Goal: Task Accomplishment & Management: Manage account settings

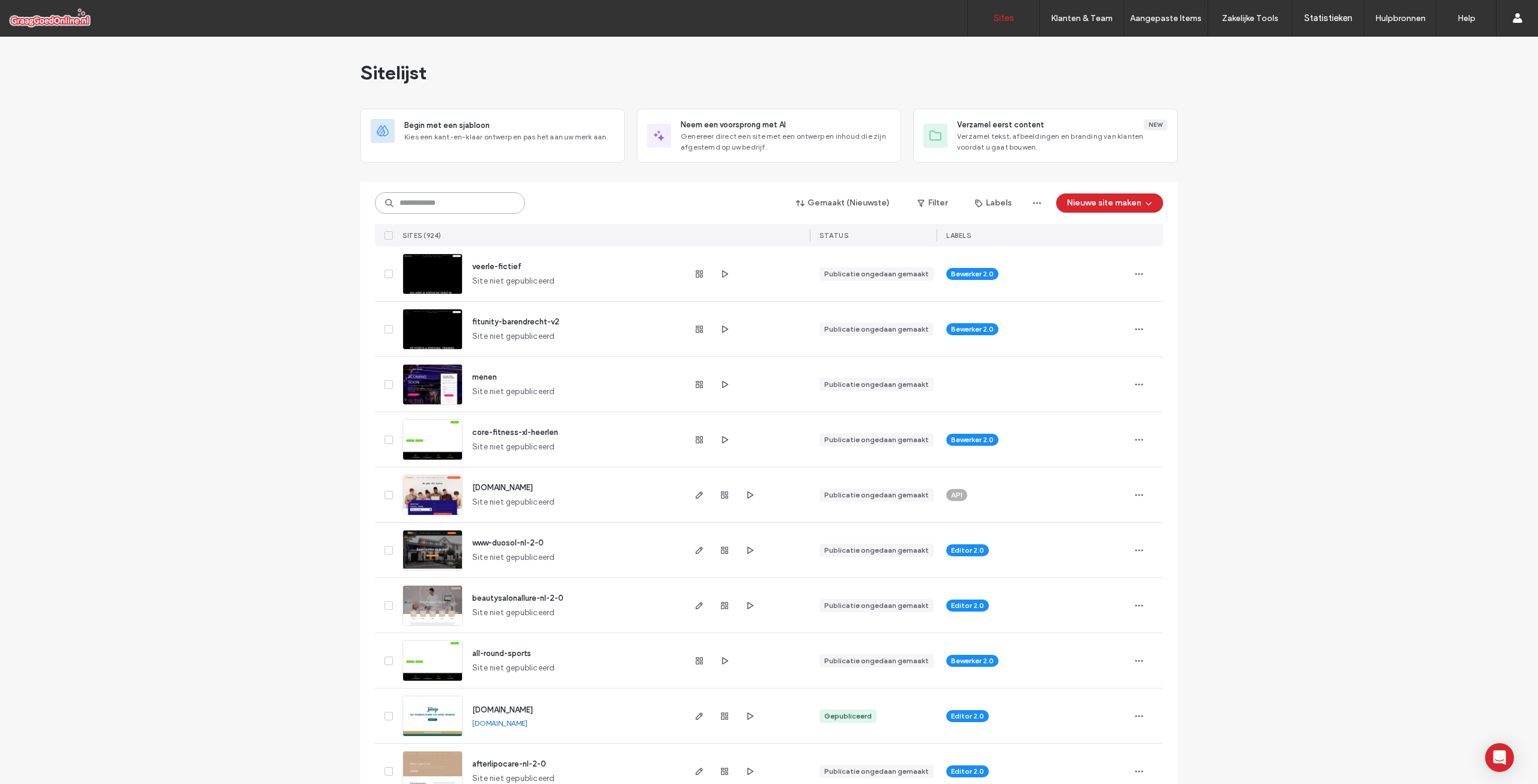
click at [436, 204] on input at bounding box center [450, 202] width 150 height 21
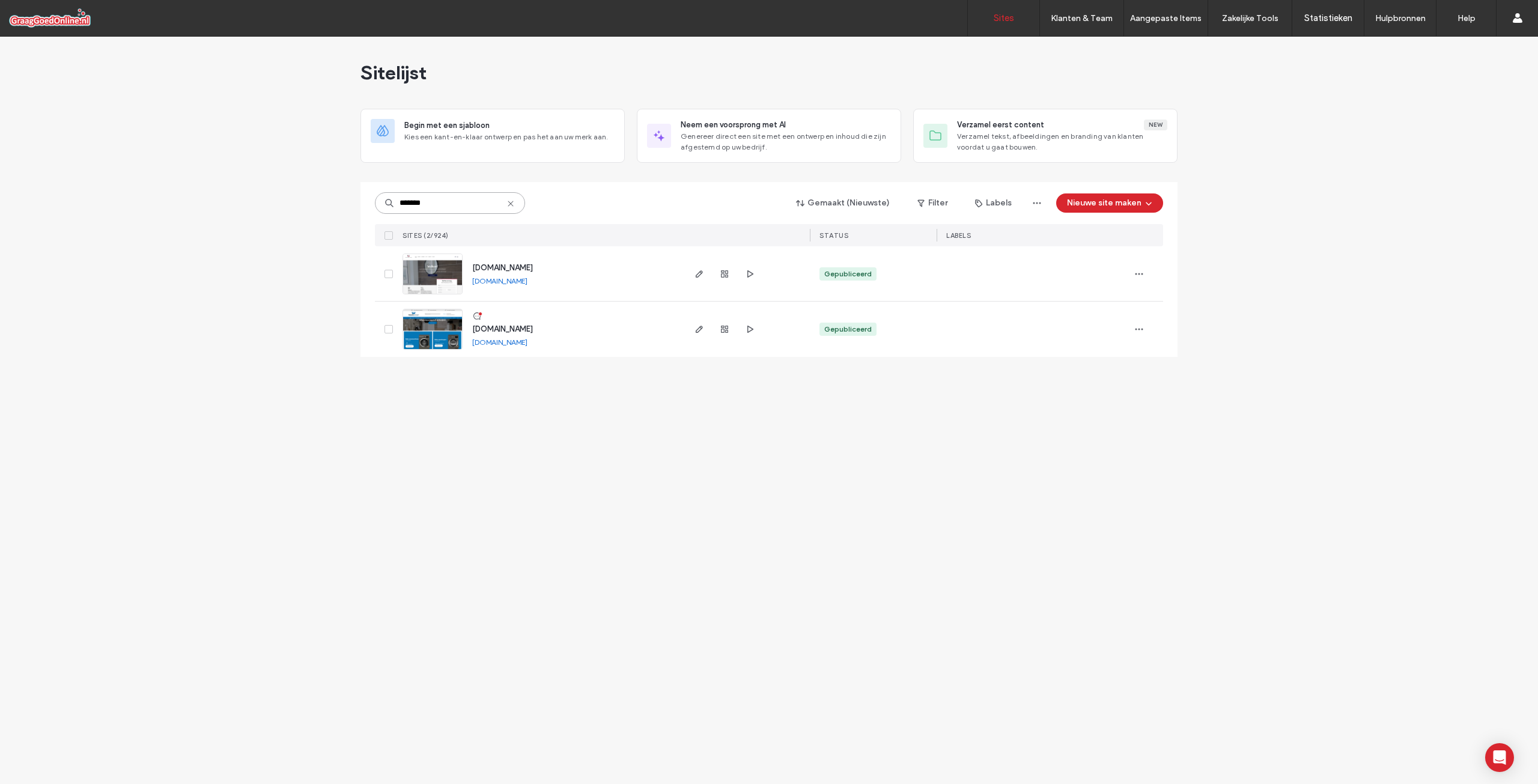
type input "*******"
drag, startPoint x: 537, startPoint y: 326, endPoint x: 571, endPoint y: 305, distance: 40.0
click at [533, 326] on span "www.verhagenwitgoed.nl" at bounding box center [503, 329] width 61 height 9
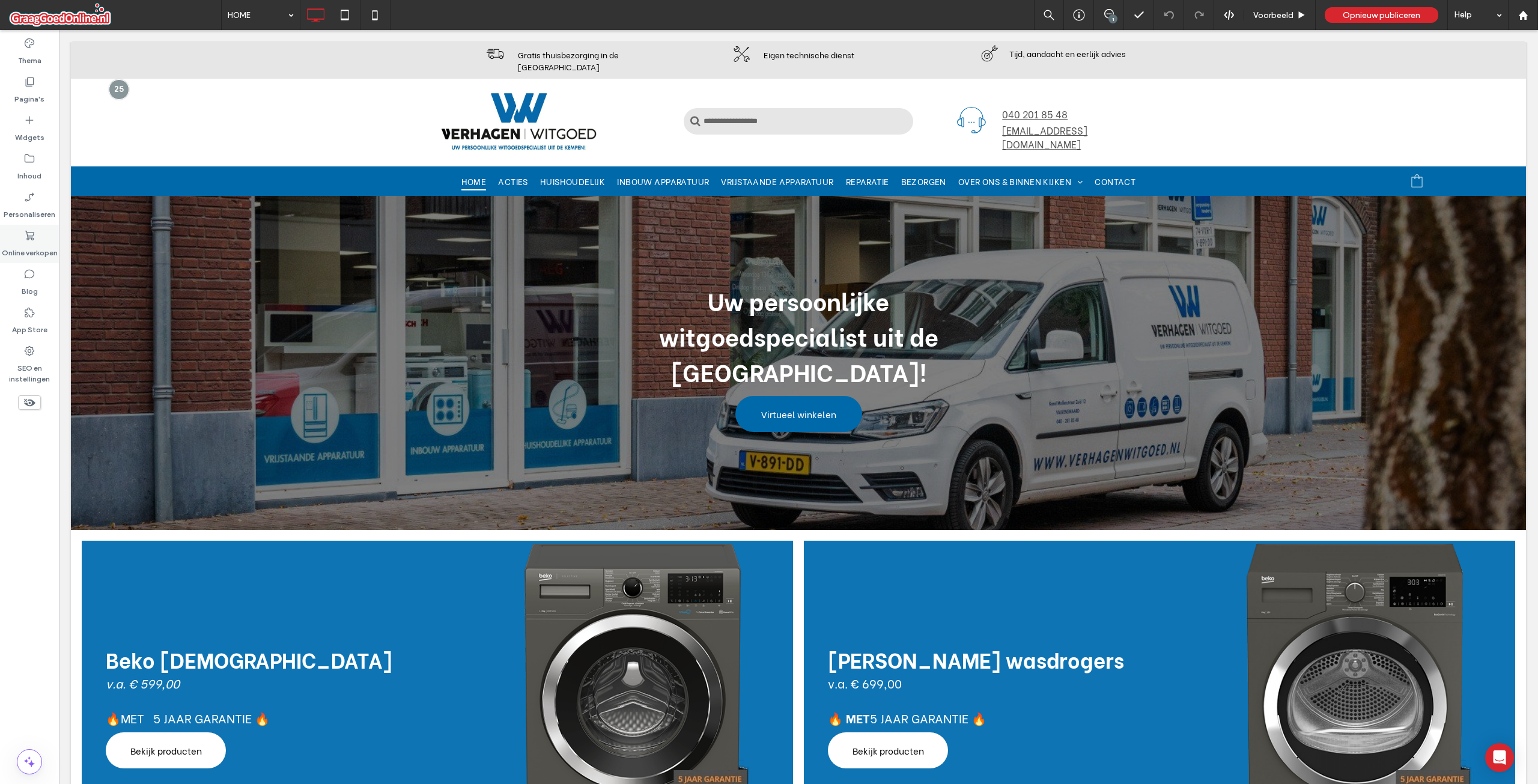
click at [21, 261] on div "Online verkopen" at bounding box center [29, 243] width 59 height 38
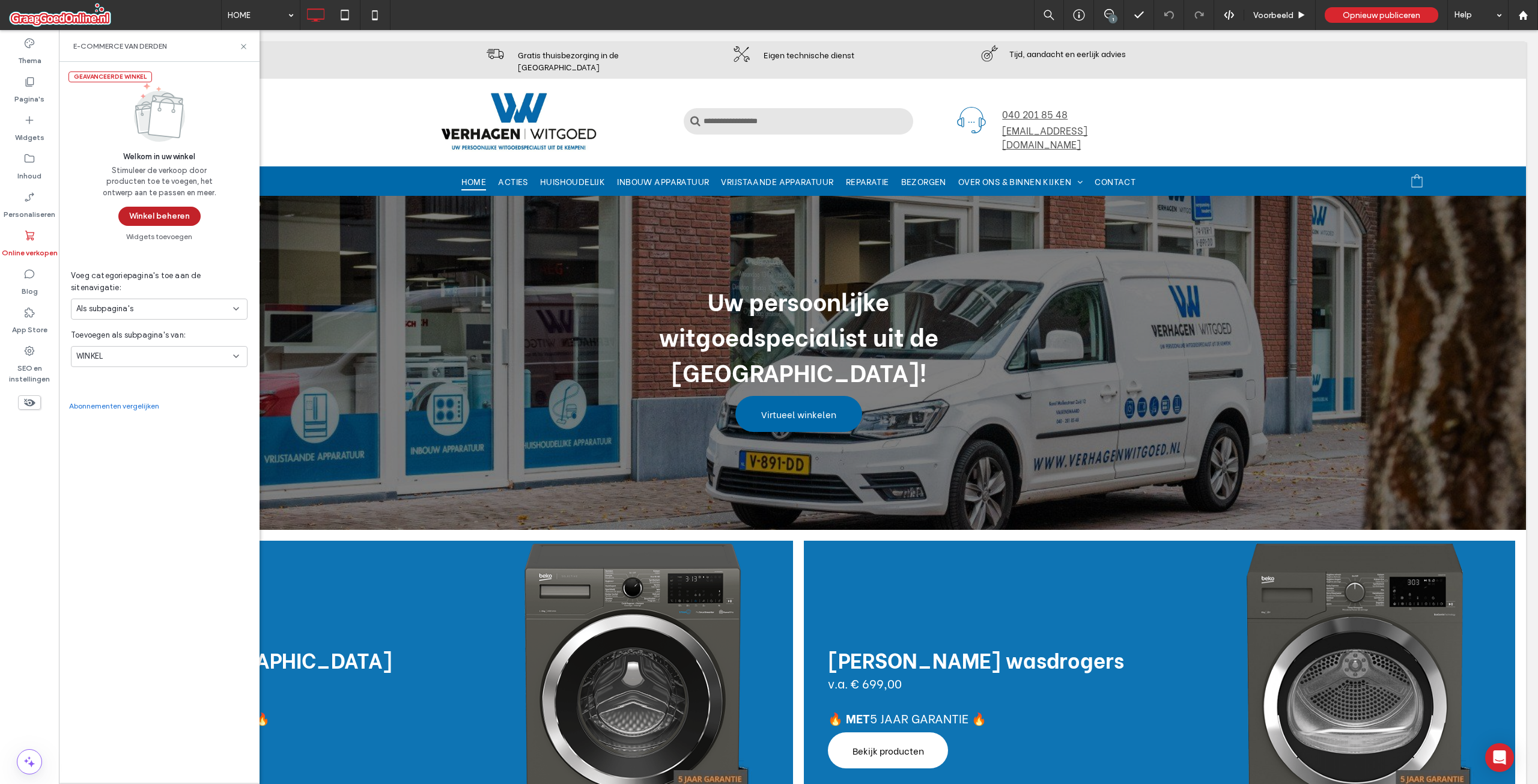
click at [177, 211] on button "Winkel beheren" at bounding box center [159, 216] width 83 height 19
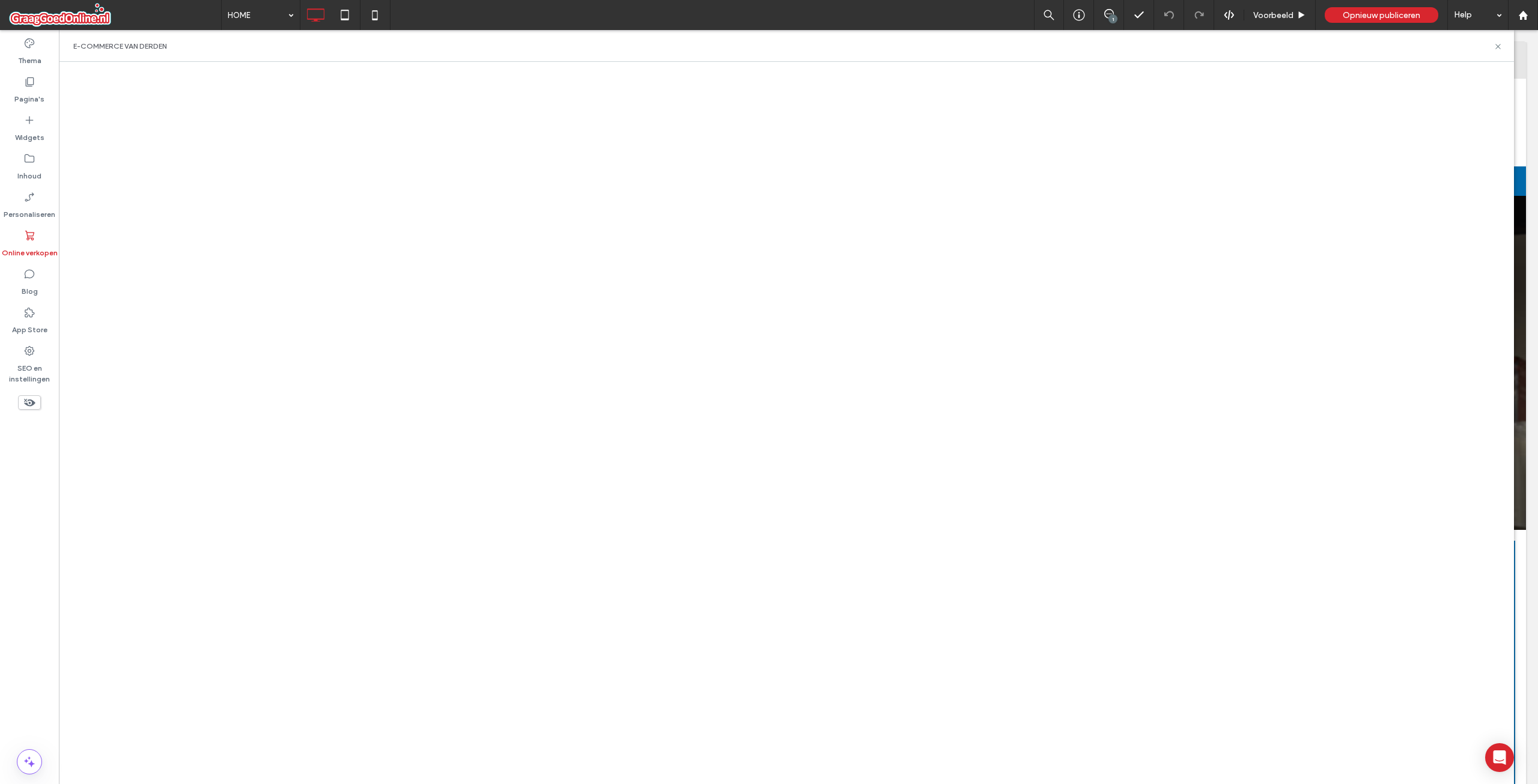
click at [99, 15] on span at bounding box center [115, 15] width 212 height 24
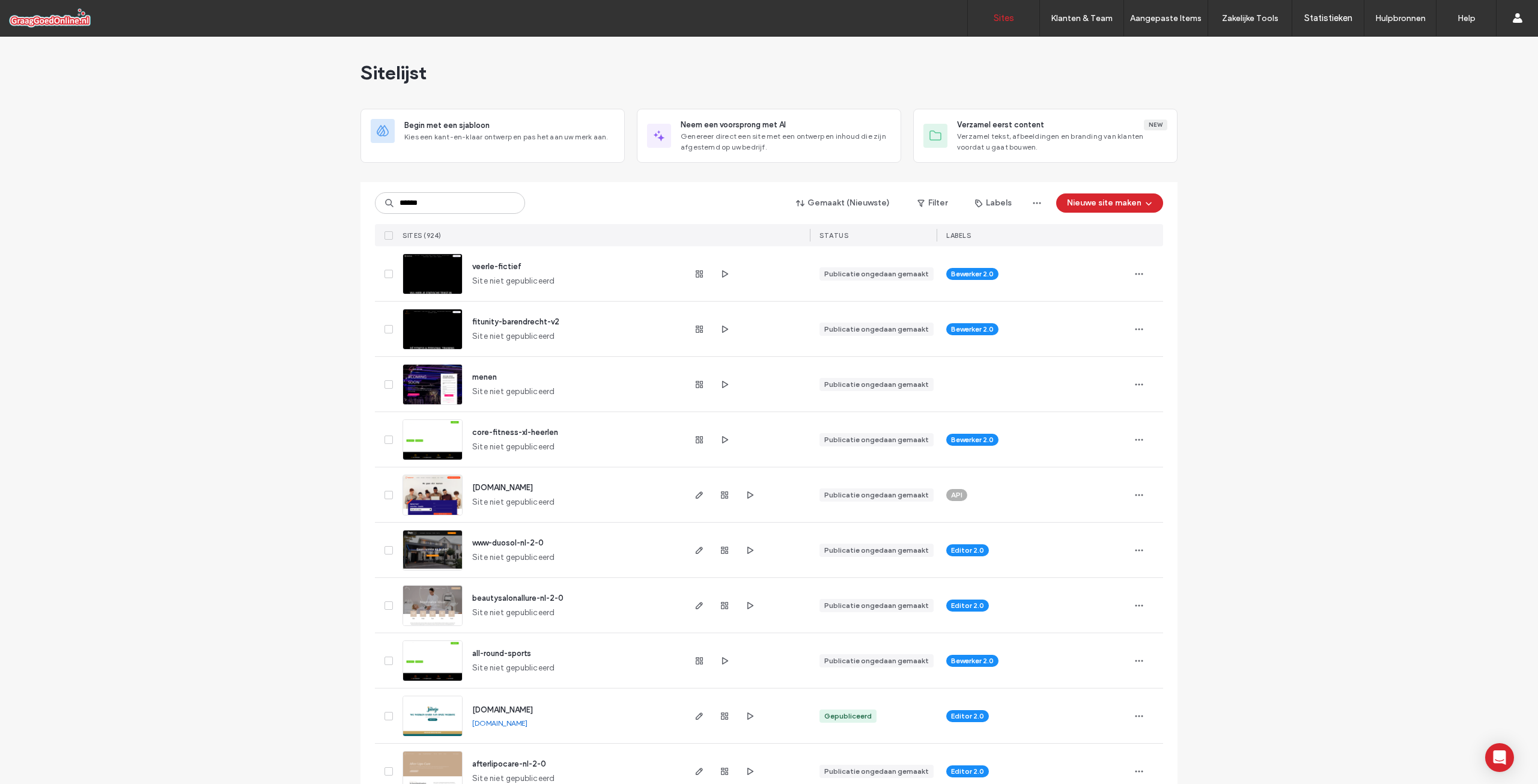
type input "******"
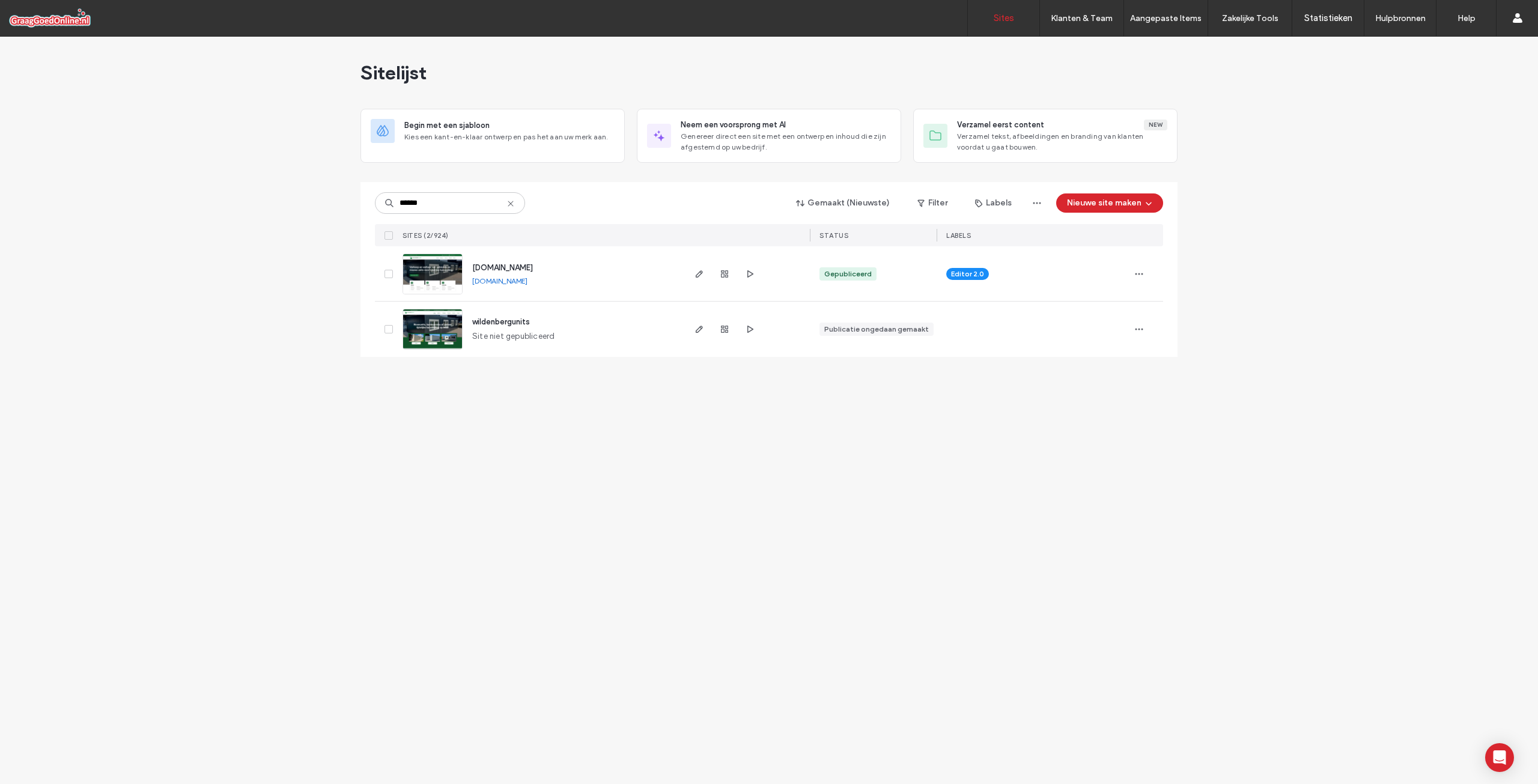
click at [526, 268] on span "[DOMAIN_NAME]" at bounding box center [503, 268] width 61 height 9
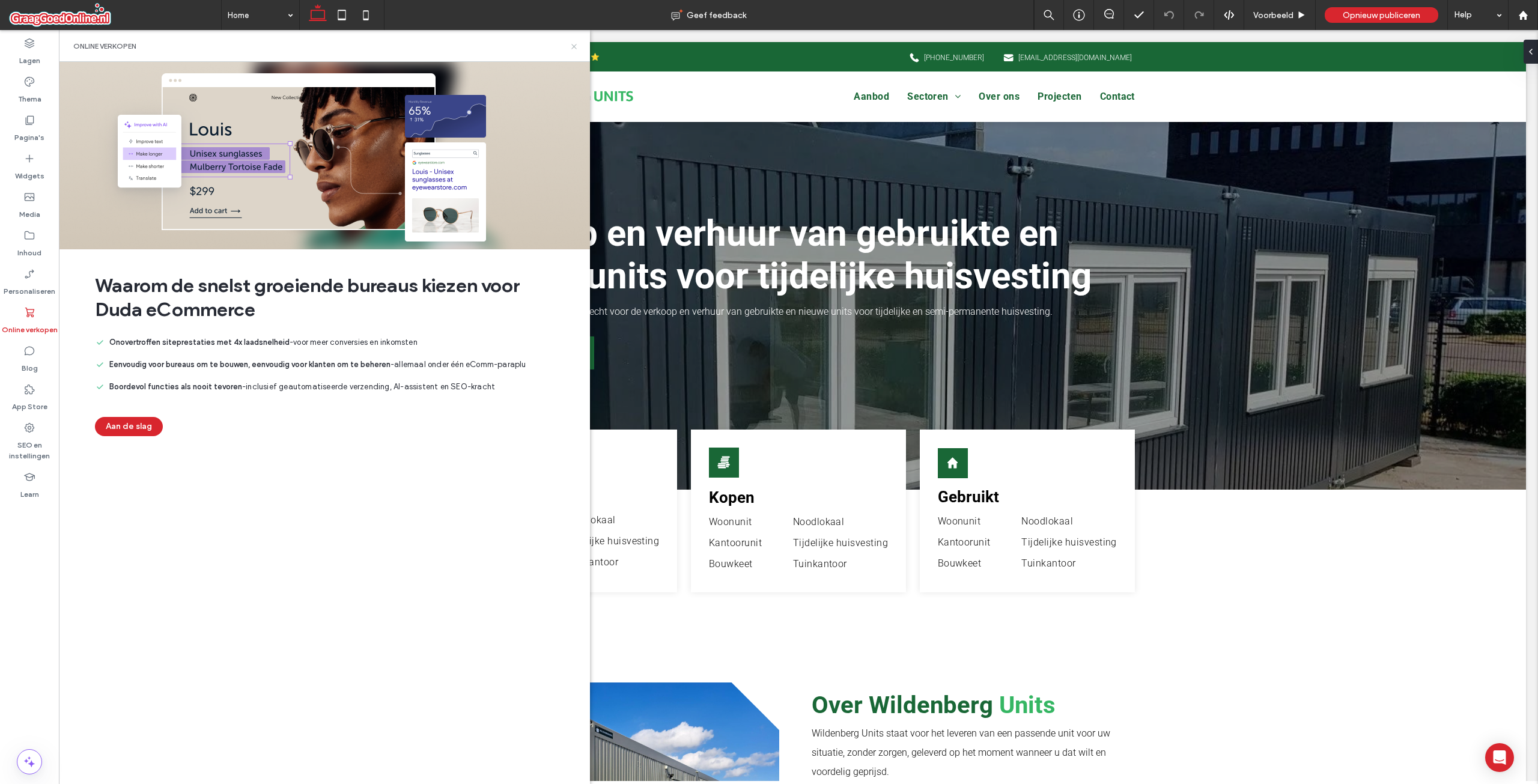
click at [574, 46] on use at bounding box center [573, 46] width 5 height 5
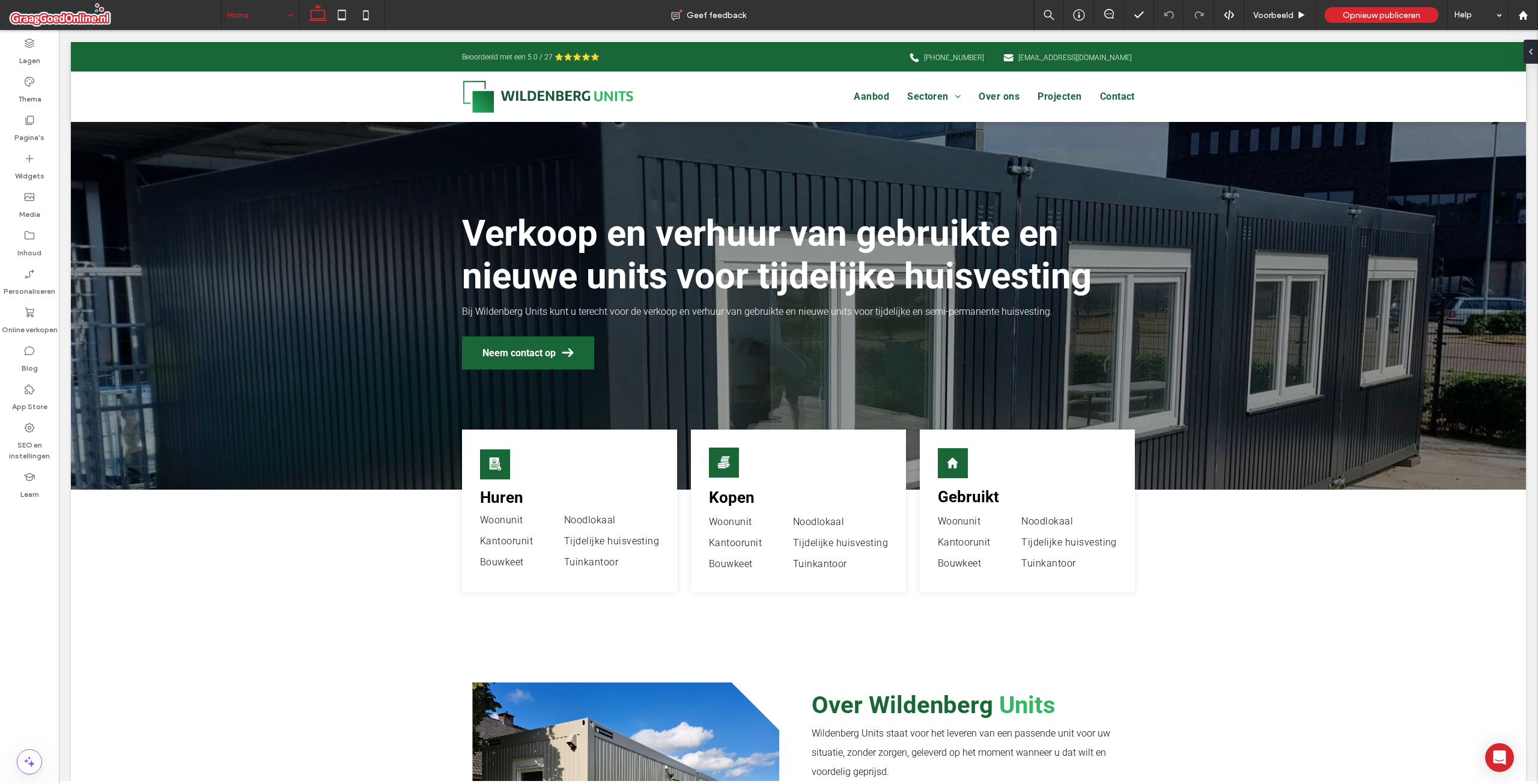
click at [251, 10] on input at bounding box center [257, 15] width 60 height 30
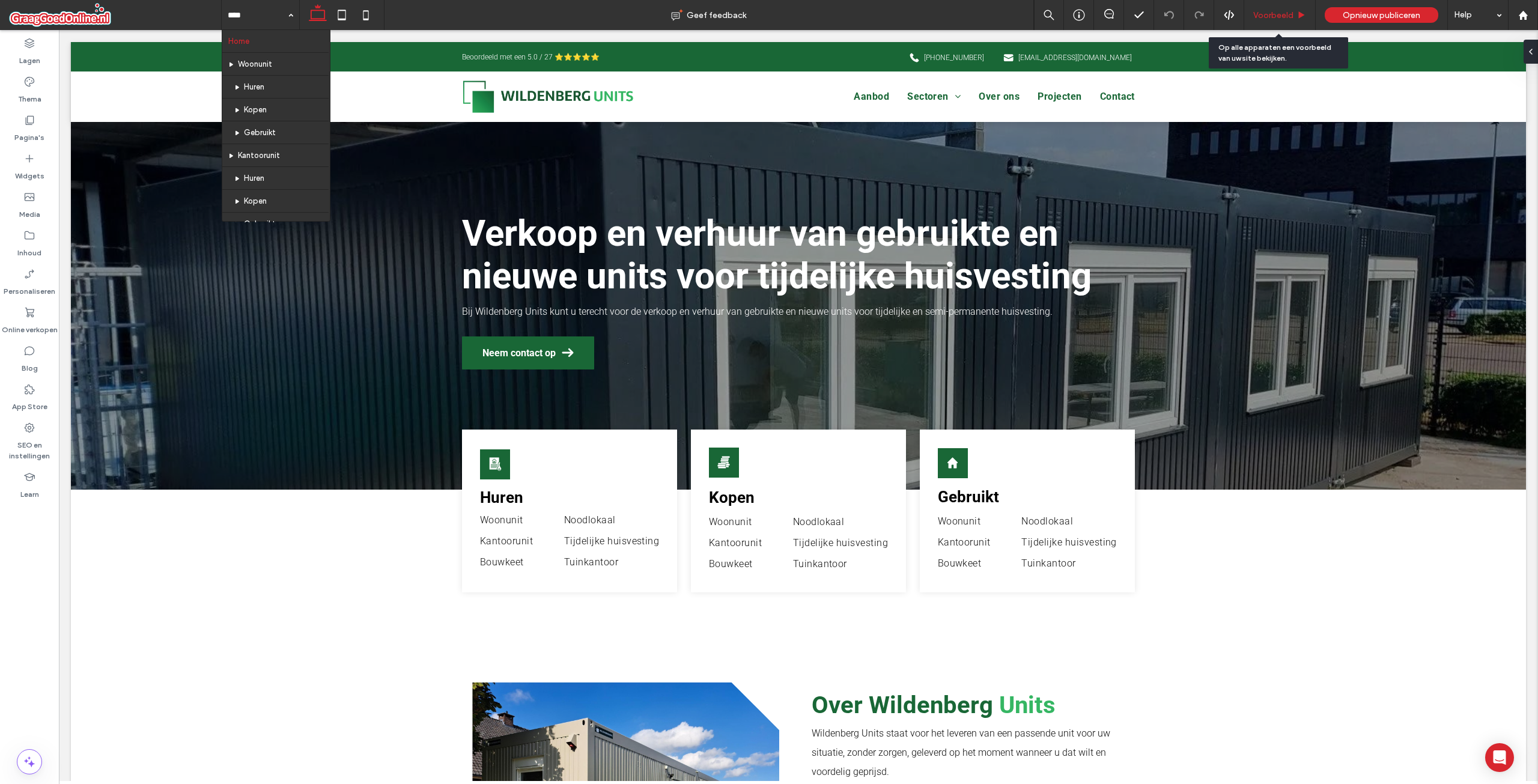
click at [1299, 20] on div "Voorbeeld" at bounding box center [1279, 15] width 71 height 10
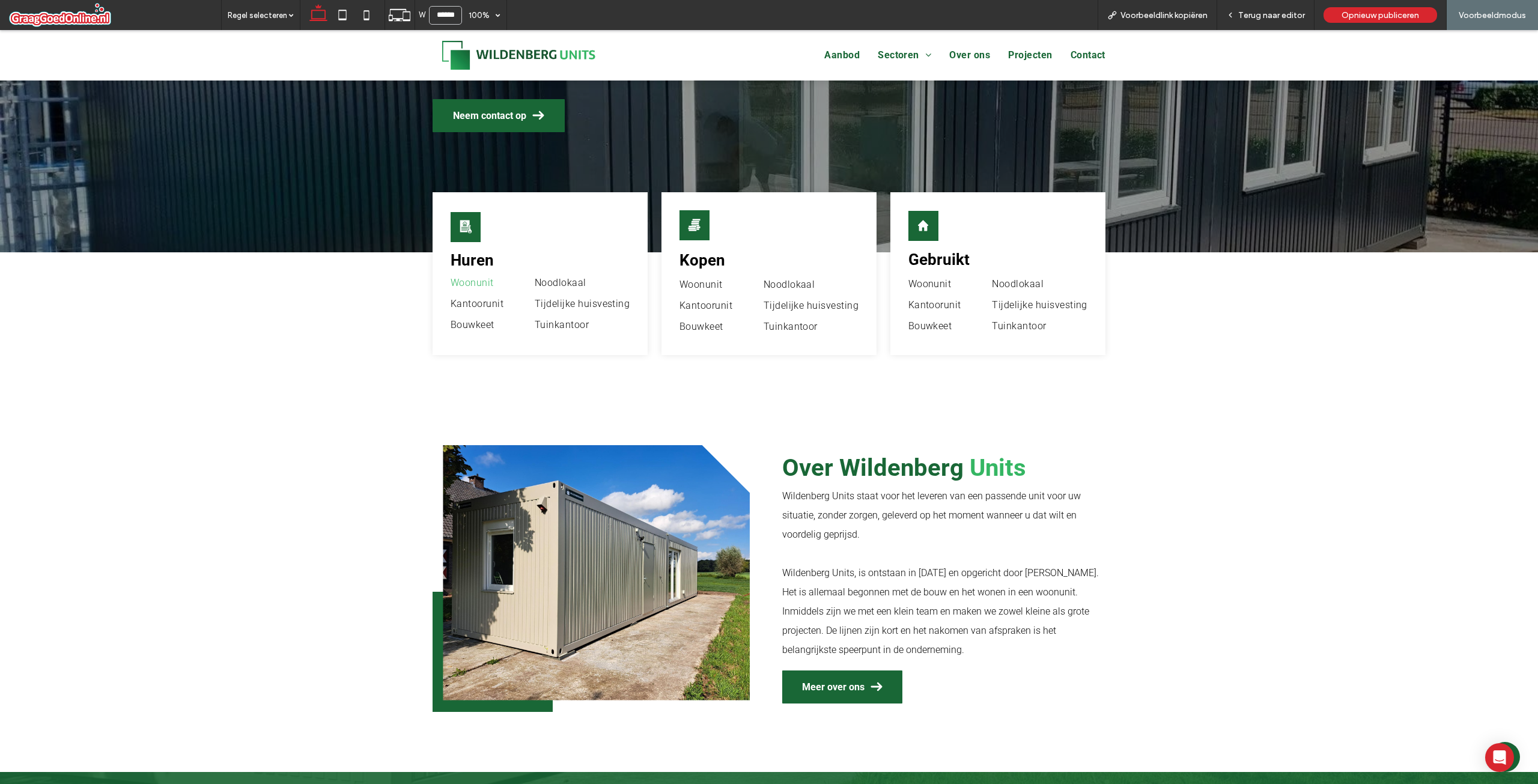
scroll to position [130, 0]
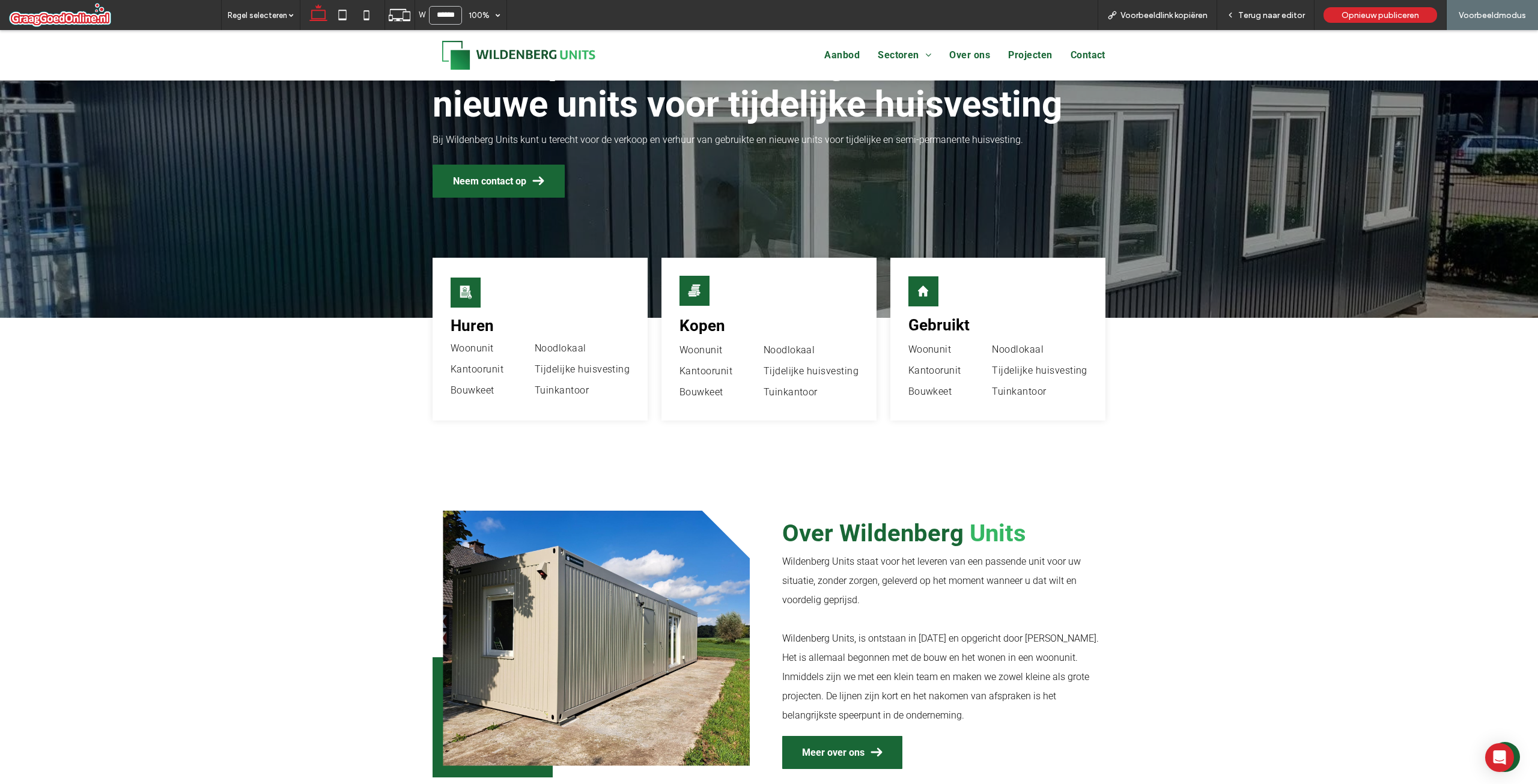
click at [740, 332] on h2 "Kopen" at bounding box center [769, 326] width 179 height 18
click at [751, 303] on div "Een zwart-wit silhouet van een stapel stenen op een witte achtergrond. Kopen Wo…" at bounding box center [769, 339] width 215 height 163
click at [694, 288] on icon at bounding box center [695, 287] width 8 height 2
click at [448, 273] on div "Een zwart-wit icoon van een huis en een sleutel. Huren Woonunit Kantoorunit Bou…" at bounding box center [540, 339] width 215 height 163
click at [458, 298] on icon "Een zwart-wit icoon van een huis en een sleutel." at bounding box center [466, 293] width 15 height 15
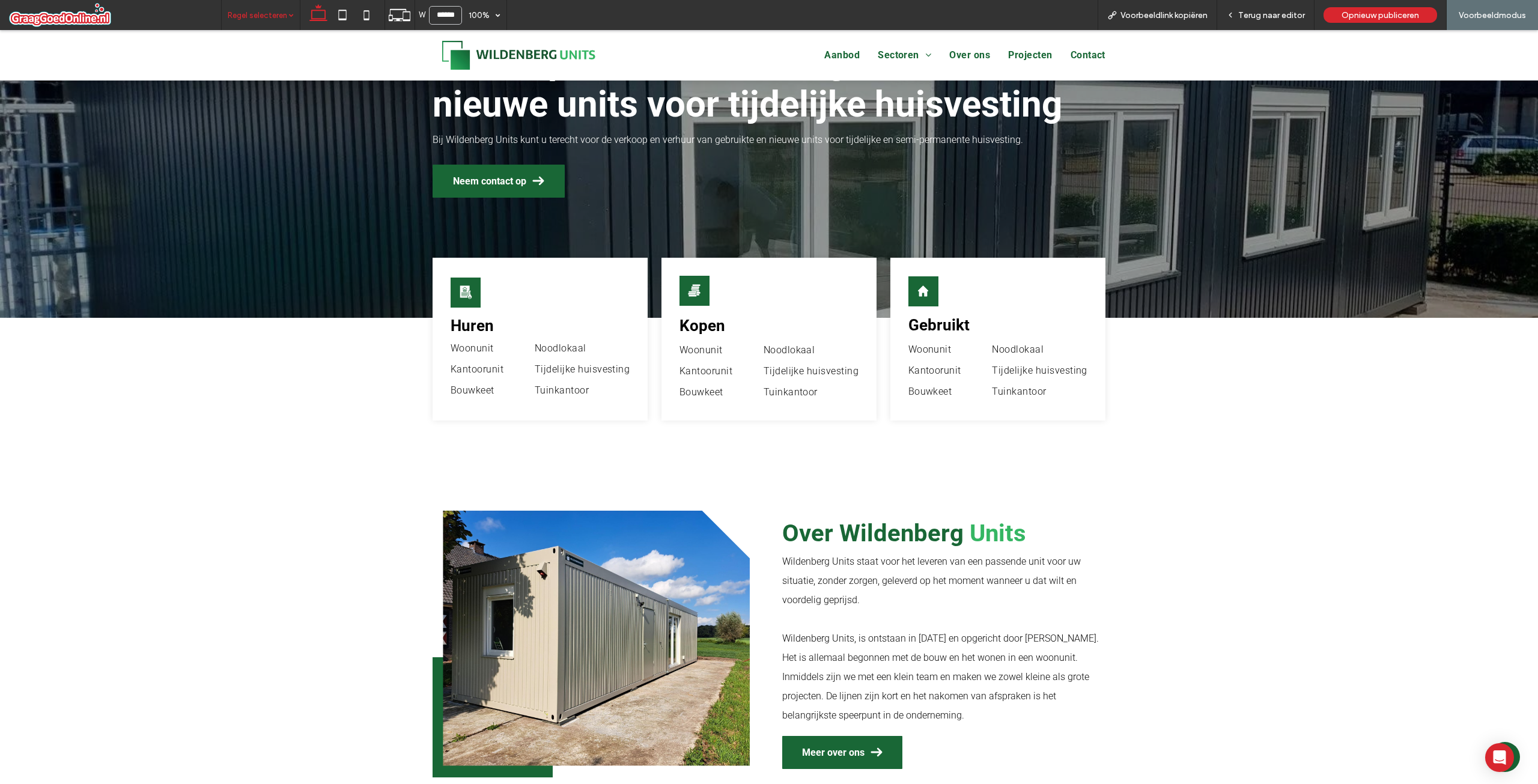
click at [176, 54] on div "Aanbod Sectoren Wonen Gemeente Bouw Kantoor Onderwijs Over ons Projecten Contact" at bounding box center [769, 55] width 1538 height 51
click at [904, 109] on link "Gemeente" at bounding box center [913, 102] width 69 height 28
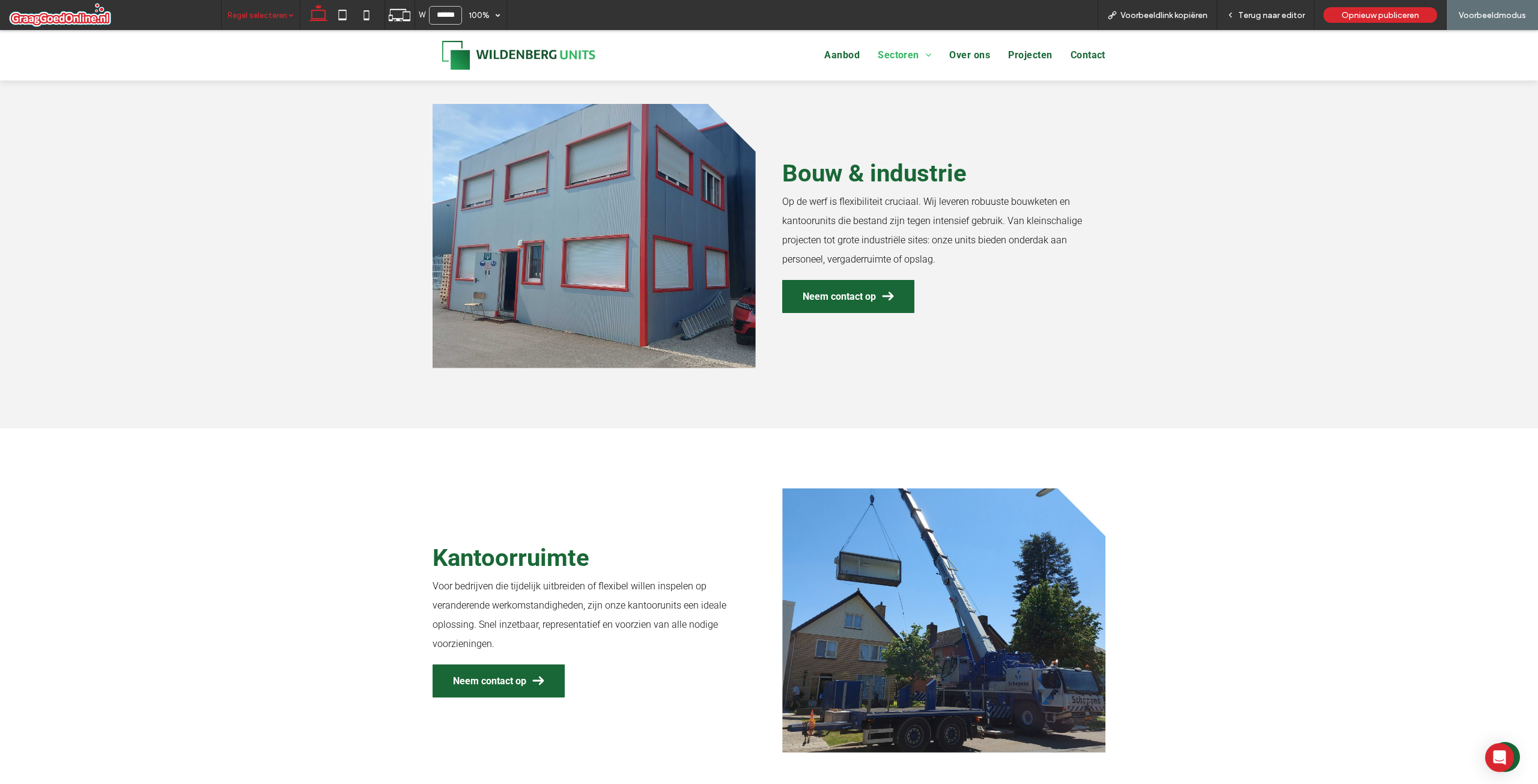
scroll to position [1544, 0]
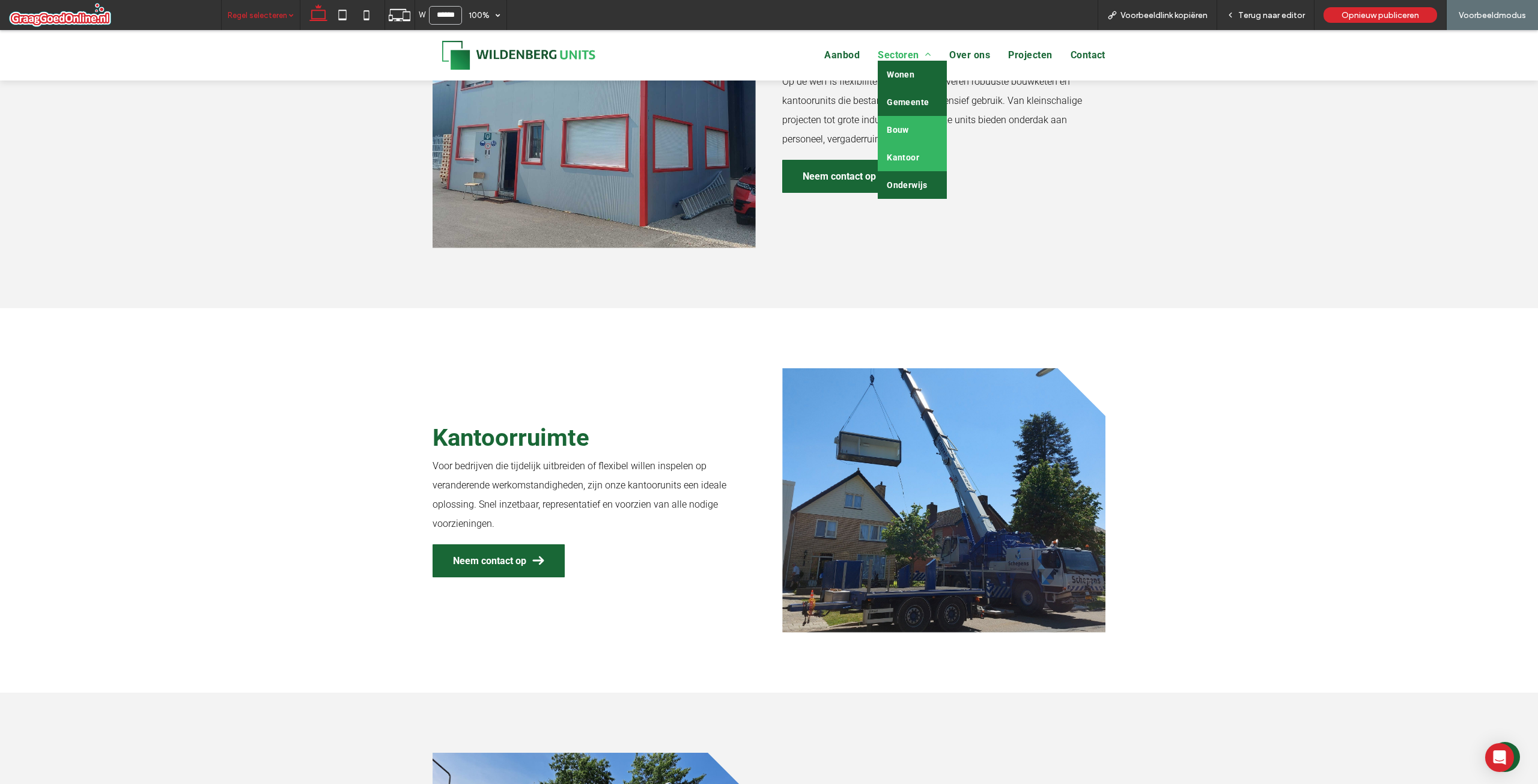
click at [894, 151] on link "Kantoor" at bounding box center [913, 157] width 69 height 28
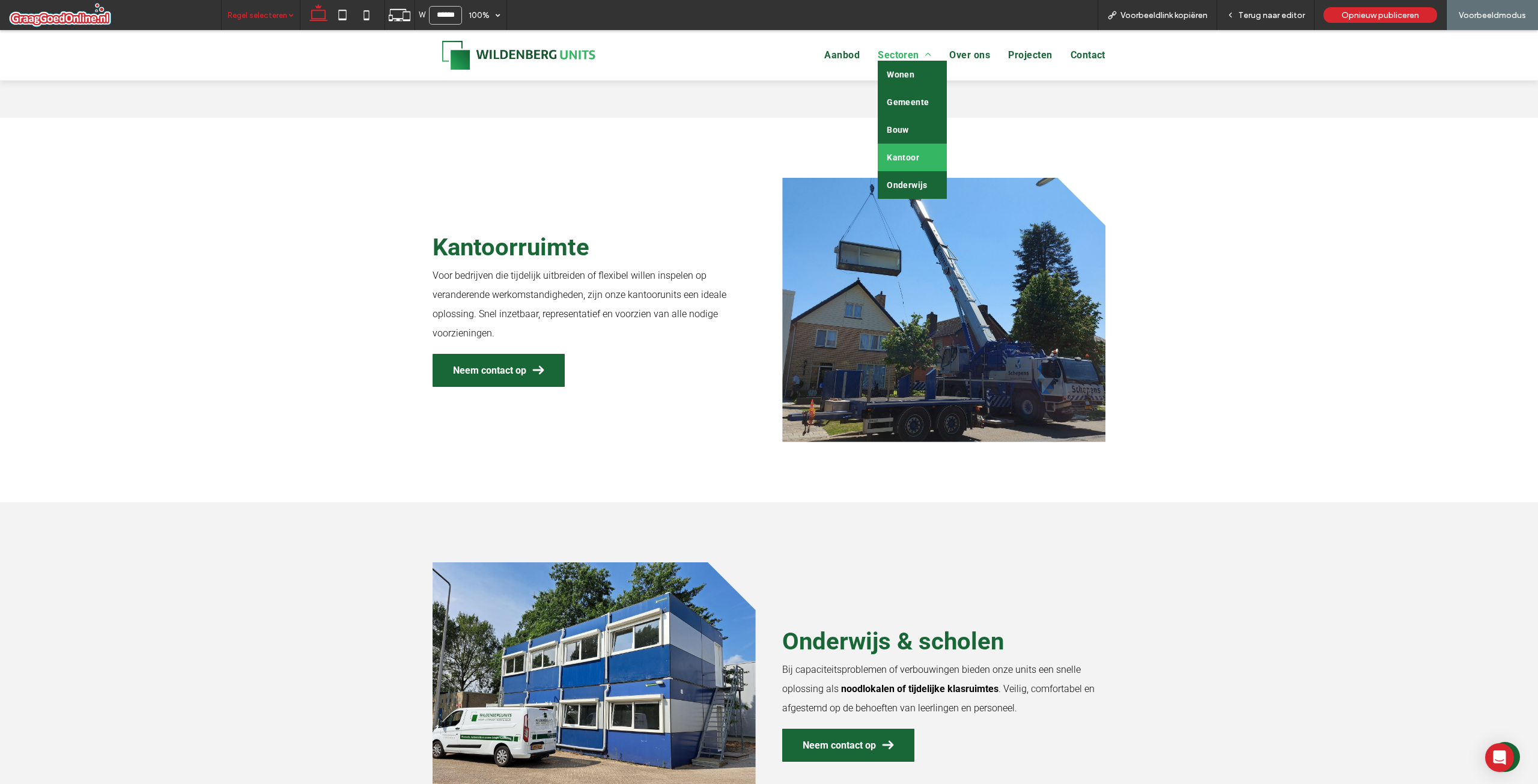
scroll to position [1772, 0]
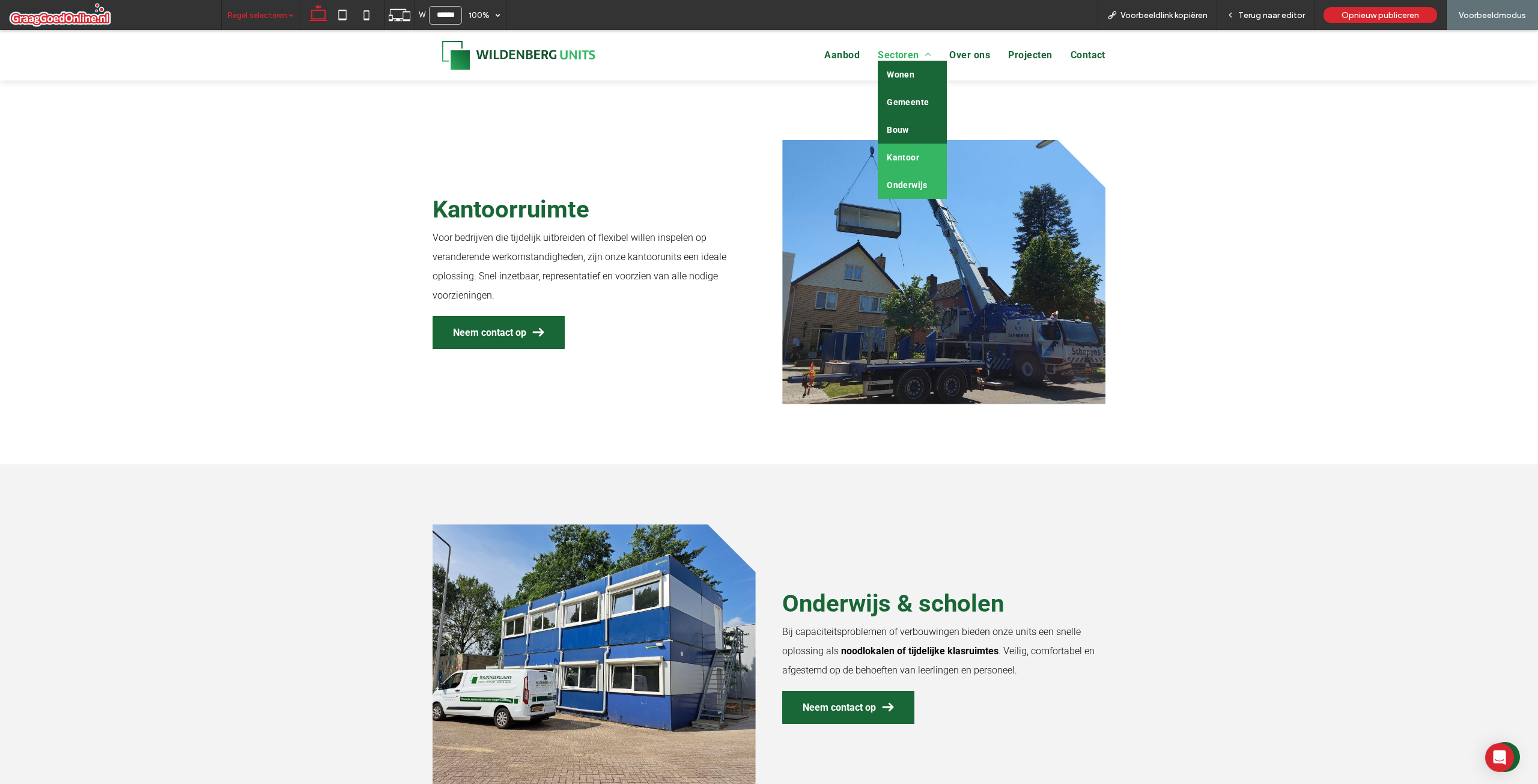
click at [890, 190] on span "Onderwijs" at bounding box center [907, 185] width 41 height 10
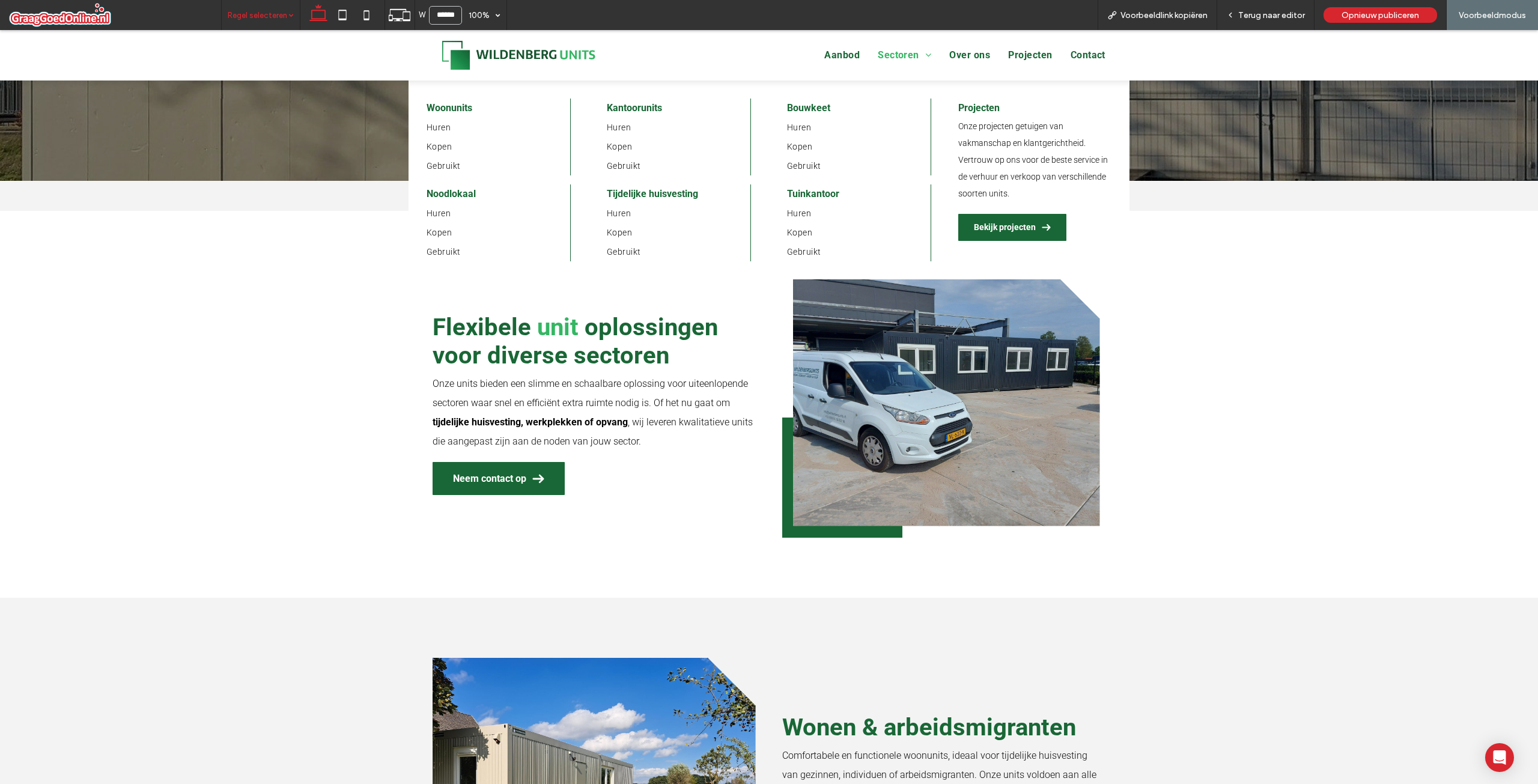
scroll to position [0, 0]
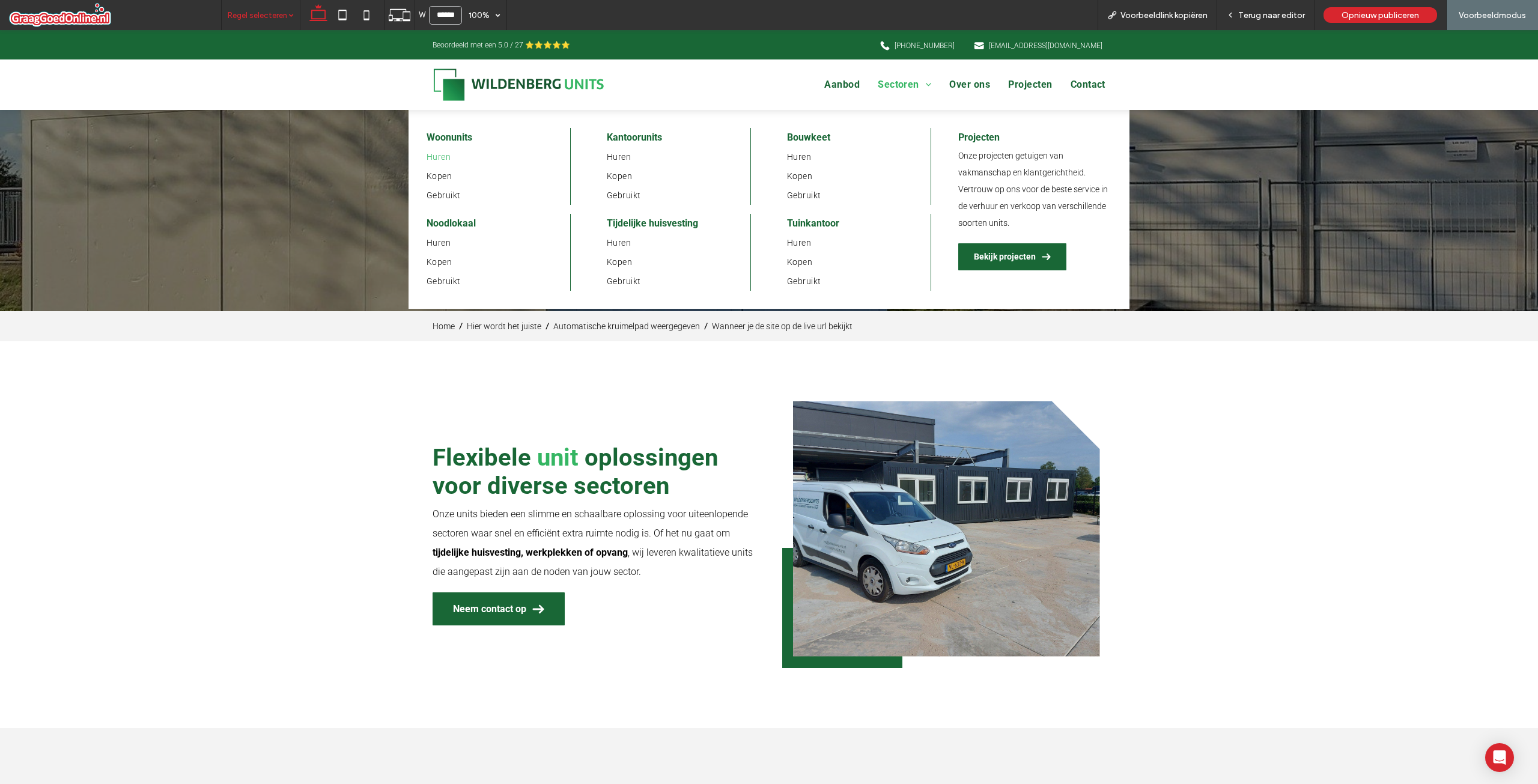
click at [447, 164] on link "Huren" at bounding box center [498, 157] width 144 height 19
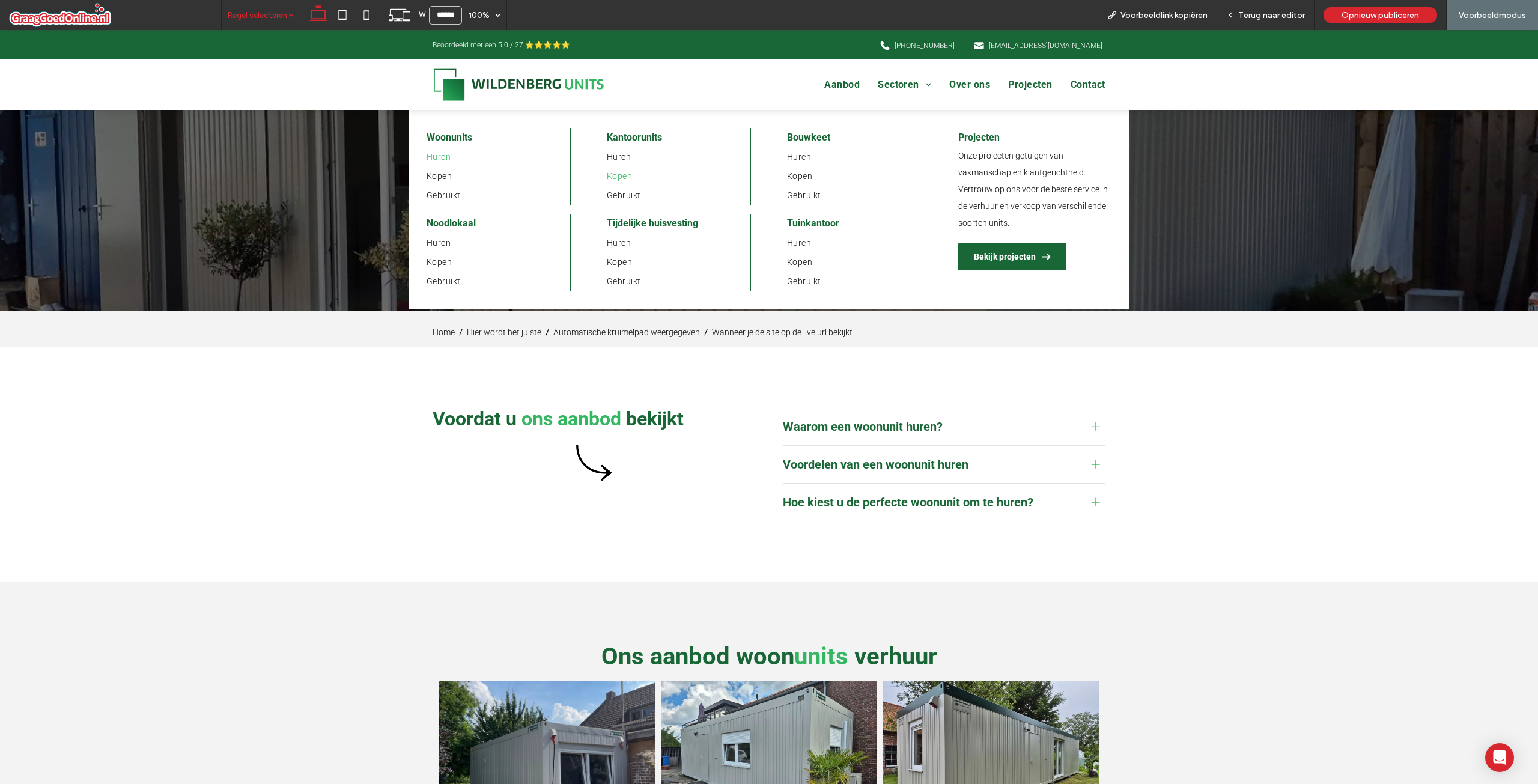
click at [614, 178] on span "Kopen" at bounding box center [619, 176] width 25 height 10
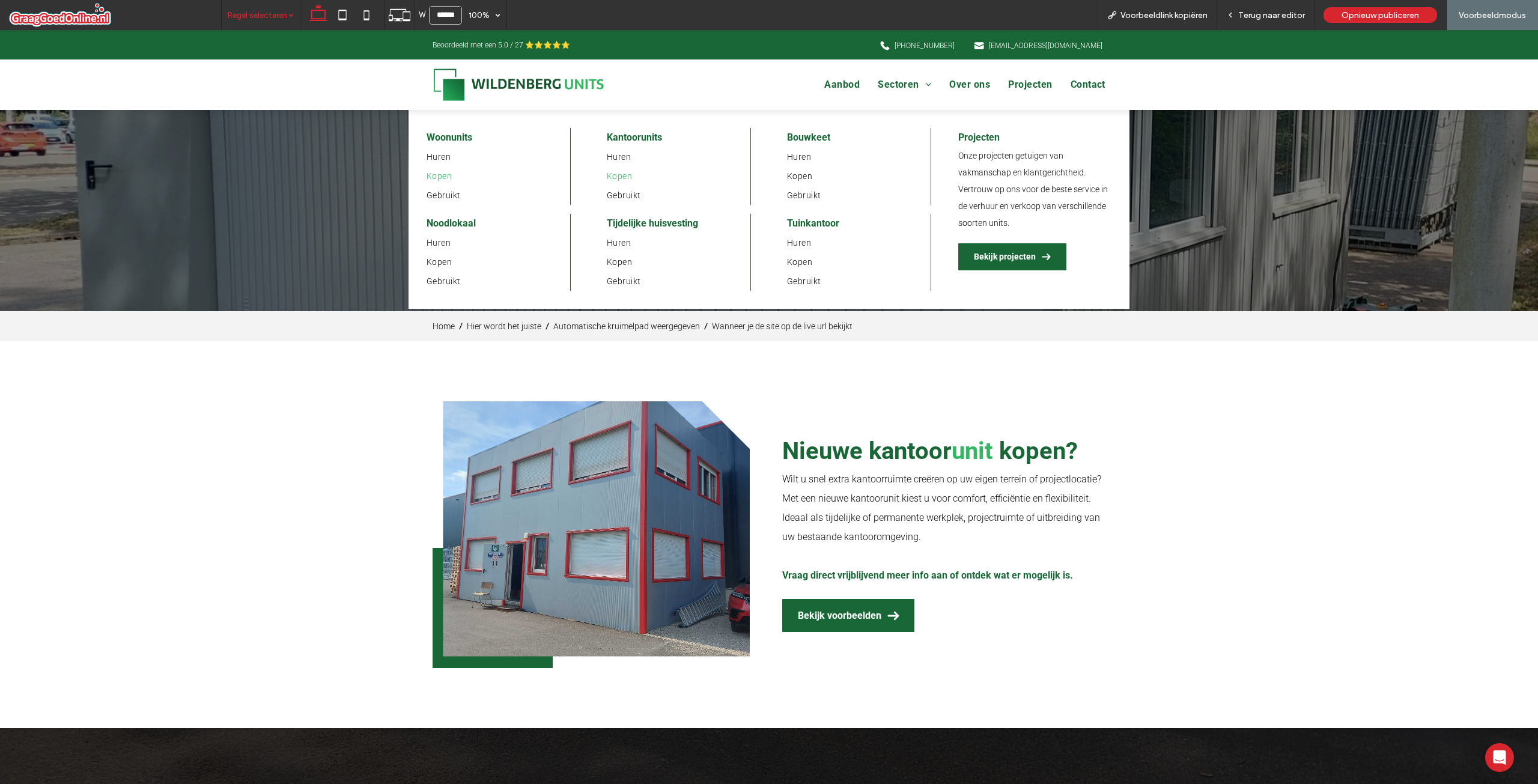
click at [432, 177] on span "Kopen" at bounding box center [439, 176] width 25 height 10
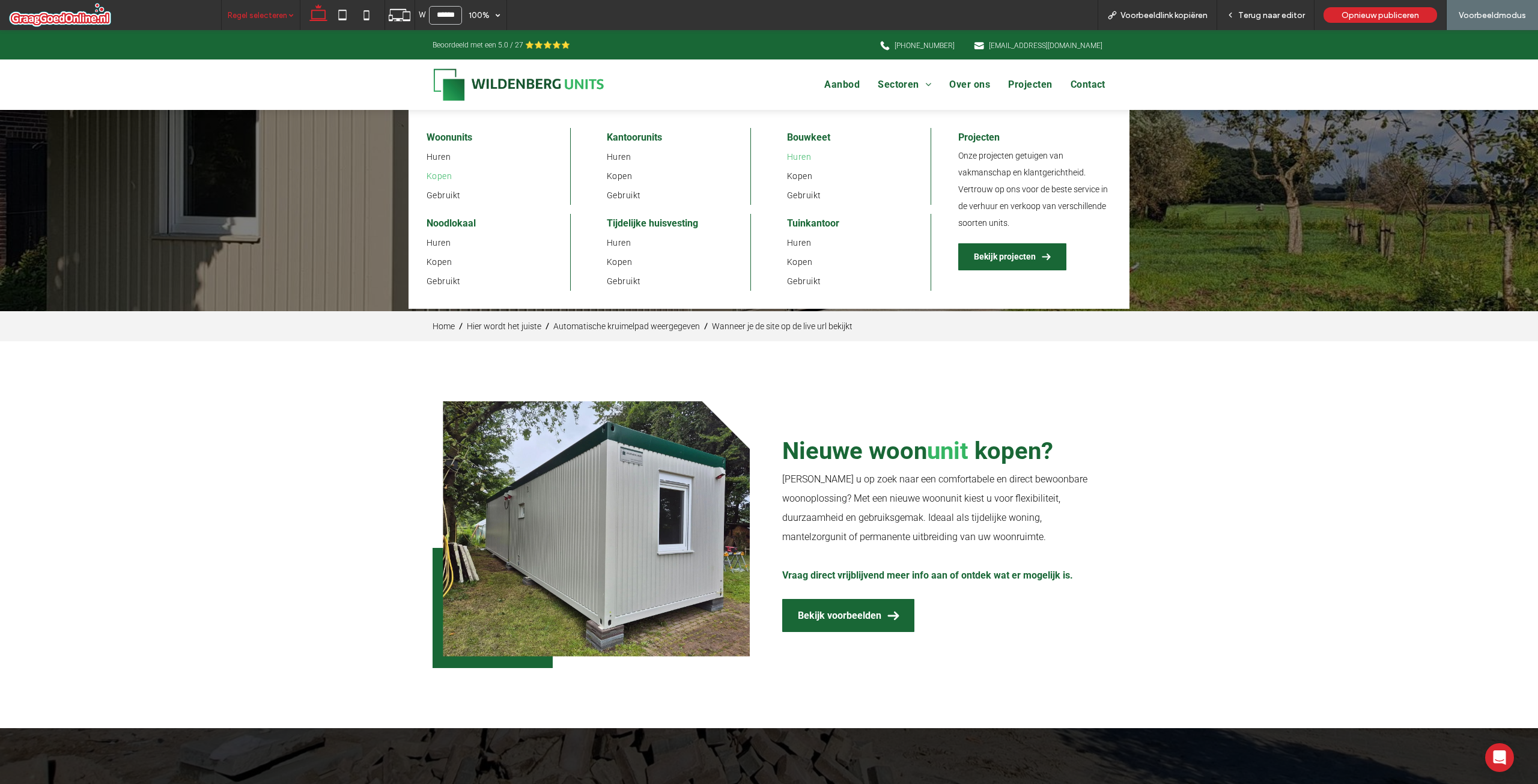
click at [794, 149] on link "Huren" at bounding box center [858, 157] width 144 height 19
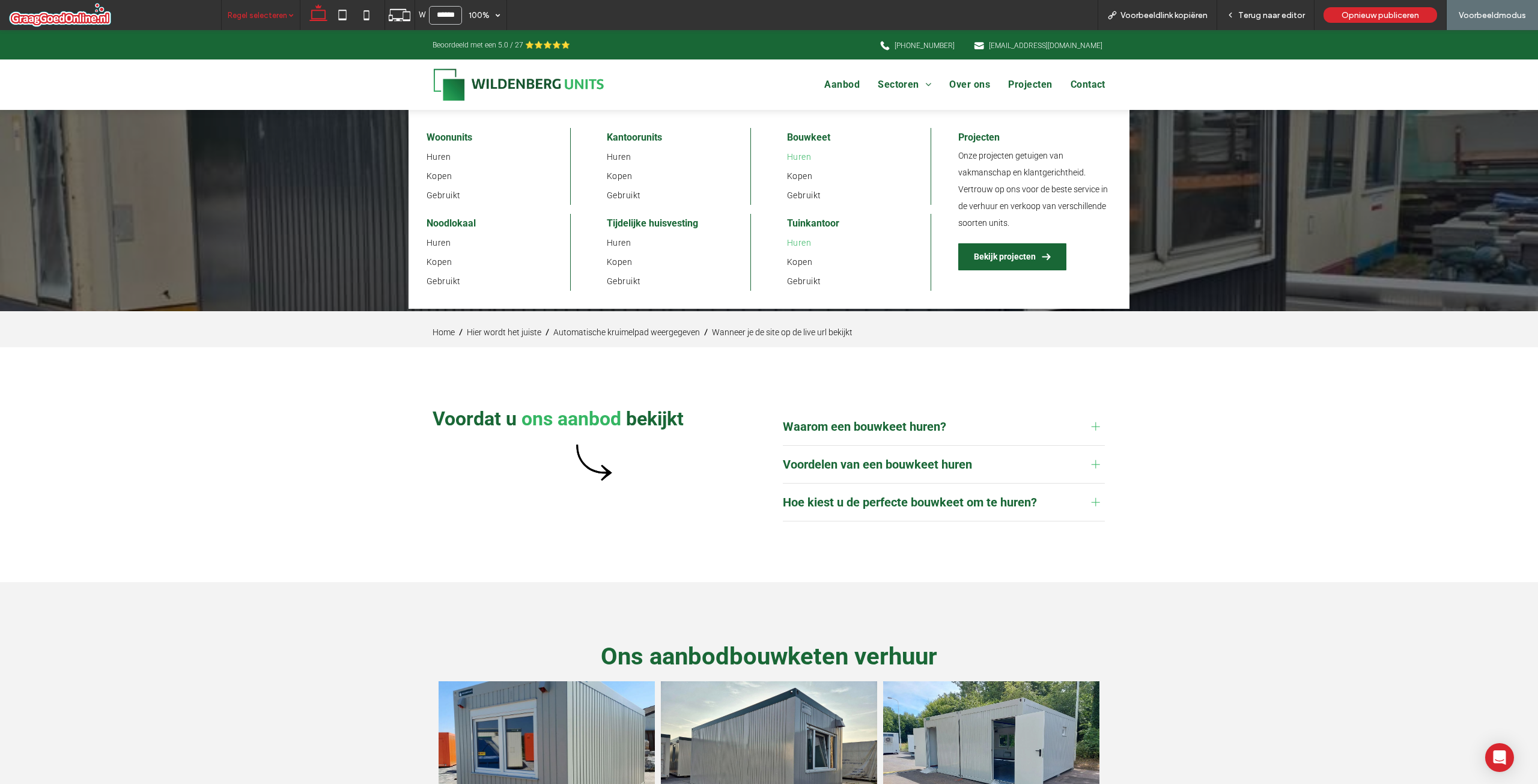
click at [790, 243] on span "Huren" at bounding box center [799, 243] width 24 height 10
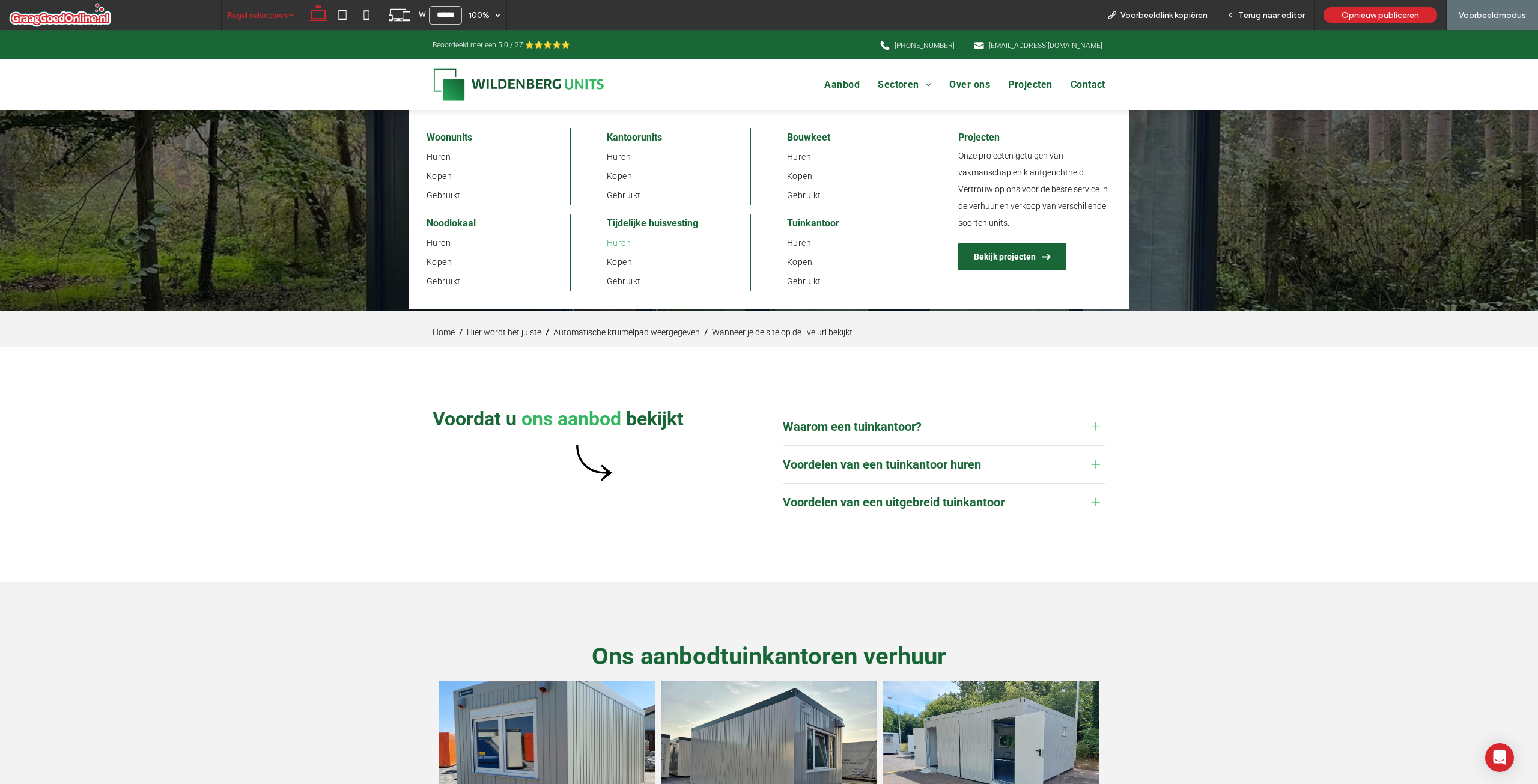
click at [618, 250] on link "Huren" at bounding box center [678, 243] width 144 height 19
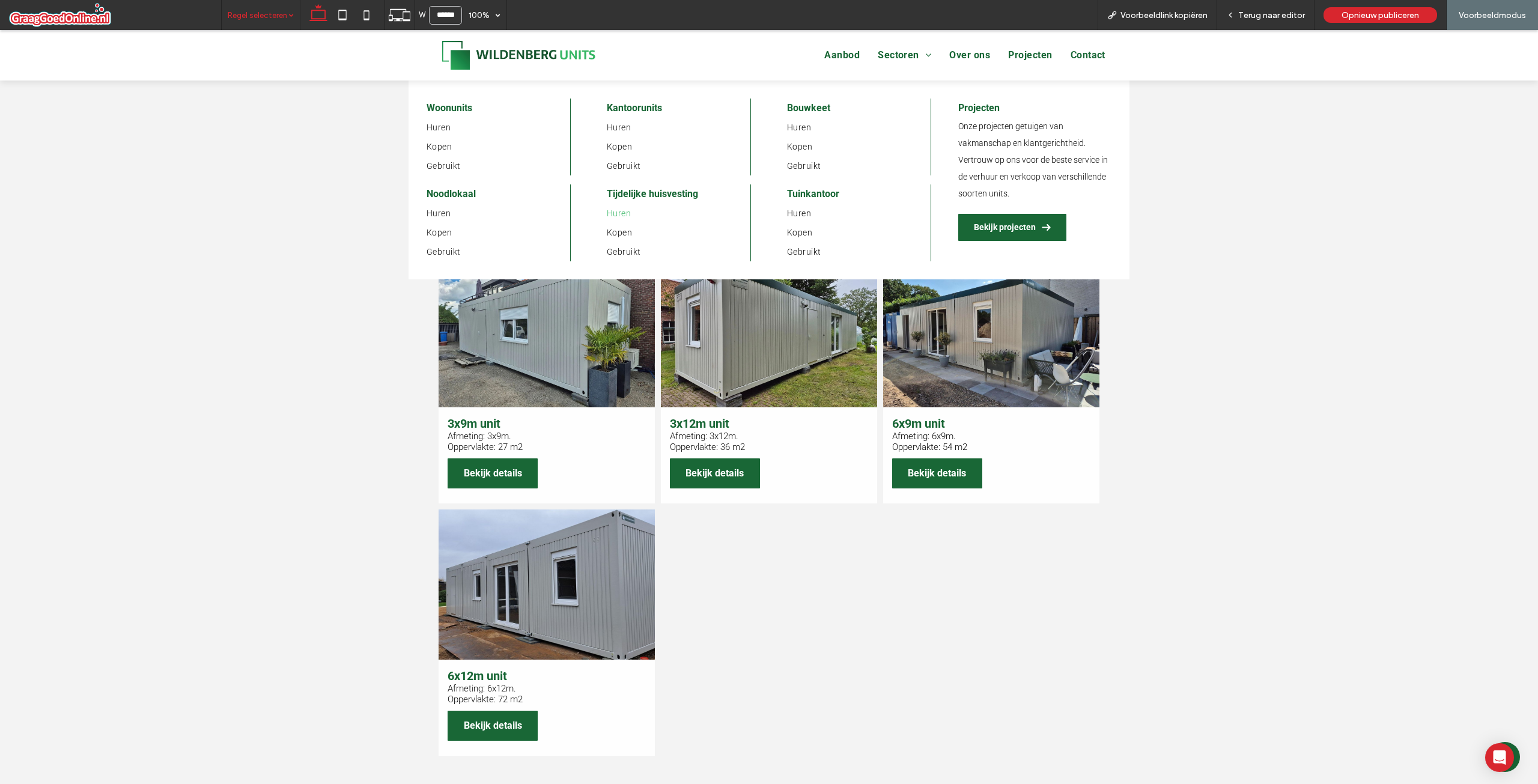
scroll to position [541, 0]
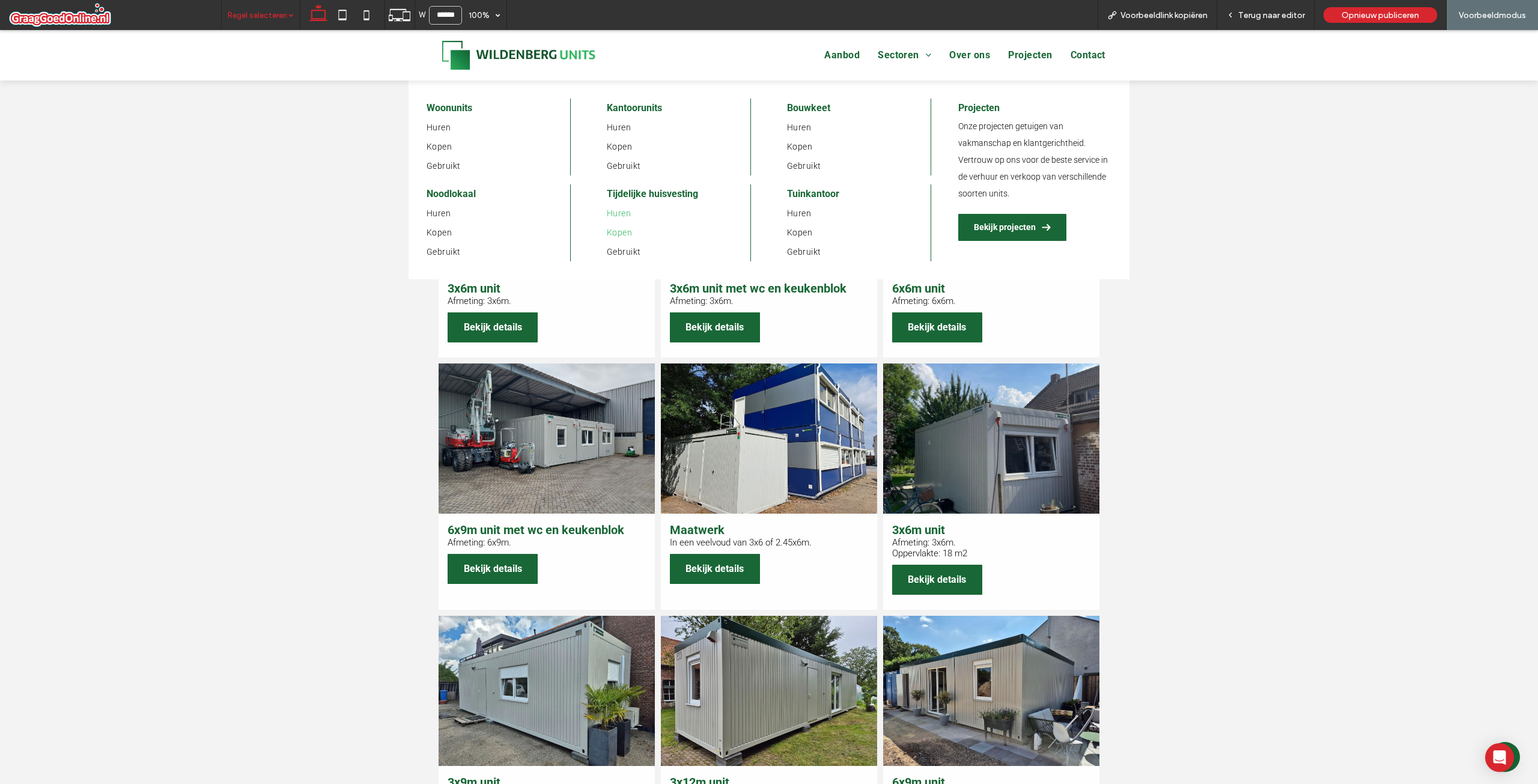
click at [614, 234] on span "Kopen" at bounding box center [619, 232] width 25 height 10
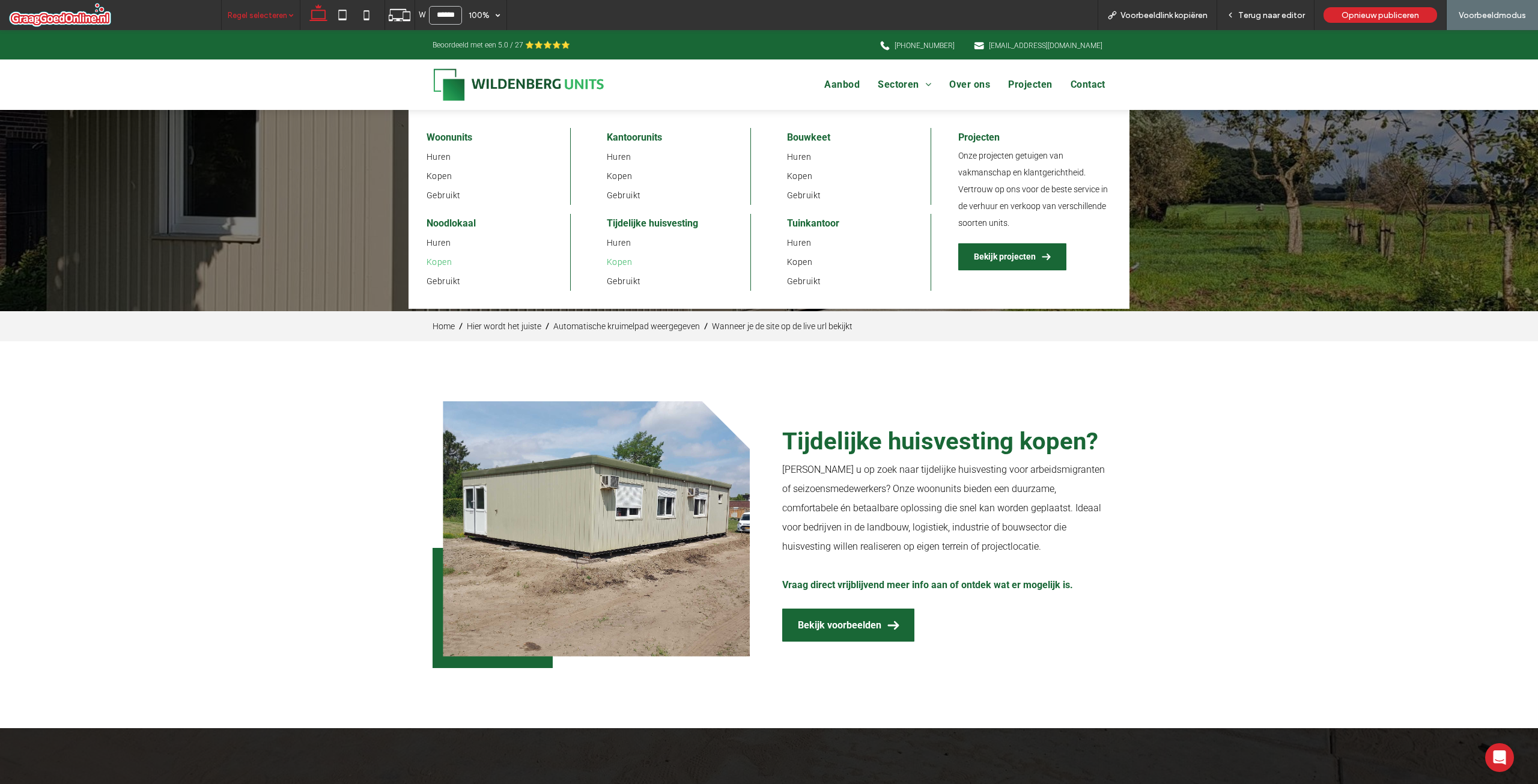
click at [428, 267] on span "Kopen" at bounding box center [439, 262] width 25 height 10
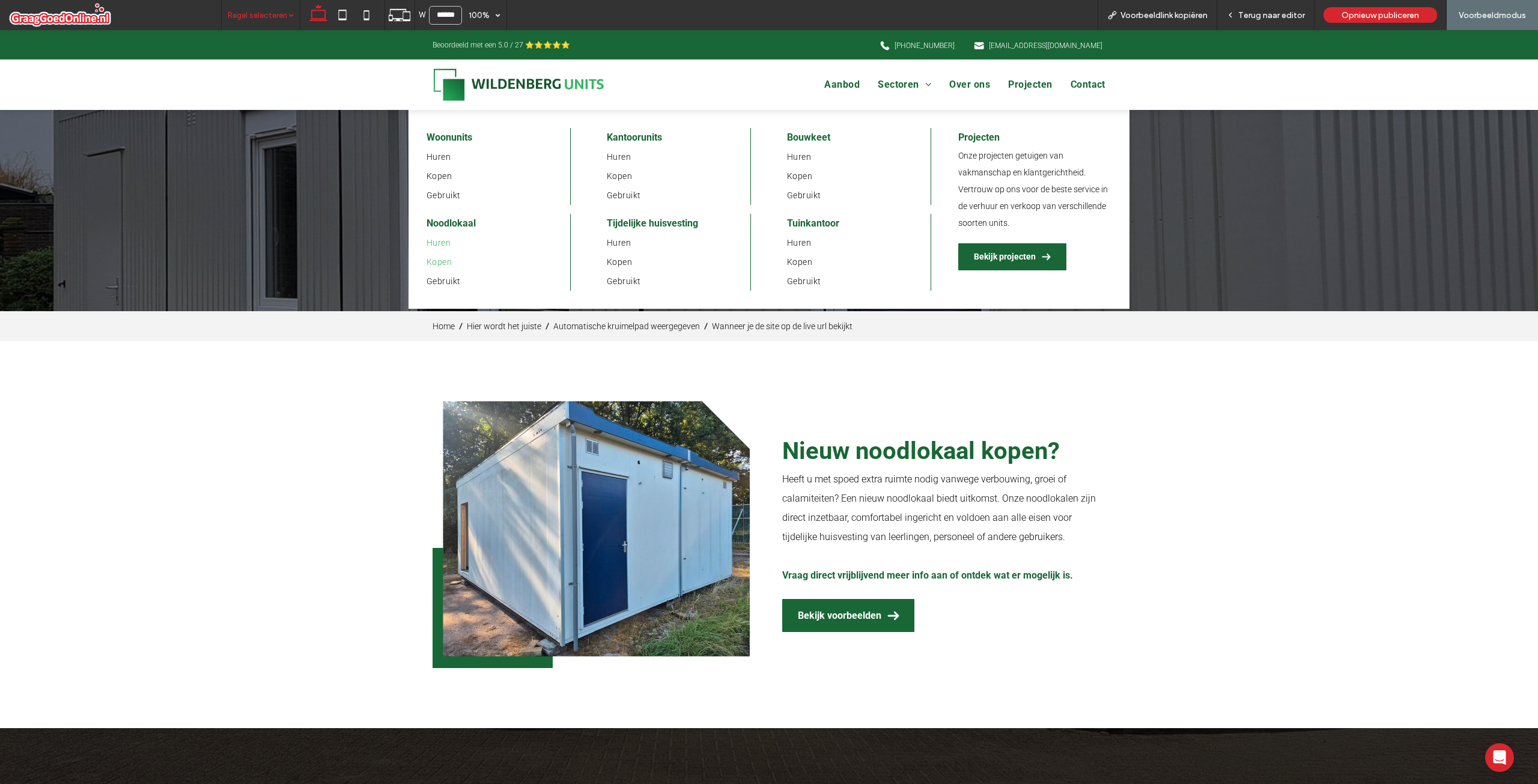
click at [445, 250] on link "Huren" at bounding box center [498, 243] width 144 height 19
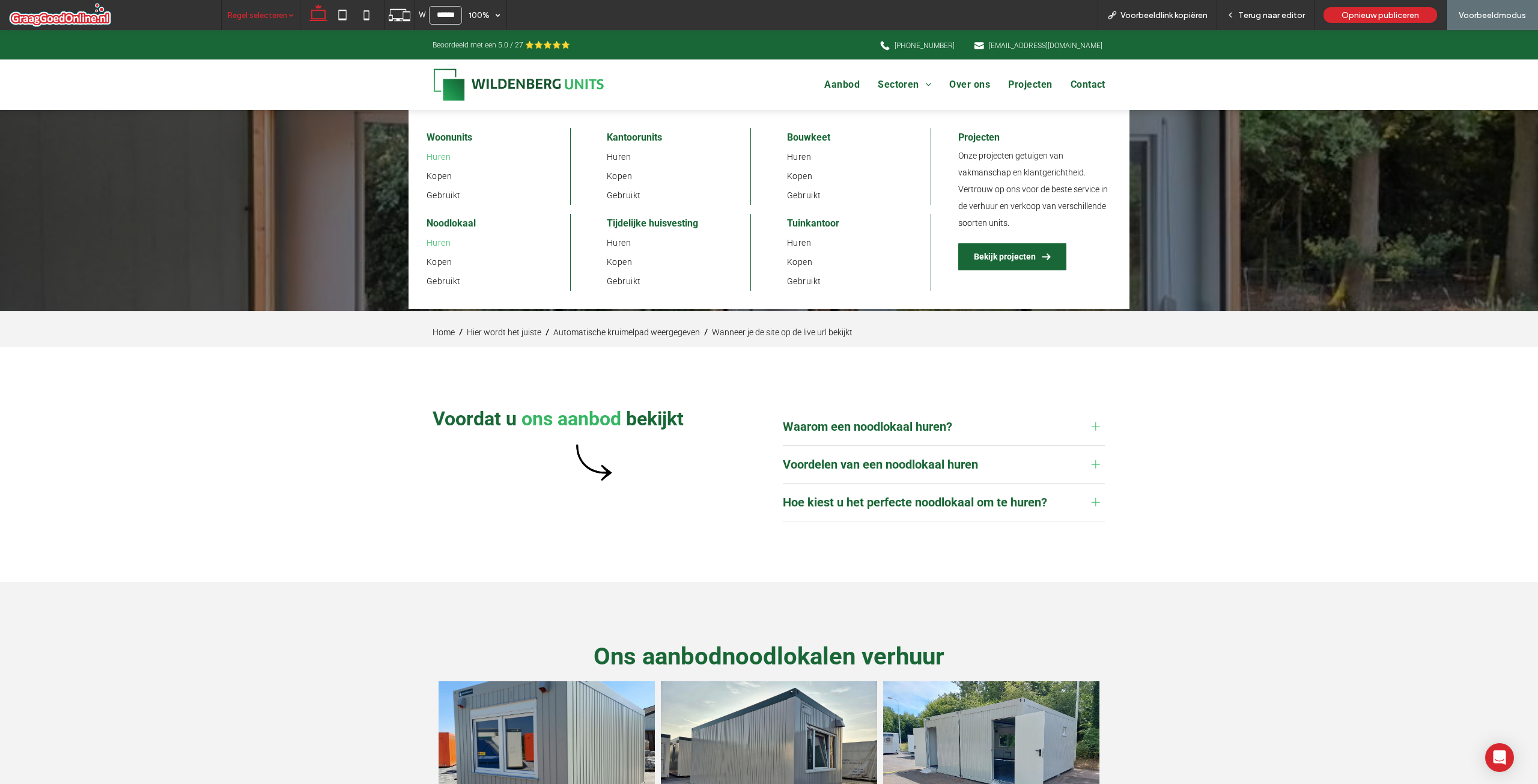
click at [444, 161] on span "Huren" at bounding box center [438, 157] width 24 height 10
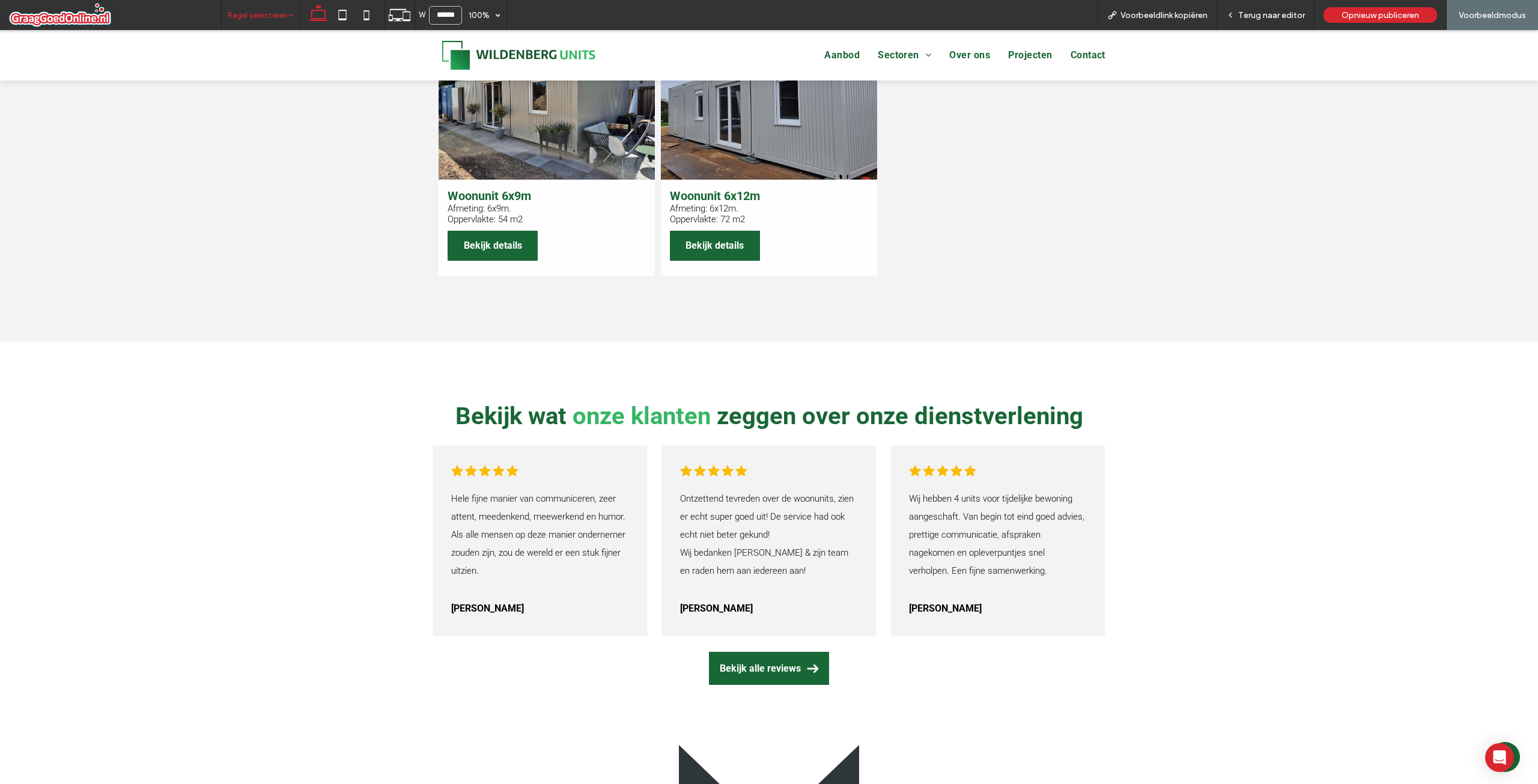
scroll to position [1021, 0]
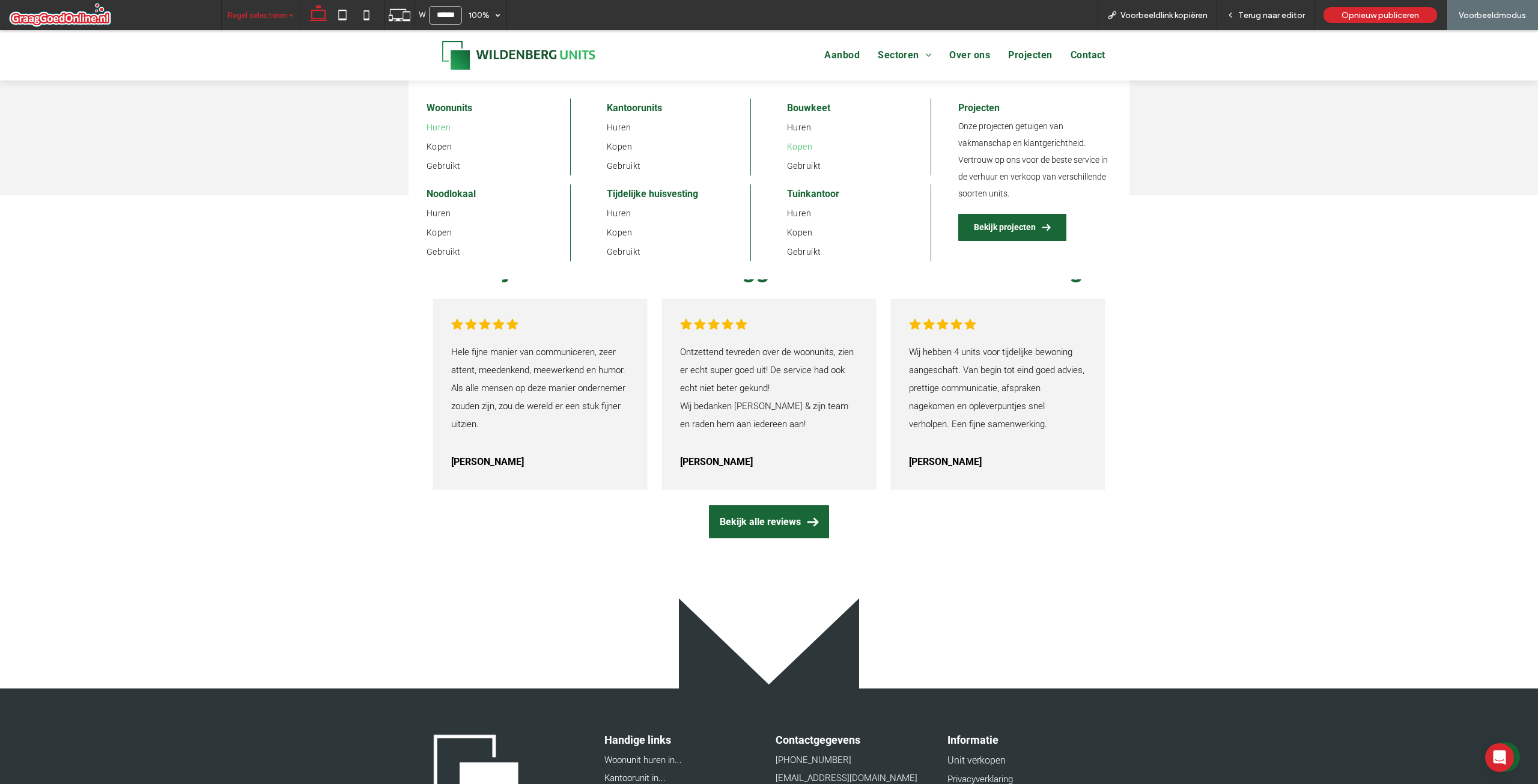
click at [795, 151] on span "Kopen" at bounding box center [800, 146] width 25 height 10
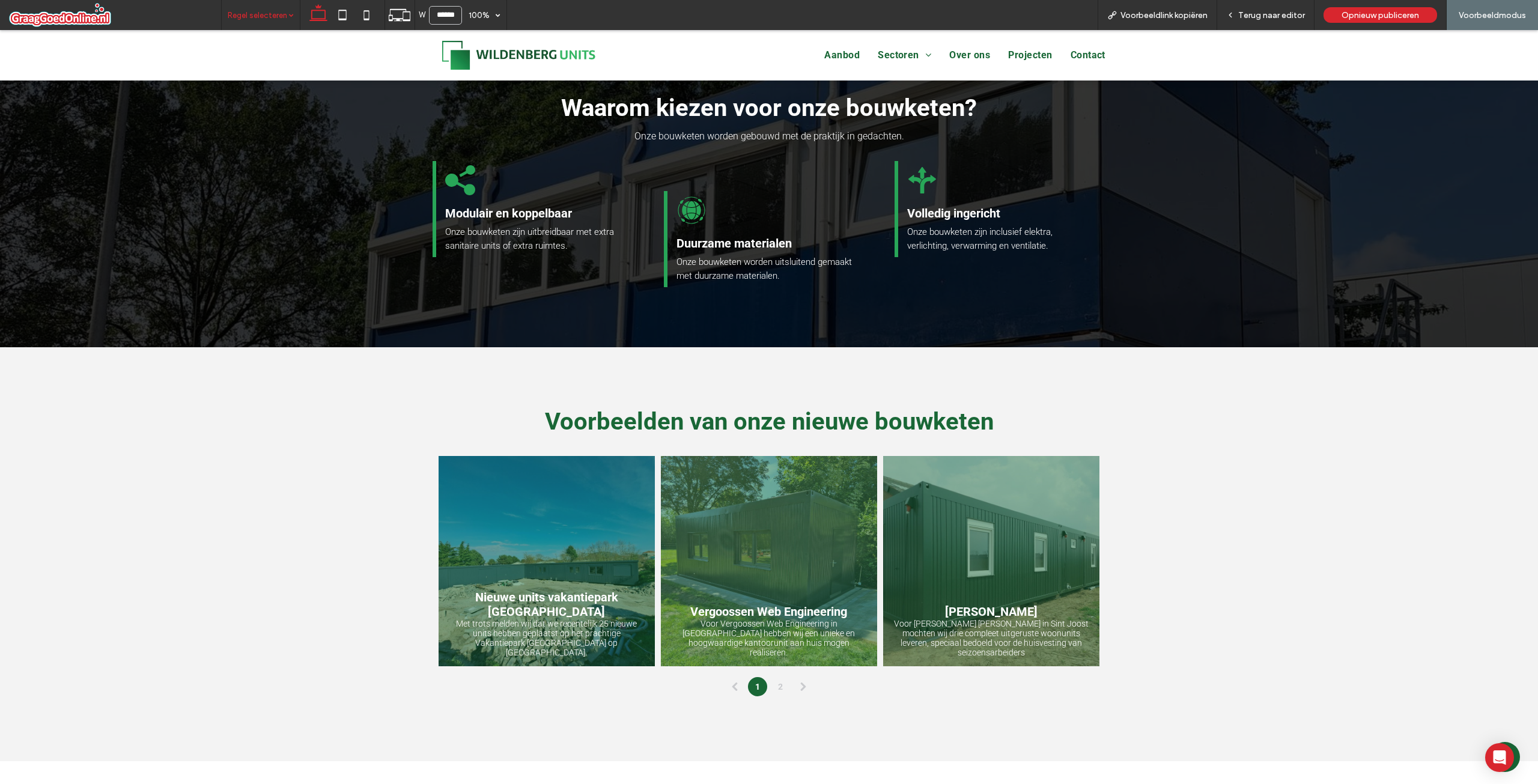
scroll to position [841, 0]
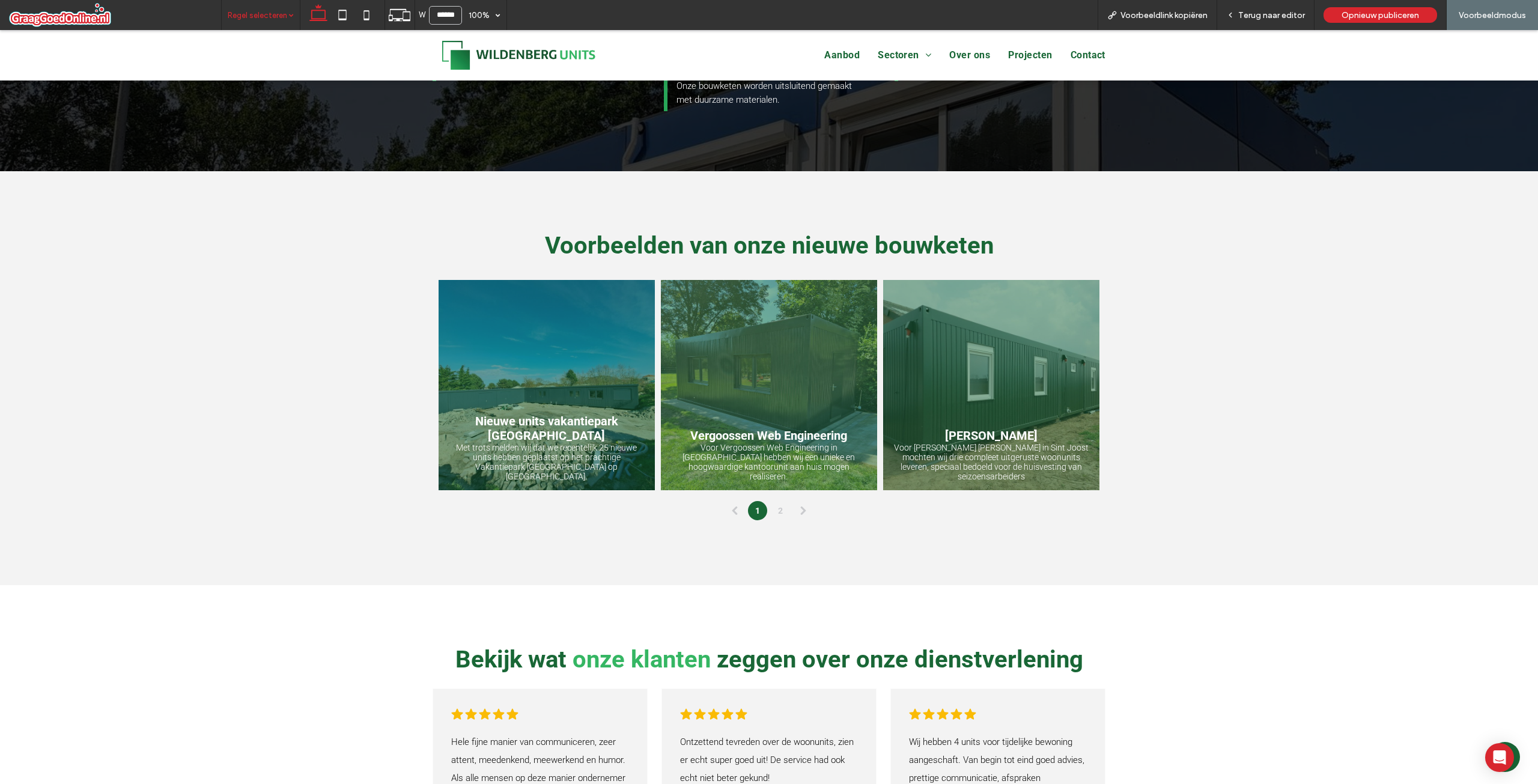
click at [774, 509] on link "2" at bounding box center [781, 511] width 19 height 19
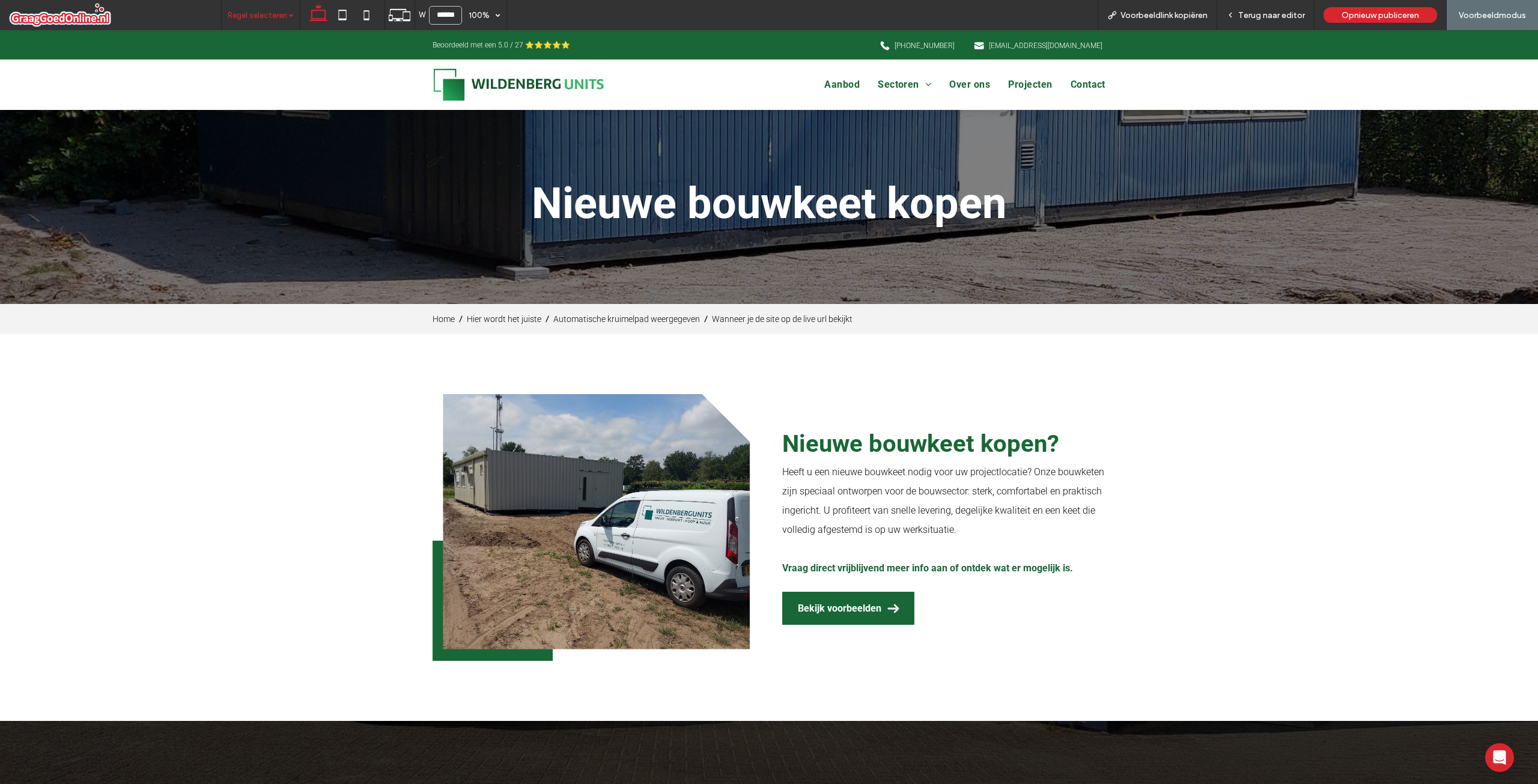
scroll to position [0, 0]
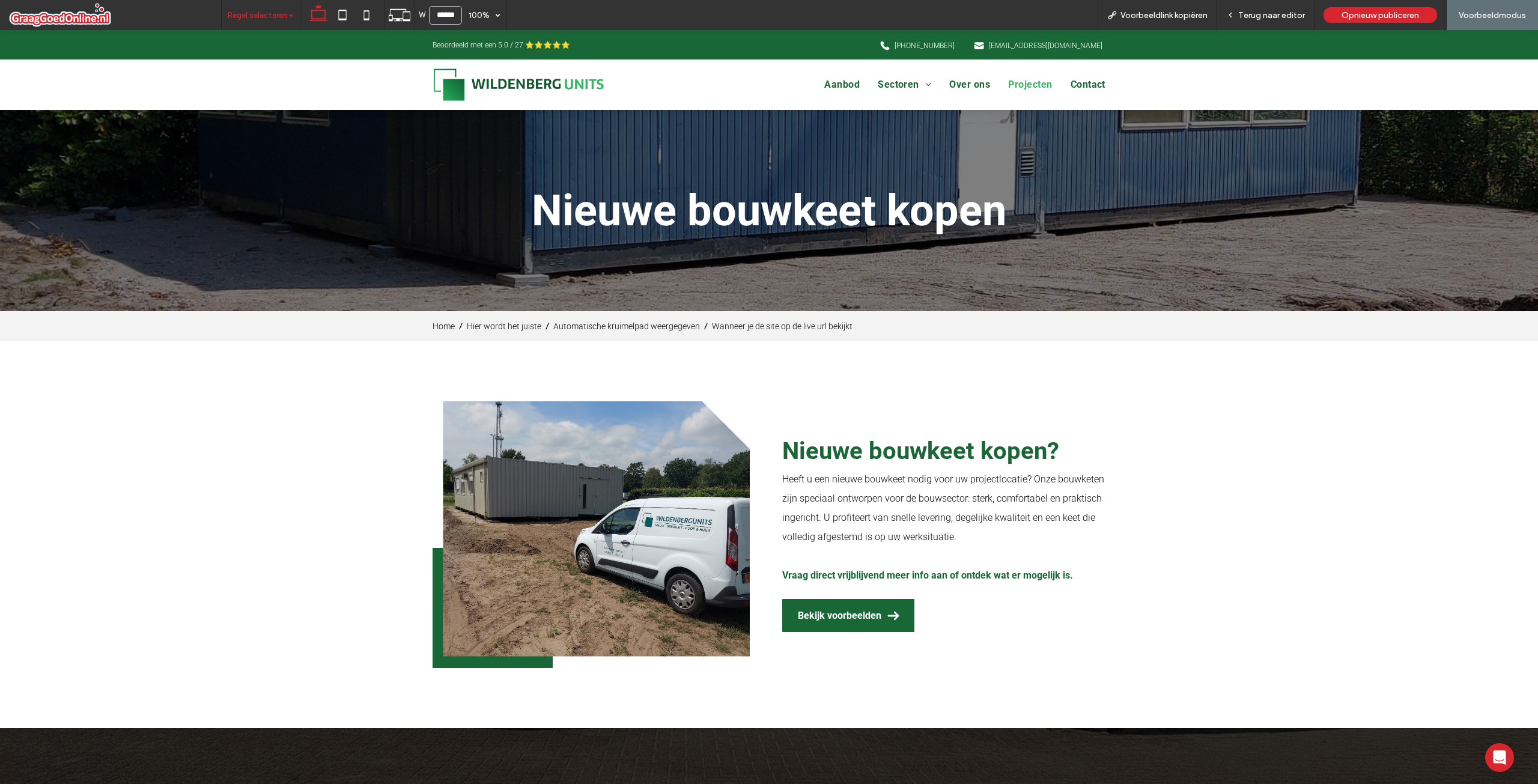
click at [1023, 86] on span "Projecten" at bounding box center [1030, 85] width 44 height 11
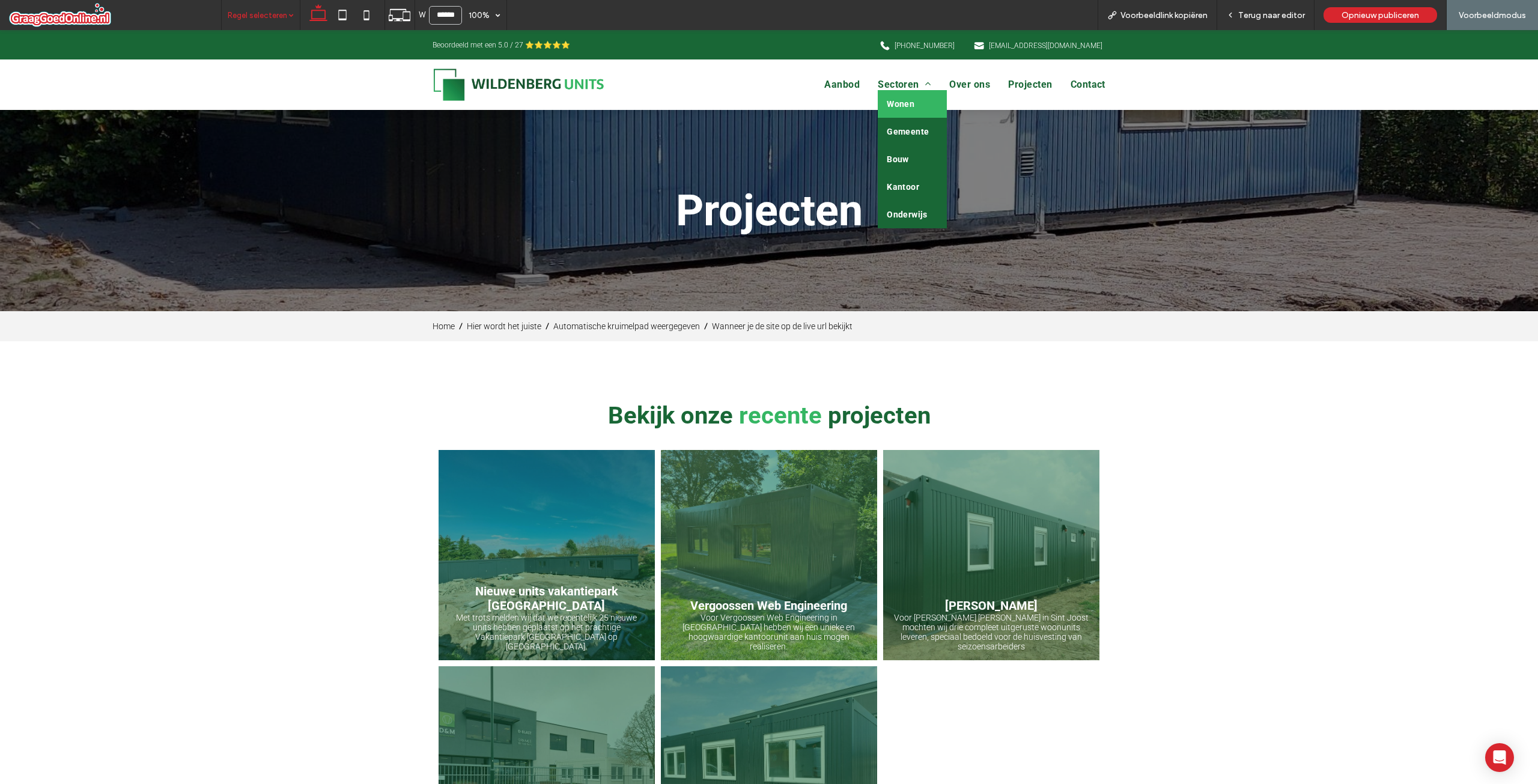
click at [896, 101] on span "Wonen" at bounding box center [901, 104] width 28 height 10
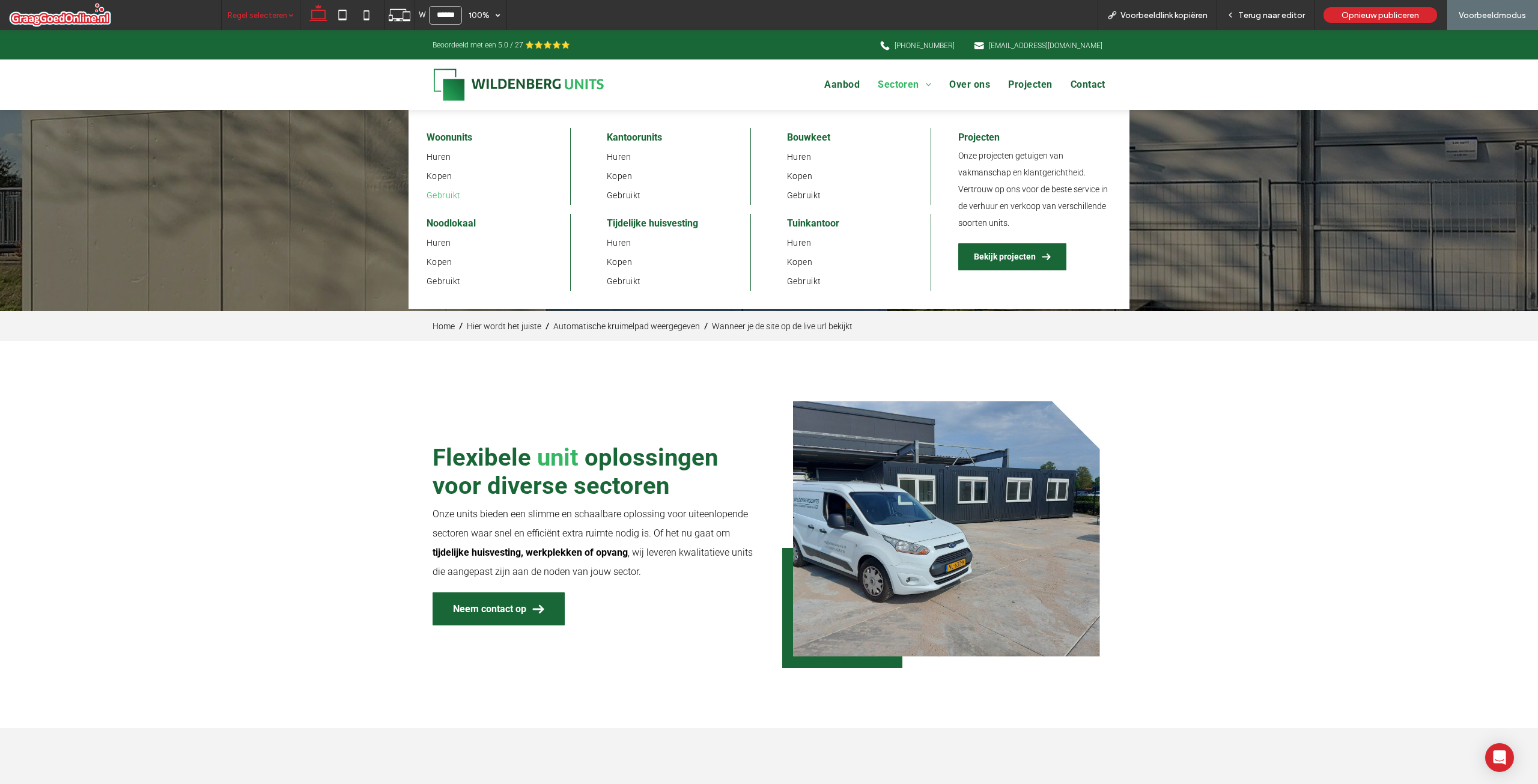
click at [444, 191] on span "Gebruikt" at bounding box center [443, 195] width 34 height 10
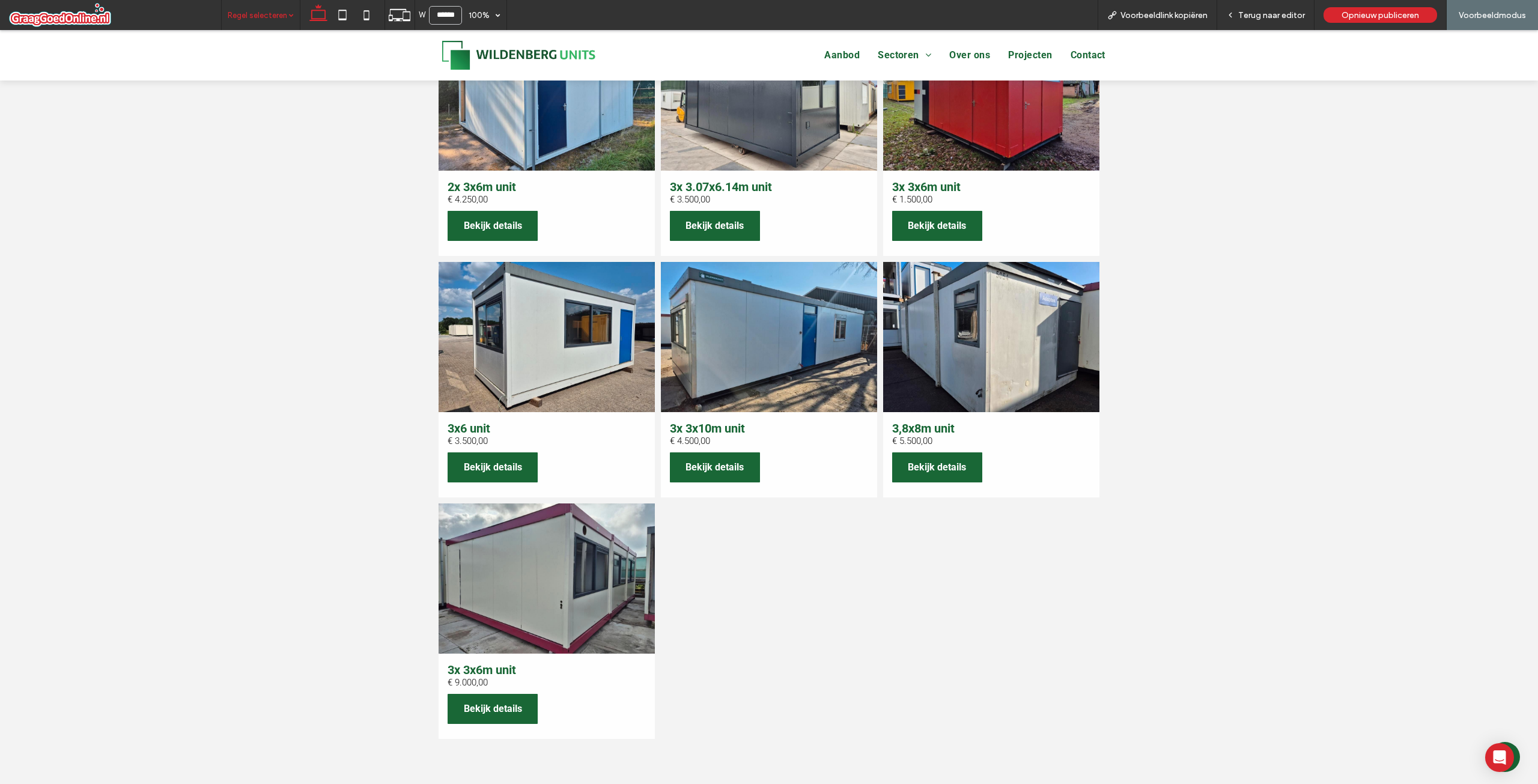
scroll to position [721, 0]
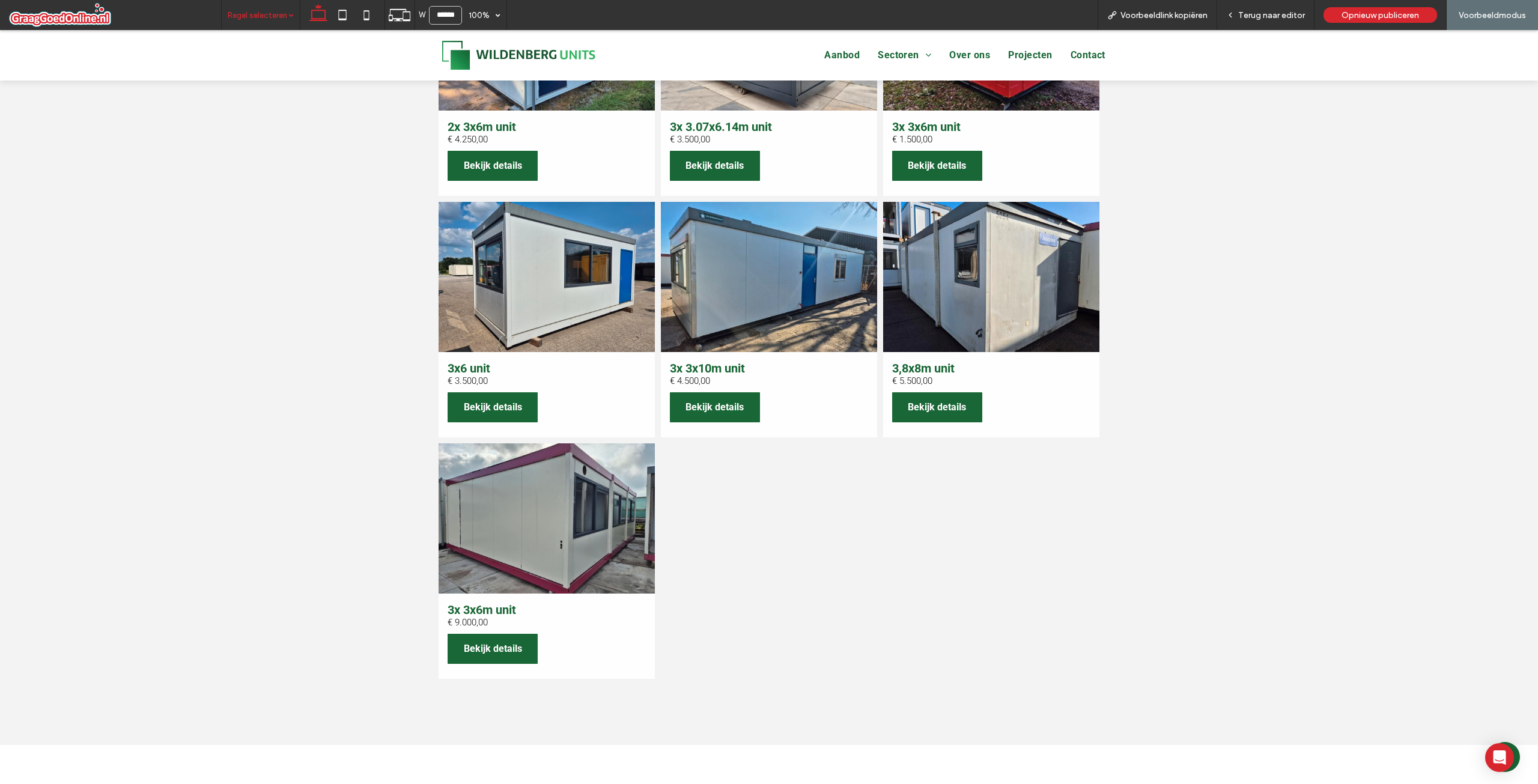
click at [518, 589] on link at bounding box center [547, 518] width 216 height 150
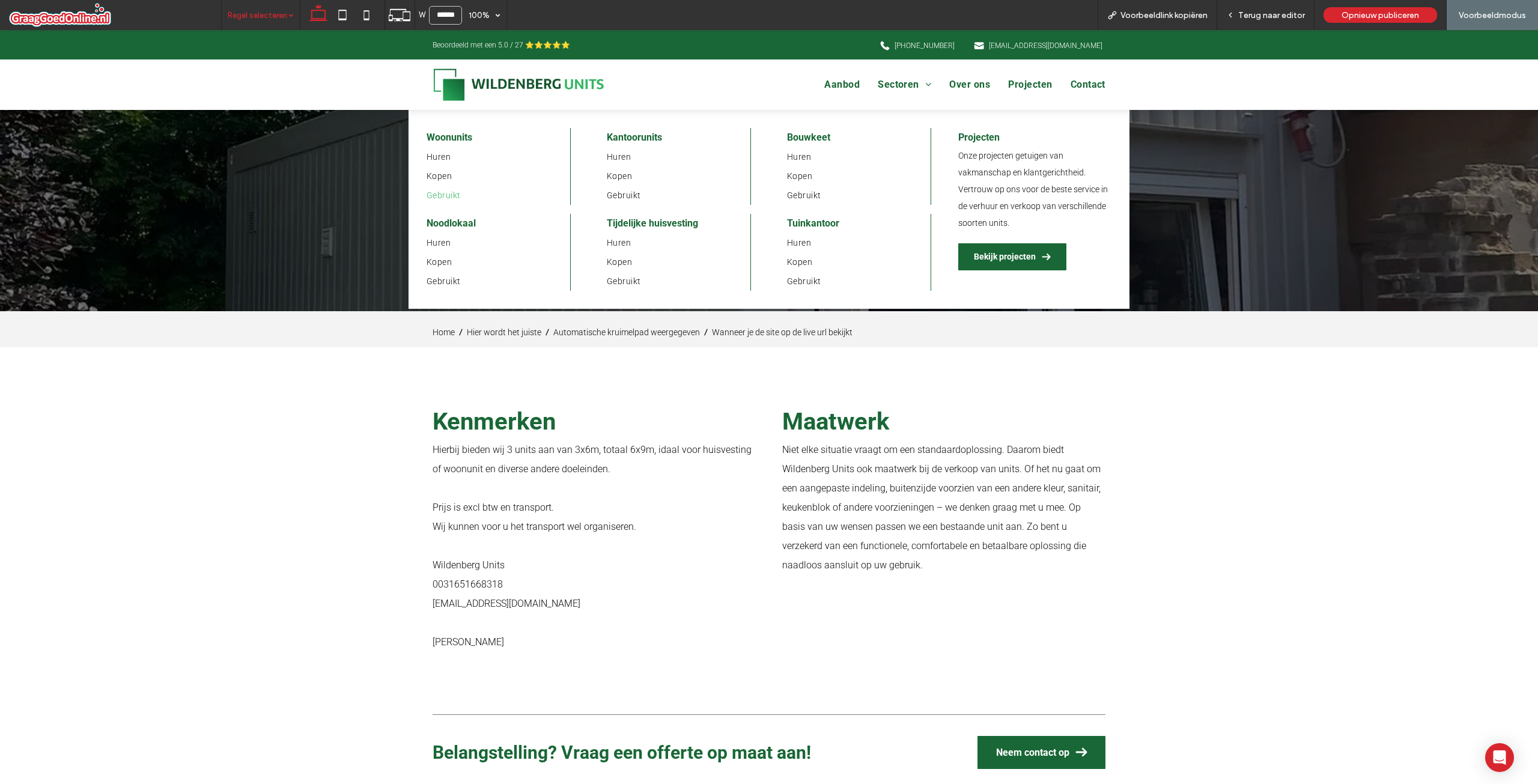
click at [433, 200] on span "Gebruikt" at bounding box center [443, 195] width 34 height 10
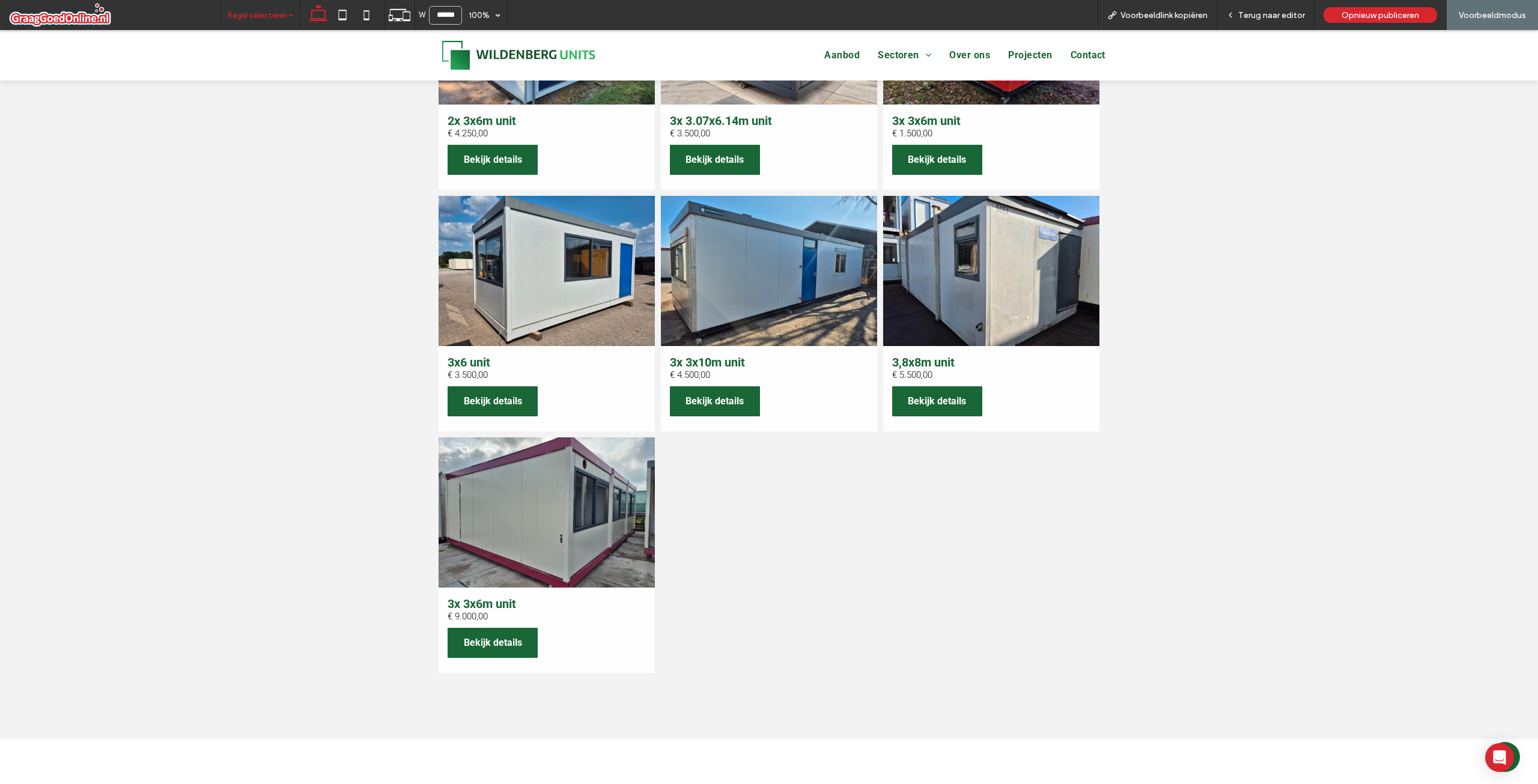
scroll to position [726, 0]
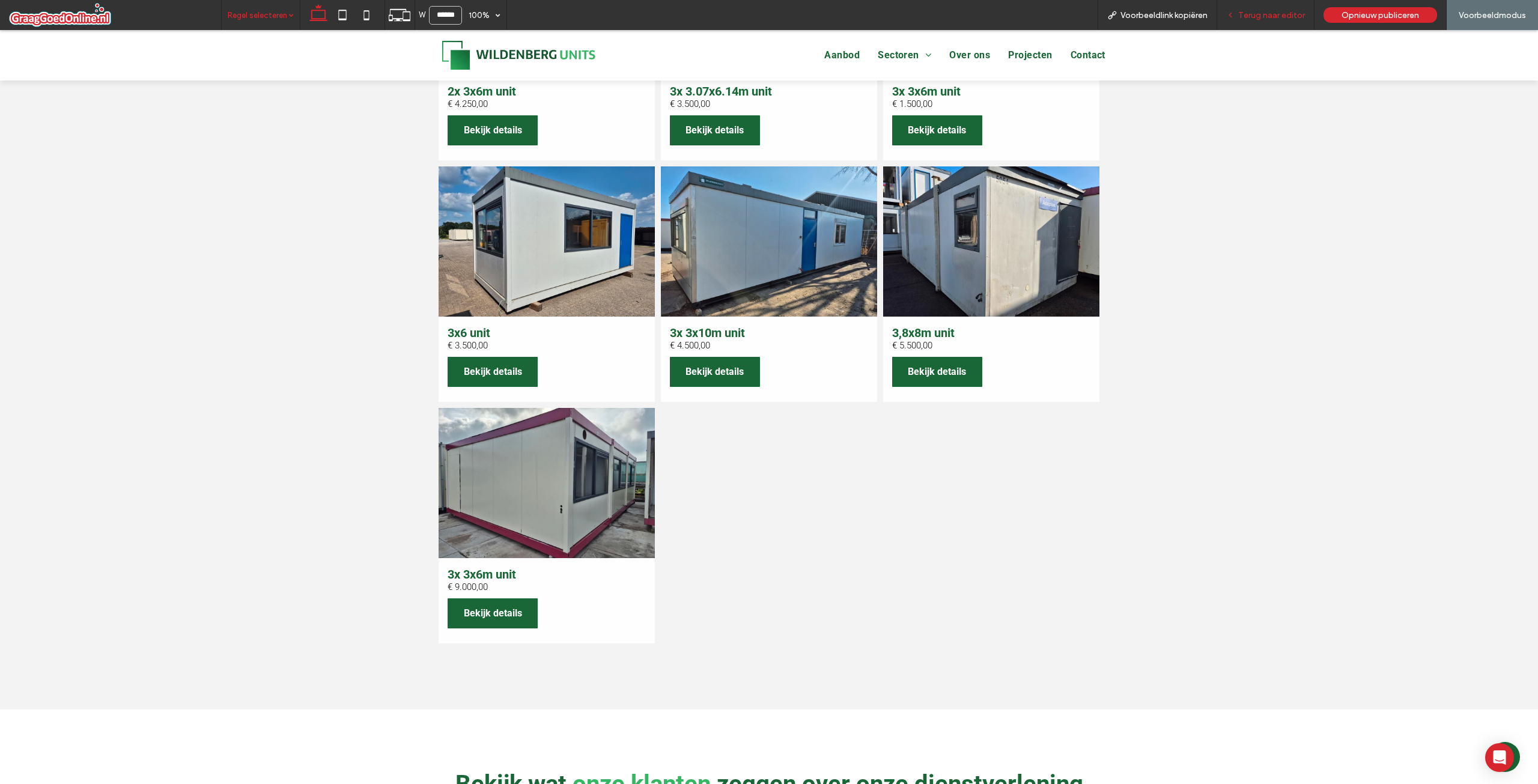
click at [1265, 15] on span "Terug naar editor" at bounding box center [1272, 15] width 67 height 10
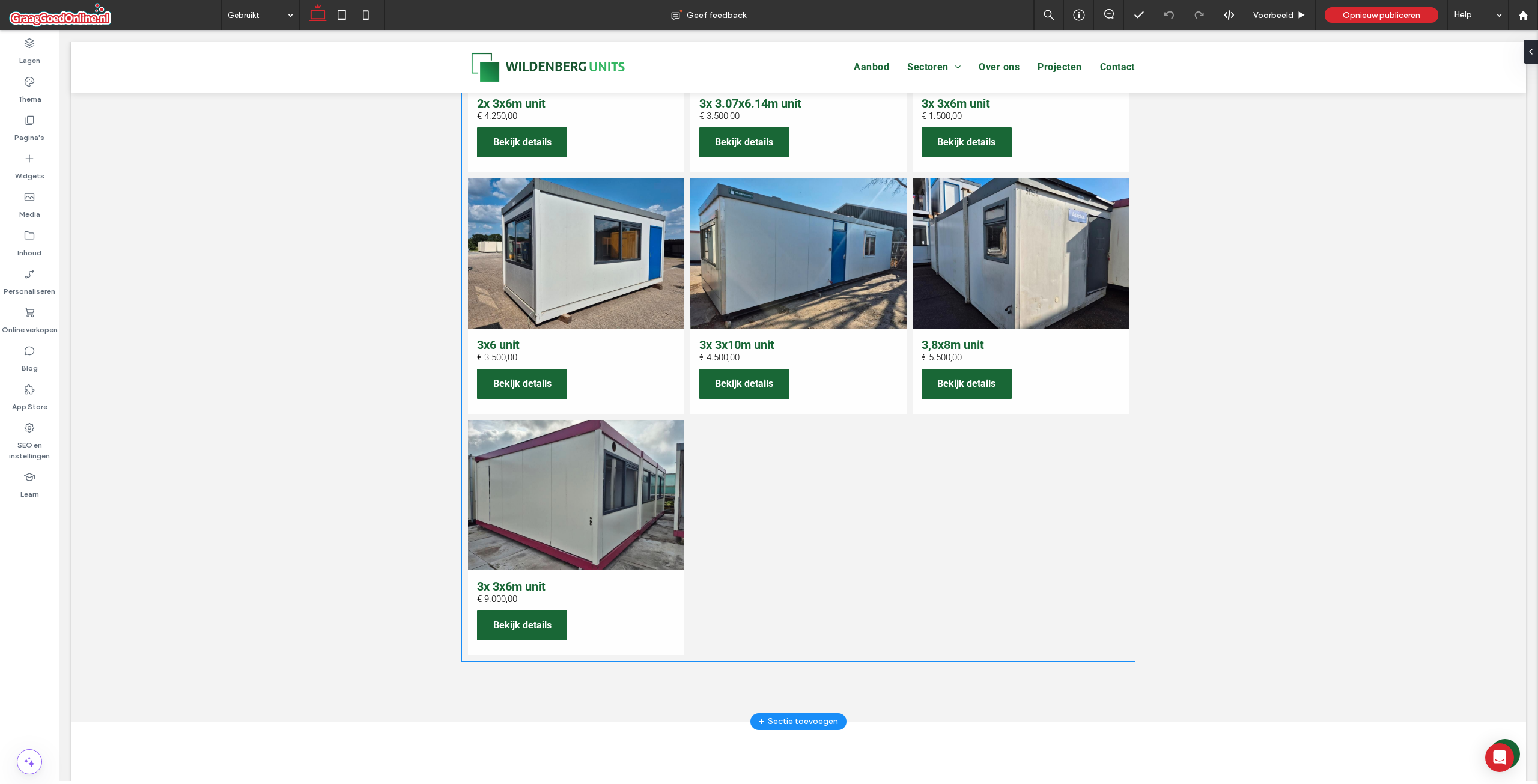
click at [517, 590] on h3 "3x 3x6m unit" at bounding box center [511, 586] width 69 height 15
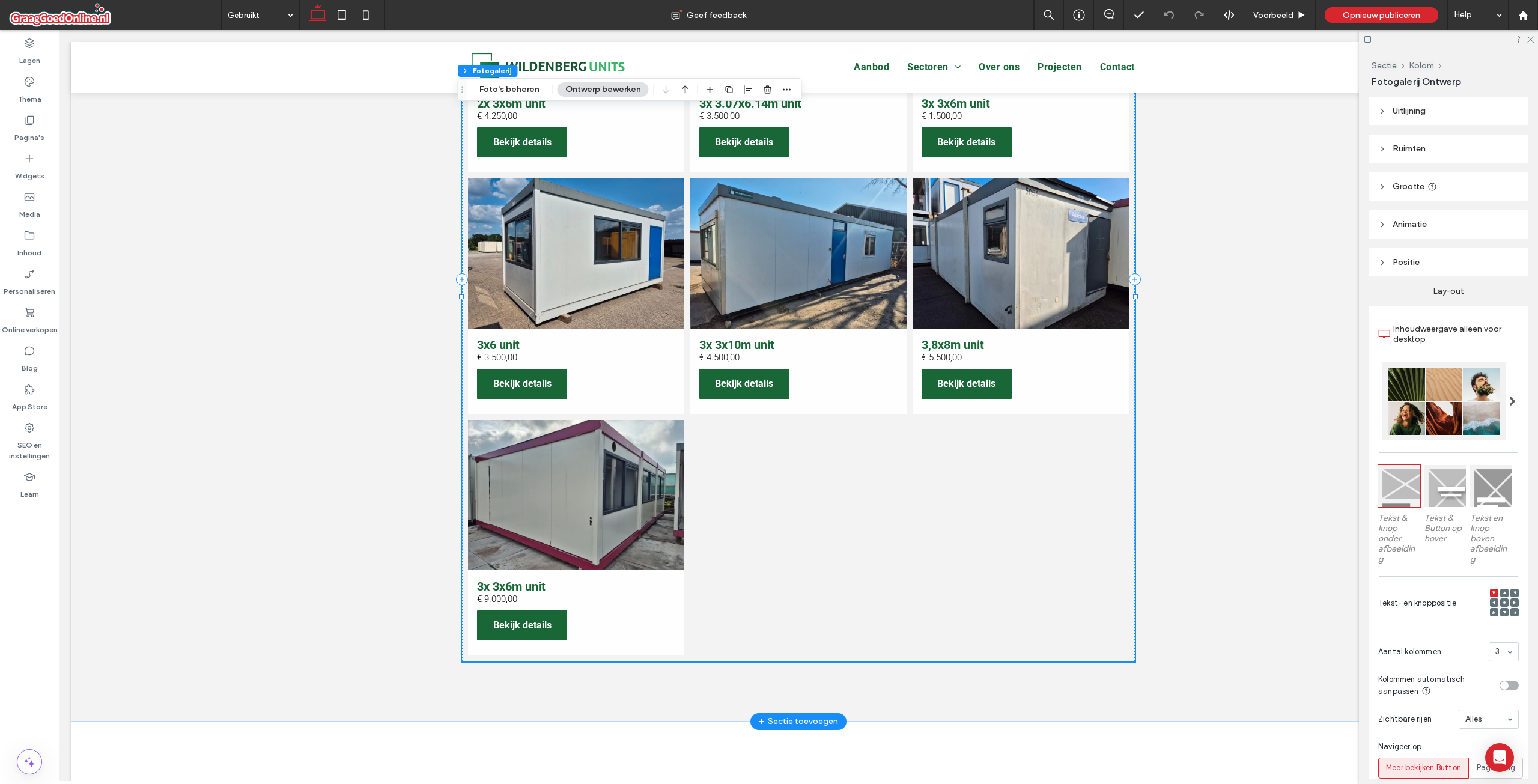
click at [517, 591] on h3 "3x 3x6m unit" at bounding box center [511, 586] width 69 height 15
click at [515, 89] on button "Foto's beheren" at bounding box center [509, 89] width 76 height 15
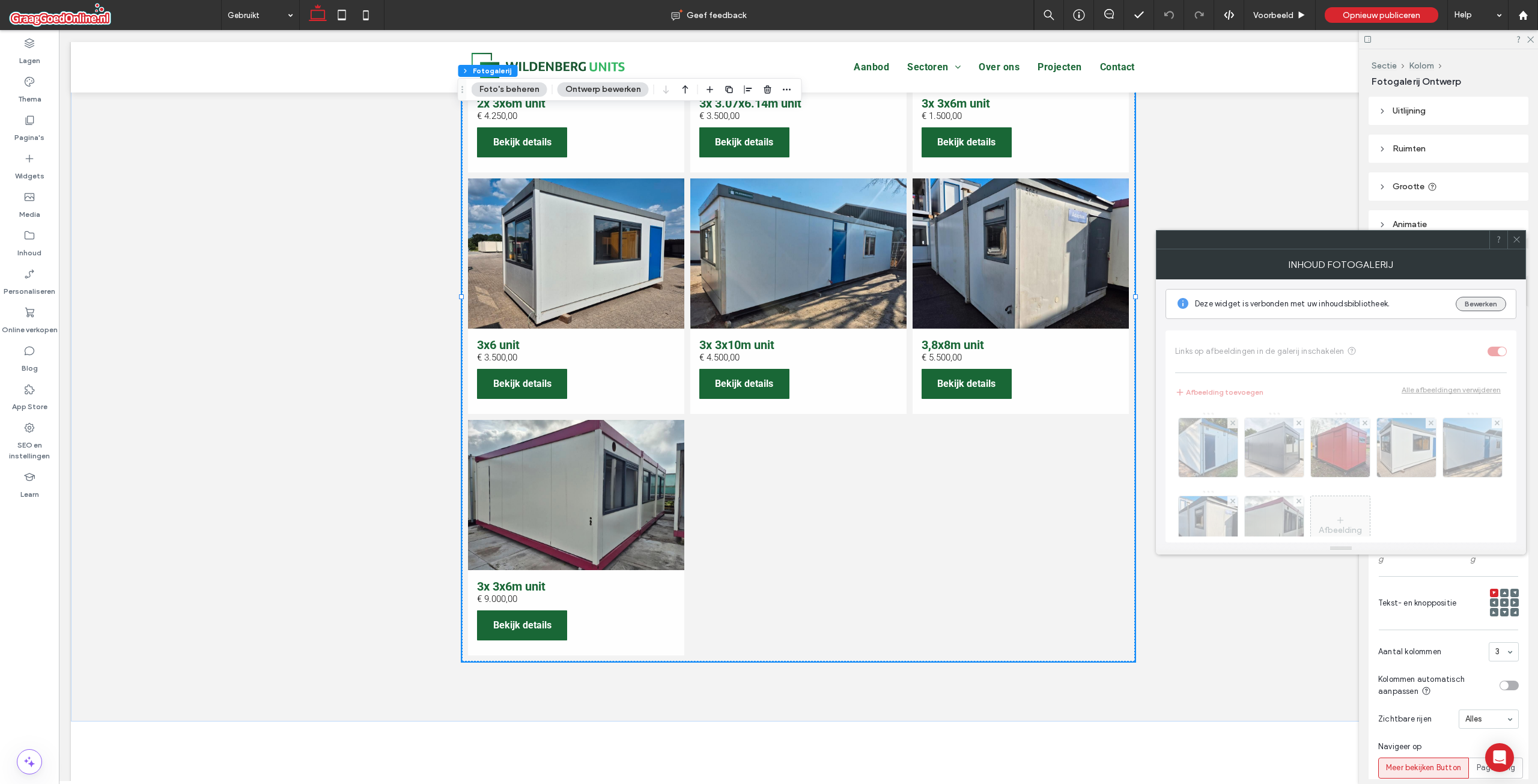
click at [1475, 301] on button "Bewerken" at bounding box center [1480, 304] width 51 height 15
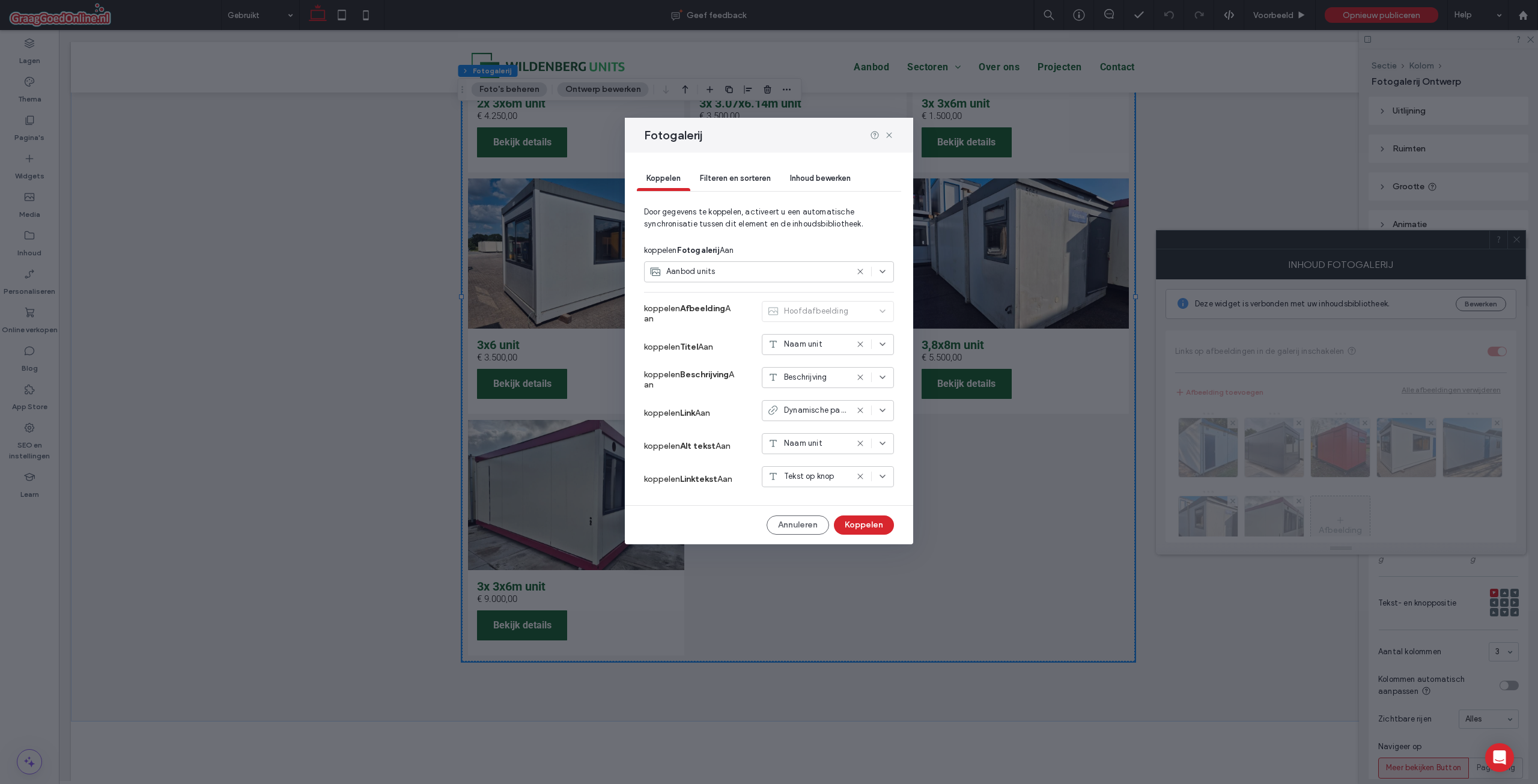
click at [730, 277] on div "Aanbod units" at bounding box center [748, 271] width 198 height 12
click at [751, 209] on span "Door gegevens te koppelen, activeert u een automatische synchronisatie tussen d…" at bounding box center [769, 223] width 250 height 34
click at [892, 136] on icon at bounding box center [889, 135] width 10 height 10
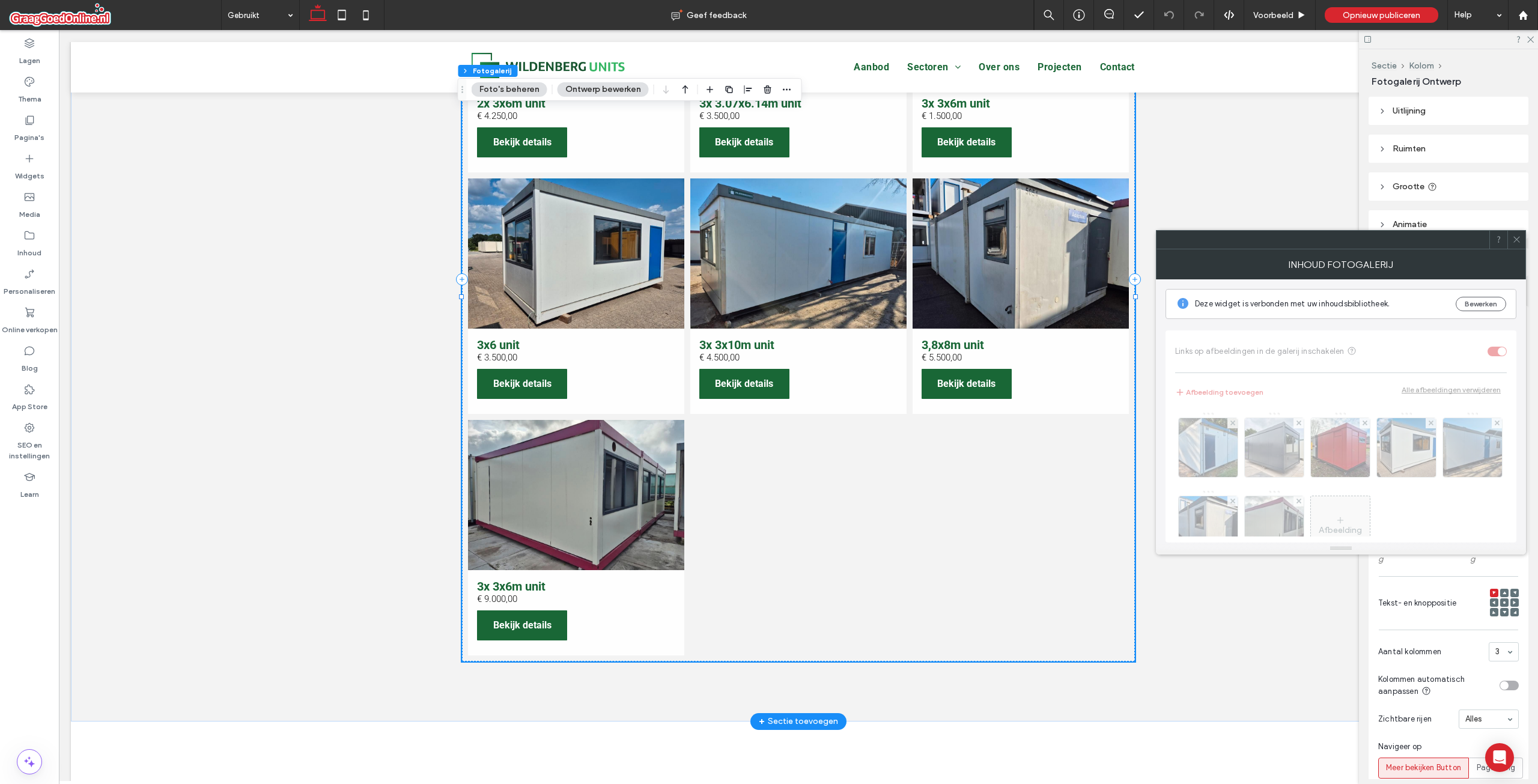
click at [492, 603] on div "€ 9.000,00" at bounding box center [497, 599] width 40 height 11
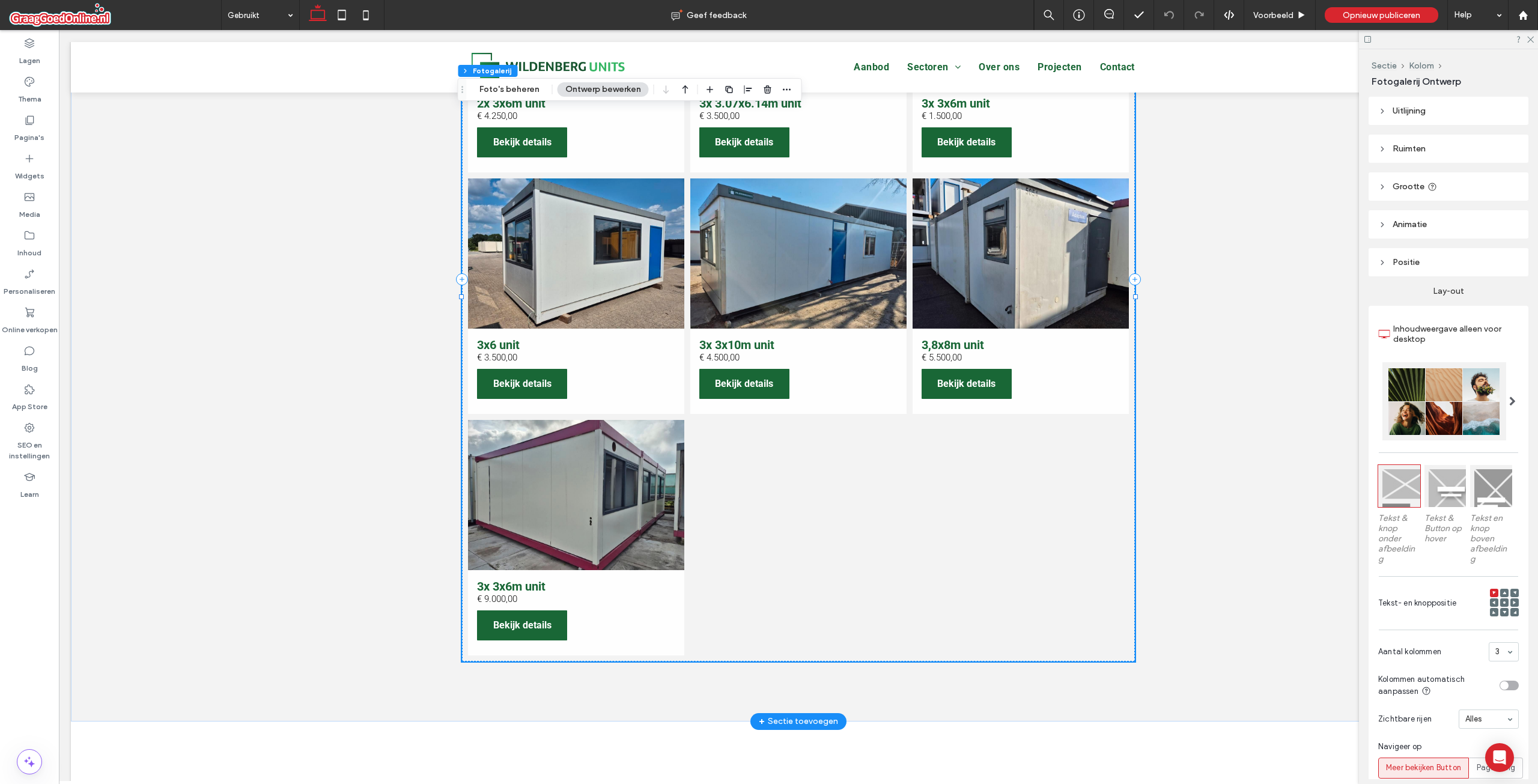
click at [492, 603] on div "€ 9.000,00" at bounding box center [497, 599] width 40 height 11
click at [1528, 35] on icon at bounding box center [1530, 38] width 8 height 8
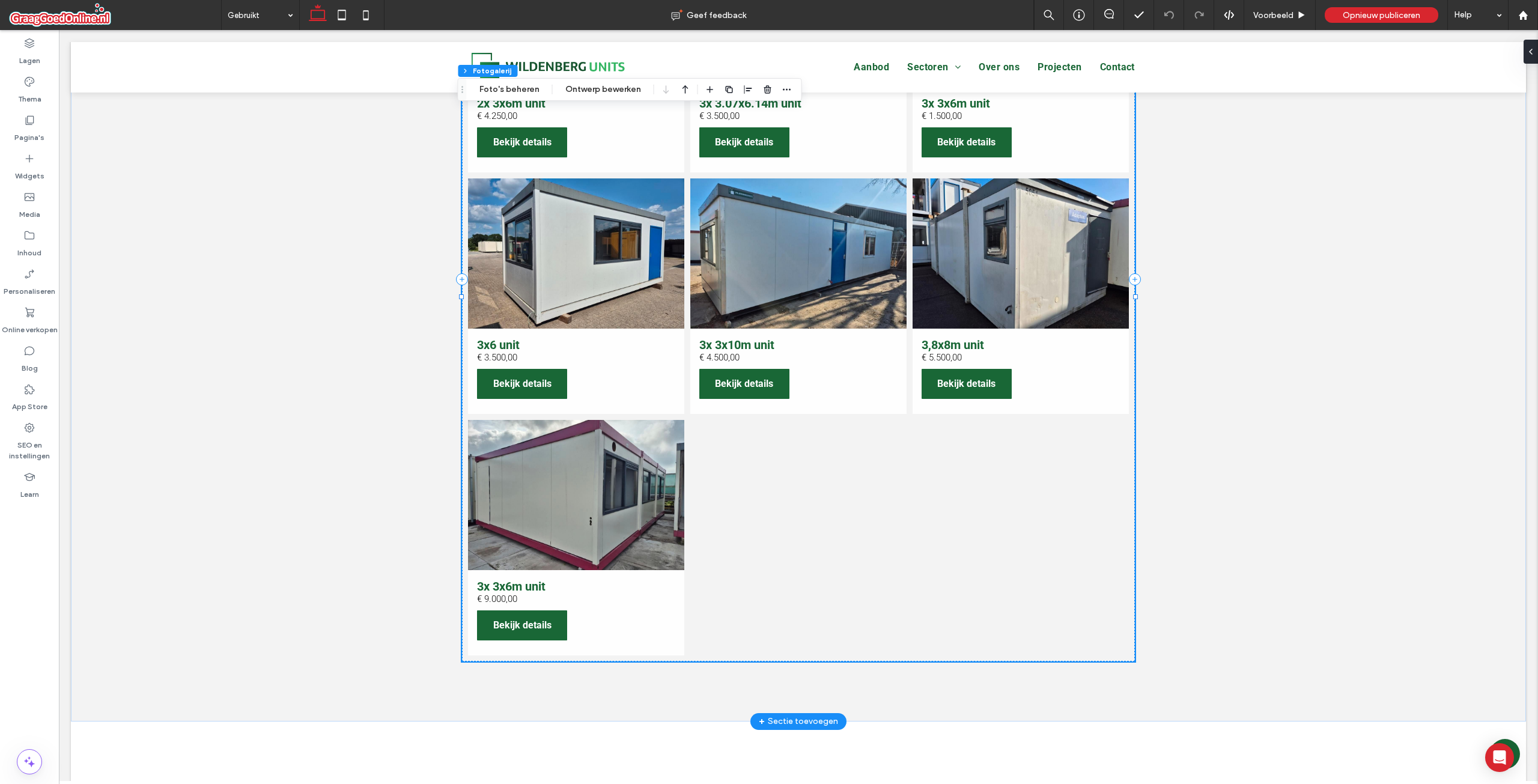
click at [515, 595] on span "3x 3x6m unit € 9.000,00 Bekijk details" at bounding box center [576, 612] width 216 height 85
click at [605, 96] on div "Sectie Kolom Fotogalerij Foto's beheren Ontwerp bewerken" at bounding box center [630, 89] width 344 height 23
click at [607, 84] on button "Ontwerp bewerken" at bounding box center [603, 89] width 92 height 15
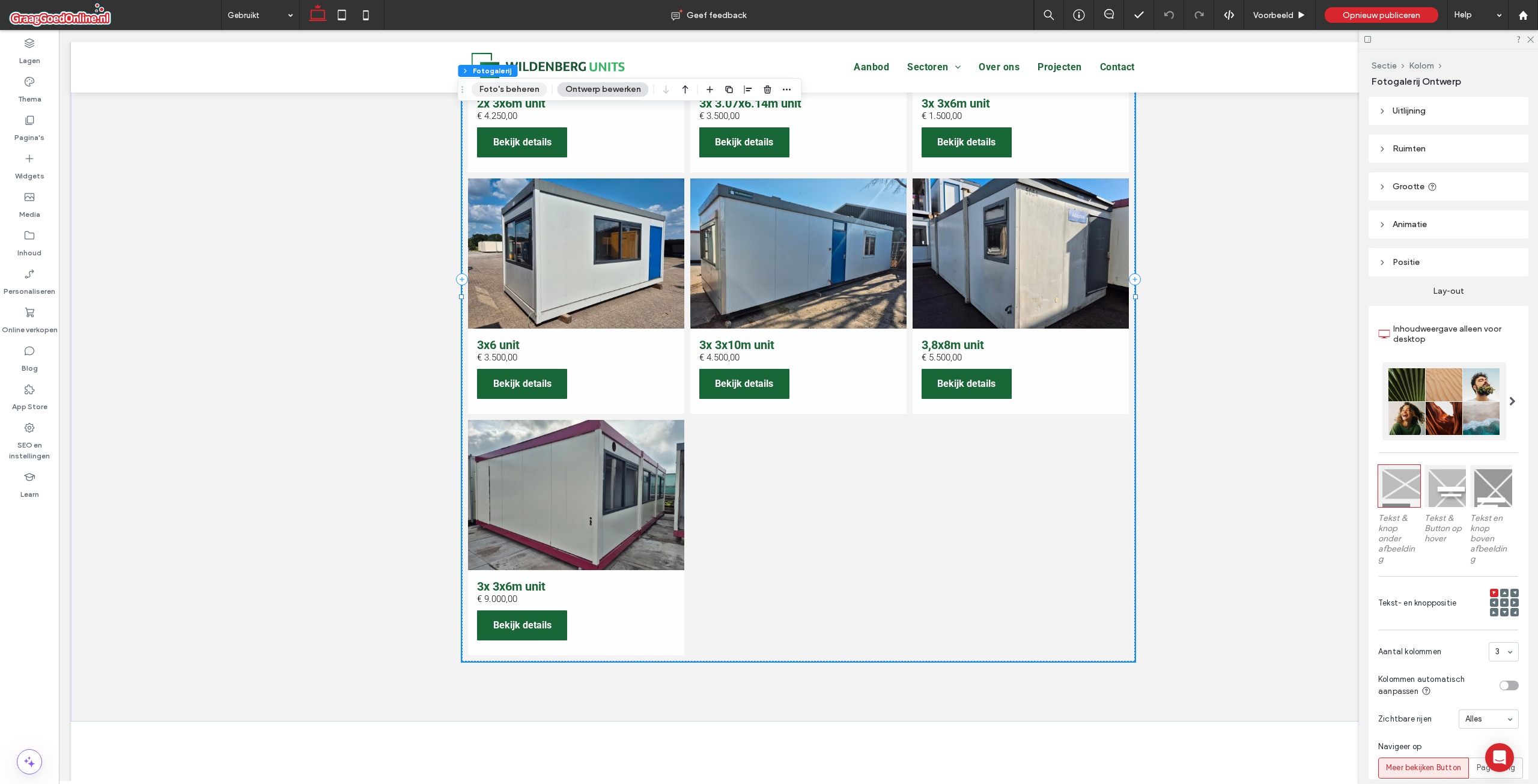
click at [529, 86] on button "Foto's beheren" at bounding box center [509, 89] width 76 height 15
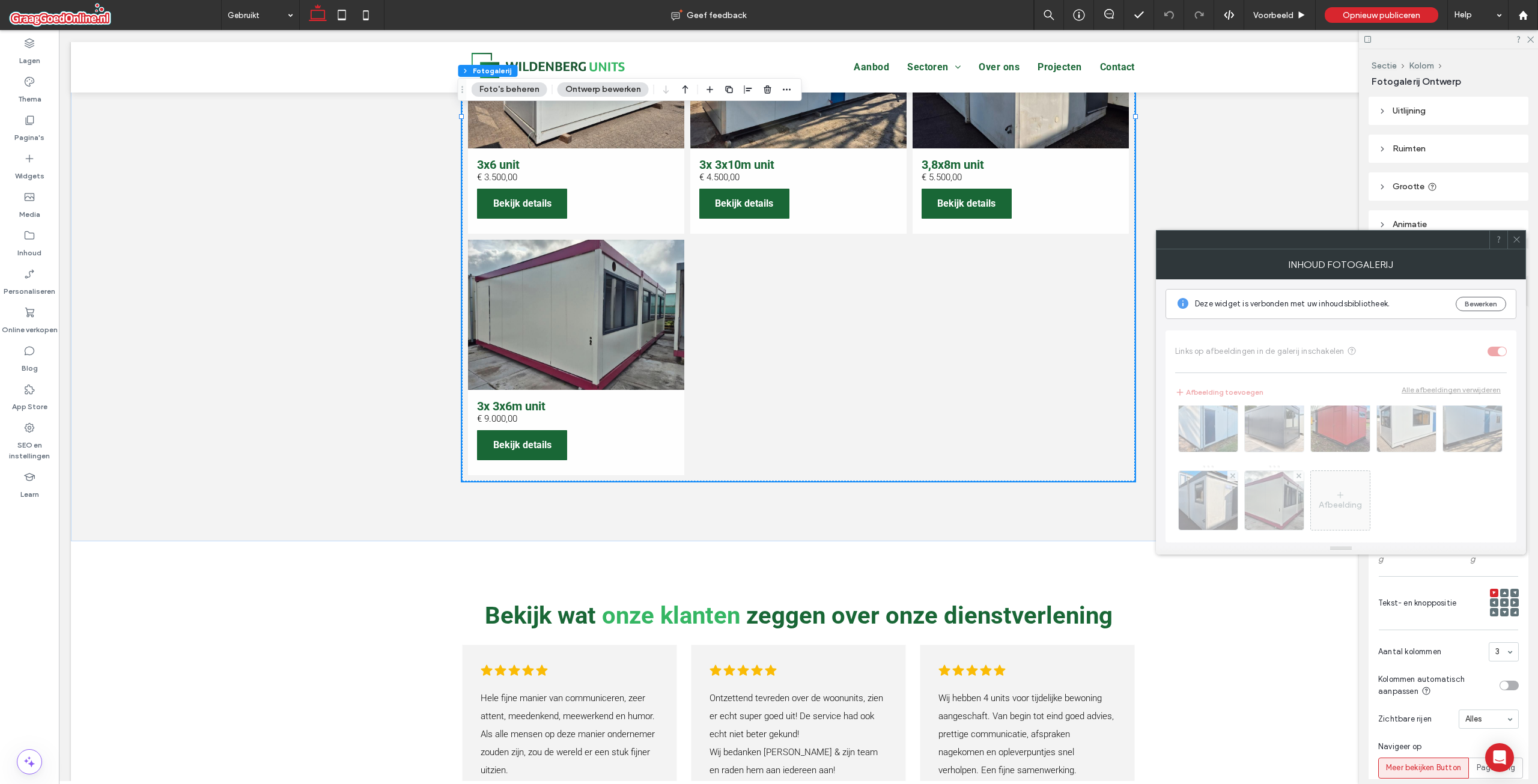
scroll to position [38, 0]
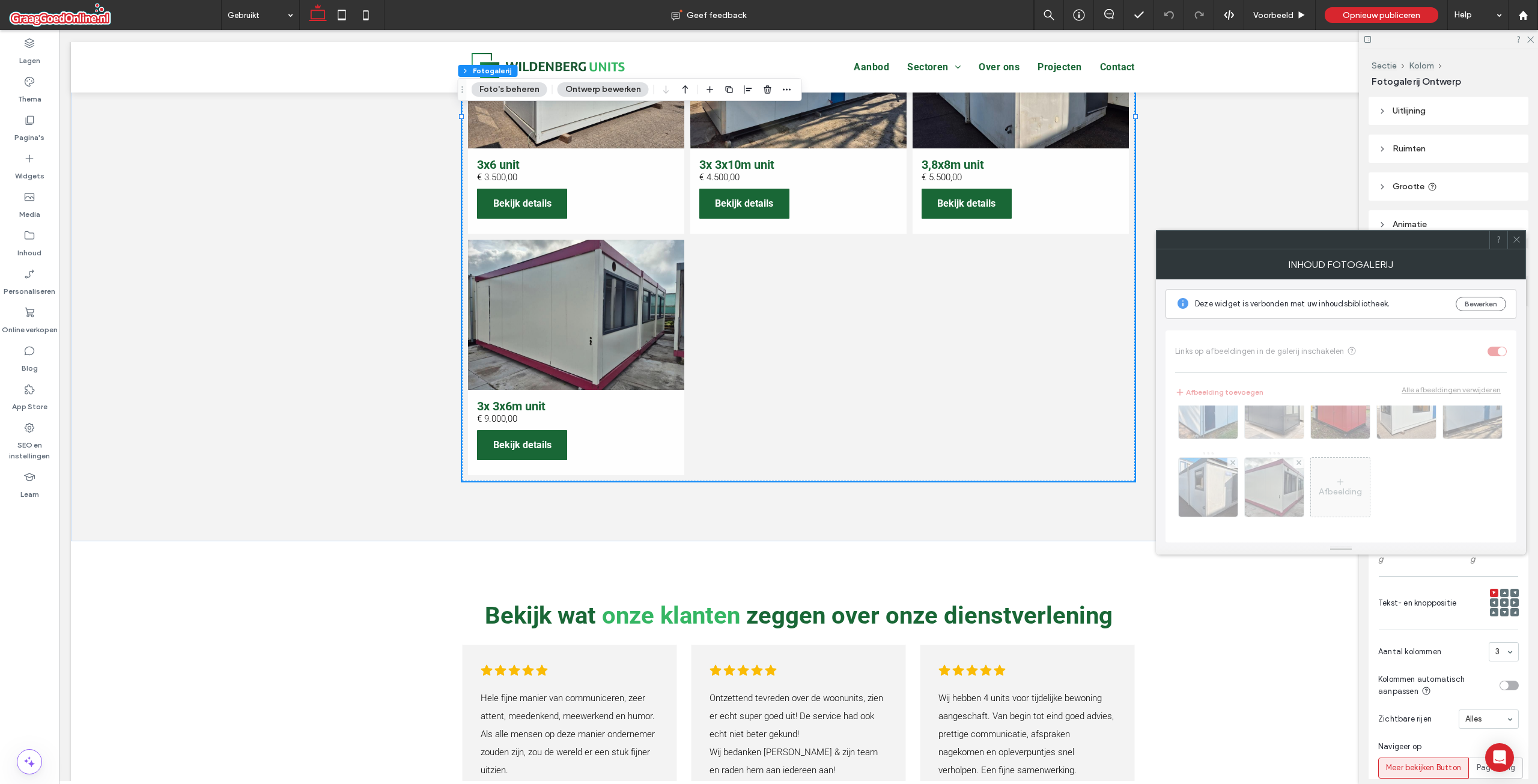
click at [1316, 487] on div "Afbeelding" at bounding box center [1341, 471] width 331 height 131
click at [1477, 293] on div "Deze widget is verbonden met uw inhoudsbibliotheek. Bewerken" at bounding box center [1341, 304] width 351 height 30
click at [1475, 303] on button "Bewerken" at bounding box center [1480, 304] width 51 height 15
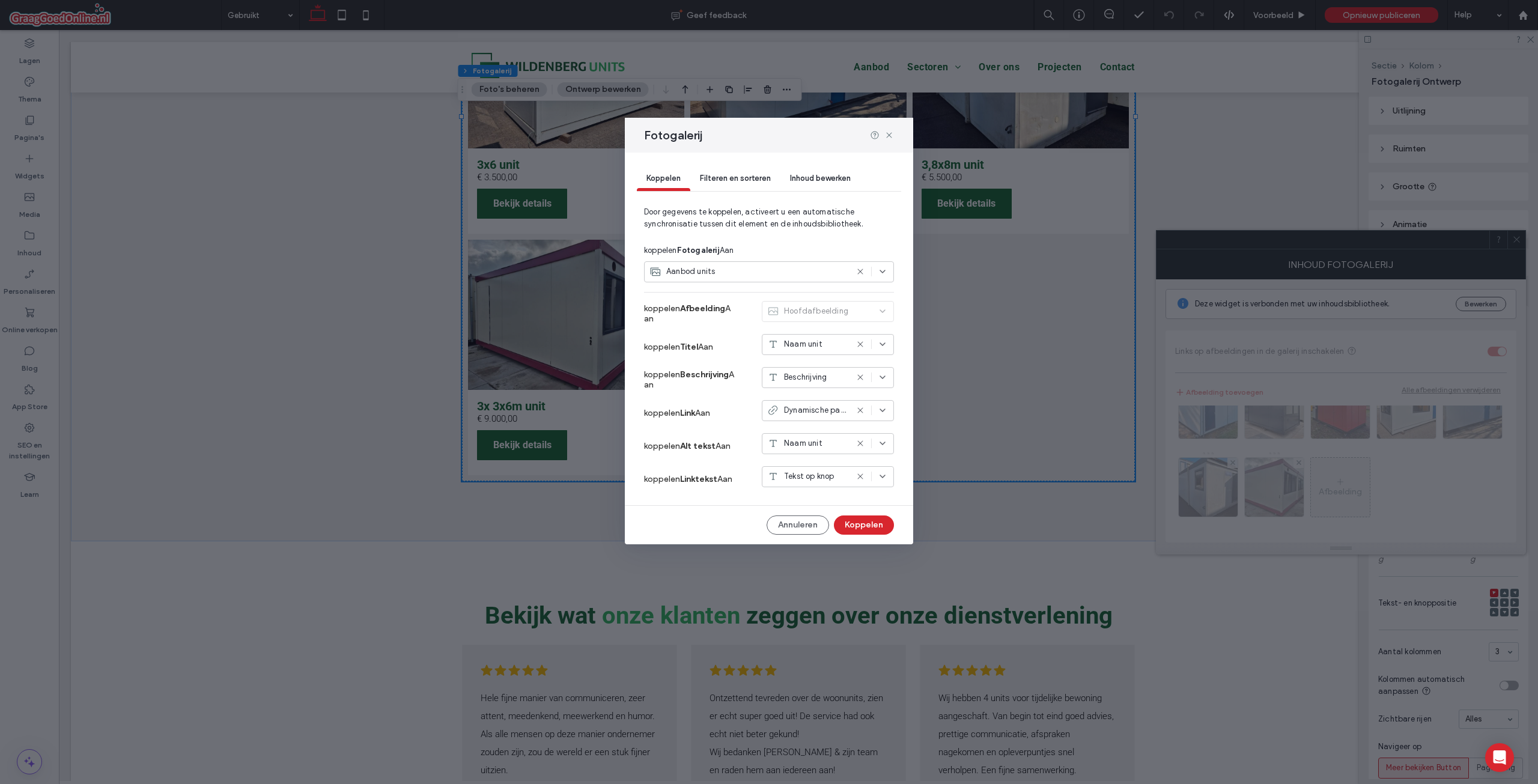
click at [786, 370] on div "Beschrijving" at bounding box center [828, 377] width 132 height 21
click at [888, 135] on icon at bounding box center [889, 135] width 10 height 10
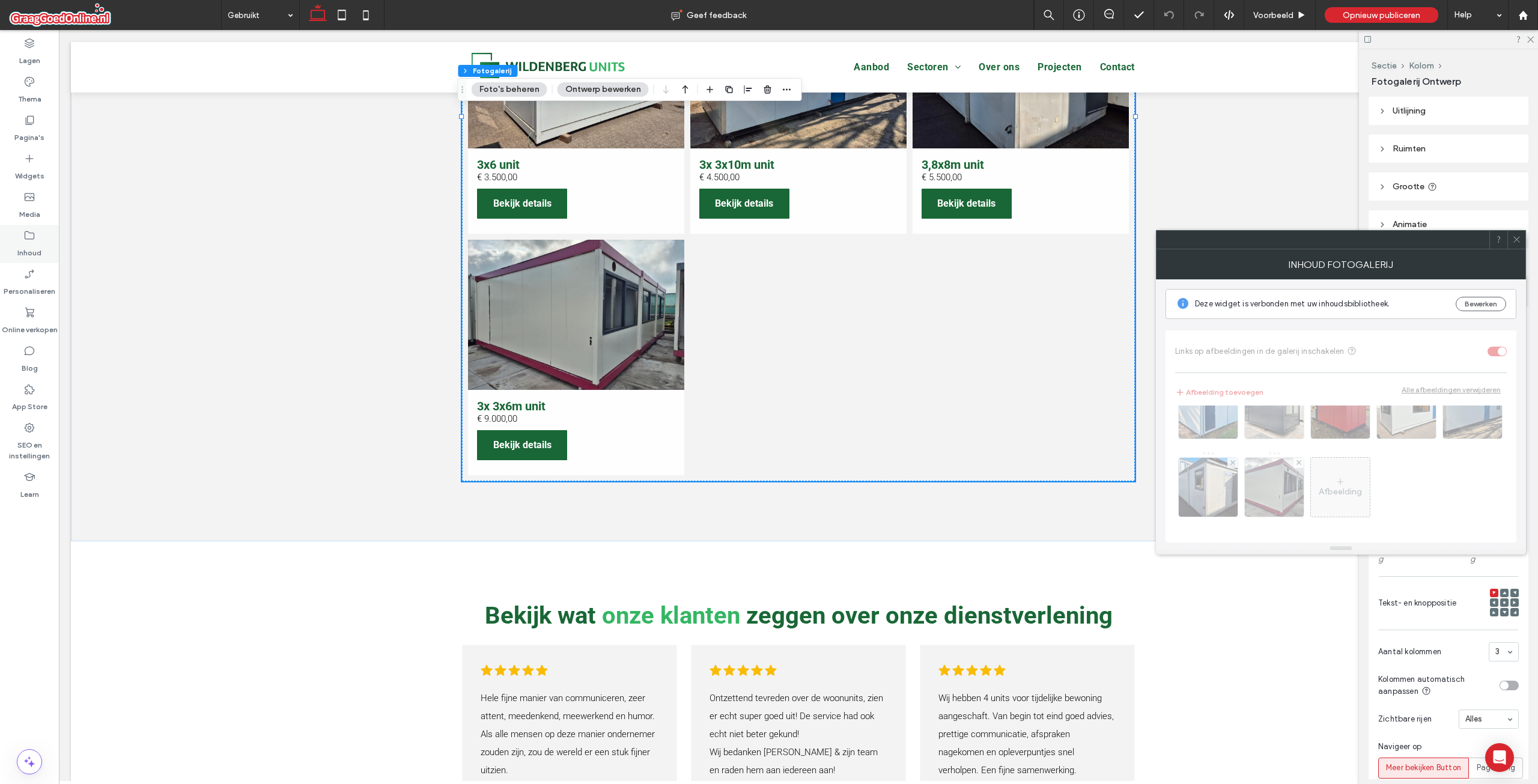
click at [40, 249] on label "Inhoud" at bounding box center [29, 250] width 24 height 17
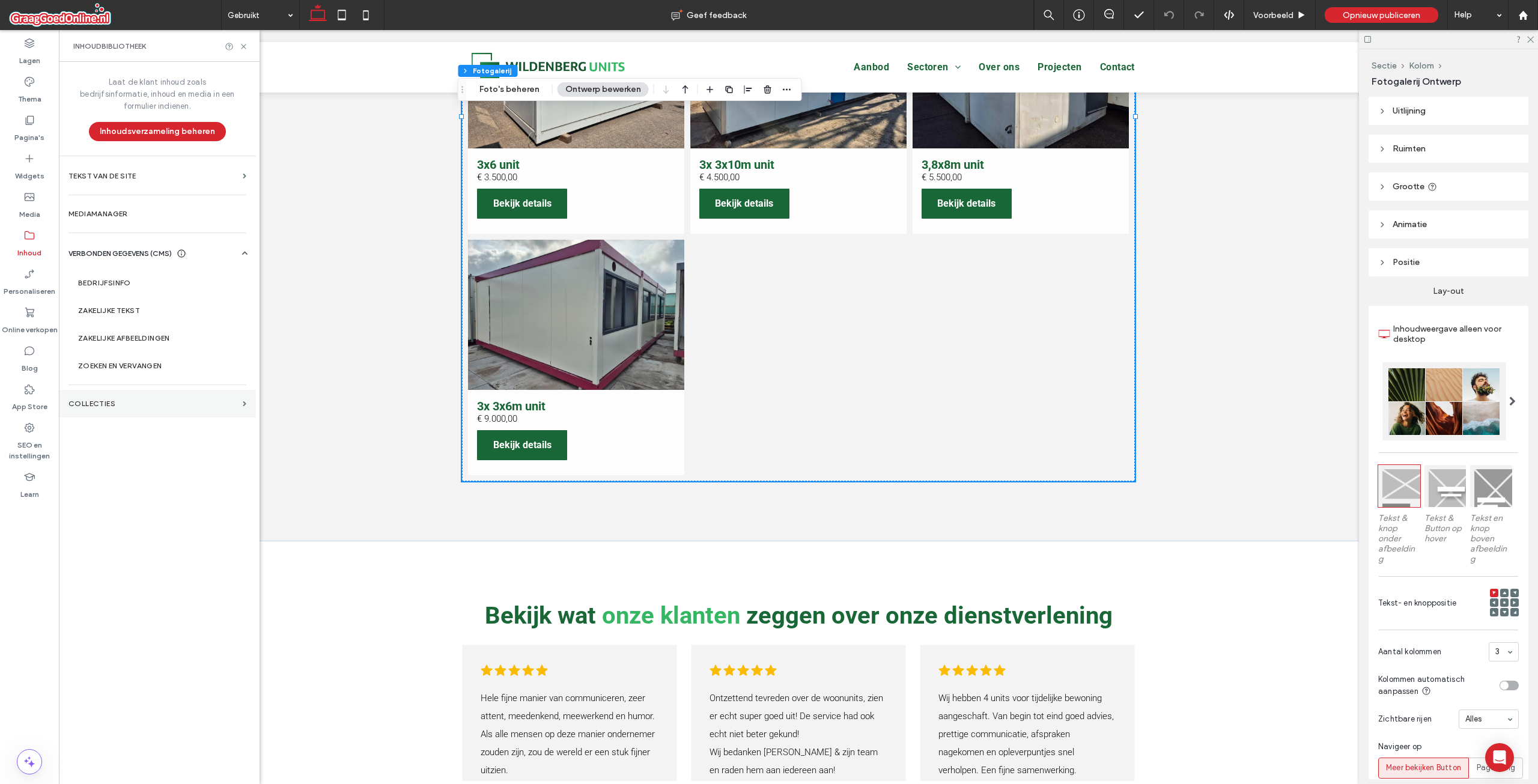
click at [125, 399] on label "COLLECTIES" at bounding box center [153, 403] width 169 height 8
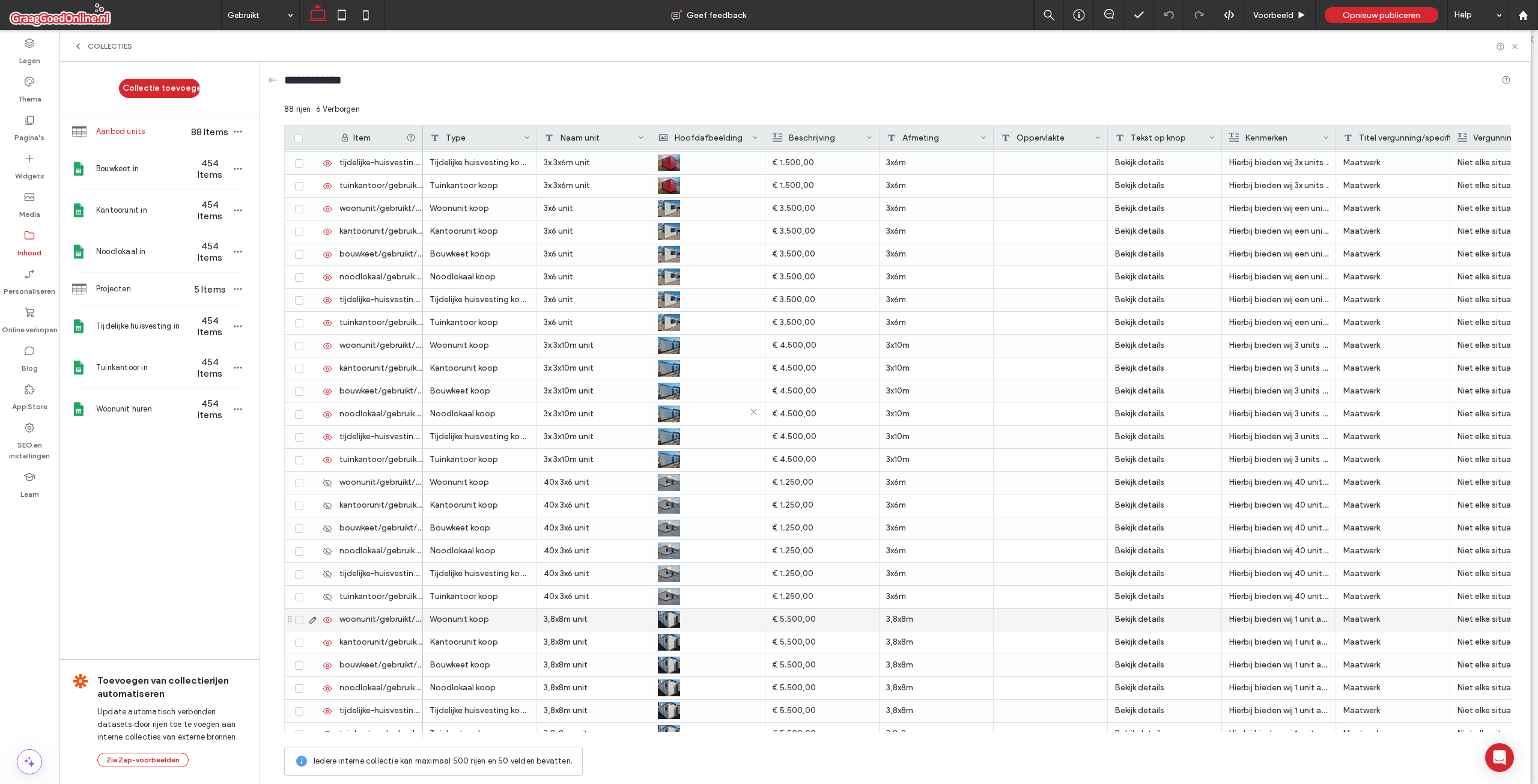
scroll to position [781, 0]
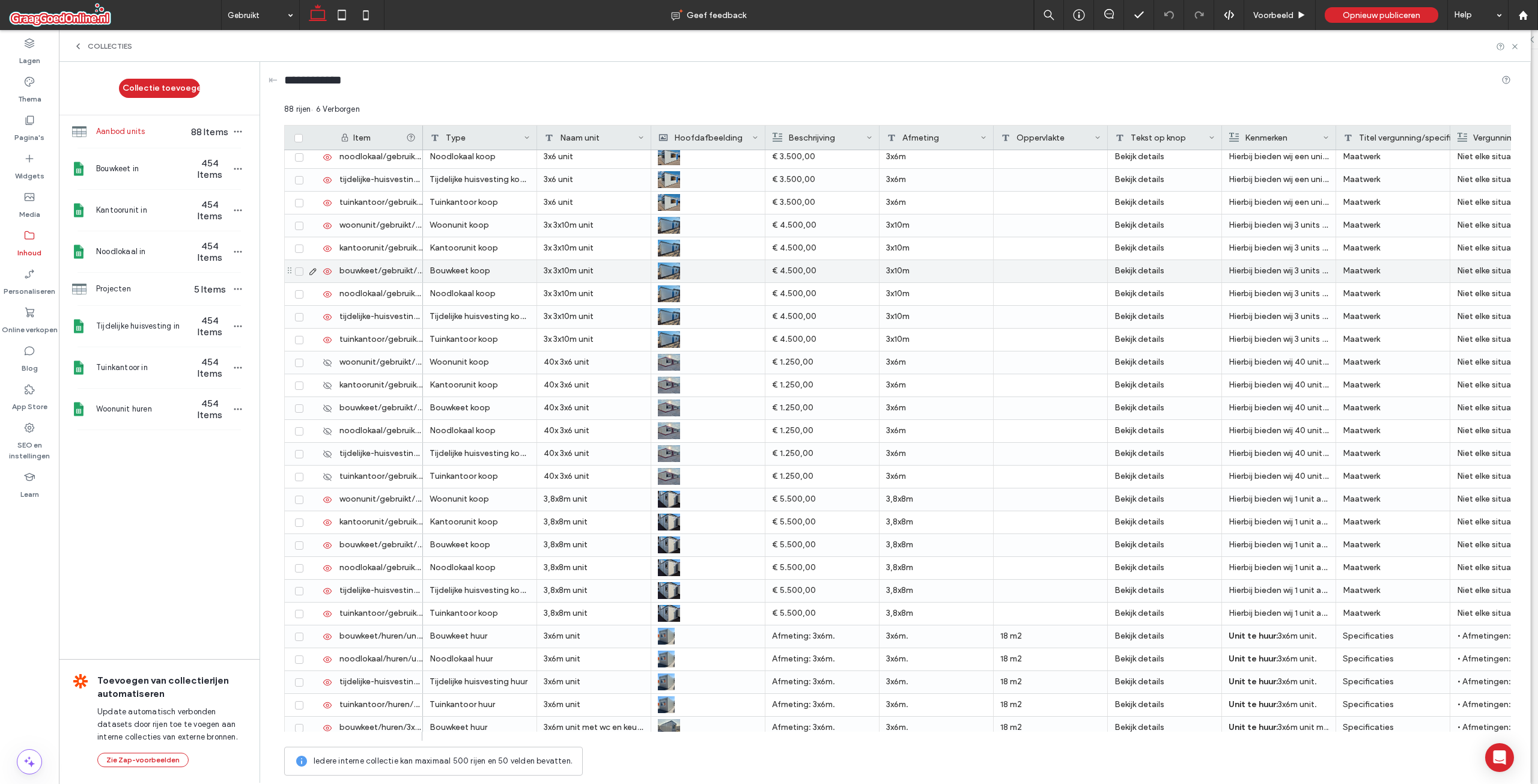
click at [811, 267] on div "€ 4.500,00" at bounding box center [822, 270] width 101 height 21
click at [967, 266] on div "3x10m" at bounding box center [936, 271] width 114 height 22
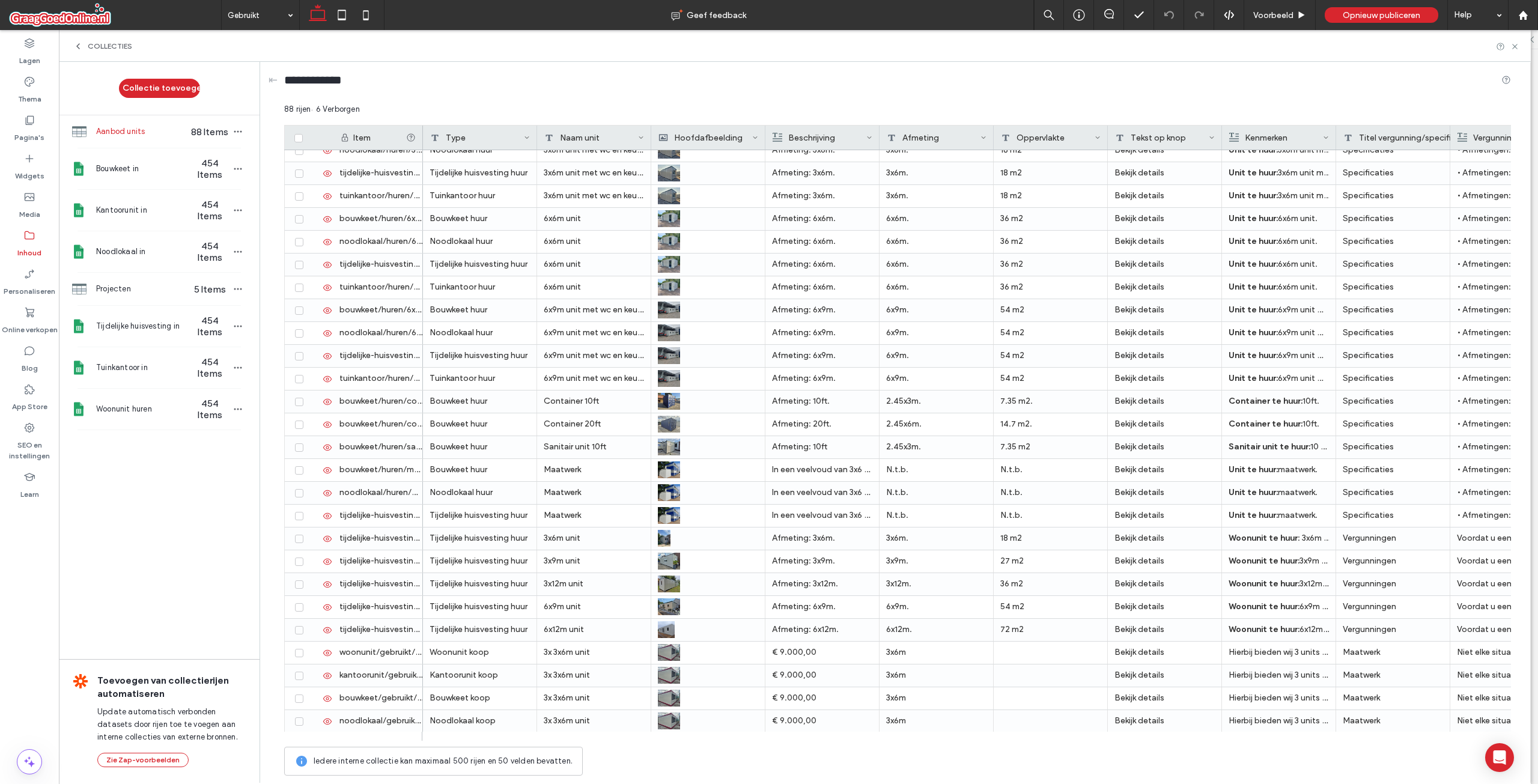
scroll to position [1450, 0]
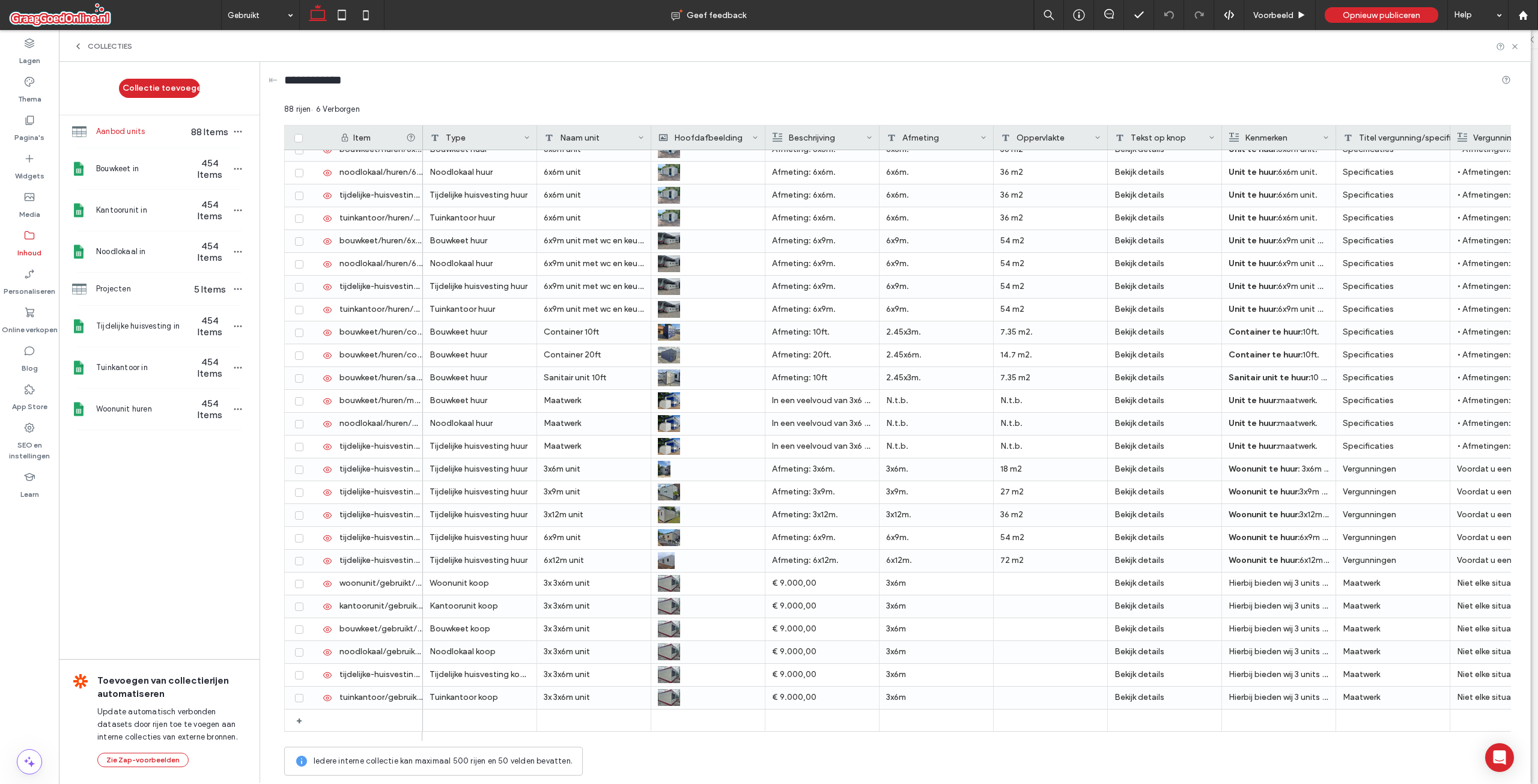
drag, startPoint x: 545, startPoint y: 731, endPoint x: 567, endPoint y: 733, distance: 22.1
click at [567, 733] on div "Item Type Naam unit Hoofdafbeelding Beschrijving Afmeting Oppervlakte Tekst op …" at bounding box center [897, 433] width 1227 height 616
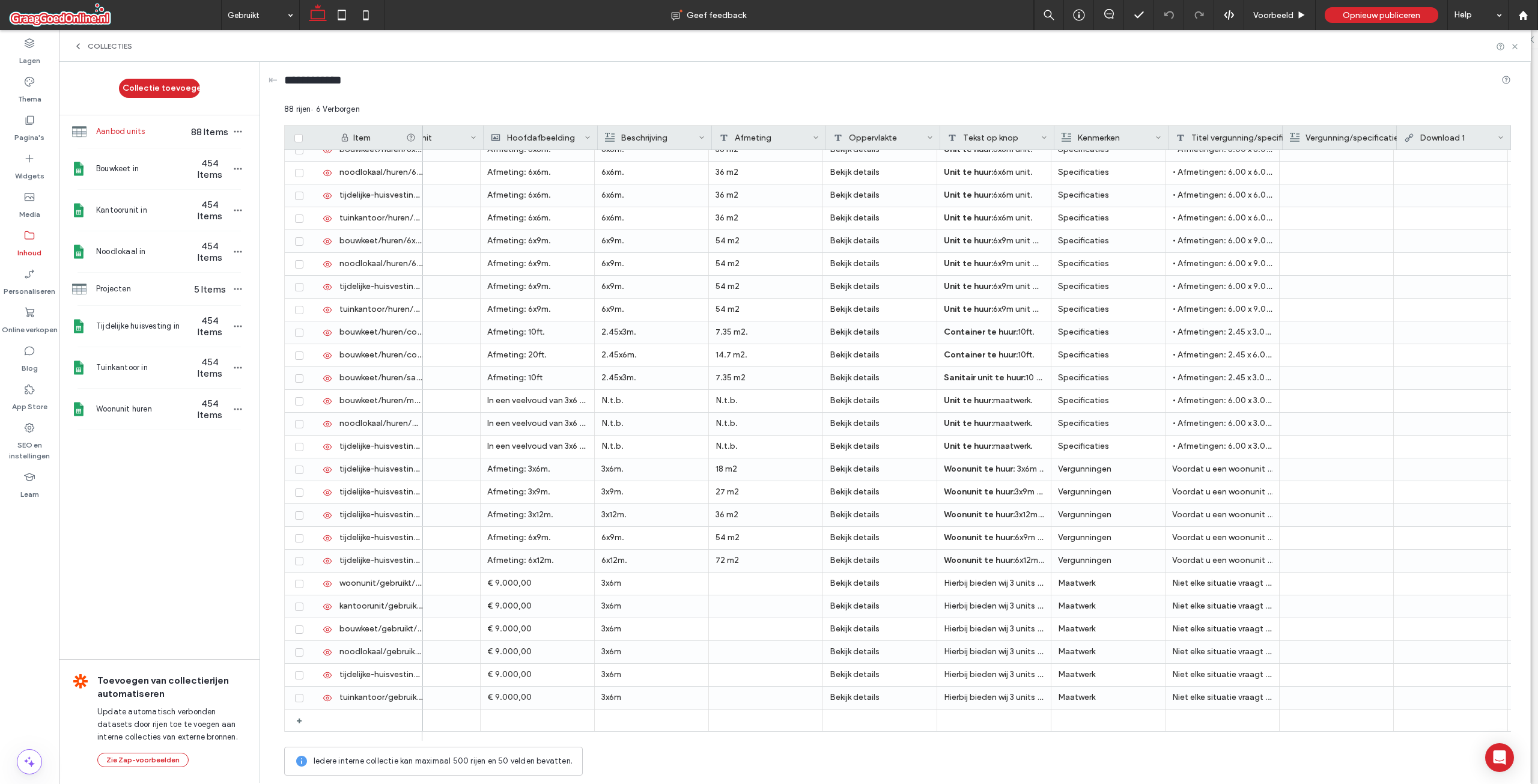
scroll to position [0, 0]
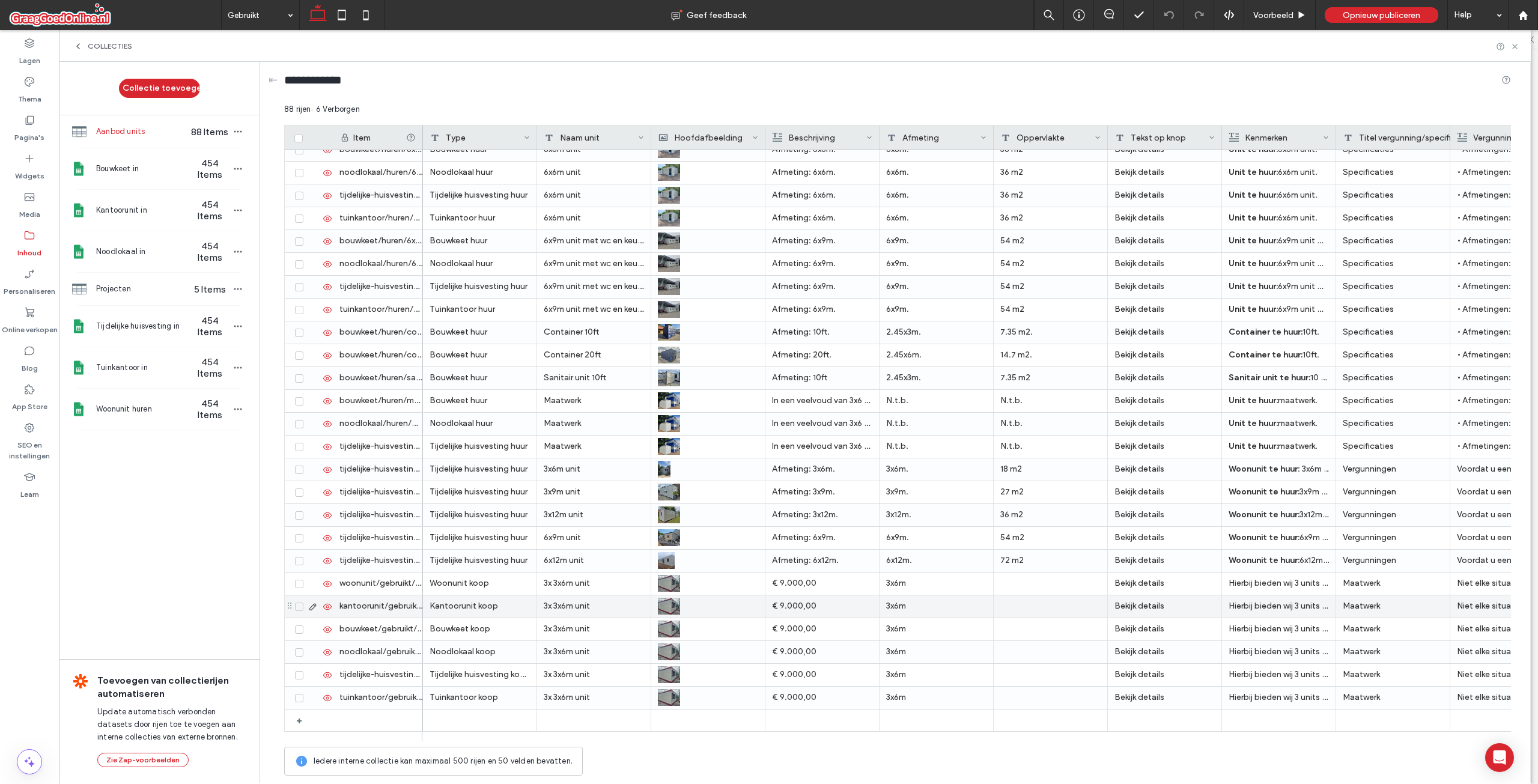
click at [795, 587] on div "€ 9.000,00" at bounding box center [822, 583] width 101 height 21
click at [816, 584] on div "€ 9.000,00" at bounding box center [822, 584] width 100 height 21
drag, startPoint x: 819, startPoint y: 575, endPoint x: 762, endPoint y: 575, distance: 57.0
click at [762, 575] on div "**********" at bounding box center [897, 442] width 1227 height 678
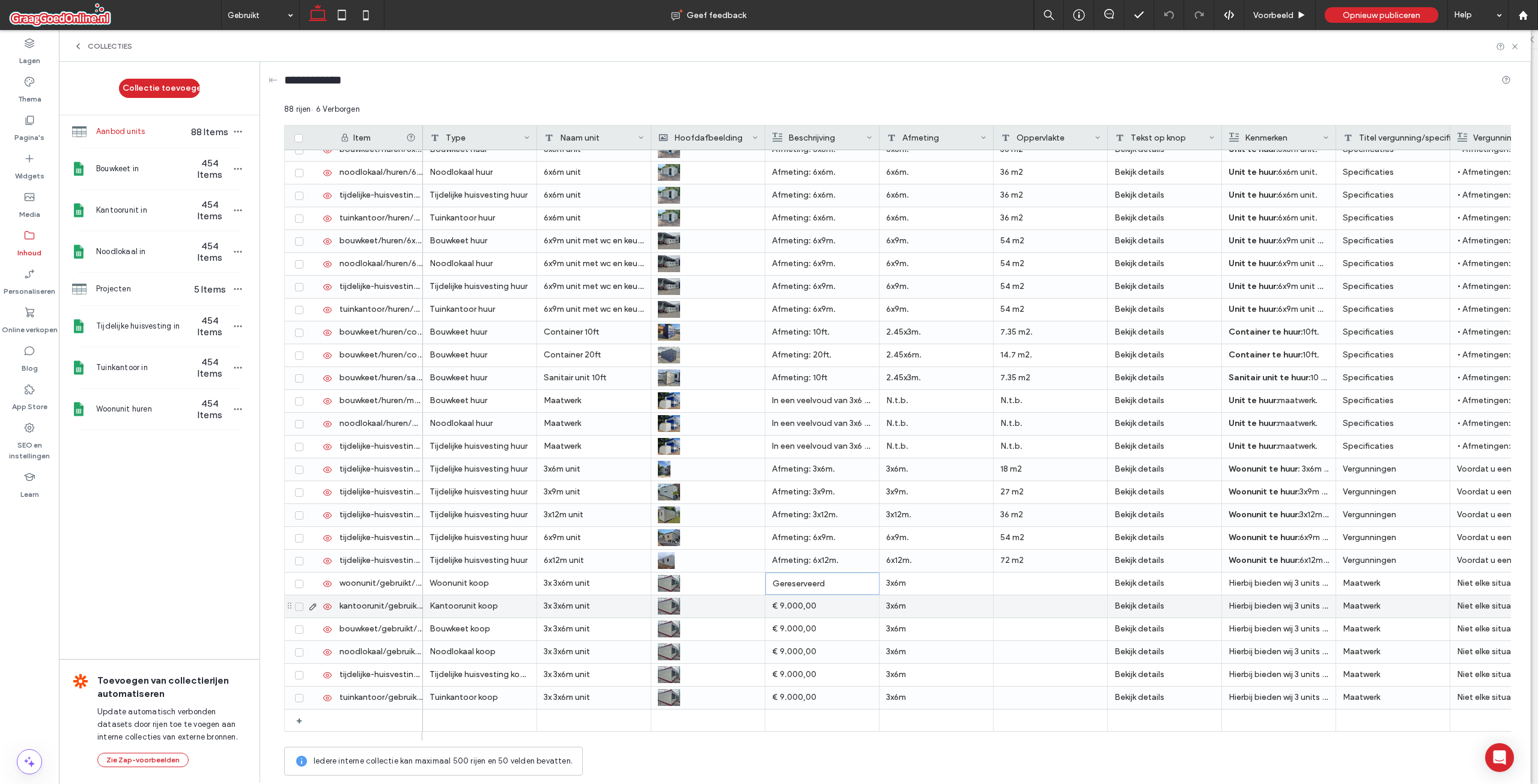
click at [797, 592] on p "Gereserveerd" at bounding box center [822, 584] width 100 height 21
click at [799, 584] on p "Gereserveerd" at bounding box center [822, 584] width 100 height 21
click at [800, 583] on p "Gereserveerd" at bounding box center [822, 584] width 100 height 21
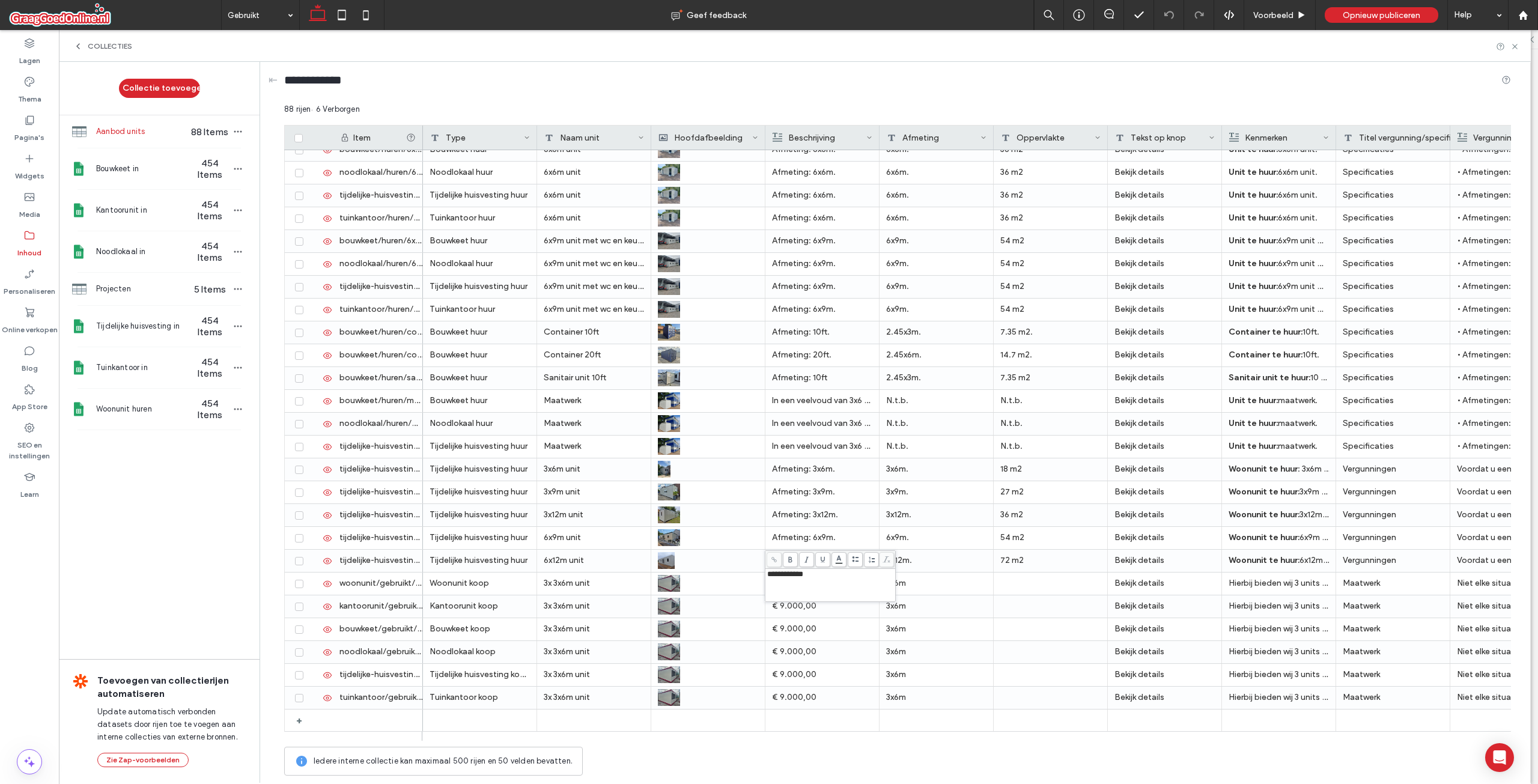
click at [802, 580] on div "**********" at bounding box center [830, 584] width 127 height 30
click at [802, 580] on div "**********" at bounding box center [830, 584] width 127 height 30
copy span "**********"
click at [803, 609] on div "€ 9.000,00" at bounding box center [822, 606] width 101 height 21
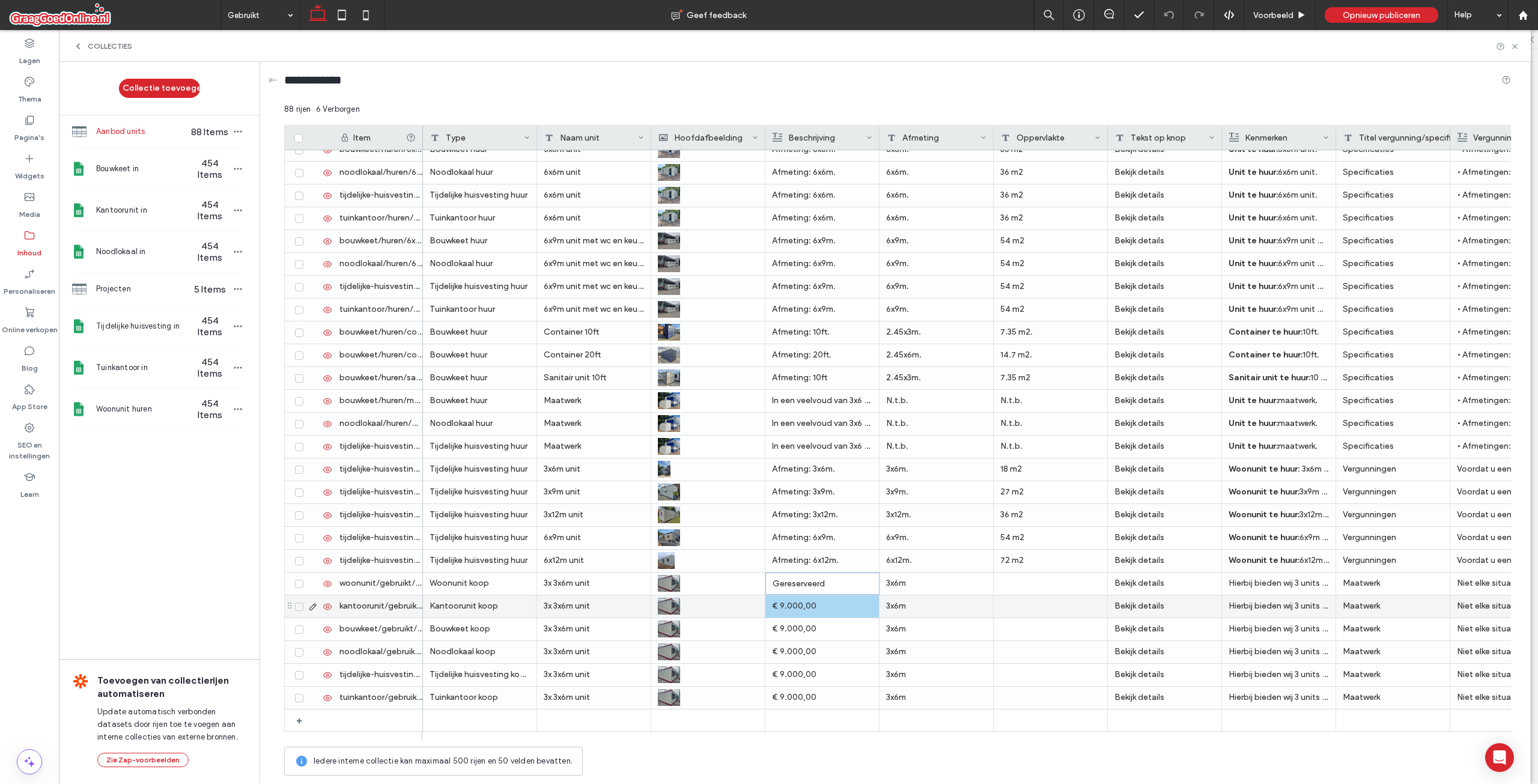
click at [804, 602] on div "€ 9.000,00" at bounding box center [822, 606] width 101 height 21
click at [797, 593] on span "**********" at bounding box center [781, 596] width 30 height 8
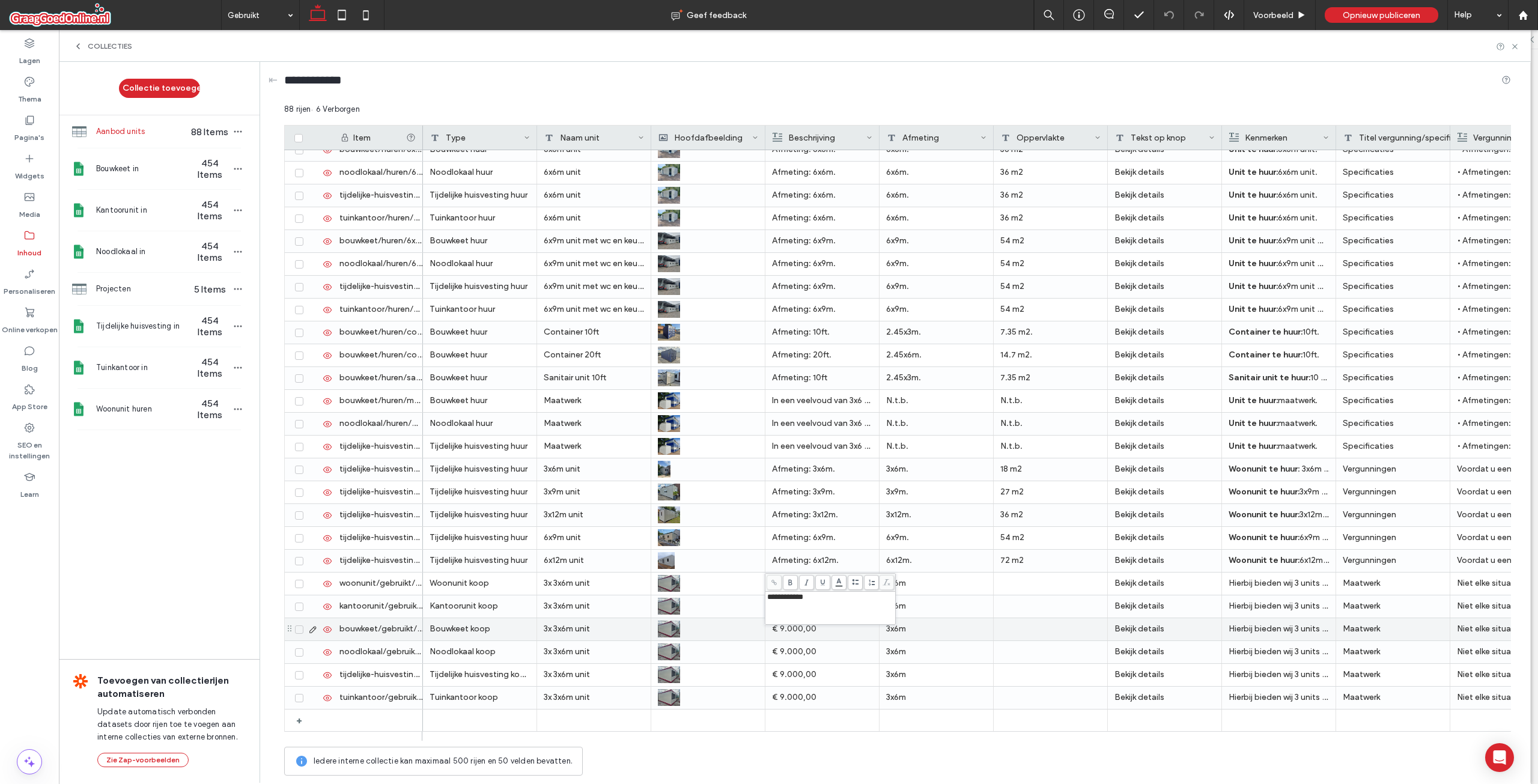
click at [821, 627] on div "€ 9.000,00" at bounding box center [822, 629] width 101 height 21
click at [812, 627] on div "€ 9.000,00" at bounding box center [822, 629] width 101 height 21
click at [812, 627] on div "**********" at bounding box center [830, 630] width 127 height 30
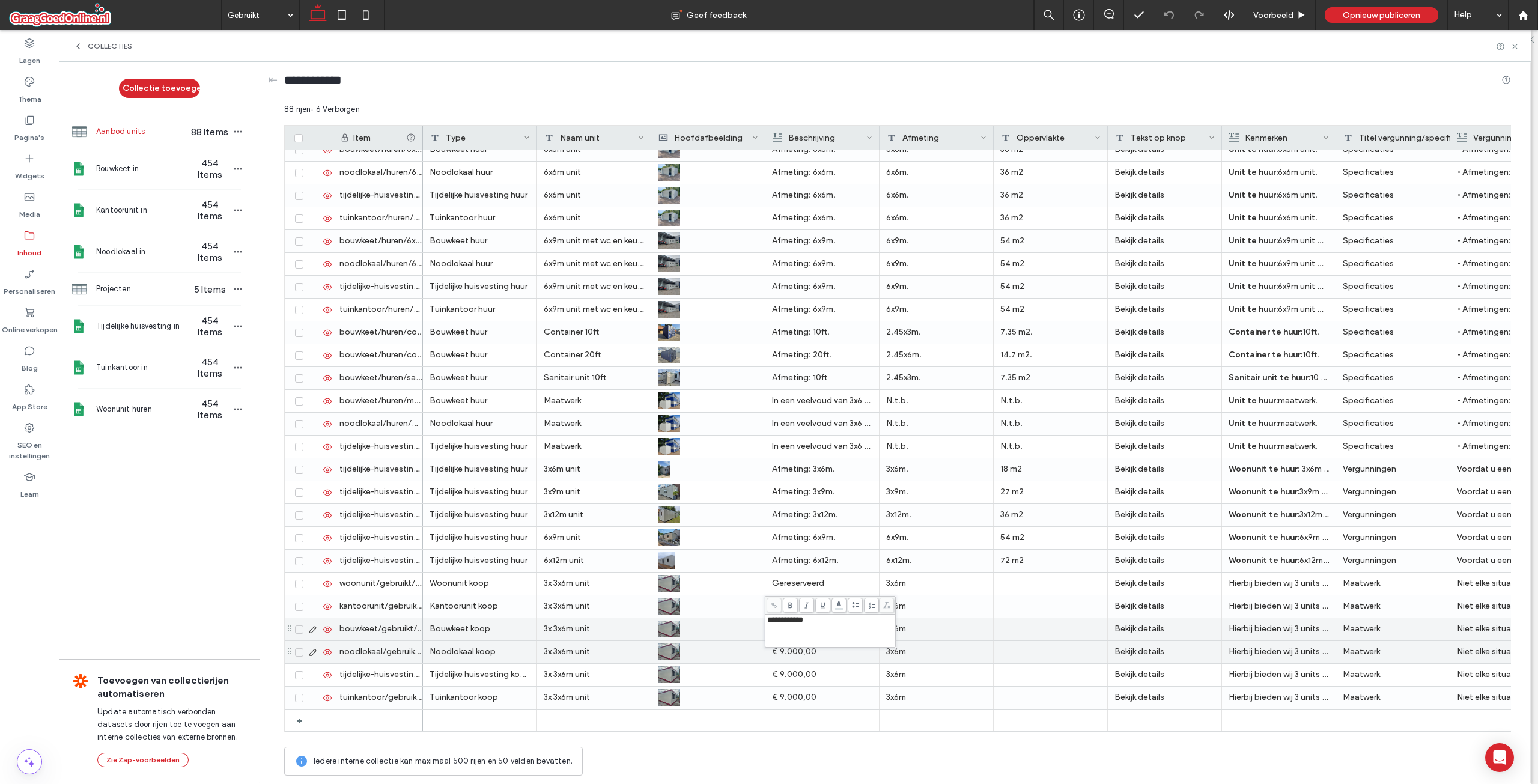
click at [806, 652] on div "€ 9.000,00" at bounding box center [822, 652] width 101 height 21
click at [806, 650] on div "€ 9.000,00" at bounding box center [822, 652] width 101 height 21
click at [806, 649] on div "**********" at bounding box center [830, 653] width 127 height 30
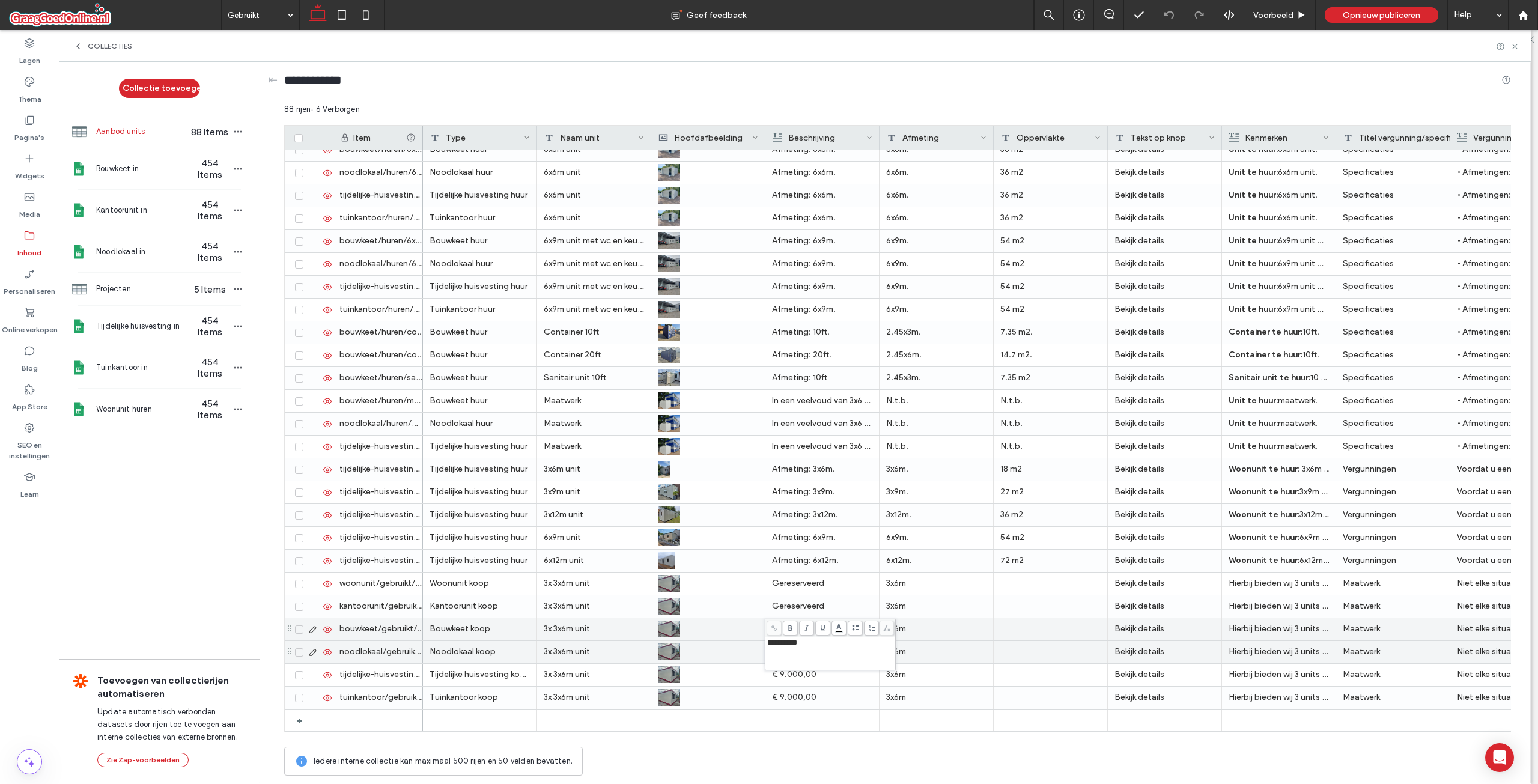
click at [806, 649] on div "**********" at bounding box center [830, 653] width 127 height 30
click at [797, 643] on span "**********" at bounding box center [781, 642] width 30 height 8
click at [804, 682] on div "€ 9.000,00" at bounding box center [822, 674] width 101 height 21
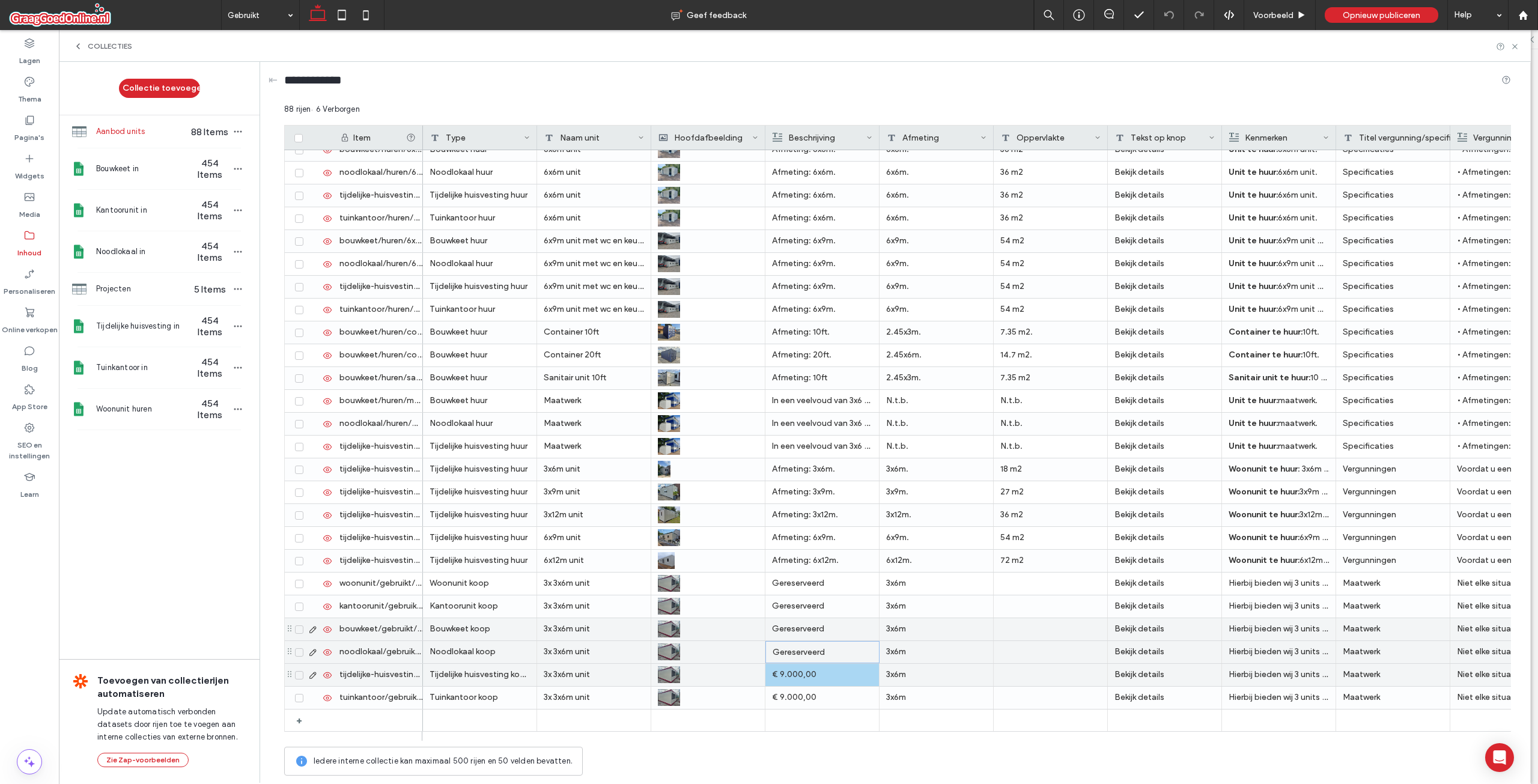
click at [804, 677] on div "€ 9.000,00" at bounding box center [822, 674] width 101 height 21
click at [802, 668] on div "€ 9.000,00" at bounding box center [822, 674] width 100 height 21
click at [802, 674] on div "**********" at bounding box center [830, 676] width 127 height 30
click at [802, 671] on div "**********" at bounding box center [830, 676] width 127 height 30
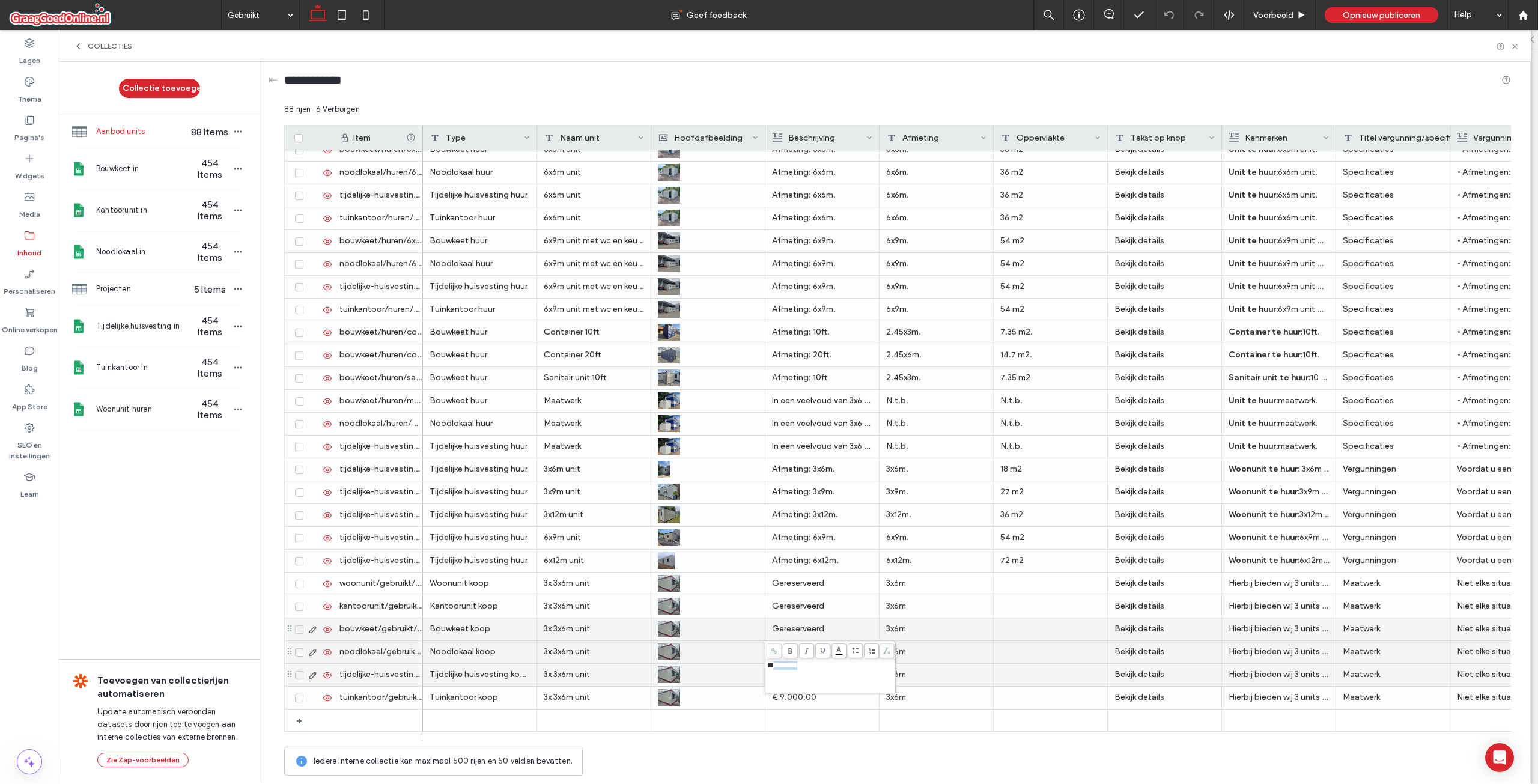
click at [802, 671] on div "**********" at bounding box center [830, 676] width 127 height 30
click at [802, 687] on div "**********" at bounding box center [830, 676] width 127 height 30
click at [802, 696] on div "€ 9.000,00" at bounding box center [822, 697] width 101 height 21
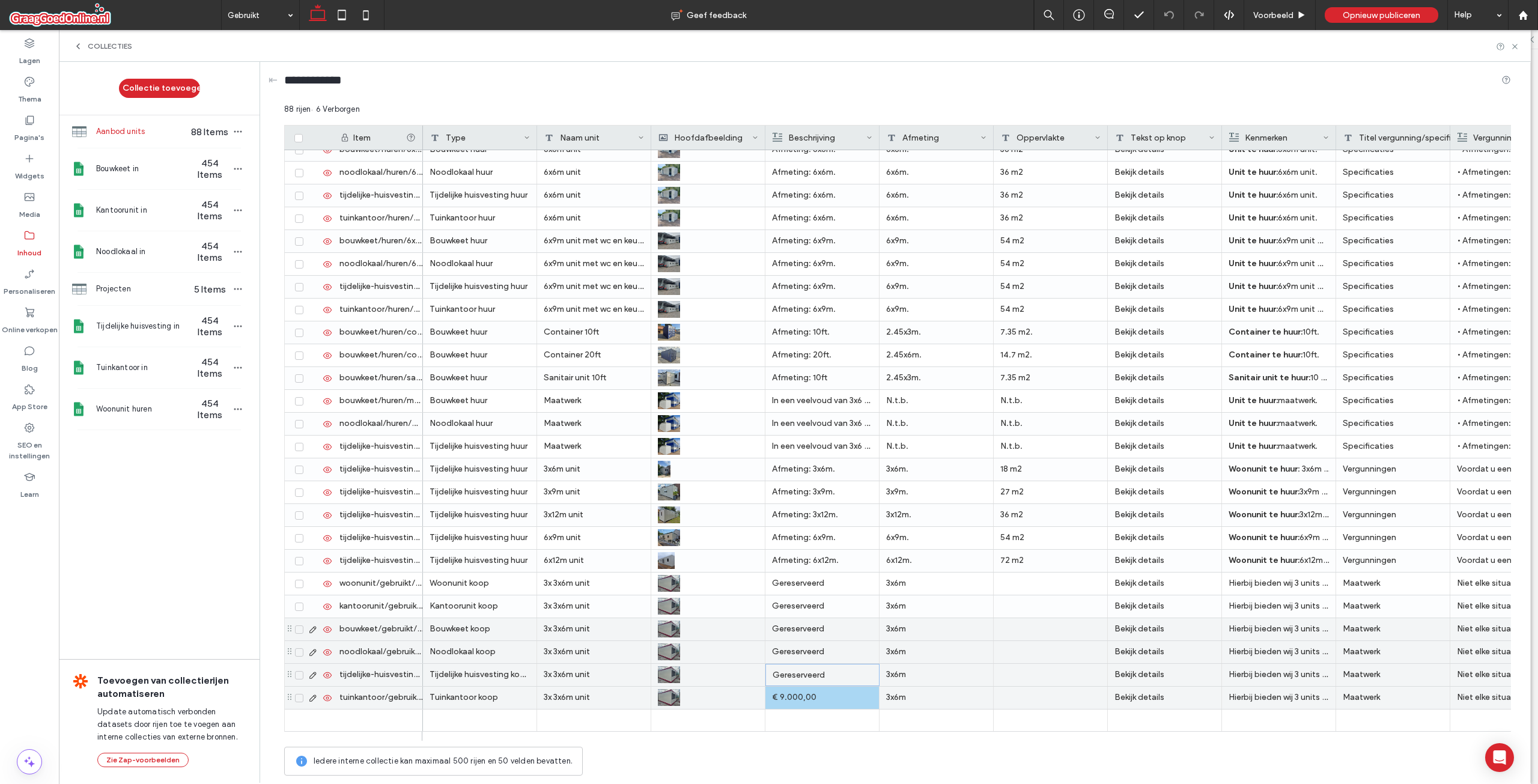
click at [802, 695] on div "€ 9.000,00" at bounding box center [822, 697] width 101 height 21
click at [797, 686] on span "**********" at bounding box center [781, 688] width 30 height 8
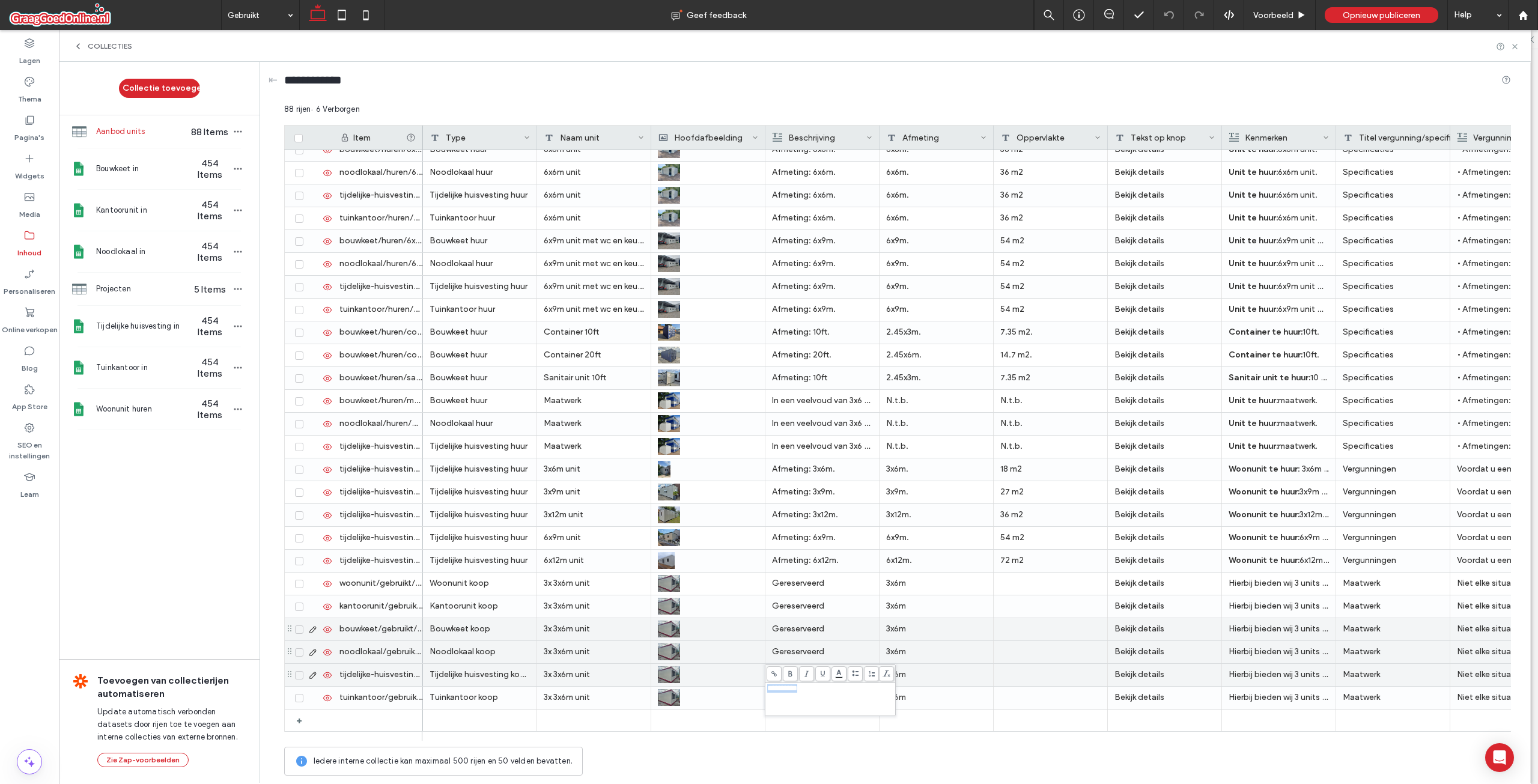
click at [797, 686] on span "**********" at bounding box center [781, 688] width 30 height 8
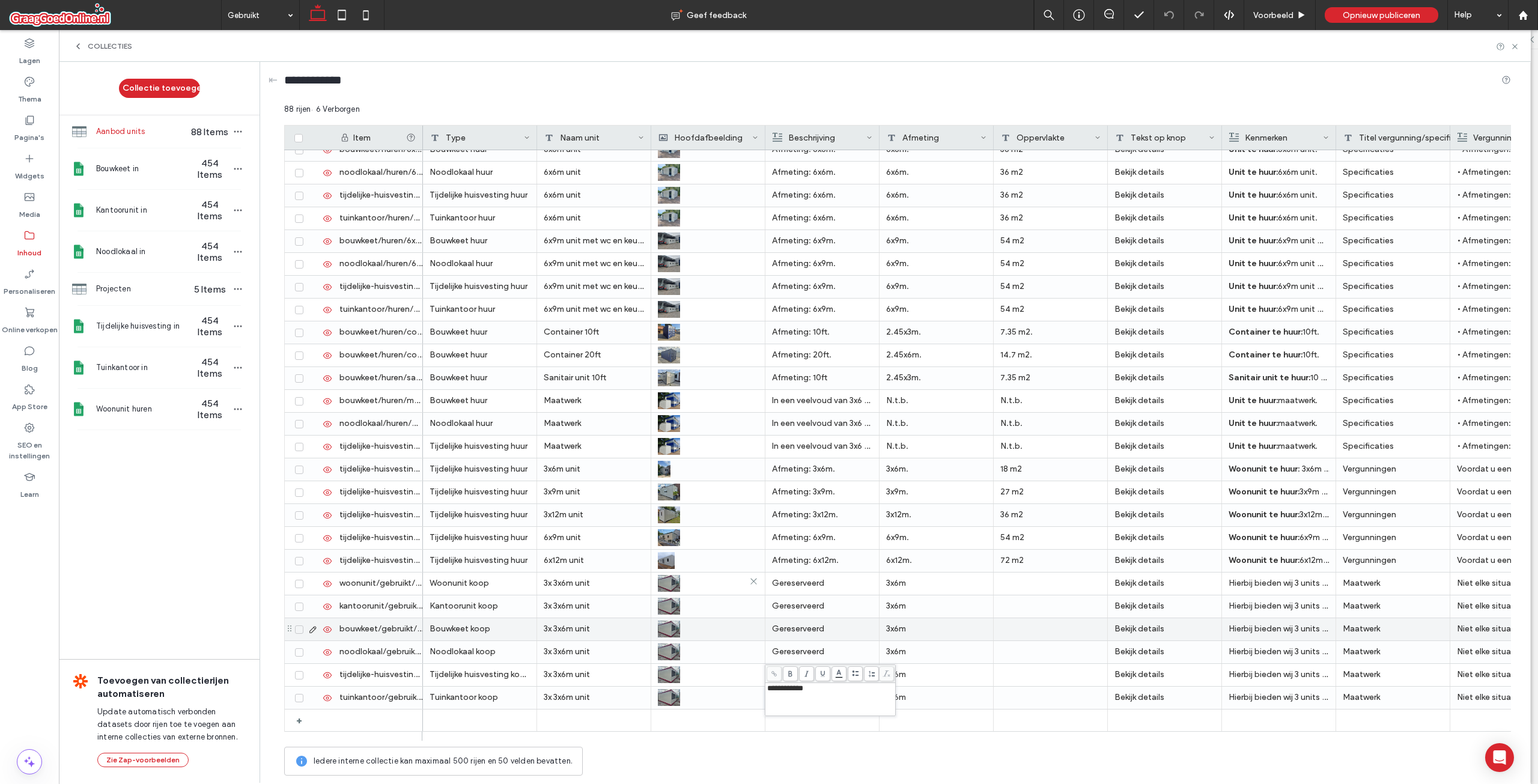
click at [719, 575] on div at bounding box center [708, 583] width 101 height 21
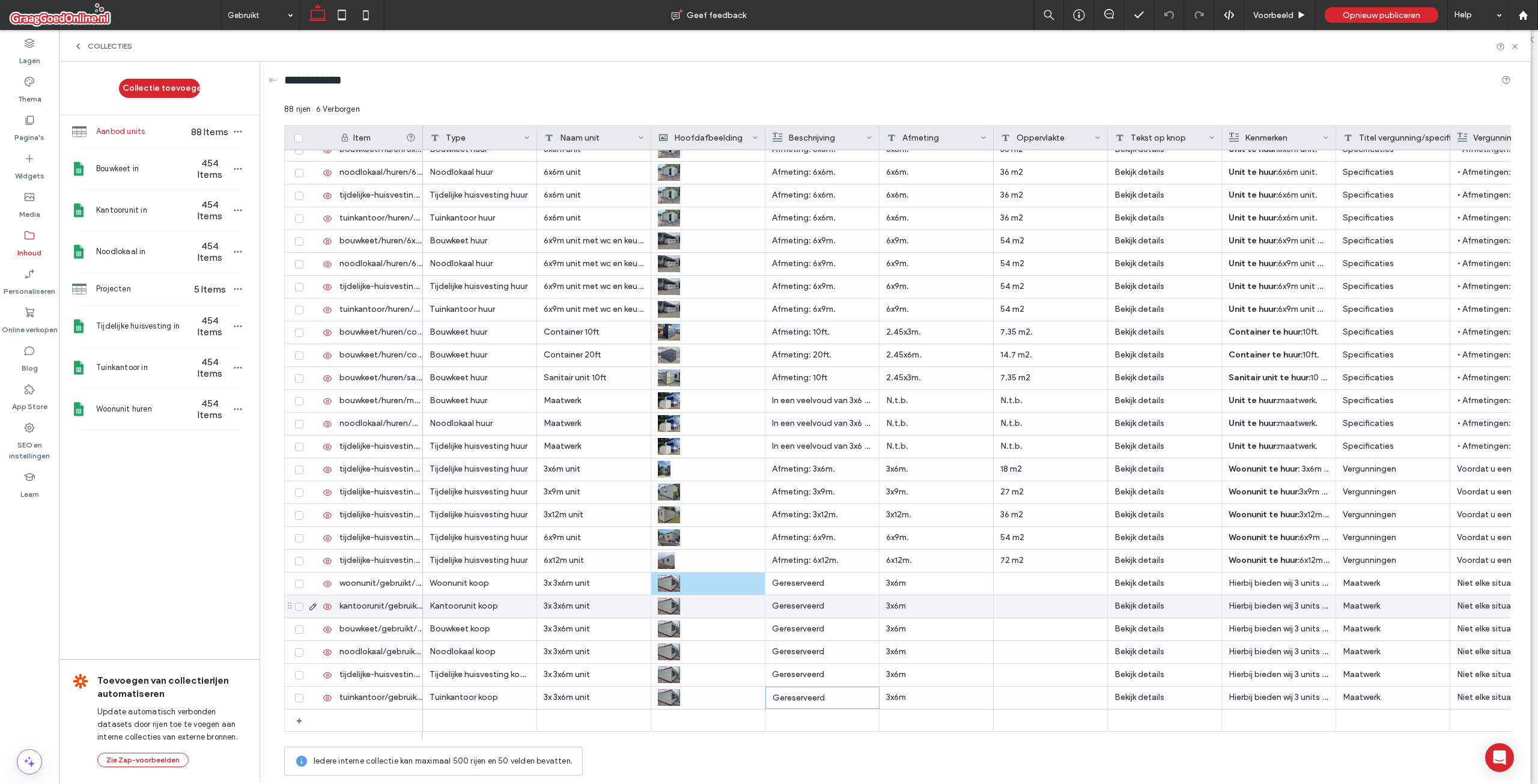
click at [820, 607] on p "Gereserveerd" at bounding box center [822, 606] width 101 height 21
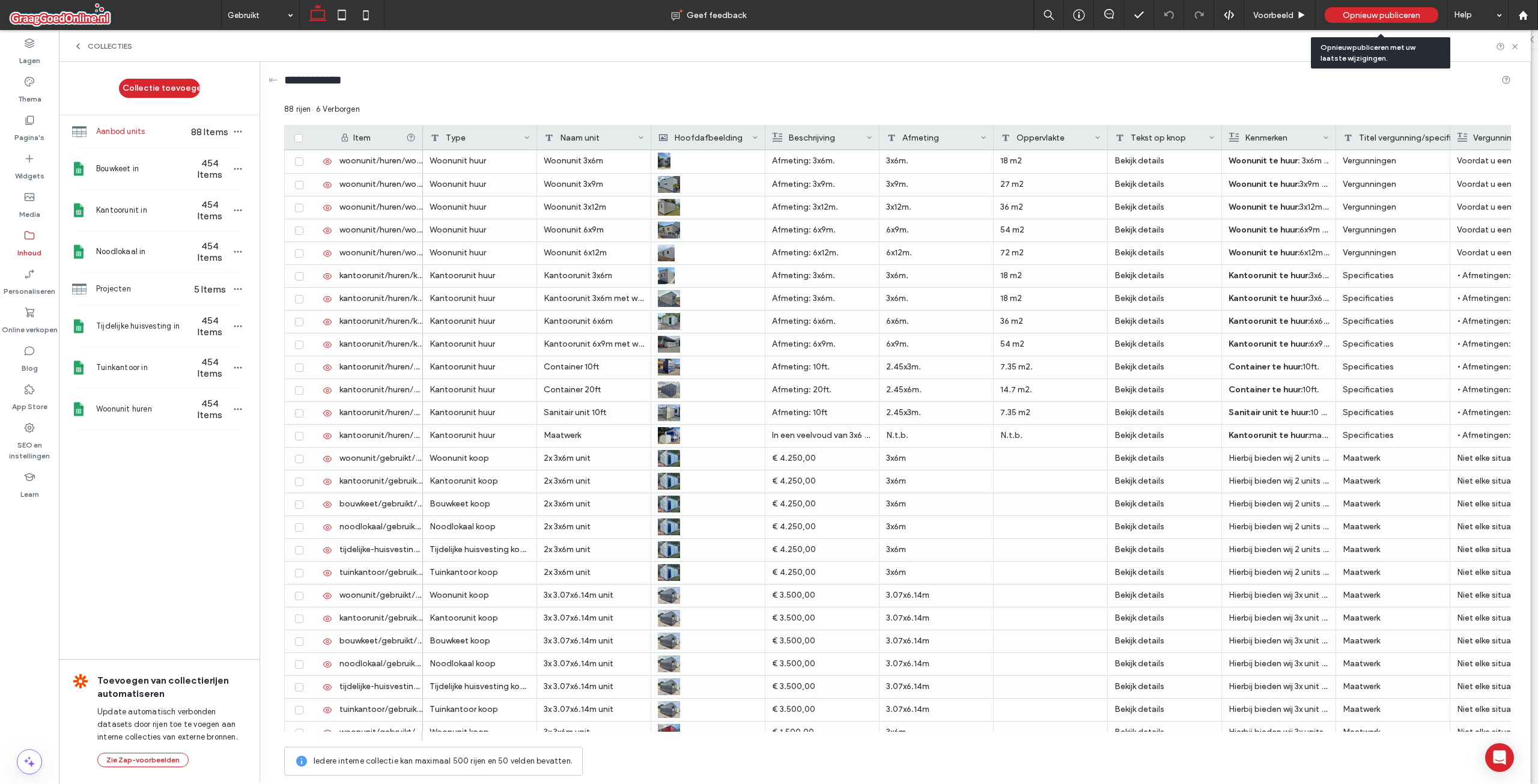
click at [1365, 10] on span "Opnieuw publiceren" at bounding box center [1382, 15] width 78 height 10
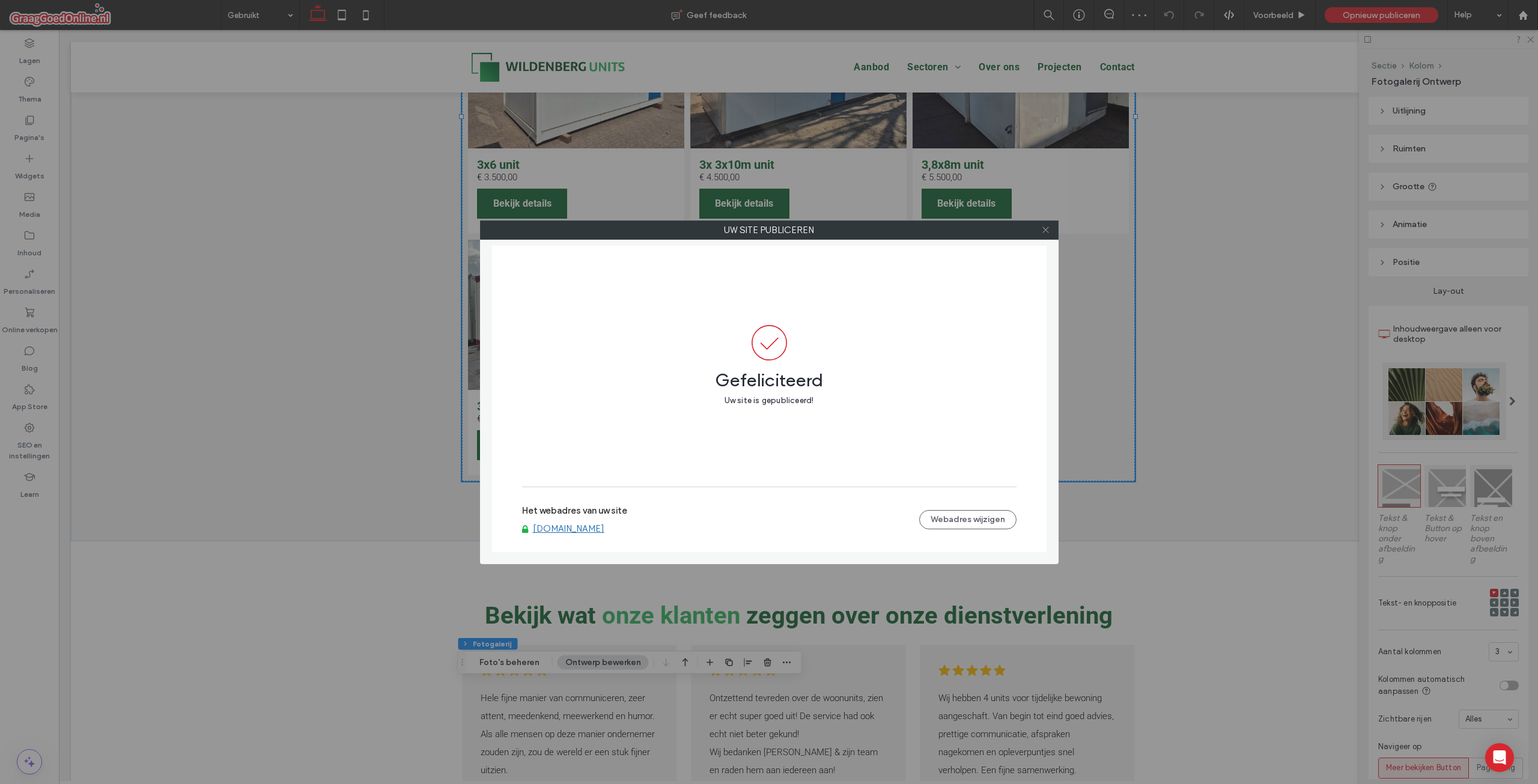
click at [1044, 228] on use at bounding box center [1045, 230] width 6 height 6
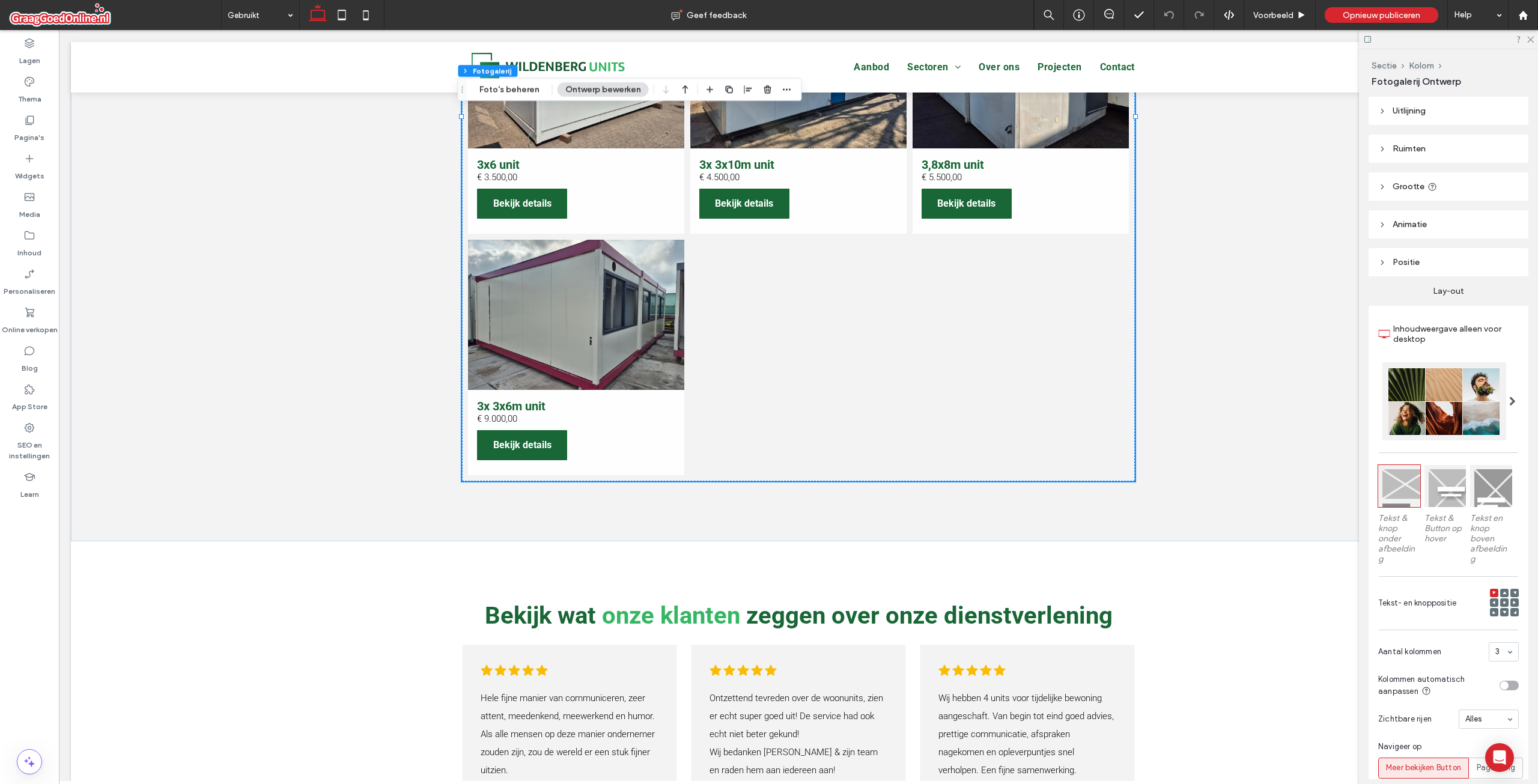
click at [112, 15] on span at bounding box center [115, 15] width 212 height 24
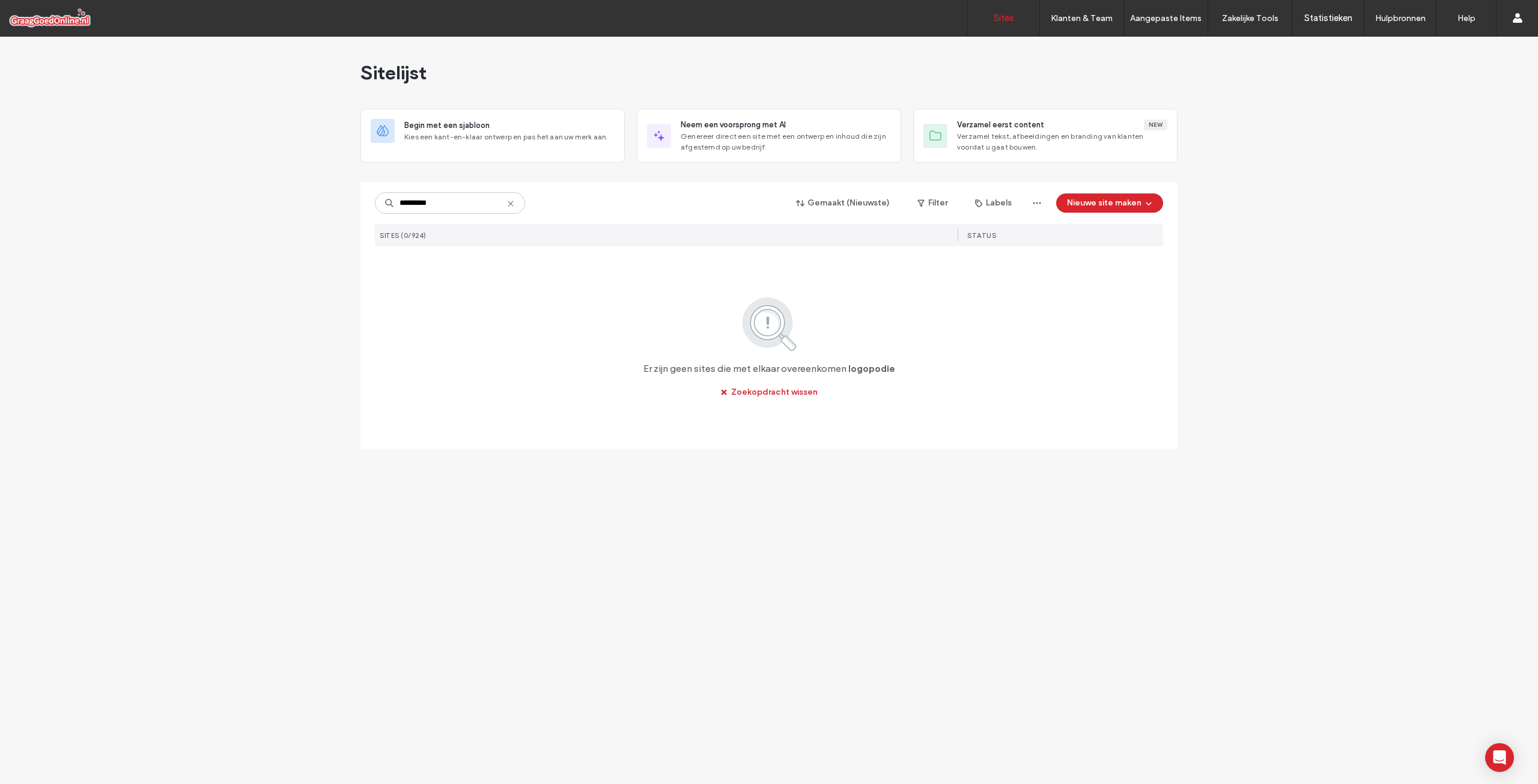
click at [474, 200] on input "*********" at bounding box center [450, 202] width 150 height 21
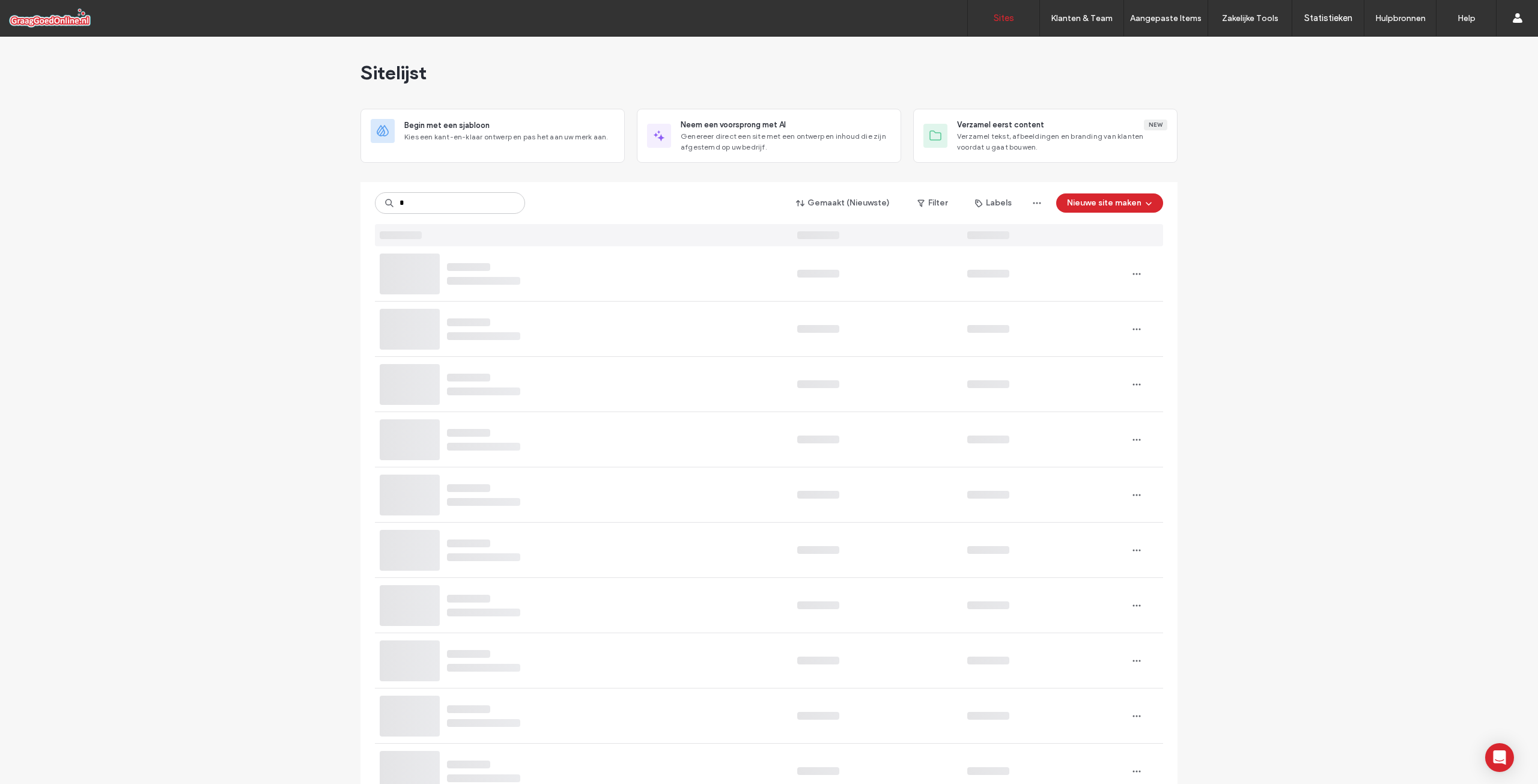
type input "*"
type input "******"
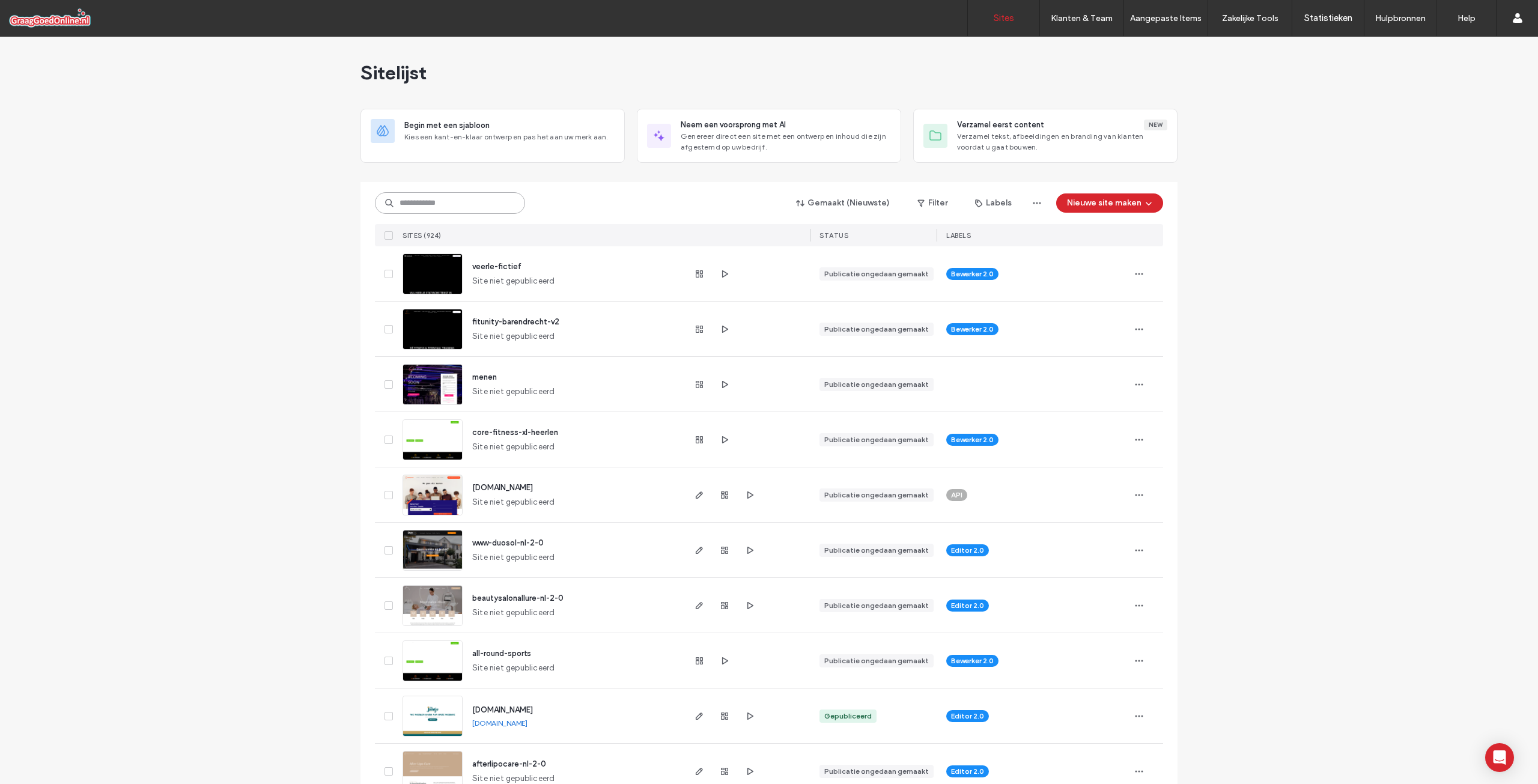
paste input "**********"
type input "**********"
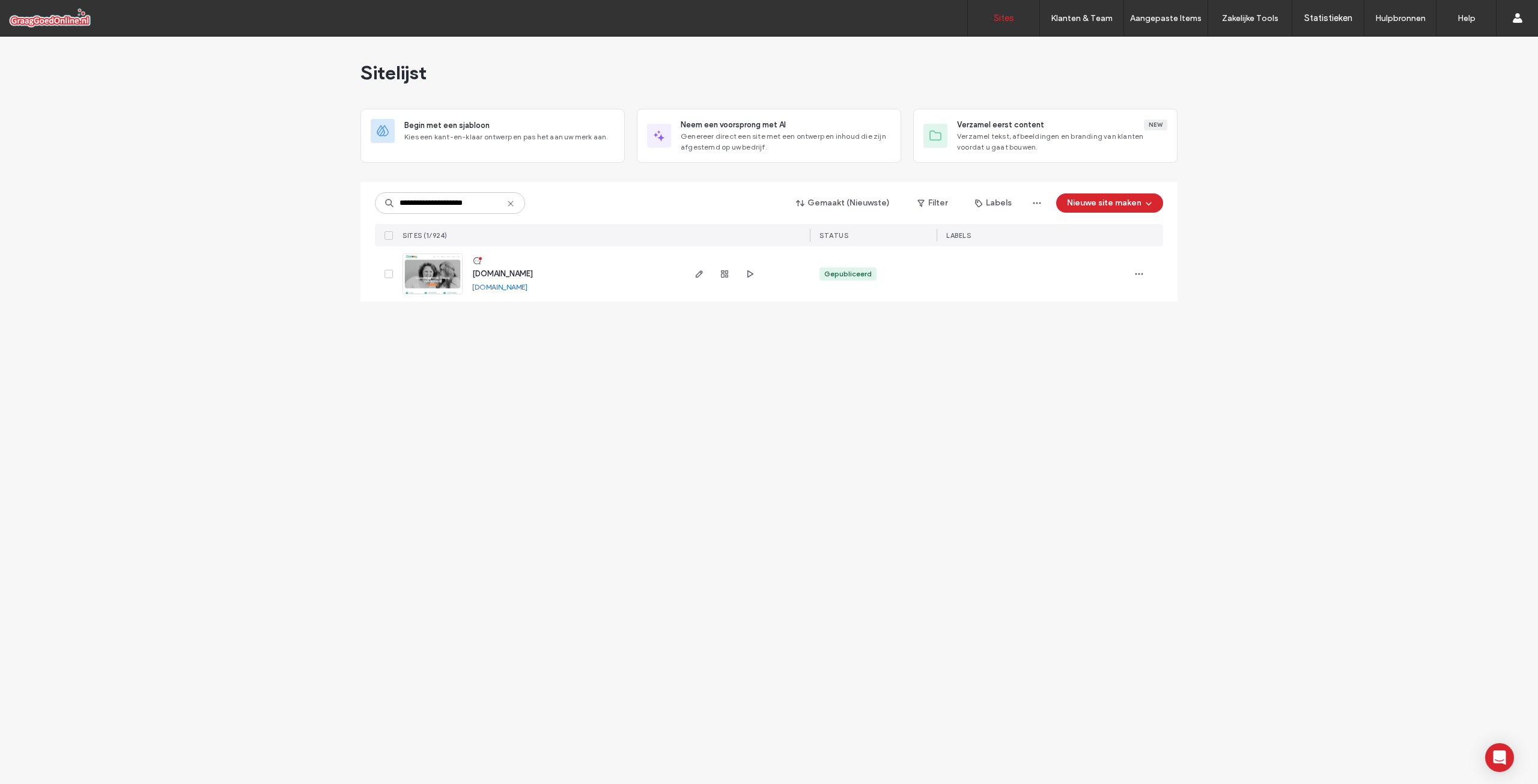
click at [494, 271] on span "[DOMAIN_NAME]" at bounding box center [503, 273] width 61 height 9
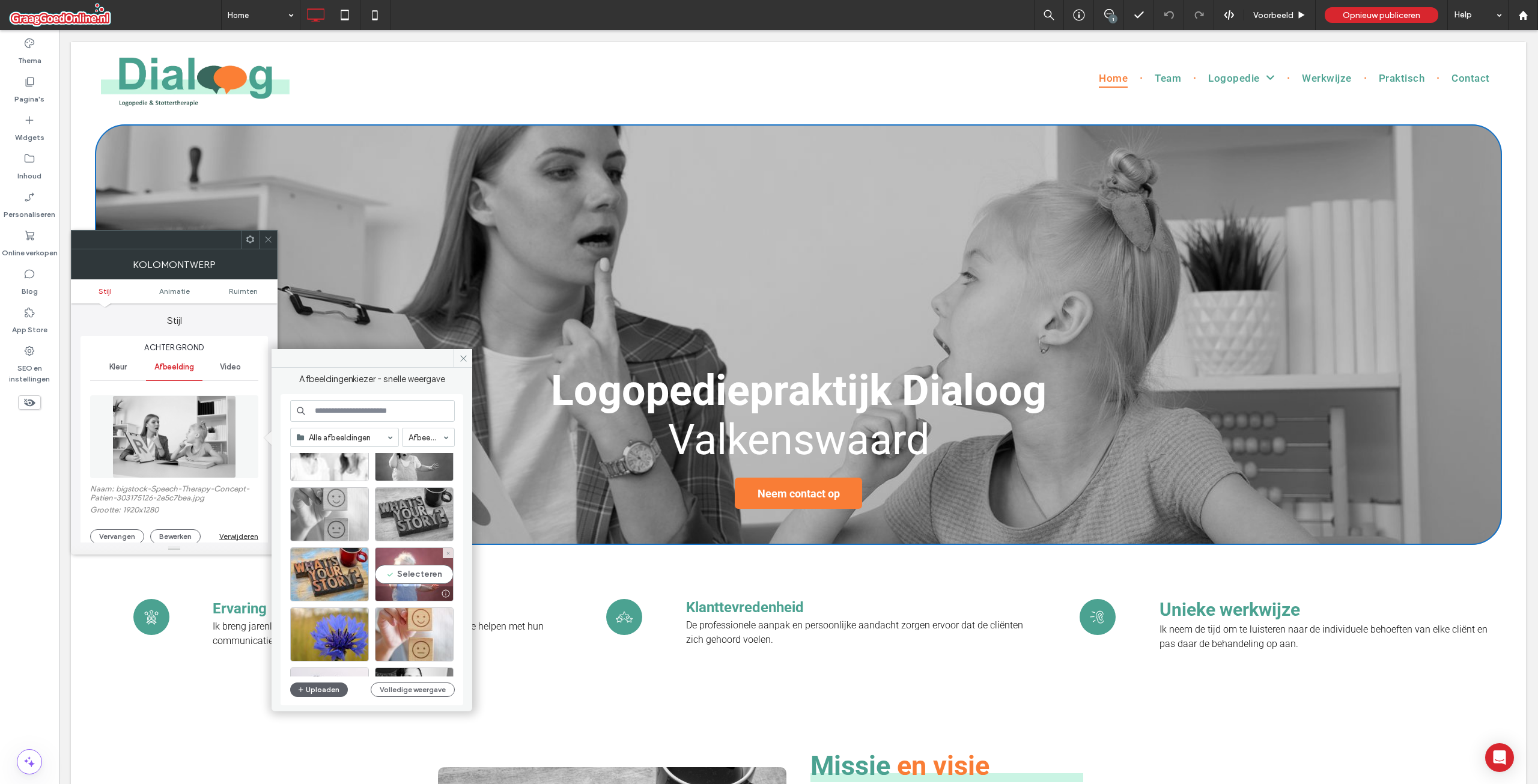
scroll to position [120, 0]
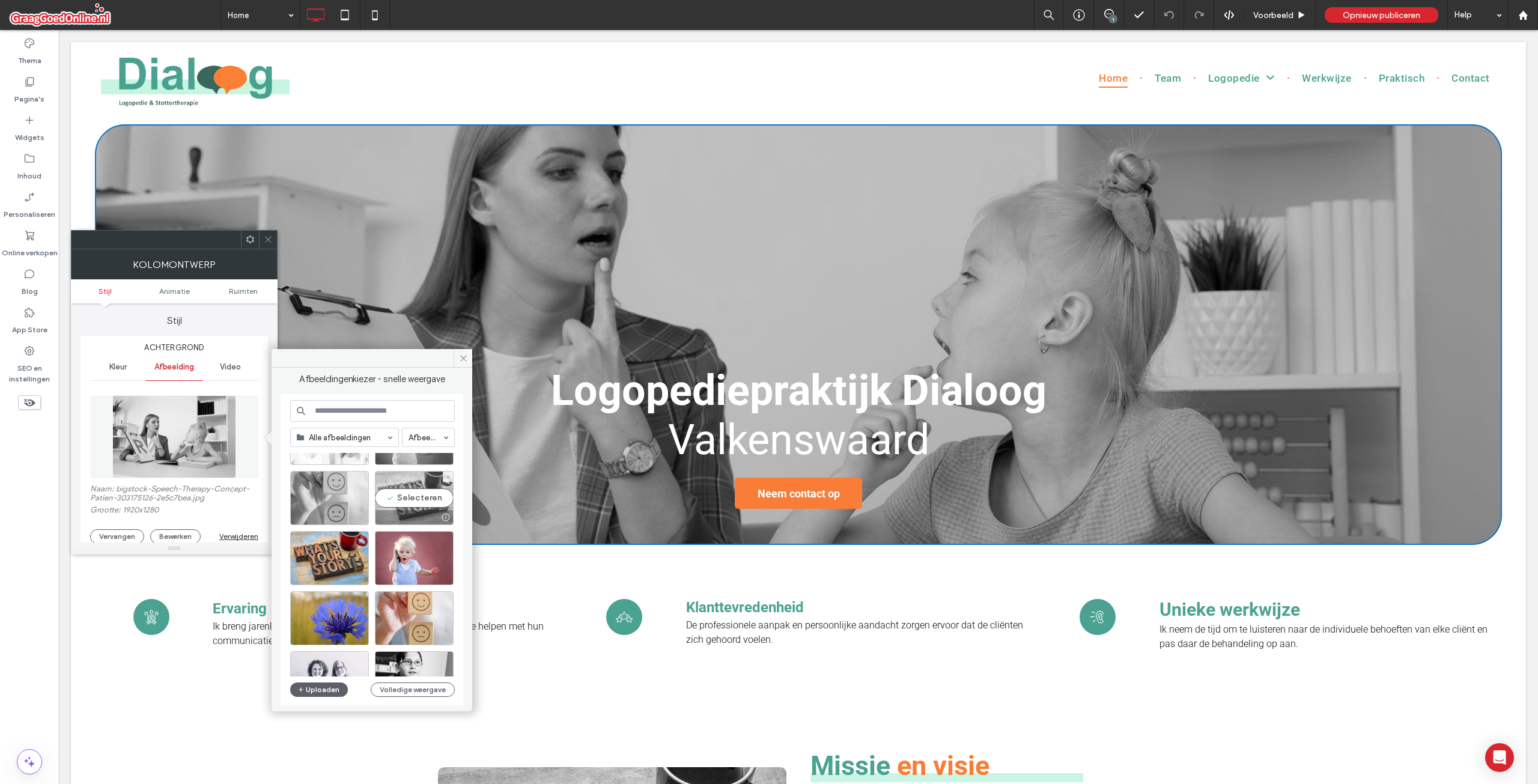
click at [423, 503] on div "Selecteren" at bounding box center [415, 498] width 79 height 54
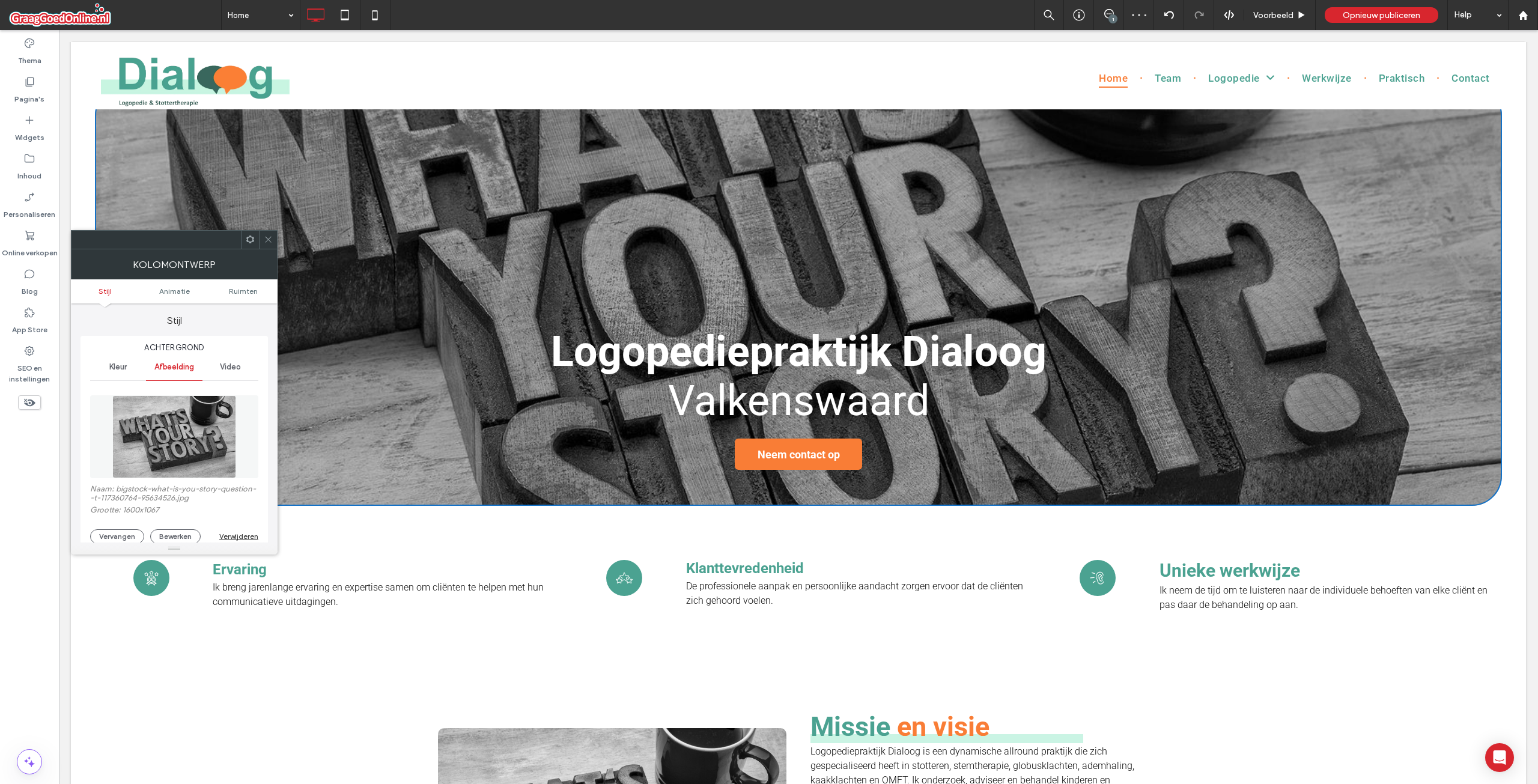
scroll to position [60, 0]
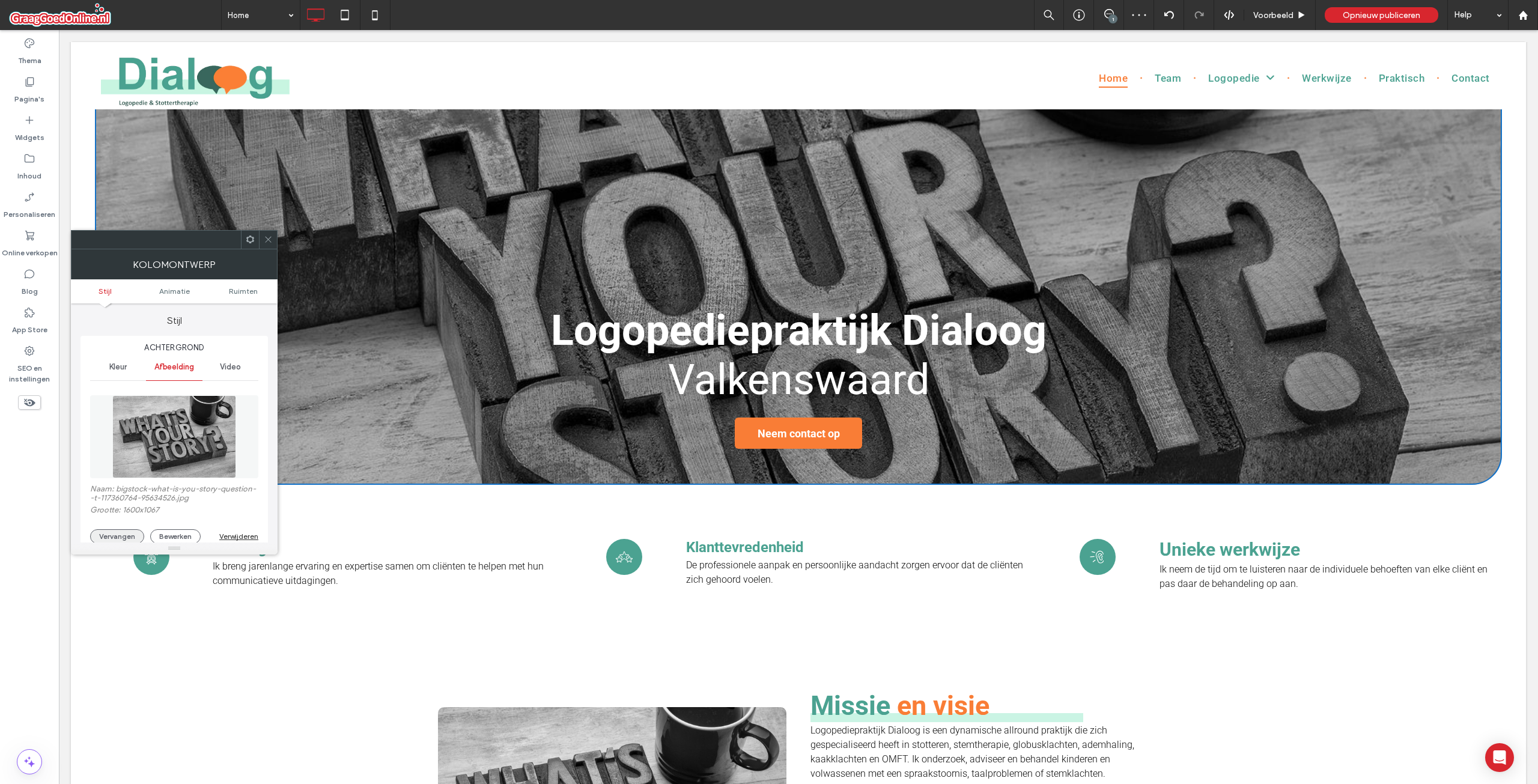
click at [119, 537] on button "Vervangen" at bounding box center [117, 536] width 54 height 15
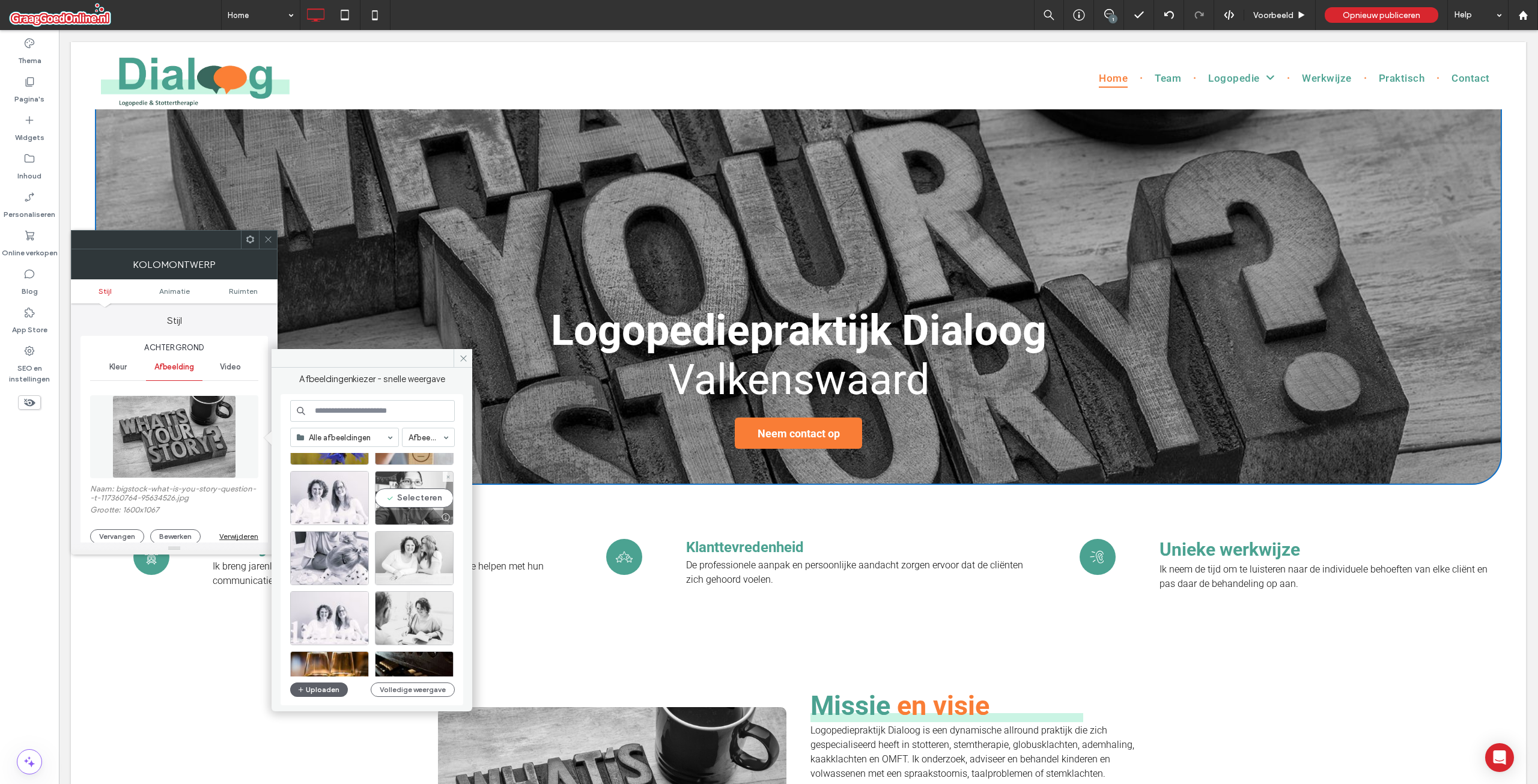
scroll to position [360, 0]
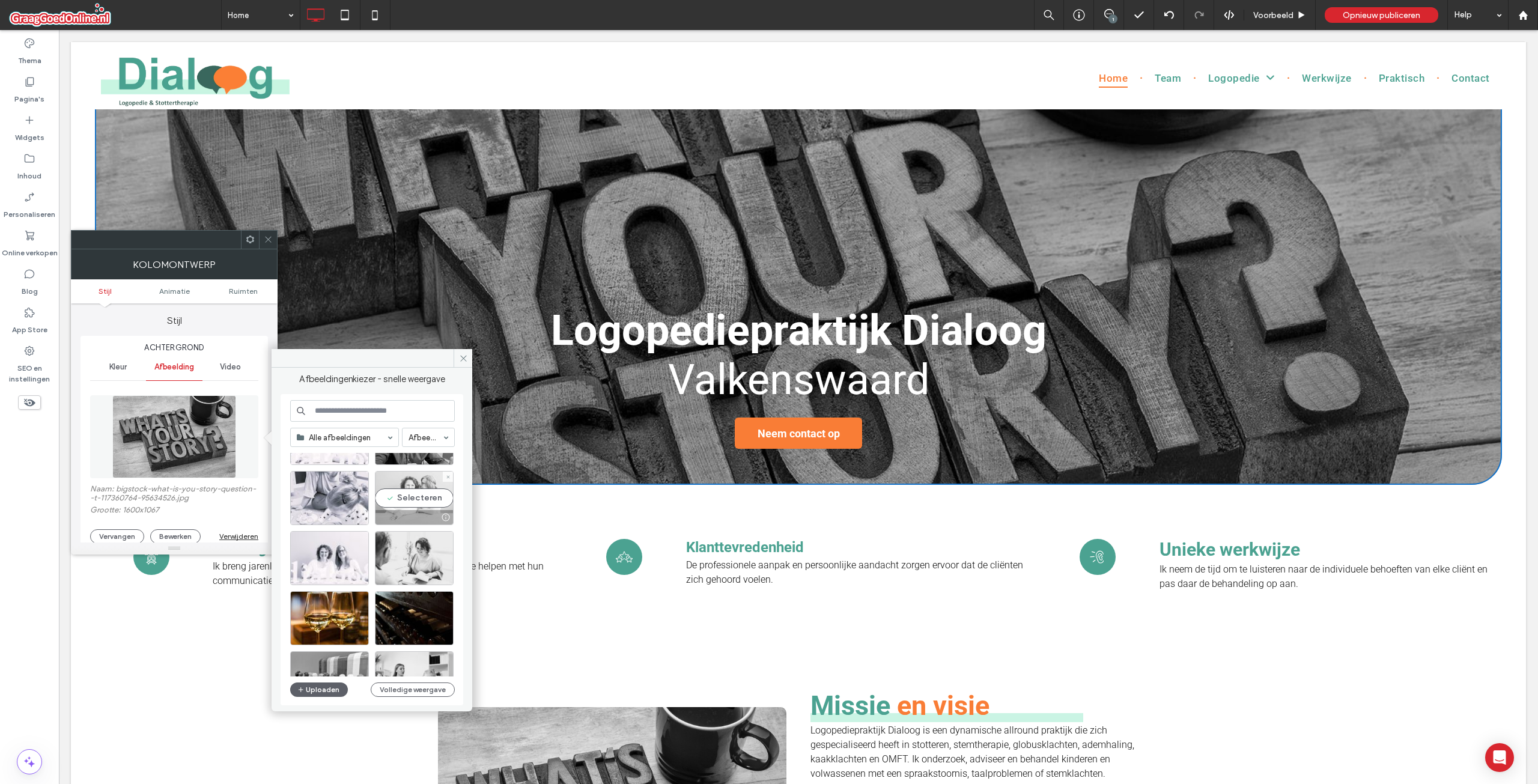
click at [416, 491] on div "Selecteren" at bounding box center [415, 498] width 79 height 54
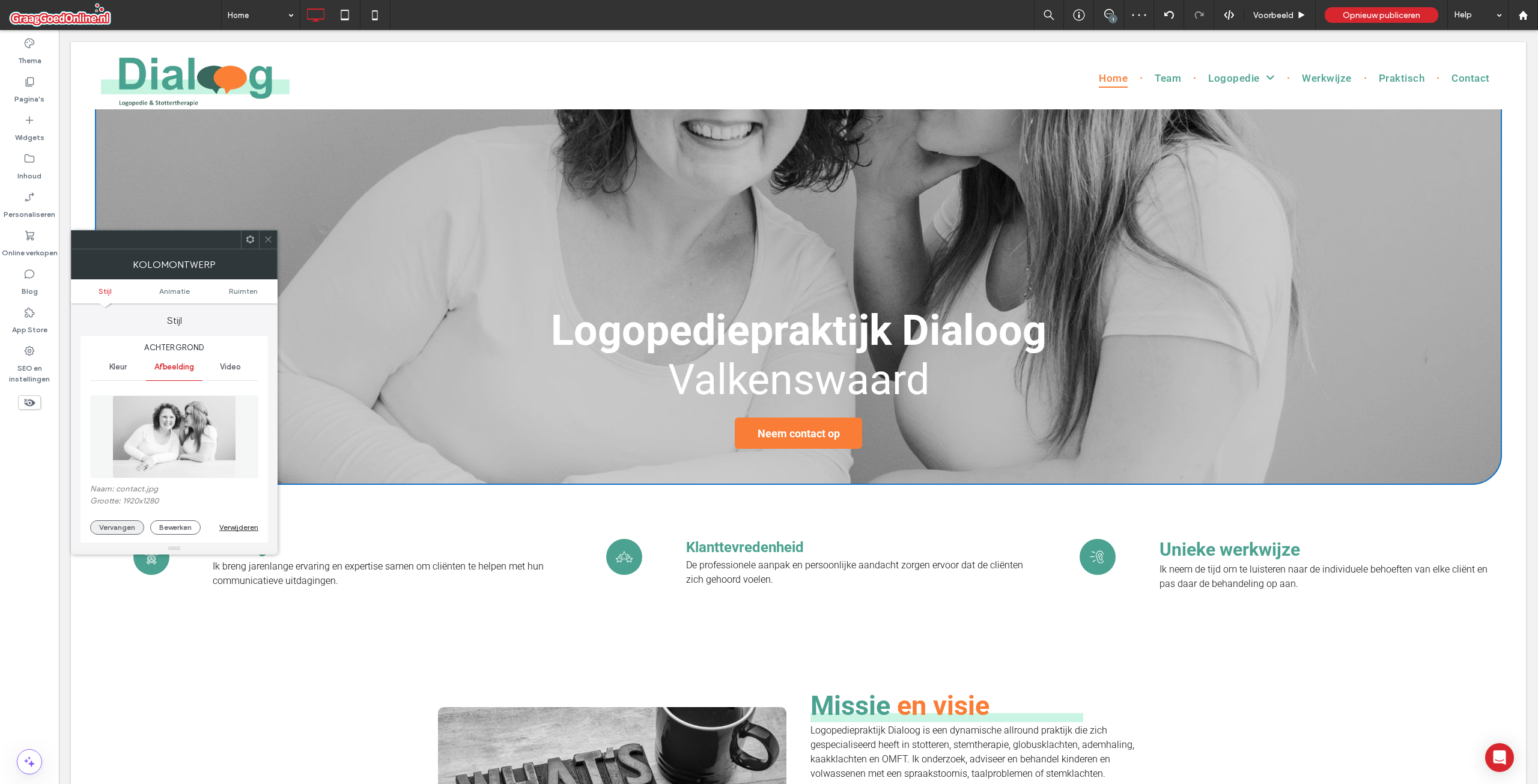
click at [121, 521] on button "Vervangen" at bounding box center [117, 527] width 54 height 15
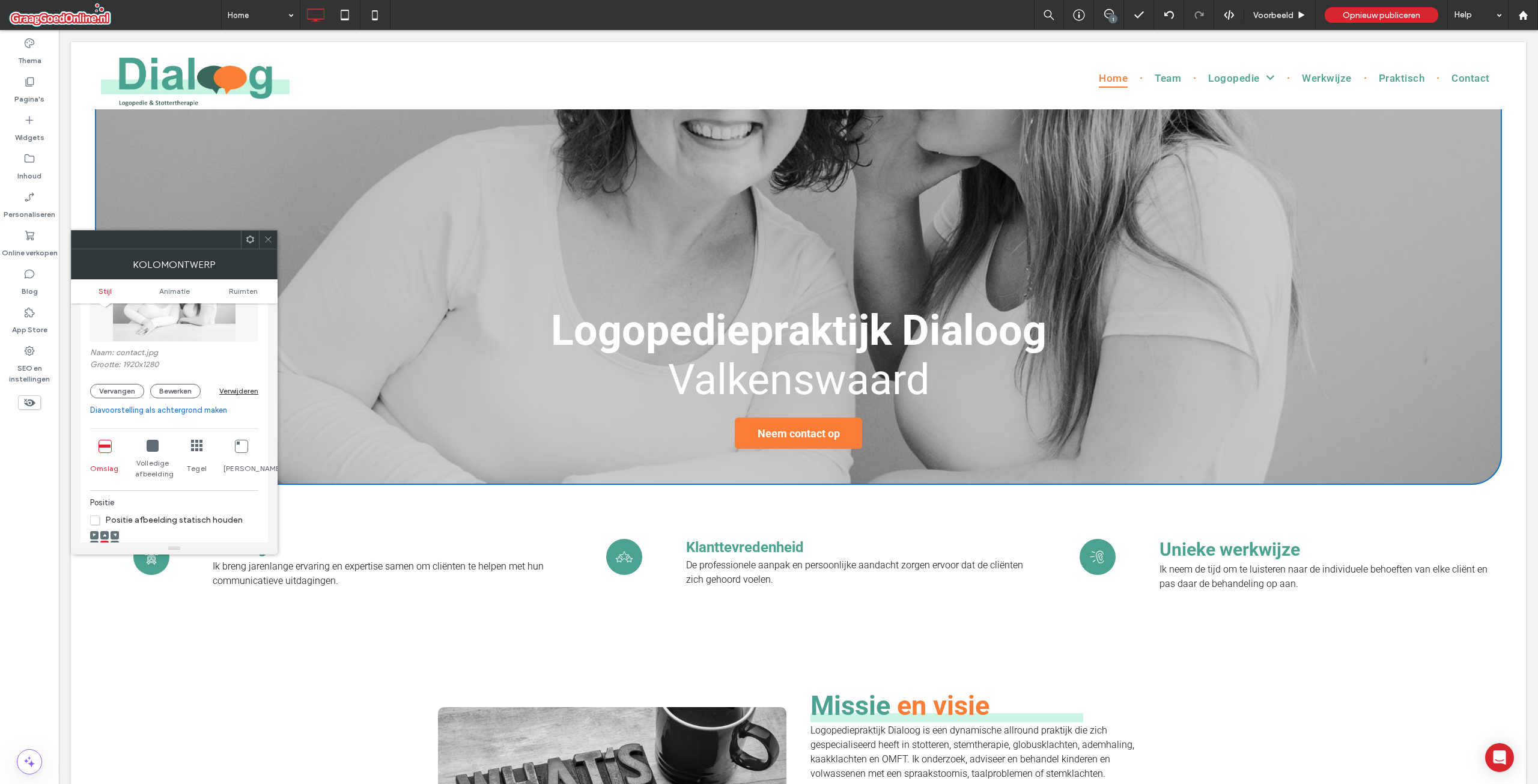
scroll to position [241, 0]
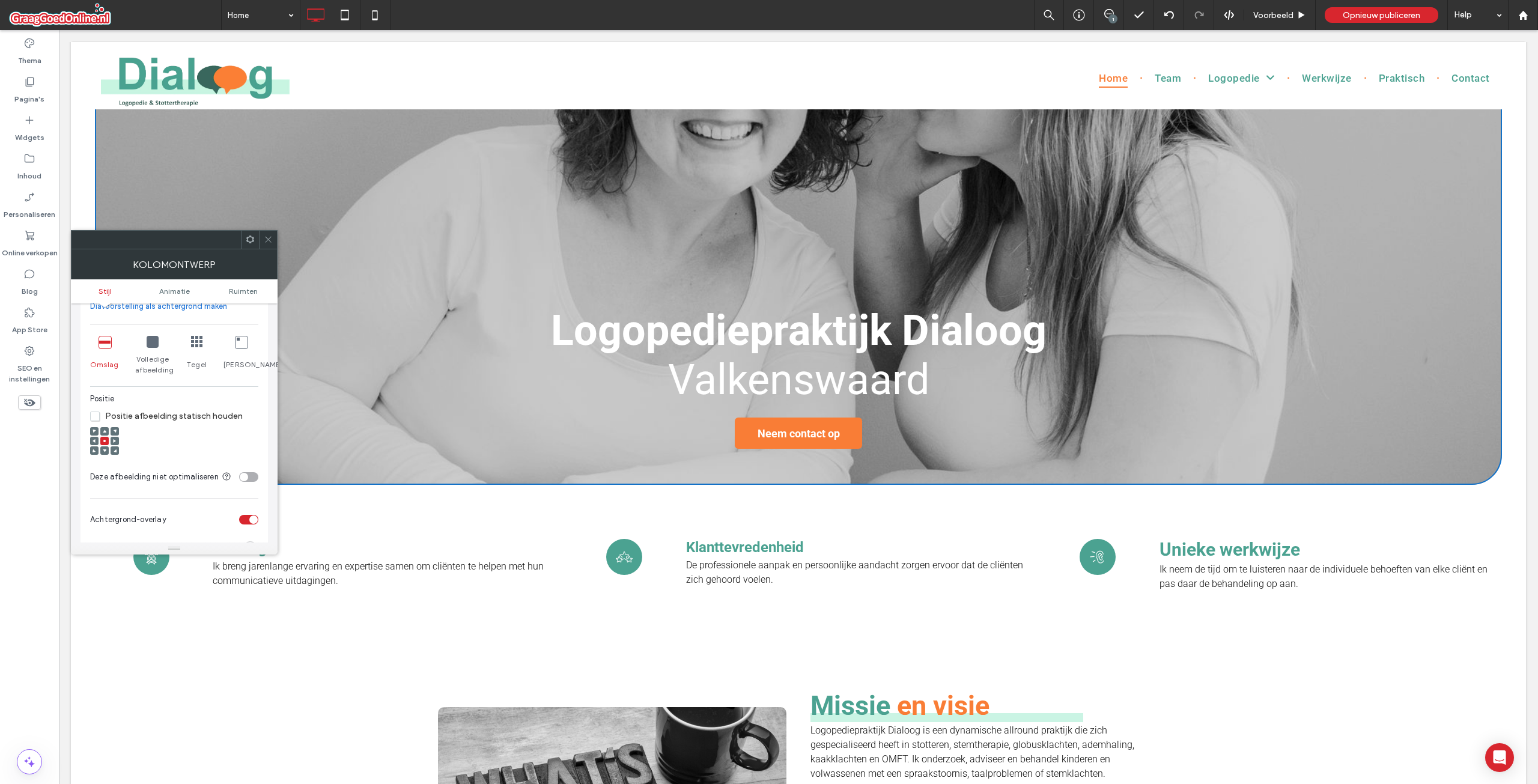
click at [105, 448] on span at bounding box center [104, 451] width 3 height 8
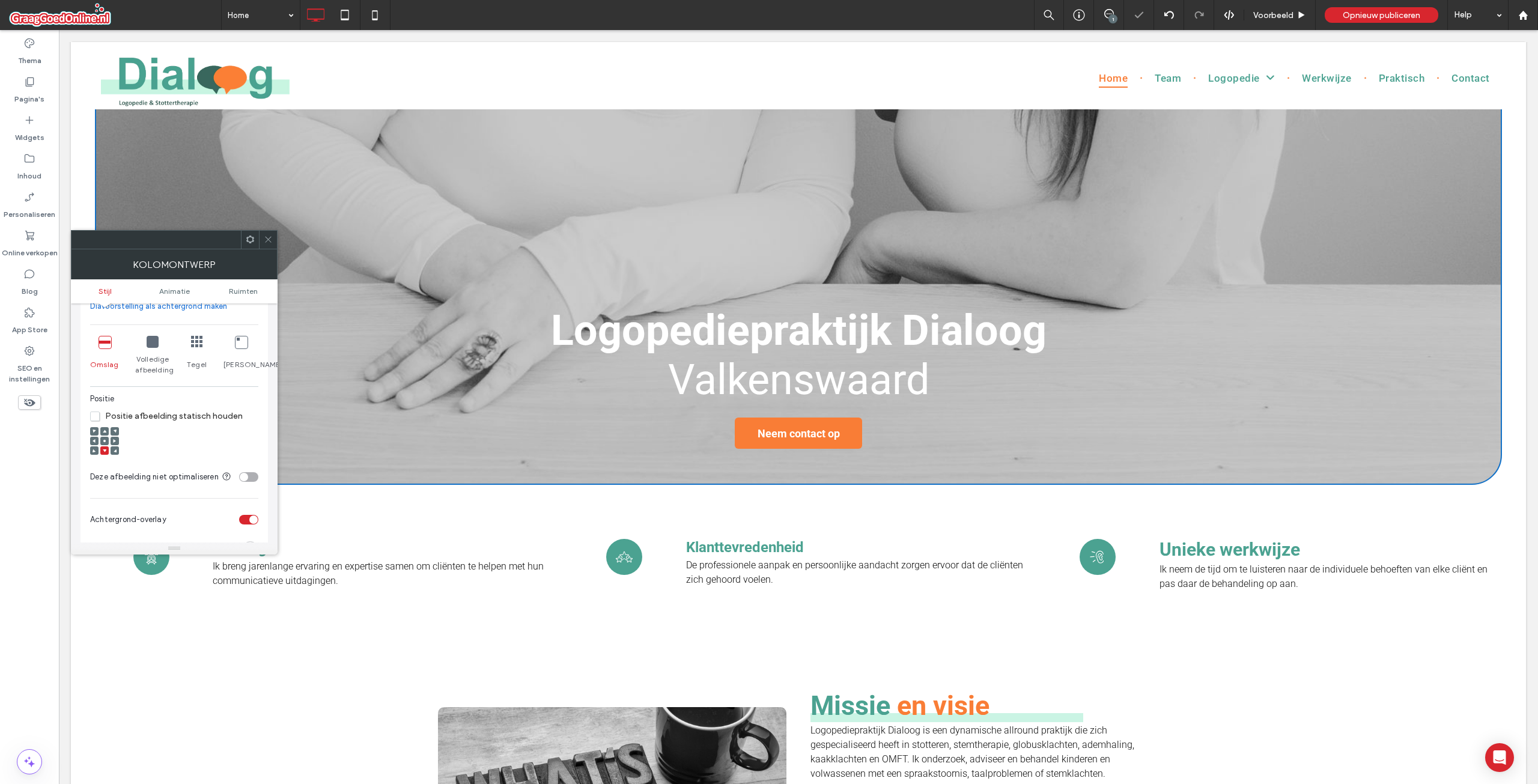
click at [108, 435] on div at bounding box center [105, 431] width 8 height 8
click at [110, 427] on div at bounding box center [105, 442] width 29 height 29
click at [101, 437] on div at bounding box center [105, 441] width 8 height 8
click at [103, 433] on icon at bounding box center [104, 431] width 3 height 3
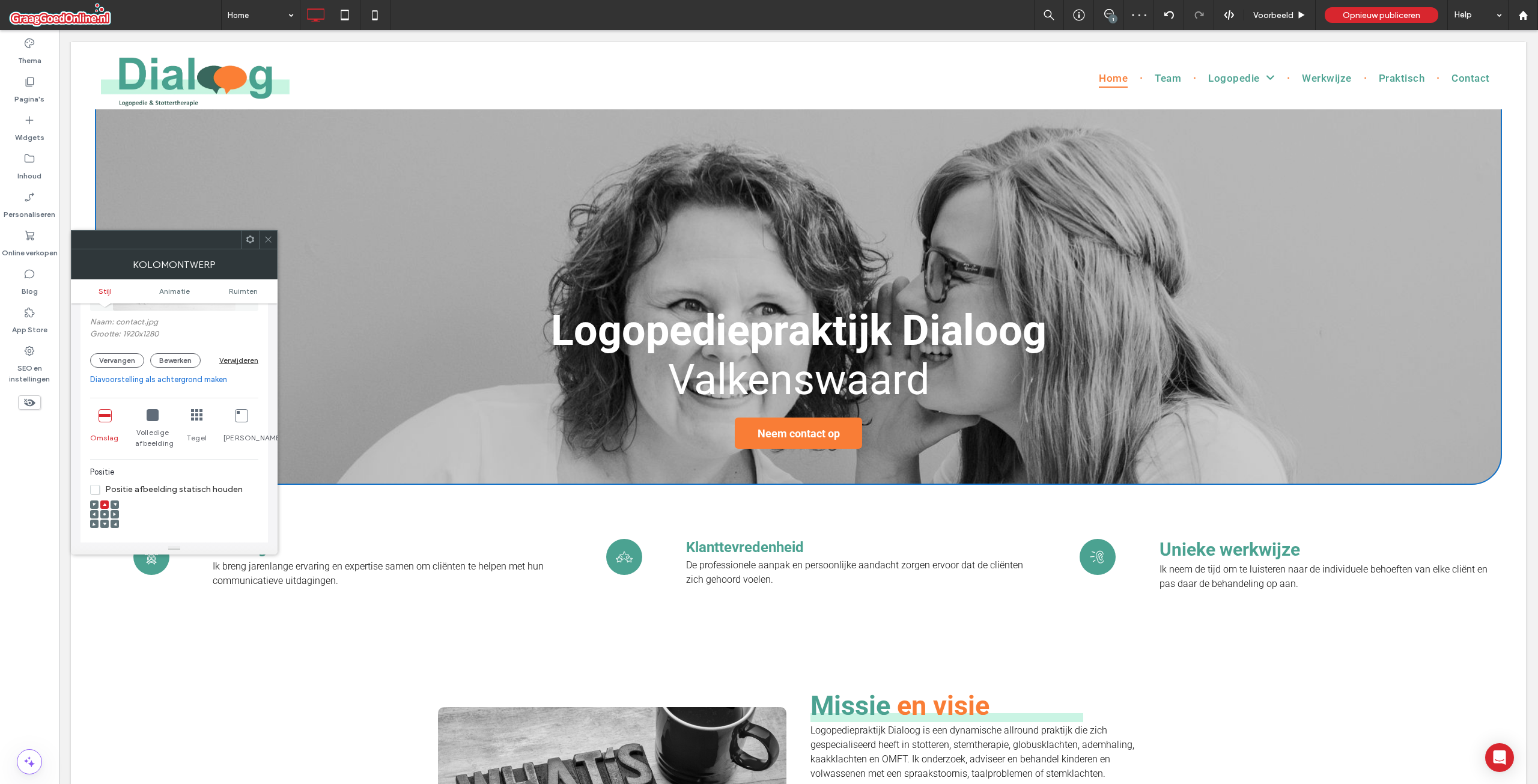
scroll to position [0, 0]
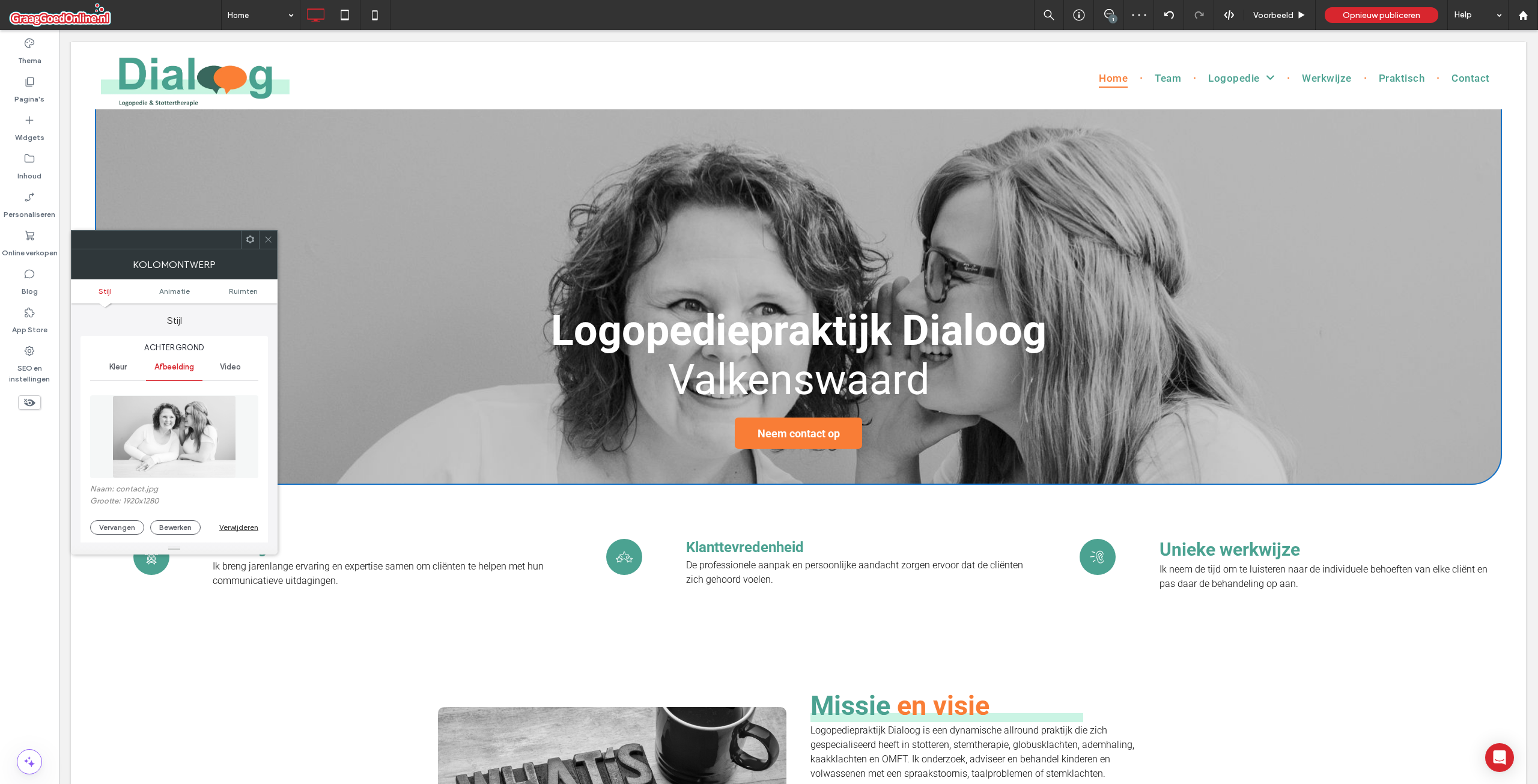
click at [128, 512] on div "Naam: contact.jpg Grootte: 1920x1280 Vervangen Bewerken Verwijderen" at bounding box center [174, 509] width 169 height 51
click at [124, 524] on button "Vervangen" at bounding box center [117, 527] width 54 height 15
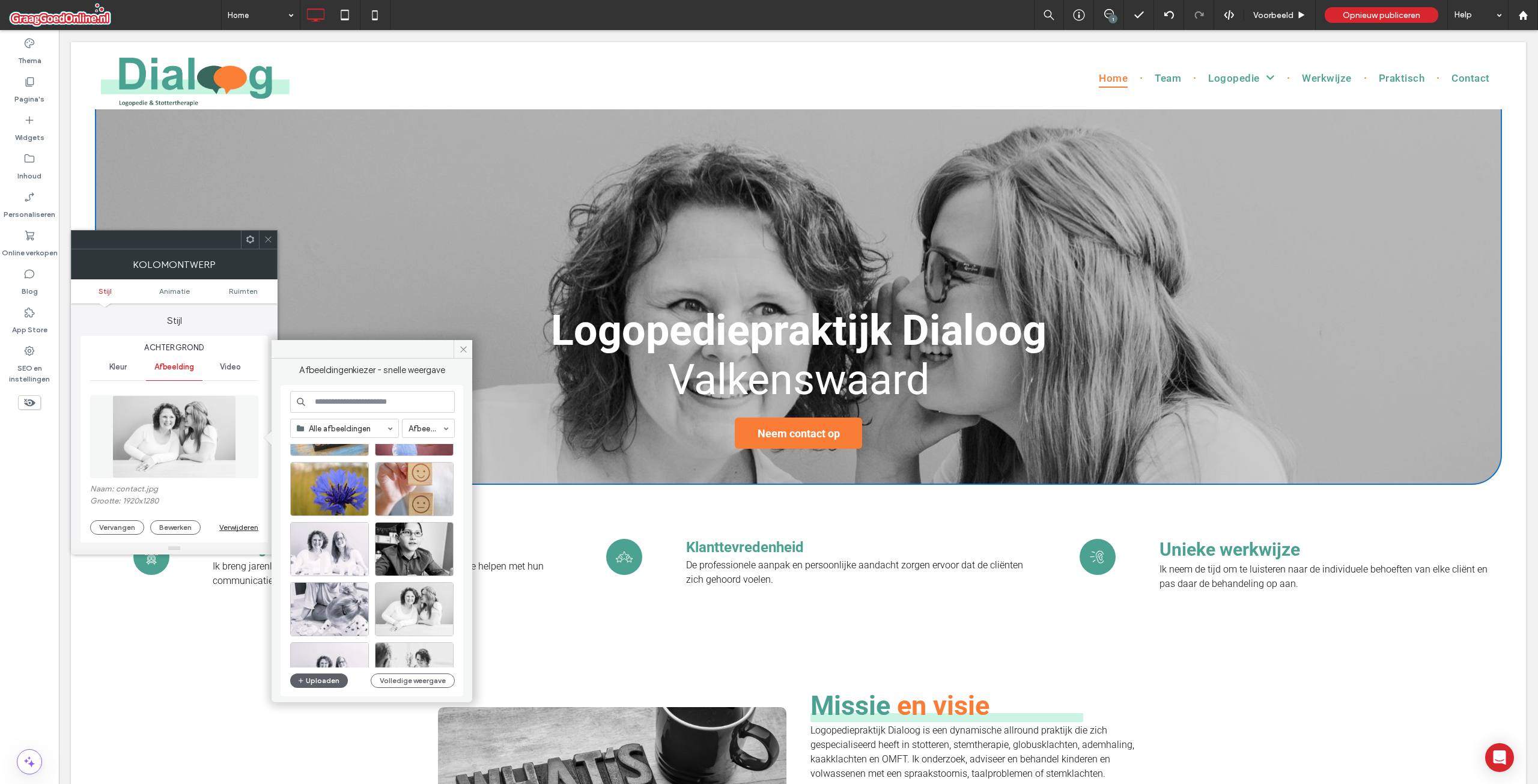
scroll to position [300, 0]
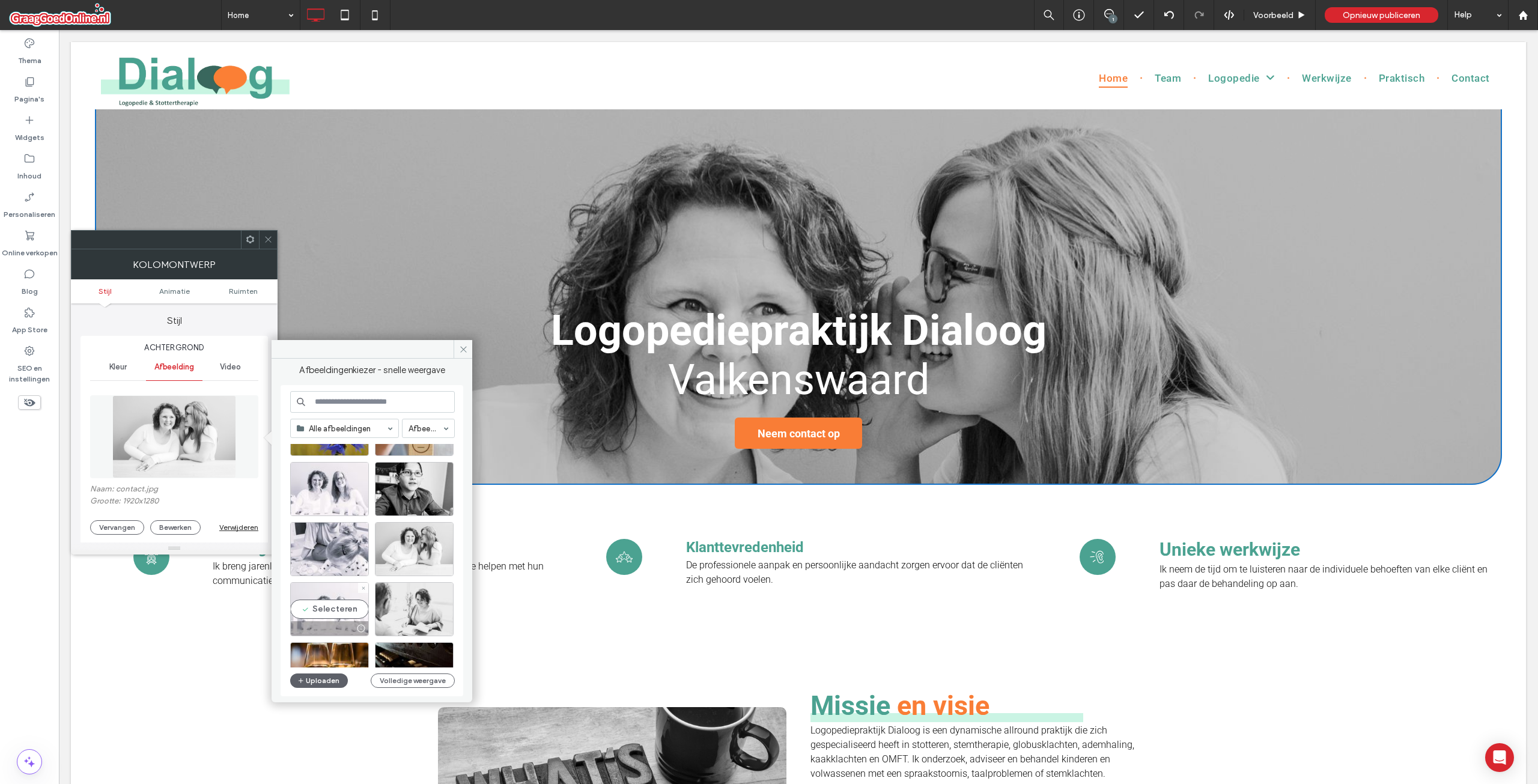
click at [338, 618] on div "Selecteren" at bounding box center [329, 609] width 79 height 54
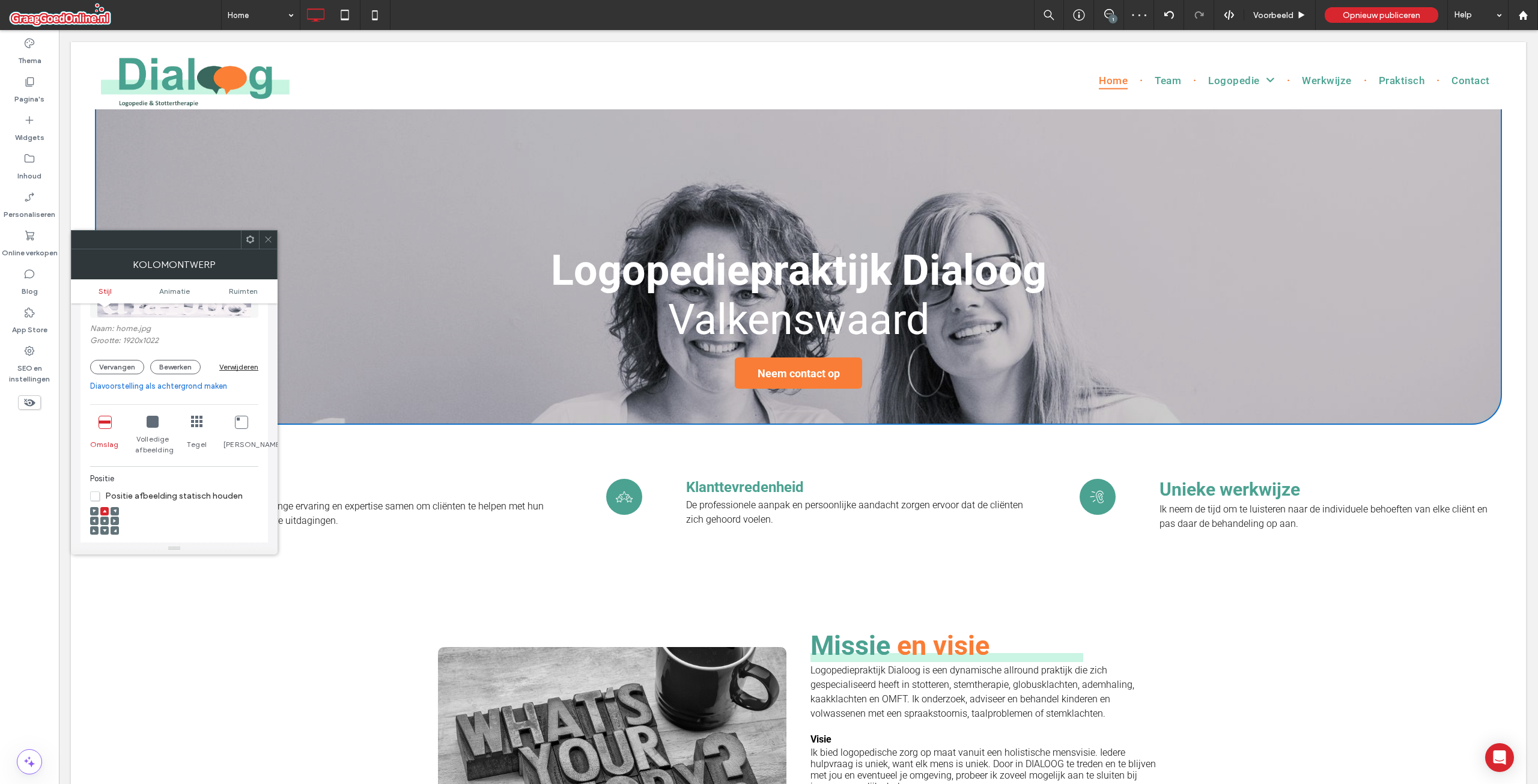
scroll to position [241, 0]
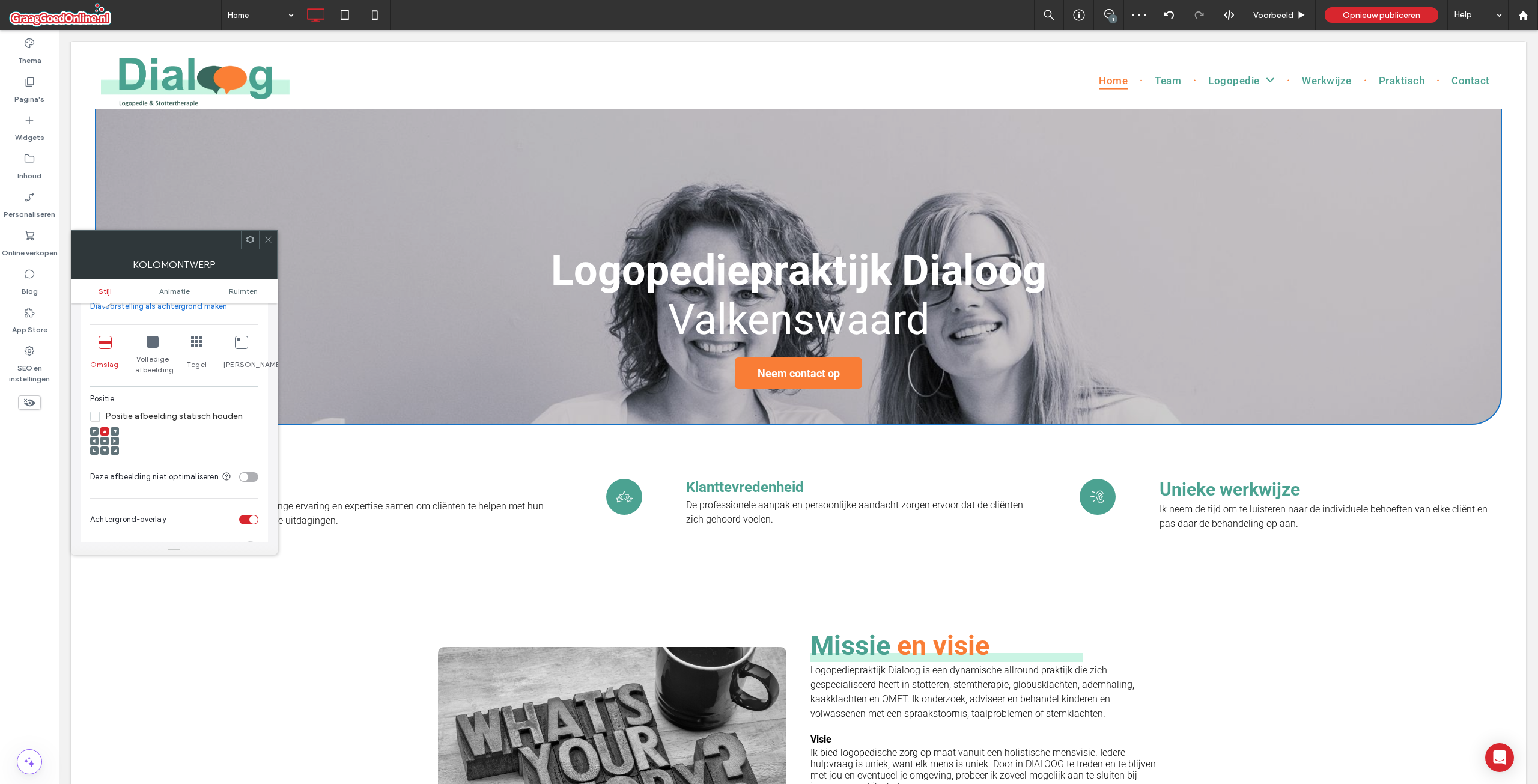
click at [106, 439] on div at bounding box center [105, 441] width 8 height 8
click at [103, 443] on span at bounding box center [104, 441] width 3 height 8
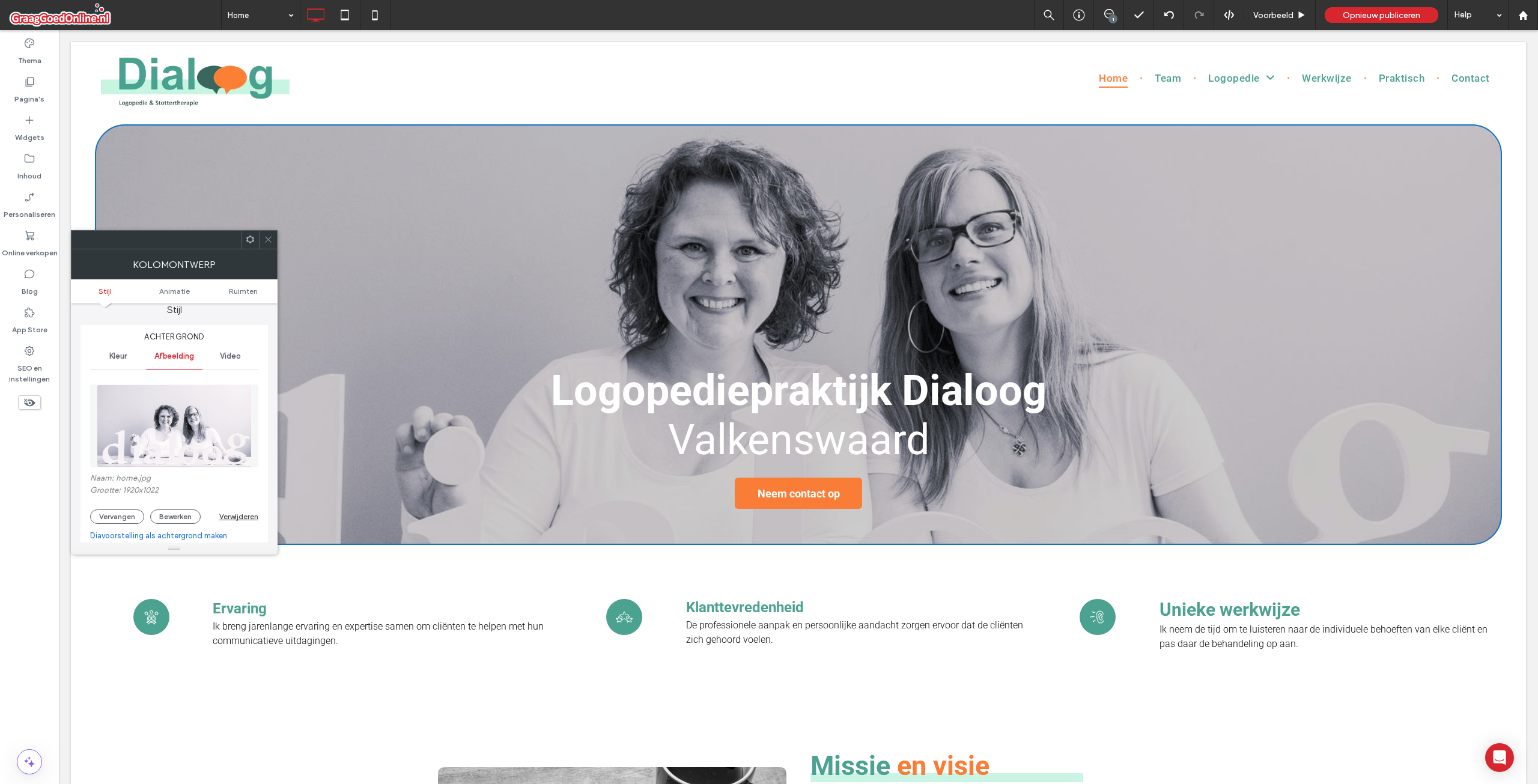
scroll to position [0, 0]
click at [103, 532] on button "Vervangen" at bounding box center [117, 527] width 54 height 15
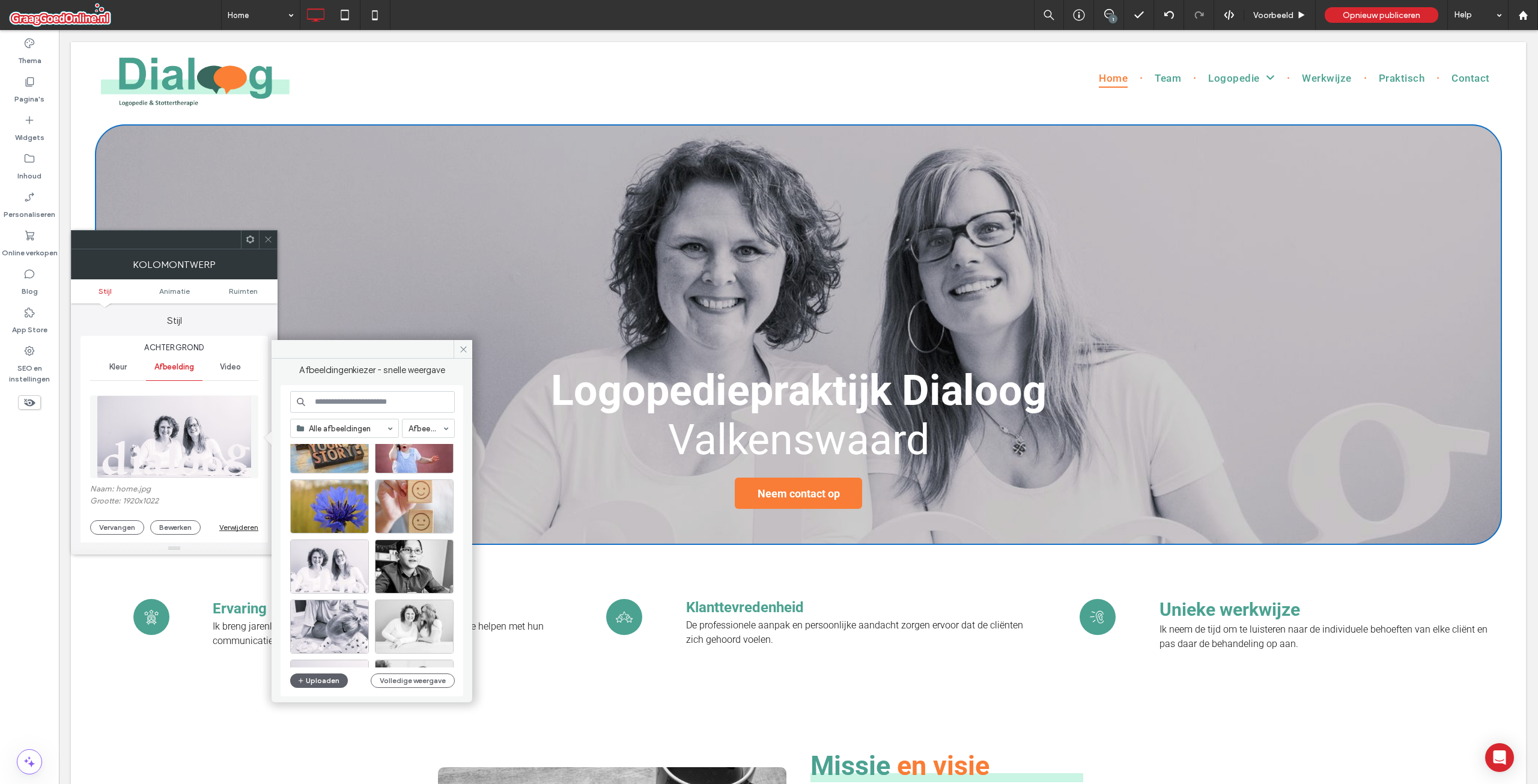
scroll to position [241, 0]
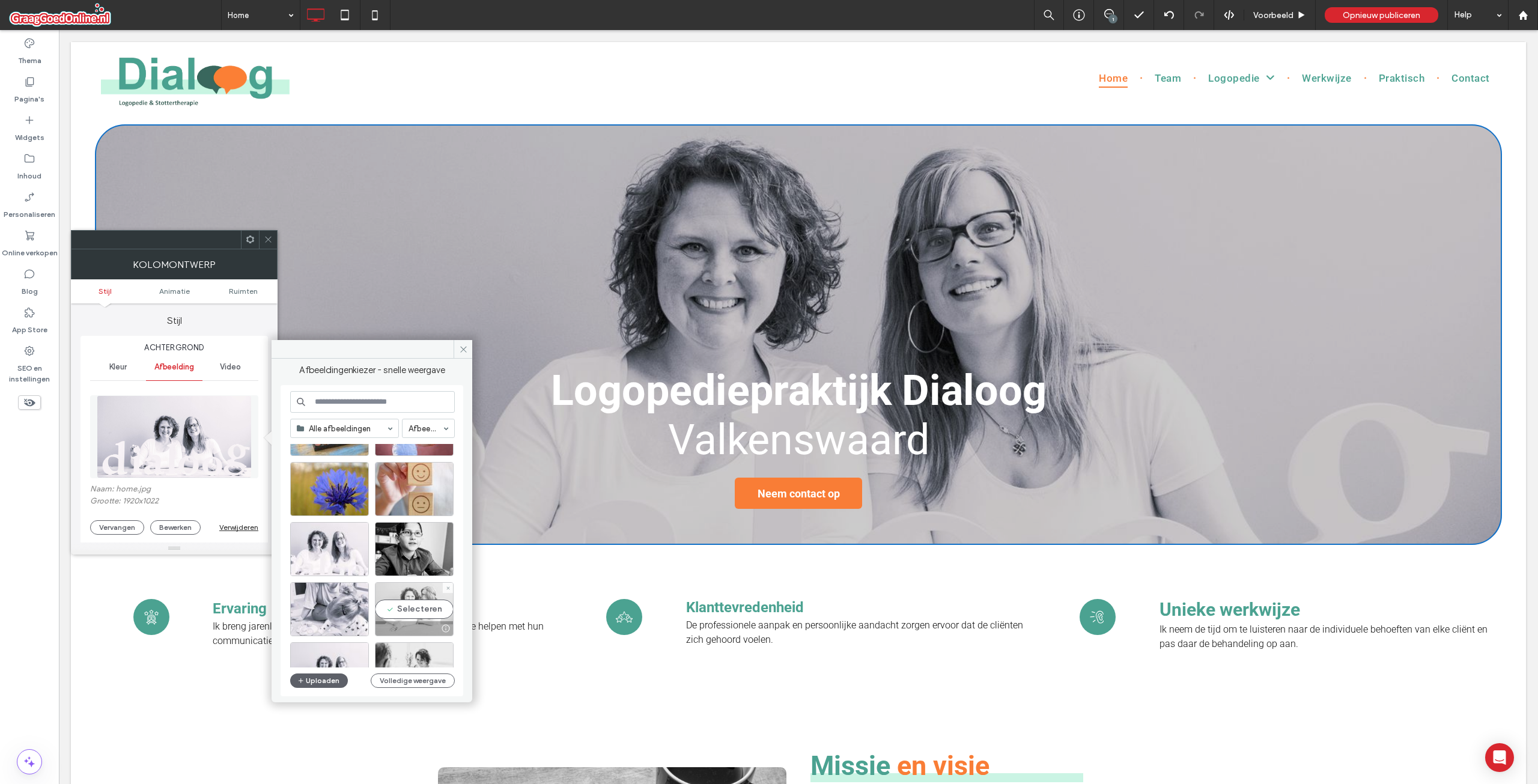
click at [403, 607] on div "Selecteren" at bounding box center [415, 609] width 79 height 54
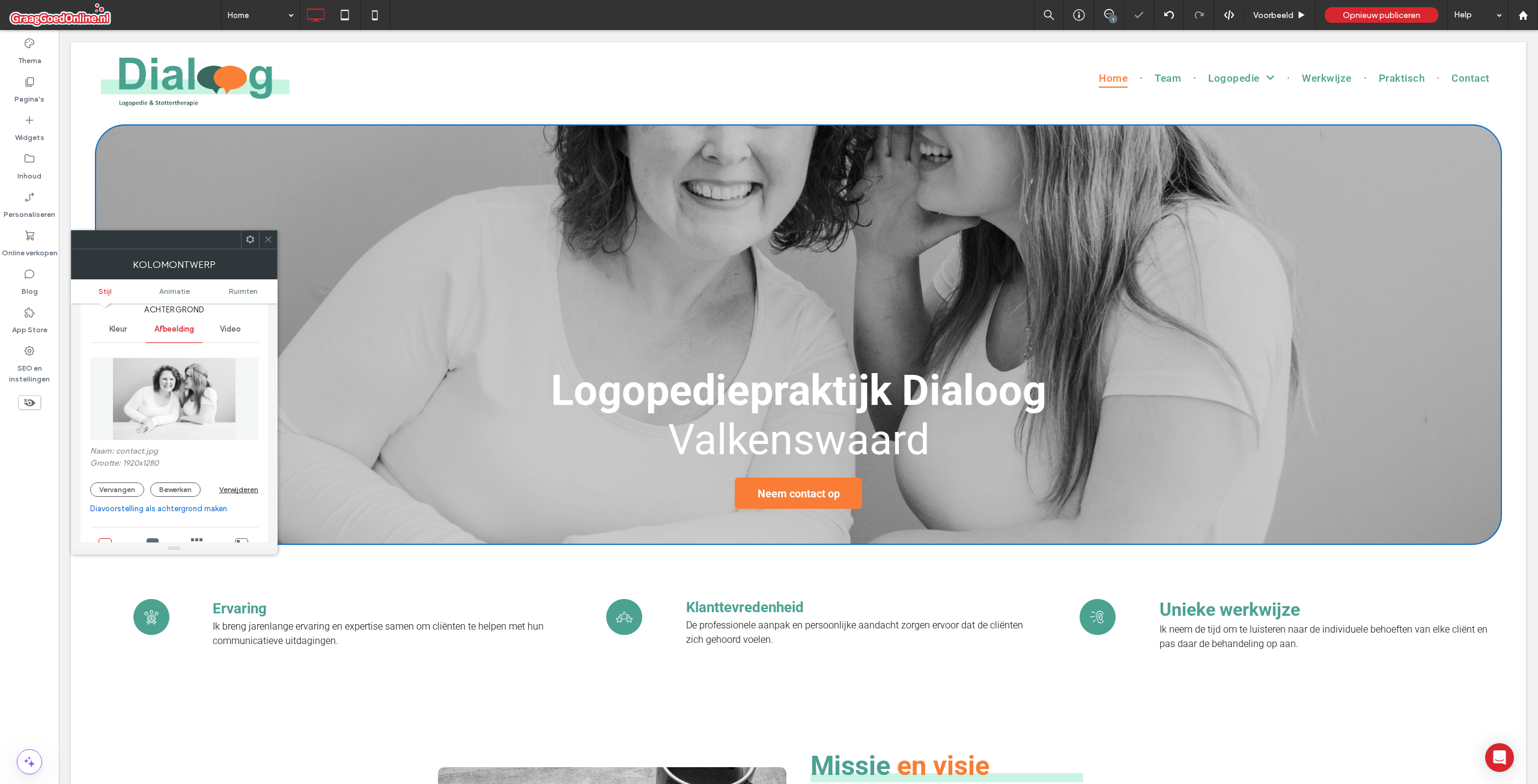
scroll to position [180, 0]
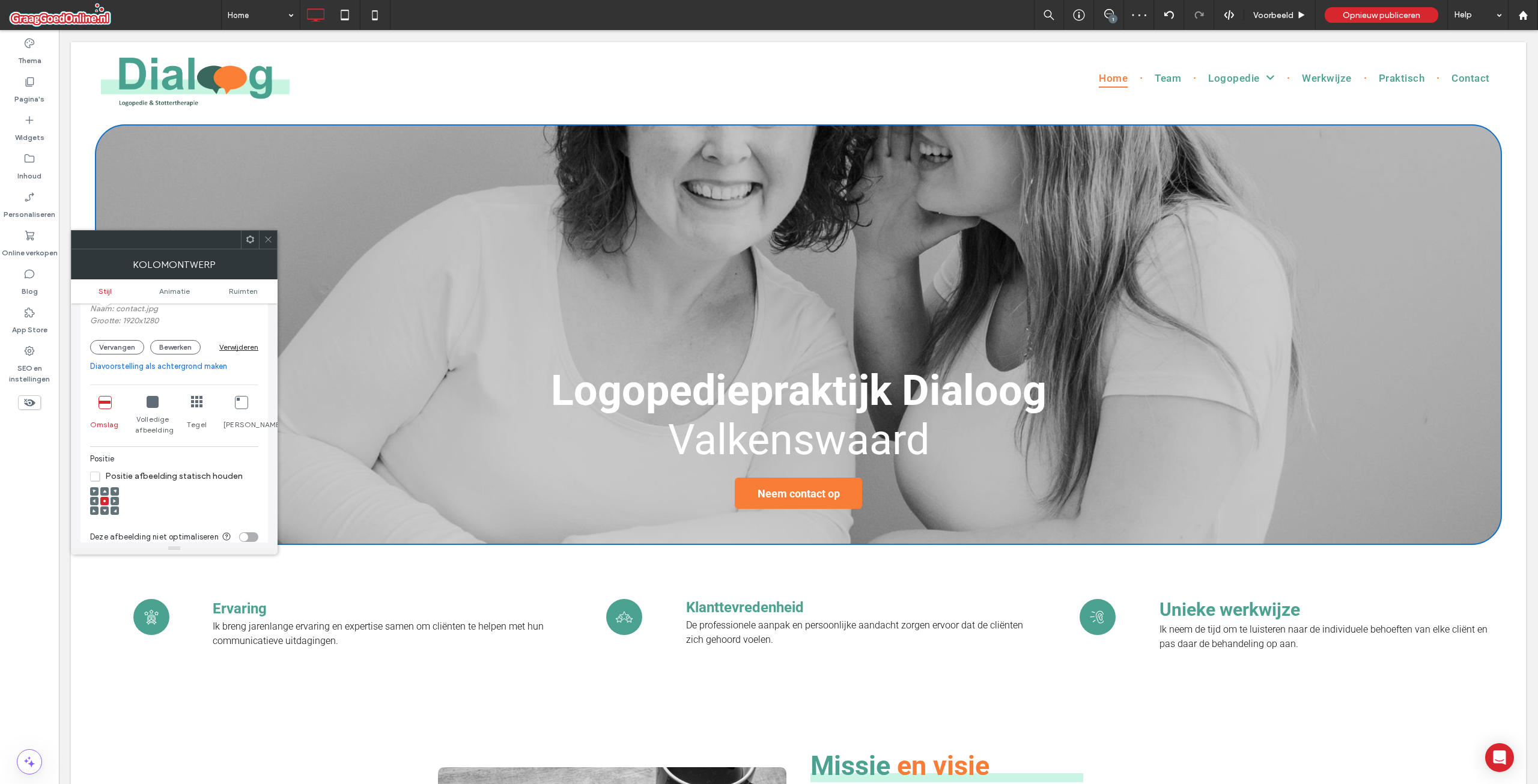
click at [105, 507] on span at bounding box center [104, 510] width 3 height 8
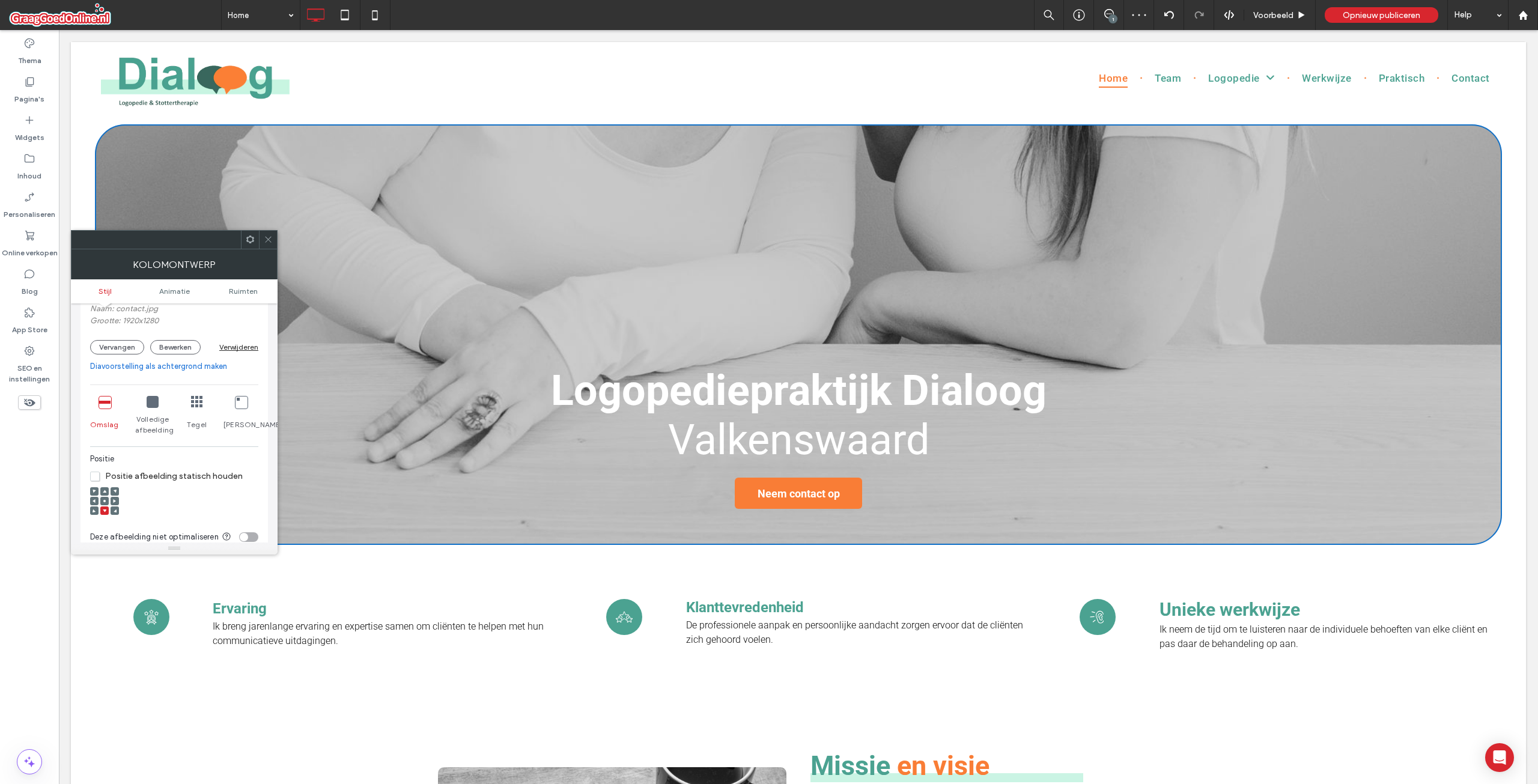
click at [103, 487] on span at bounding box center [104, 491] width 3 height 8
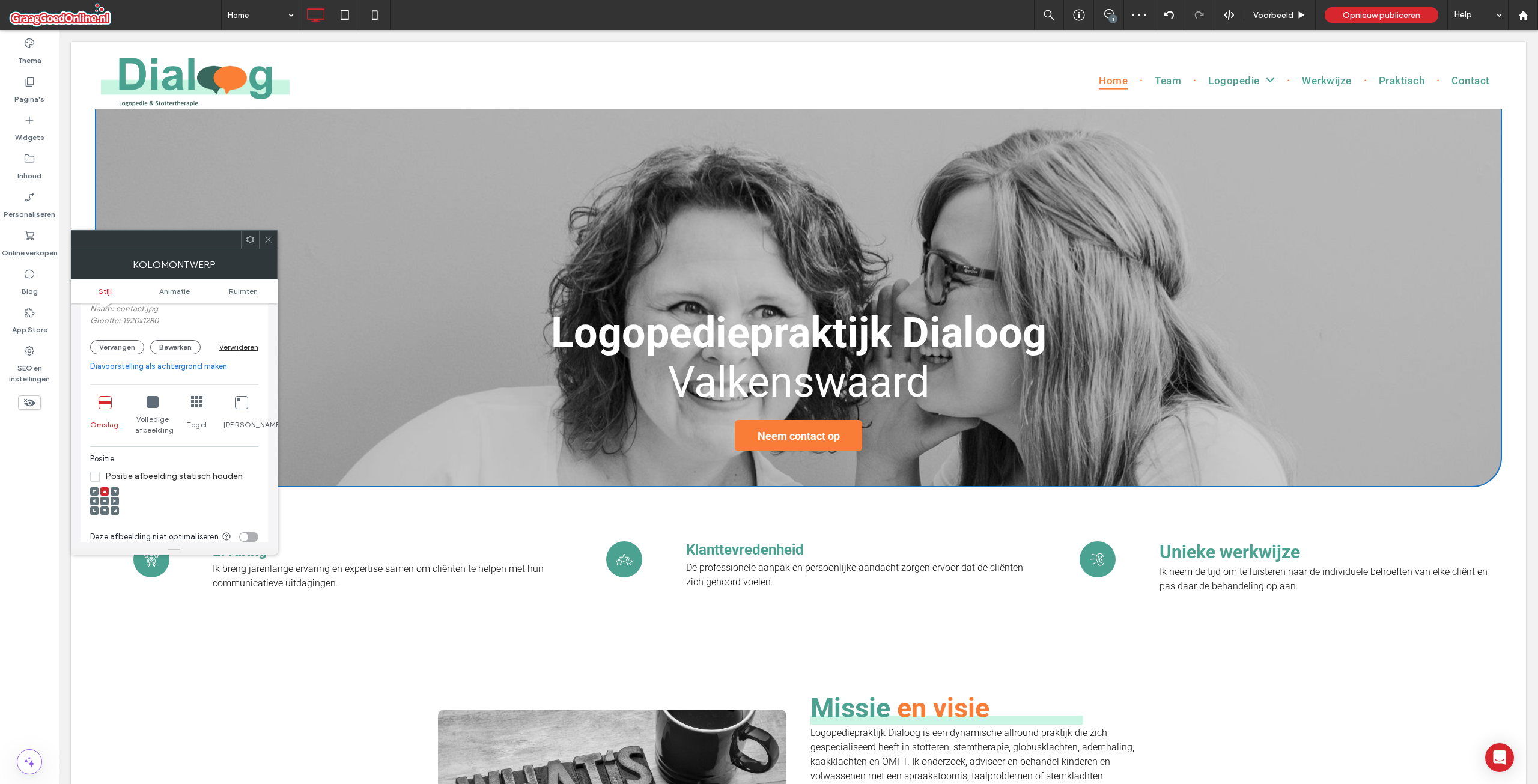
scroll to position [0, 0]
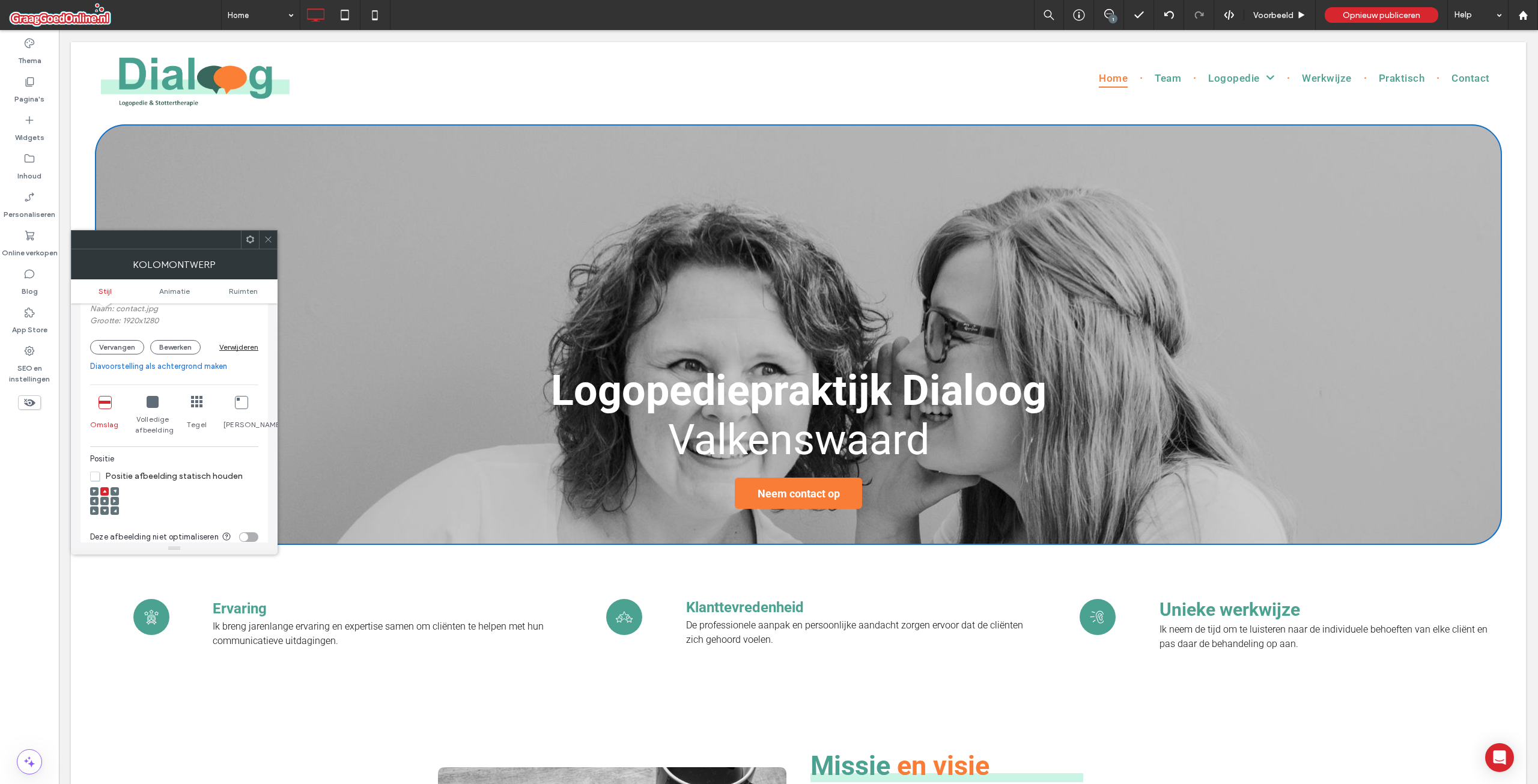
click at [103, 497] on span at bounding box center [104, 501] width 3 height 8
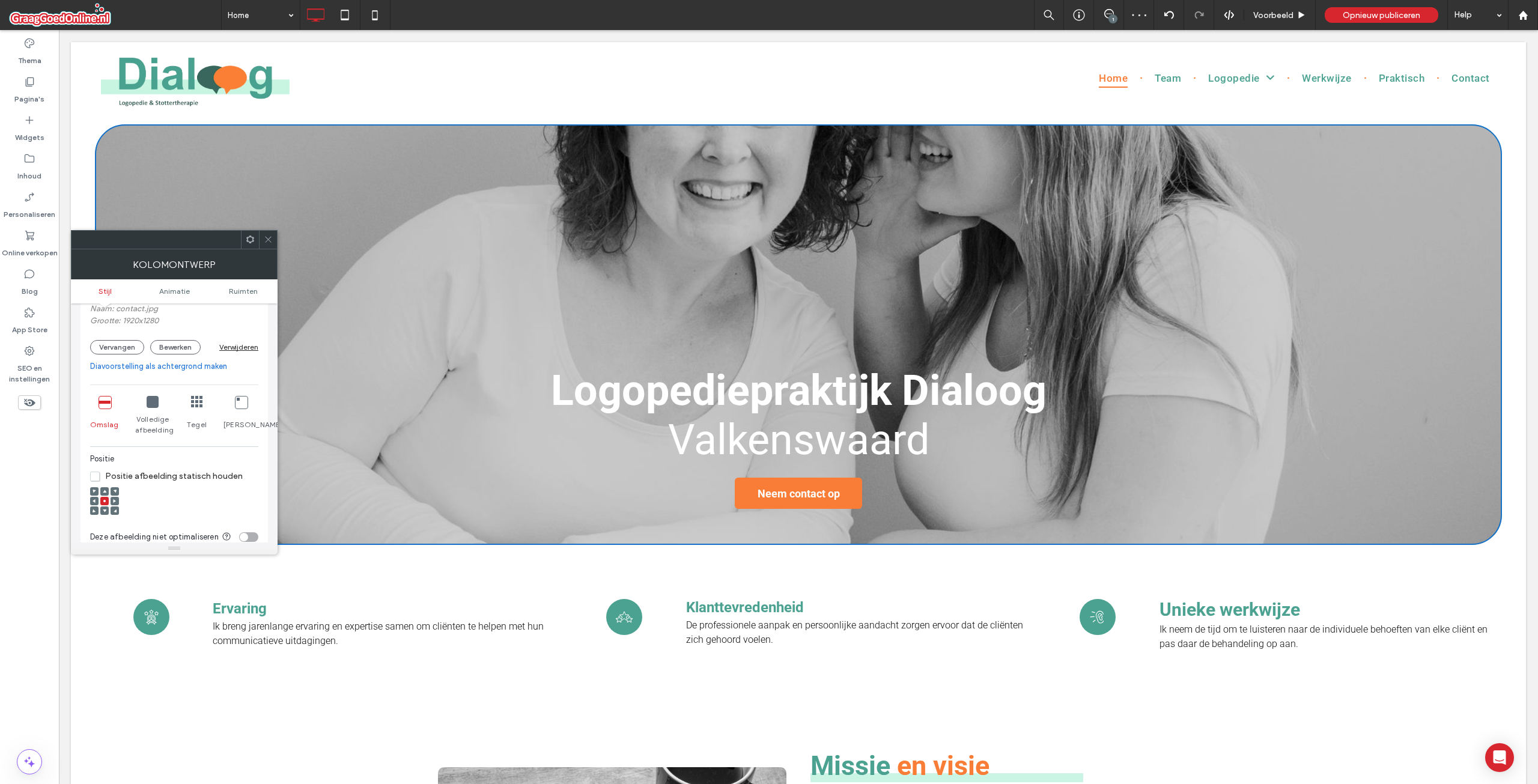
click at [152, 401] on icon at bounding box center [152, 401] width 12 height 12
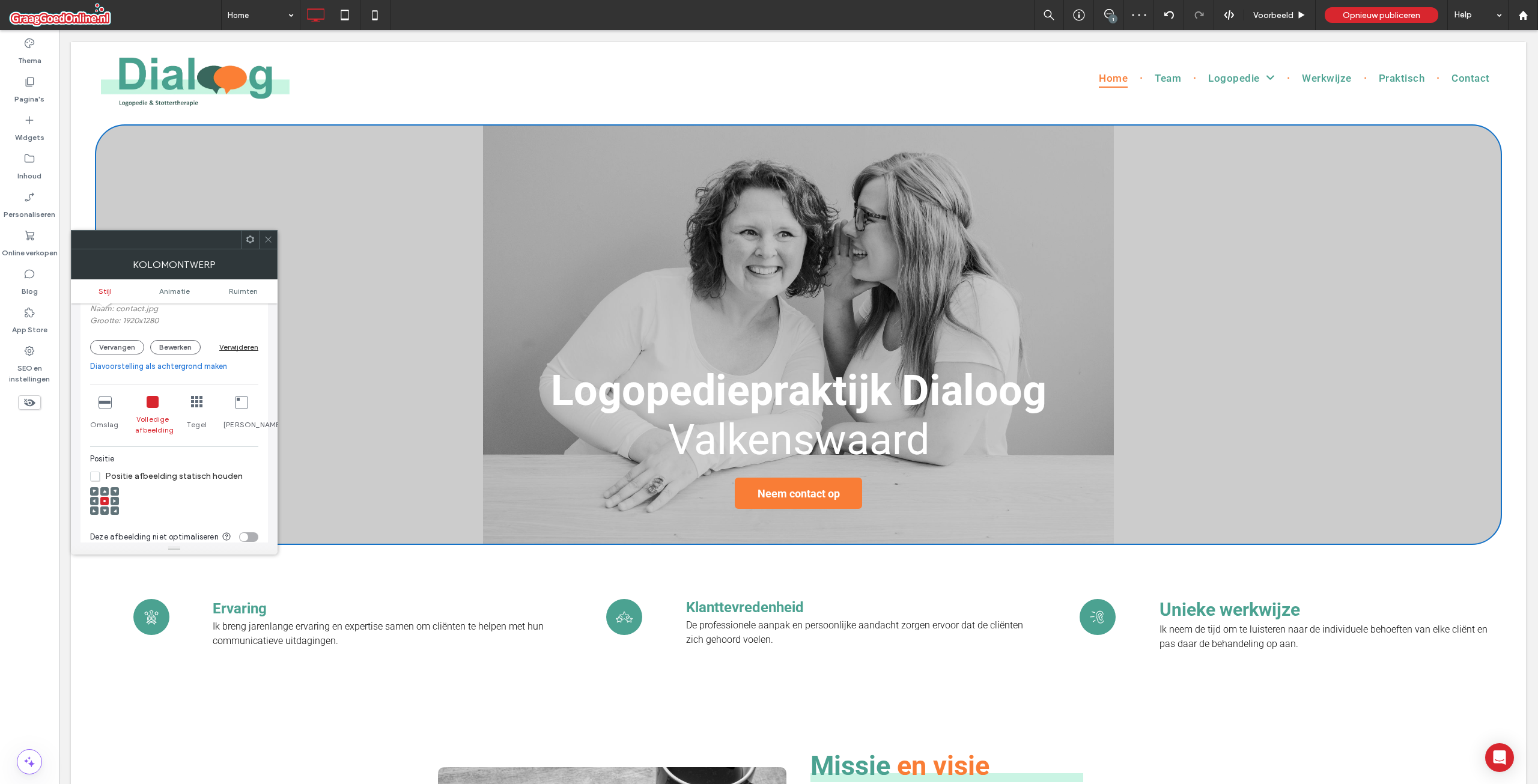
click at [98, 403] on icon at bounding box center [104, 401] width 12 height 12
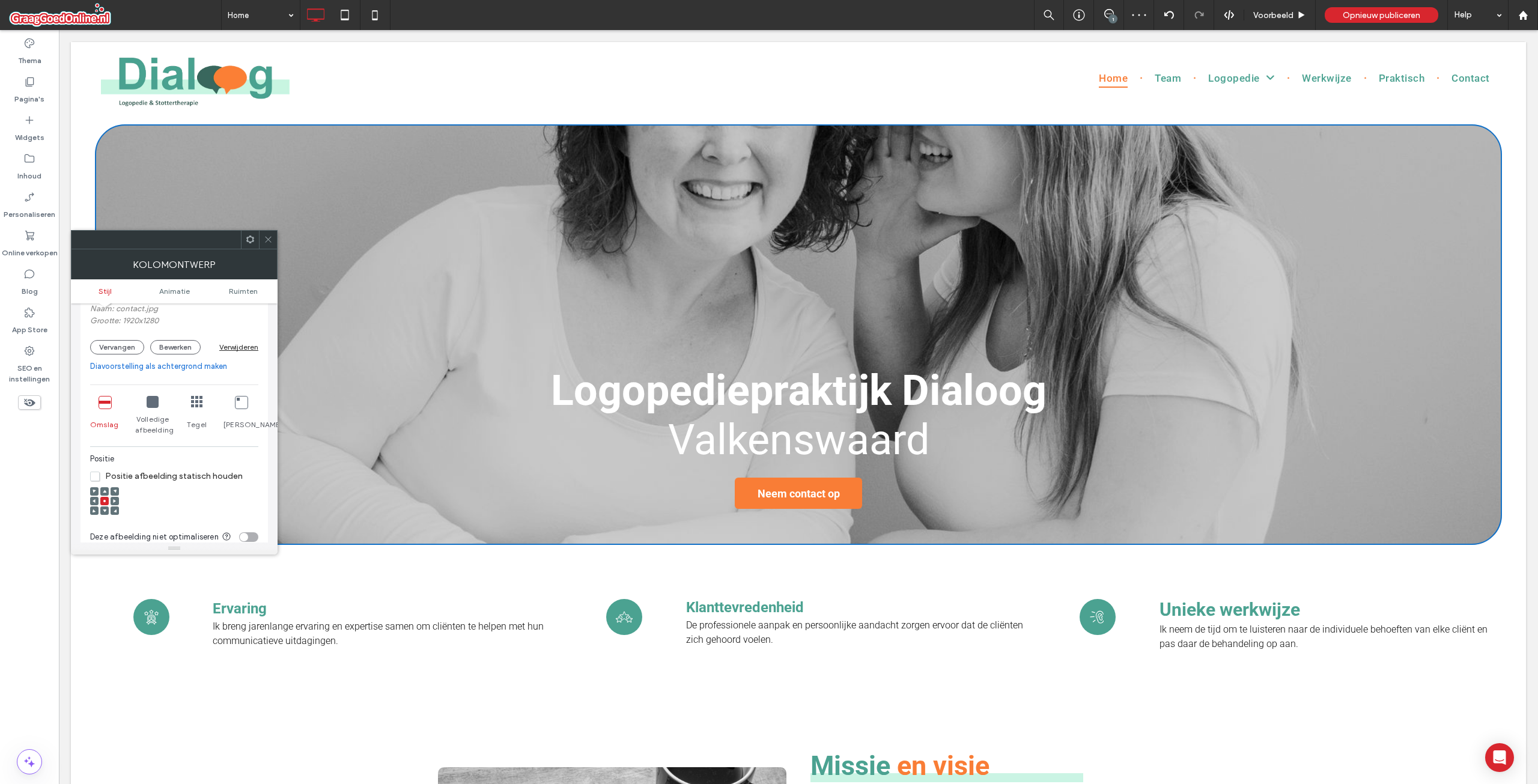
click at [199, 416] on div "Tegel" at bounding box center [196, 424] width 20 height 21
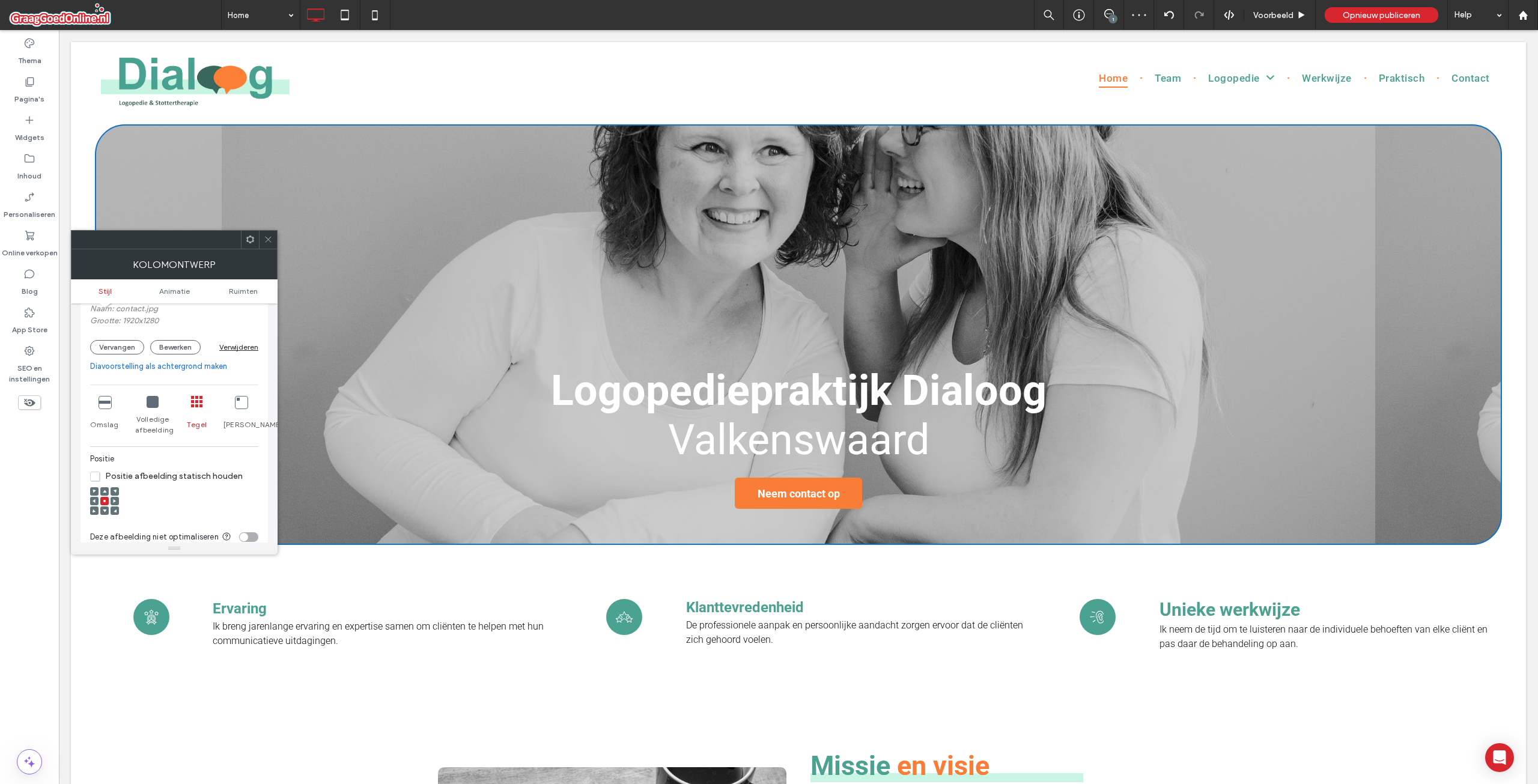
click at [232, 410] on div "Geen herhaling" at bounding box center [241, 415] width 35 height 49
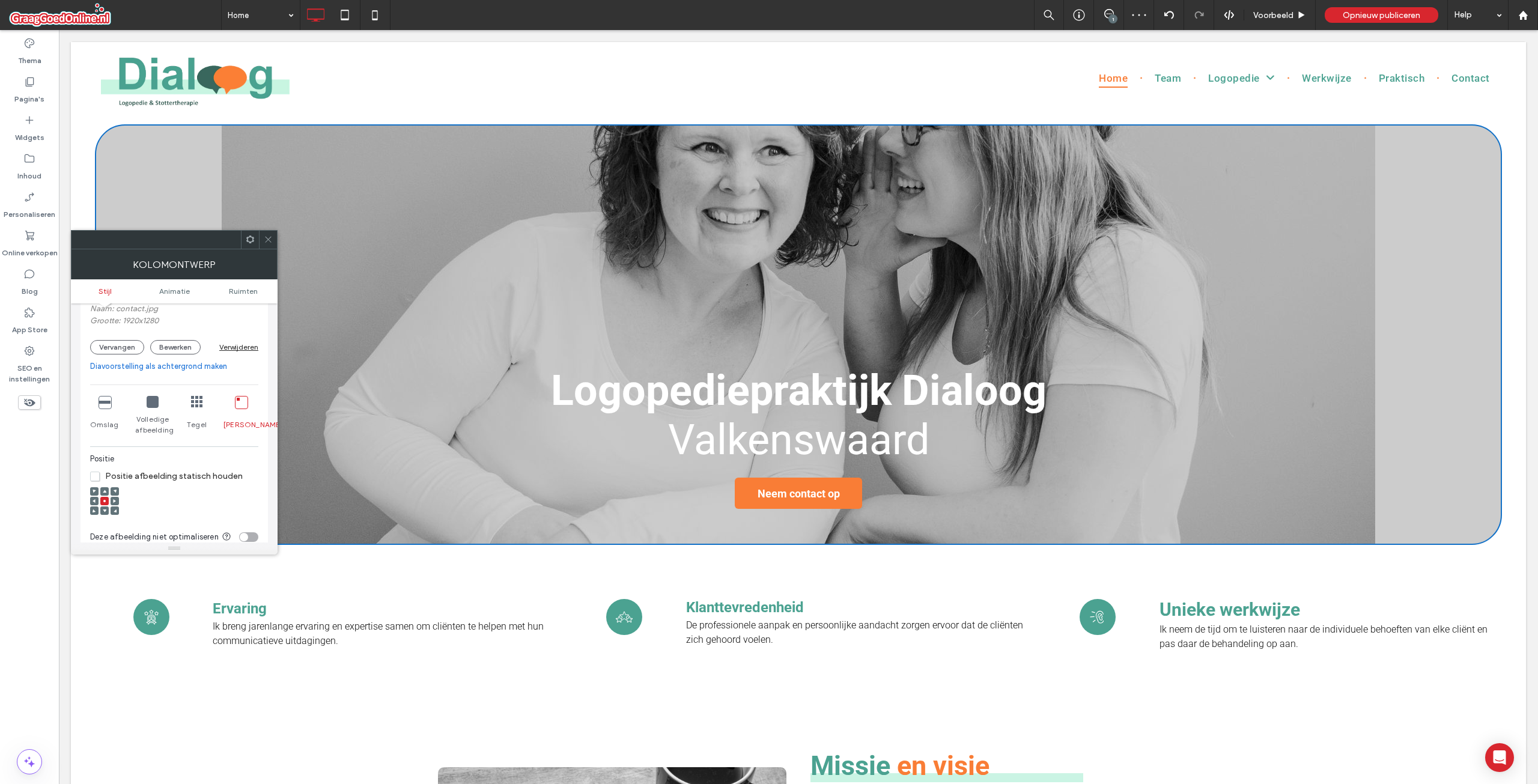
click at [101, 403] on icon at bounding box center [104, 401] width 12 height 12
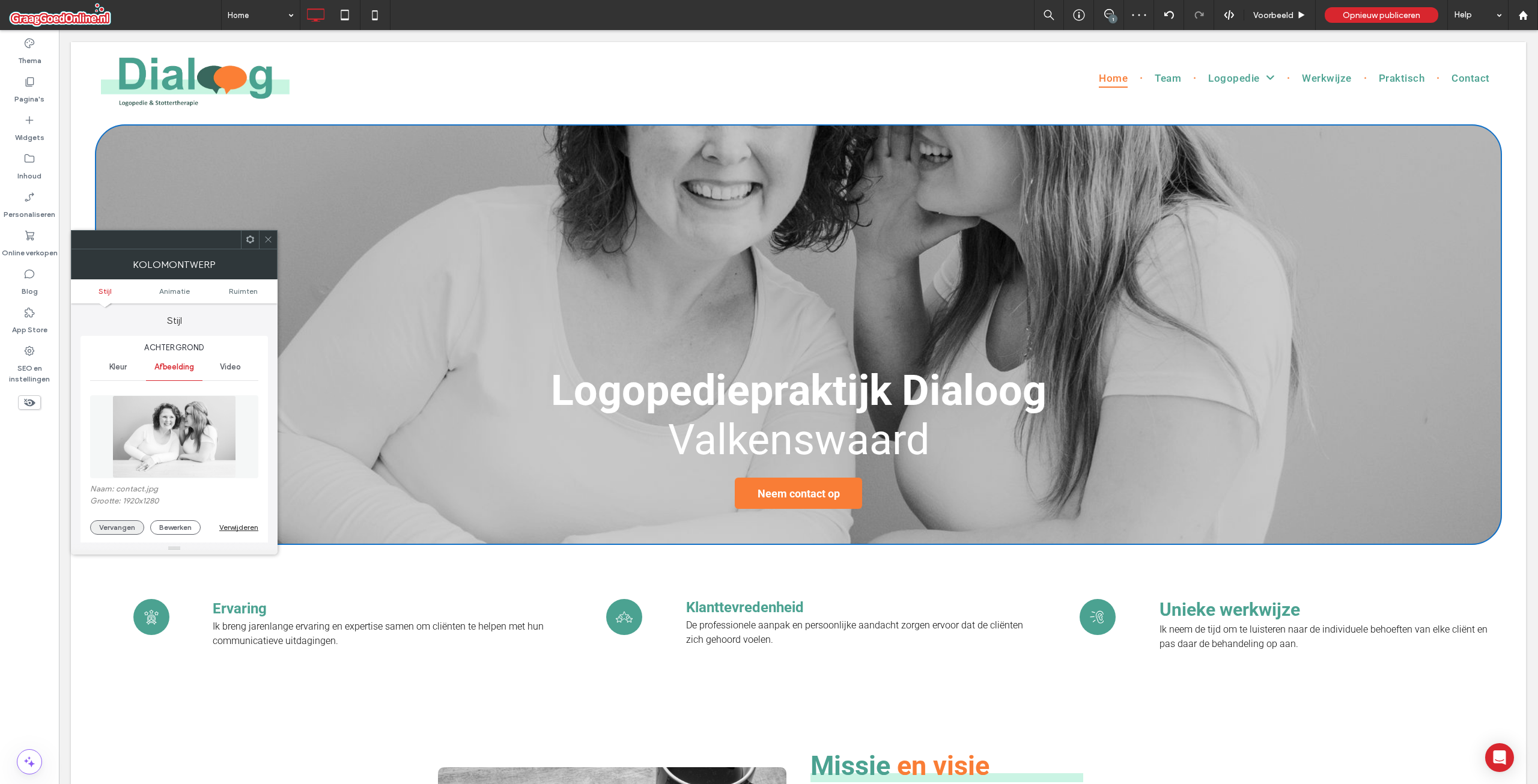
click at [105, 524] on button "Vervangen" at bounding box center [117, 527] width 54 height 15
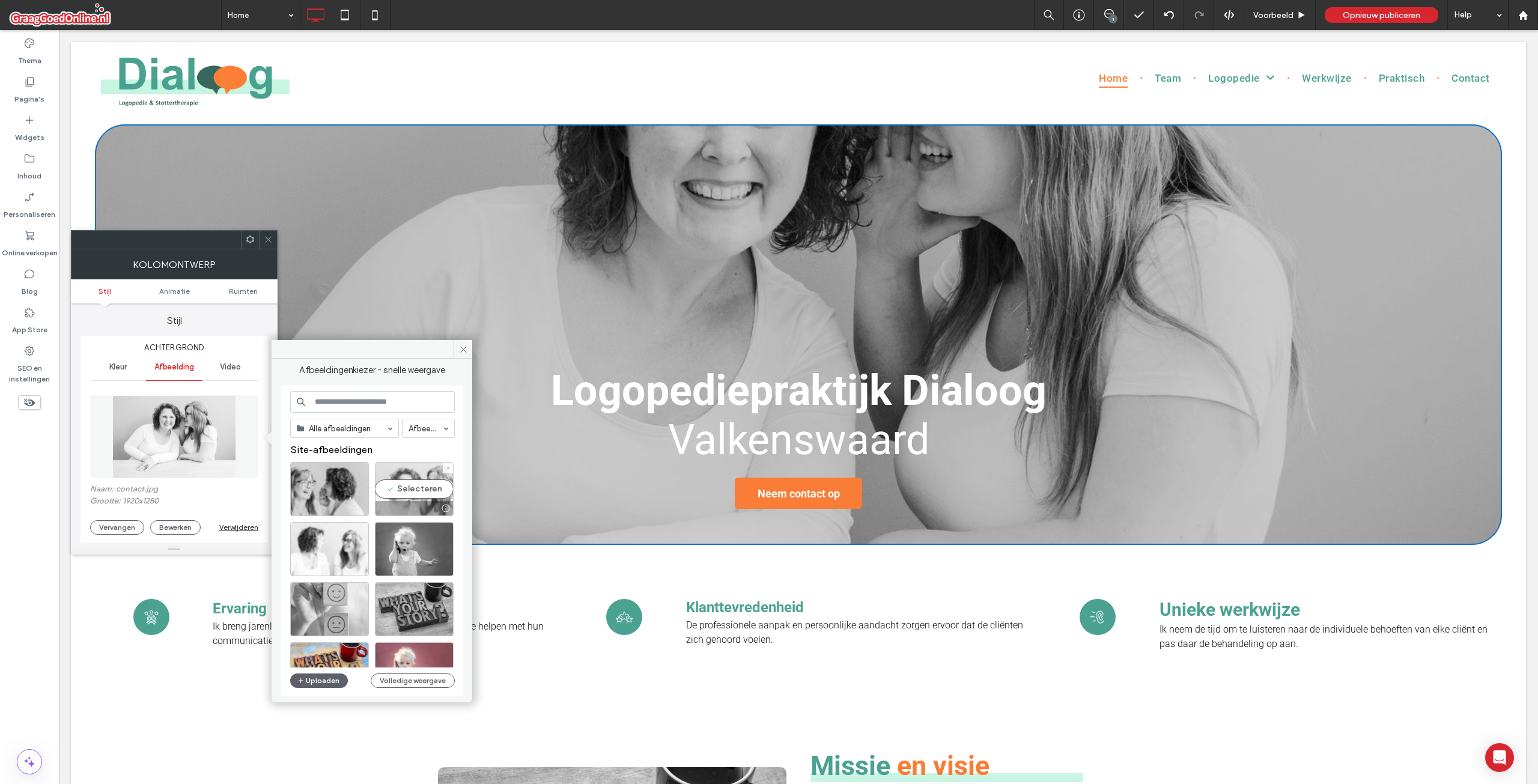
click at [434, 488] on div "Selecteren" at bounding box center [415, 489] width 79 height 54
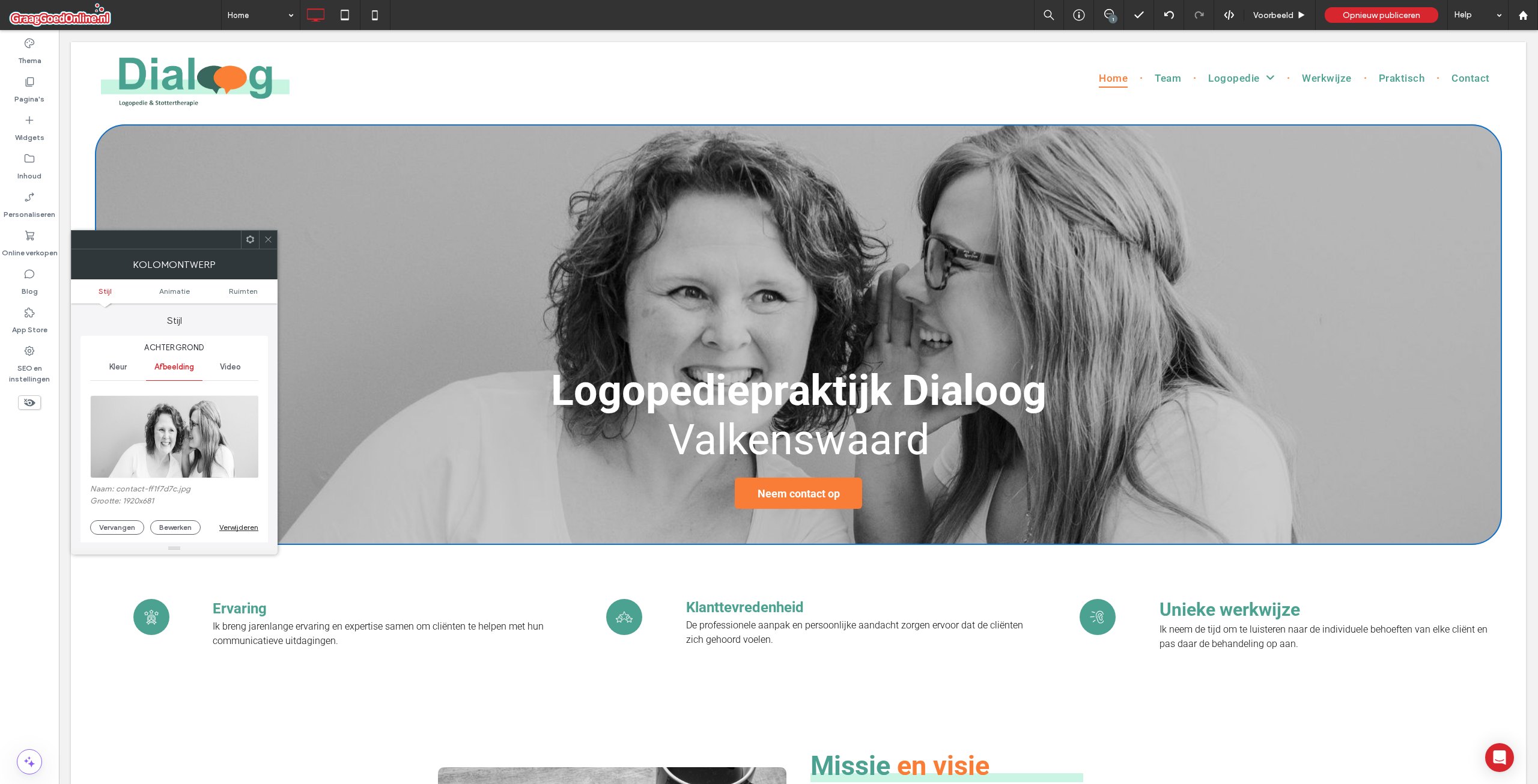
drag, startPoint x: 268, startPoint y: 245, endPoint x: 221, endPoint y: 226, distance: 50.7
click at [268, 245] on span at bounding box center [268, 240] width 9 height 18
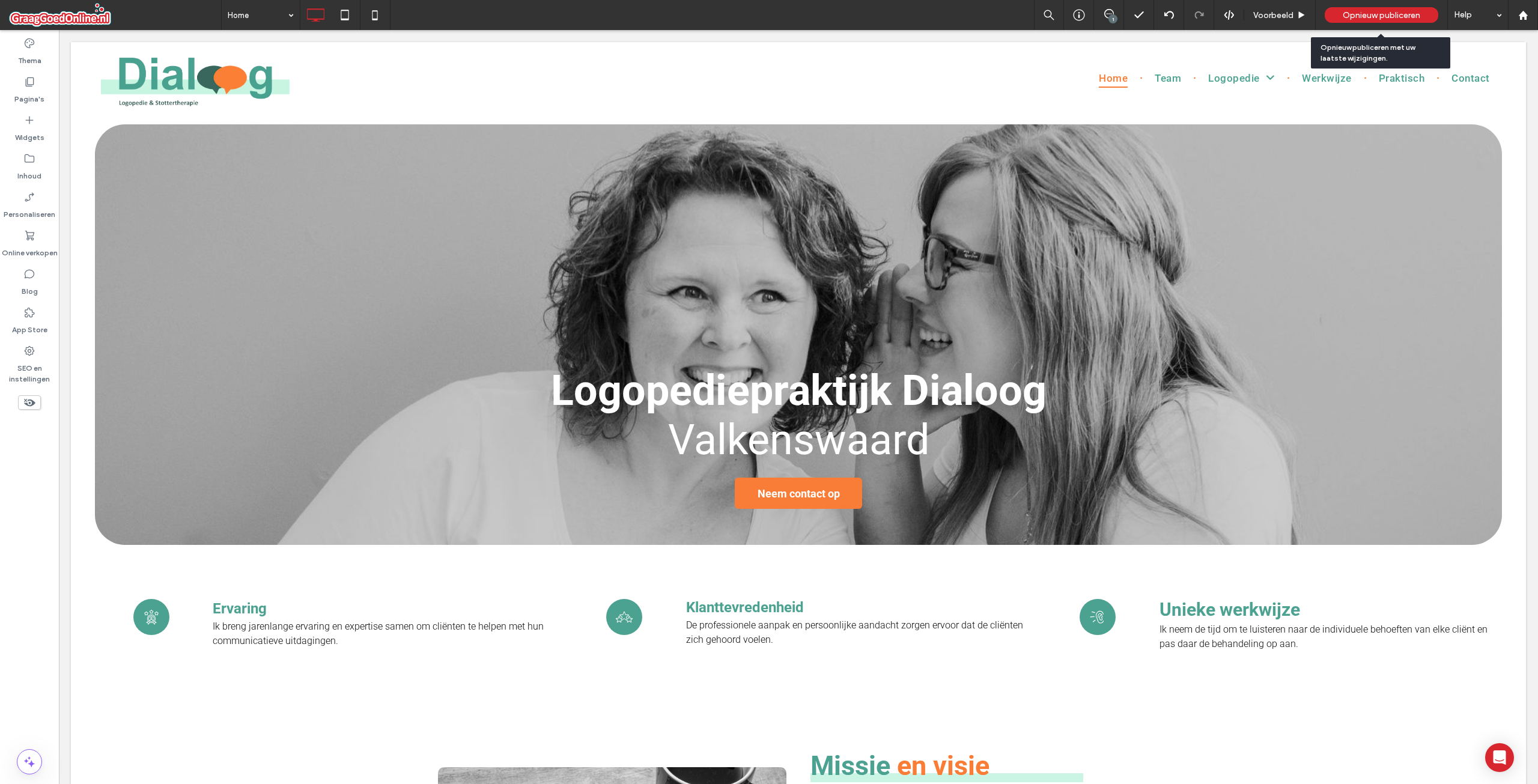
click at [1364, 2] on div "Opnieuw publiceren" at bounding box center [1382, 15] width 114 height 30
click at [1368, 11] on span "Opnieuw publiceren" at bounding box center [1382, 15] width 78 height 10
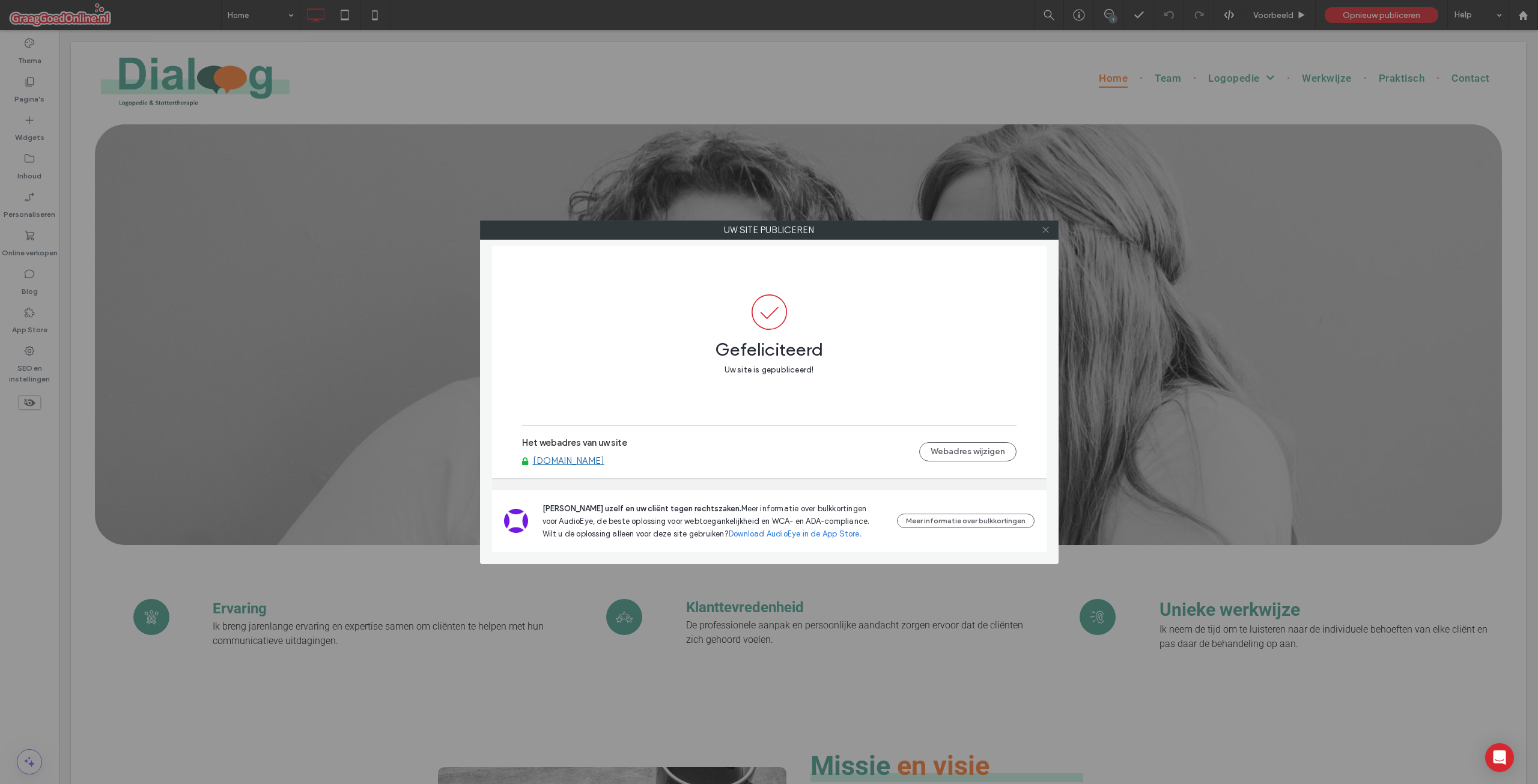
click at [1045, 225] on icon at bounding box center [1046, 229] width 9 height 9
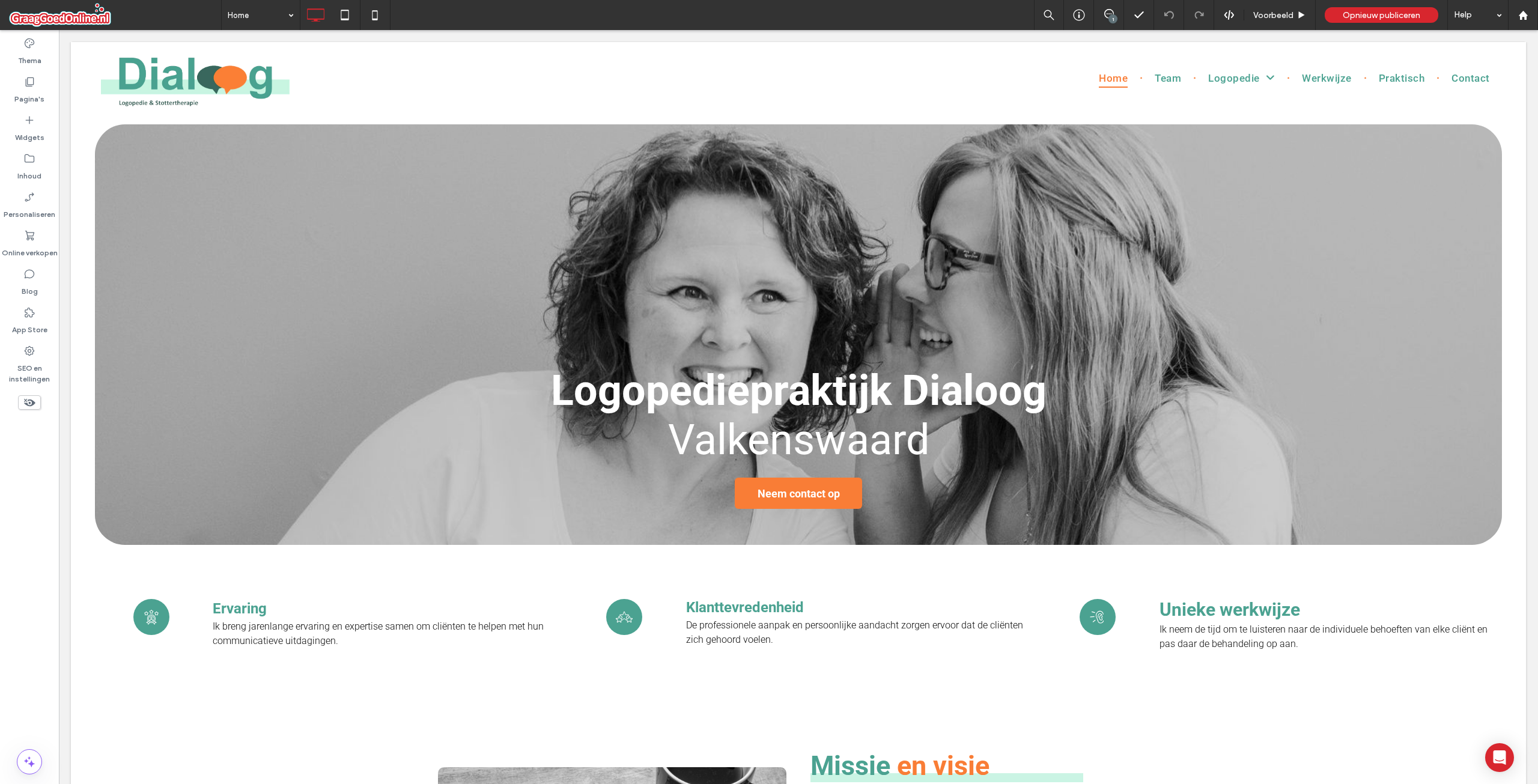
click at [44, 16] on span at bounding box center [115, 15] width 212 height 24
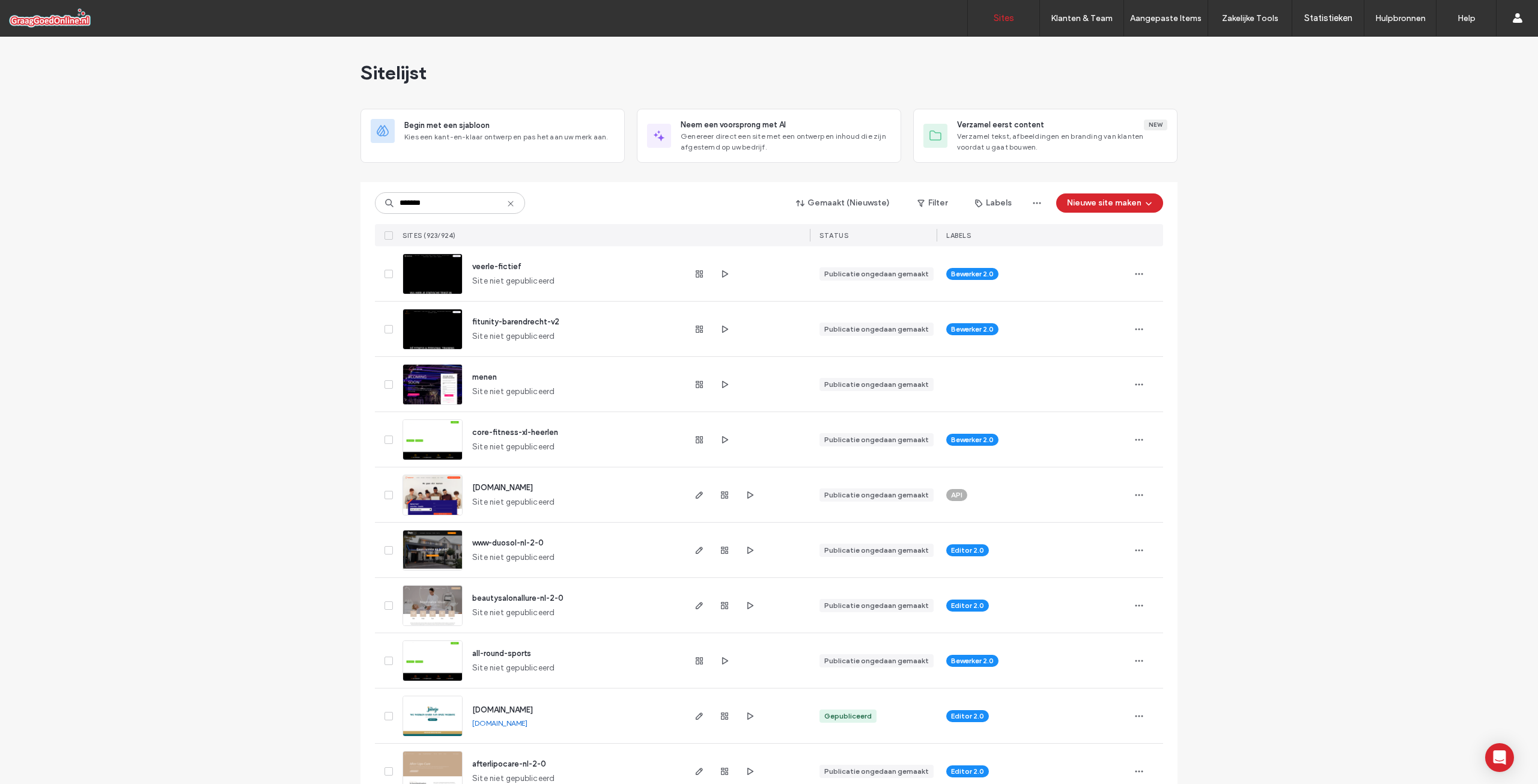
type input "*******"
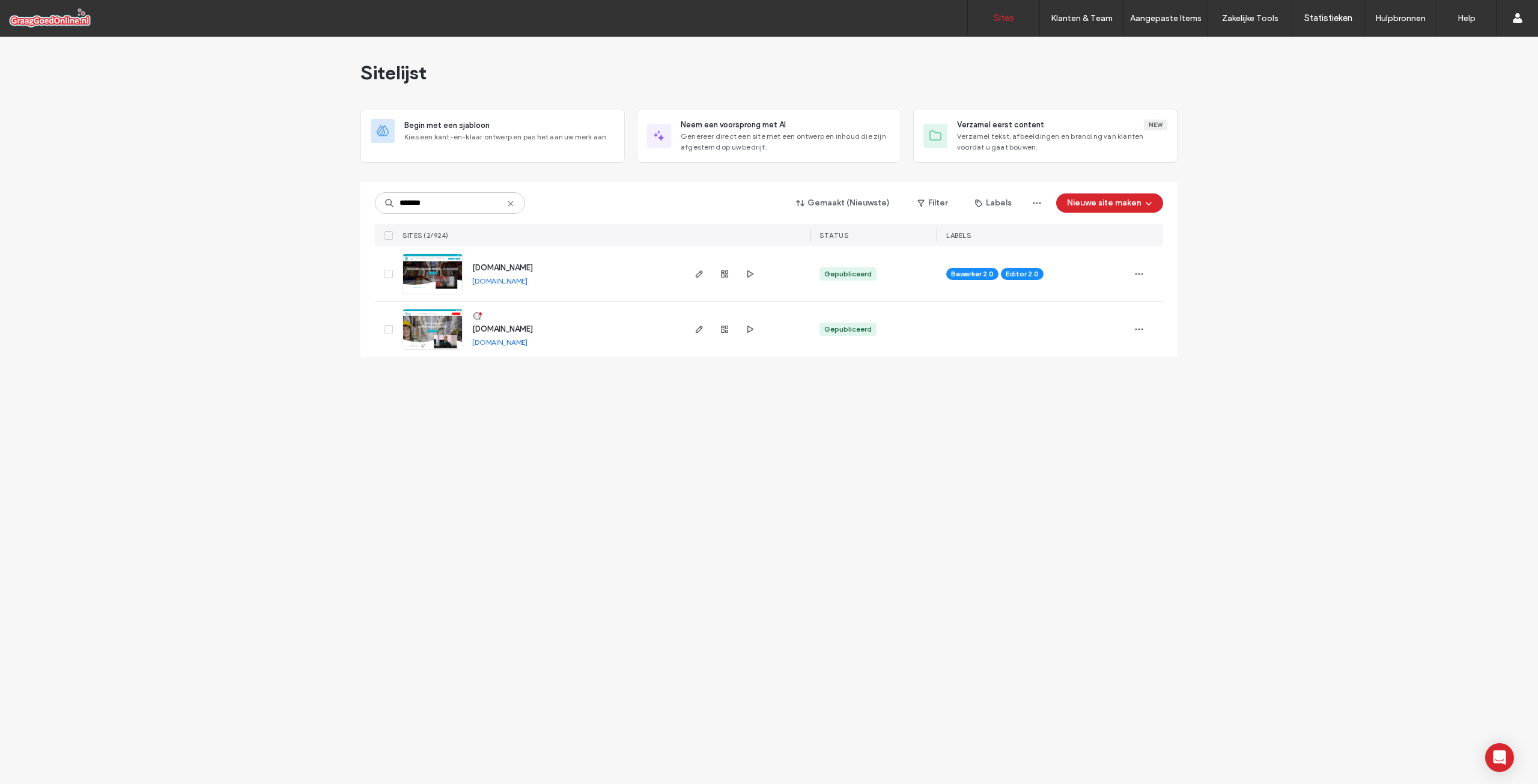
click at [492, 267] on span "[DOMAIN_NAME]" at bounding box center [503, 268] width 61 height 9
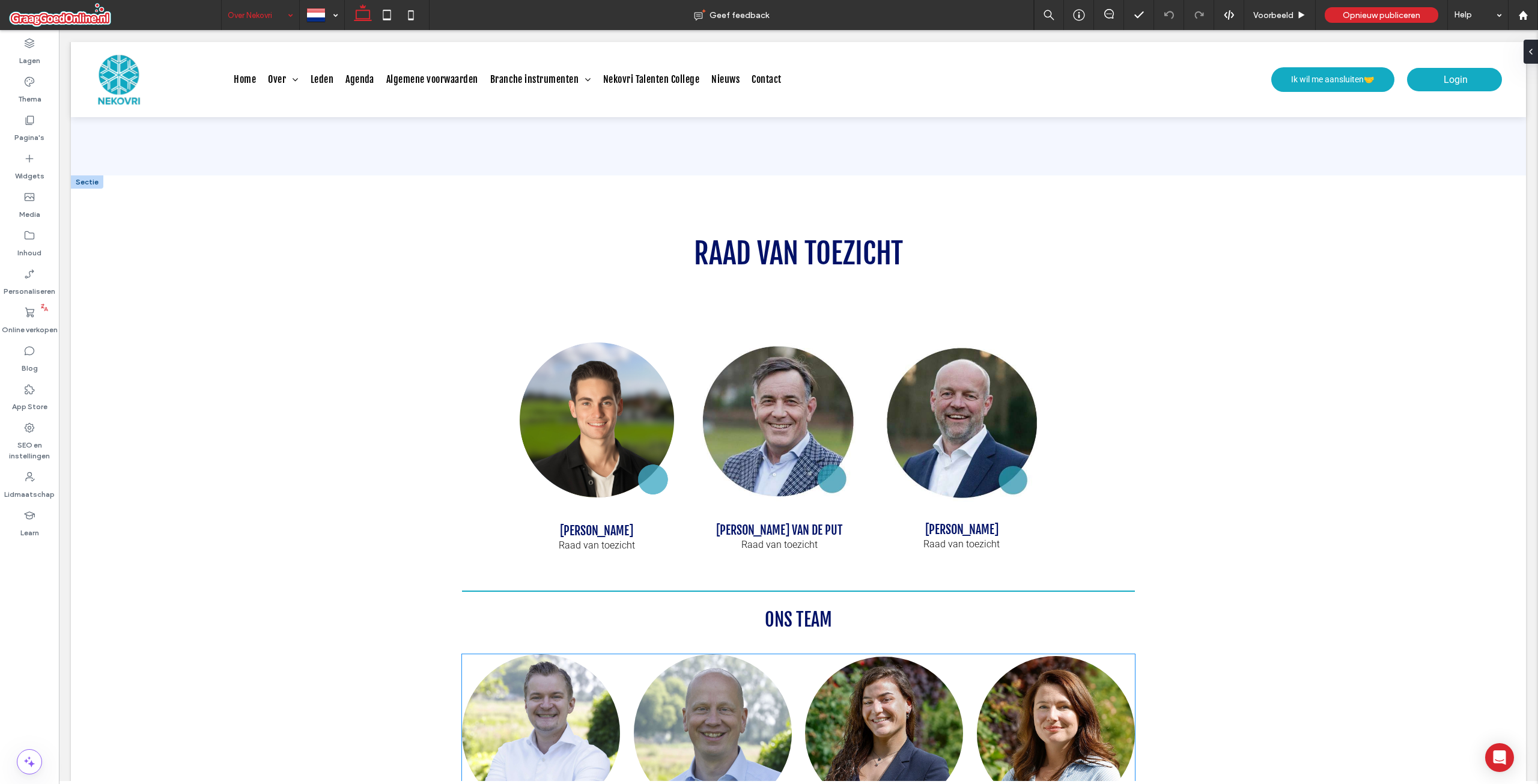
scroll to position [841, 0]
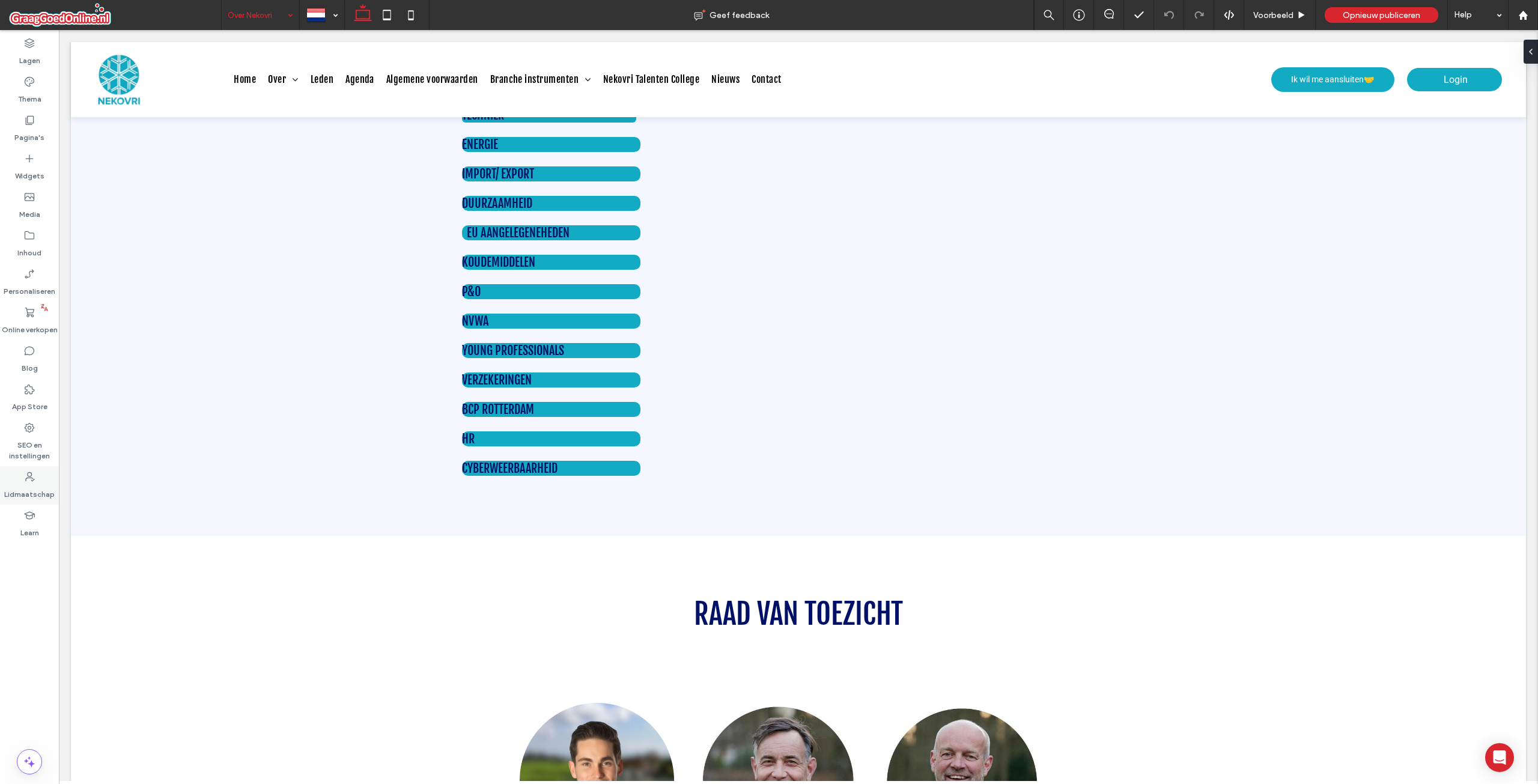
click at [30, 476] on icon at bounding box center [29, 476] width 12 height 12
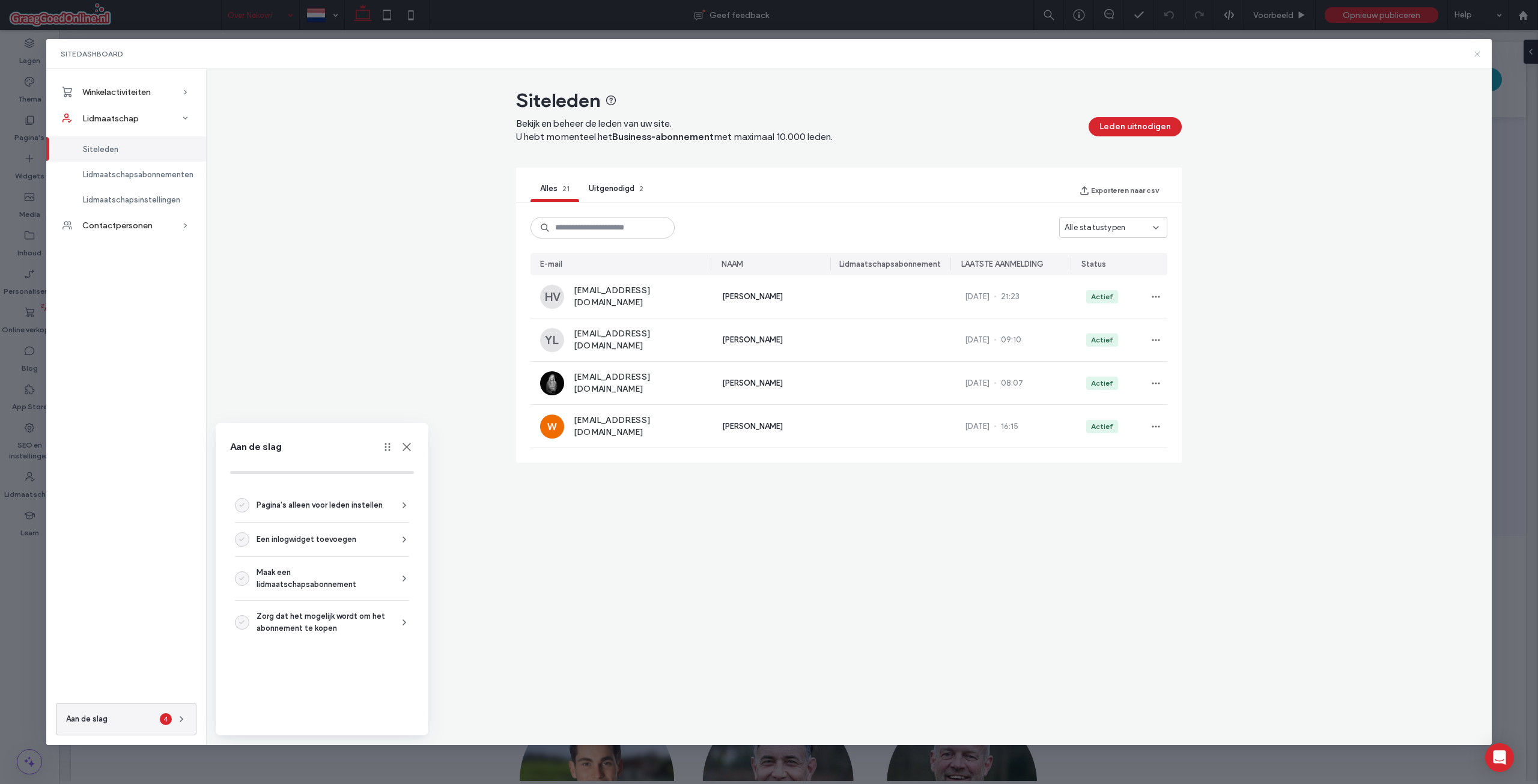
click at [1480, 54] on icon at bounding box center [1478, 54] width 10 height 10
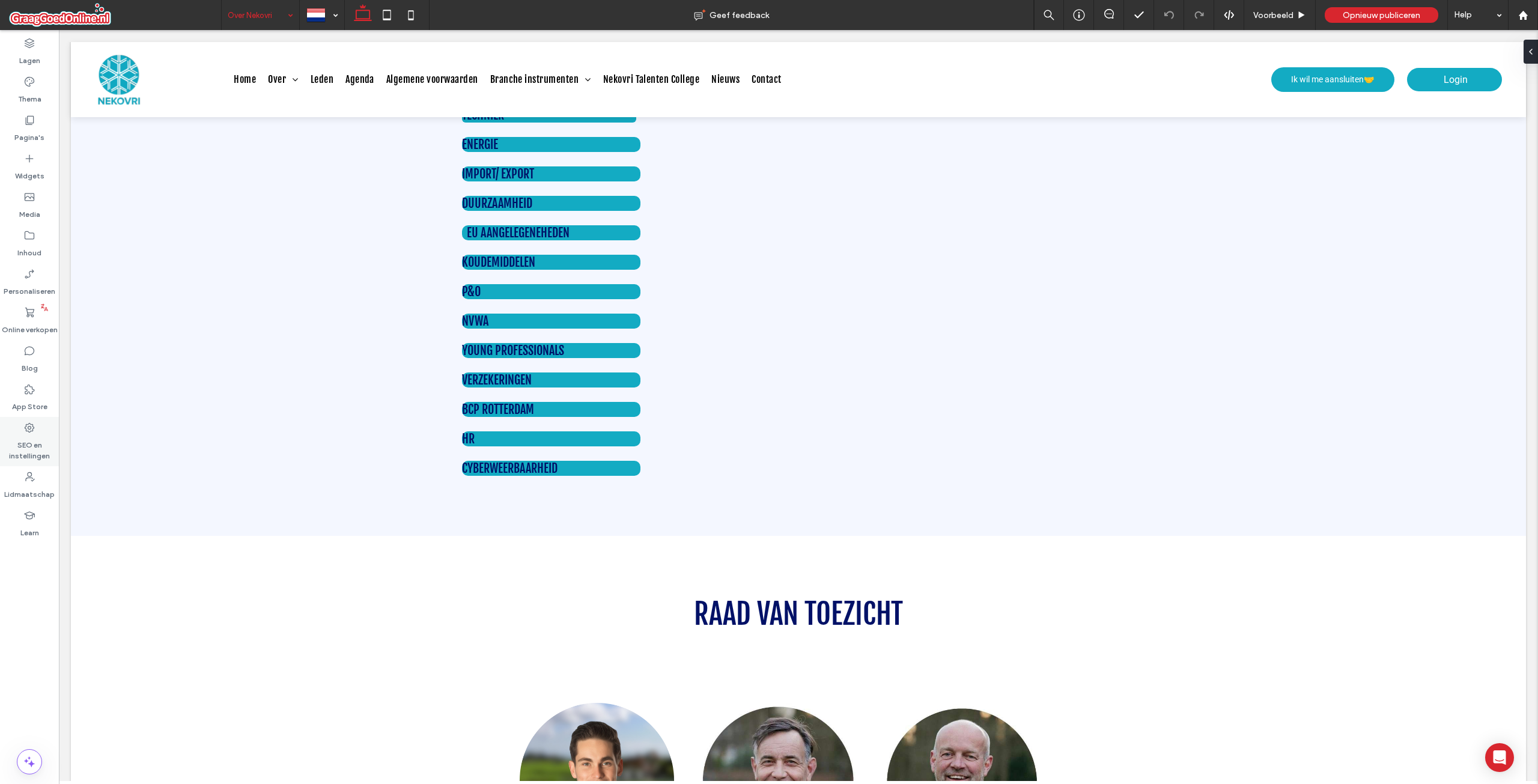
click at [37, 447] on label "SEO en instellingen" at bounding box center [29, 448] width 59 height 28
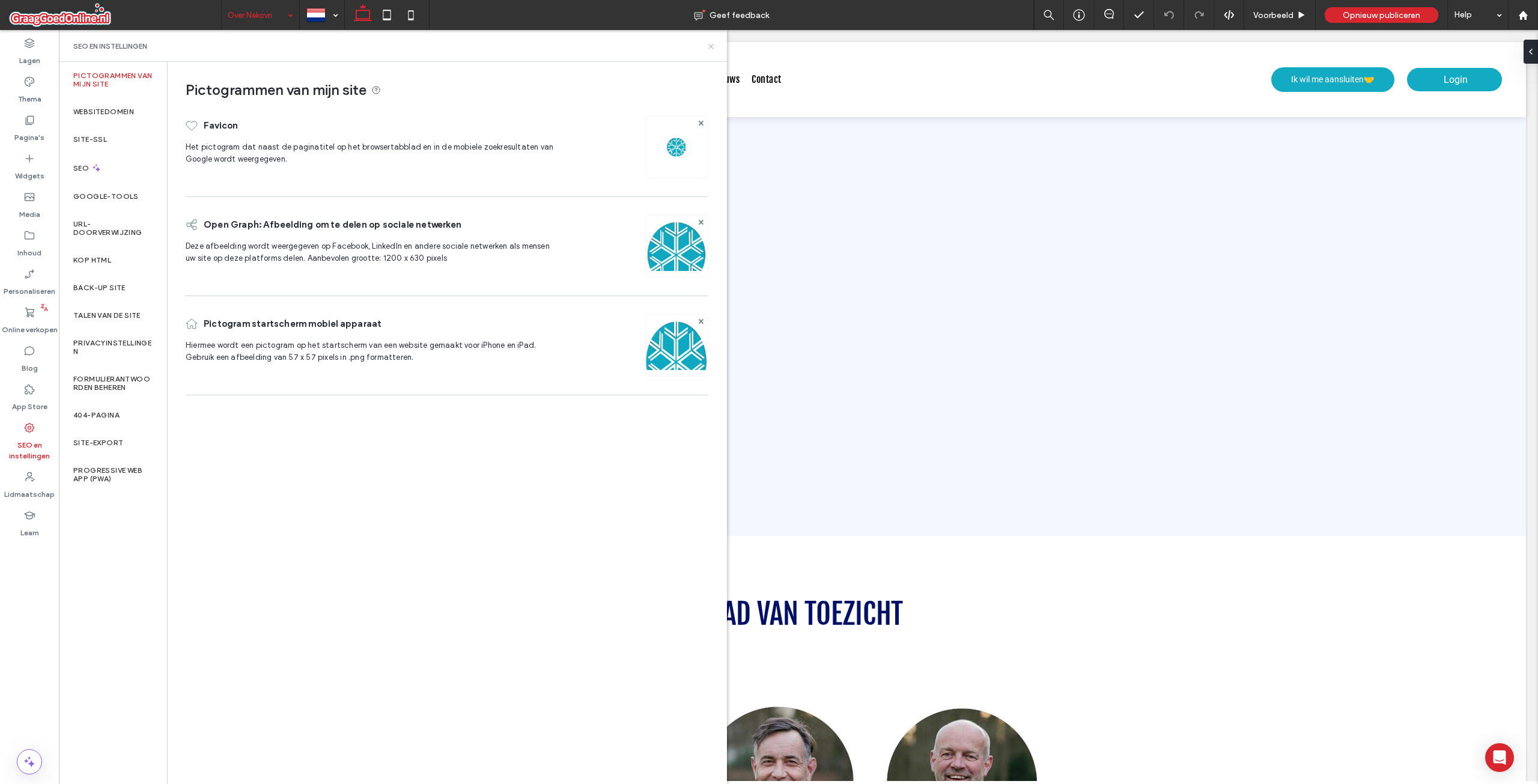
click at [714, 45] on icon at bounding box center [711, 46] width 9 height 9
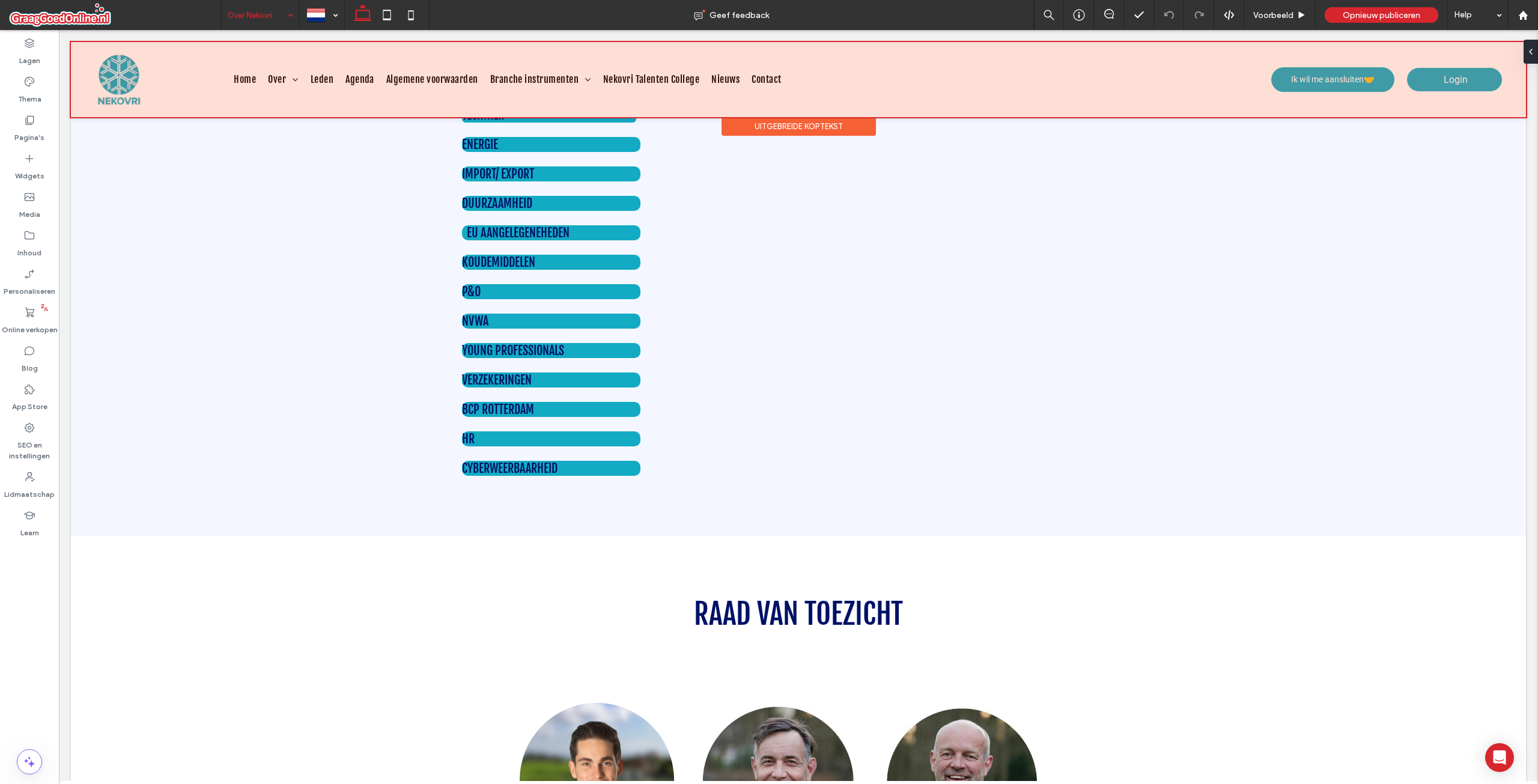
click at [1443, 86] on div at bounding box center [798, 80] width 1455 height 75
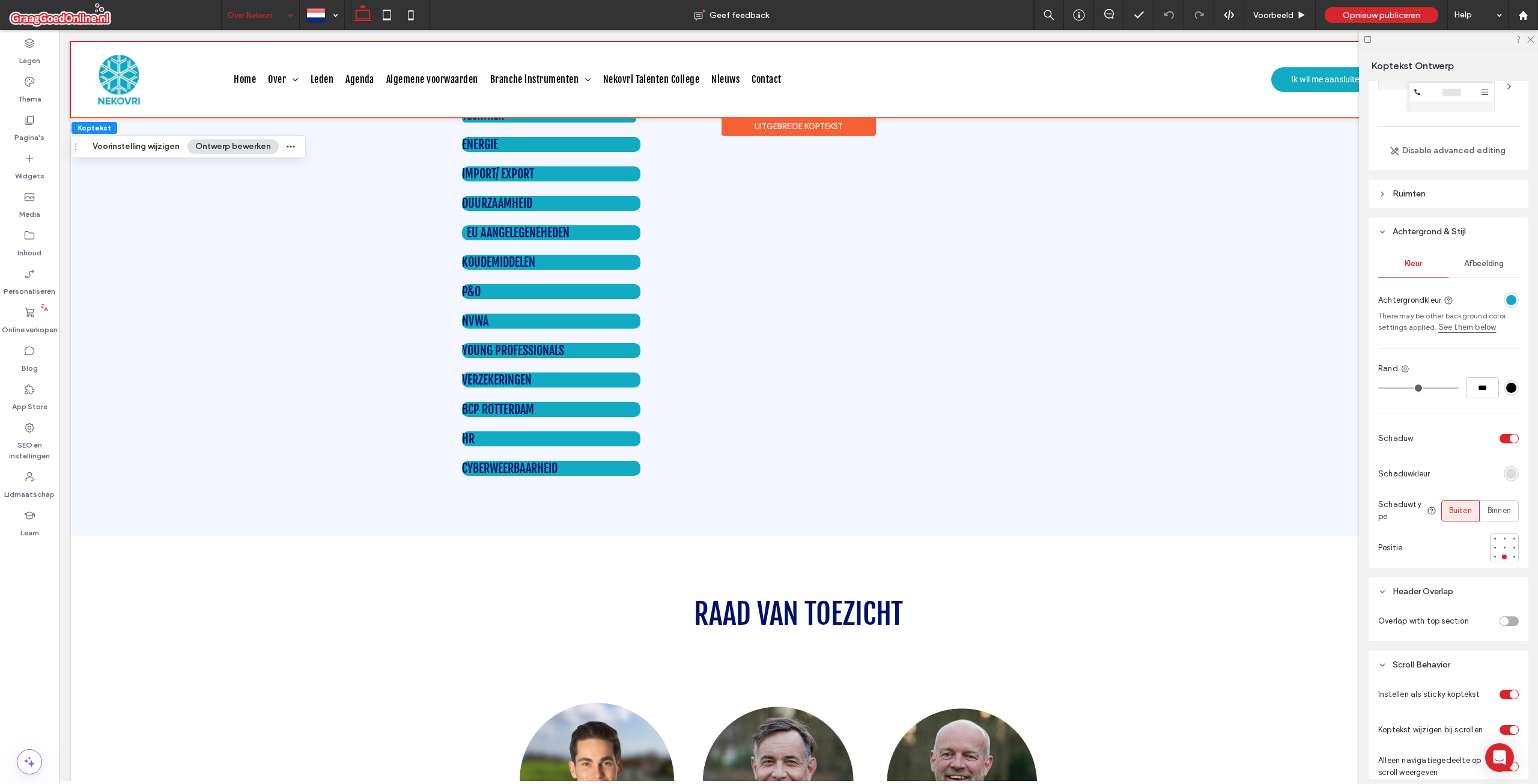
scroll to position [0, 0]
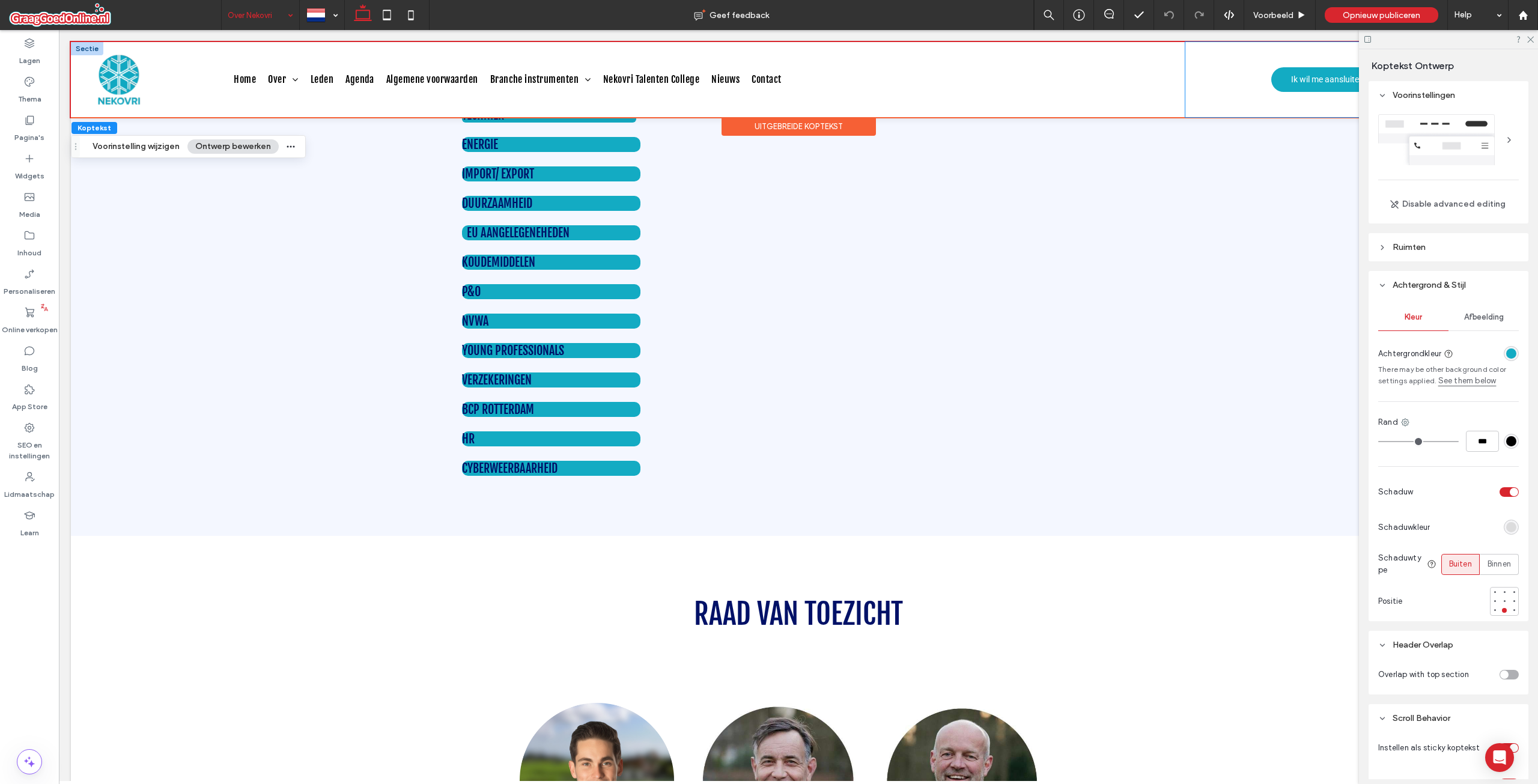
click at [1315, 55] on div "Een witte achtergrond met een paar lijnen erop Ik wil me aansluiten🤝 Login John…" at bounding box center [1344, 80] width 317 height 75
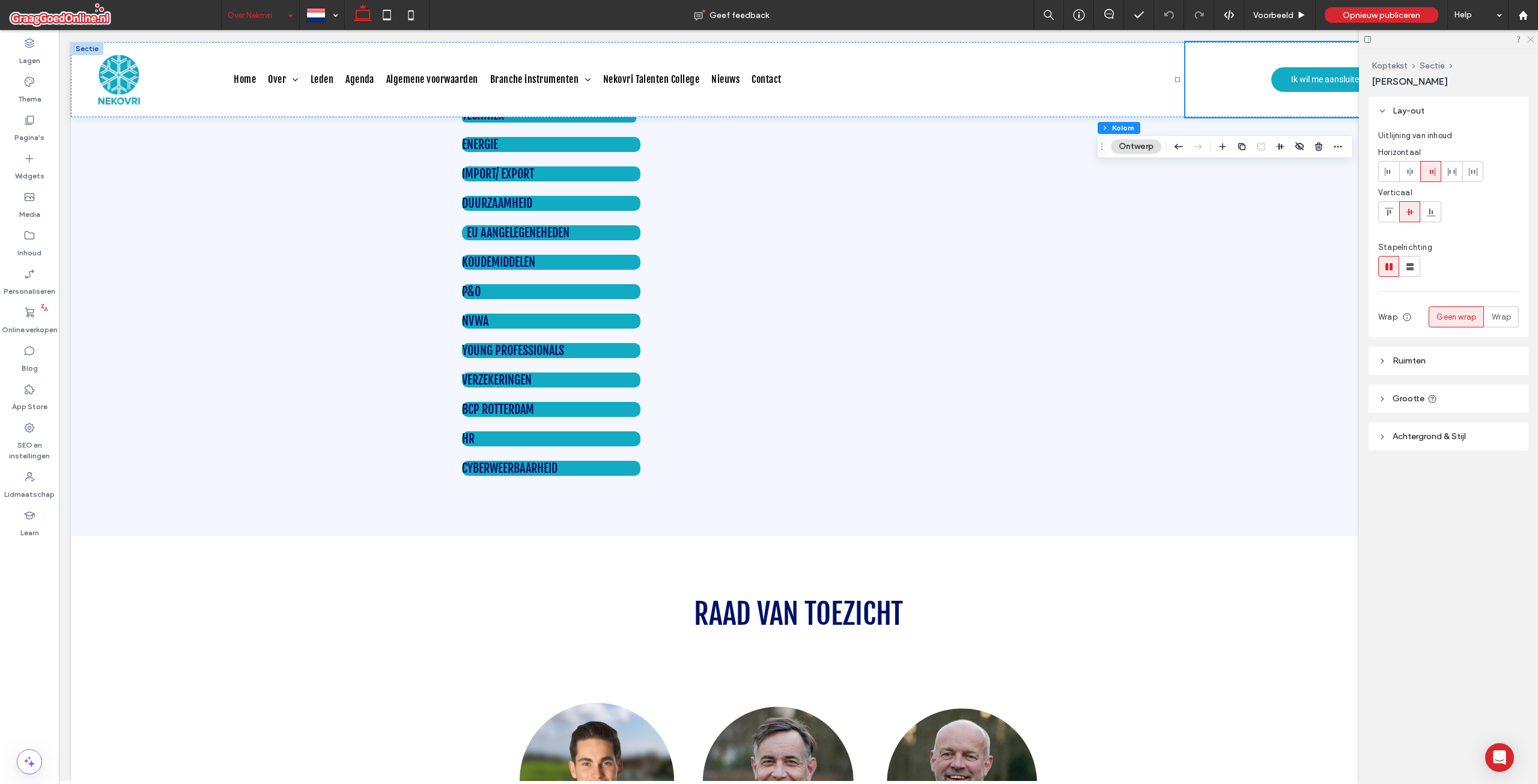
click at [1532, 38] on icon at bounding box center [1530, 38] width 8 height 8
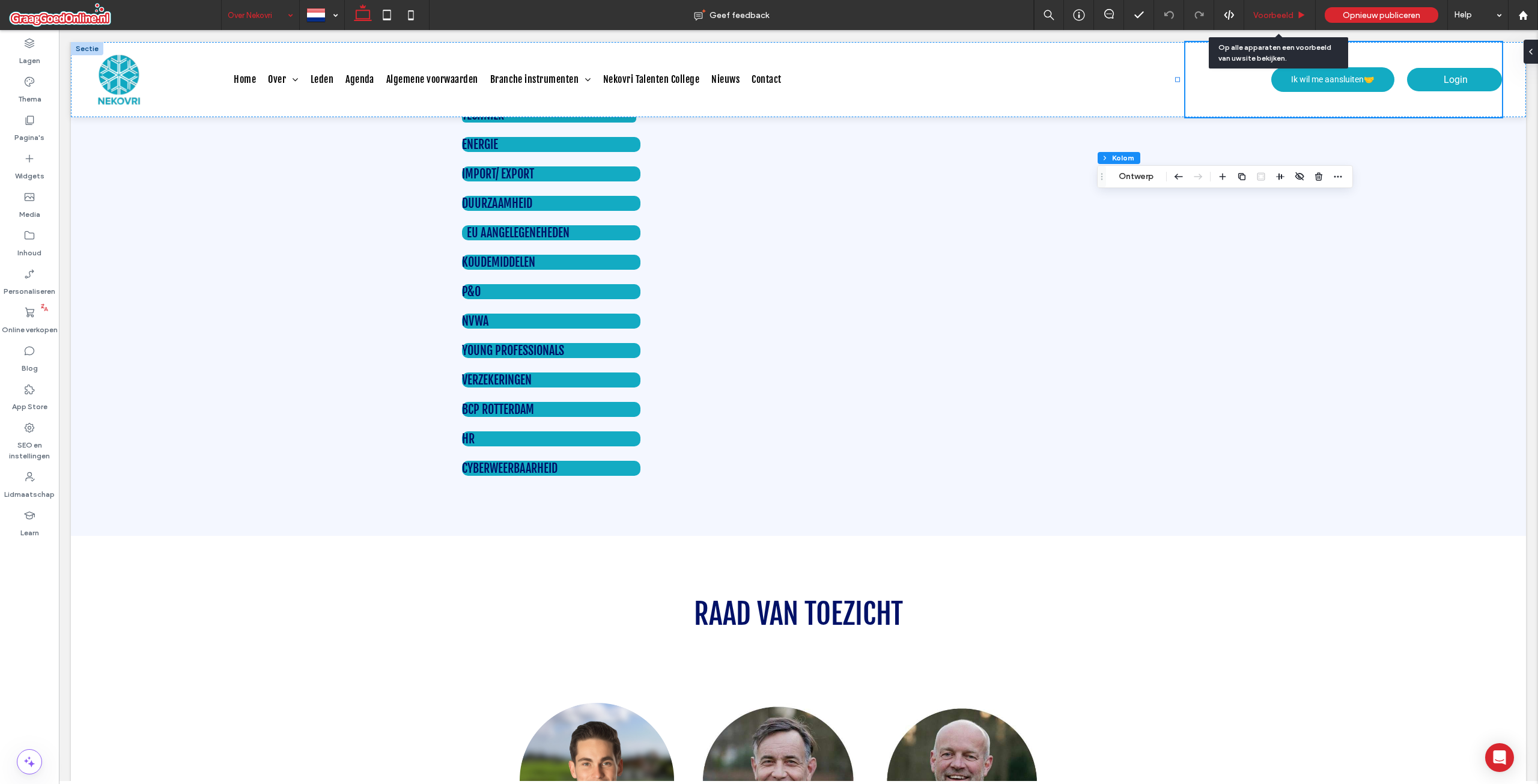
click at [1245, 17] on div "Voorbeeld" at bounding box center [1279, 15] width 71 height 10
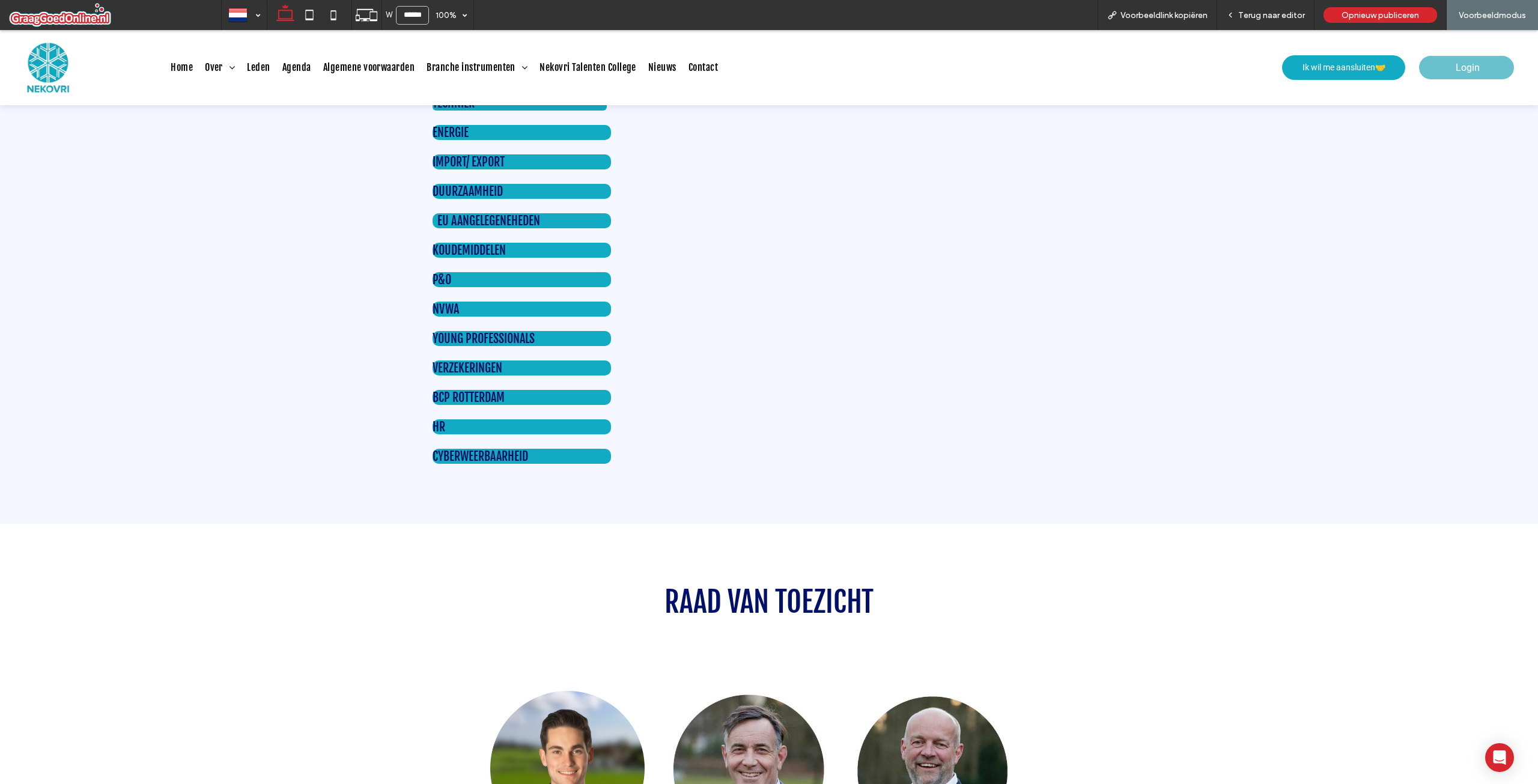
click at [1470, 67] on span "Login" at bounding box center [1467, 68] width 24 height 24
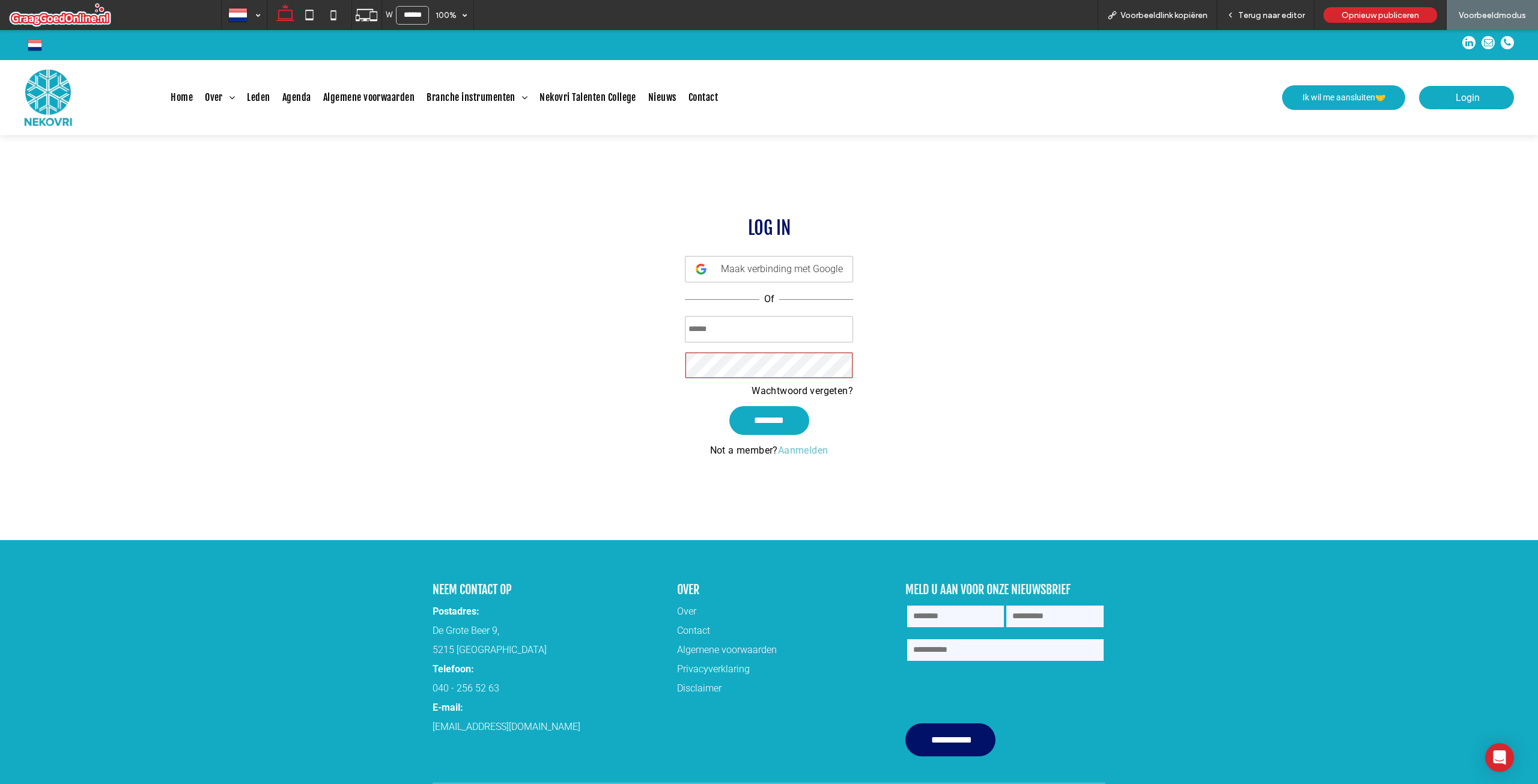
type input "**********"
click at [1267, 15] on span "Terug naar editor" at bounding box center [1272, 15] width 67 height 10
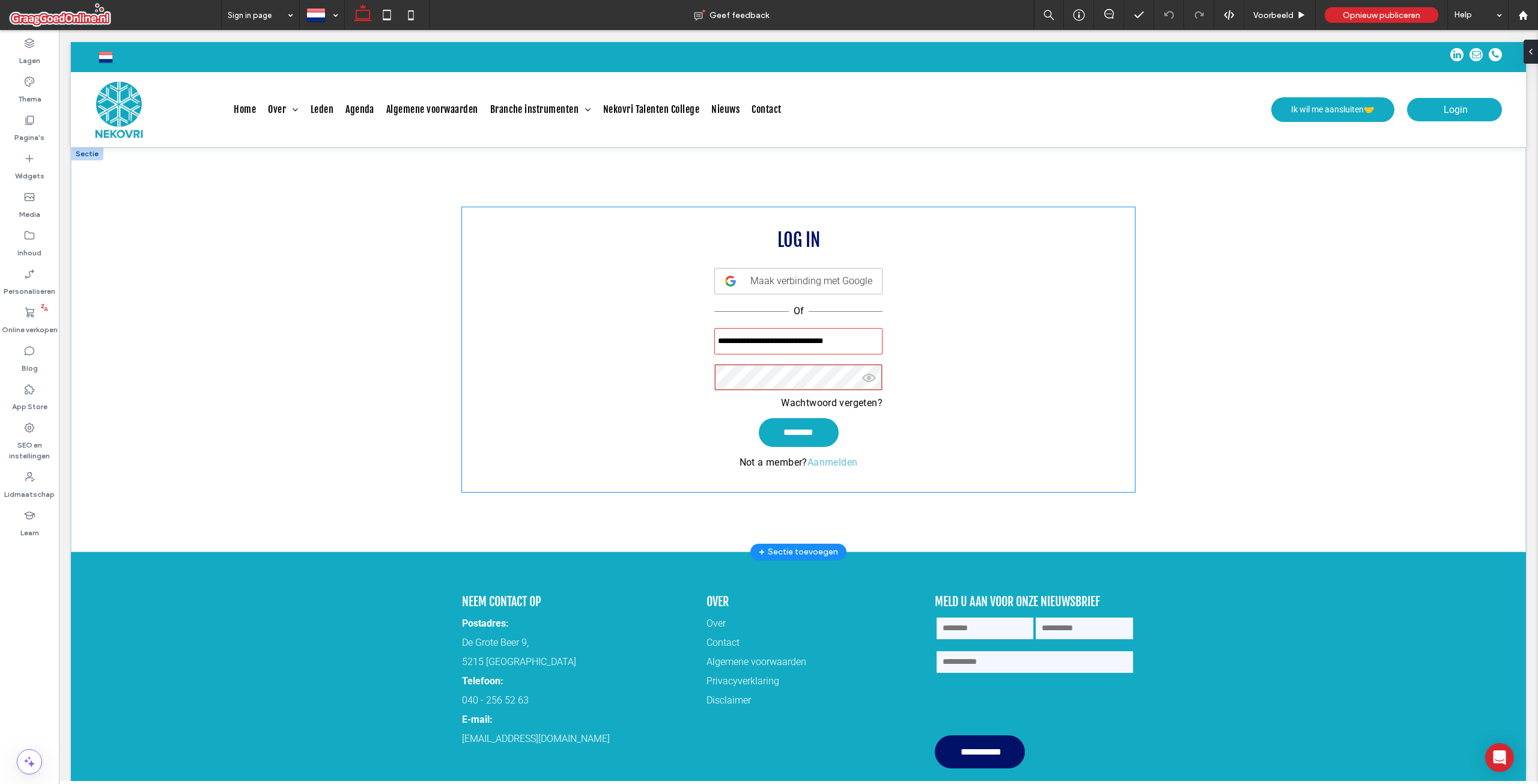
click at [759, 475] on div "**********" at bounding box center [798, 349] width 673 height 285
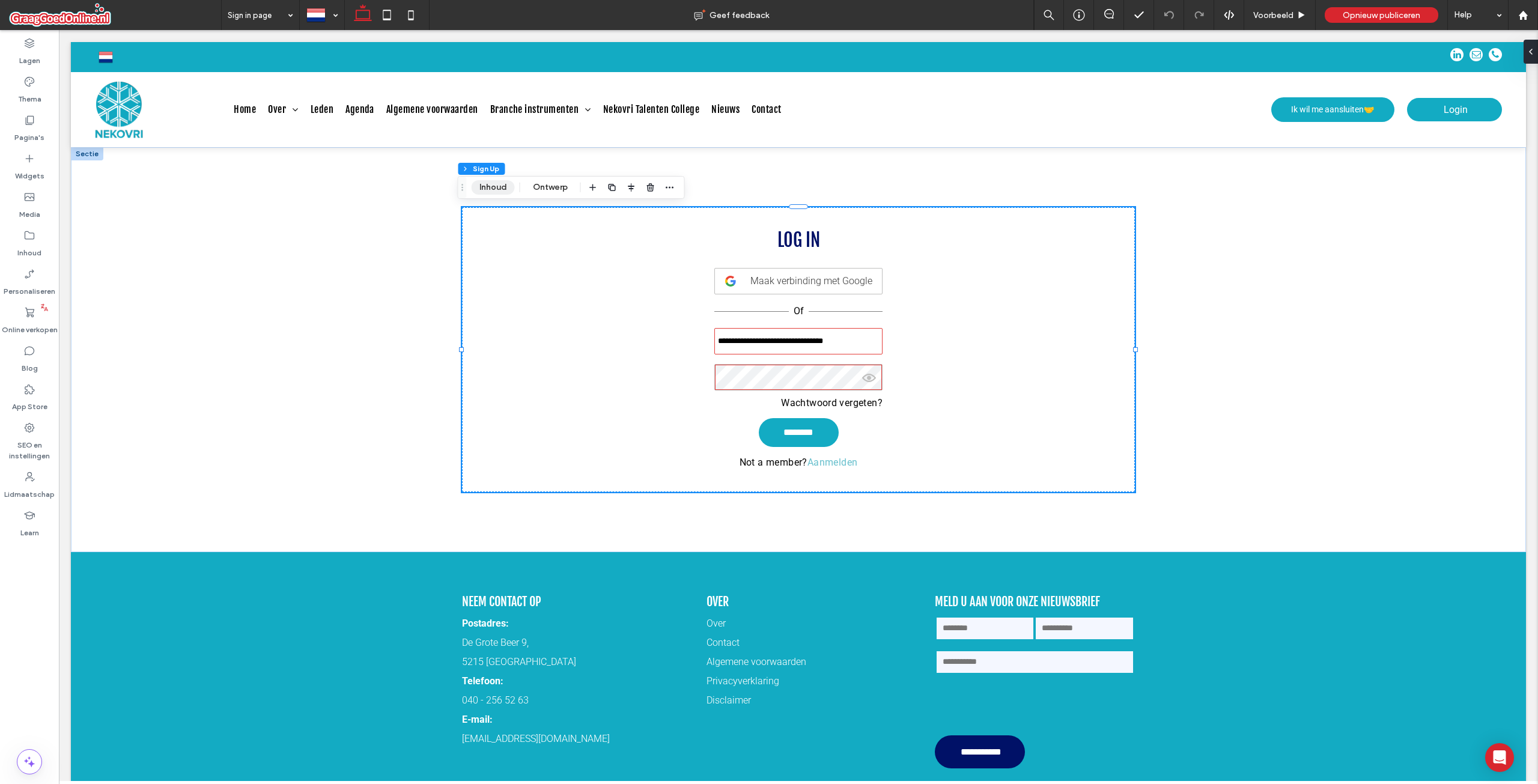
click at [497, 184] on button "Inhoud" at bounding box center [493, 187] width 43 height 15
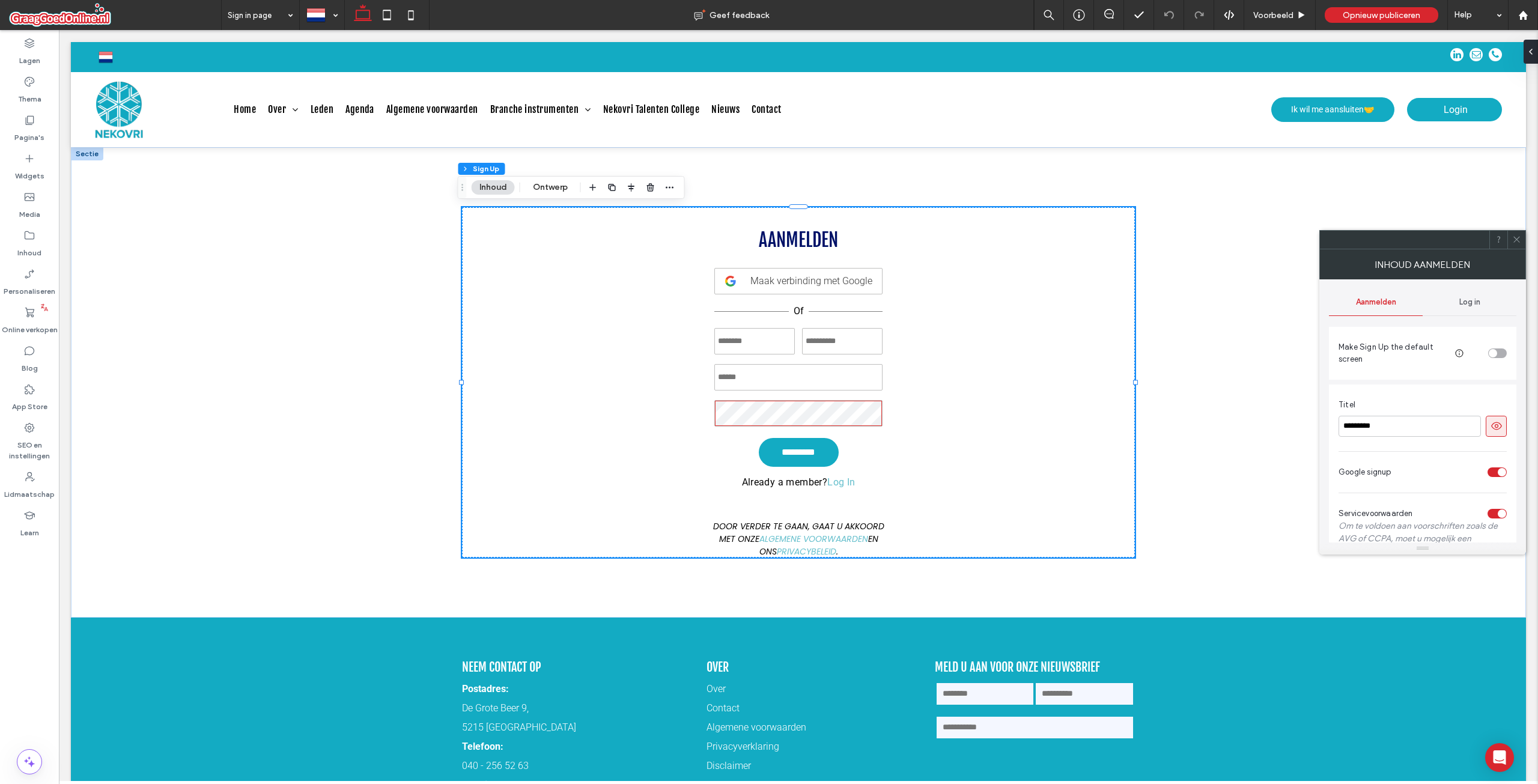
type input "**********"
click at [1458, 296] on div "Log in" at bounding box center [1469, 302] width 94 height 26
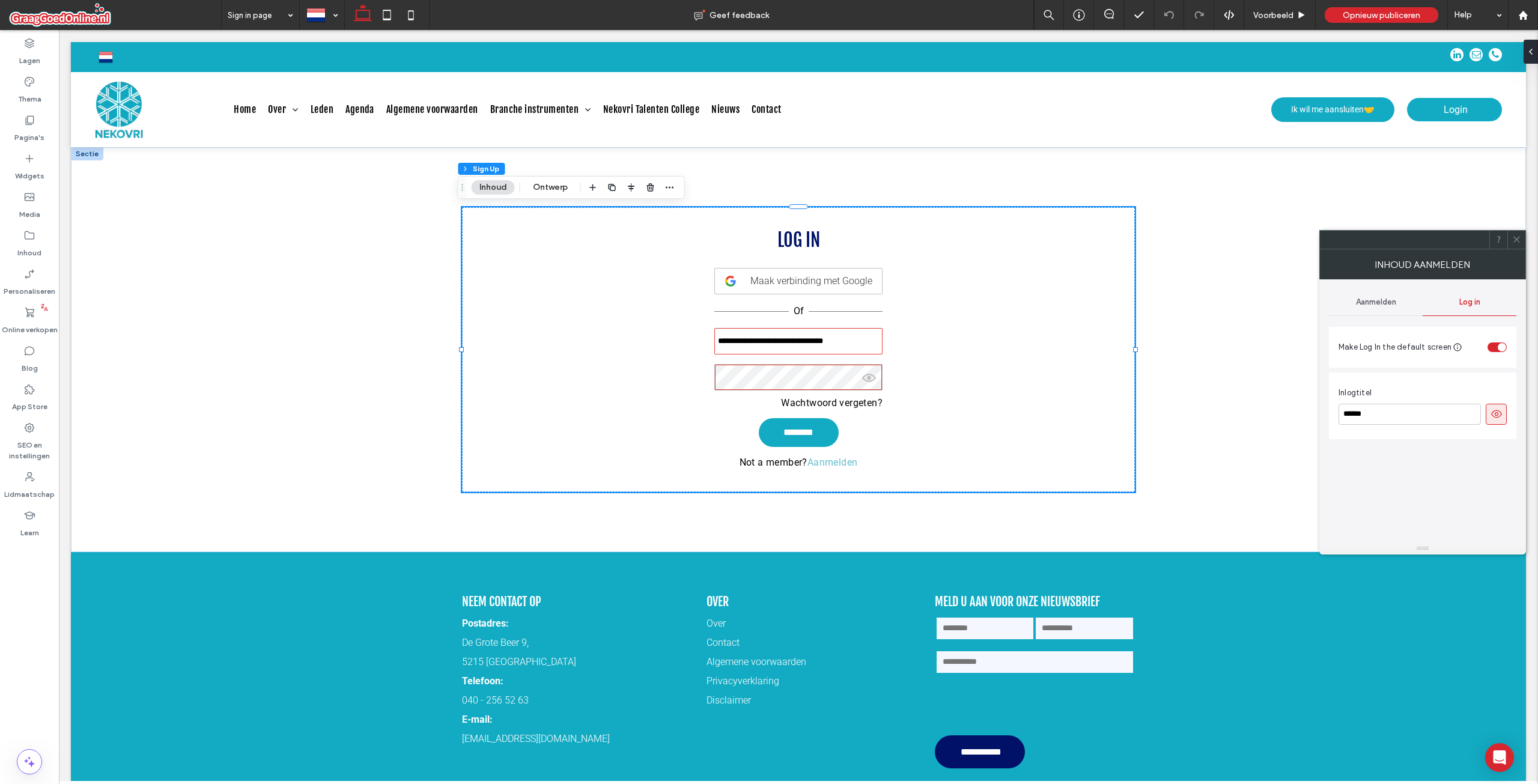
click at [1381, 306] on span "Aanmelden" at bounding box center [1376, 302] width 40 height 10
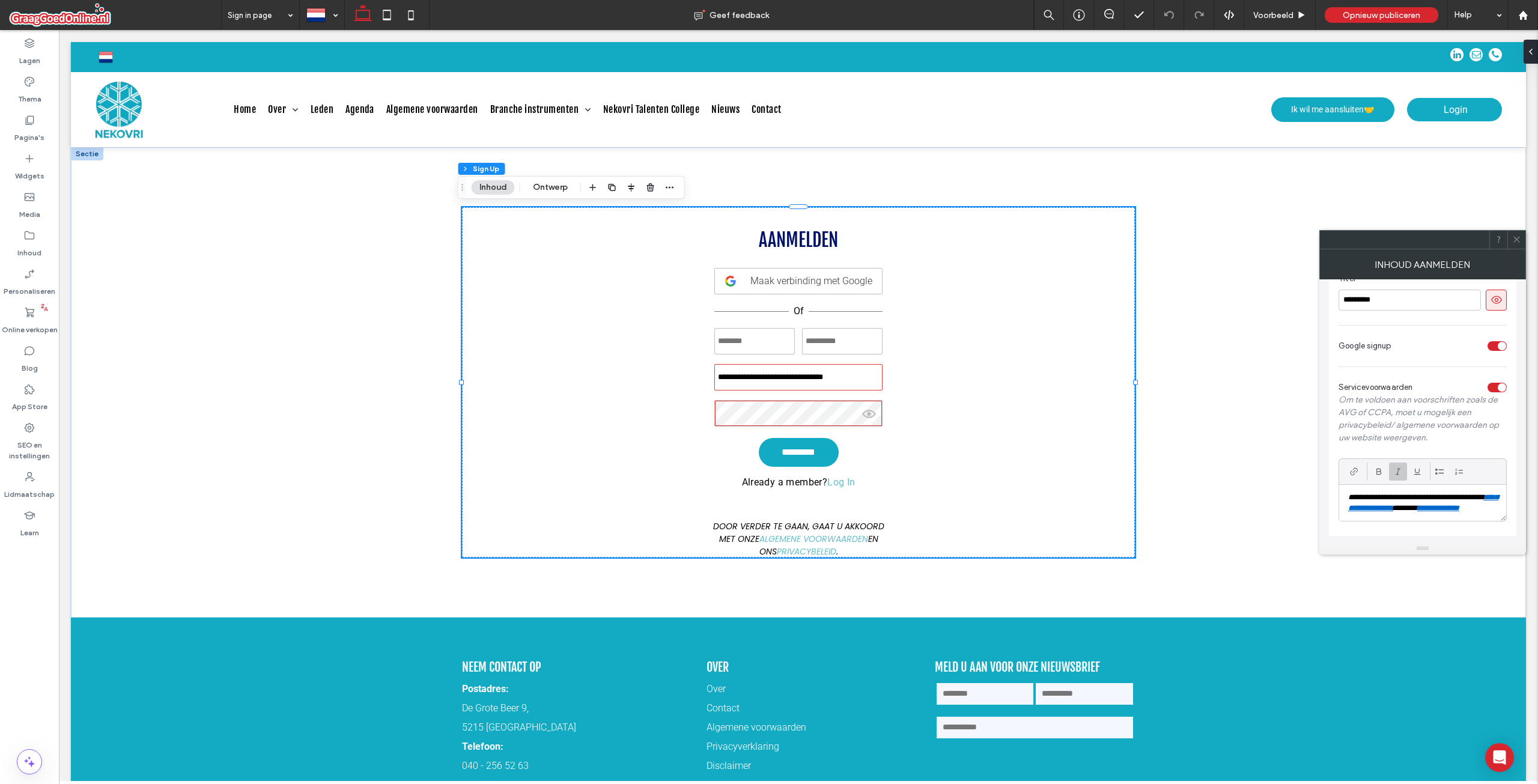
scroll to position [137, 0]
click at [731, 486] on div "**********" at bounding box center [799, 380] width 182 height 307
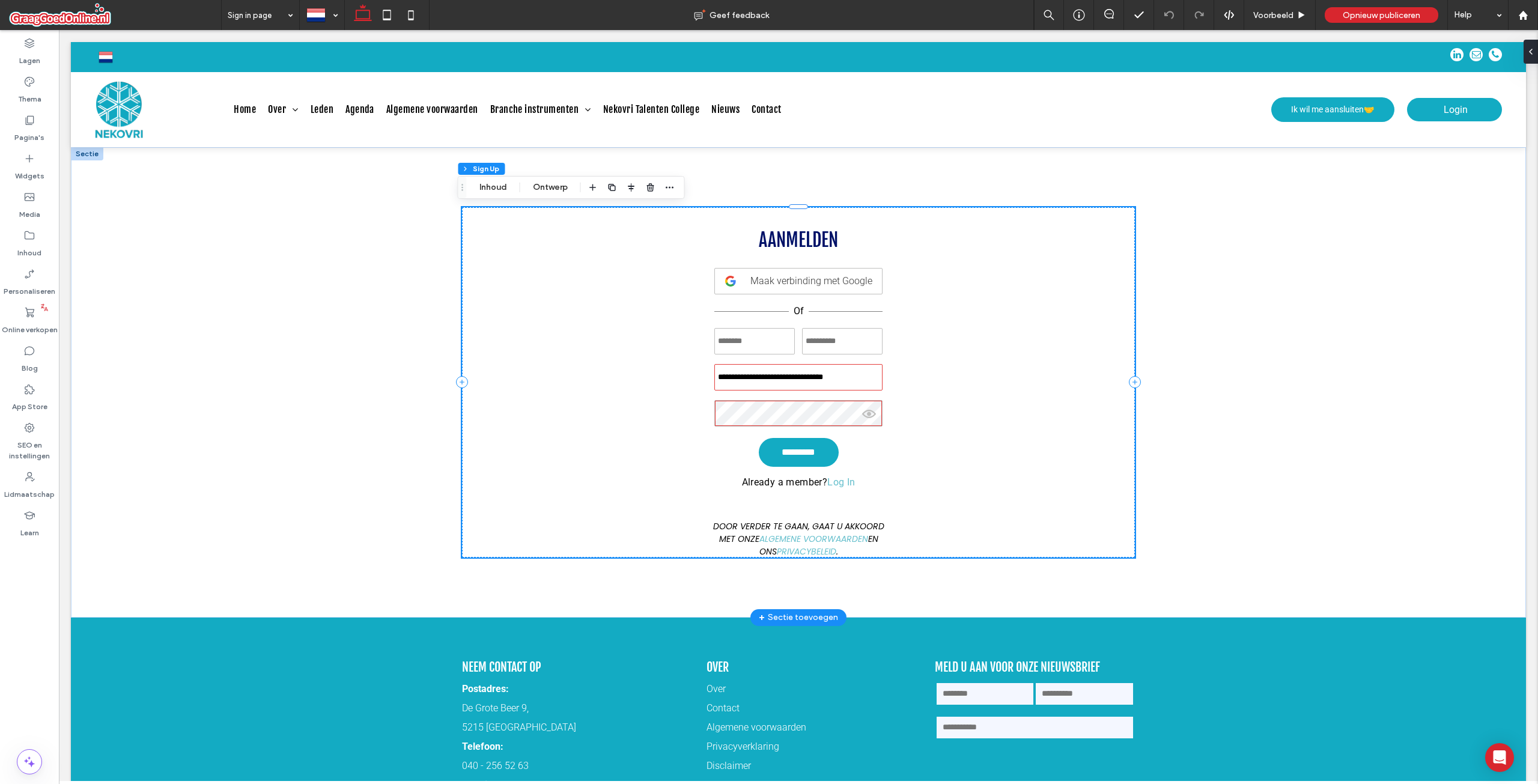
click at [794, 489] on div "**********" at bounding box center [799, 380] width 182 height 307
click at [543, 186] on button "Ontwerp" at bounding box center [550, 187] width 51 height 15
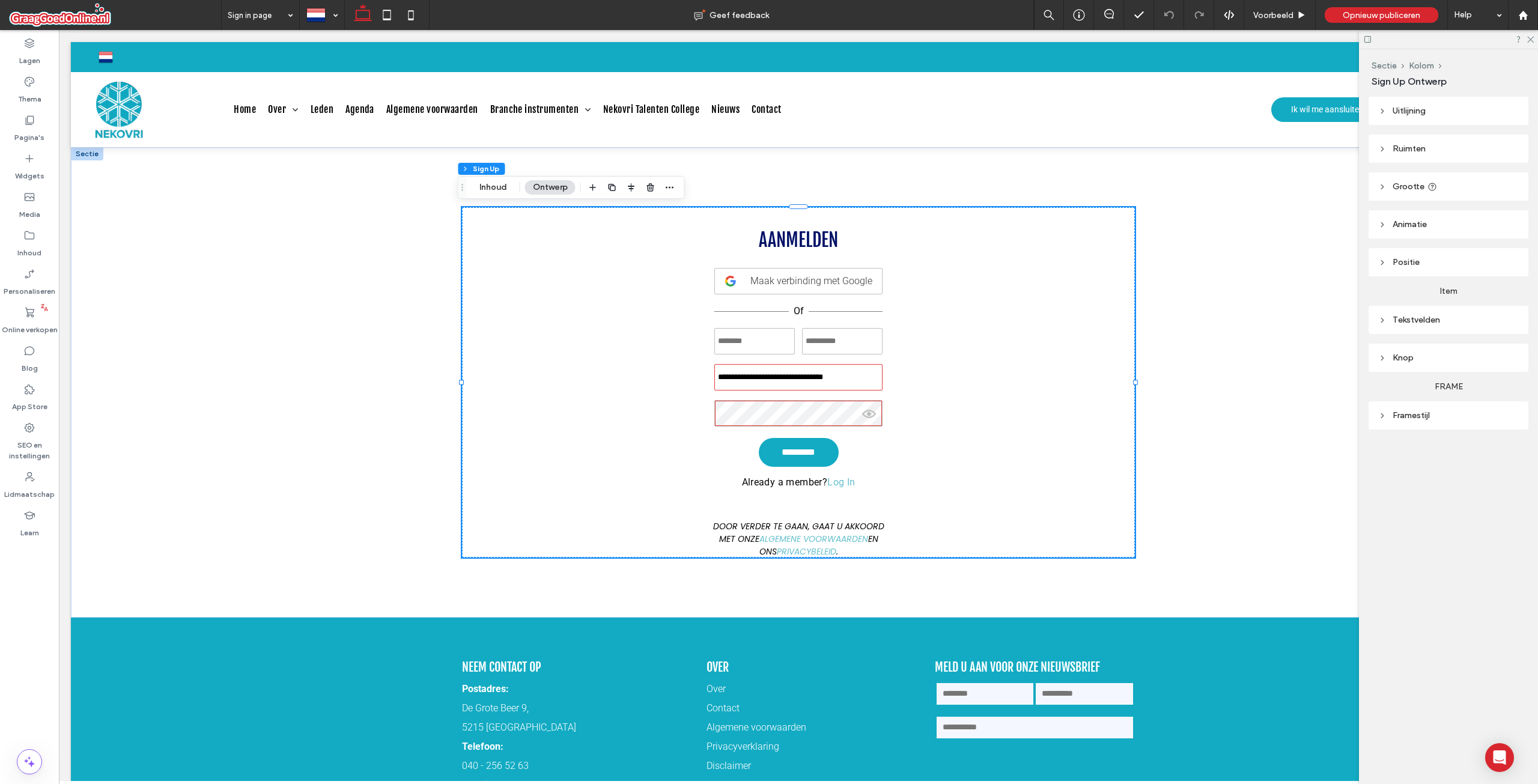
click at [1398, 326] on div "Tekstvelden" at bounding box center [1449, 320] width 141 height 16
click at [1408, 351] on label "Teksten" at bounding box center [1444, 355] width 131 height 24
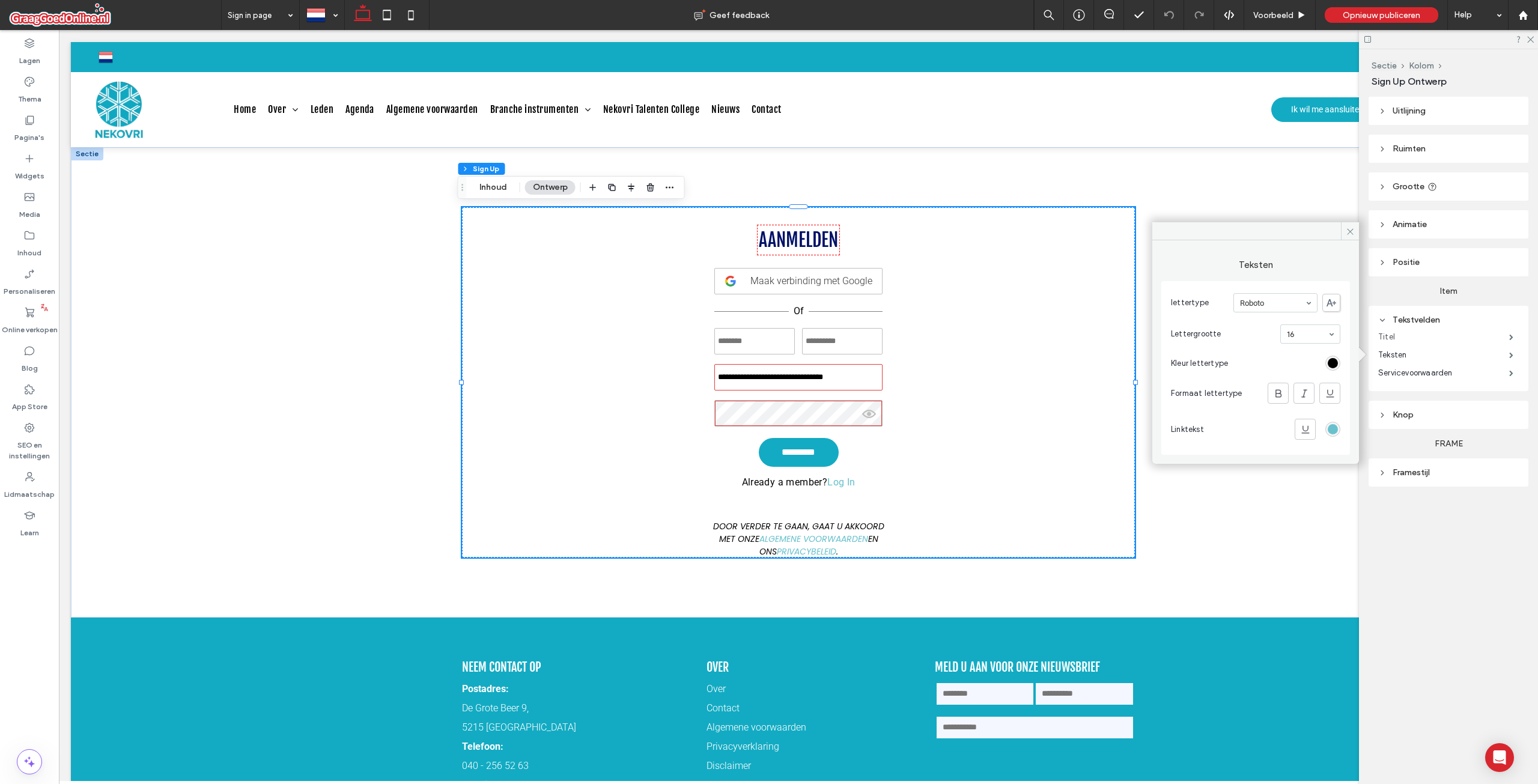
click at [1405, 333] on label "Titel" at bounding box center [1444, 337] width 131 height 24
click at [1347, 228] on icon at bounding box center [1350, 232] width 9 height 9
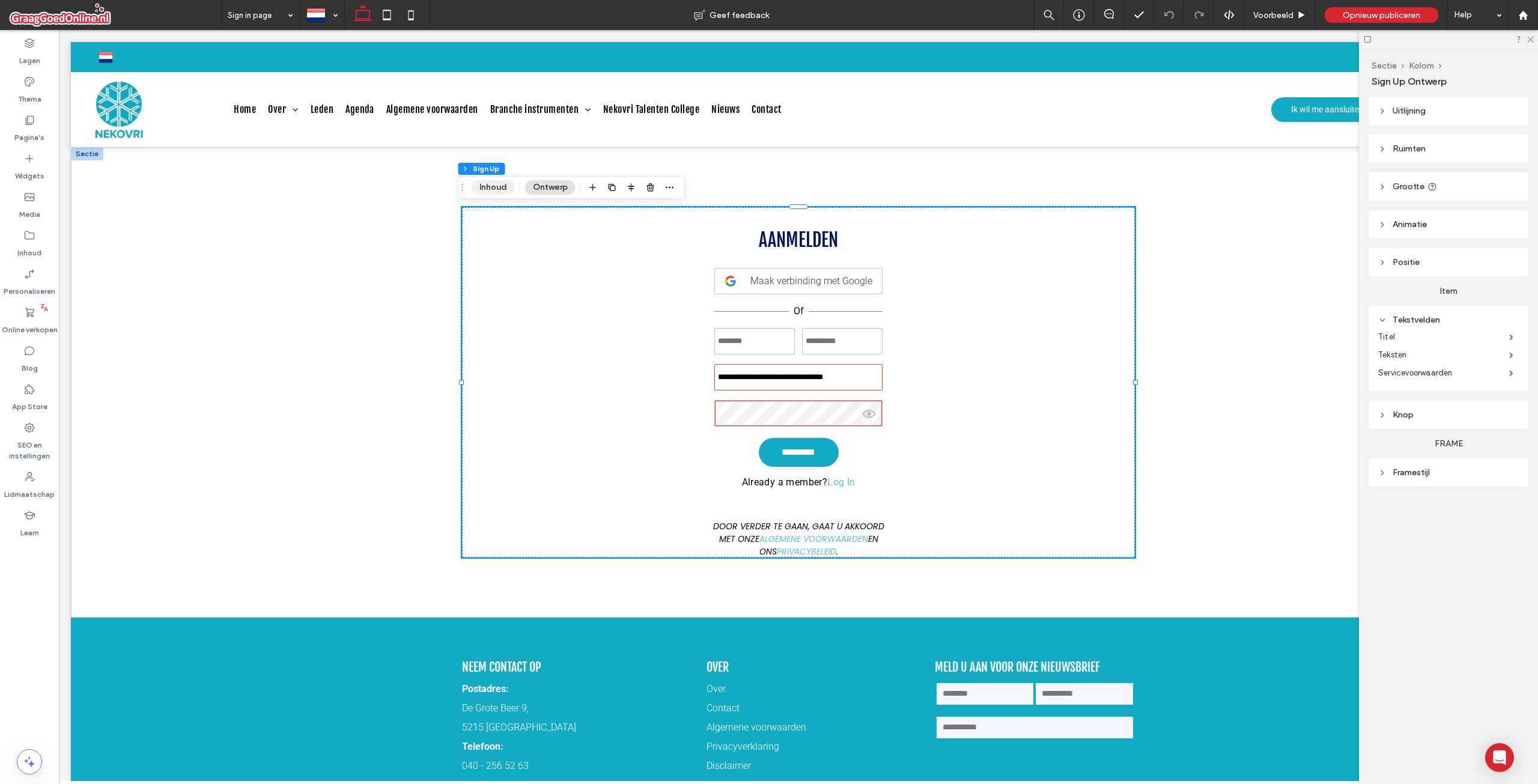
click at [506, 185] on button "Inhoud" at bounding box center [493, 187] width 43 height 15
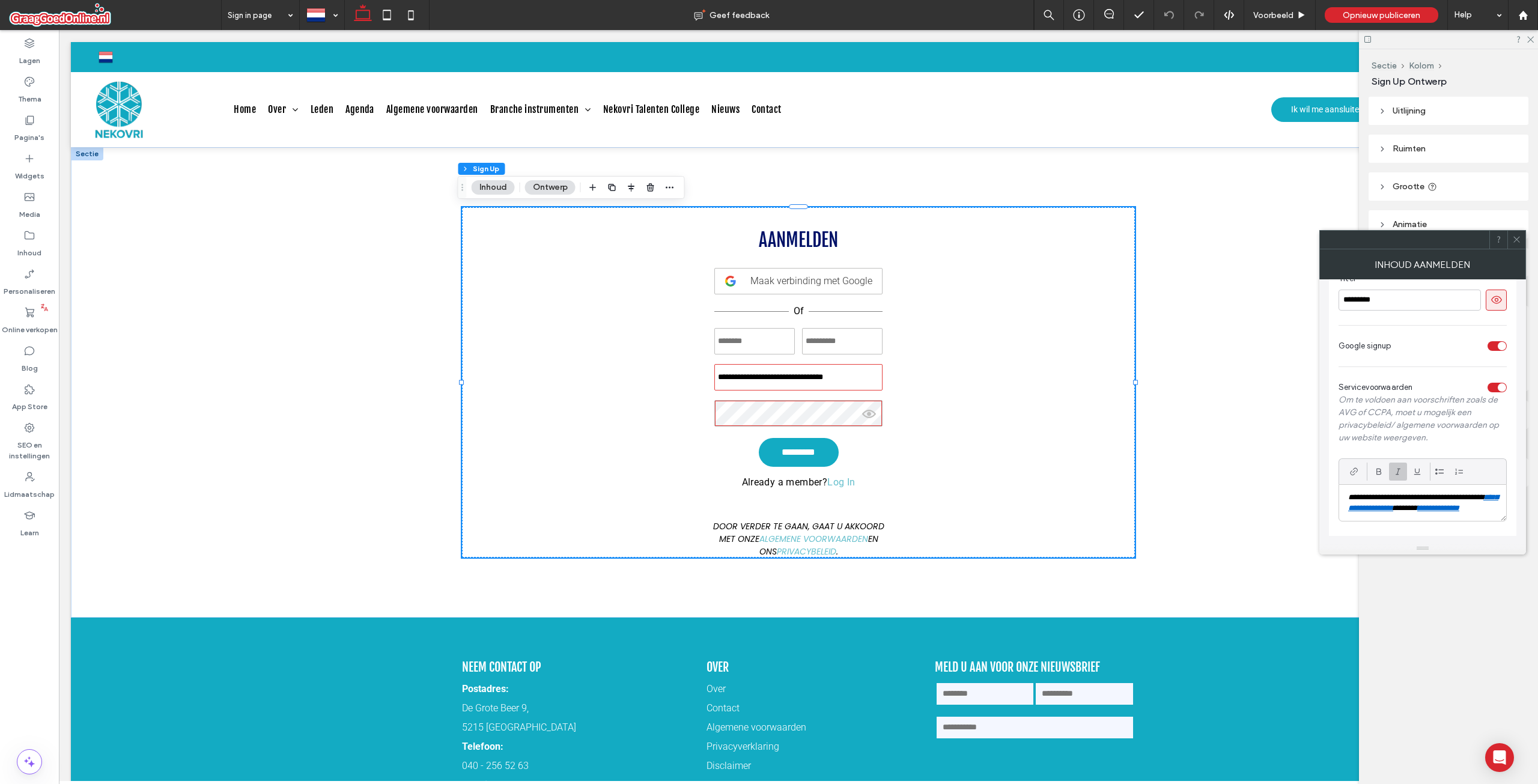
scroll to position [0, 0]
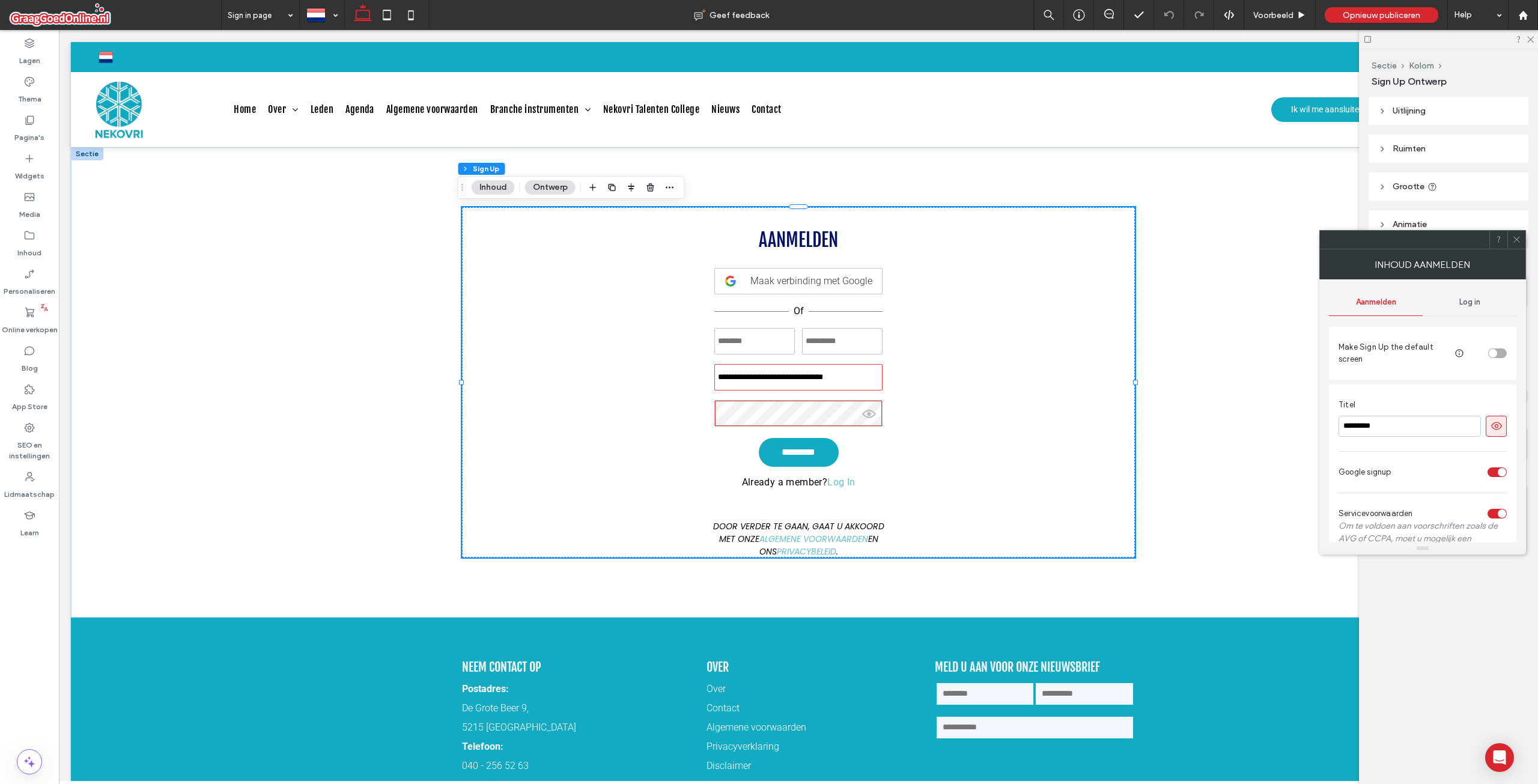
click at [1464, 308] on div "Log in" at bounding box center [1469, 302] width 94 height 26
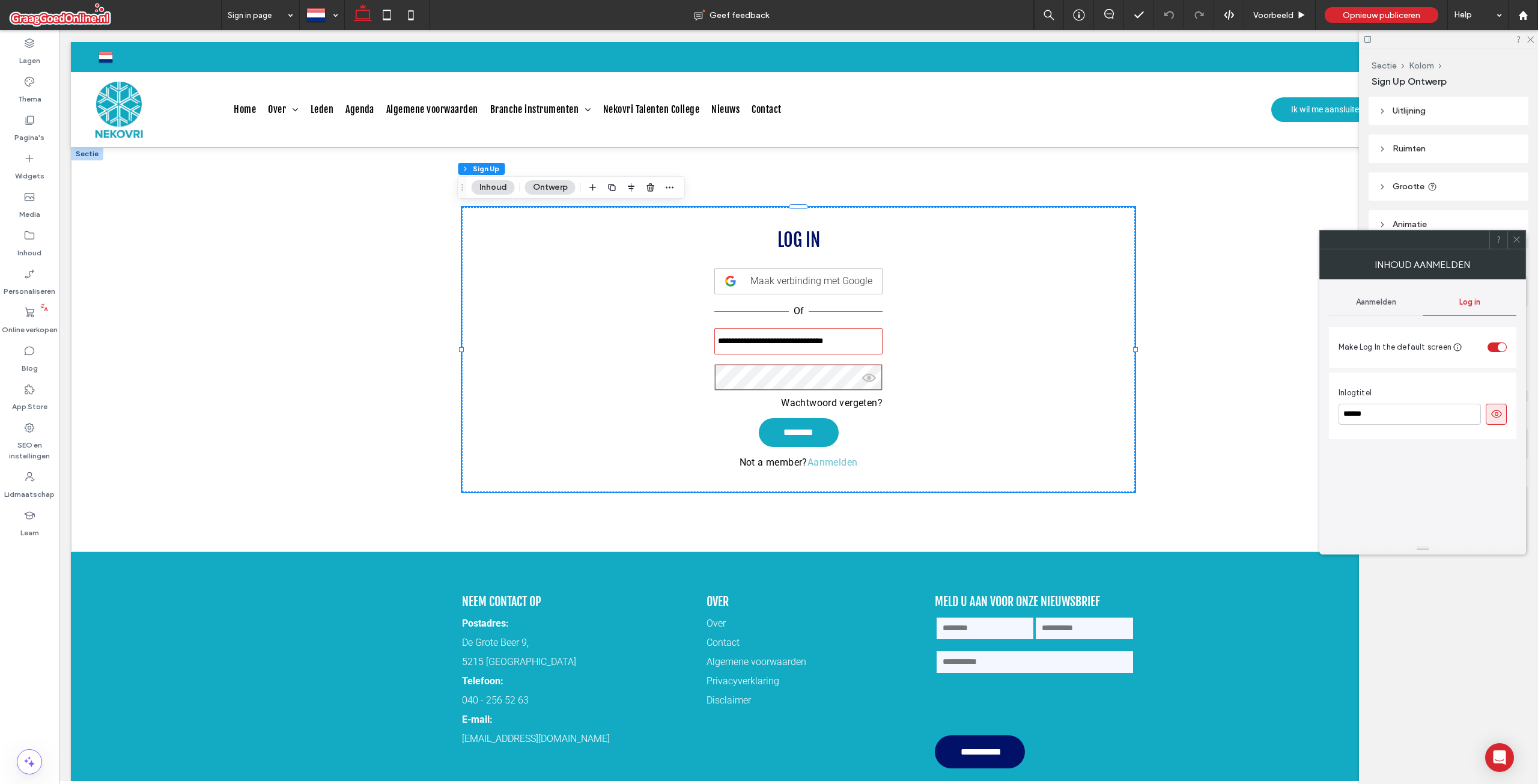
click at [1392, 298] on span "Aanmelden" at bounding box center [1376, 302] width 40 height 10
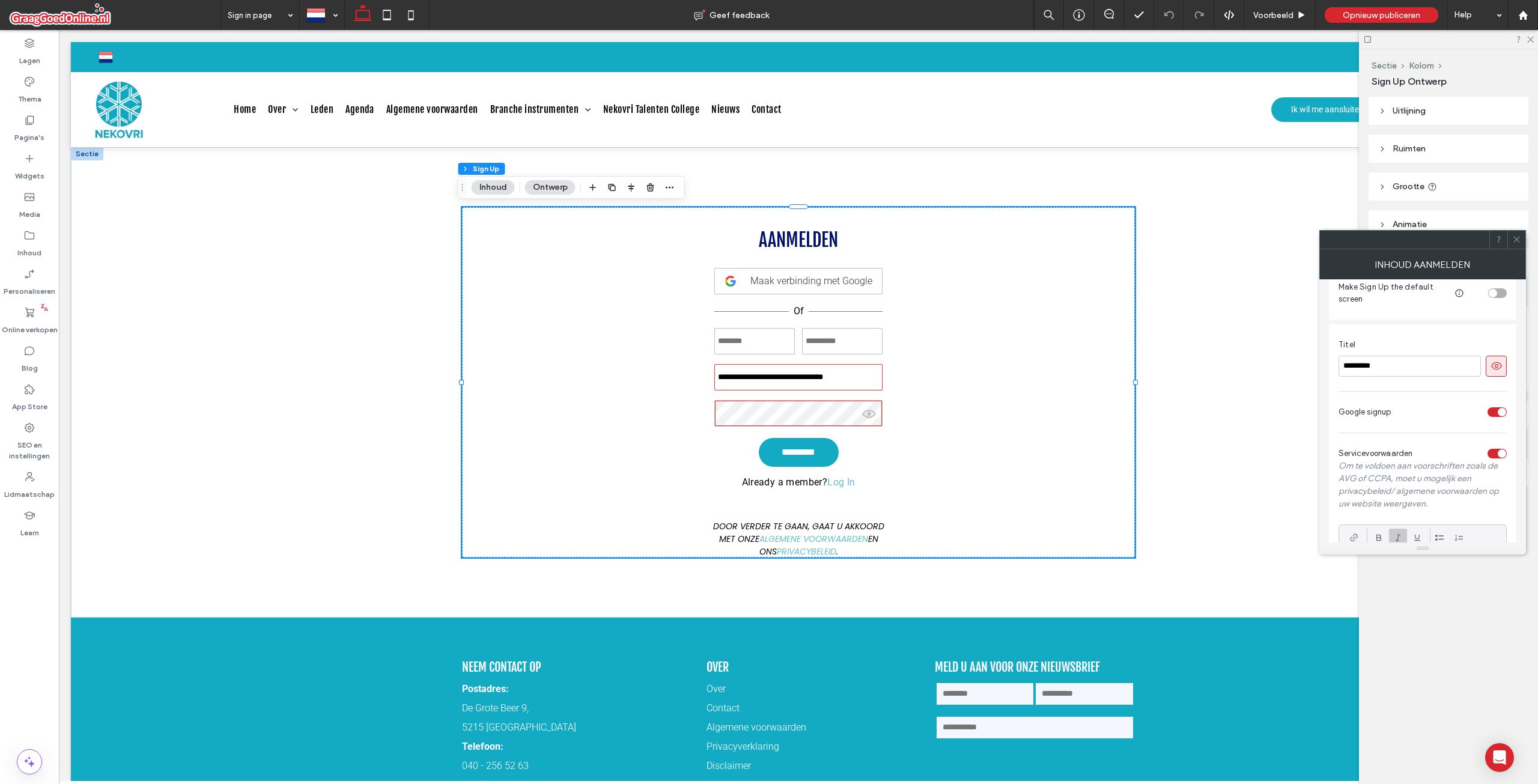
scroll to position [120, 0]
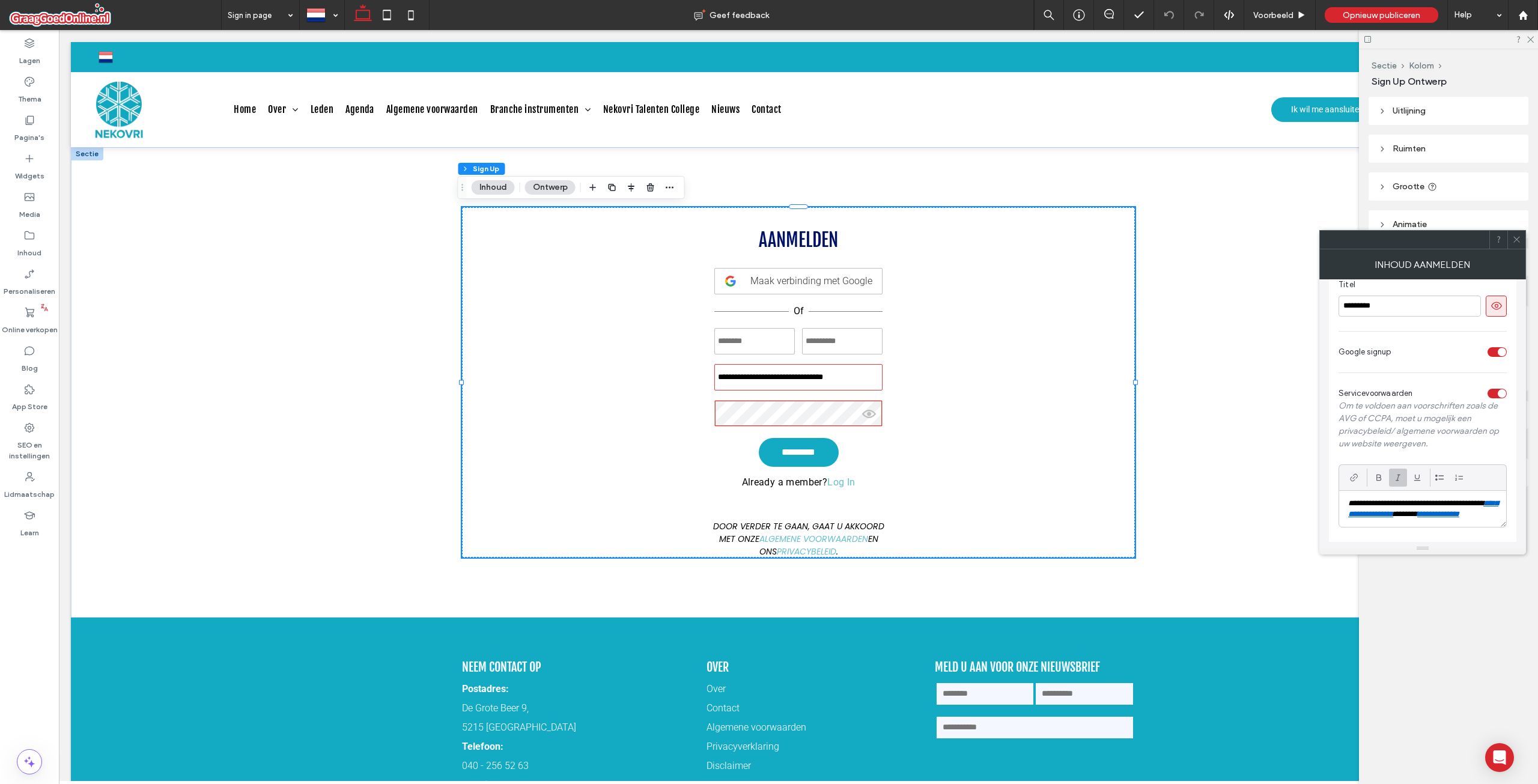
click at [1520, 238] on icon at bounding box center [1517, 239] width 9 height 9
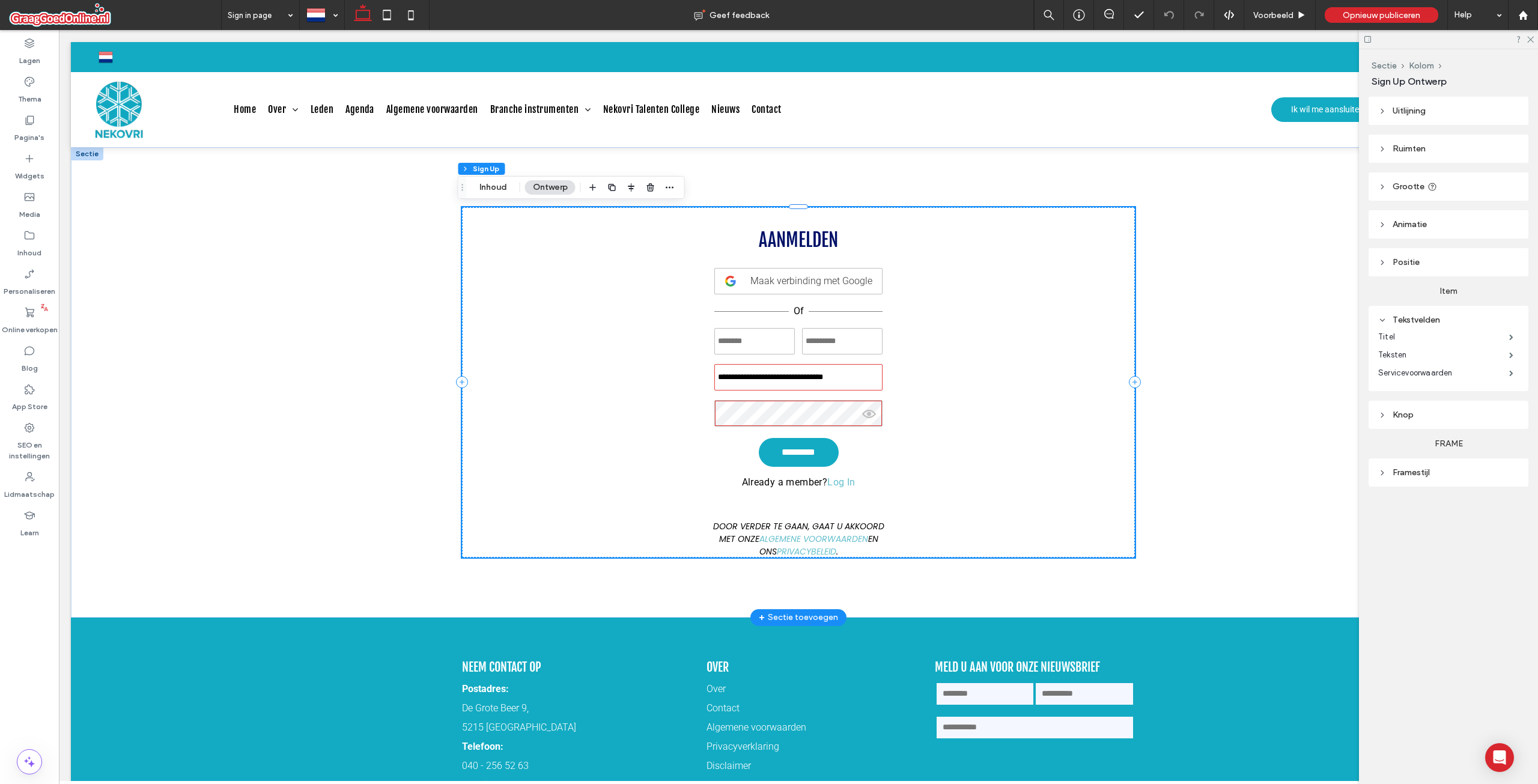
click at [741, 491] on div "**********" at bounding box center [799, 380] width 182 height 307
click at [1533, 39] on icon at bounding box center [1530, 38] width 8 height 8
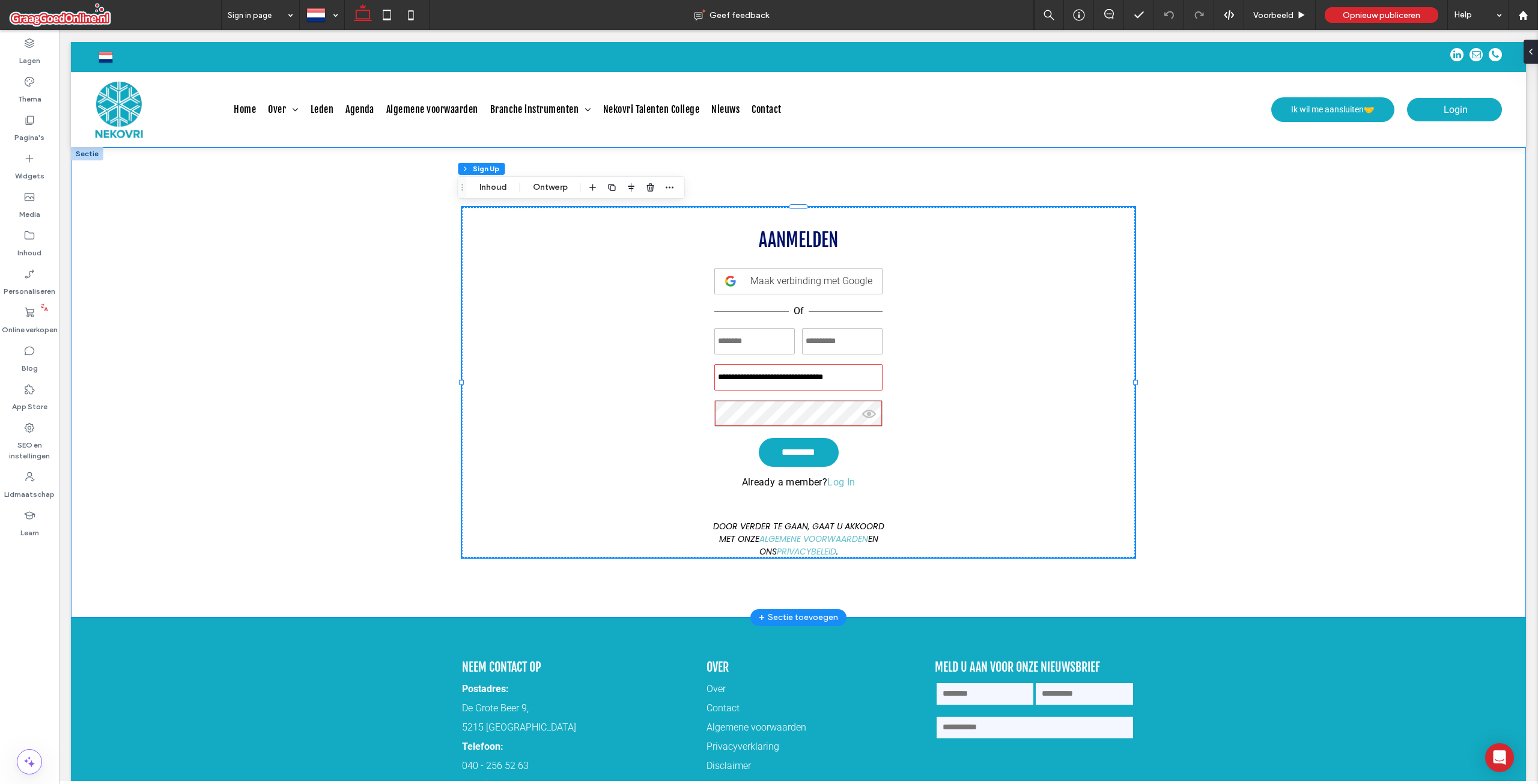
click at [909, 175] on div "**********" at bounding box center [799, 382] width 721 height 470
click at [814, 486] on p "Already a member? Log In" at bounding box center [799, 482] width 114 height 11
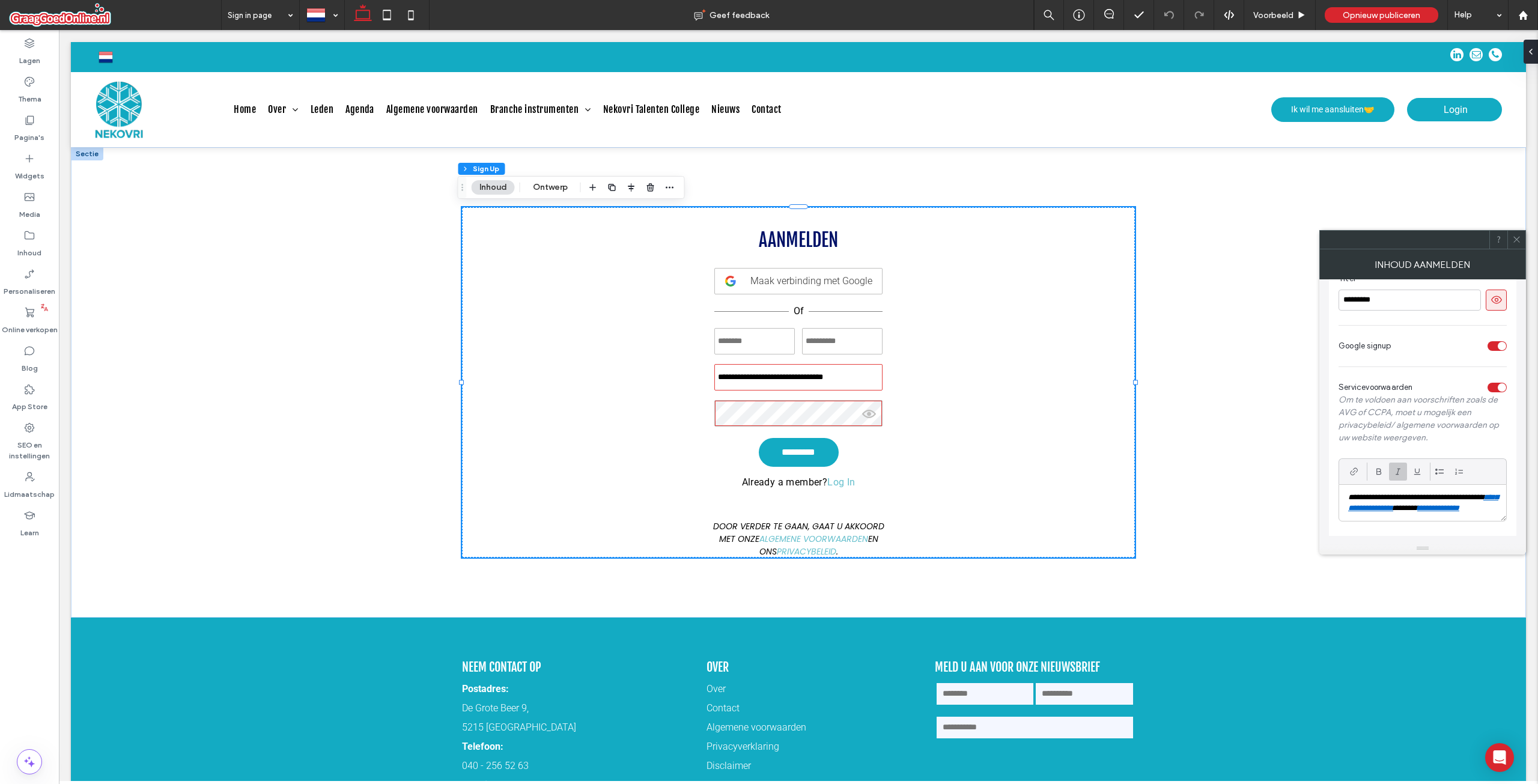
scroll to position [137, 0]
click at [1453, 506] on p "**********" at bounding box center [1422, 503] width 149 height 22
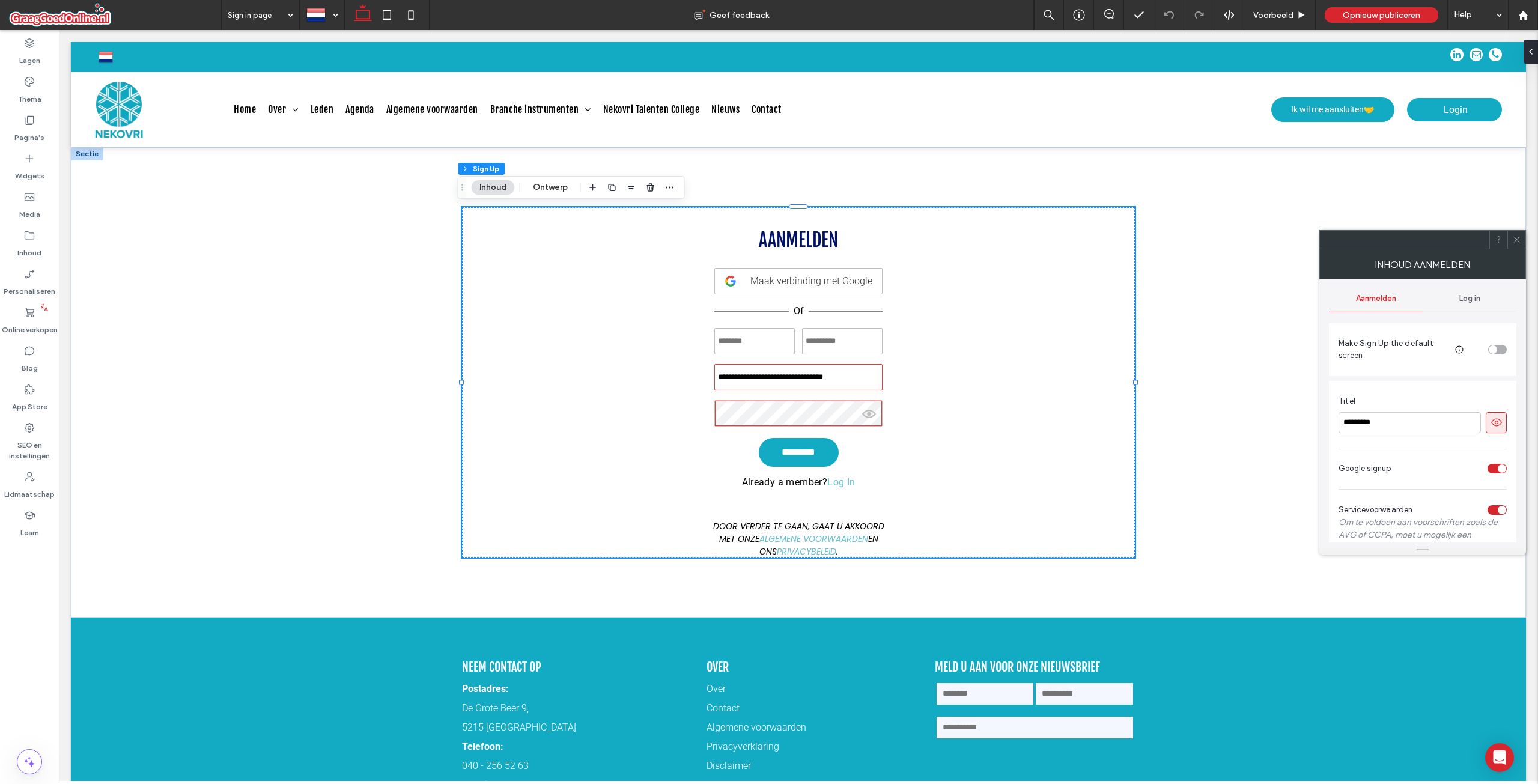
scroll to position [0, 0]
click at [1454, 303] on div "Log in" at bounding box center [1469, 302] width 94 height 26
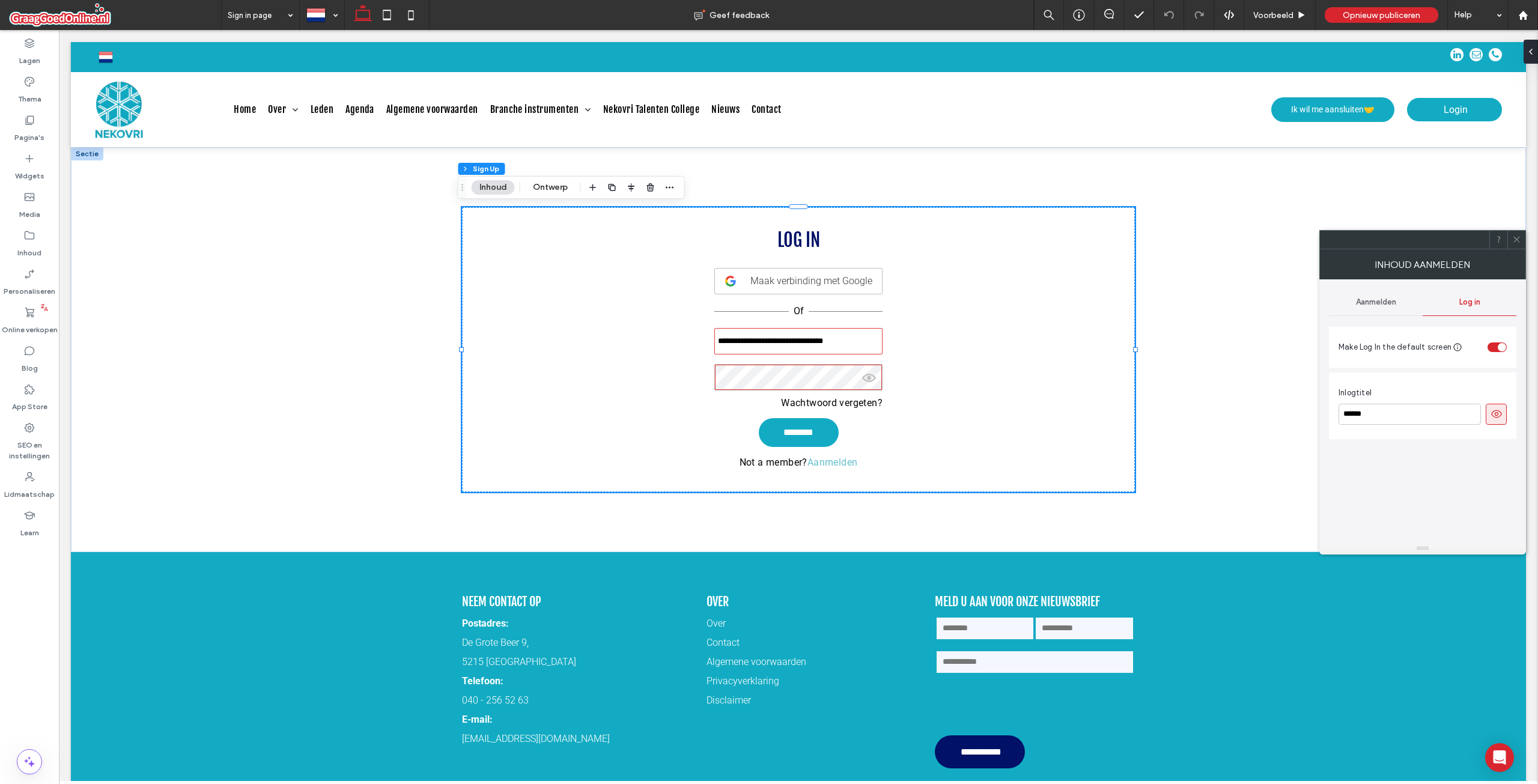
click at [1392, 298] on span "Aanmelden" at bounding box center [1376, 302] width 40 height 10
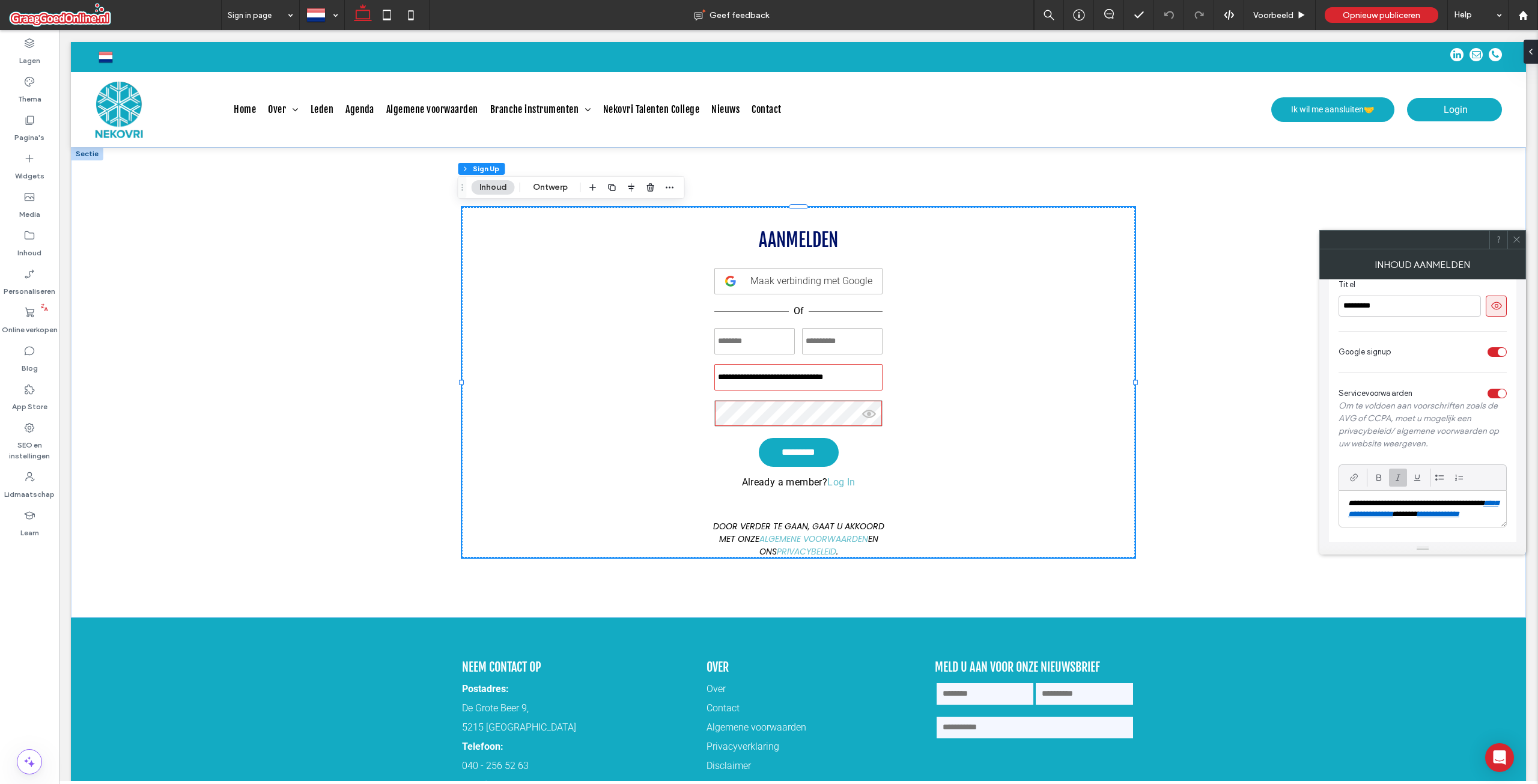
scroll to position [137, 0]
click at [1518, 243] on icon at bounding box center [1517, 239] width 9 height 9
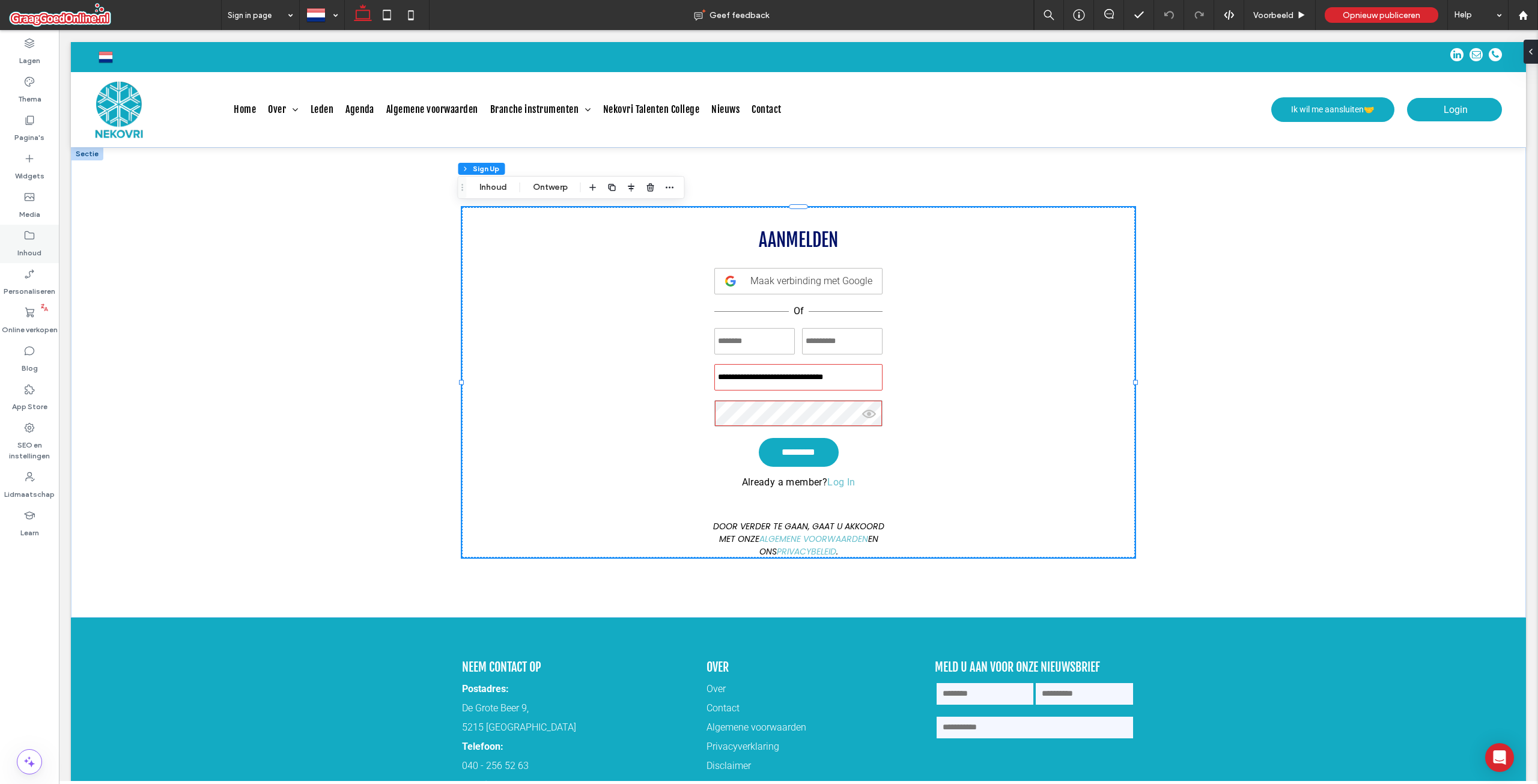
click at [21, 245] on label "Inhoud" at bounding box center [29, 250] width 24 height 17
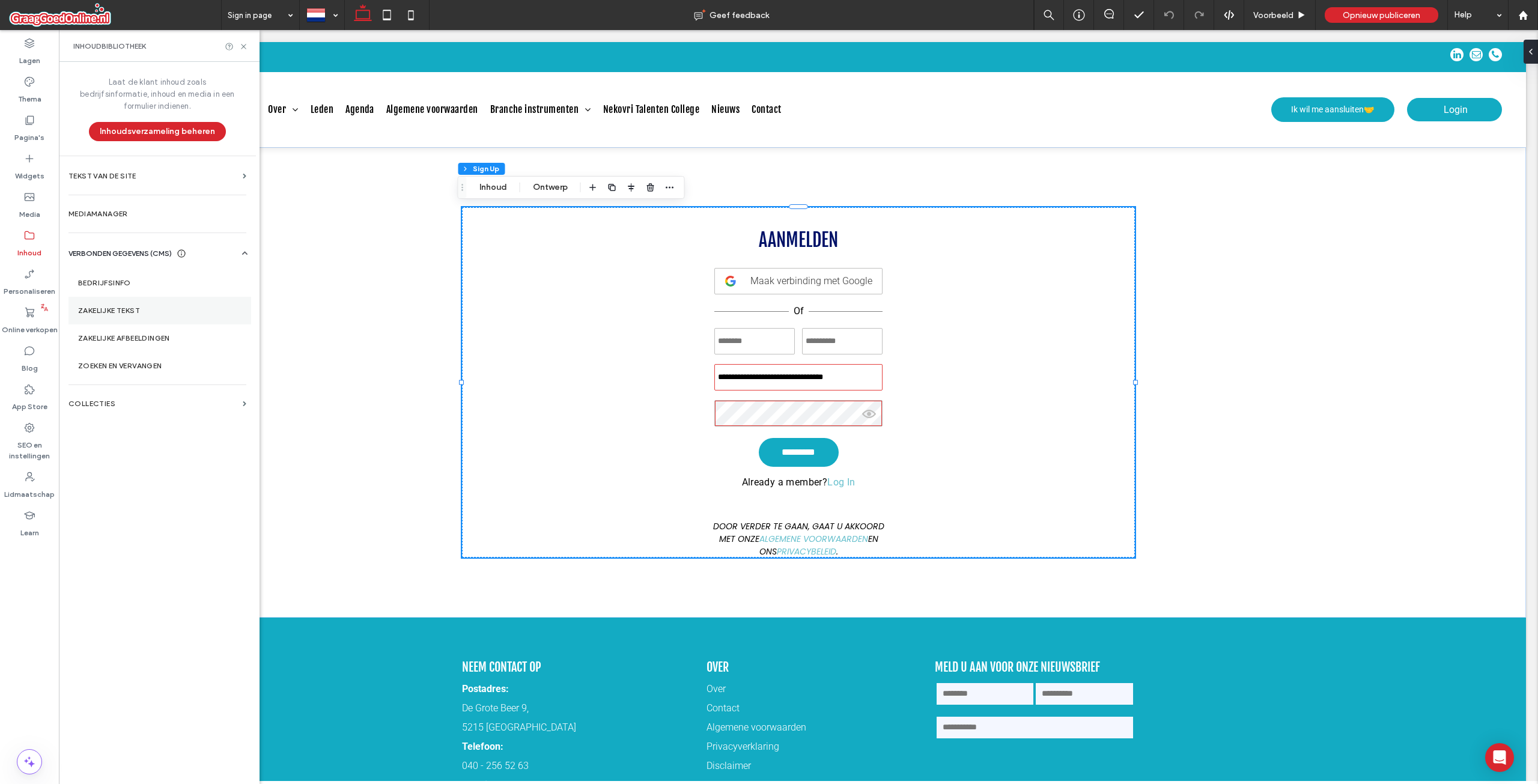
click at [166, 306] on label "Zakelijke tekst" at bounding box center [160, 311] width 164 height 8
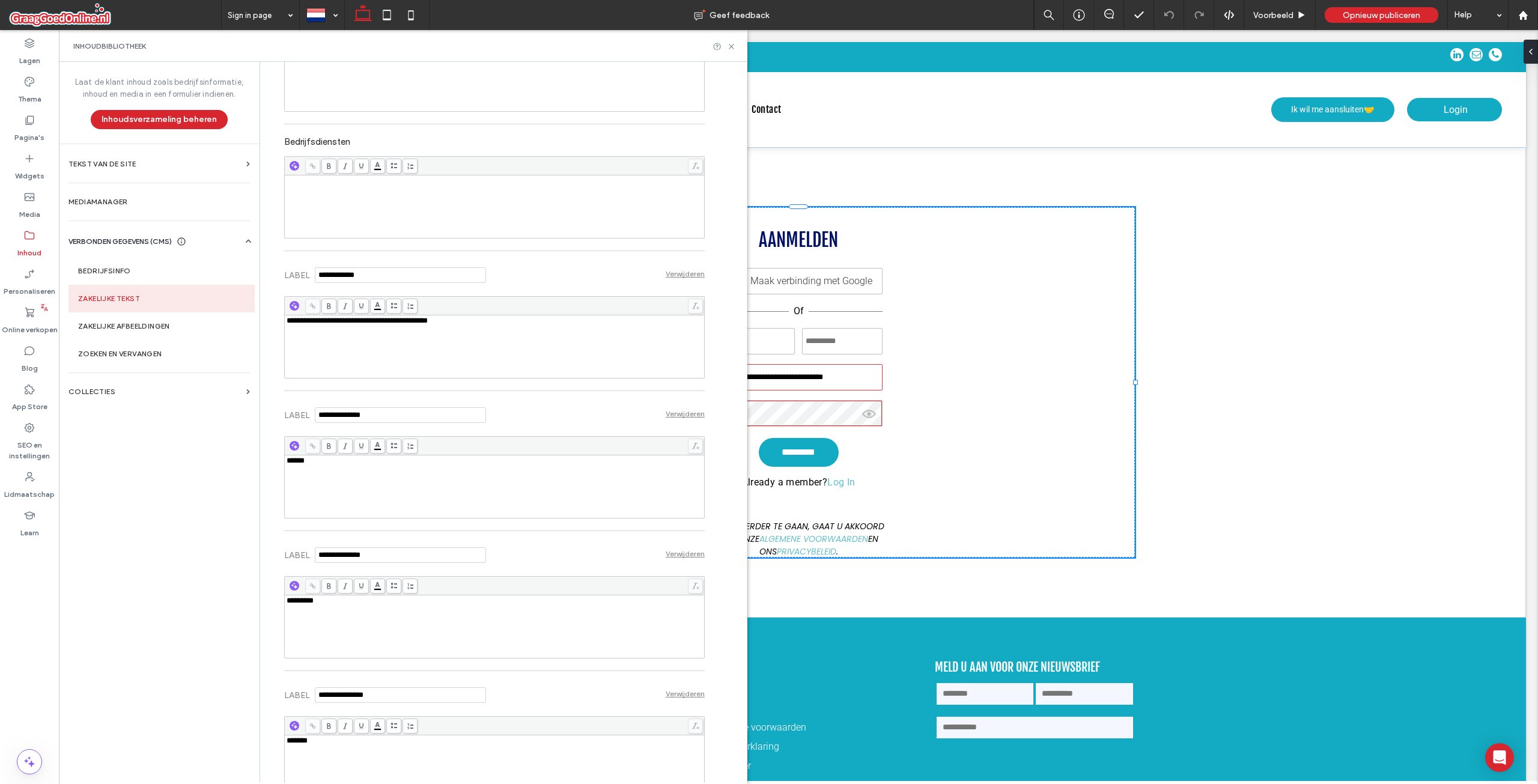
scroll to position [401, 0]
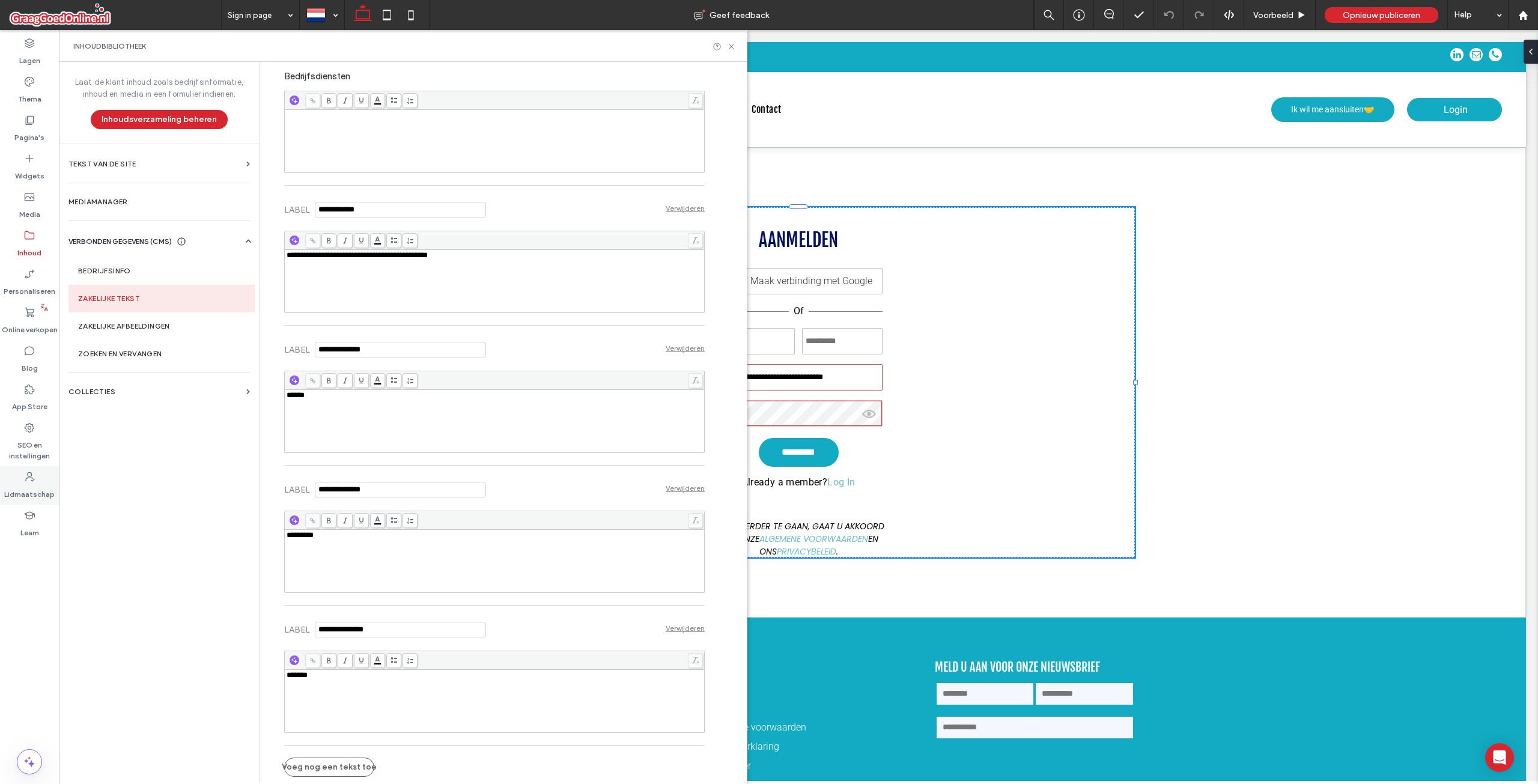
click at [38, 481] on div "Lidmaatschap" at bounding box center [29, 485] width 59 height 38
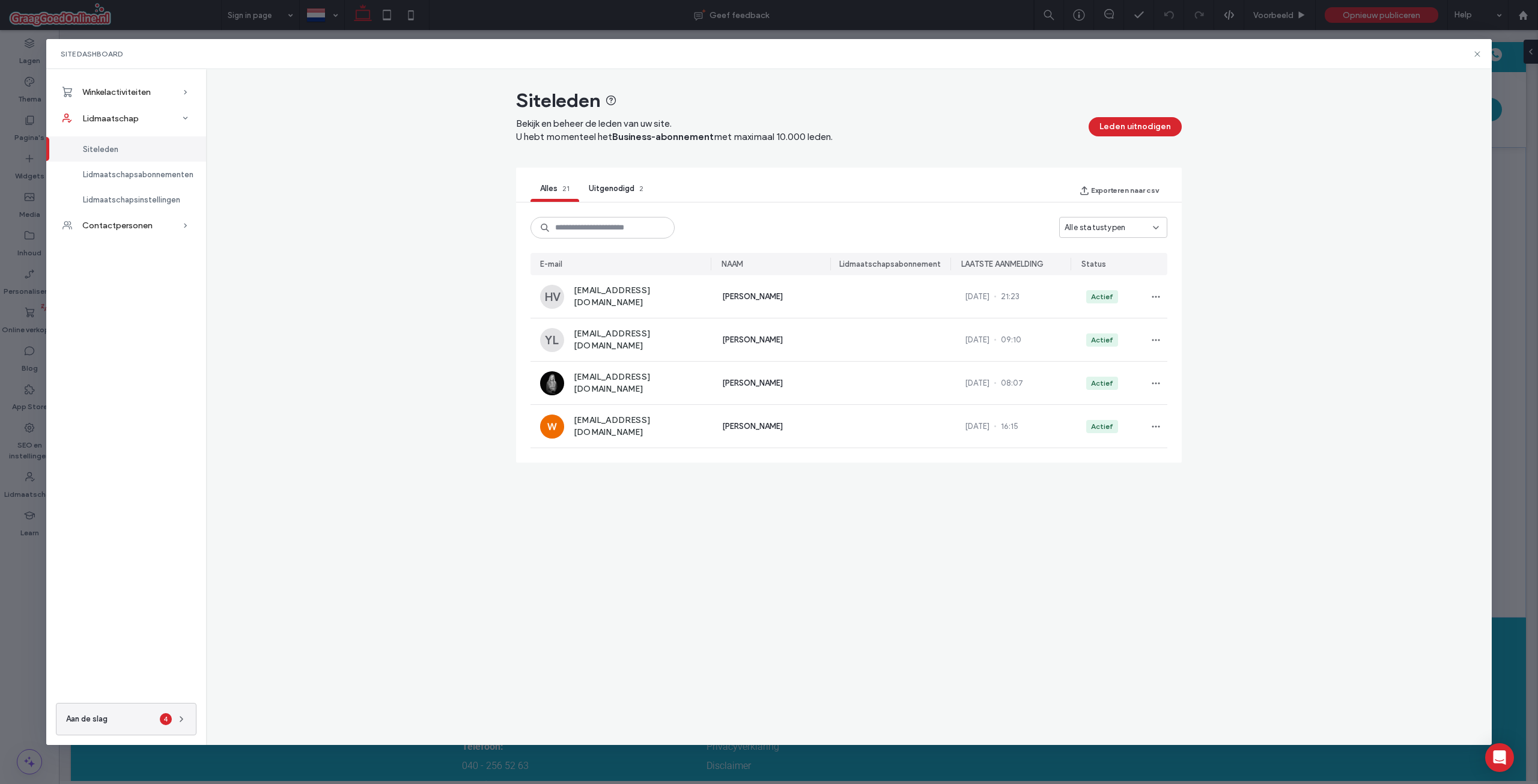
click at [37, 111] on div "Site Dashboard Winkelactiviteiten Productcatalogus Categorieën Productopties Pr…" at bounding box center [769, 392] width 1538 height 784
click at [1476, 53] on icon at bounding box center [1478, 54] width 10 height 10
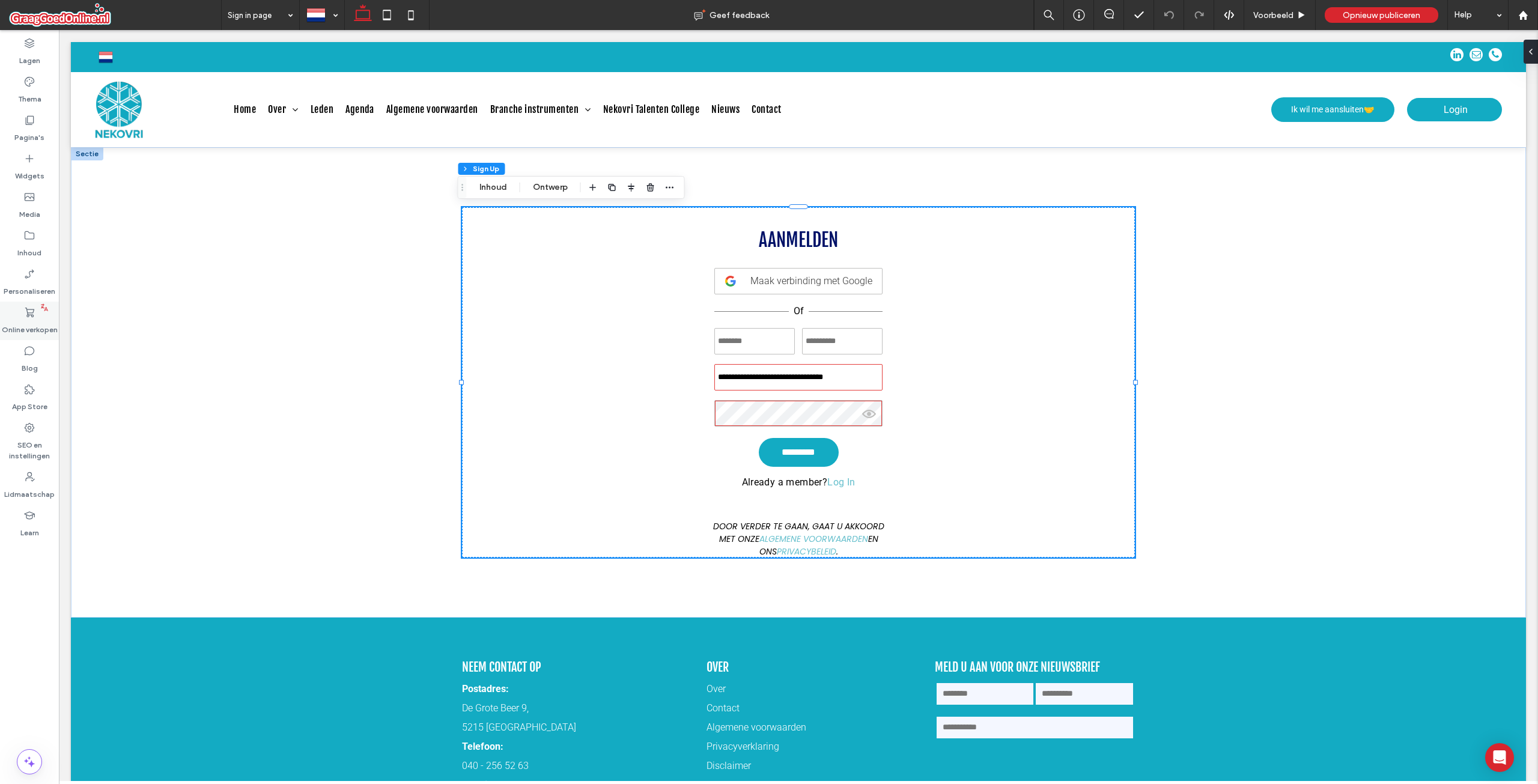
click at [42, 322] on label "Online verkopen" at bounding box center [30, 326] width 56 height 17
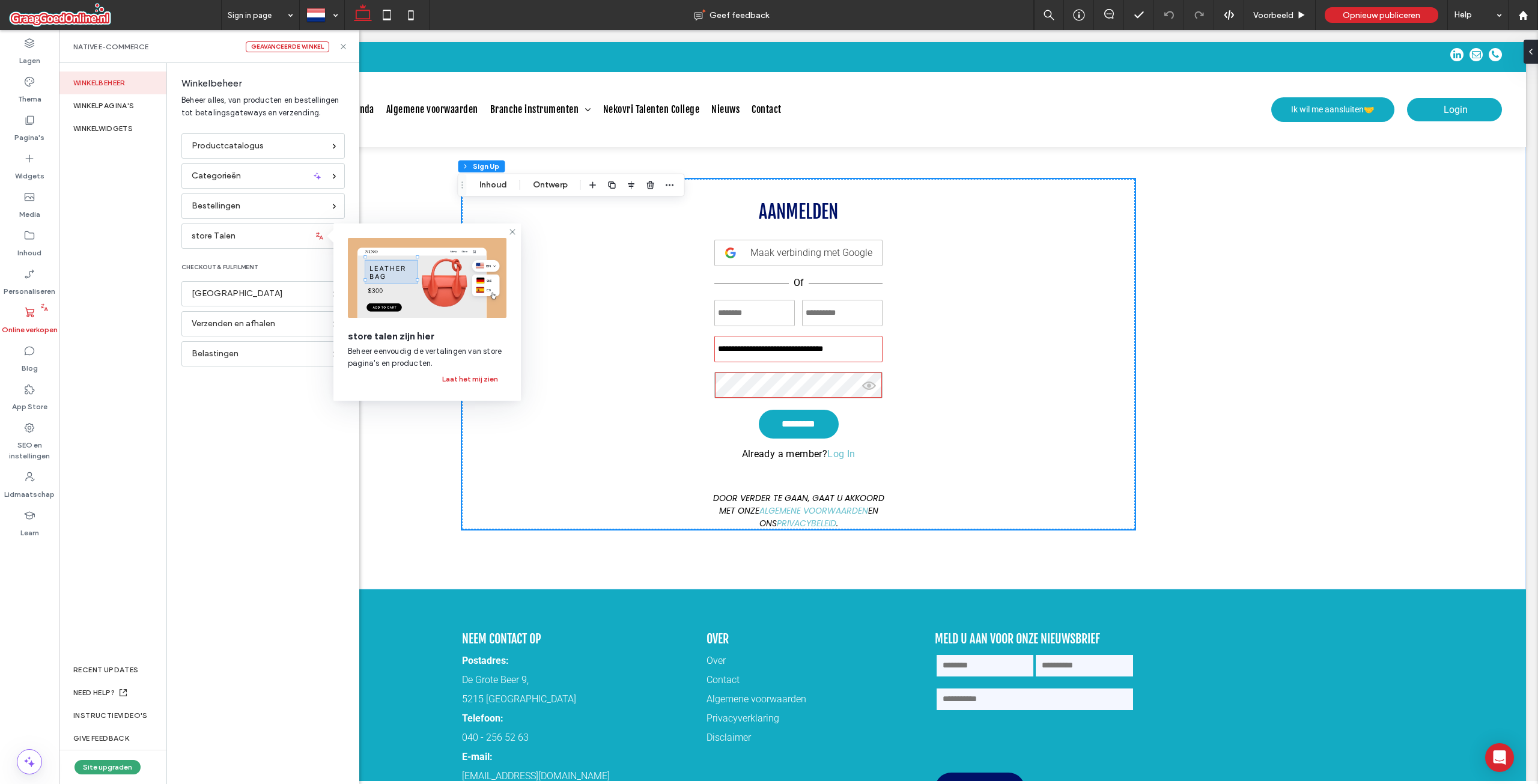
scroll to position [0, 0]
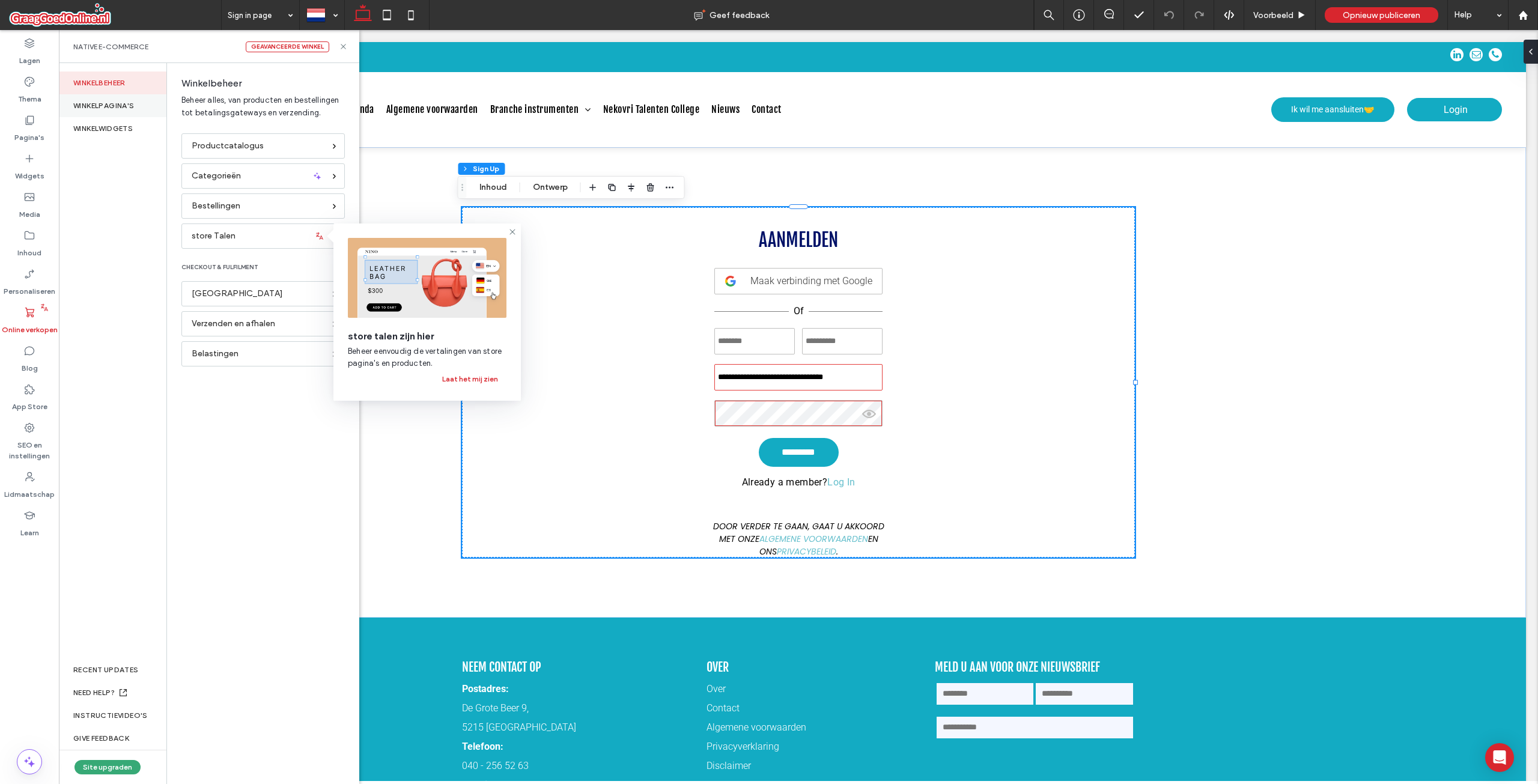
click at [123, 101] on div "WINKELPAGINA'S" at bounding box center [112, 105] width 107 height 23
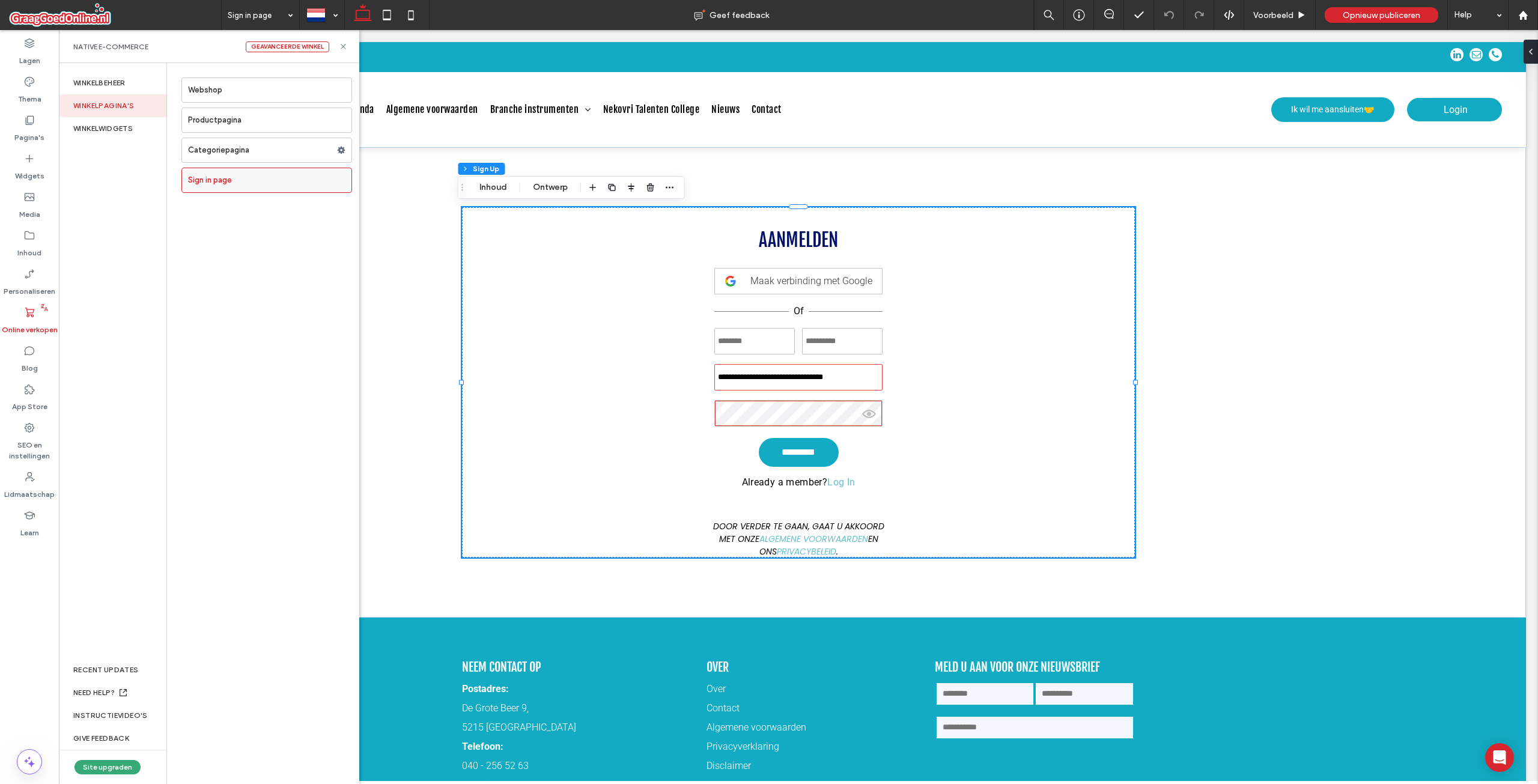
click at [195, 184] on label "Sign in page" at bounding box center [270, 180] width 164 height 24
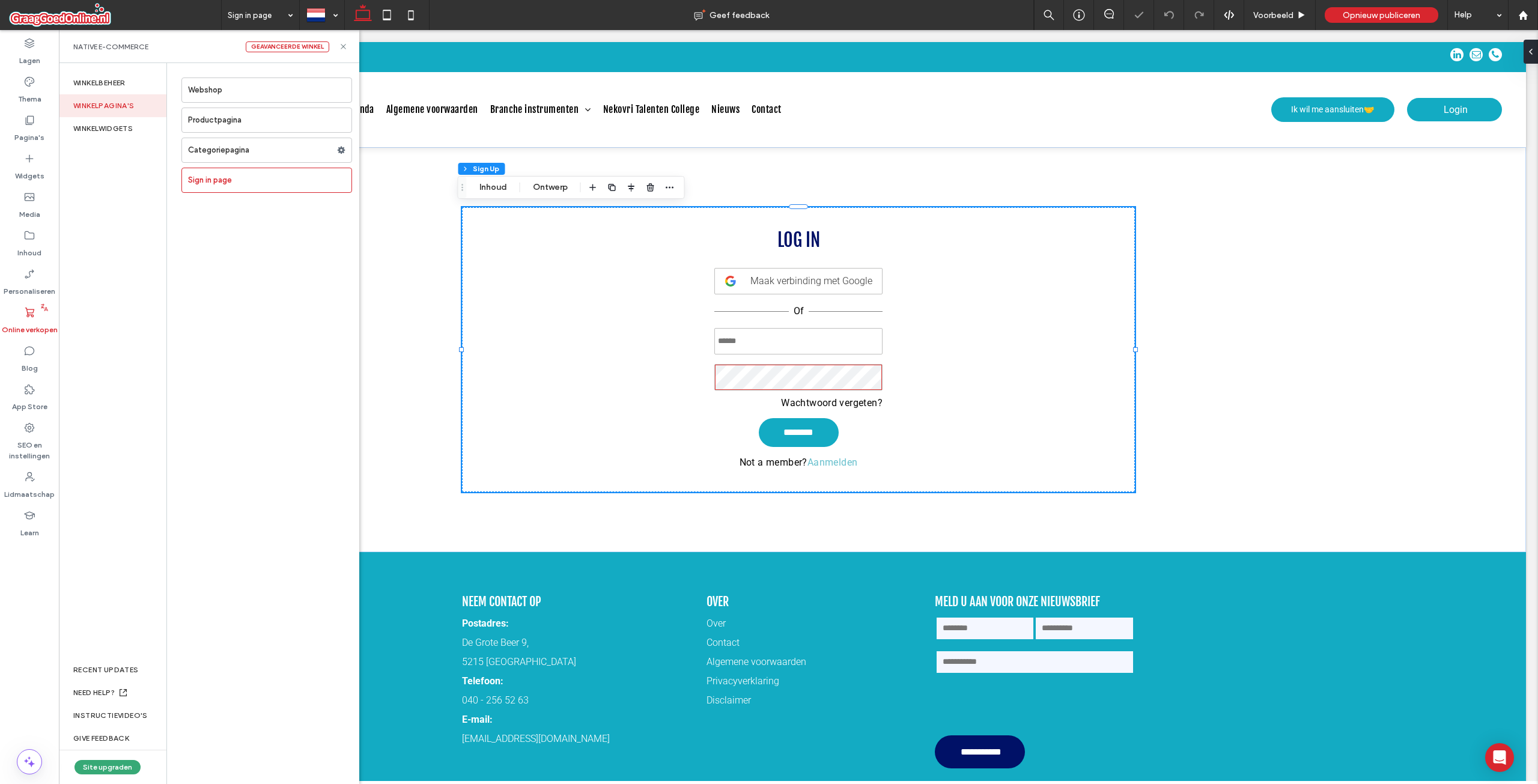
type input "**********"
click at [492, 189] on button "Inhoud" at bounding box center [493, 187] width 43 height 15
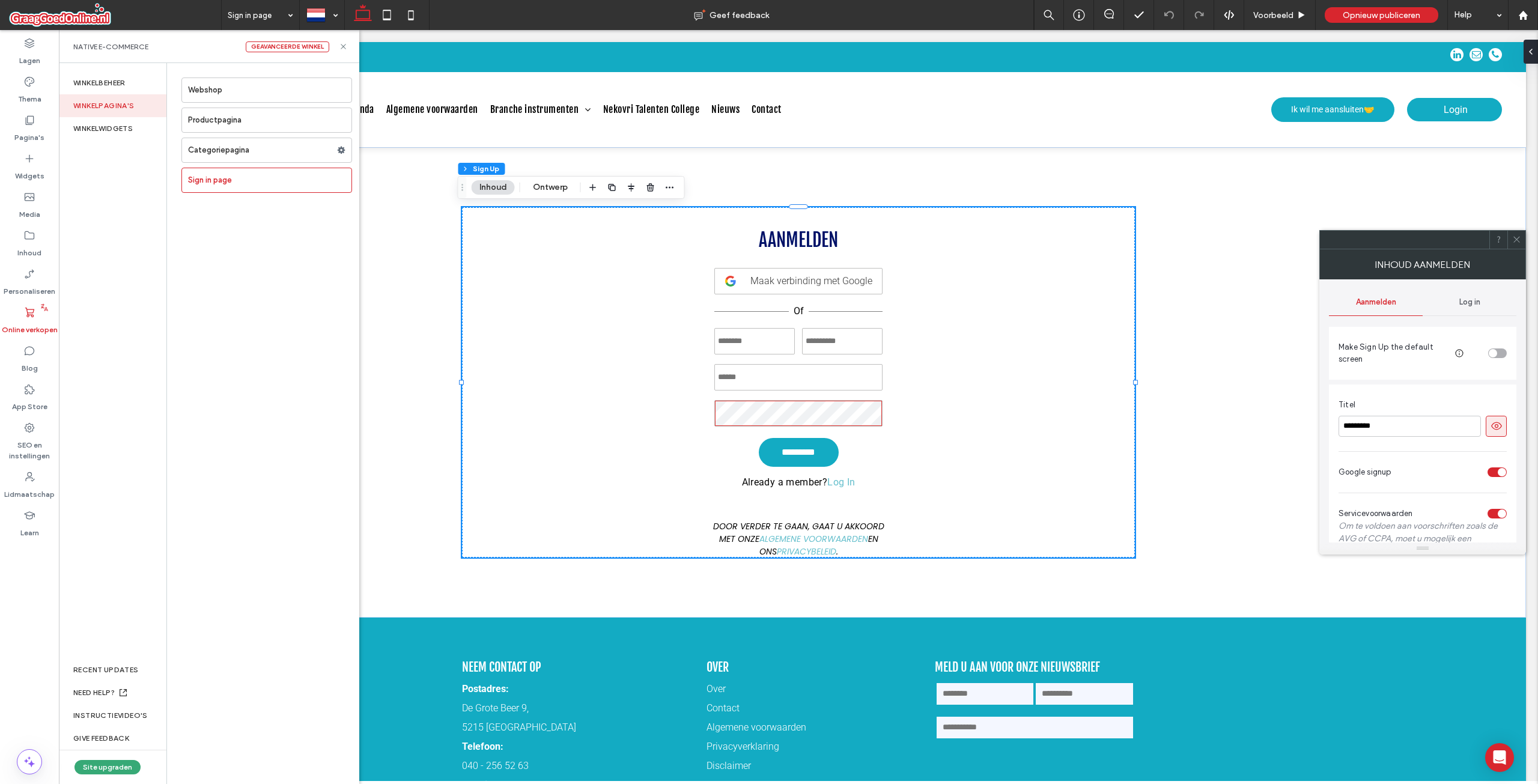
type input "**********"
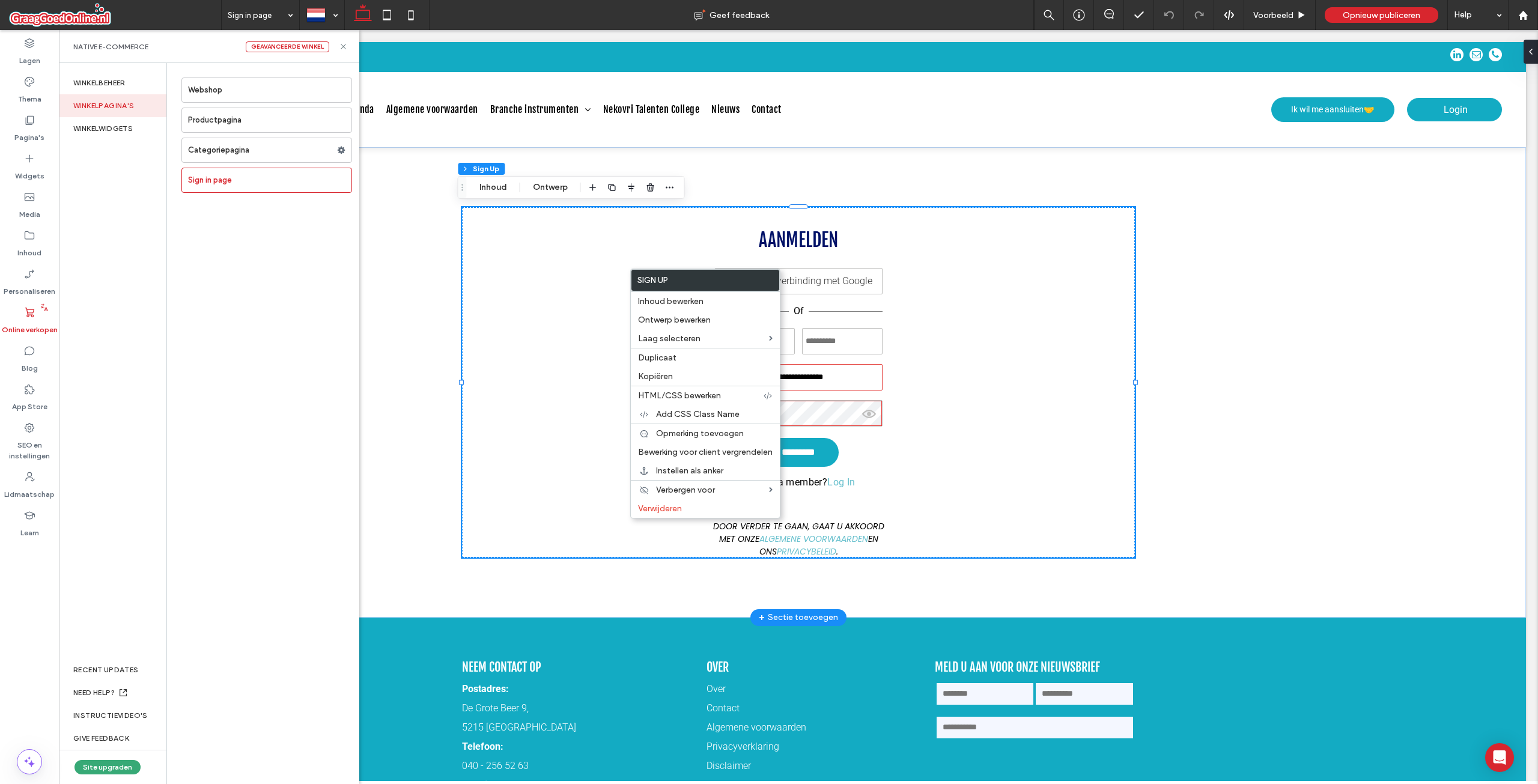
drag, startPoint x: 299, startPoint y: 209, endPoint x: 605, endPoint y: 389, distance: 355.0
click at [605, 389] on div "**********" at bounding box center [798, 382] width 673 height 350
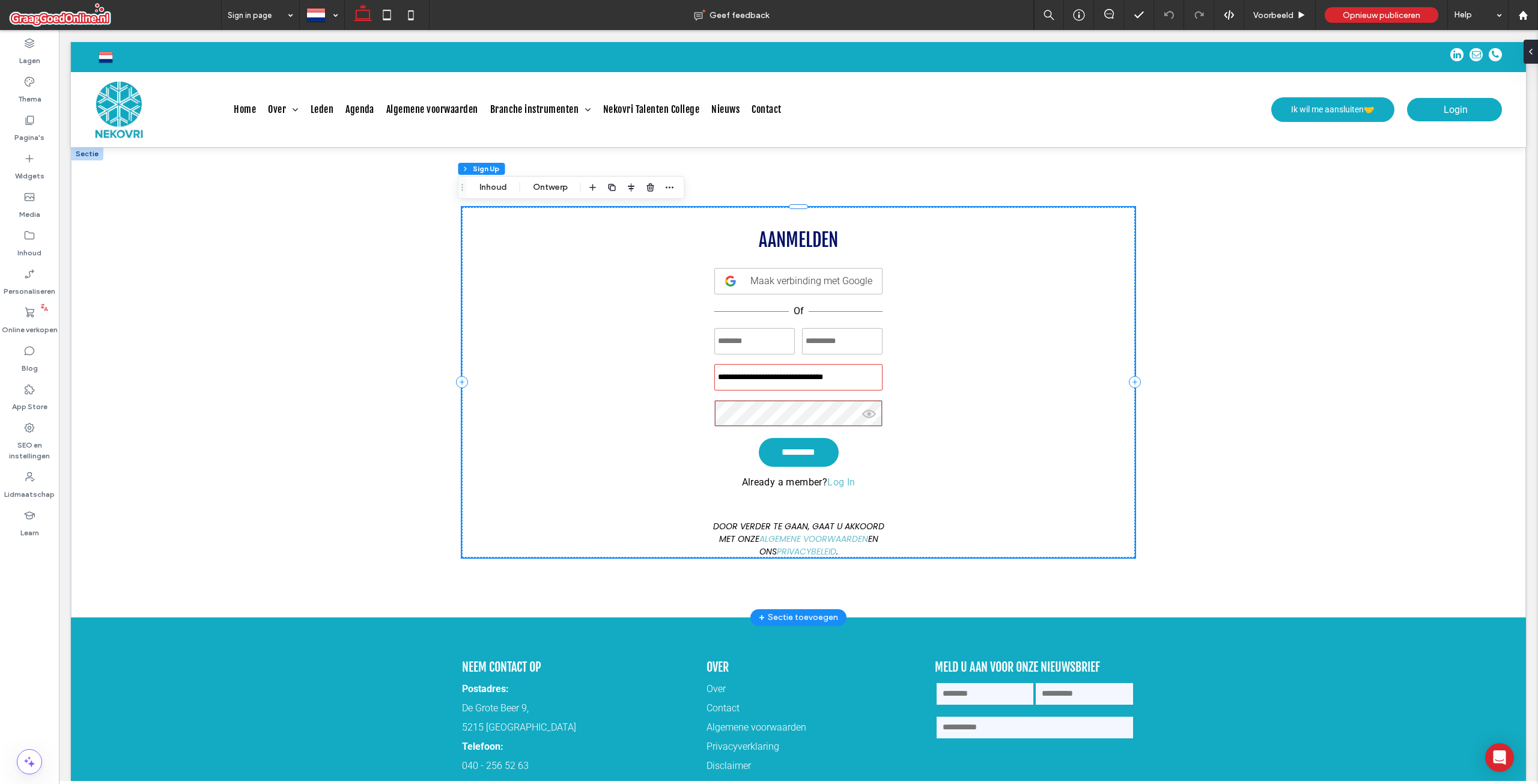
click at [595, 358] on div "**********" at bounding box center [798, 382] width 673 height 350
click at [483, 191] on button "Inhoud" at bounding box center [493, 187] width 43 height 15
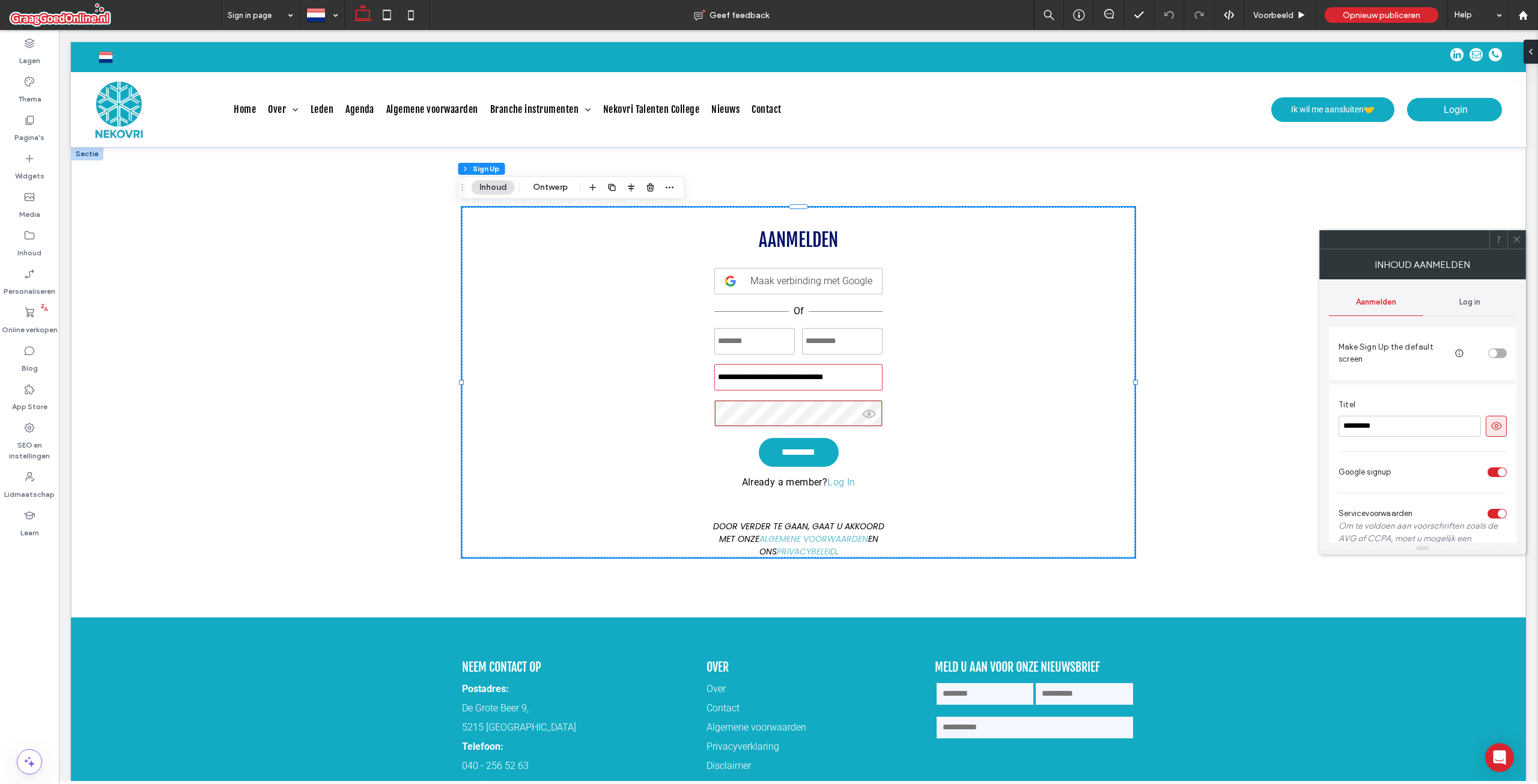
click at [1514, 247] on span at bounding box center [1517, 240] width 9 height 18
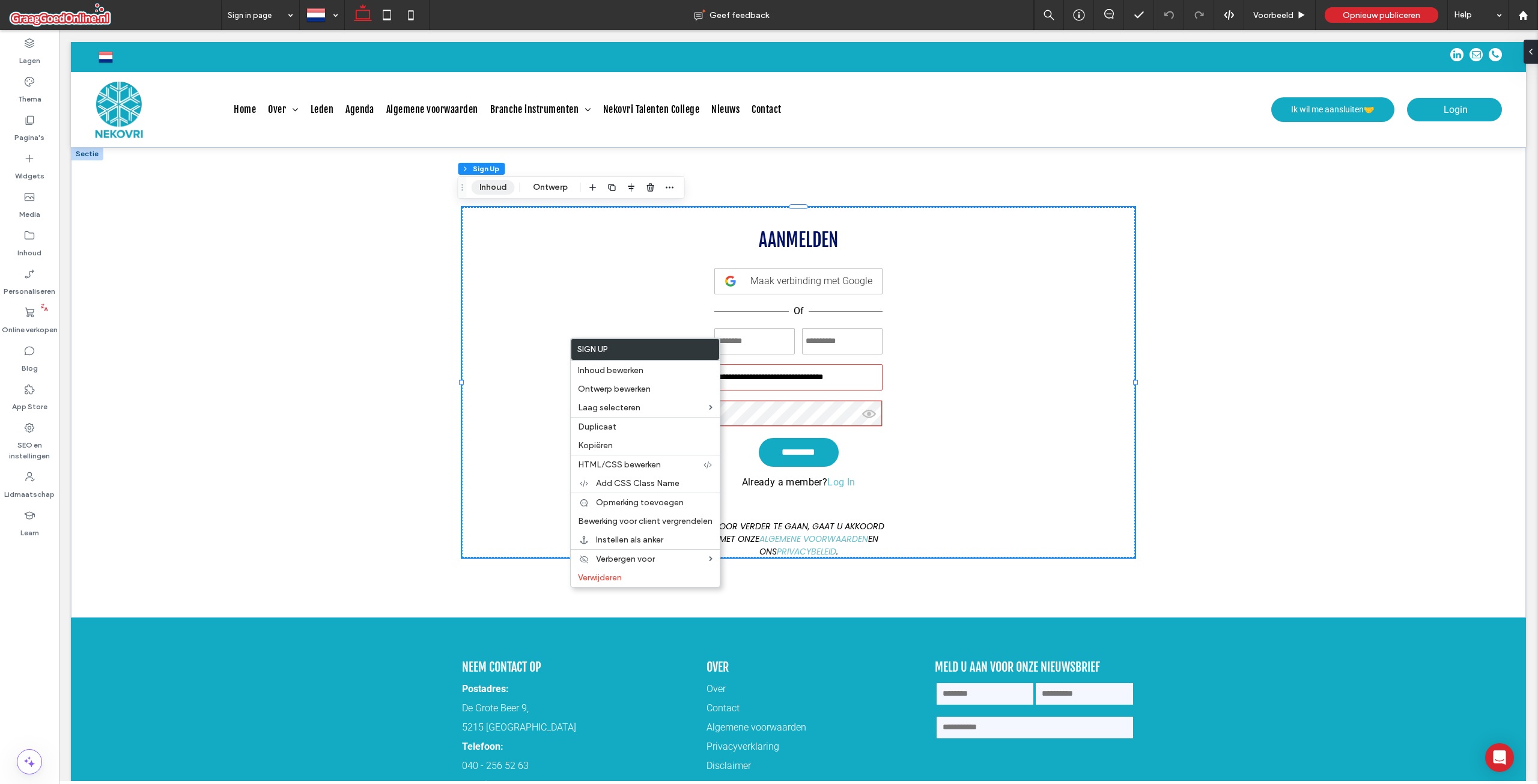
click at [500, 186] on button "Inhoud" at bounding box center [493, 187] width 43 height 15
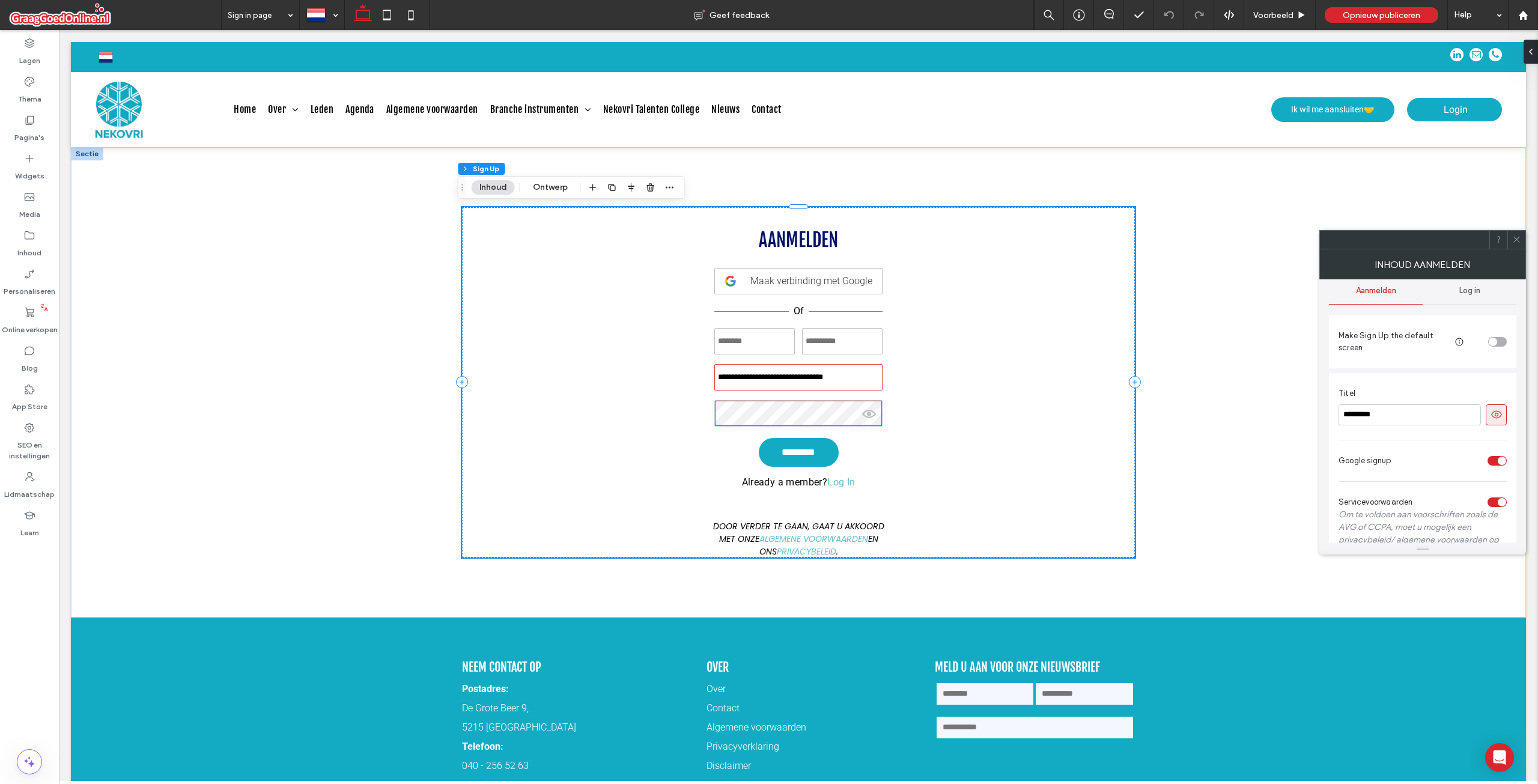
scroll to position [0, 0]
click at [1462, 299] on span "Log in" at bounding box center [1470, 302] width 21 height 10
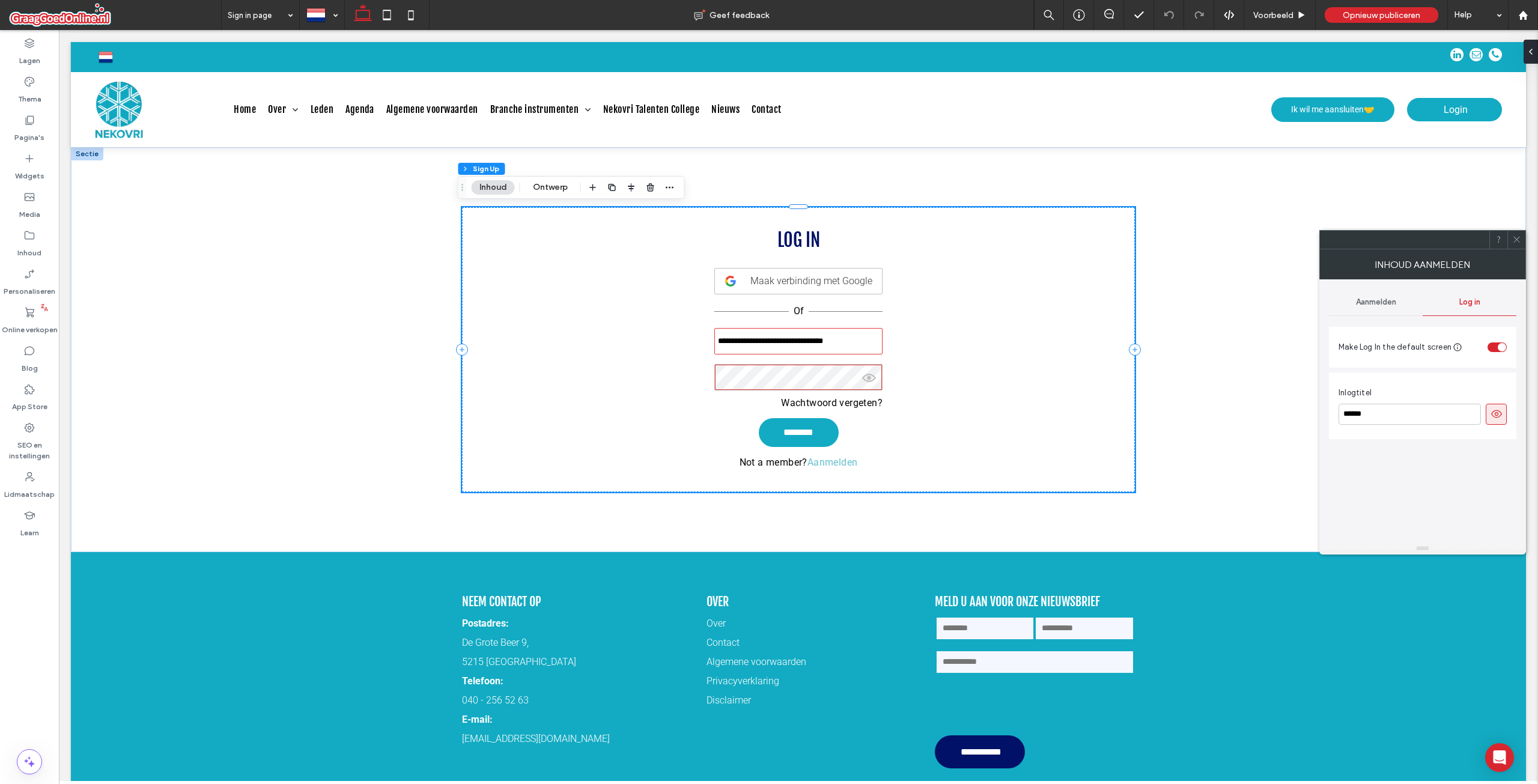
click at [1375, 298] on span "Aanmelden" at bounding box center [1376, 302] width 40 height 10
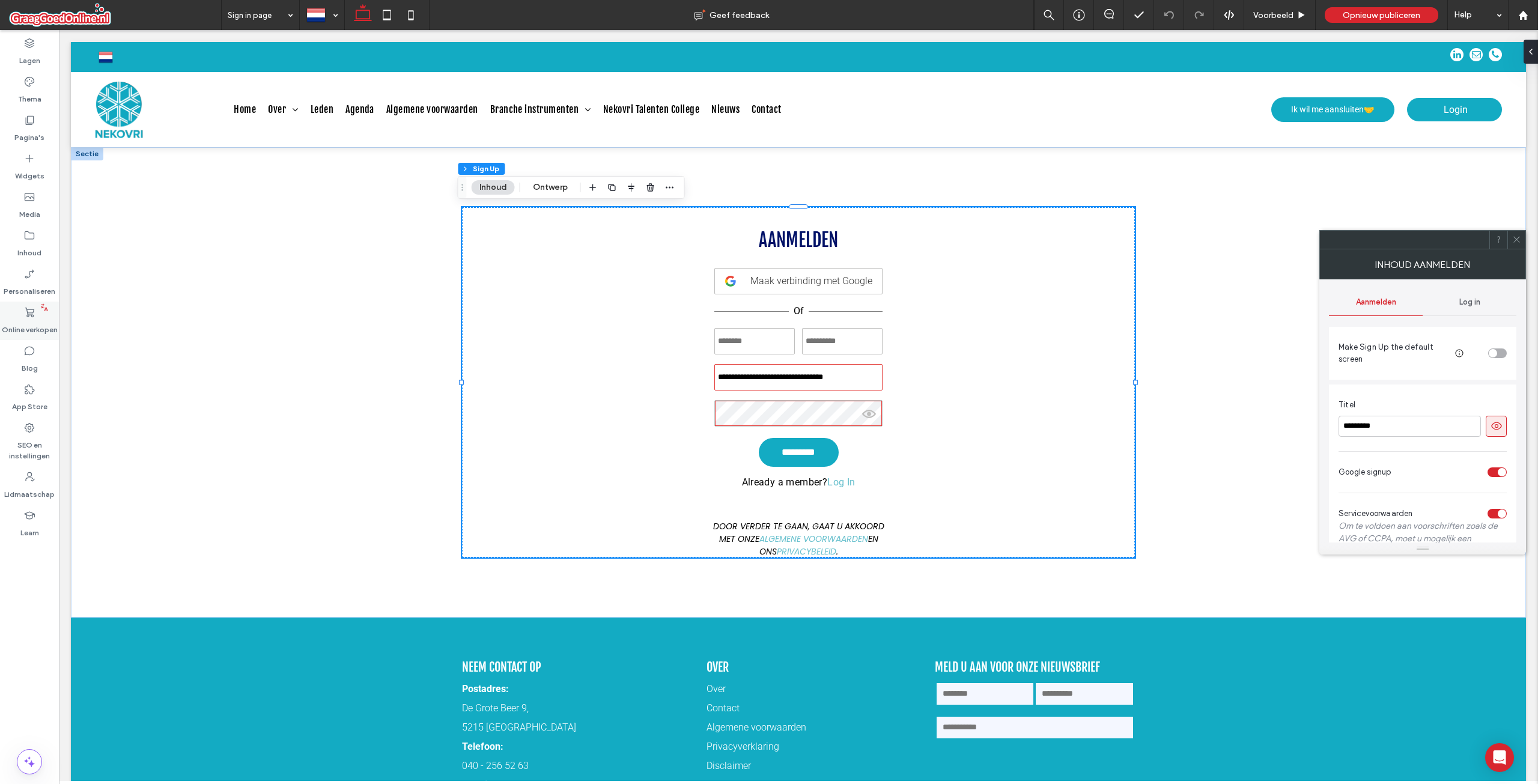
click at [24, 315] on icon at bounding box center [29, 312] width 12 height 12
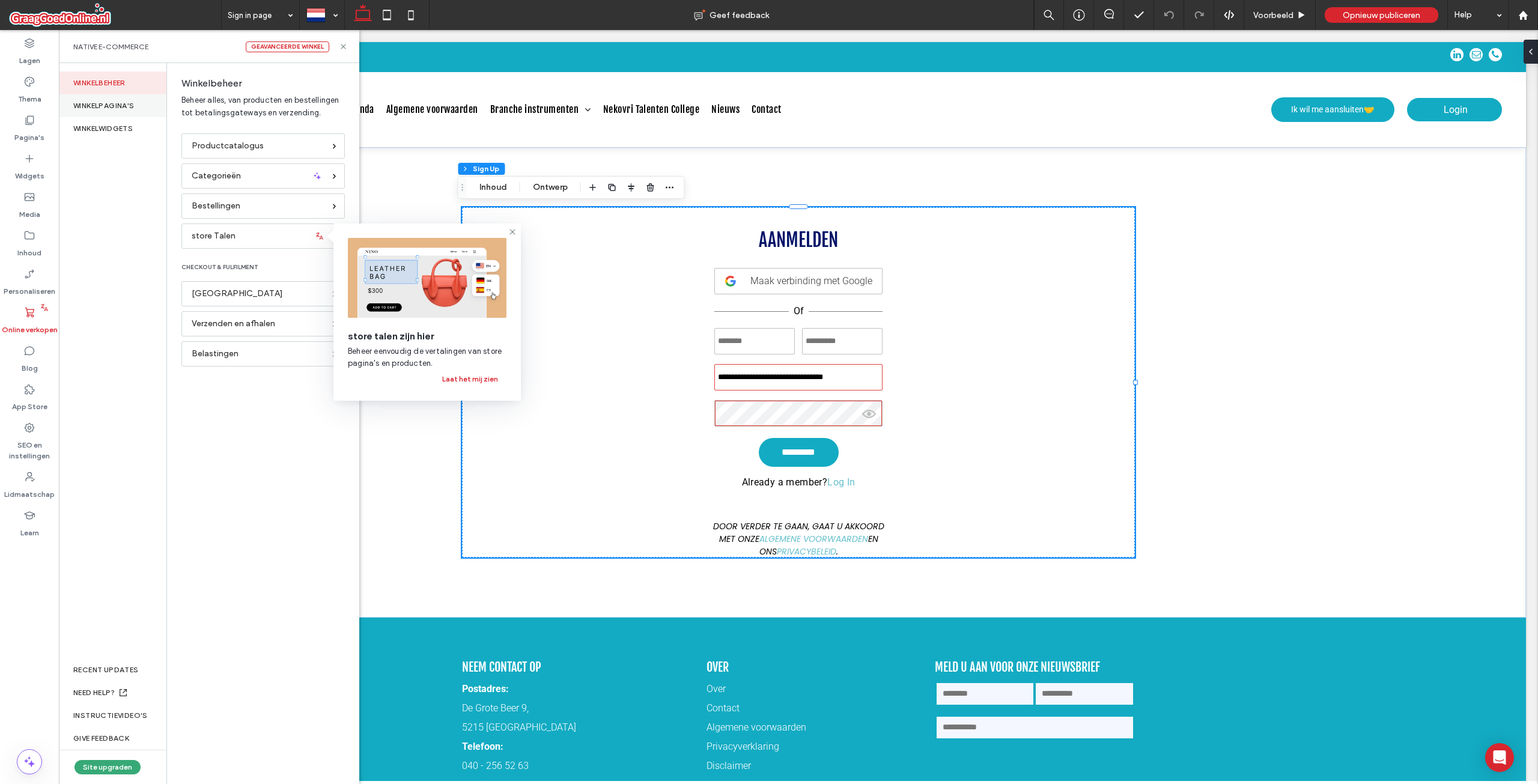
click at [121, 112] on div "WINKELPAGINA'S" at bounding box center [112, 105] width 107 height 23
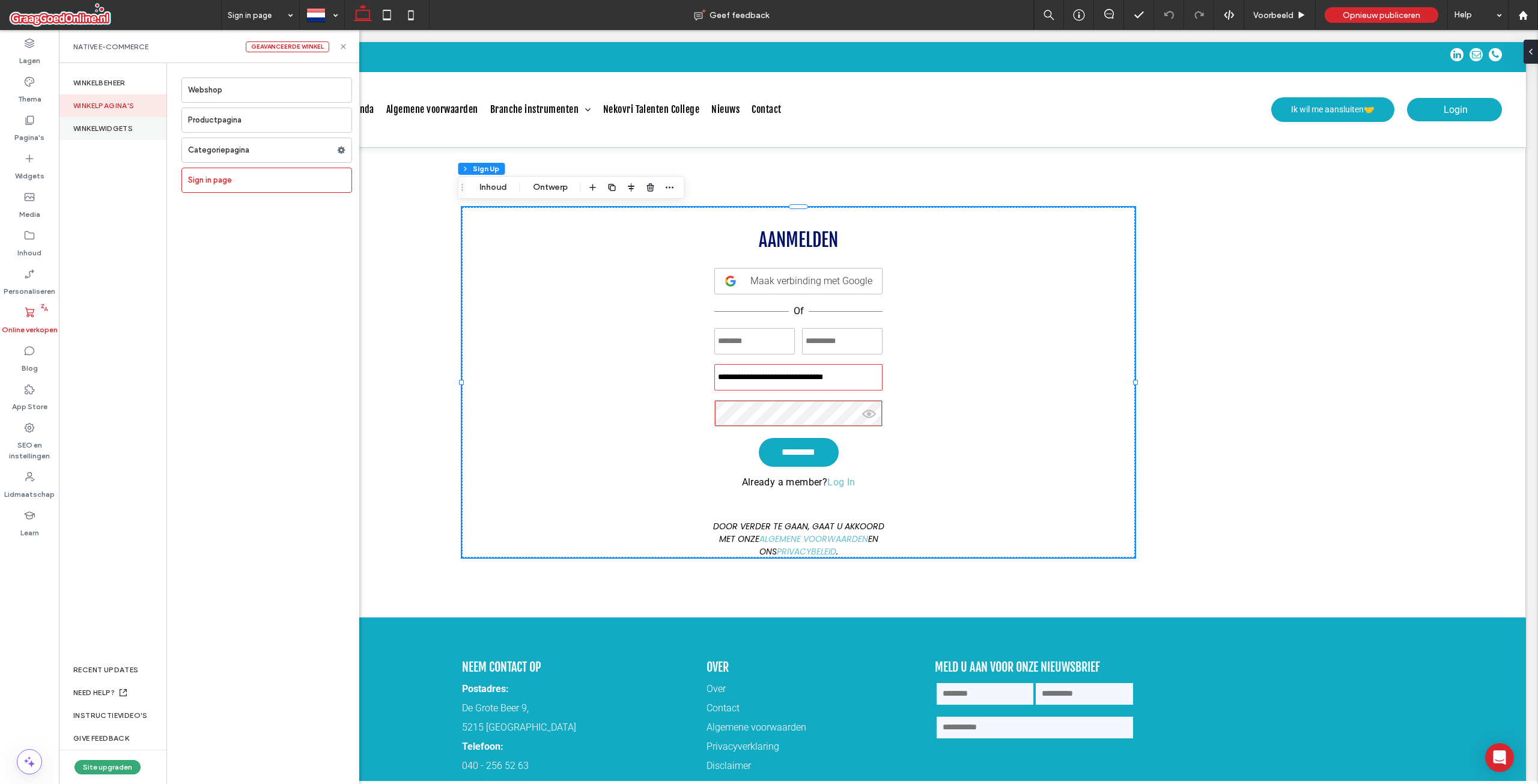
click at [119, 123] on div "WINKELWIDGETS" at bounding box center [112, 128] width 107 height 23
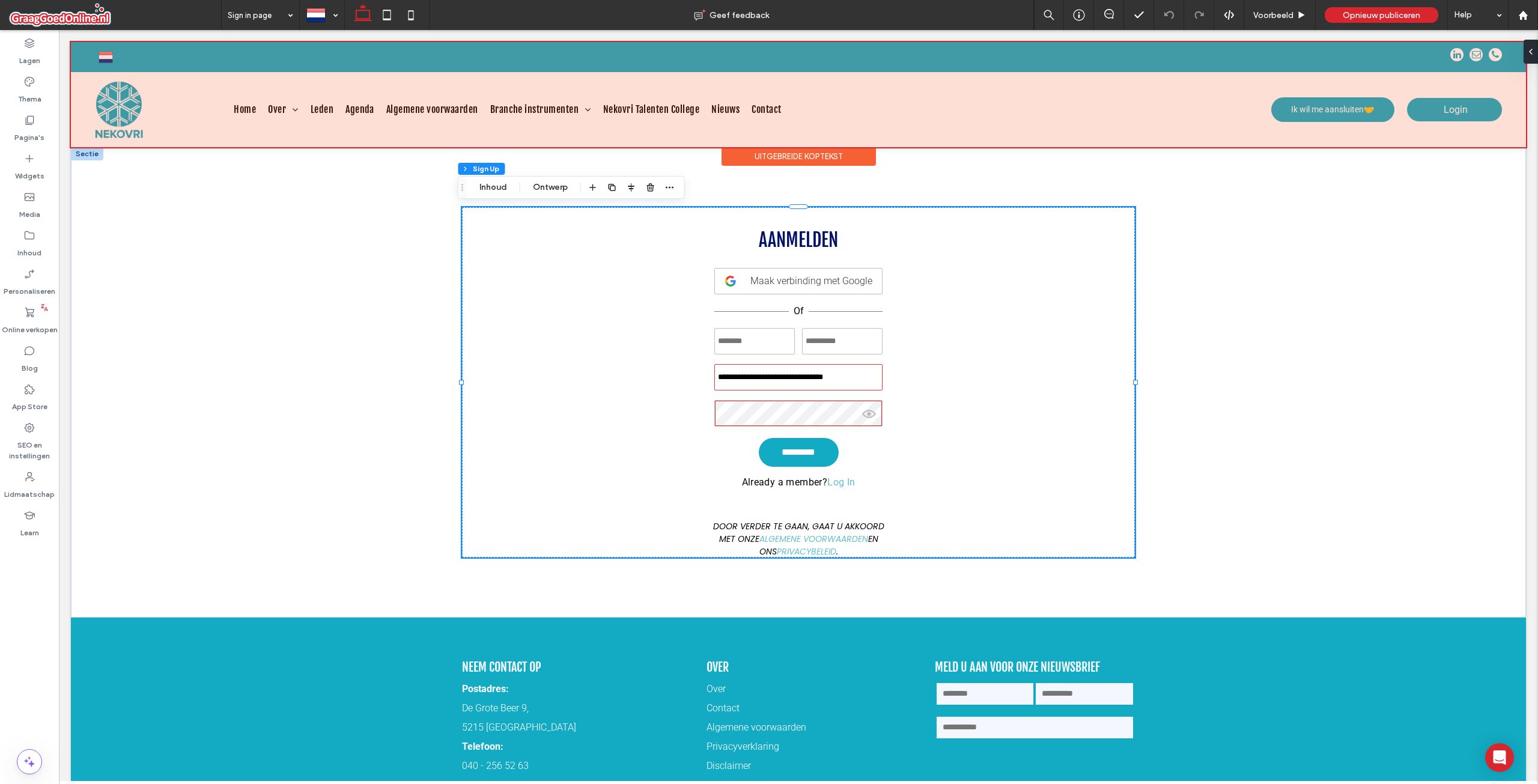
click at [115, 123] on div at bounding box center [798, 95] width 1455 height 105
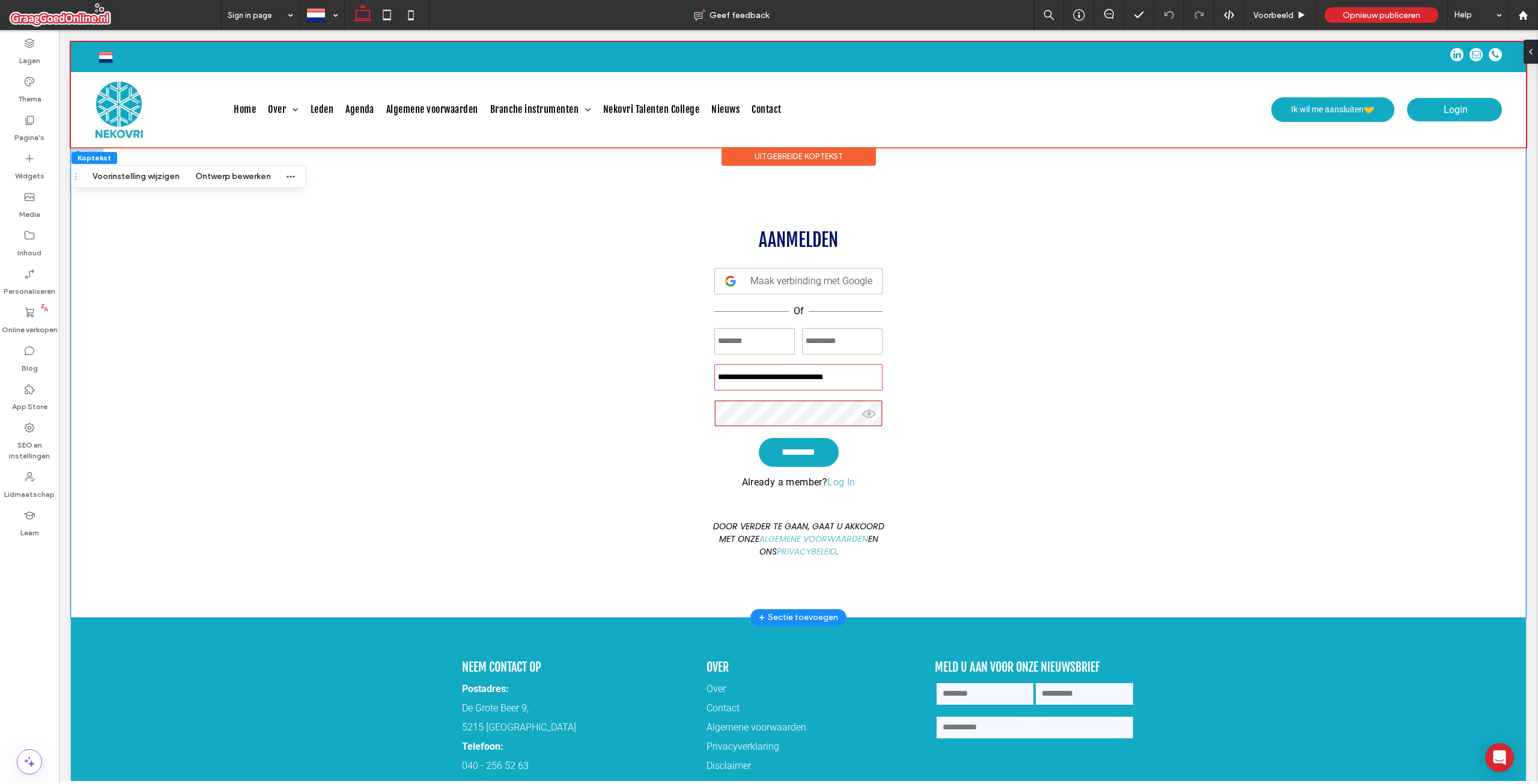
click at [270, 340] on div "**********" at bounding box center [798, 382] width 1455 height 470
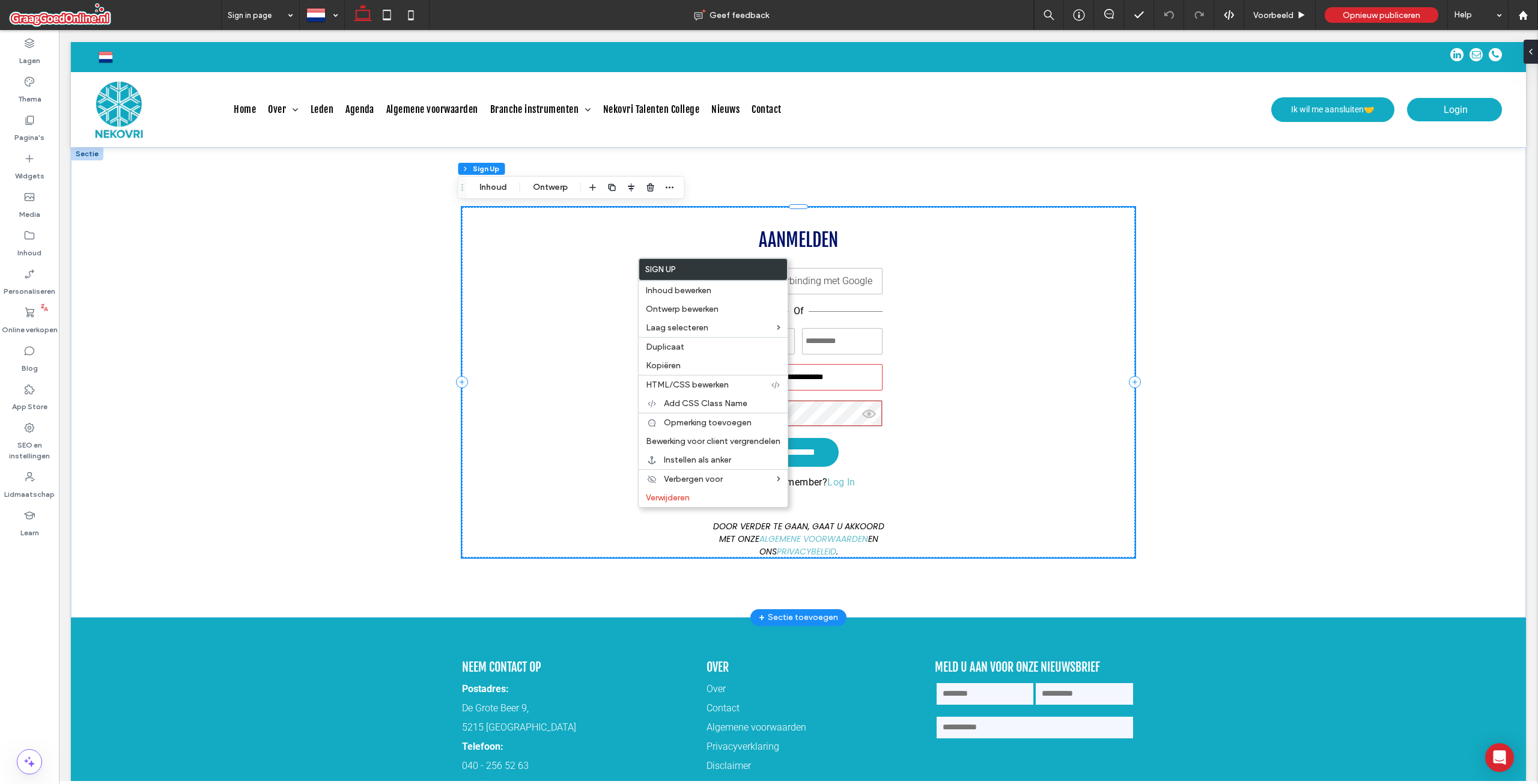
click at [999, 295] on div "**********" at bounding box center [798, 382] width 673 height 350
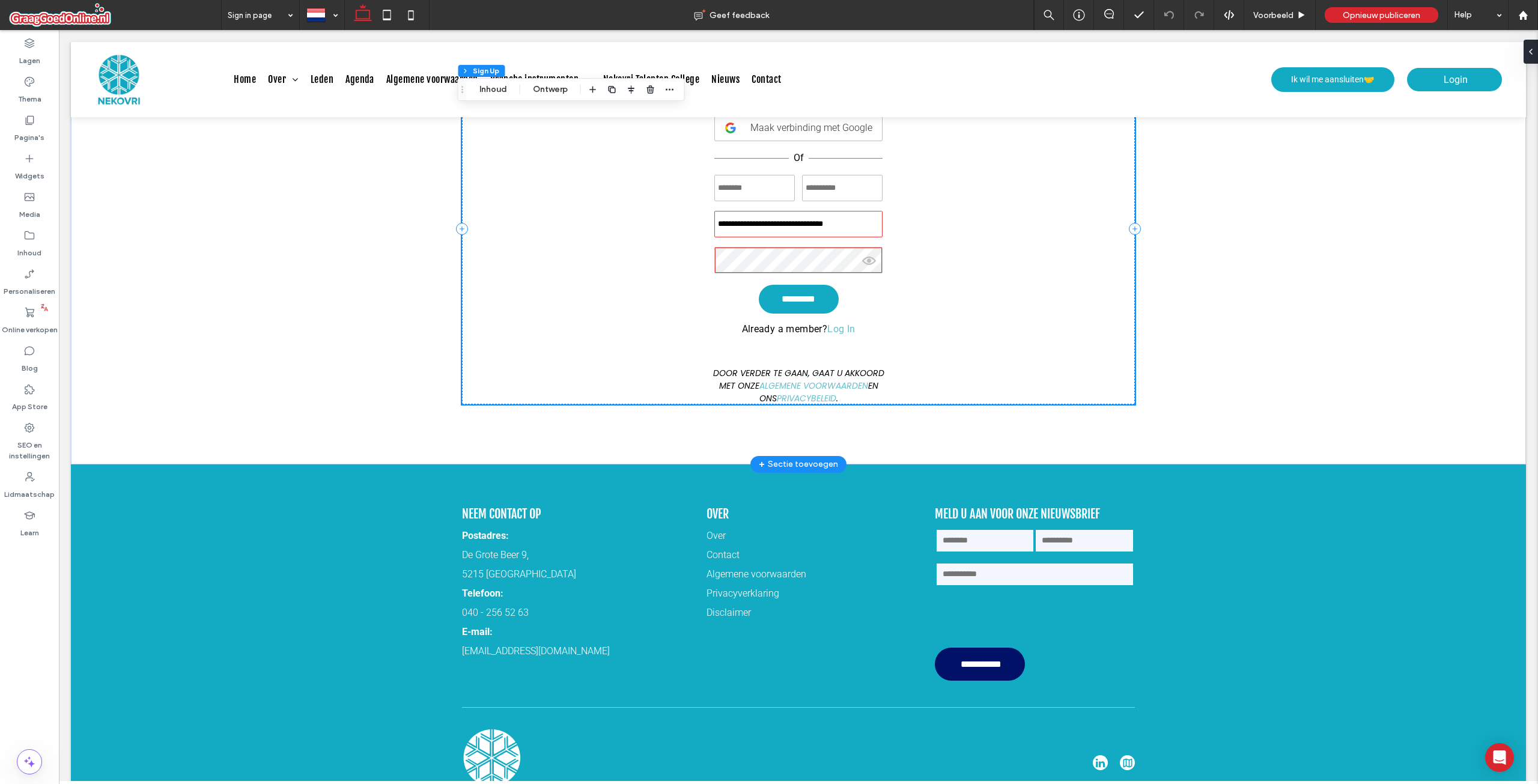
scroll to position [180, 0]
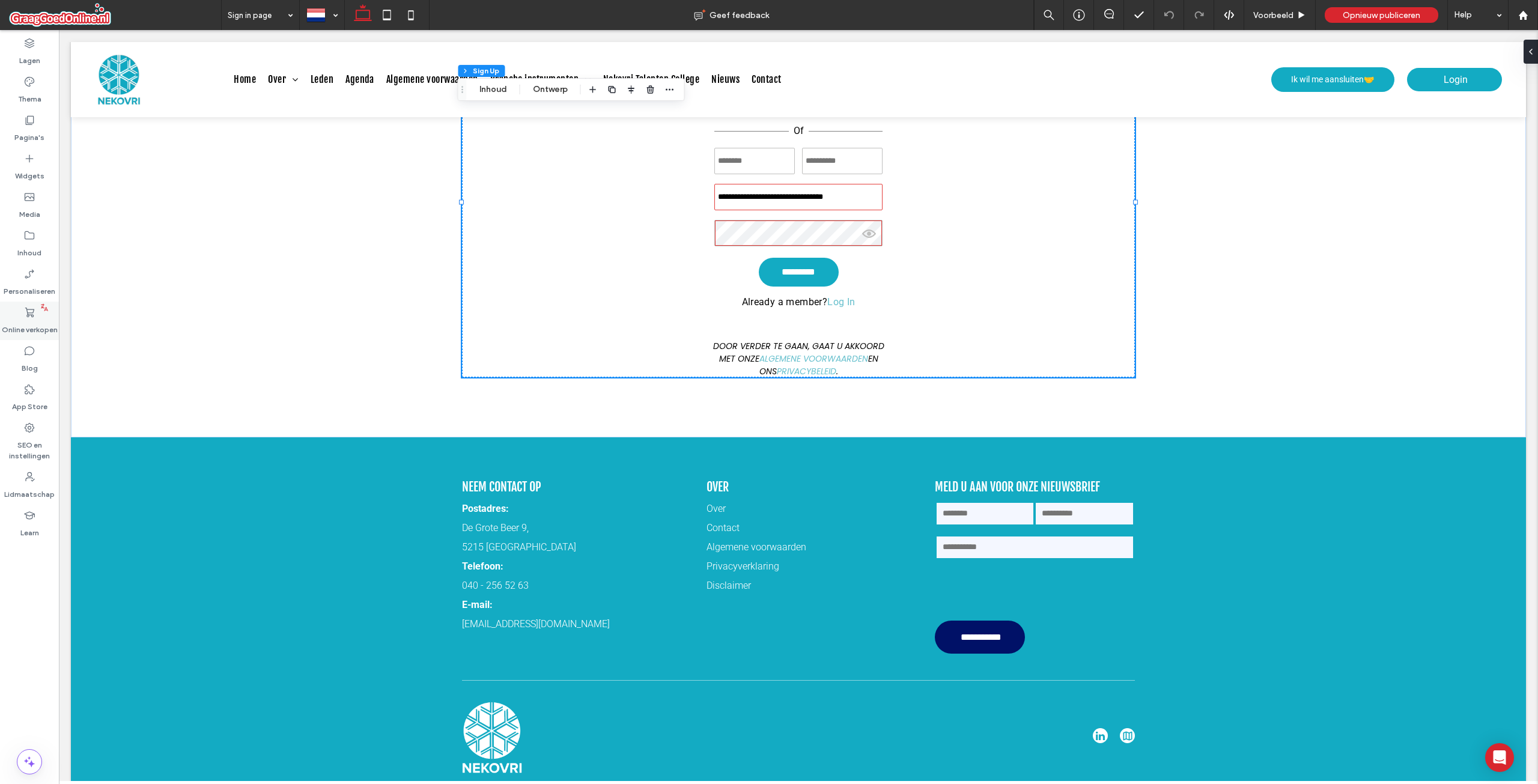
click at [35, 326] on label "Online verkopen" at bounding box center [30, 326] width 56 height 17
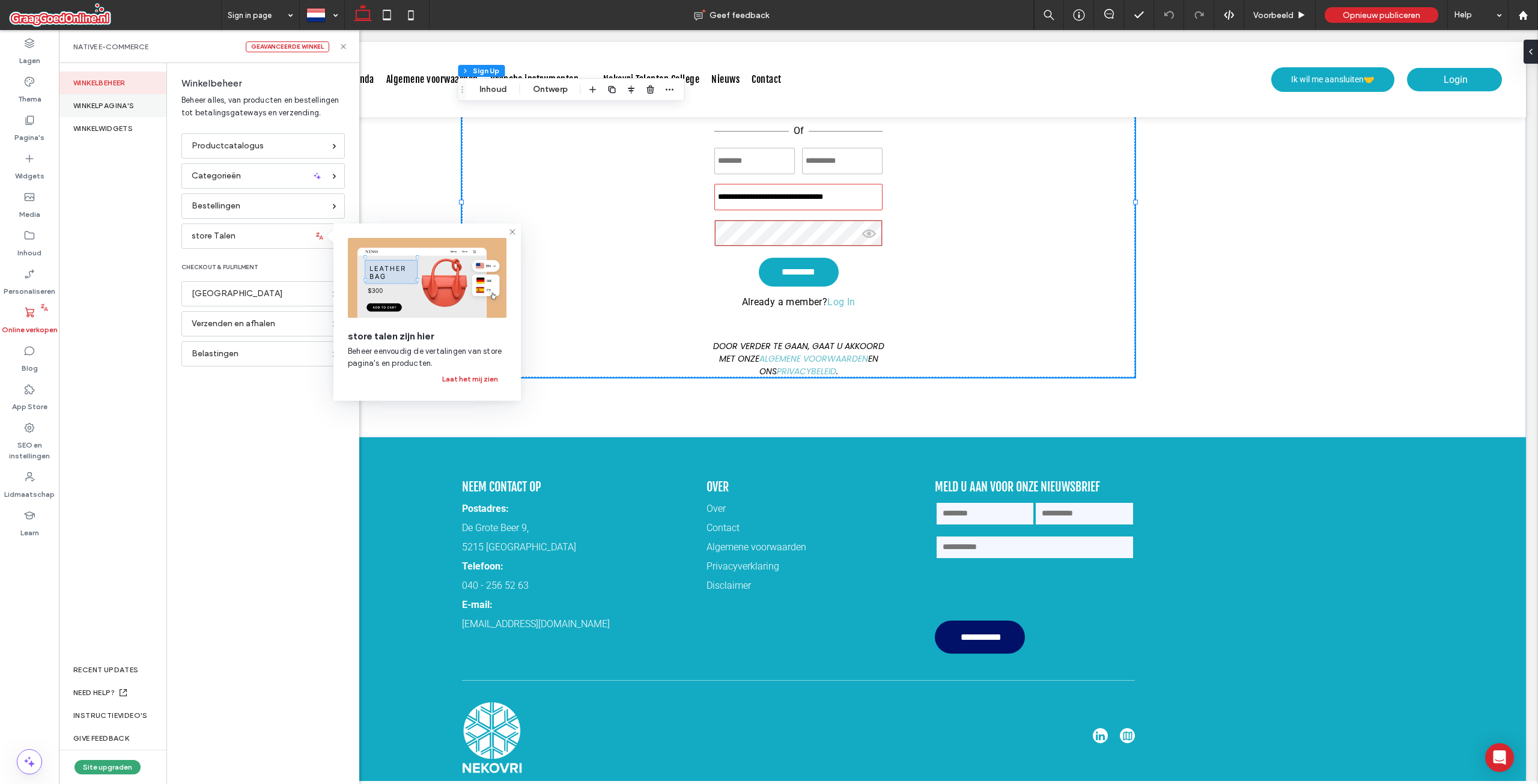
click at [130, 103] on div "WINKELPAGINA'S" at bounding box center [112, 105] width 107 height 23
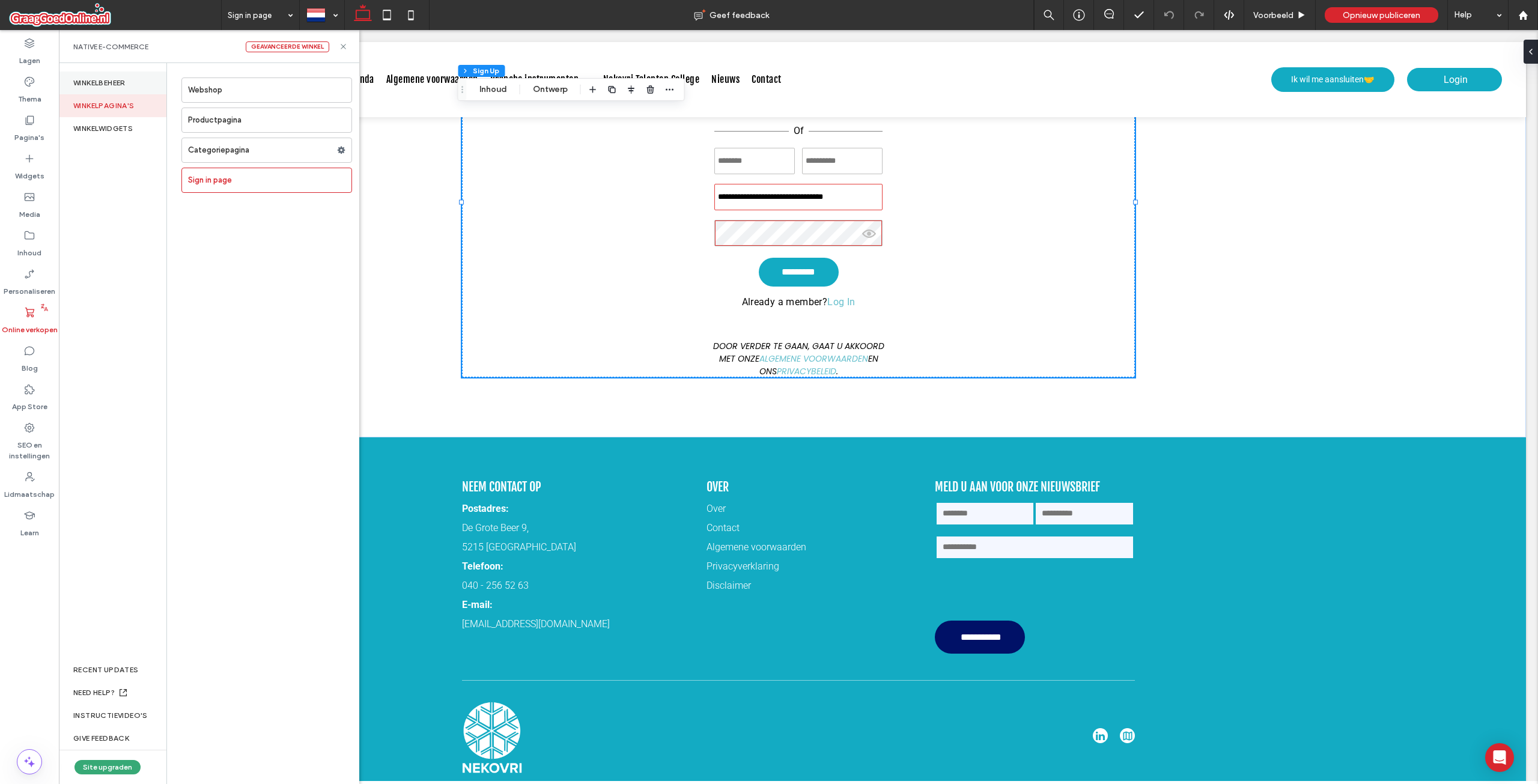
click at [110, 80] on div "Winkelbeheer" at bounding box center [112, 82] width 107 height 23
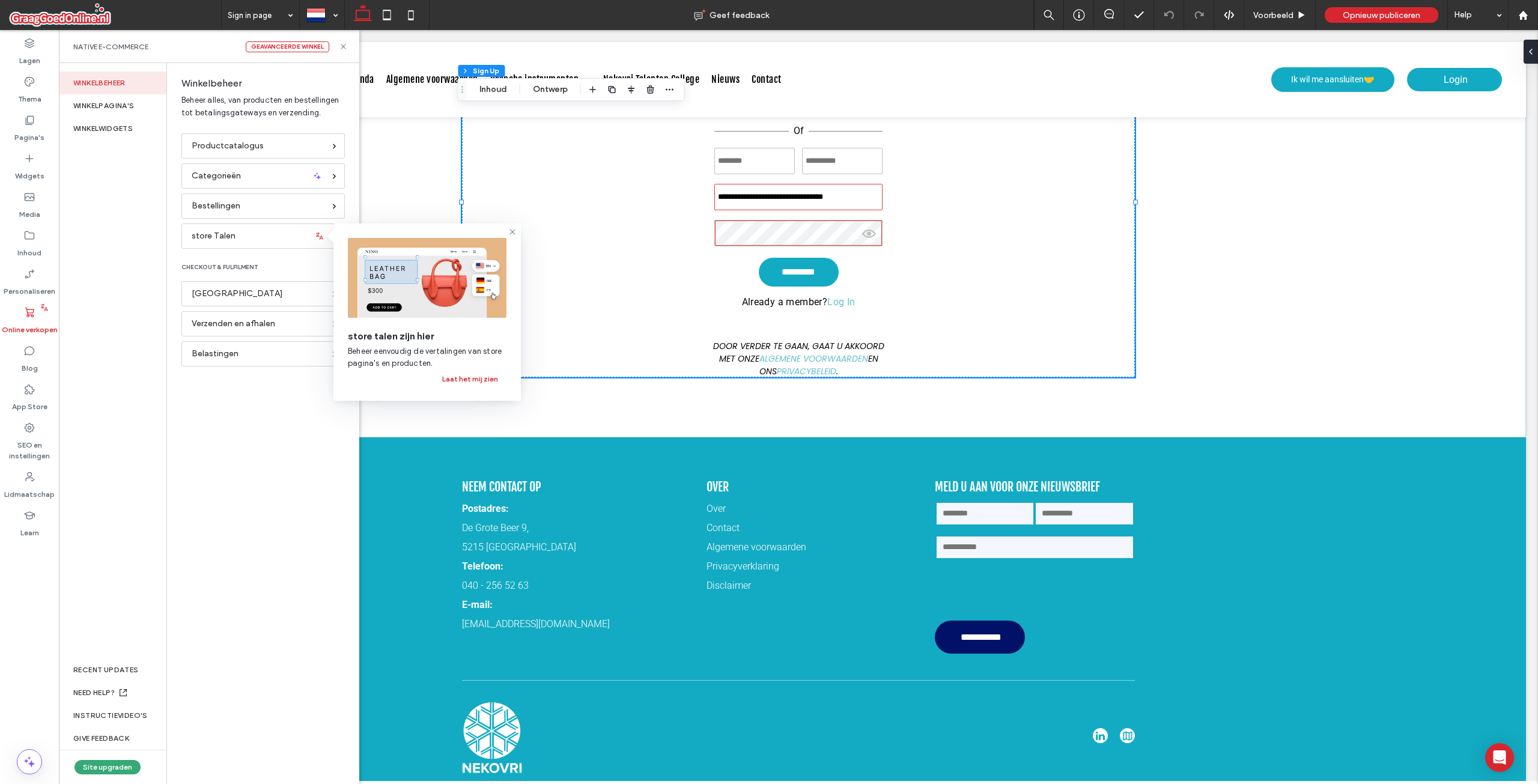
click at [236, 419] on div "Productcatalogus Categorieën Bestellingen store Talen checkout & FULFILMENT Bet…" at bounding box center [260, 451] width 187 height 636
click at [105, 115] on div "WINKELPAGINA'S" at bounding box center [112, 105] width 107 height 23
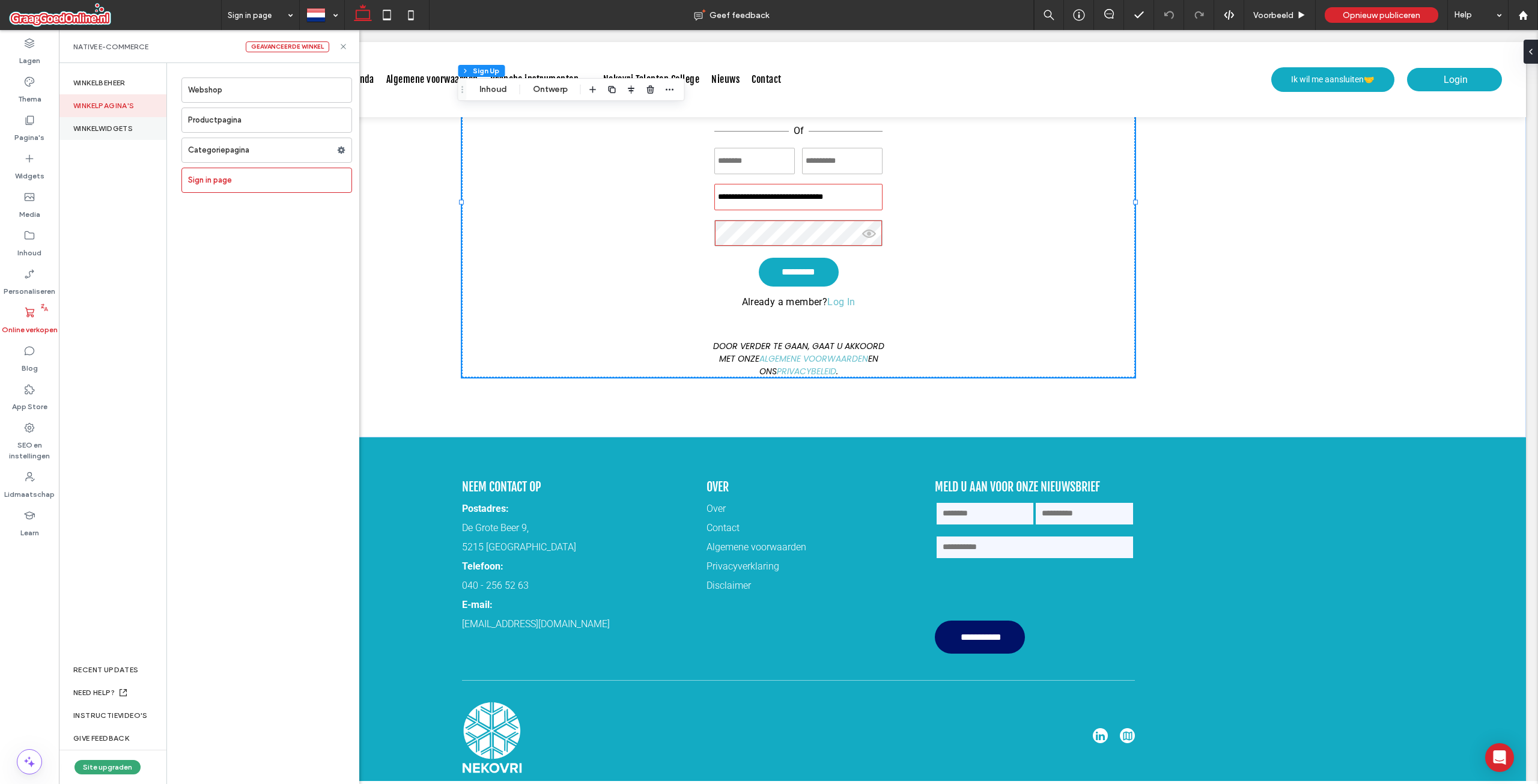
click at [108, 123] on div "WINKELWIDGETS" at bounding box center [112, 128] width 107 height 23
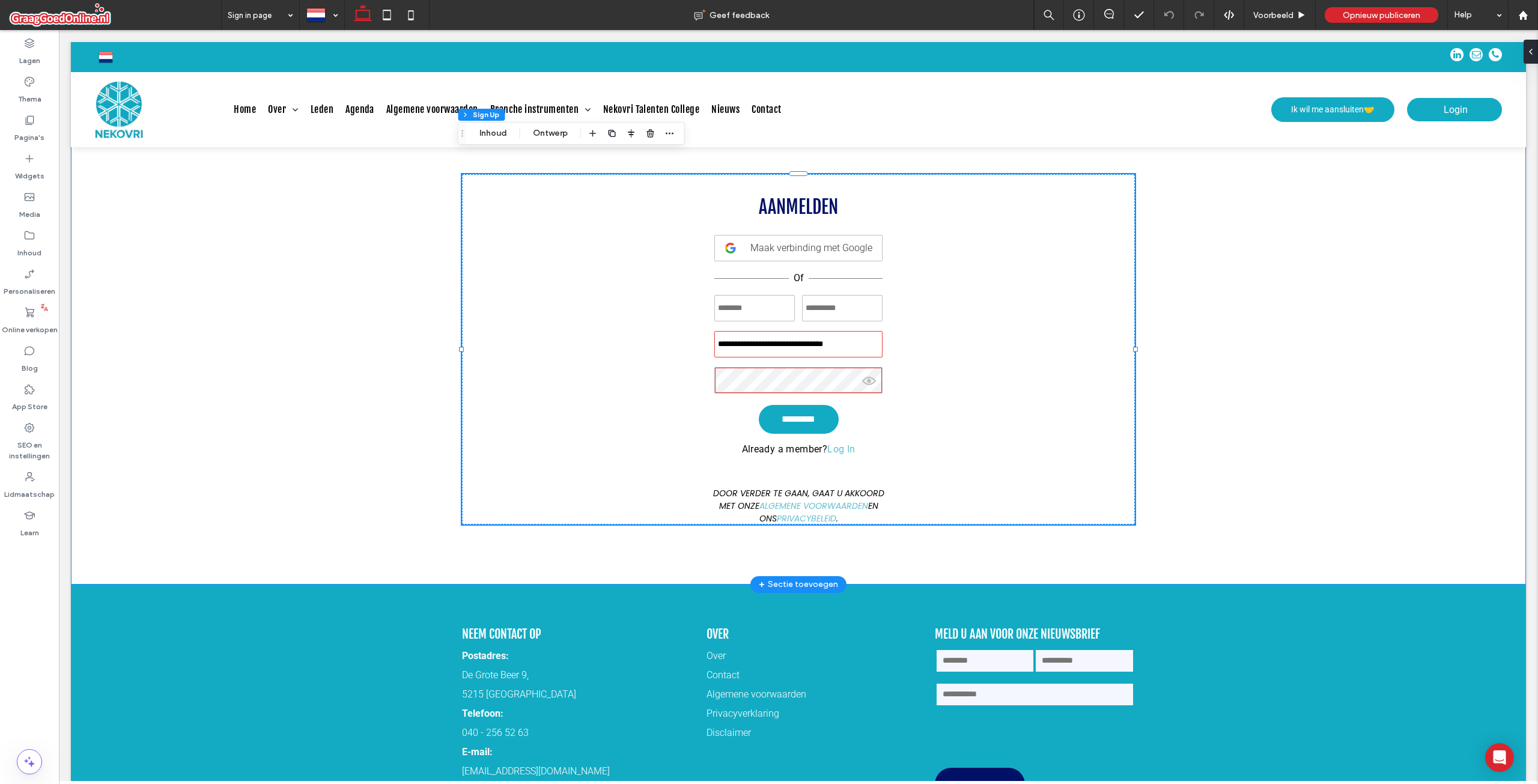
scroll to position [60, 0]
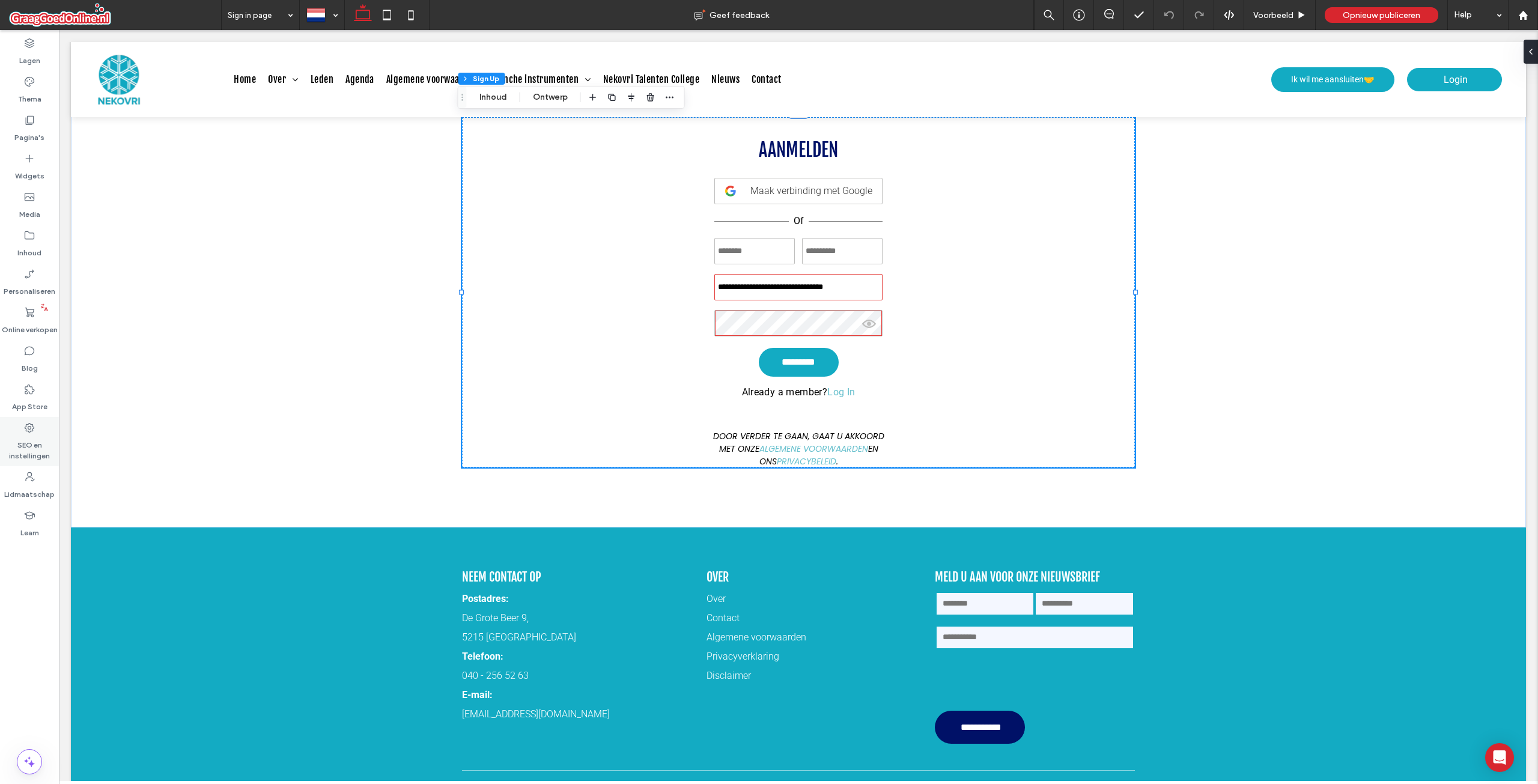
click at [16, 443] on label "SEO en instellingen" at bounding box center [29, 448] width 59 height 28
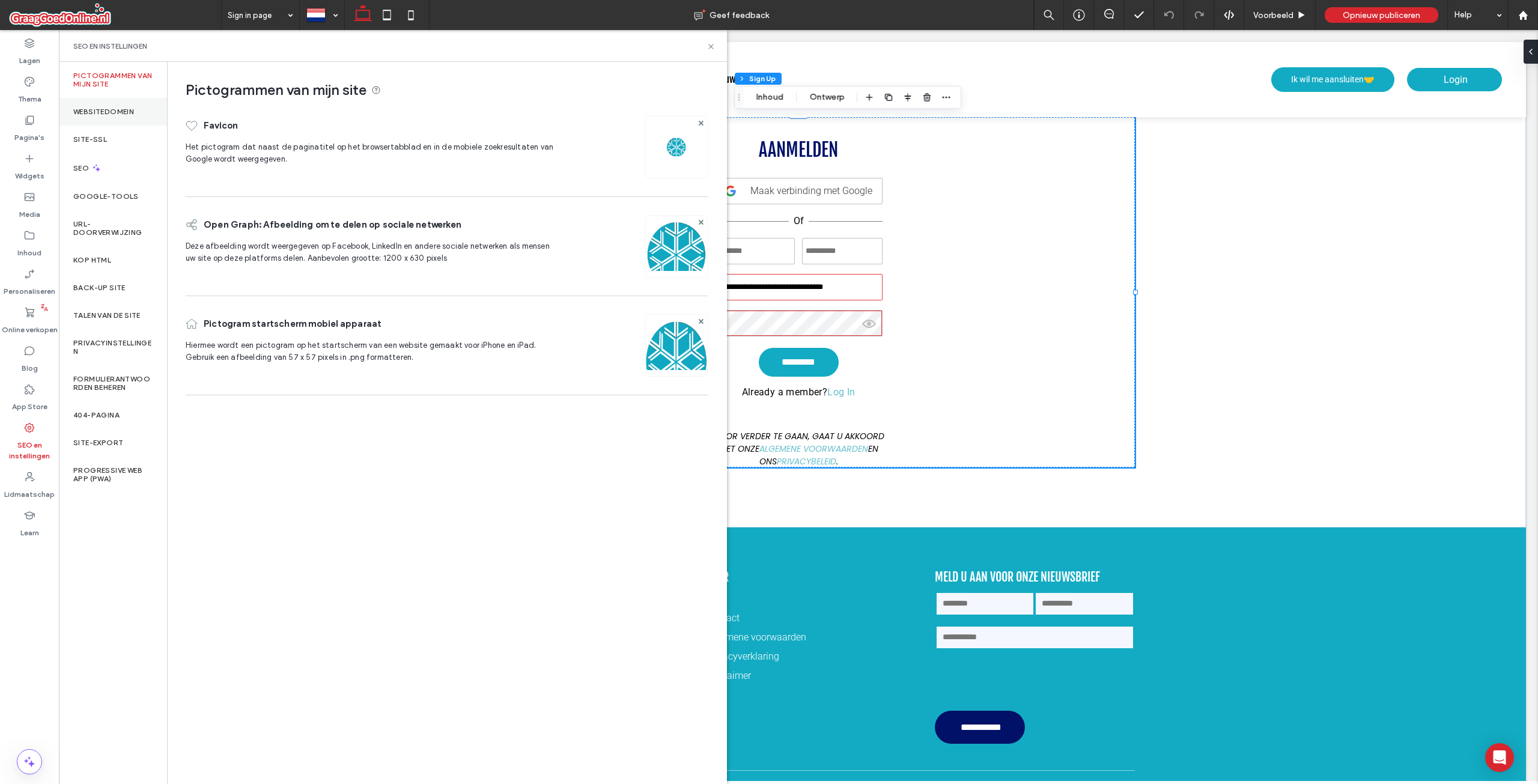
click at [126, 114] on label "Websitedomein" at bounding box center [104, 112] width 61 height 8
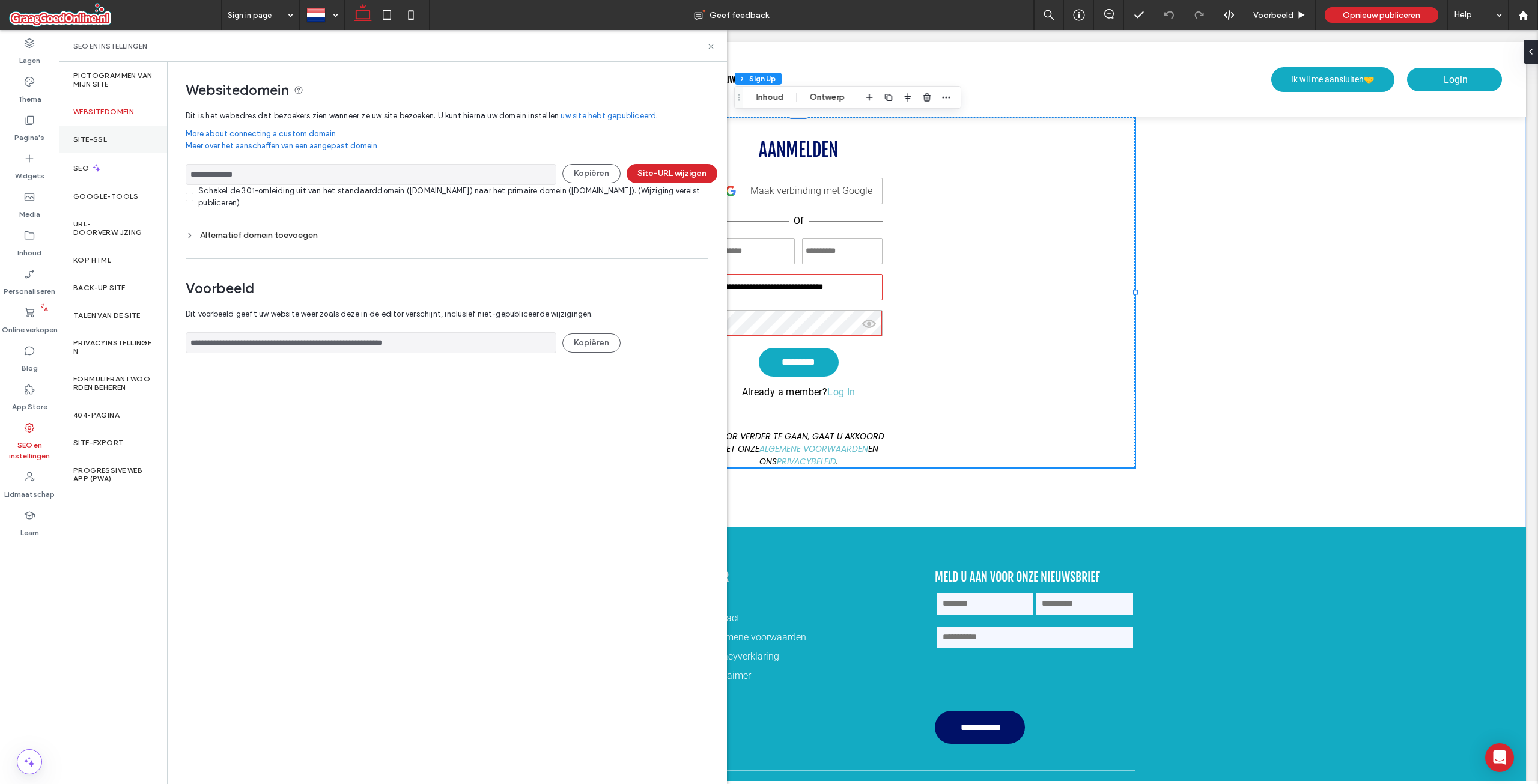
click at [124, 139] on div "Site-SSL" at bounding box center [113, 139] width 108 height 28
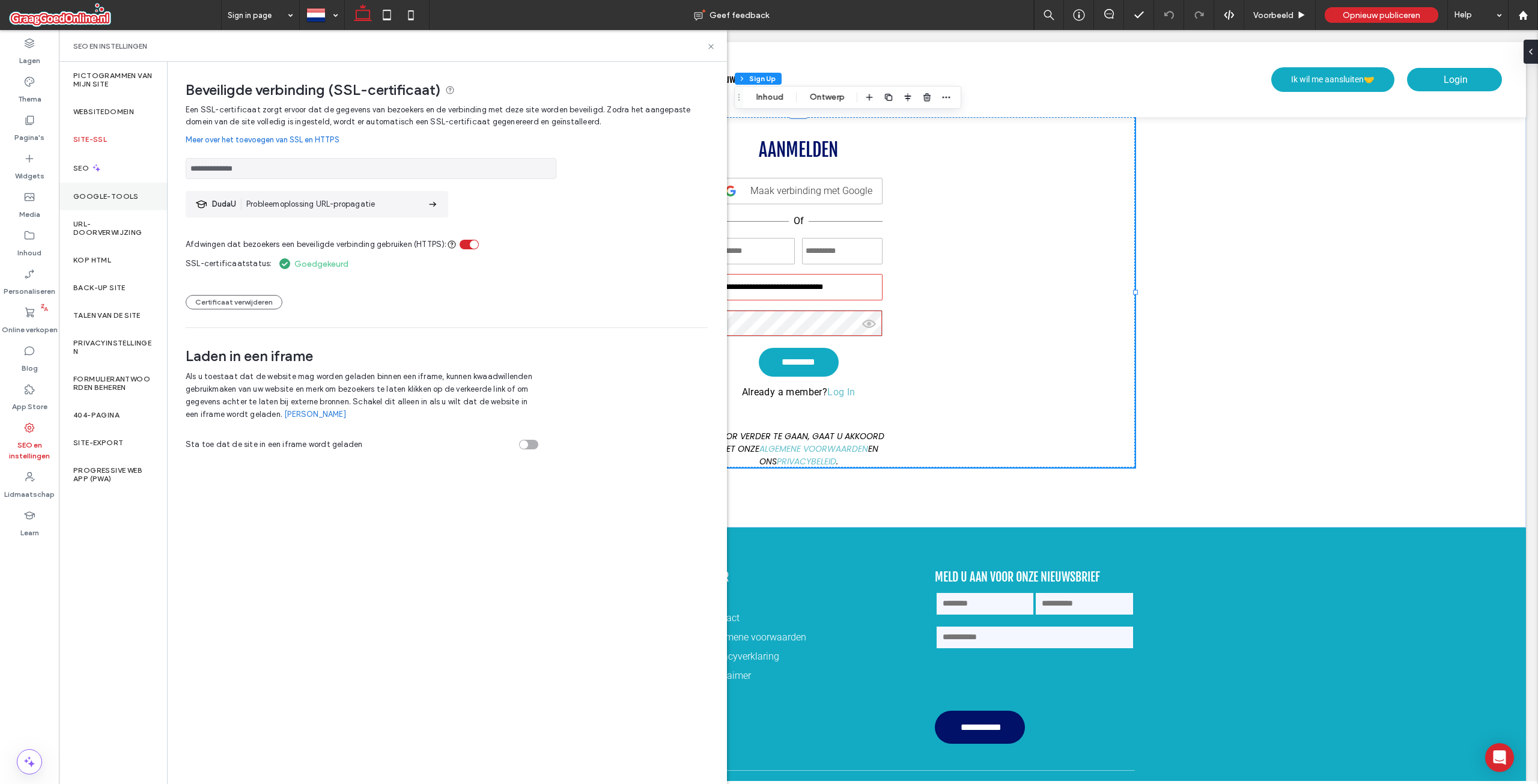
click at [124, 193] on label "Google-tools" at bounding box center [106, 196] width 65 height 8
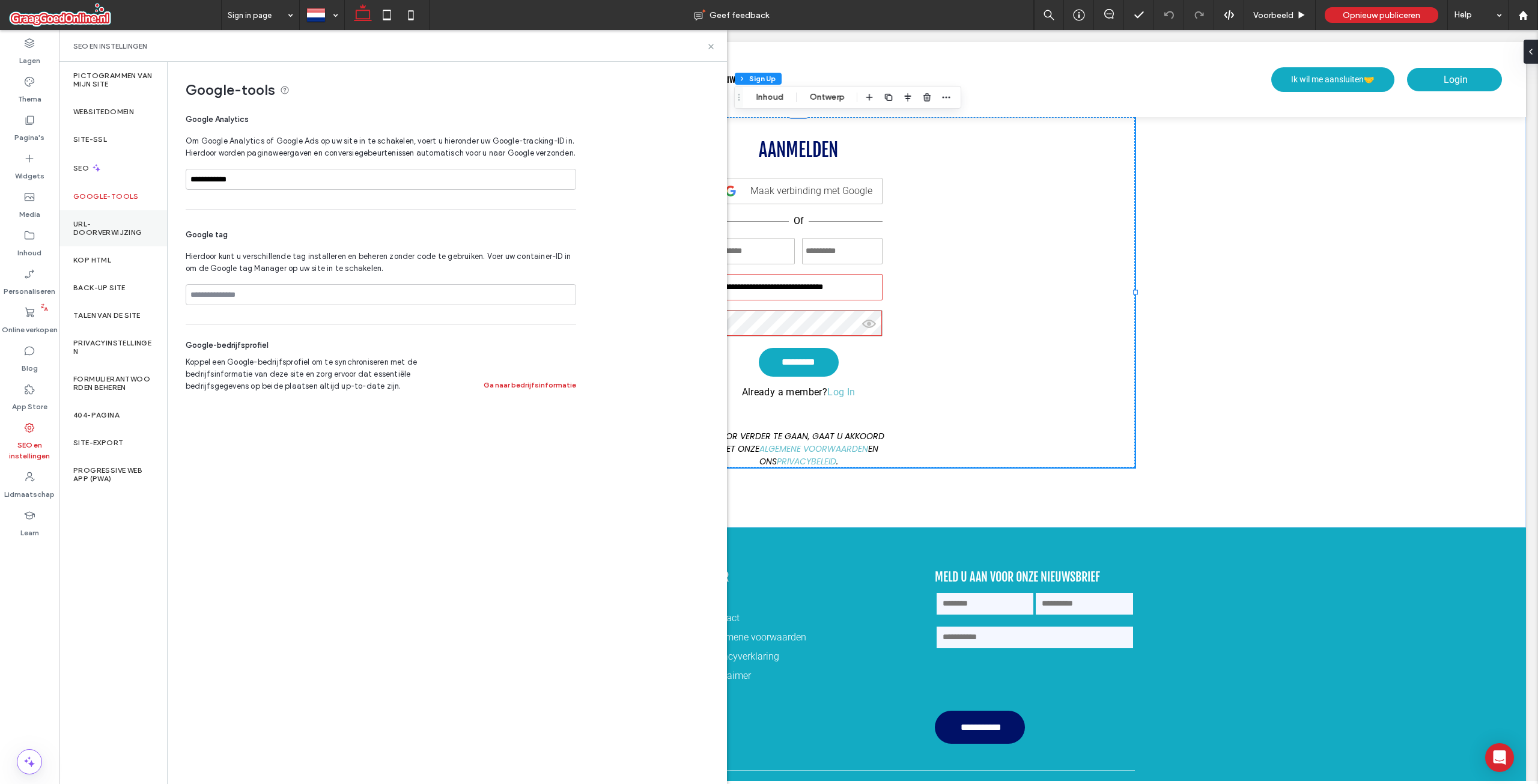
click at [127, 223] on label "URL-doorverwijzing" at bounding box center [113, 228] width 79 height 17
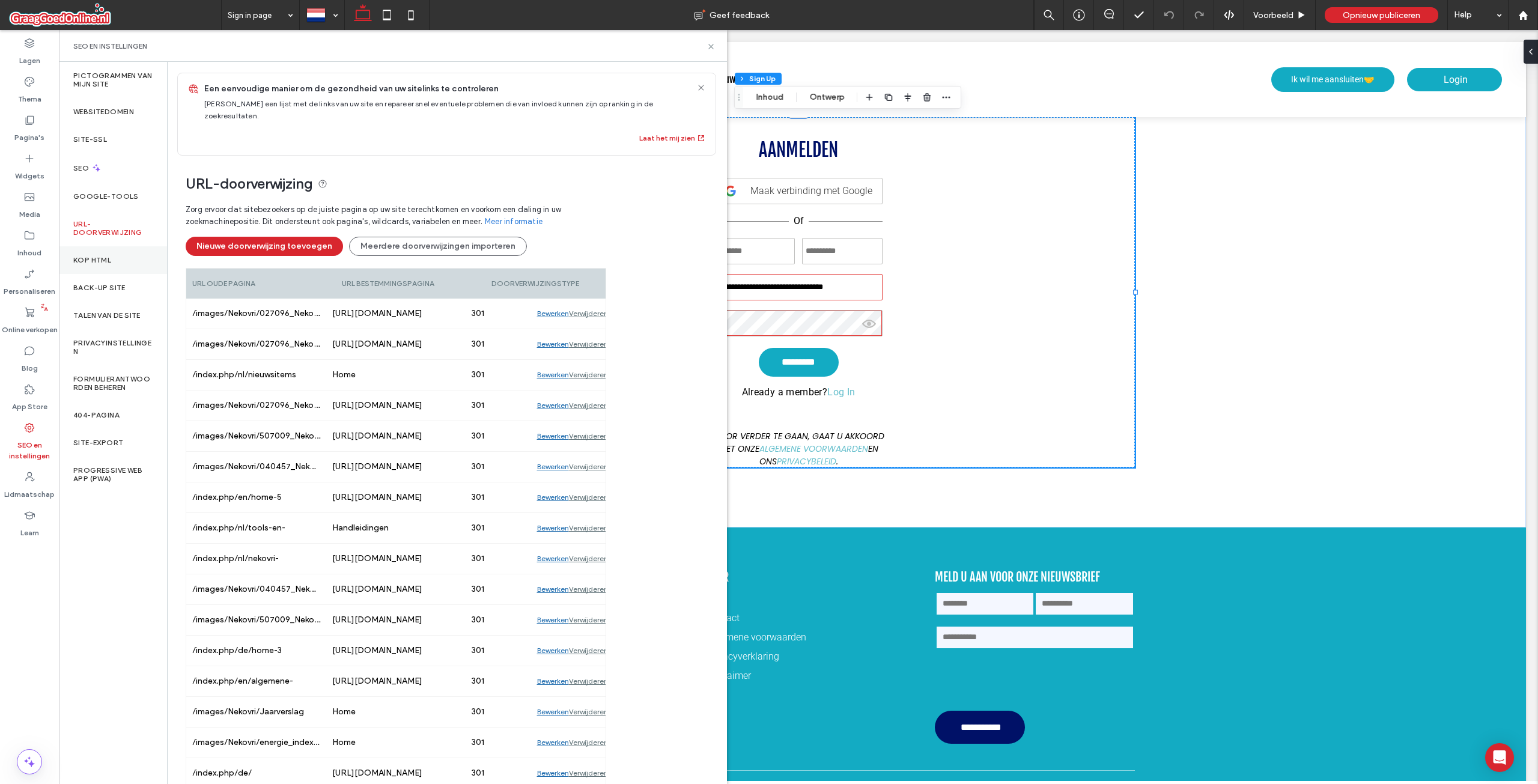
click at [128, 252] on div "Kop HTML" at bounding box center [113, 260] width 108 height 28
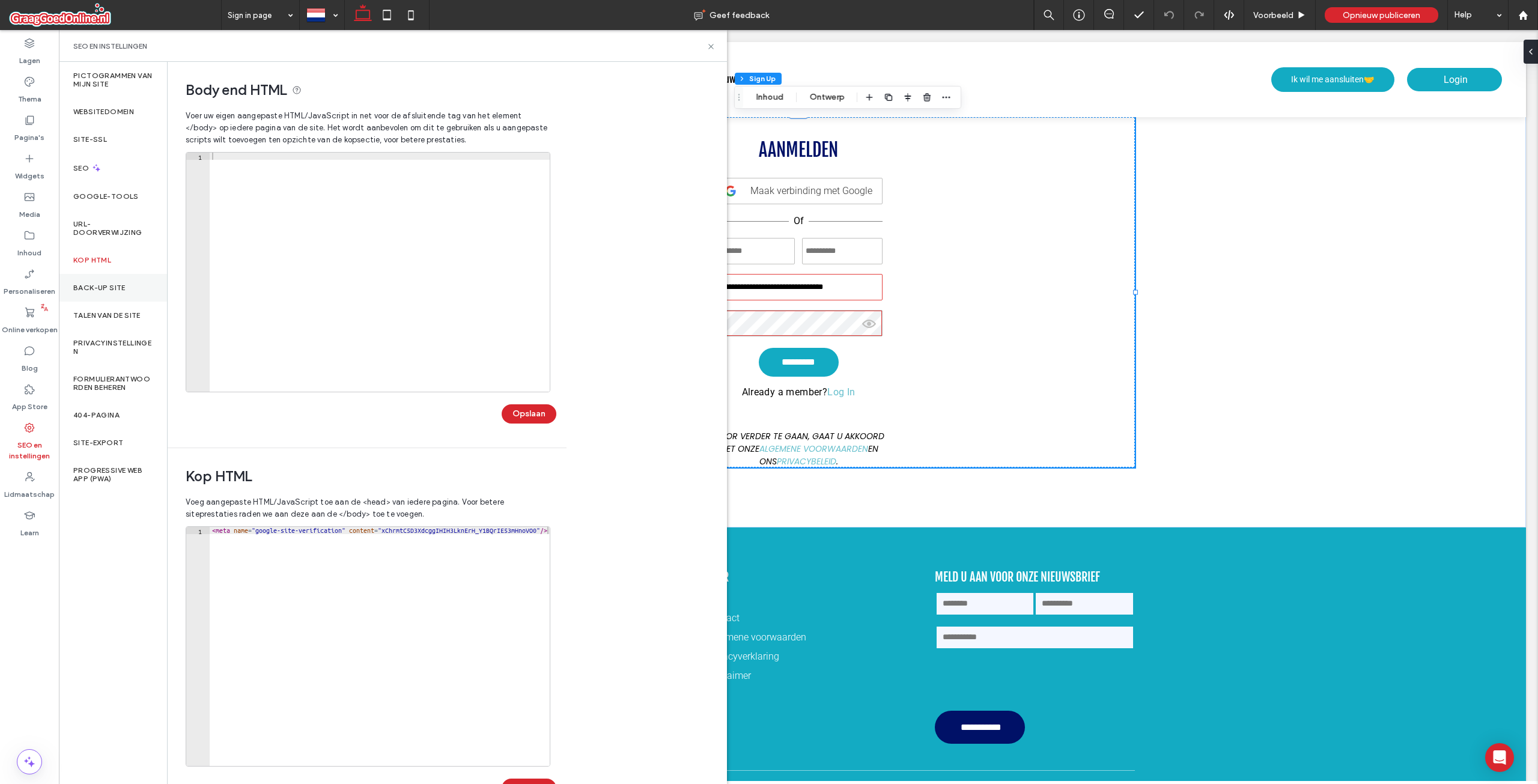
click at [125, 276] on div "Back-up site" at bounding box center [113, 288] width 108 height 28
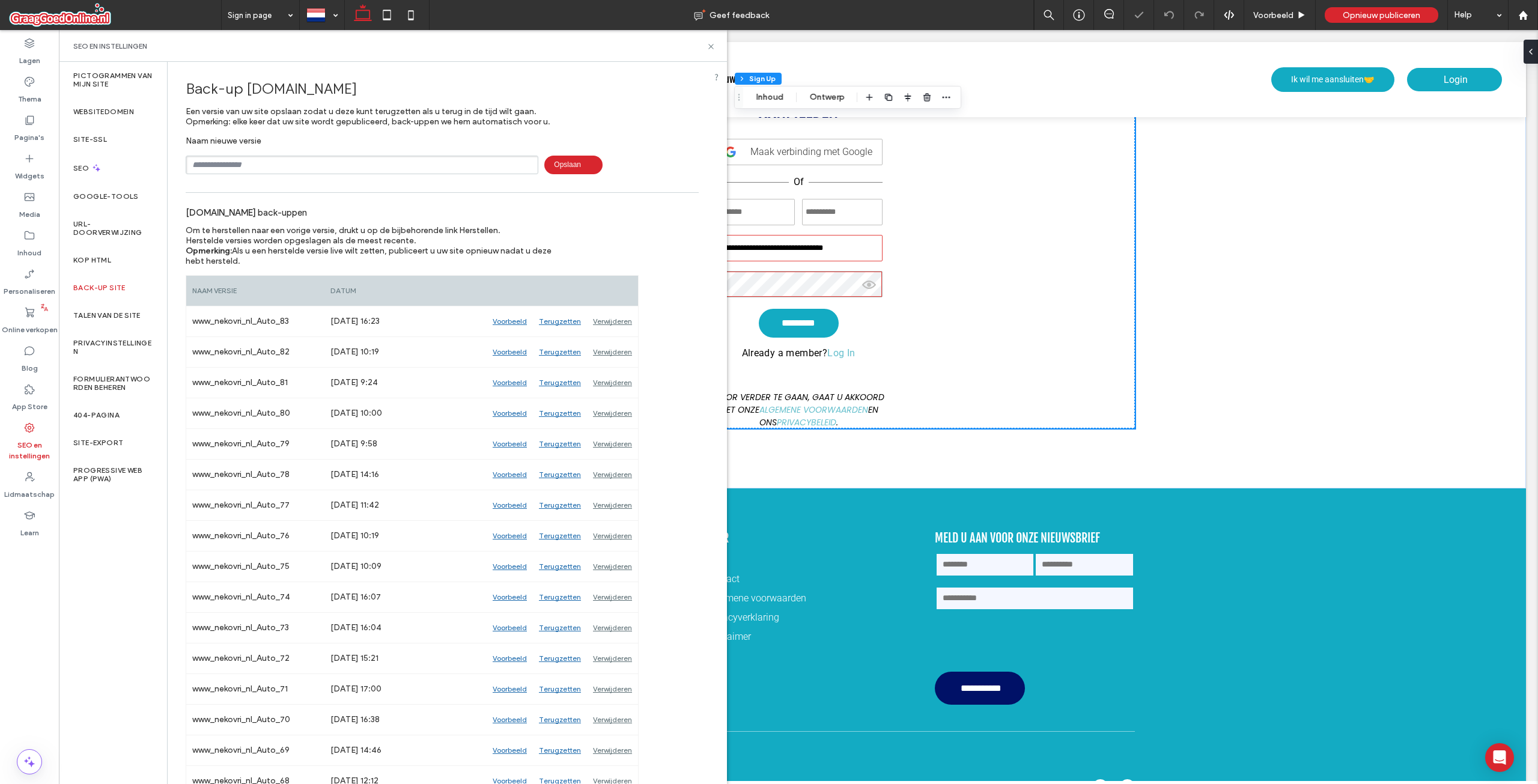
scroll to position [120, 0]
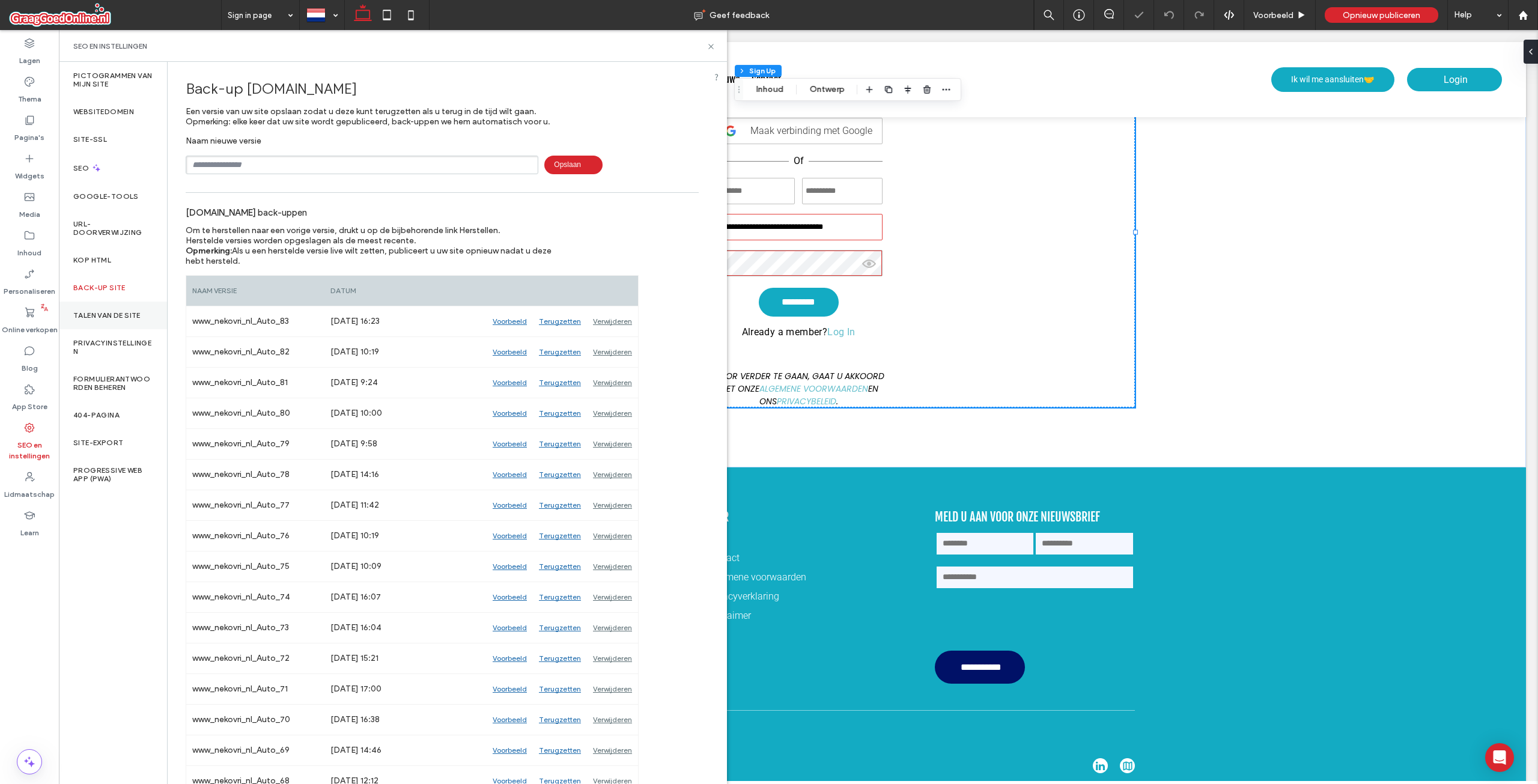
click at [110, 314] on label "Talen van de site" at bounding box center [107, 315] width 67 height 8
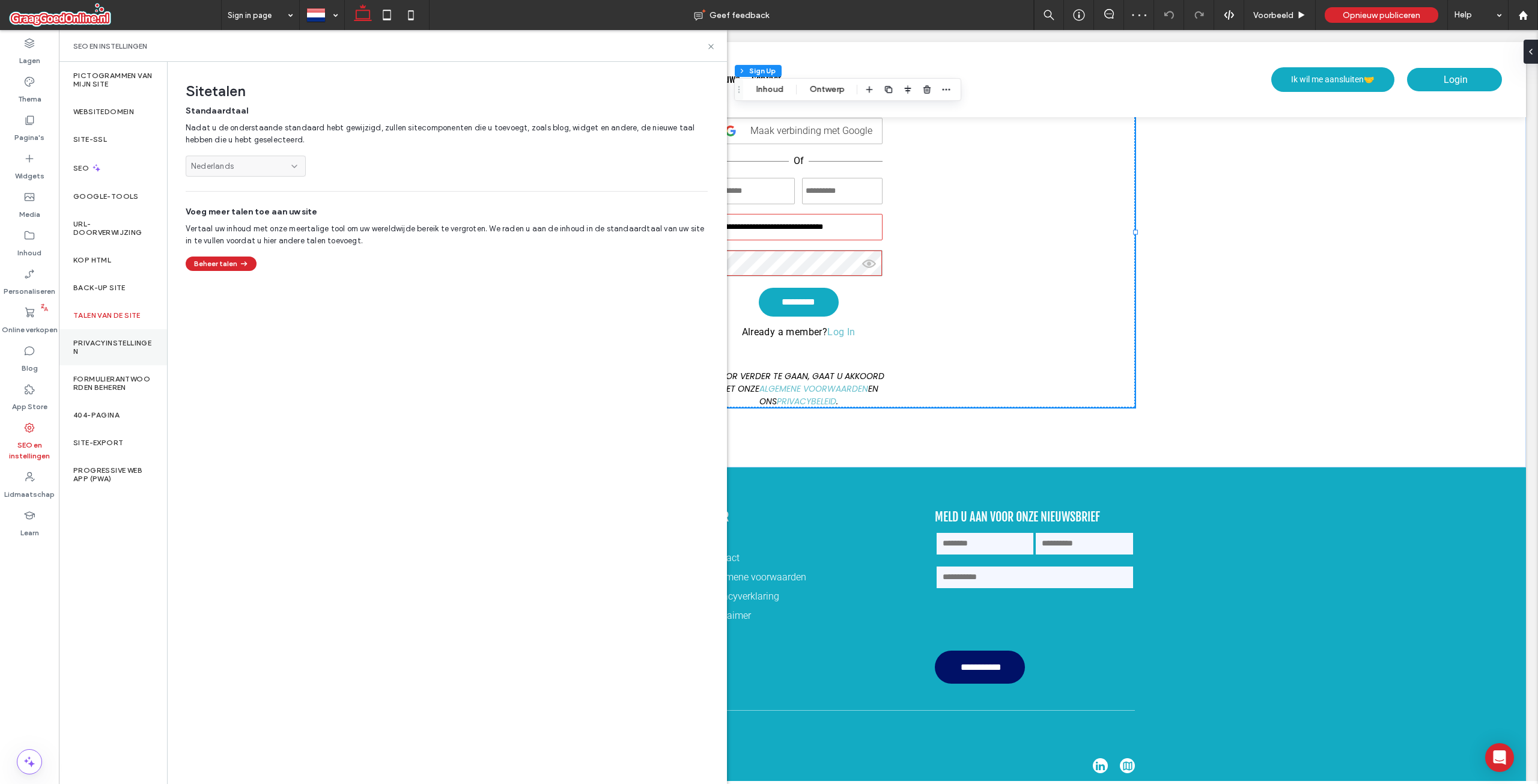
click at [112, 335] on div "Privacyinstellingen" at bounding box center [113, 347] width 108 height 36
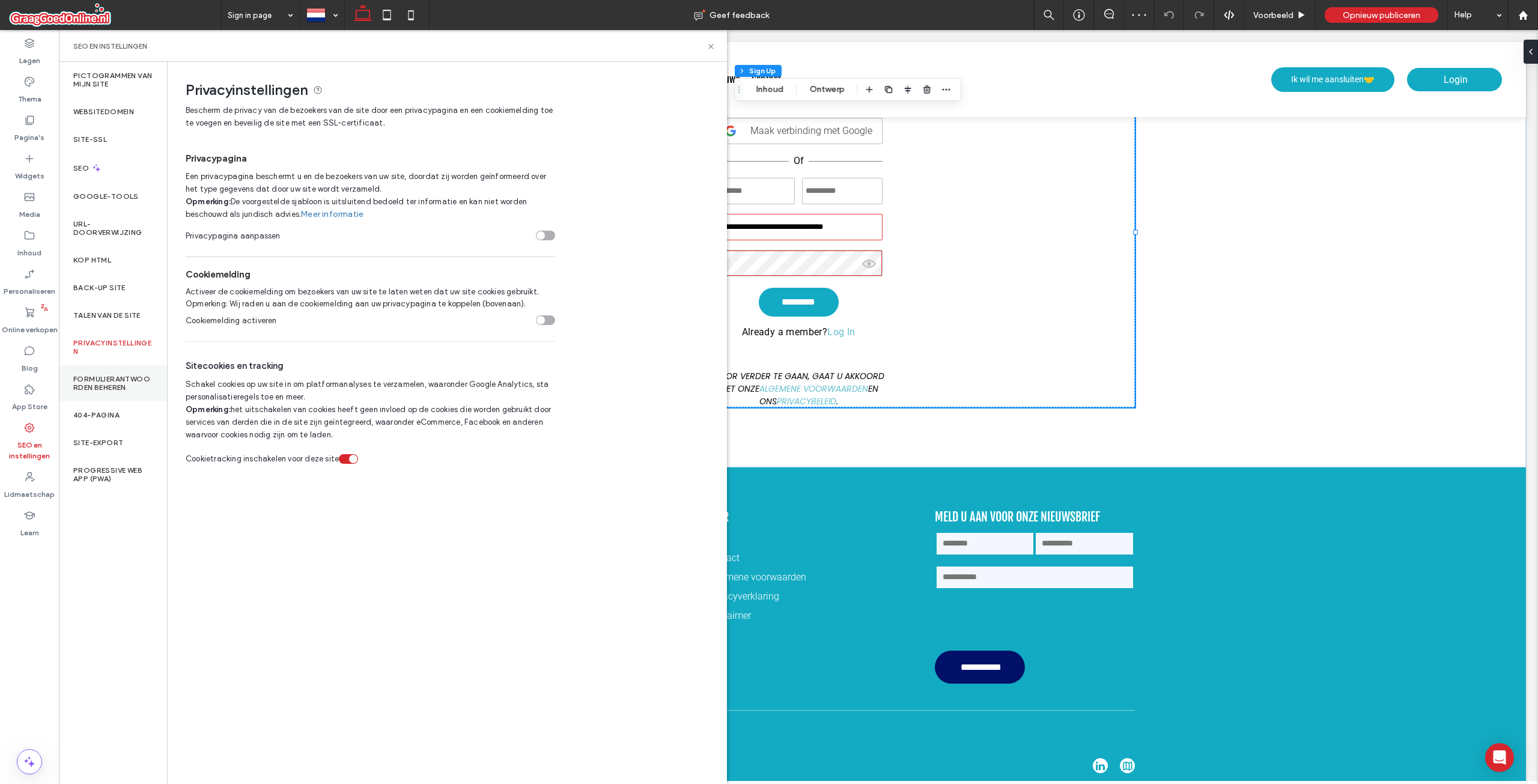
click at [119, 387] on label "Formulierantwoorden beheren" at bounding box center [113, 383] width 79 height 17
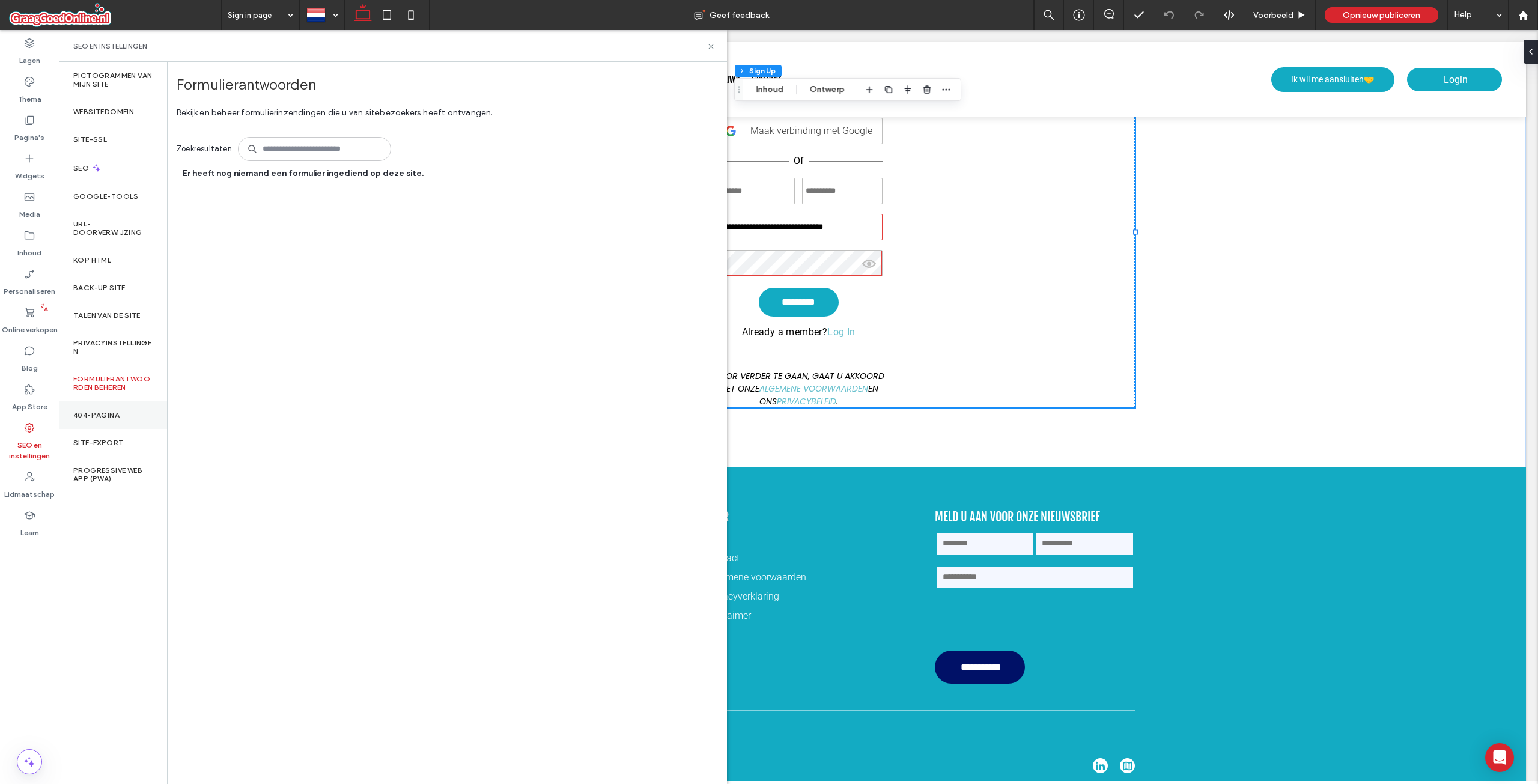
click at [117, 416] on label "404-pagina" at bounding box center [96, 415] width 46 height 8
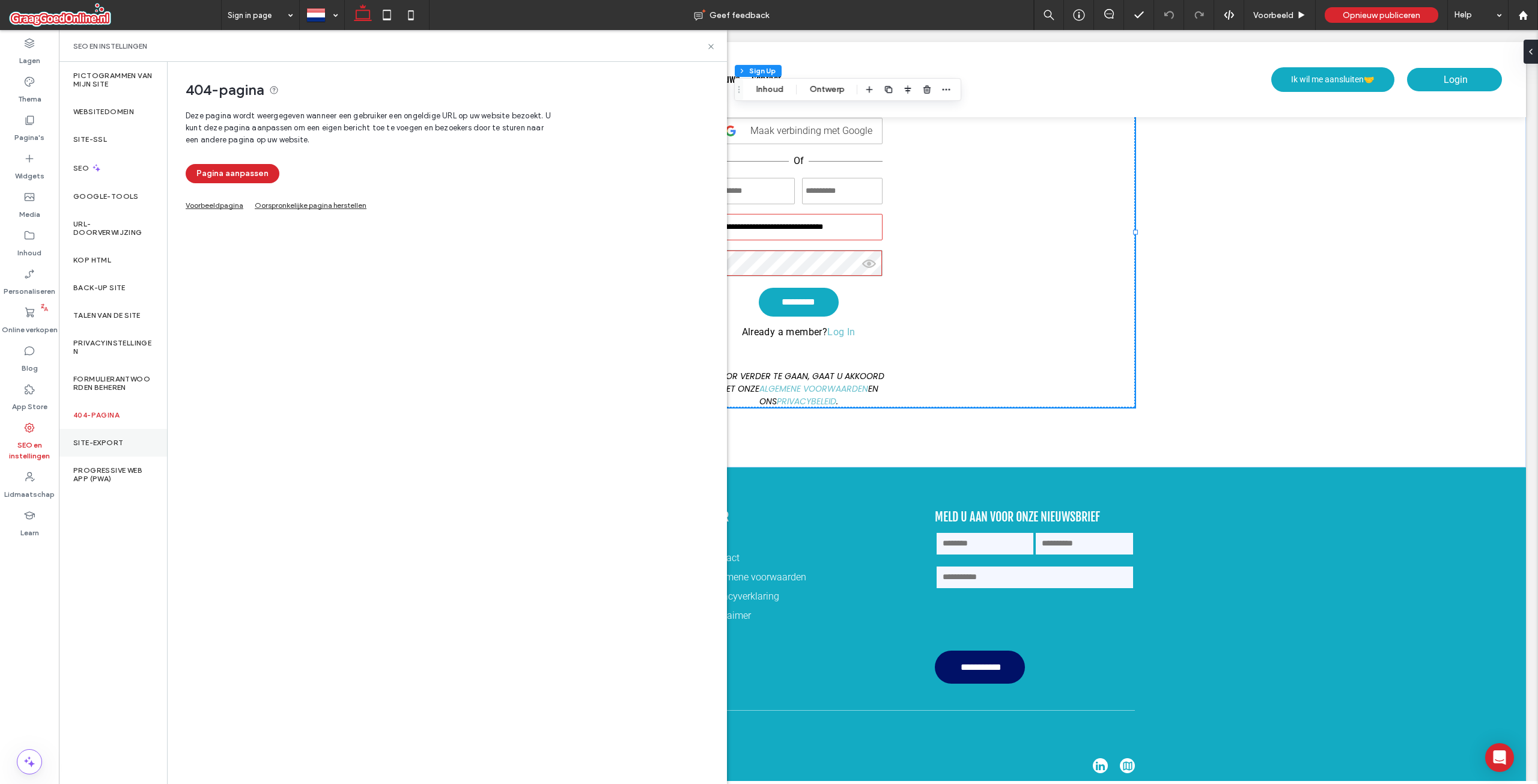
click at [120, 439] on label "Site-export" at bounding box center [98, 443] width 50 height 8
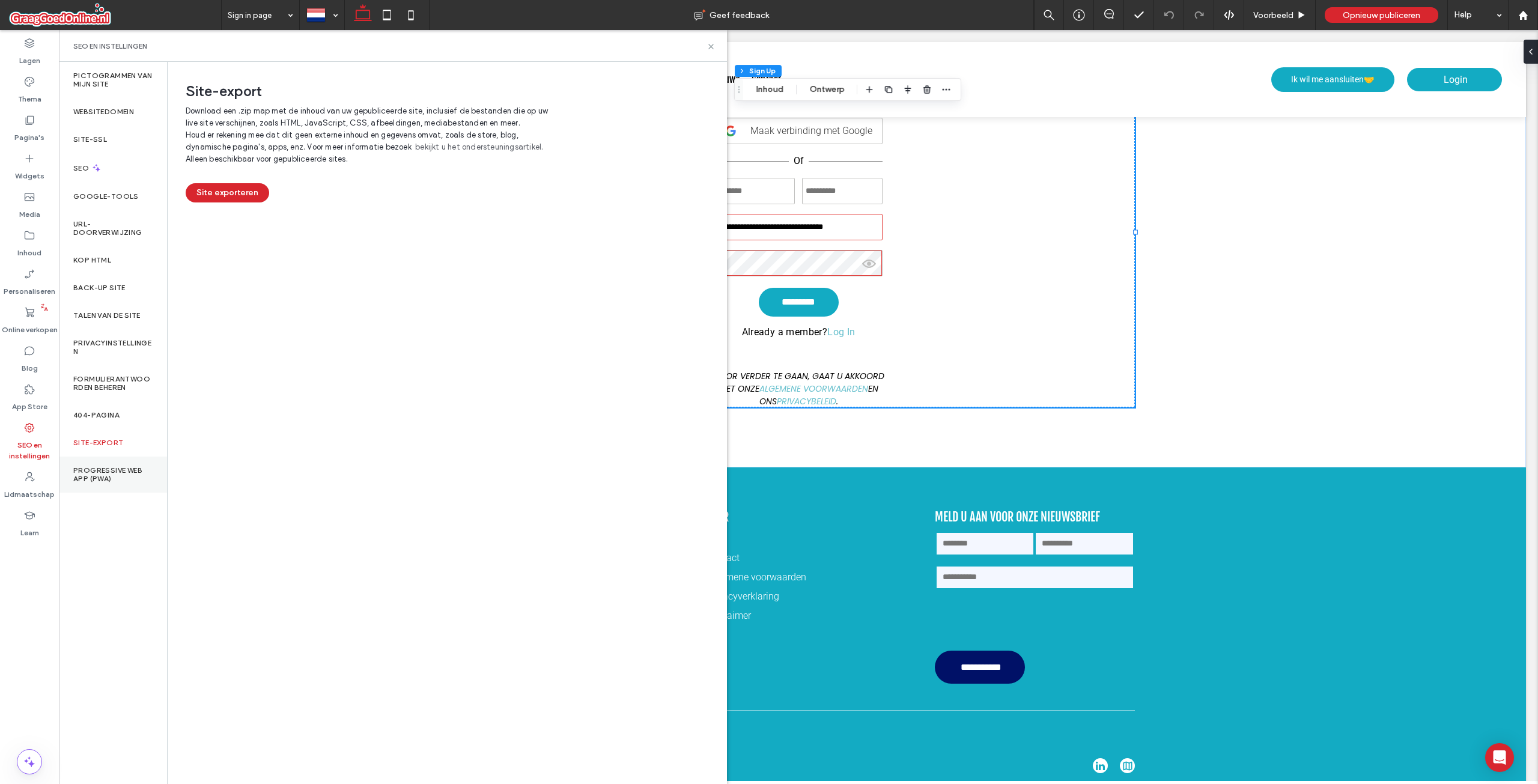
click at [122, 482] on label "Progressive Web App (PWA)" at bounding box center [113, 474] width 79 height 17
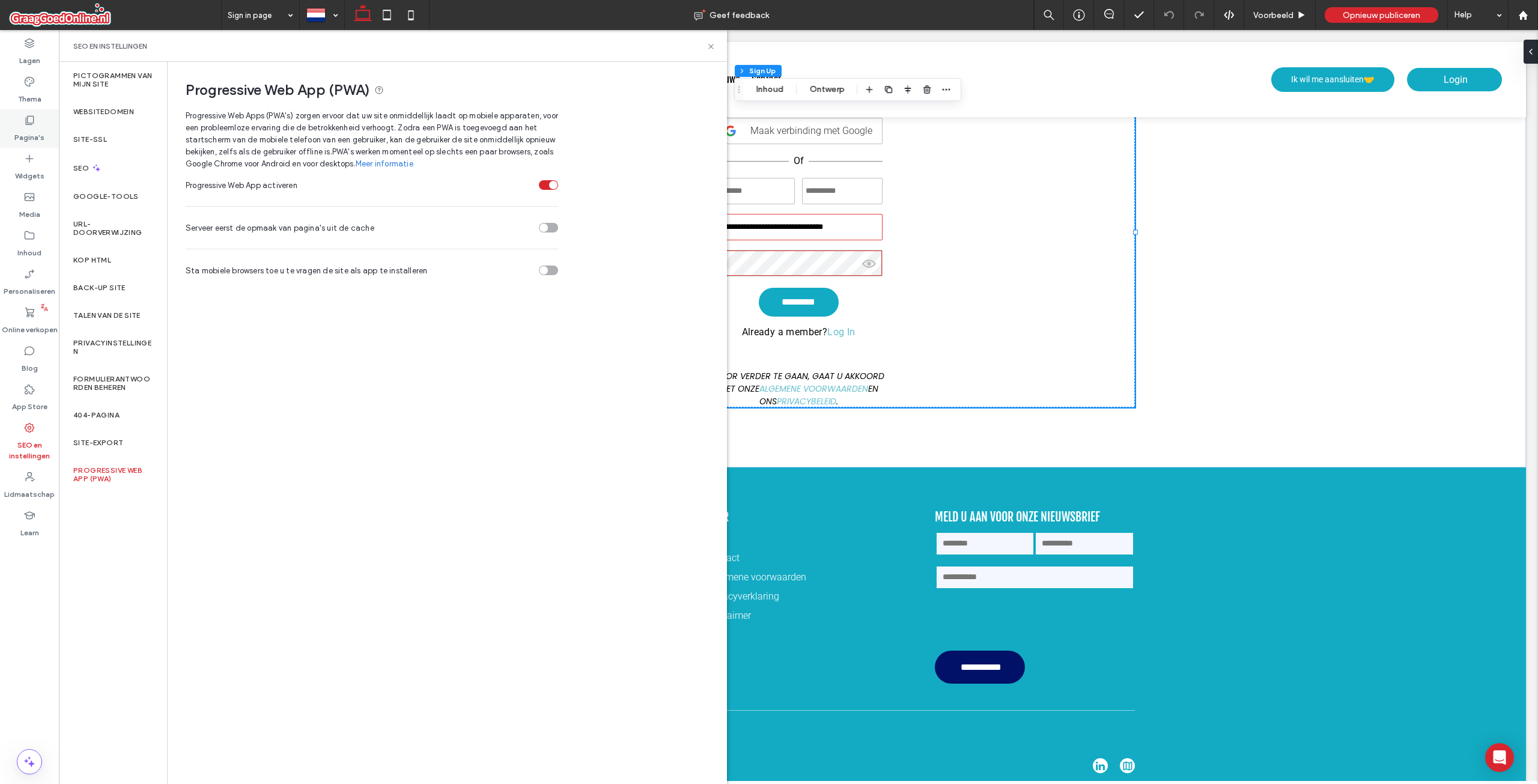
click at [42, 129] on label "Pagina's" at bounding box center [29, 134] width 30 height 17
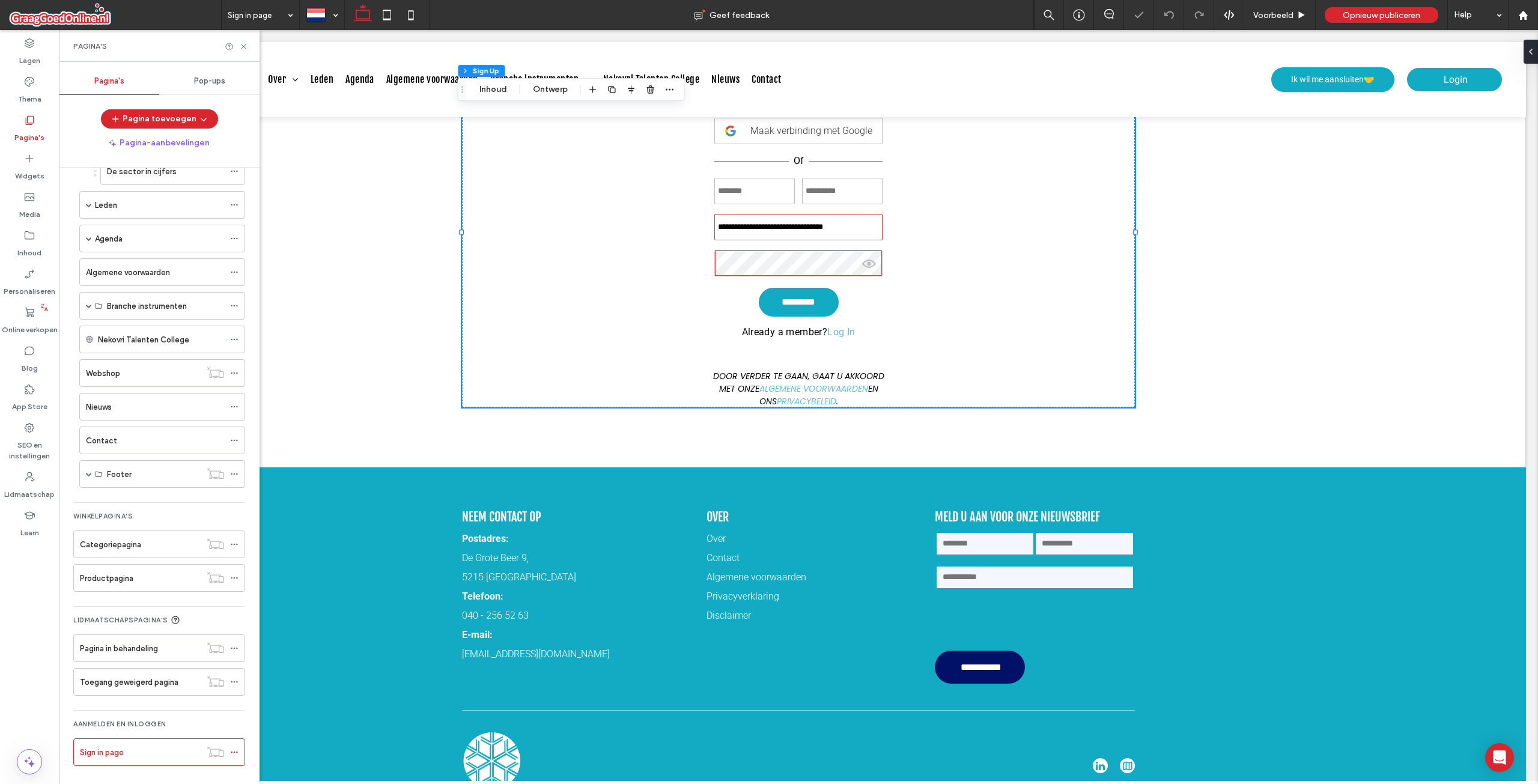
scroll to position [123, 0]
click at [196, 744] on div "Sign in page" at bounding box center [140, 749] width 121 height 12
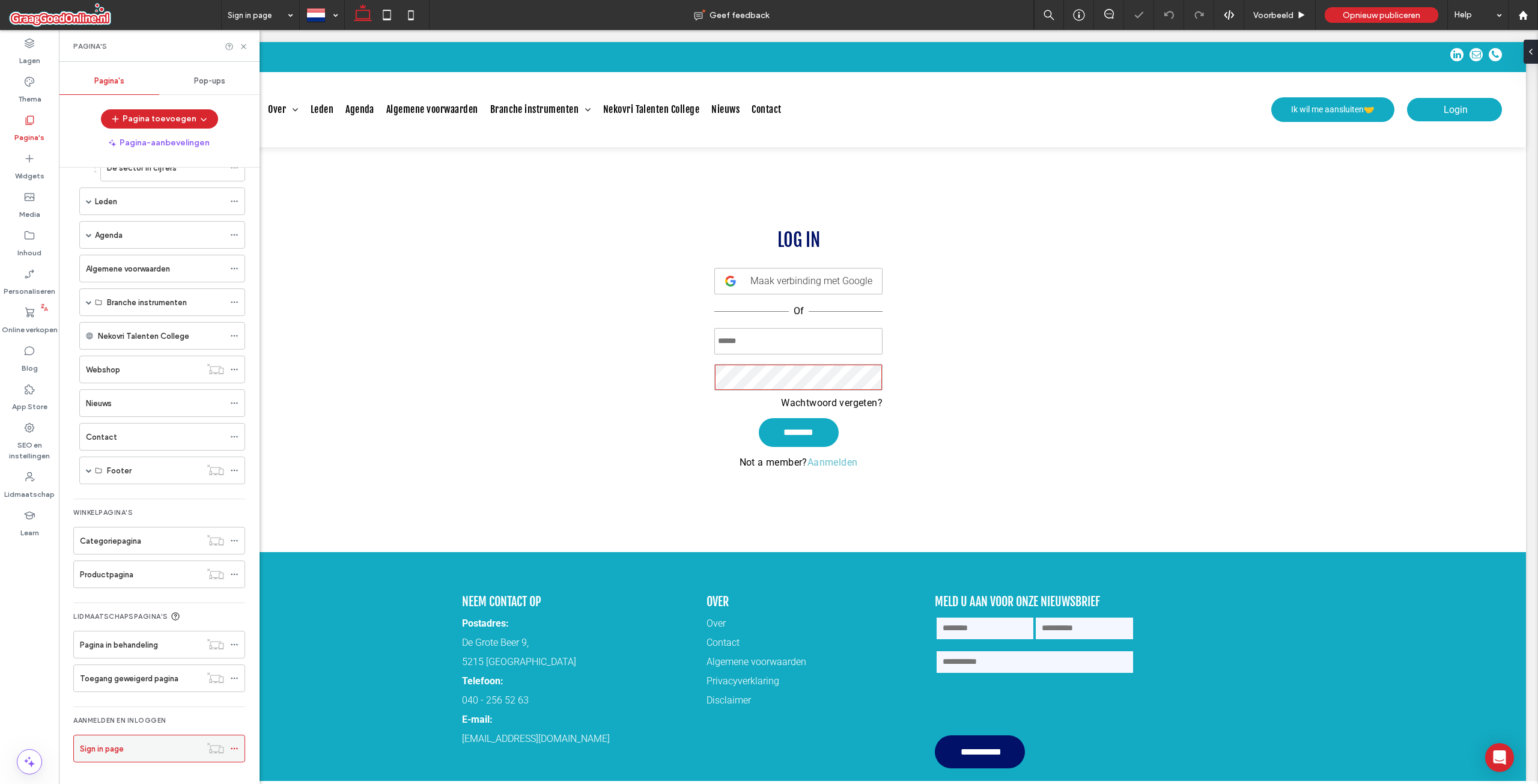
scroll to position [0, 0]
type input "**********"
drag, startPoint x: 200, startPoint y: 742, endPoint x: 236, endPoint y: 750, distance: 36.9
click at [236, 750] on icon at bounding box center [234, 749] width 8 height 8
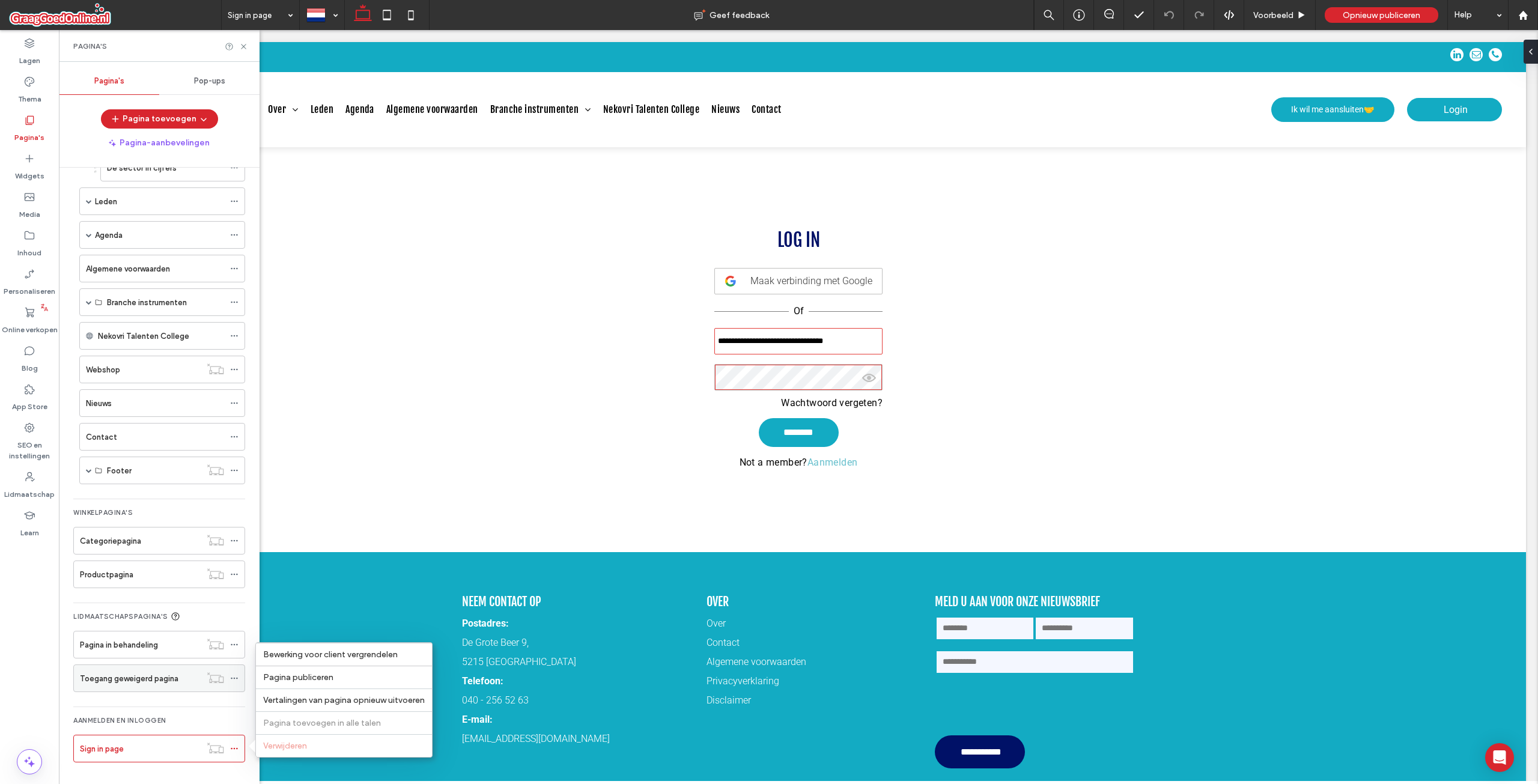
click at [150, 679] on label "Toegang geweigerd pagina" at bounding box center [129, 678] width 98 height 21
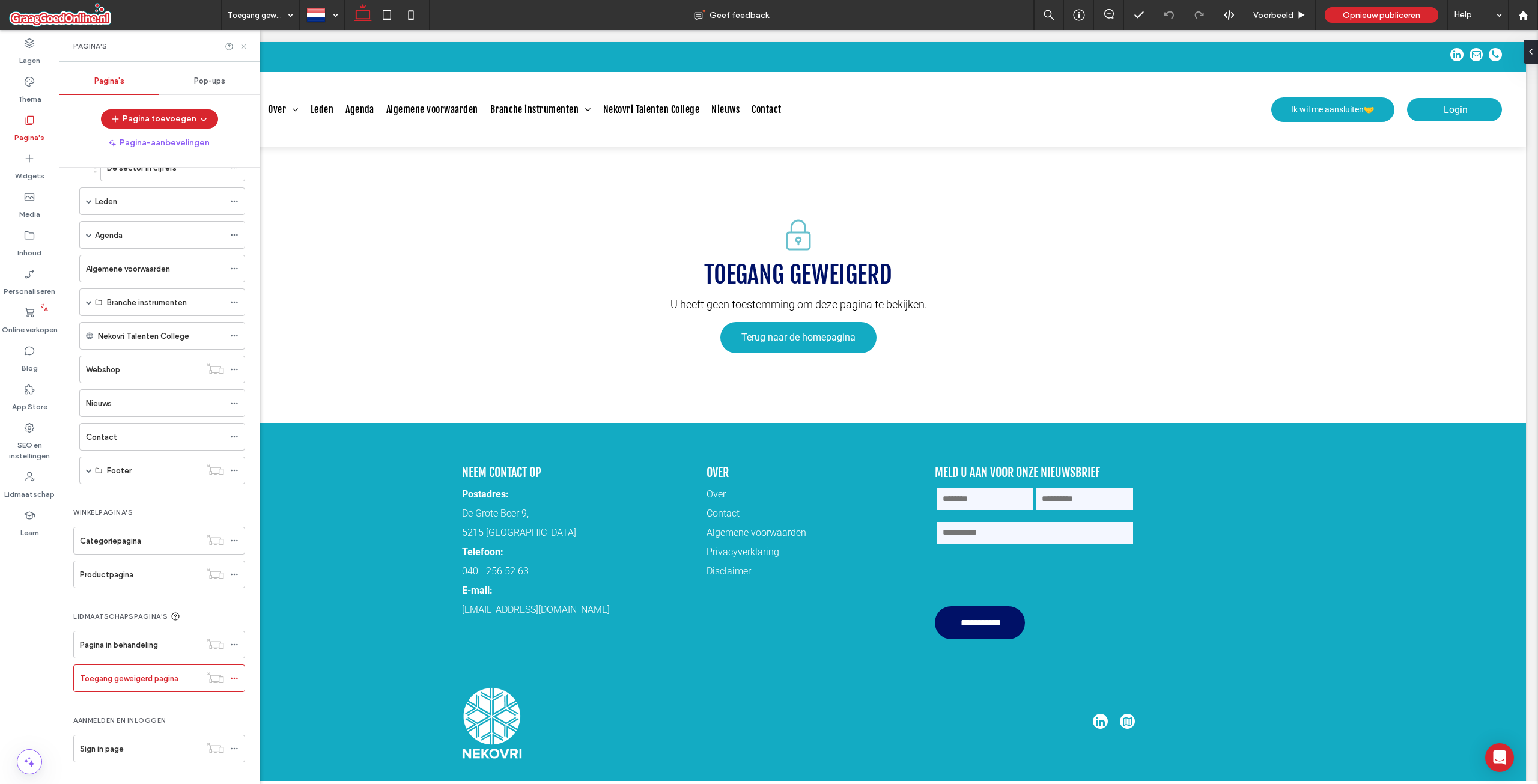
click at [244, 43] on icon at bounding box center [243, 46] width 9 height 9
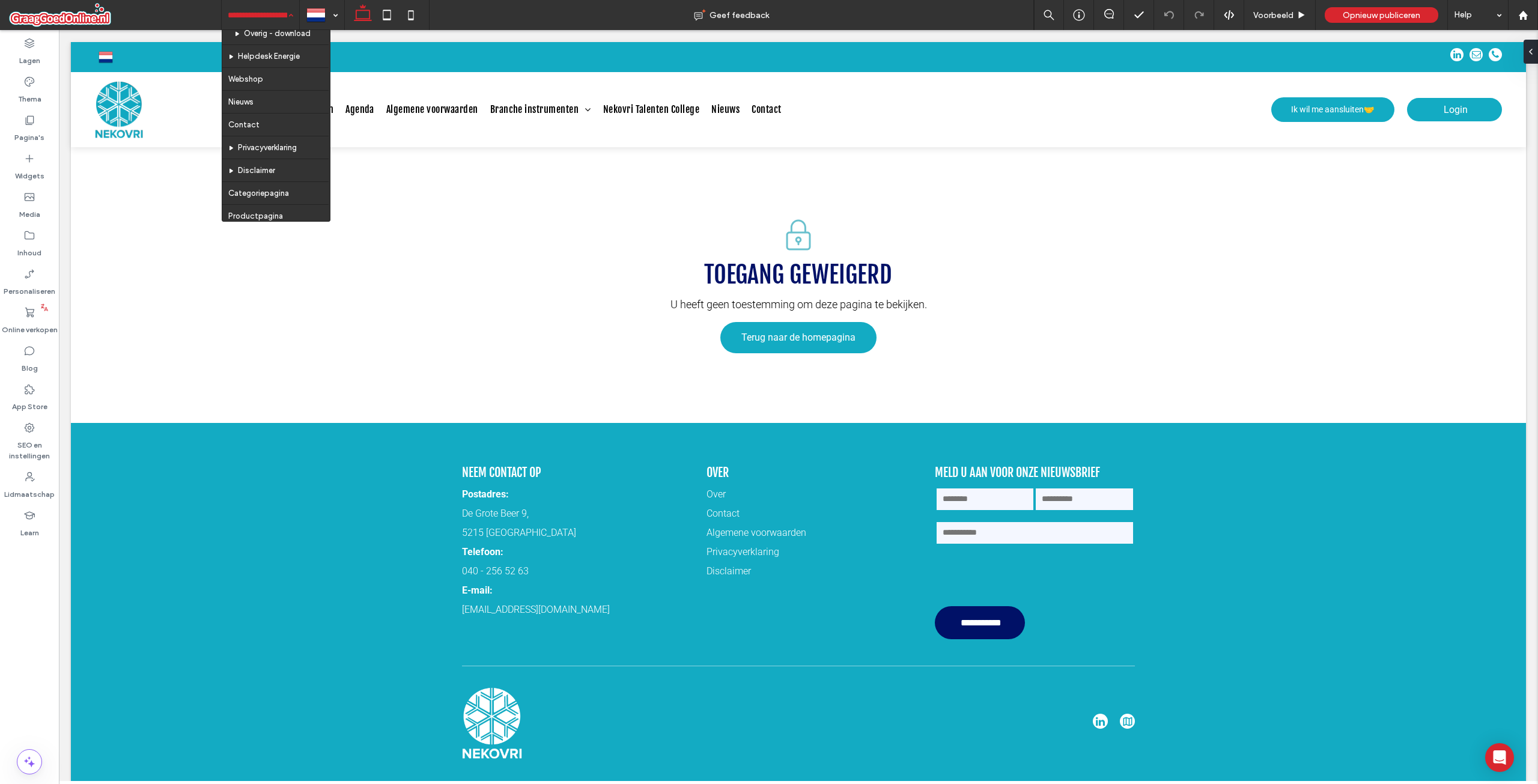
scroll to position [743, 0]
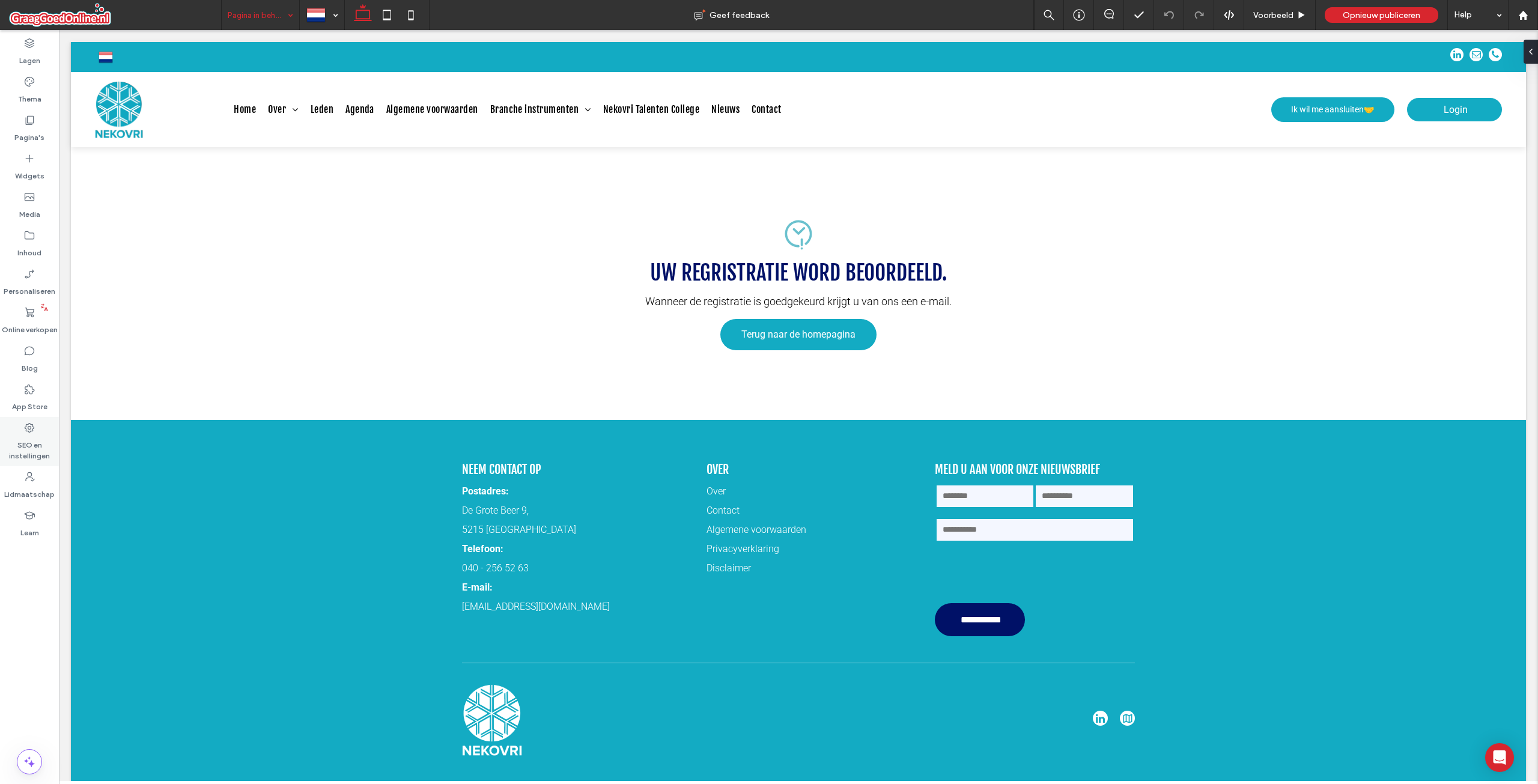
click at [20, 436] on label "SEO en instellingen" at bounding box center [29, 448] width 59 height 28
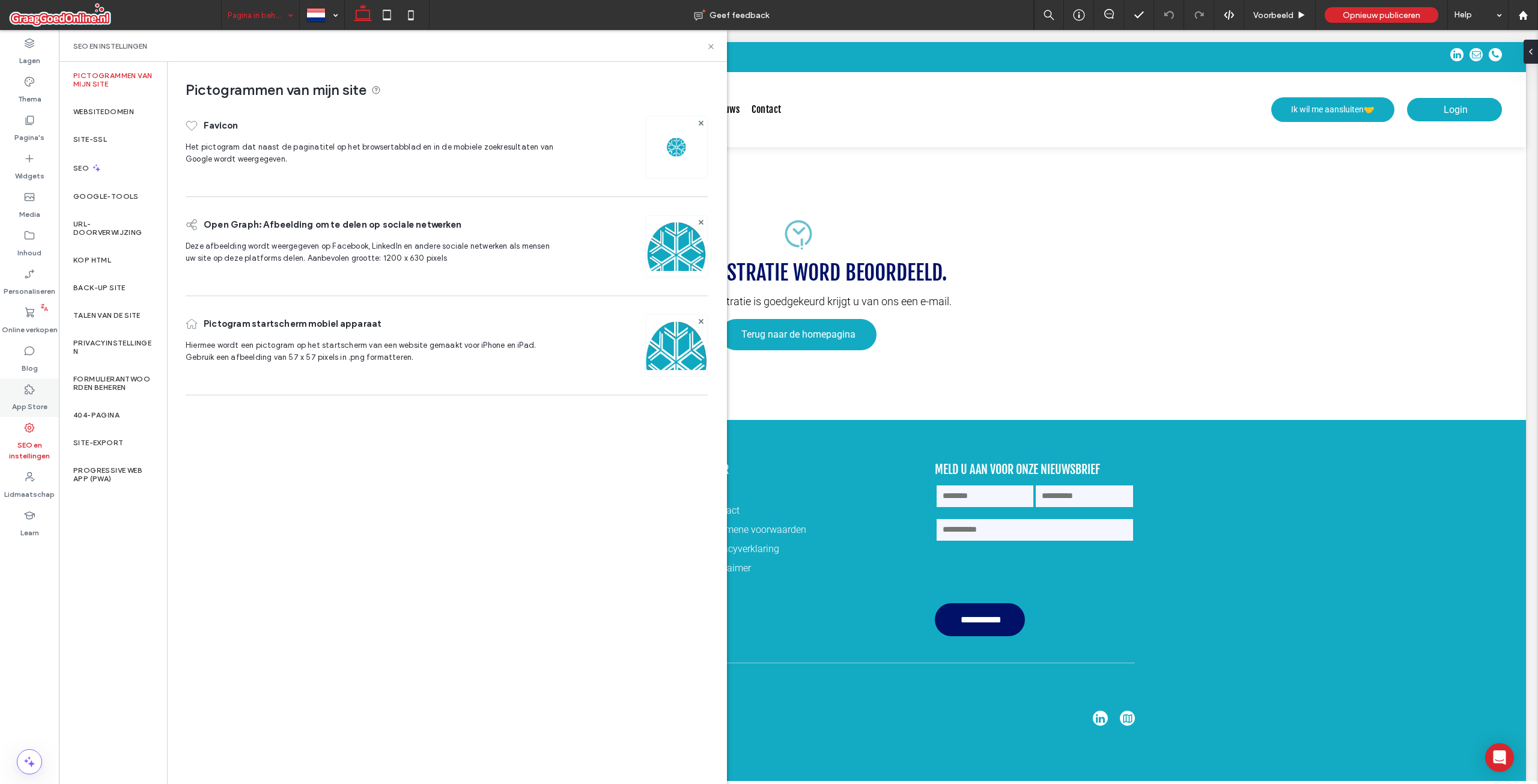
click at [25, 394] on icon at bounding box center [29, 389] width 12 height 12
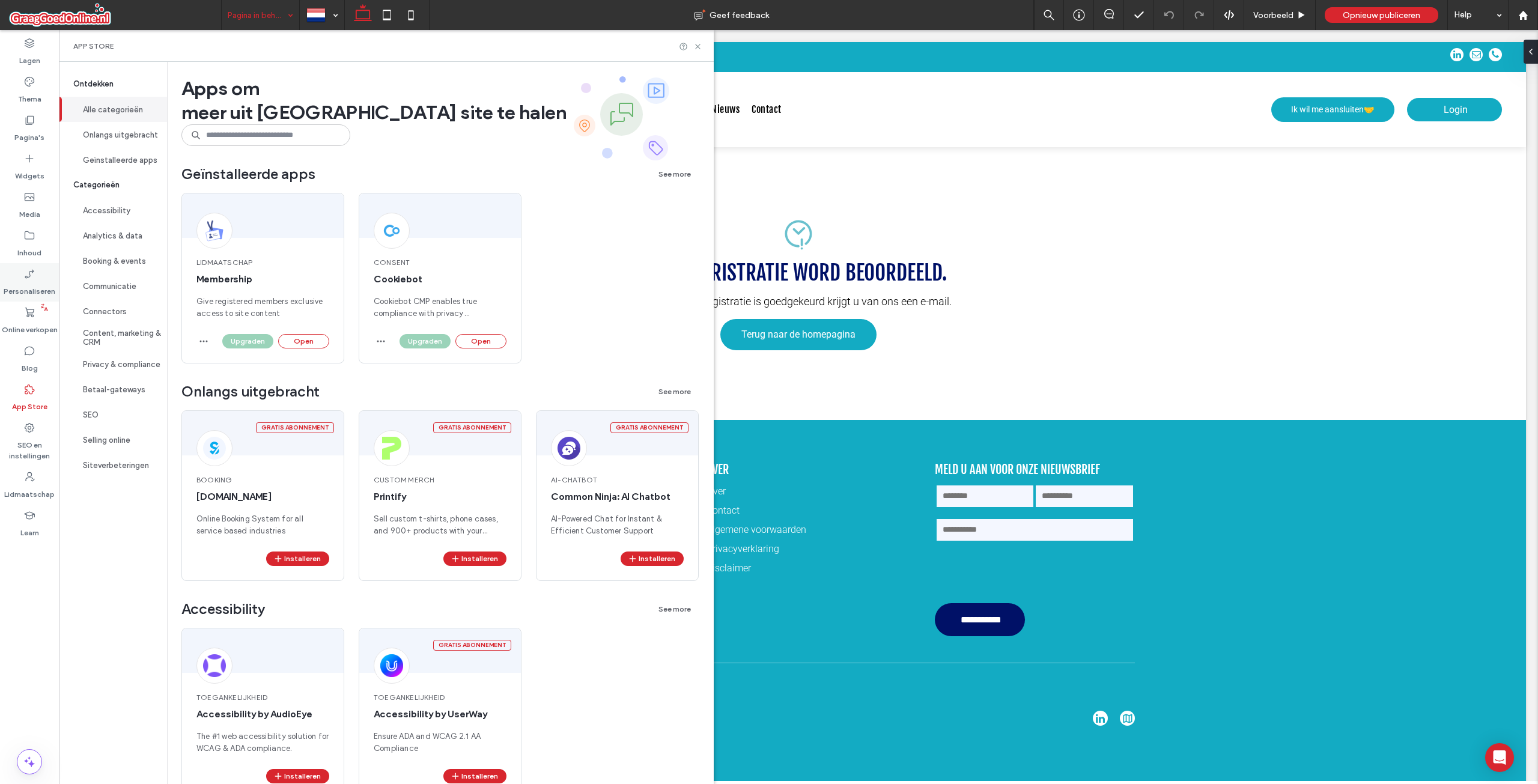
click at [31, 284] on label "Personaliseren" at bounding box center [29, 288] width 52 height 17
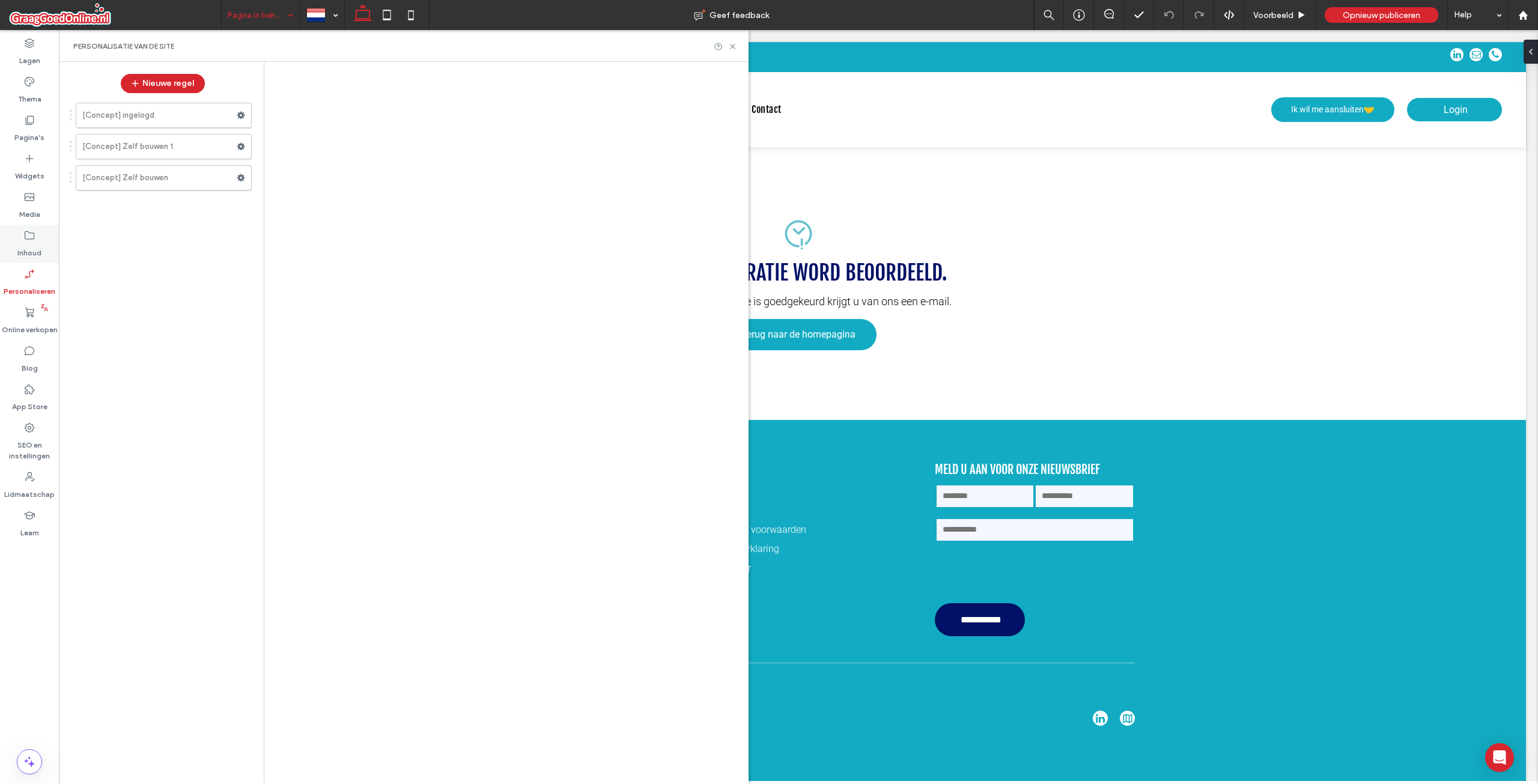
click at [36, 259] on div "Inhoud" at bounding box center [29, 243] width 59 height 38
click at [36, 250] on label "Inhoud" at bounding box center [29, 250] width 24 height 17
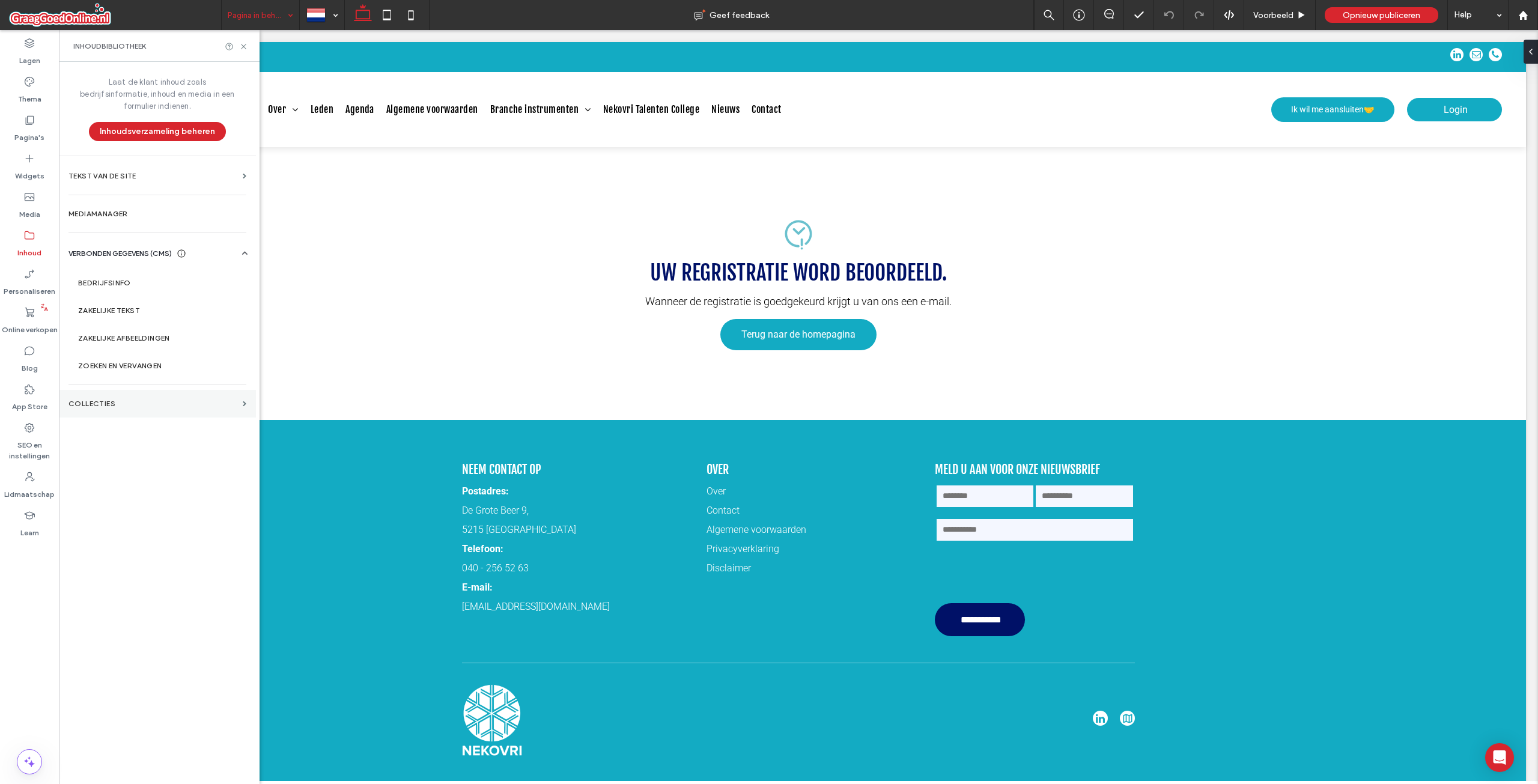
click at [129, 399] on label "COLLECTIES" at bounding box center [153, 403] width 169 height 8
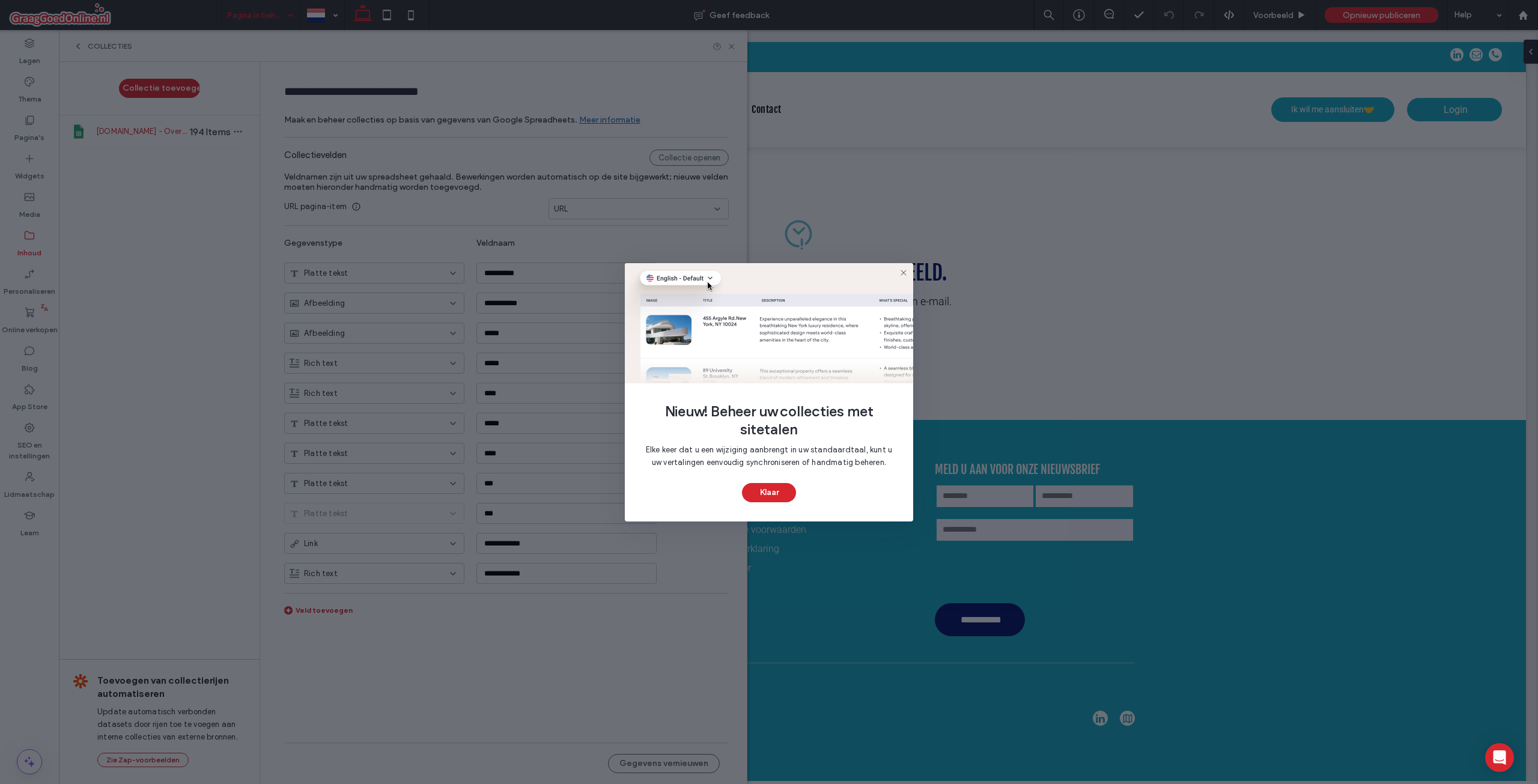
click at [903, 271] on icon at bounding box center [904, 272] width 10 height 10
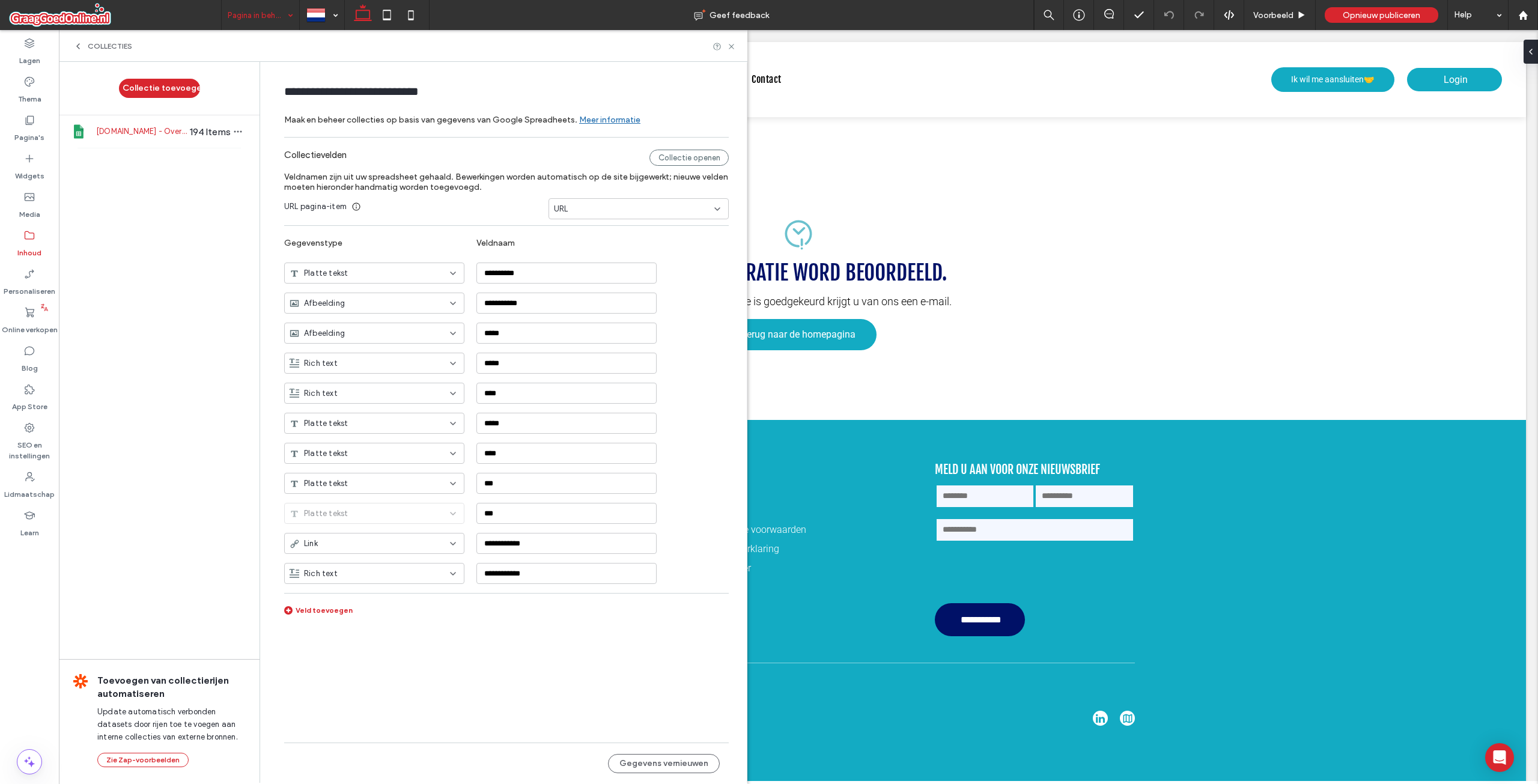
scroll to position [46, 0]
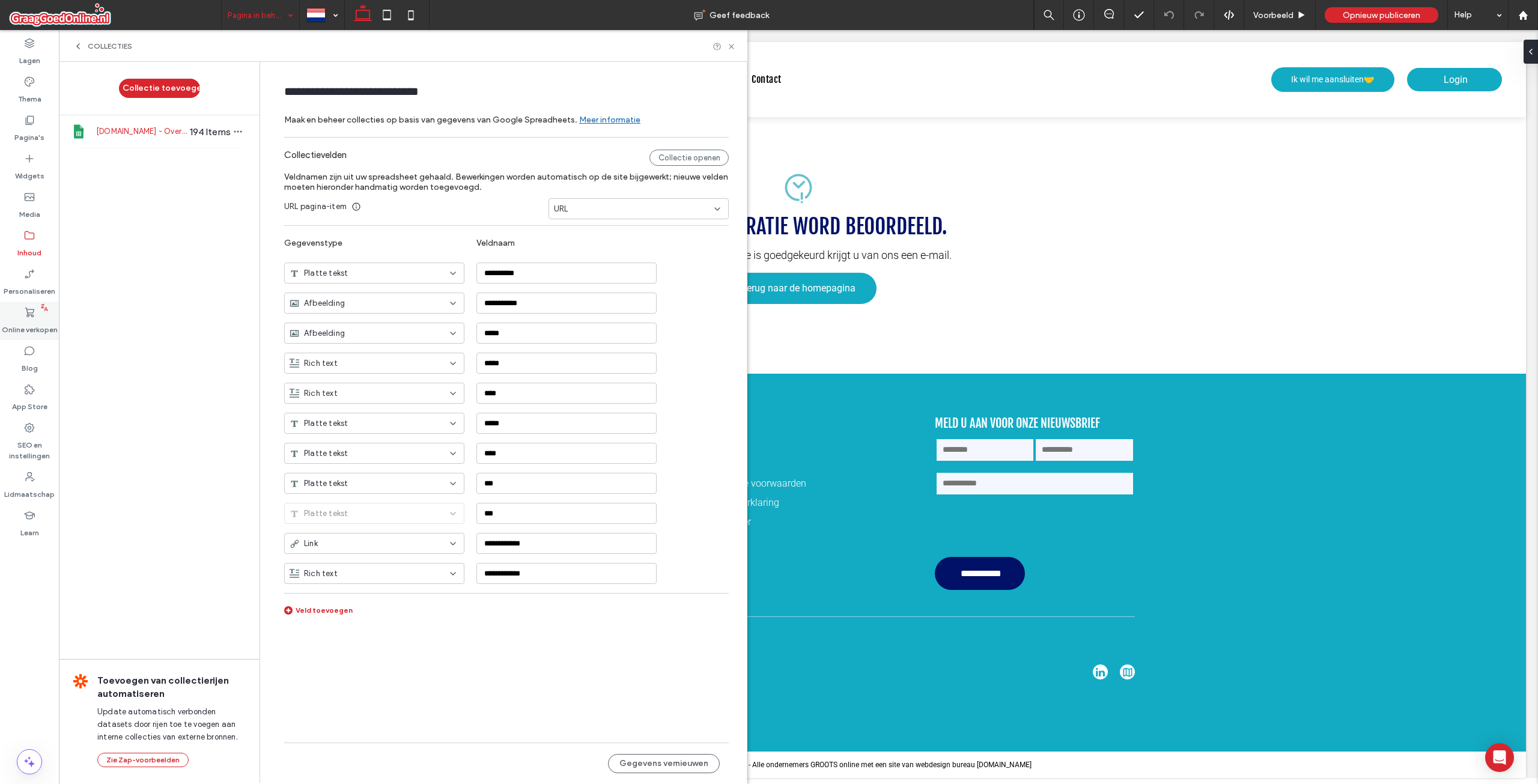
click at [29, 317] on icon at bounding box center [29, 312] width 12 height 12
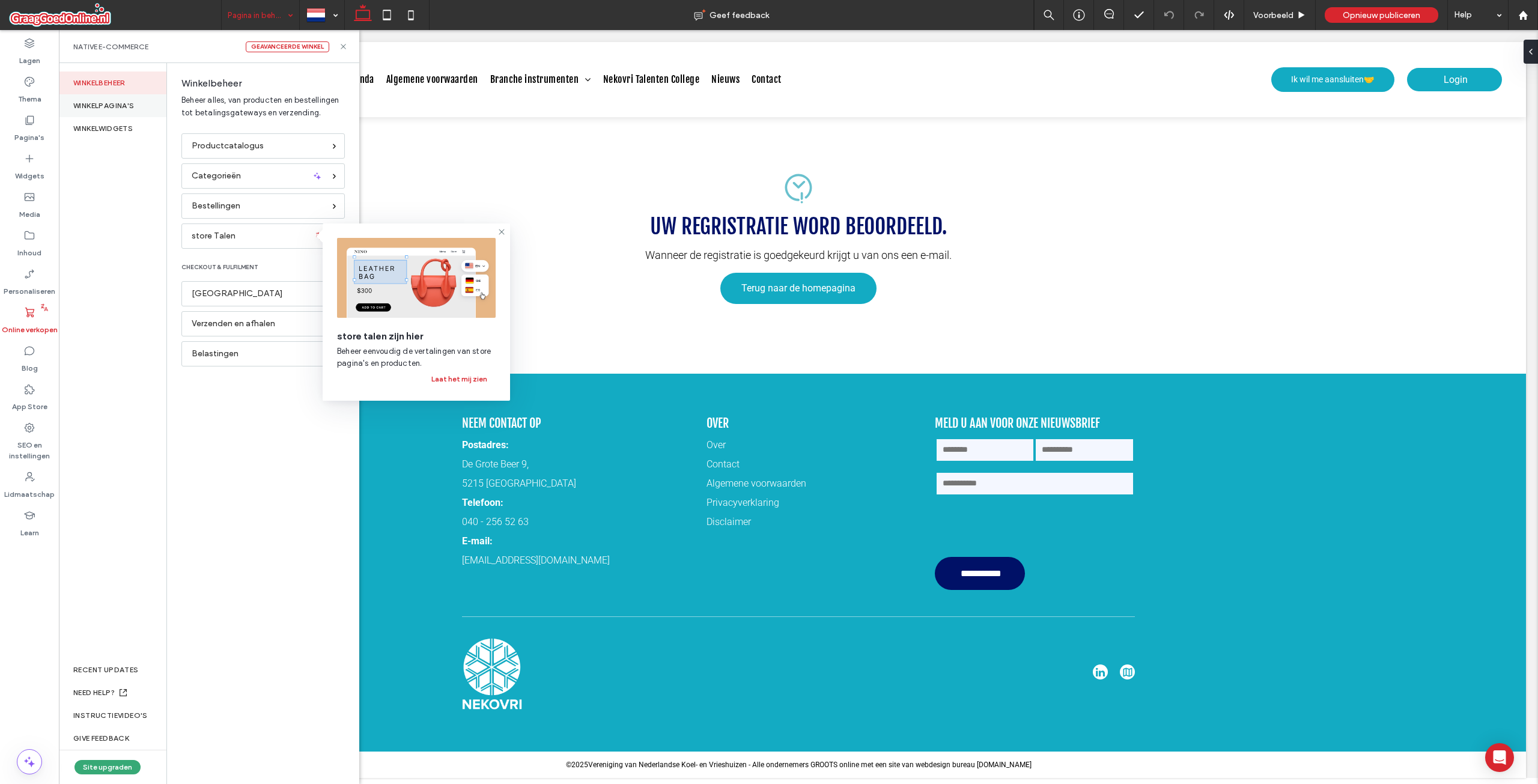
click at [140, 108] on div "WINKELPAGINA'S" at bounding box center [112, 105] width 107 height 23
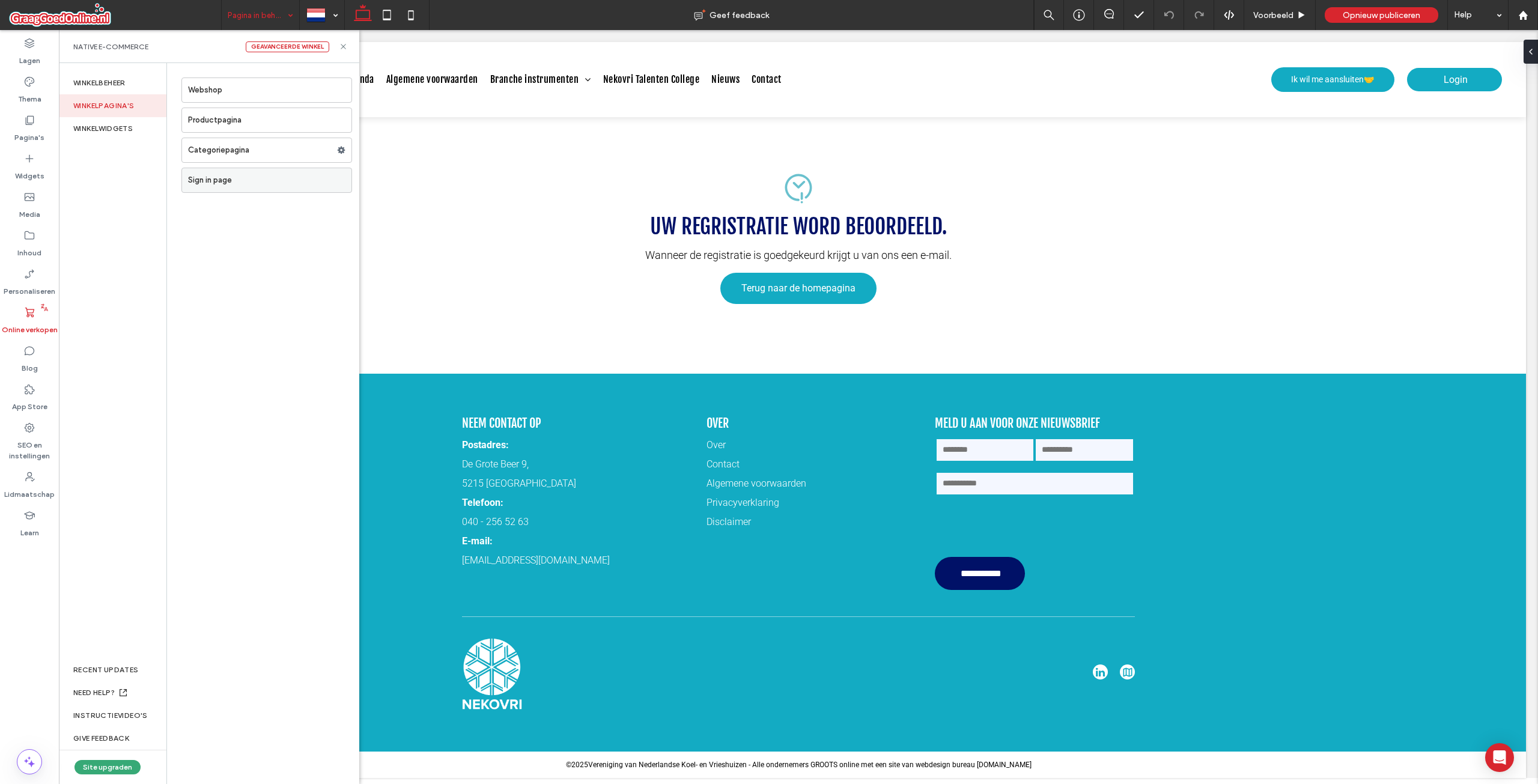
click at [217, 177] on label "Sign in page" at bounding box center [270, 180] width 164 height 24
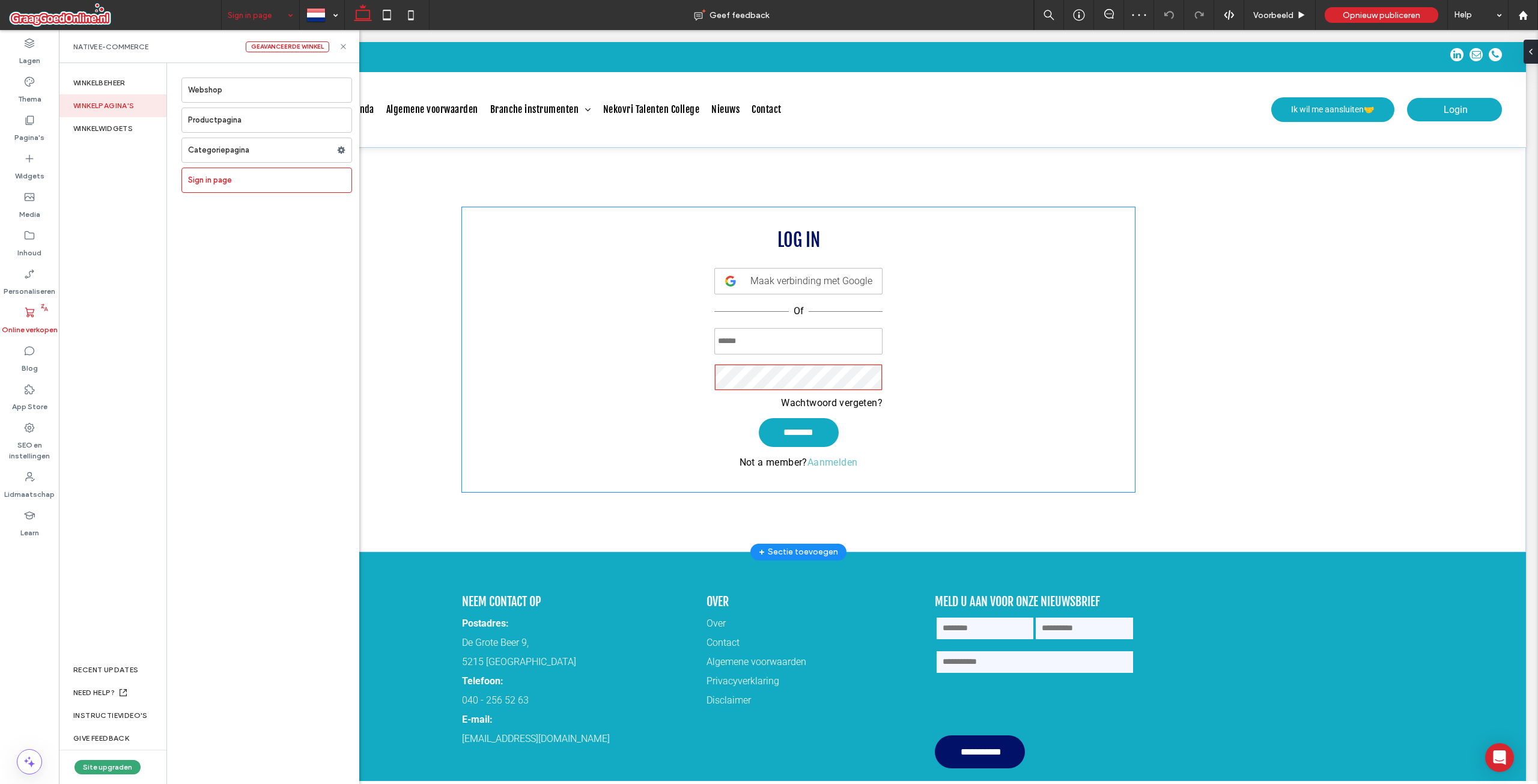
click at [771, 474] on div "**********" at bounding box center [798, 349] width 673 height 285
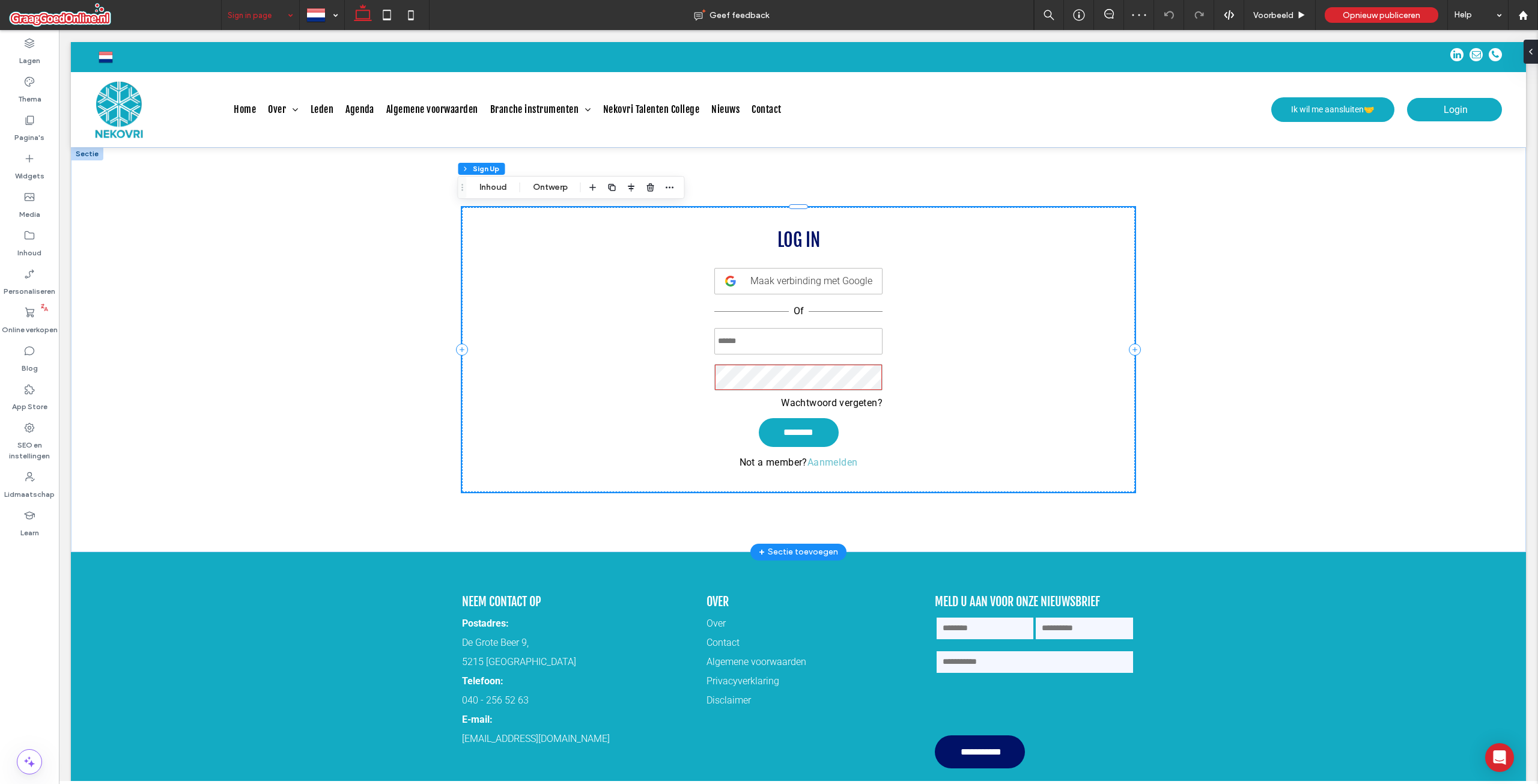
type input "**********"
click at [877, 492] on div "**********" at bounding box center [799, 349] width 721 height 405
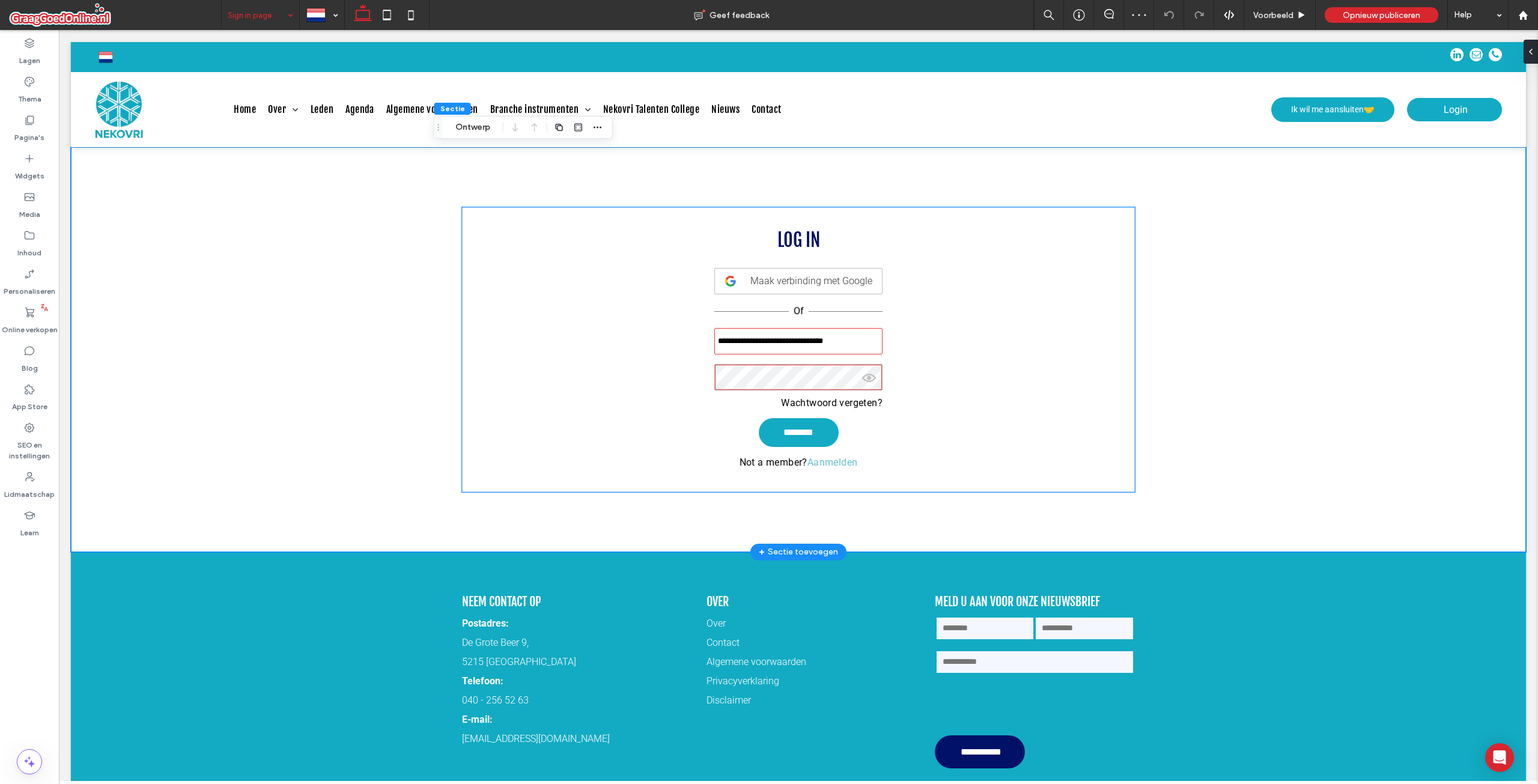
click at [882, 476] on div "**********" at bounding box center [798, 349] width 673 height 285
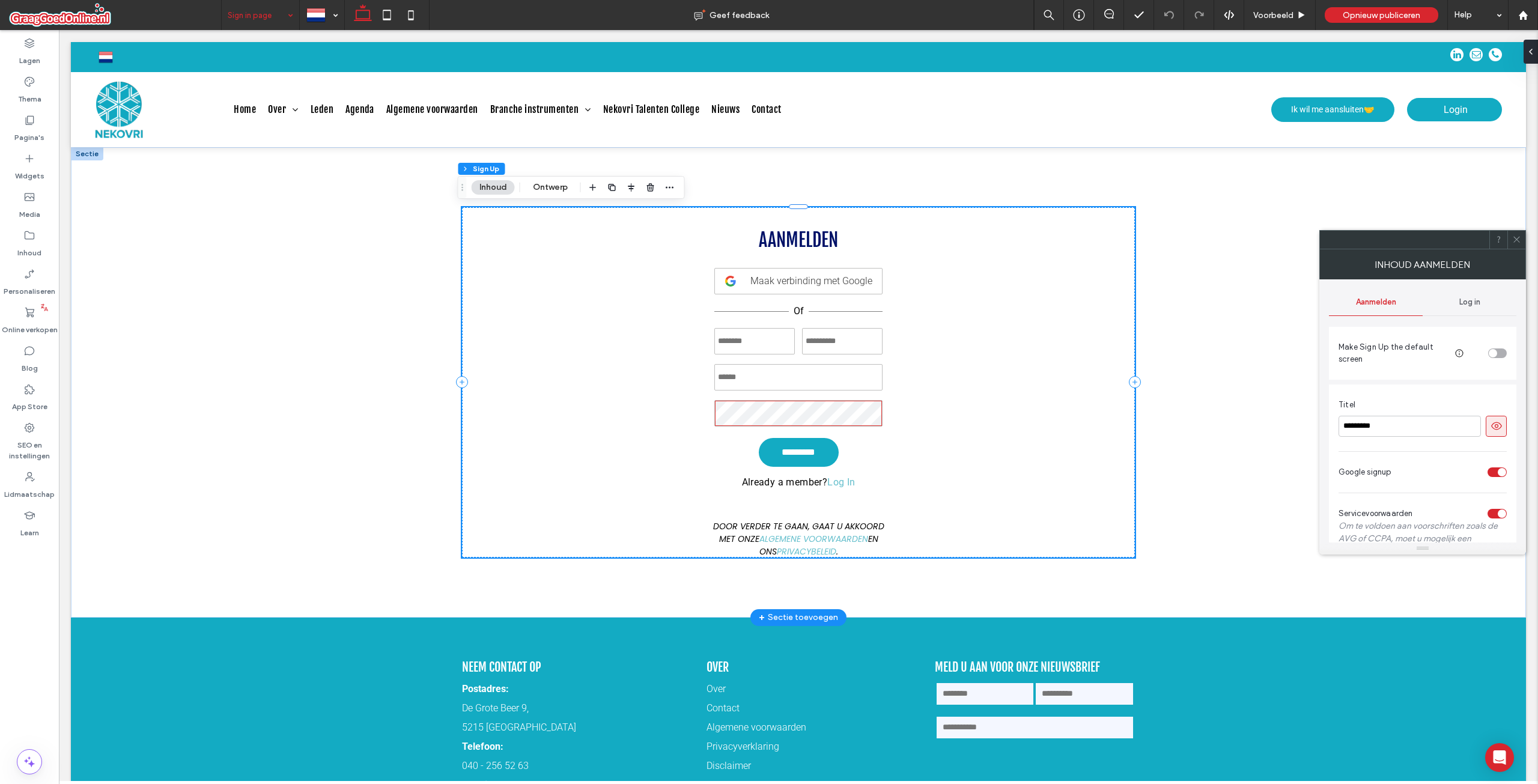
type input "**********"
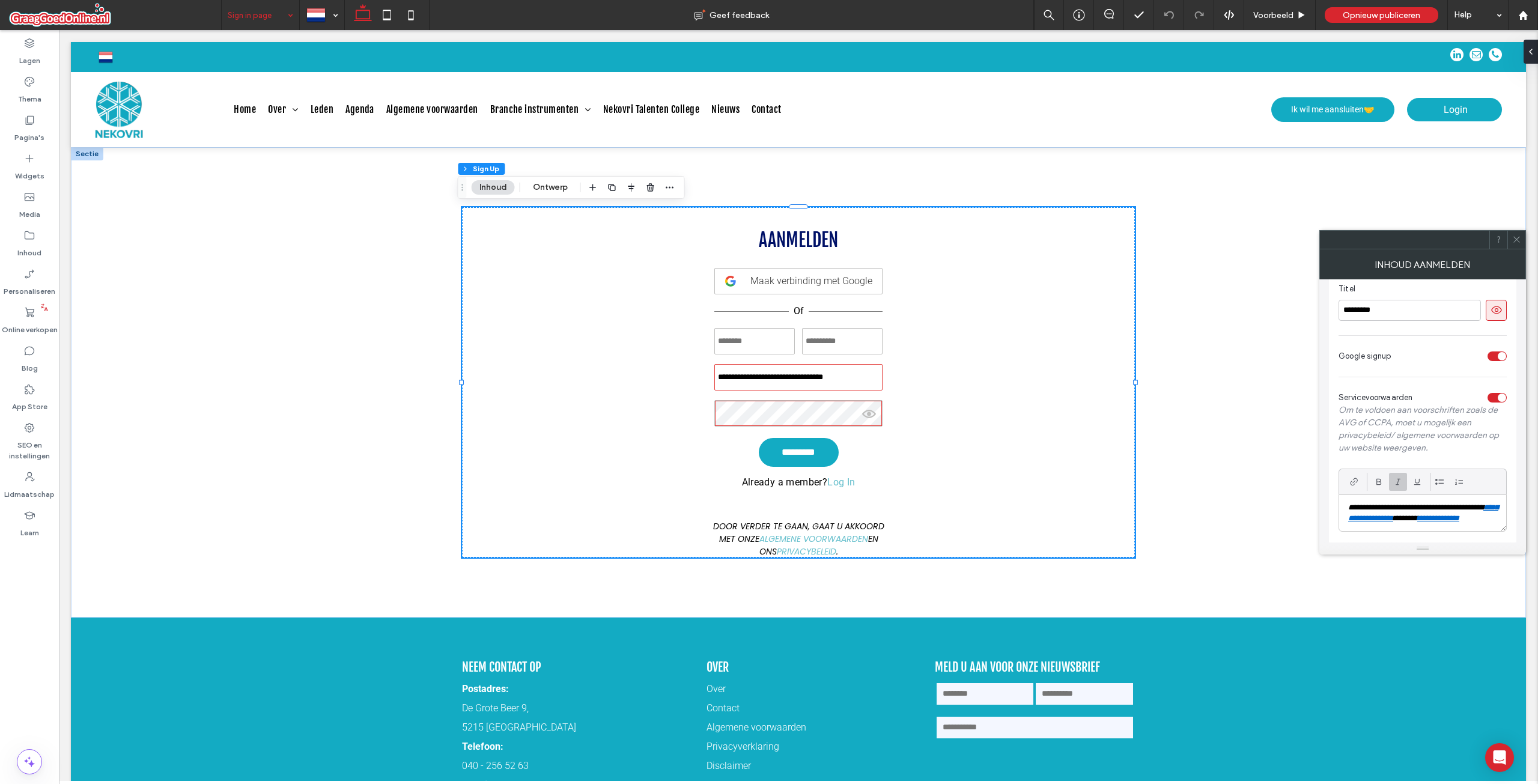
scroll to position [137, 0]
click at [1351, 493] on em "**********" at bounding box center [1423, 502] width 150 height 19
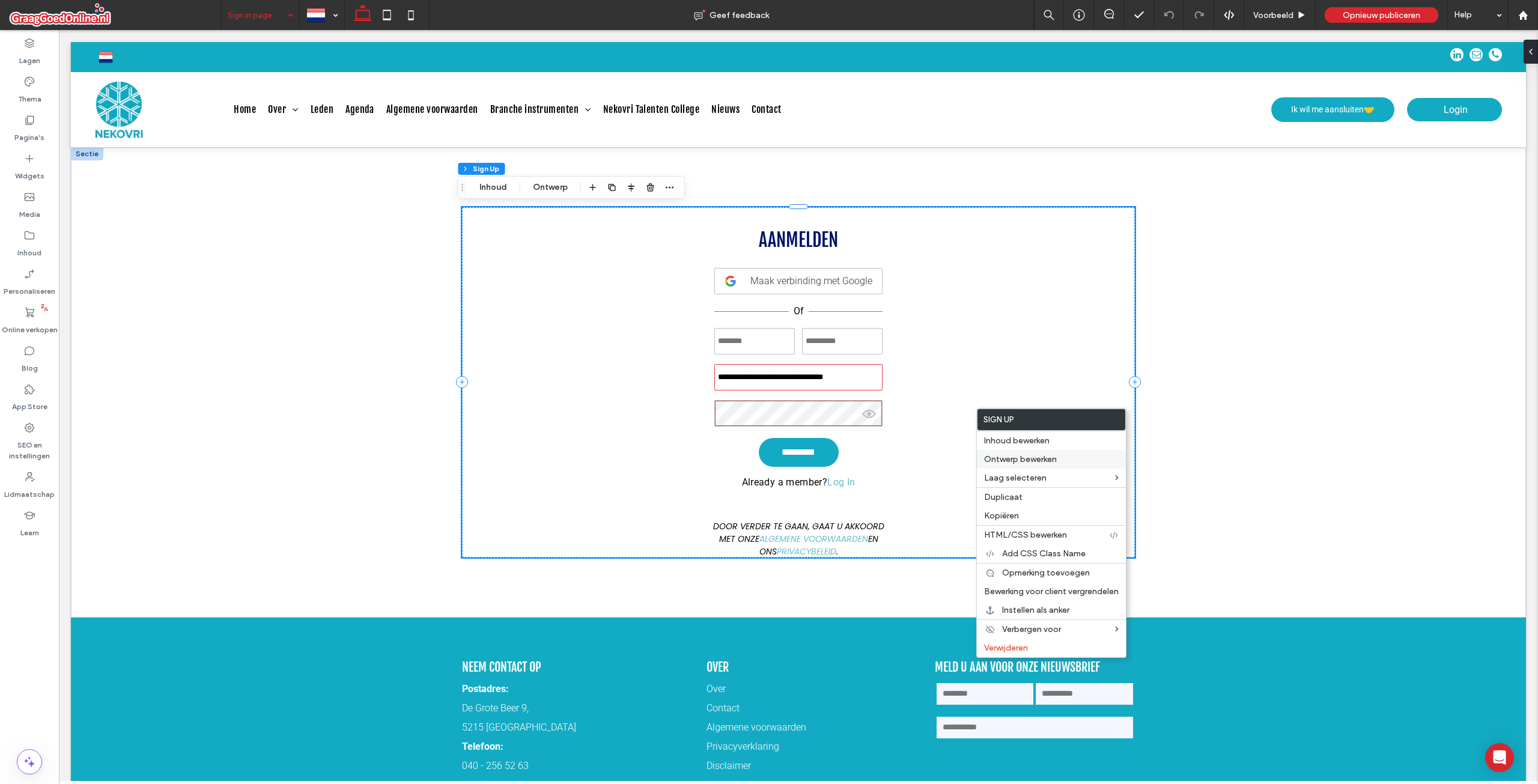
click at [1038, 460] on span "Ontwerp bewerken" at bounding box center [1020, 459] width 73 height 10
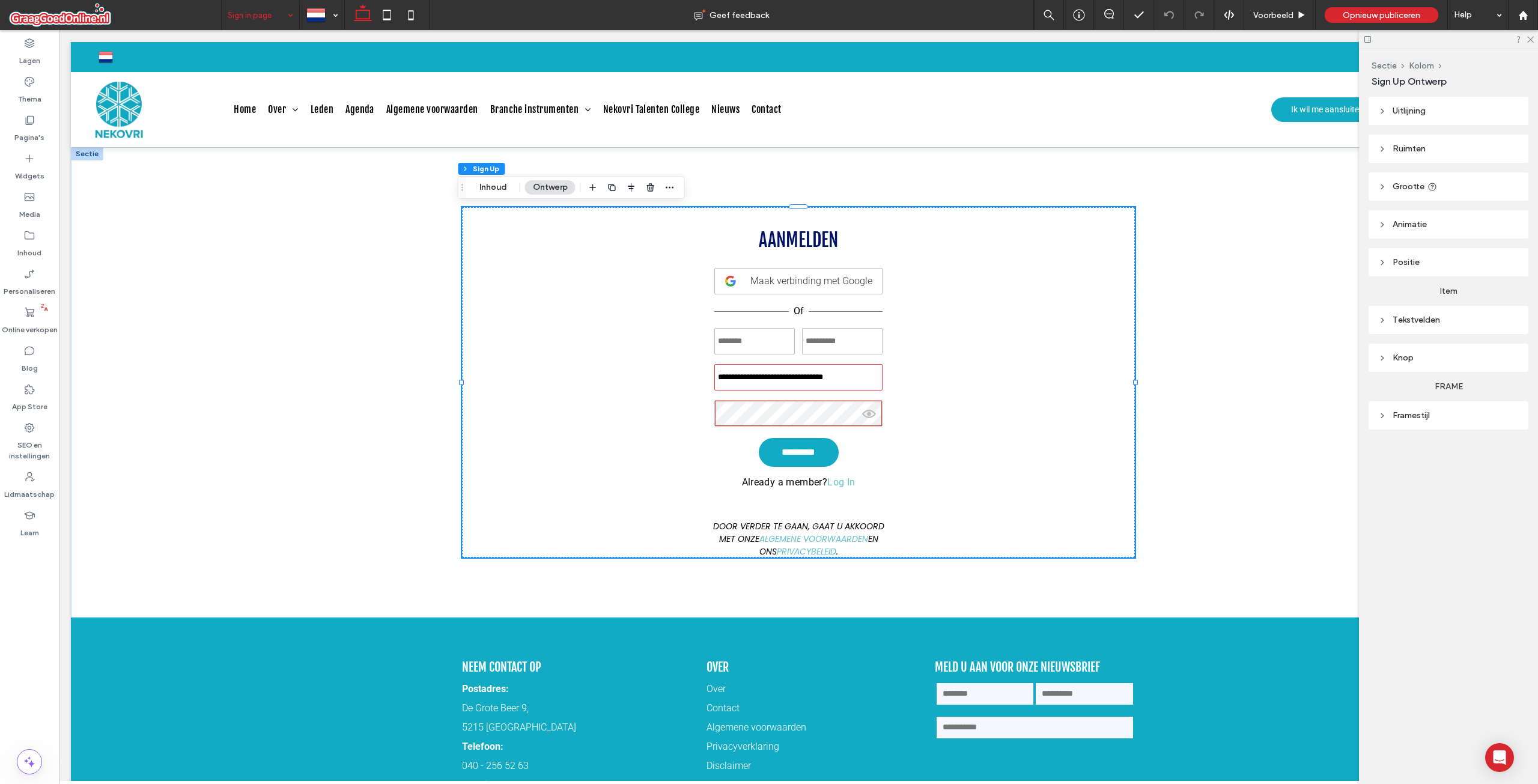
click at [1418, 317] on div "Tekstvelden" at bounding box center [1449, 320] width 141 height 10
click at [1437, 376] on label "Servicevoorwaarden" at bounding box center [1444, 373] width 131 height 24
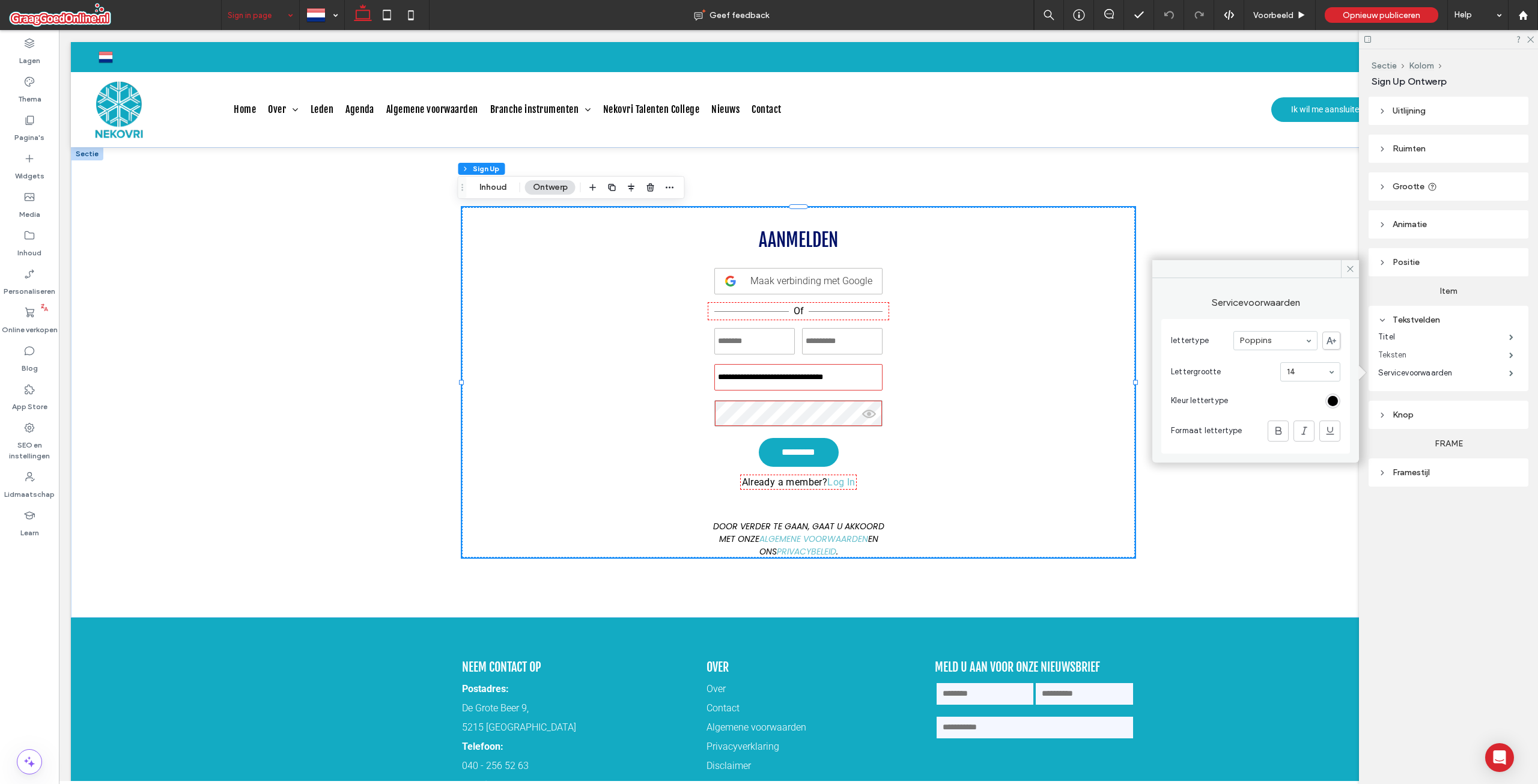
click at [1406, 352] on label "Teksten" at bounding box center [1444, 355] width 131 height 24
click at [1415, 331] on label "Titel" at bounding box center [1444, 337] width 131 height 24
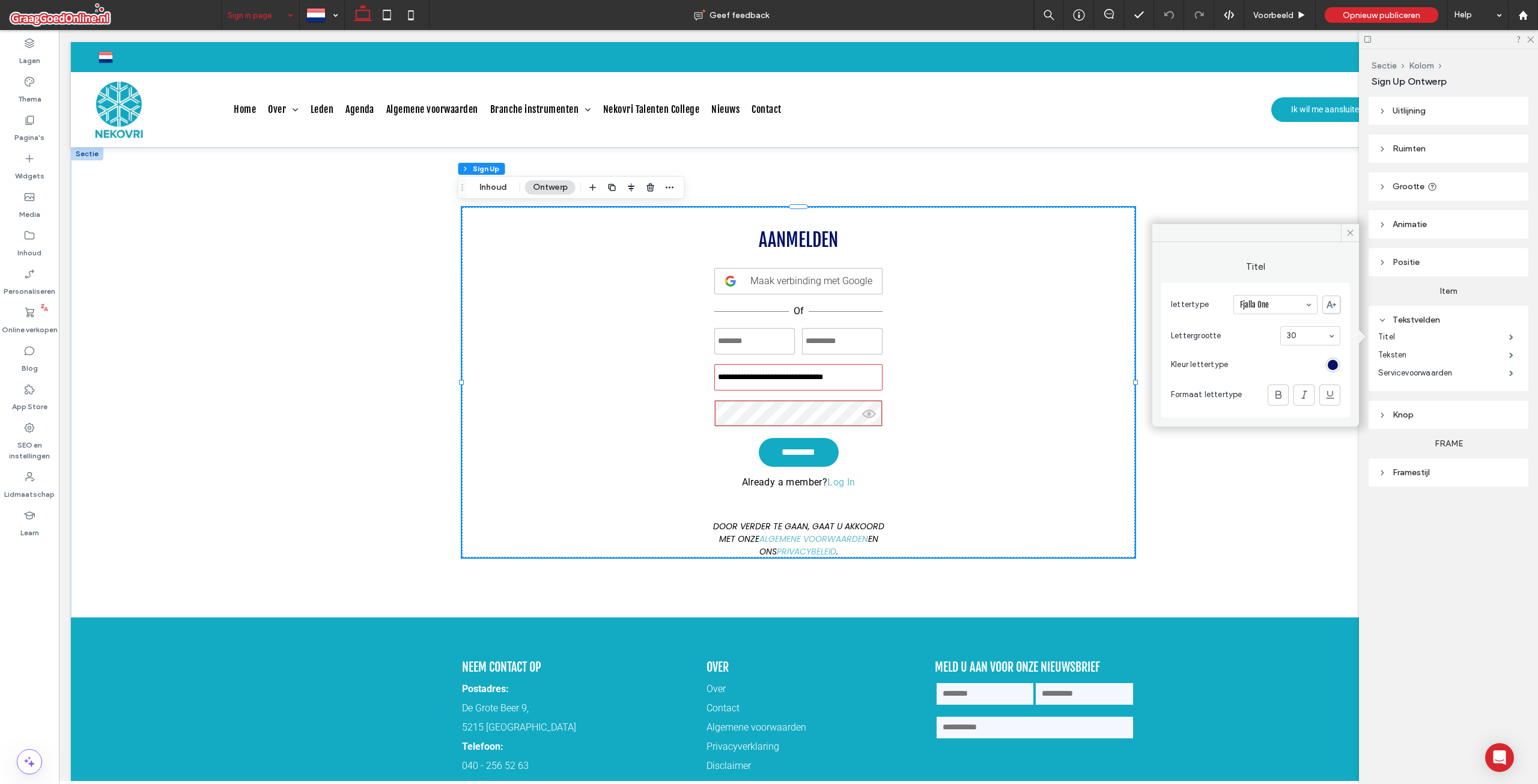
click at [1432, 267] on header "Positie" at bounding box center [1449, 262] width 159 height 28
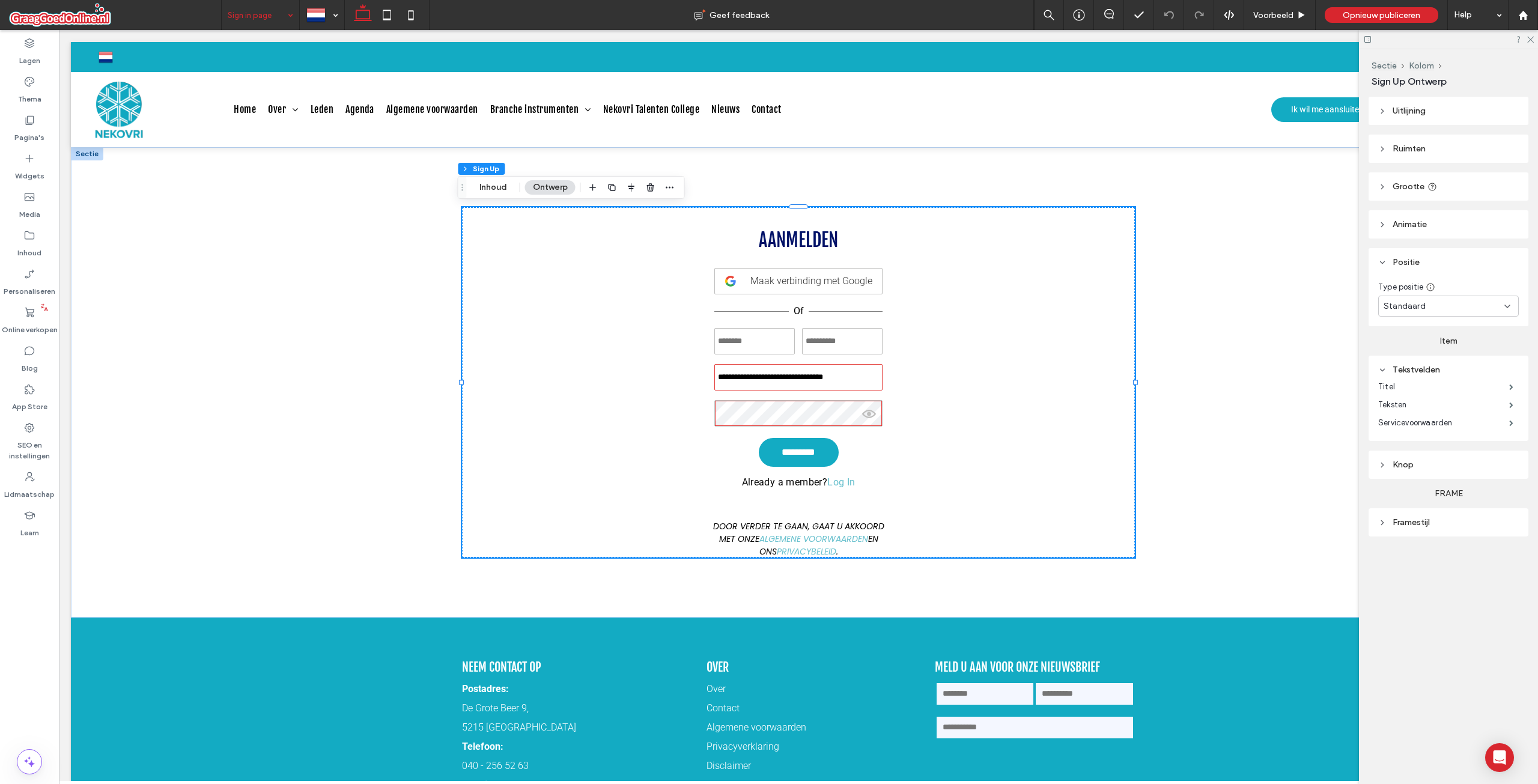
click at [1433, 242] on div "Uitlijning Ruimten Marges en opvulling instellen 0px 0% 0px 0% * px 0px * px 0p…" at bounding box center [1453, 340] width 168 height 488
click at [1409, 107] on span "Uitlijning" at bounding box center [1409, 110] width 33 height 10
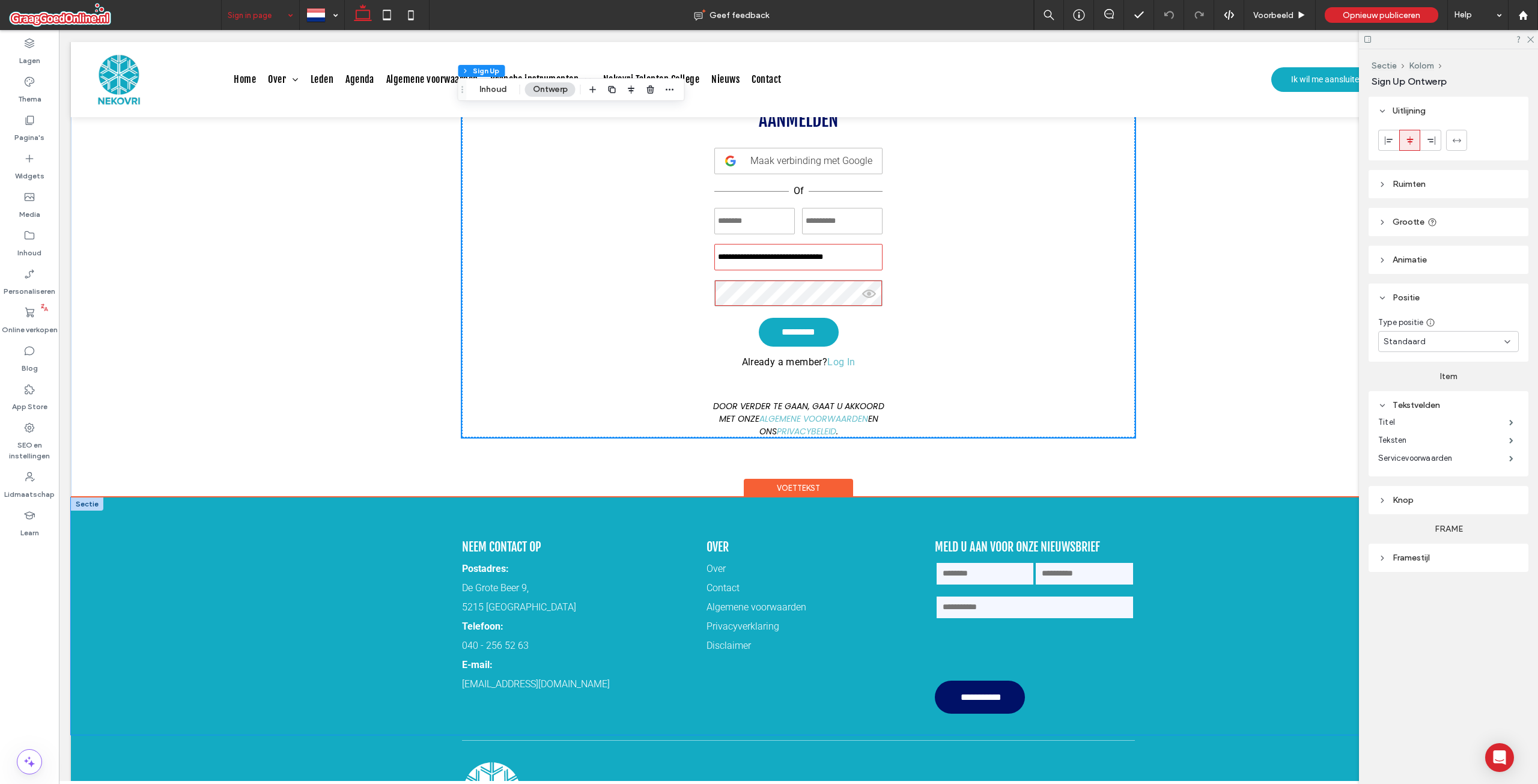
scroll to position [0, 0]
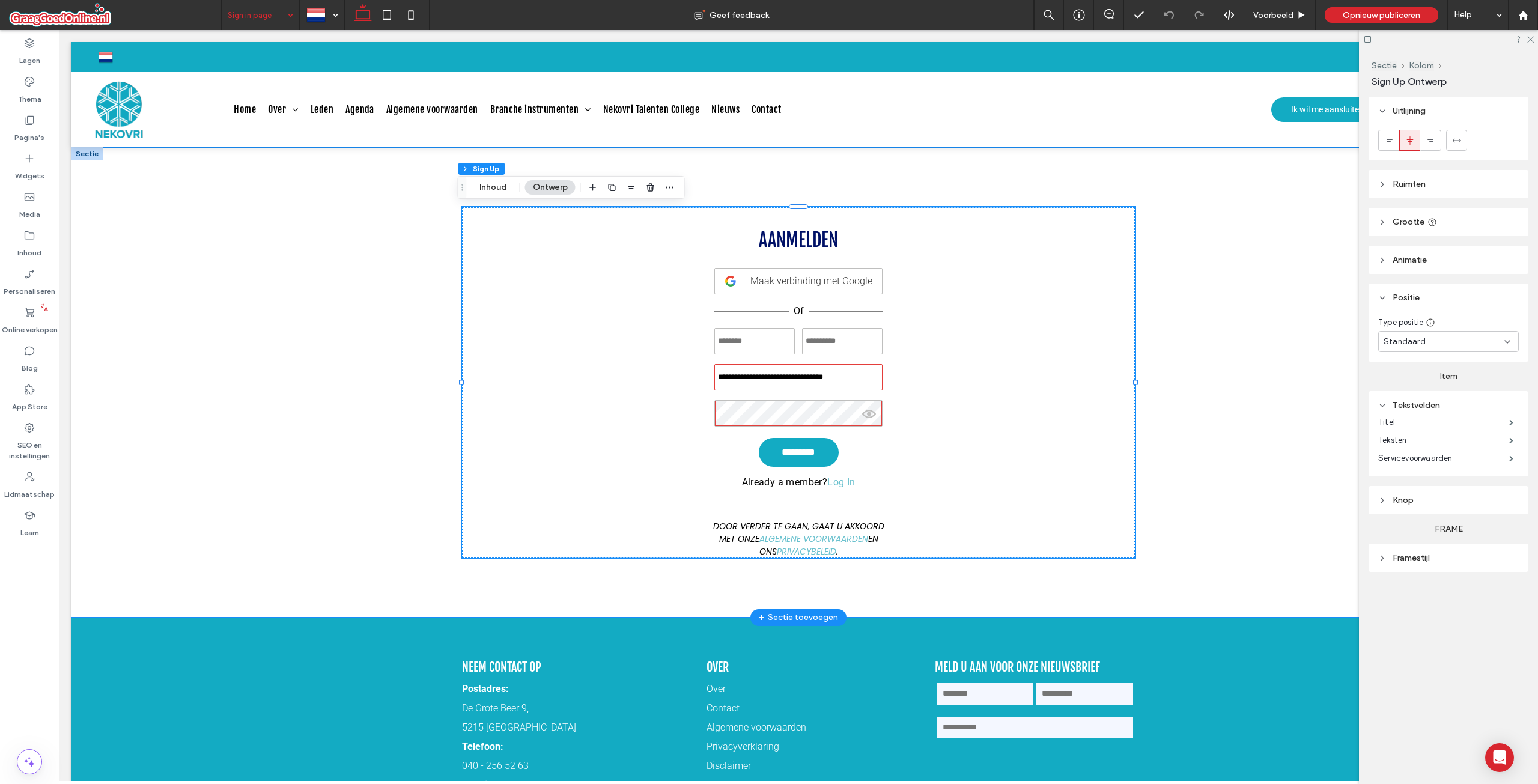
click at [1029, 173] on div "**********" at bounding box center [799, 382] width 721 height 470
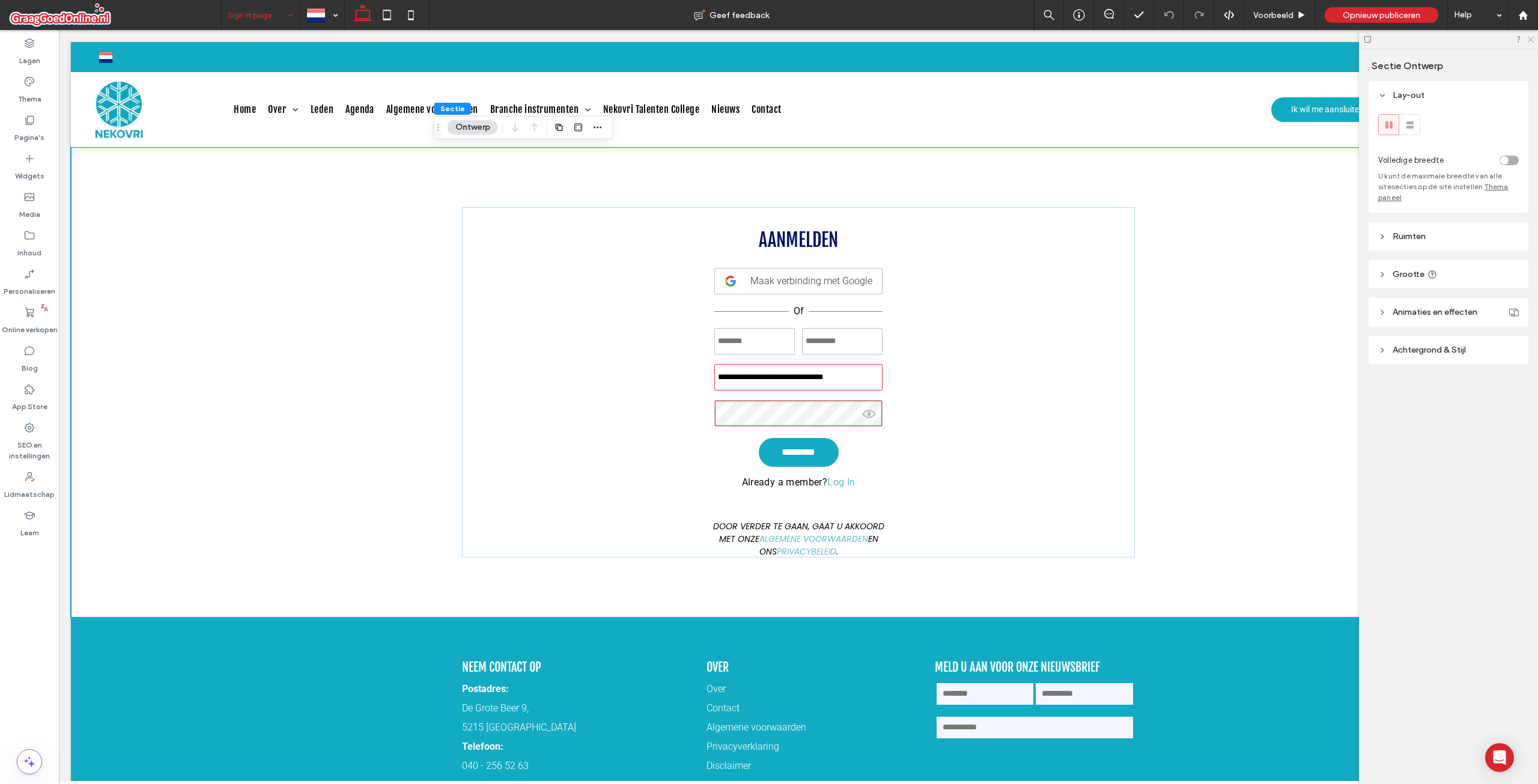
click at [1532, 37] on icon at bounding box center [1530, 38] width 8 height 8
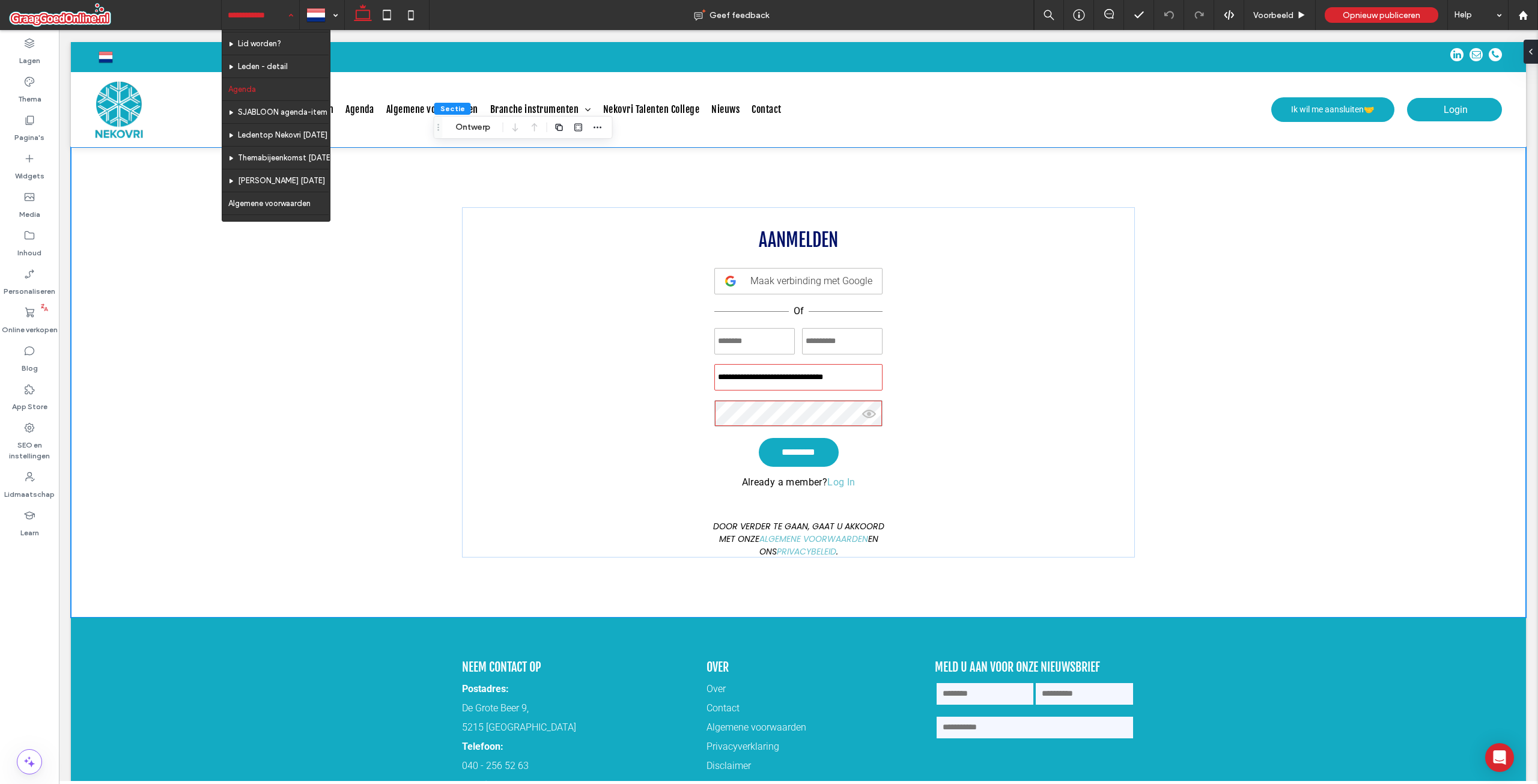
scroll to position [120, 0]
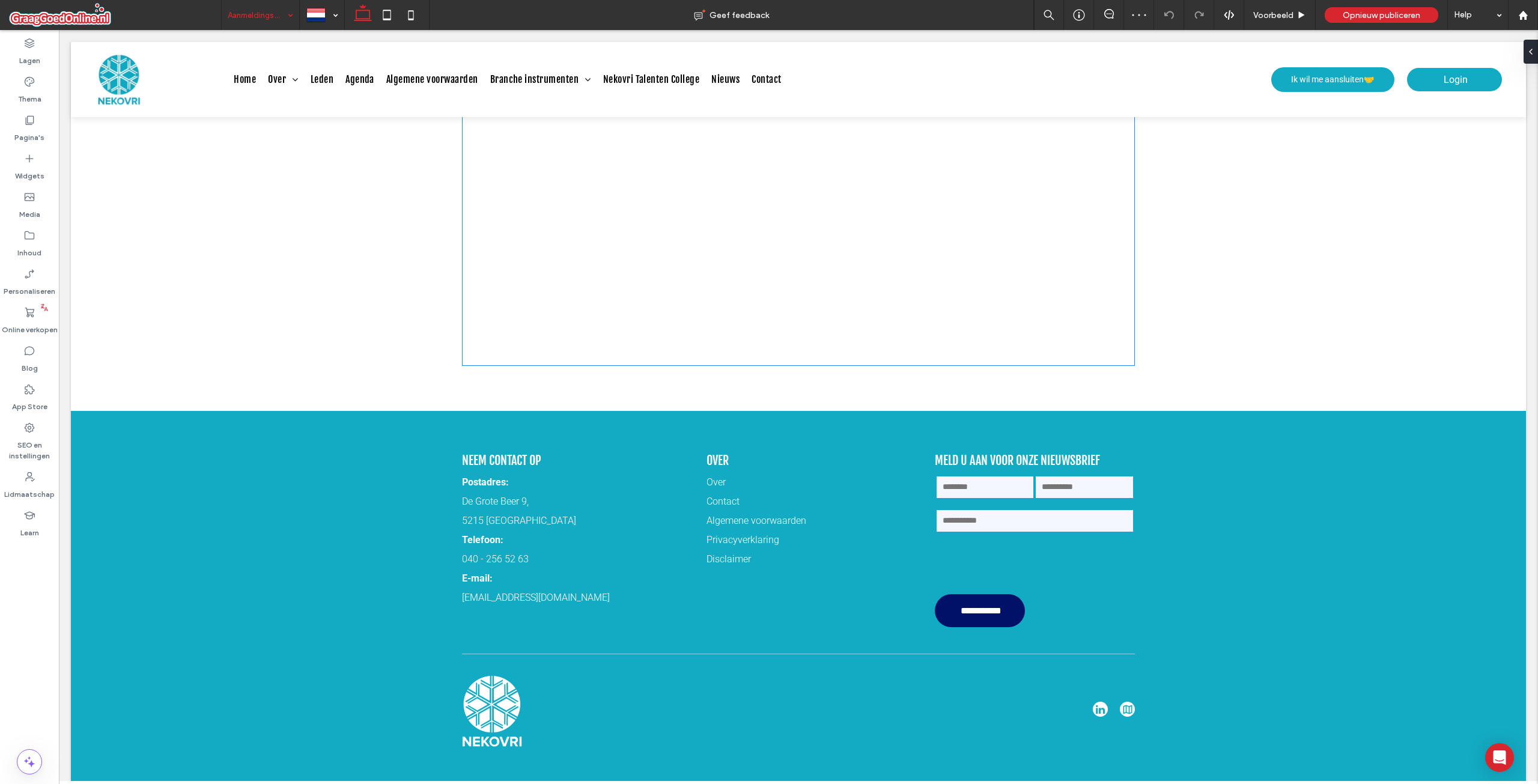
scroll to position [841, 0]
click at [40, 433] on div "SEO en instellingen" at bounding box center [29, 441] width 59 height 49
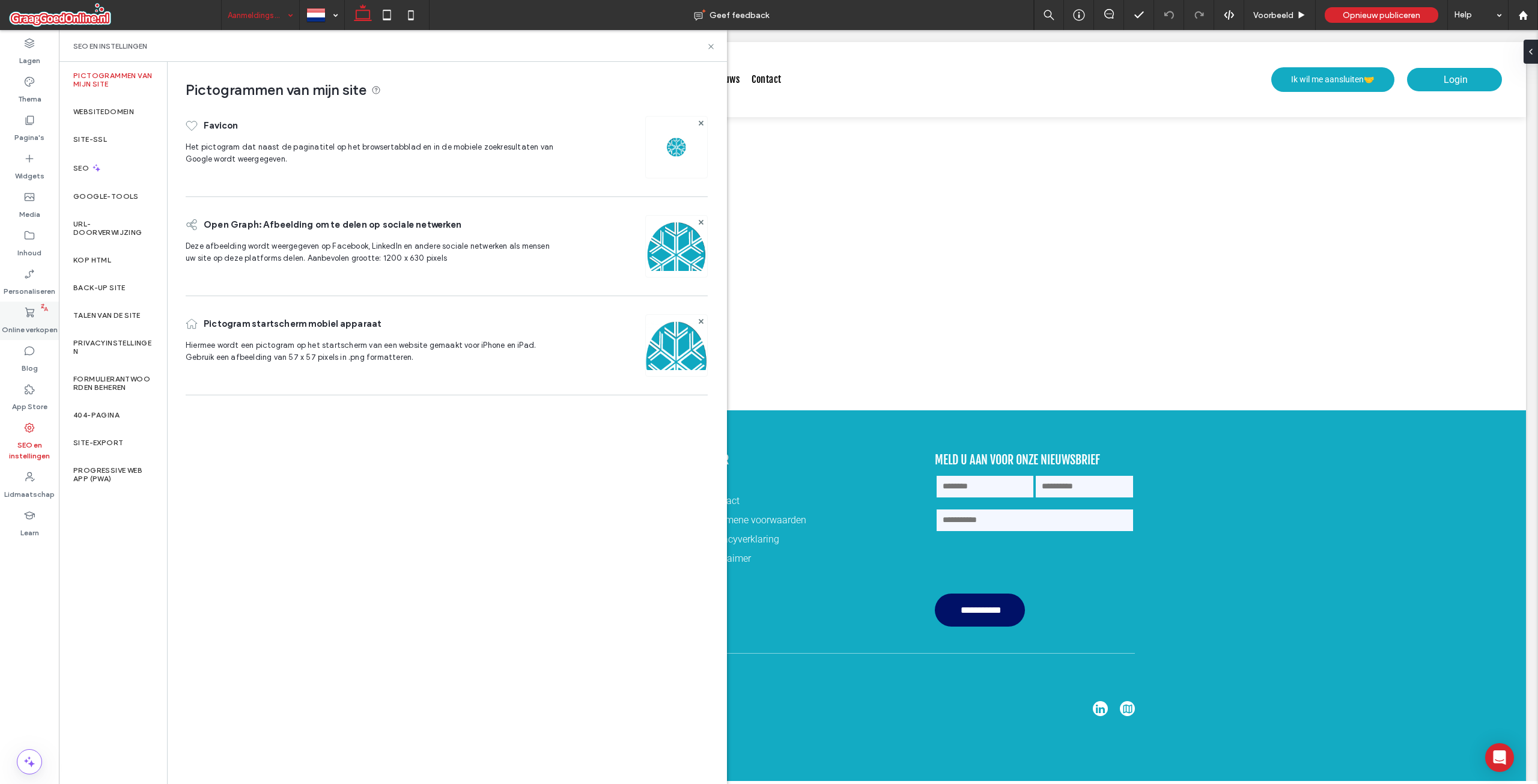
click at [28, 324] on label "Online verkopen" at bounding box center [30, 326] width 56 height 17
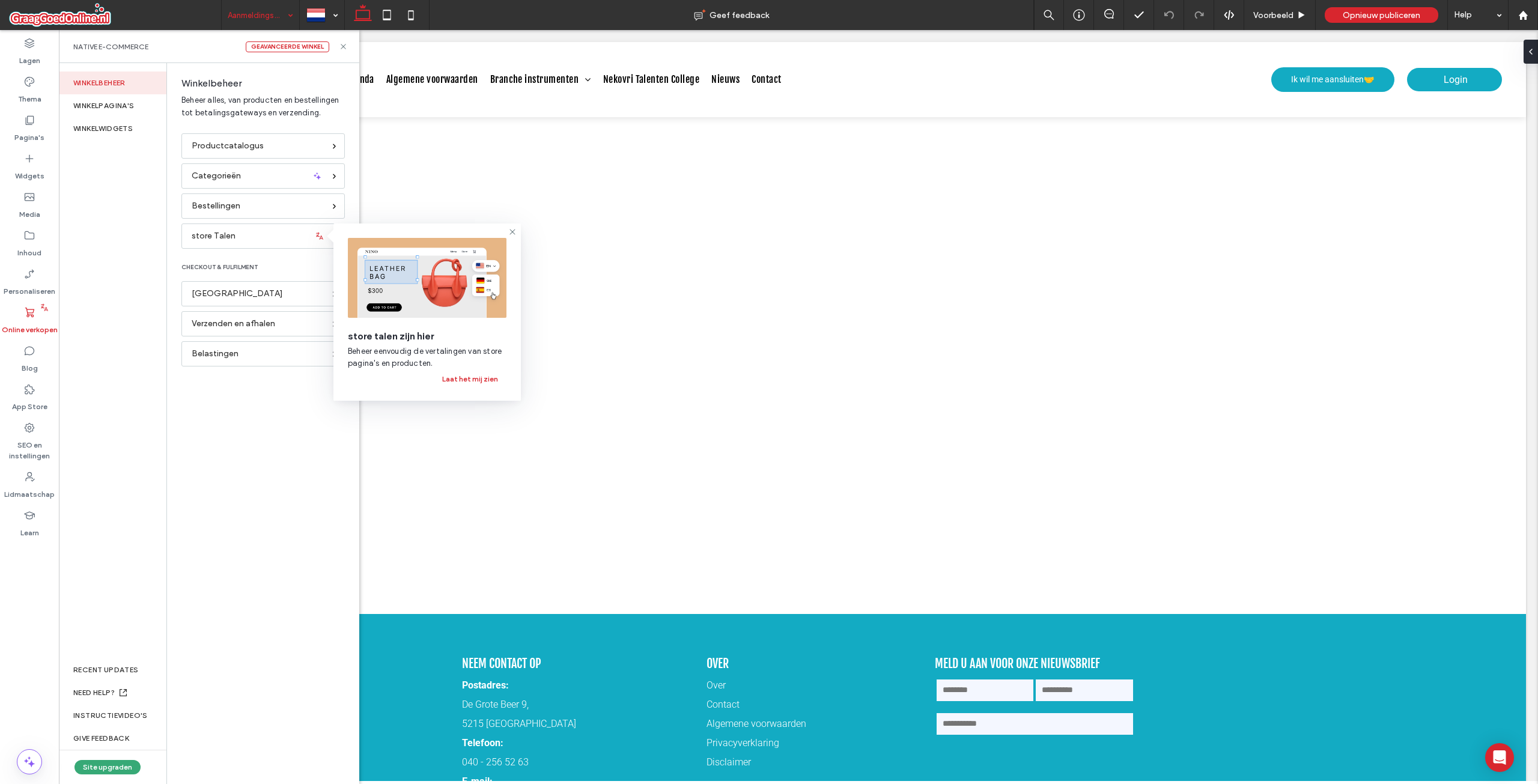
scroll to position [577, 0]
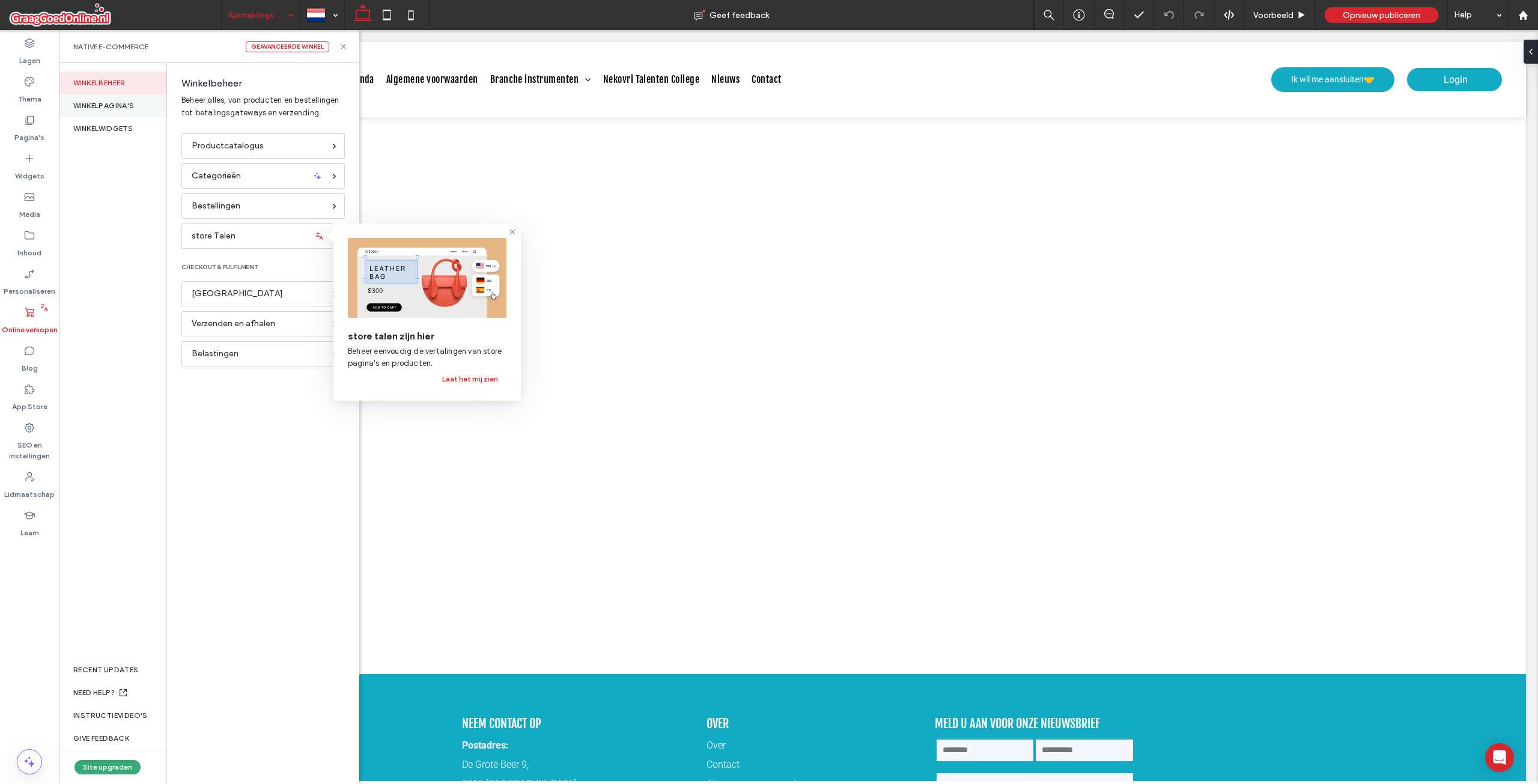
click at [137, 108] on div "WINKELPAGINA'S" at bounding box center [112, 105] width 107 height 23
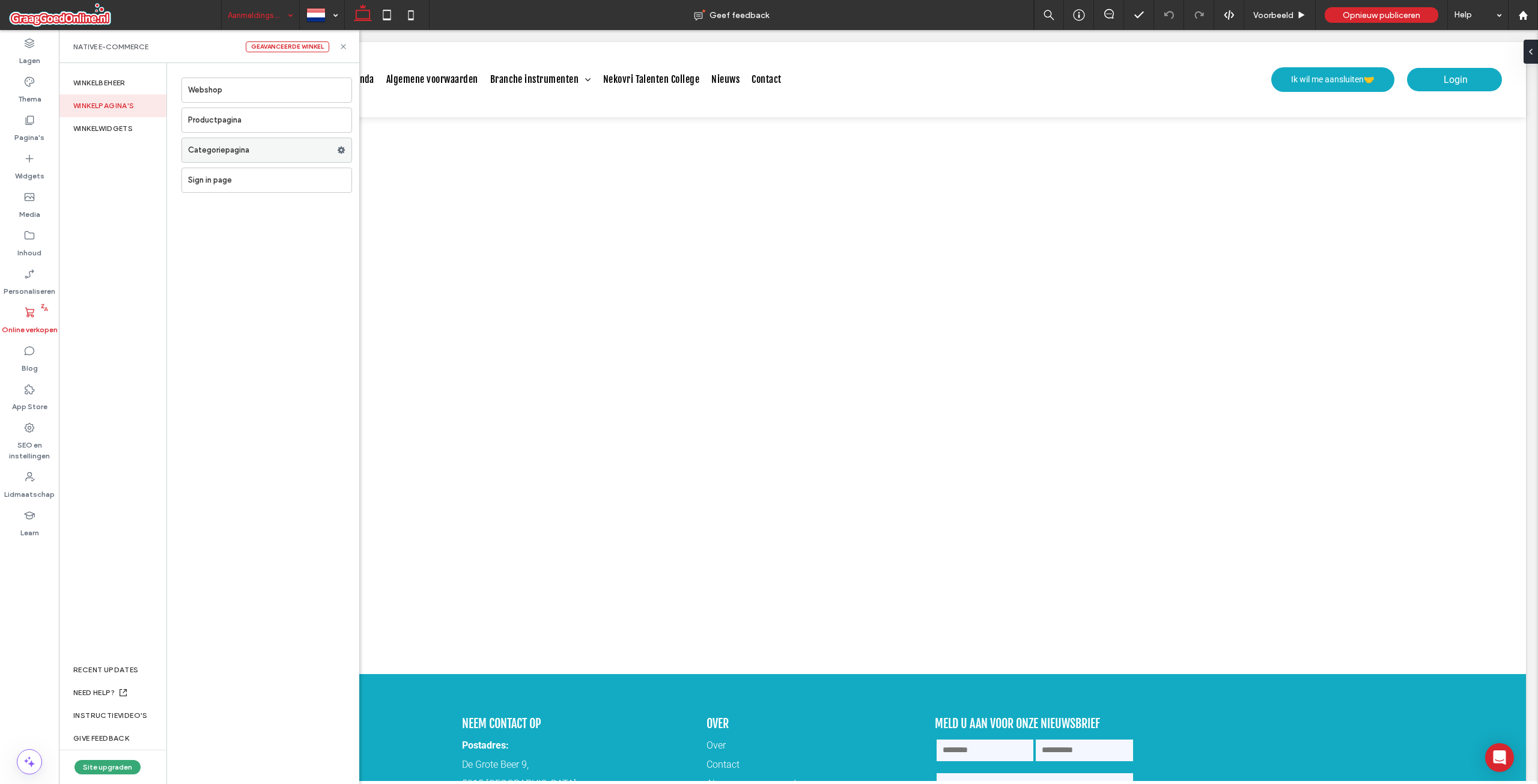
click at [340, 146] on icon at bounding box center [341, 150] width 8 height 8
click at [324, 177] on label "Sign in page" at bounding box center [270, 180] width 164 height 24
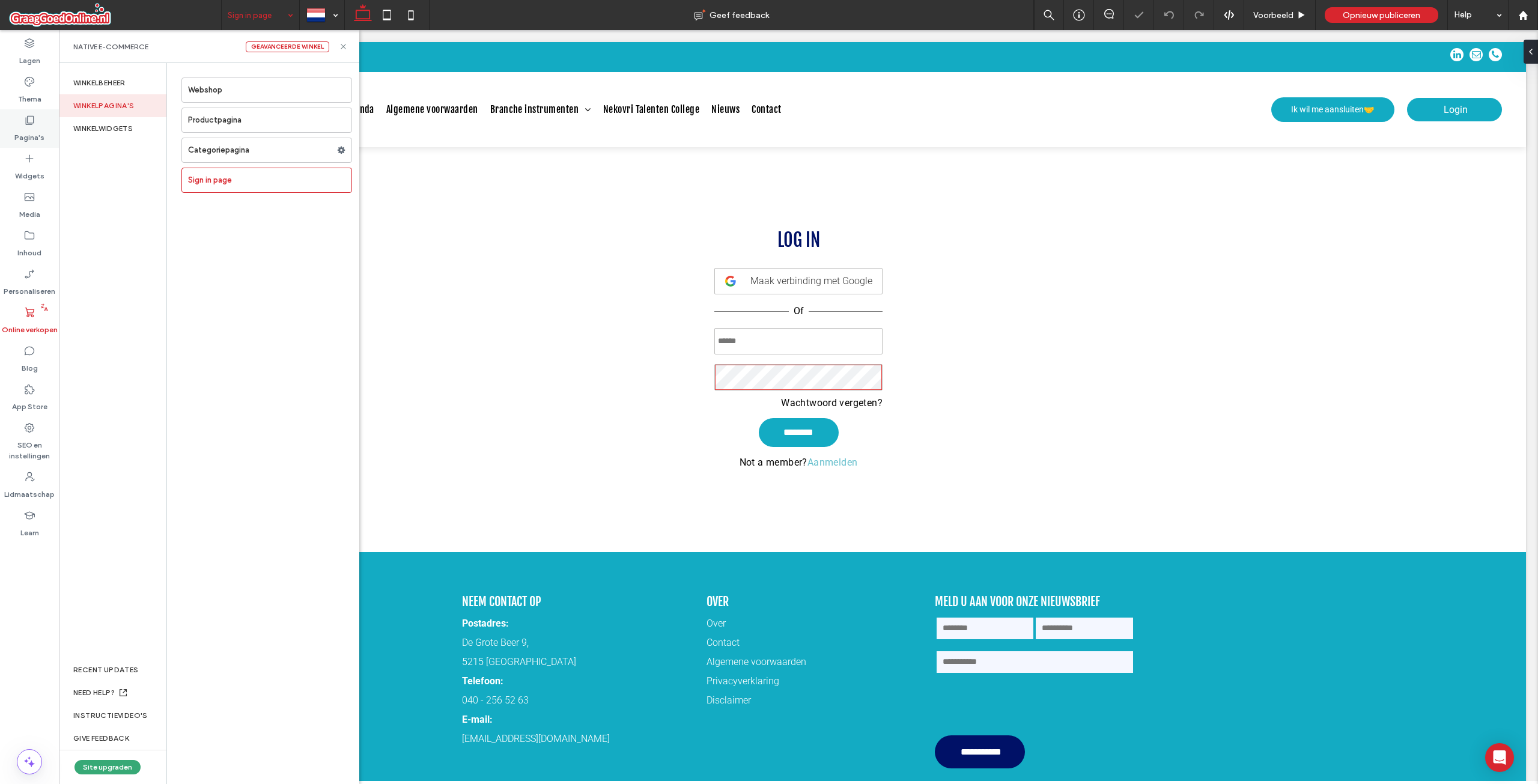
click at [51, 130] on div "Pagina's" at bounding box center [29, 128] width 59 height 38
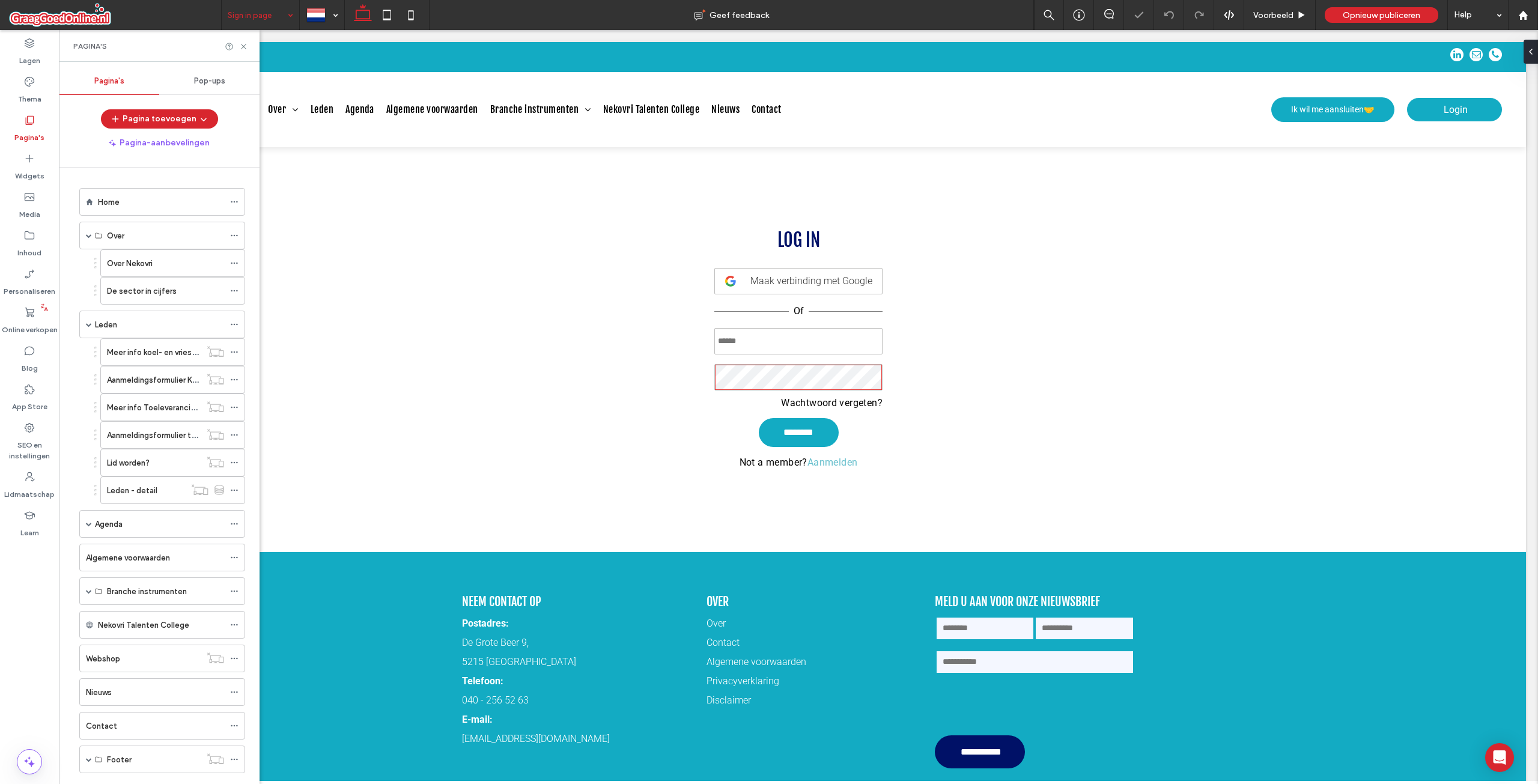
type input "**********"
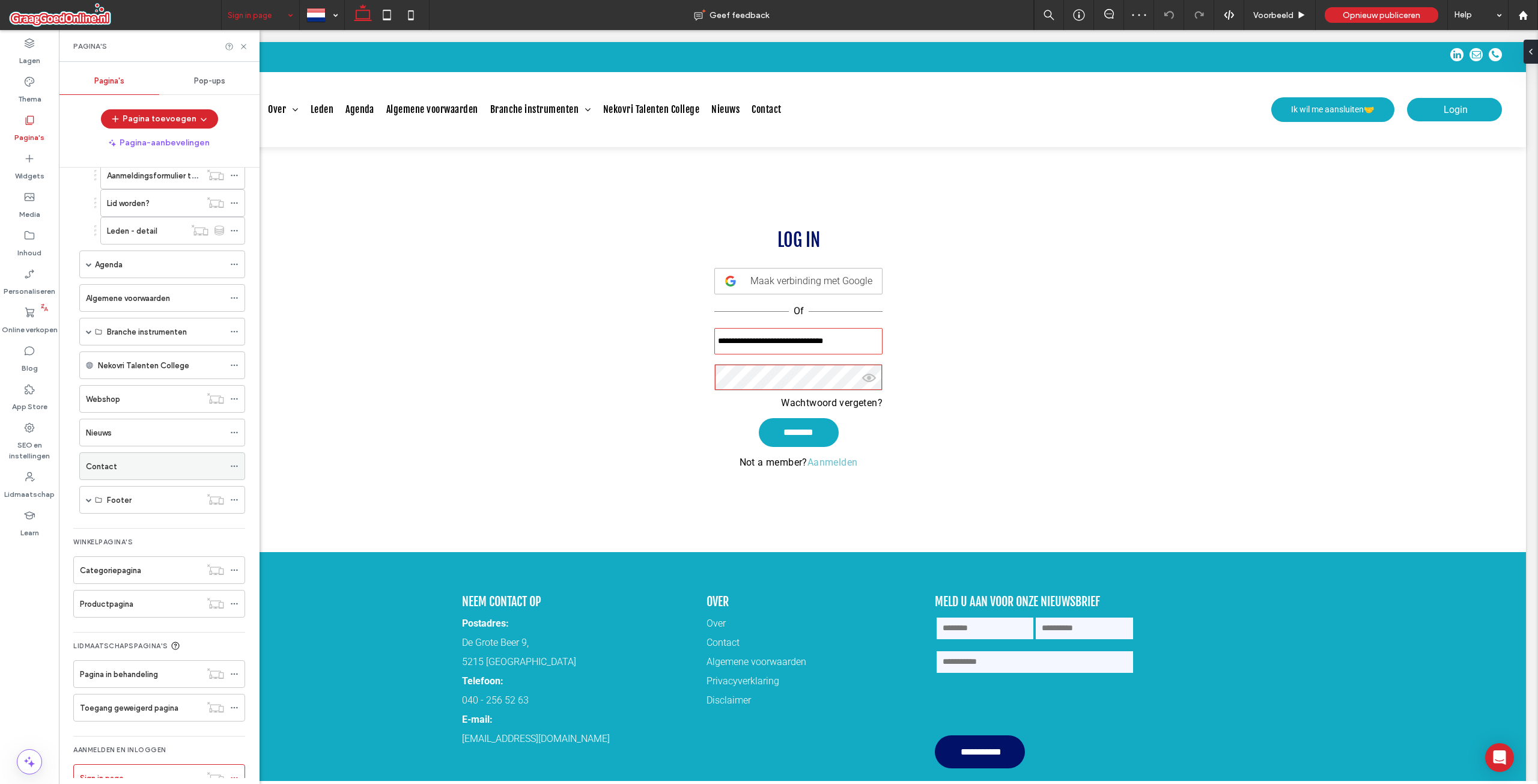
scroll to position [289, 0]
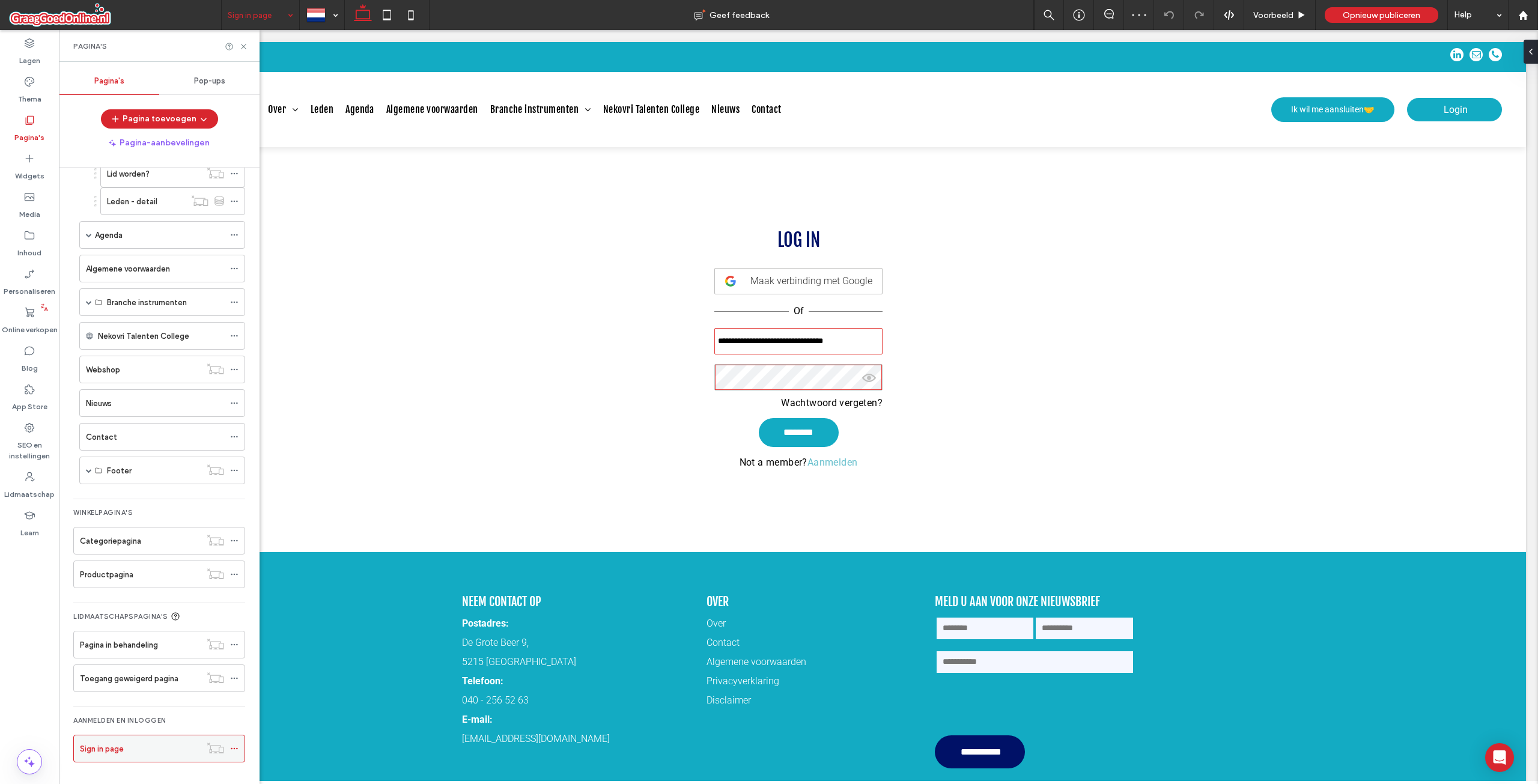
click at [233, 749] on icon at bounding box center [234, 749] width 8 height 8
click at [180, 699] on div "LIDMAATSCHAPSPAGINA'S Pagina in behandeling Toegang geweigerd pagina" at bounding box center [159, 654] width 172 height 104
drag, startPoint x: 673, startPoint y: 421, endPoint x: 661, endPoint y: 419, distance: 12.2
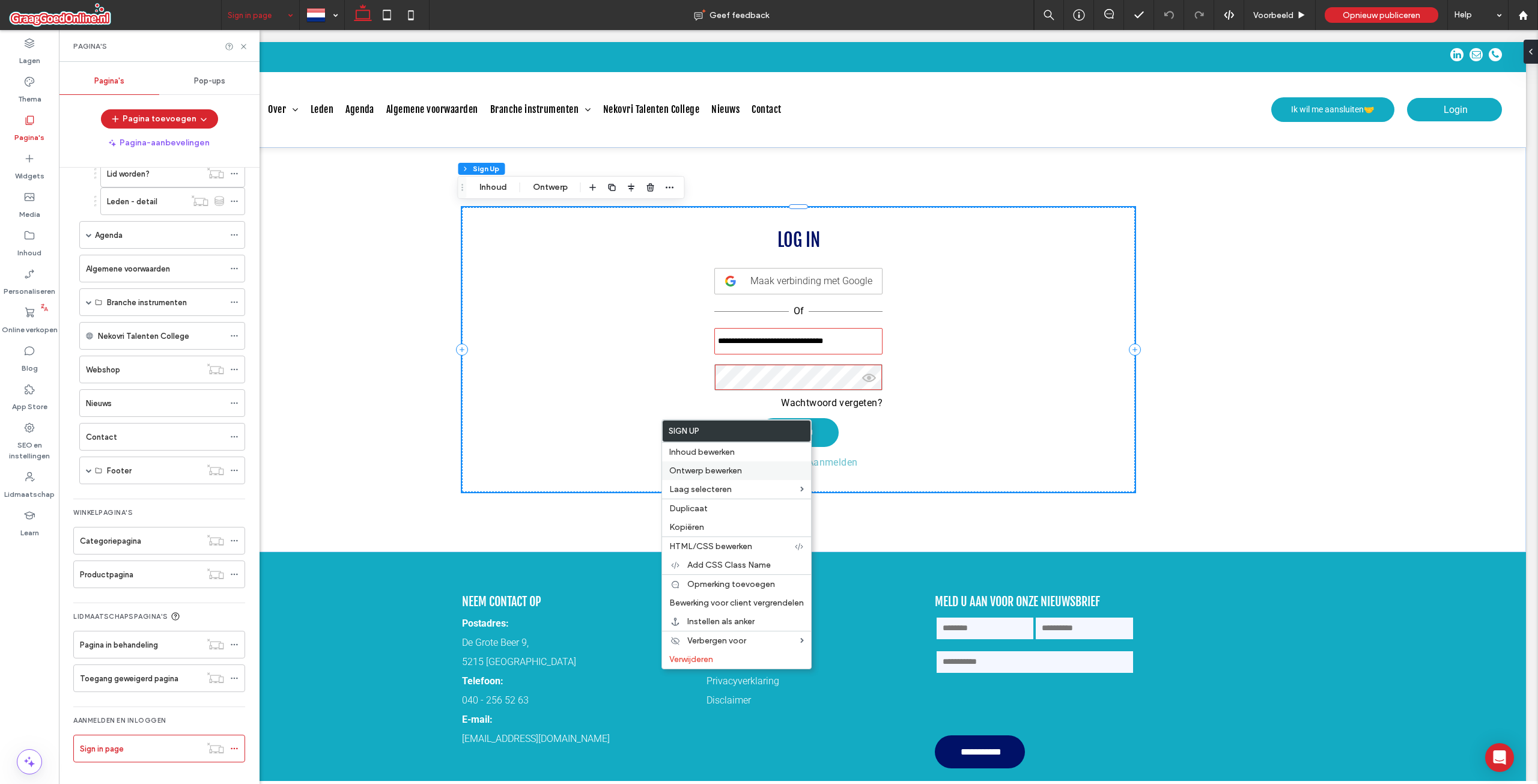
click at [720, 472] on span "Ontwerp bewerken" at bounding box center [705, 470] width 73 height 10
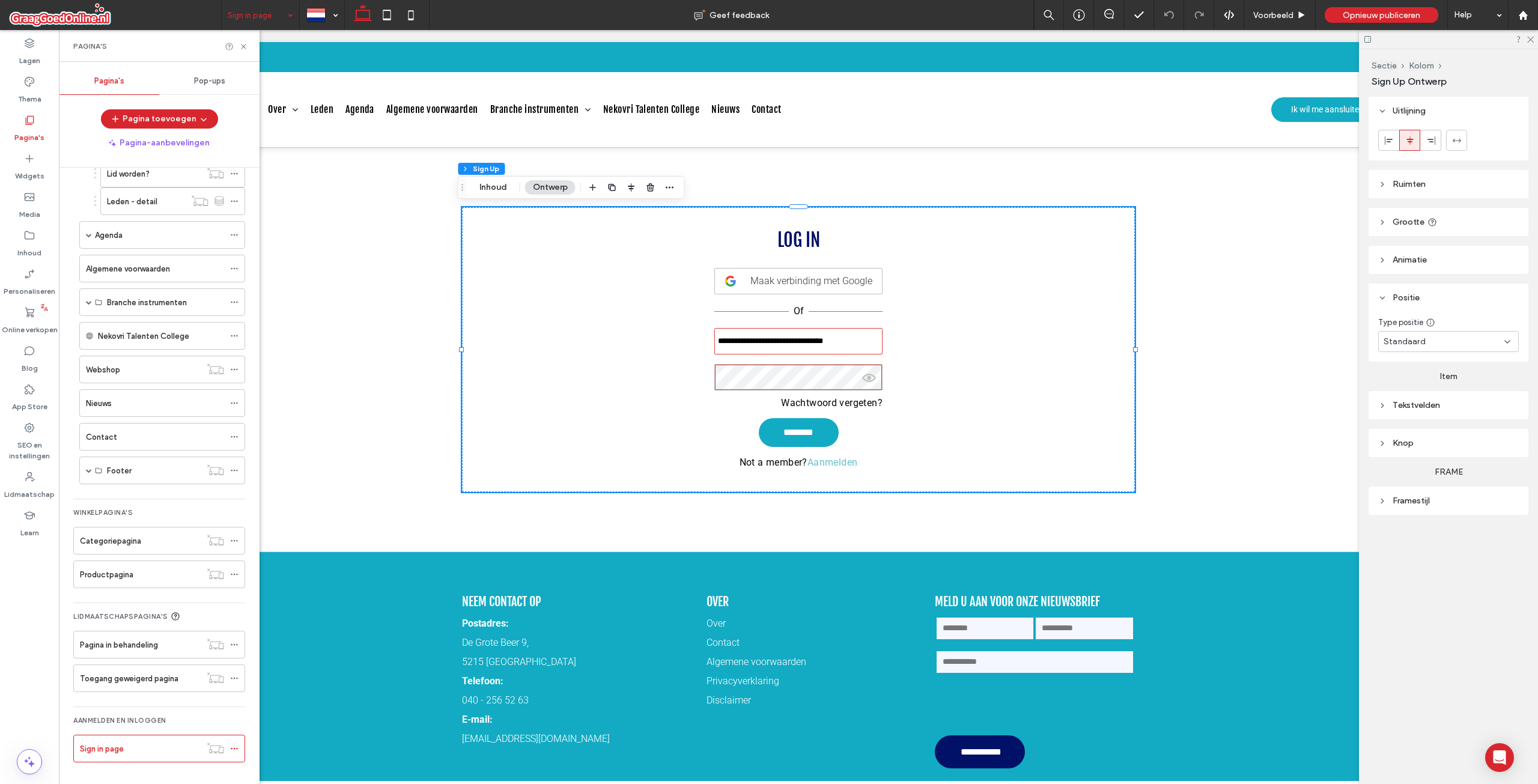
click at [1430, 405] on div "Tekstvelden" at bounding box center [1449, 405] width 141 height 10
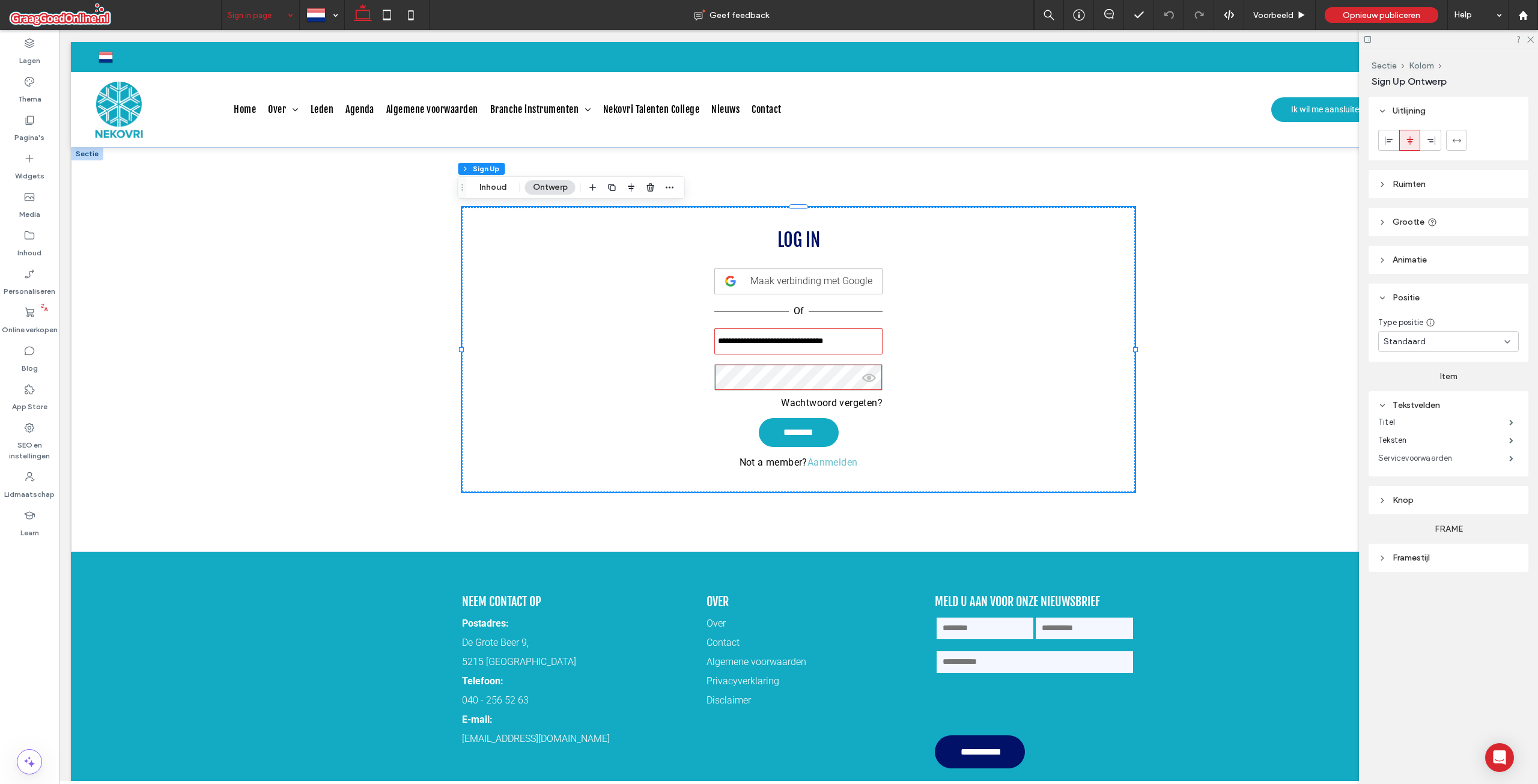
click at [1430, 455] on label "Servicevoorwaarden" at bounding box center [1444, 458] width 131 height 24
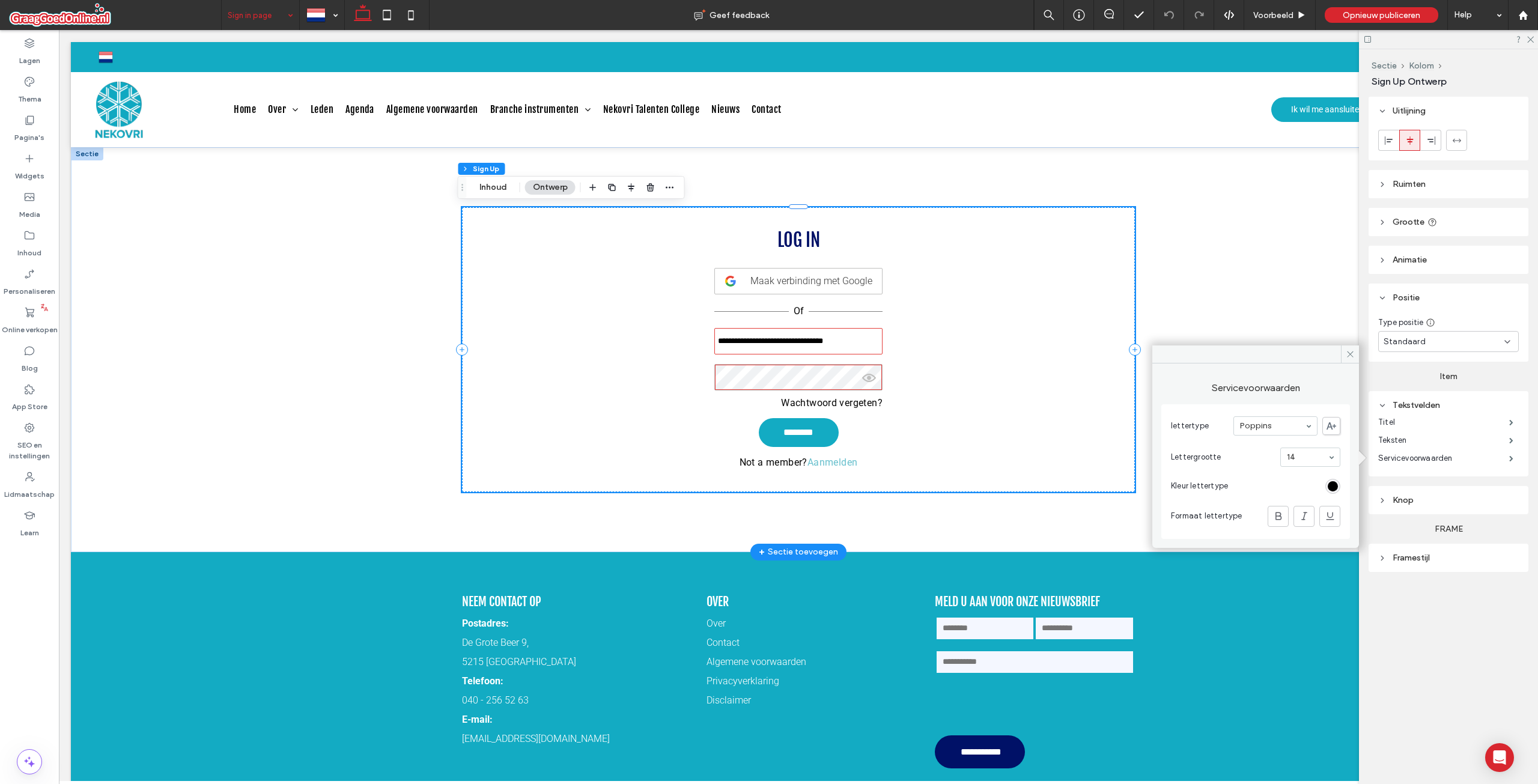
click at [1088, 317] on div "**********" at bounding box center [798, 349] width 673 height 285
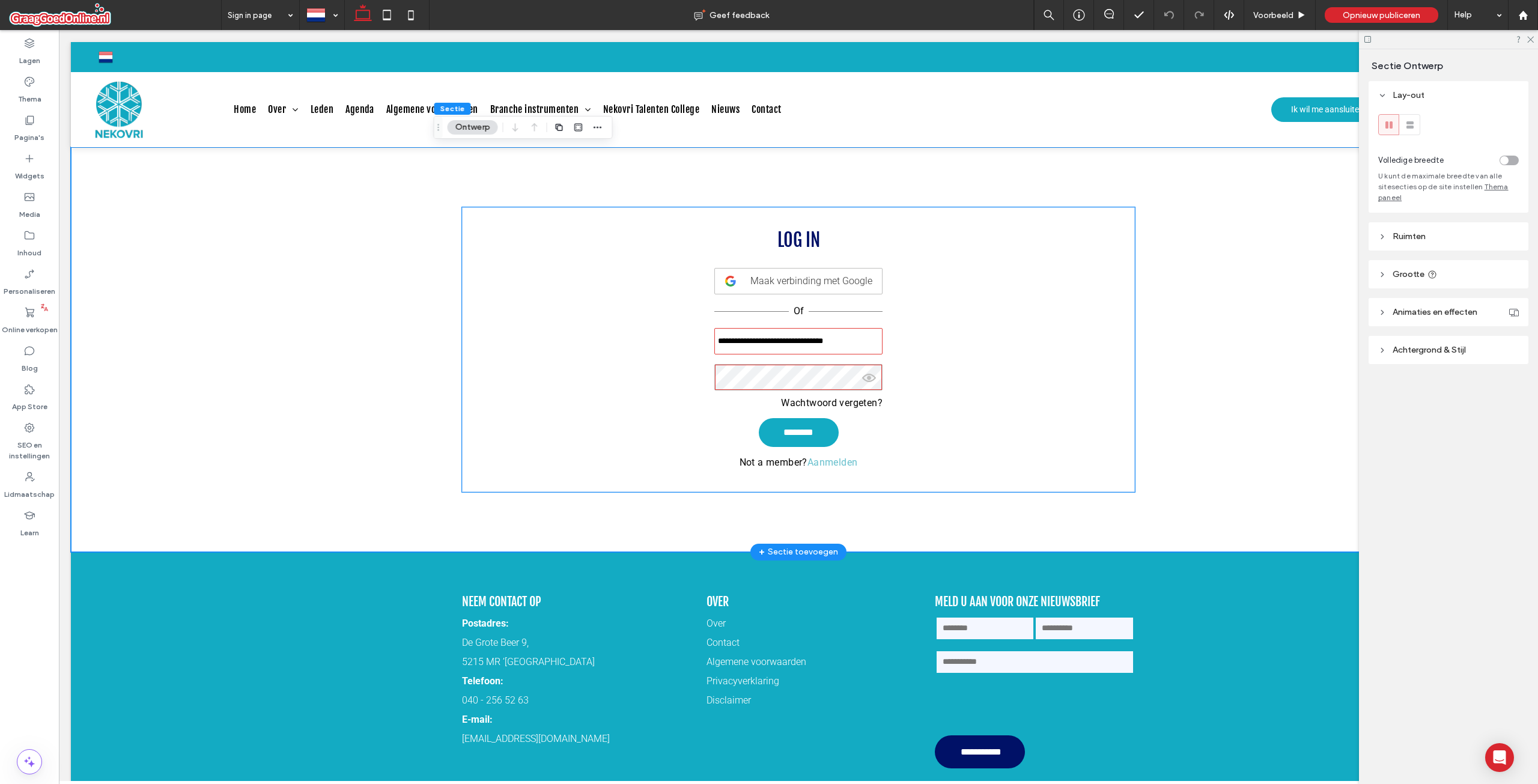
click at [587, 238] on div "**********" at bounding box center [798, 349] width 673 height 285
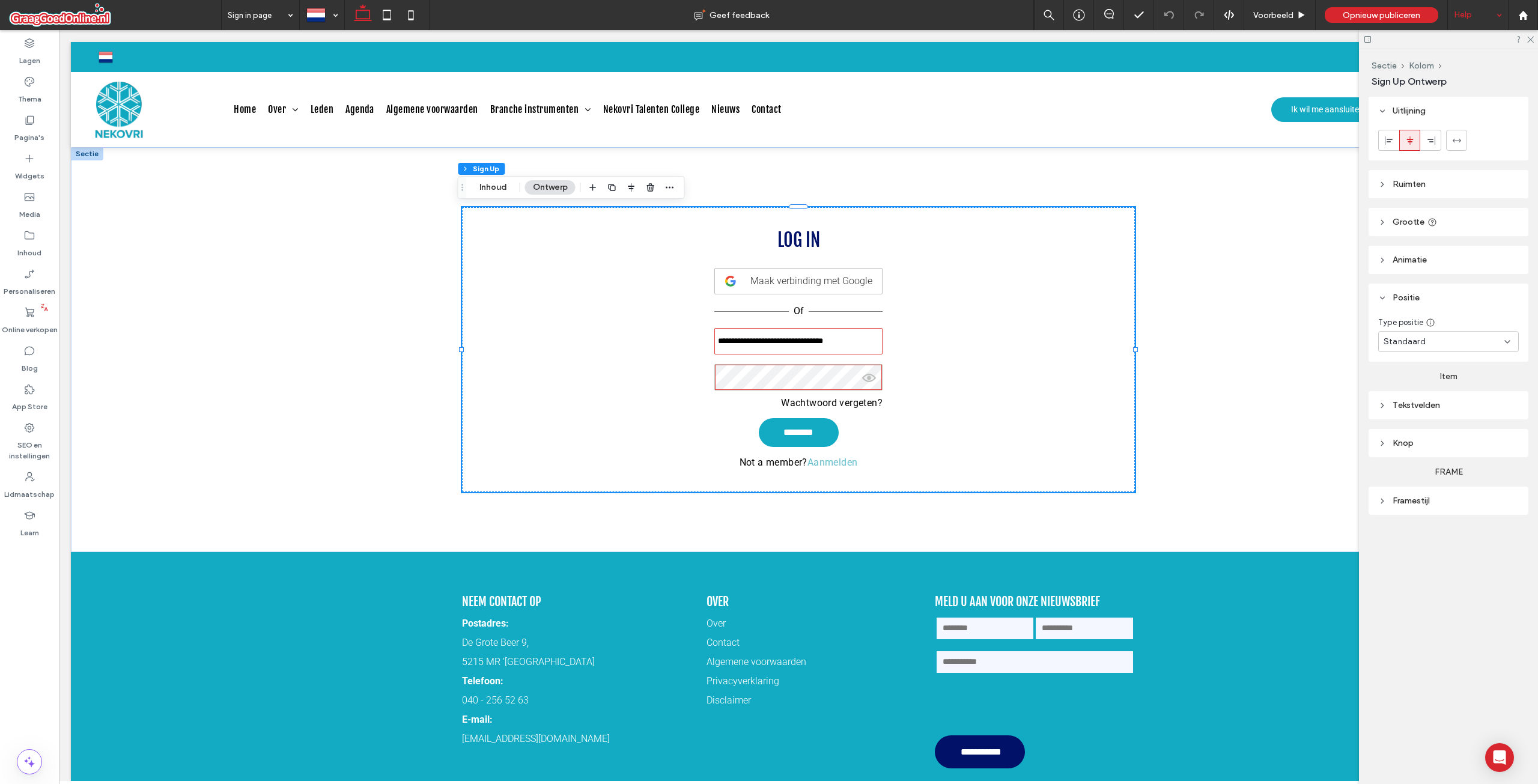
click at [1480, 9] on div "Help" at bounding box center [1478, 15] width 60 height 30
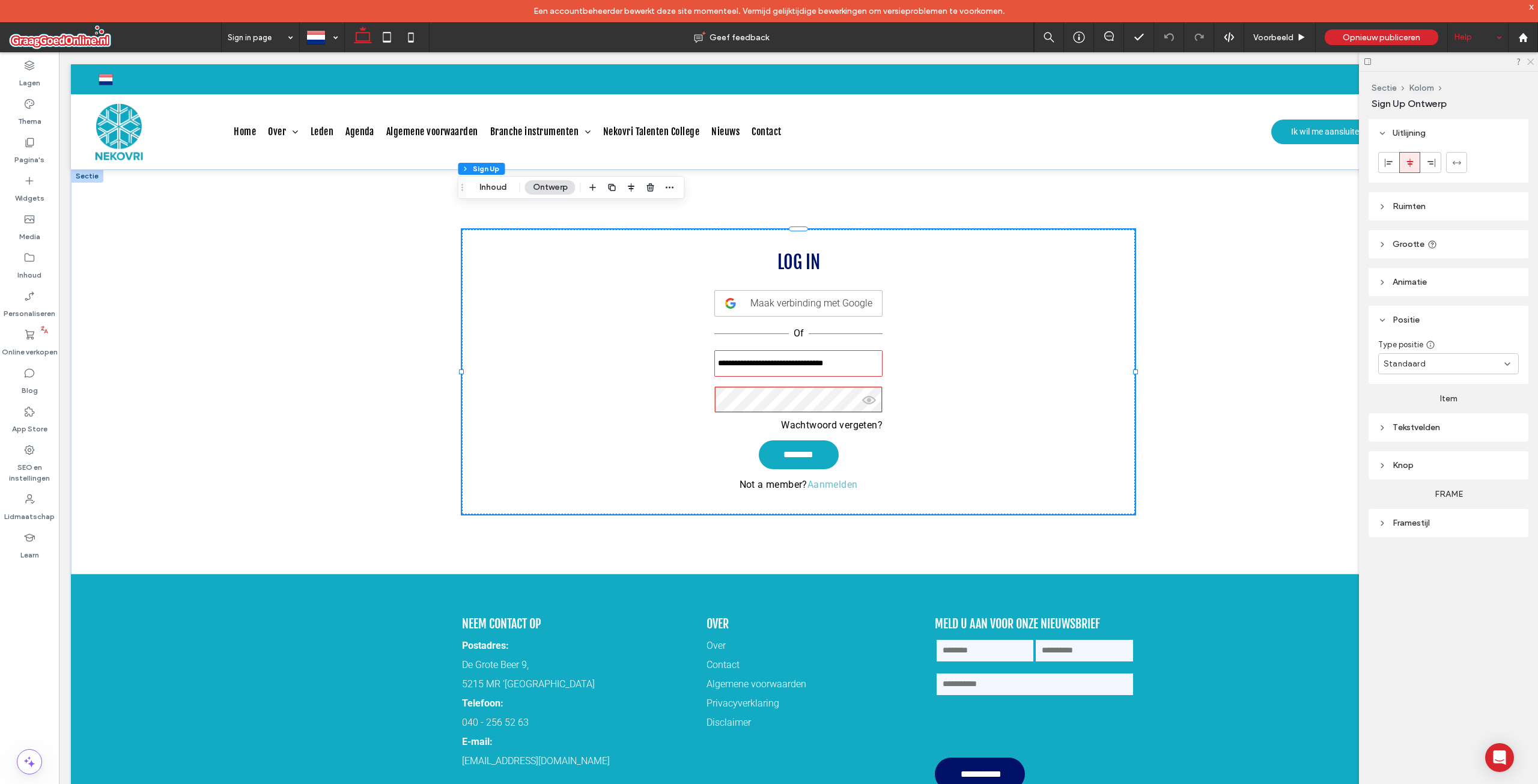
click at [1532, 58] on icon at bounding box center [1530, 60] width 8 height 8
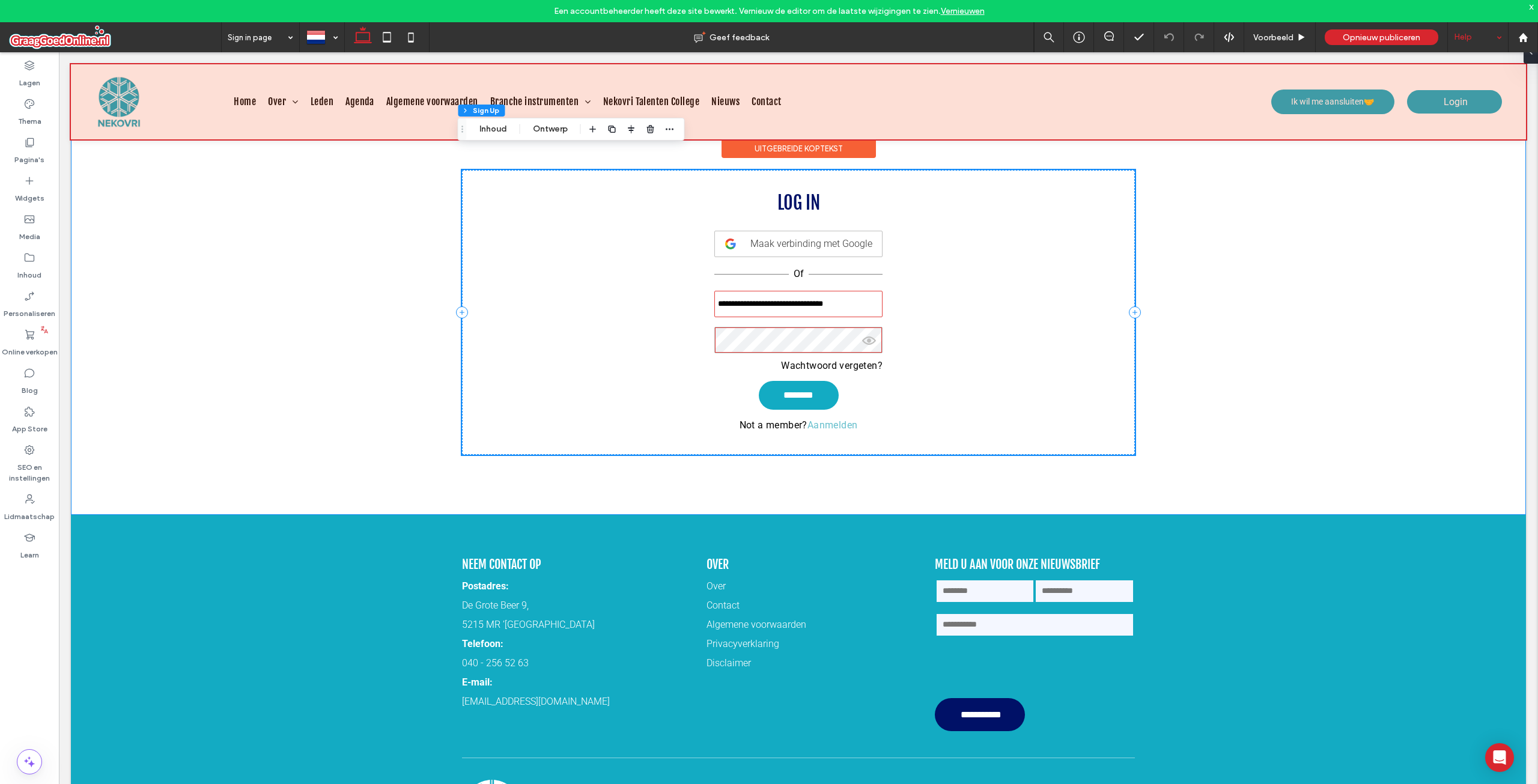
scroll to position [58, 0]
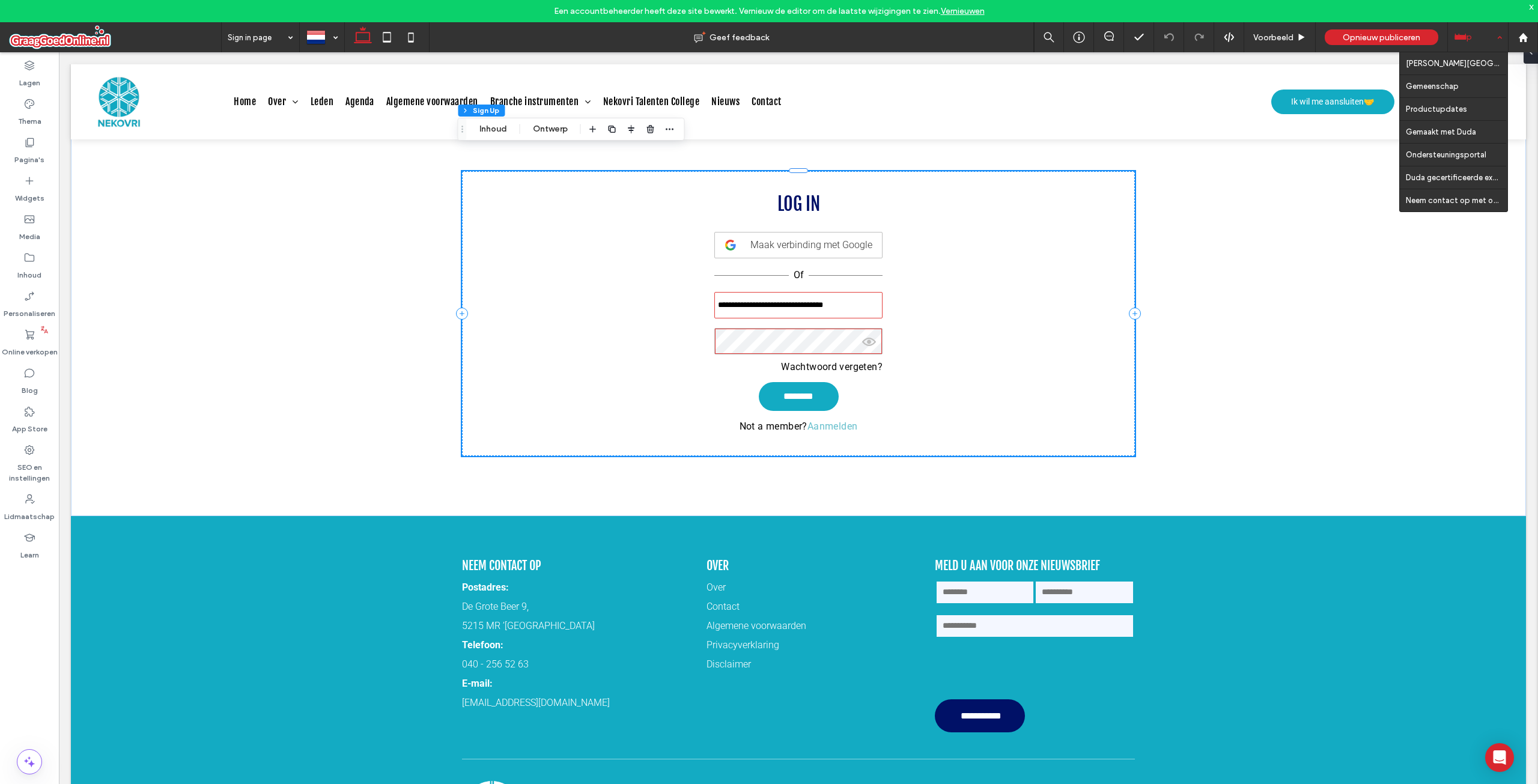
click at [1486, 31] on div "Help" at bounding box center [1478, 37] width 60 height 30
click at [1530, 8] on div "x" at bounding box center [1532, 6] width 6 height 10
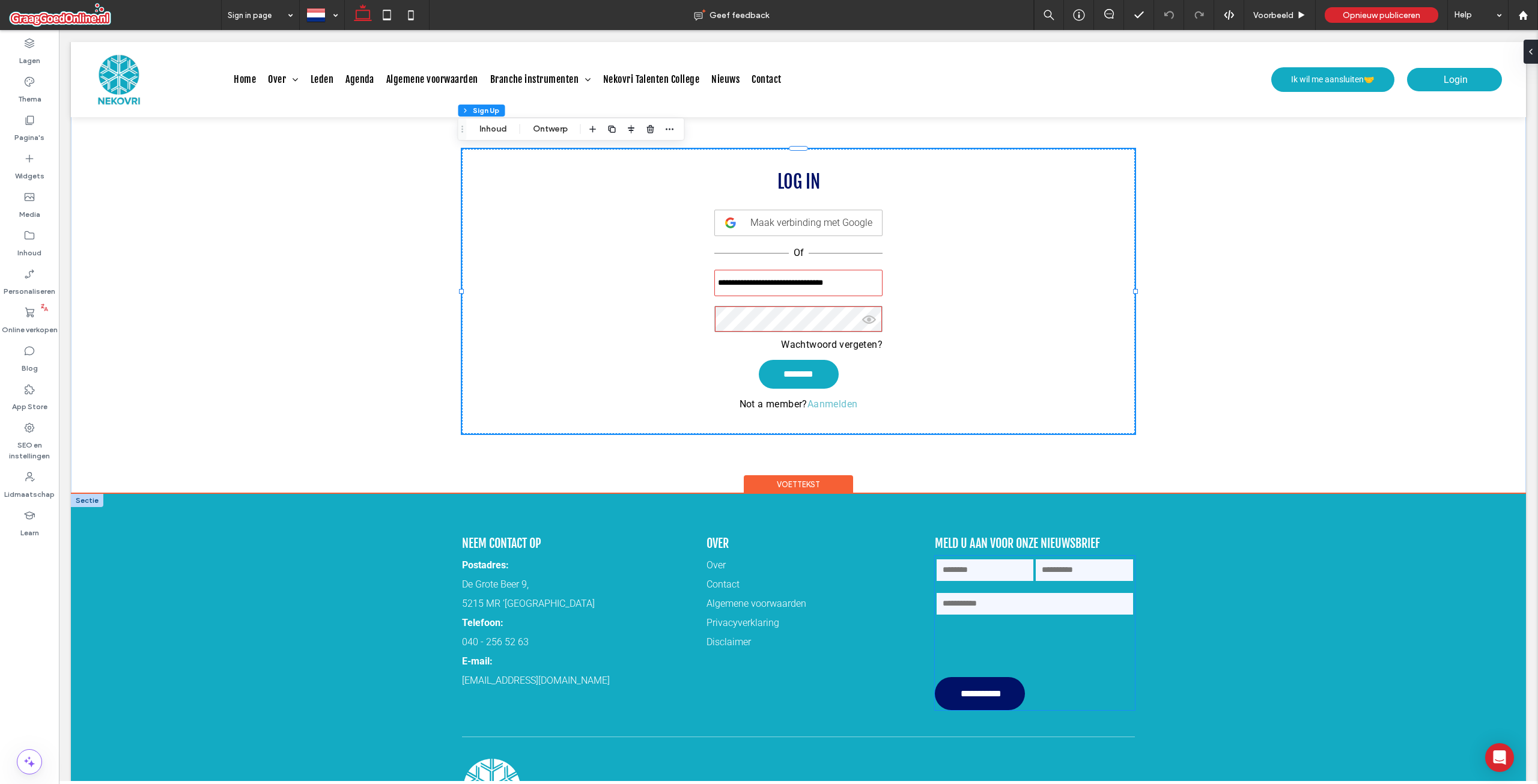
click at [1064, 610] on input "email" at bounding box center [1035, 603] width 199 height 24
click at [1065, 607] on input "email" at bounding box center [1035, 603] width 199 height 24
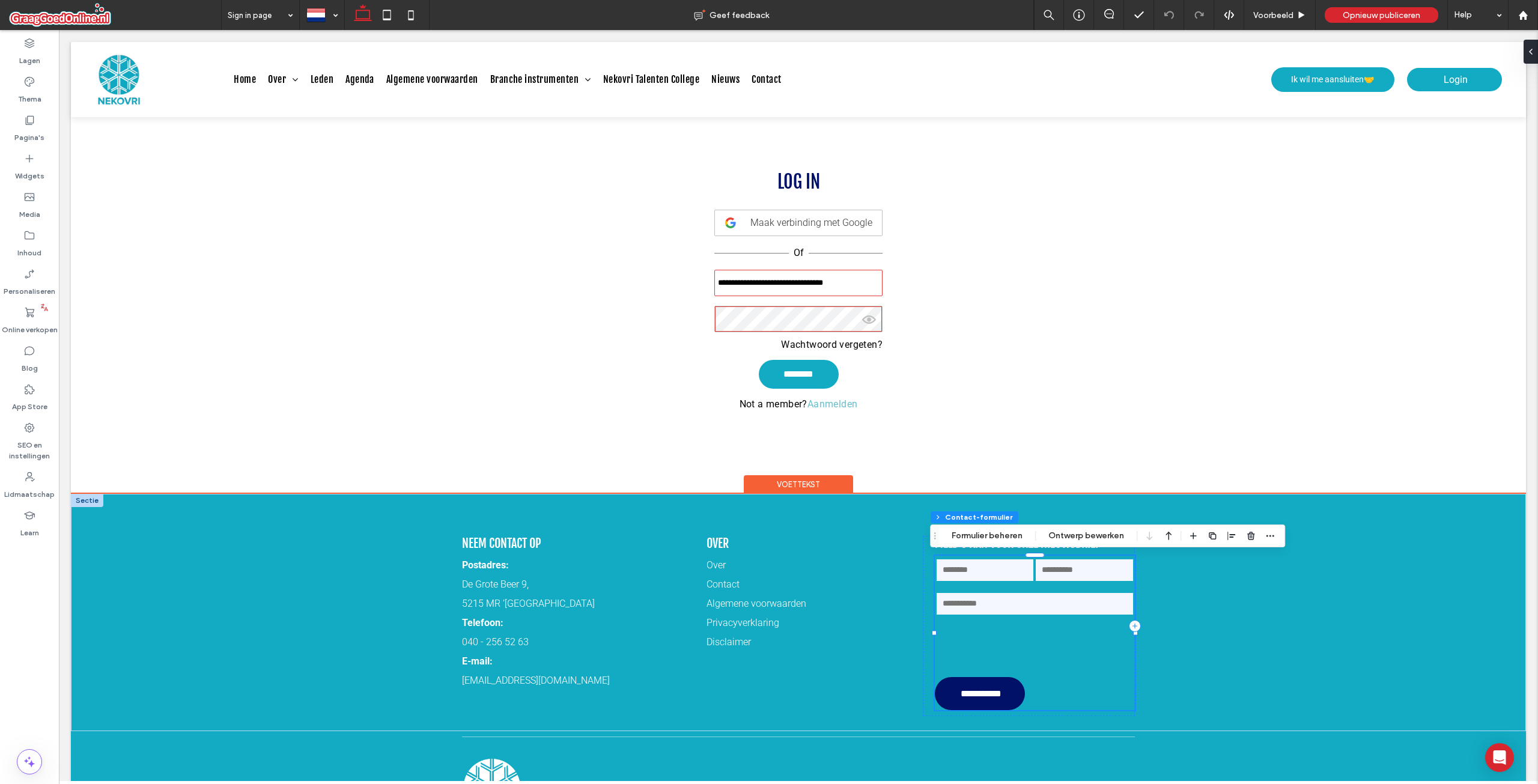
type input "*"
type input "***"
click at [970, 528] on button "Formulier beheren" at bounding box center [987, 535] width 87 height 15
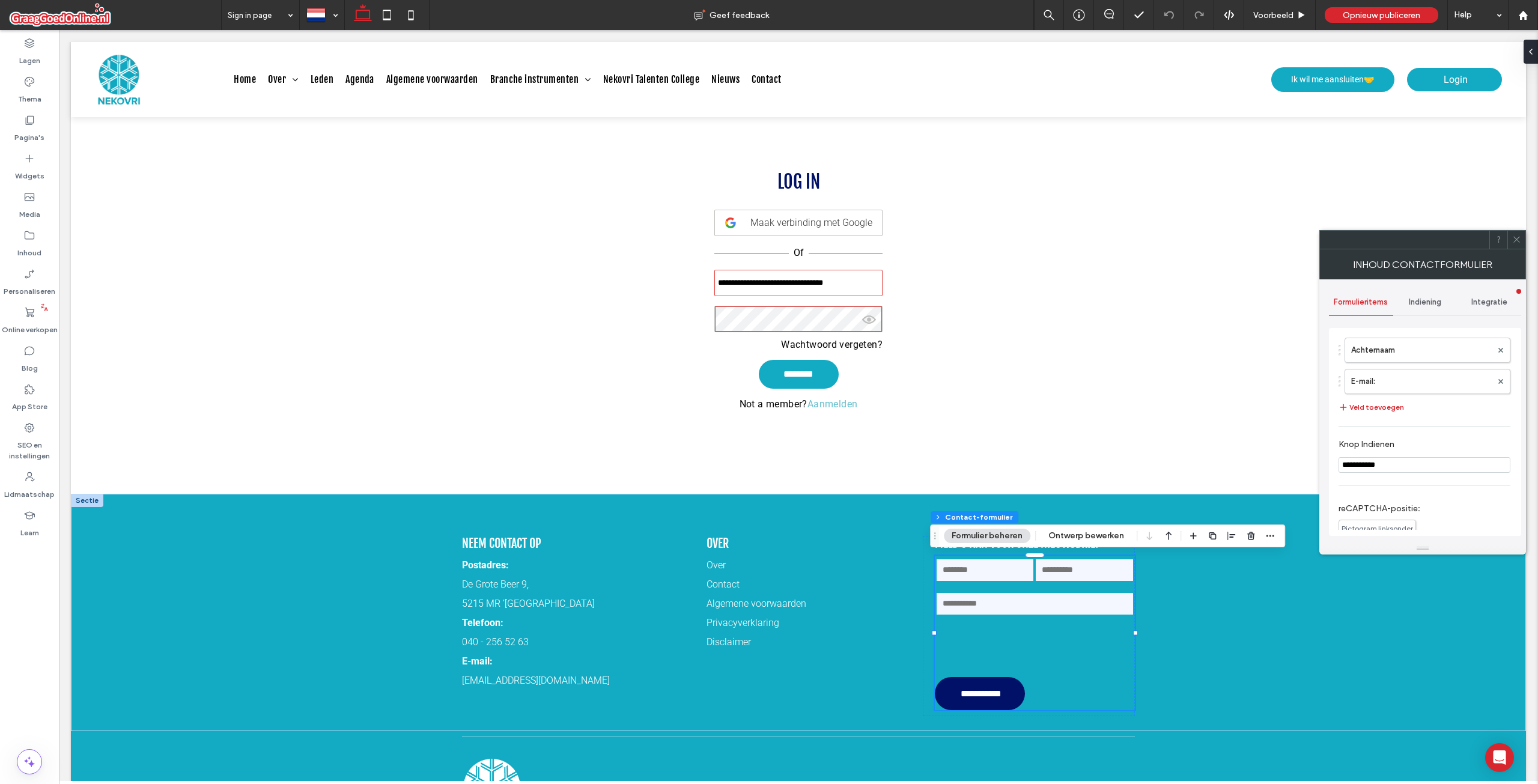
scroll to position [88, 0]
click at [1417, 299] on span "Indiening" at bounding box center [1425, 302] width 33 height 10
click at [1370, 293] on div "Formulieritems" at bounding box center [1361, 302] width 64 height 26
click at [1408, 470] on label "E-mail:" at bounding box center [1422, 469] width 141 height 24
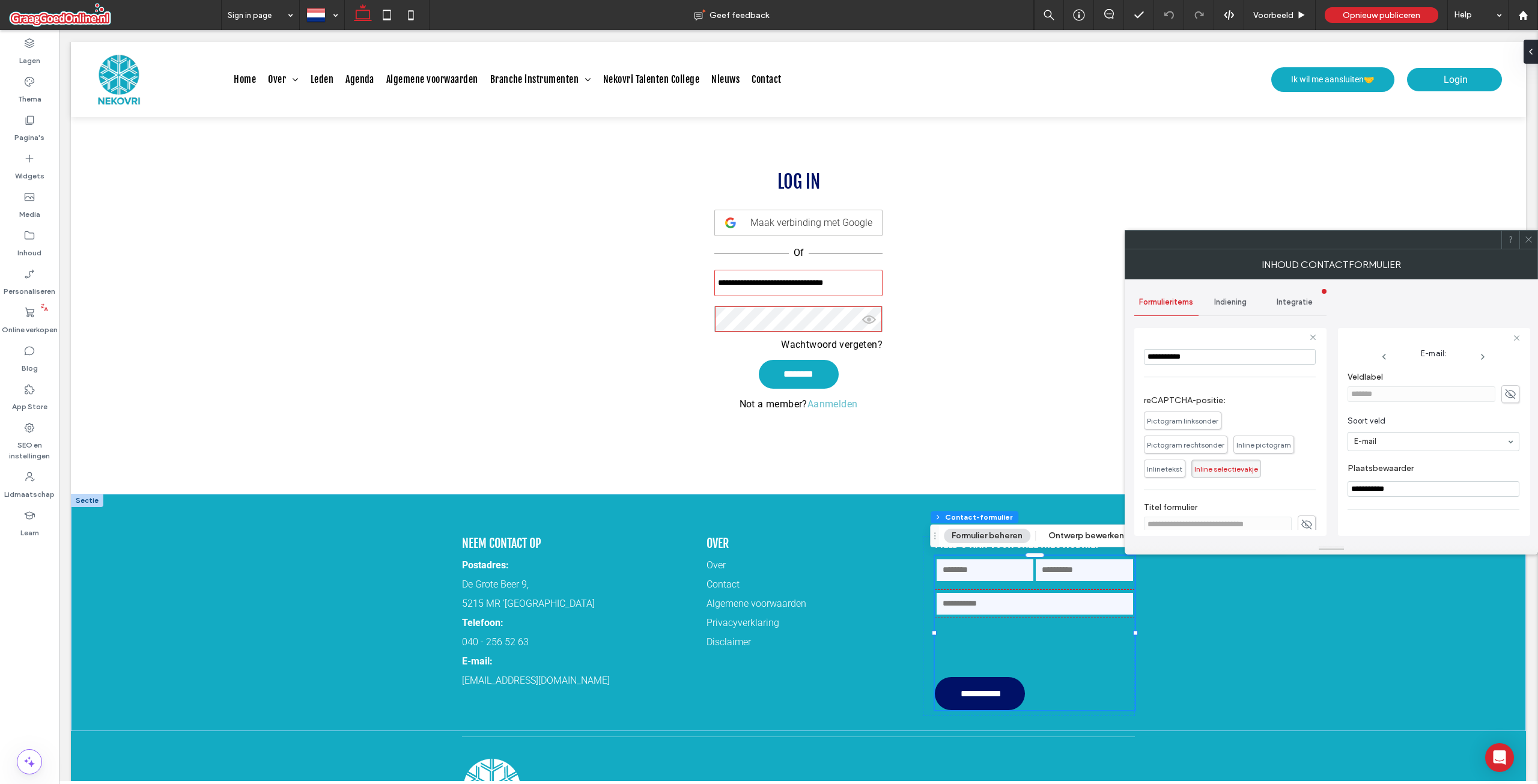
scroll to position [215, 0]
click at [1225, 308] on div "Indiening" at bounding box center [1231, 302] width 64 height 26
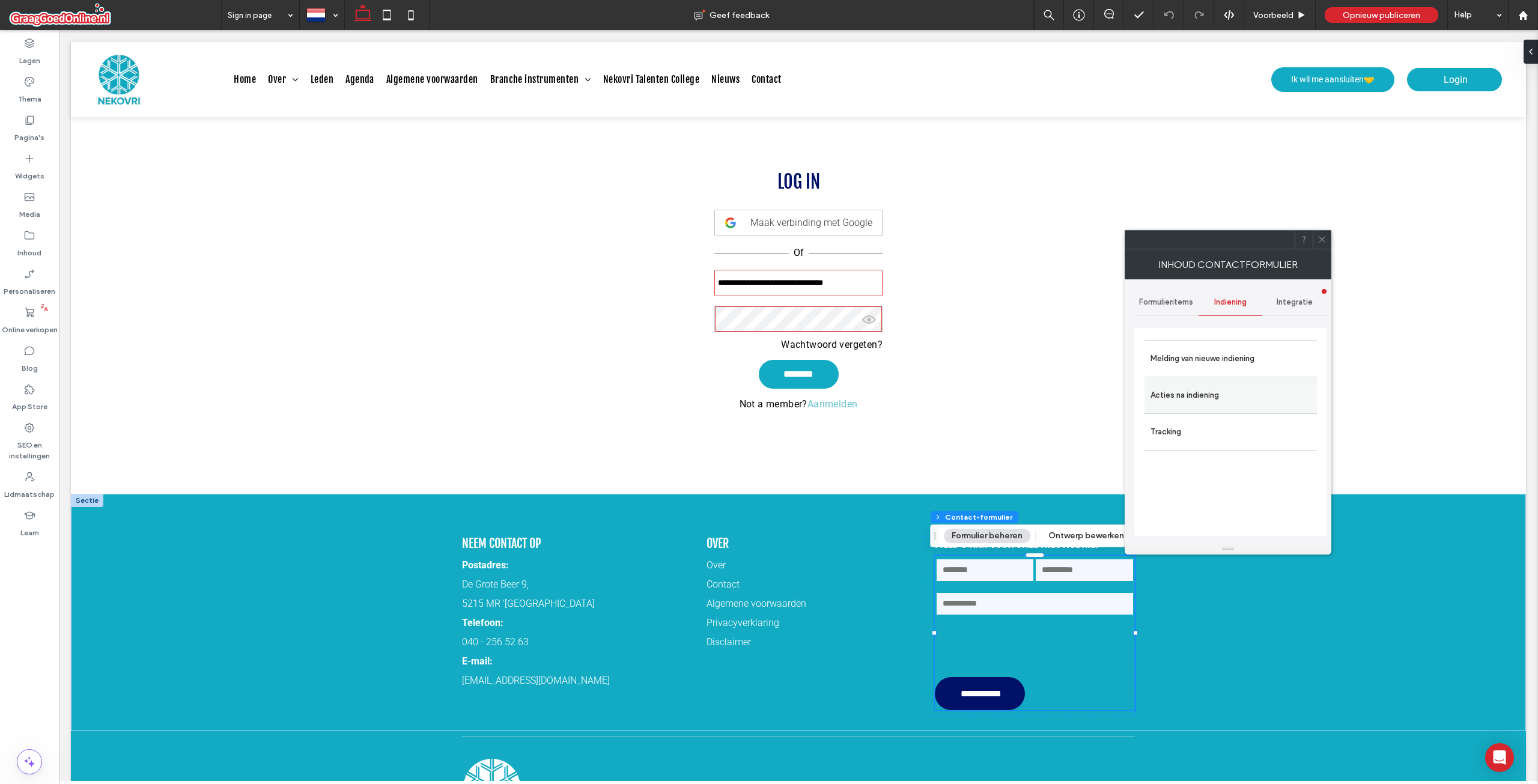
click at [1209, 392] on label "Acties na indiening" at bounding box center [1230, 395] width 160 height 24
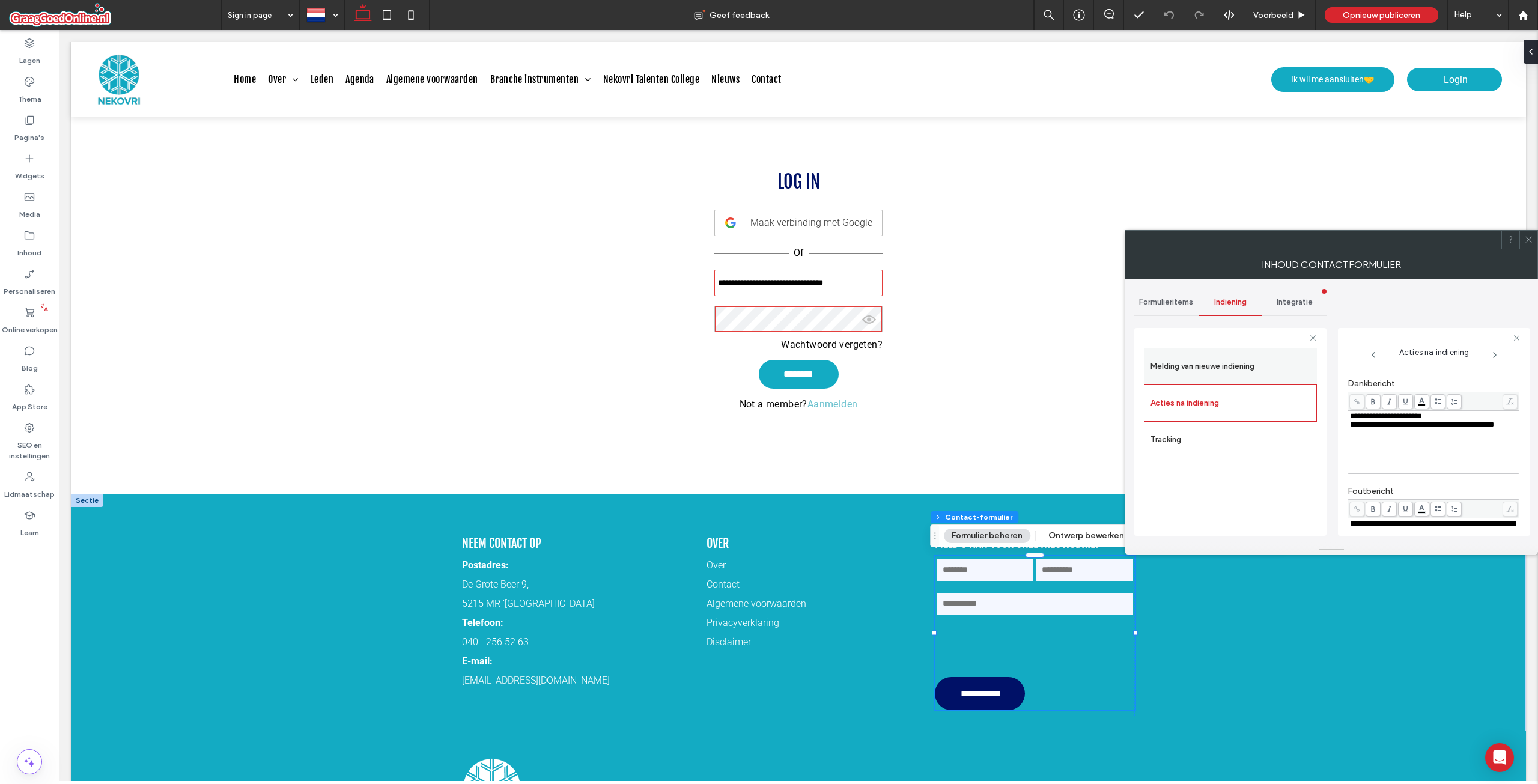
scroll to position [0, 0]
click at [1257, 355] on label "Melding van nieuwe indiening" at bounding box center [1230, 366] width 160 height 24
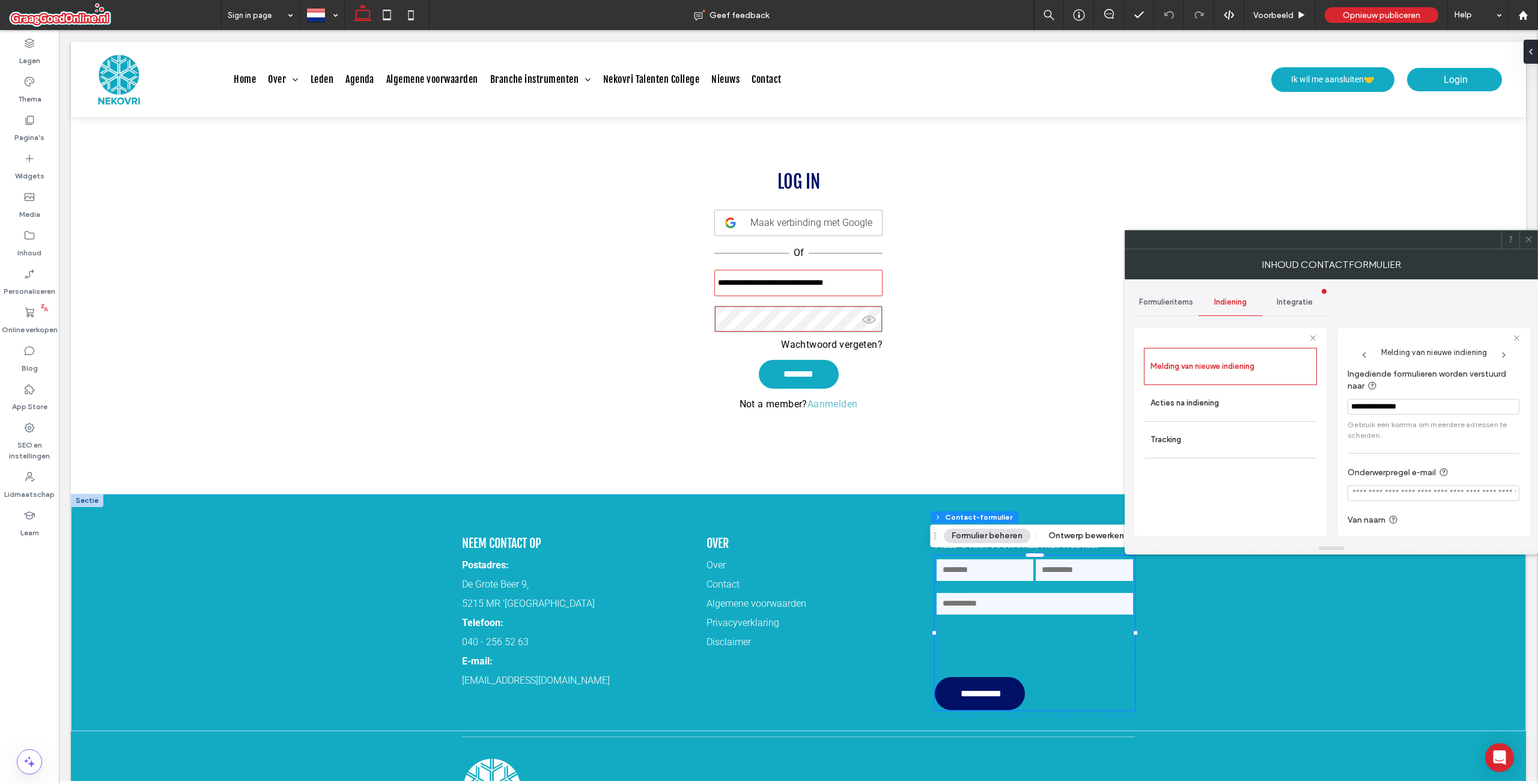
scroll to position [32, 0]
click at [1531, 245] on span at bounding box center [1528, 240] width 9 height 18
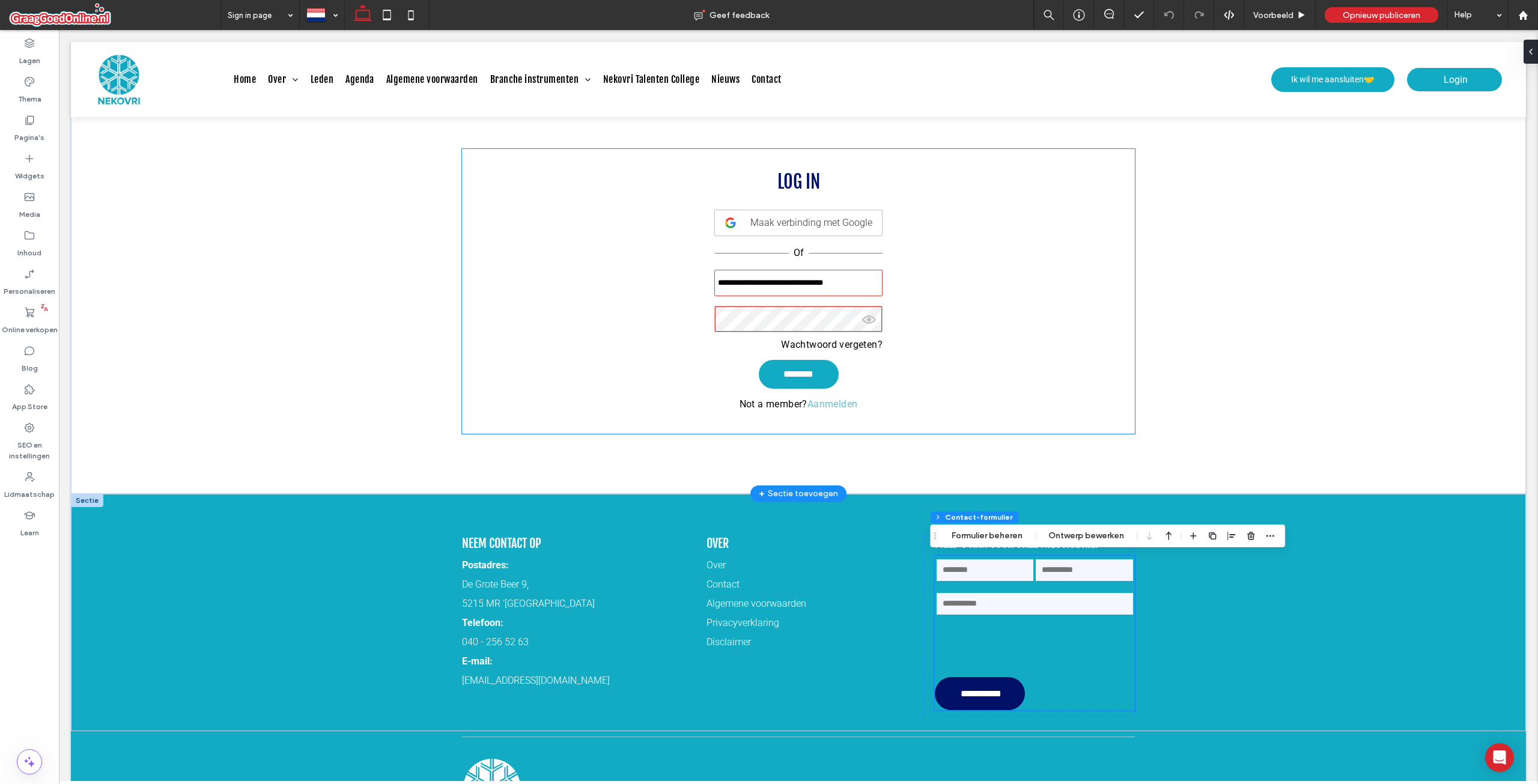
scroll to position [0, 0]
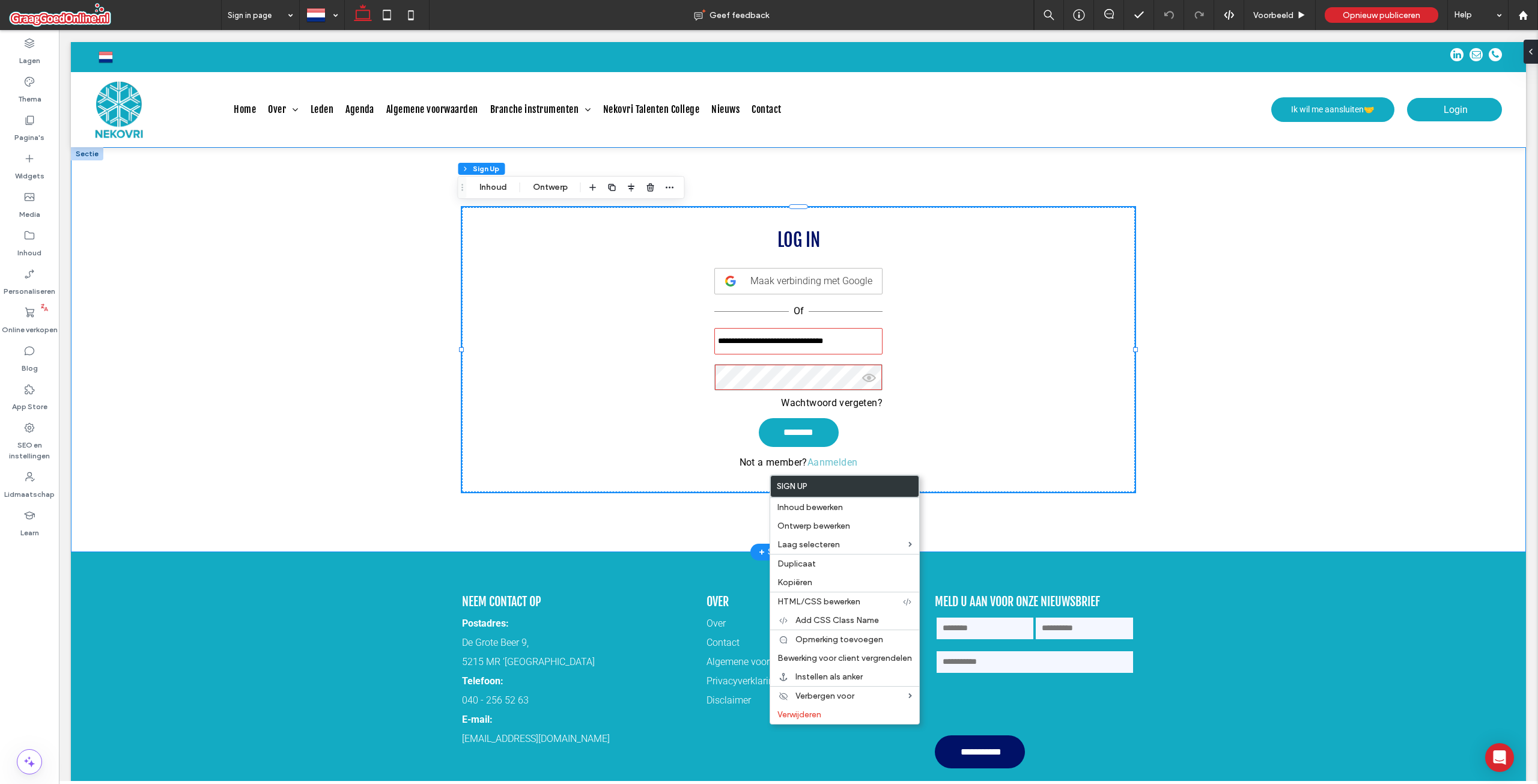
click at [248, 322] on div "**********" at bounding box center [798, 349] width 1455 height 405
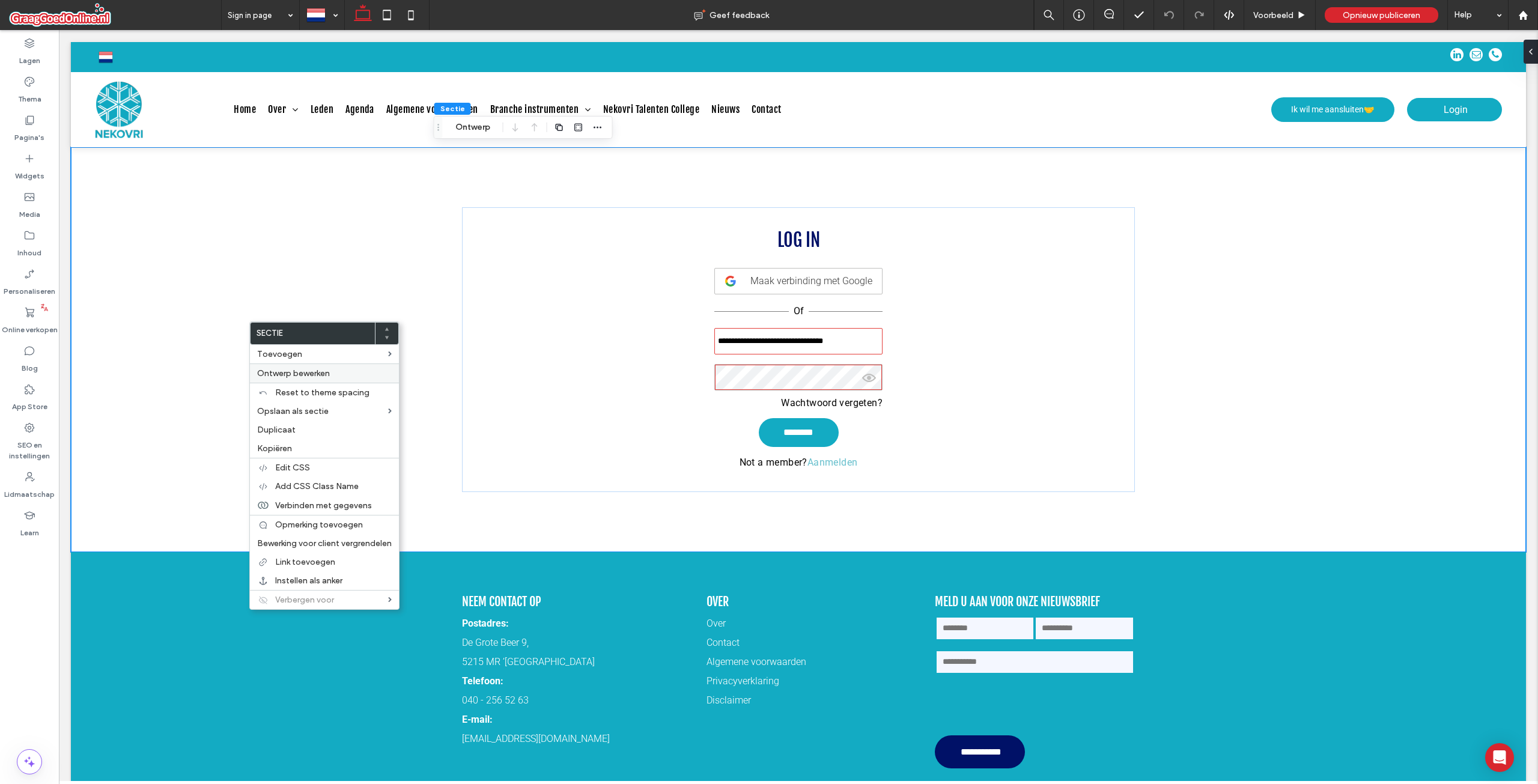
click at [283, 369] on span "Ontwerp bewerken" at bounding box center [293, 373] width 73 height 10
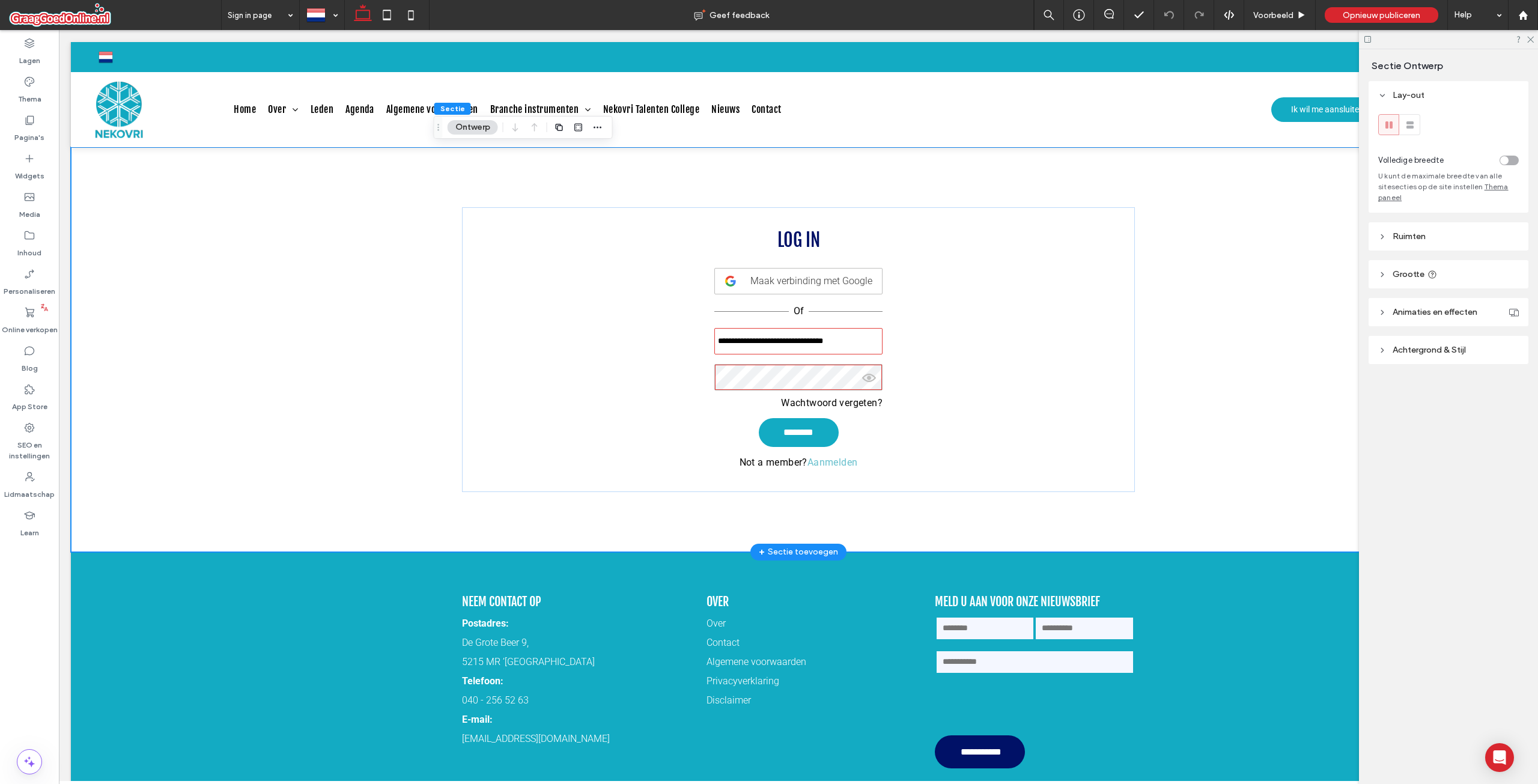
click at [444, 278] on div "**********" at bounding box center [799, 349] width 721 height 405
click at [675, 243] on div "**********" at bounding box center [798, 349] width 673 height 285
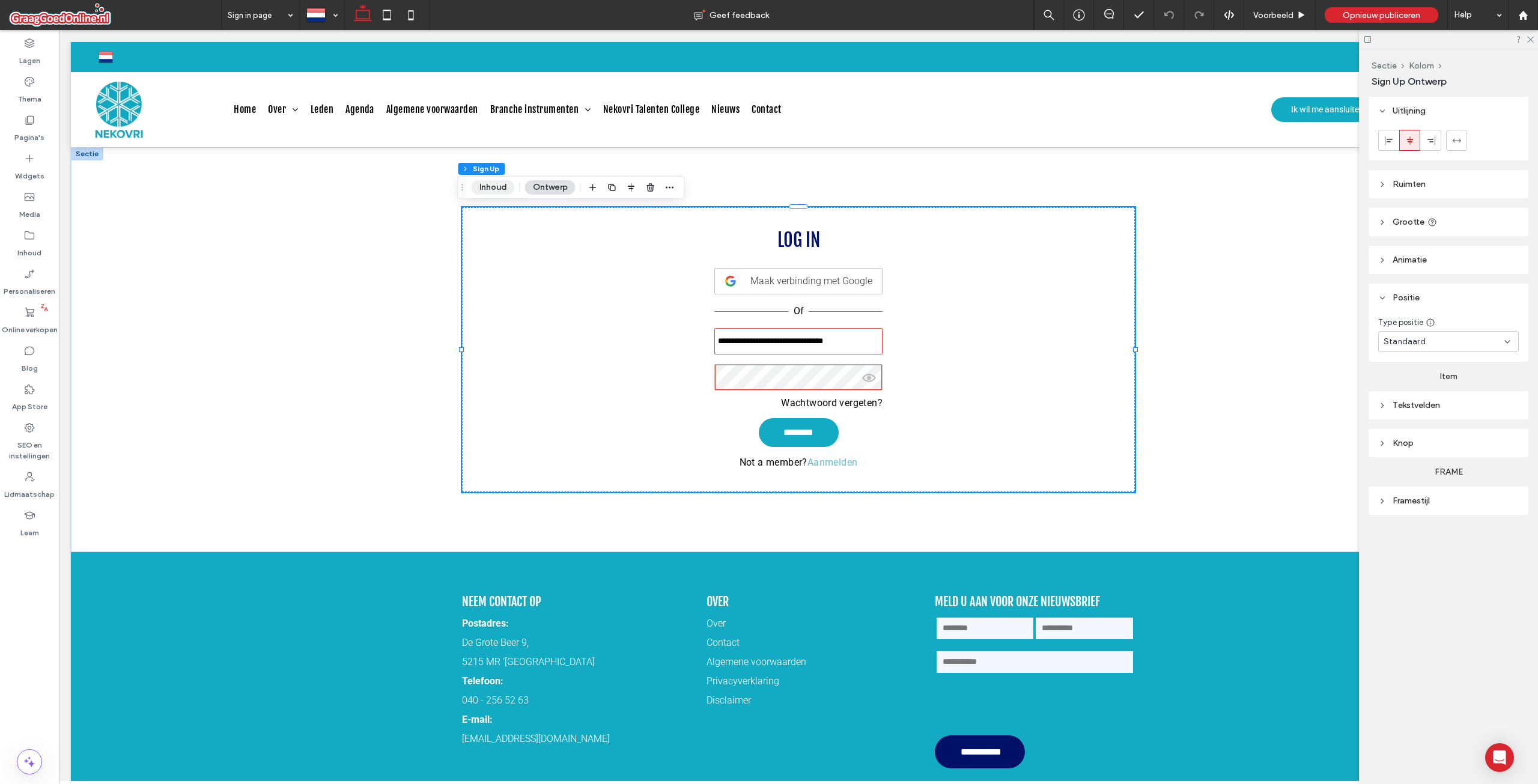
click at [511, 189] on button "Inhoud" at bounding box center [493, 187] width 43 height 15
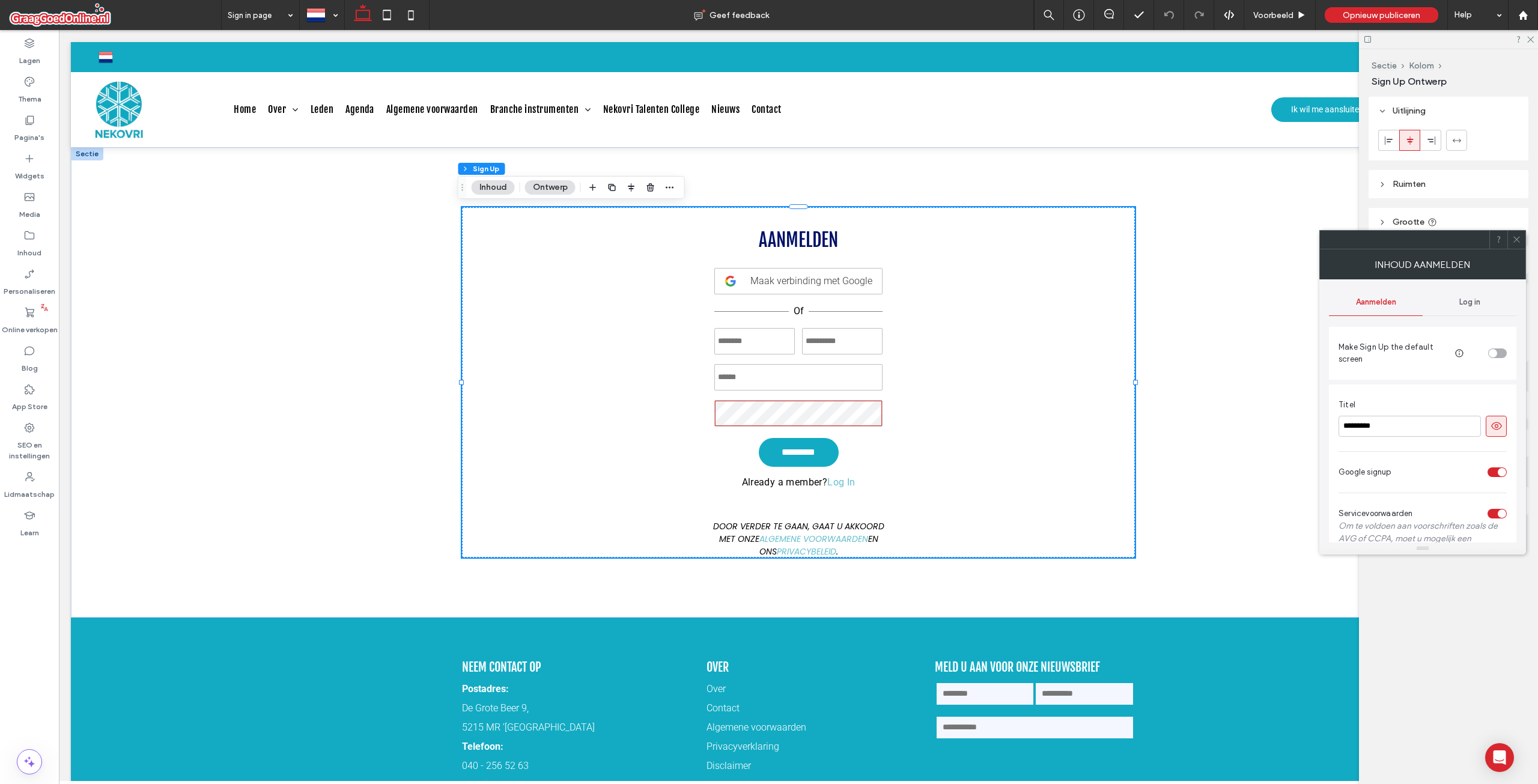
type input "**********"
click at [1464, 303] on span "Log in" at bounding box center [1470, 302] width 21 height 10
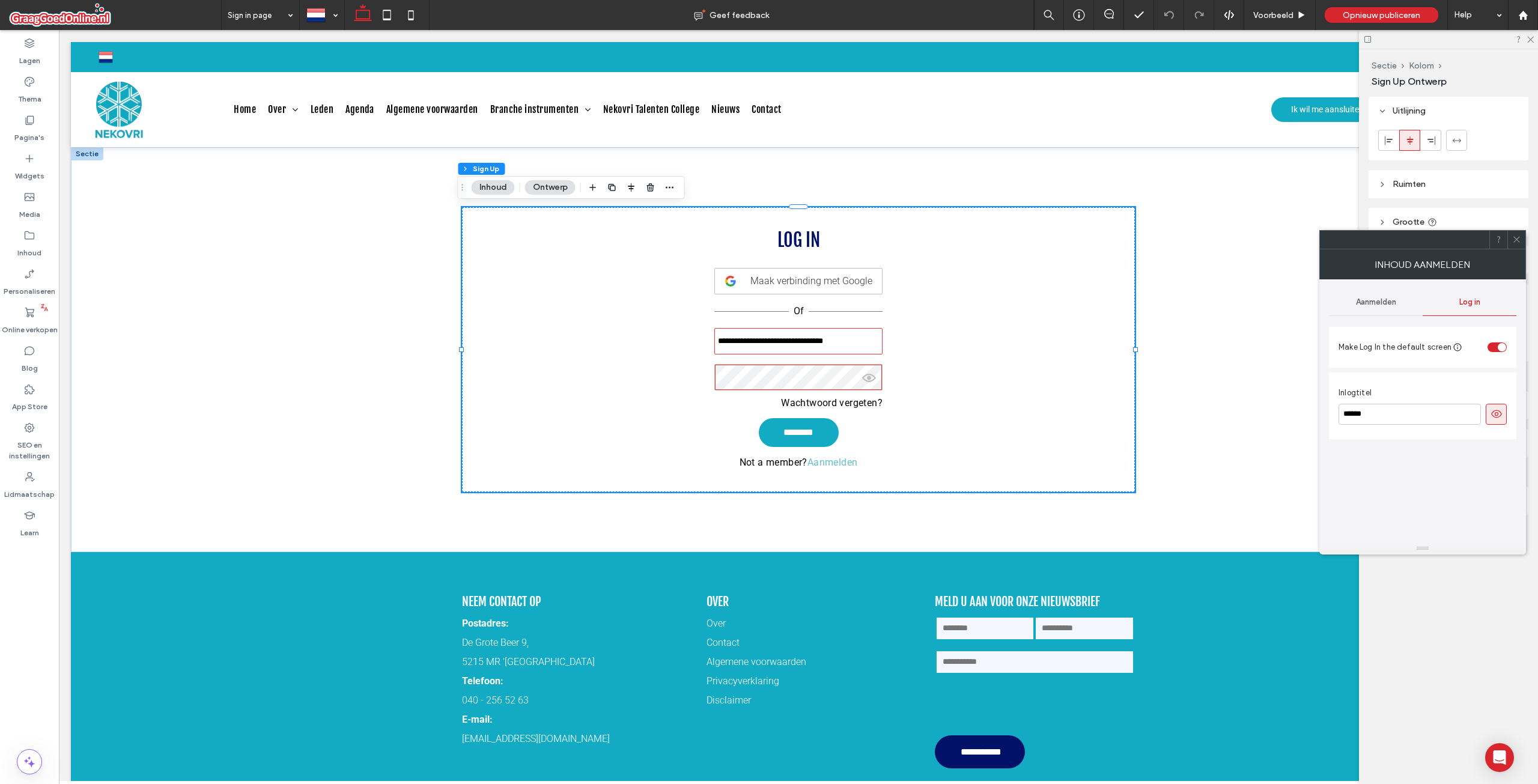
click at [1380, 306] on span "Aanmelden" at bounding box center [1376, 302] width 40 height 10
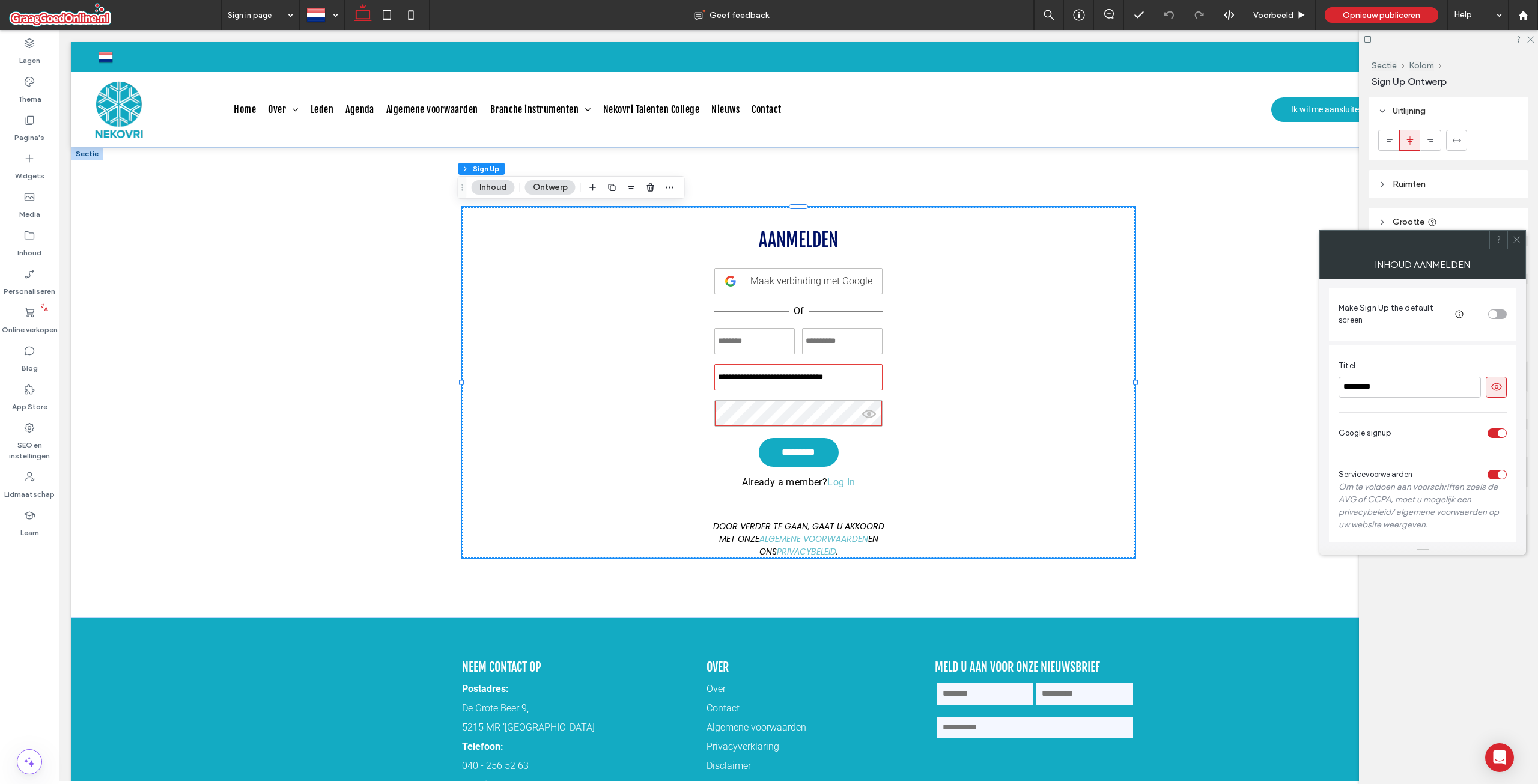
scroll to position [60, 0]
click at [1492, 291] on div "toggle" at bounding box center [1493, 293] width 8 height 8
click at [1492, 291] on div "toggle" at bounding box center [1497, 293] width 19 height 10
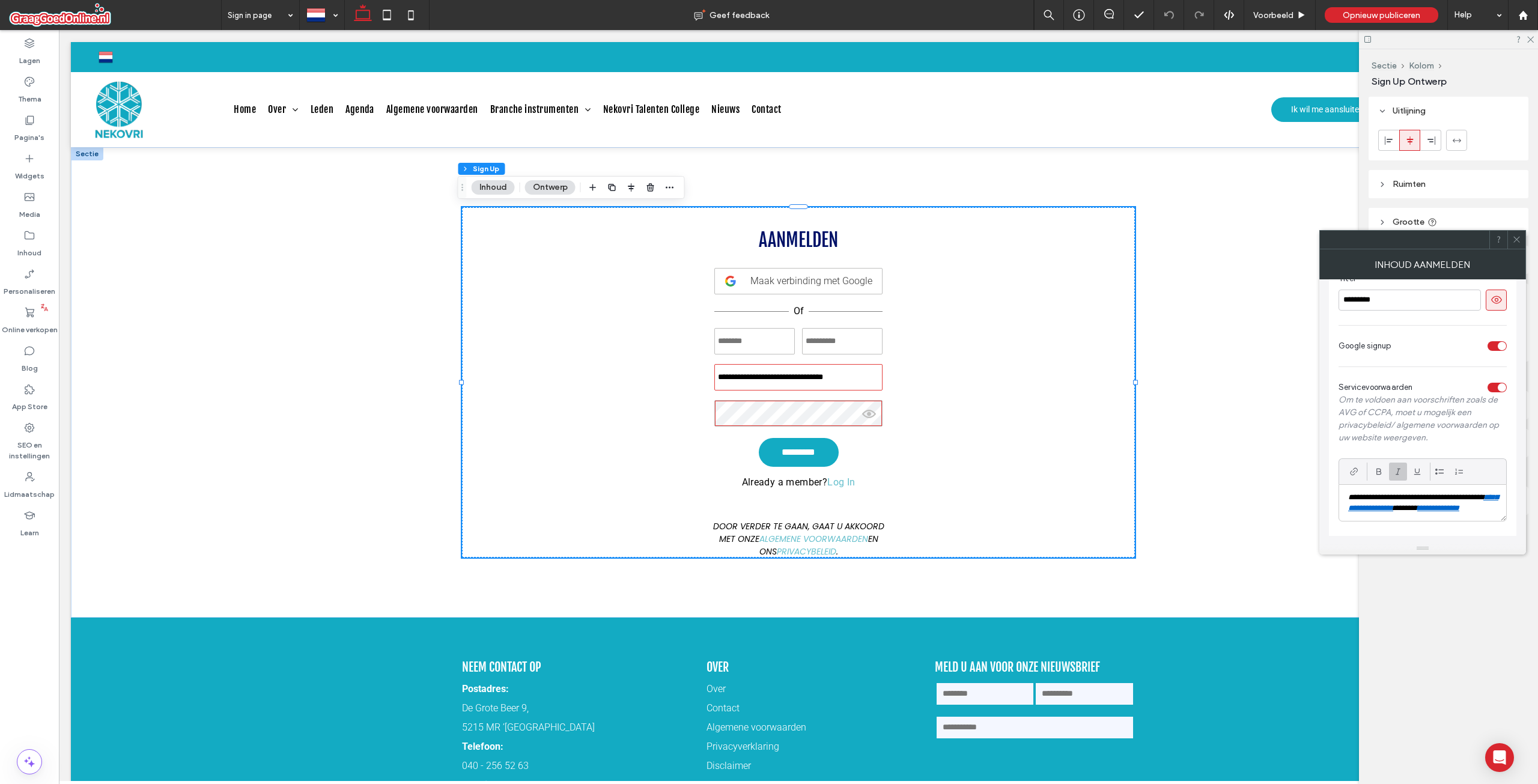
scroll to position [137, 0]
click at [1512, 241] on div at bounding box center [1517, 240] width 18 height 18
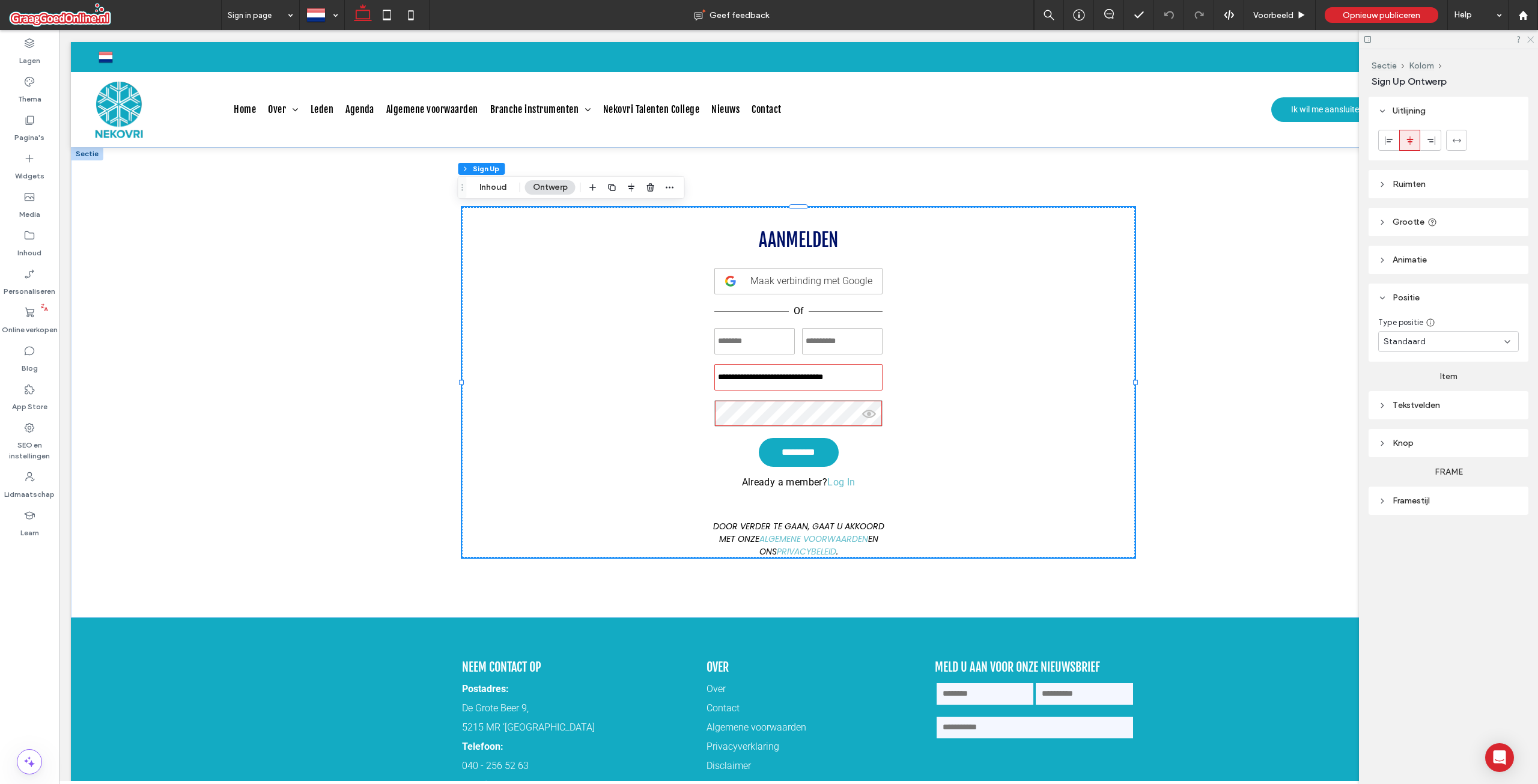
click at [1532, 37] on icon at bounding box center [1530, 38] width 8 height 8
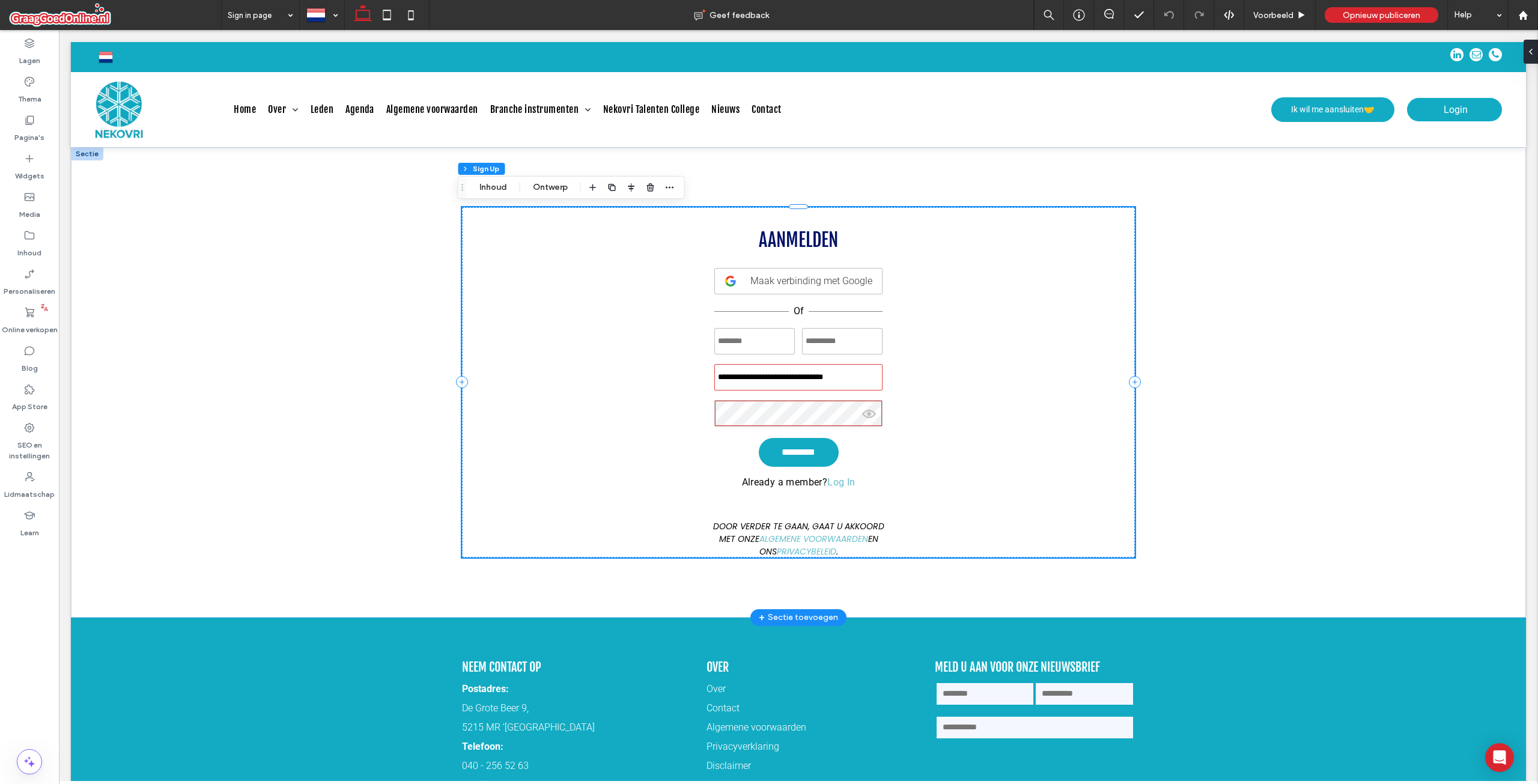
click at [807, 485] on p "Already a member? Log In" at bounding box center [799, 482] width 114 height 11
click at [1478, 18] on div "Help" at bounding box center [1478, 15] width 60 height 30
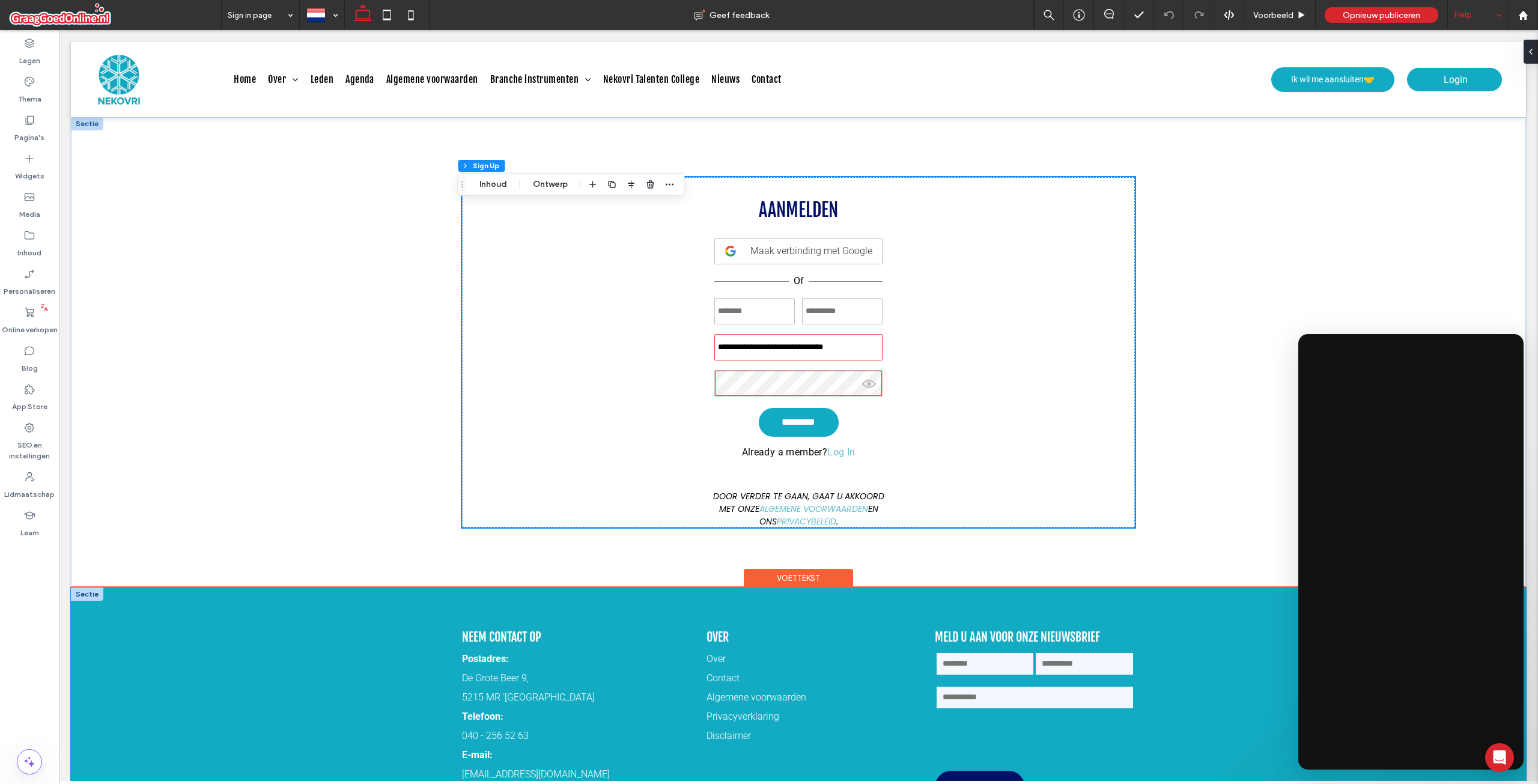
scroll to position [0, 0]
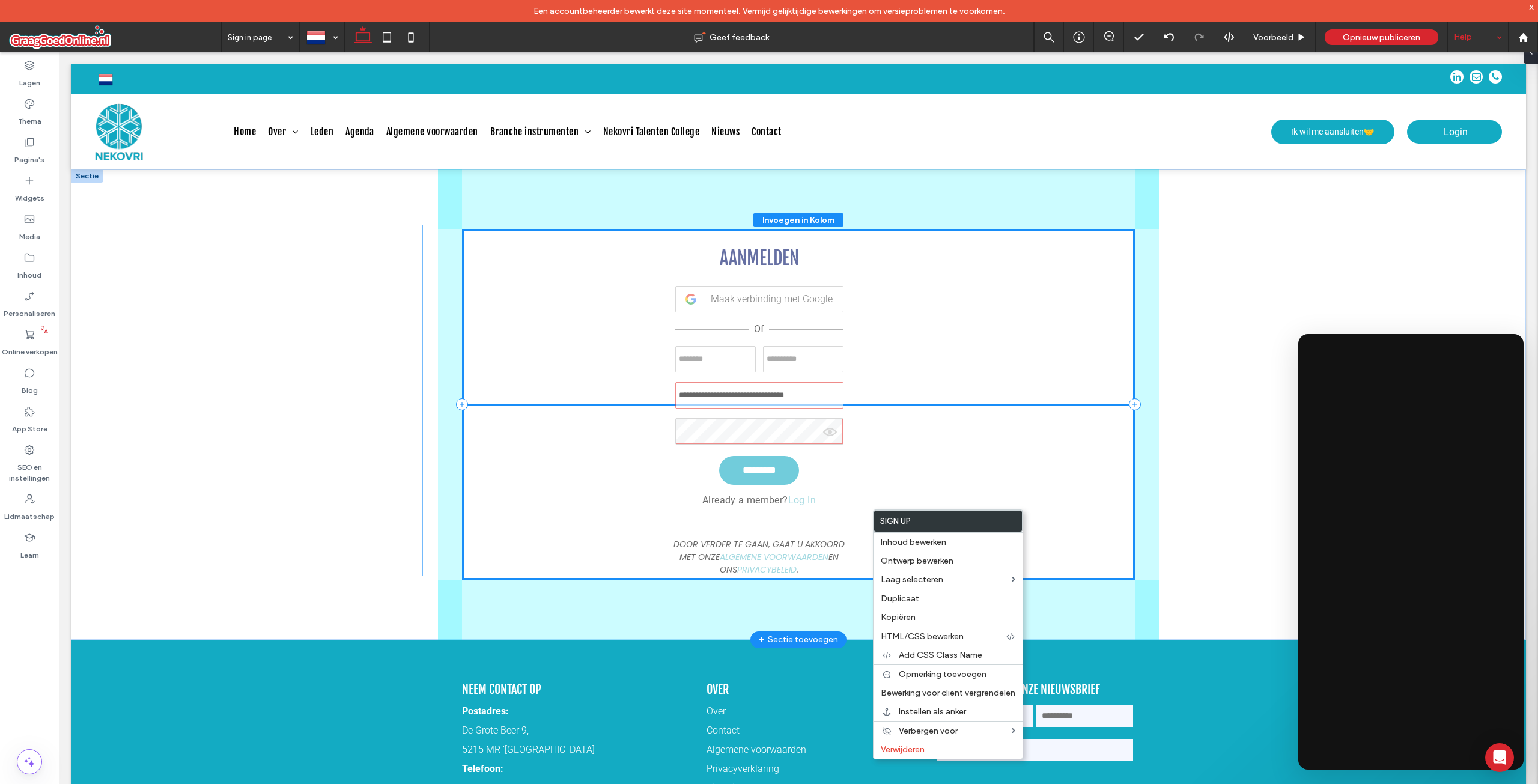
drag, startPoint x: 841, startPoint y: 505, endPoint x: 806, endPoint y: 501, distance: 35.2
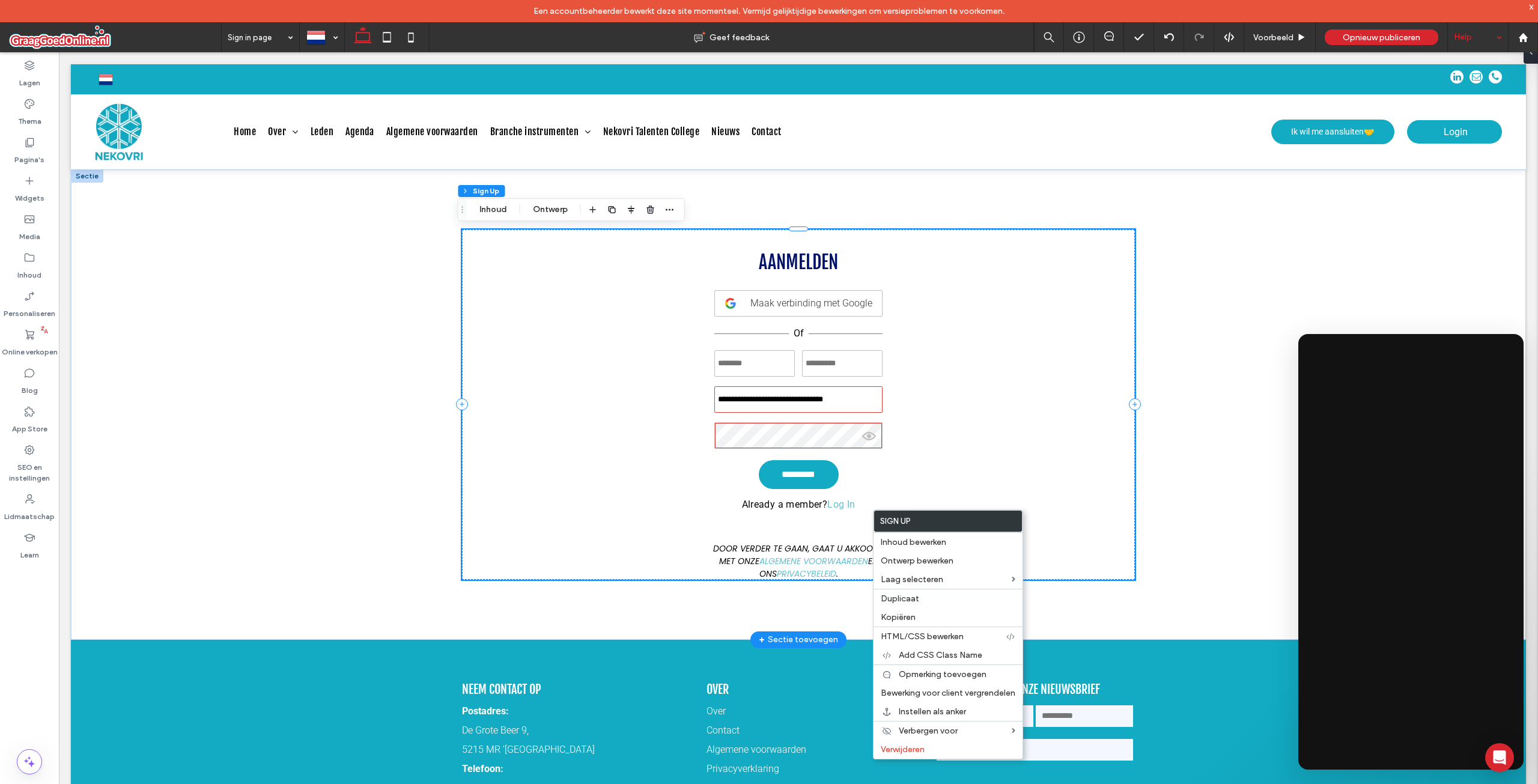
click at [774, 509] on p "Already a member? Log In" at bounding box center [799, 504] width 114 height 11
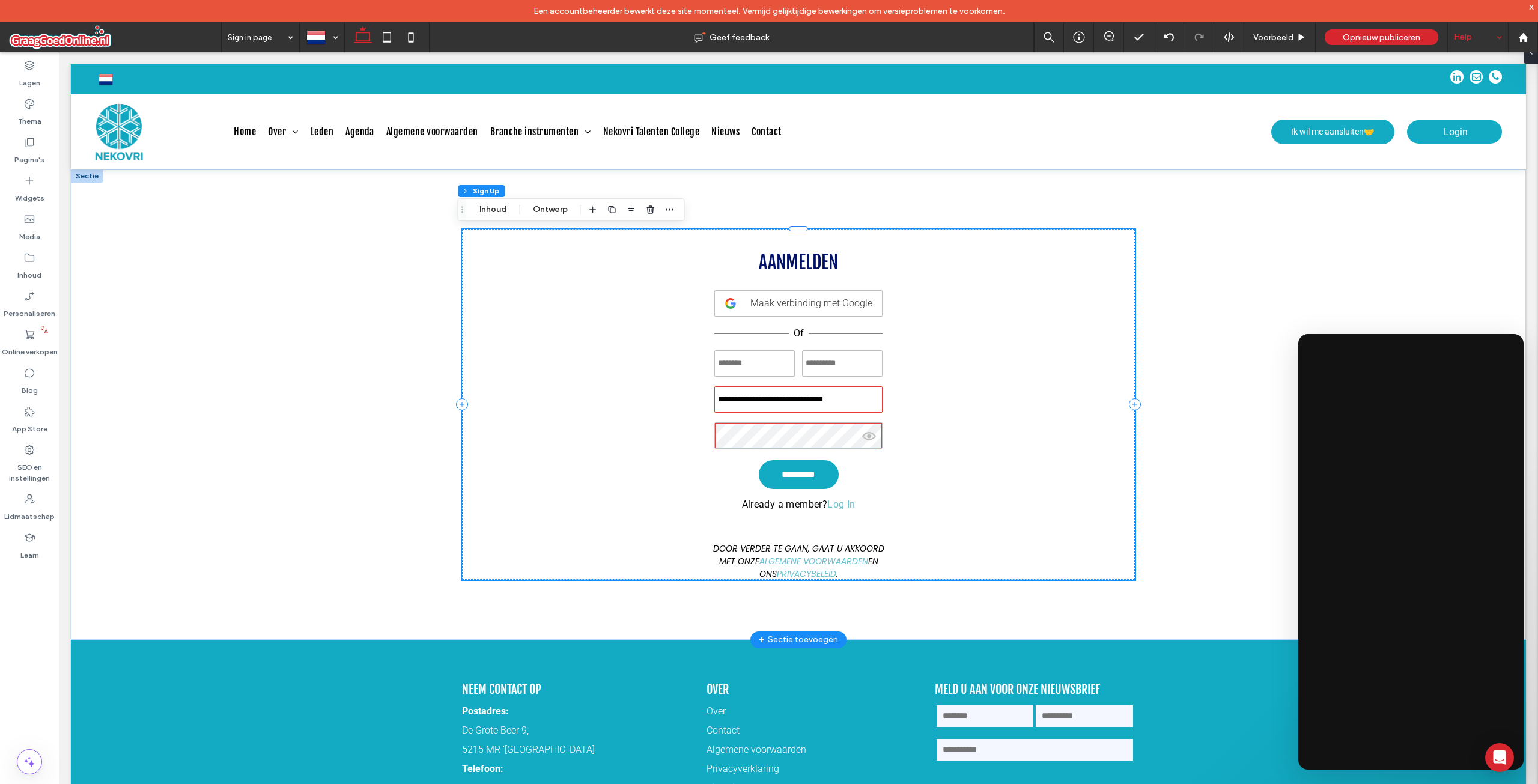
click at [774, 509] on p "Already a member? Log In" at bounding box center [799, 504] width 114 height 11
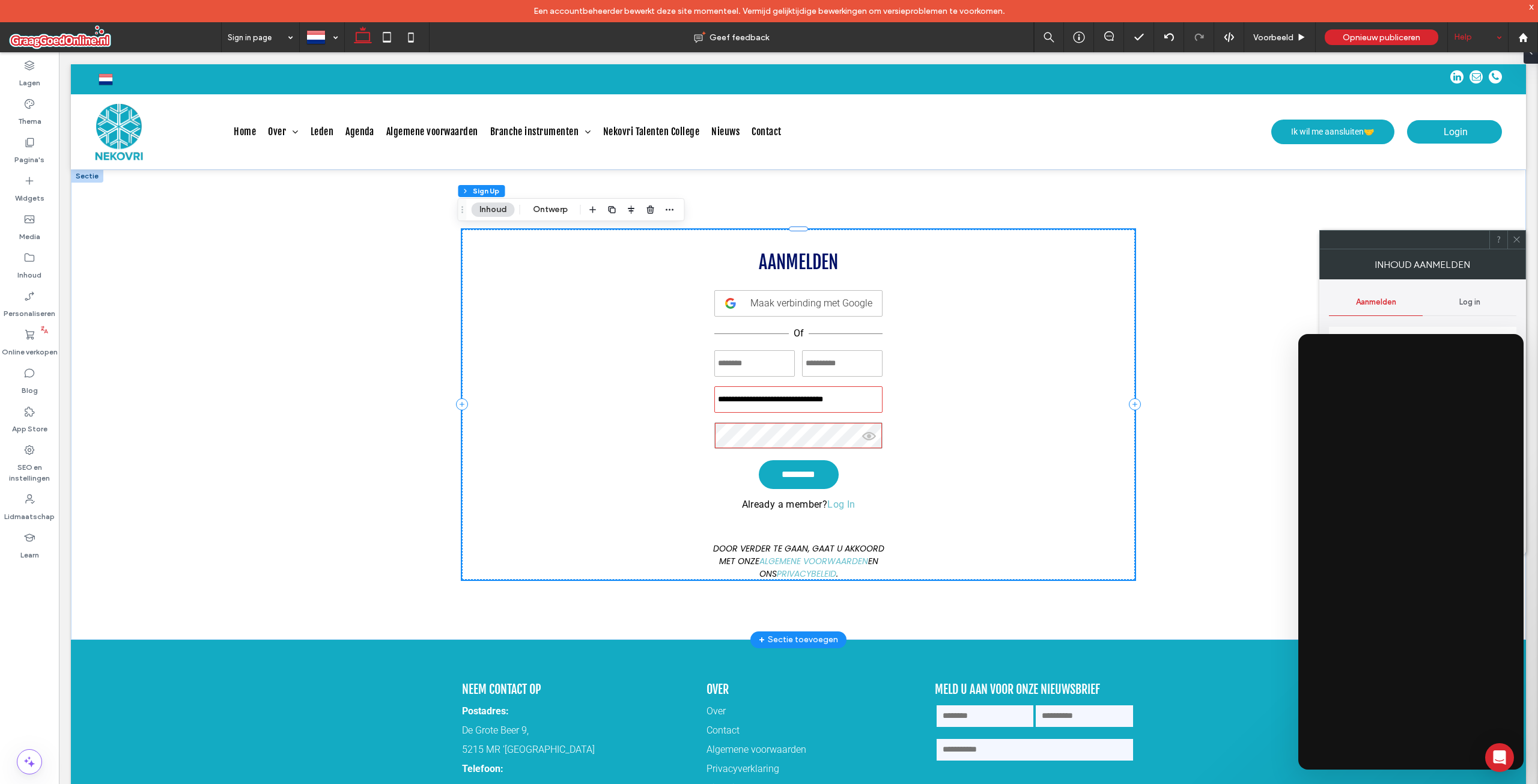
click at [774, 509] on p "Already a member? Log In" at bounding box center [799, 504] width 114 height 11
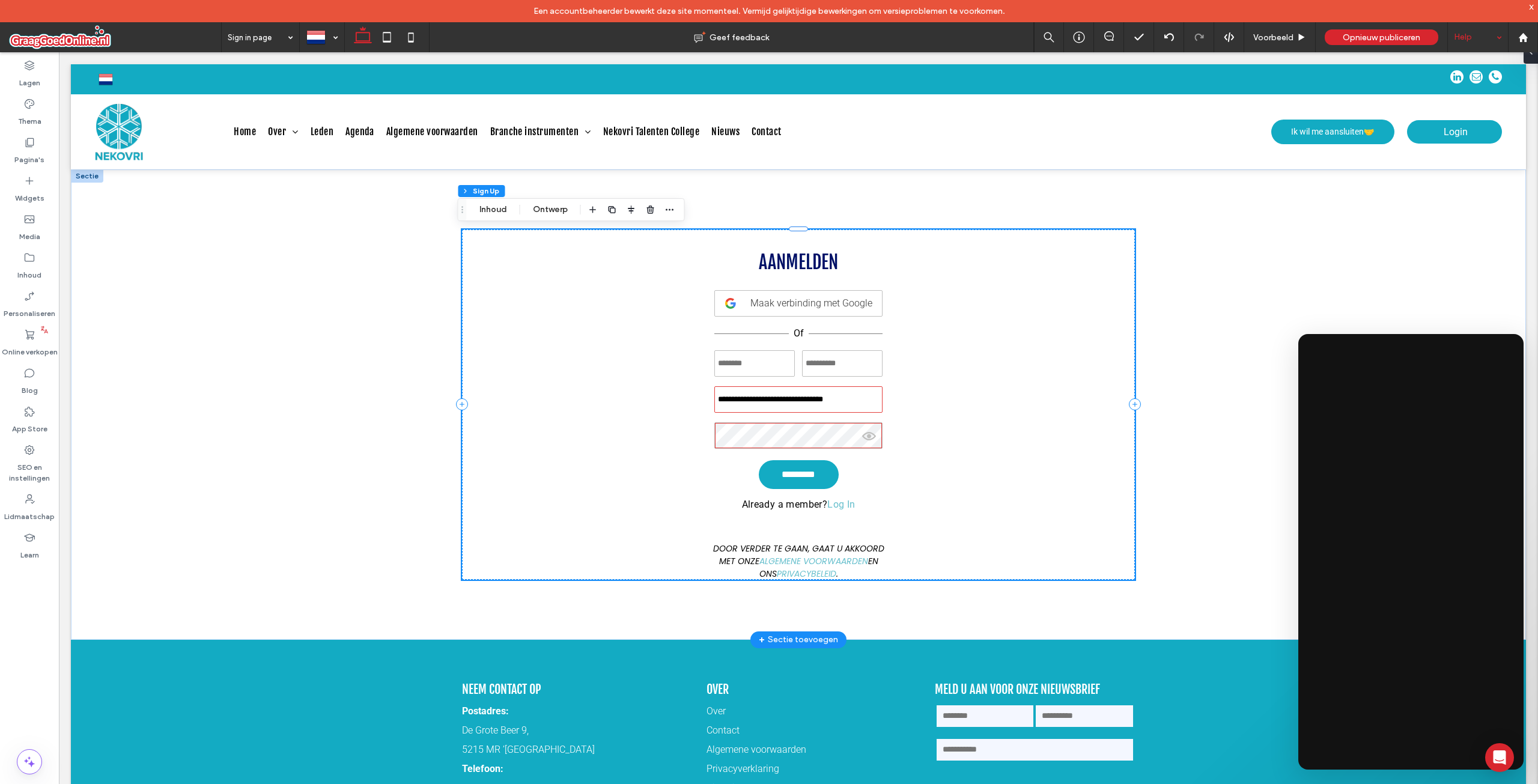
click at [774, 509] on p "Already a member? Log In" at bounding box center [799, 504] width 114 height 11
click at [775, 509] on p "Already a member? Log In" at bounding box center [799, 504] width 114 height 11
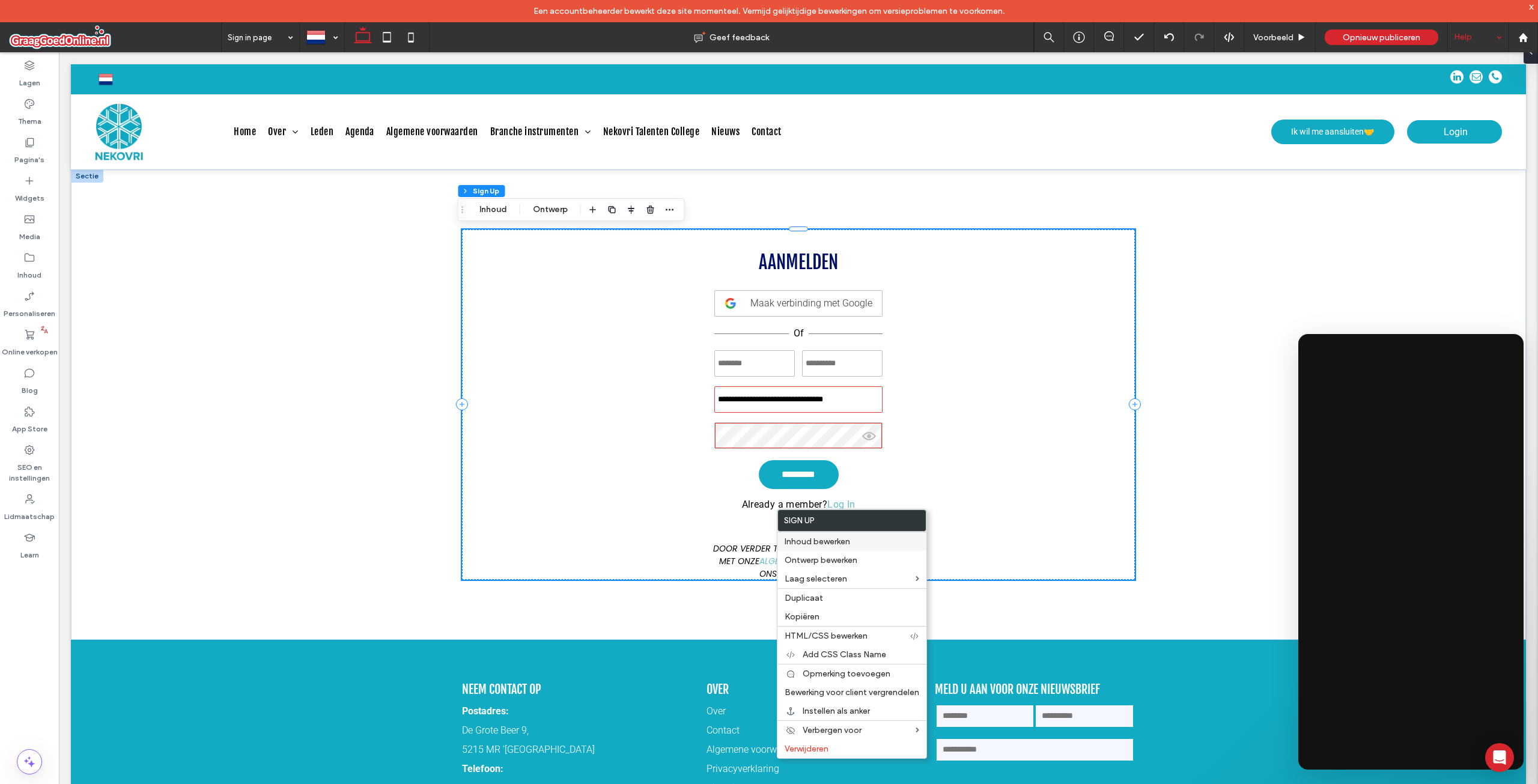
click at [809, 542] on span "Inhoud bewerken" at bounding box center [818, 541] width 65 height 10
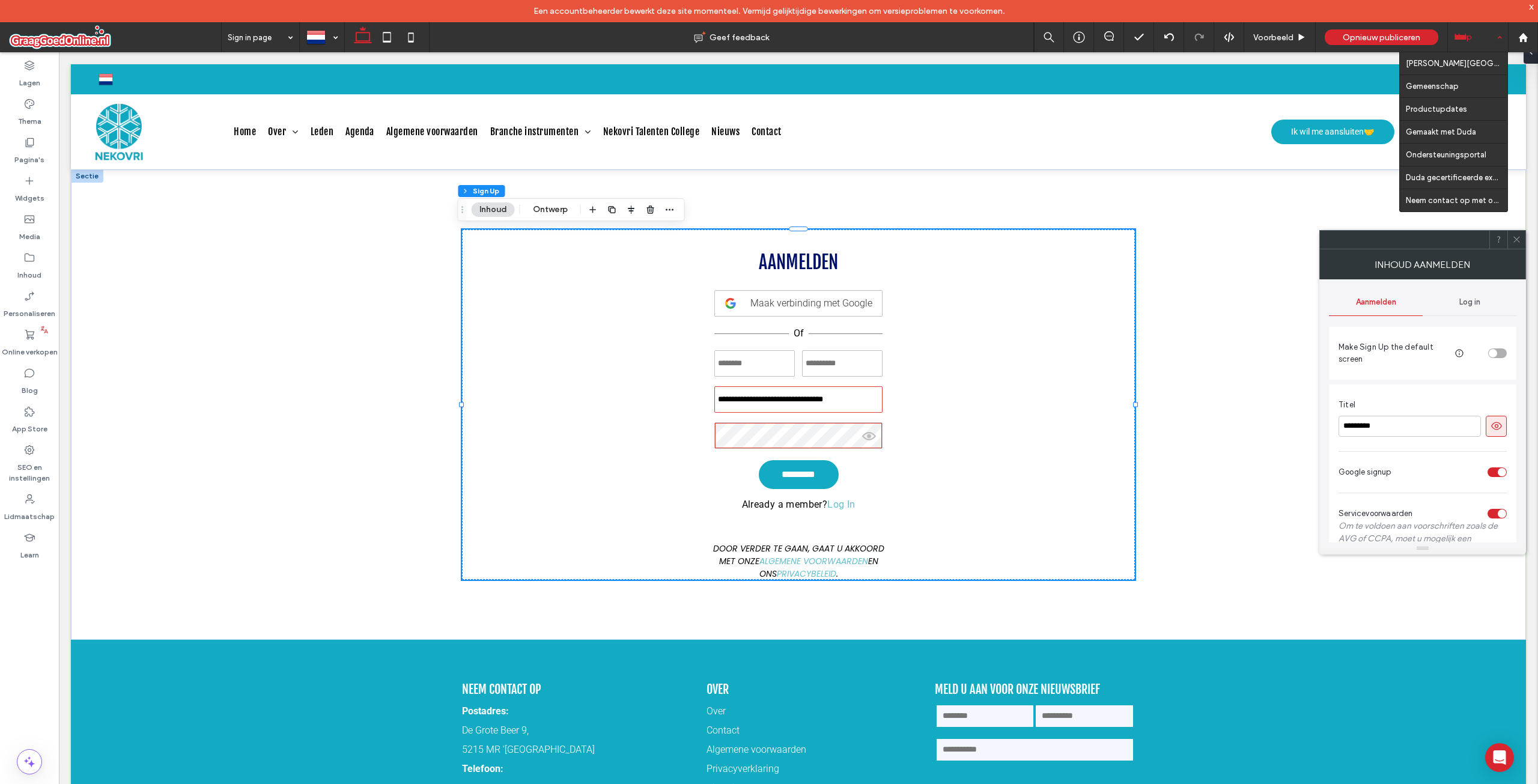
click at [1487, 34] on div "Help" at bounding box center [1478, 37] width 60 height 30
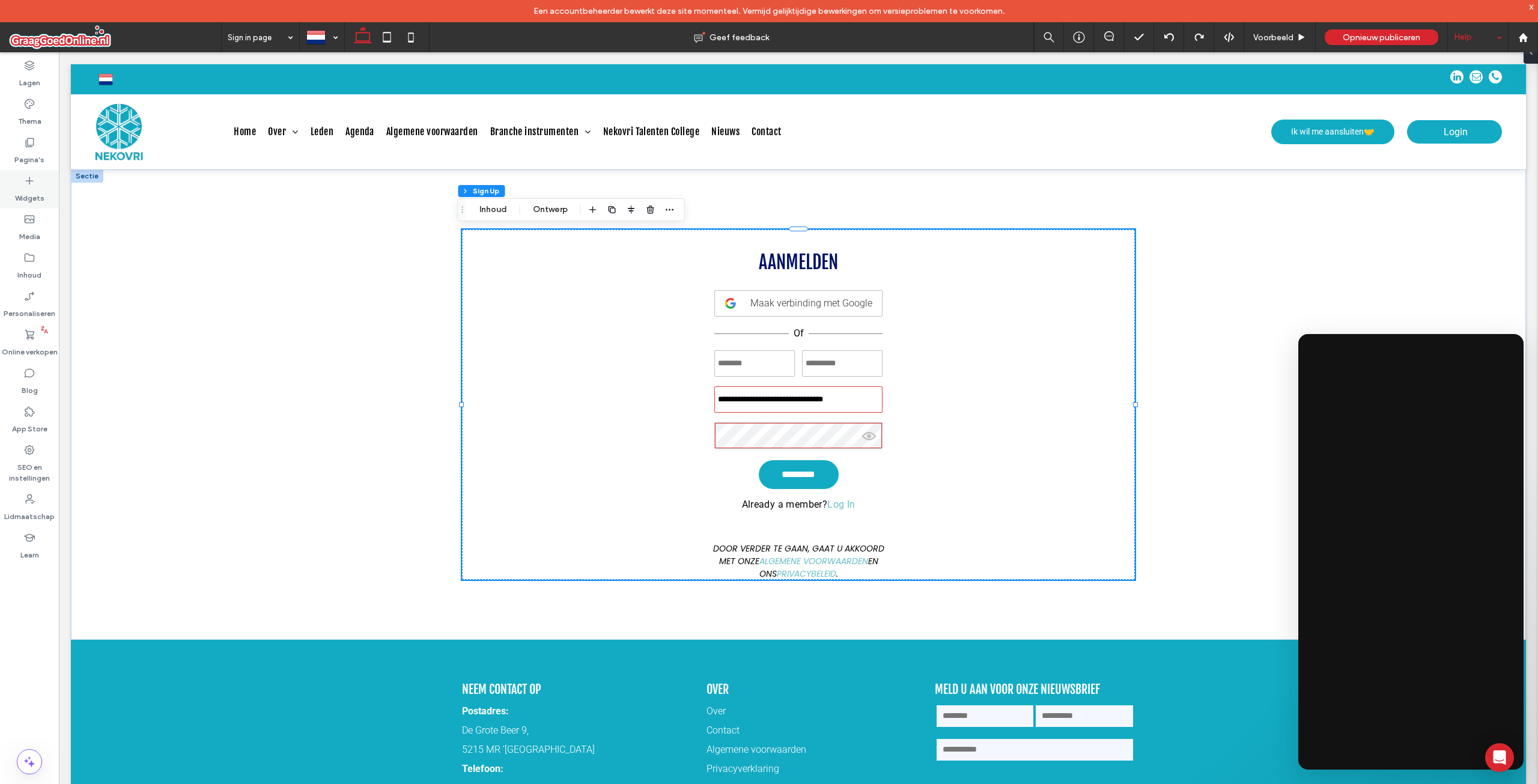
click at [38, 185] on div "Widgets" at bounding box center [29, 189] width 59 height 38
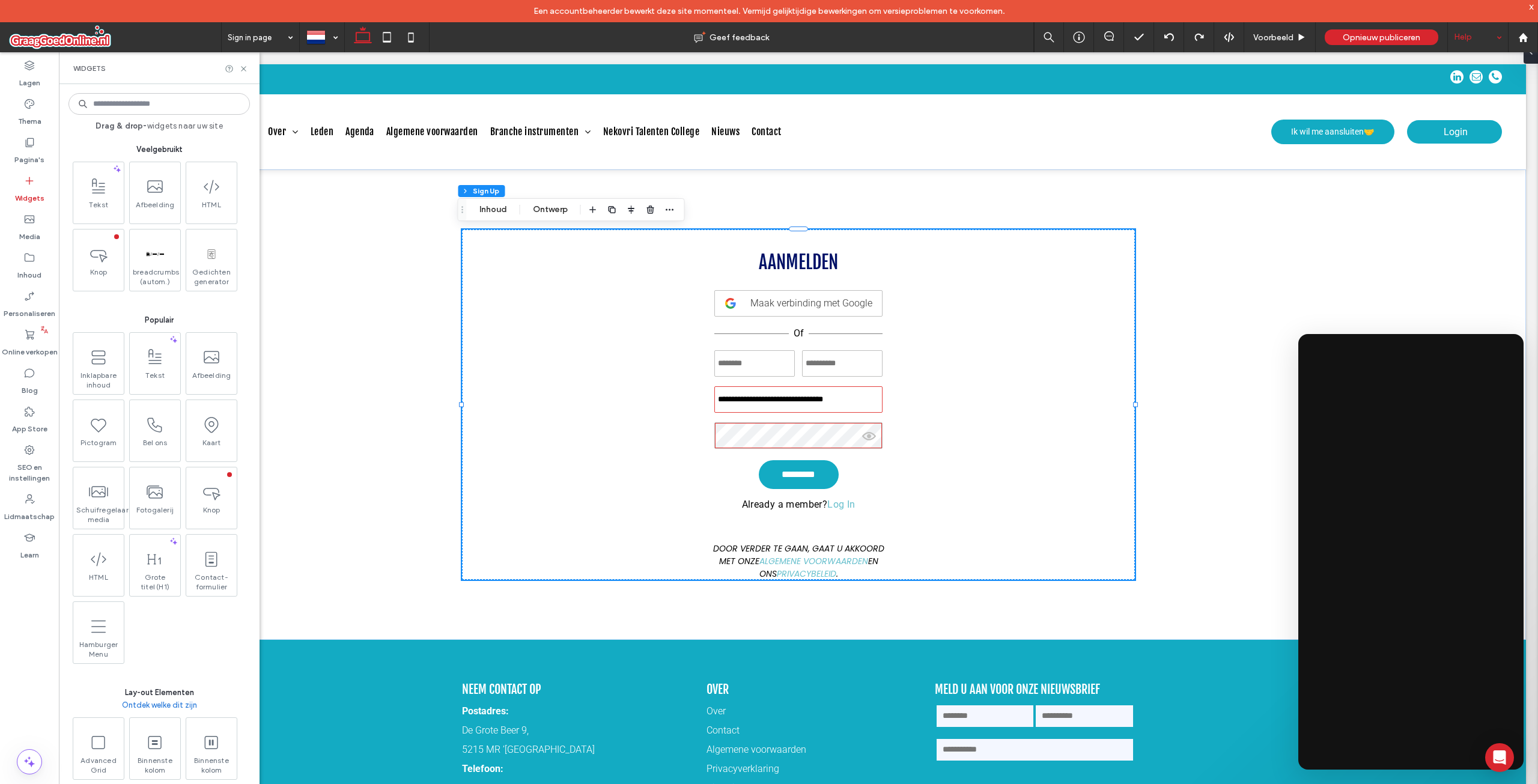
click at [144, 111] on input at bounding box center [159, 103] width 182 height 21
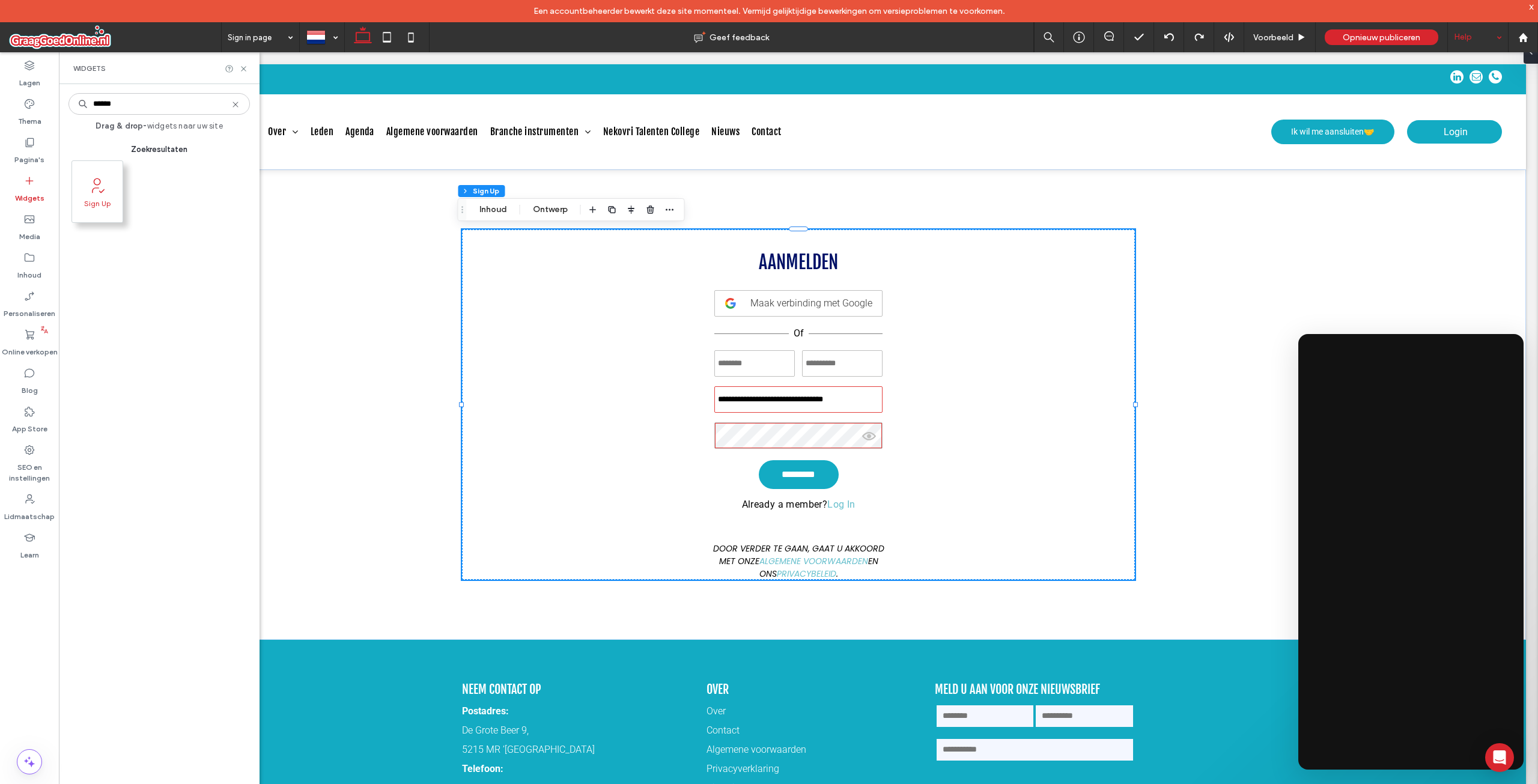
type input "******"
drag, startPoint x: 113, startPoint y: 197, endPoint x: 128, endPoint y: 180, distance: 22.7
click at [128, 180] on div "Sign Up" at bounding box center [161, 195] width 182 height 67
click at [45, 461] on label "SEO en instellingen" at bounding box center [29, 470] width 59 height 28
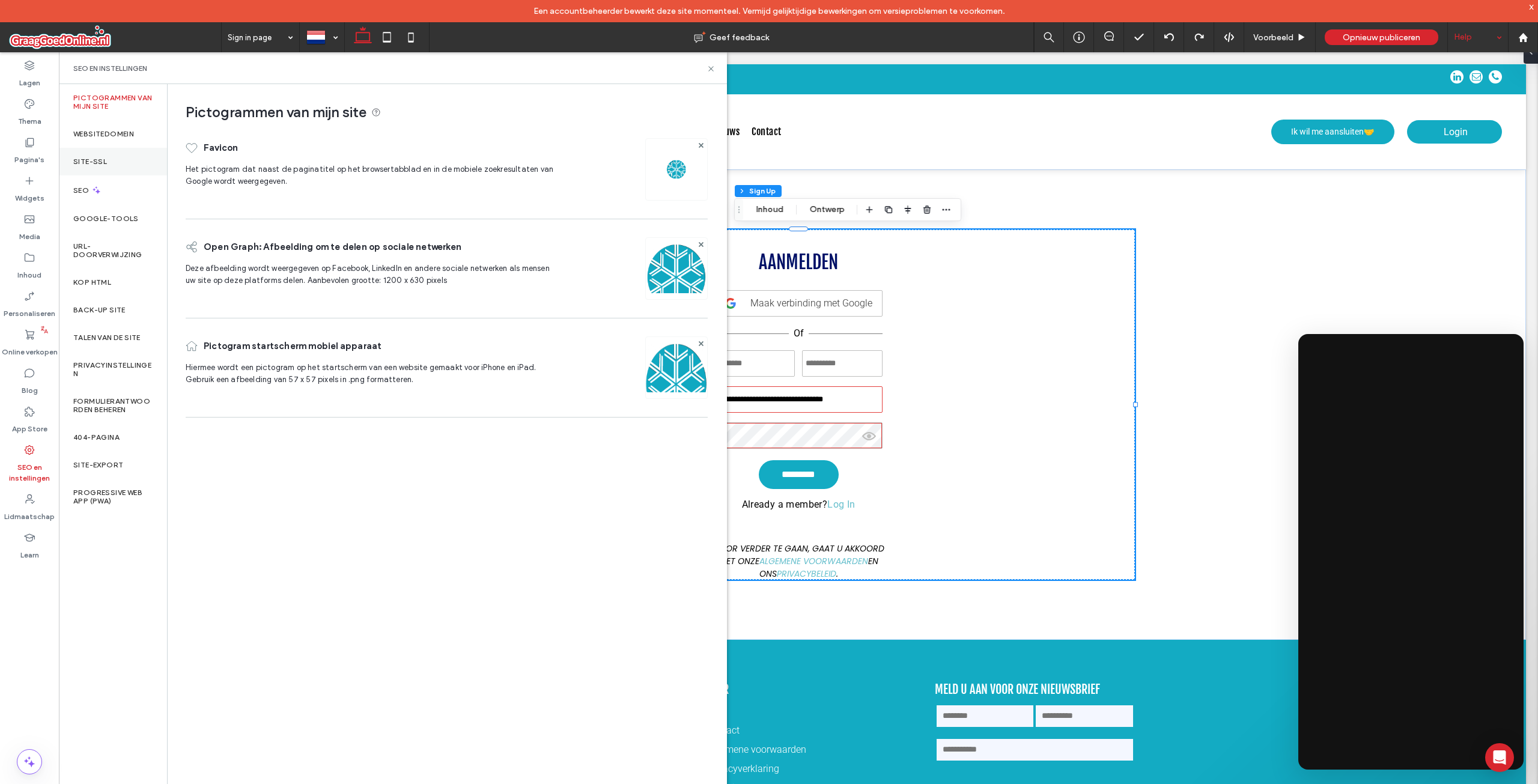
click at [114, 155] on div "Site-SSL" at bounding box center [113, 162] width 108 height 28
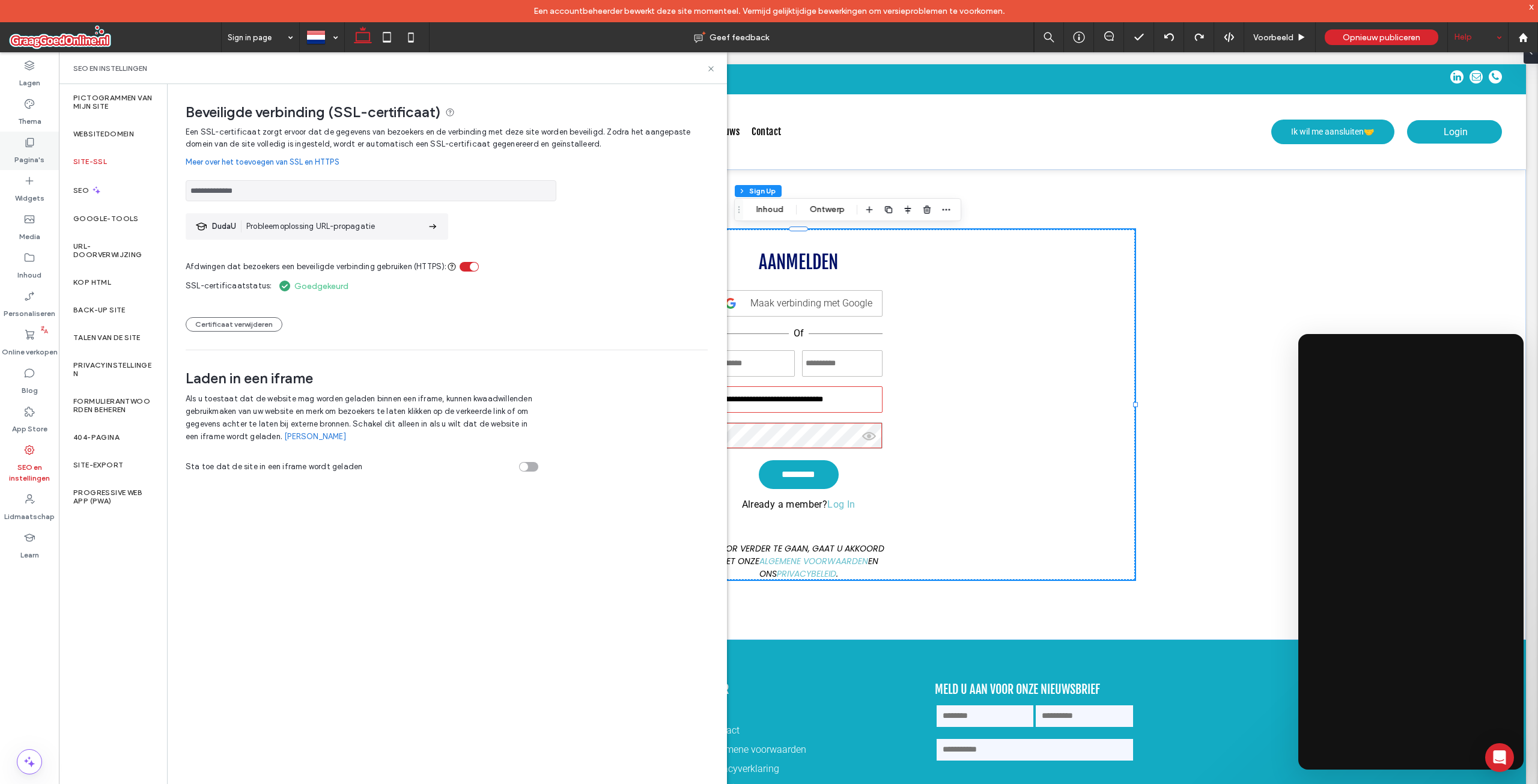
click at [19, 147] on div "Pagina's" at bounding box center [29, 150] width 59 height 38
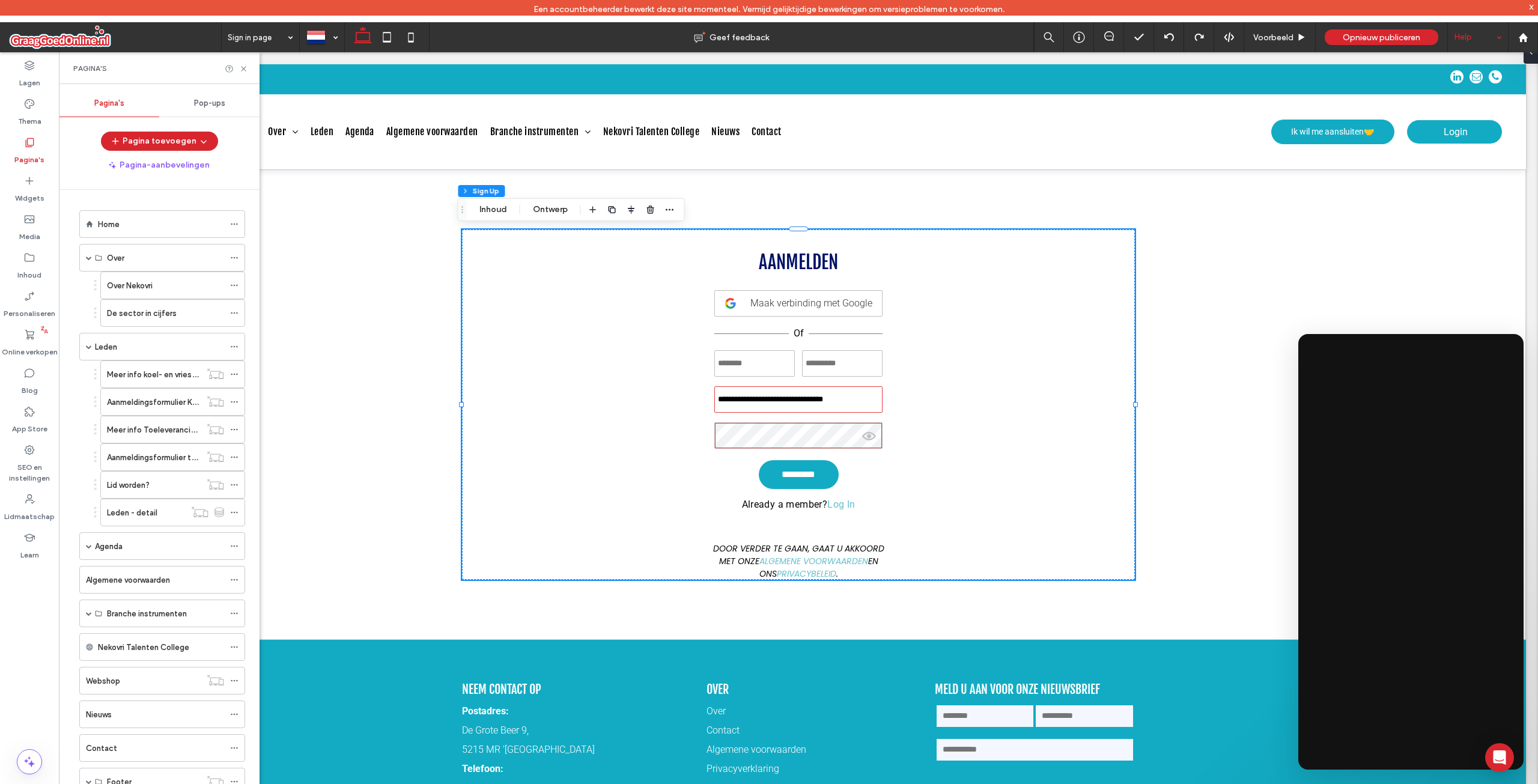
click at [18, 141] on div "Pagina's" at bounding box center [29, 150] width 59 height 38
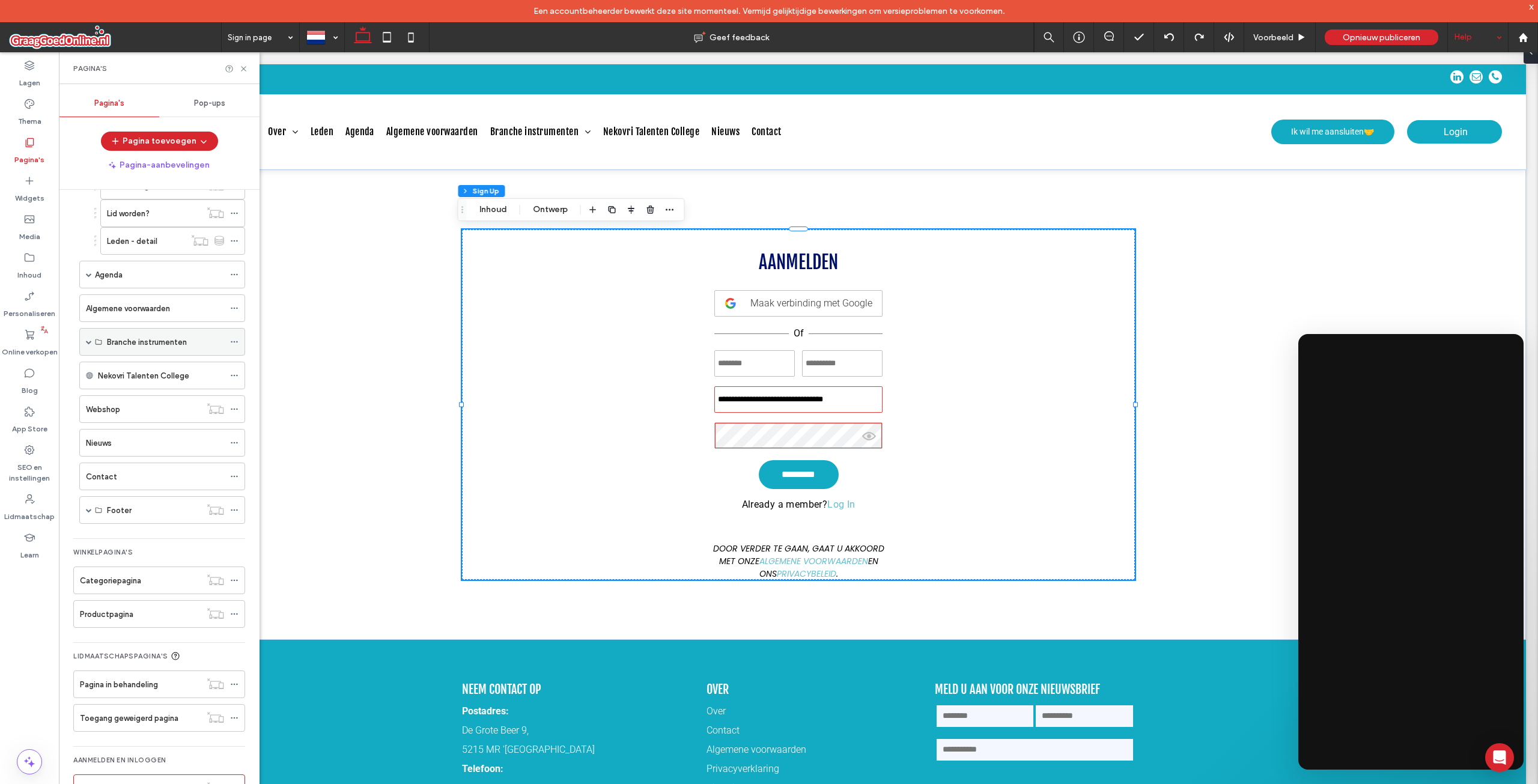
scroll to position [289, 0]
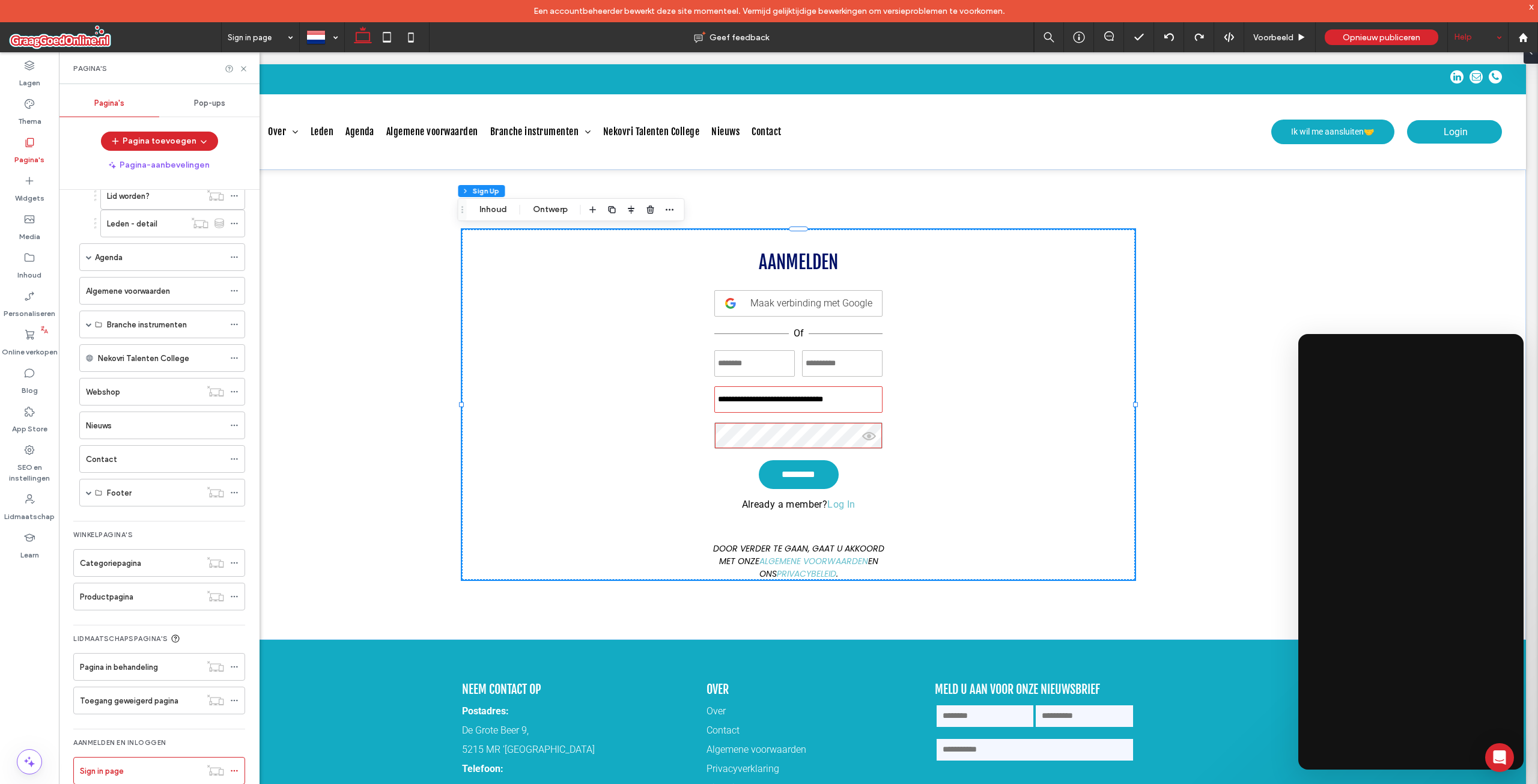
click at [462, 214] on div "Slepen" at bounding box center [463, 209] width 8 height 21
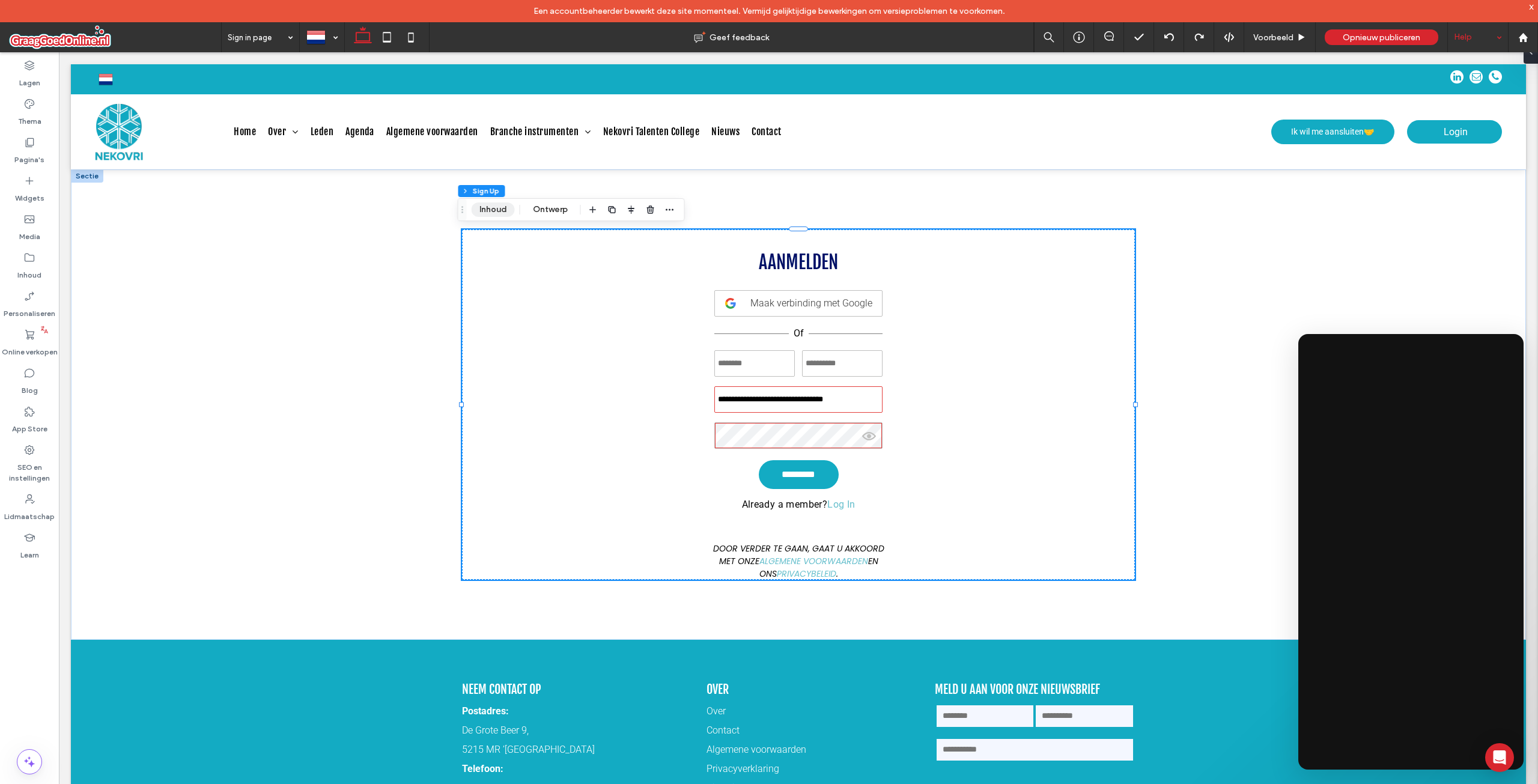
click at [474, 215] on button "Inhoud" at bounding box center [493, 209] width 43 height 15
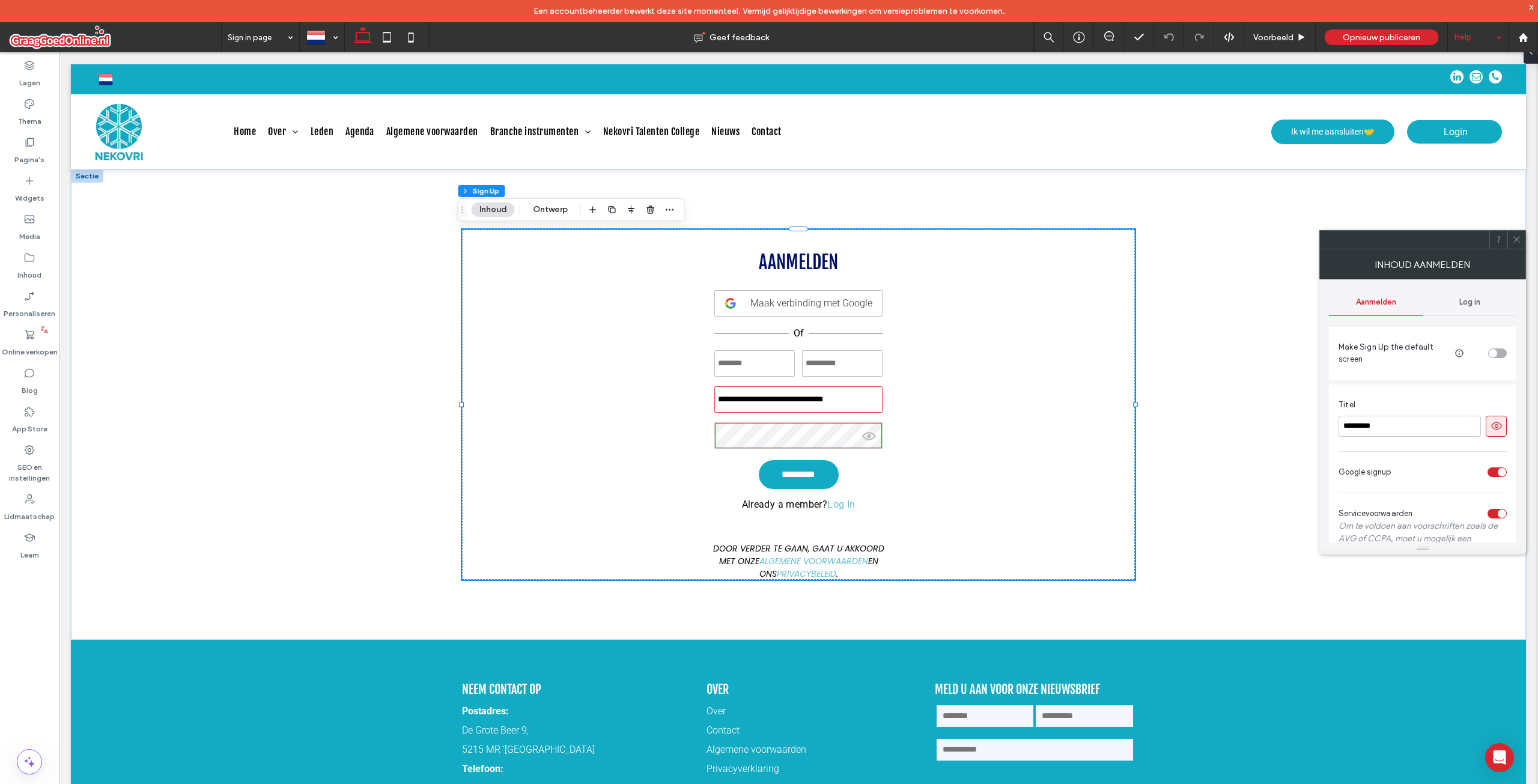
click at [1515, 241] on icon at bounding box center [1517, 239] width 9 height 9
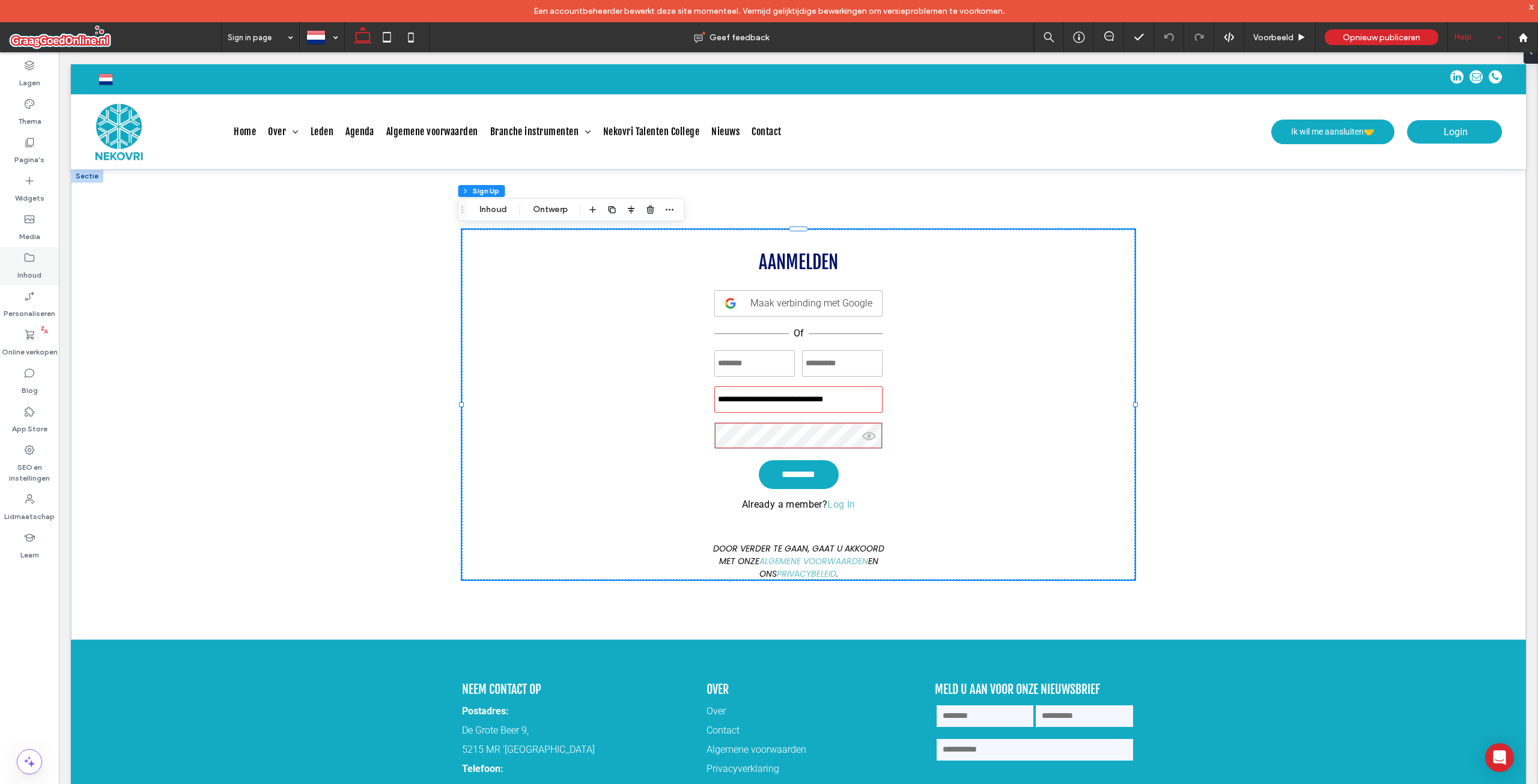
click at [24, 265] on label "Inhoud" at bounding box center [29, 272] width 24 height 17
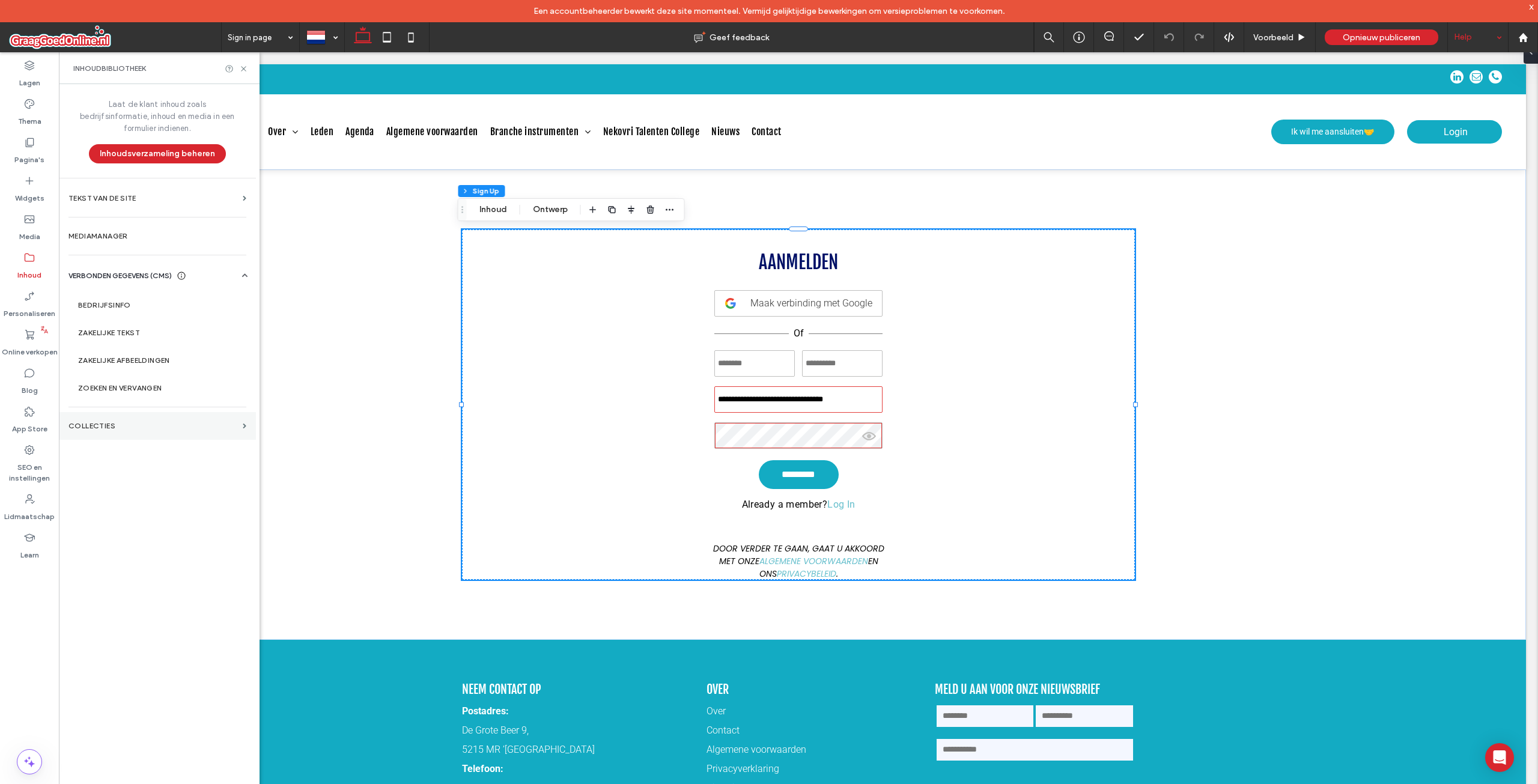
click at [128, 421] on label "COLLECTIES" at bounding box center [153, 426] width 169 height 8
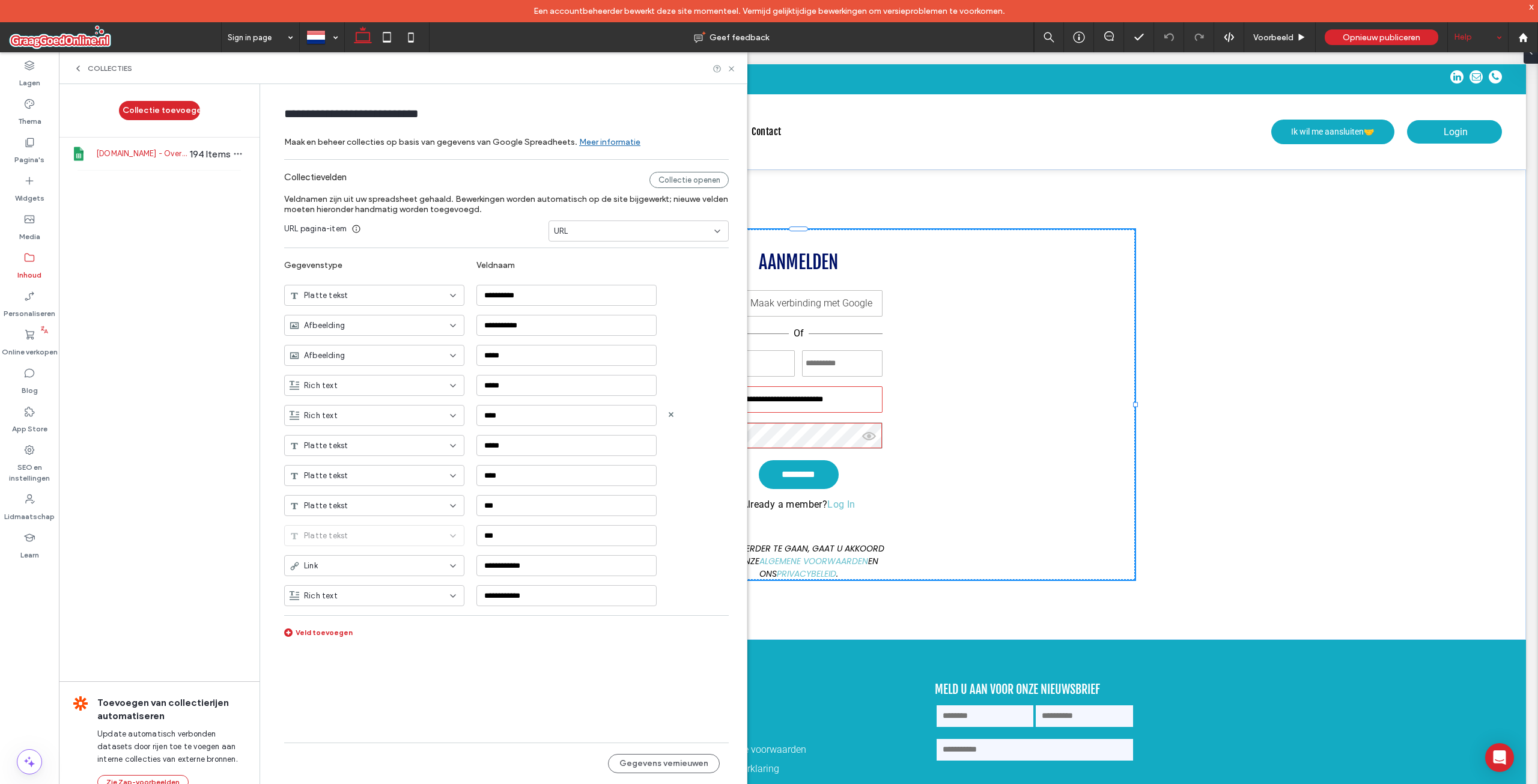
click at [546, 401] on div "Rich text ****" at bounding box center [515, 410] width 463 height 30
click at [541, 416] on input "****" at bounding box center [567, 415] width 180 height 21
click at [458, 223] on div "URL pagina-item URL" at bounding box center [506, 231] width 444 height 21
click at [106, 67] on span "COLLECTIES" at bounding box center [110, 69] width 44 height 10
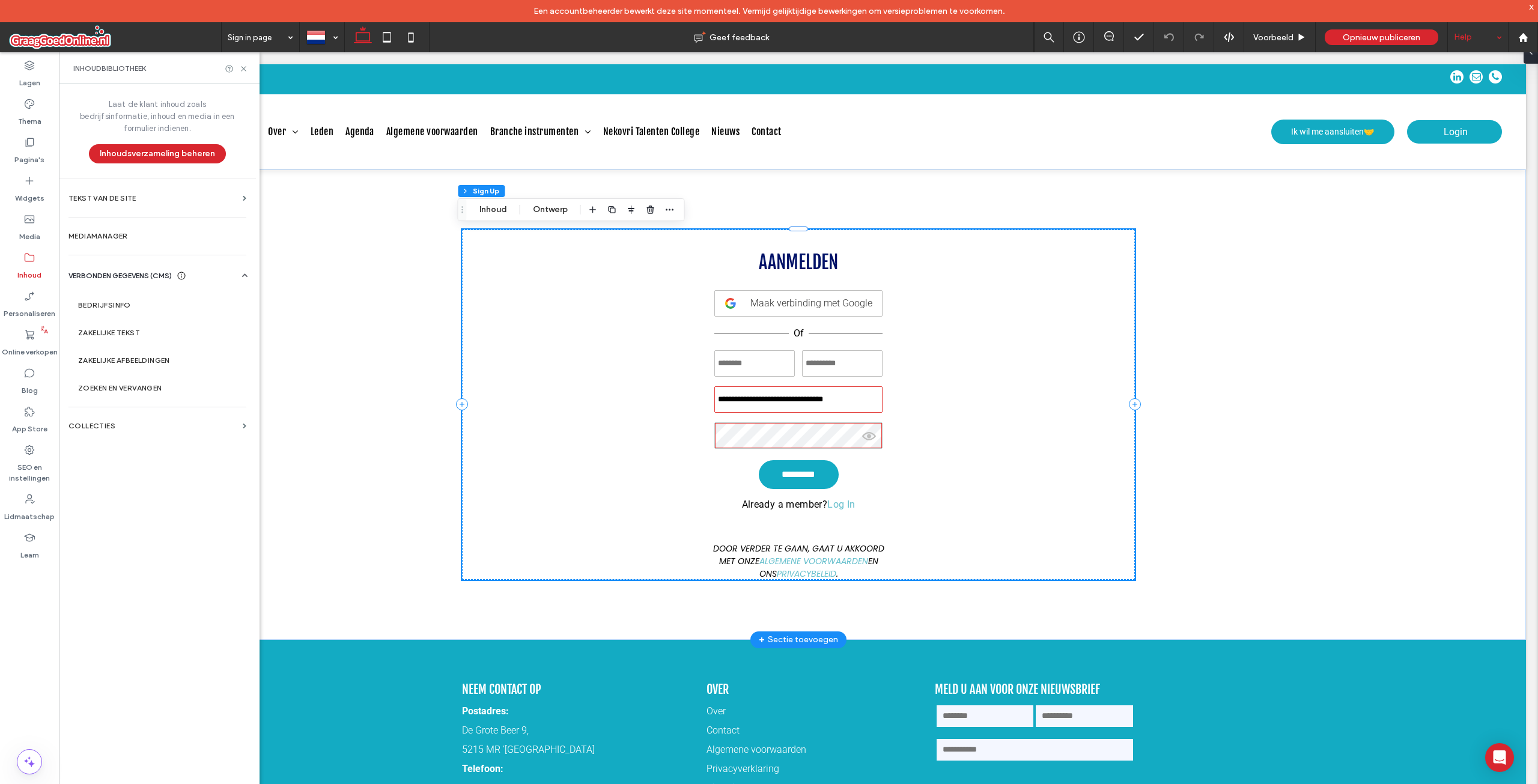
click at [742, 508] on p "Already a member? Log In" at bounding box center [799, 504] width 114 height 11
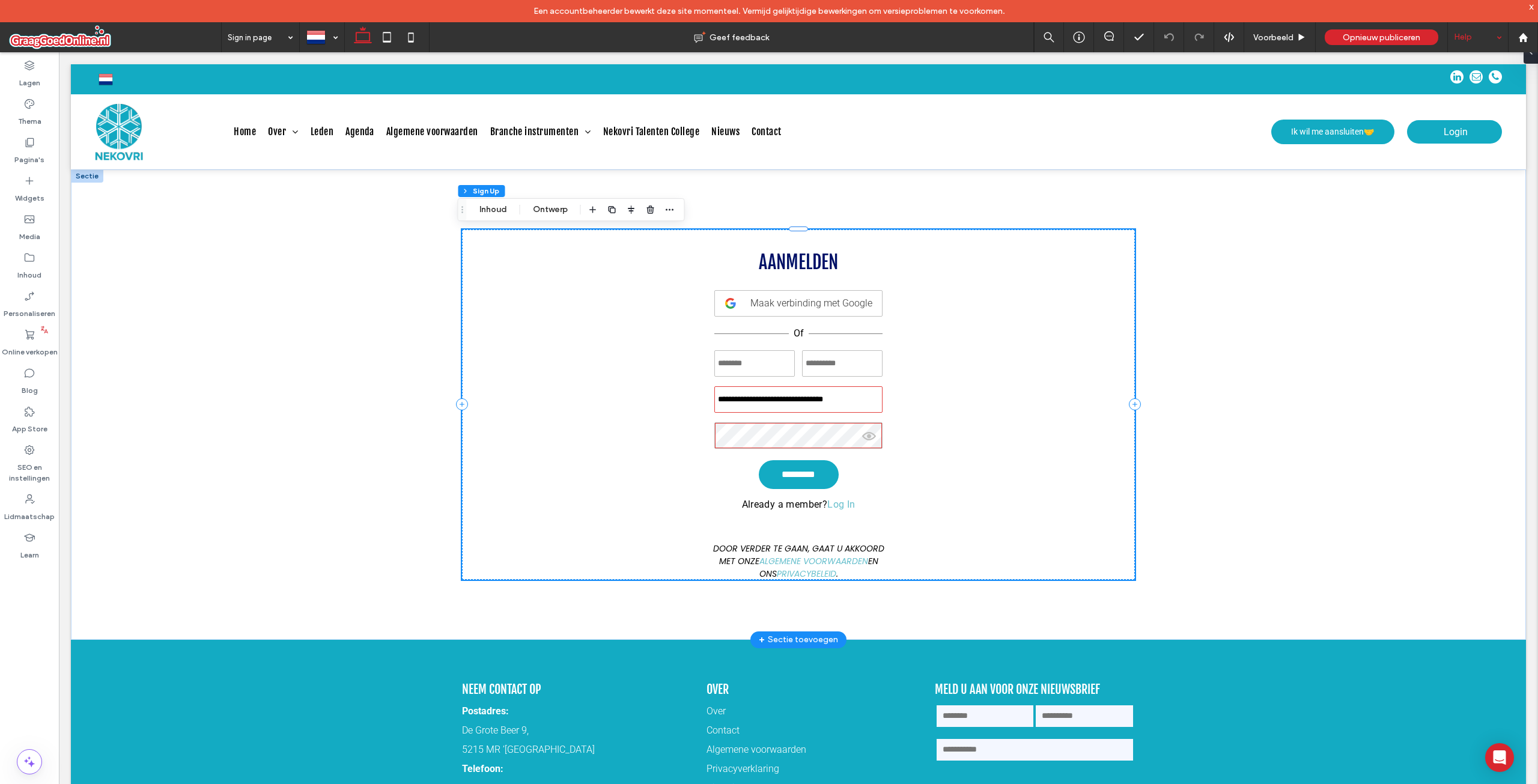
click at [742, 508] on p "Already a member? Log In" at bounding box center [799, 504] width 114 height 11
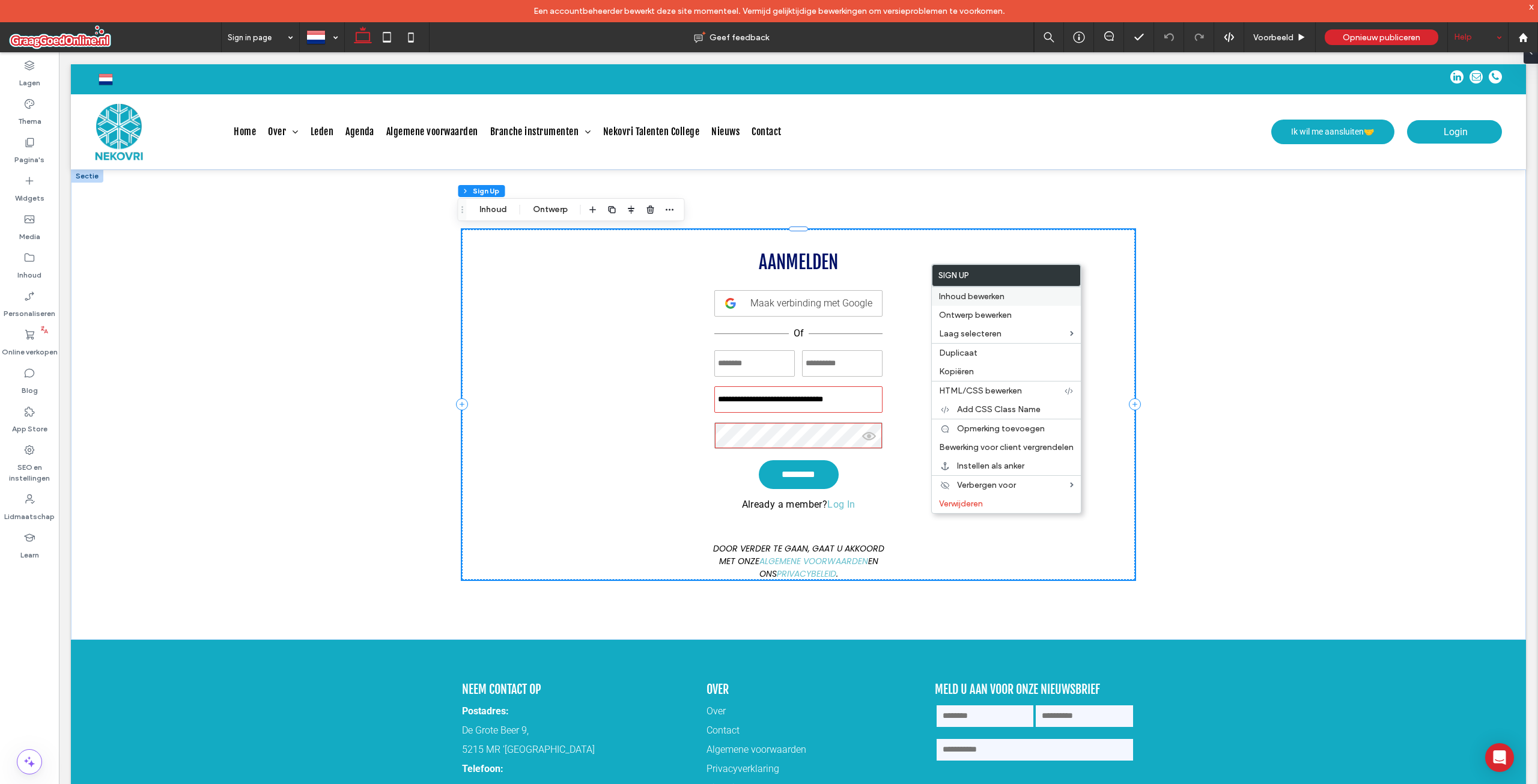
click at [971, 301] on span "Inhoud bewerken" at bounding box center [971, 296] width 65 height 10
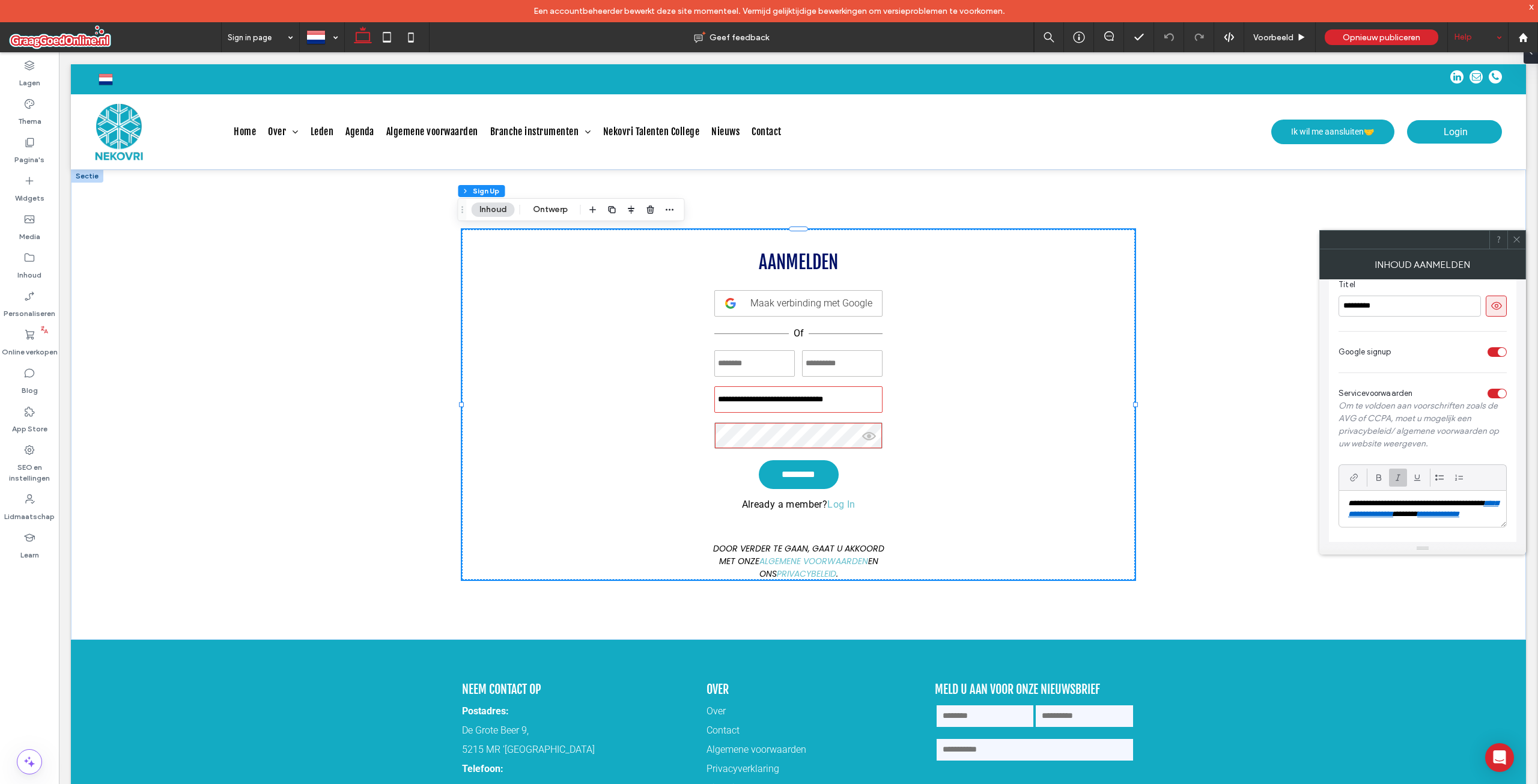
scroll to position [137, 0]
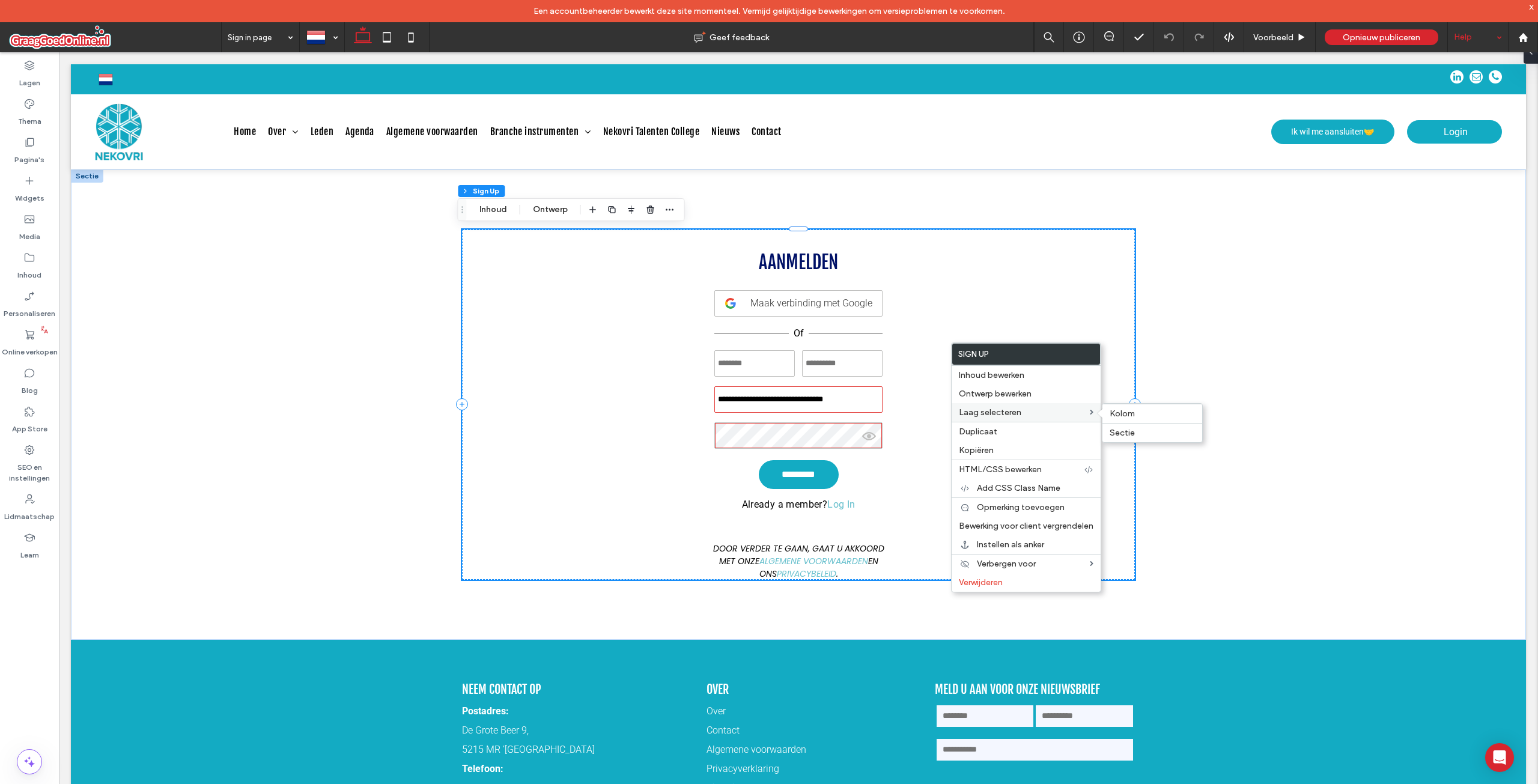
click at [975, 412] on span "Laag selecteren" at bounding box center [990, 412] width 62 height 10
click at [944, 286] on div "**********" at bounding box center [798, 404] width 673 height 350
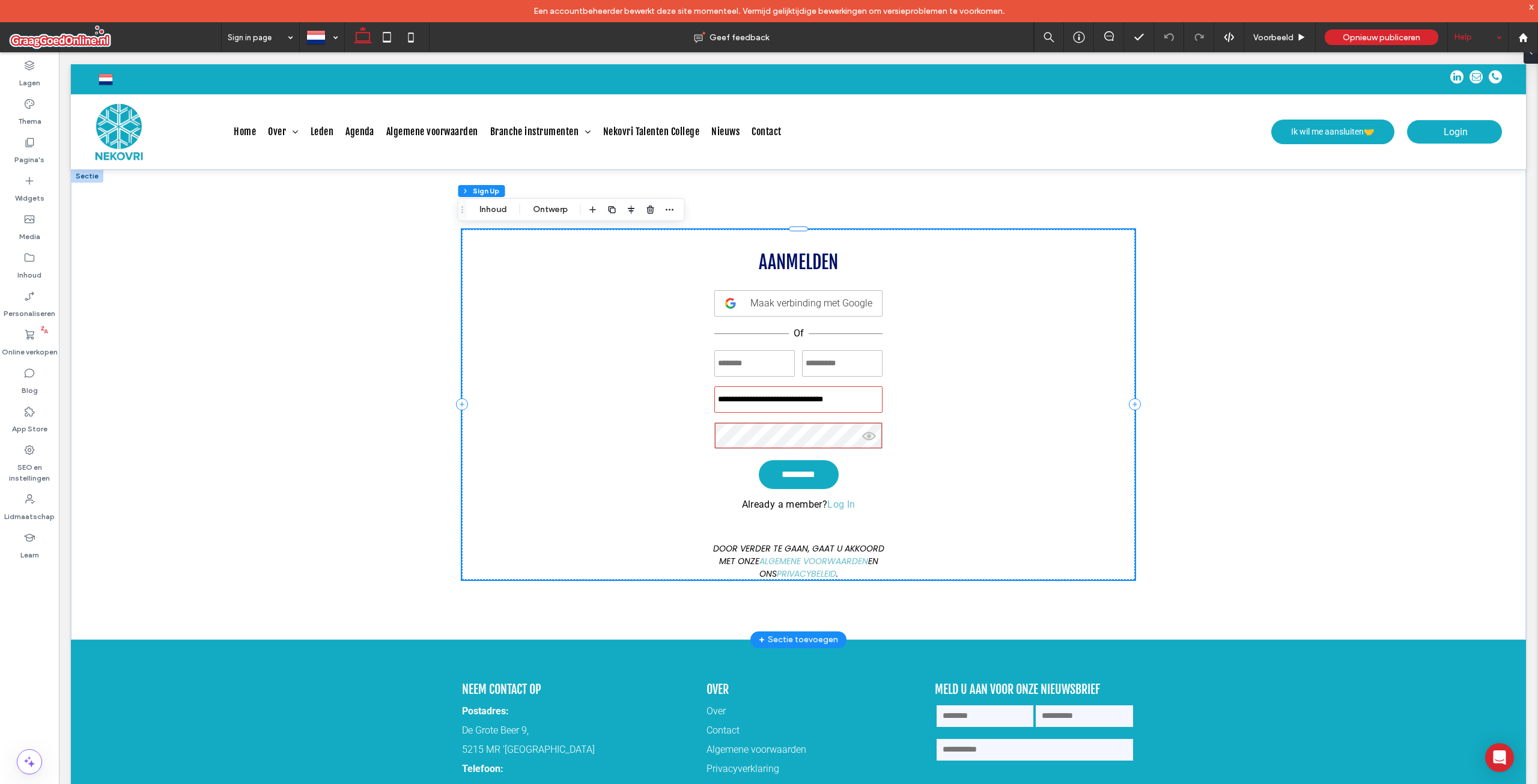
click at [1363, 290] on div "**********" at bounding box center [798, 404] width 1455 height 470
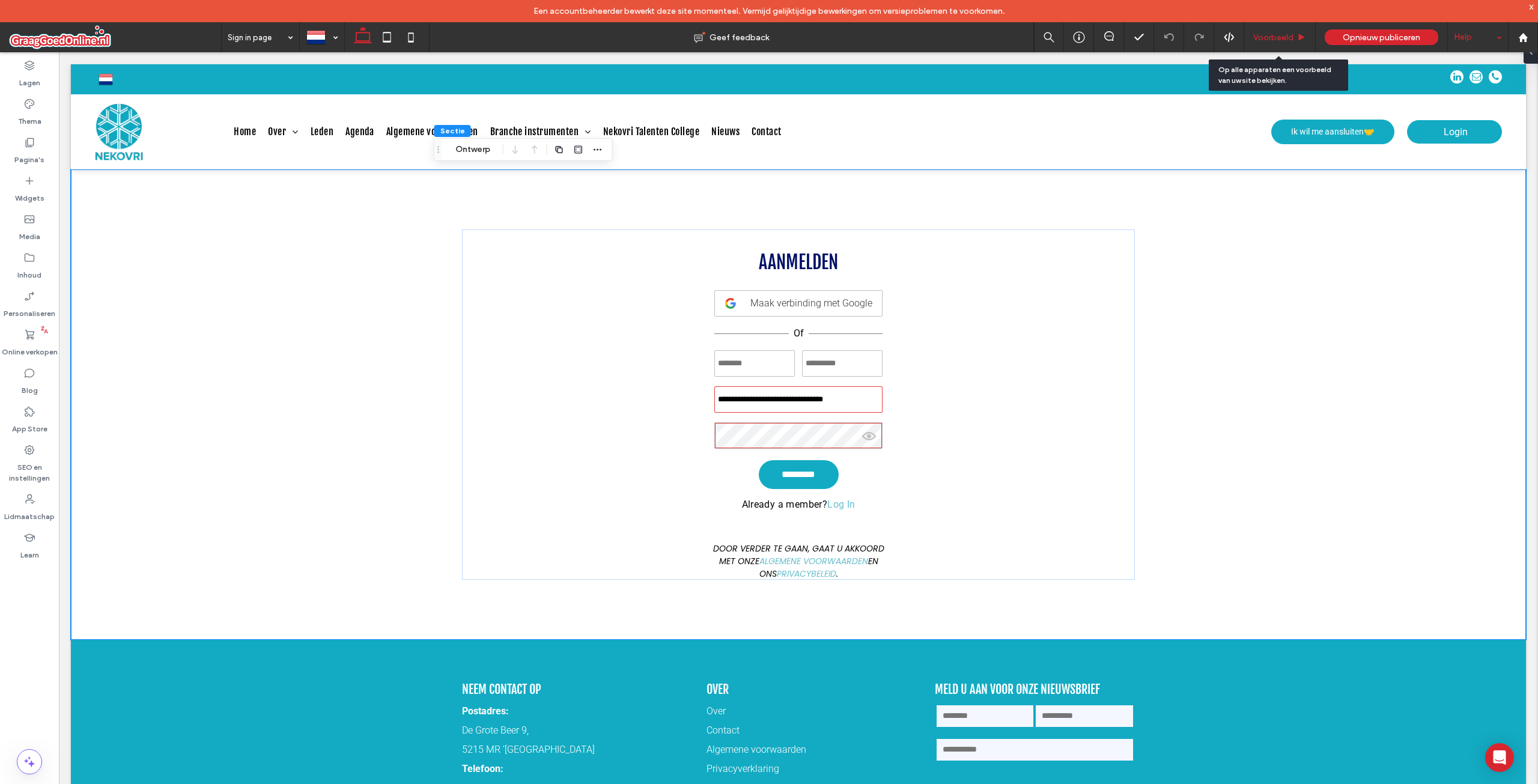
click at [1313, 40] on div "Voorbeeld" at bounding box center [1279, 37] width 71 height 10
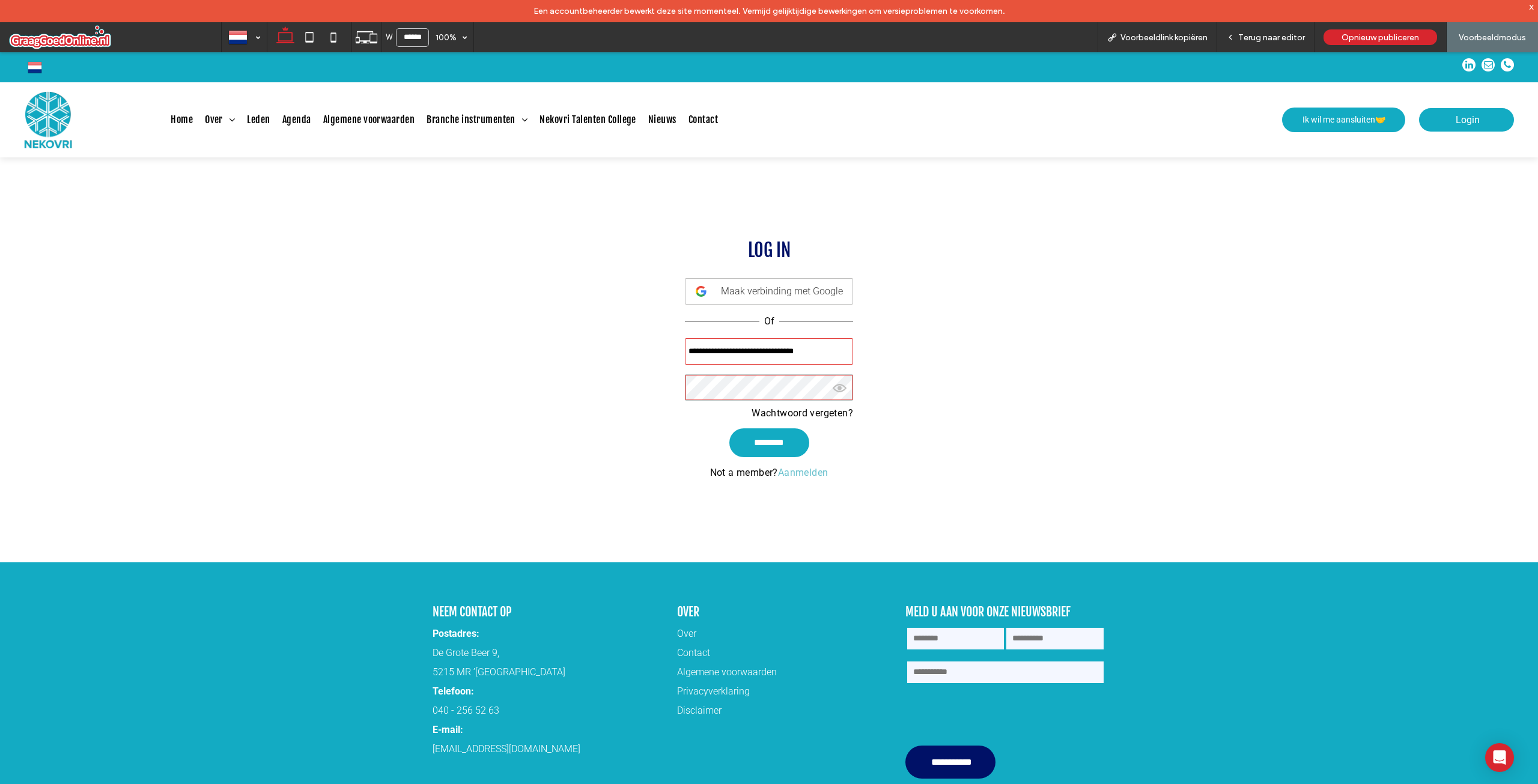
click at [757, 473] on p "Not a member? Aanmelden" at bounding box center [769, 472] width 119 height 11
click at [790, 472] on link "Aanmelden" at bounding box center [803, 472] width 51 height 11
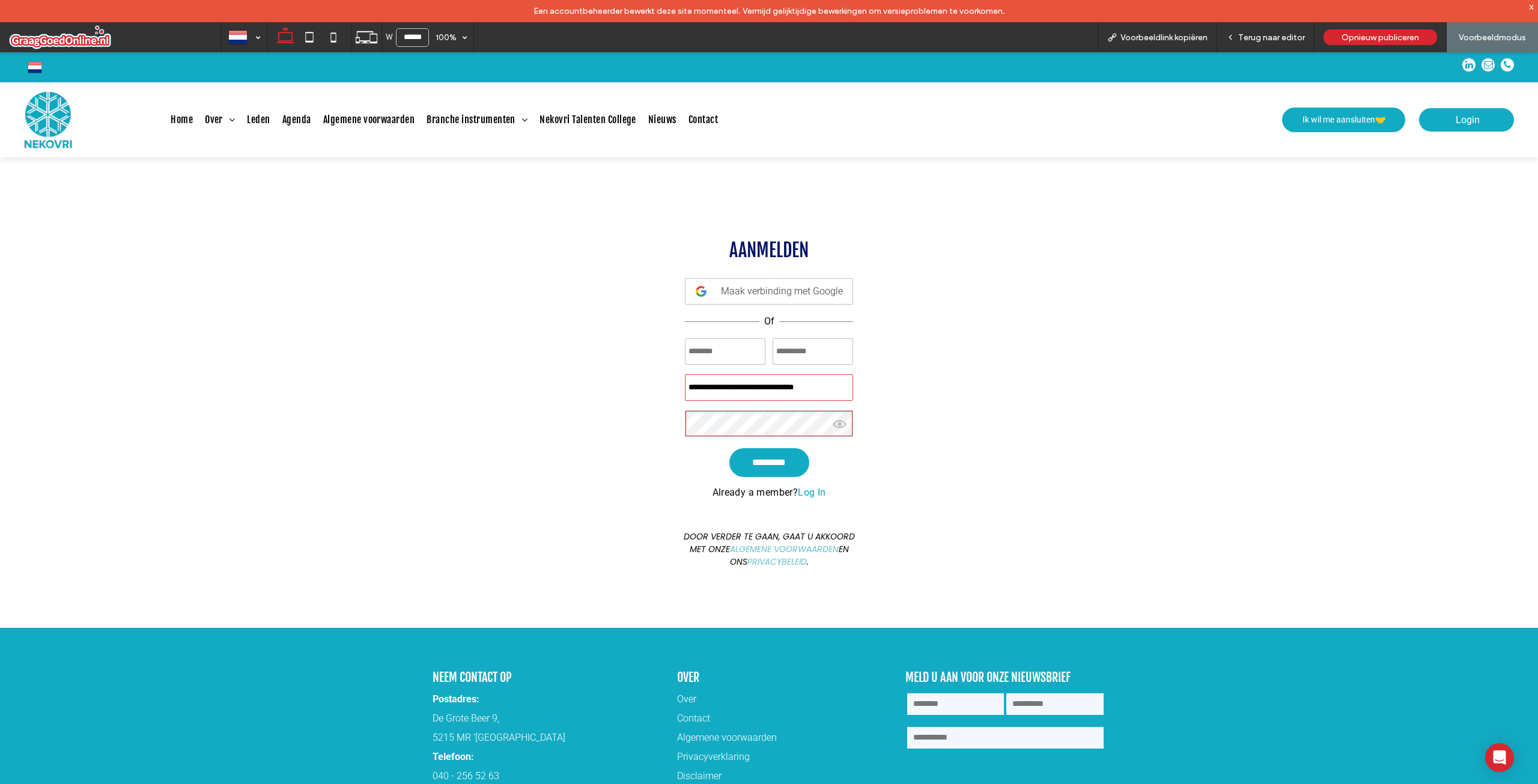
click at [799, 488] on link "Log In" at bounding box center [812, 492] width 28 height 11
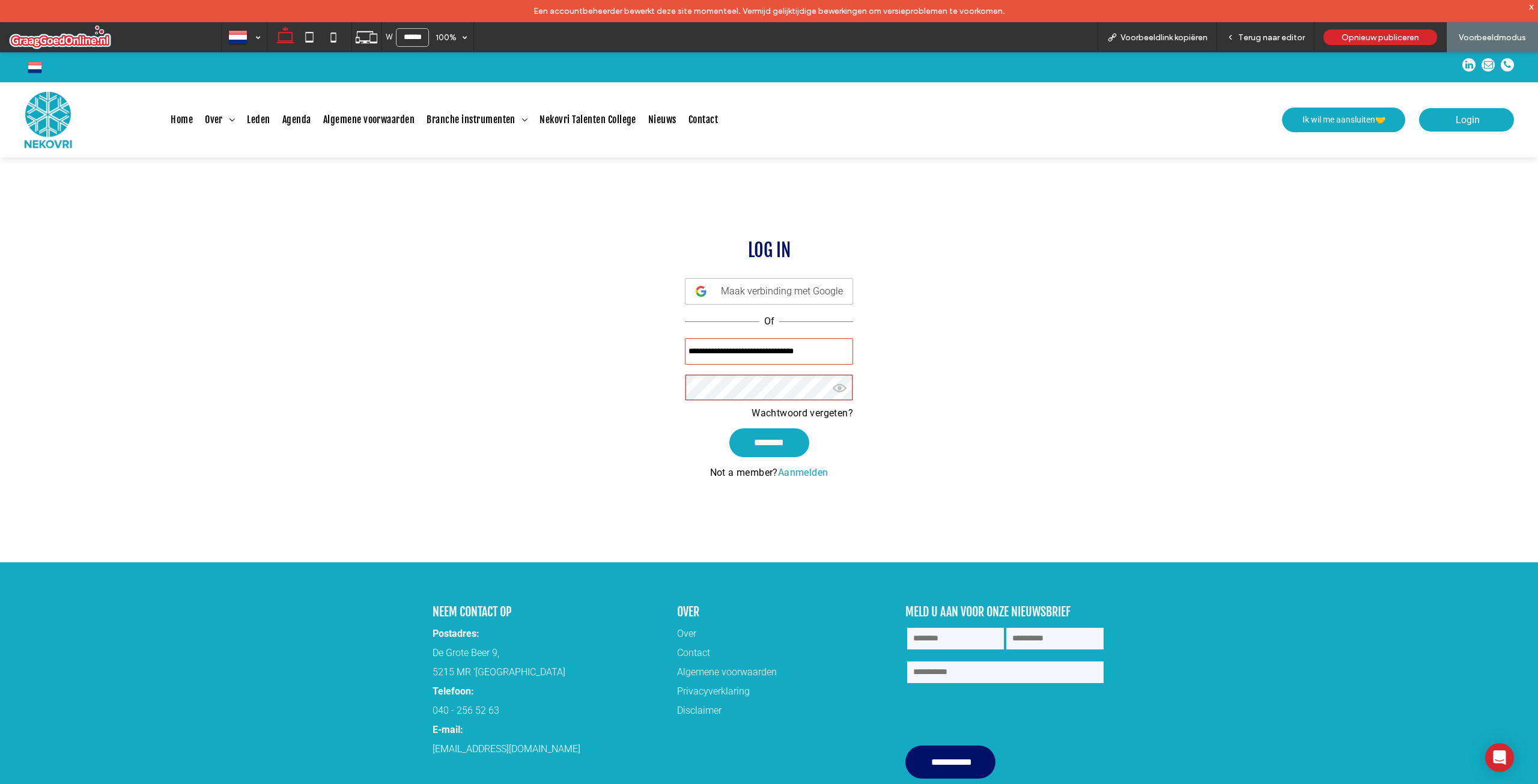
click at [797, 473] on link "Aanmelden" at bounding box center [803, 472] width 51 height 11
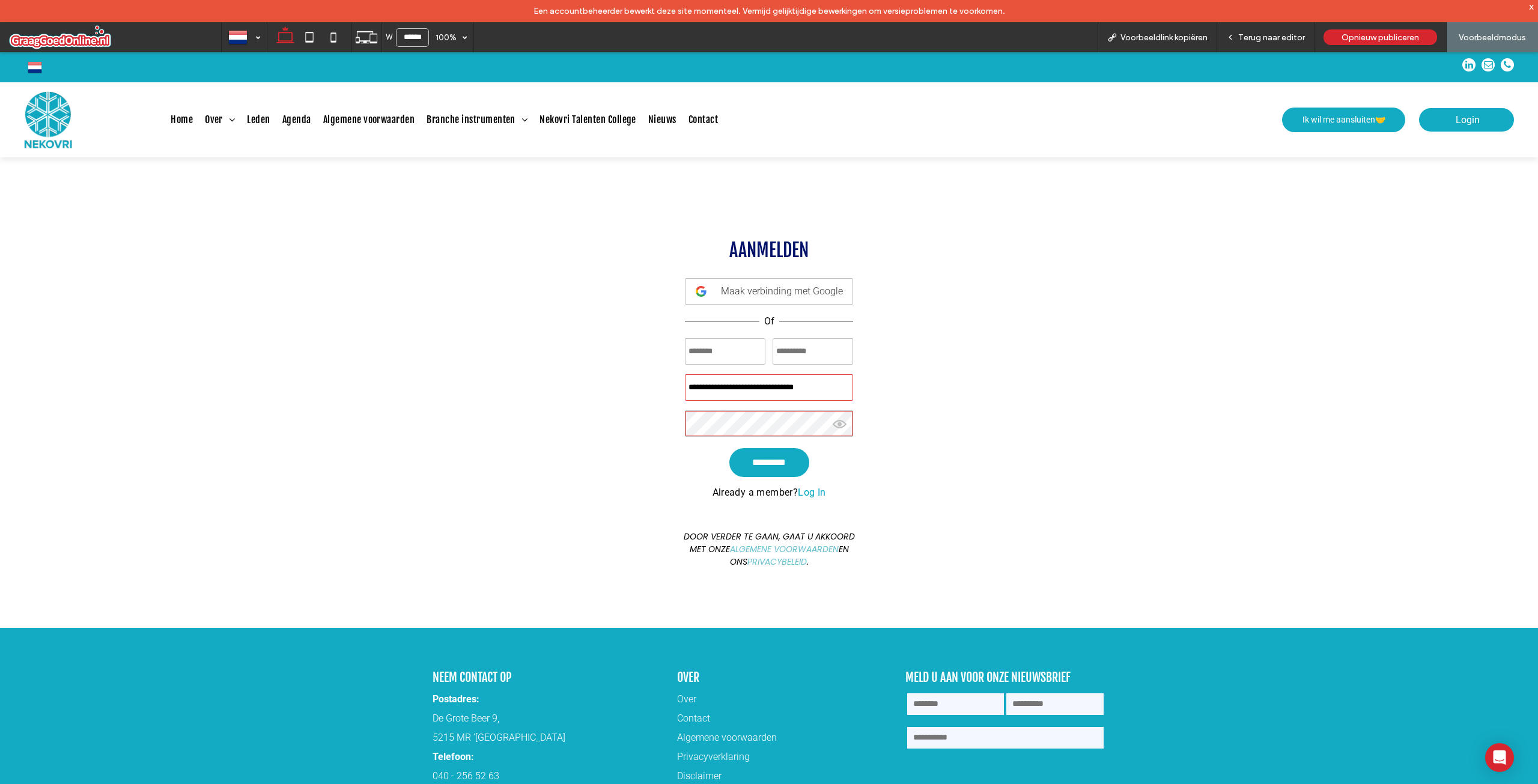
click at [798, 494] on link "Log In" at bounding box center [812, 492] width 28 height 11
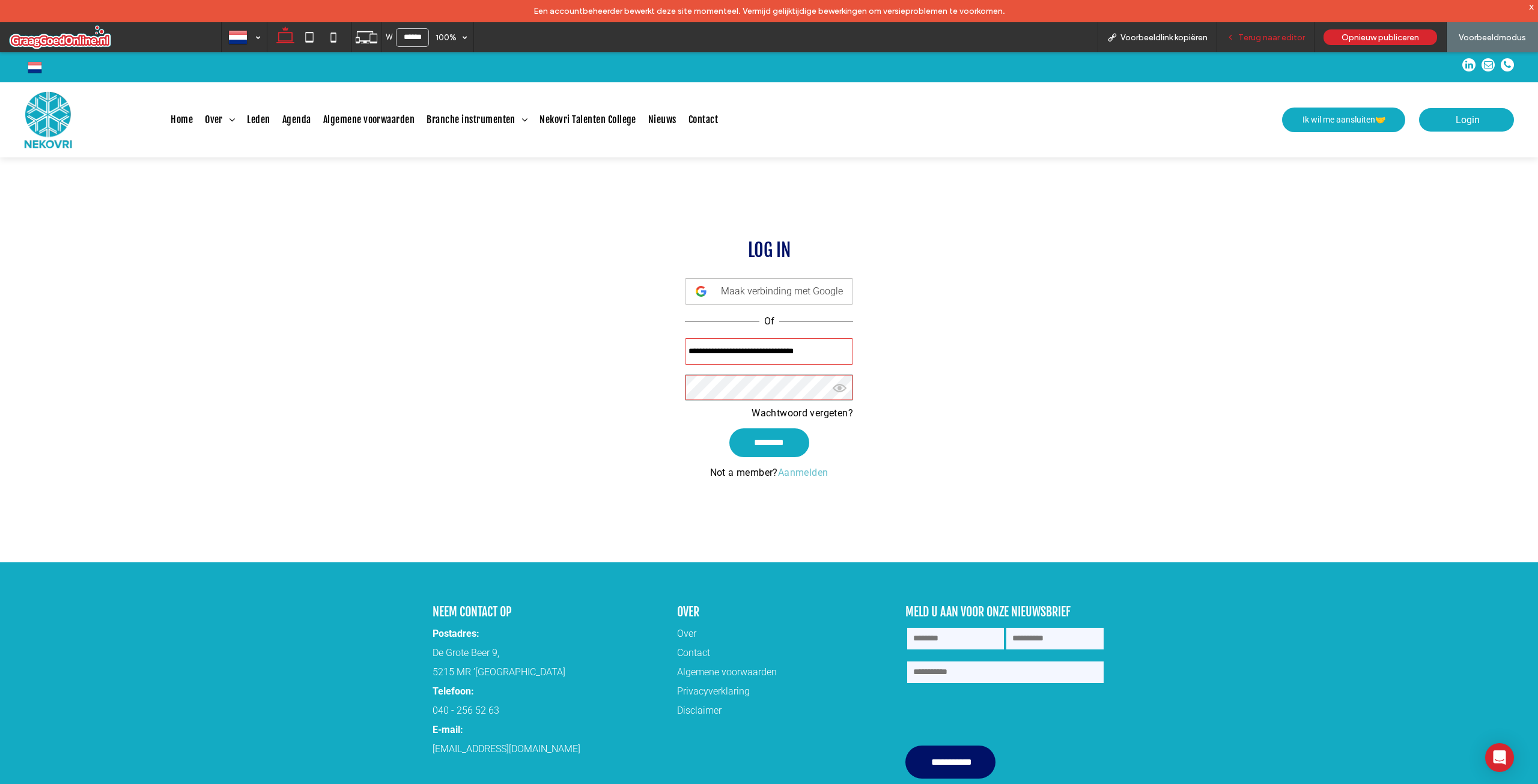
click at [1275, 38] on span "Terug naar editor" at bounding box center [1272, 37] width 67 height 10
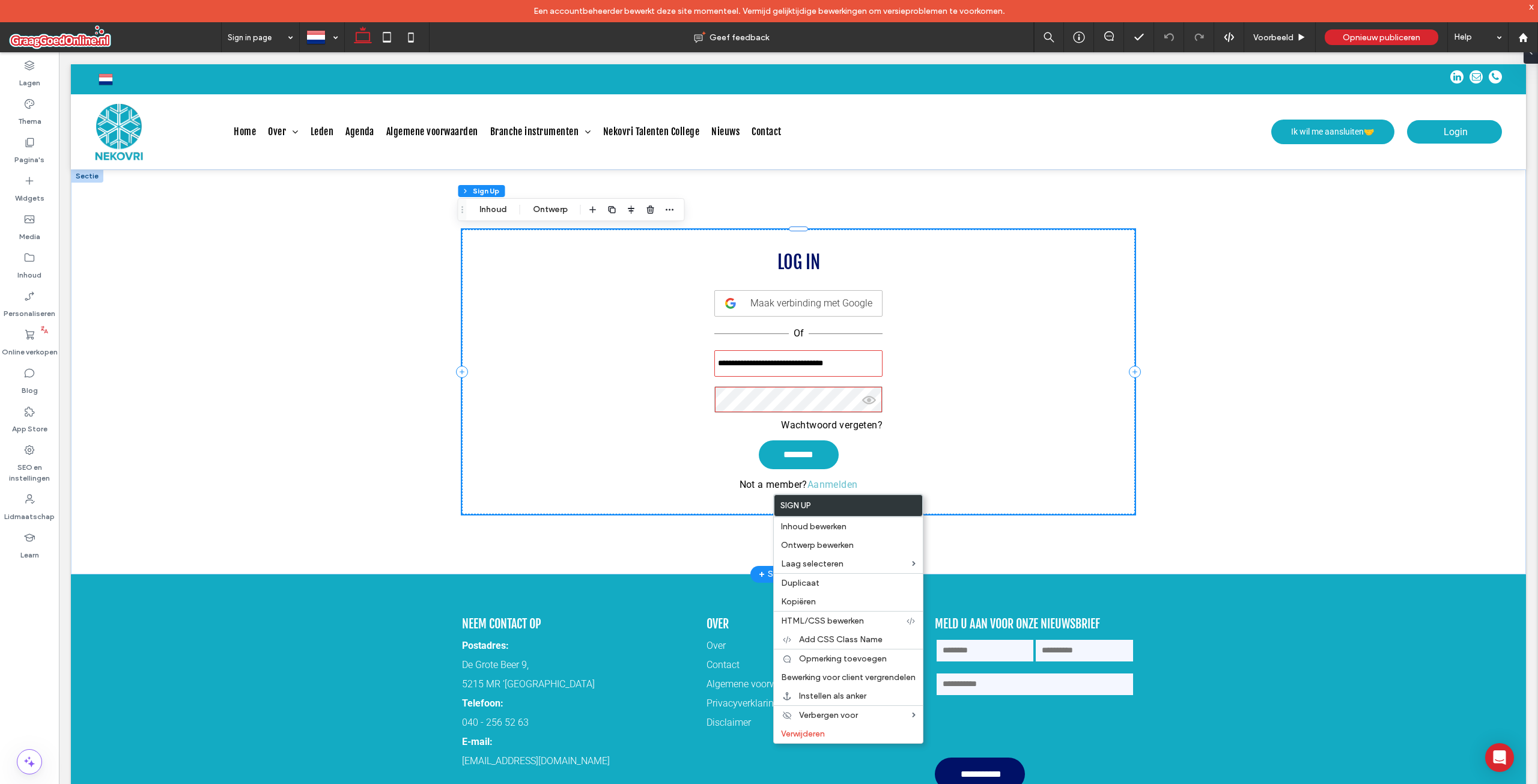
click at [772, 488] on p "Not a member? Aanmelden" at bounding box center [799, 485] width 119 height 11
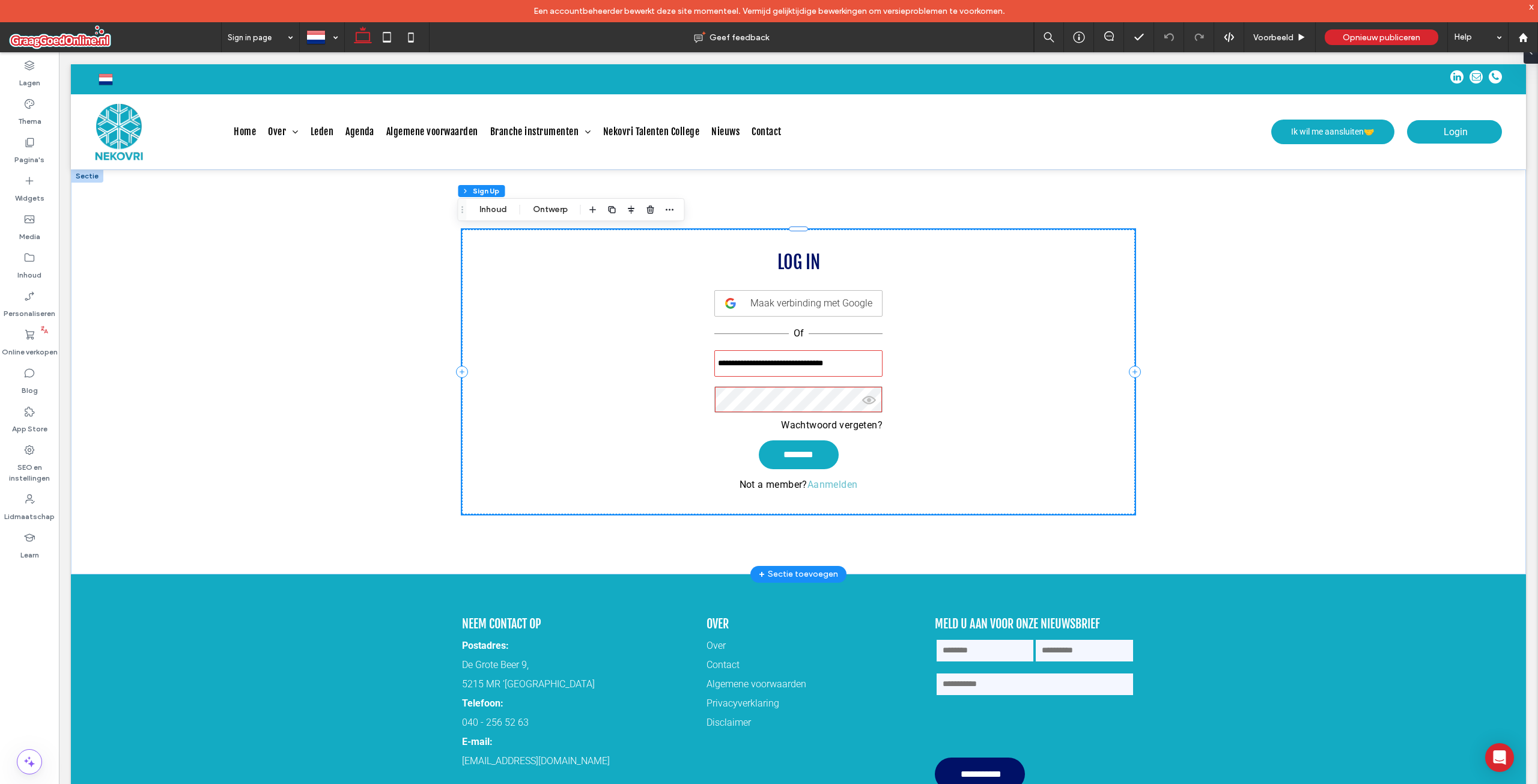
click at [772, 488] on p "Not a member? Aanmelden" at bounding box center [799, 485] width 119 height 11
click at [59, 52] on div "*********" at bounding box center [59, 52] width 0 height 0
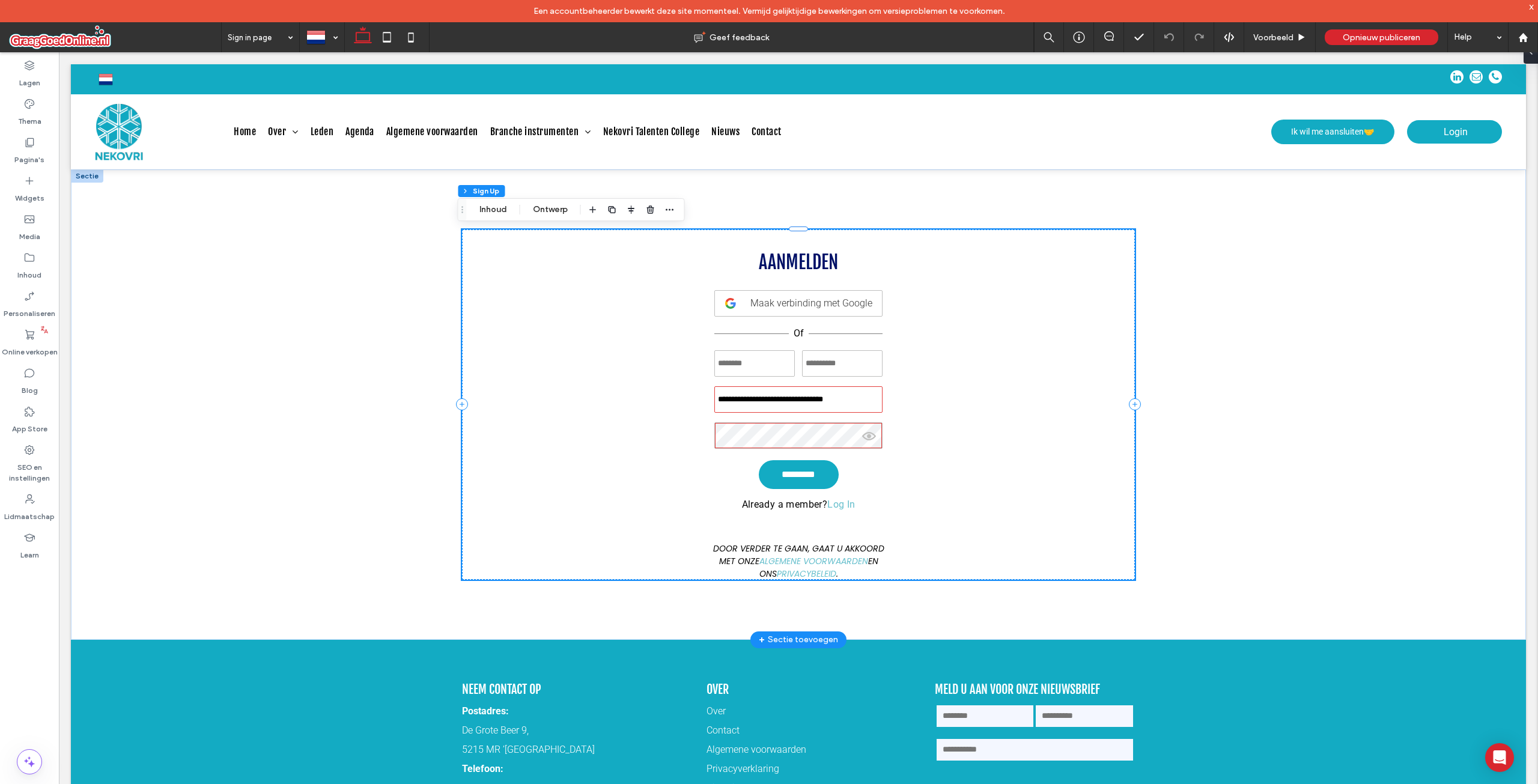
click at [772, 509] on p "Already a member? Log In" at bounding box center [799, 504] width 114 height 11
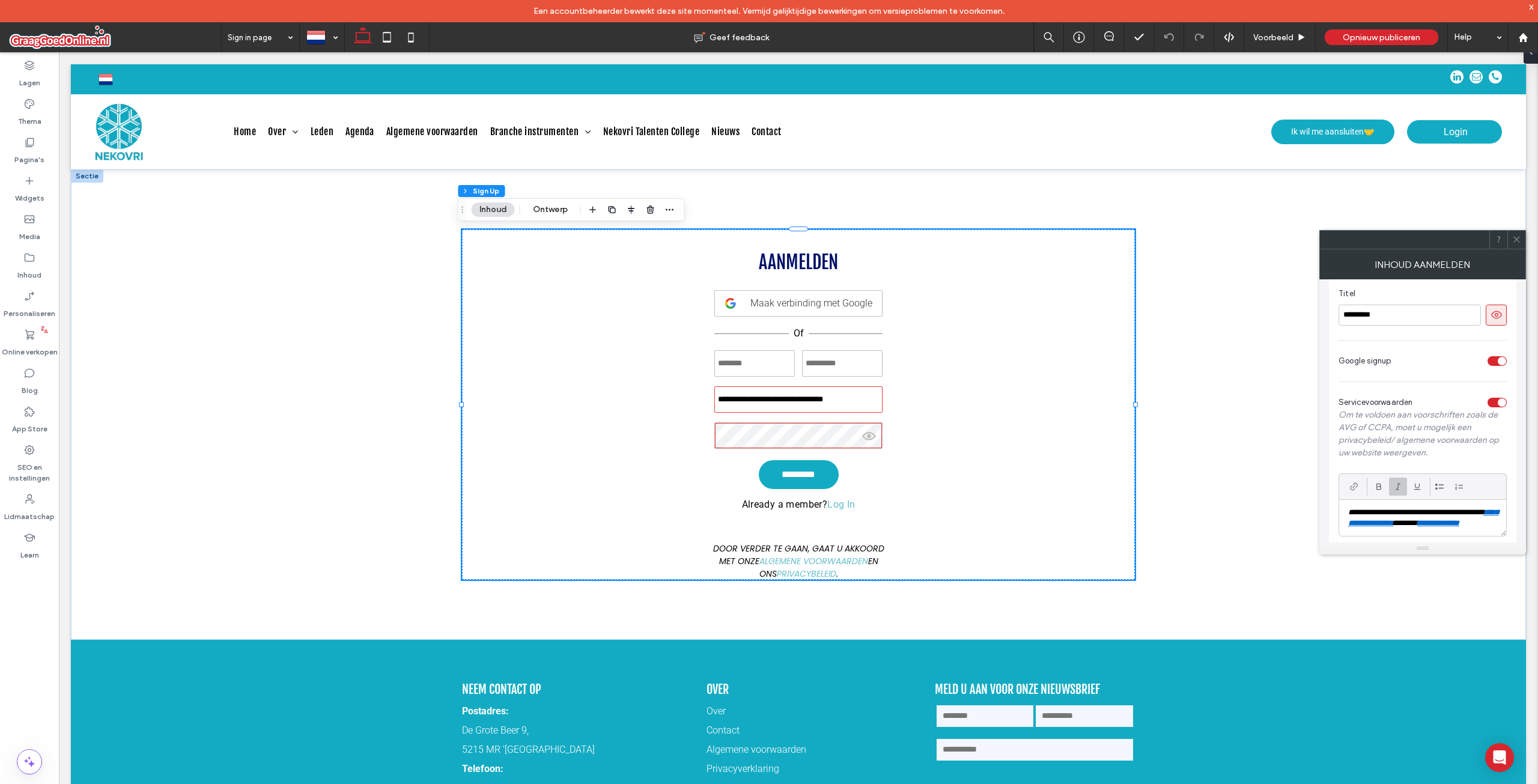
scroll to position [137, 0]
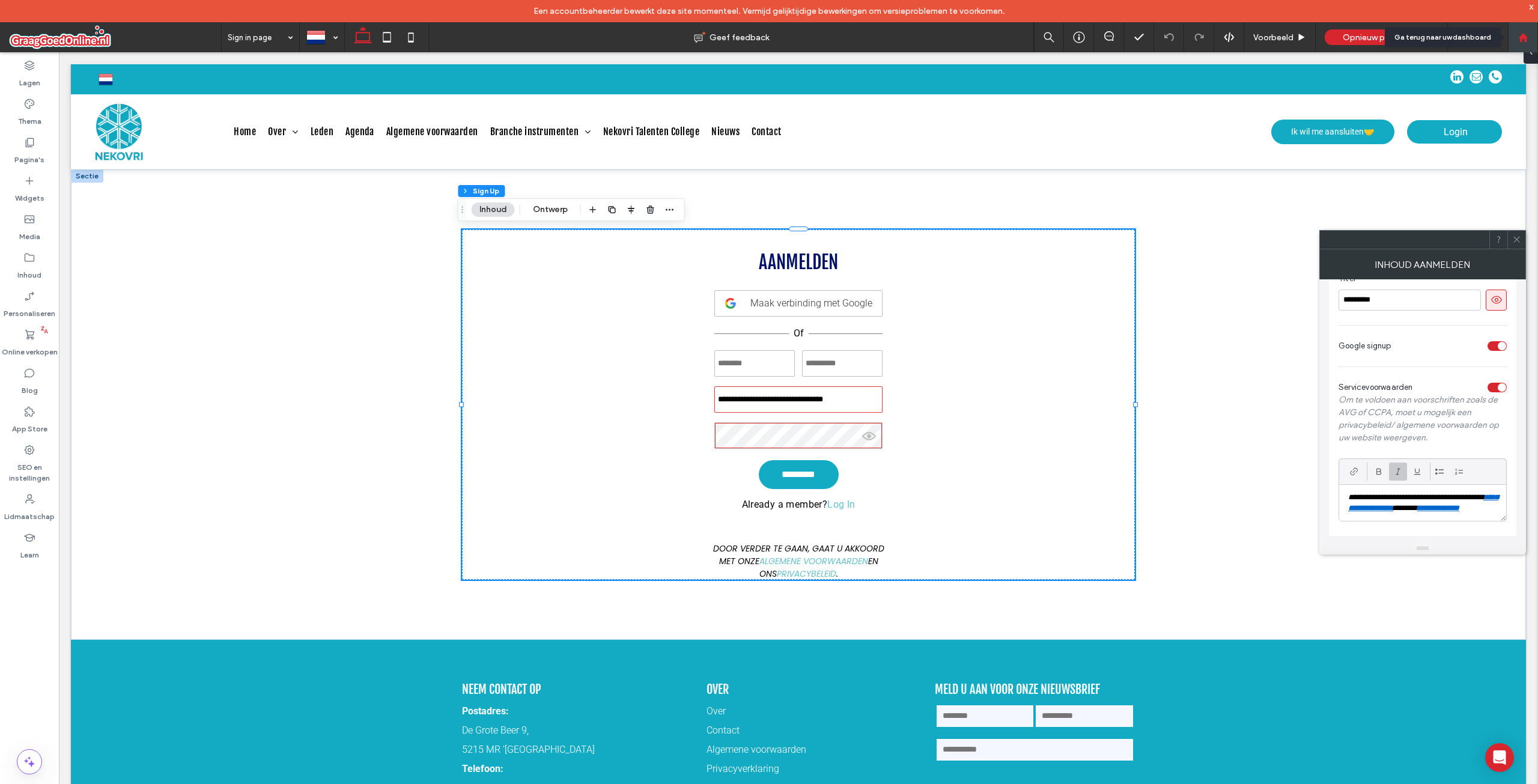
click at [1523, 33] on icon at bounding box center [1523, 37] width 10 height 10
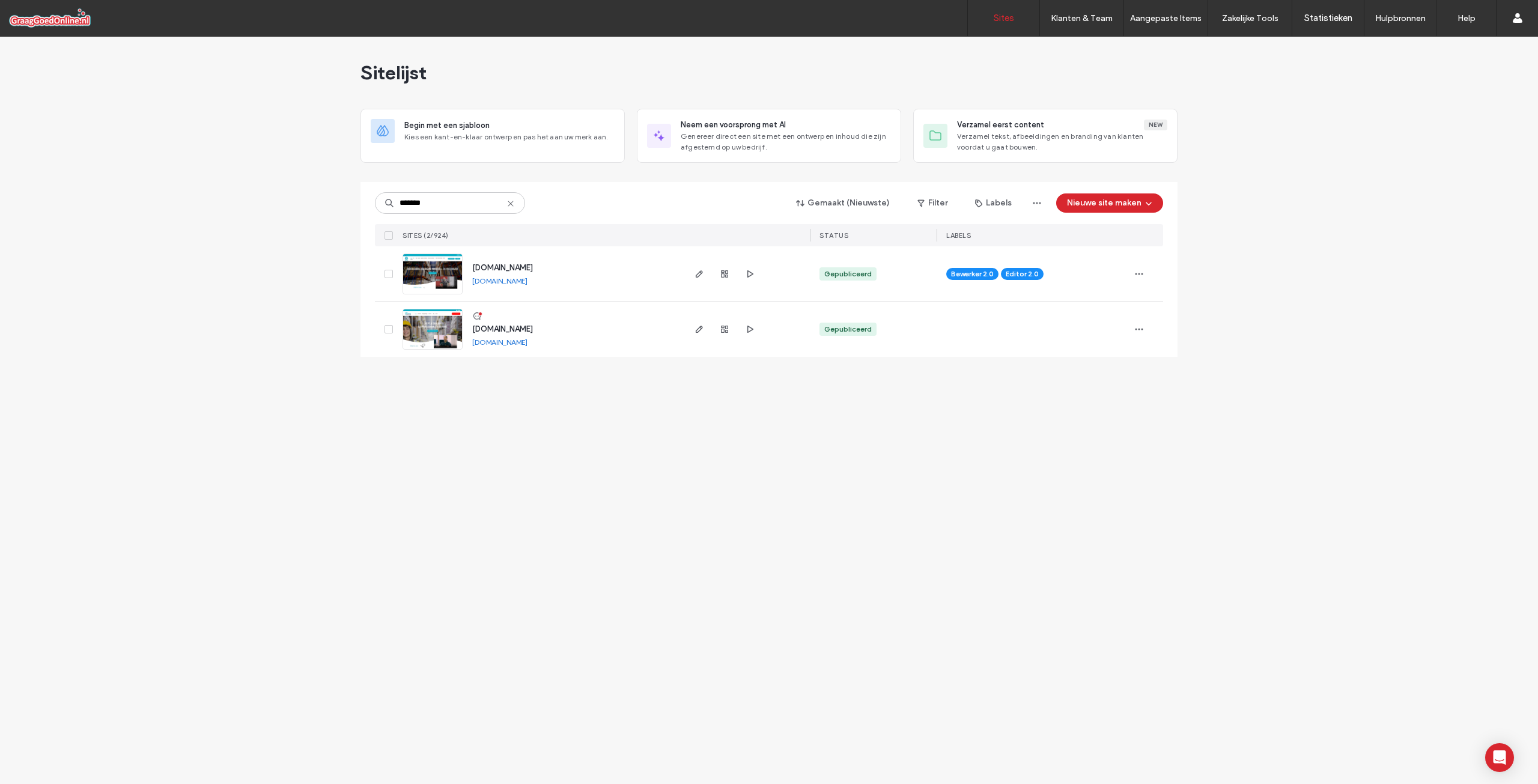
type input "*******"
click at [515, 263] on span "[DOMAIN_NAME]" at bounding box center [503, 268] width 61 height 9
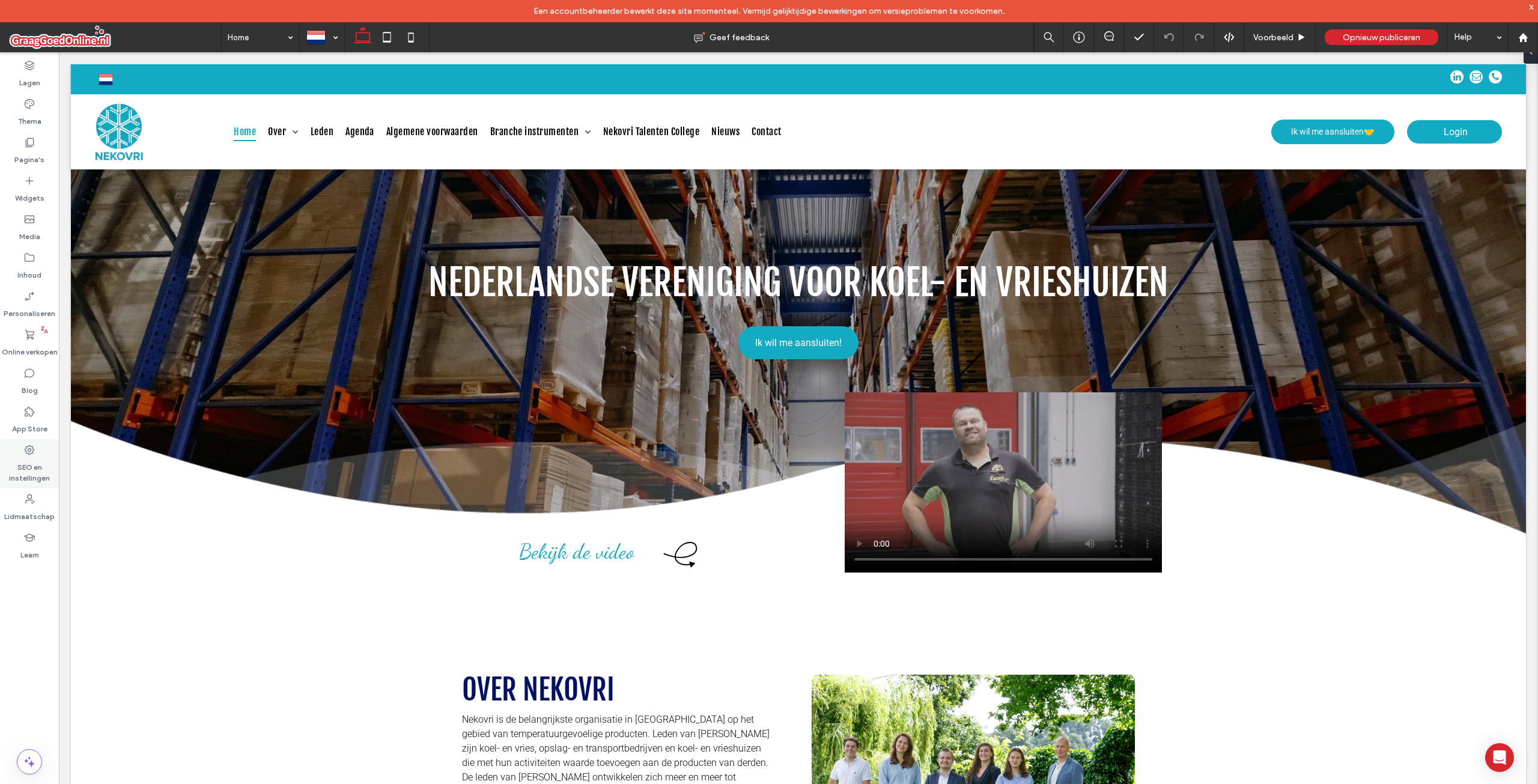
click at [27, 471] on label "SEO en instellingen" at bounding box center [29, 470] width 59 height 28
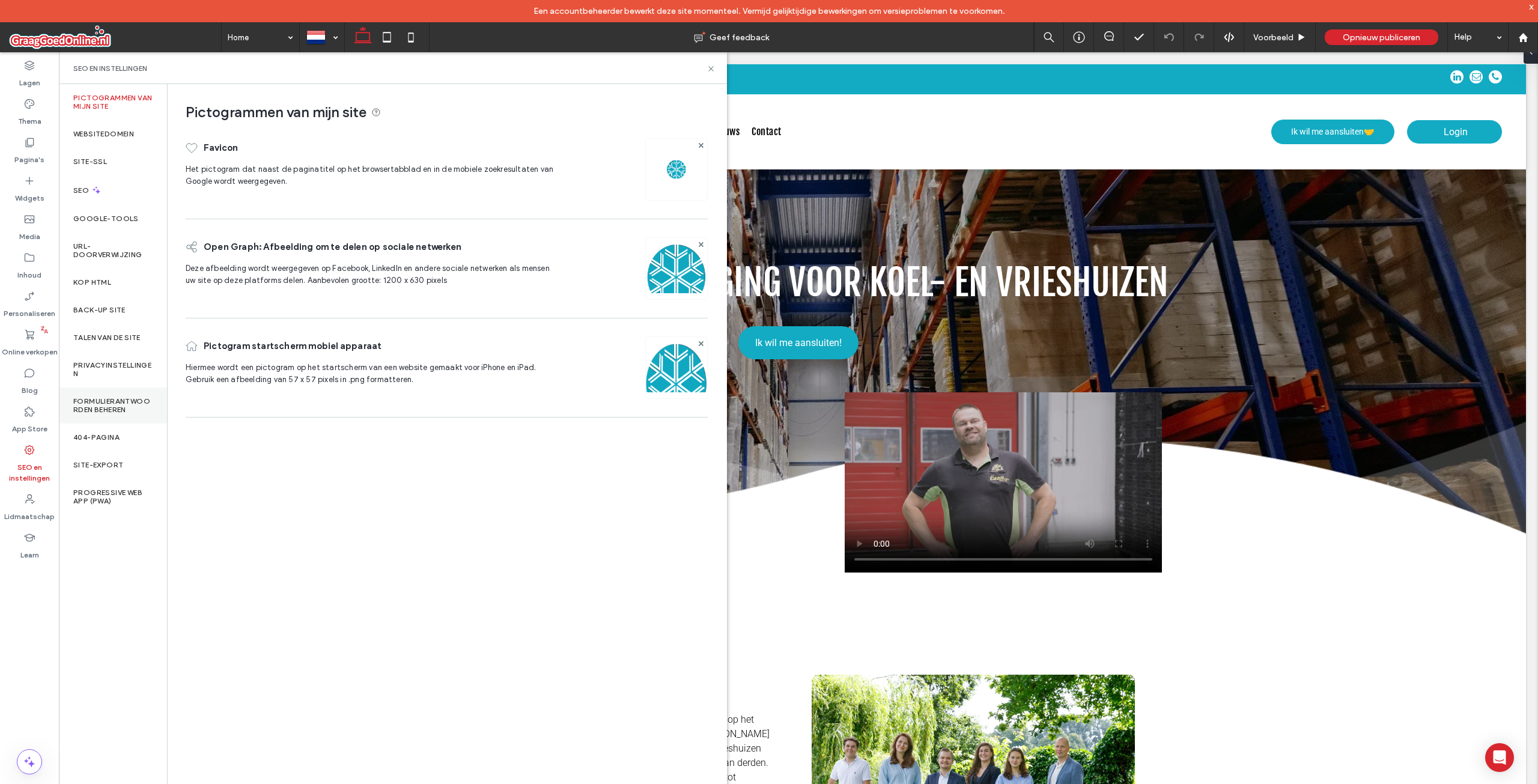
click at [89, 403] on label "Formulierantwoorden beheren" at bounding box center [113, 406] width 79 height 17
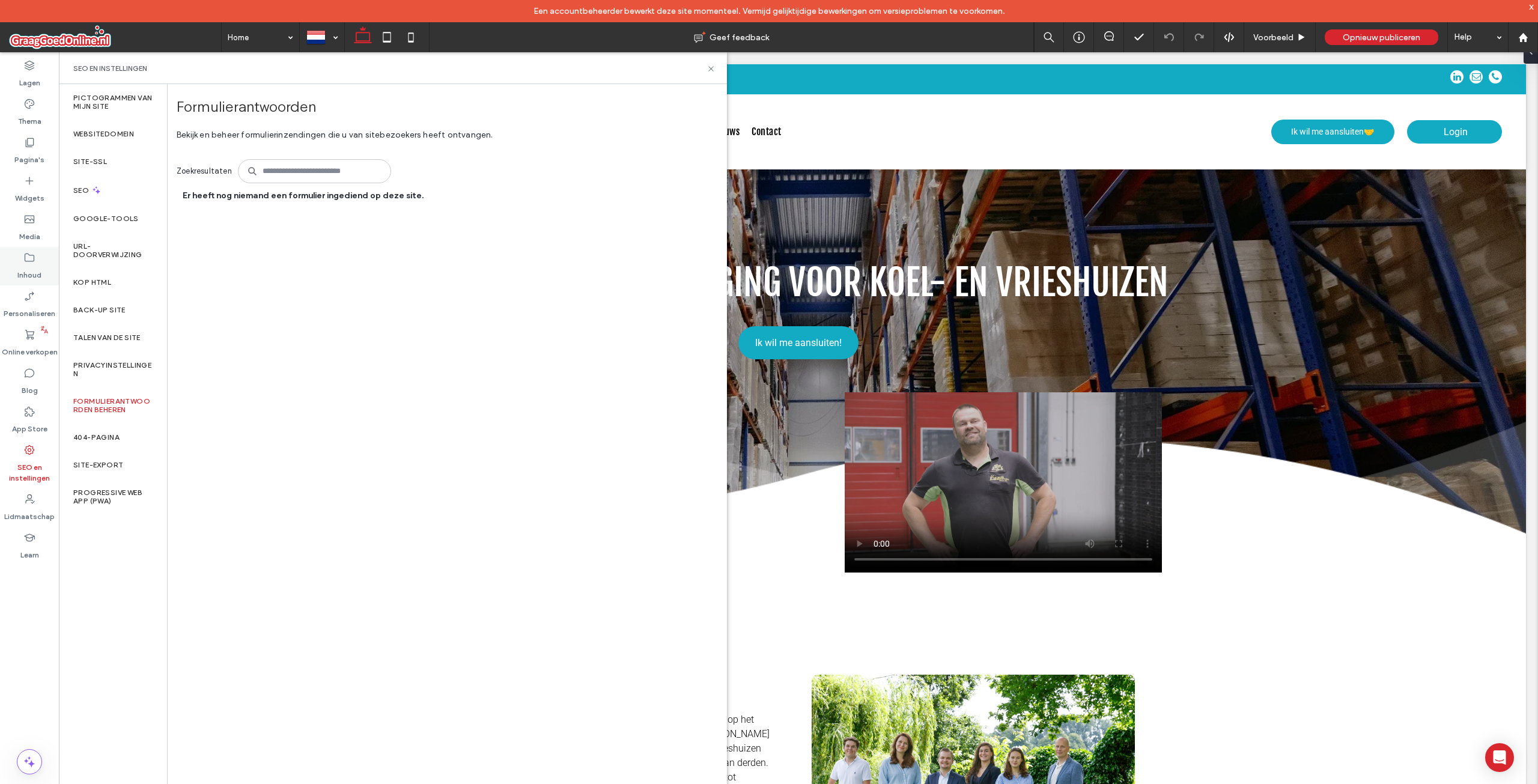
click at [27, 272] on label "Inhoud" at bounding box center [29, 272] width 24 height 17
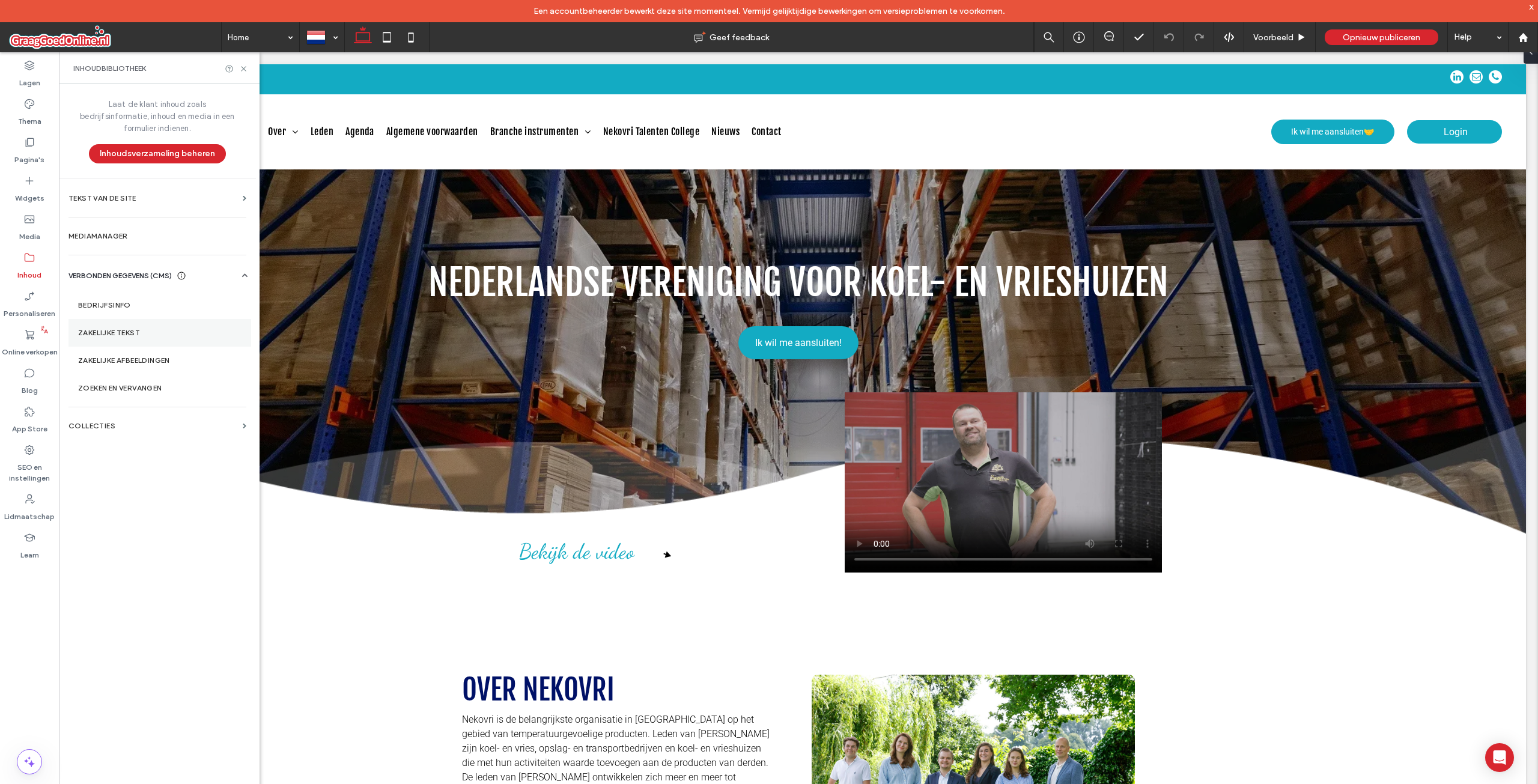
click at [115, 319] on section "Zakelijke tekst" at bounding box center [159, 333] width 182 height 28
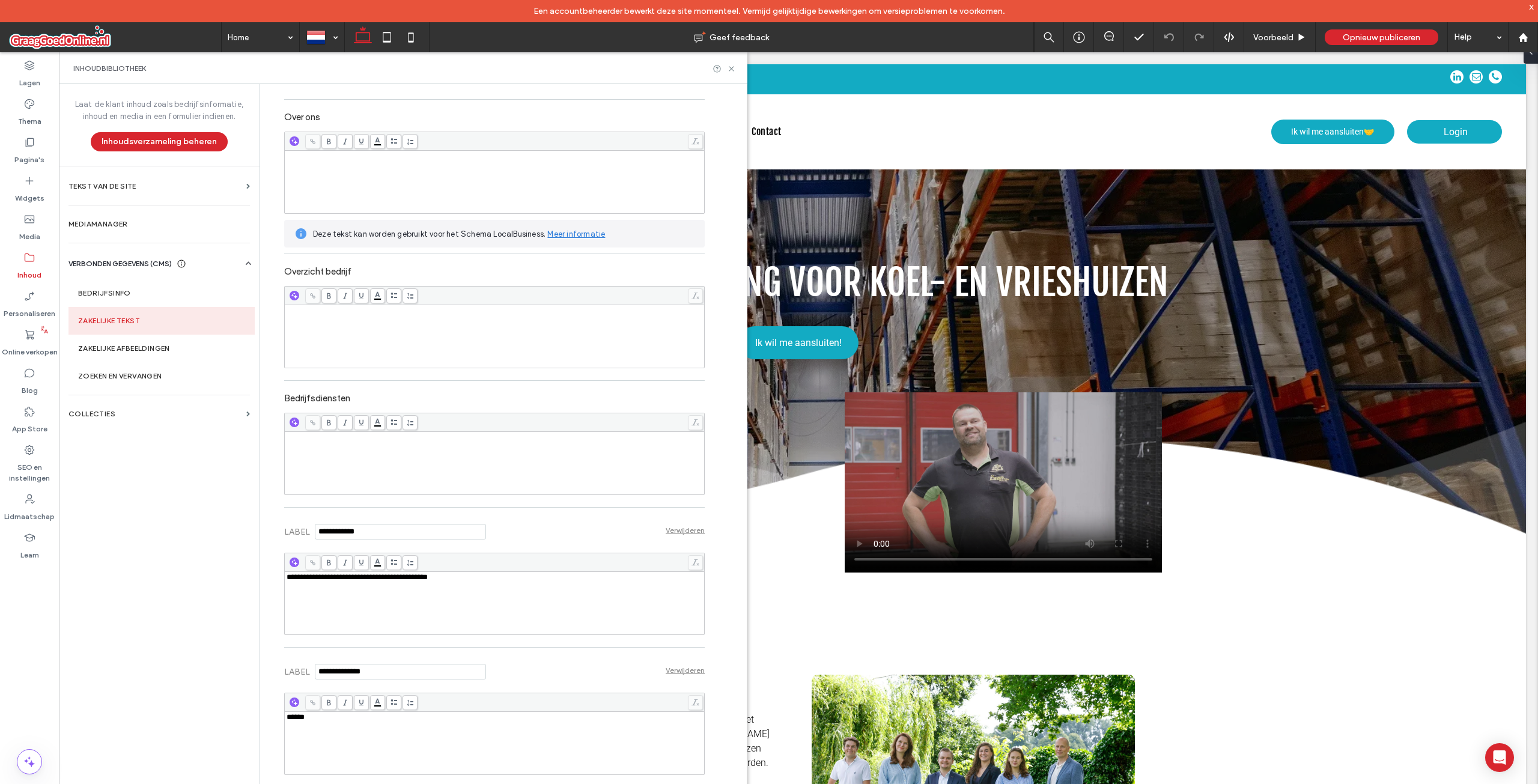
scroll to position [401, 0]
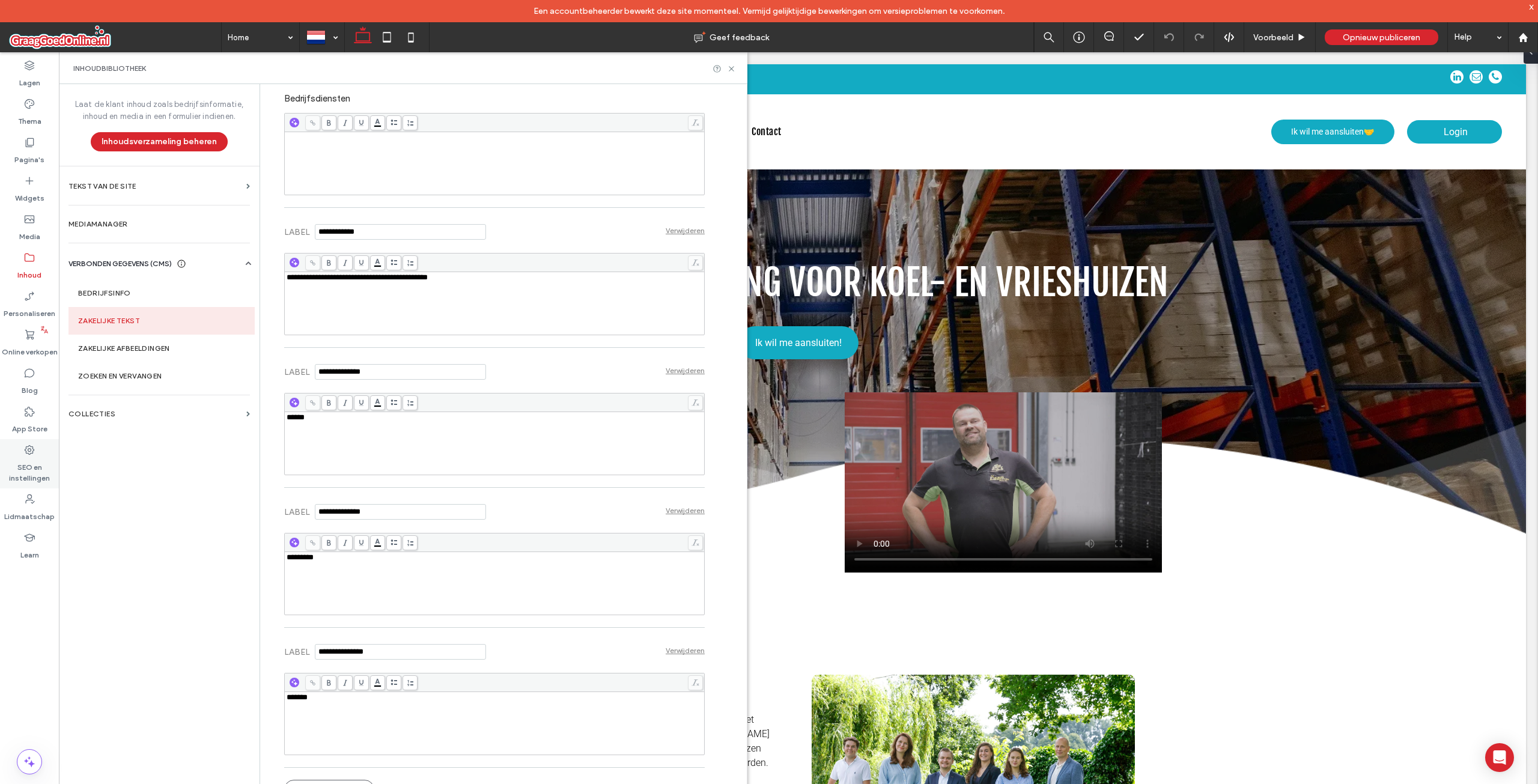
click at [48, 446] on div "SEO en instellingen" at bounding box center [29, 463] width 59 height 49
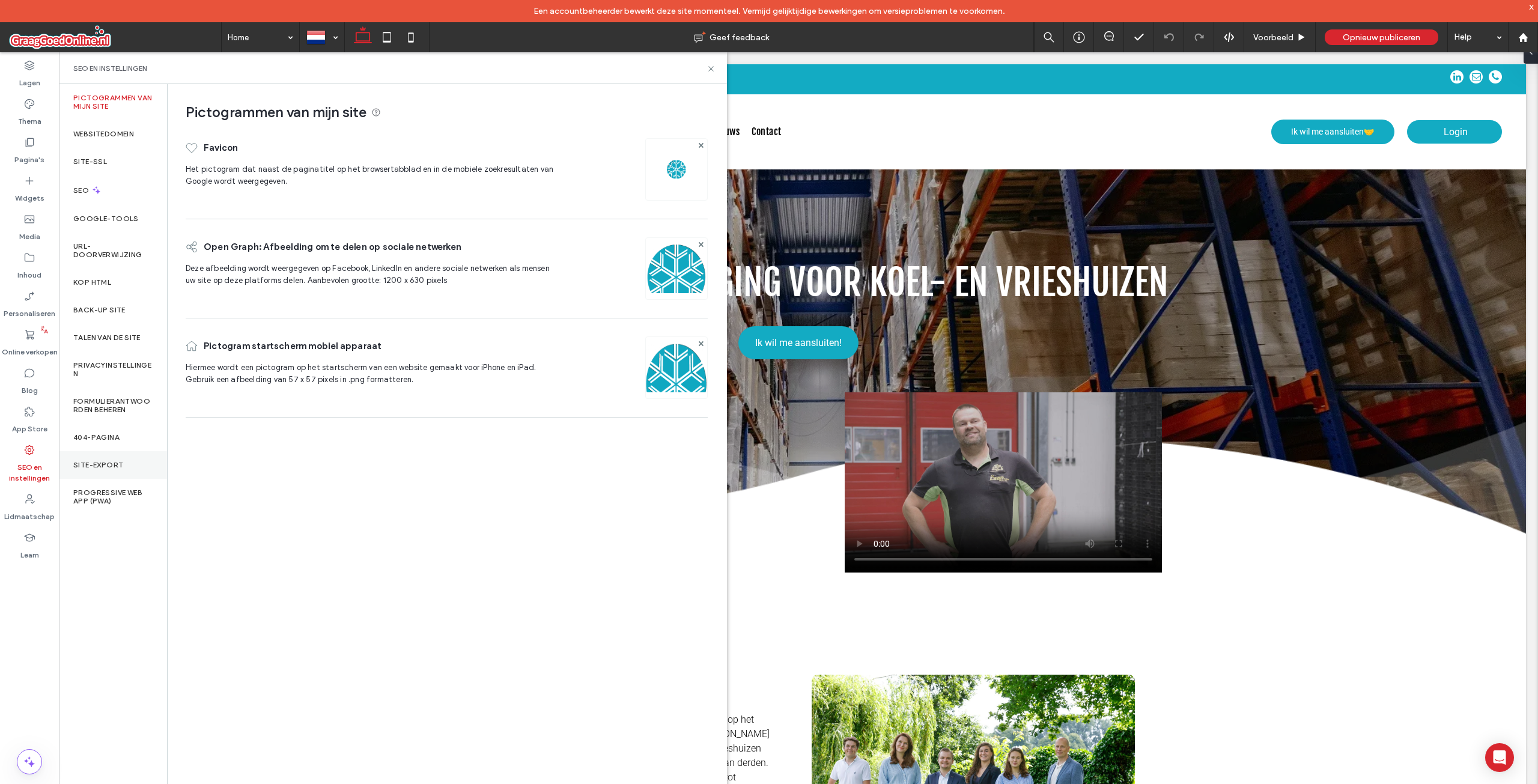
click at [116, 458] on div "Site-export" at bounding box center [113, 465] width 108 height 28
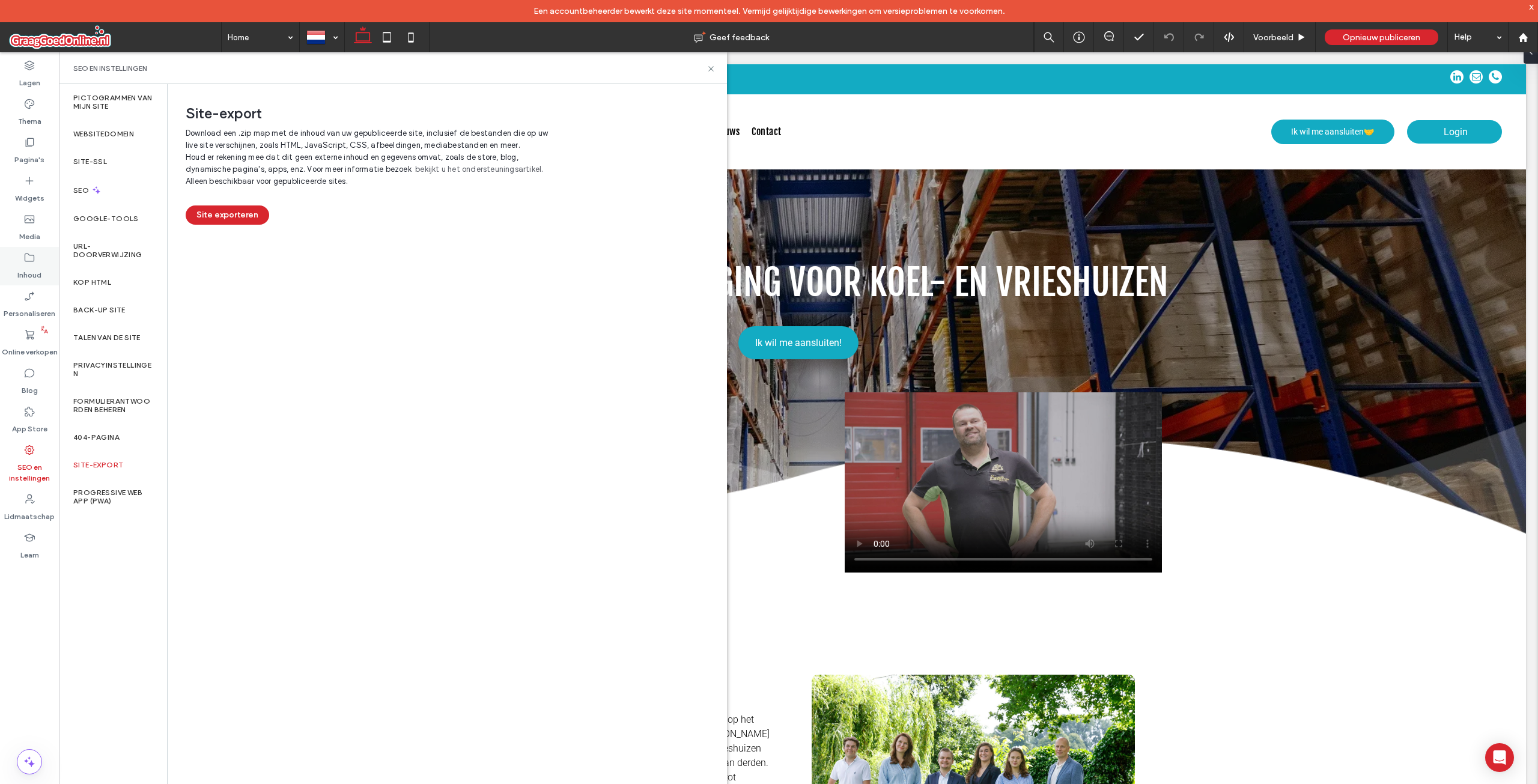
click at [46, 263] on div "Inhoud" at bounding box center [29, 265] width 59 height 38
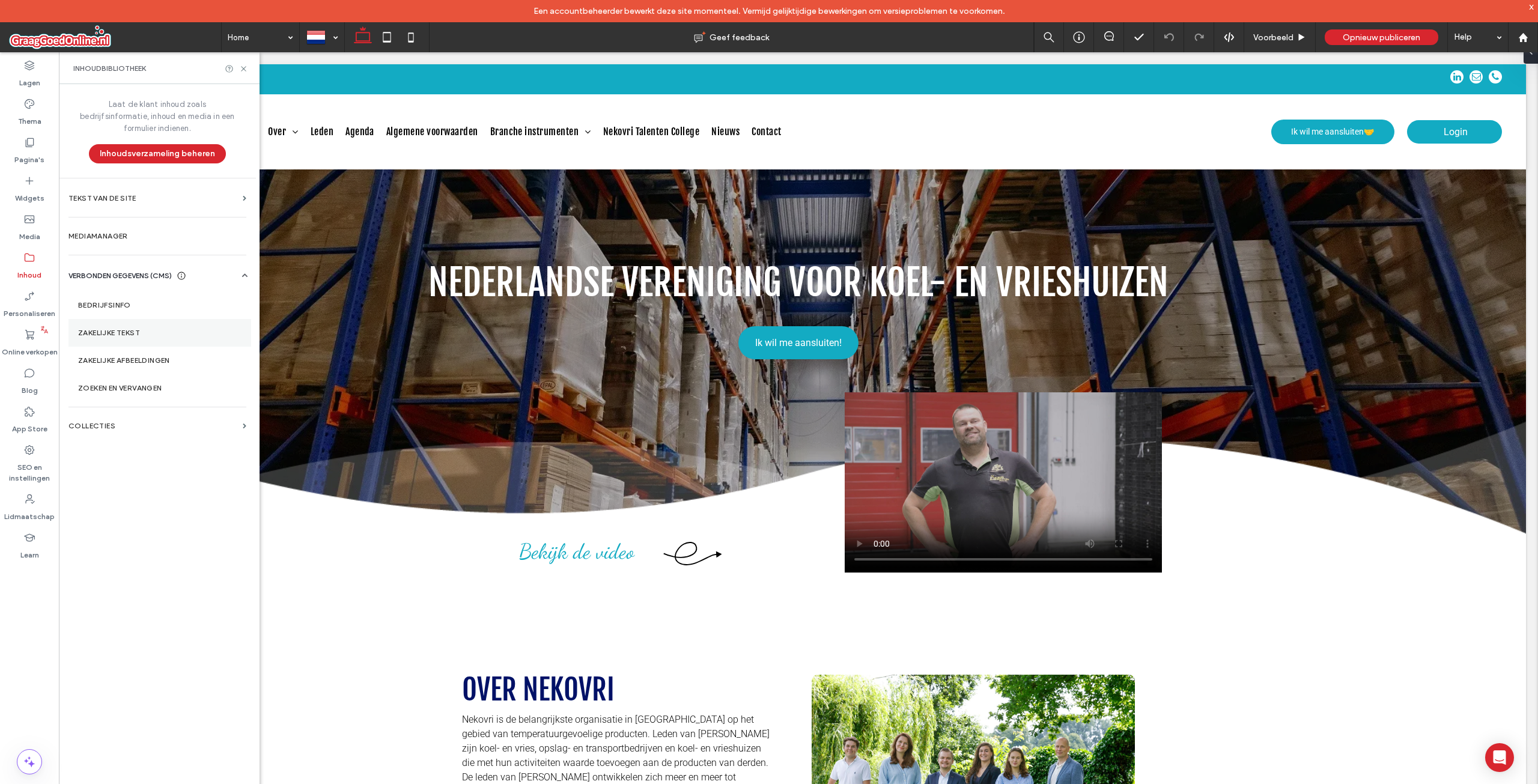
click at [141, 329] on label "Zakelijke tekst" at bounding box center [160, 333] width 164 height 8
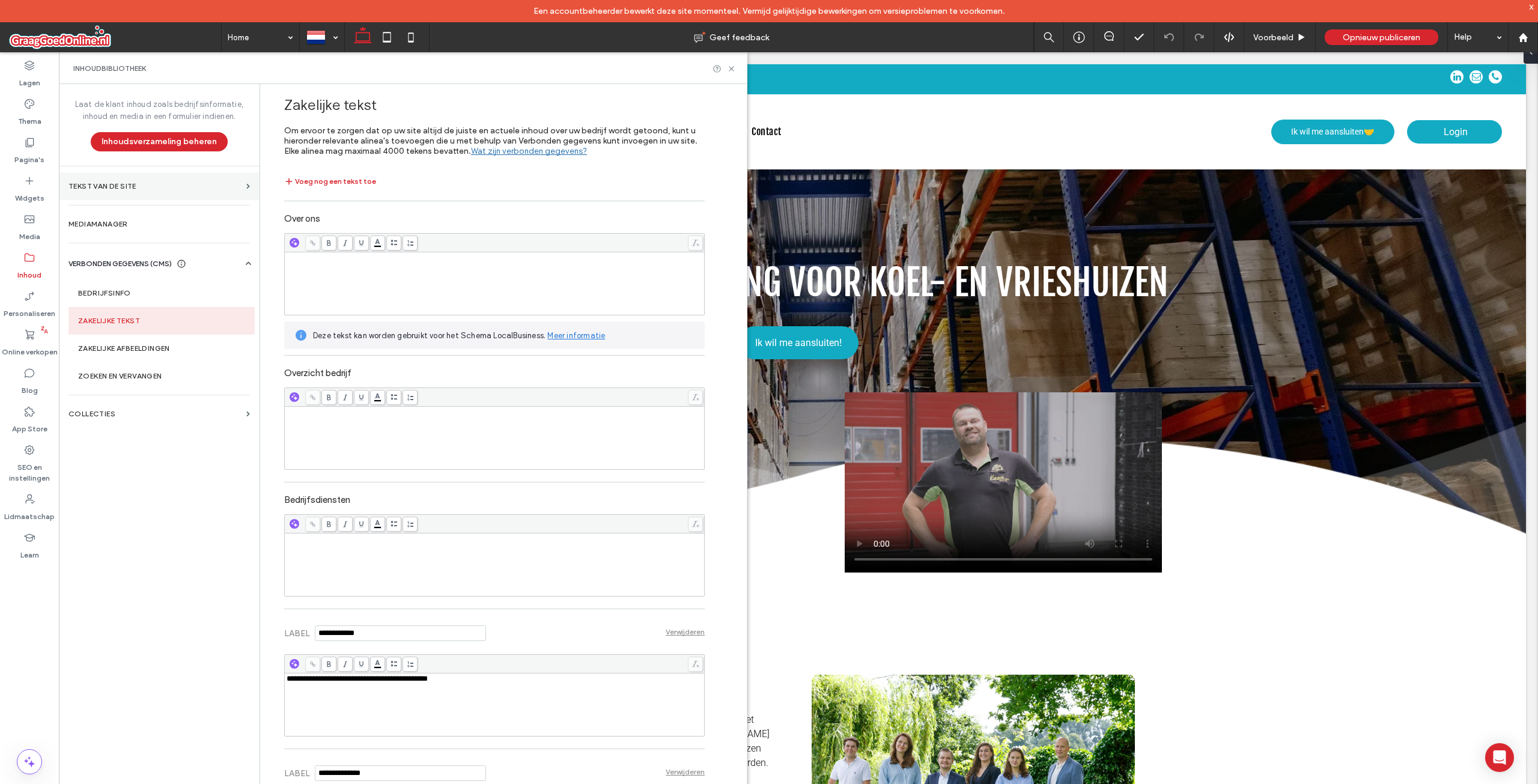
click at [109, 191] on section "Tekst van de site" at bounding box center [159, 186] width 200 height 28
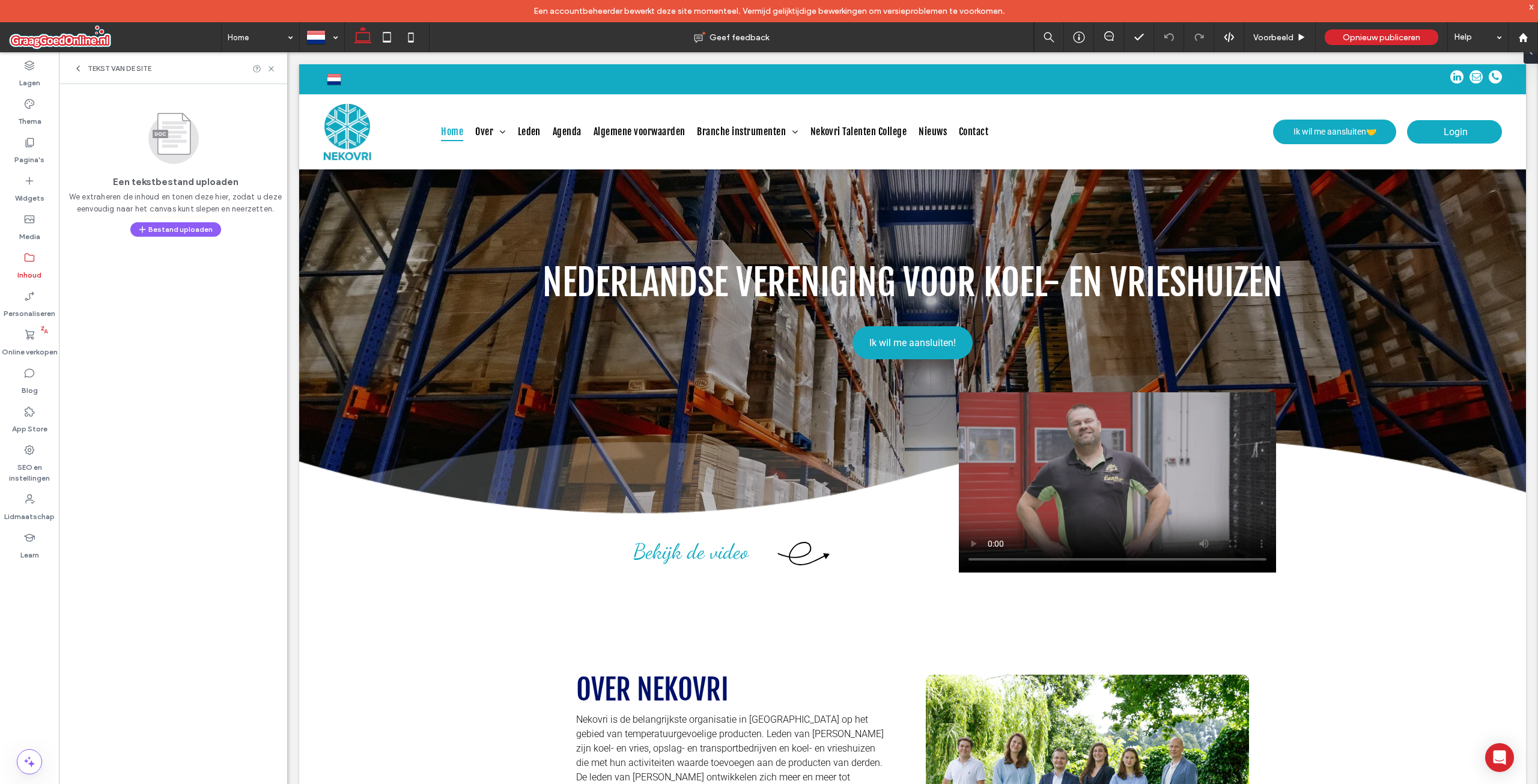
click at [84, 66] on div "Tekst van de site" at bounding box center [112, 69] width 78 height 10
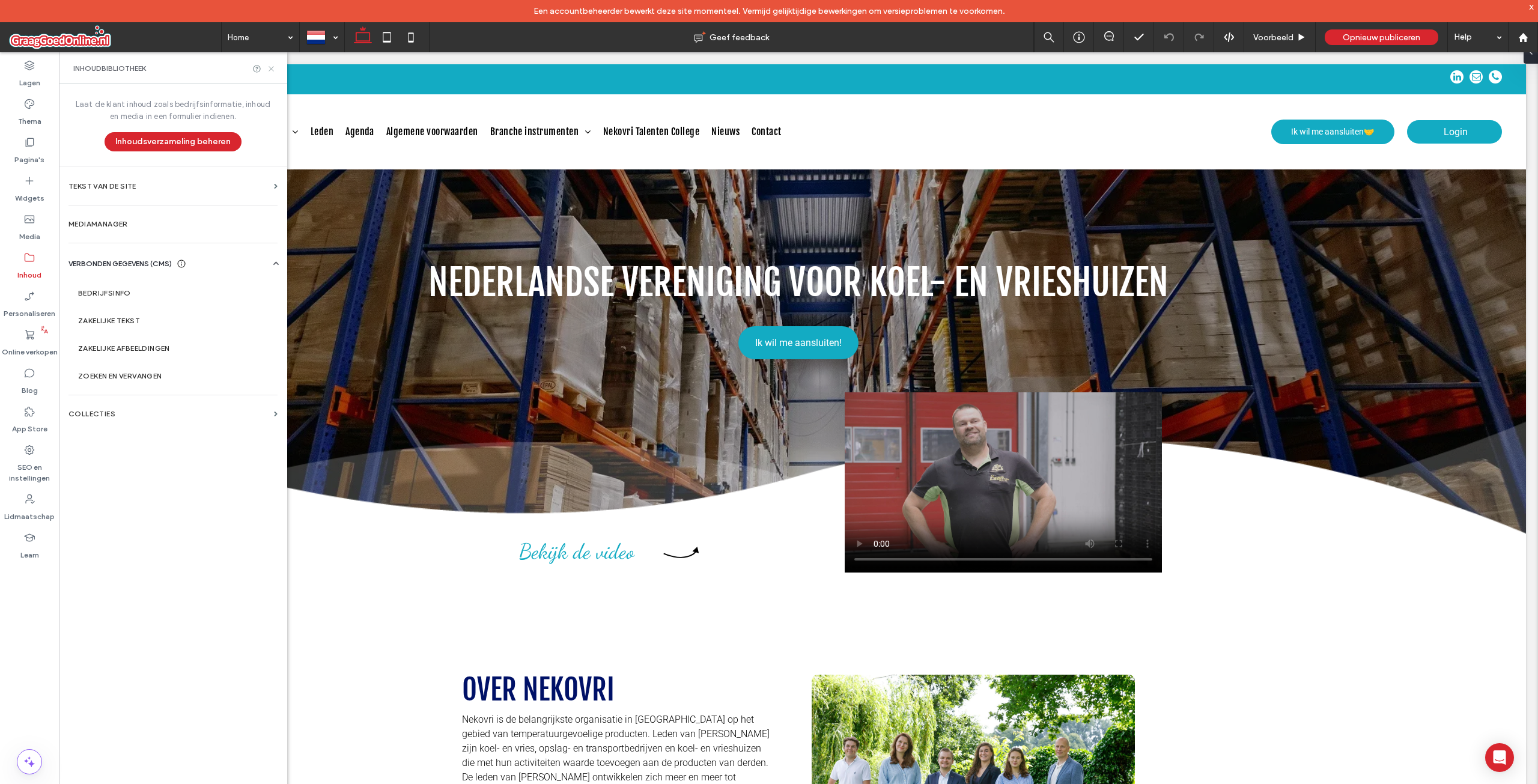
click at [272, 69] on use at bounding box center [270, 68] width 5 height 5
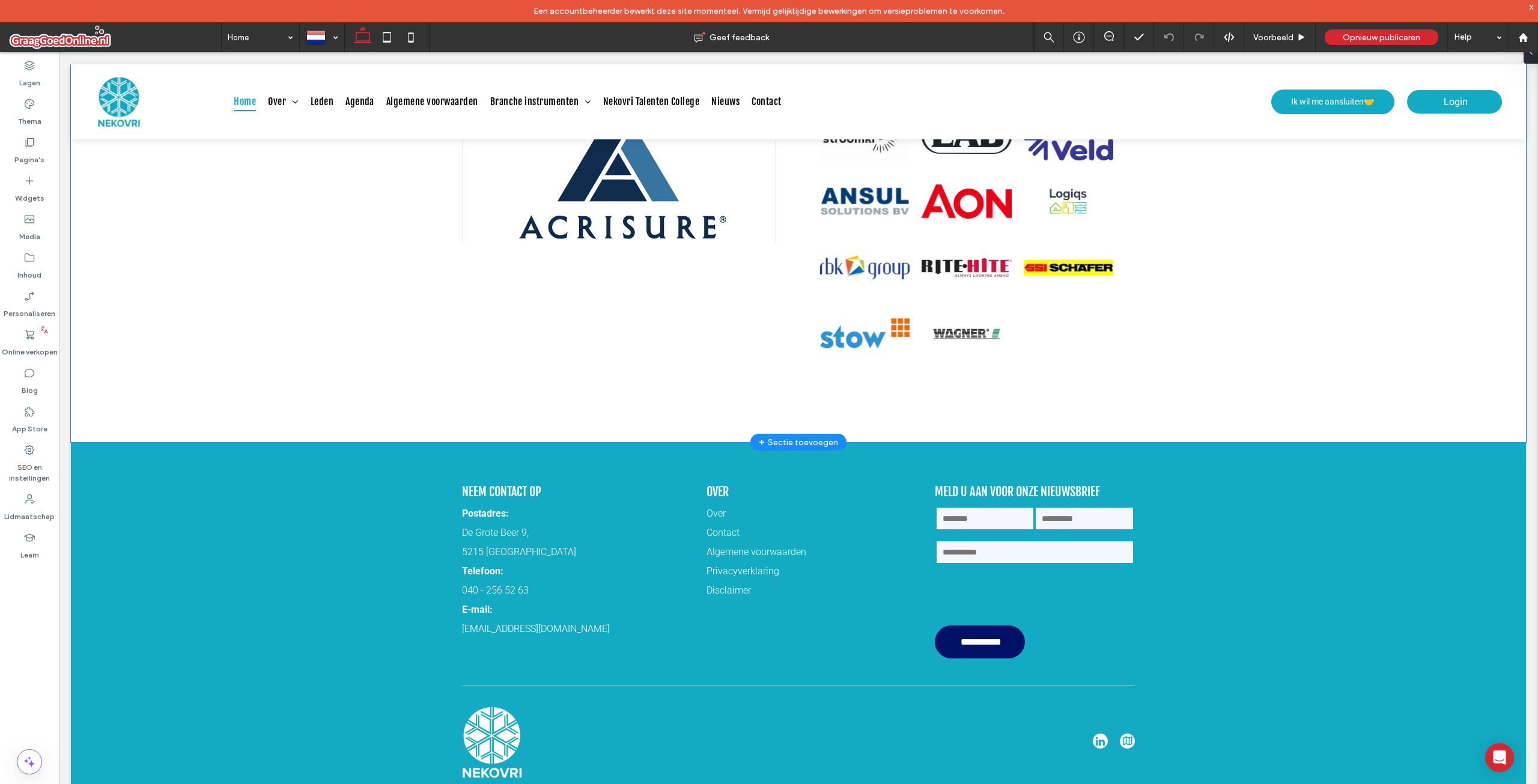
scroll to position [2289, 0]
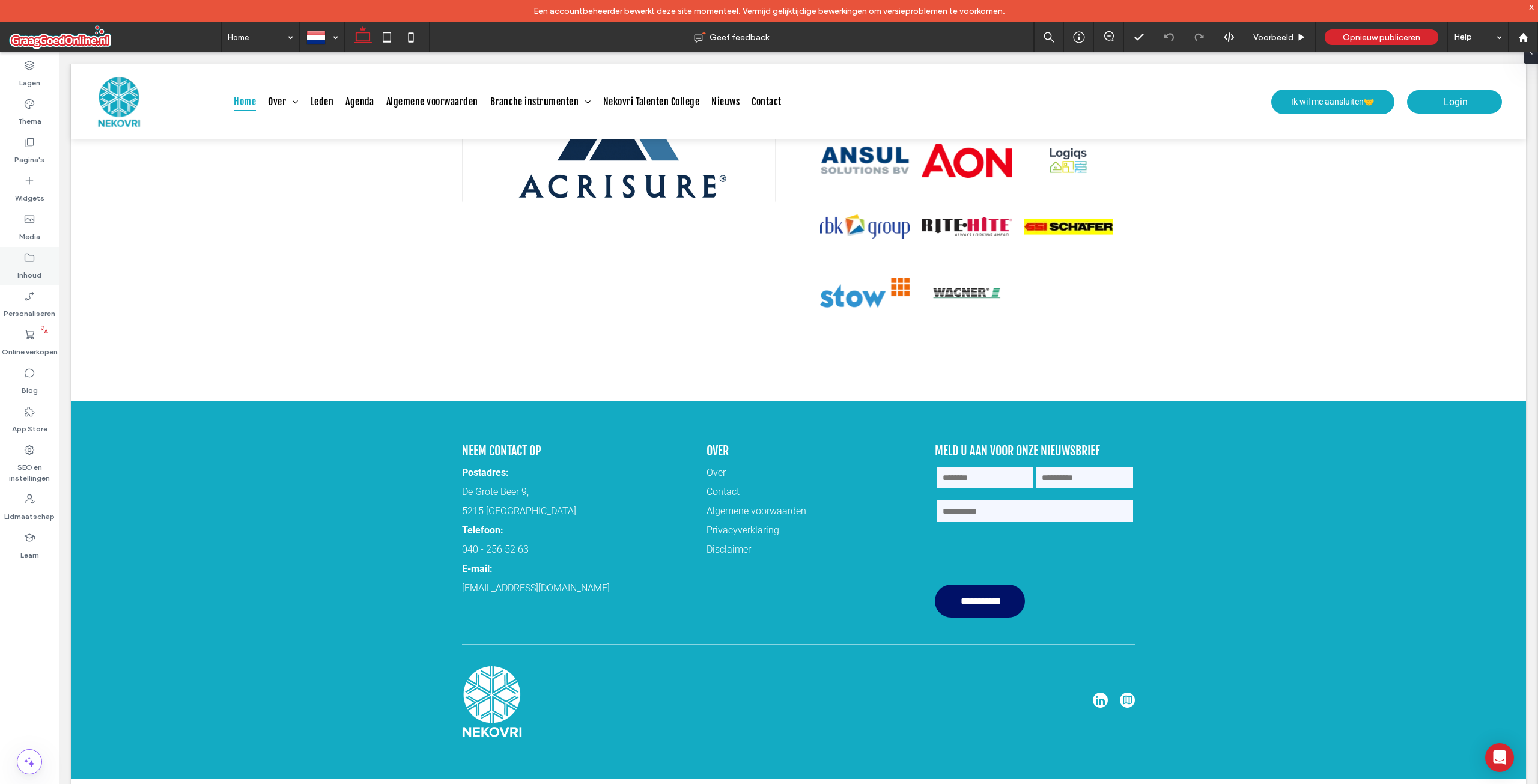
click at [31, 266] on label "Inhoud" at bounding box center [29, 272] width 24 height 17
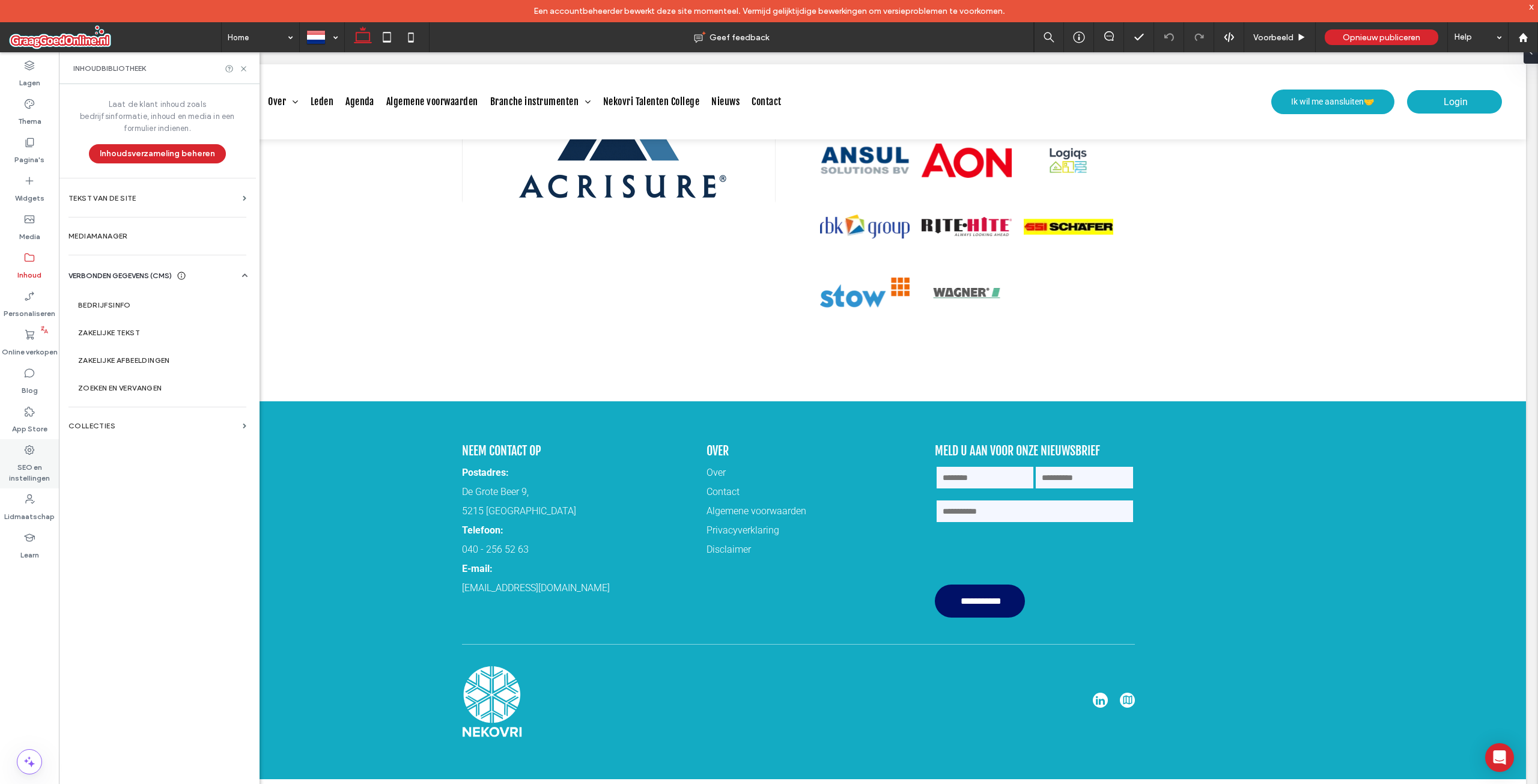
click at [36, 451] on div "SEO en instellingen" at bounding box center [29, 463] width 59 height 49
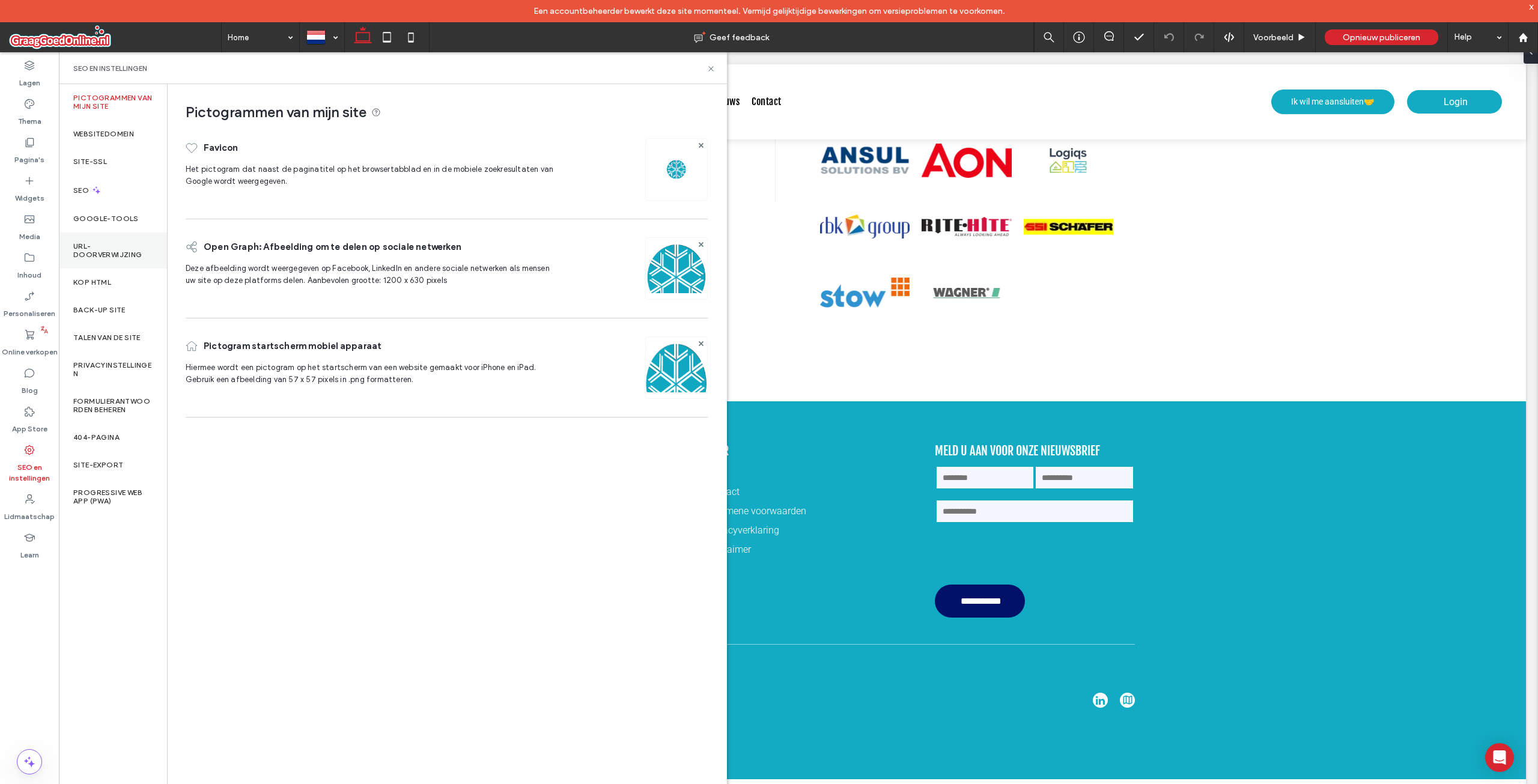
click at [110, 247] on label "URL-doorverwijzing" at bounding box center [113, 250] width 79 height 17
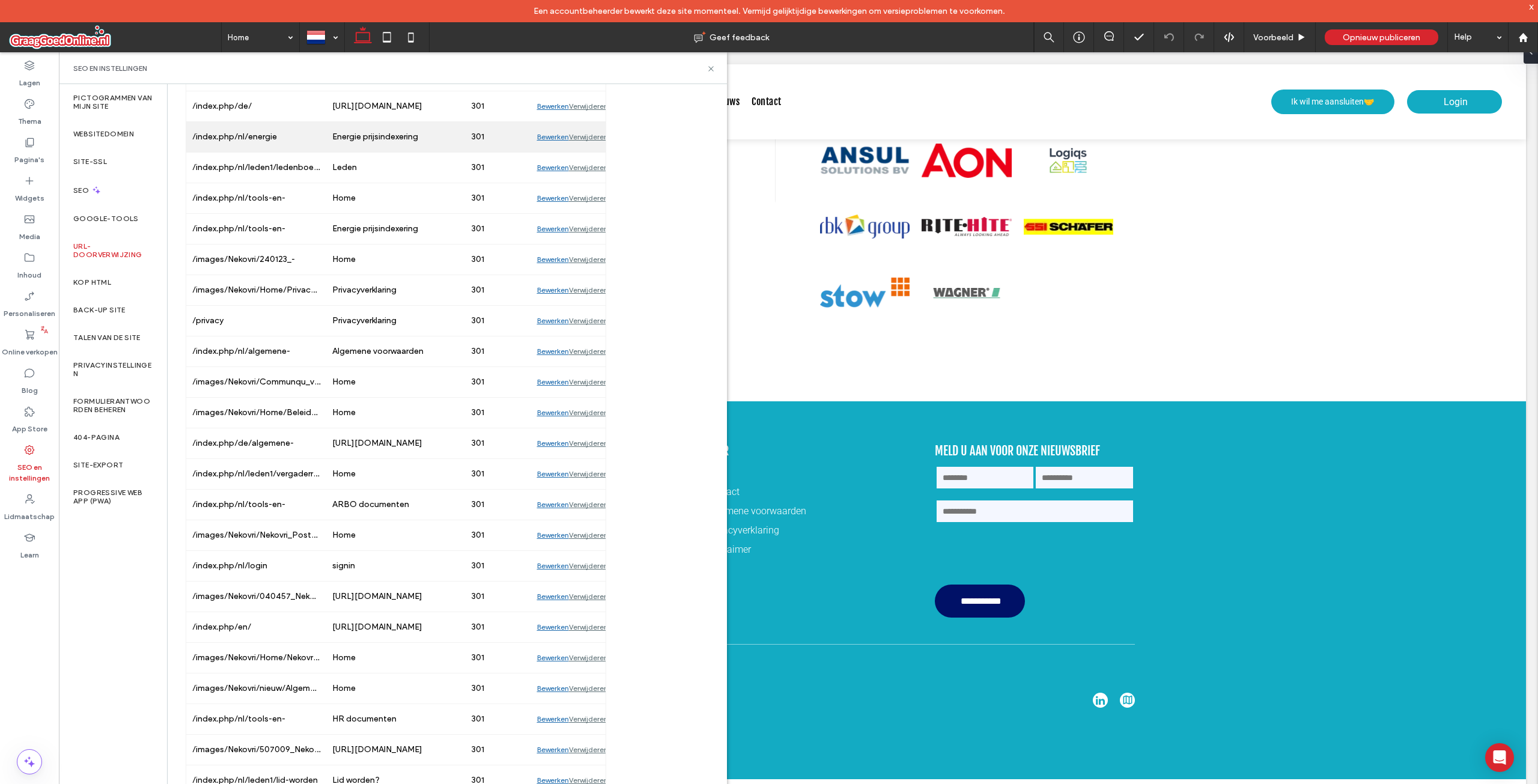
scroll to position [711, 0]
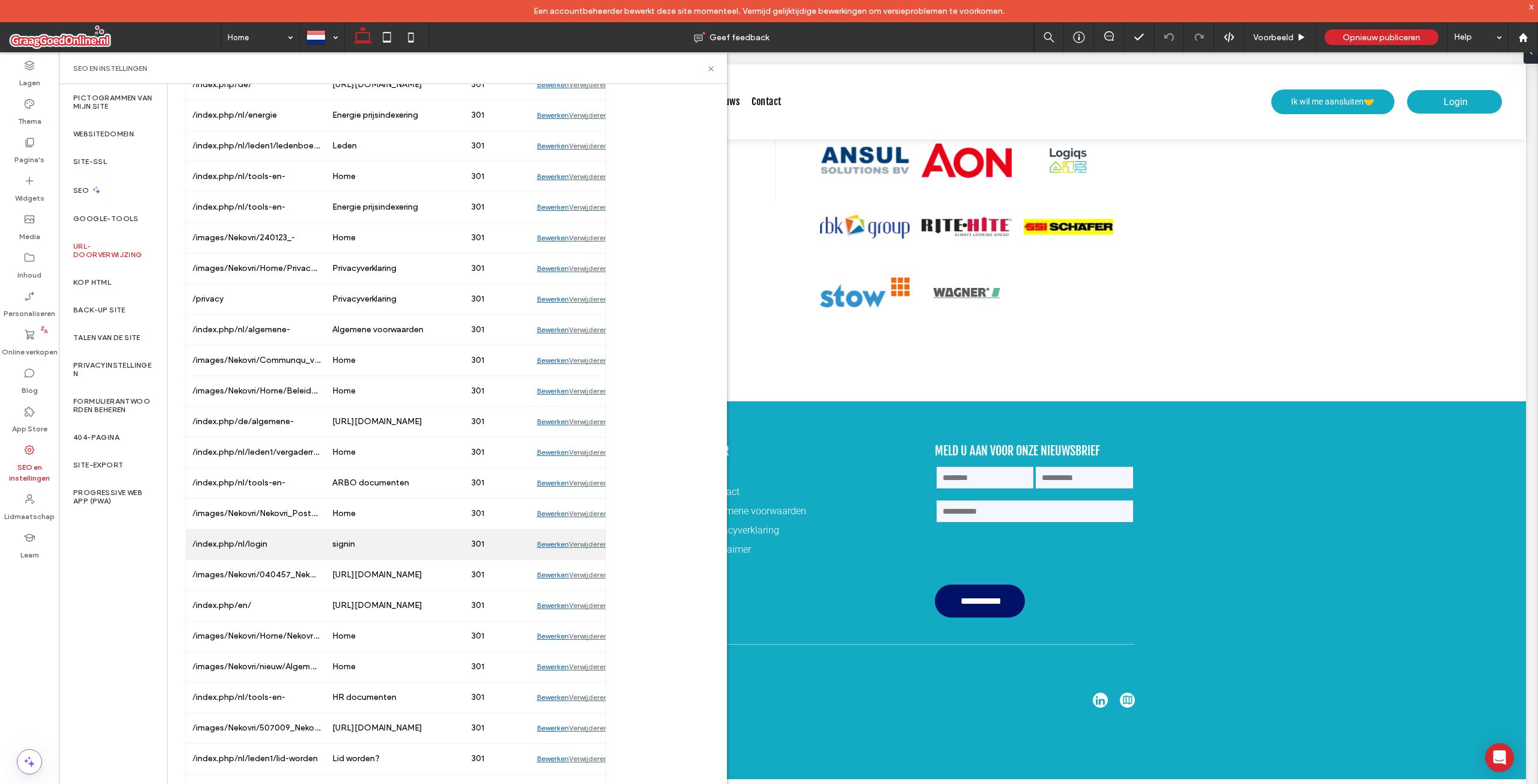
click at [546, 533] on div "Bewerken" at bounding box center [553, 543] width 32 height 30
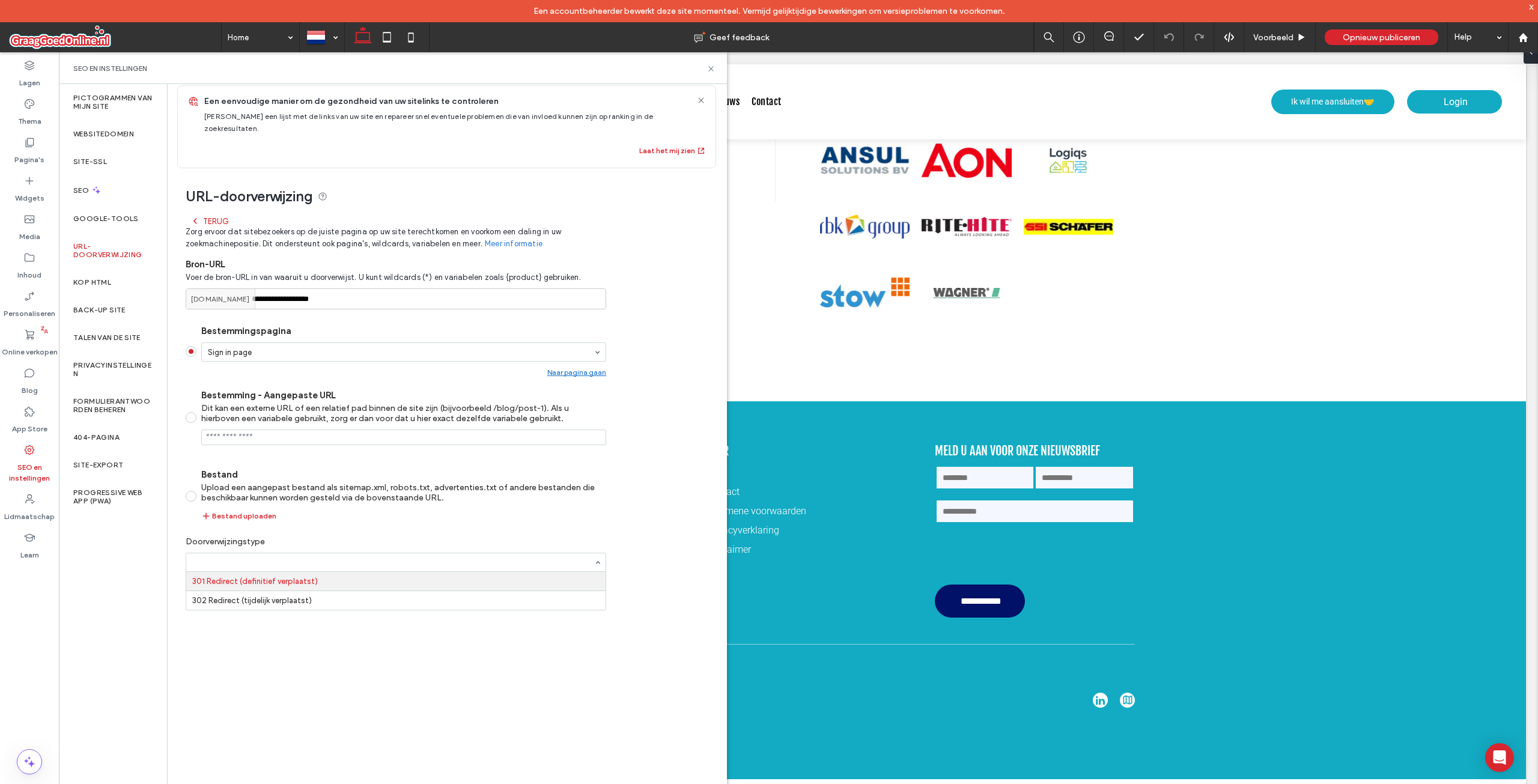
click at [332, 530] on label "Doorverwijzingstype" at bounding box center [396, 541] width 421 height 22
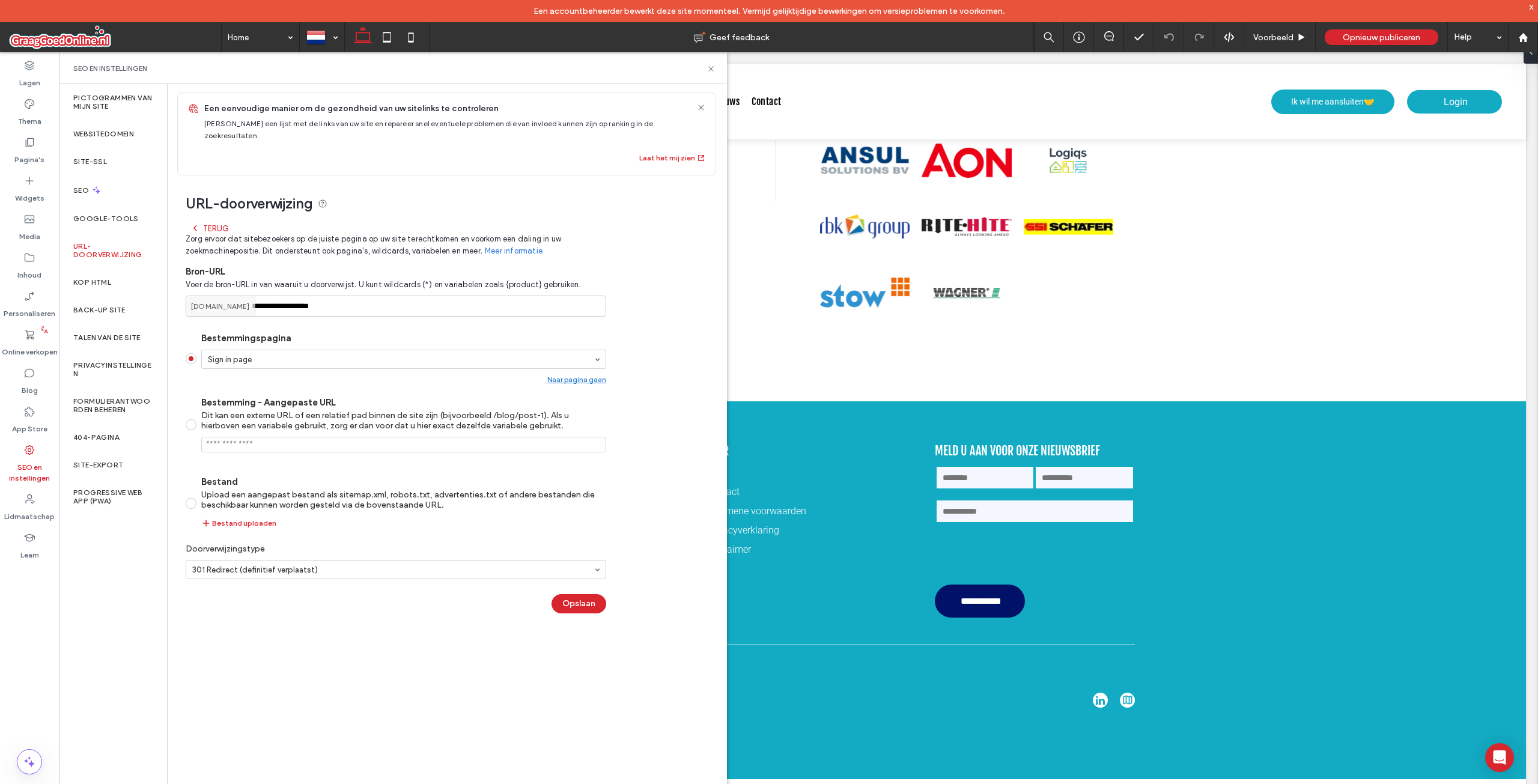
scroll to position [0, 0]
click at [214, 226] on div "Terug" at bounding box center [209, 231] width 38 height 10
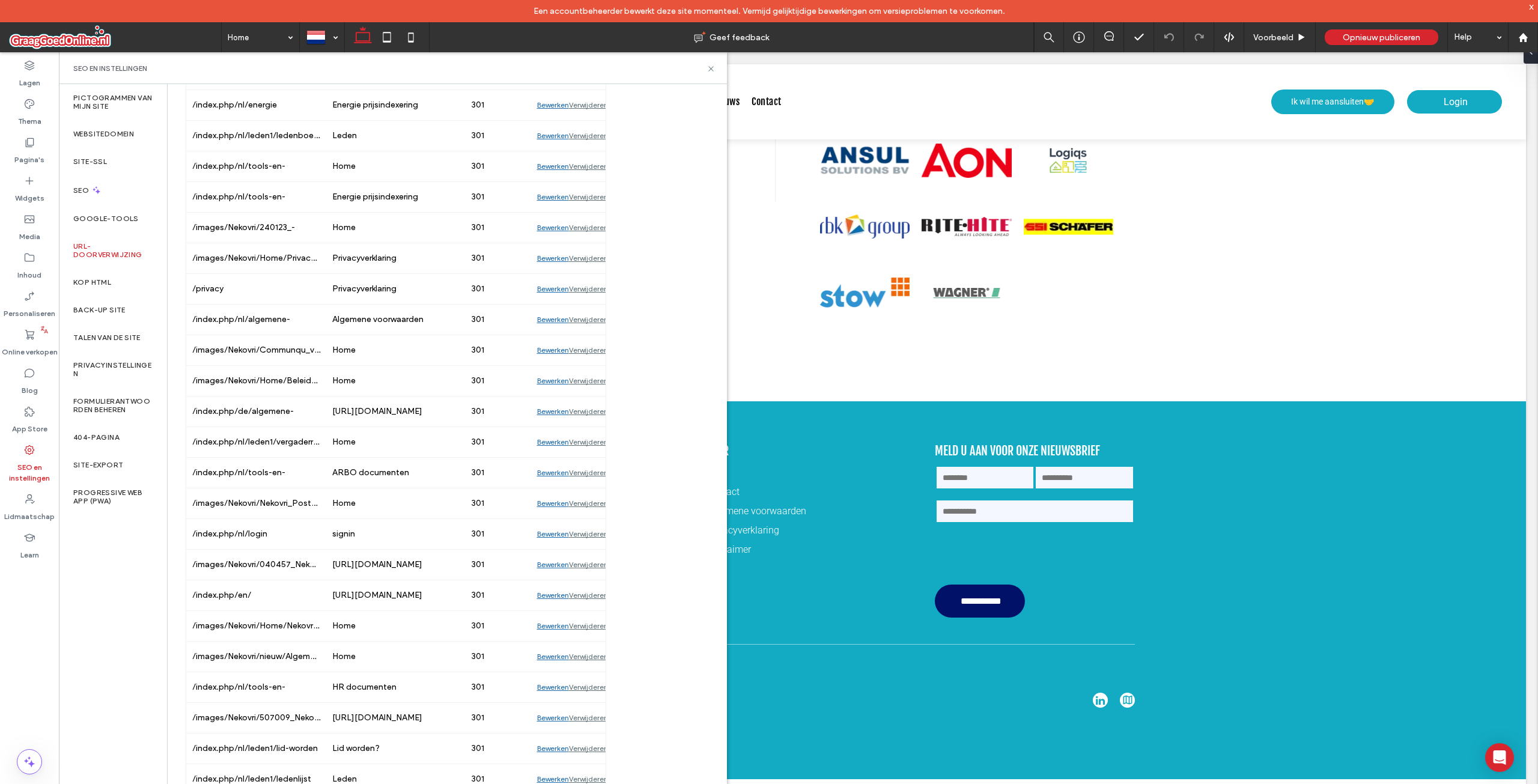
scroll to position [830, 0]
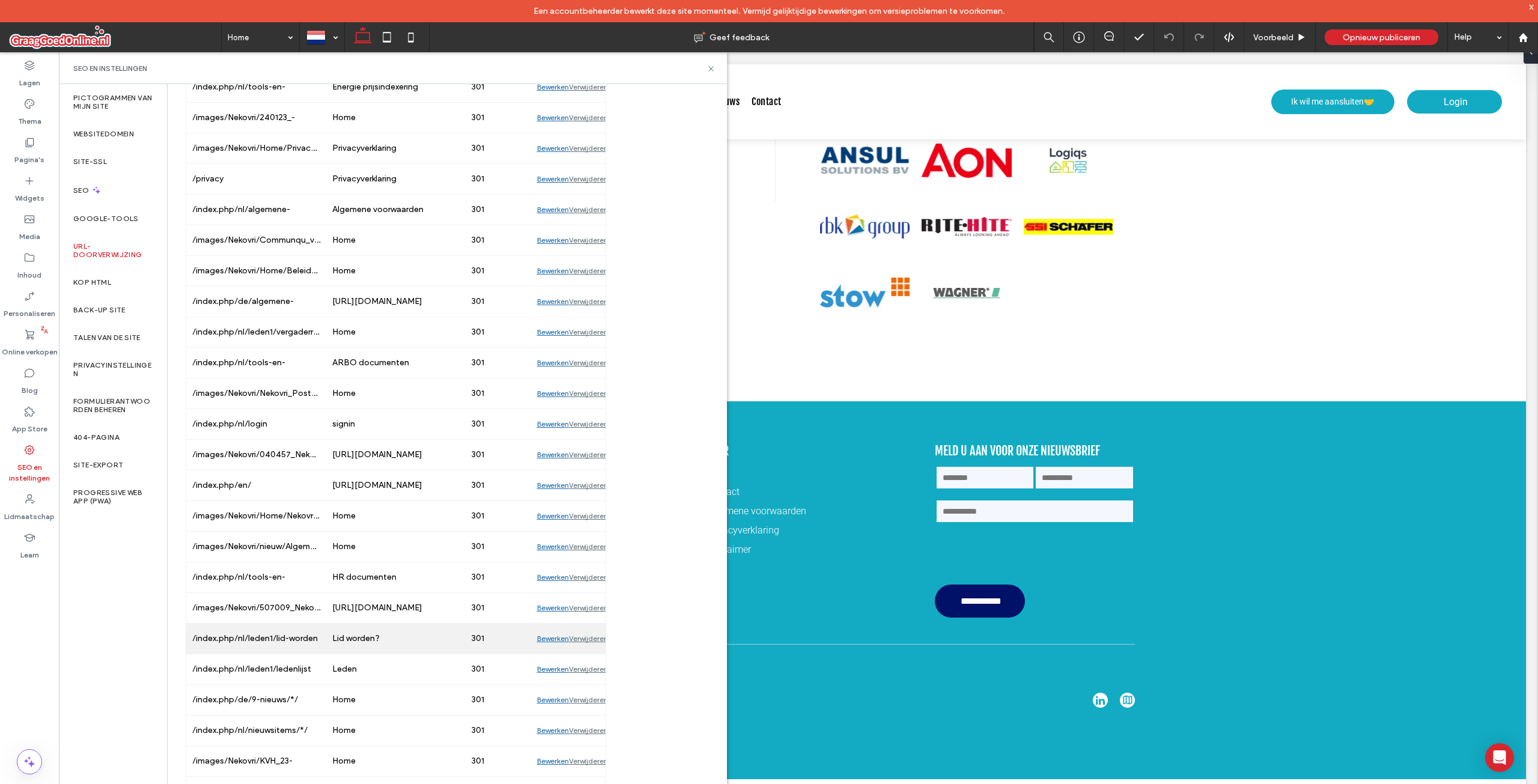
click at [546, 625] on div "Bewerken" at bounding box center [553, 638] width 32 height 30
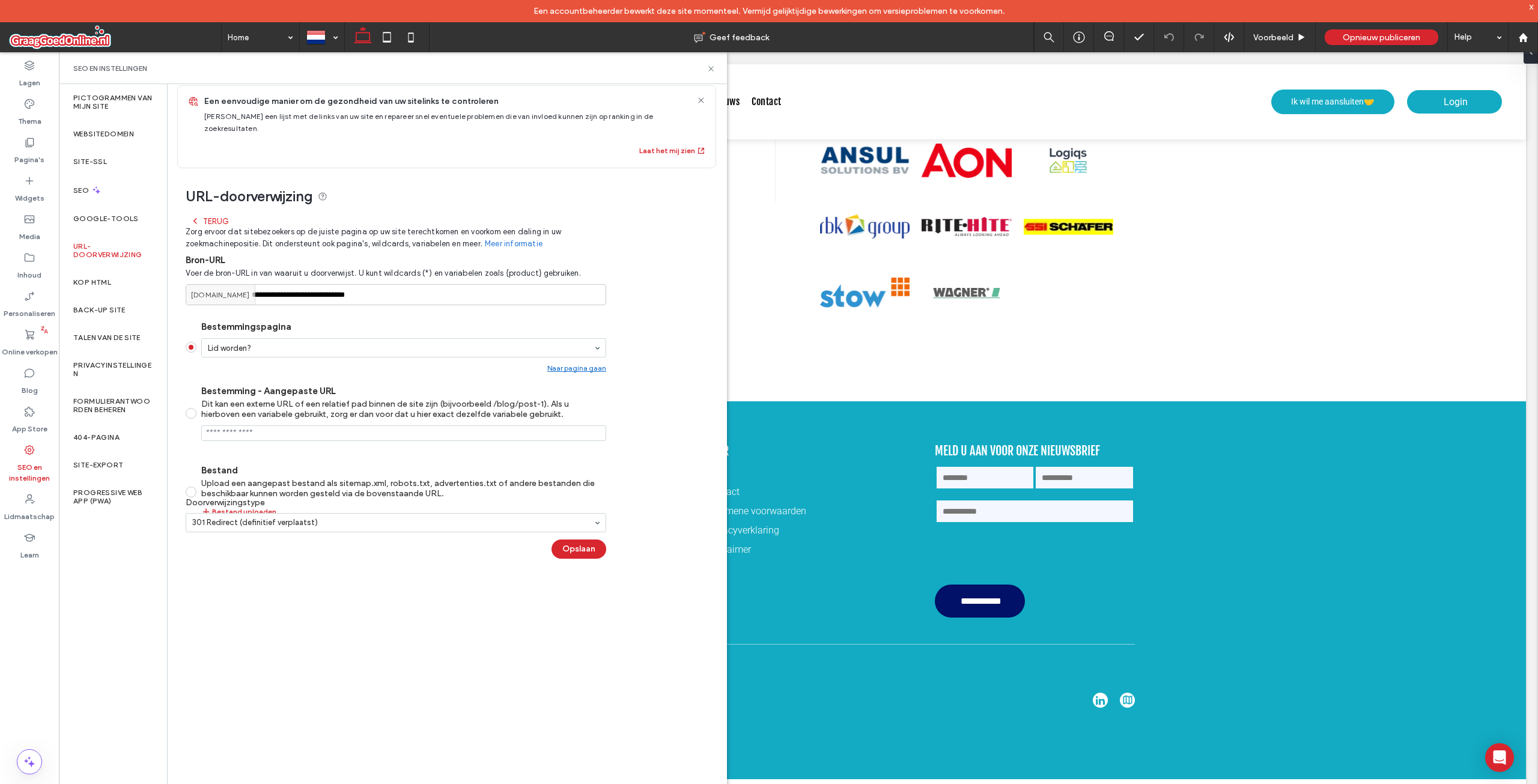
scroll to position [10, 0]
click at [202, 216] on div "Terug" at bounding box center [209, 221] width 38 height 10
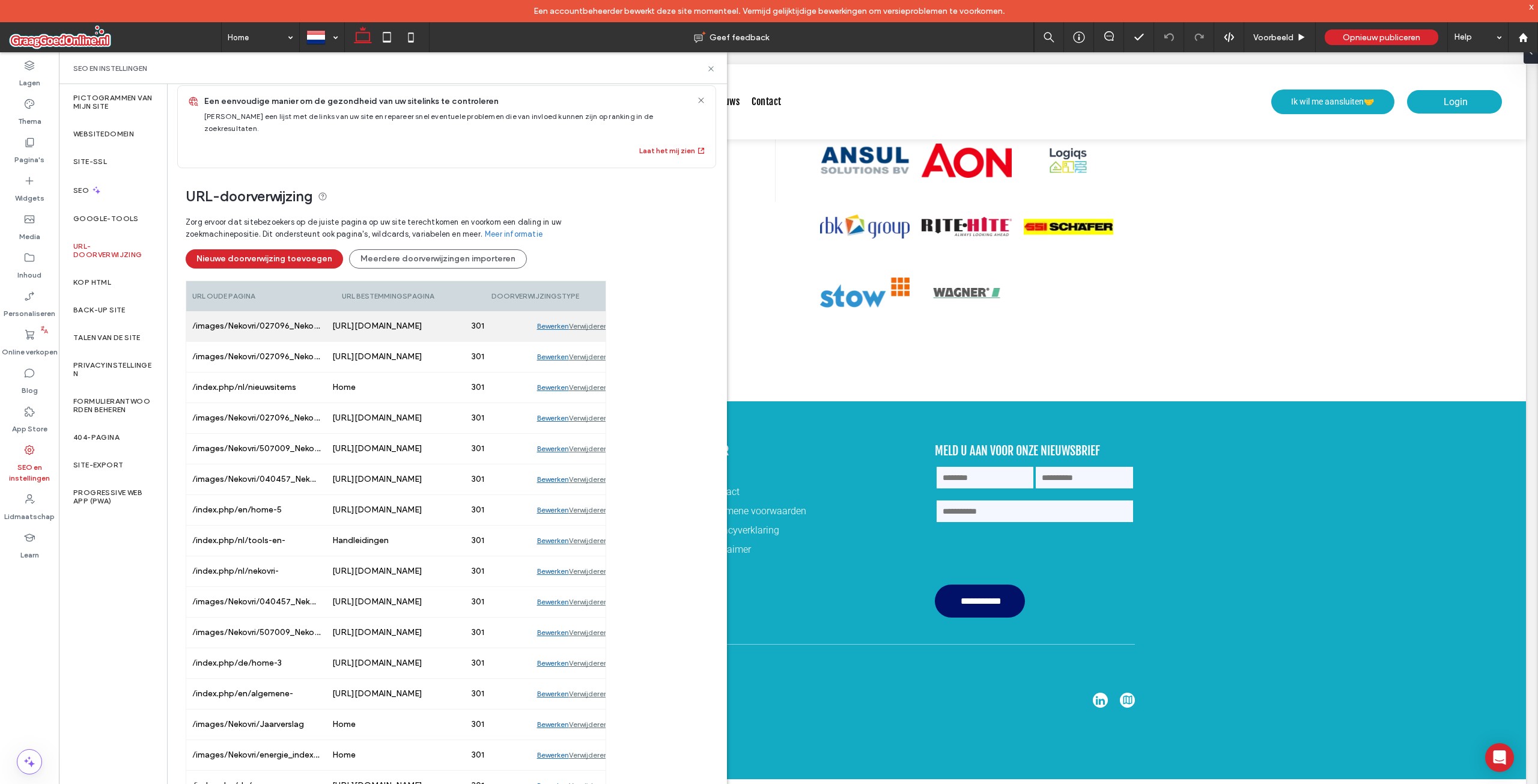
click at [551, 313] on div "Bewerken" at bounding box center [553, 326] width 32 height 30
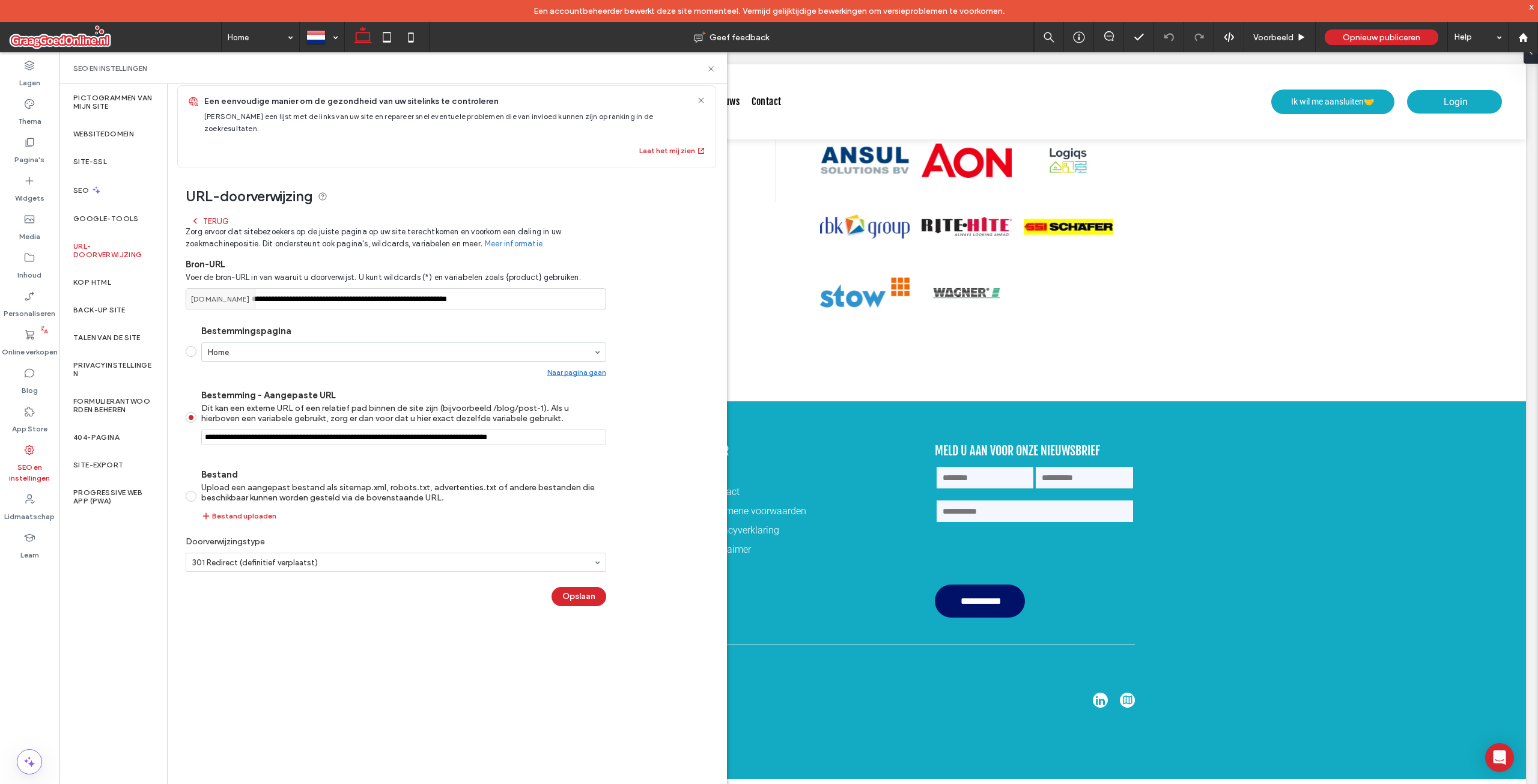
click at [207, 216] on div "Terug" at bounding box center [209, 221] width 38 height 10
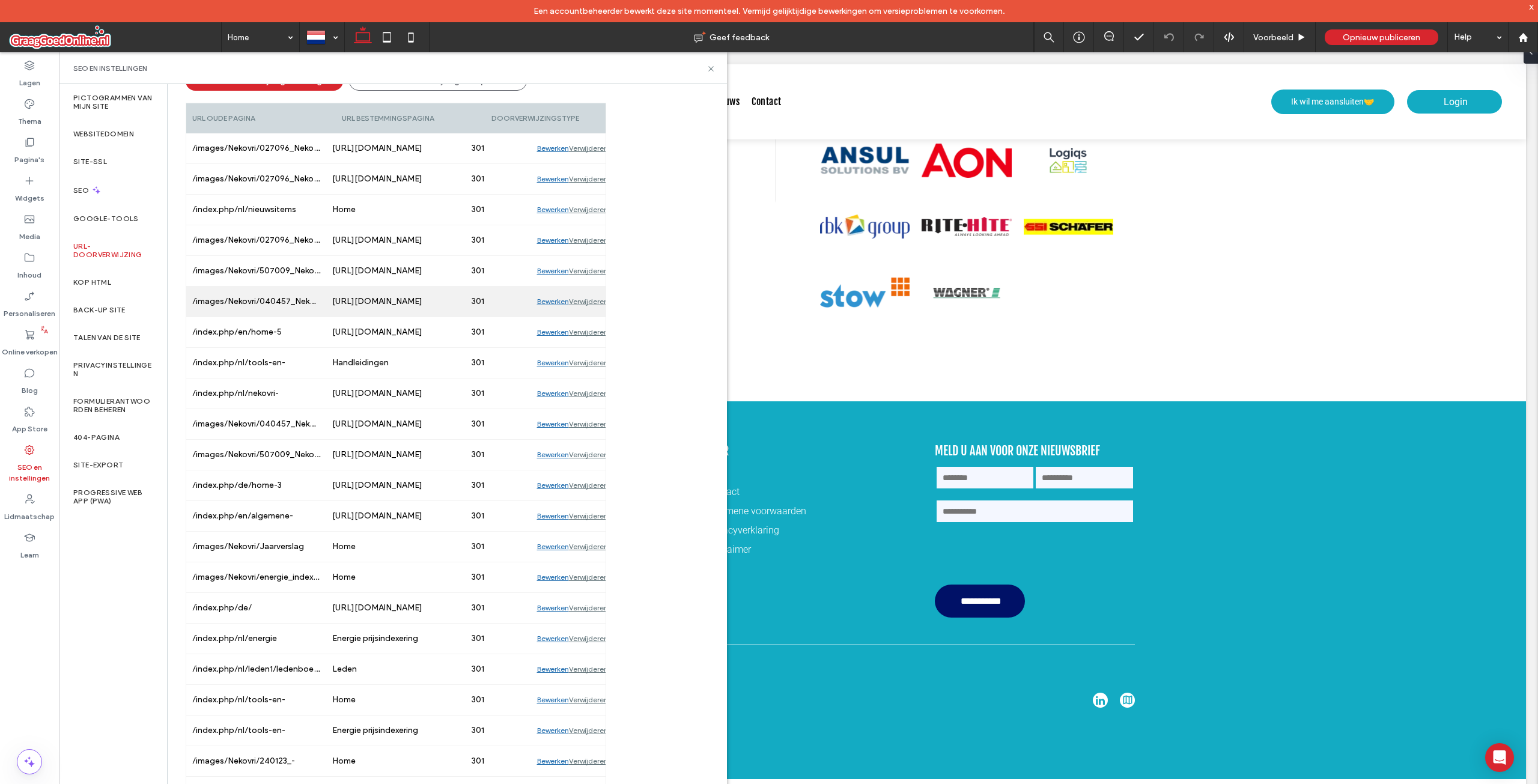
scroll to position [190, 0]
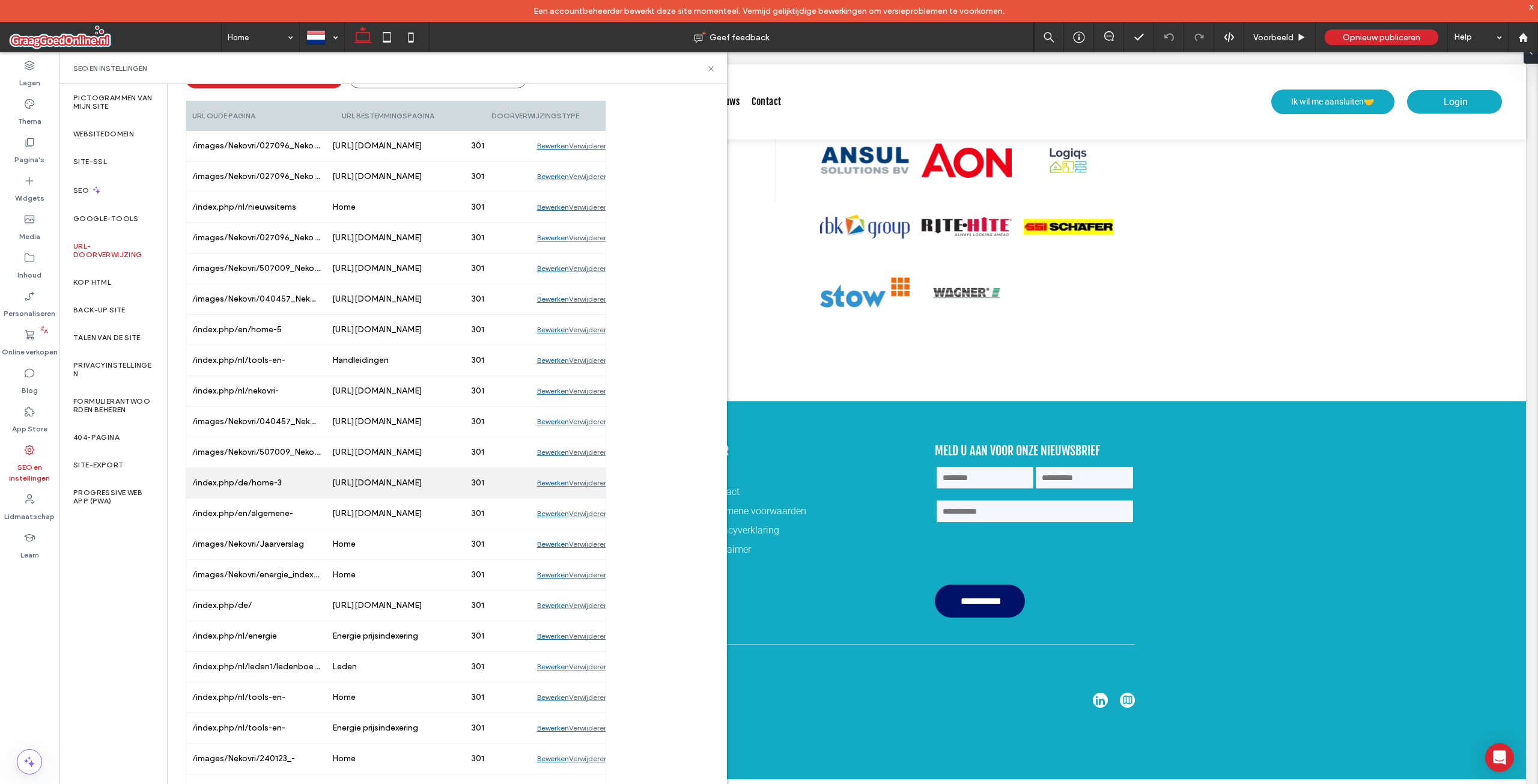
click at [543, 471] on div "Bewerken" at bounding box center [553, 482] width 32 height 30
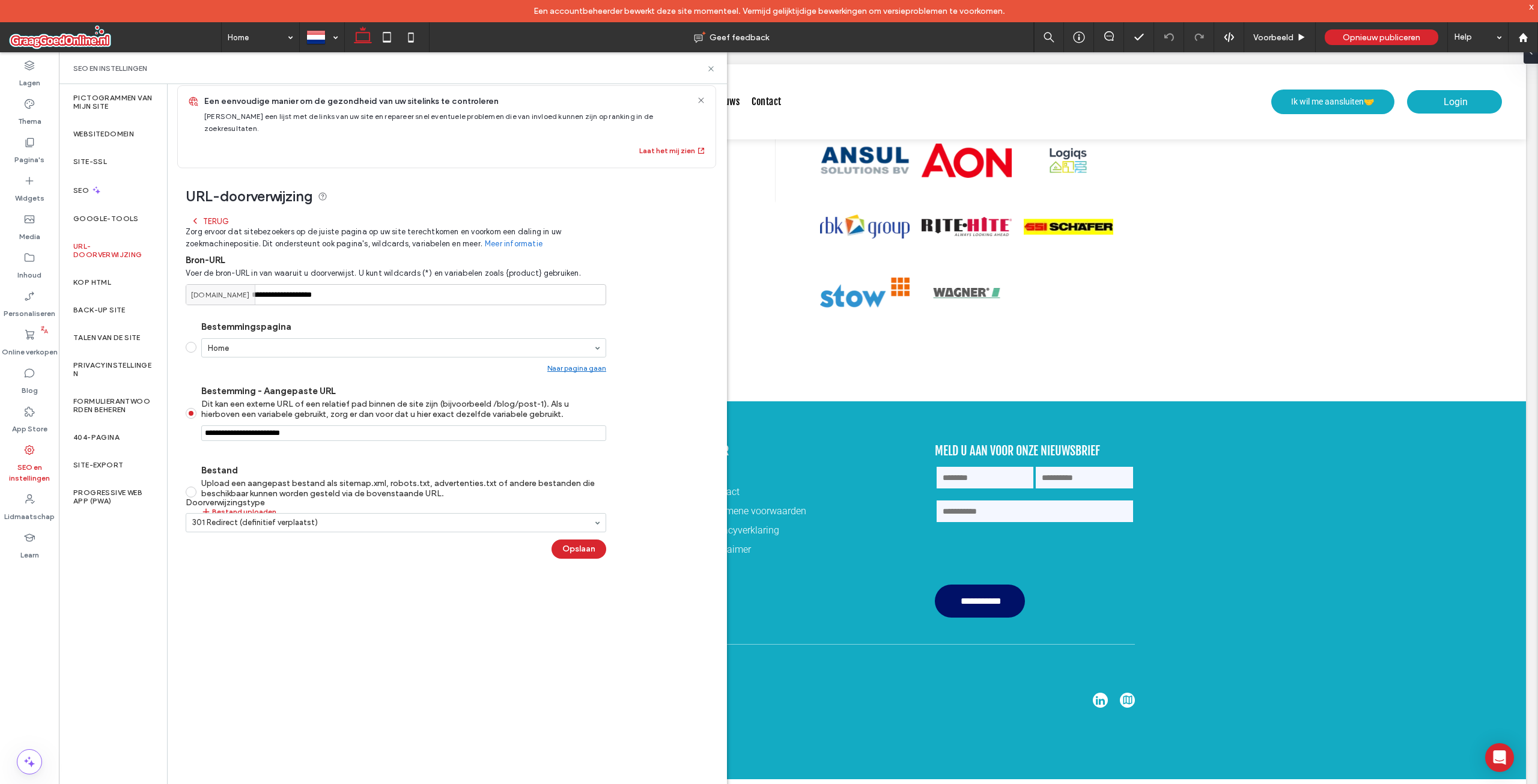
scroll to position [10, 0]
click at [225, 216] on div "Terug" at bounding box center [209, 221] width 38 height 10
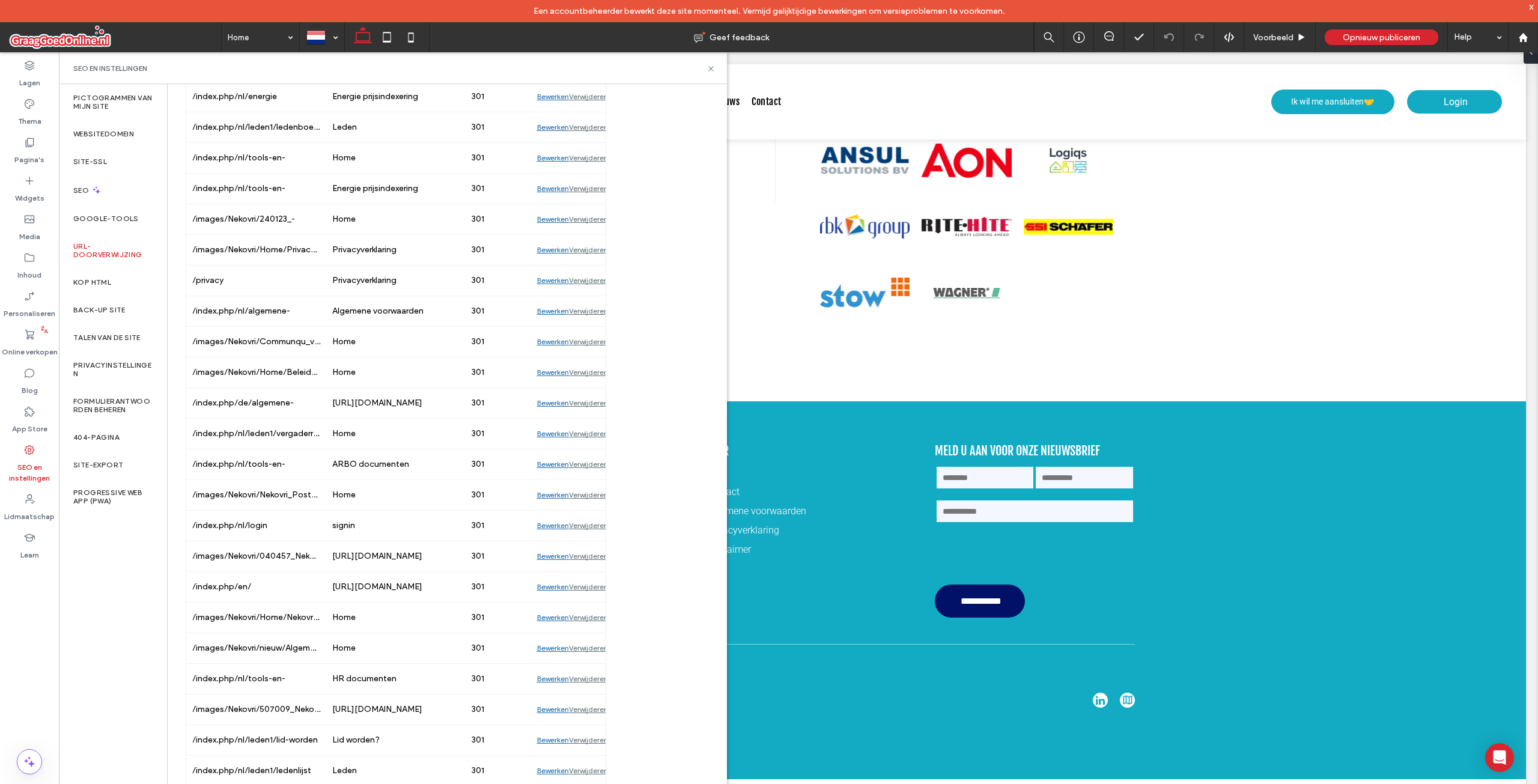
scroll to position [731, 0]
click at [542, 389] on div "Bewerken" at bounding box center [553, 401] width 32 height 30
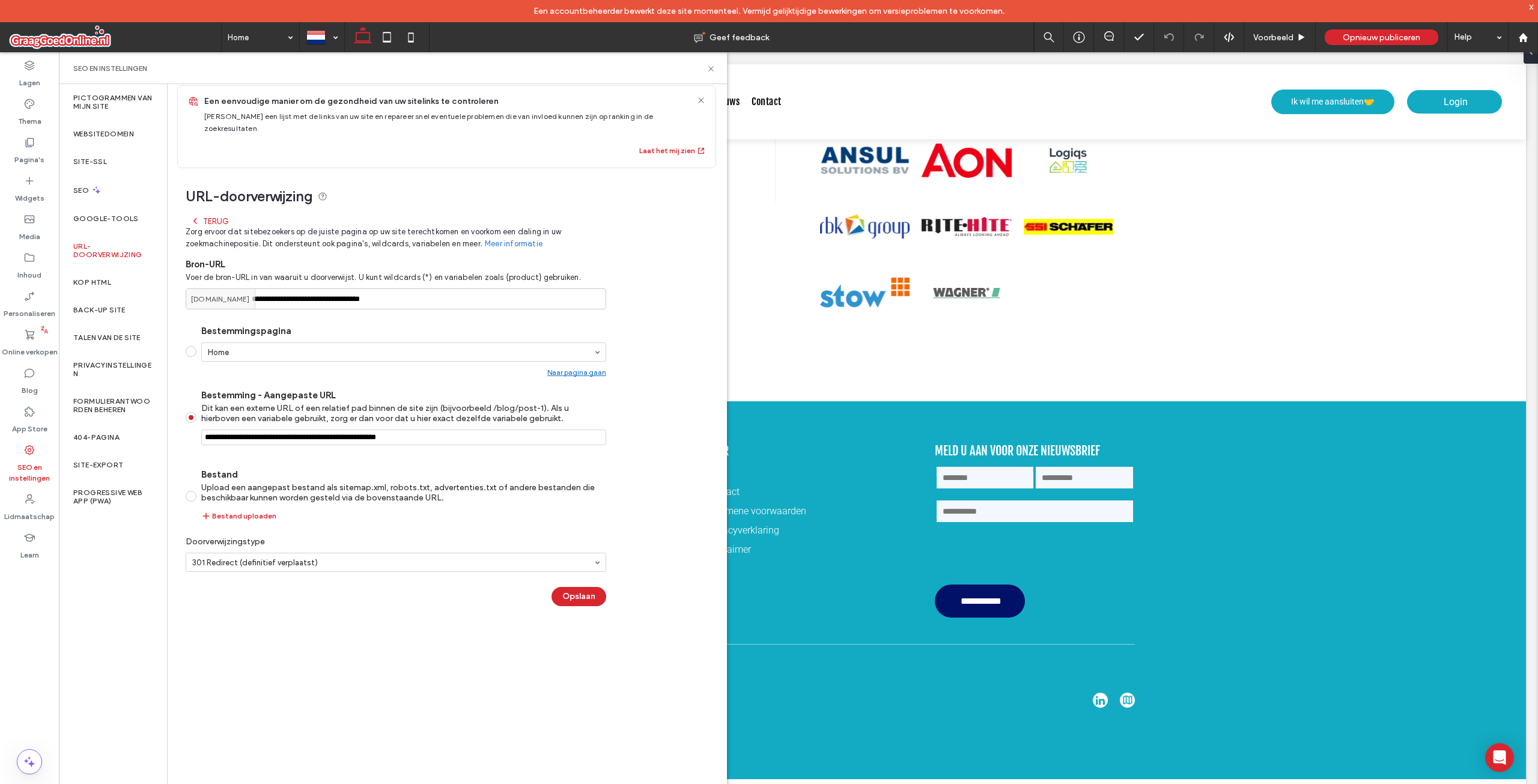
click at [205, 216] on div "Terug" at bounding box center [209, 221] width 38 height 10
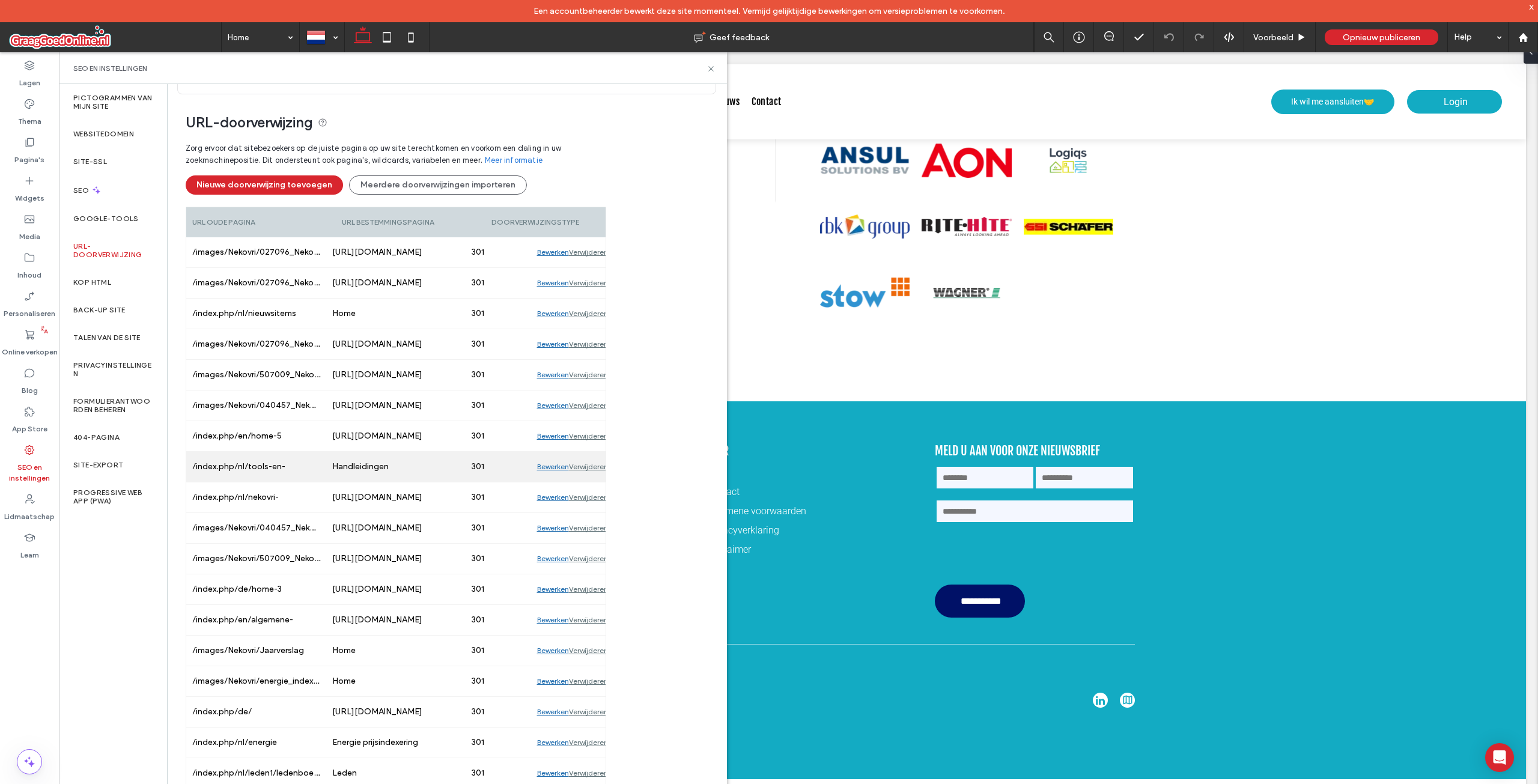
scroll to position [190, 0]
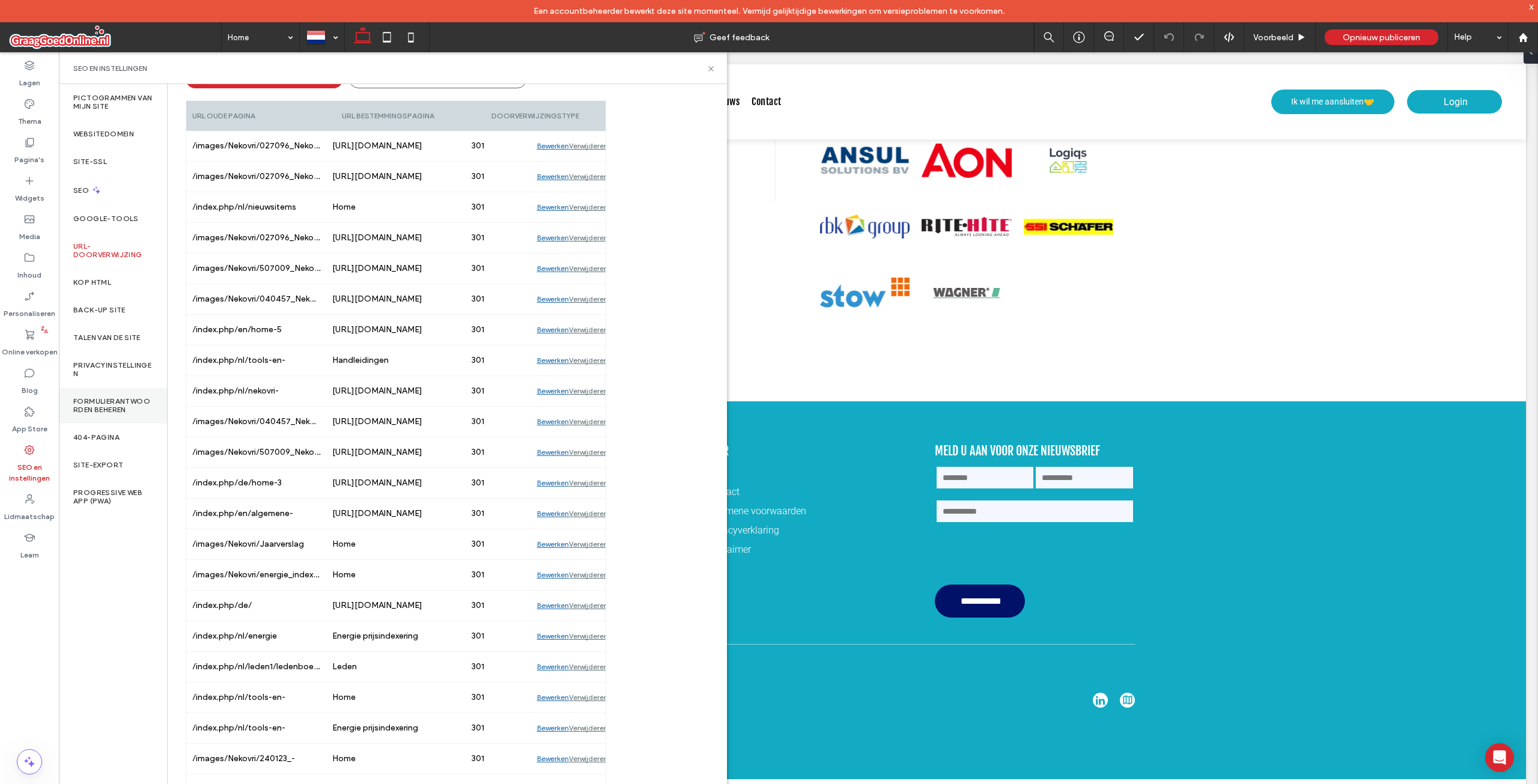
click at [122, 406] on label "Formulierantwoorden beheren" at bounding box center [113, 406] width 79 height 17
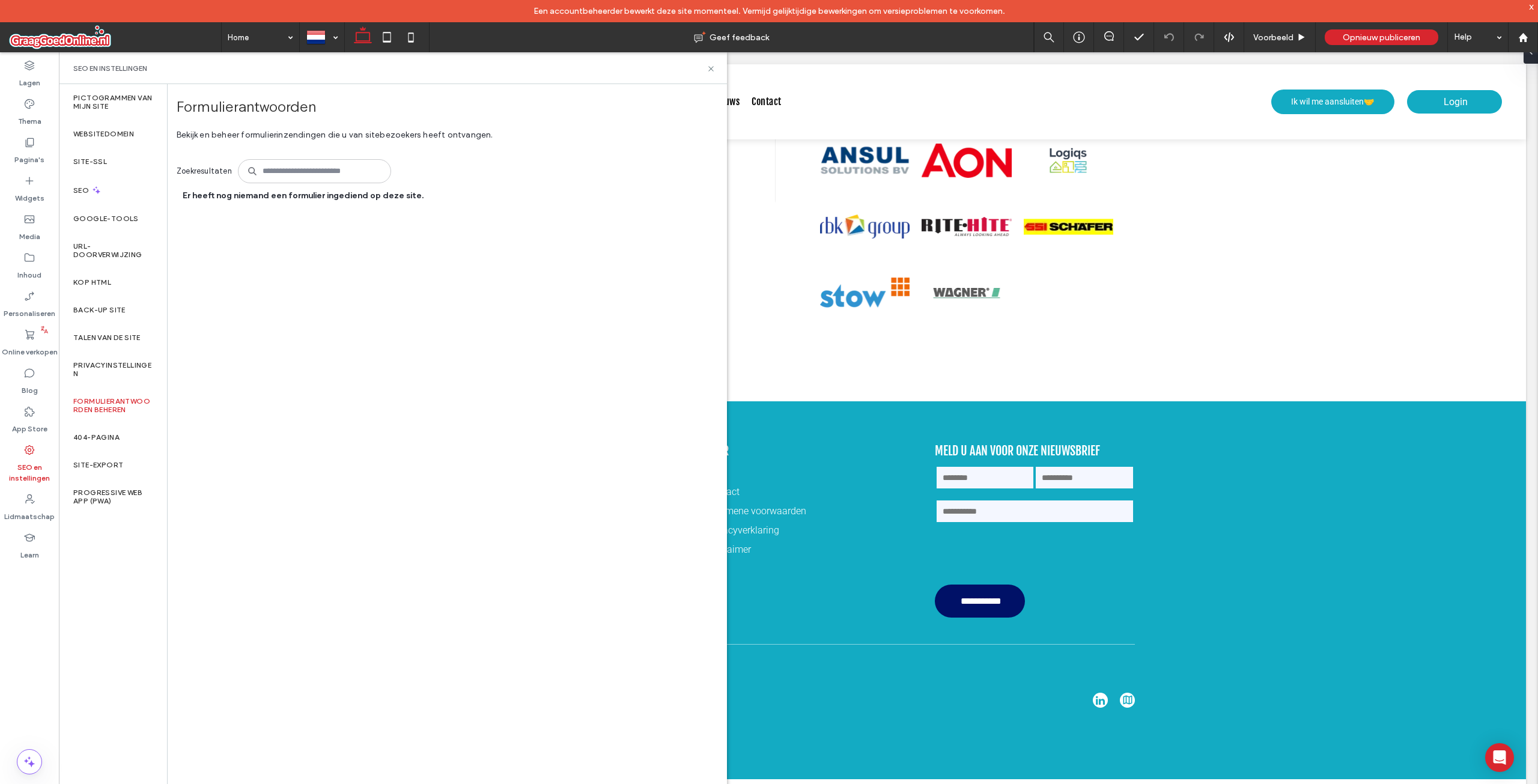
click at [241, 197] on span "Er heeft nog niemand een formulier ingediend op deze site." at bounding box center [300, 195] width 247 height 10
click at [93, 378] on div "Privacyinstellingen" at bounding box center [113, 369] width 108 height 36
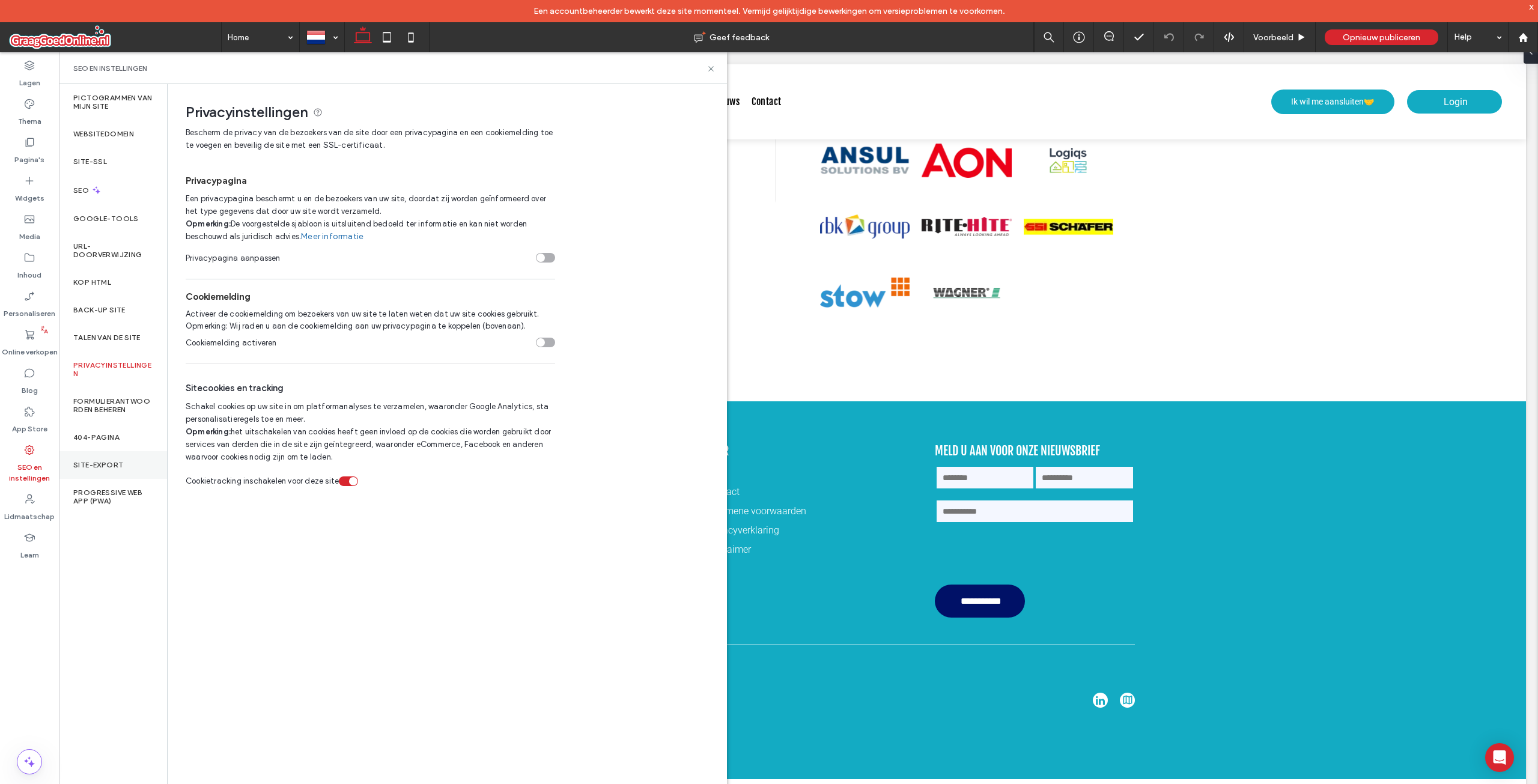
click at [123, 468] on div "Site-export" at bounding box center [113, 465] width 108 height 28
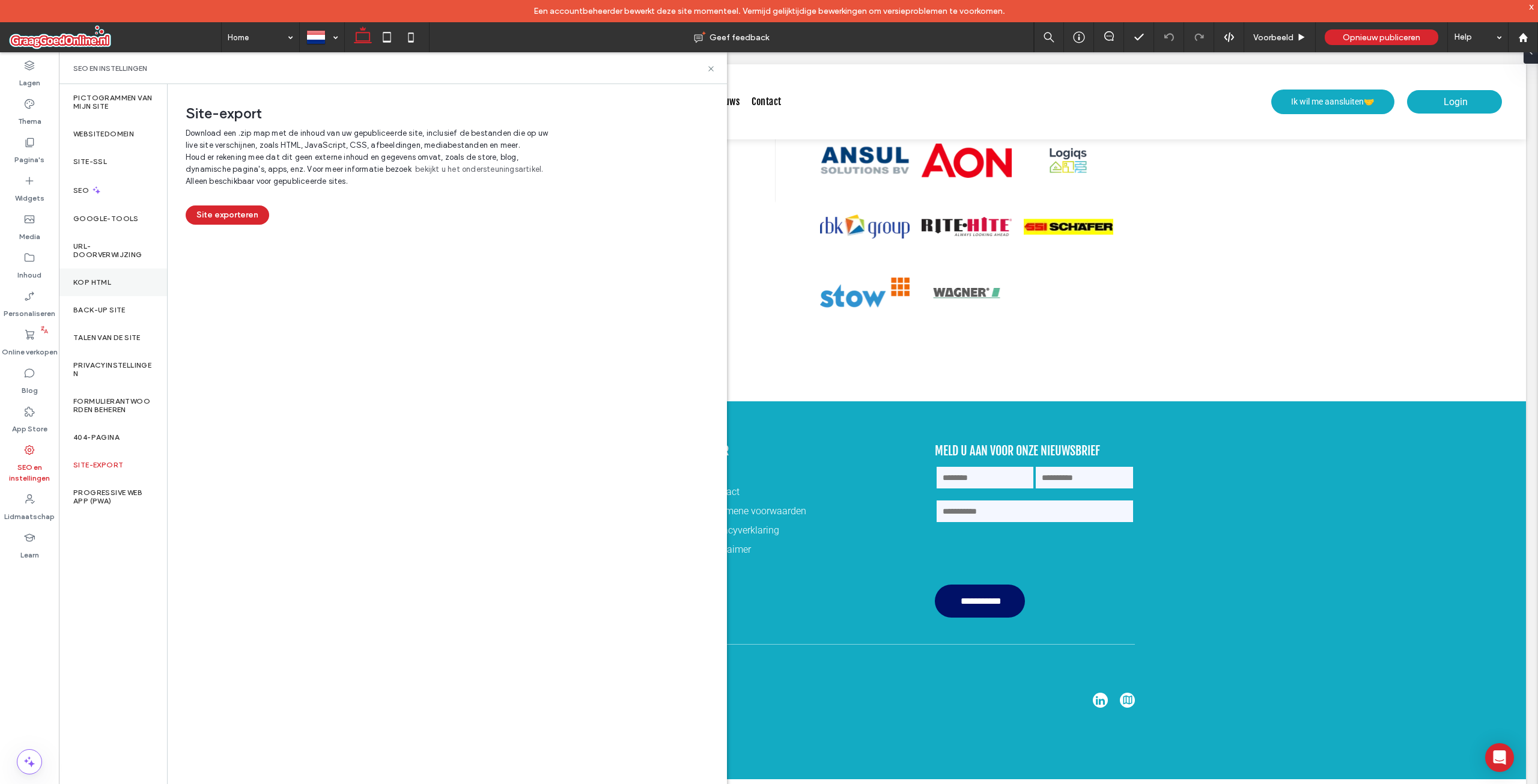
click at [116, 280] on div "Kop HTML" at bounding box center [113, 282] width 108 height 28
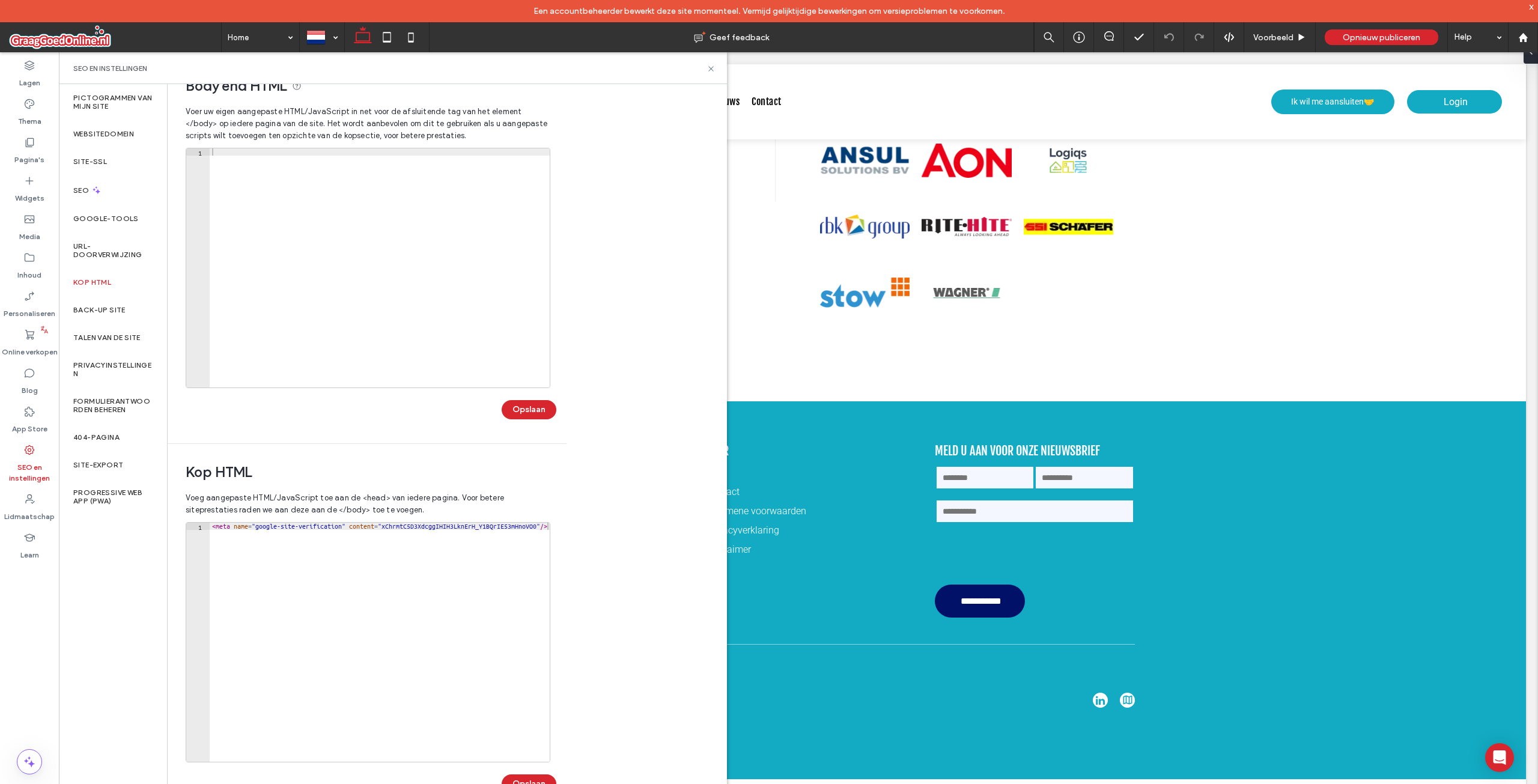
scroll to position [39, 0]
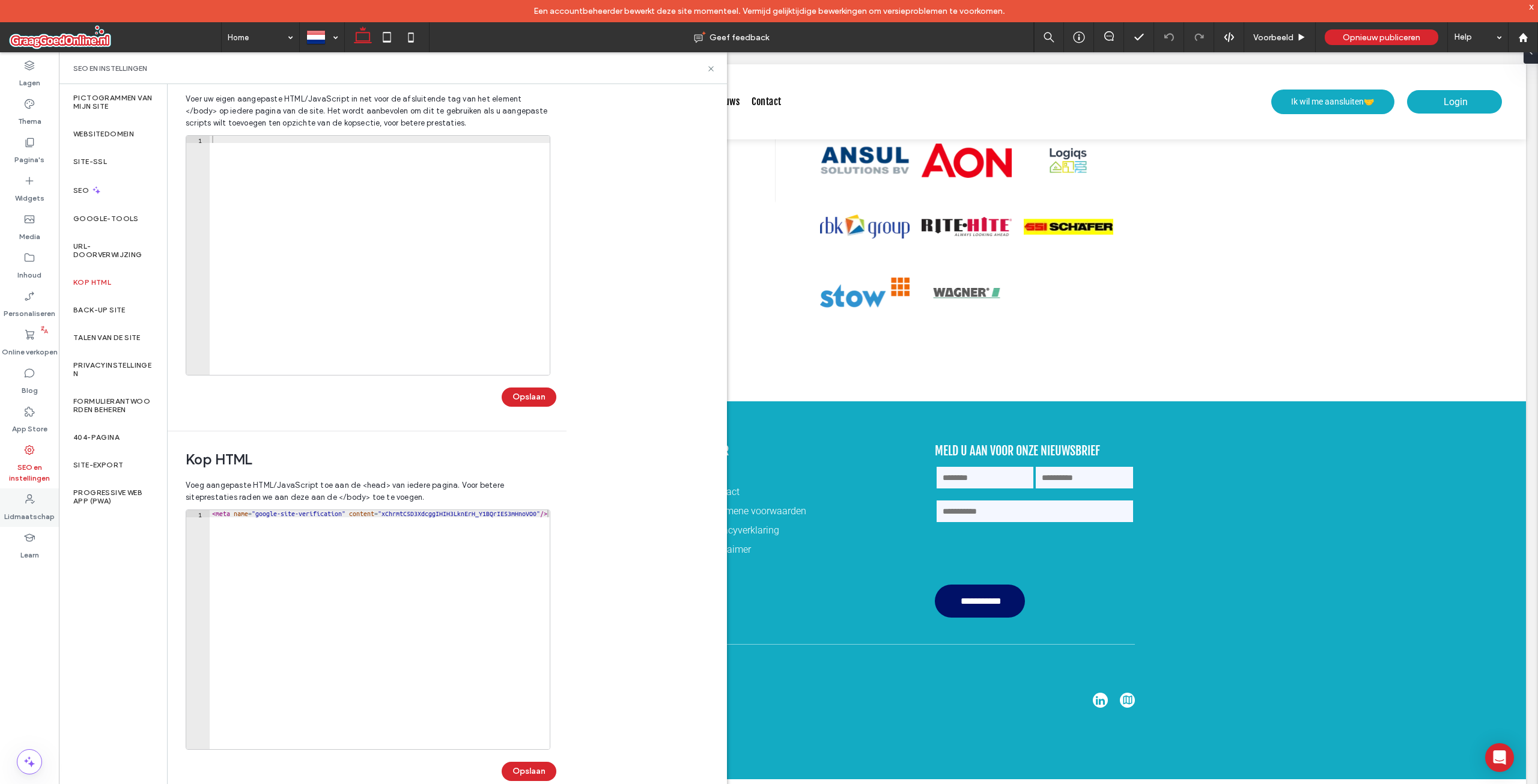
click at [32, 512] on label "Lidmaatschap" at bounding box center [29, 514] width 51 height 17
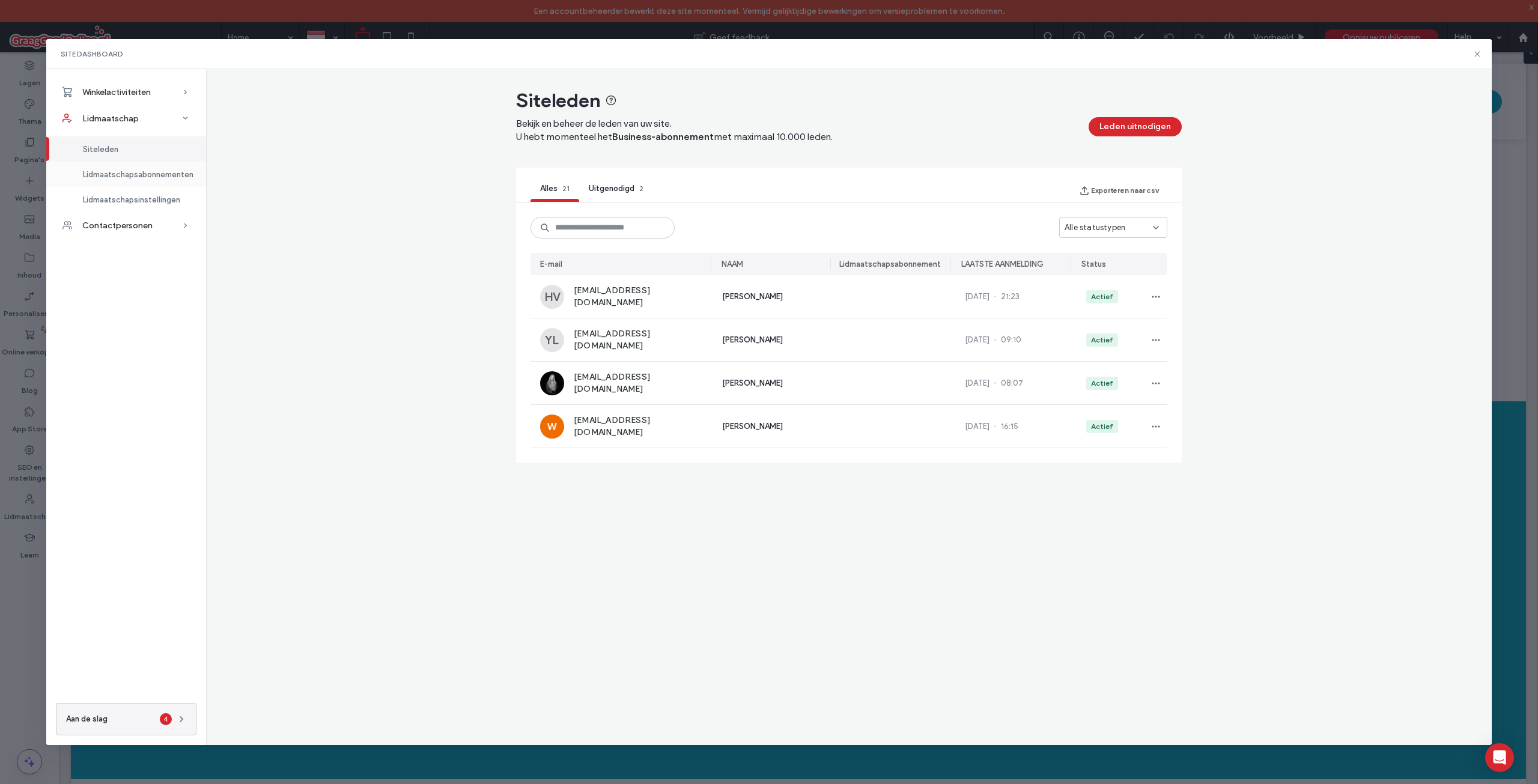
click at [140, 172] on span "Lidmaatschapsabonnementen" at bounding box center [138, 174] width 110 height 9
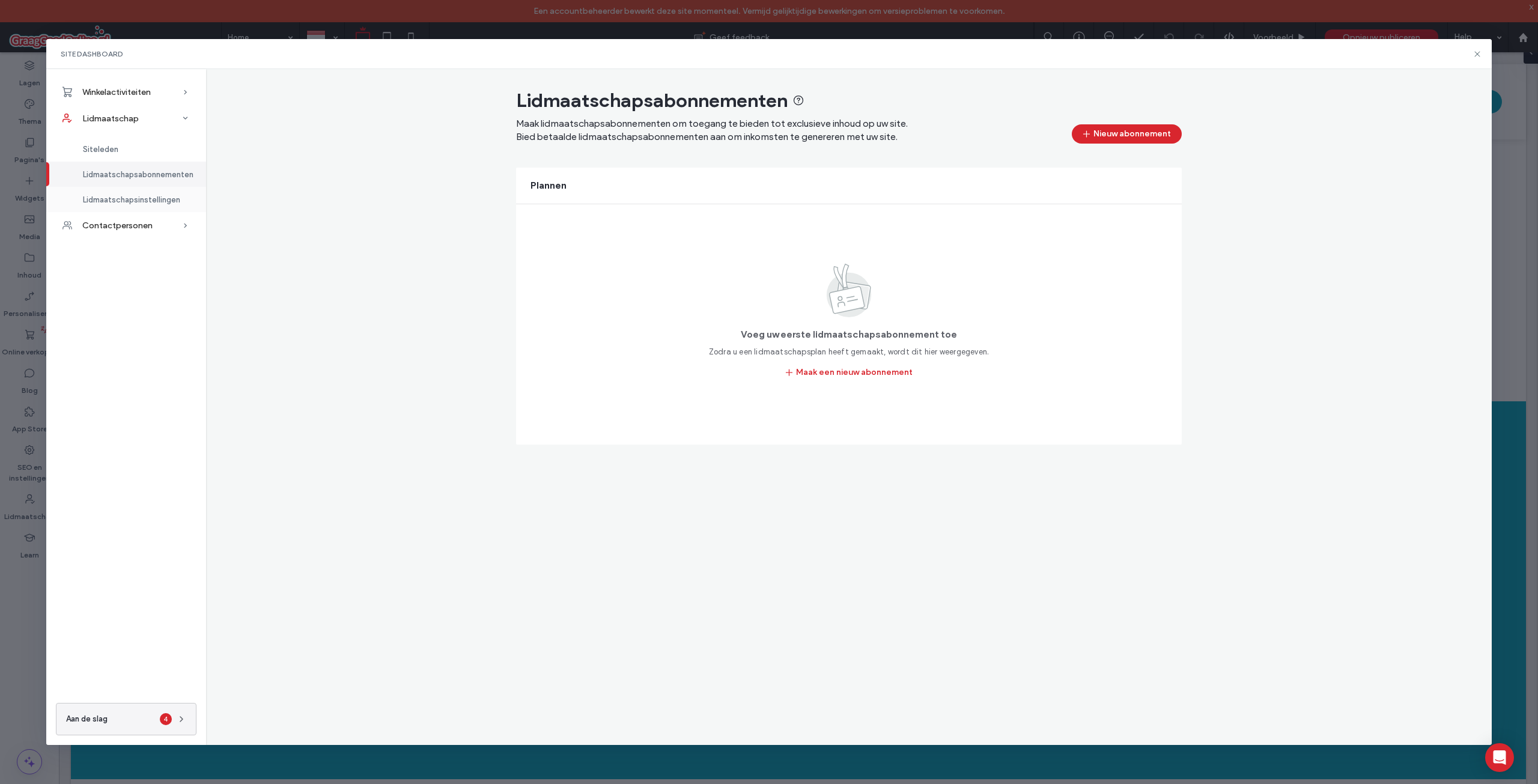
click at [140, 199] on span "Lidmaatschapsinstellingen" at bounding box center [132, 200] width 97 height 9
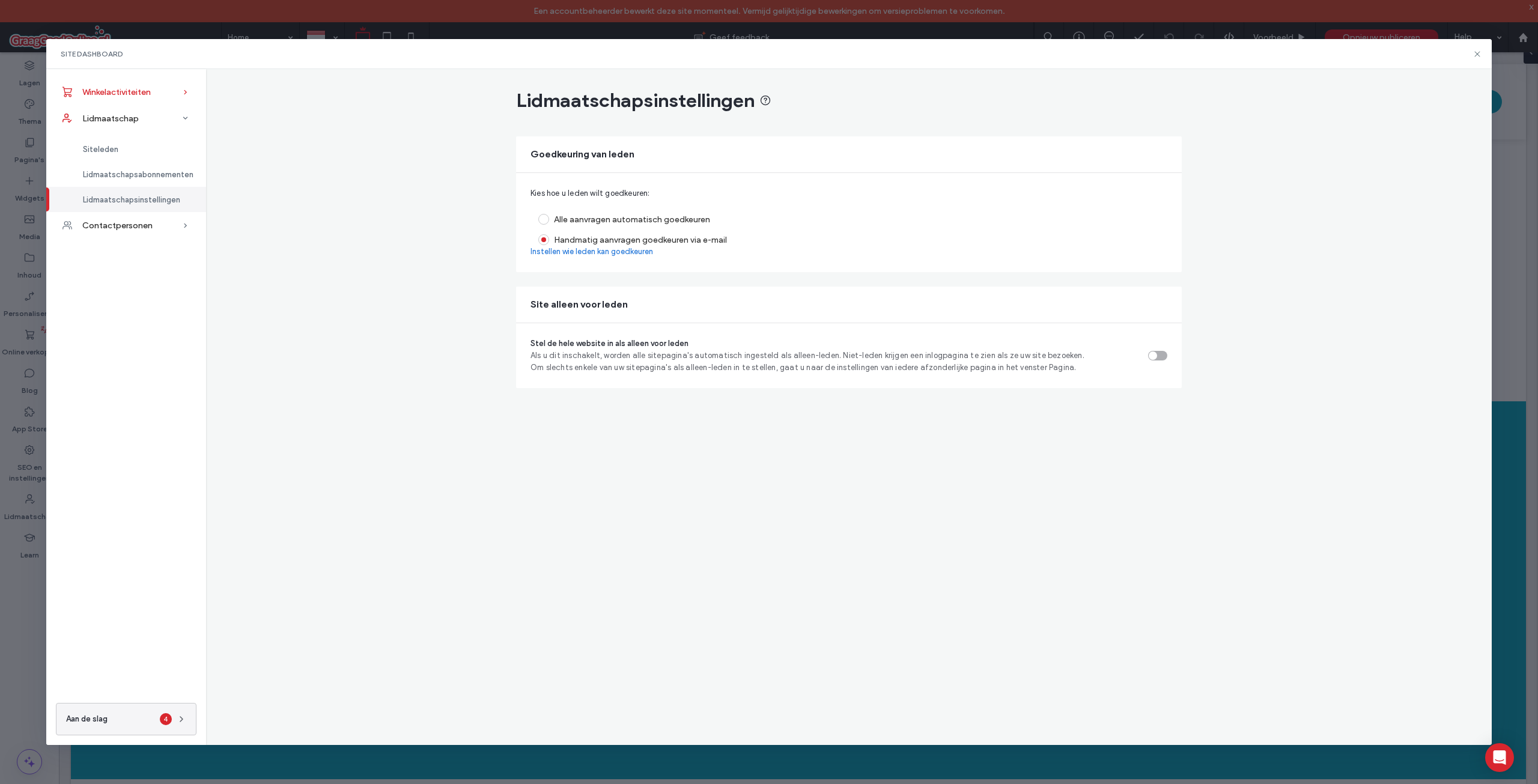
click at [150, 90] on span "Winkelactiviteiten" at bounding box center [116, 92] width 69 height 10
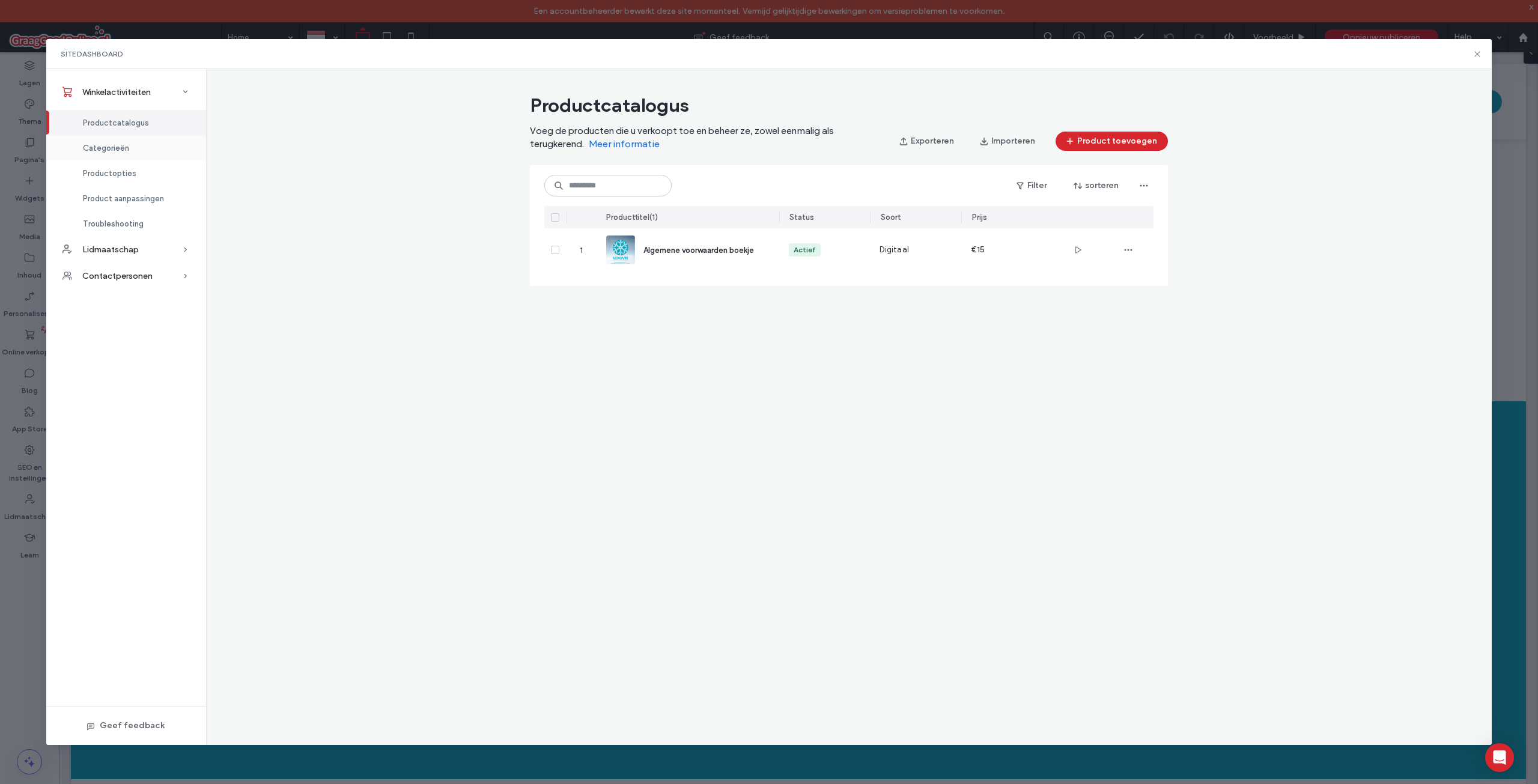
click at [129, 151] on div "Categorieën" at bounding box center [126, 148] width 159 height 25
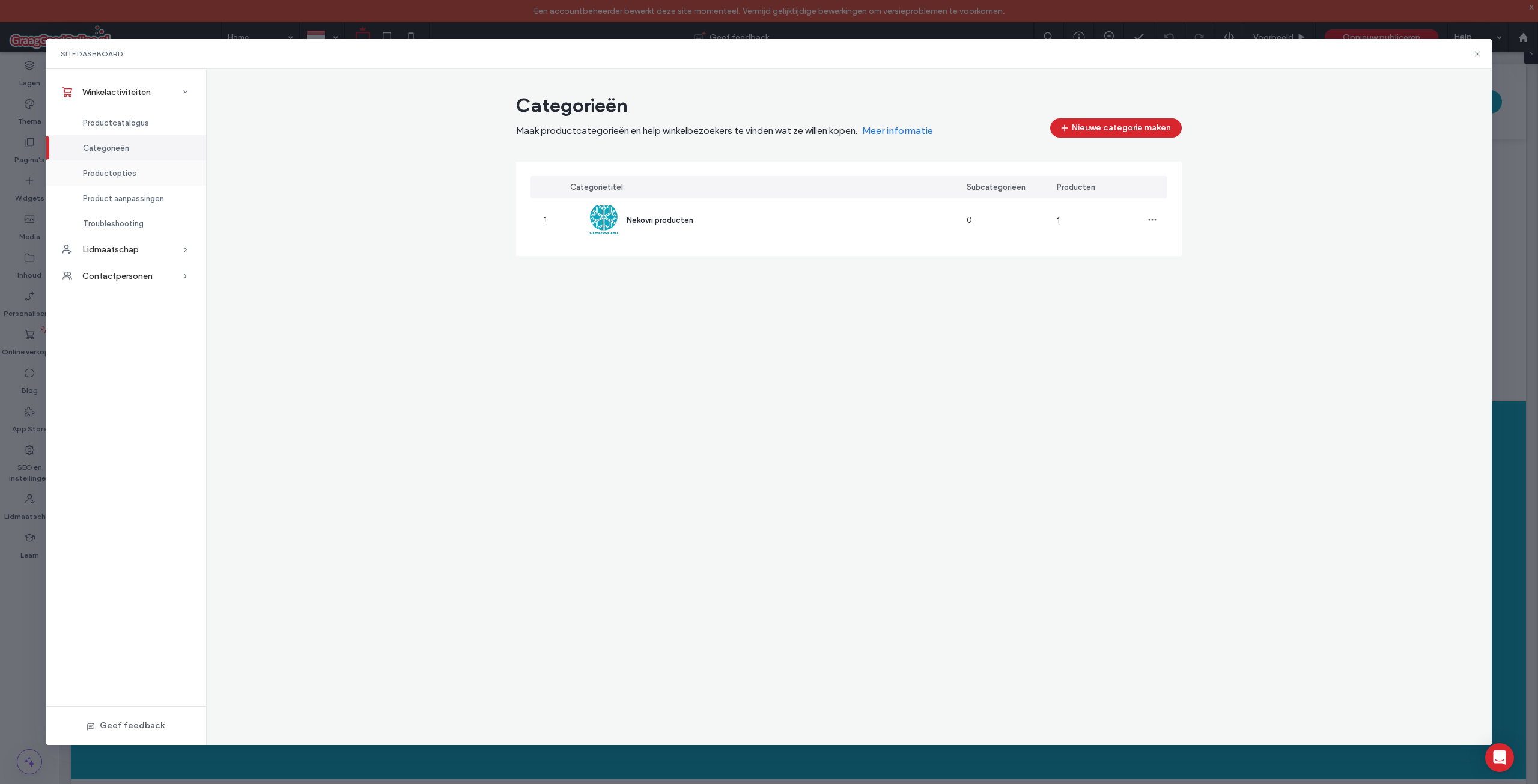
click at [124, 172] on span "Productopties" at bounding box center [110, 173] width 53 height 9
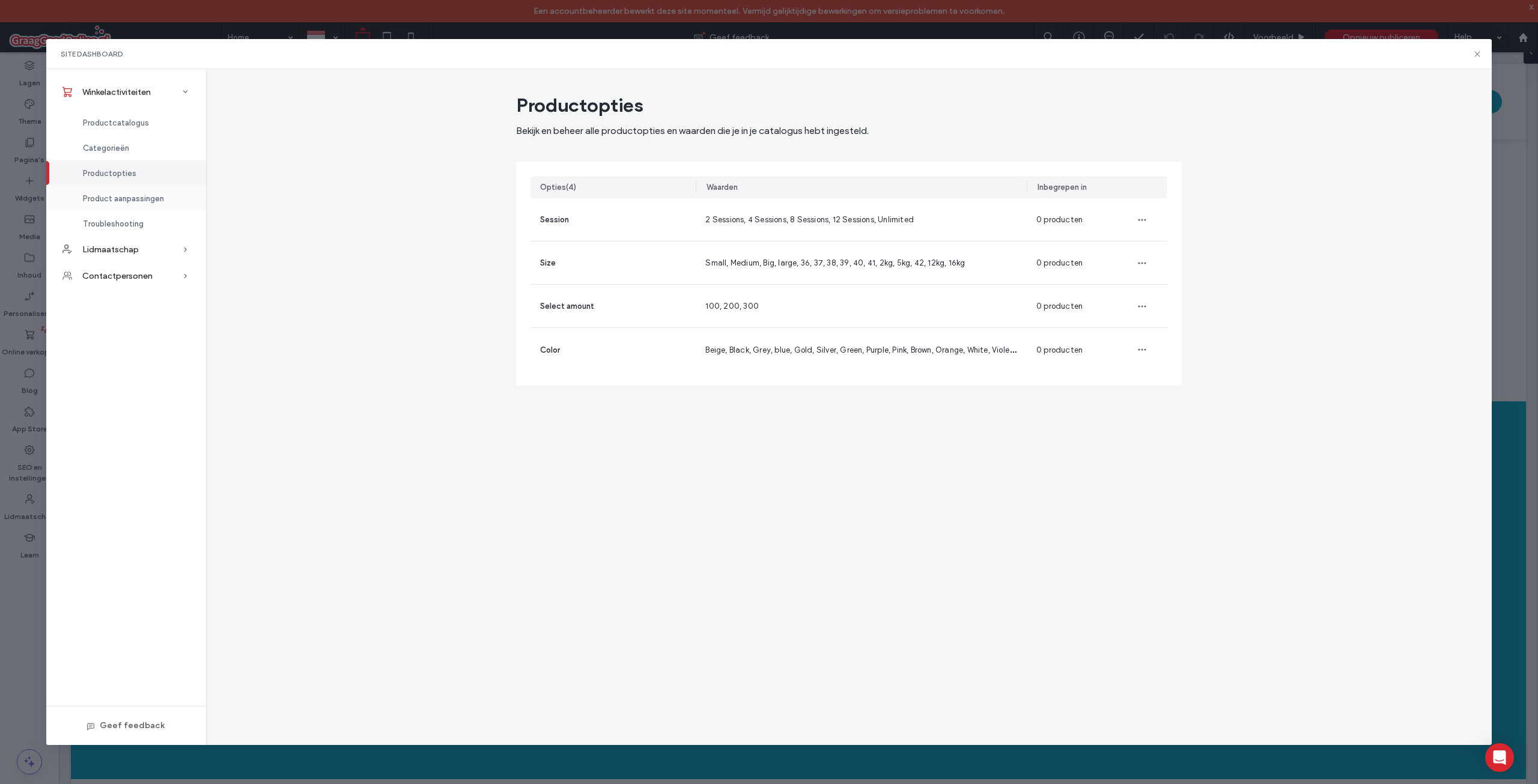
click at [125, 192] on div "Product aanpassingen" at bounding box center [126, 198] width 159 height 25
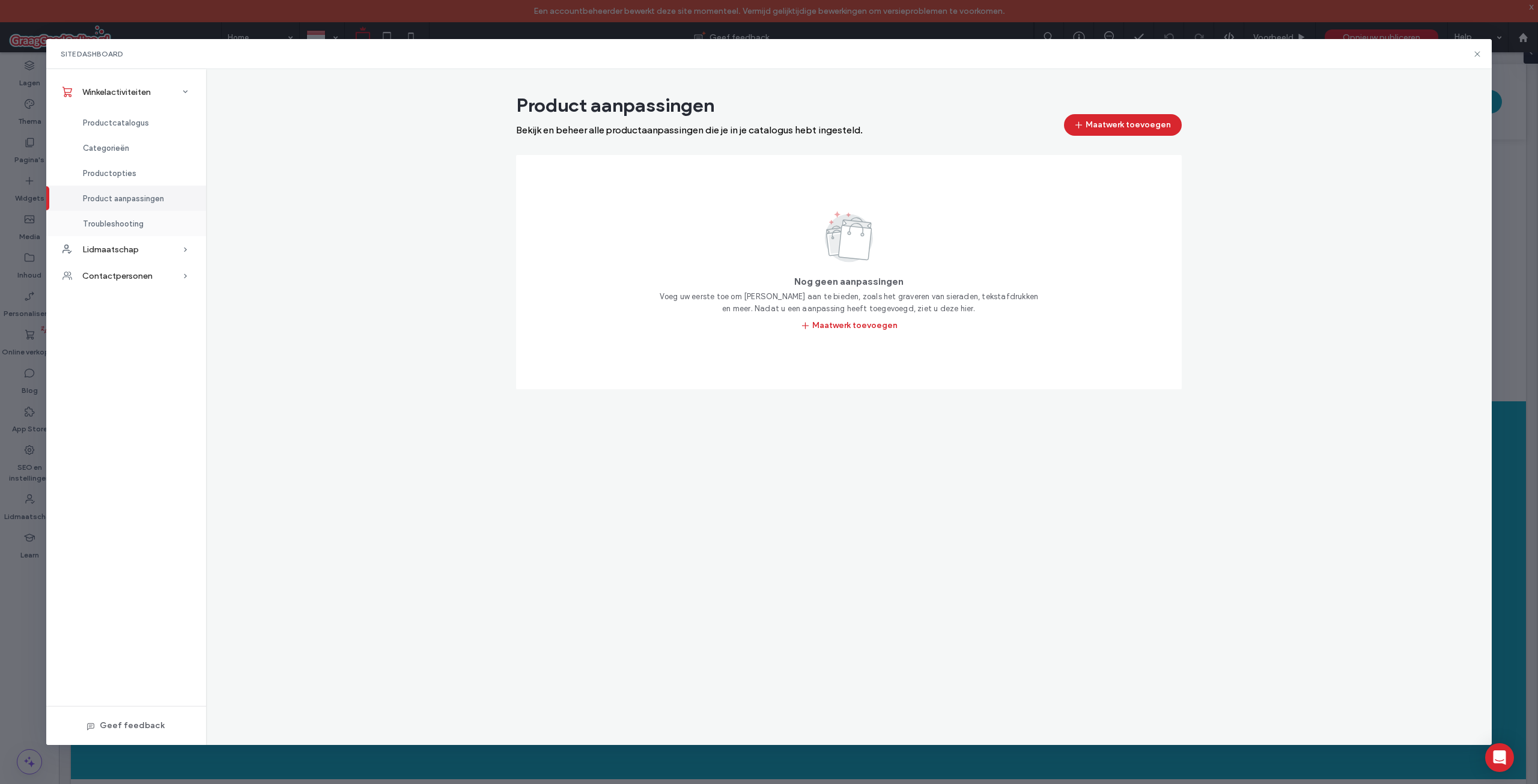
click at [123, 215] on div "Troubleshooting" at bounding box center [126, 223] width 159 height 25
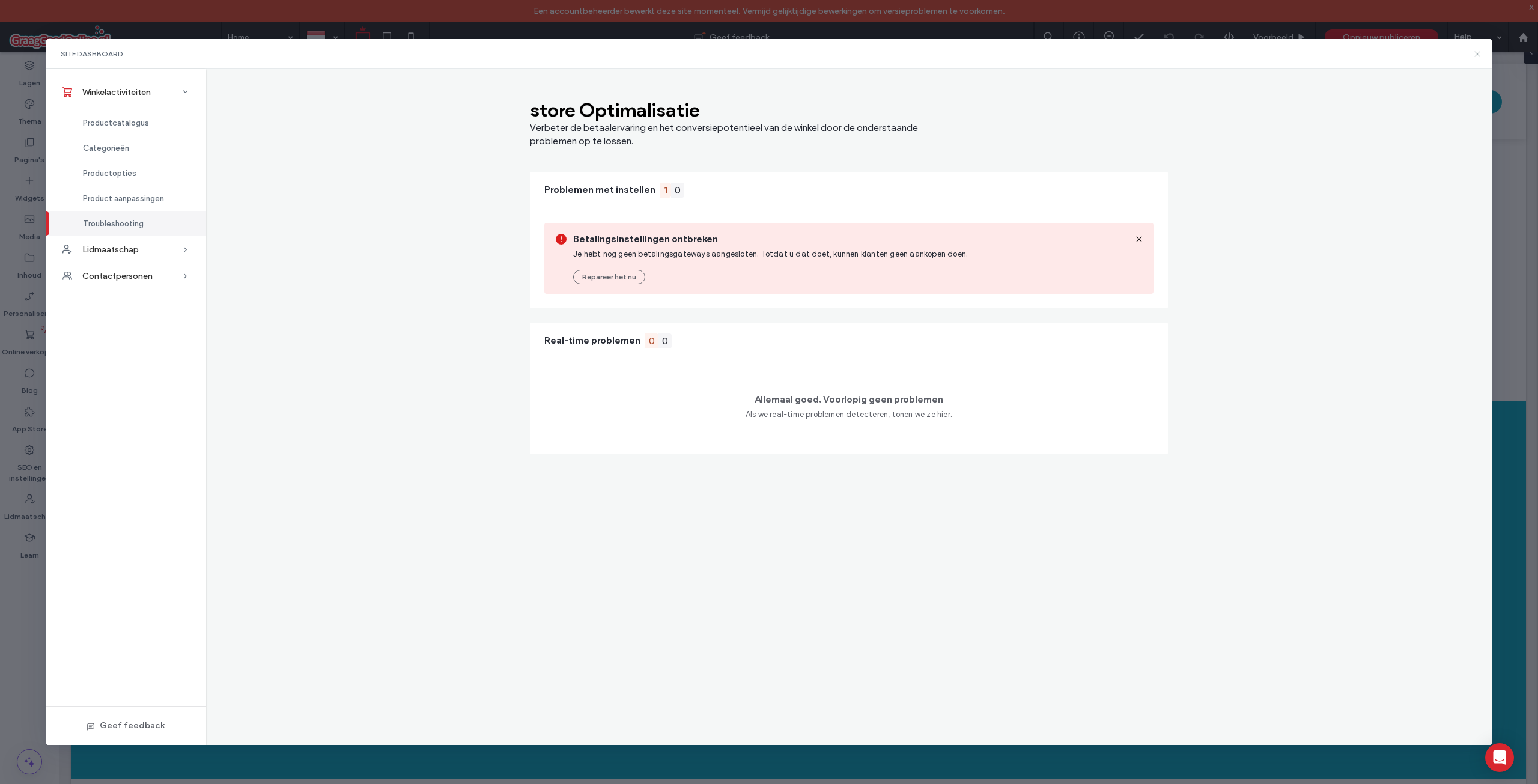
click at [1480, 55] on icon at bounding box center [1478, 54] width 10 height 10
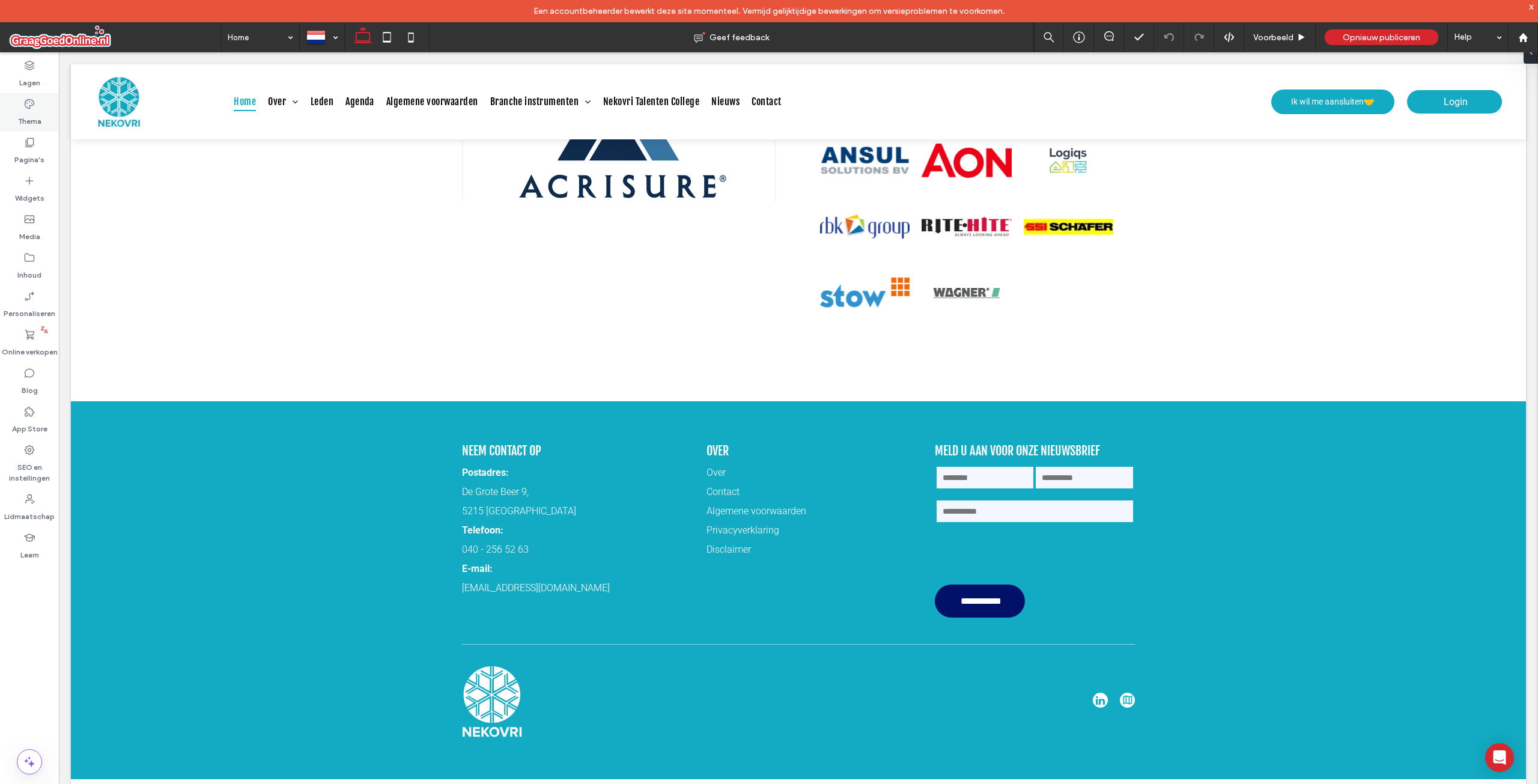
click at [32, 119] on label "Thema" at bounding box center [30, 119] width 24 height 17
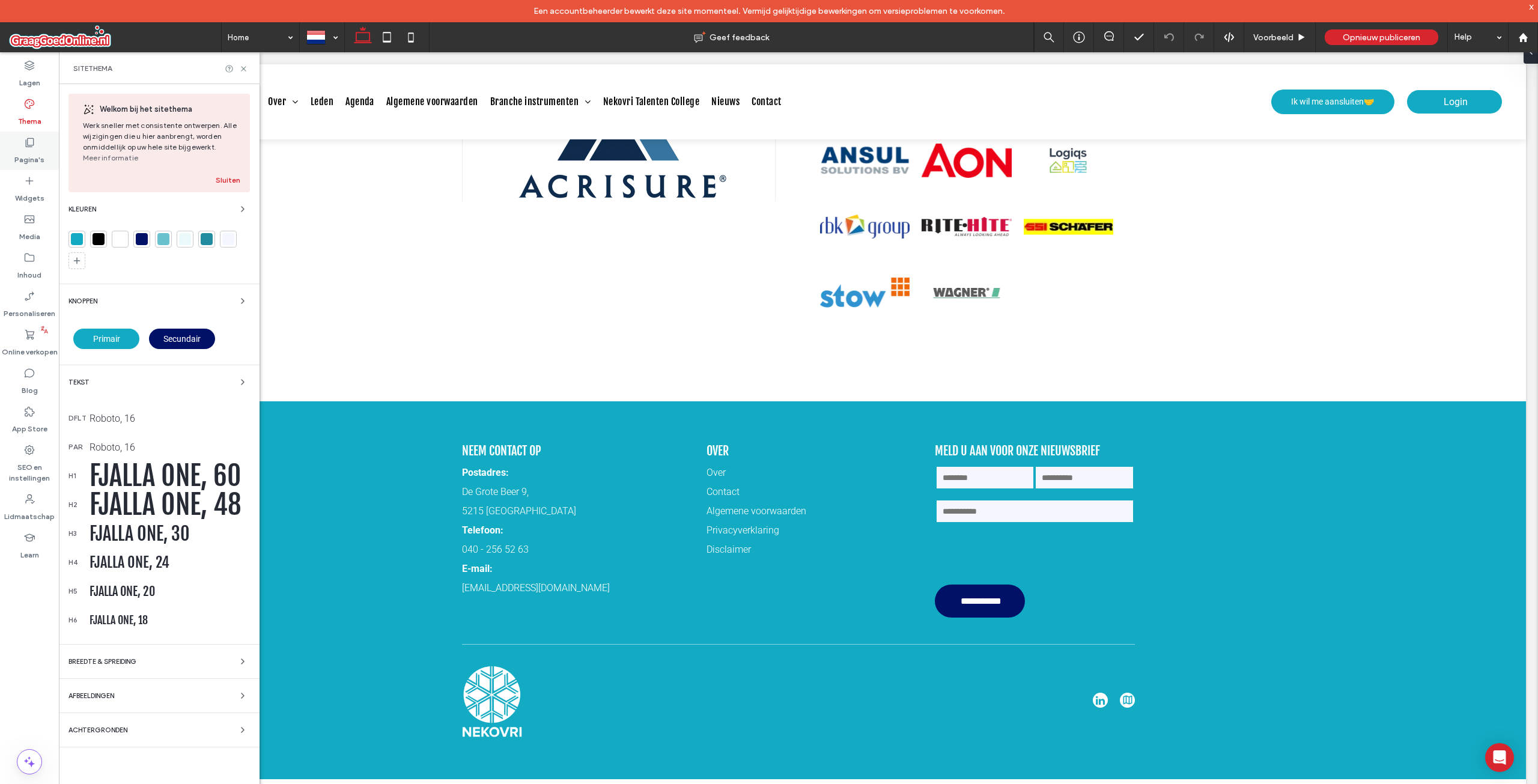
click at [29, 169] on div "Pagina's" at bounding box center [29, 150] width 59 height 38
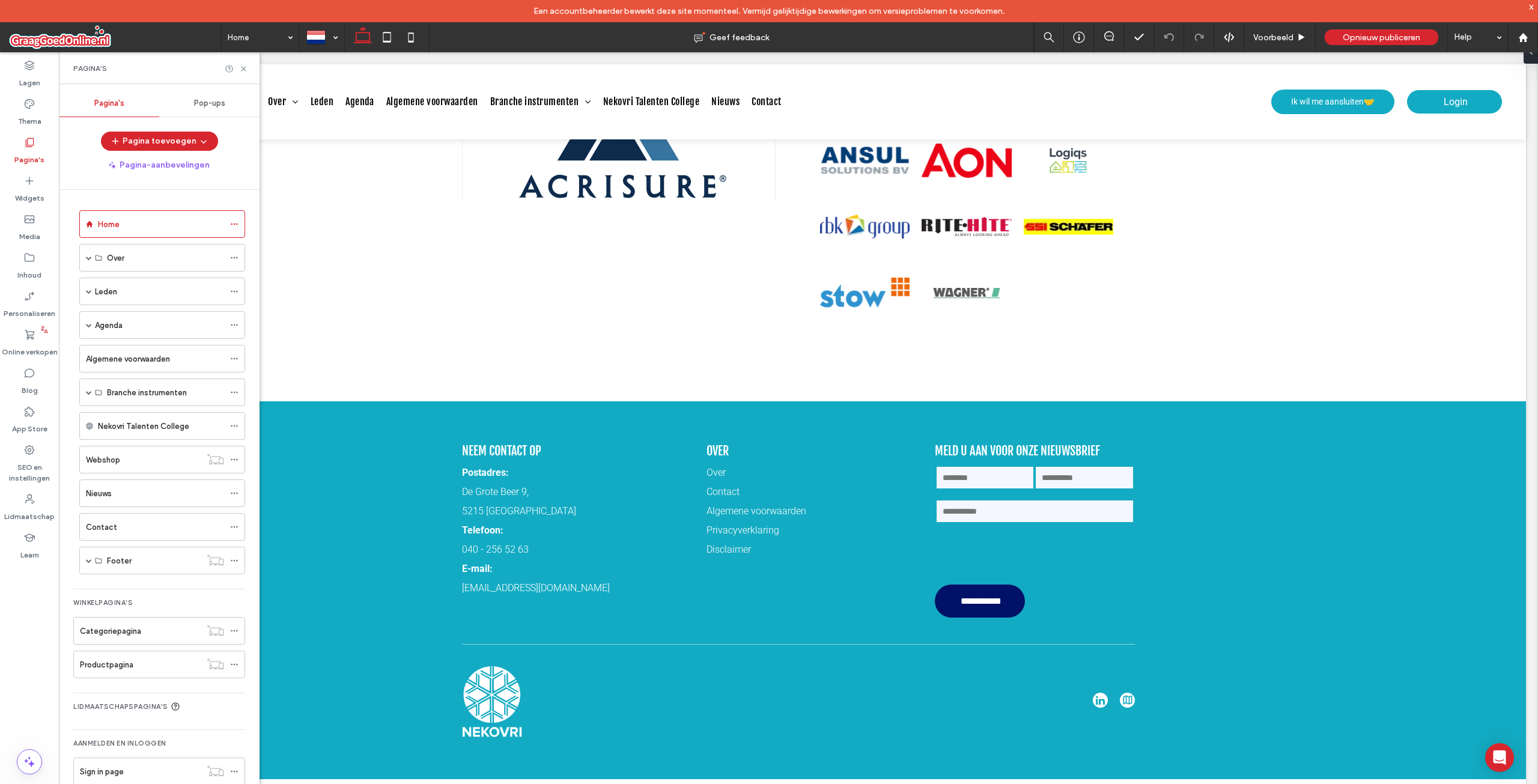
click at [29, 150] on label "Pagina's" at bounding box center [29, 157] width 30 height 17
click at [31, 202] on label "Widgets" at bounding box center [30, 195] width 29 height 17
click at [40, 182] on div "Widgets" at bounding box center [29, 189] width 59 height 38
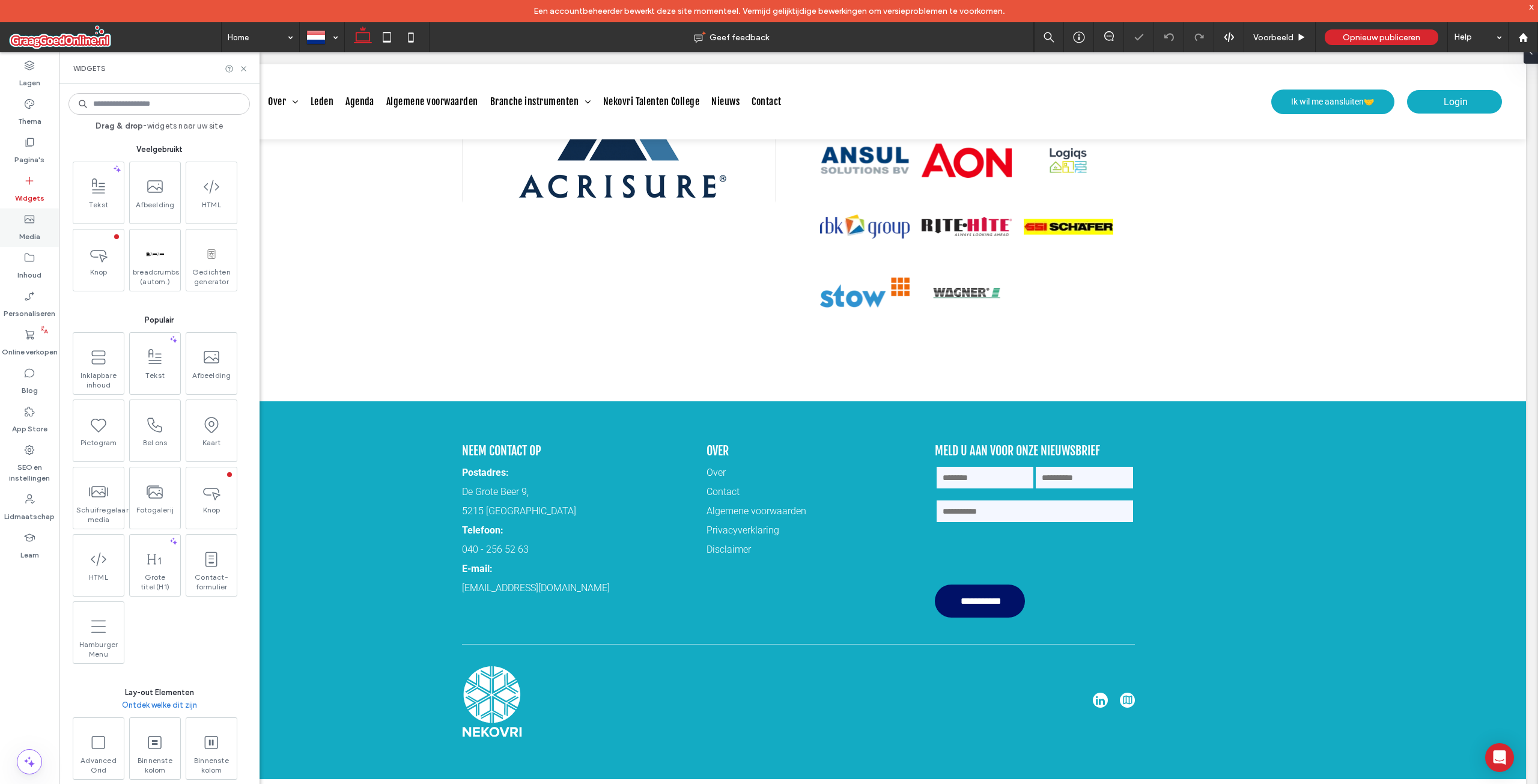
click at [36, 240] on label "Media" at bounding box center [30, 234] width 21 height 17
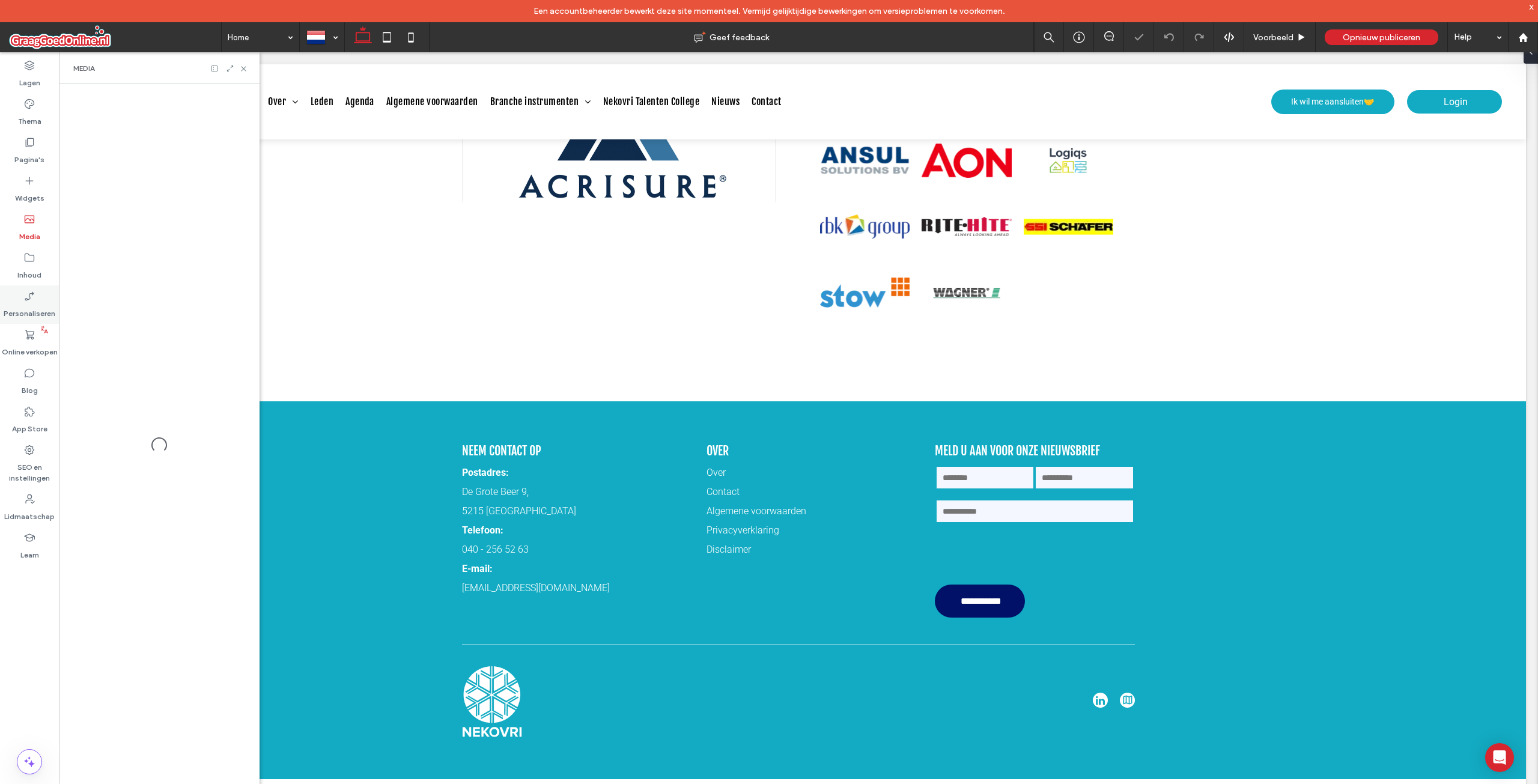
click at [28, 232] on label "Media" at bounding box center [30, 234] width 21 height 17
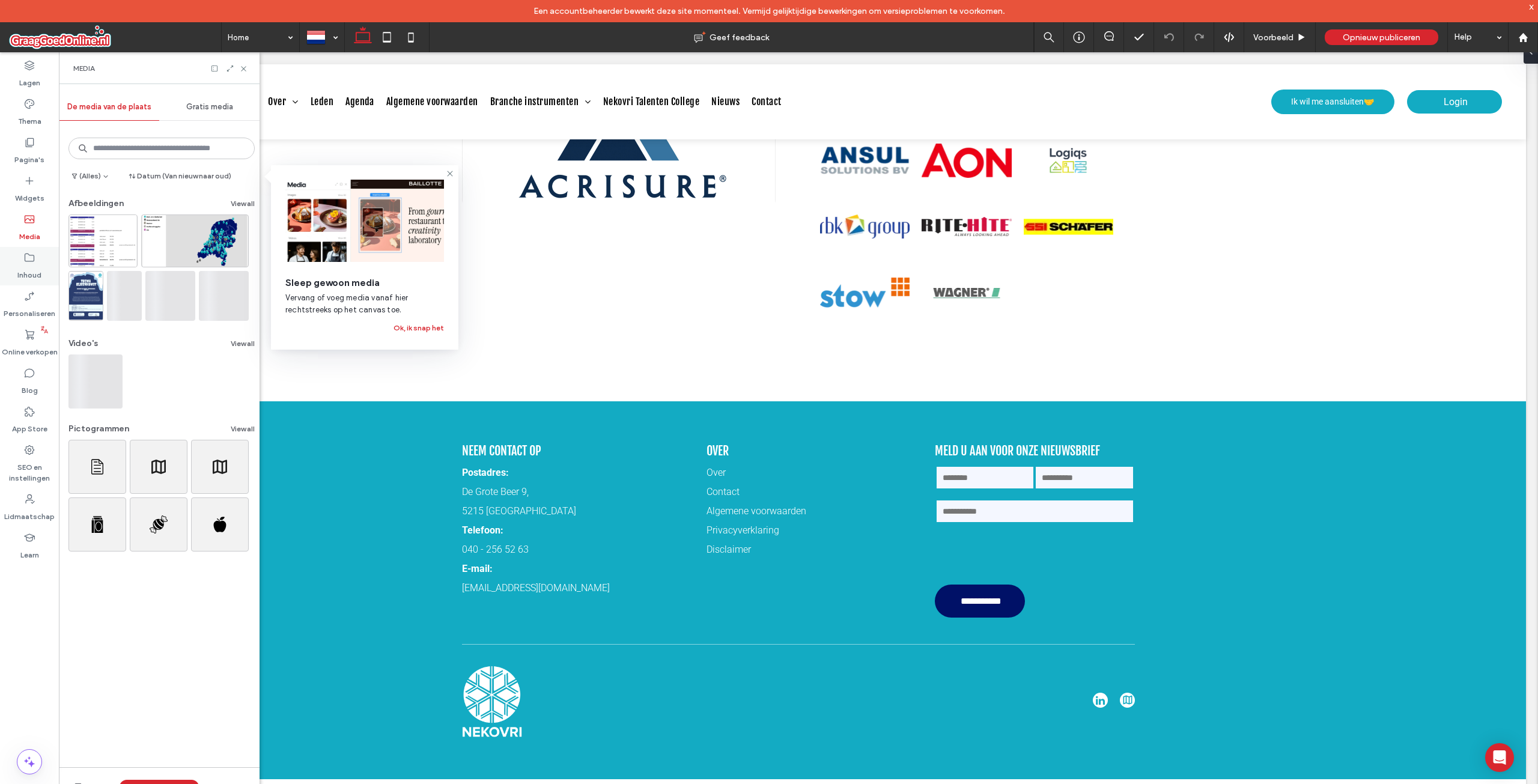
click at [49, 268] on div "Inhoud" at bounding box center [29, 265] width 59 height 38
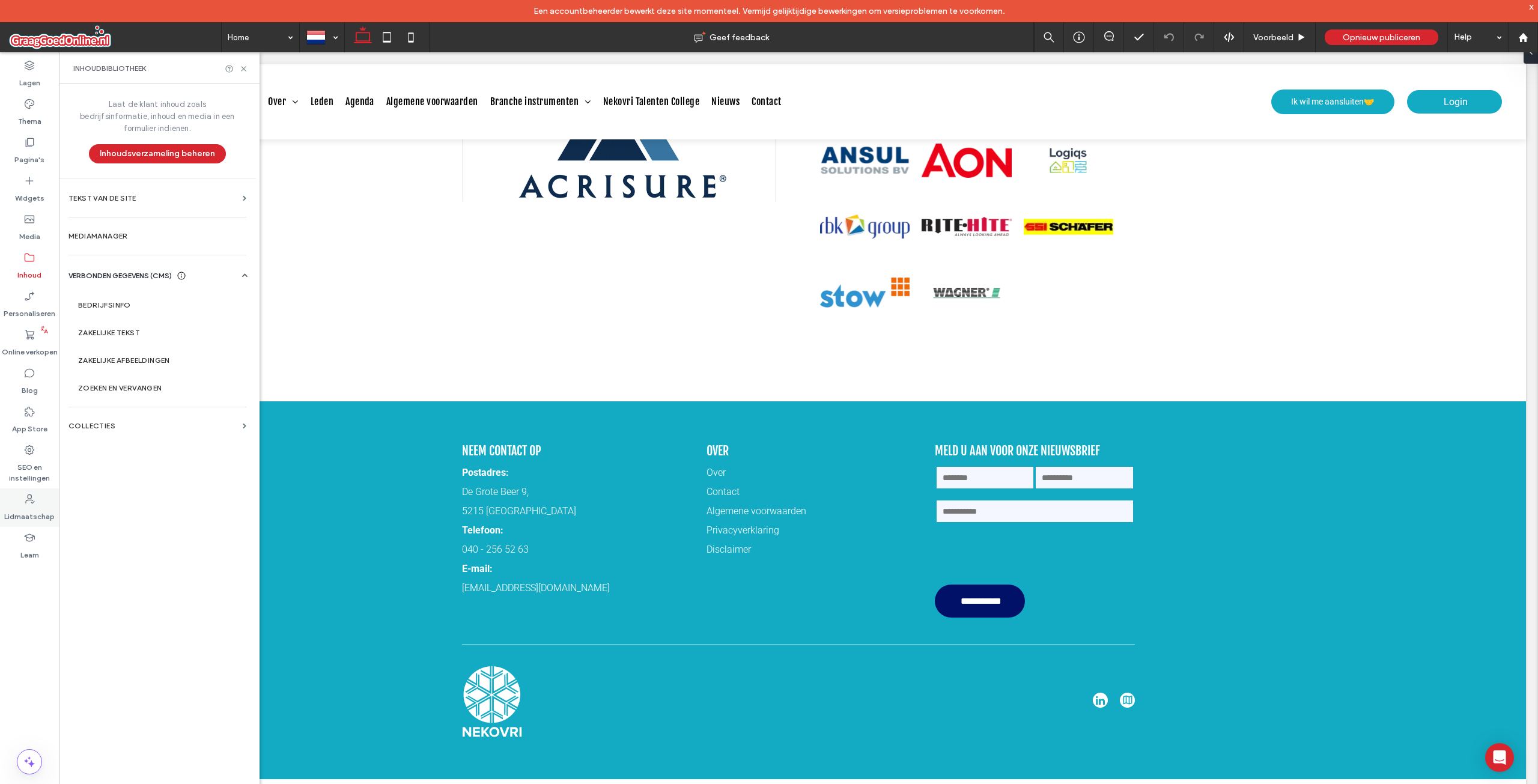
click at [51, 494] on div "Lidmaatschap" at bounding box center [29, 507] width 59 height 38
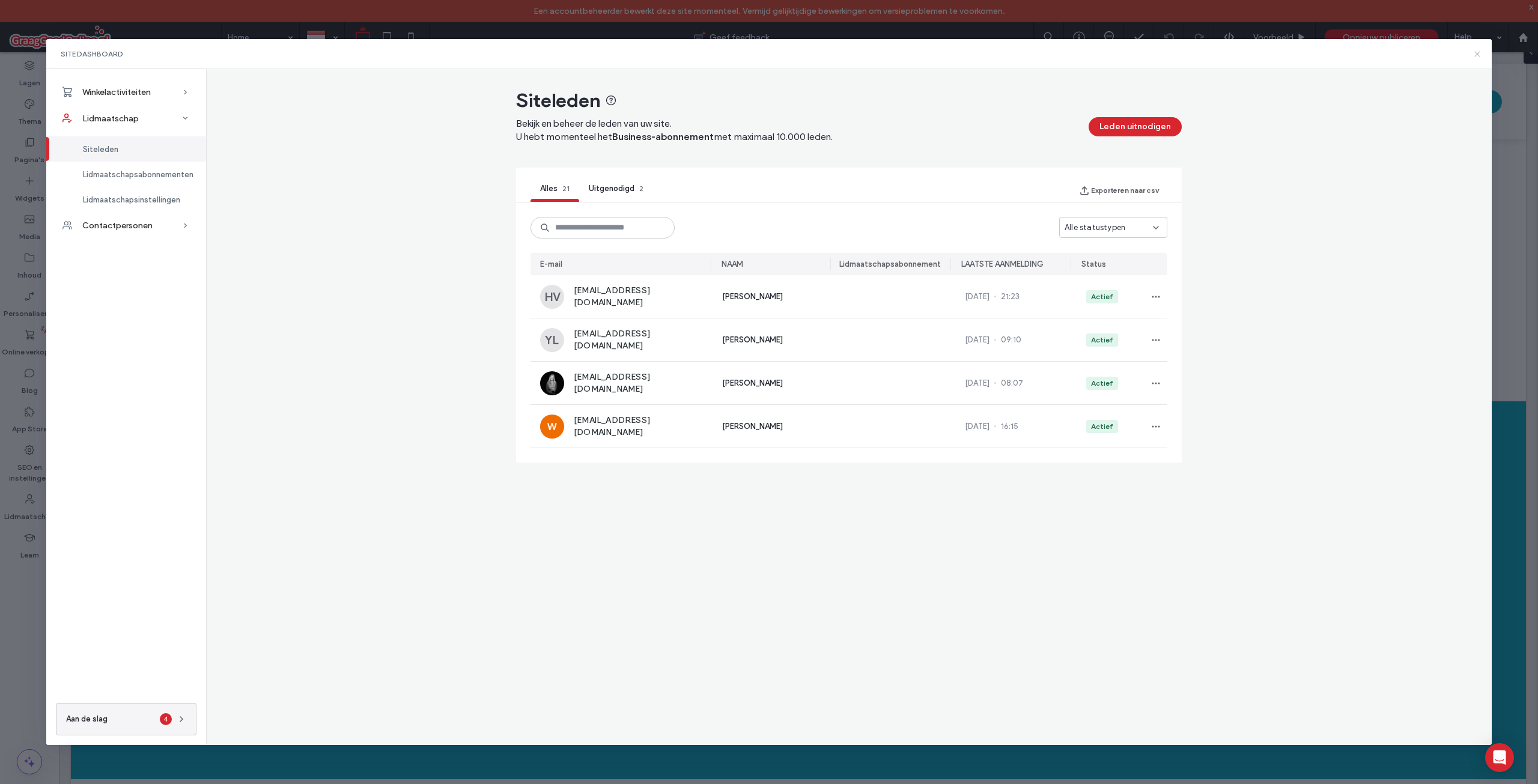
click at [1483, 55] on icon at bounding box center [1478, 54] width 10 height 10
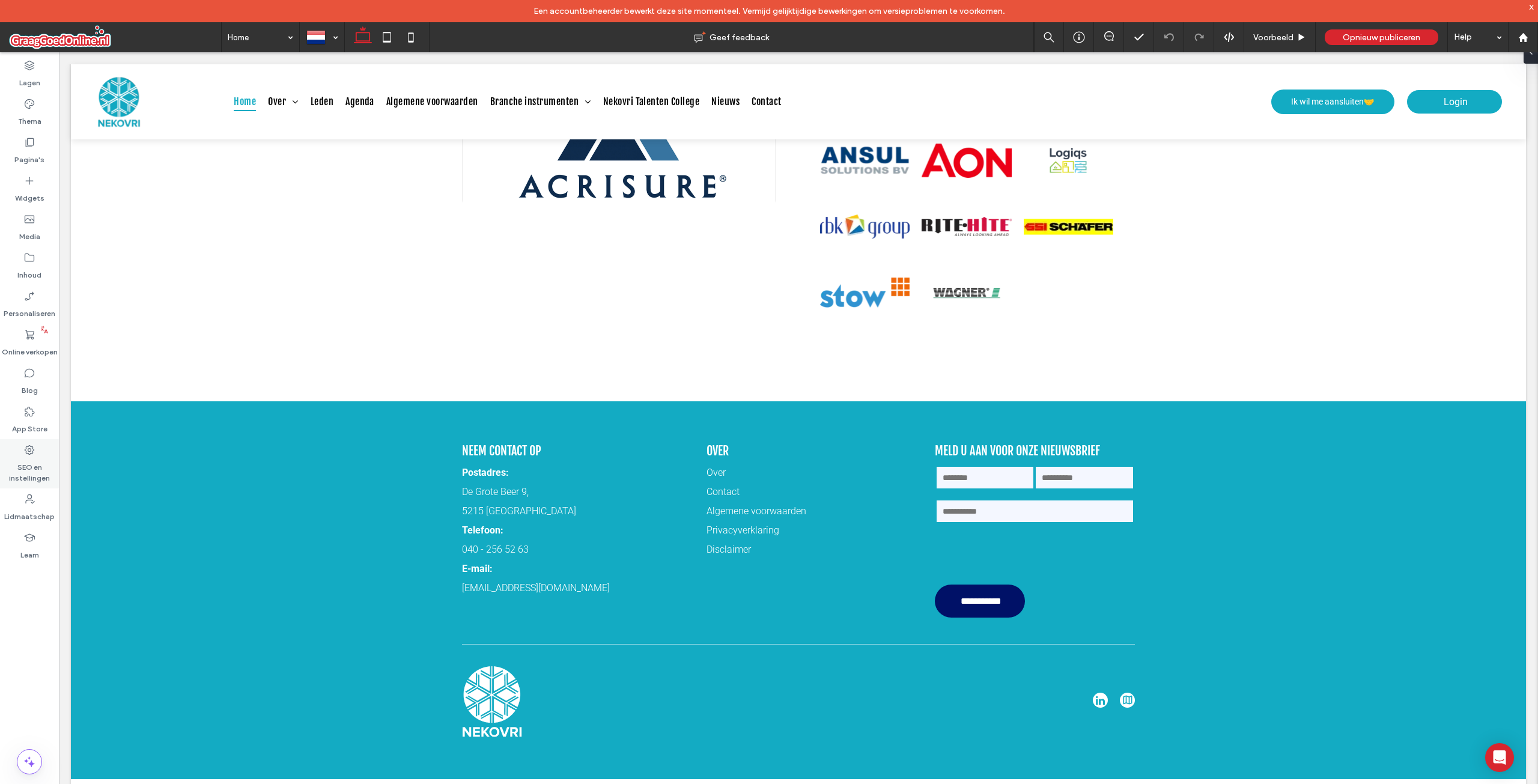
drag, startPoint x: 39, startPoint y: 452, endPoint x: 51, endPoint y: 459, distance: 13.9
click at [38, 452] on div "SEO en instellingen" at bounding box center [29, 463] width 59 height 49
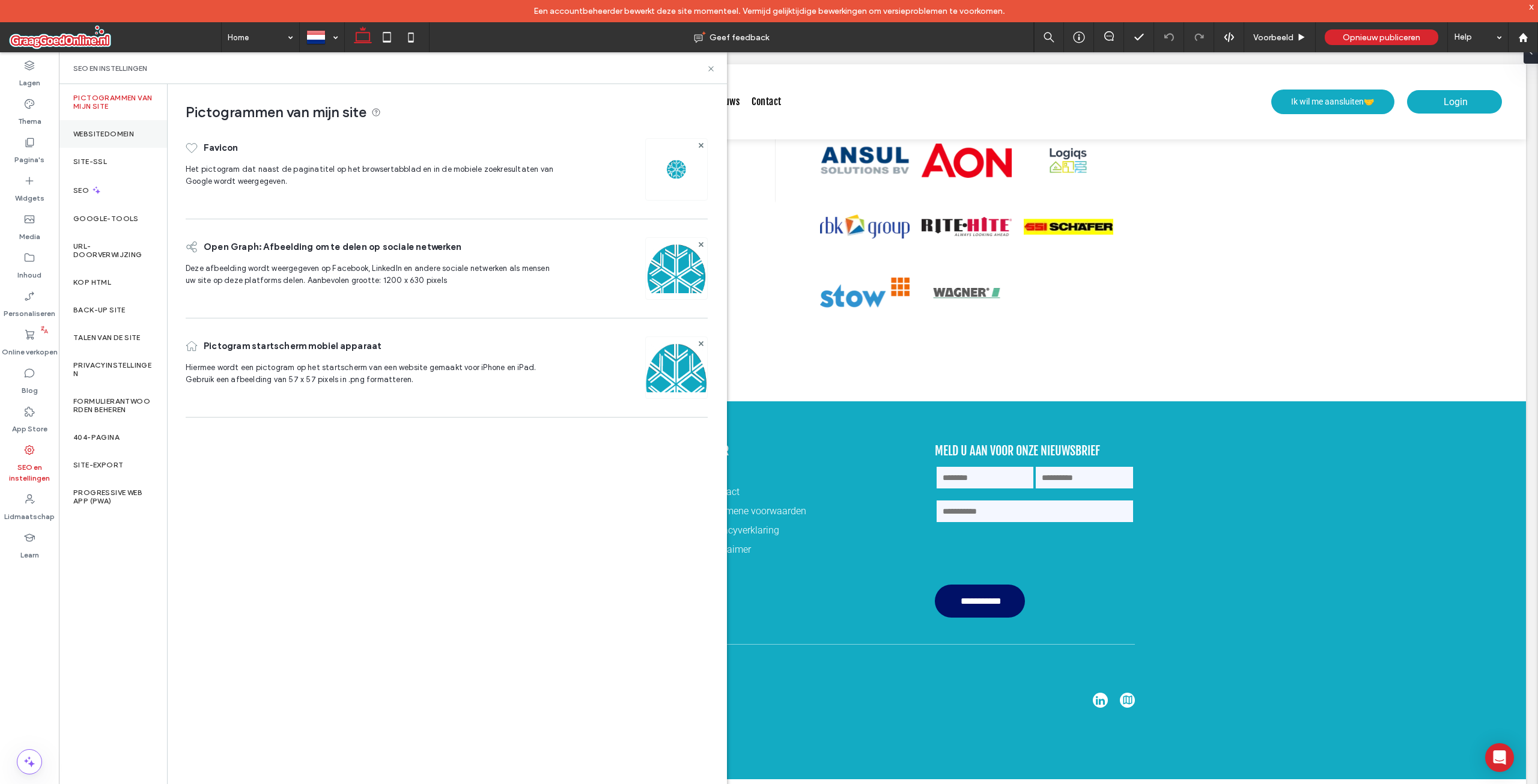
click at [139, 128] on div "Websitedomein" at bounding box center [113, 134] width 108 height 28
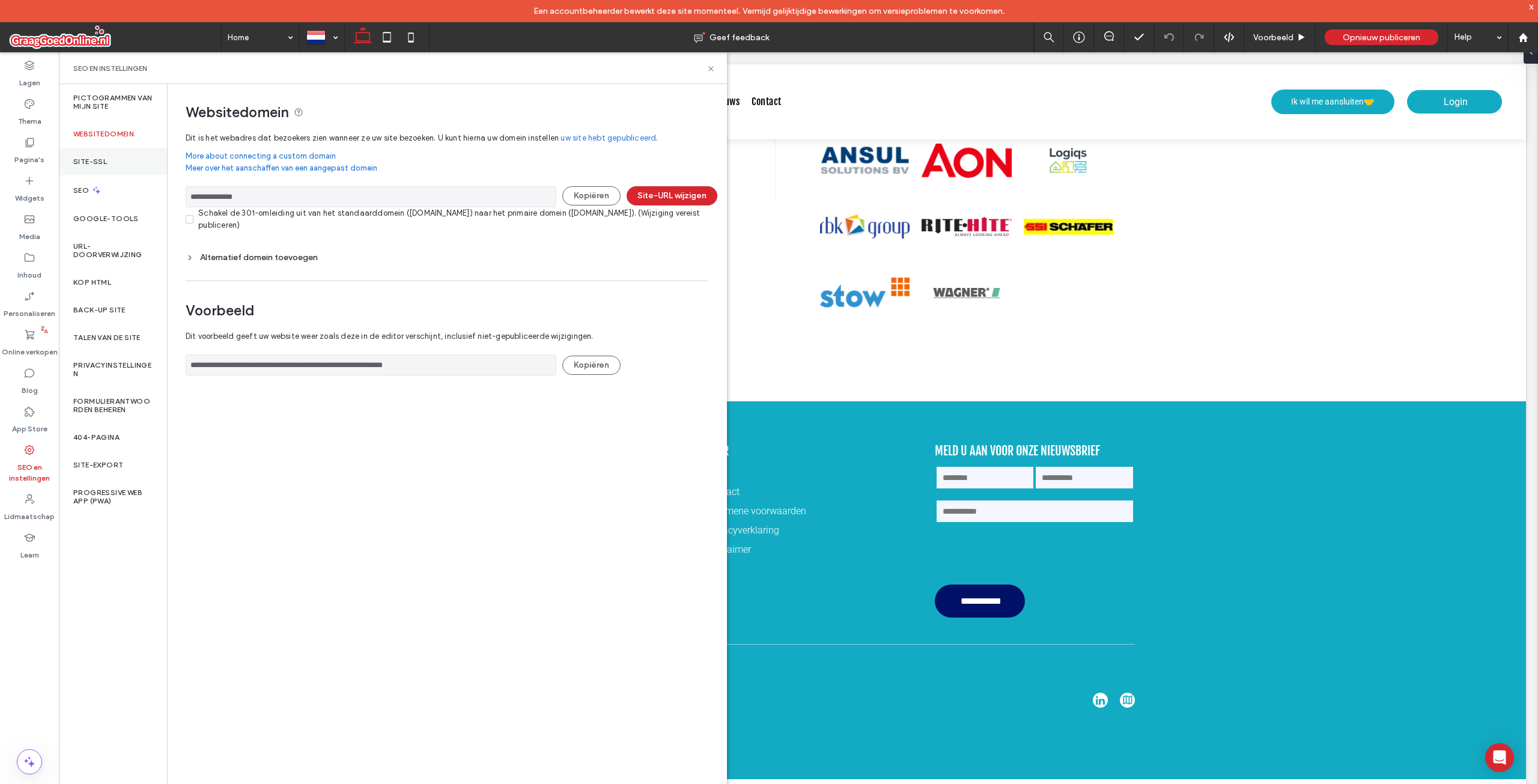
click at [135, 164] on div "Site-SSL" at bounding box center [113, 162] width 108 height 28
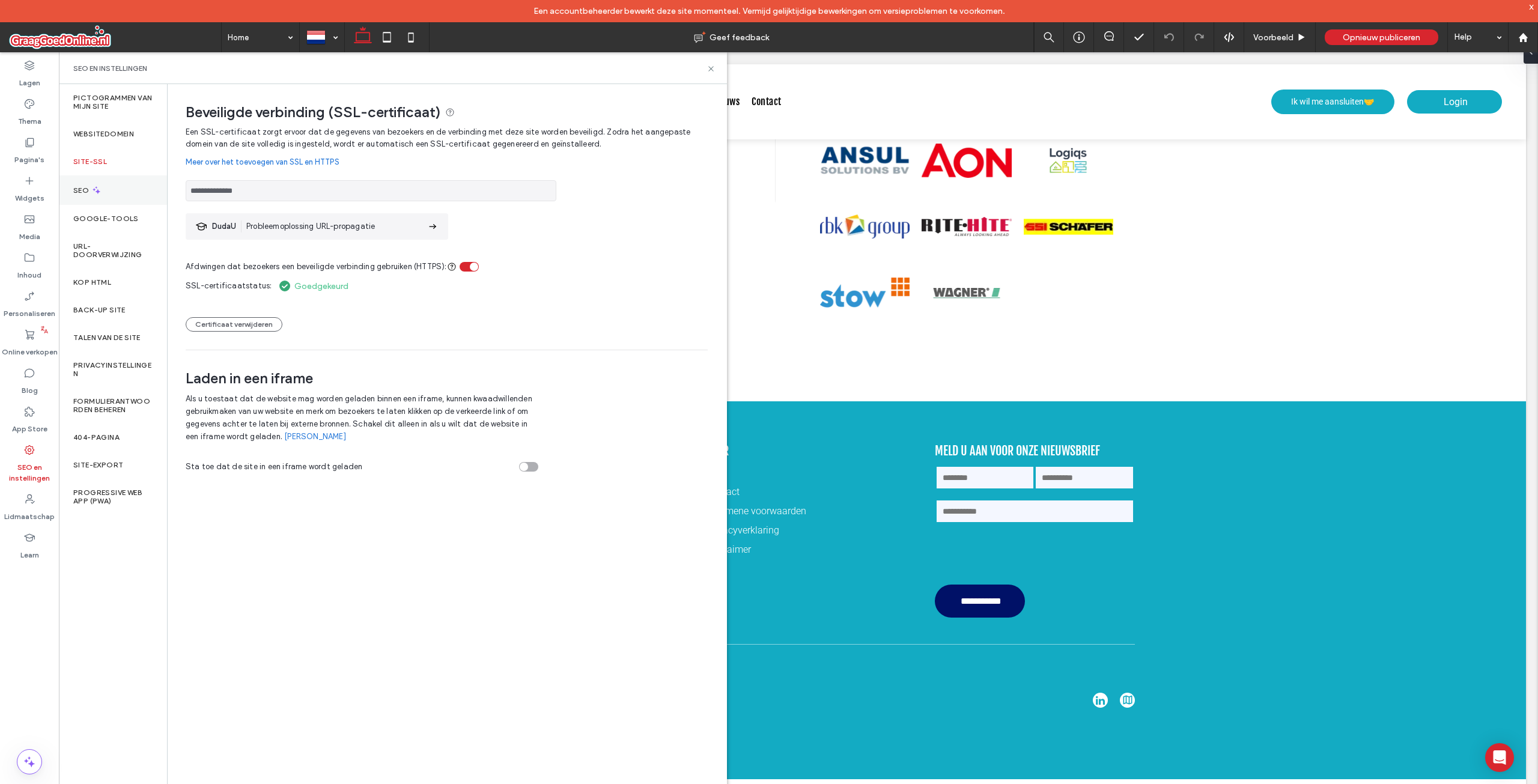
click at [128, 187] on div "SEO" at bounding box center [113, 190] width 108 height 29
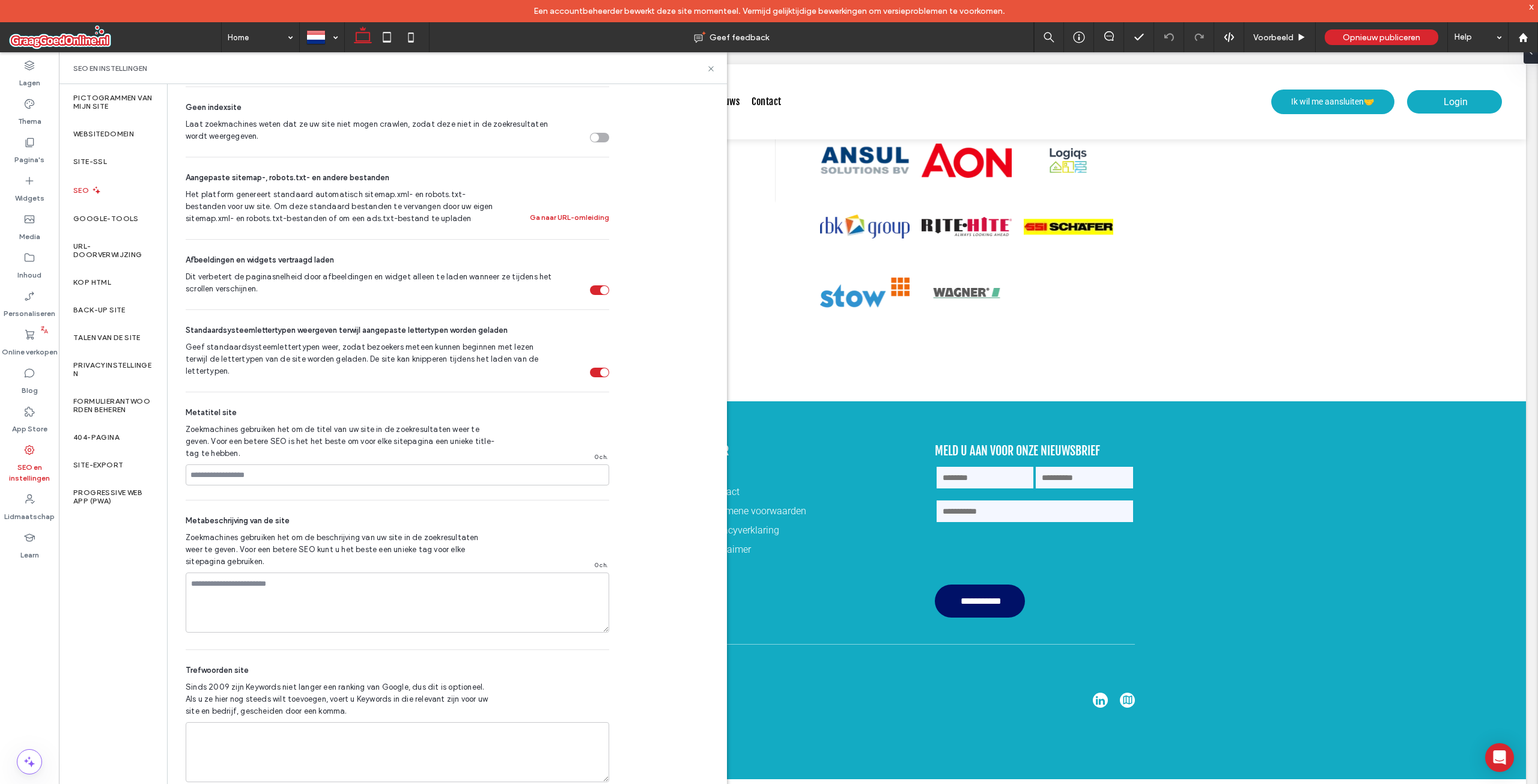
scroll to position [489, 0]
click at [126, 209] on div "Google-tools" at bounding box center [113, 218] width 108 height 28
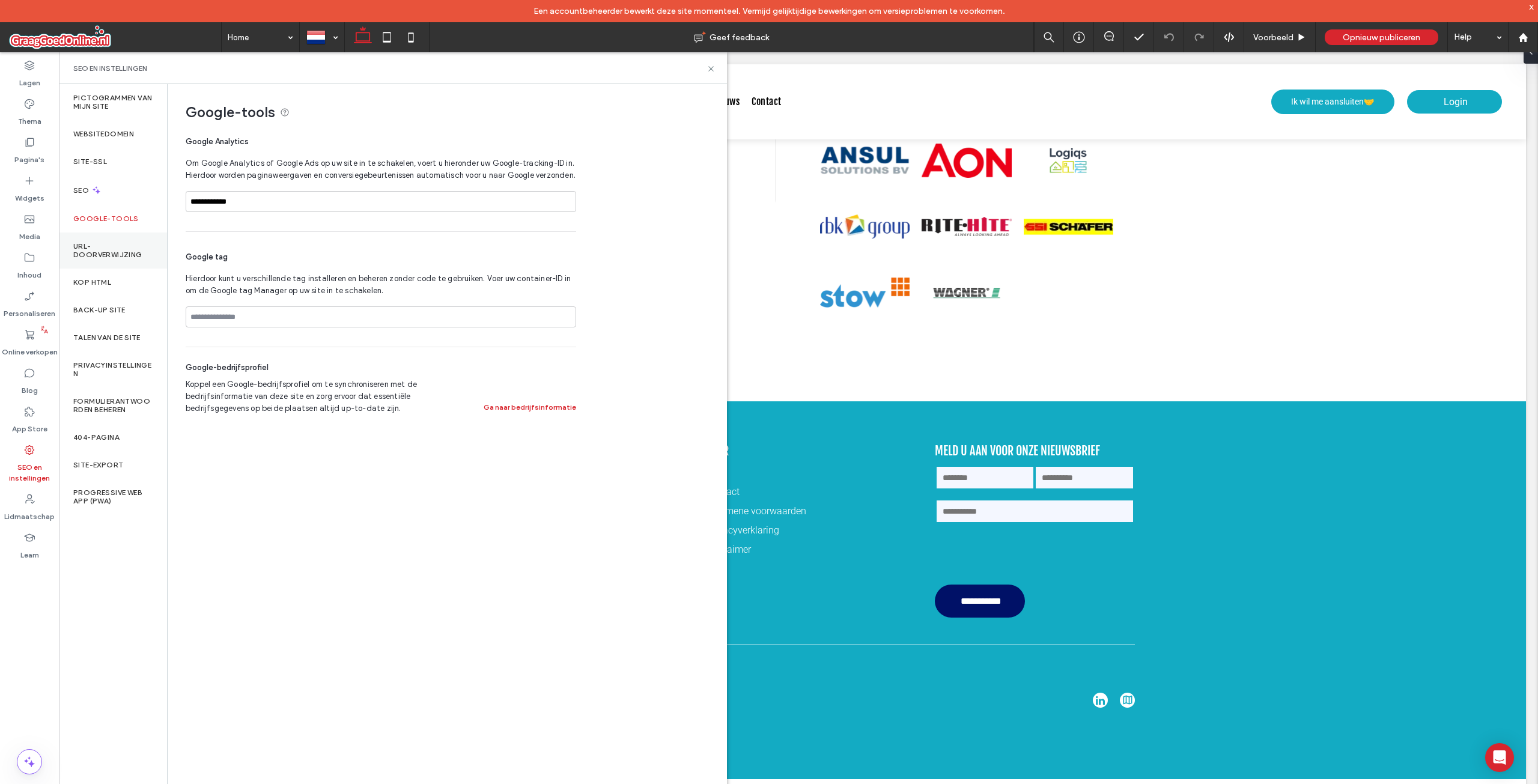
click at [122, 237] on div "URL-doorverwijzing" at bounding box center [113, 250] width 108 height 36
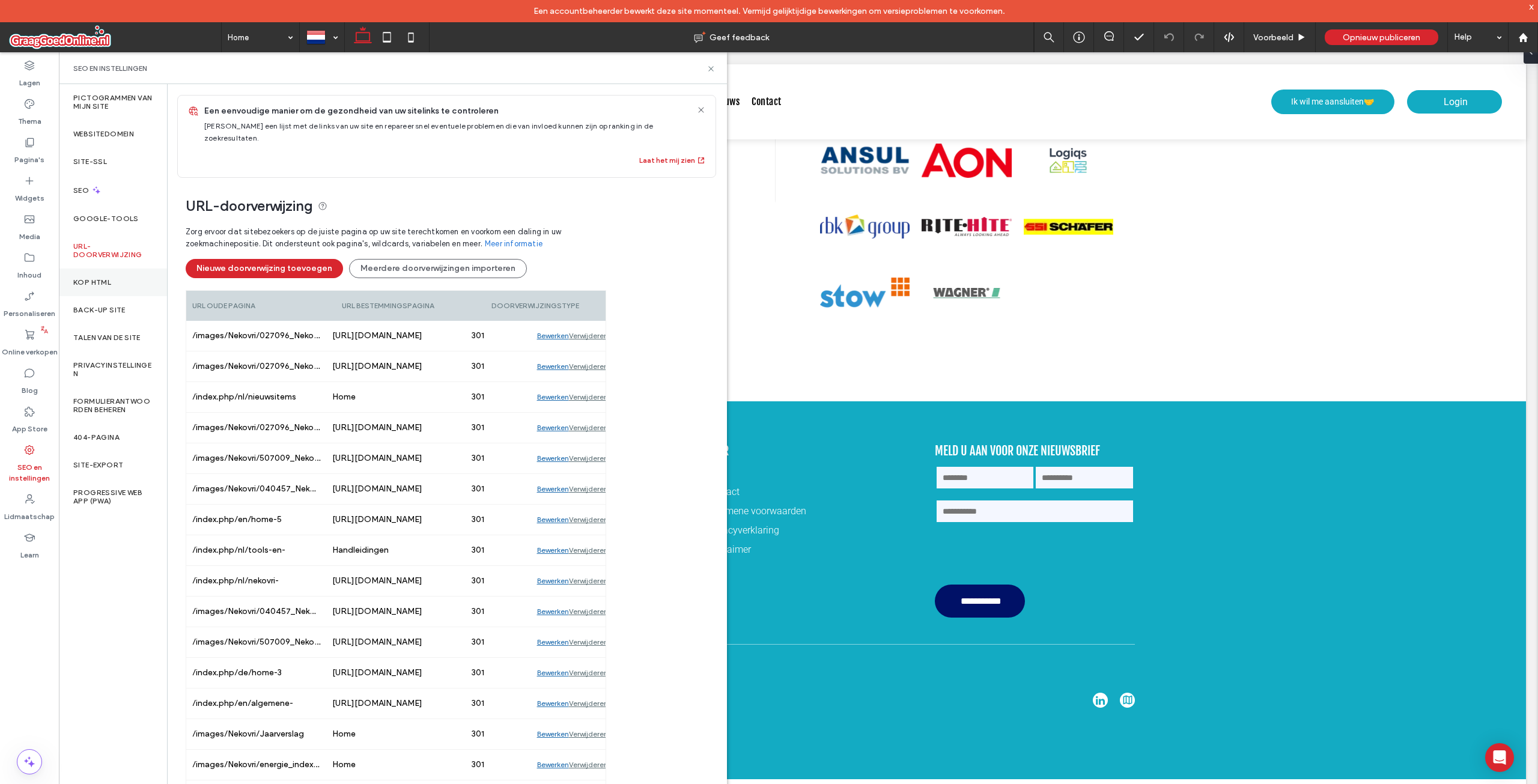
click at [107, 295] on div "Kop HTML" at bounding box center [113, 282] width 108 height 28
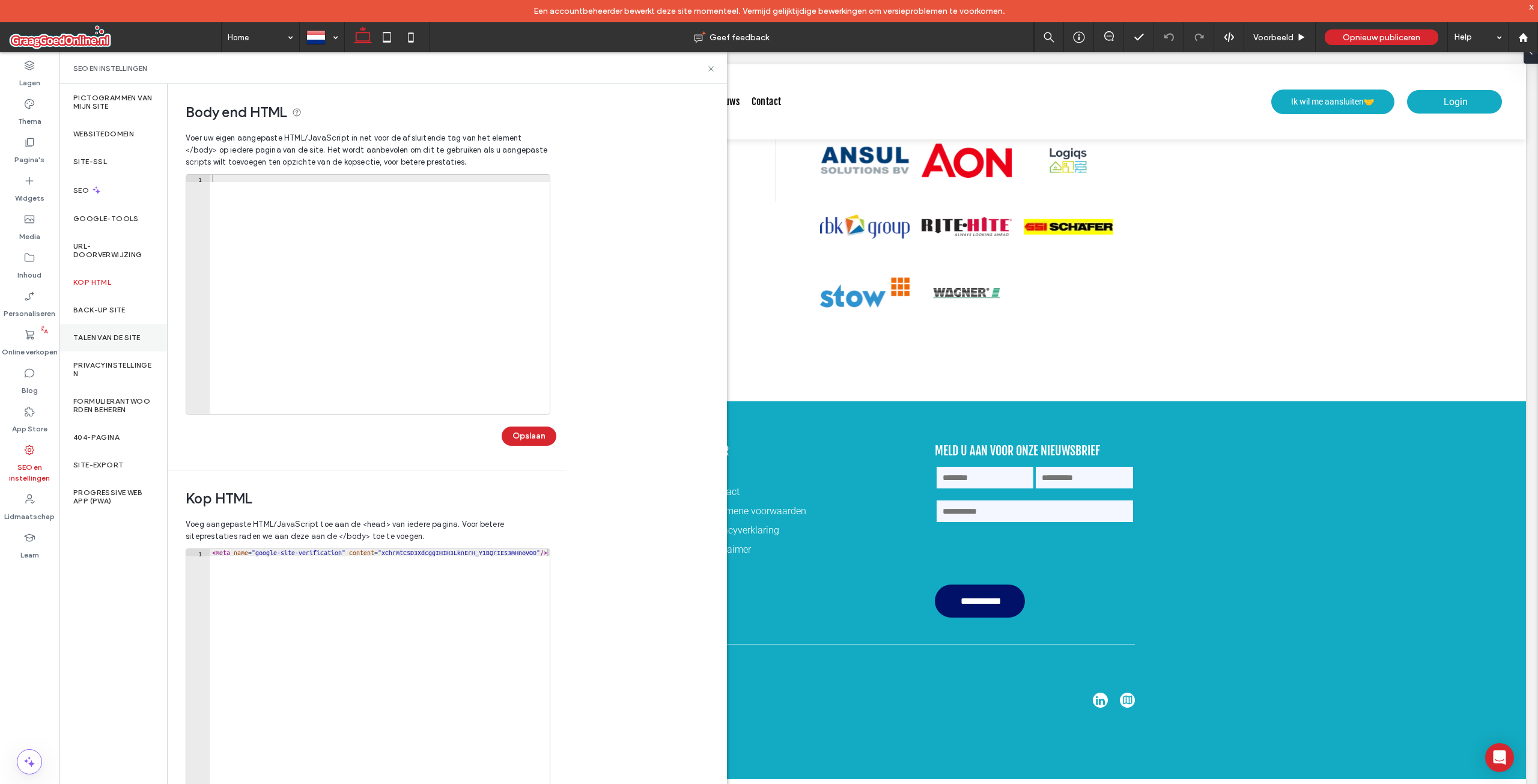
click at [113, 331] on div "Talen van de site" at bounding box center [113, 338] width 108 height 28
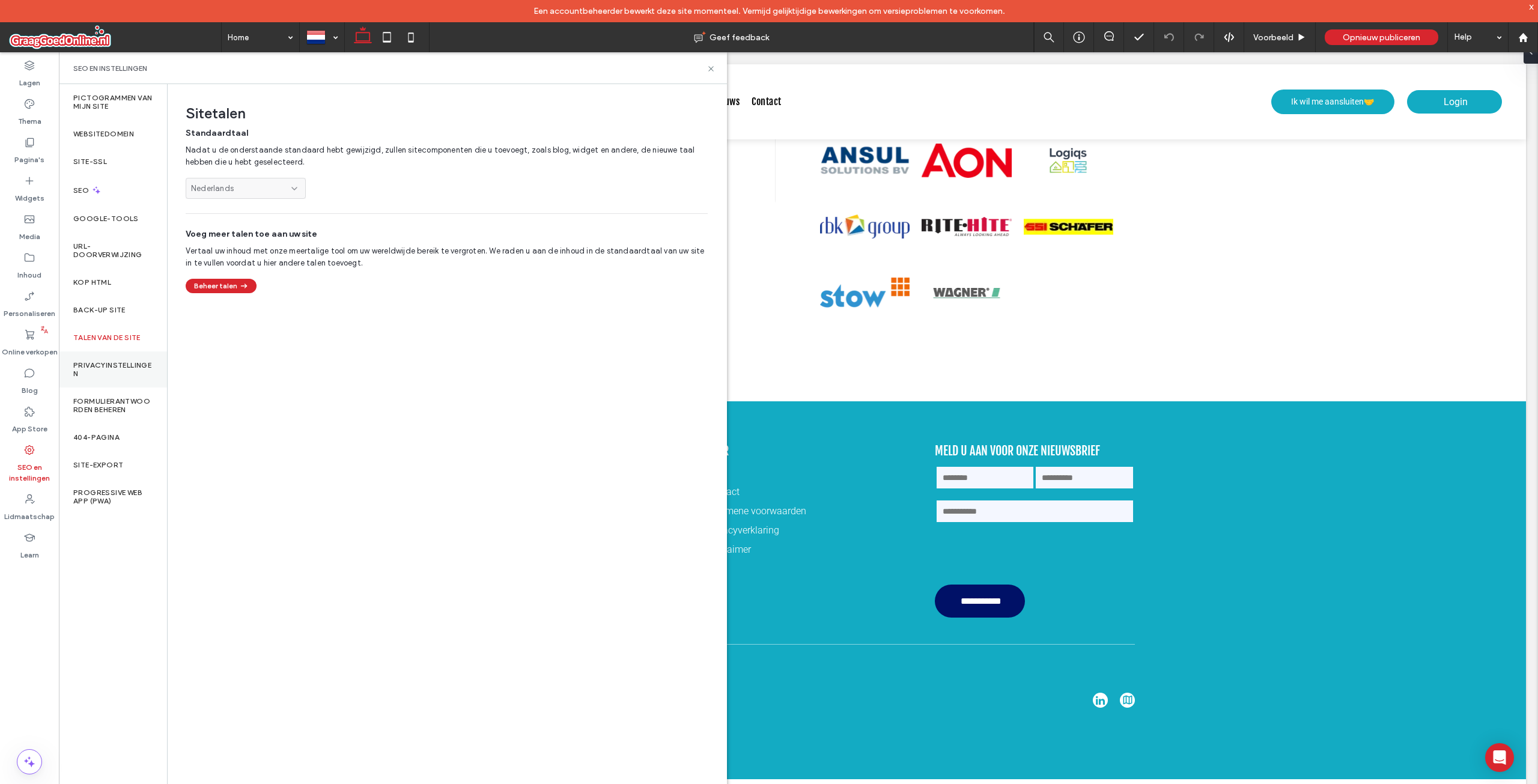
click at [110, 371] on label "Privacyinstellingen" at bounding box center [113, 369] width 79 height 17
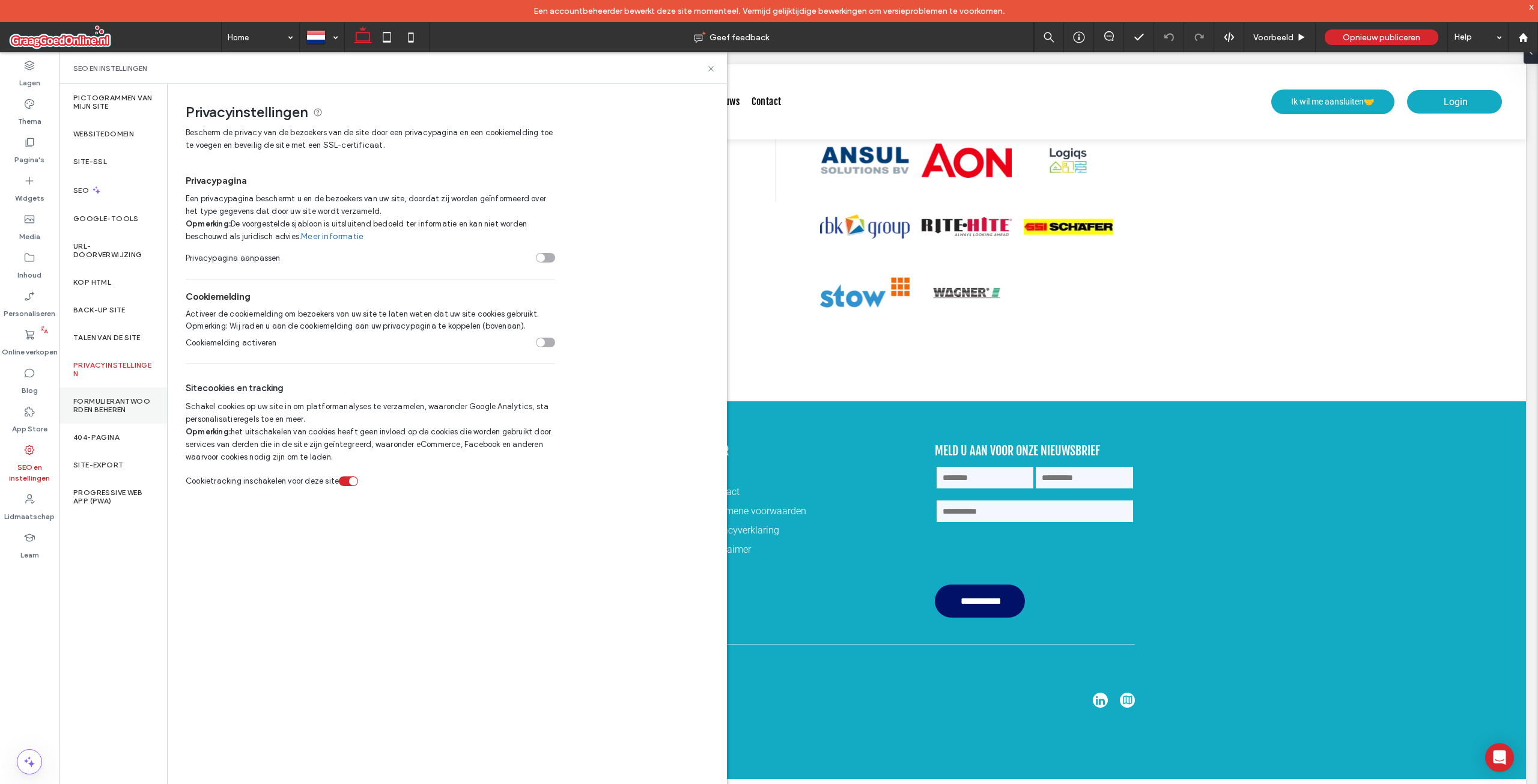
click at [105, 410] on label "Formulierantwoorden beheren" at bounding box center [113, 406] width 79 height 17
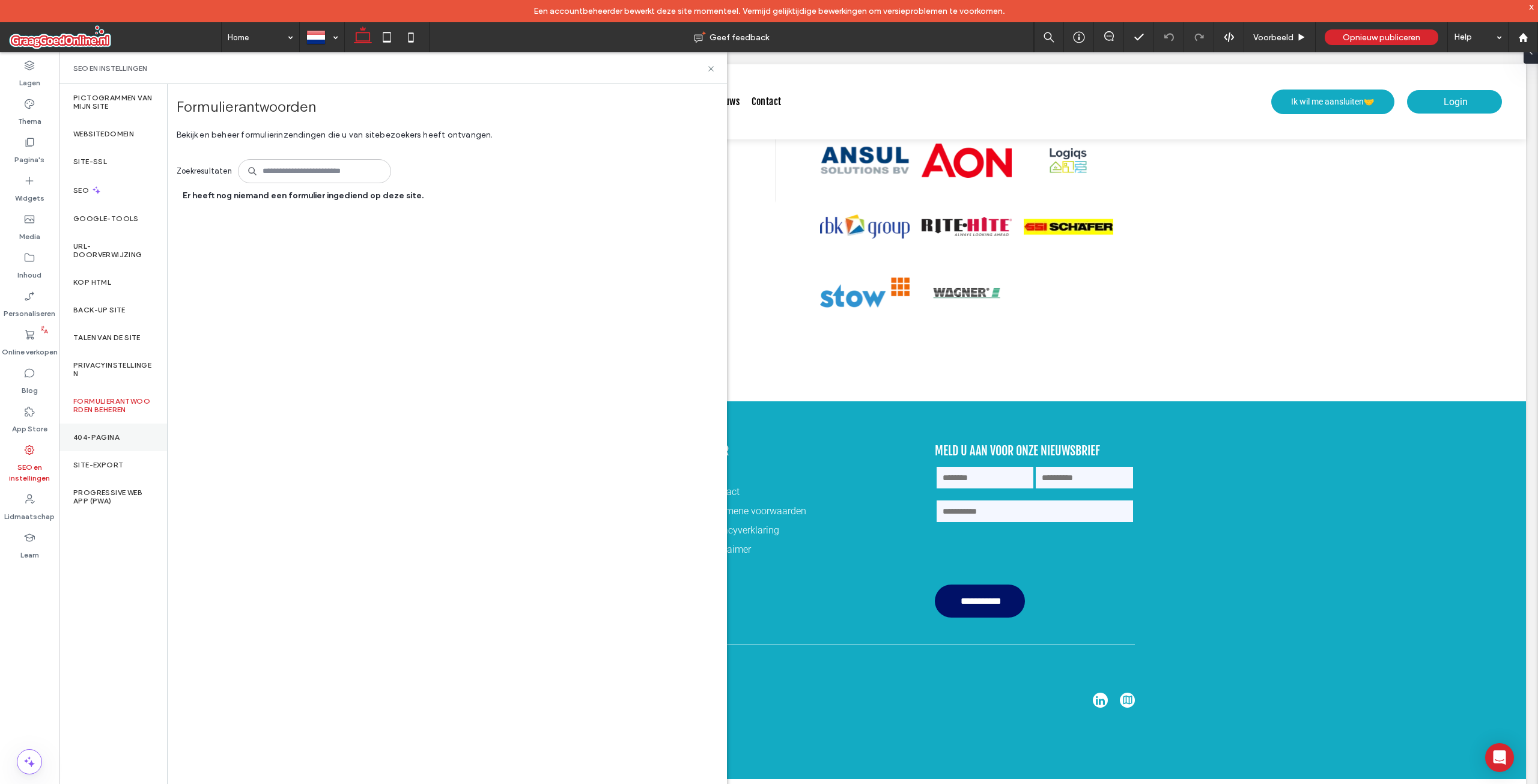
click at [104, 434] on label "404-pagina" at bounding box center [96, 437] width 46 height 8
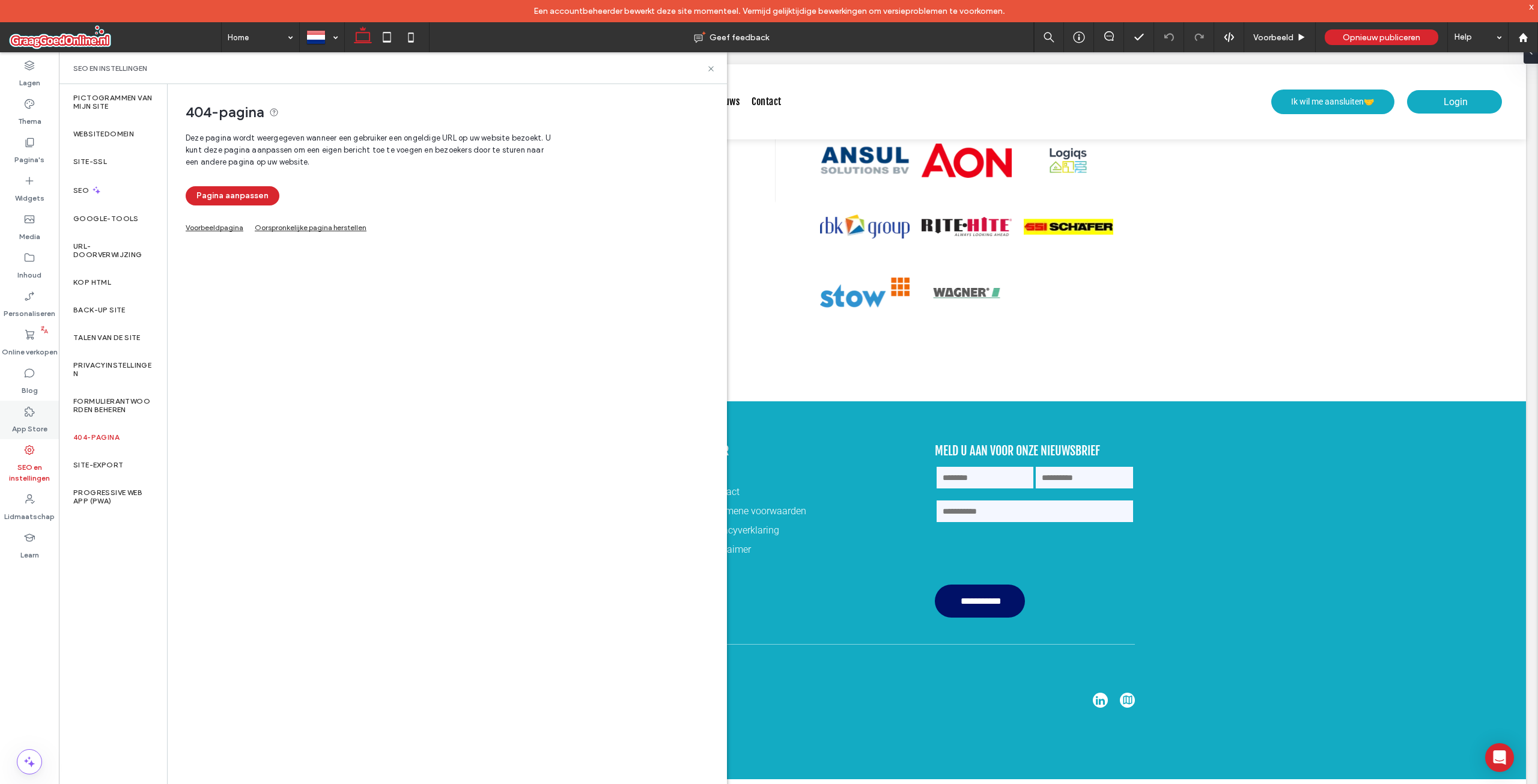
click at [31, 415] on icon at bounding box center [29, 411] width 12 height 12
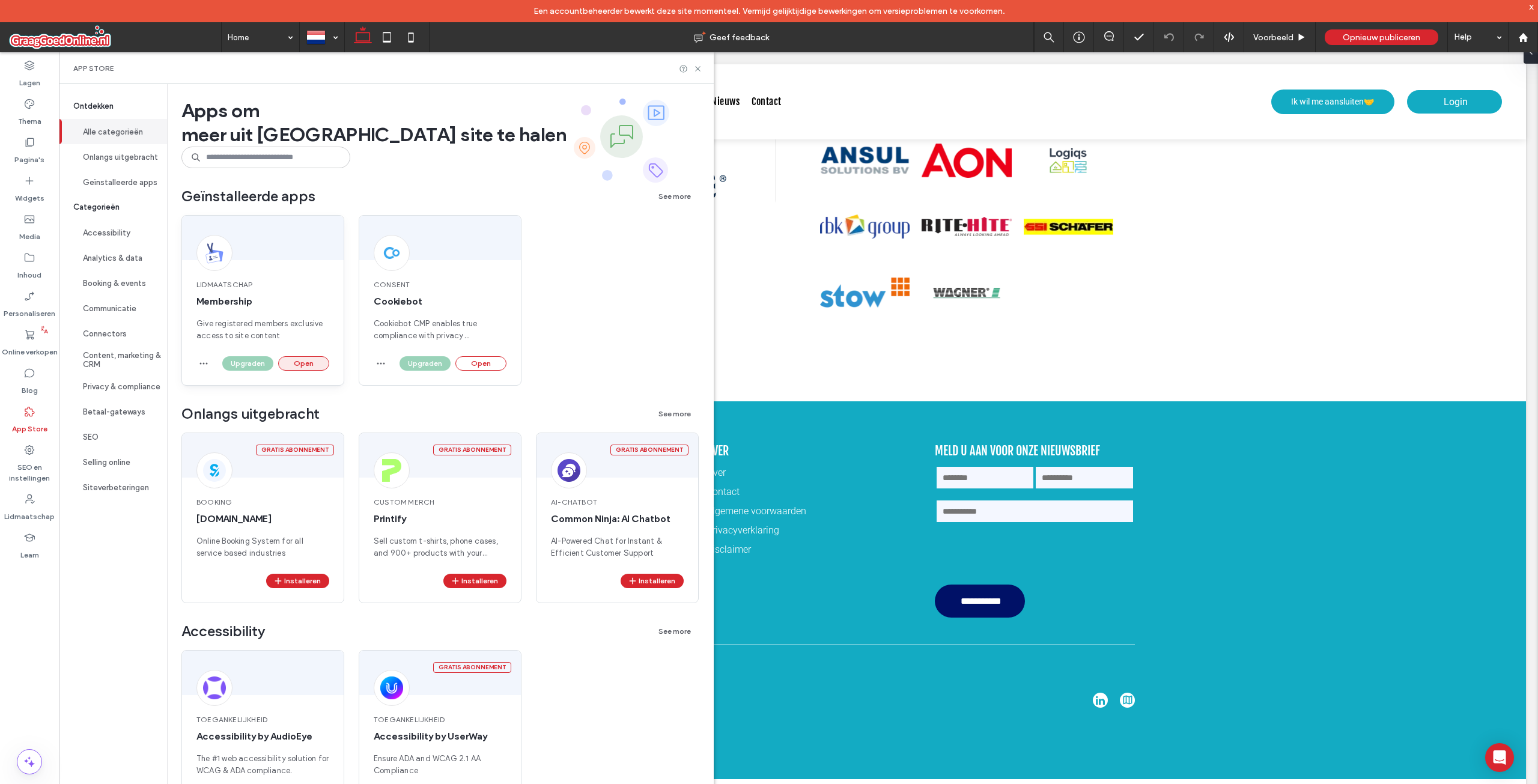
click at [309, 362] on button "Open" at bounding box center [304, 363] width 51 height 15
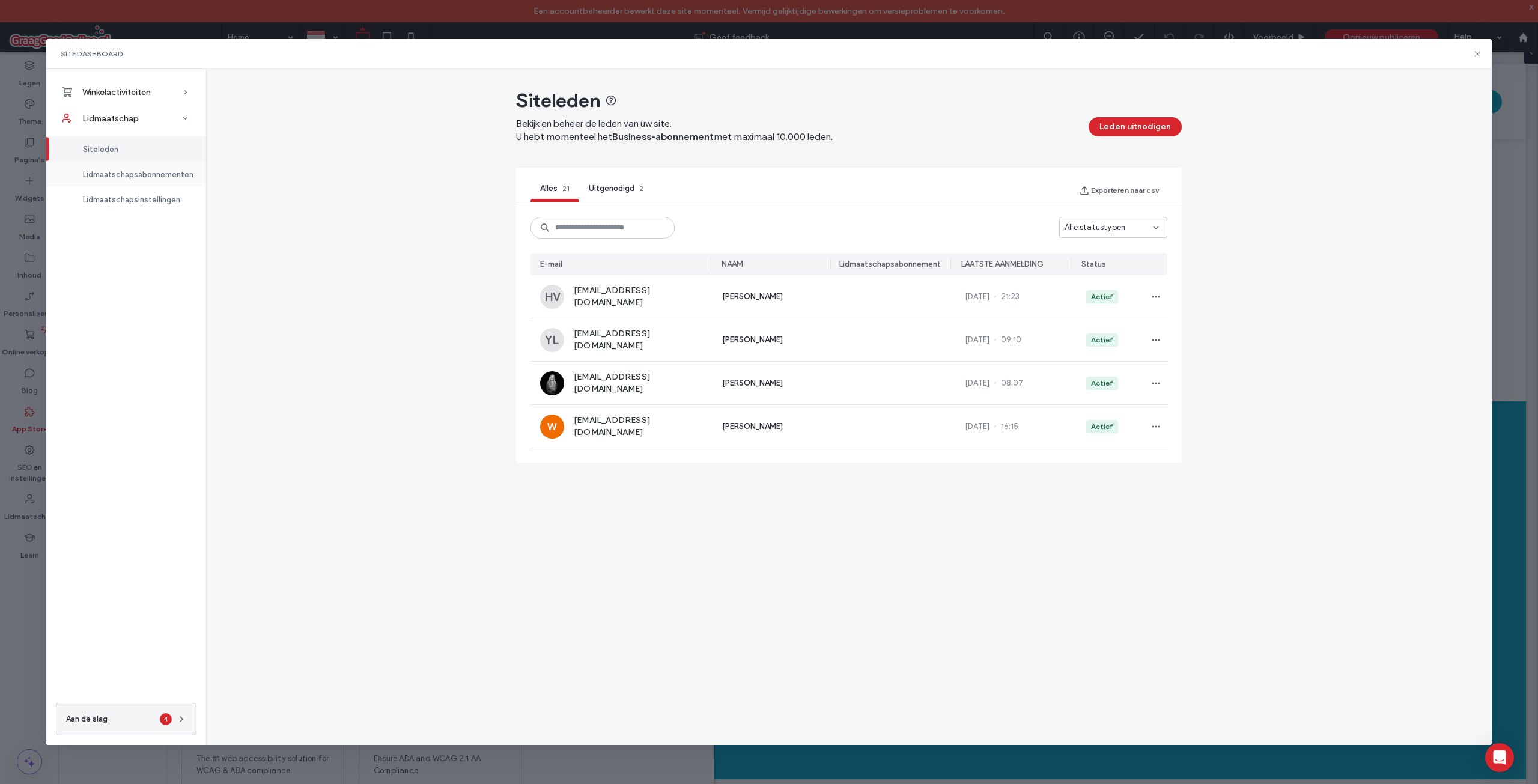
click at [153, 176] on span "Lidmaatschapsabonnementen" at bounding box center [138, 174] width 110 height 9
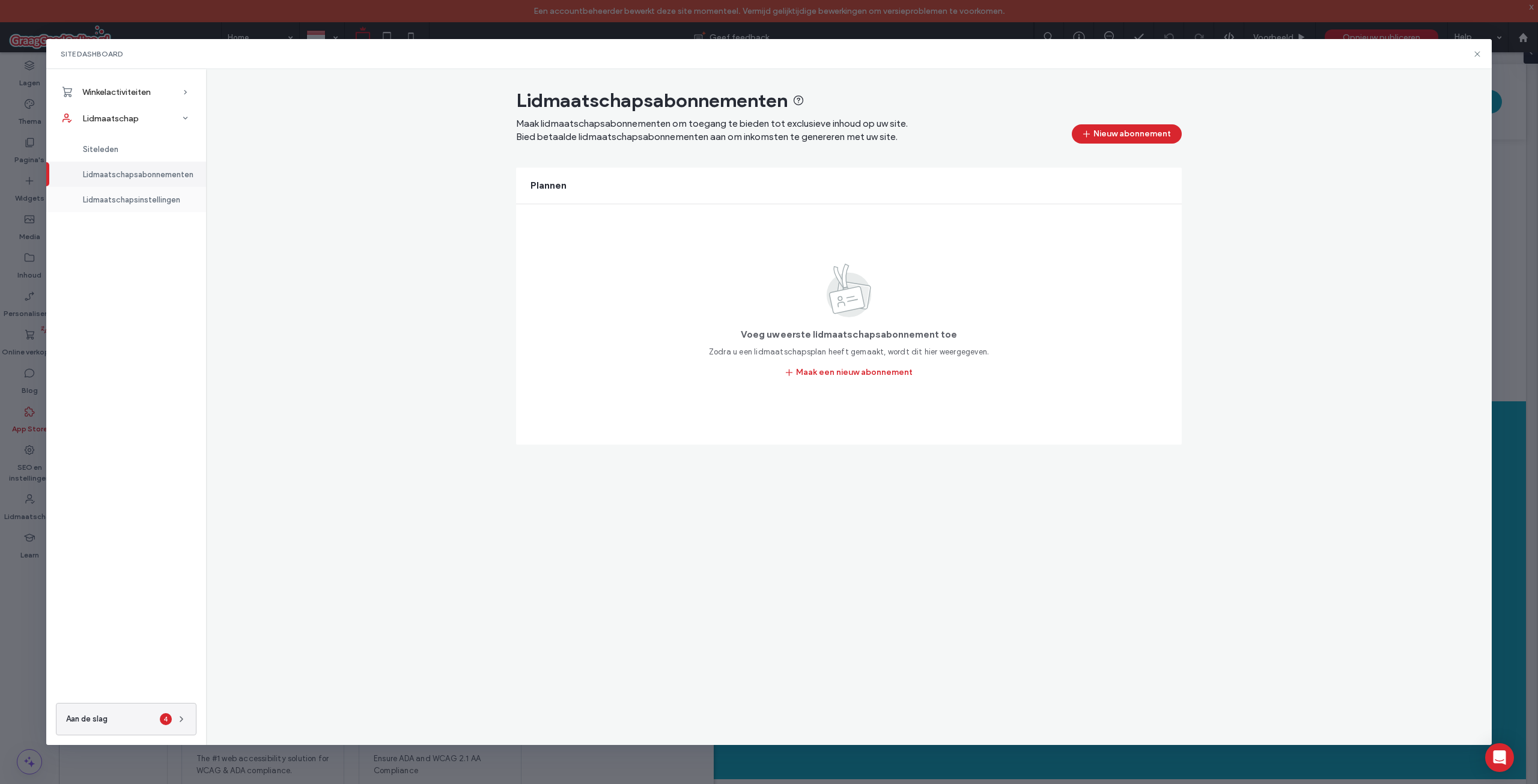
click at [155, 200] on span "Lidmaatschapsinstellingen" at bounding box center [132, 200] width 97 height 9
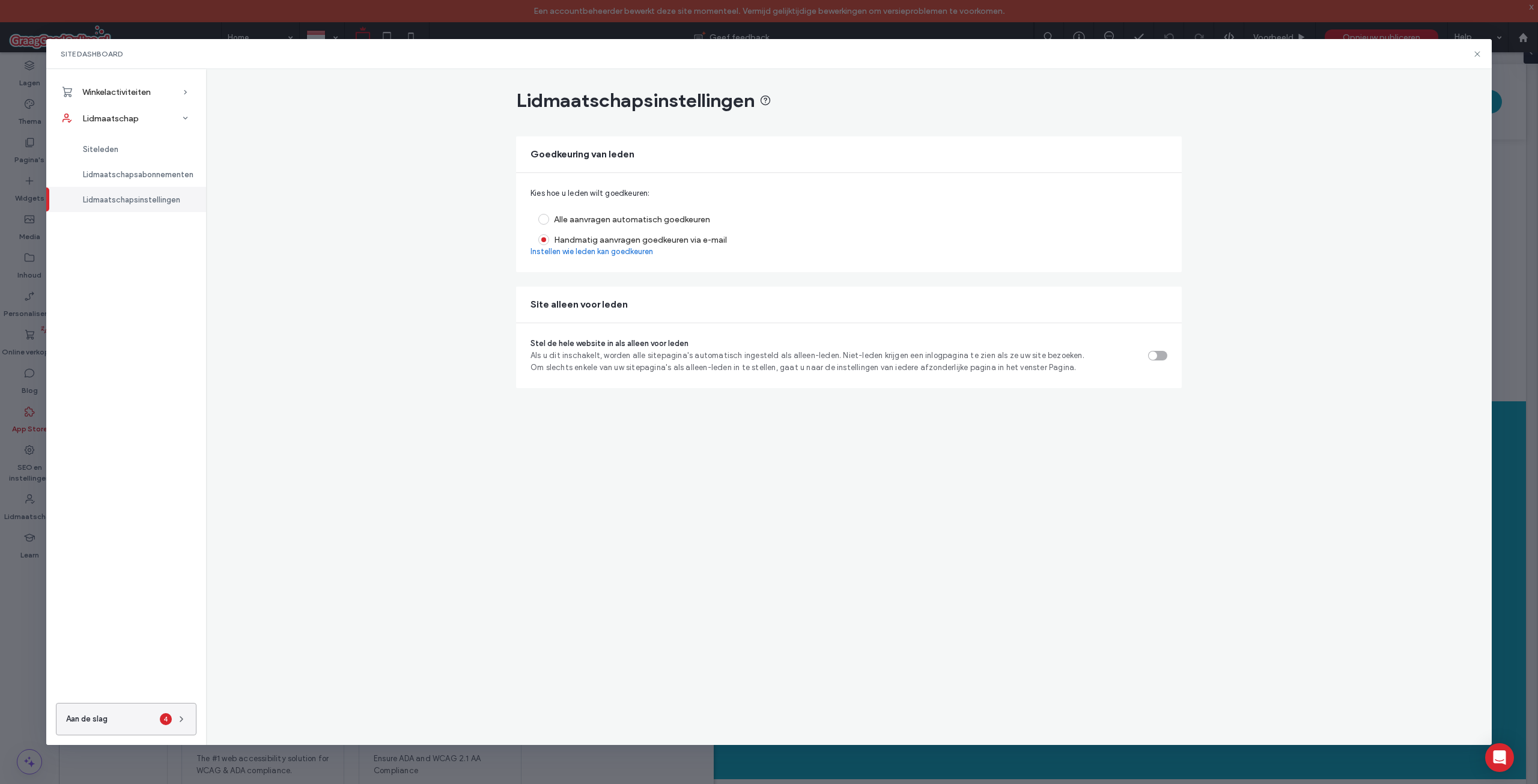
click at [175, 717] on div "4" at bounding box center [173, 718] width 26 height 12
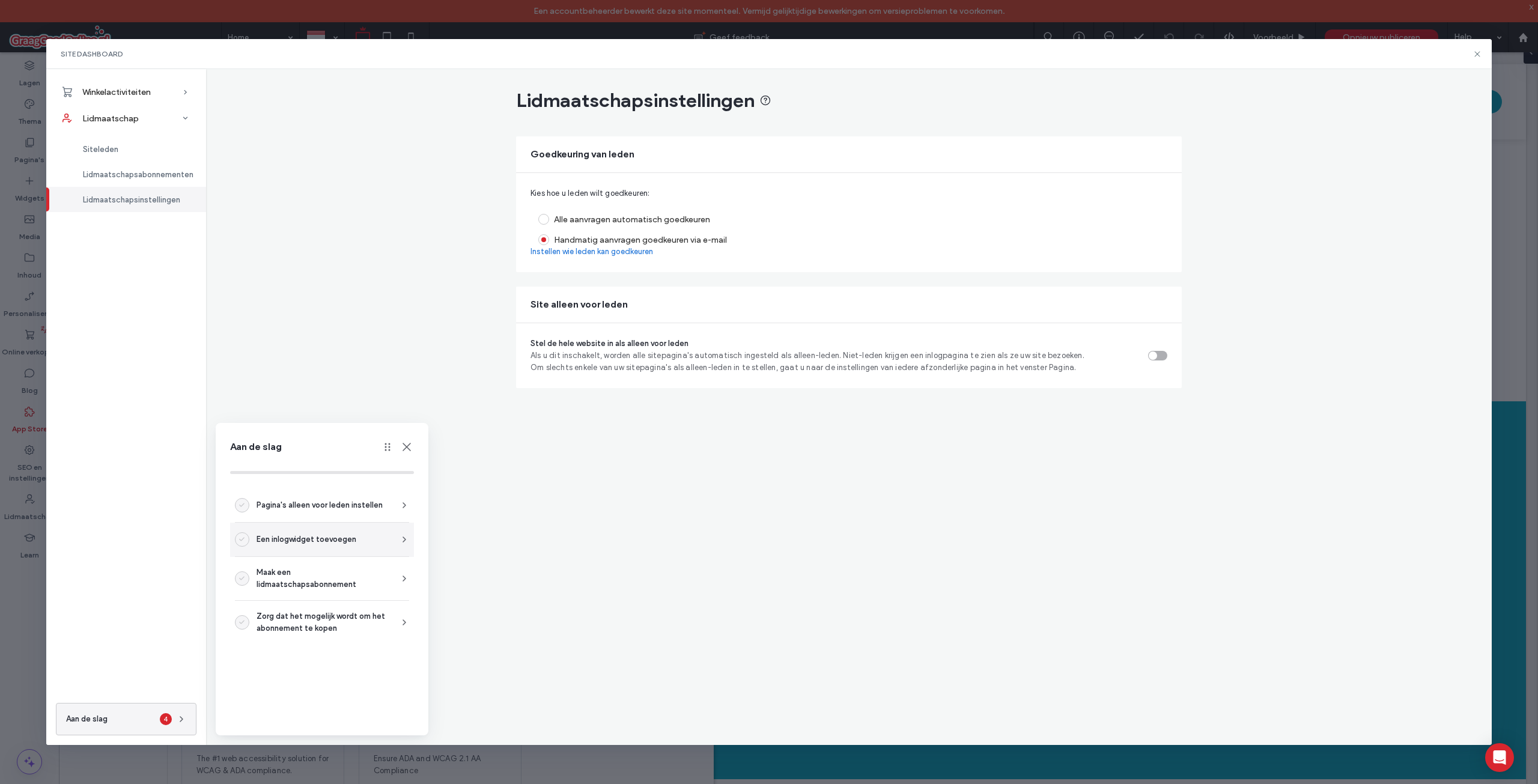
click at [387, 535] on div "Een inlogwidget toevoegen" at bounding box center [322, 539] width 174 height 15
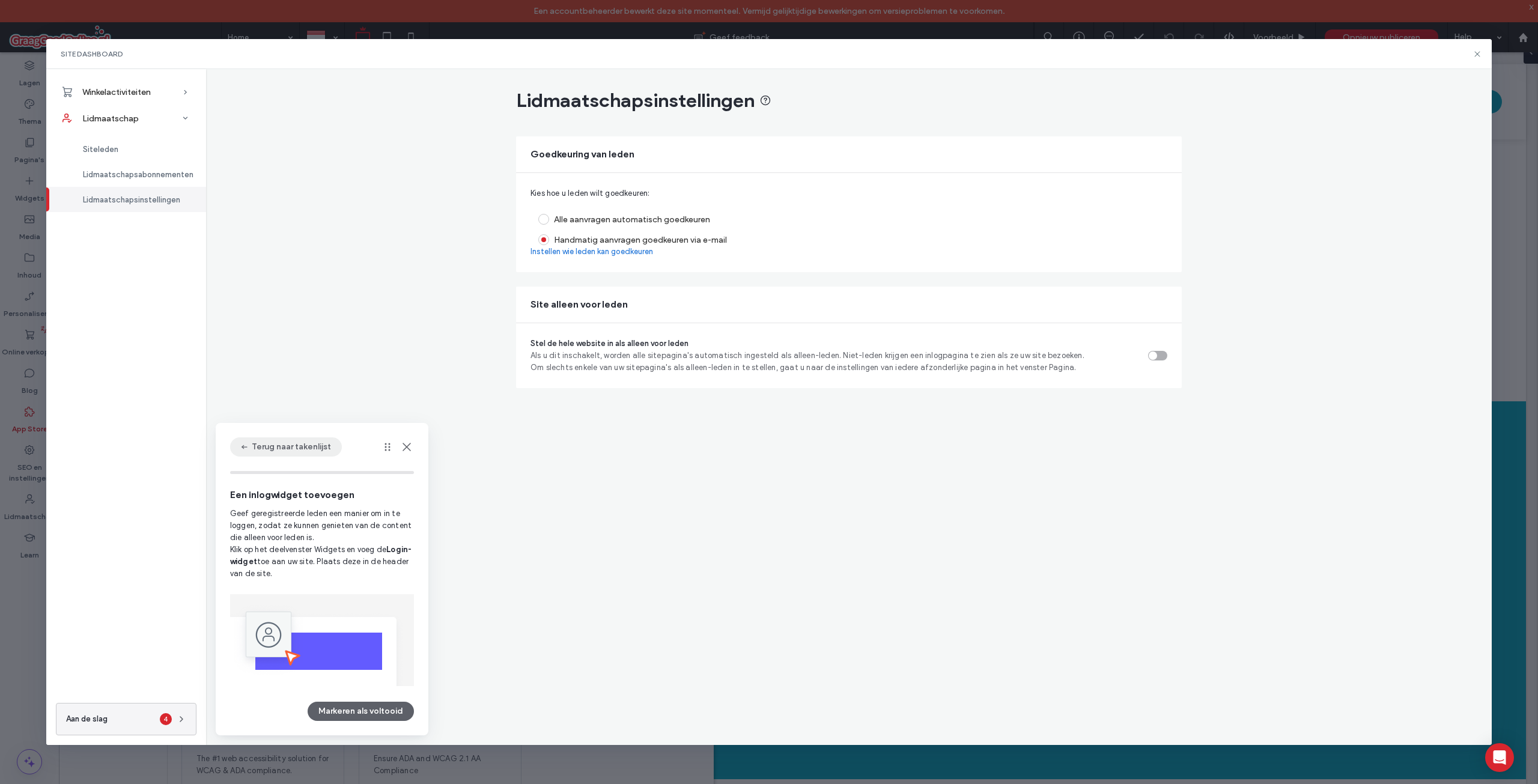
click at [245, 444] on icon "button" at bounding box center [245, 447] width 10 height 10
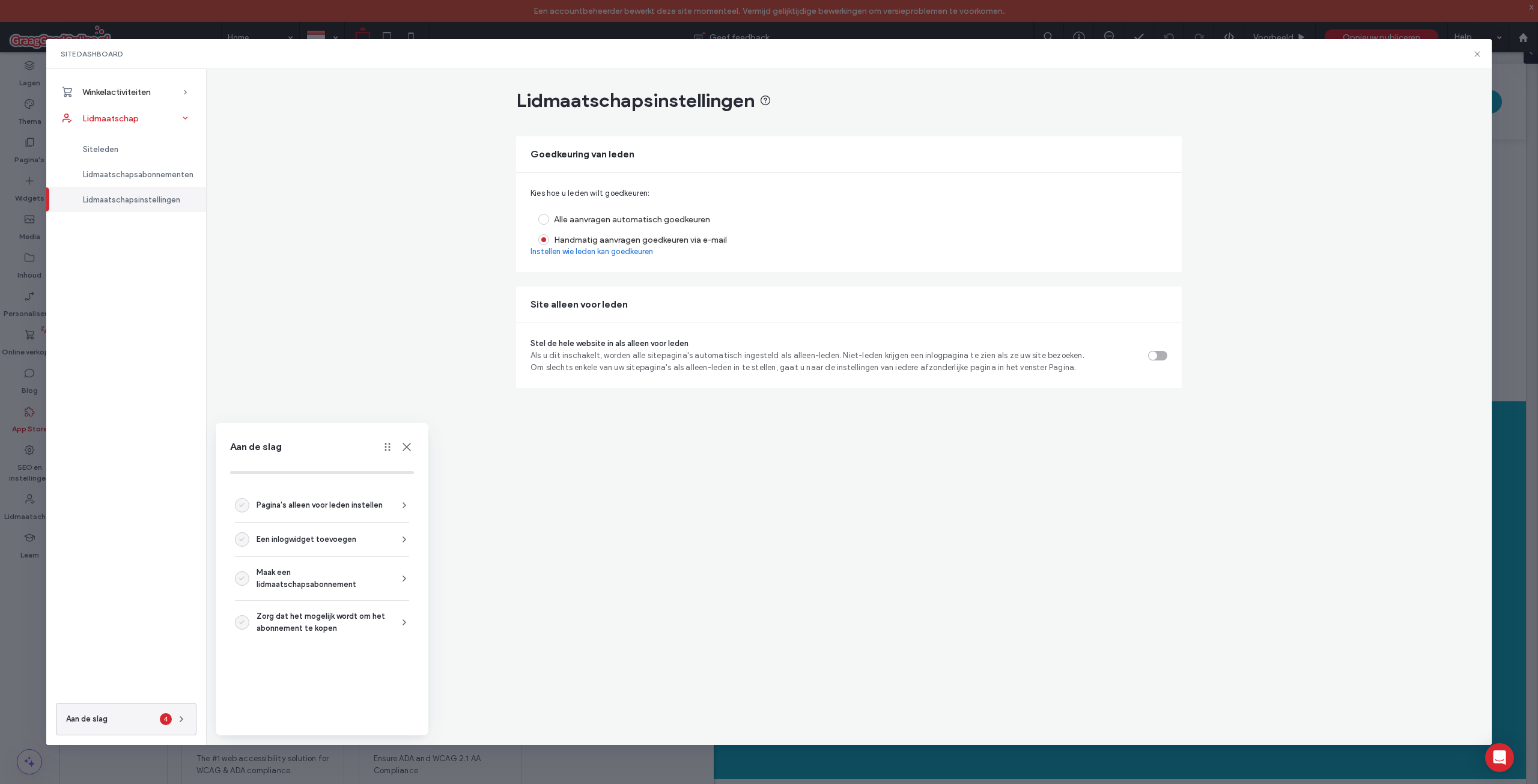
click at [121, 118] on span "Lidmaatschap" at bounding box center [110, 119] width 56 height 10
click at [135, 80] on div "Winkelactiviteiten" at bounding box center [126, 92] width 159 height 26
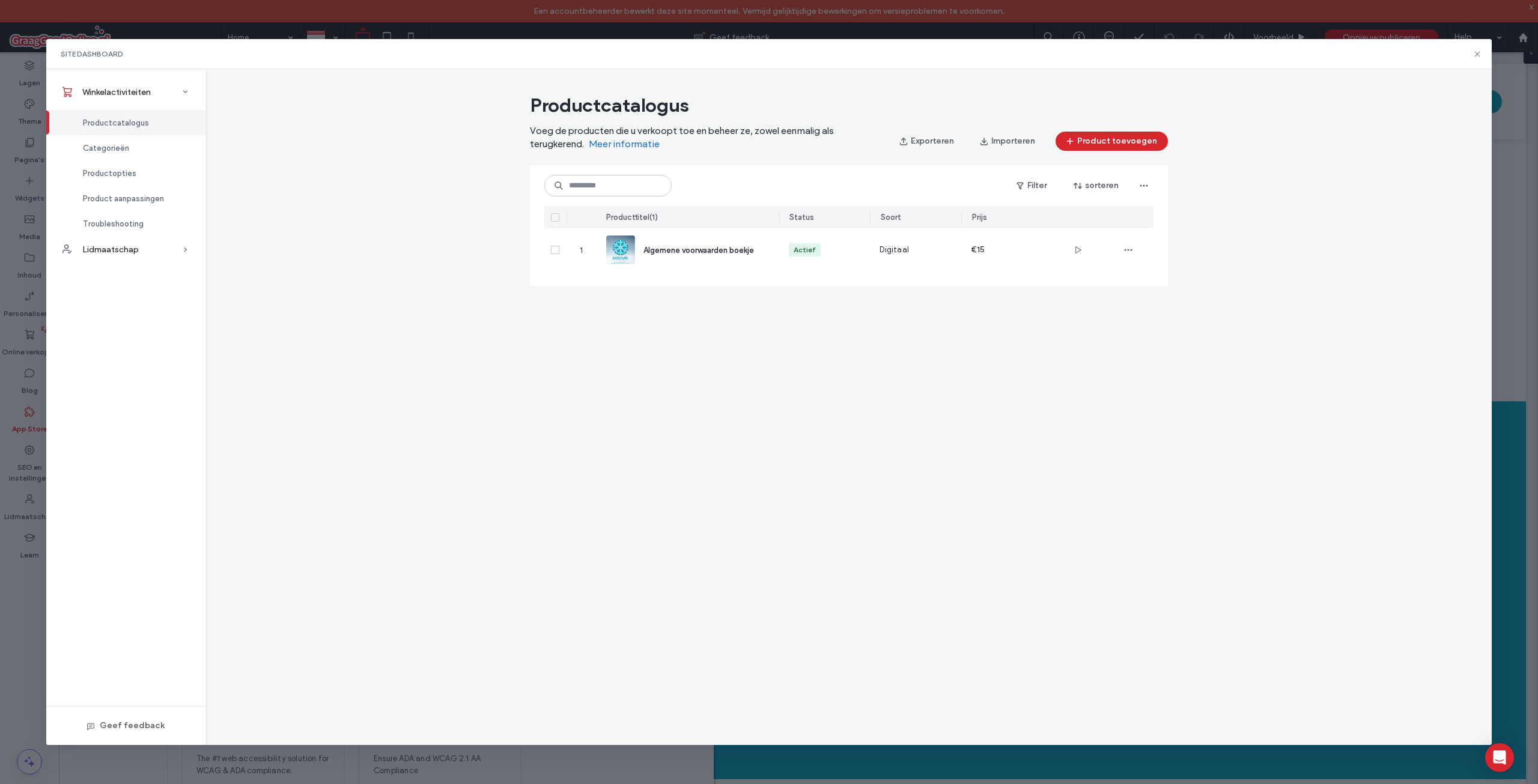
click at [1472, 51] on div "Site Dashboard" at bounding box center [769, 53] width 1446 height 30
click at [1476, 51] on icon at bounding box center [1478, 54] width 10 height 10
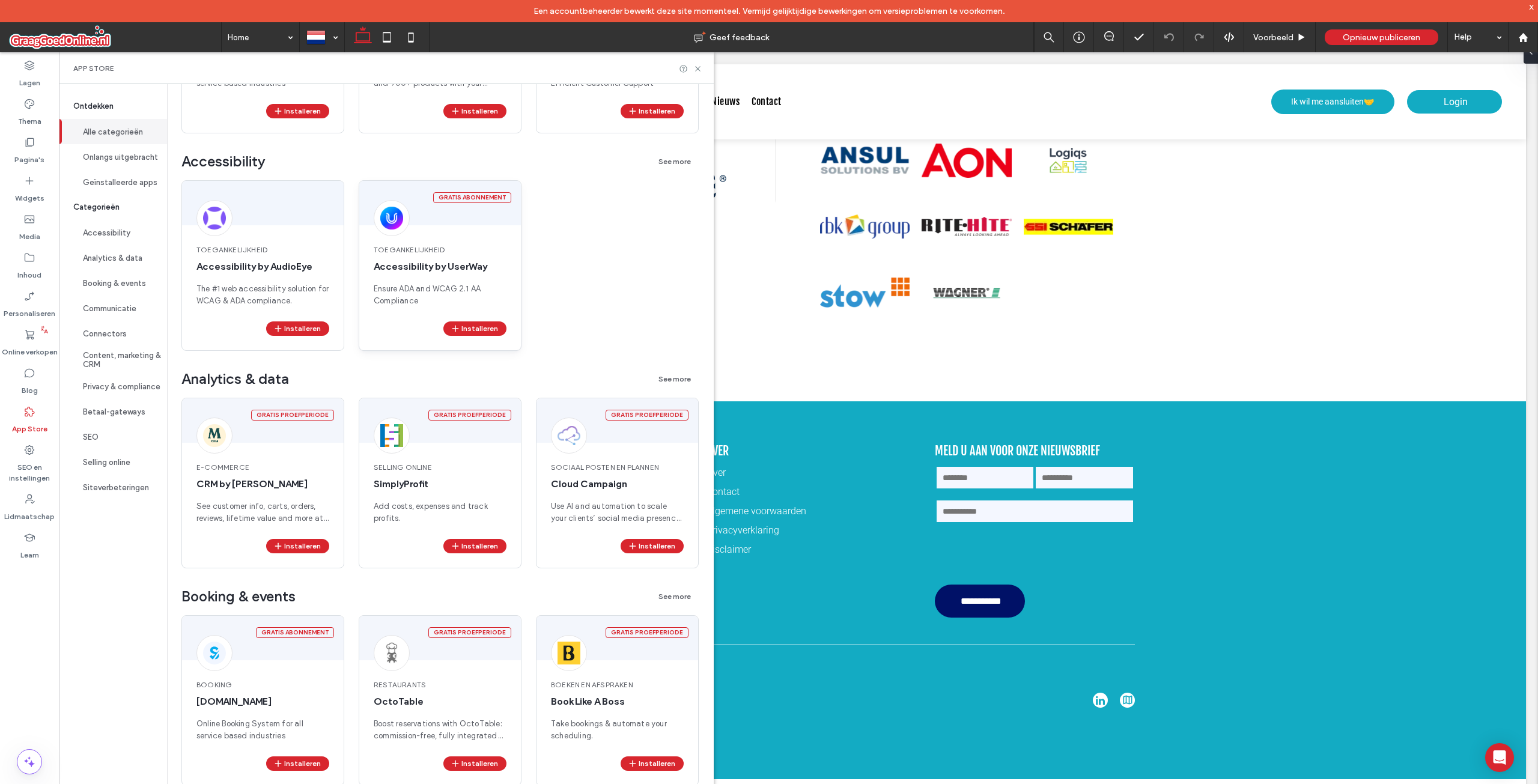
scroll to position [781, 0]
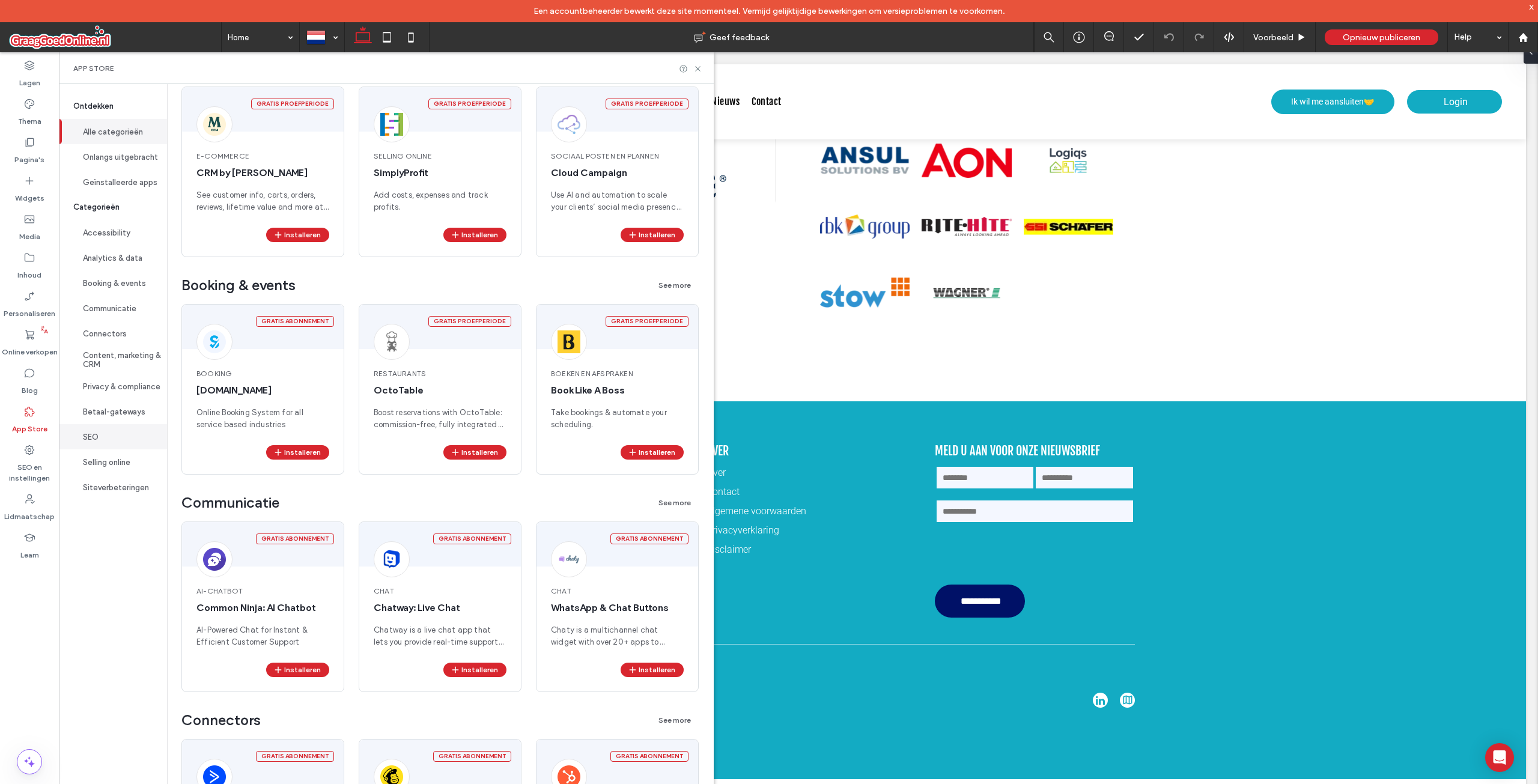
click at [123, 428] on button "SEO" at bounding box center [113, 437] width 108 height 25
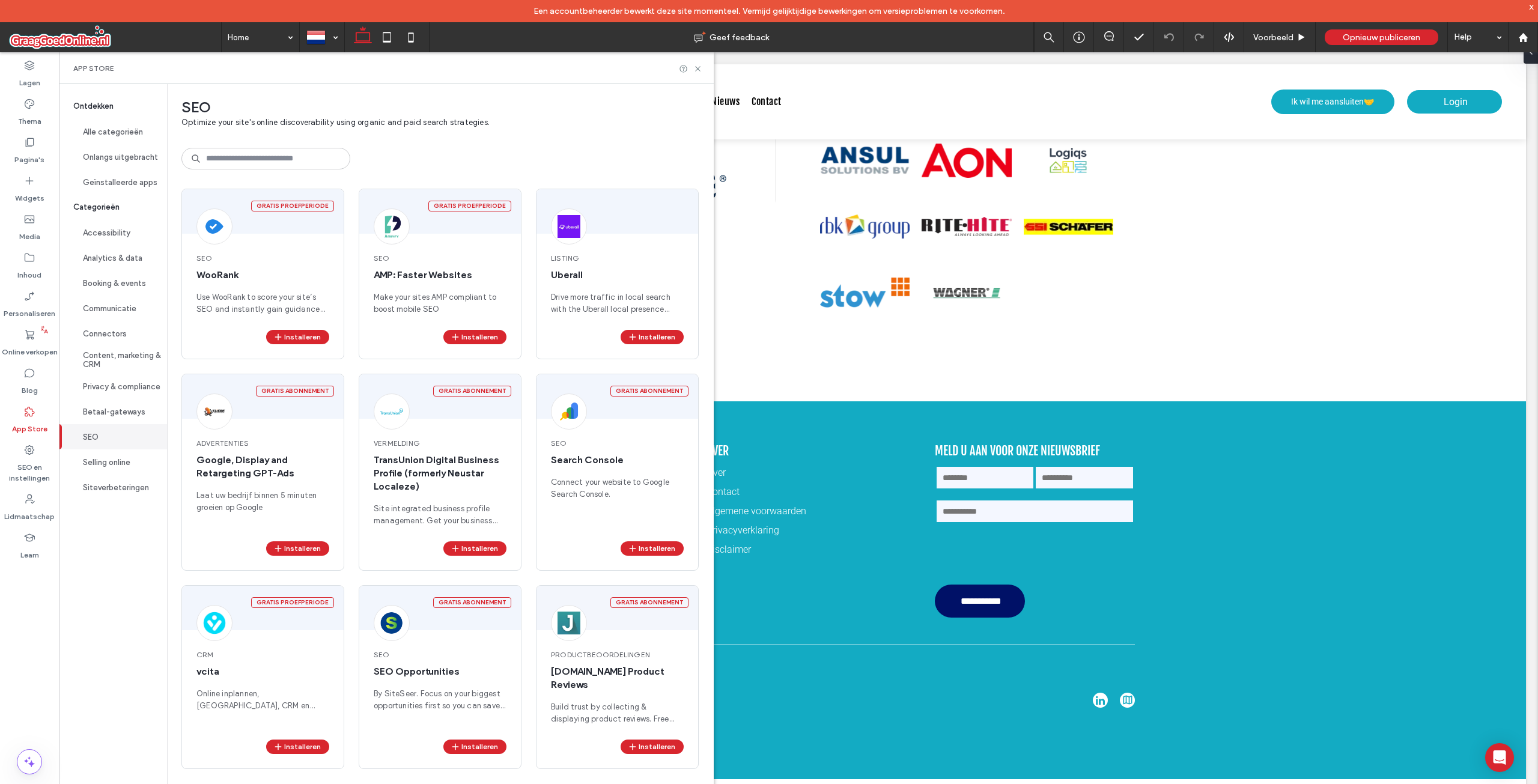
scroll to position [0, 0]
click at [20, 387] on div "Blog" at bounding box center [29, 381] width 59 height 38
click at [26, 375] on use at bounding box center [30, 373] width 10 height 9
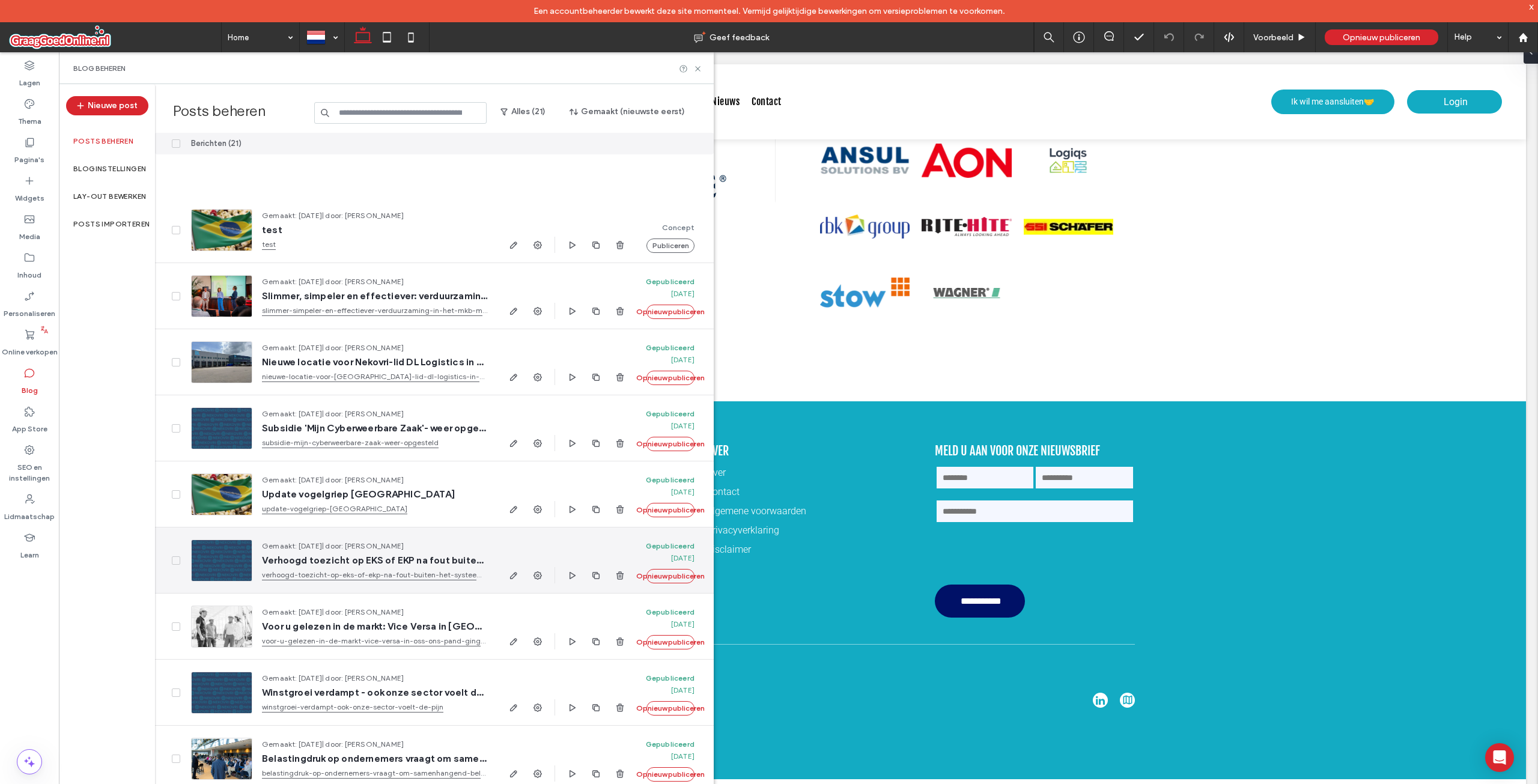
scroll to position [661, 0]
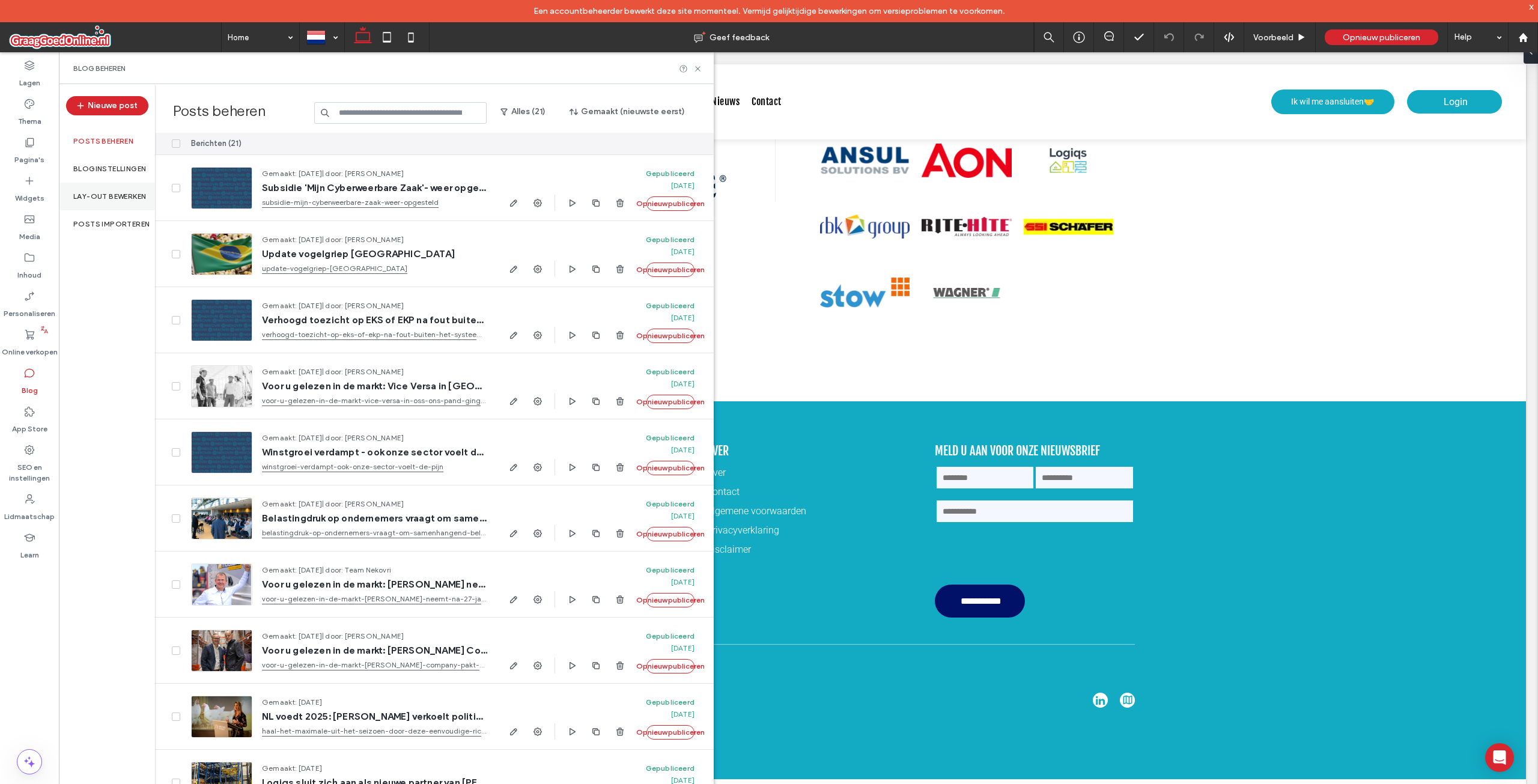
click at [116, 204] on div "Lay-out bewerken" at bounding box center [107, 196] width 96 height 28
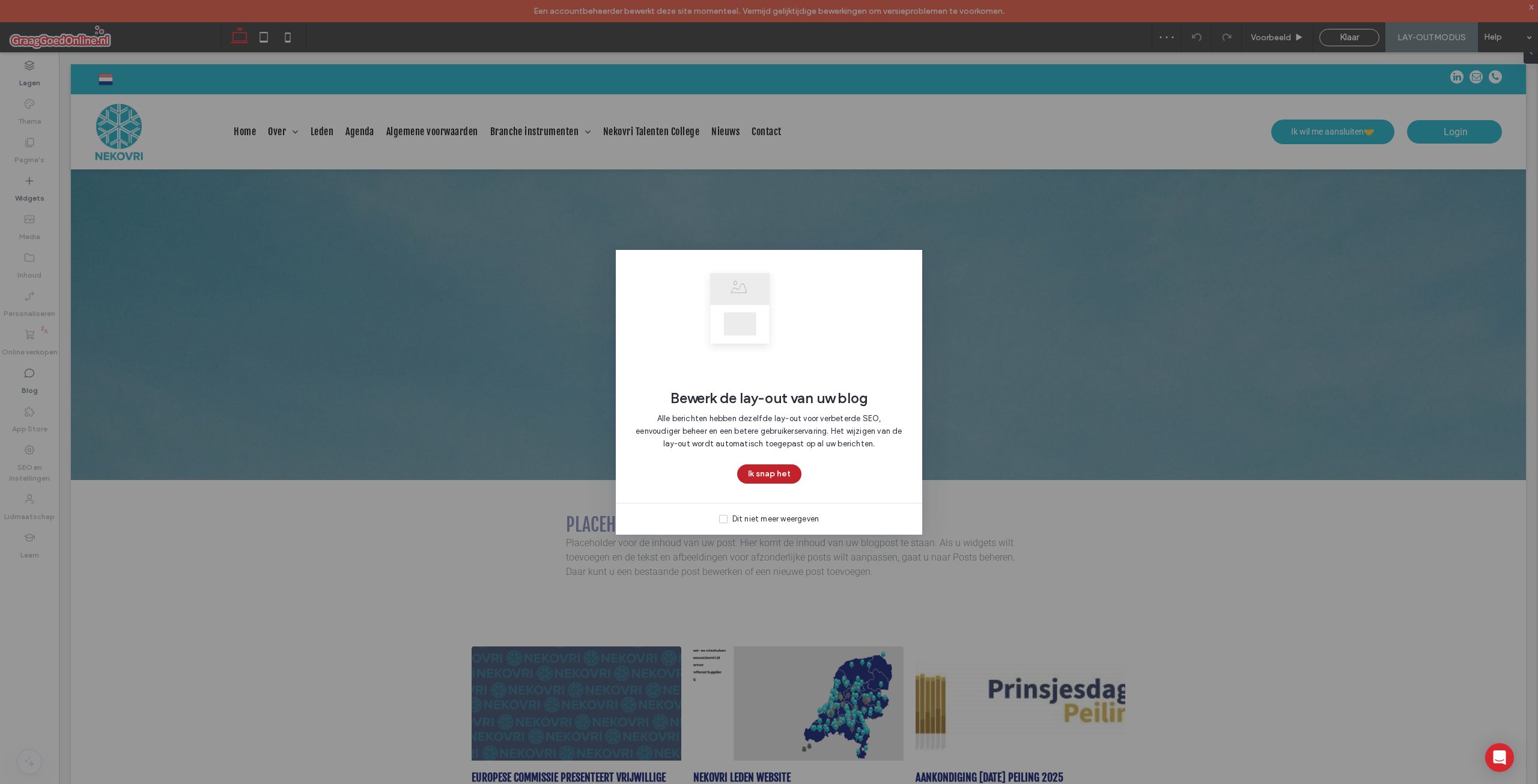
click at [761, 469] on button "Ik snap het" at bounding box center [769, 474] width 64 height 19
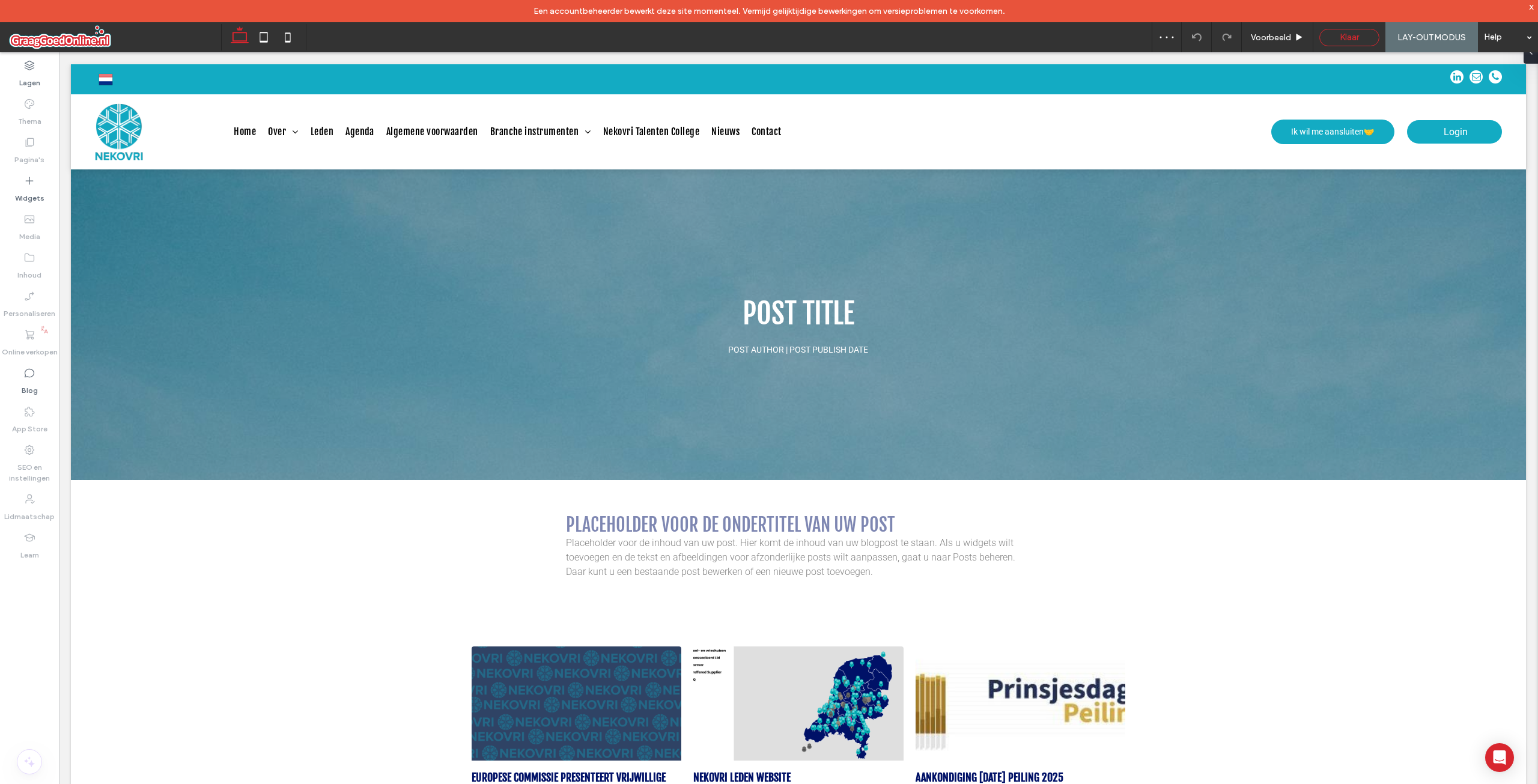
click at [1334, 31] on div "Klaar" at bounding box center [1349, 37] width 60 height 17
click at [1352, 38] on span "Klaar" at bounding box center [1349, 37] width 19 height 11
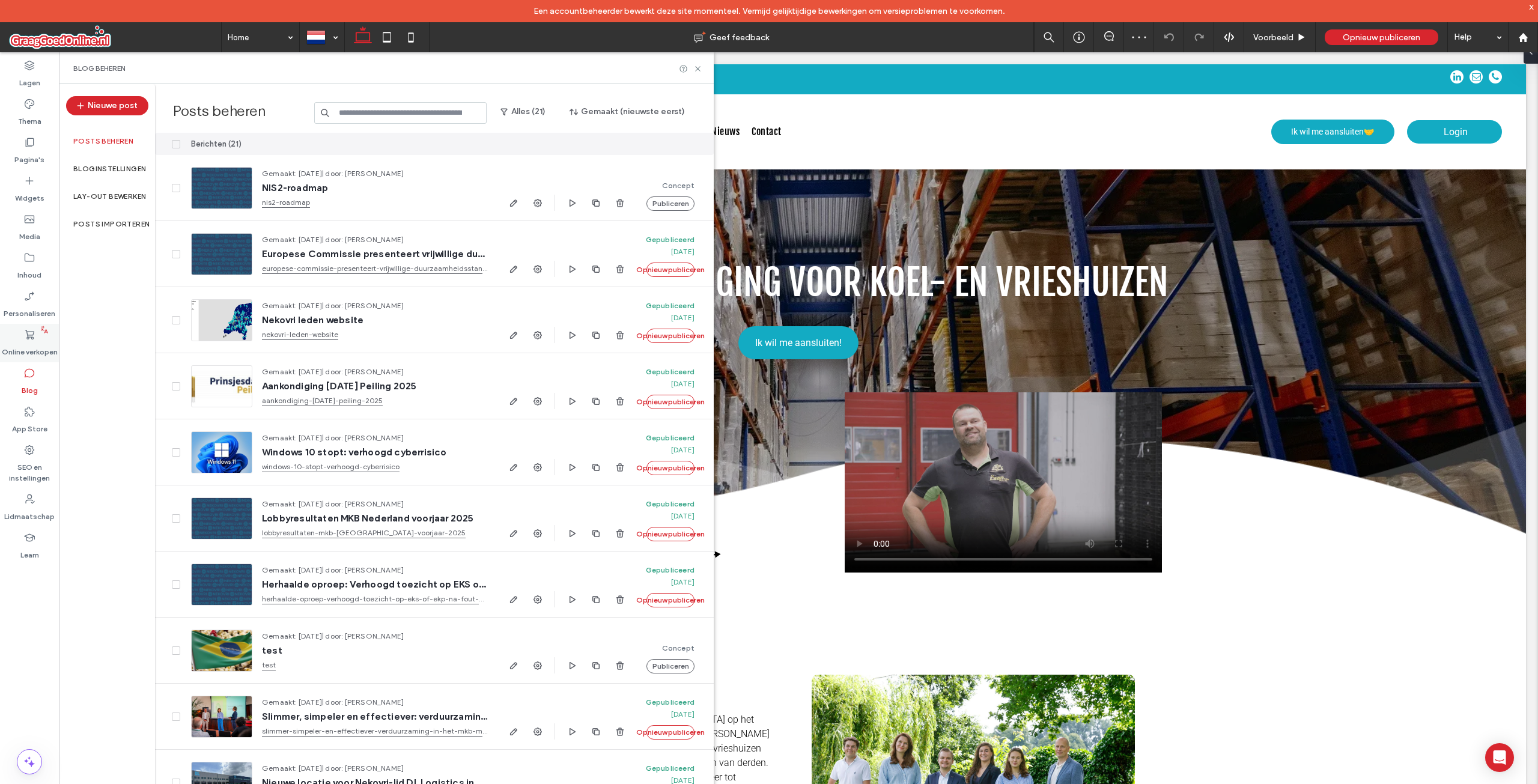
click at [28, 351] on label "Online verkopen" at bounding box center [30, 349] width 56 height 17
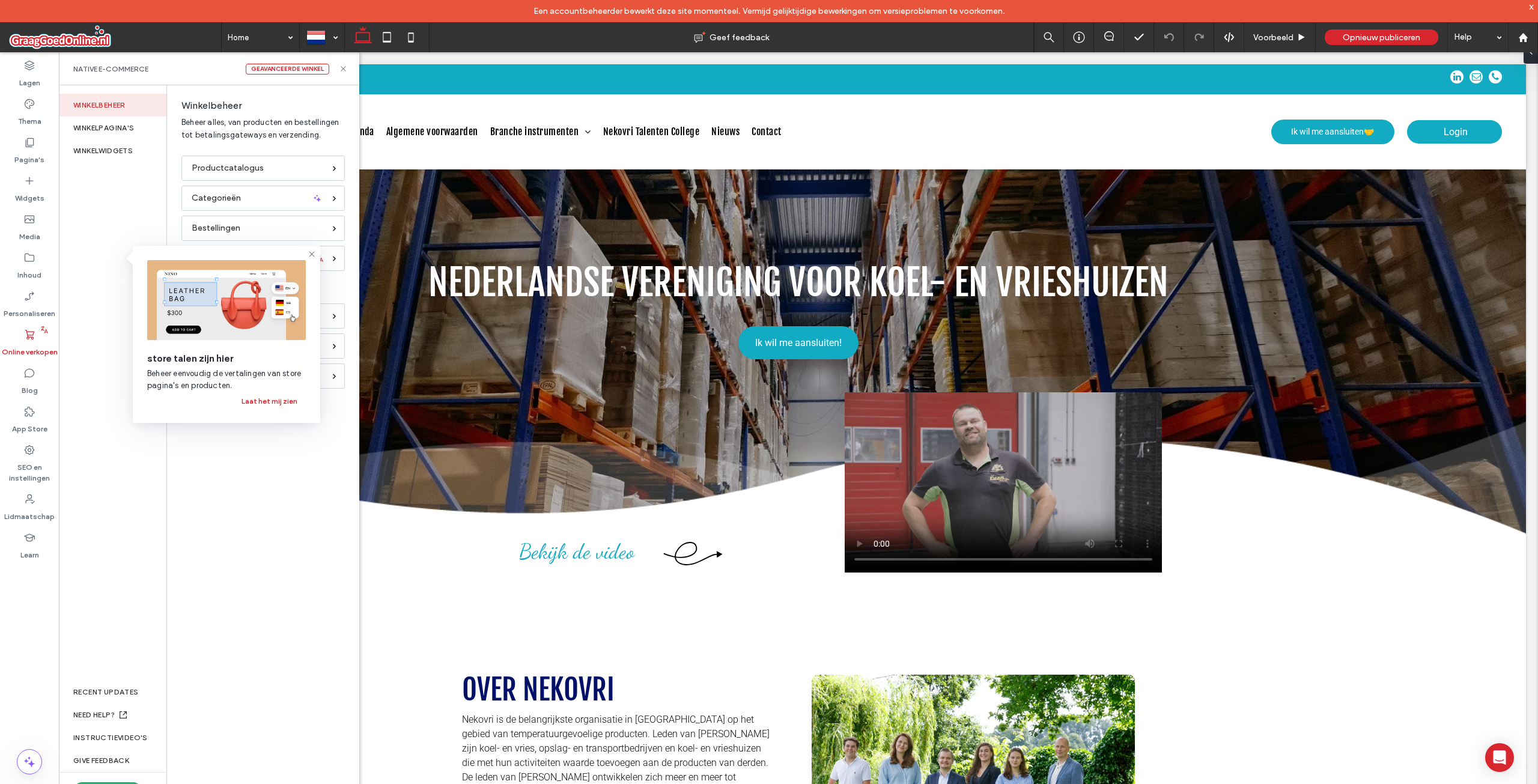
click at [144, 426] on div "Winkelbeheer WINKELPAGINA'S WINKELWIDGETS RECENT UPDATES NEED HELP? Instructiev…" at bounding box center [113, 446] width 108 height 721
click at [311, 255] on icon at bounding box center [312, 254] width 10 height 10
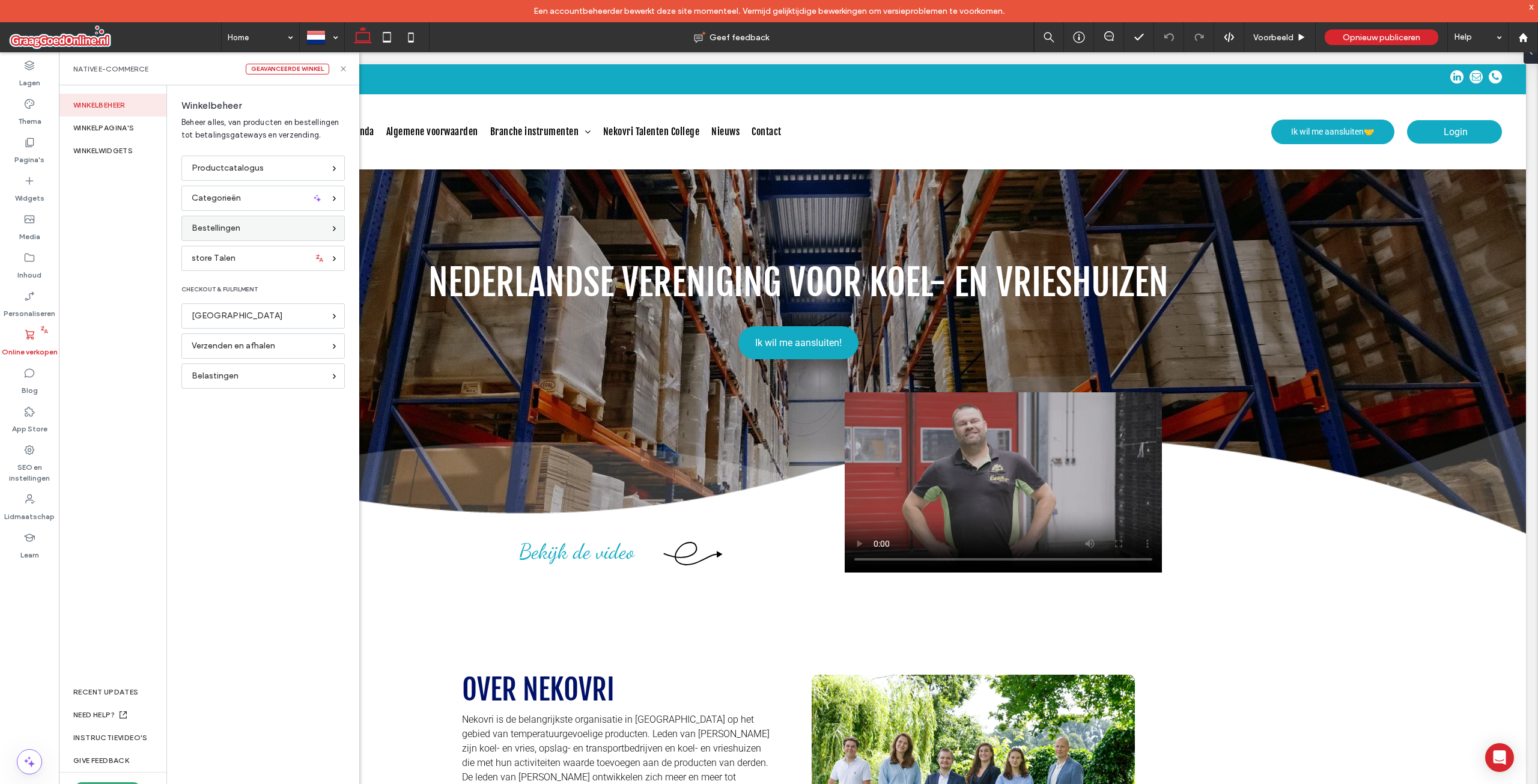
click at [235, 227] on span "Bestellingen" at bounding box center [216, 228] width 49 height 13
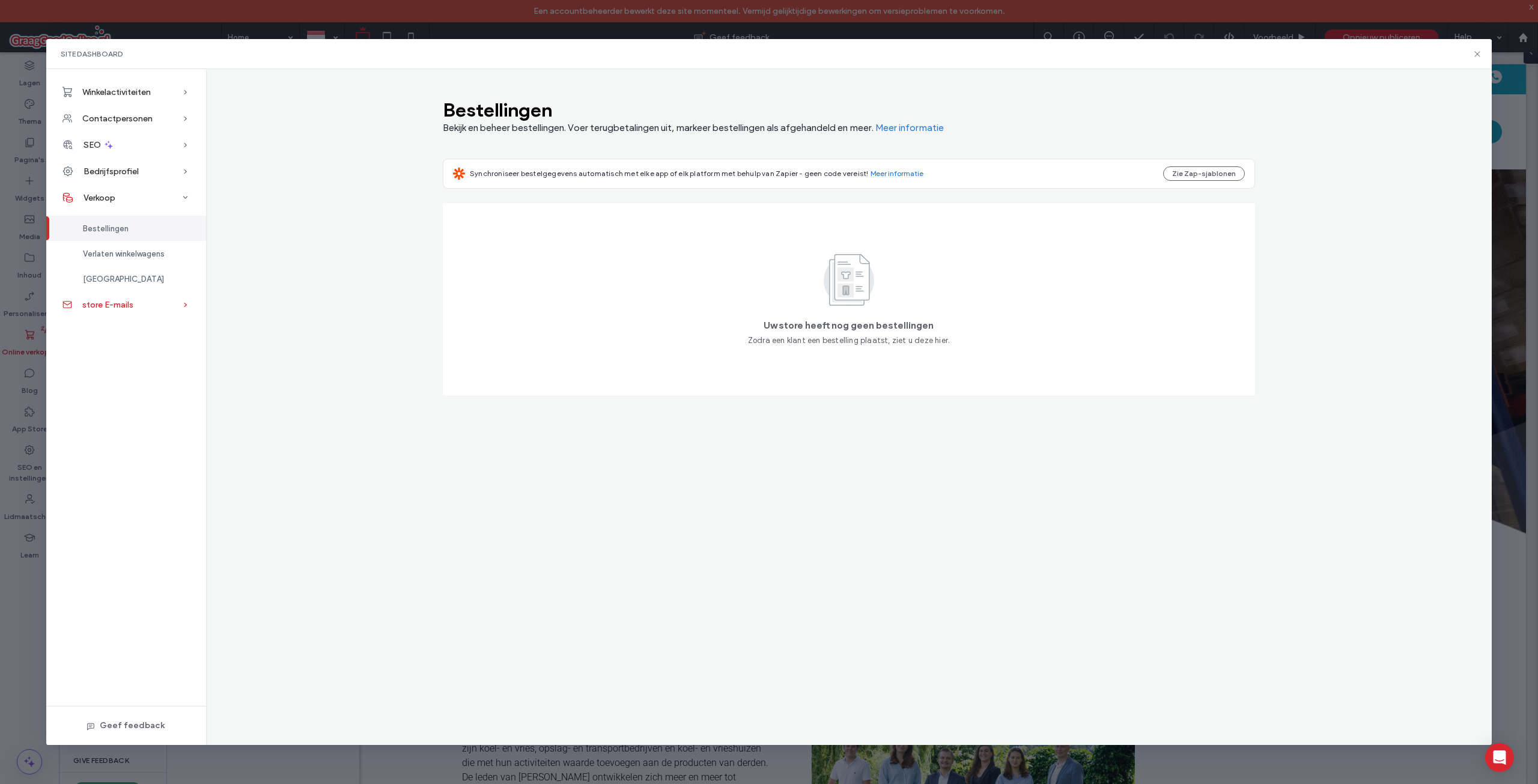
click at [148, 304] on div "store E-mails" at bounding box center [126, 304] width 159 height 26
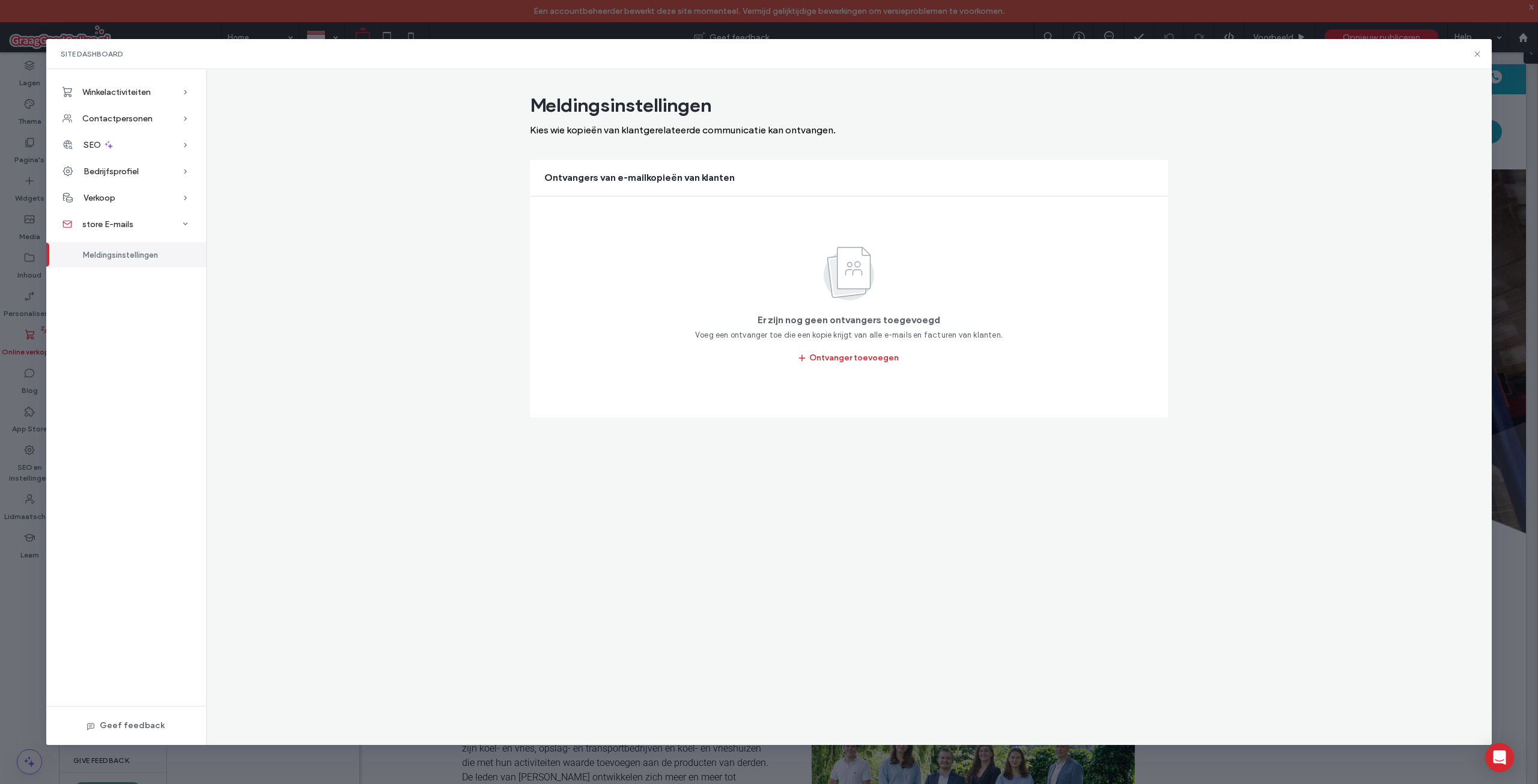
click at [128, 253] on span "Meldingsinstellingen" at bounding box center [121, 254] width 75 height 9
click at [138, 200] on div "Verkoop" at bounding box center [126, 198] width 159 height 26
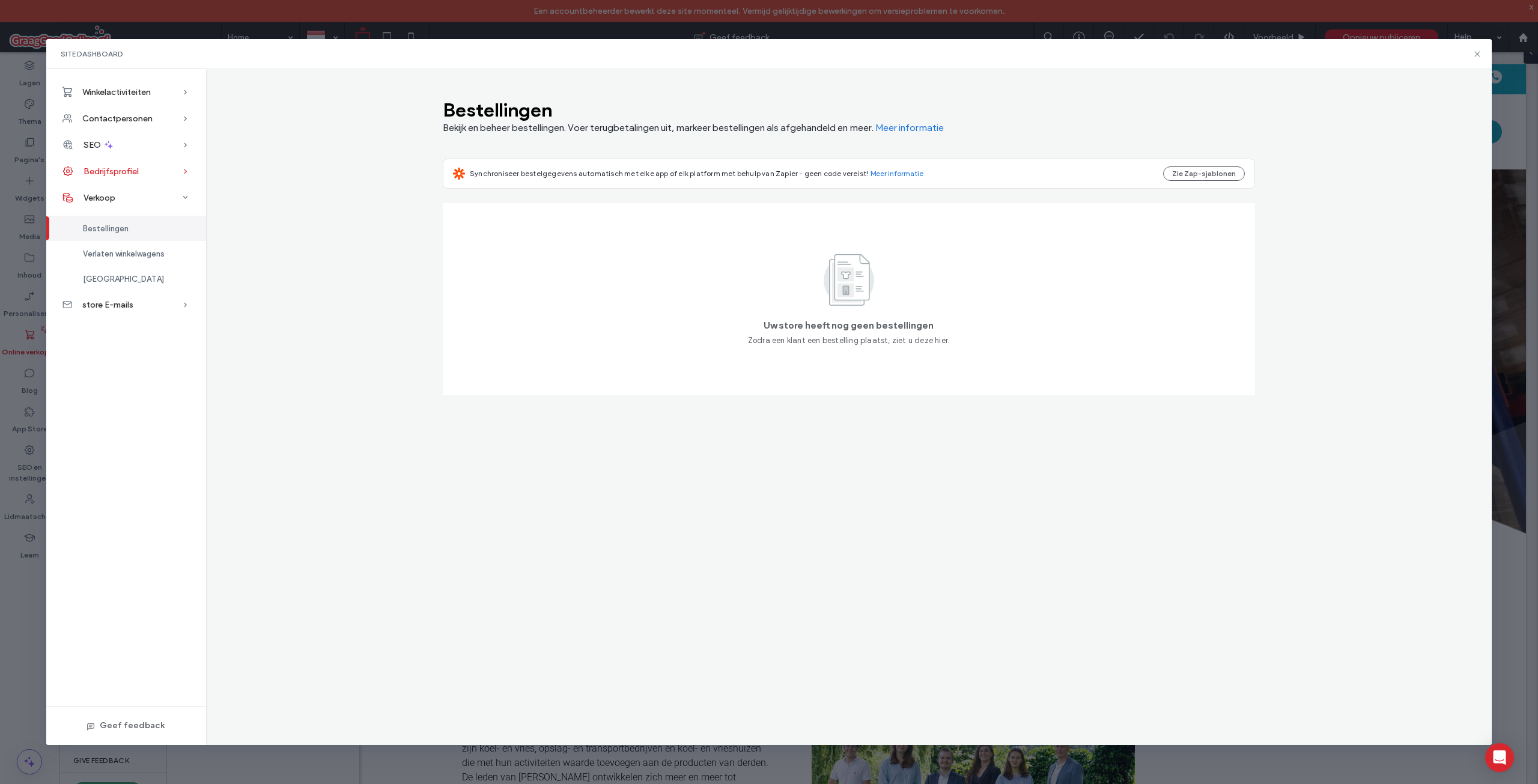
click at [105, 170] on span "Bedrijfsprofiel" at bounding box center [111, 171] width 55 height 10
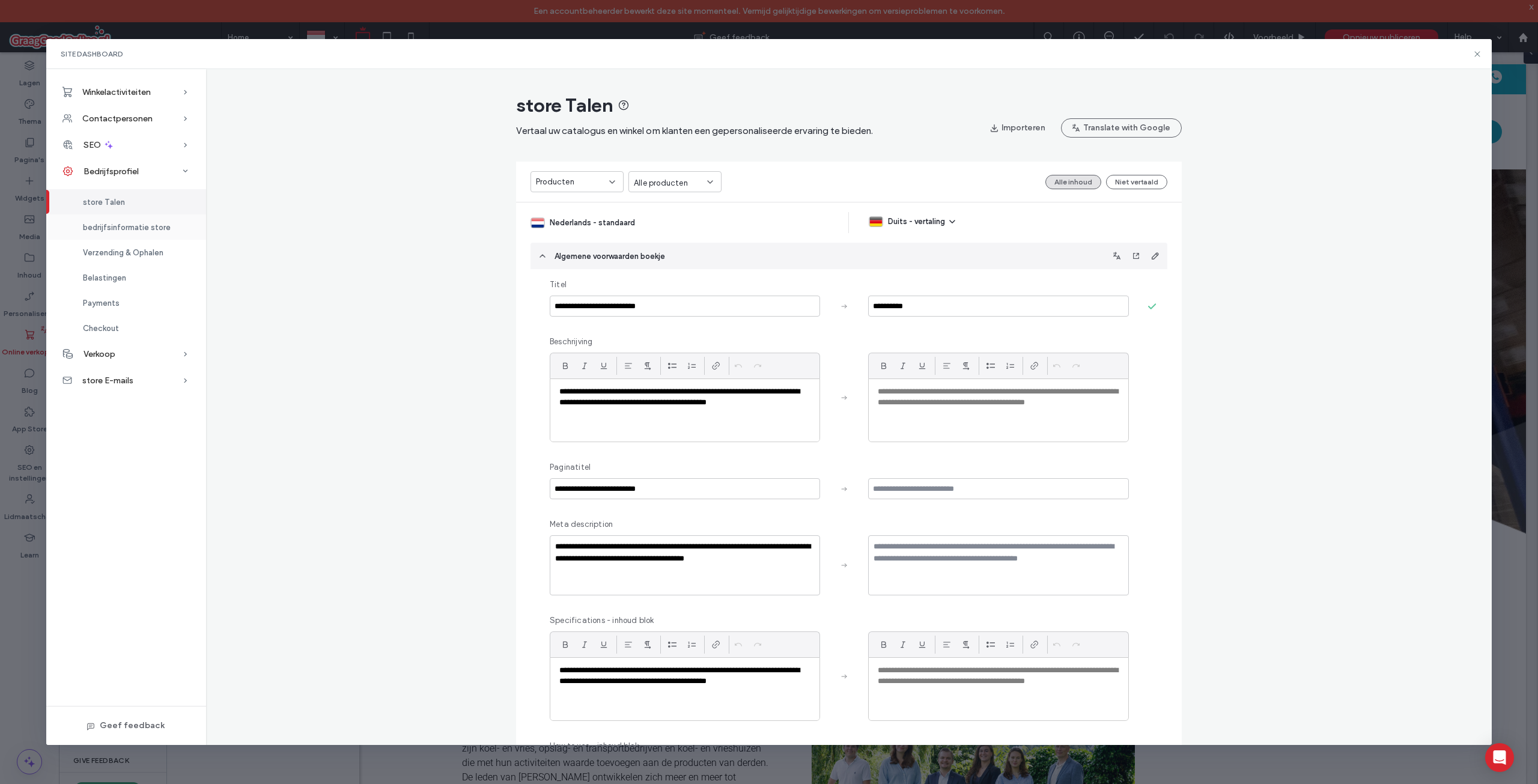
click at [153, 232] on div "bedrijfsinformatie store" at bounding box center [126, 227] width 159 height 25
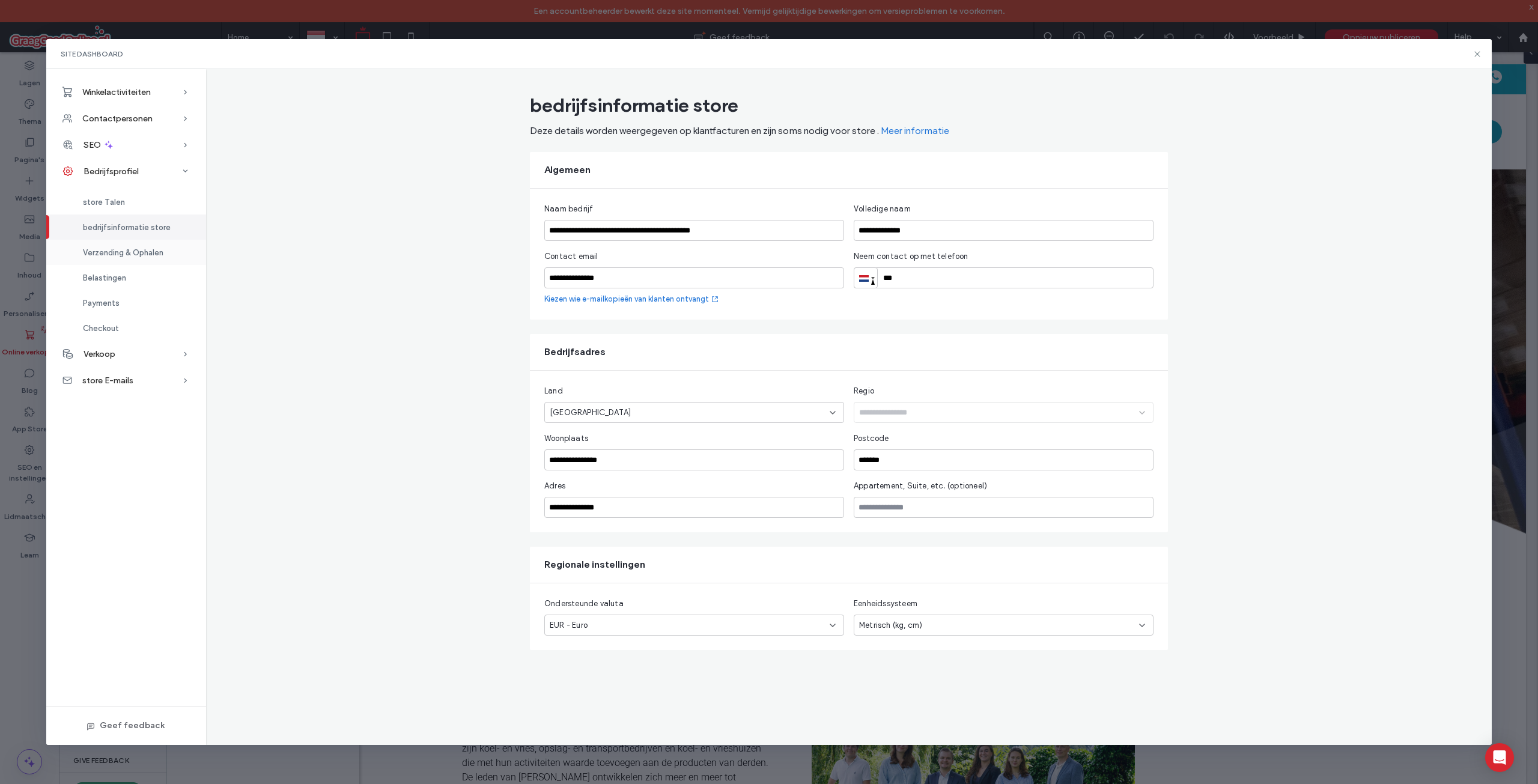
click at [150, 249] on span "Verzending & Ophalen" at bounding box center [123, 252] width 80 height 9
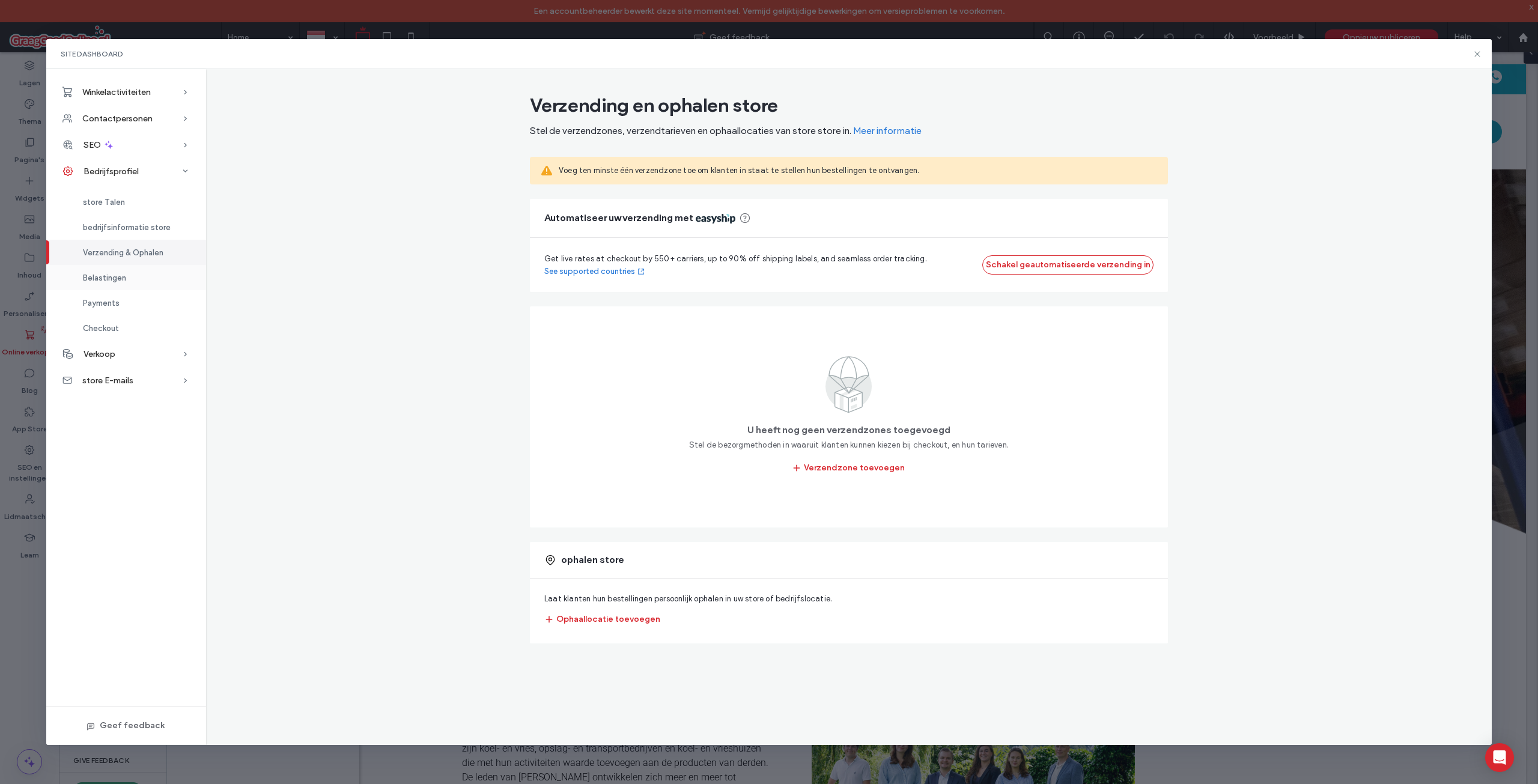
click at [146, 268] on div "Belastingen" at bounding box center [126, 277] width 159 height 25
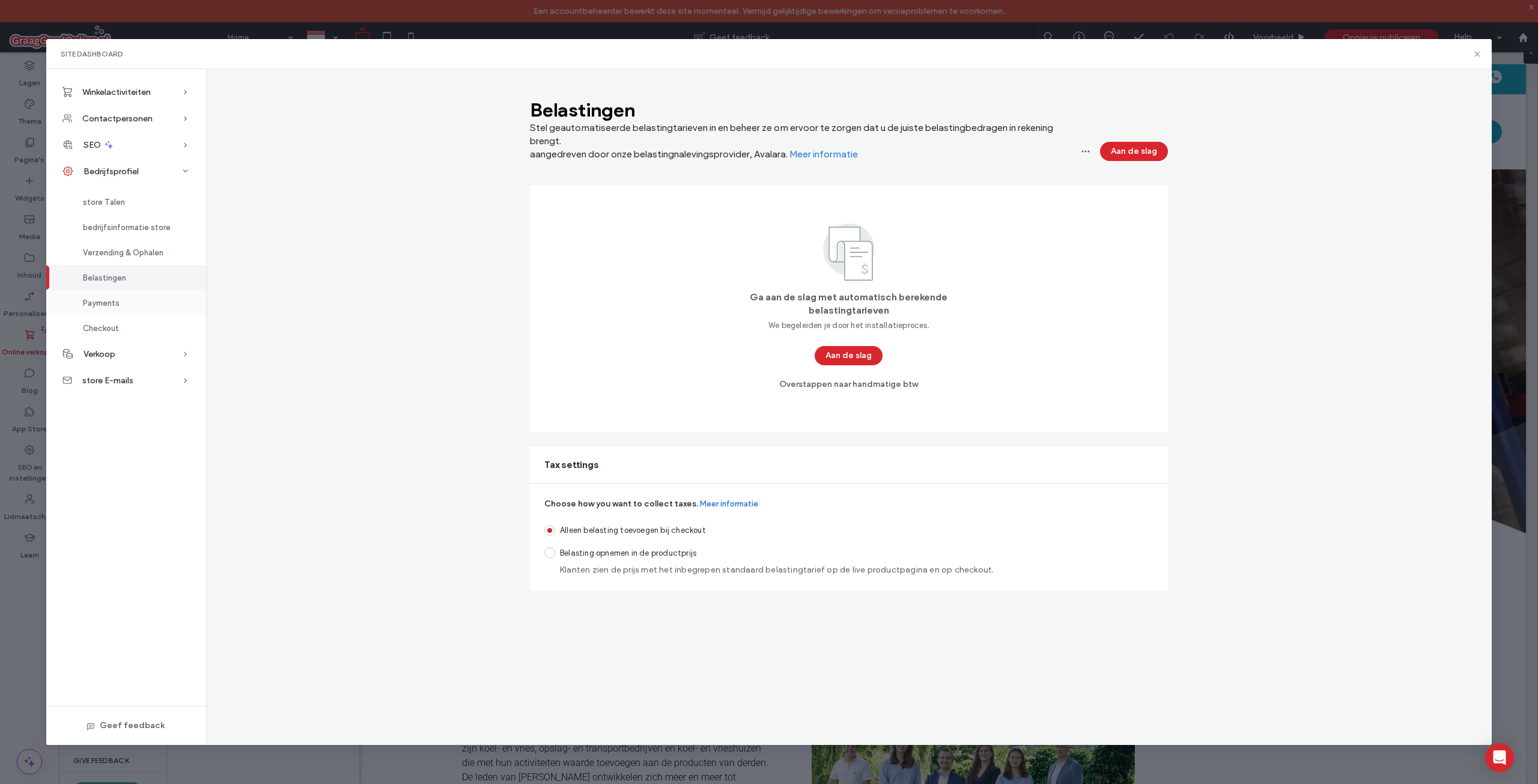
click at [144, 304] on div "Payments" at bounding box center [126, 302] width 159 height 25
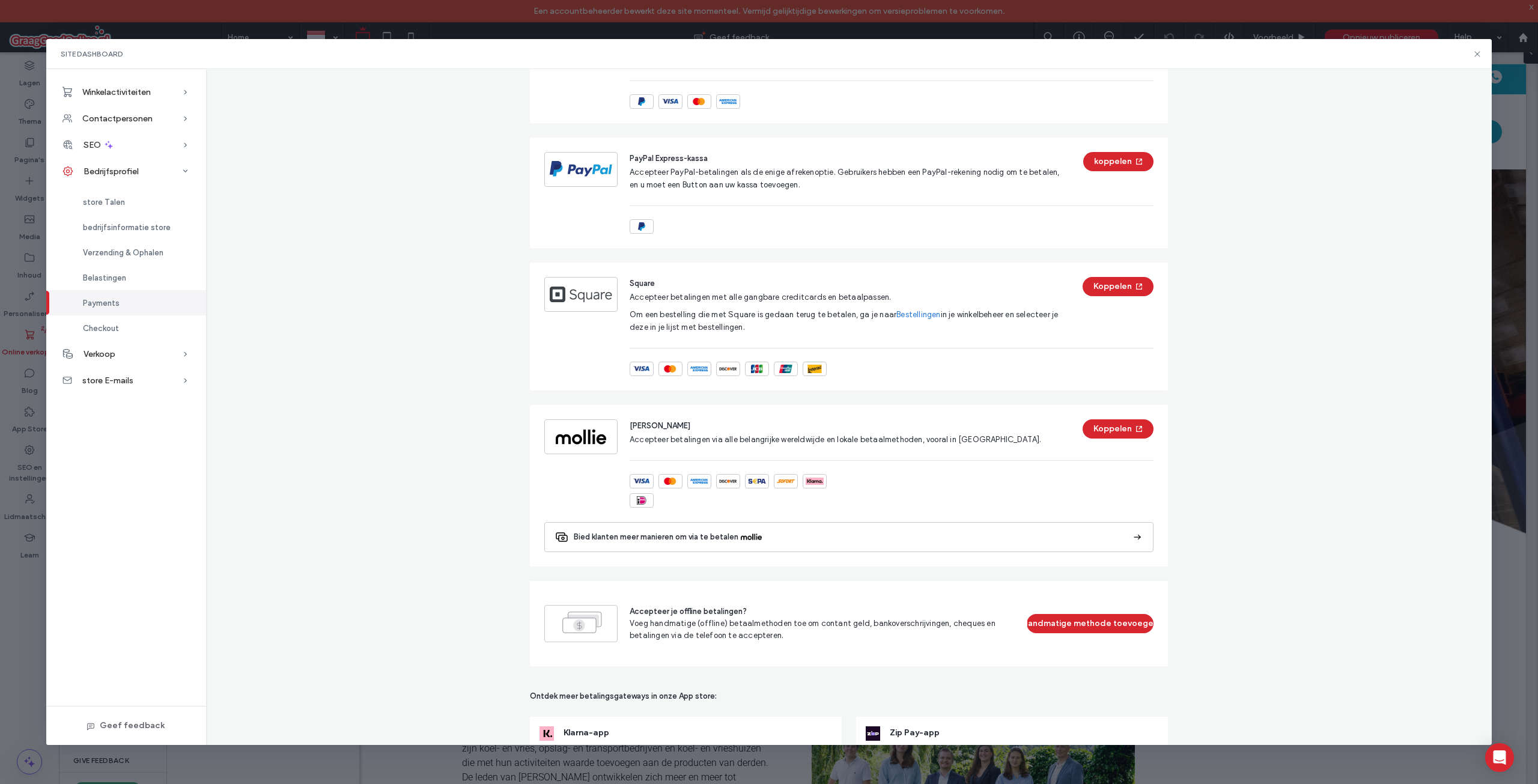
scroll to position [442, 0]
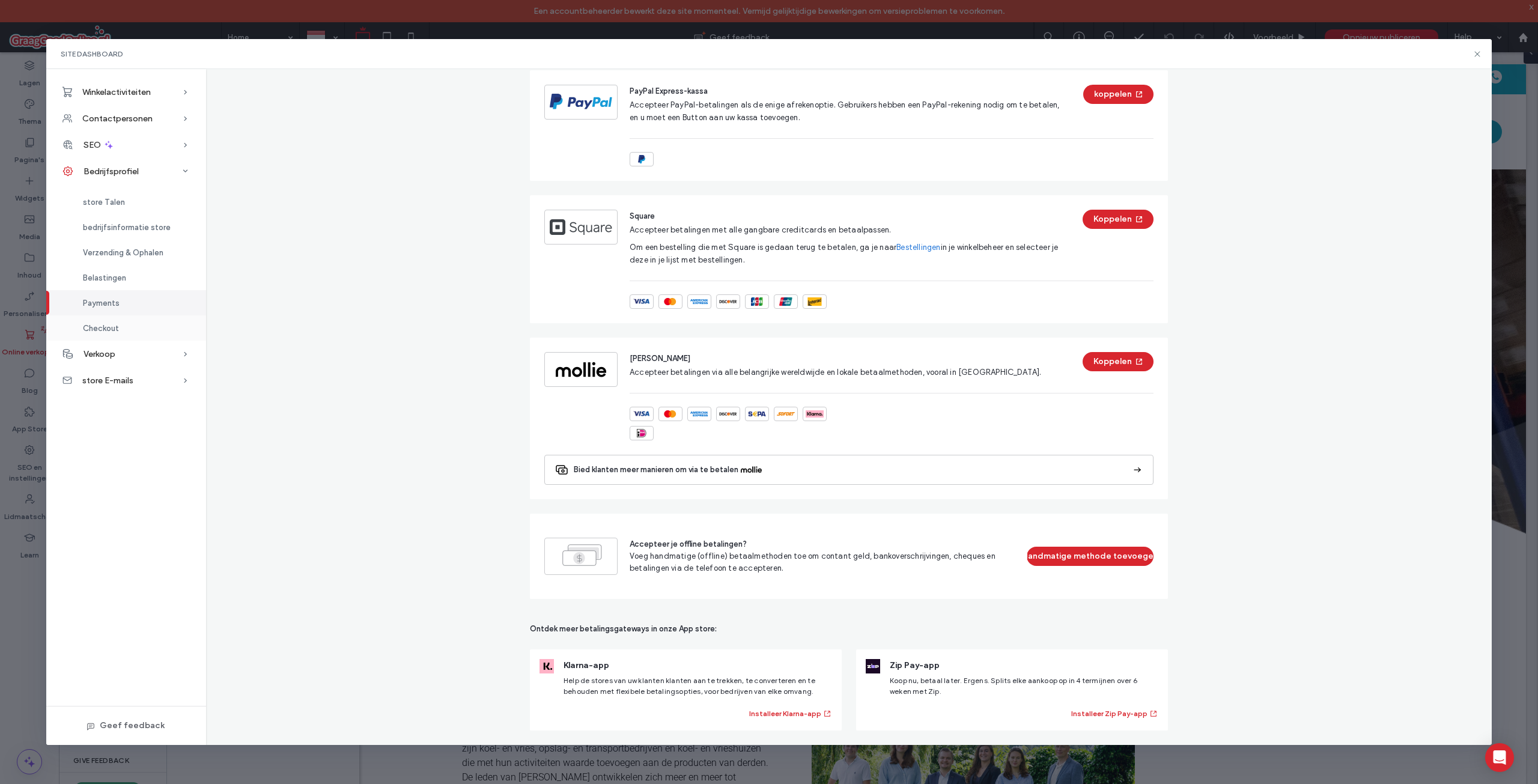
click at [146, 325] on div "Checkout" at bounding box center [126, 328] width 159 height 25
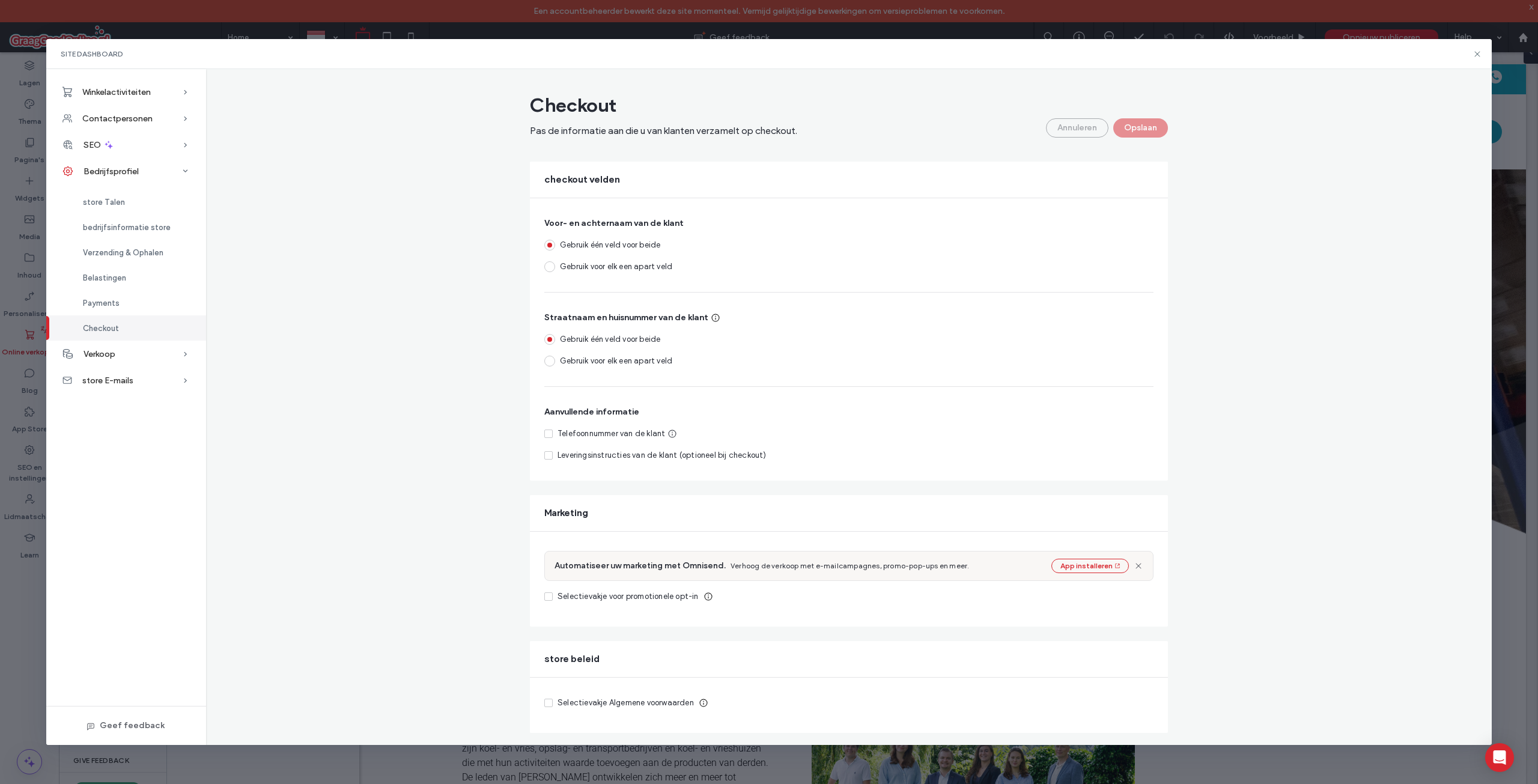
scroll to position [133, 0]
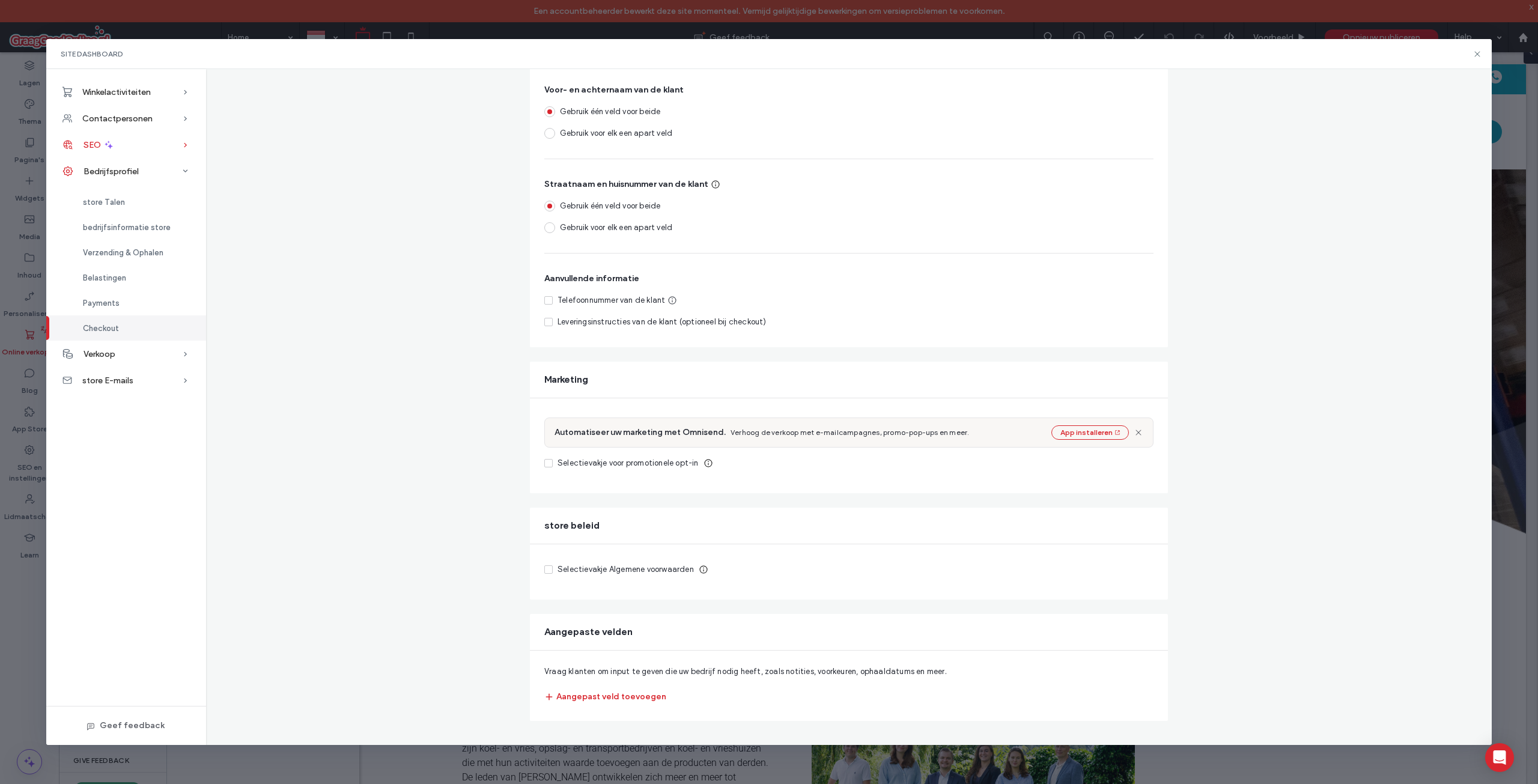
click at [180, 138] on span at bounding box center [185, 145] width 12 height 26
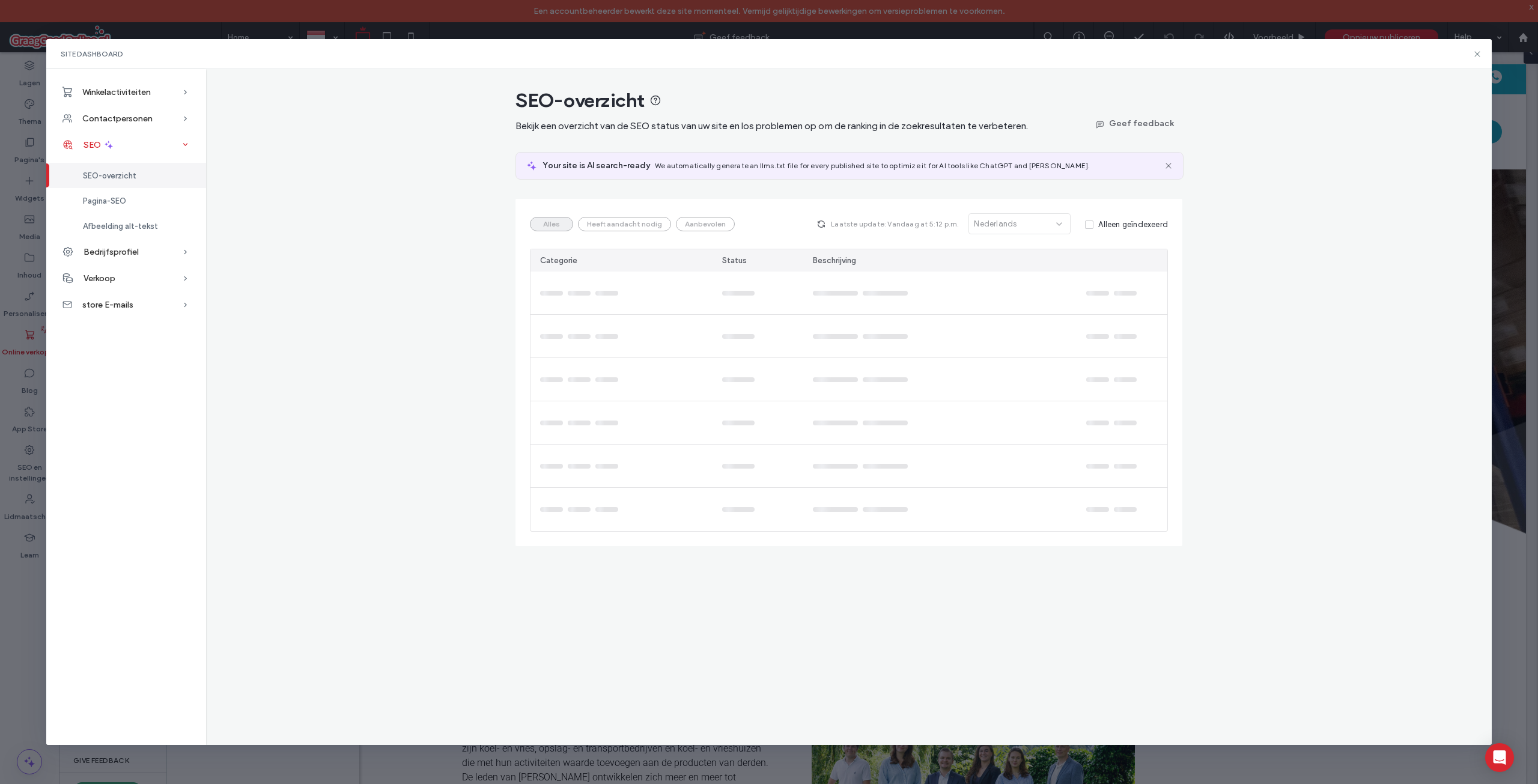
scroll to position [0, 0]
click at [104, 180] on span "SEO-overzicht" at bounding box center [110, 175] width 53 height 9
click at [101, 191] on div "Pagina-SEO" at bounding box center [126, 200] width 159 height 25
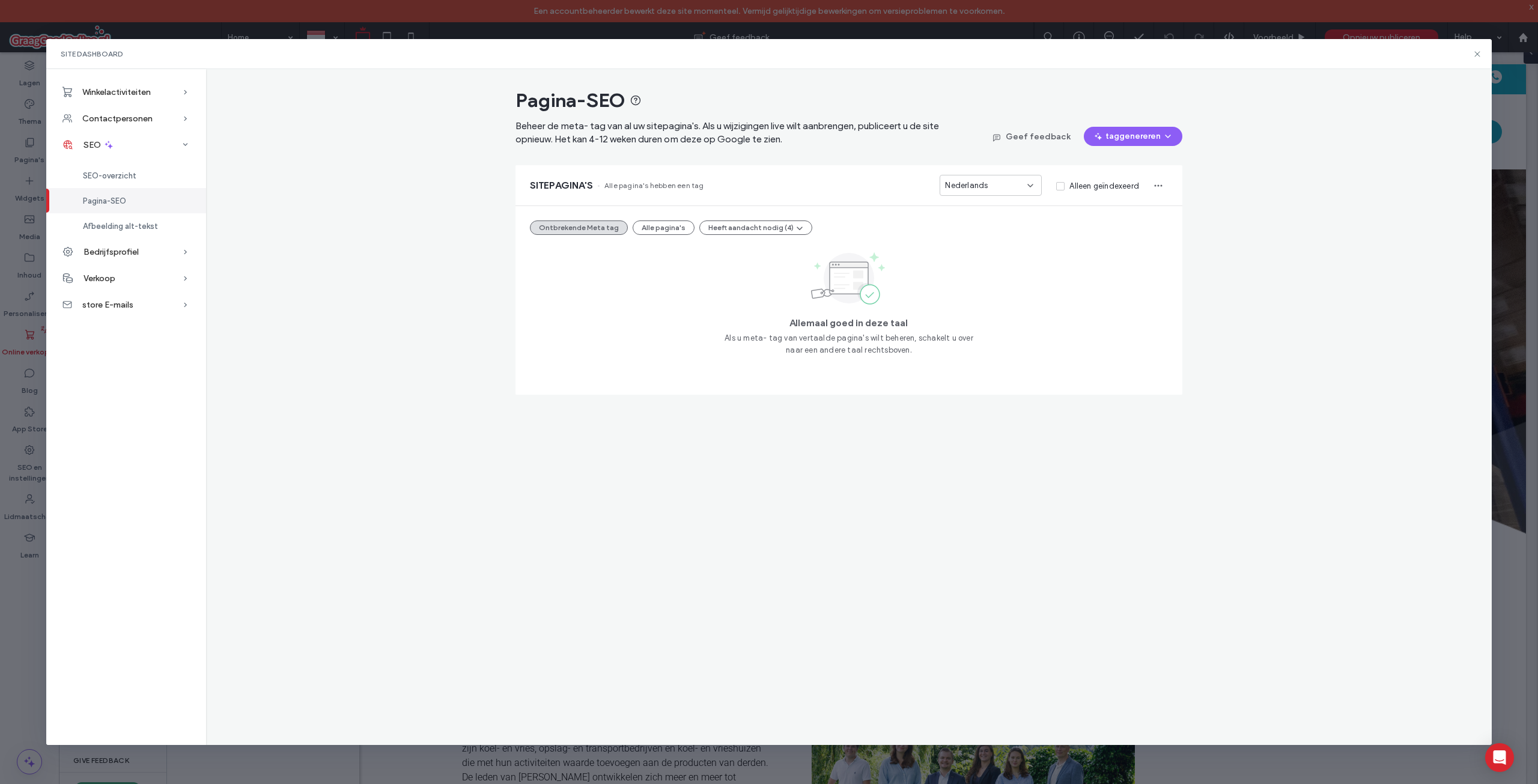
click at [127, 191] on div "Pagina-SEO" at bounding box center [126, 200] width 159 height 25
click at [130, 182] on div "SEO-overzicht" at bounding box center [126, 175] width 159 height 25
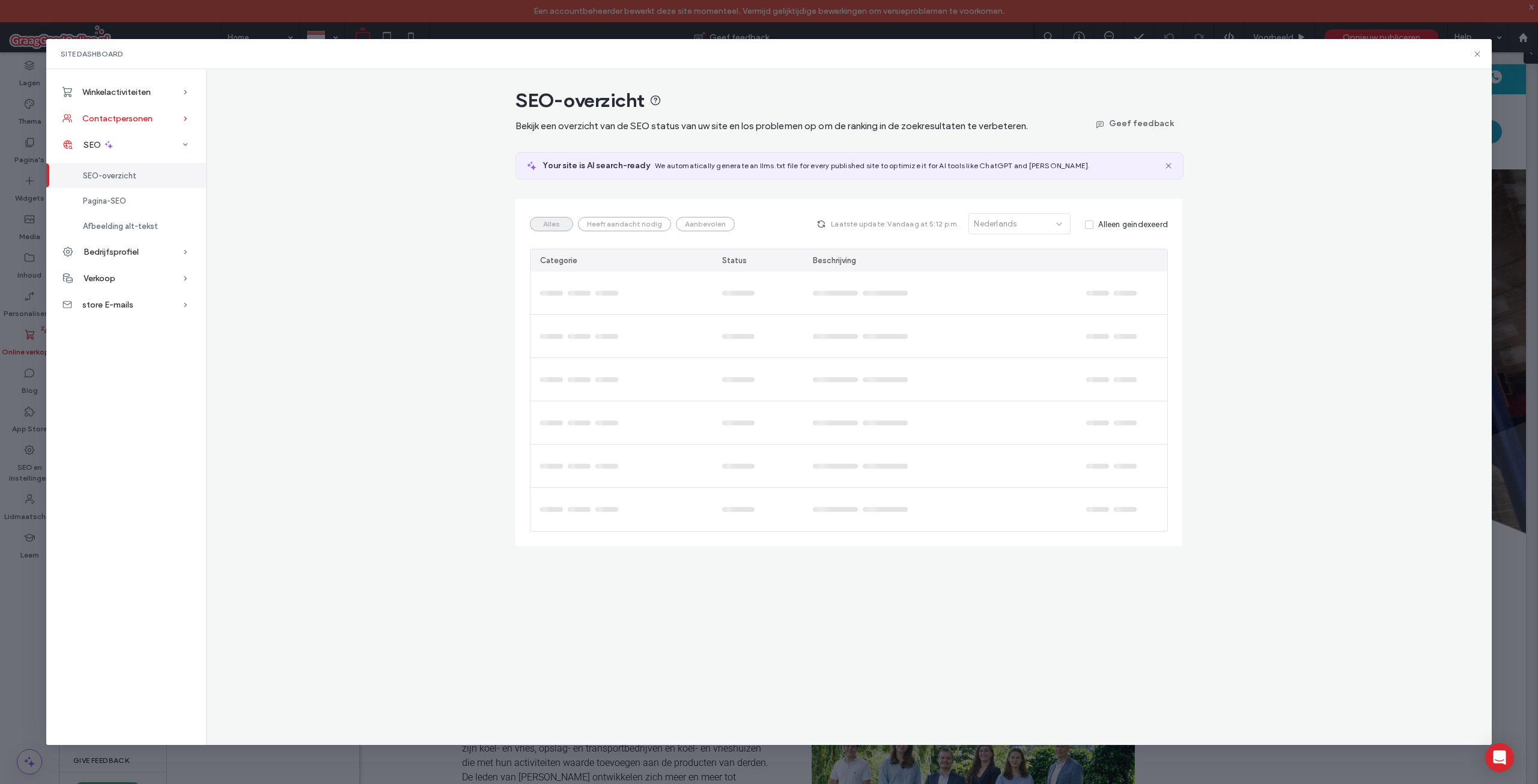
click at [141, 112] on div "Contactpersonen" at bounding box center [126, 119] width 159 height 26
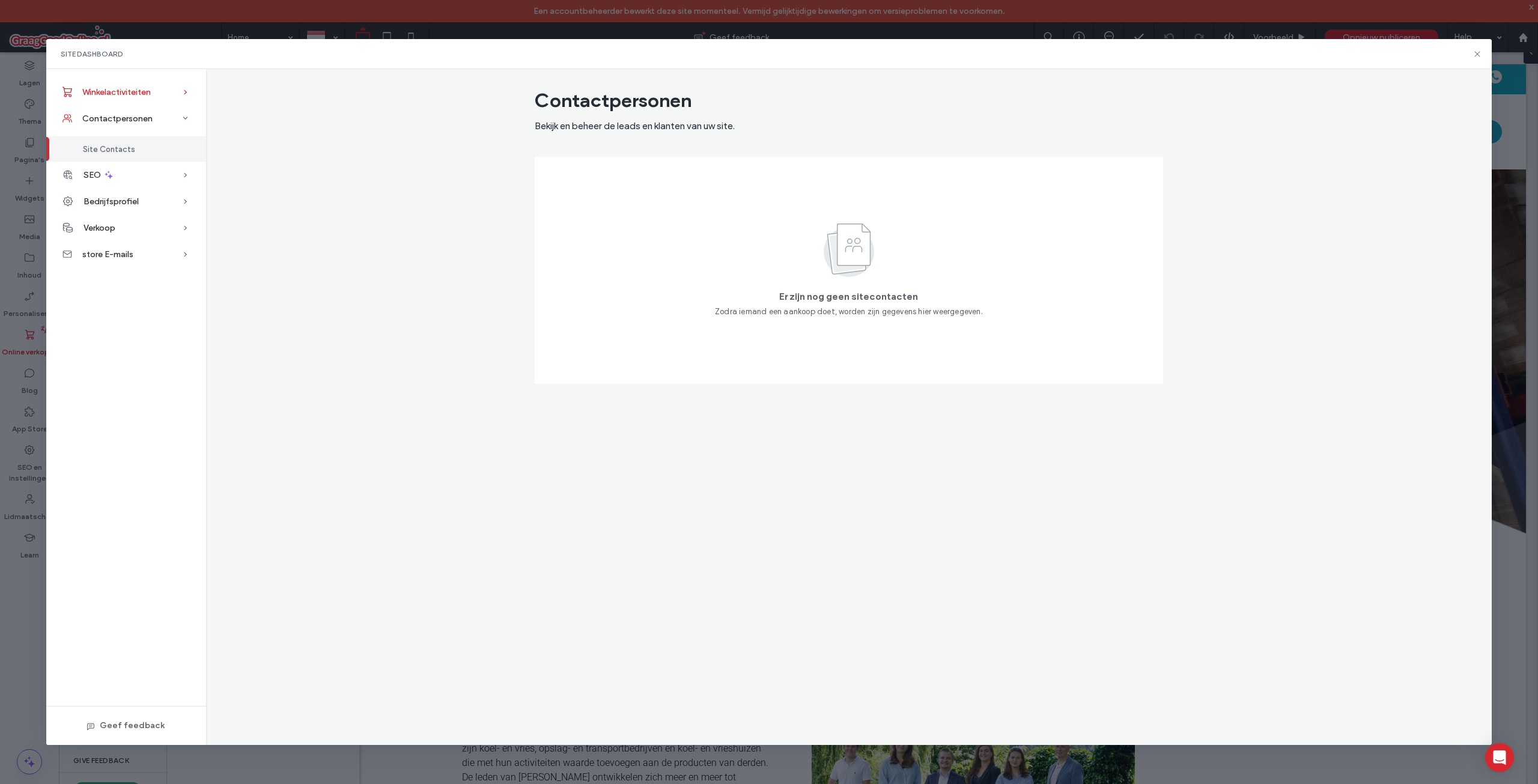
click at [146, 98] on div "Winkelactiviteiten" at bounding box center [126, 92] width 159 height 26
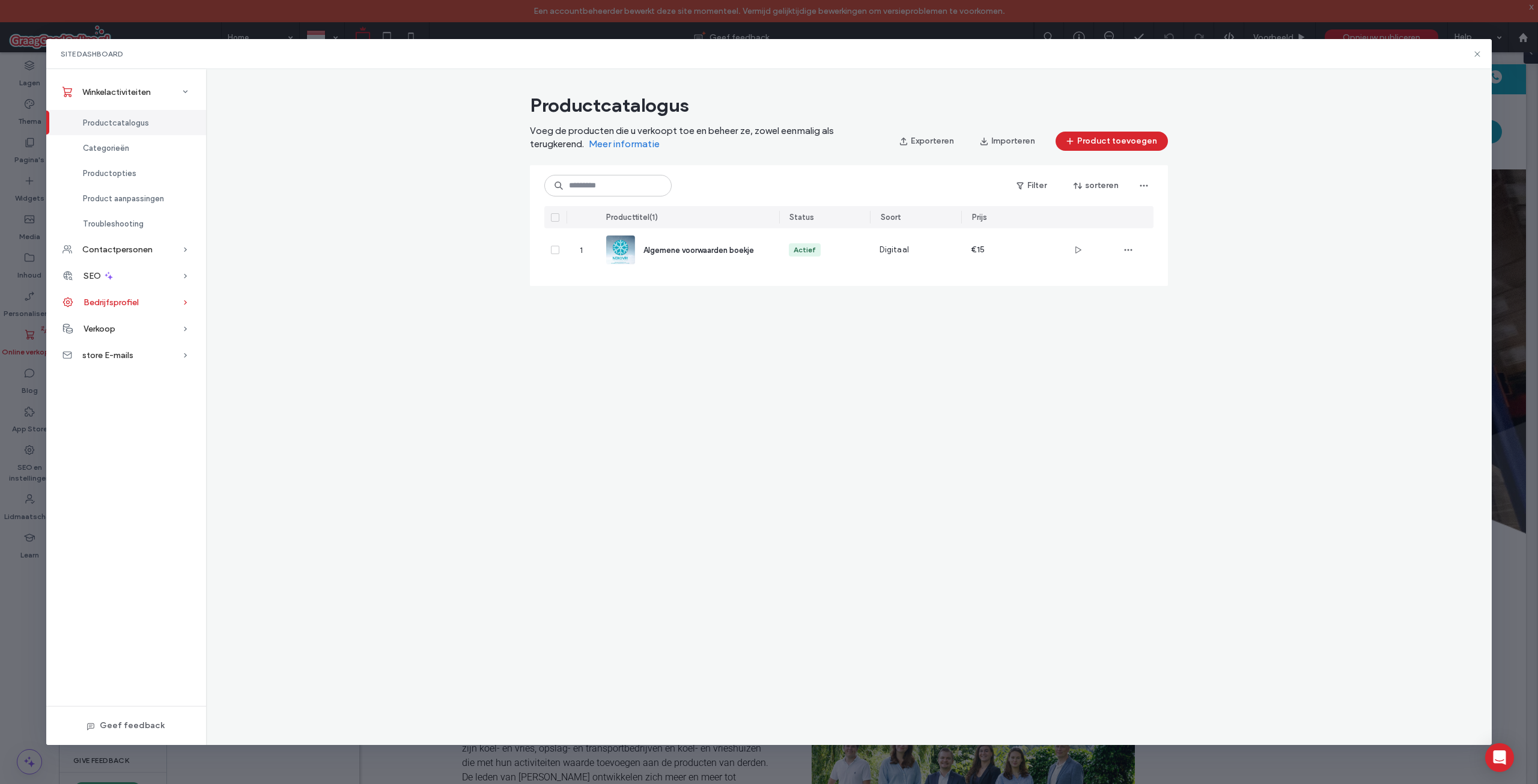
click at [121, 305] on span "Bedrijfsprofiel" at bounding box center [111, 302] width 55 height 10
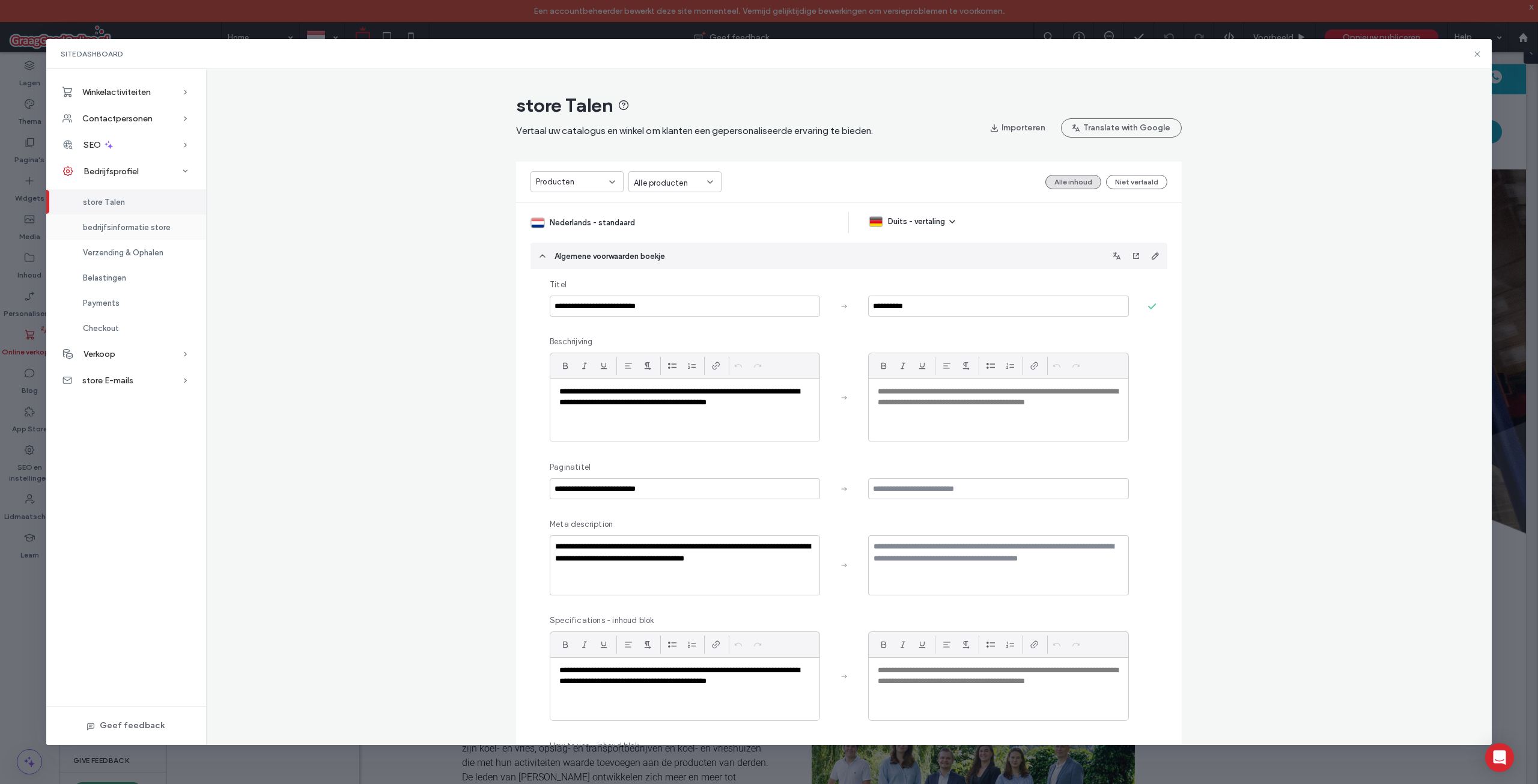
click at [134, 216] on div "bedrijfsinformatie store" at bounding box center [126, 227] width 159 height 25
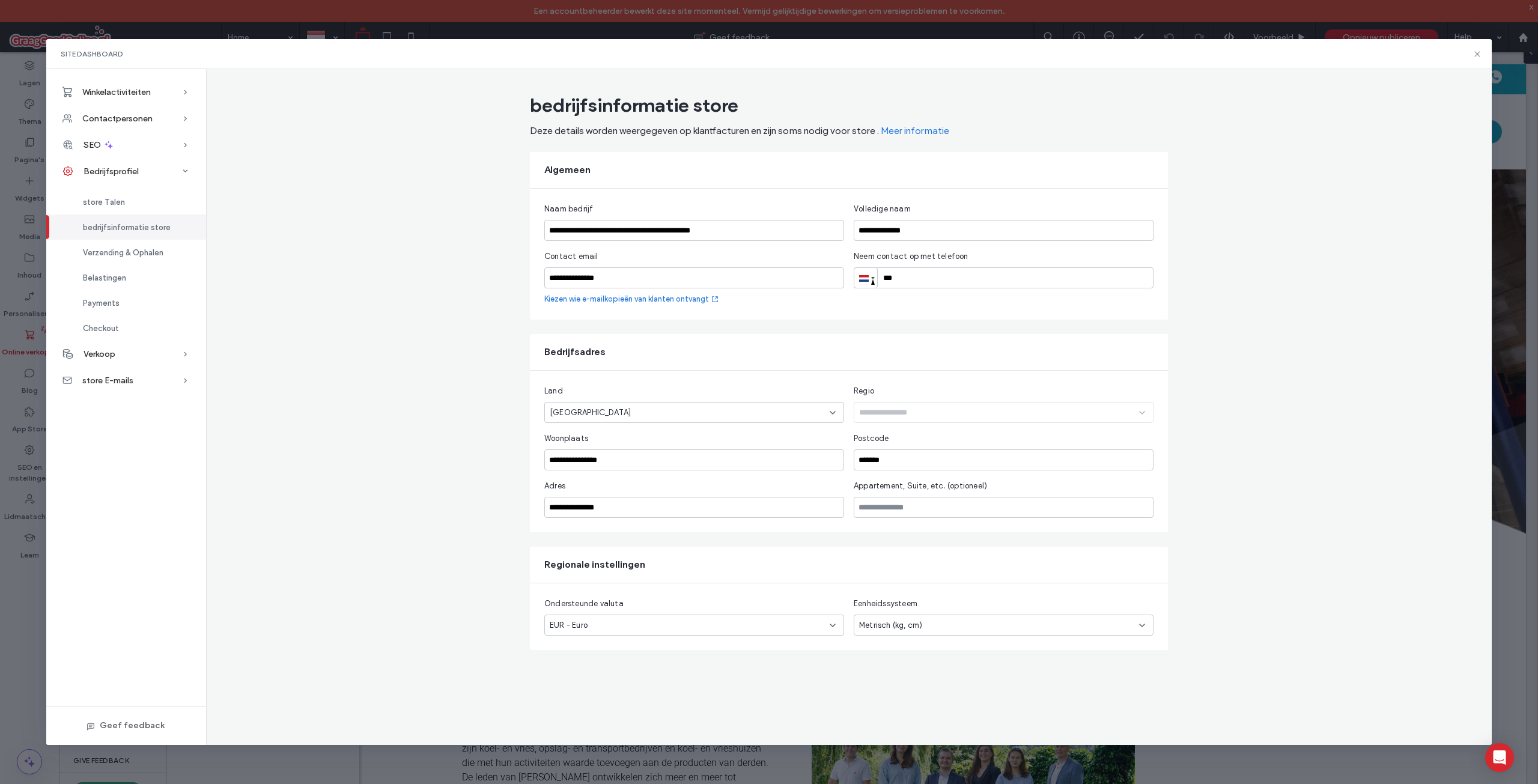
click at [133, 234] on div "bedrijfsinformatie store" at bounding box center [126, 227] width 159 height 25
click at [134, 245] on div "Verzending & Ophalen" at bounding box center [126, 252] width 159 height 25
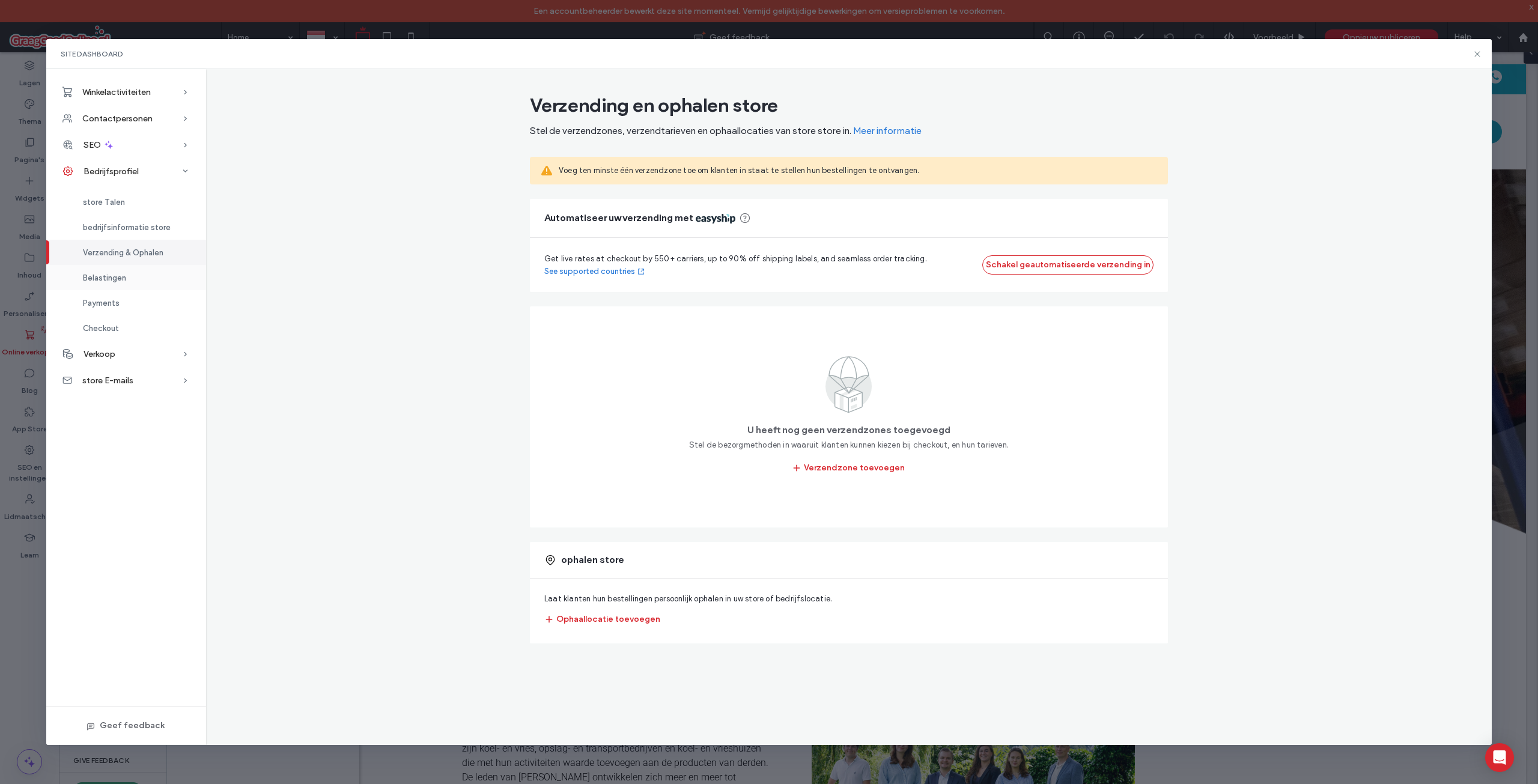
click at [130, 281] on div "Belastingen" at bounding box center [126, 277] width 159 height 25
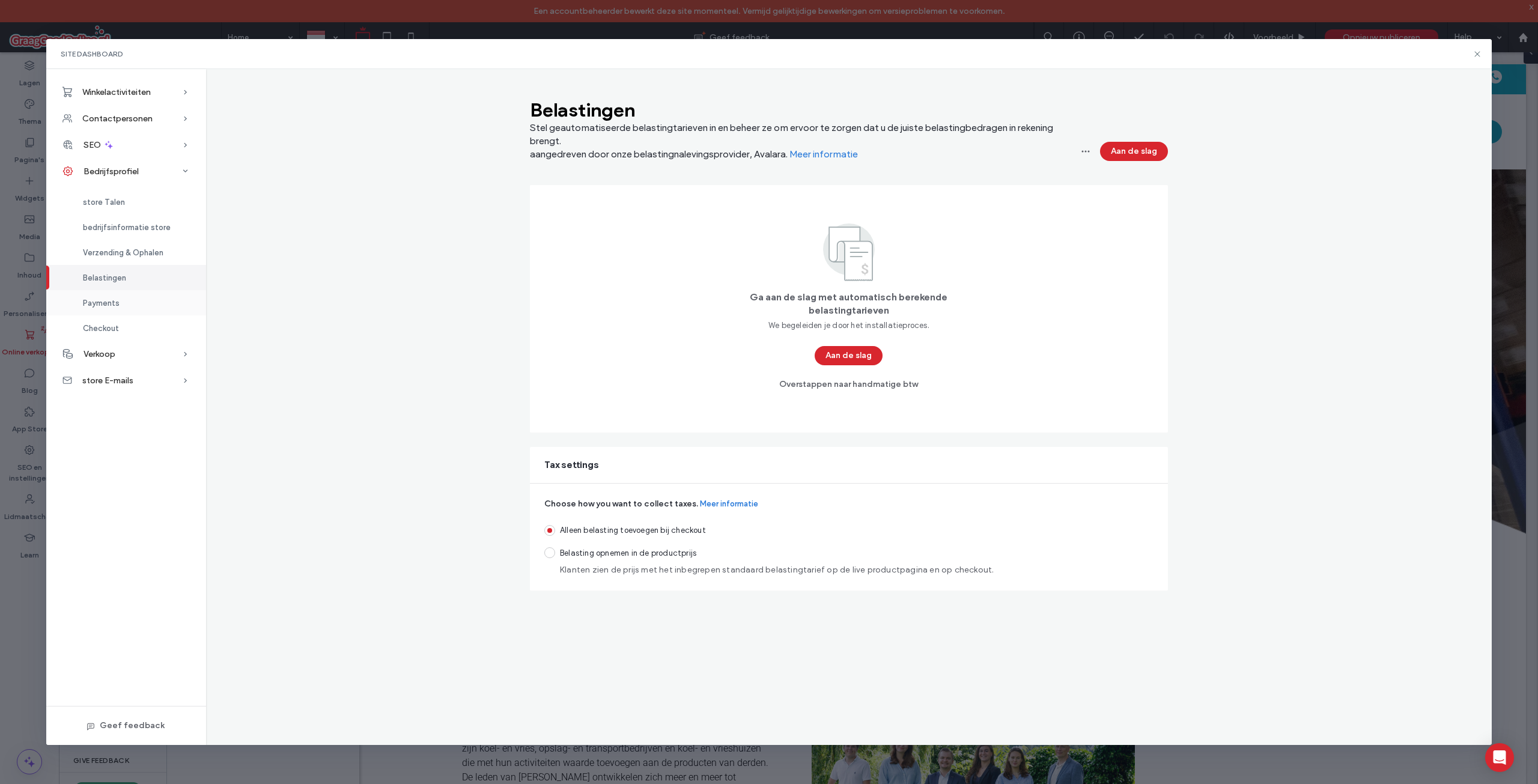
click at [130, 308] on div "Payments" at bounding box center [126, 302] width 159 height 25
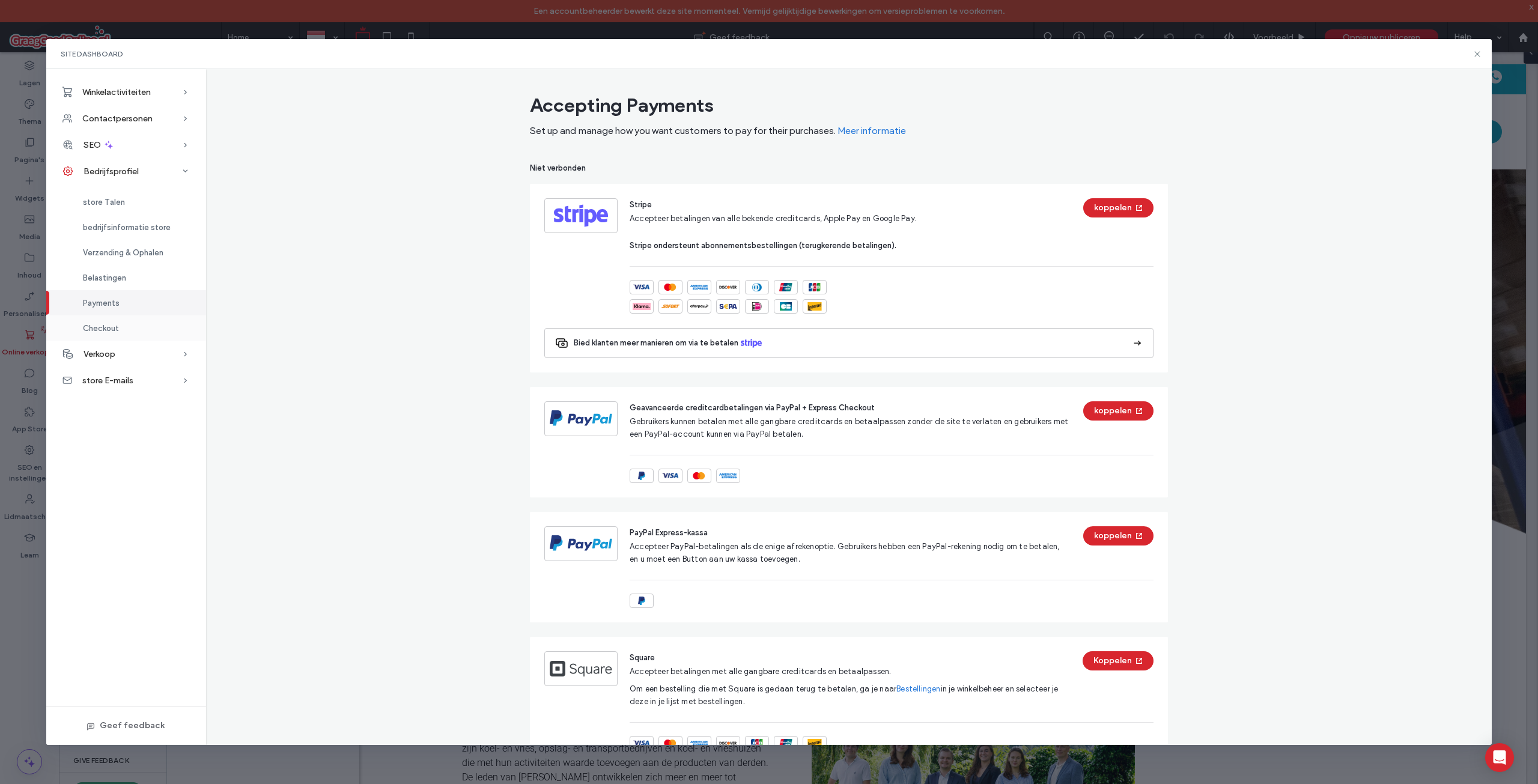
click at [124, 335] on div "Checkout" at bounding box center [126, 328] width 159 height 25
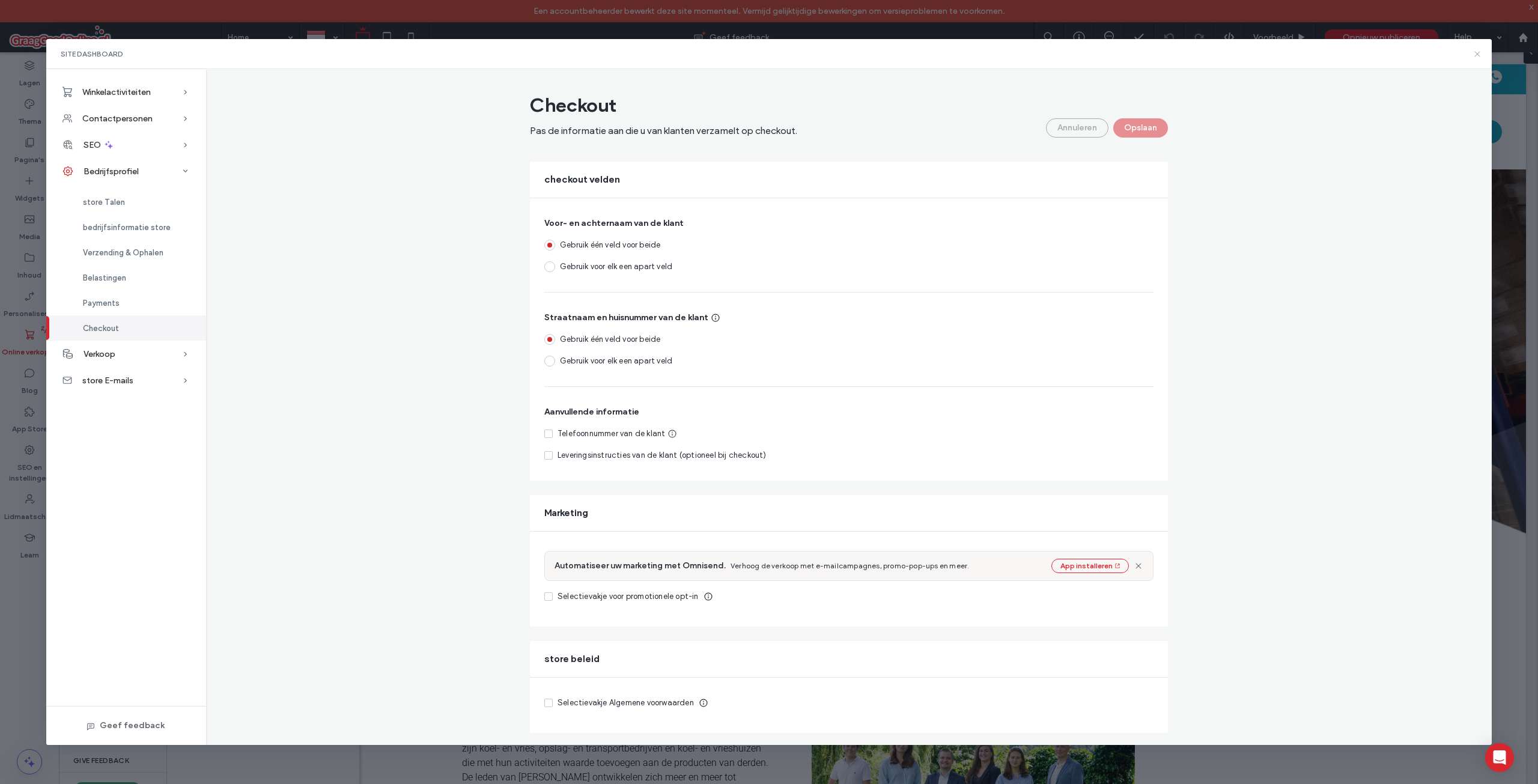
click at [1478, 50] on icon at bounding box center [1478, 54] width 10 height 10
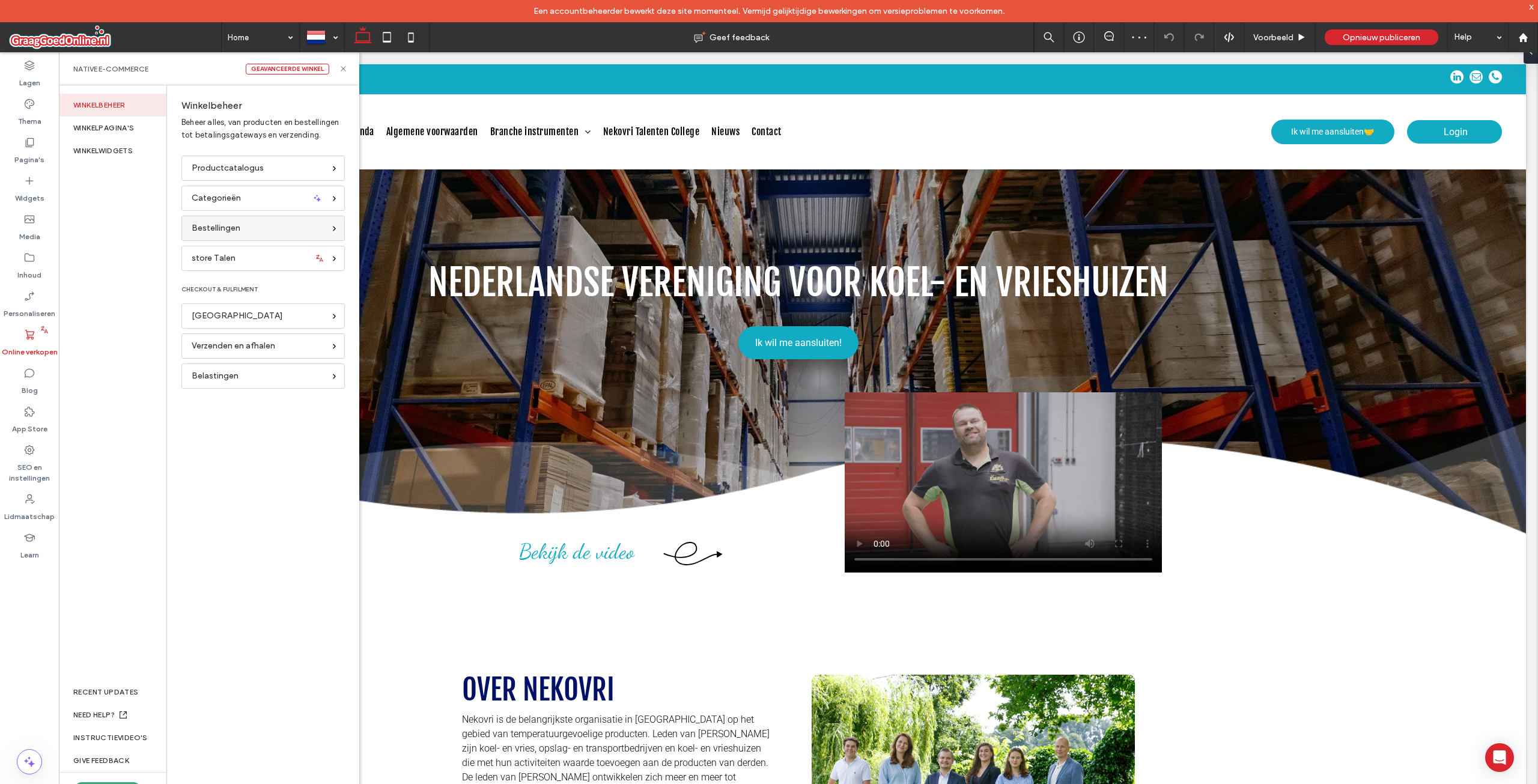
click at [246, 228] on div "Bestellingen" at bounding box center [257, 228] width 132 height 13
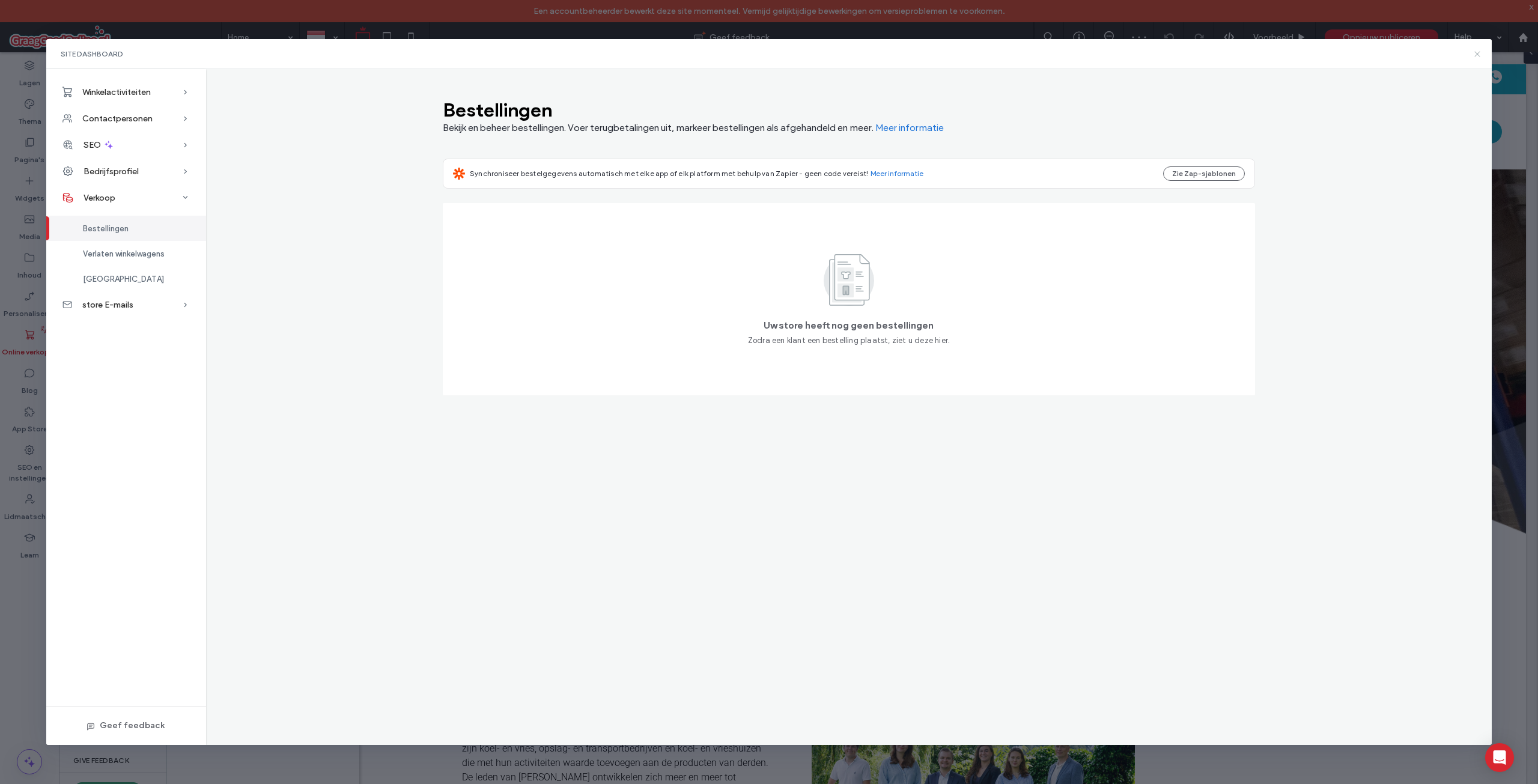
drag, startPoint x: 1478, startPoint y: 55, endPoint x: 1387, endPoint y: 3, distance: 104.8
click at [1478, 55] on use at bounding box center [1478, 54] width 6 height 6
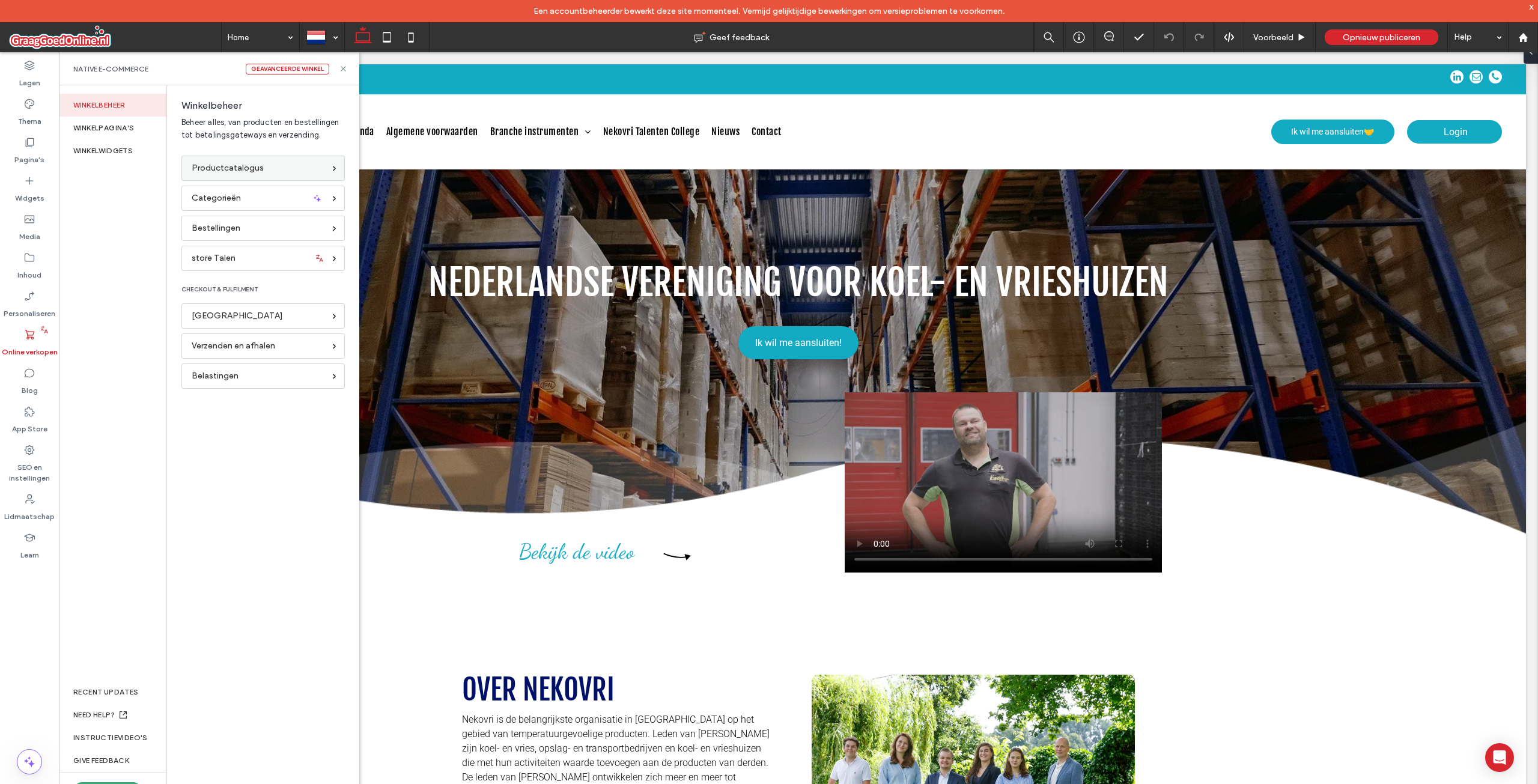
click at [315, 174] on div "Productcatalogus" at bounding box center [257, 168] width 132 height 13
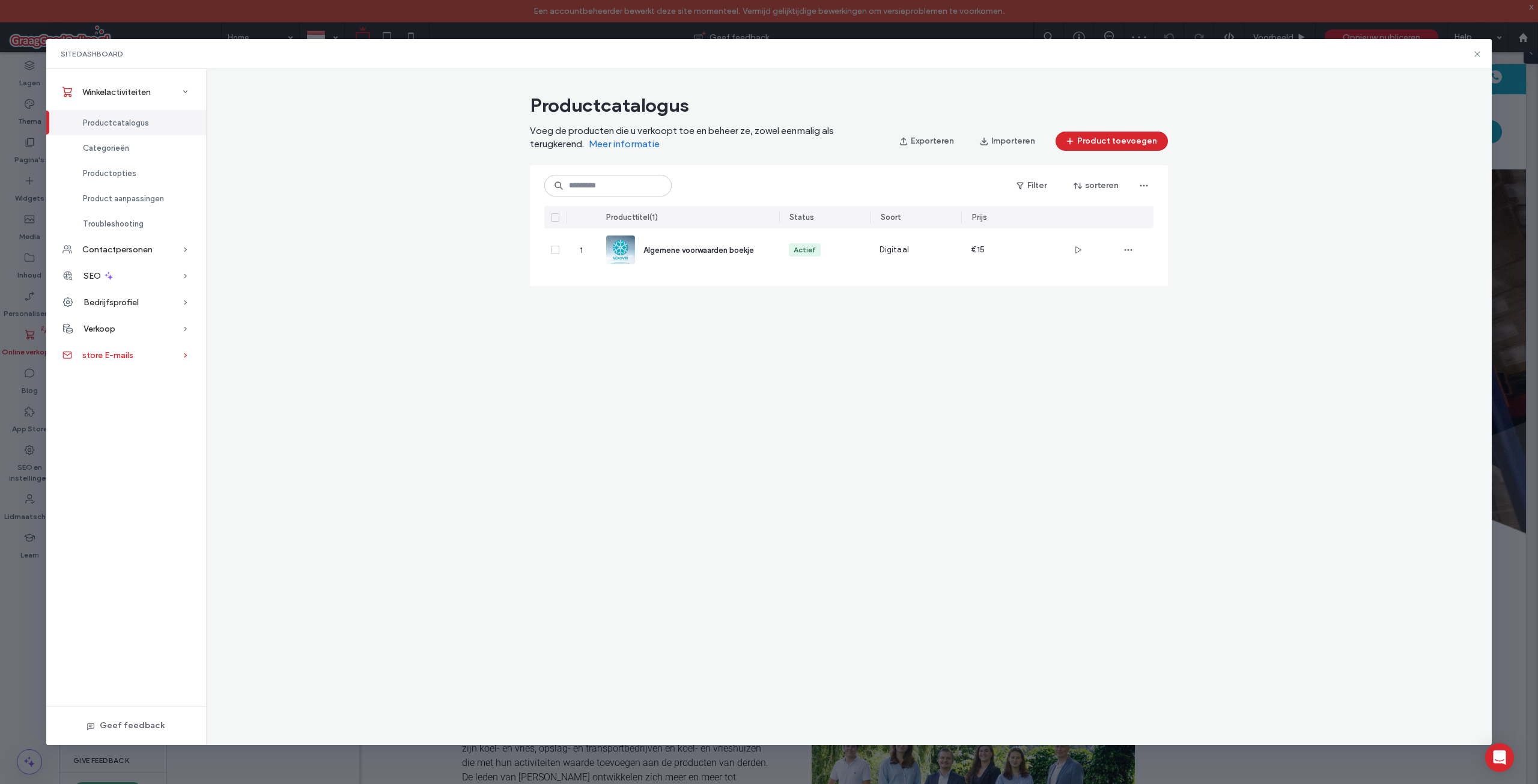
click at [169, 345] on div "store E-mails" at bounding box center [126, 355] width 159 height 26
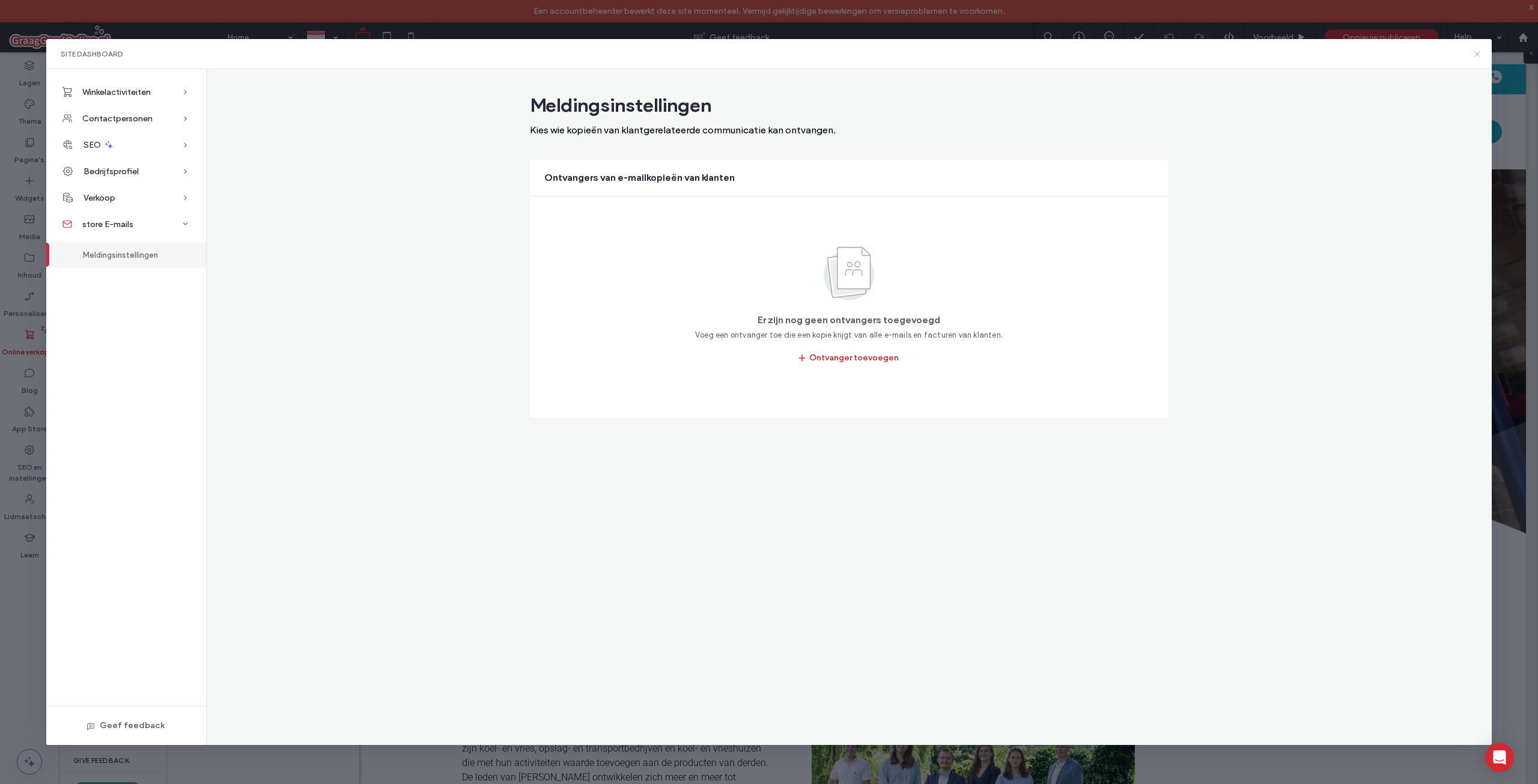
drag, startPoint x: 1476, startPoint y: 53, endPoint x: 821, endPoint y: 184, distance: 668.0
click at [1476, 53] on icon at bounding box center [1478, 54] width 10 height 10
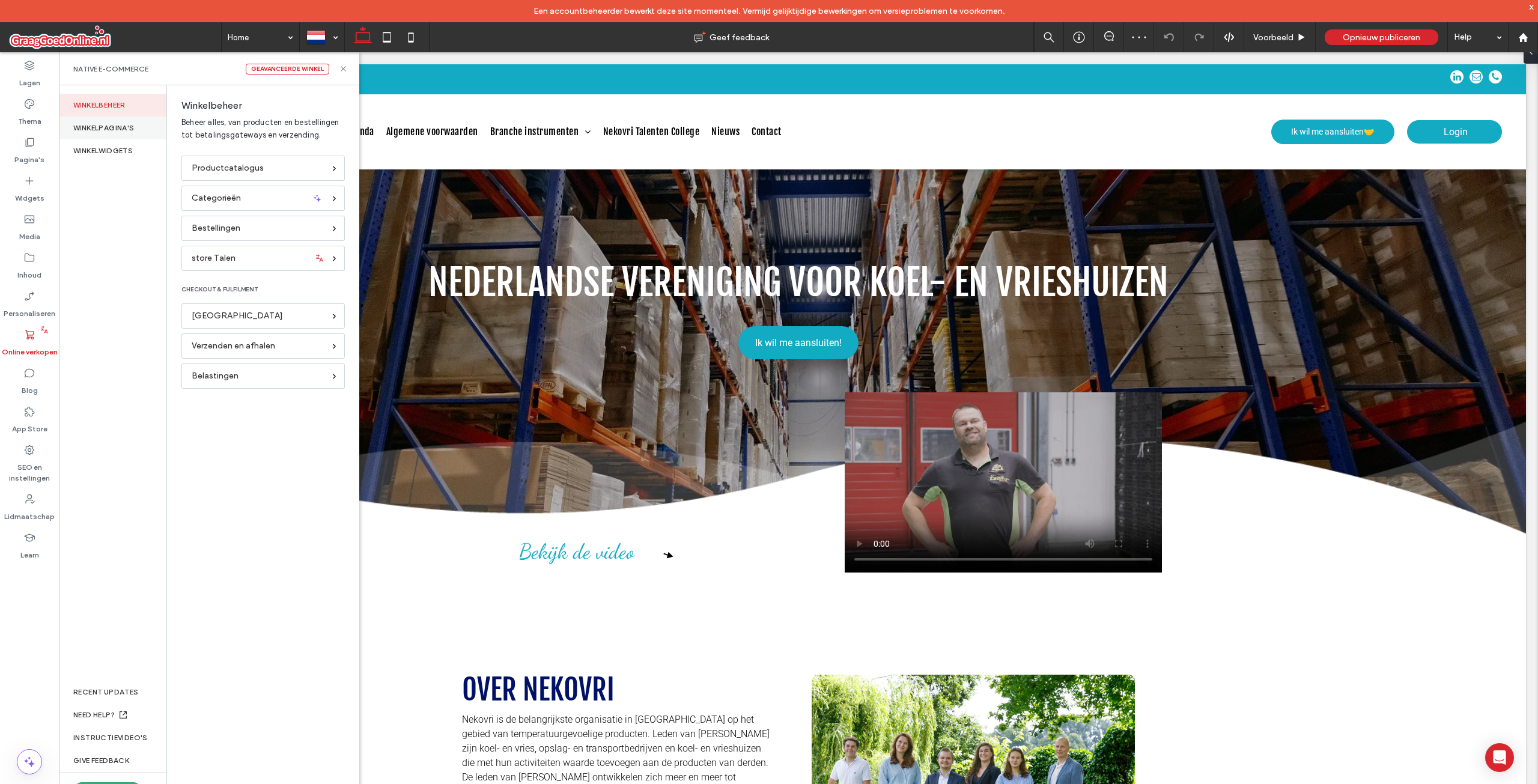
click at [120, 131] on div "WINKELPAGINA'S" at bounding box center [112, 128] width 107 height 23
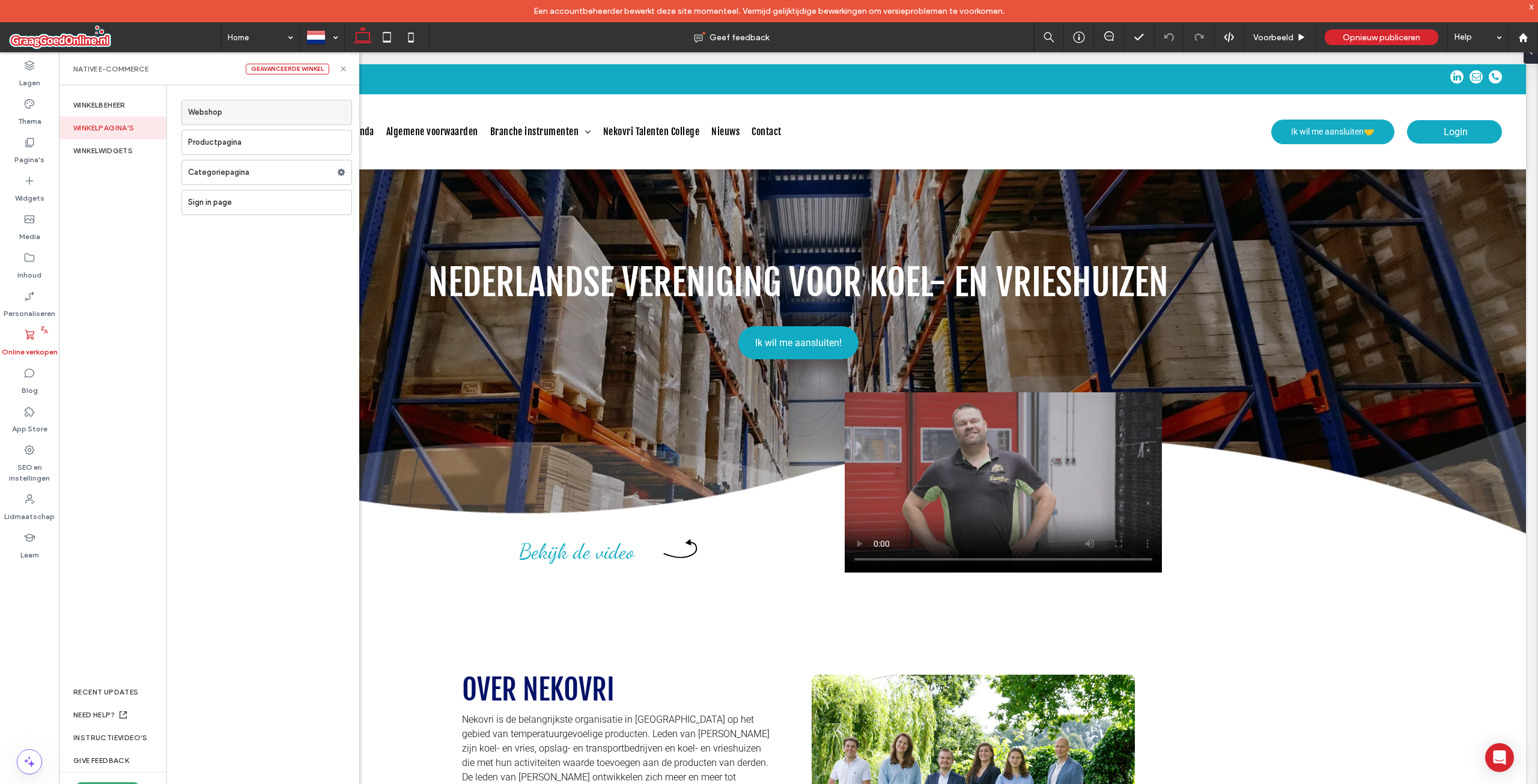
click at [216, 116] on label "Webshop" at bounding box center [270, 112] width 164 height 24
click at [225, 142] on label "Productpagina" at bounding box center [270, 142] width 164 height 24
click at [273, 200] on label "Sign in page" at bounding box center [270, 202] width 164 height 24
click at [341, 71] on icon at bounding box center [343, 69] width 9 height 9
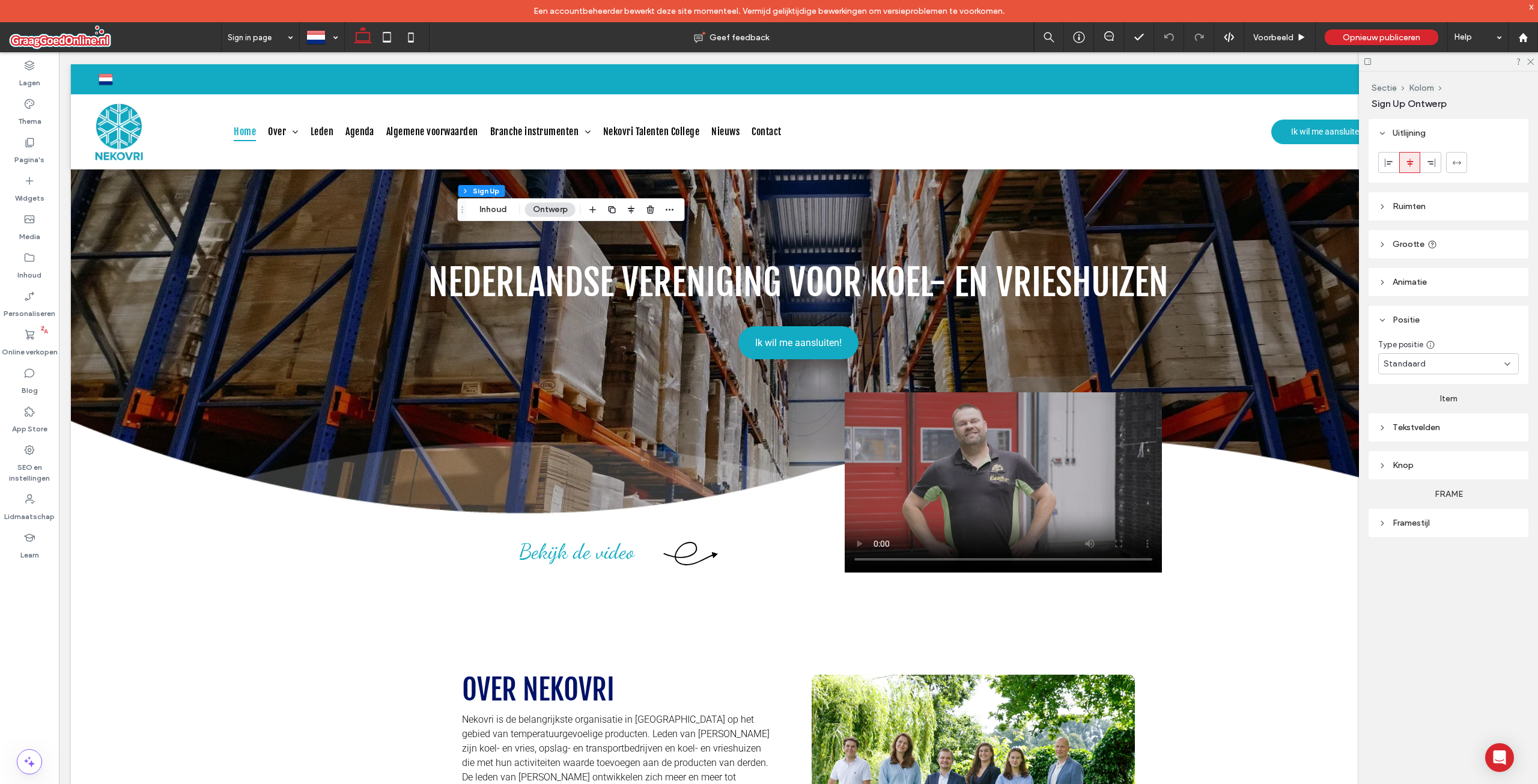
click at [1407, 101] on span "Sign Up Ontwerp" at bounding box center [1409, 103] width 75 height 11
click at [1401, 103] on span "Sign Up Ontwerp" at bounding box center [1409, 103] width 75 height 11
click at [1428, 105] on span "Sign Up Ontwerp" at bounding box center [1409, 103] width 75 height 11
click at [1446, 105] on span "Sign Up Ontwerp" at bounding box center [1409, 103] width 75 height 11
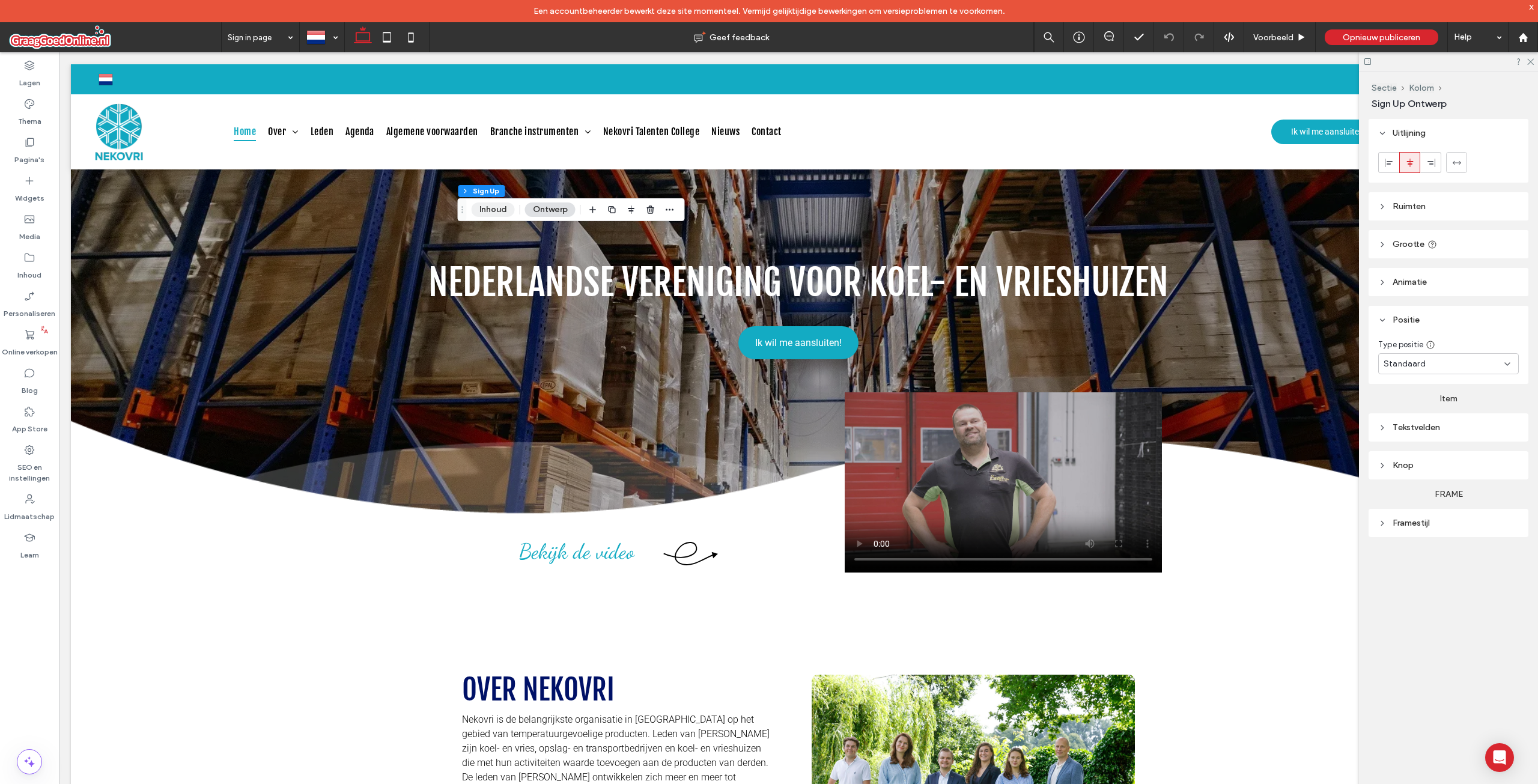
click at [494, 209] on button "Inhoud" at bounding box center [493, 209] width 43 height 15
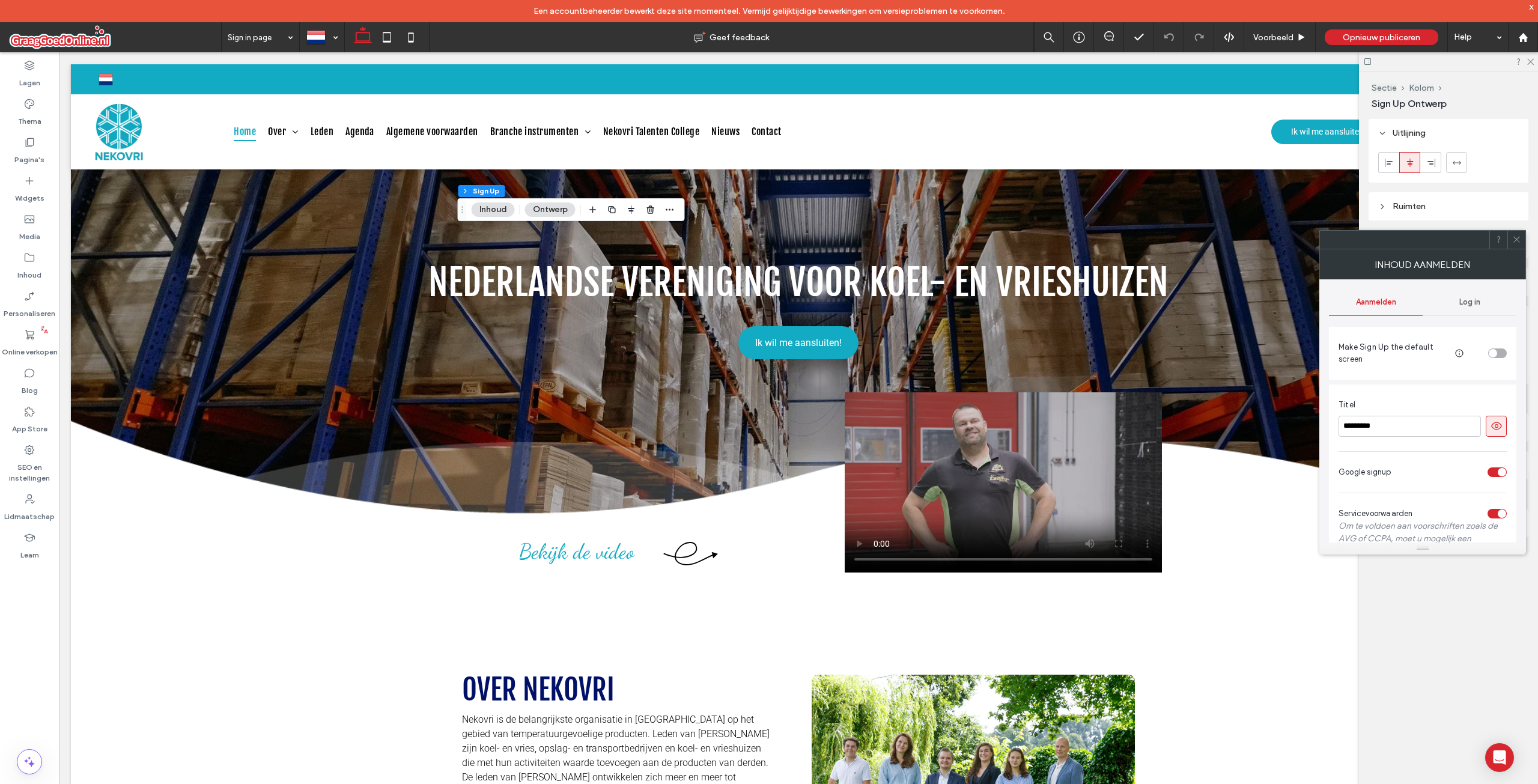
scroll to position [60, 0]
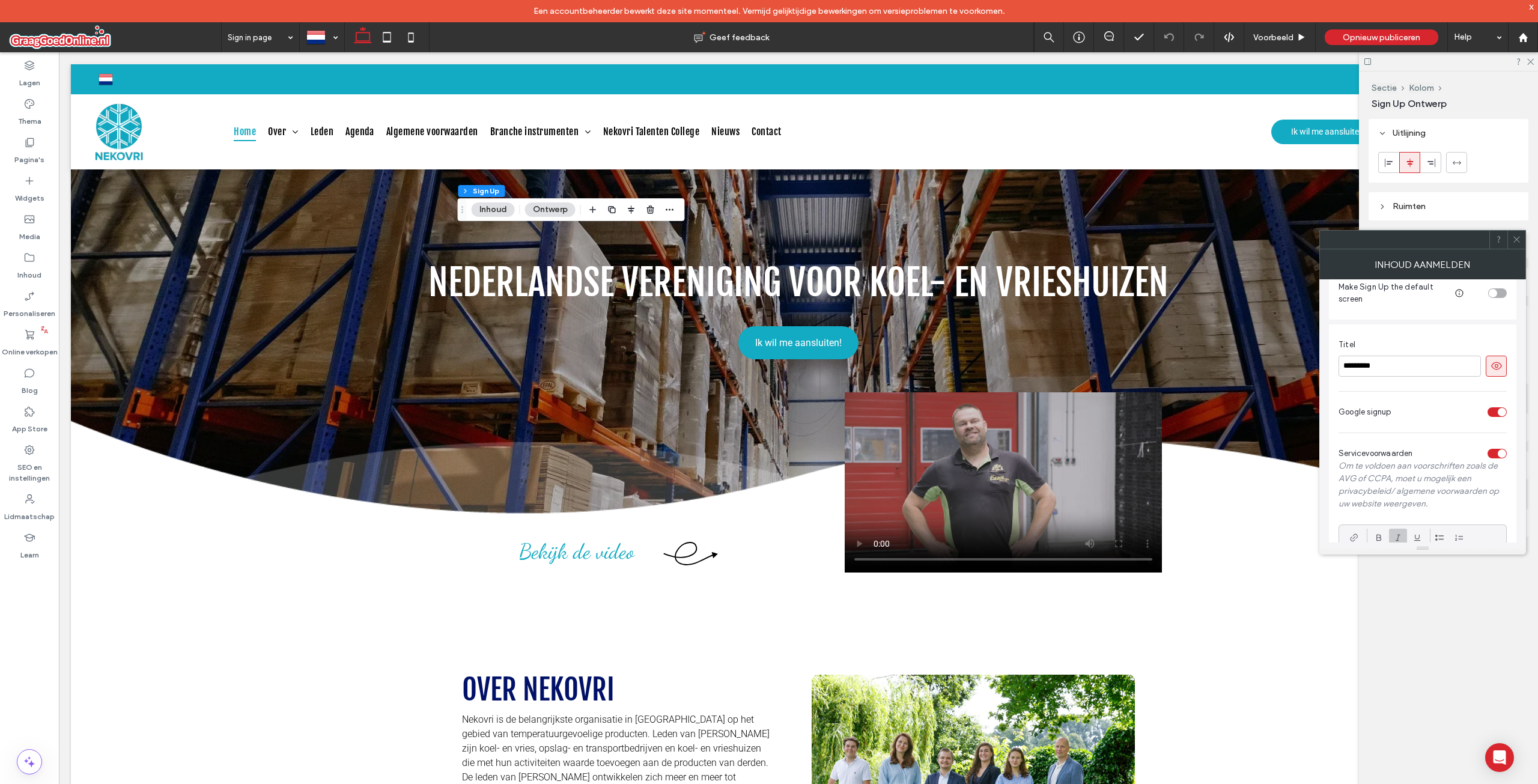
click at [1495, 409] on div "toggle" at bounding box center [1497, 412] width 19 height 10
click at [1495, 409] on div "toggle" at bounding box center [1492, 412] width 8 height 8
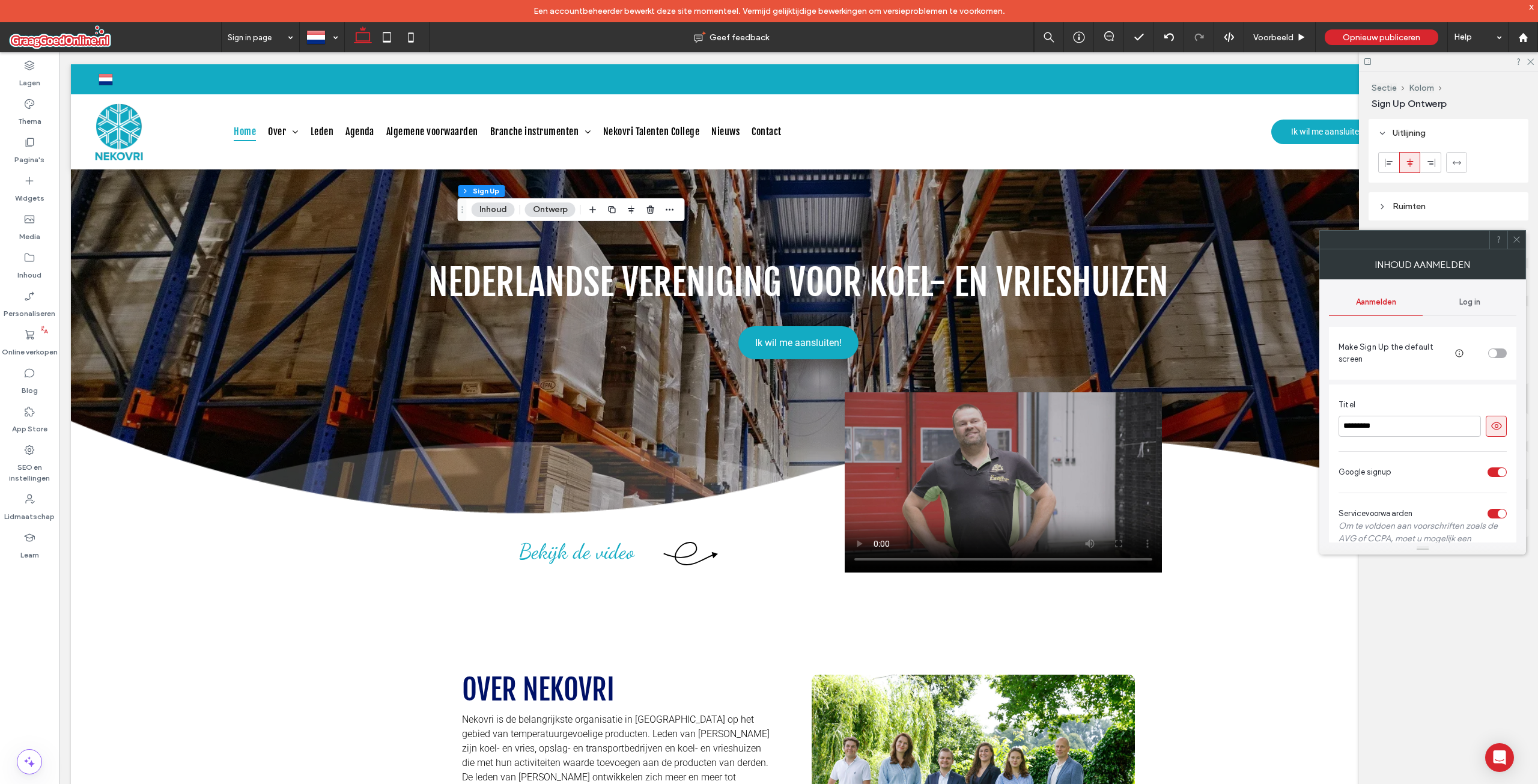
click at [1460, 297] on span "Log in" at bounding box center [1470, 302] width 21 height 10
click at [1411, 308] on div "Aanmelden" at bounding box center [1376, 302] width 94 height 26
click at [1446, 305] on div "Log in" at bounding box center [1469, 302] width 94 height 26
click at [1389, 299] on span "Aanmelden" at bounding box center [1376, 302] width 40 height 10
click at [676, 208] on span "button" at bounding box center [670, 209] width 15 height 15
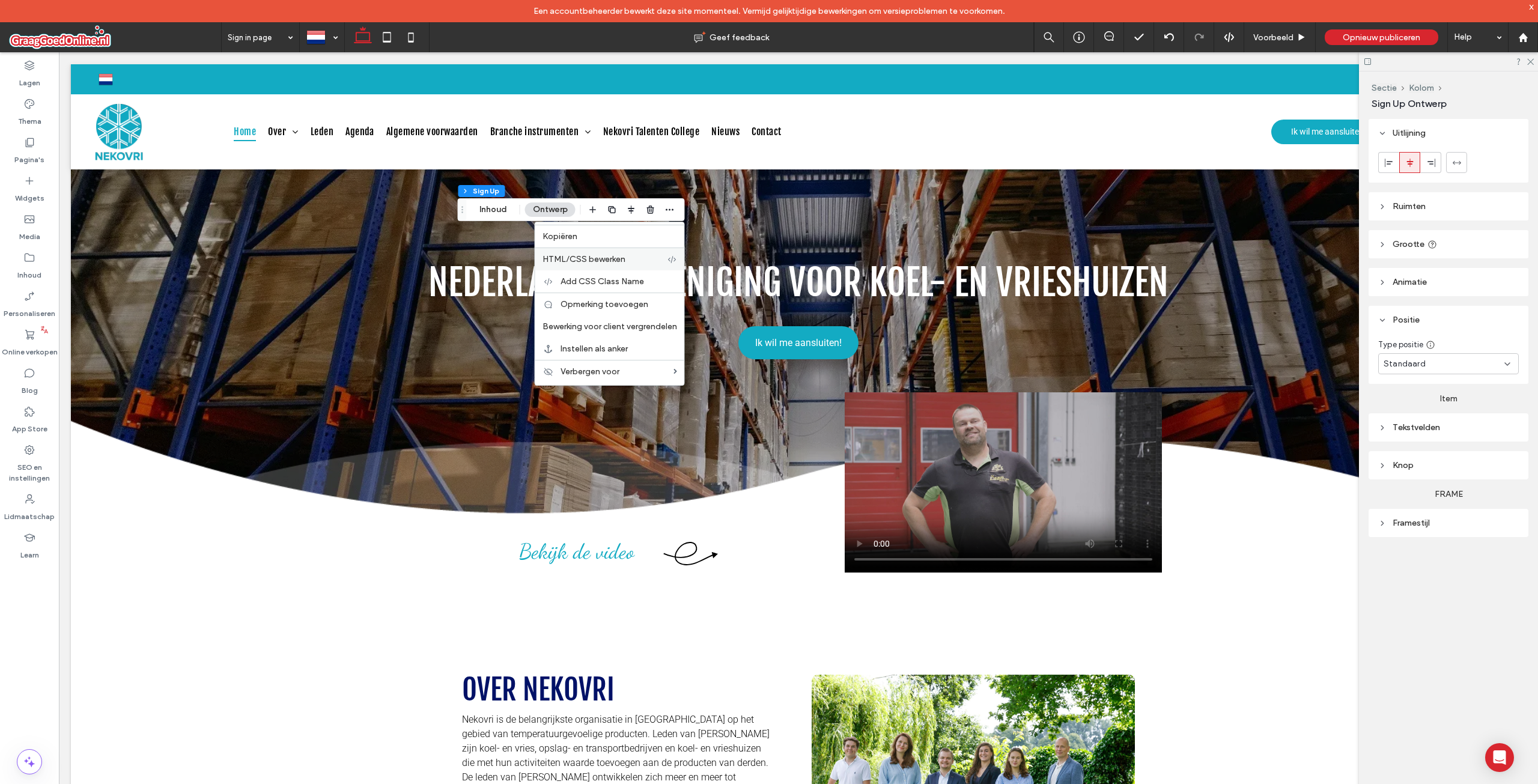
click at [615, 251] on div "HTML/CSS bewerken" at bounding box center [610, 259] width 149 height 23
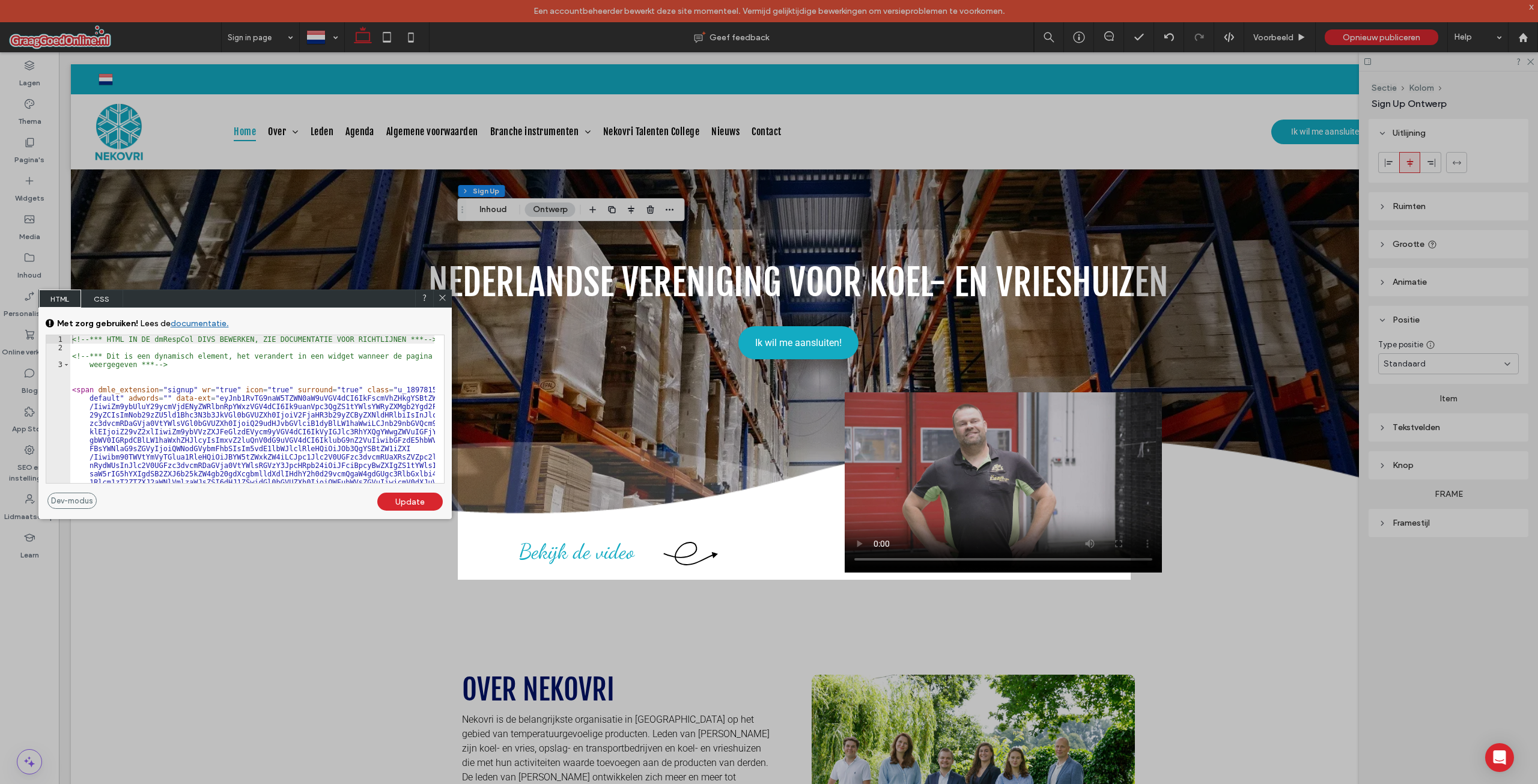
click at [100, 295] on span "CSS" at bounding box center [102, 299] width 42 height 18
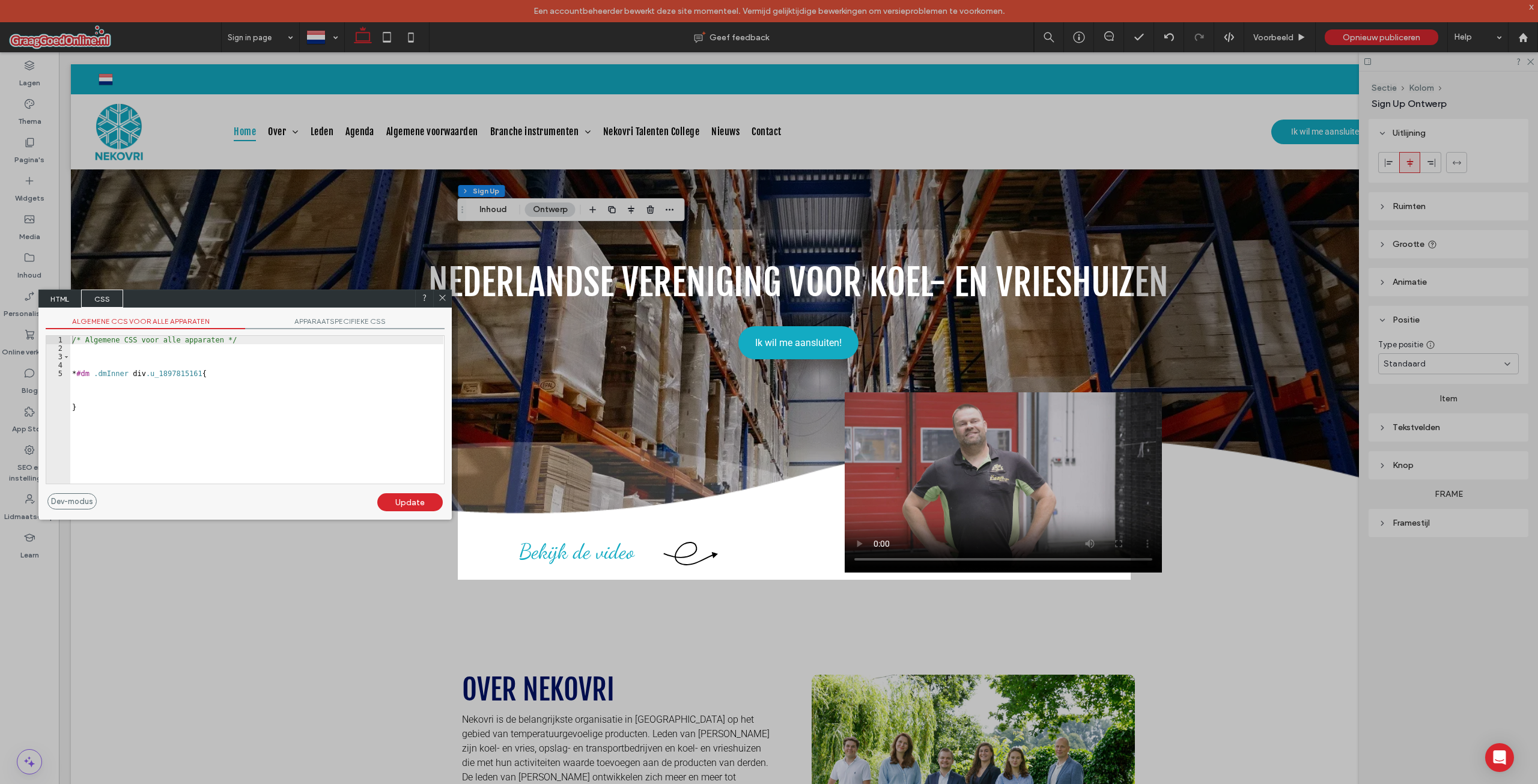
click at [65, 296] on span "HTML" at bounding box center [60, 299] width 42 height 18
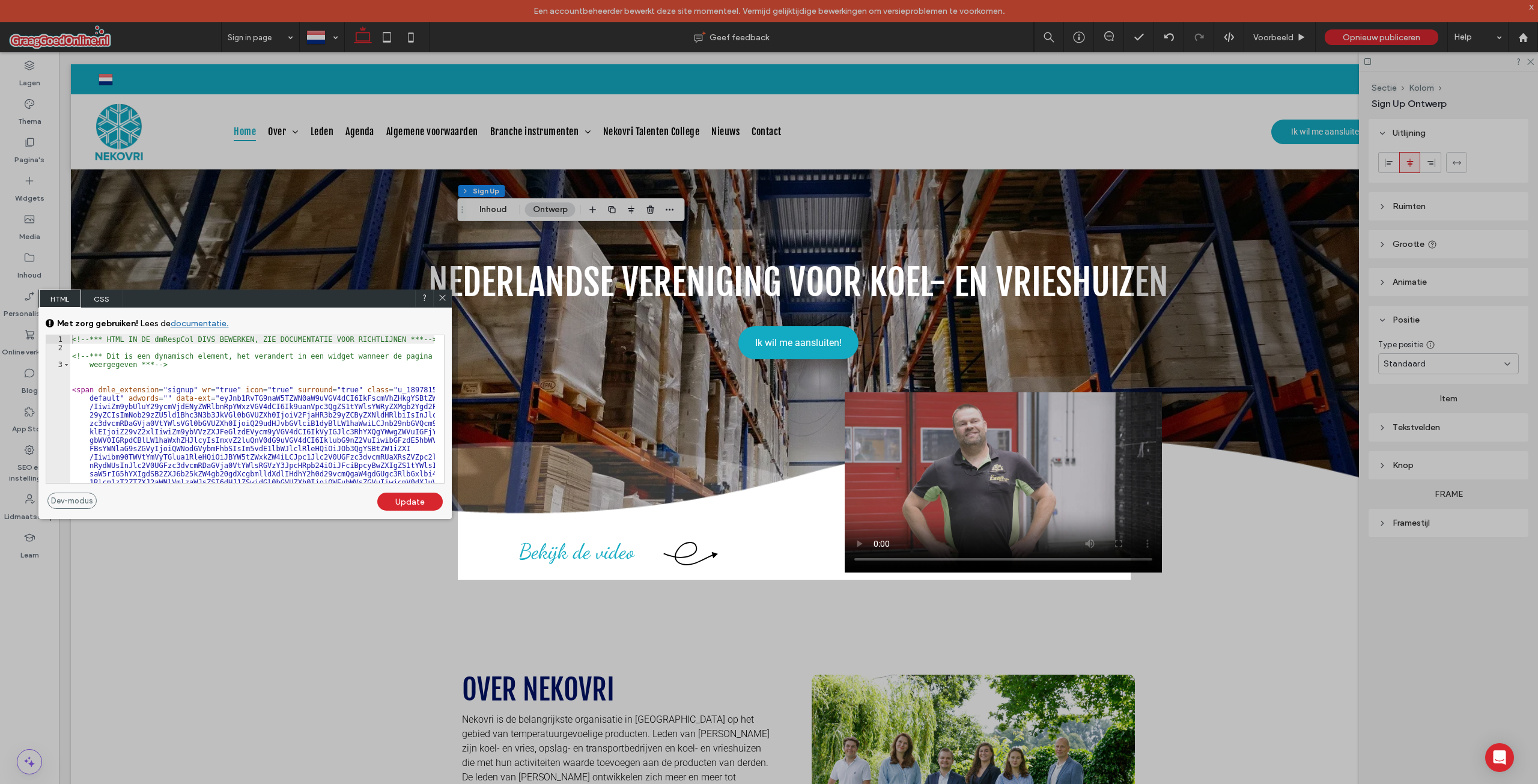
click at [448, 297] on div at bounding box center [442, 299] width 18 height 18
click at [447, 295] on div at bounding box center [442, 297] width 18 height 18
click at [442, 293] on icon at bounding box center [442, 295] width 9 height 9
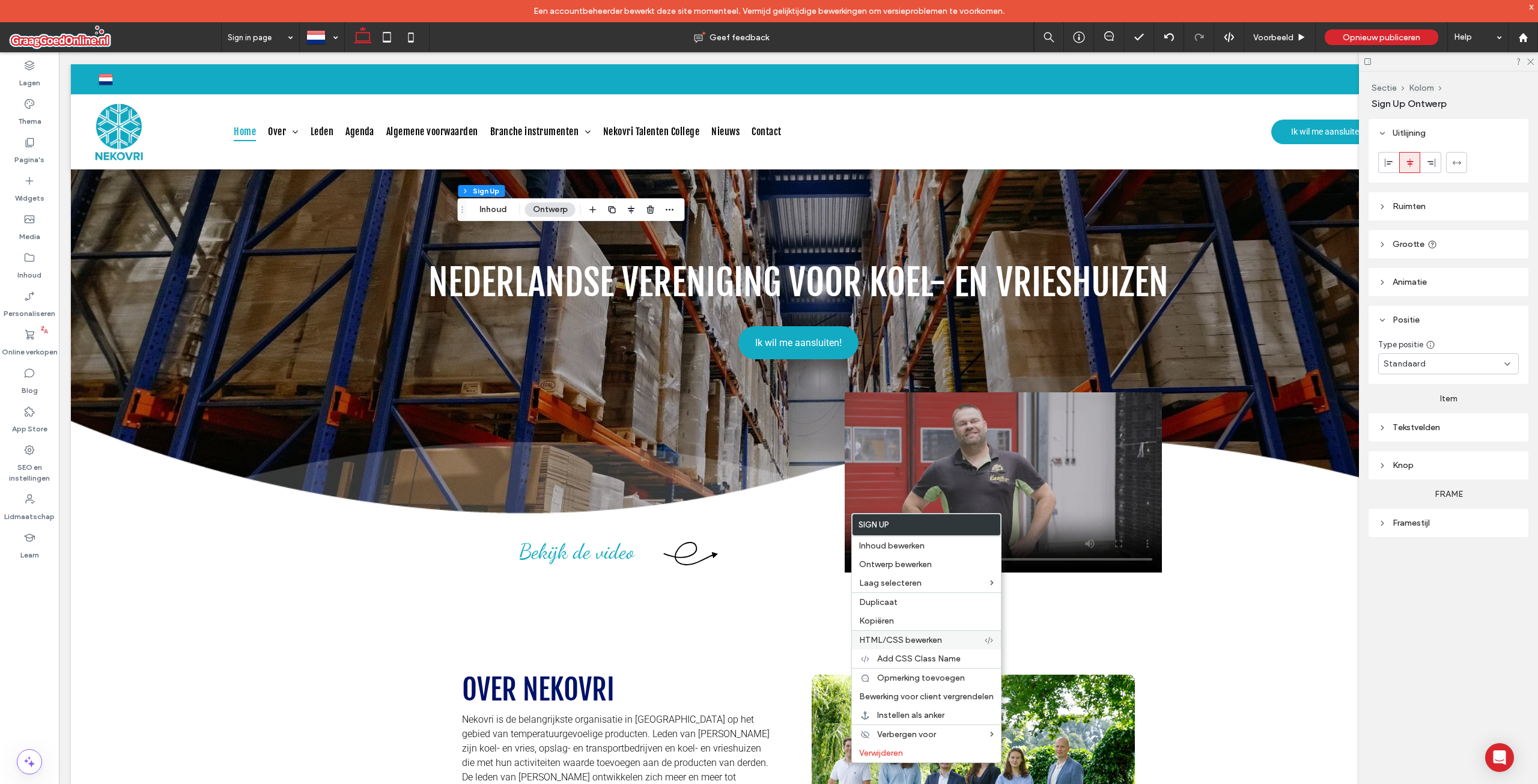
click at [917, 641] on span "HTML/CSS bewerken" at bounding box center [901, 640] width 83 height 10
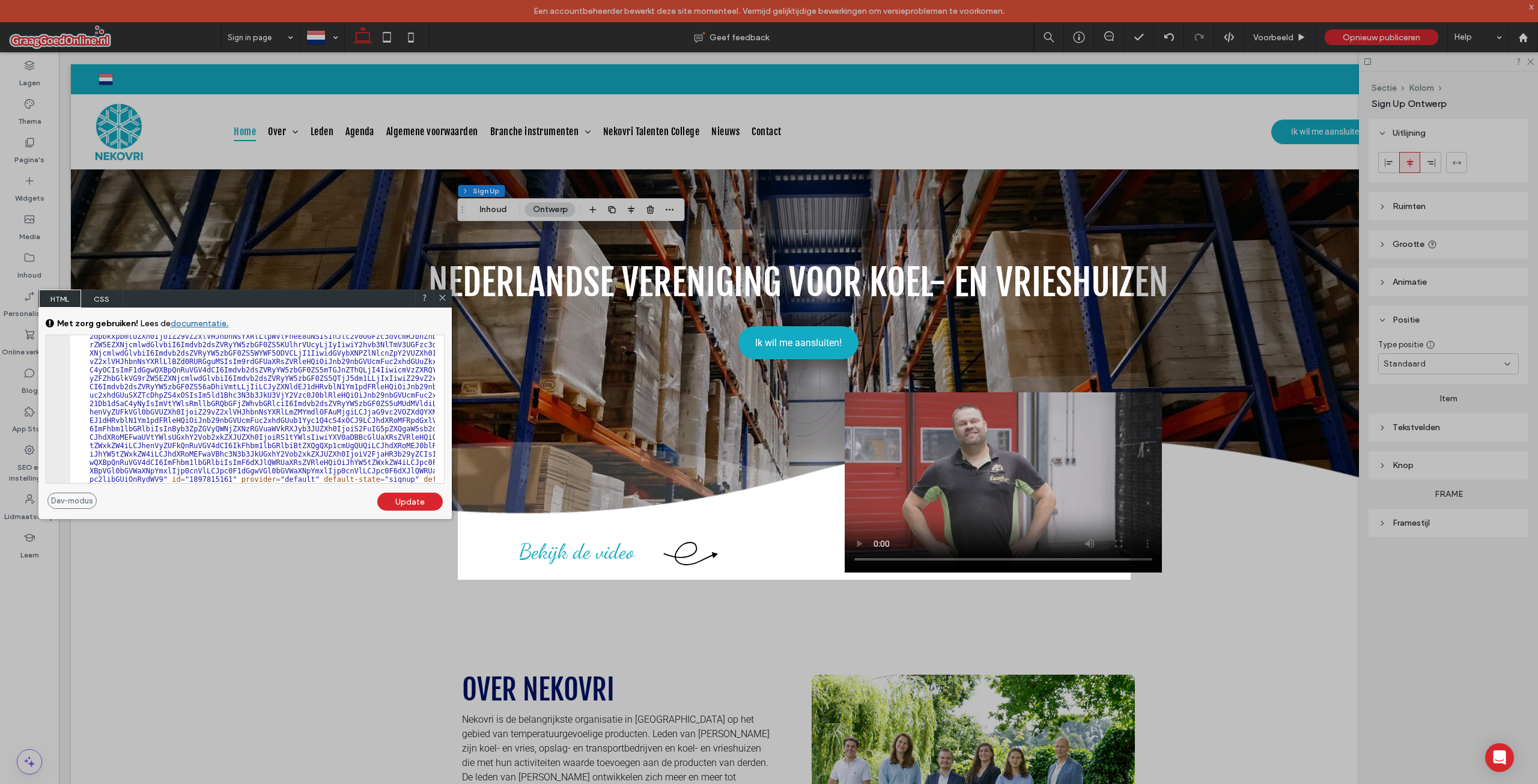
scroll to position [626, 0]
click at [97, 297] on span "CSS" at bounding box center [102, 299] width 42 height 18
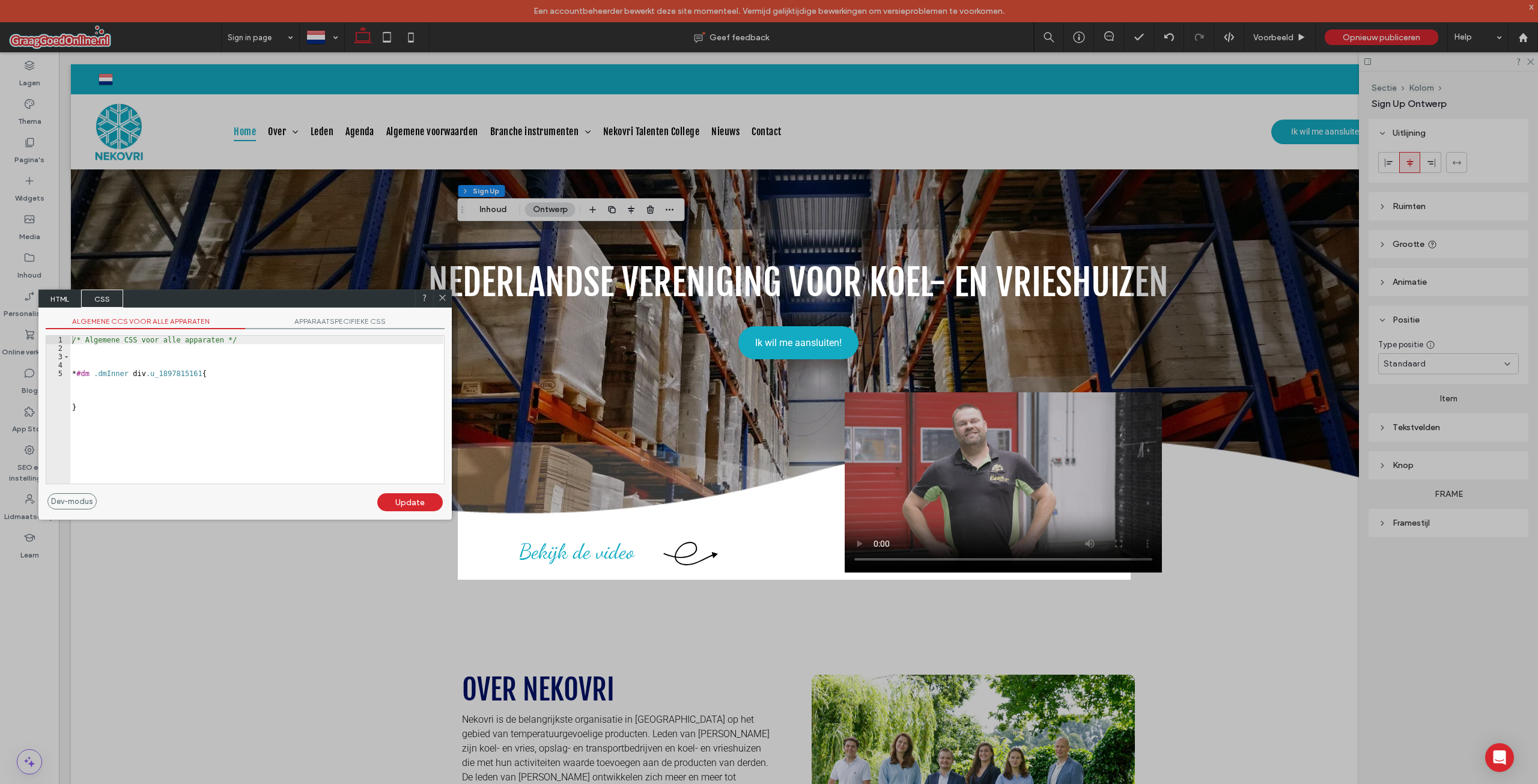
click at [334, 327] on span "APPARAATSPECIFIEKE CSS" at bounding box center [345, 323] width 200 height 12
click at [218, 323] on span "Algemene CCS voor alle apparaten" at bounding box center [146, 323] width 200 height 12
click at [61, 293] on span "HTML" at bounding box center [60, 299] width 42 height 18
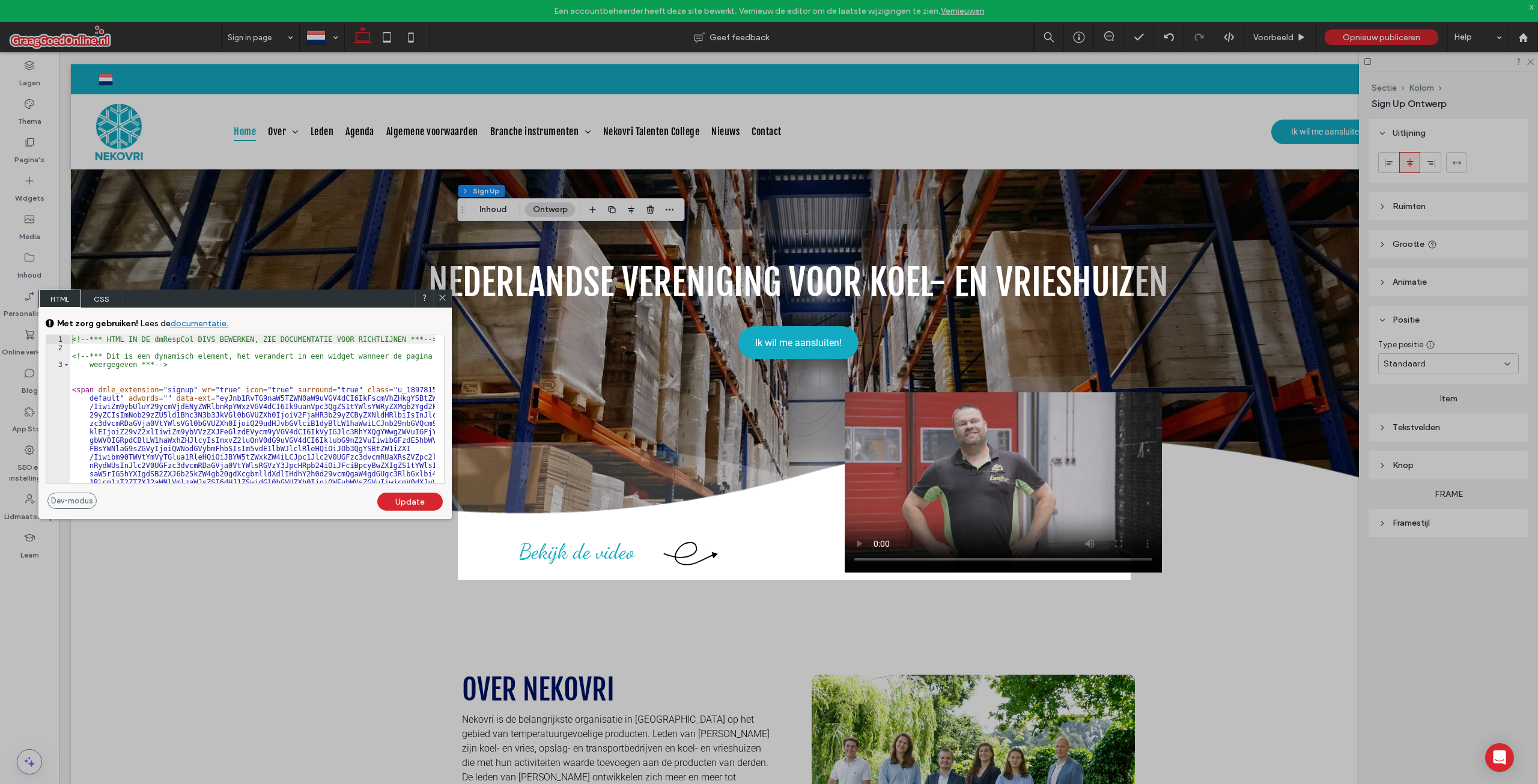
scroll to position [0, 0]
click at [443, 293] on icon at bounding box center [442, 297] width 9 height 9
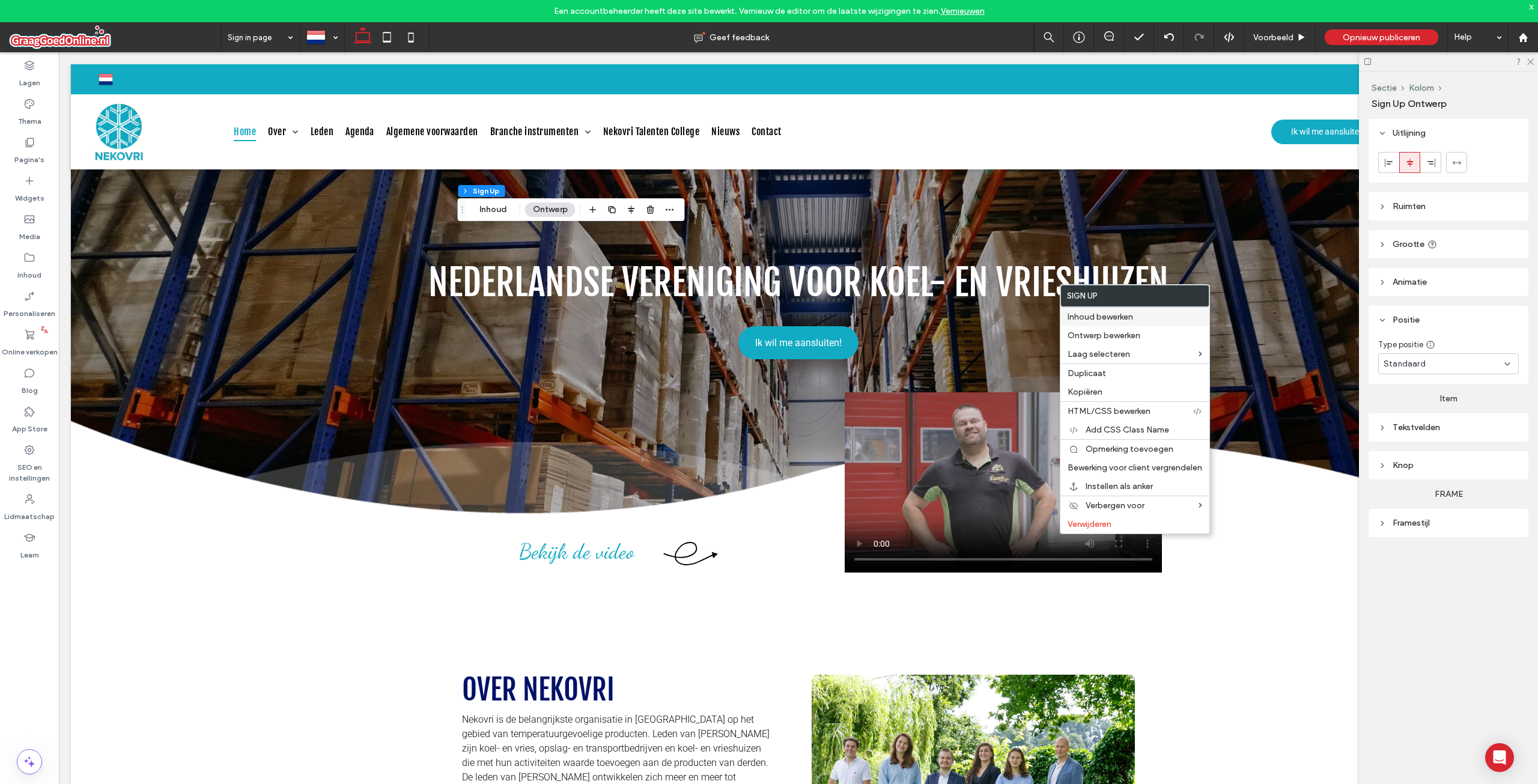
click at [1125, 319] on span "Inhoud bewerken" at bounding box center [1100, 317] width 65 height 10
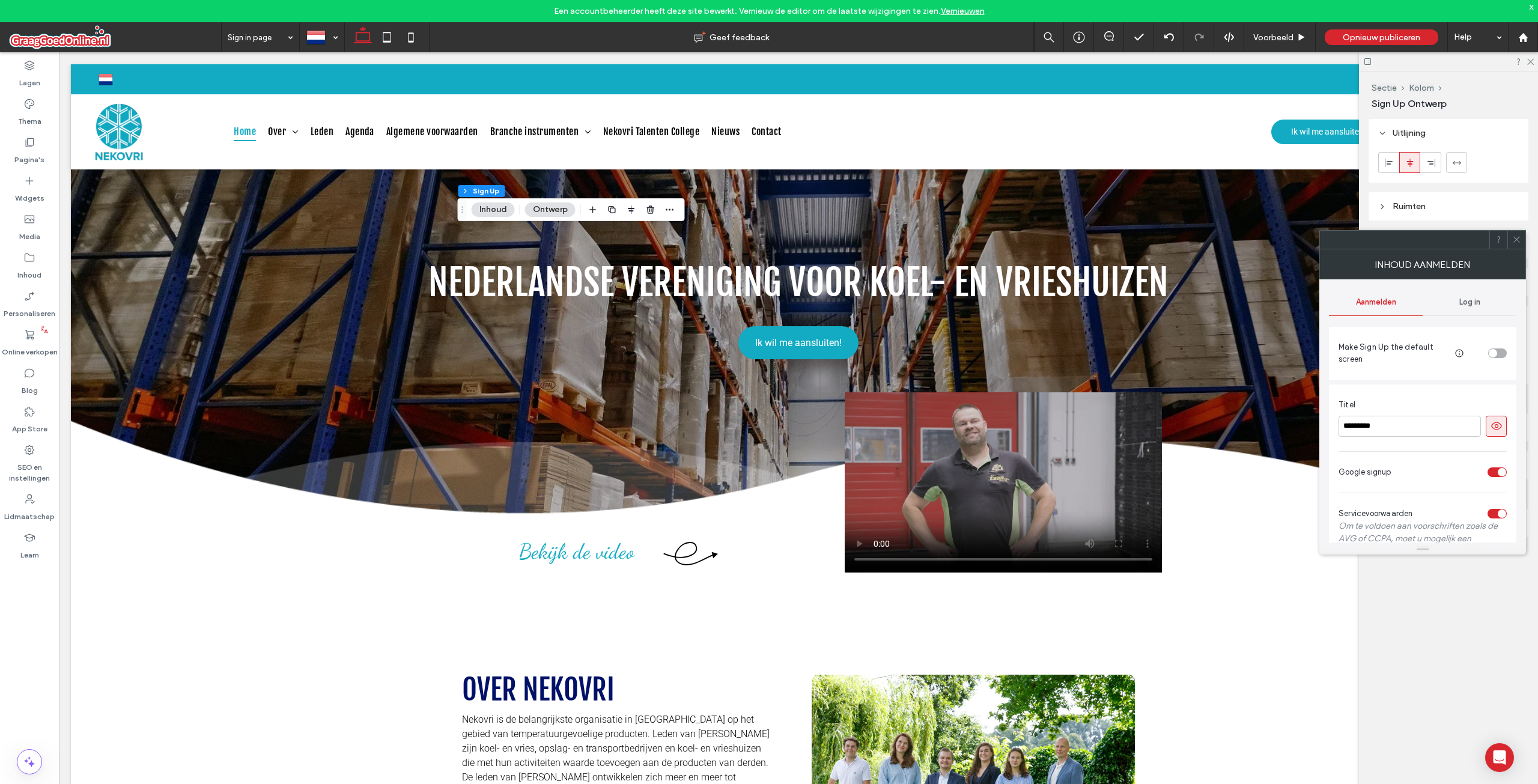
click at [1459, 307] on div "Log in" at bounding box center [1469, 302] width 94 height 26
click at [1414, 295] on div "Aanmelden" at bounding box center [1376, 302] width 94 height 26
click at [1519, 245] on span at bounding box center [1517, 240] width 9 height 18
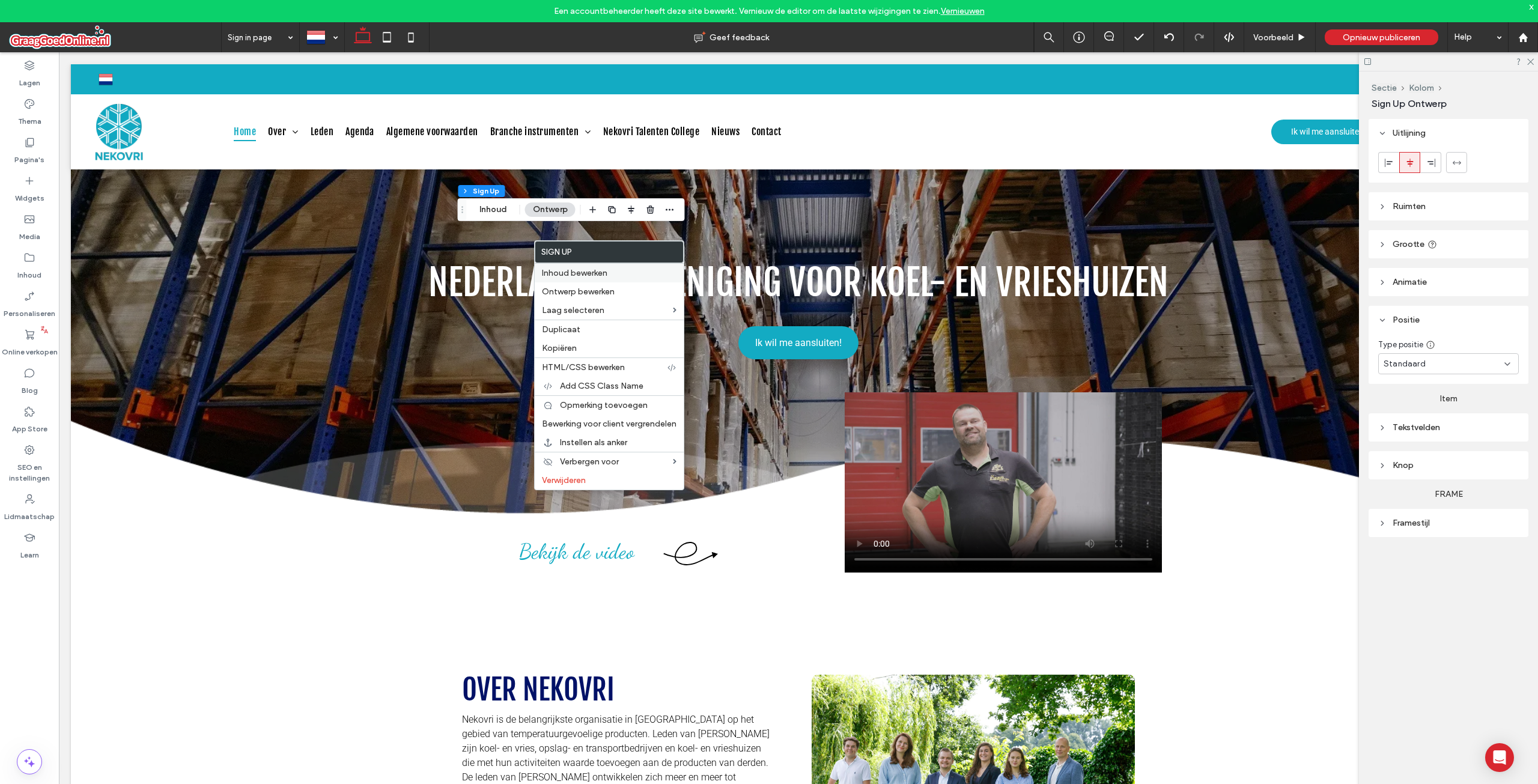
click at [610, 275] on label "Inhoud bewerken" at bounding box center [610, 272] width 135 height 10
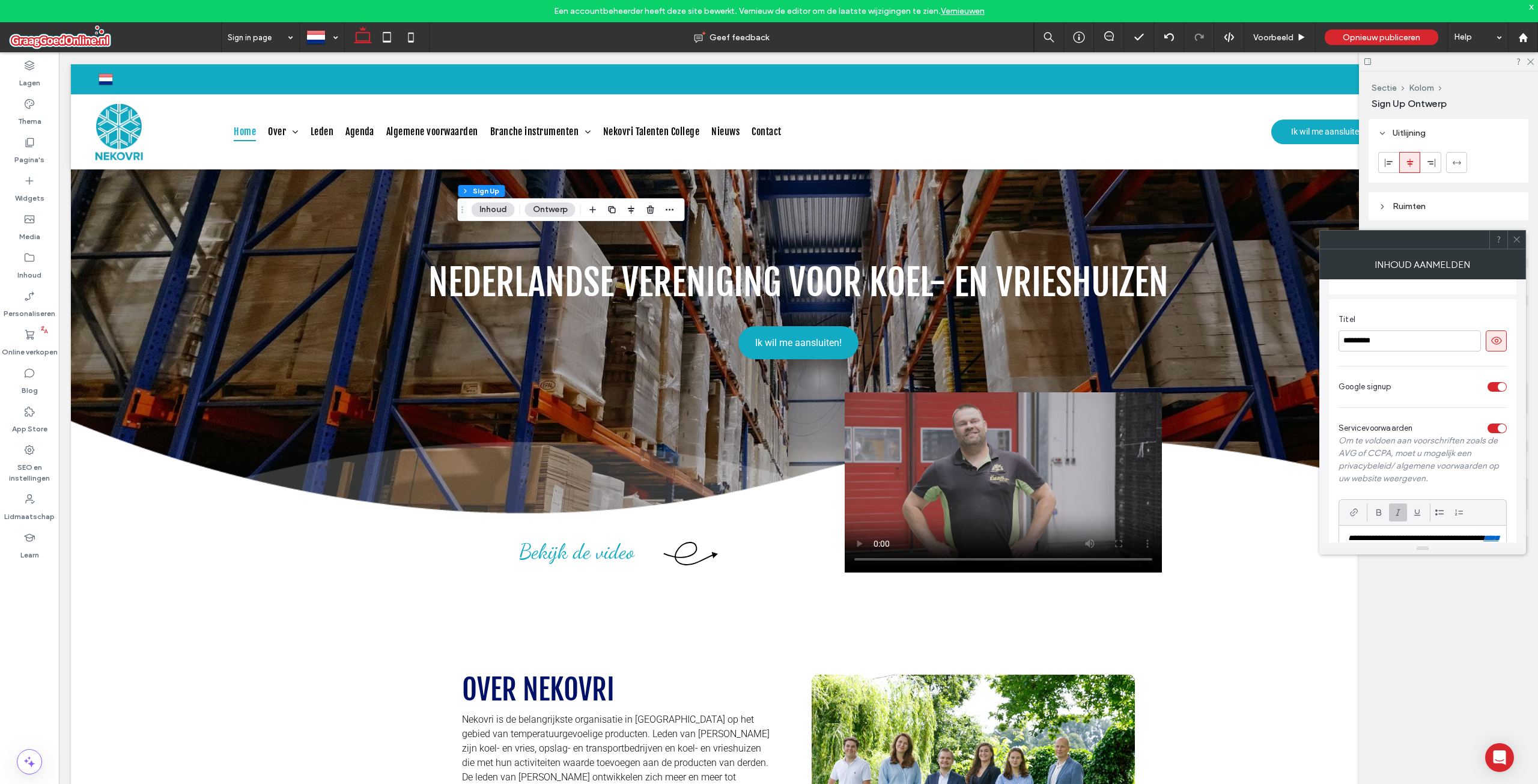
scroll to position [137, 0]
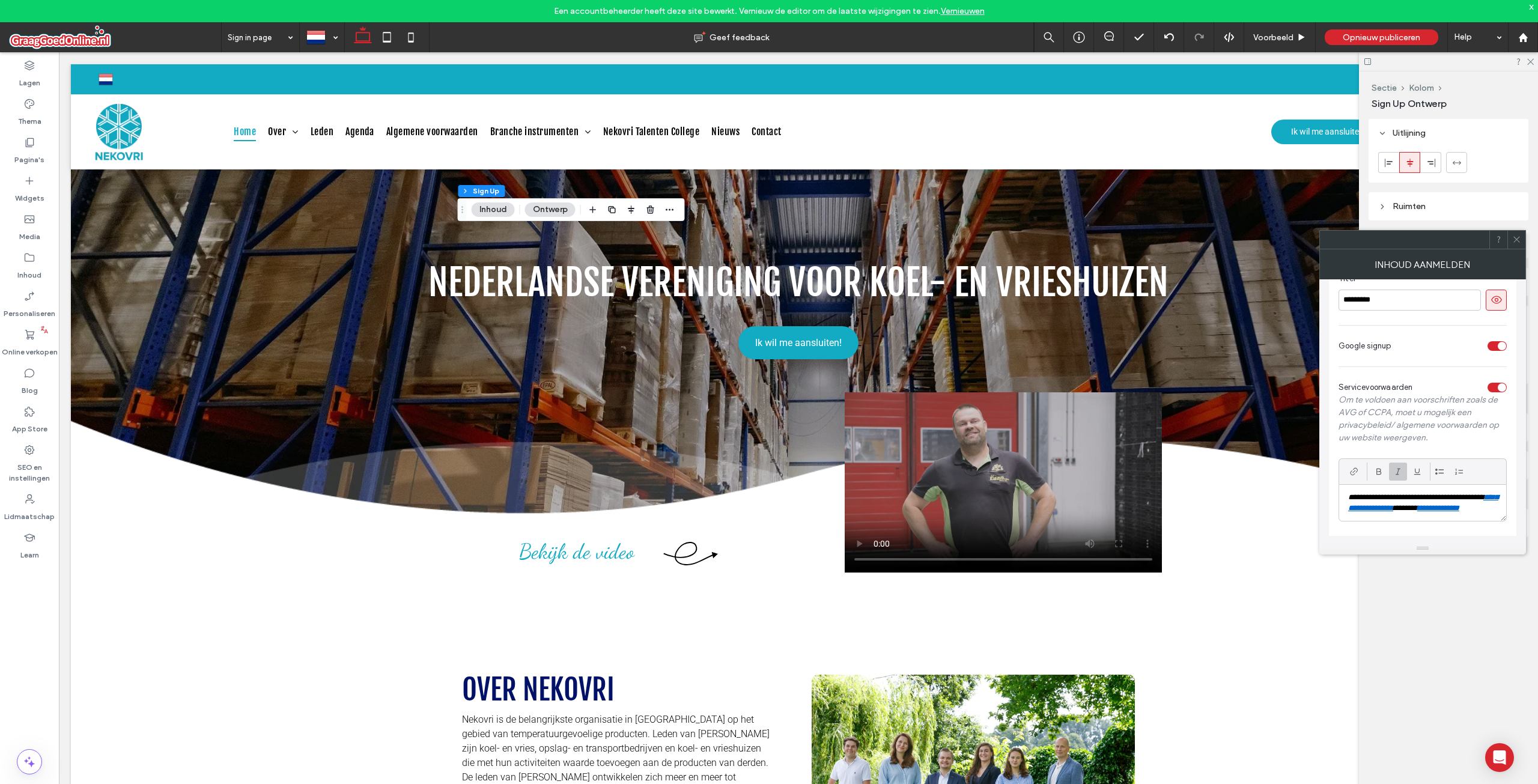
click at [1519, 238] on icon at bounding box center [1517, 239] width 9 height 9
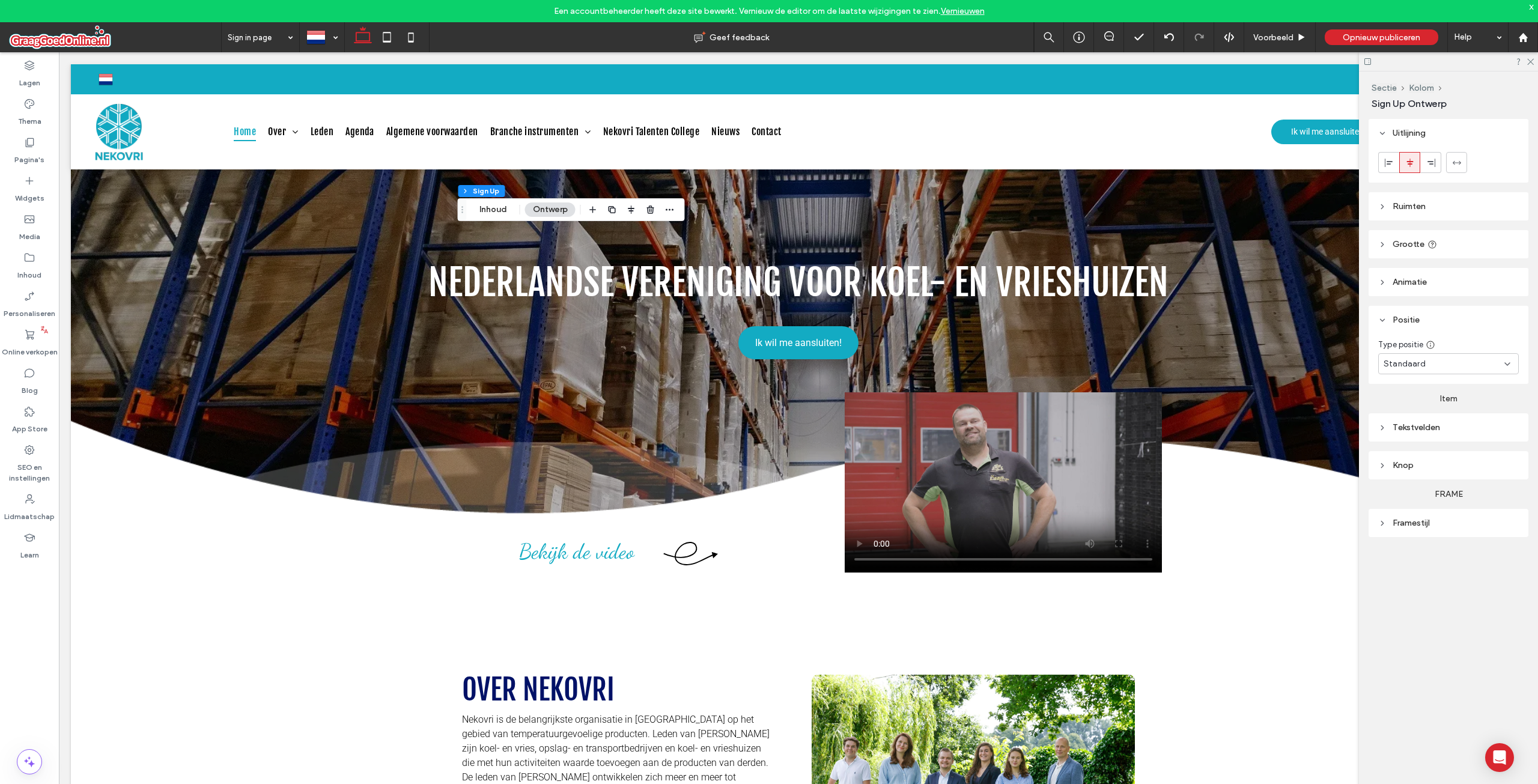
click at [1537, 3] on div "Een accountbeheerder heeft deze site bewerkt. Vernieuw de editor om de laatste …" at bounding box center [769, 11] width 1538 height 22
click at [1533, 8] on div "x" at bounding box center [1532, 6] width 6 height 10
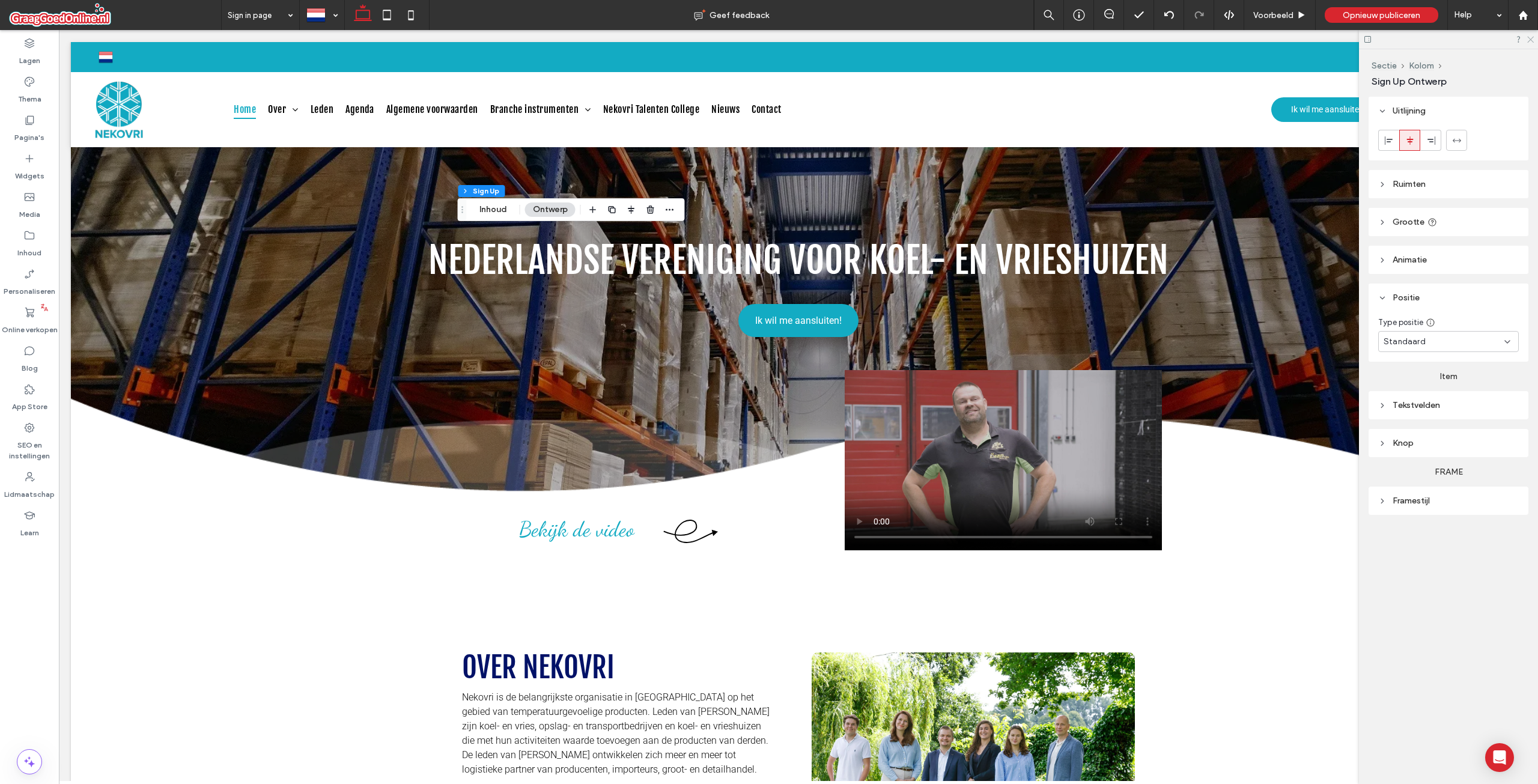
click at [1533, 41] on icon at bounding box center [1530, 38] width 8 height 8
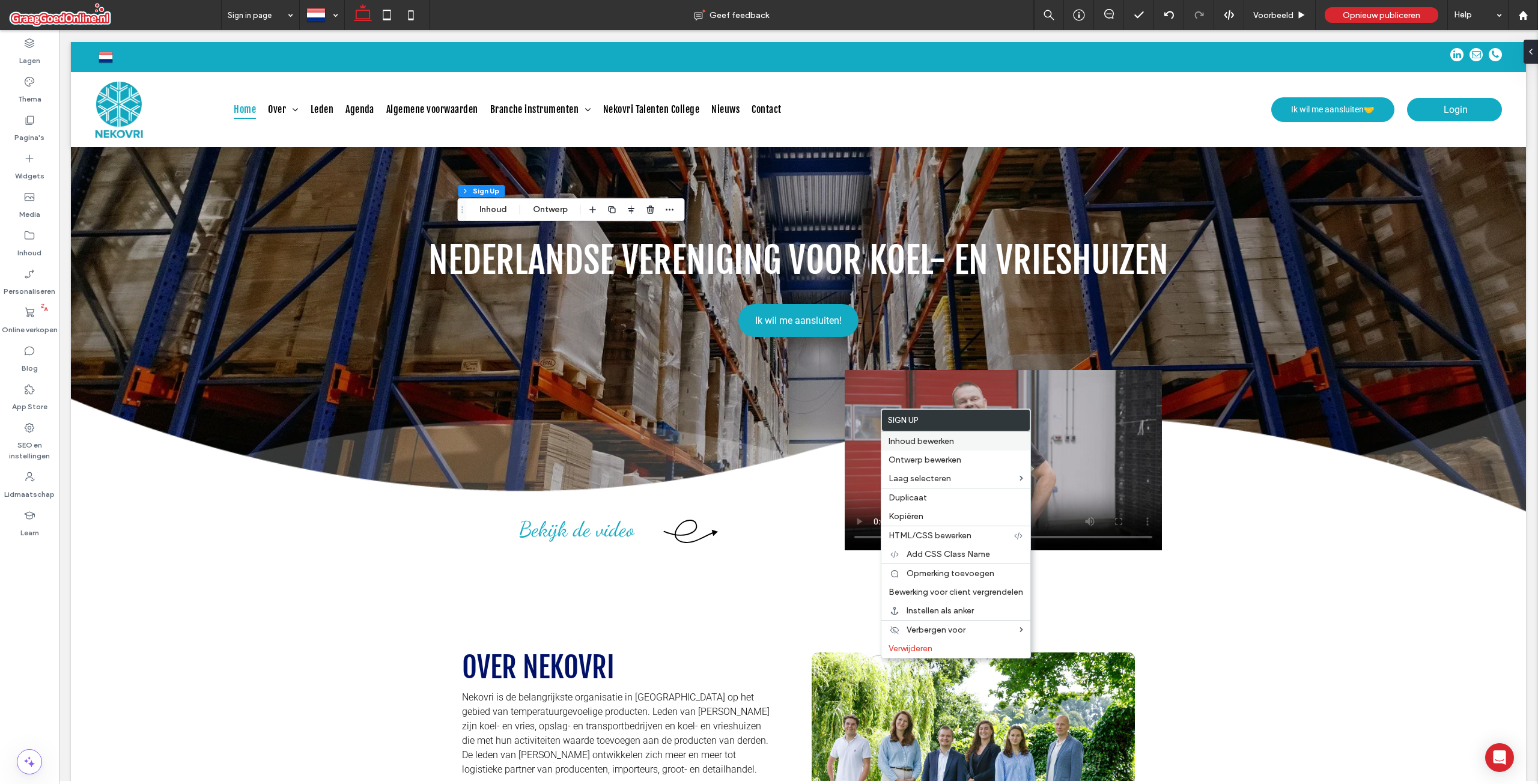
click at [938, 437] on span "Inhoud bewerken" at bounding box center [921, 441] width 65 height 10
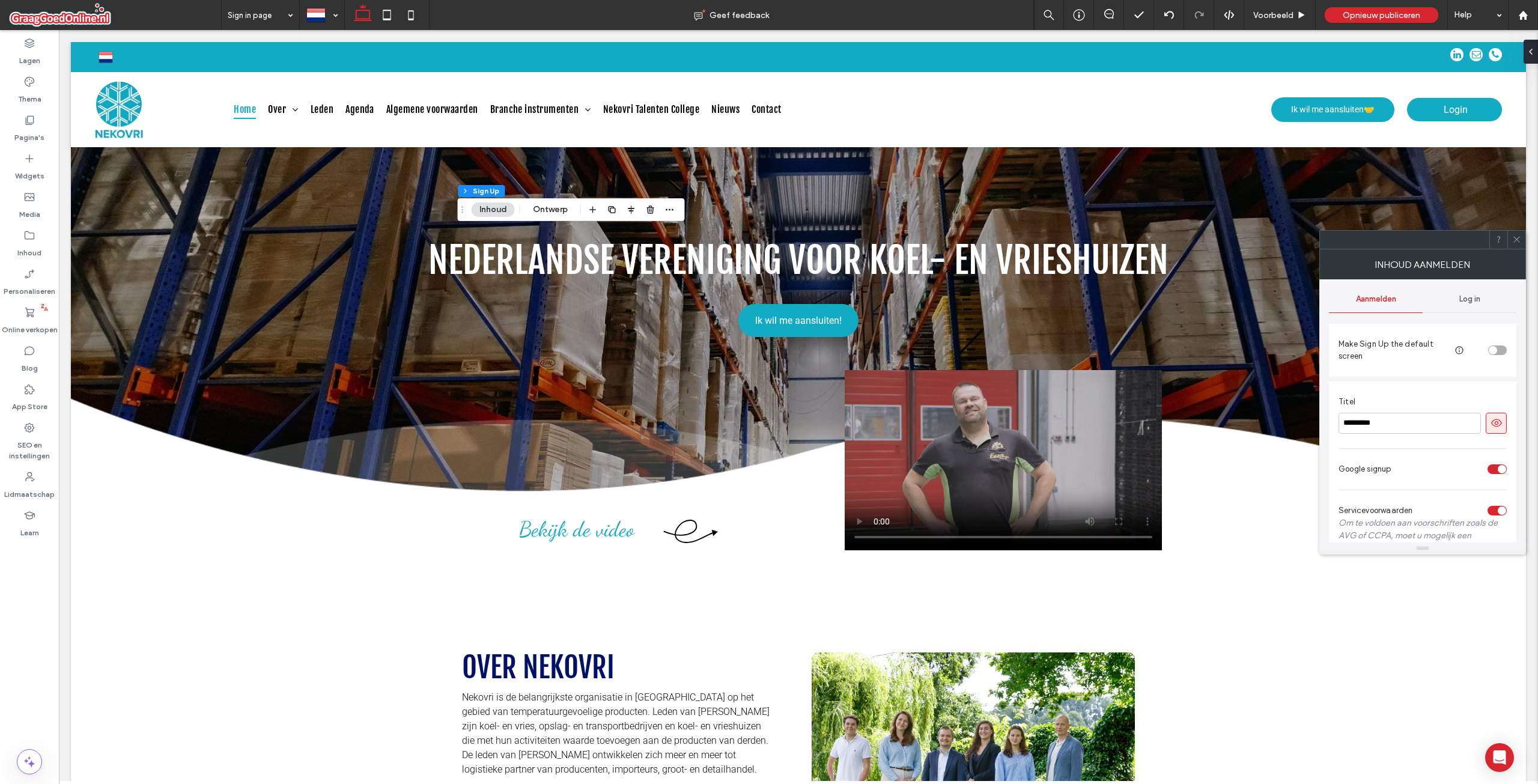
scroll to position [0, 0]
click at [1460, 305] on span "Log in" at bounding box center [1470, 302] width 21 height 10
click at [22, 218] on label "Media" at bounding box center [30, 211] width 21 height 17
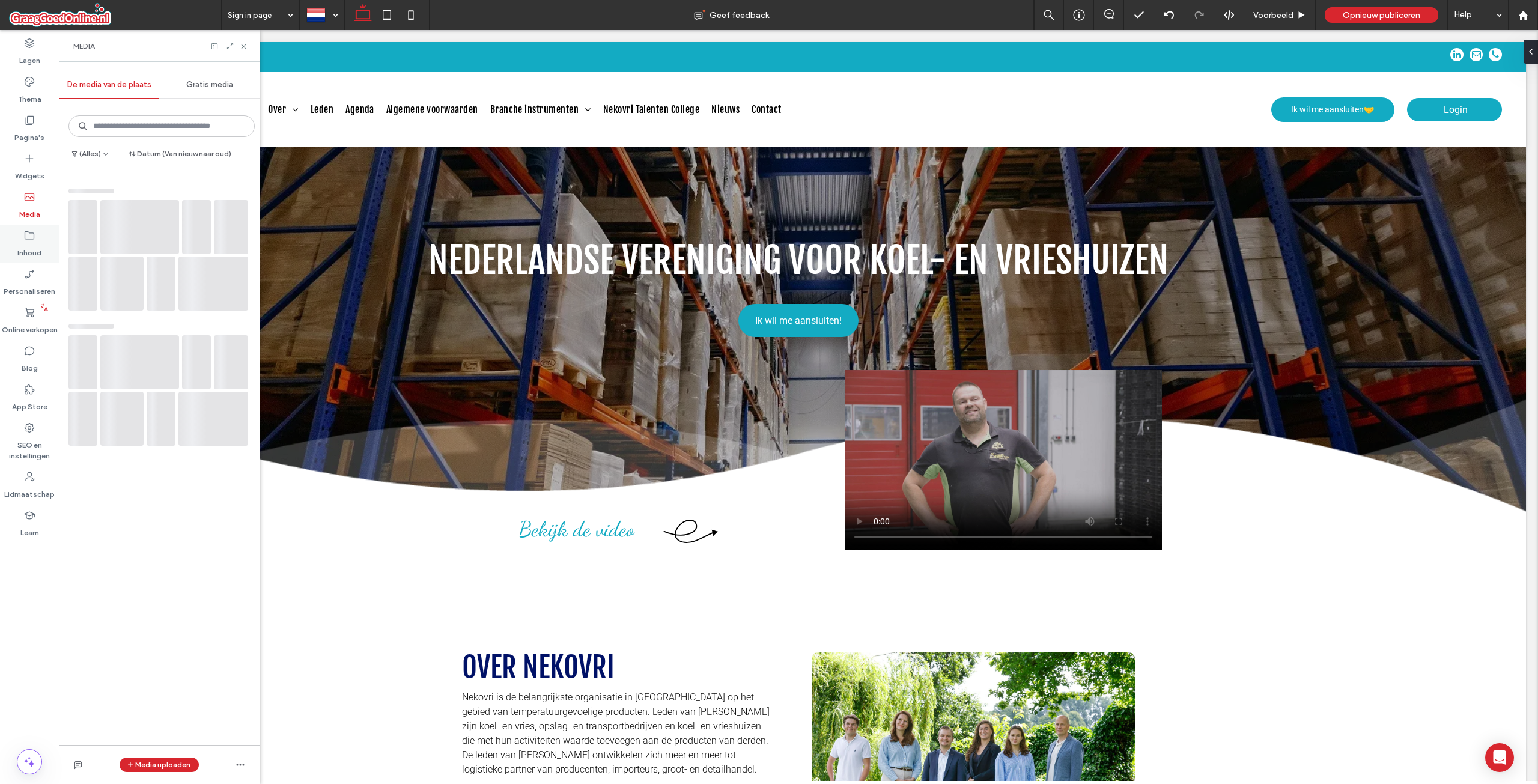
click at [20, 230] on div "Inhoud" at bounding box center [29, 243] width 59 height 38
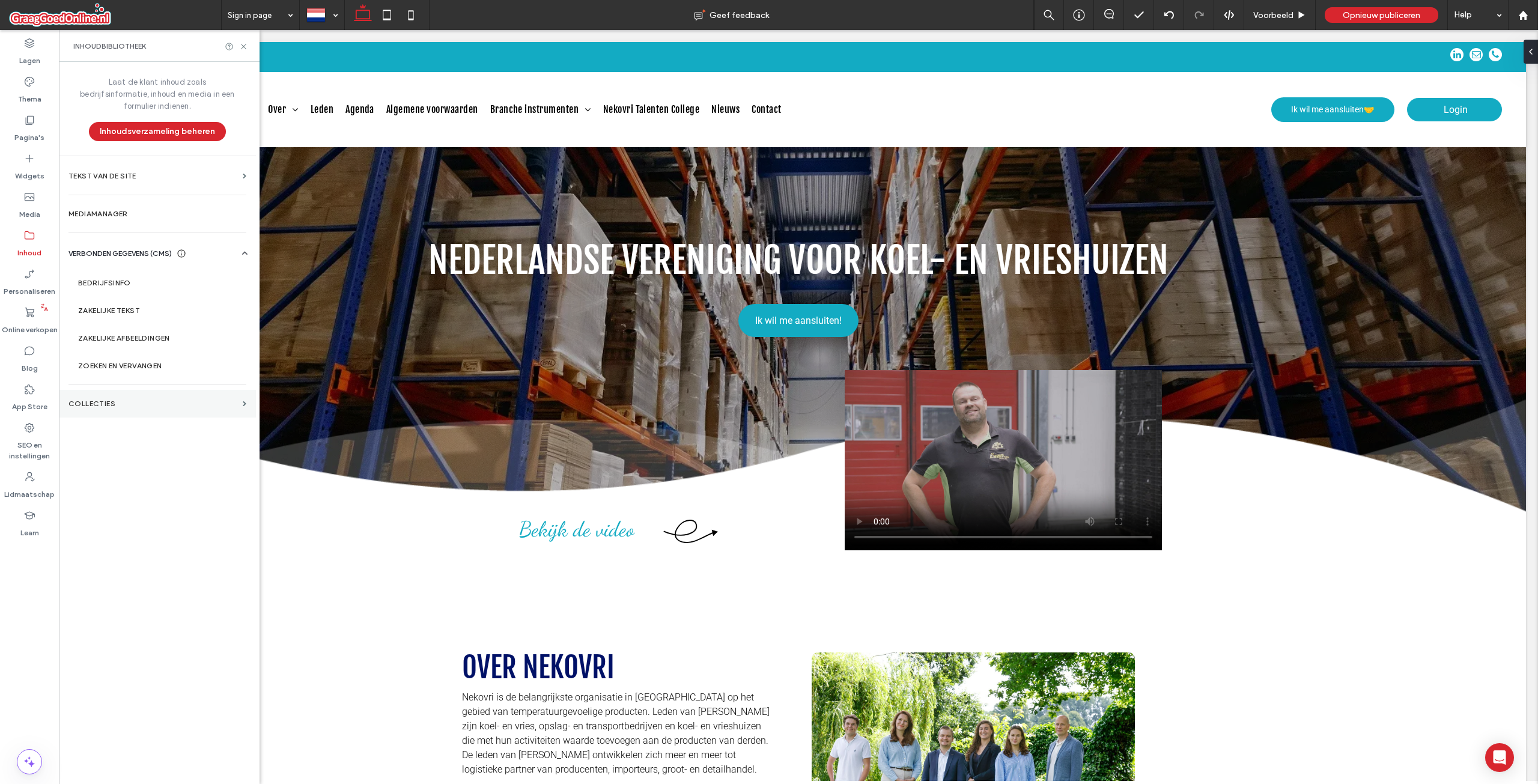
click at [216, 401] on section "COLLECTIES" at bounding box center [157, 403] width 197 height 28
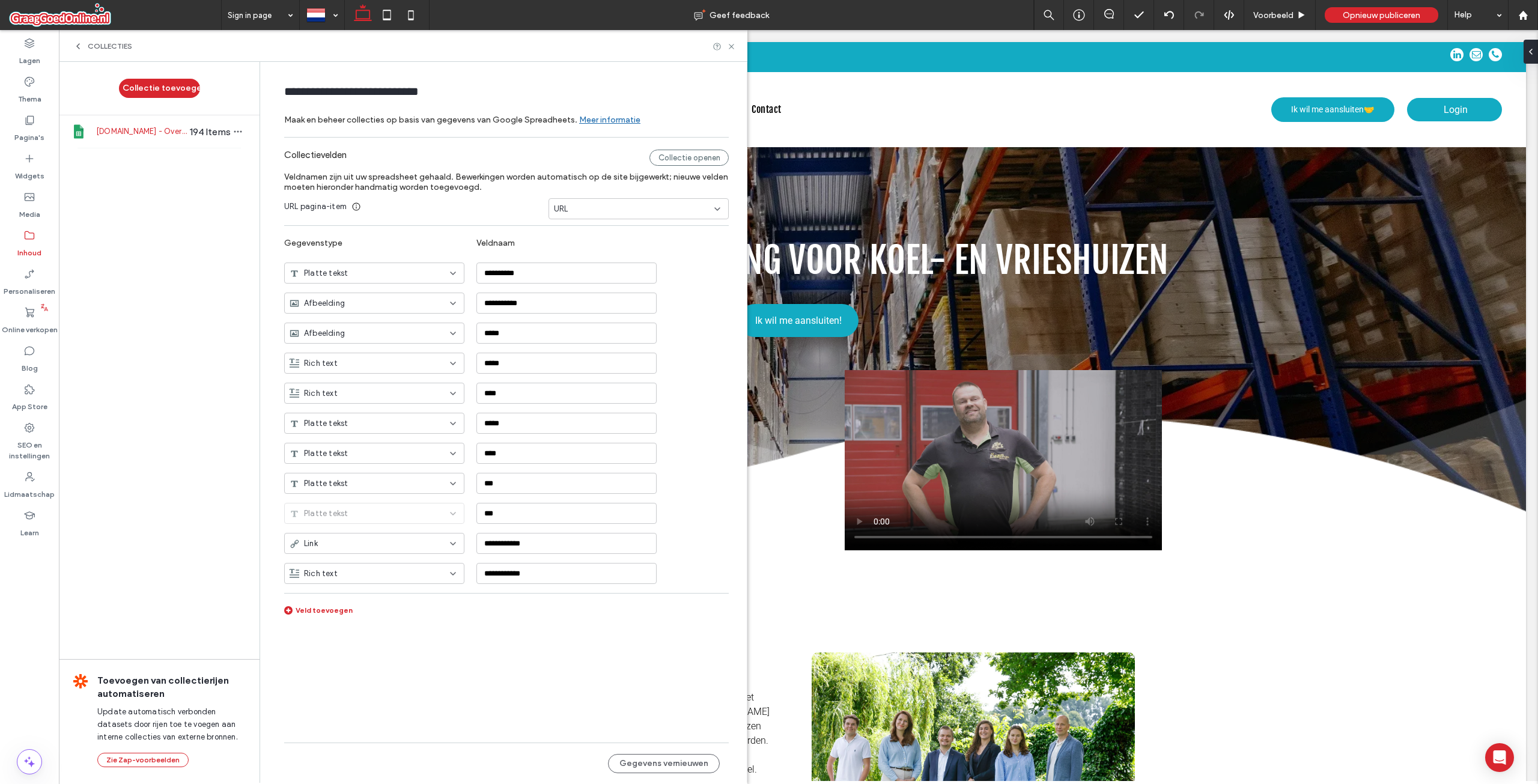
click at [92, 47] on span "COLLECTIES" at bounding box center [110, 46] width 44 height 10
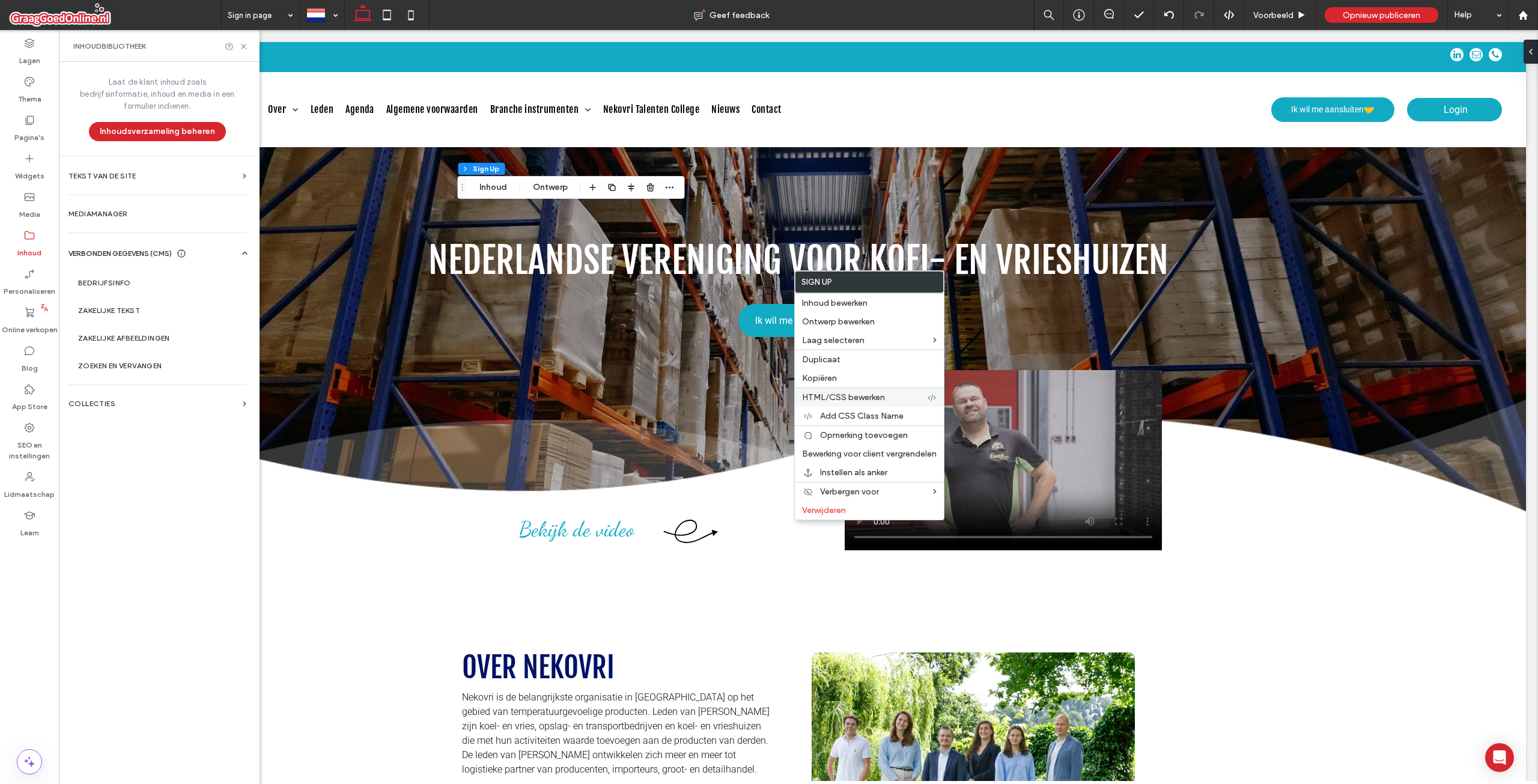
click at [852, 392] on span "HTML/CSS bewerken" at bounding box center [844, 397] width 83 height 10
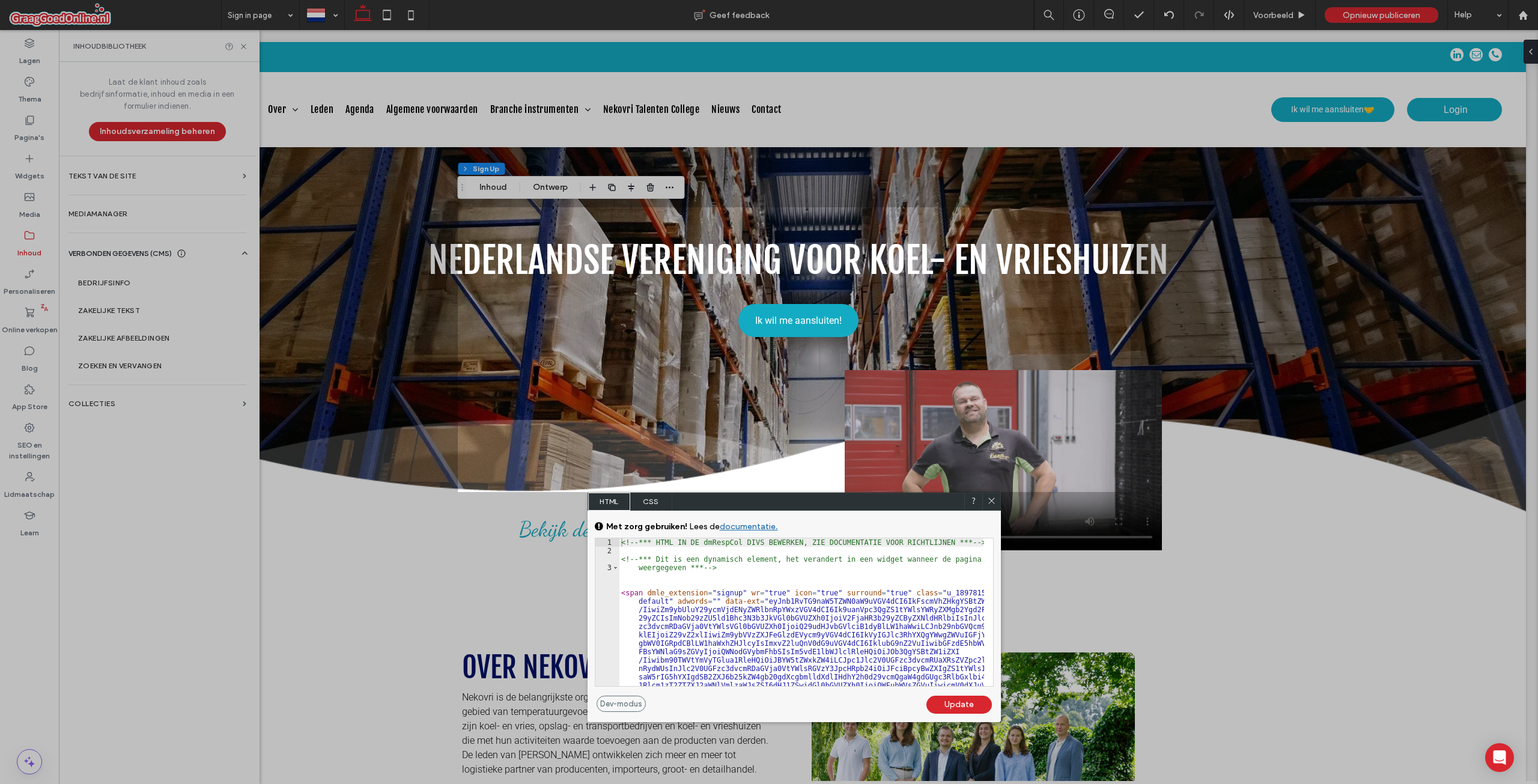
click at [756, 524] on link "documentatie." at bounding box center [749, 526] width 58 height 10
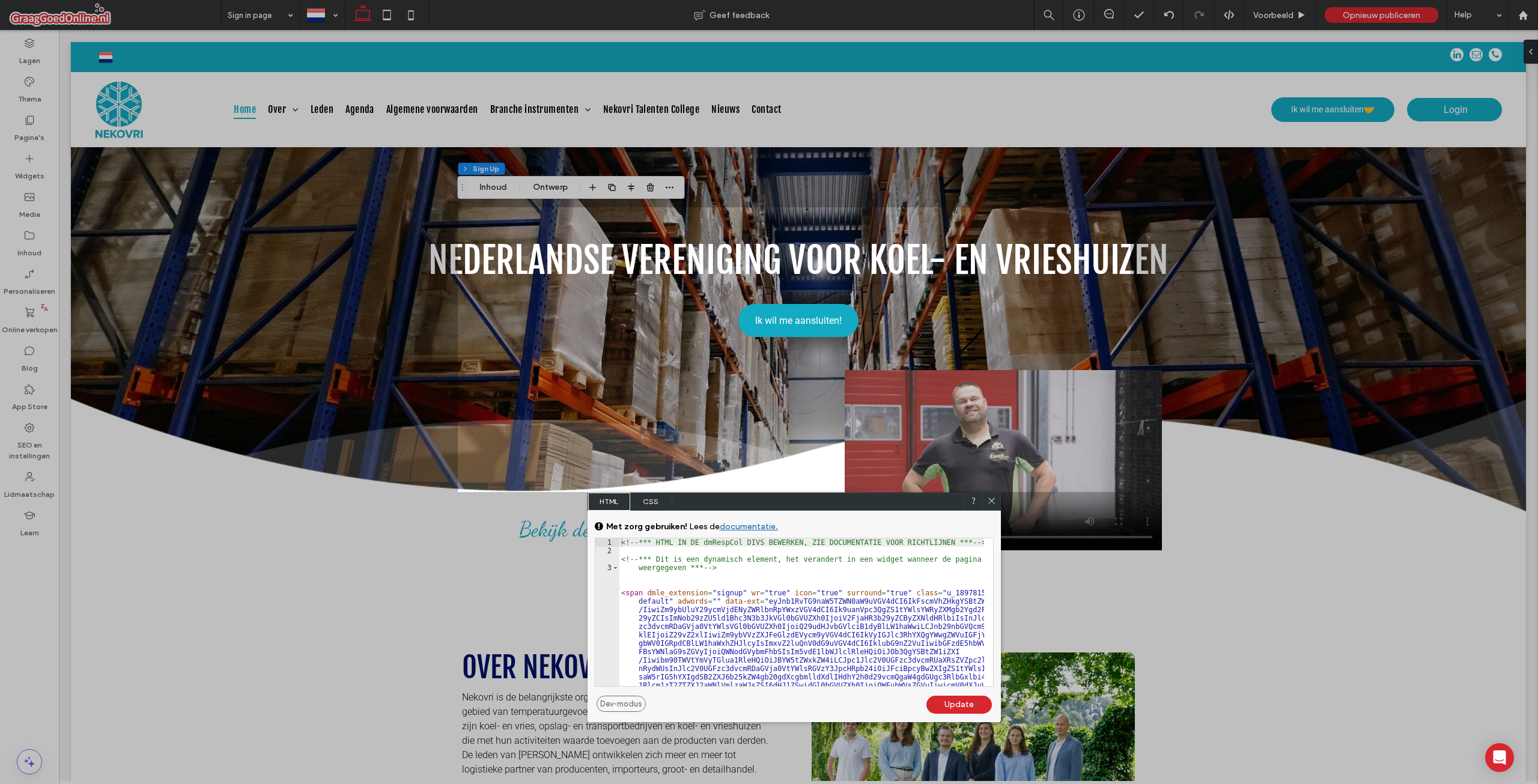
click at [654, 493] on span "CSS" at bounding box center [651, 501] width 42 height 18
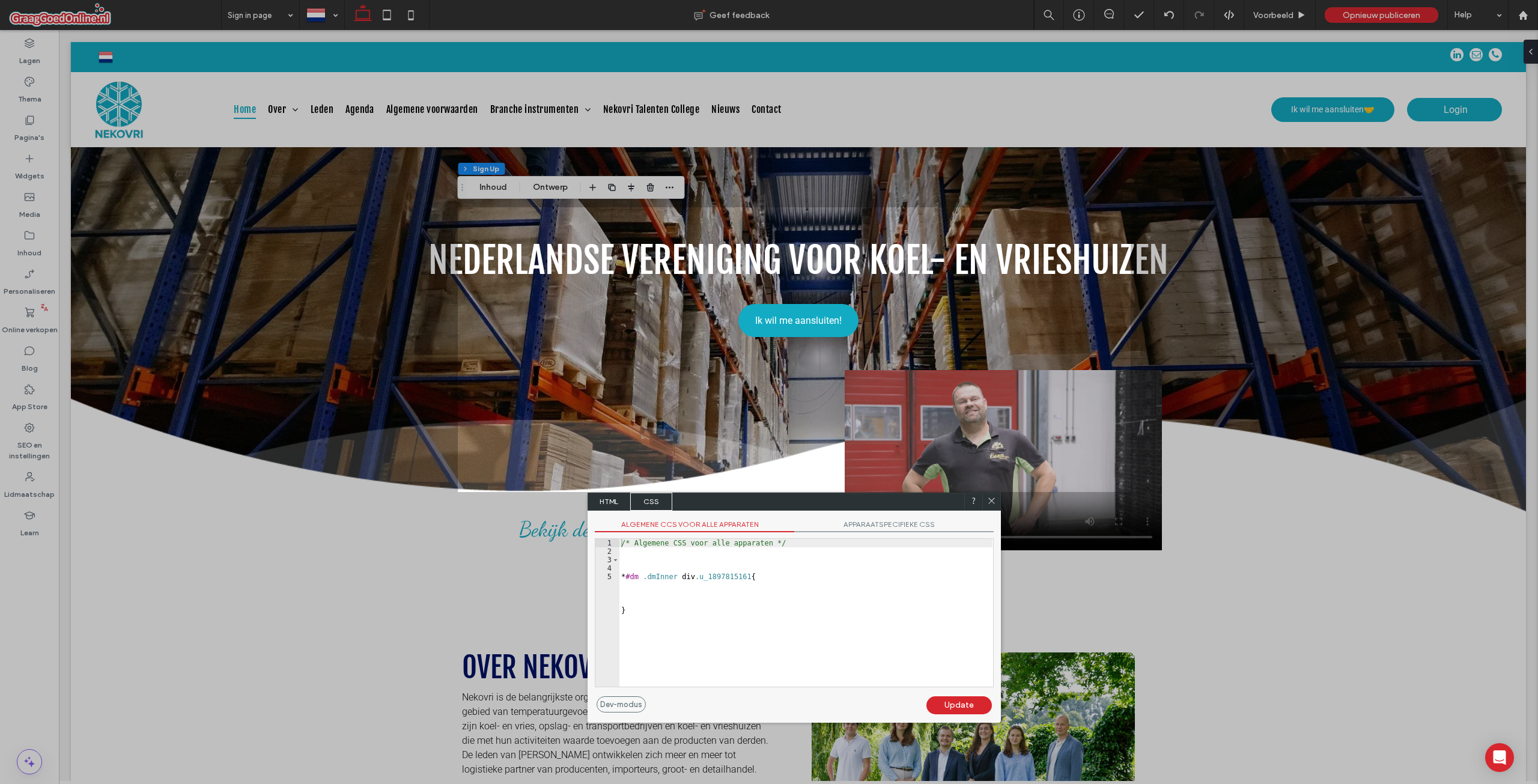
click at [1001, 499] on div at bounding box center [794, 638] width 673 height 292
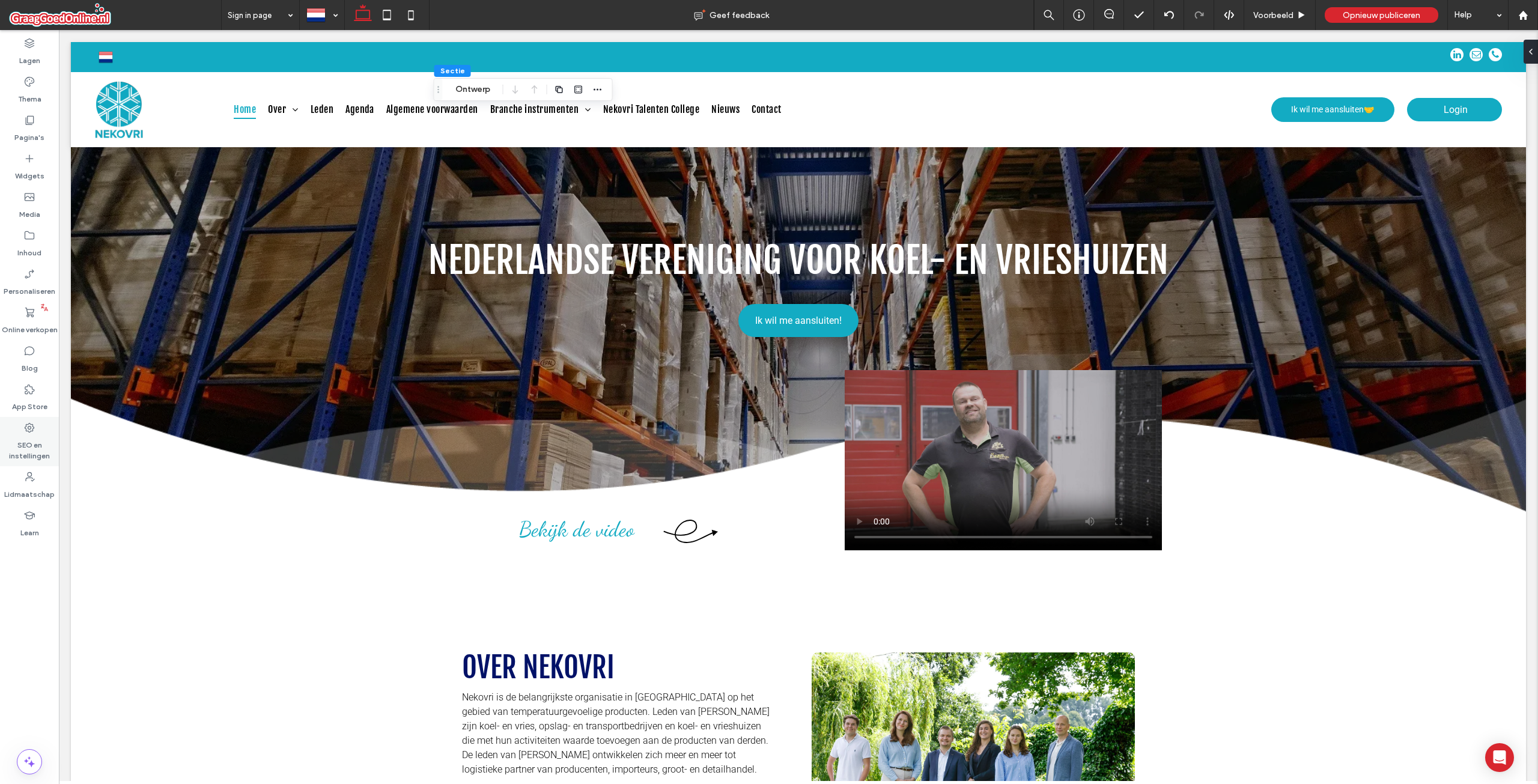
click at [29, 433] on icon at bounding box center [29, 427] width 12 height 12
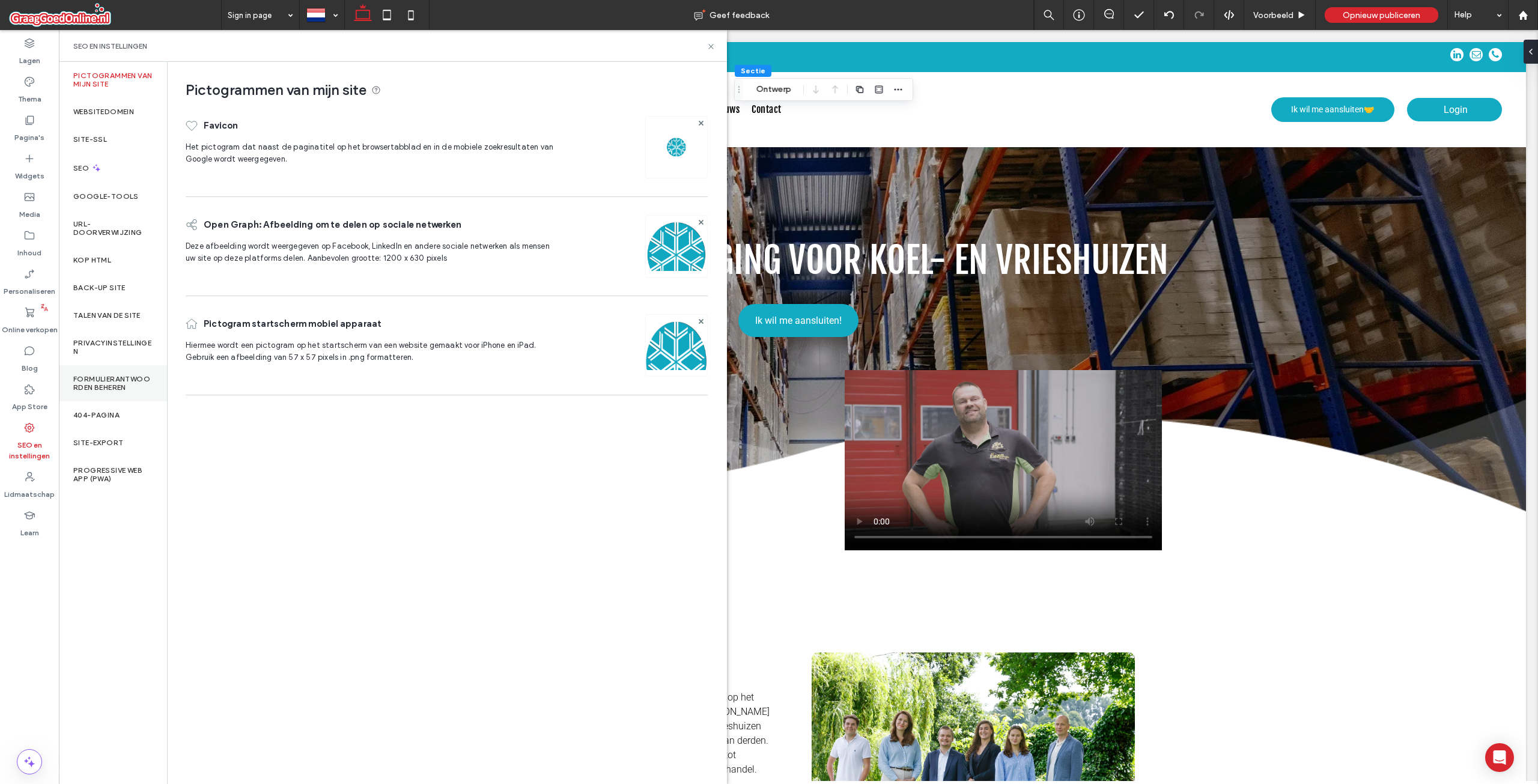
click at [93, 372] on div "Formulierantwoorden beheren" at bounding box center [113, 383] width 108 height 36
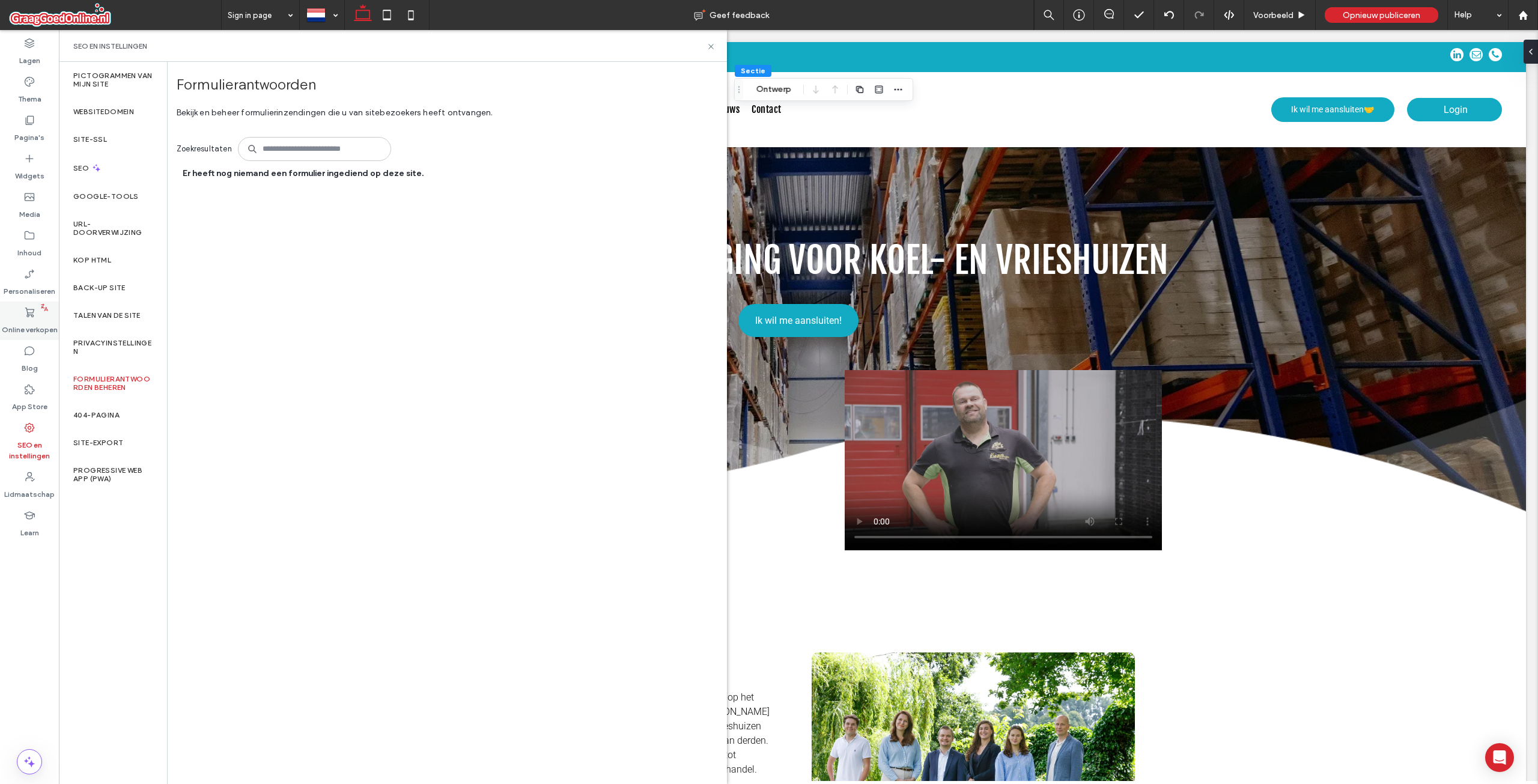
click at [11, 322] on label "Online verkopen" at bounding box center [30, 326] width 56 height 17
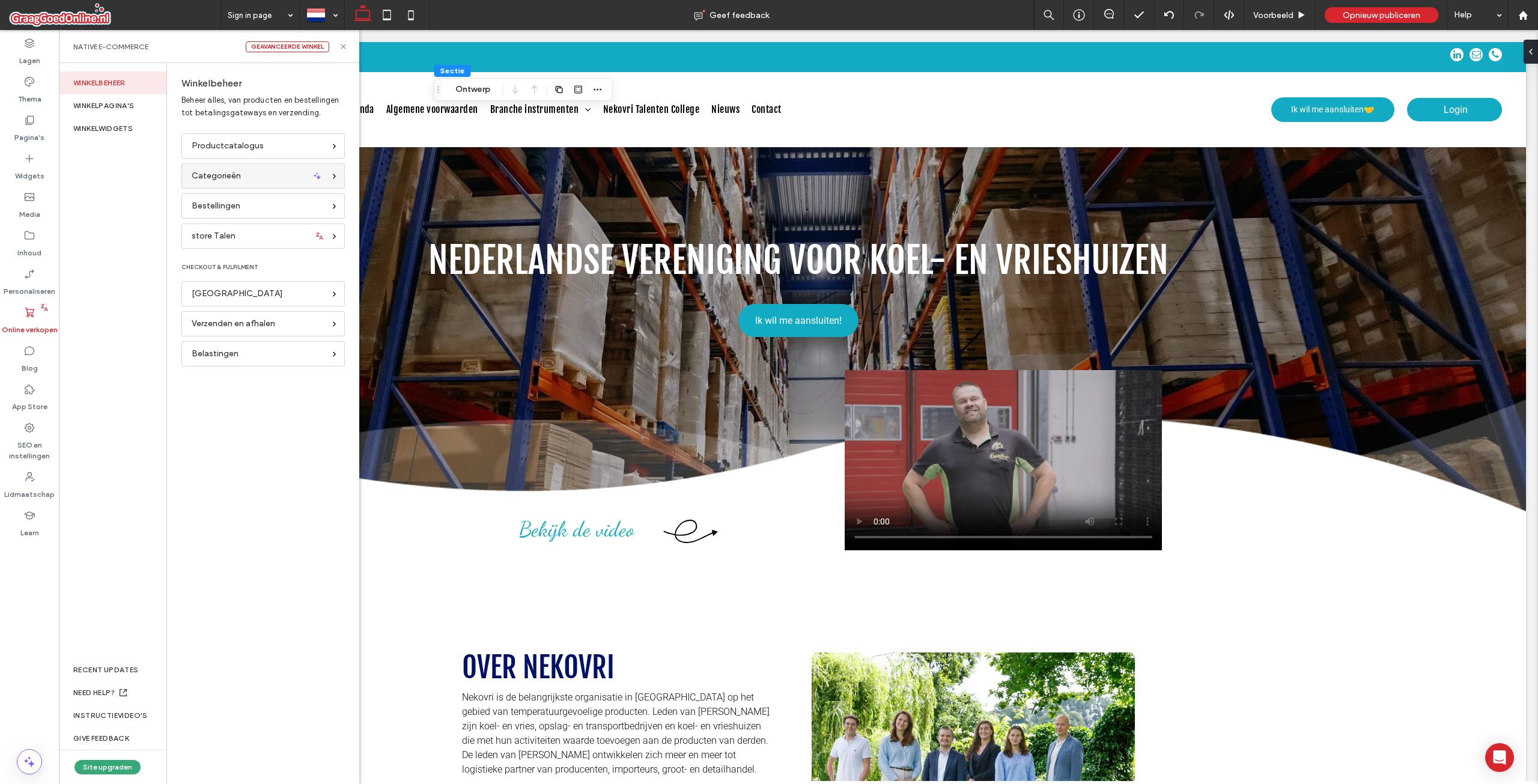
click at [205, 172] on span "Categorieën" at bounding box center [216, 175] width 49 height 13
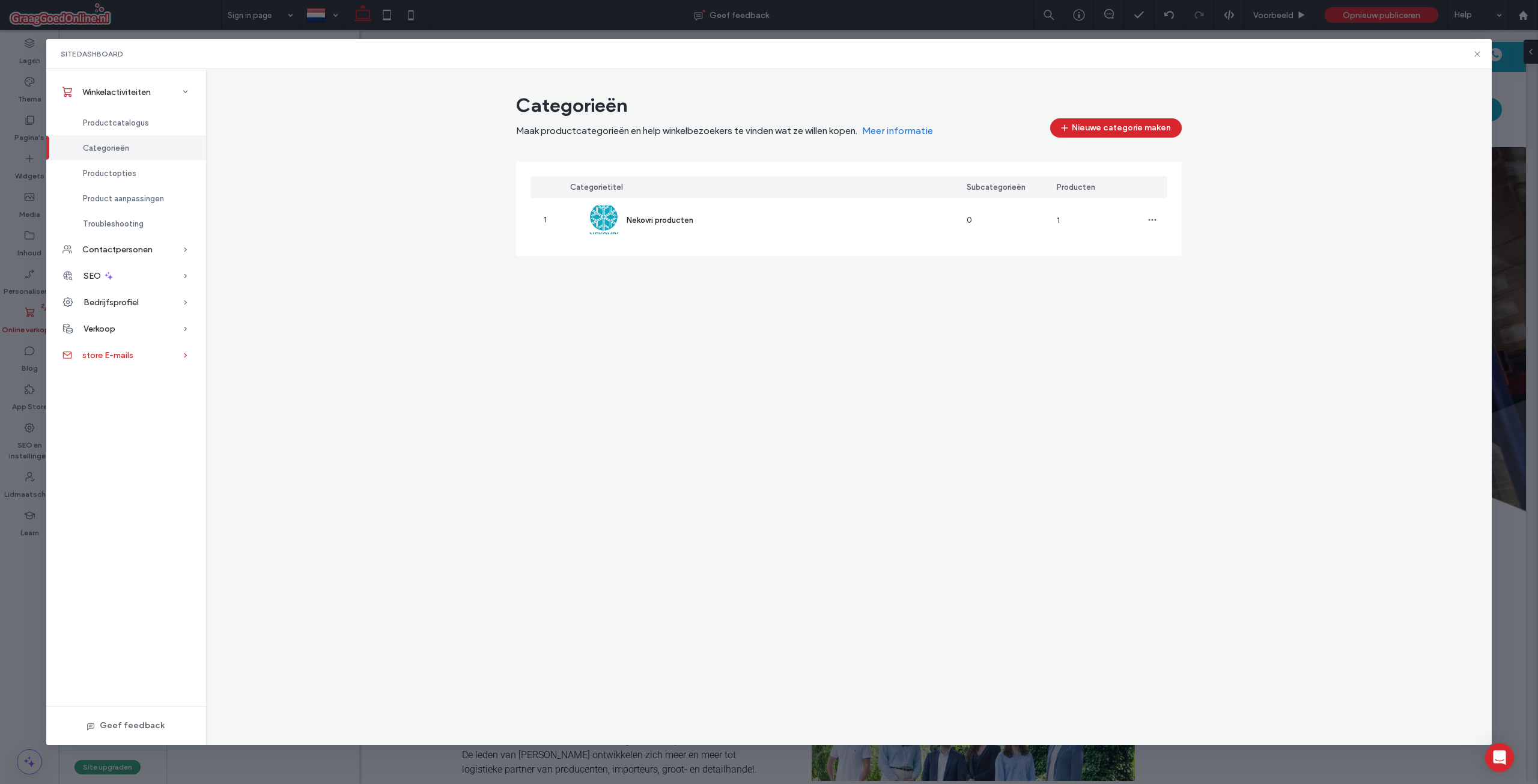
click at [177, 358] on div "store E-mails" at bounding box center [126, 355] width 159 height 26
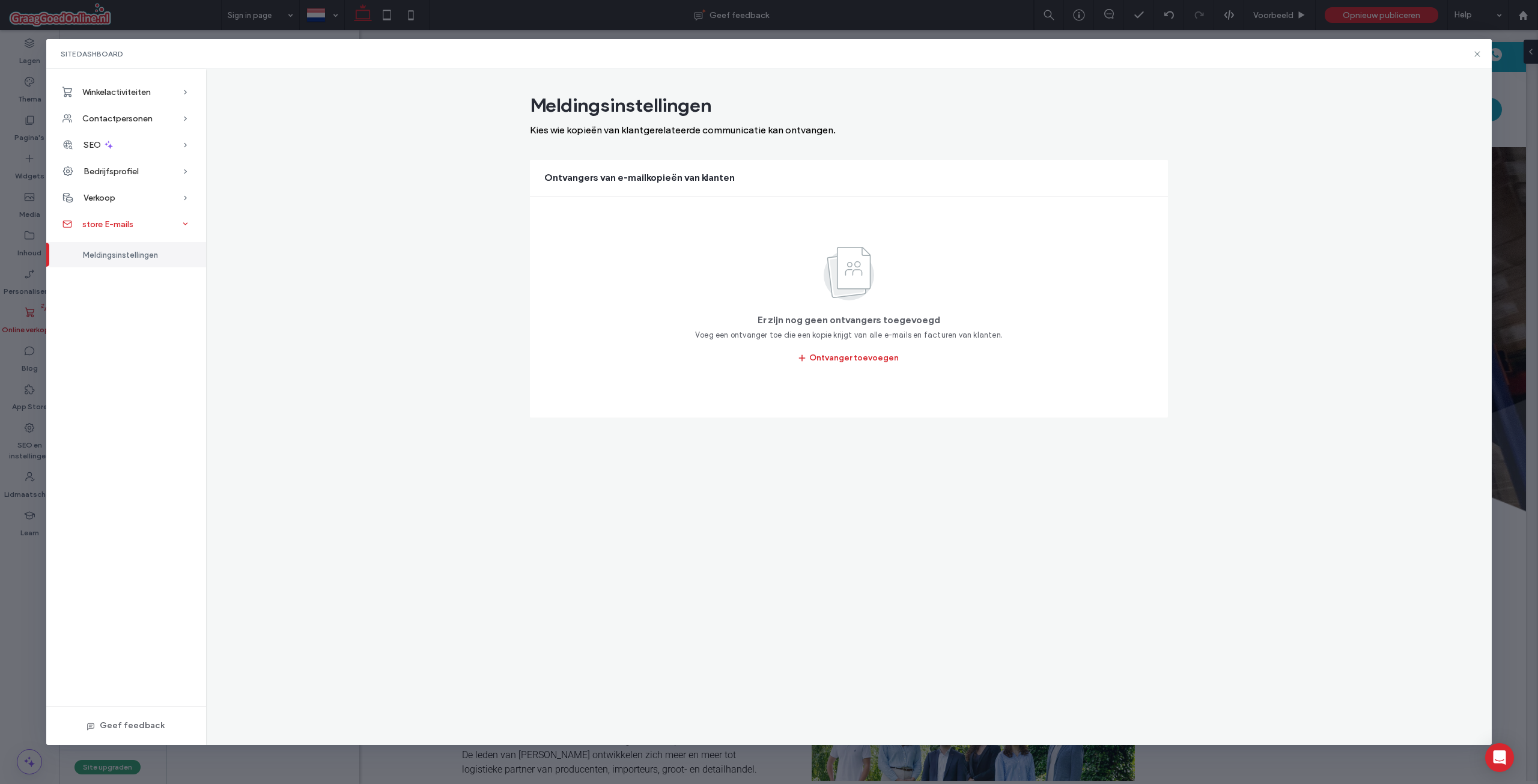
click at [146, 213] on div "store E-mails" at bounding box center [126, 224] width 159 height 26
click at [142, 189] on div "Verkoop" at bounding box center [126, 198] width 159 height 26
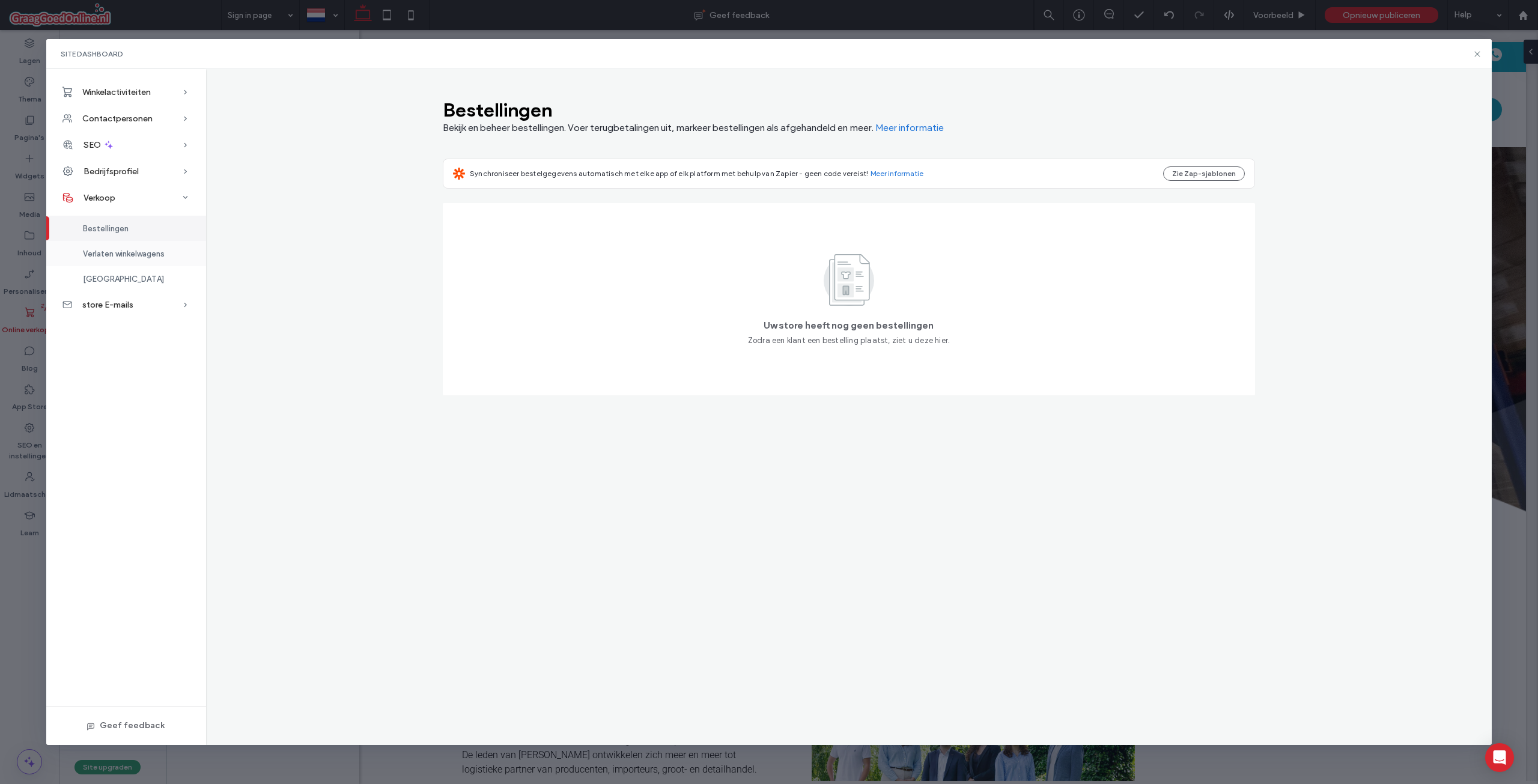
click at [141, 248] on div "Verlaten winkelwagens" at bounding box center [126, 253] width 159 height 25
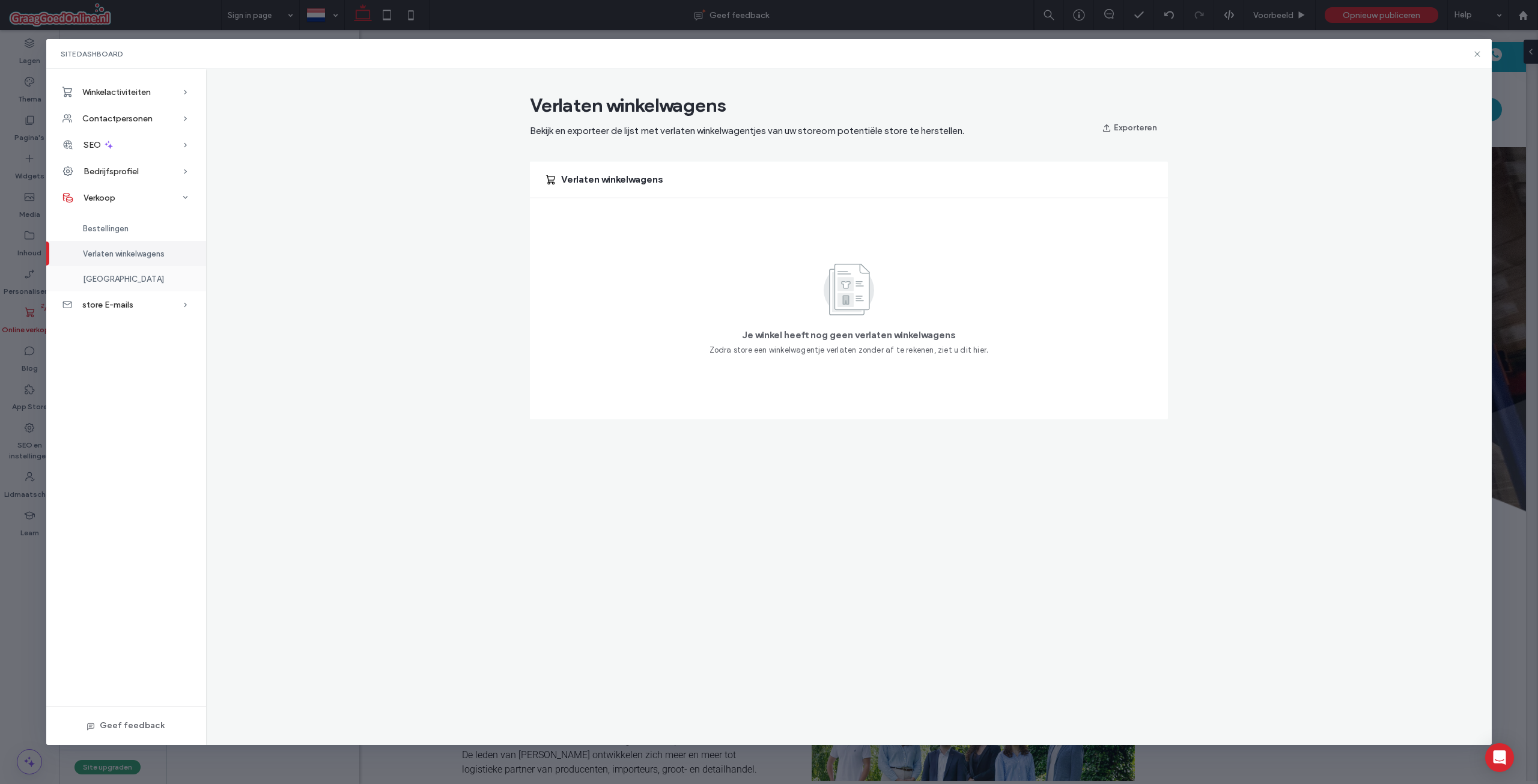
click at [141, 268] on div "[GEOGRAPHIC_DATA]" at bounding box center [126, 279] width 159 height 25
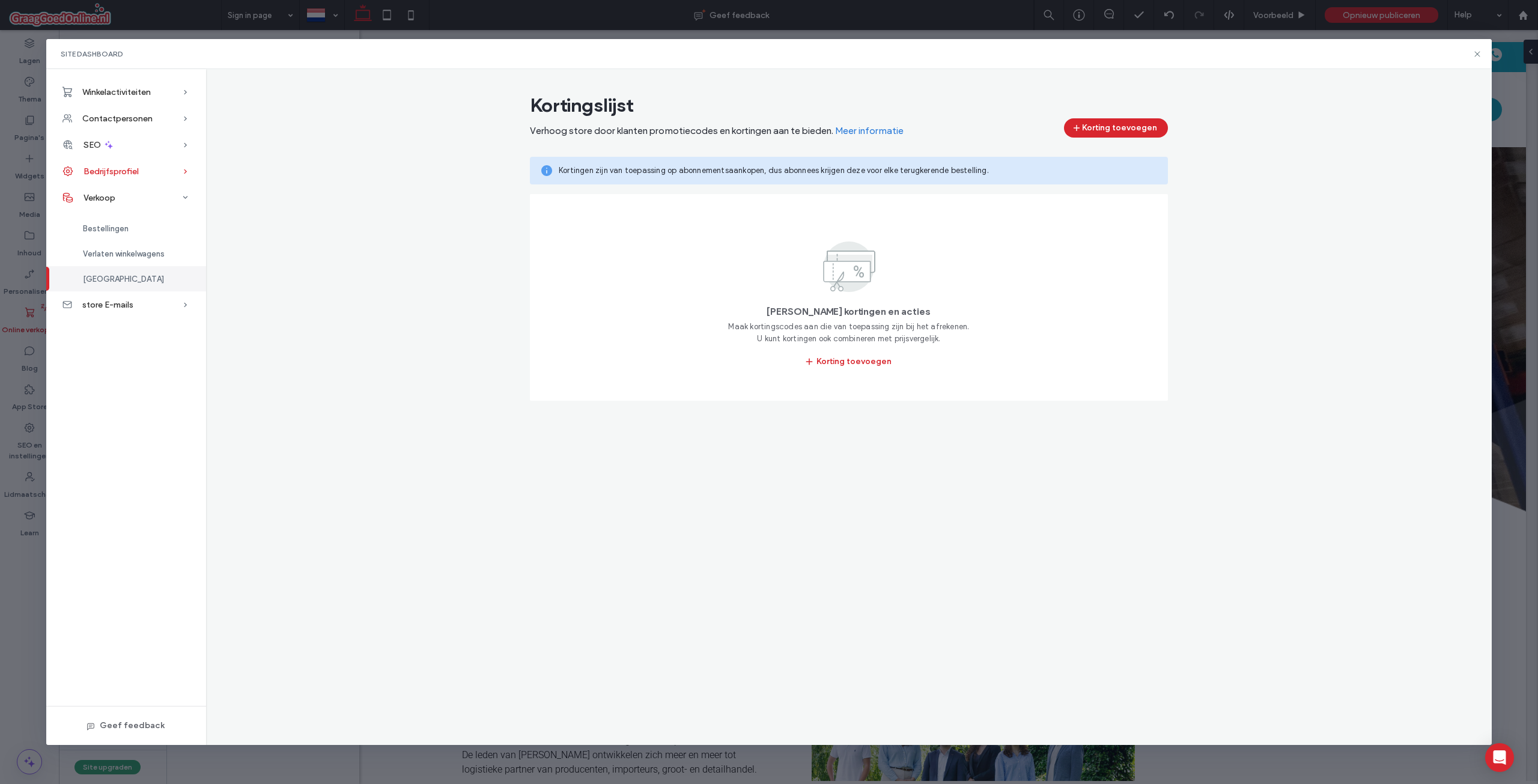
click at [130, 171] on span "Bedrijfsprofiel" at bounding box center [111, 171] width 55 height 10
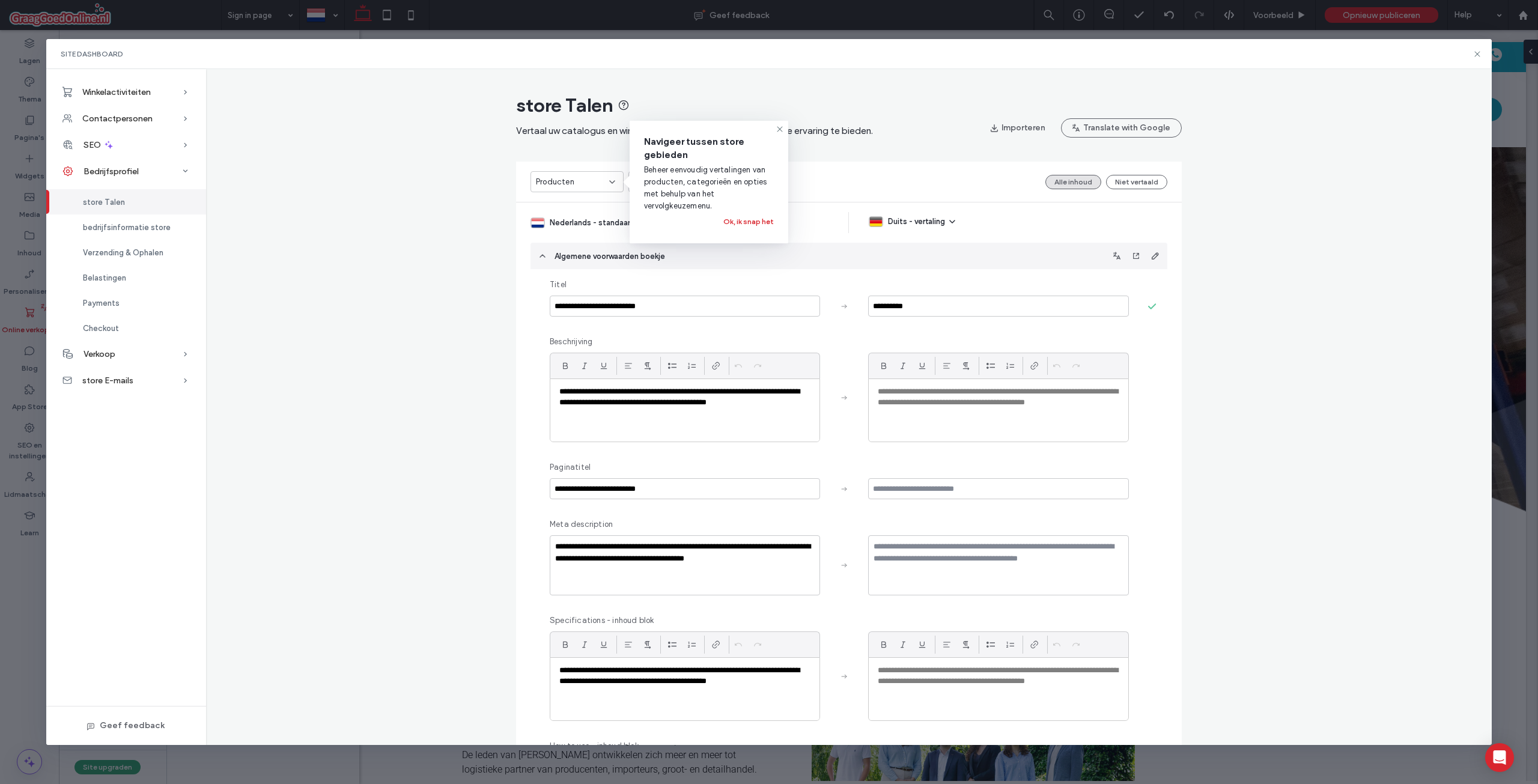
click at [1276, 279] on div "**********" at bounding box center [849, 500] width 1286 height 824
click at [134, 217] on div "bedrijfsinformatie store" at bounding box center [126, 227] width 159 height 25
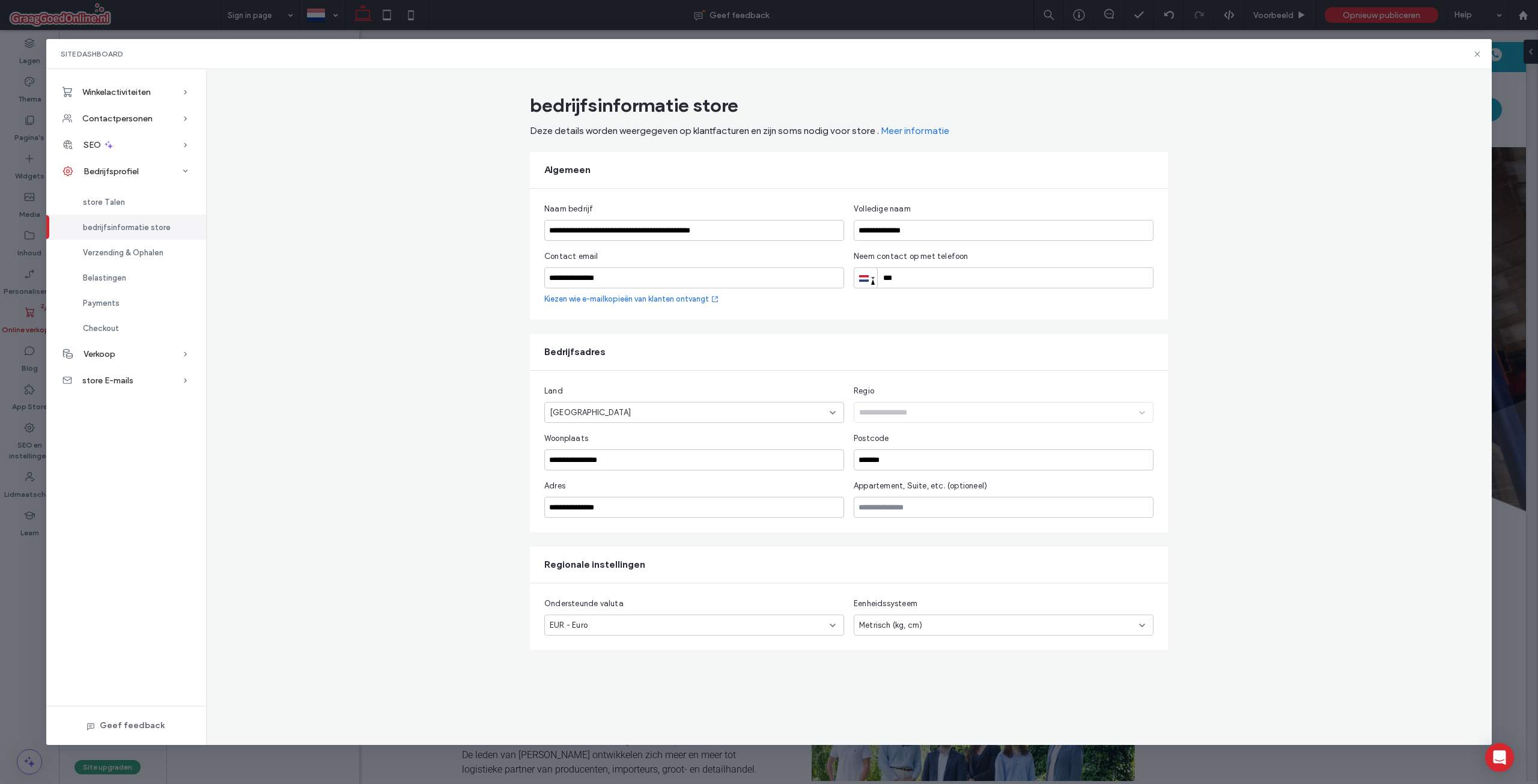
click at [37, 110] on div "**********" at bounding box center [769, 392] width 1538 height 784
click at [141, 87] on span "Winkelactiviteiten" at bounding box center [116, 92] width 69 height 10
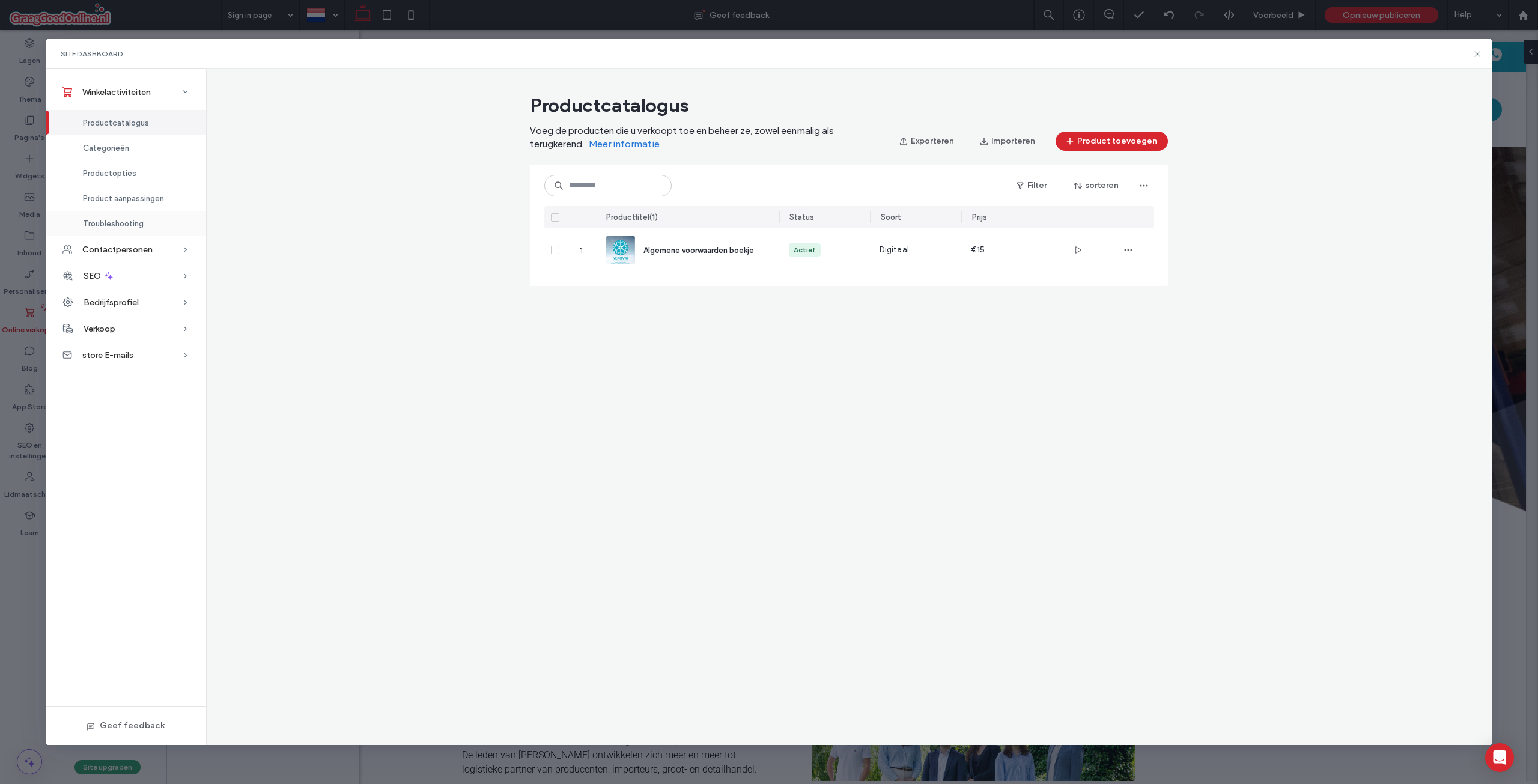
click at [128, 225] on span "Troubleshooting" at bounding box center [114, 223] width 61 height 9
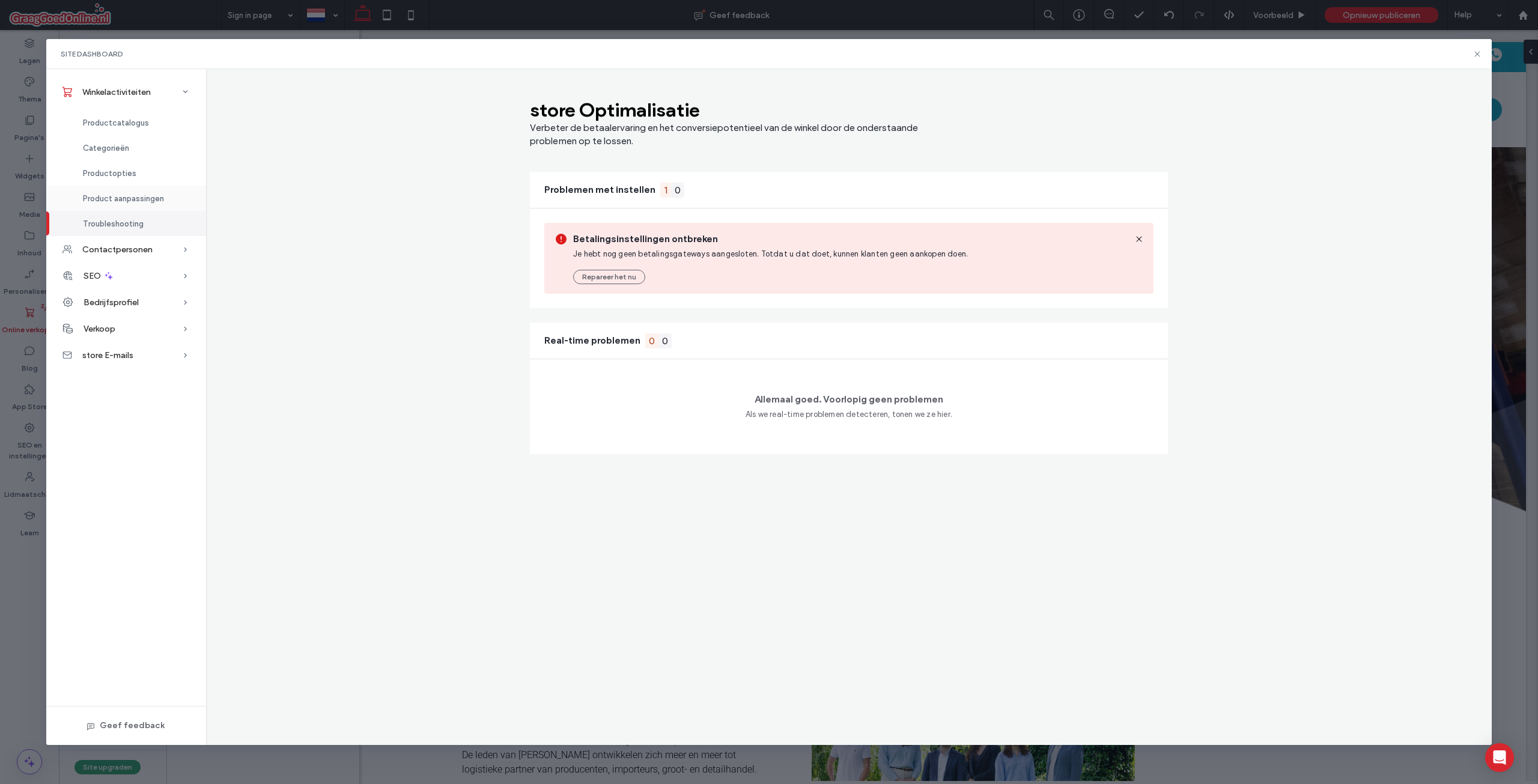
click at [131, 204] on div "Product aanpassingen" at bounding box center [126, 198] width 159 height 25
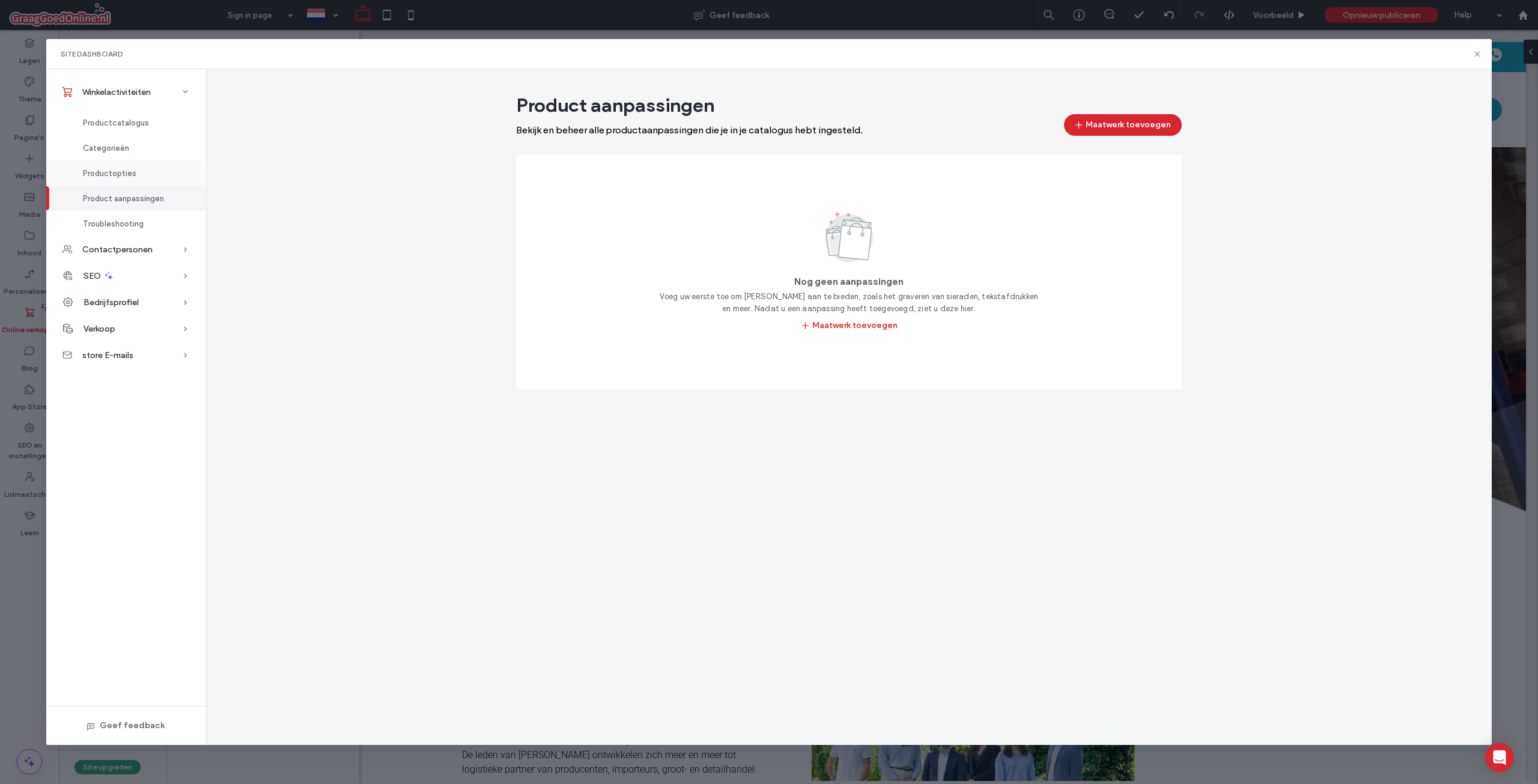
click at [130, 173] on span "Productopties" at bounding box center [110, 173] width 53 height 9
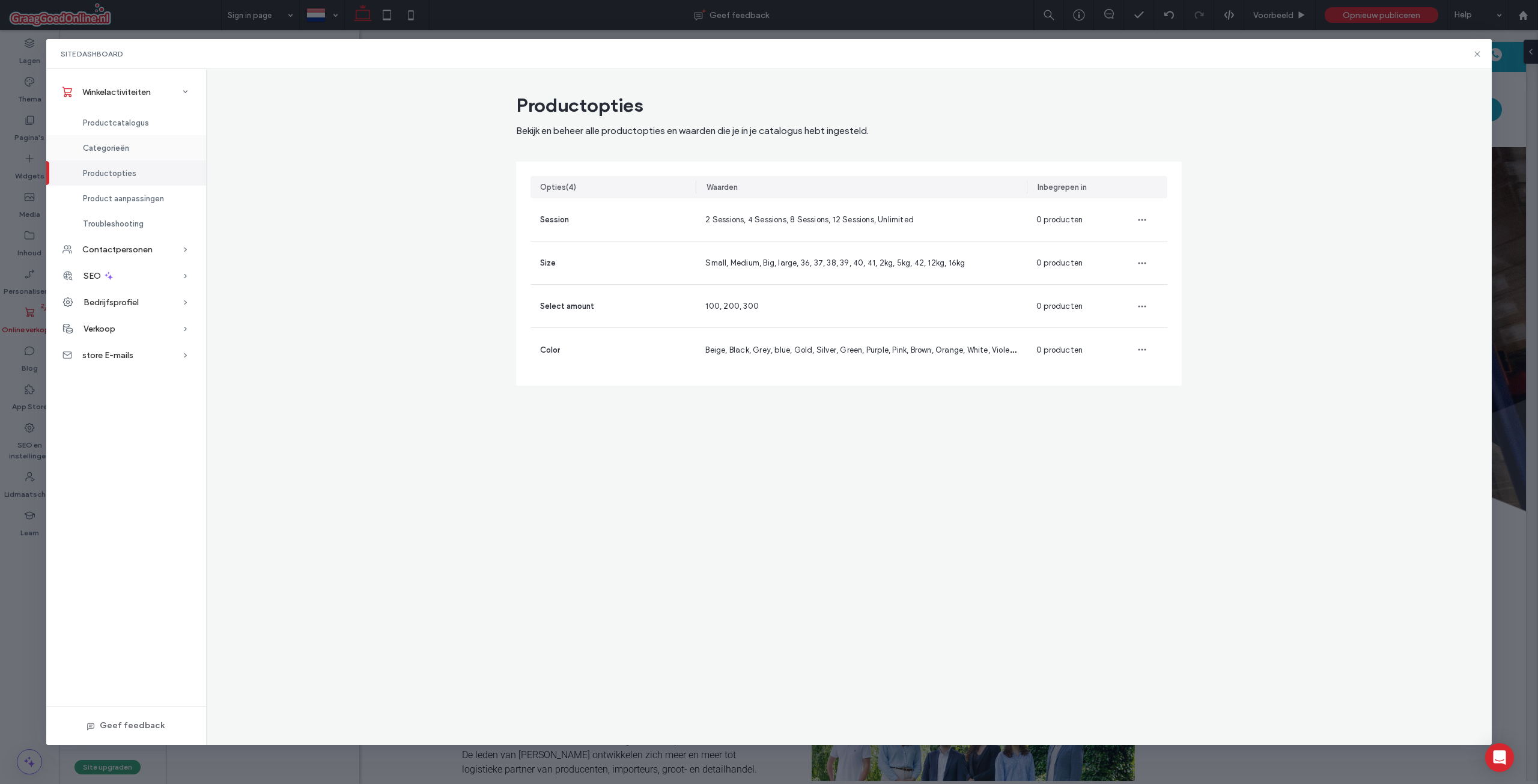
click at [132, 147] on div "Categorieën" at bounding box center [126, 148] width 159 height 25
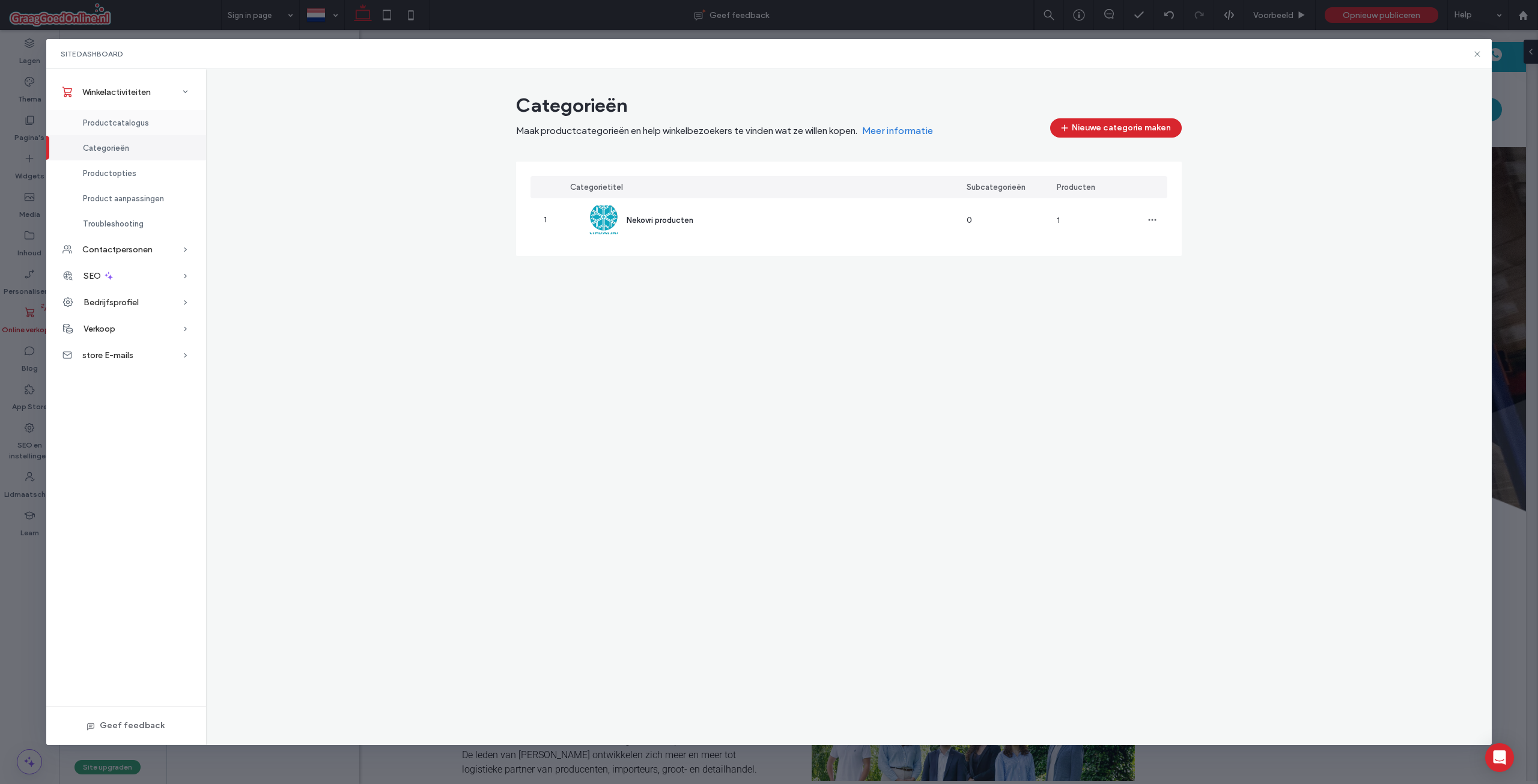
click at [135, 119] on span "Productcatalogus" at bounding box center [116, 123] width 66 height 9
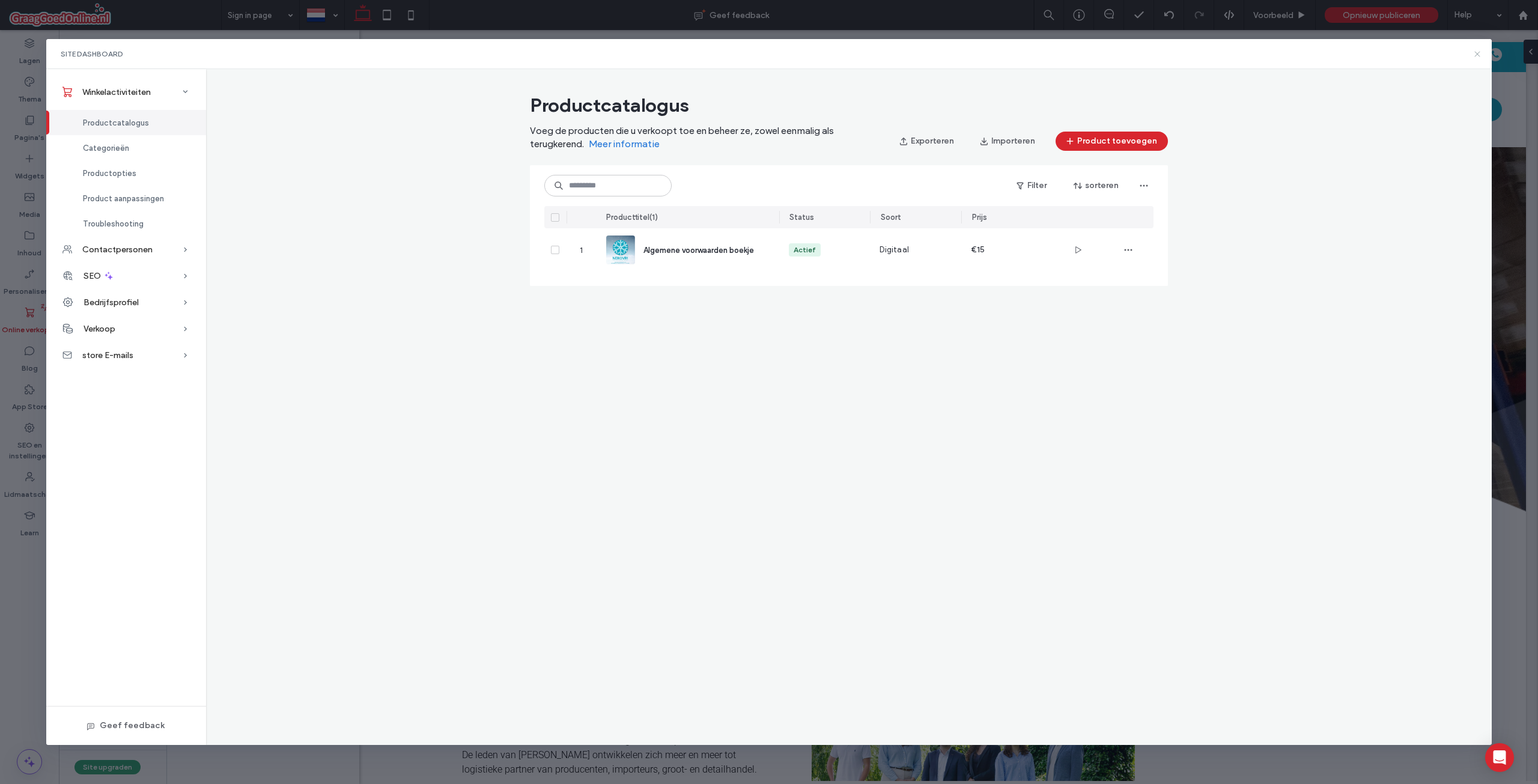
click at [1481, 53] on icon at bounding box center [1478, 54] width 10 height 10
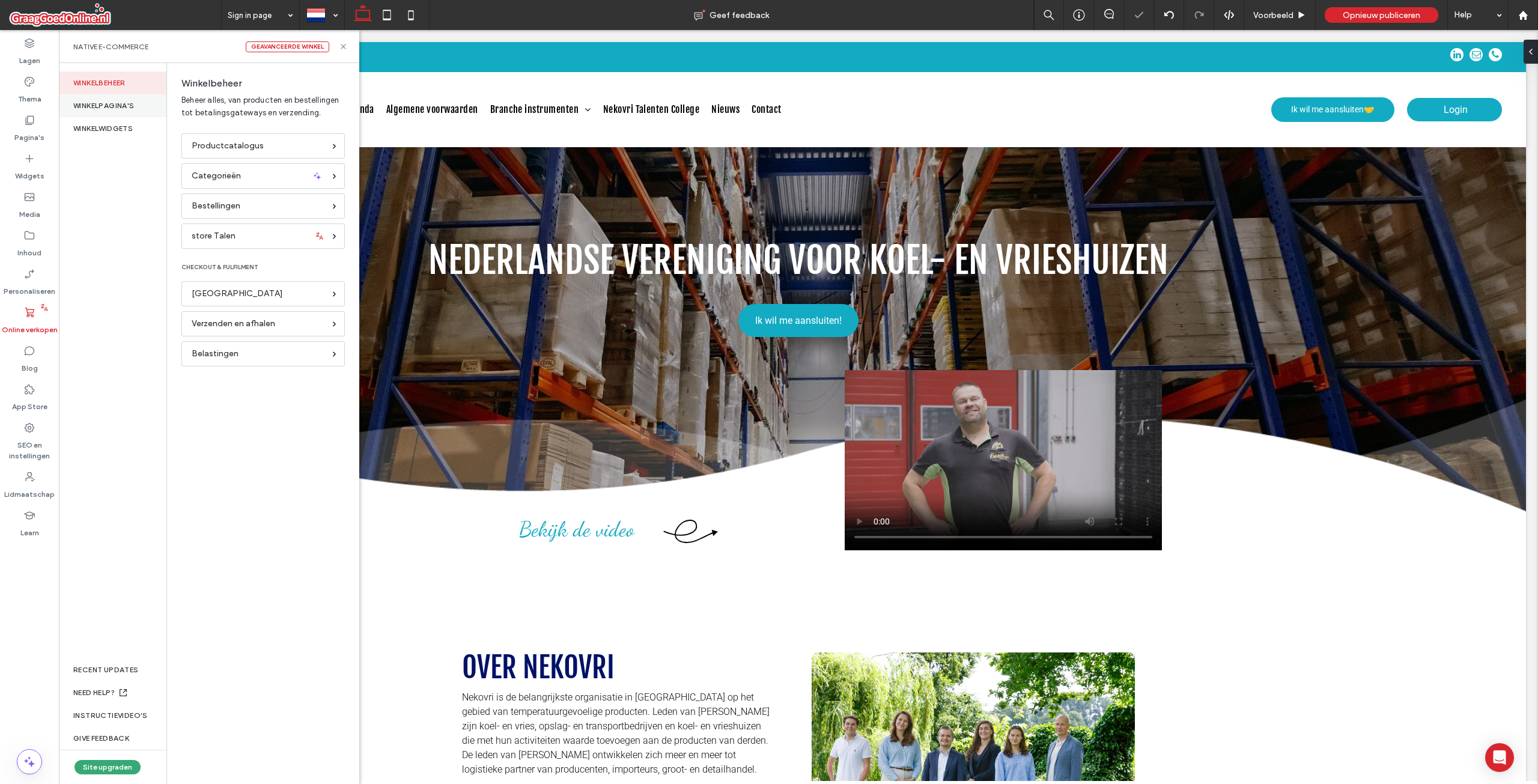
click at [128, 101] on div "WINKELPAGINA'S" at bounding box center [112, 105] width 107 height 23
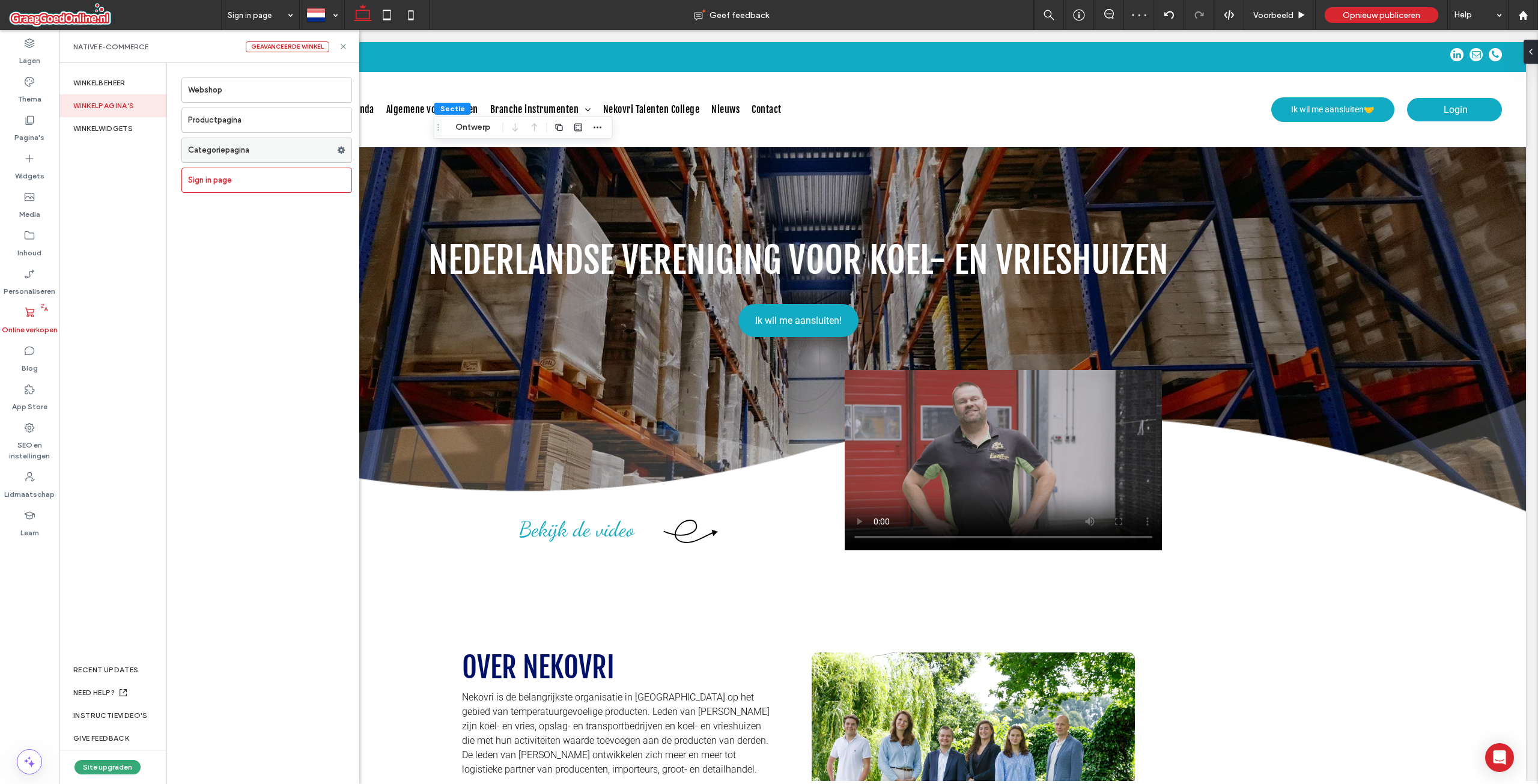
click at [303, 155] on label "Categoriepagina" at bounding box center [262, 150] width 149 height 24
click at [337, 146] on div at bounding box center [769, 392] width 1538 height 784
click at [349, 149] on div at bounding box center [769, 392] width 1538 height 784
click at [340, 150] on use at bounding box center [341, 150] width 8 height 7
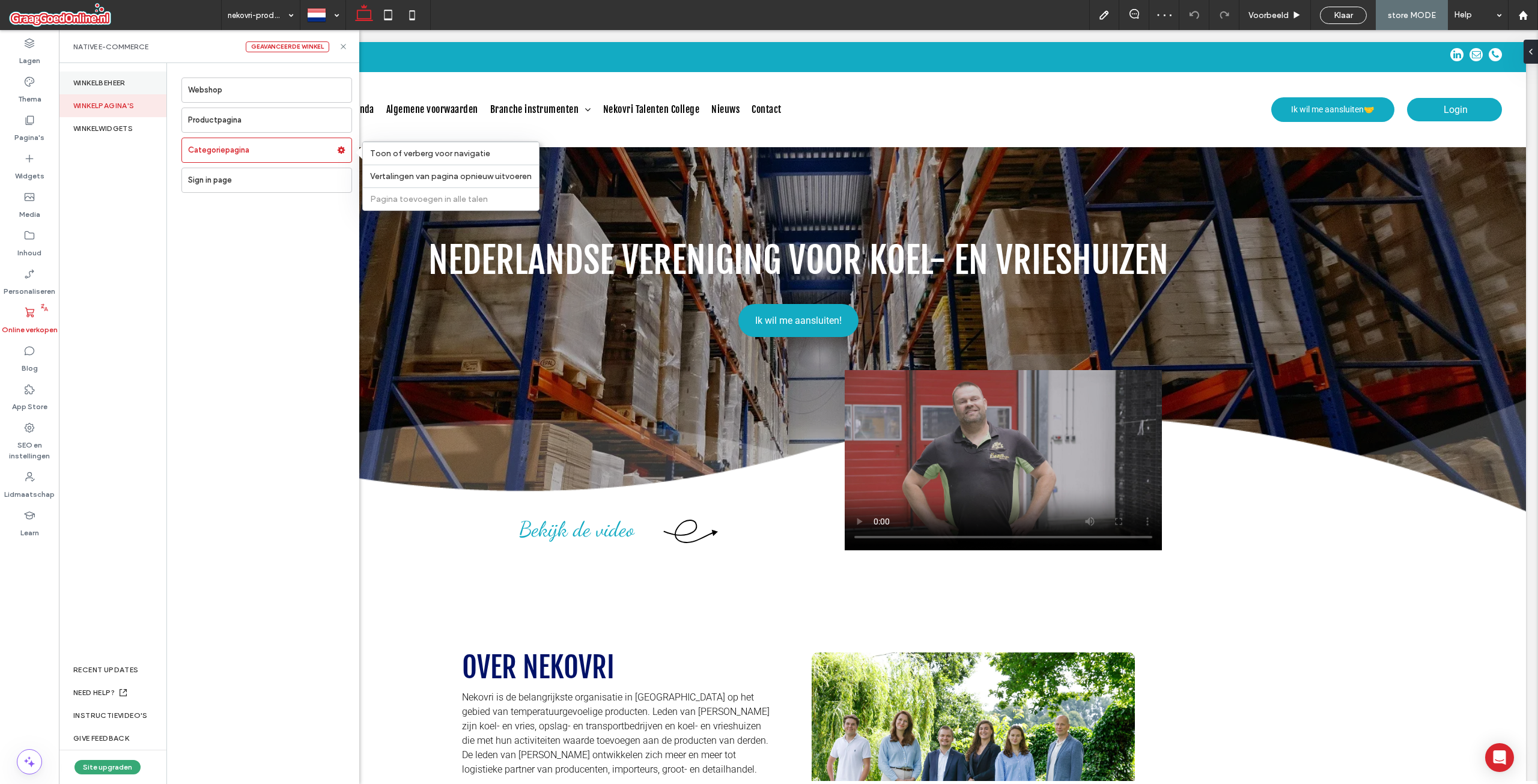
click at [141, 83] on div "Winkelbeheer" at bounding box center [112, 82] width 107 height 23
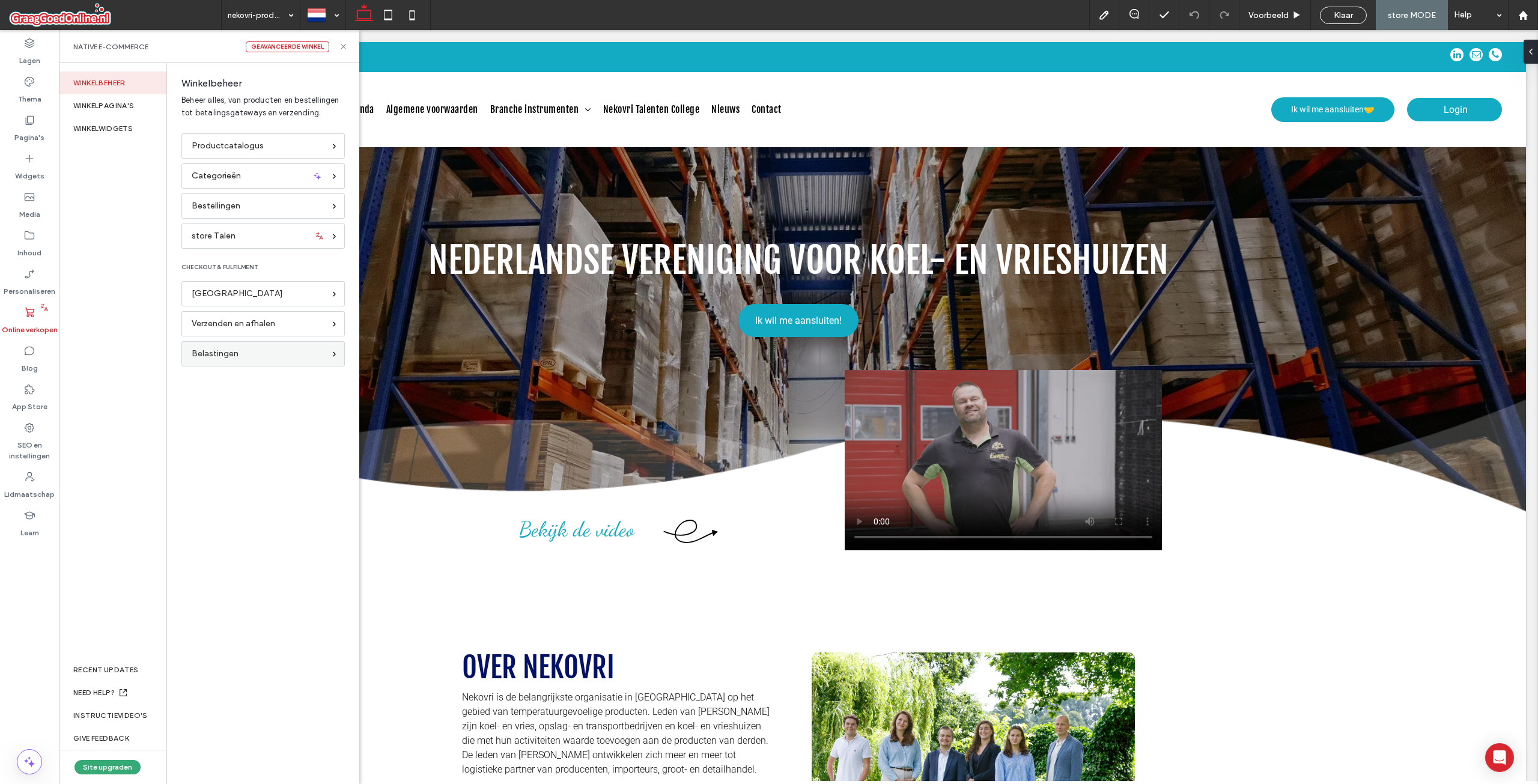
click at [240, 349] on div "Belastingen" at bounding box center [257, 354] width 132 height 13
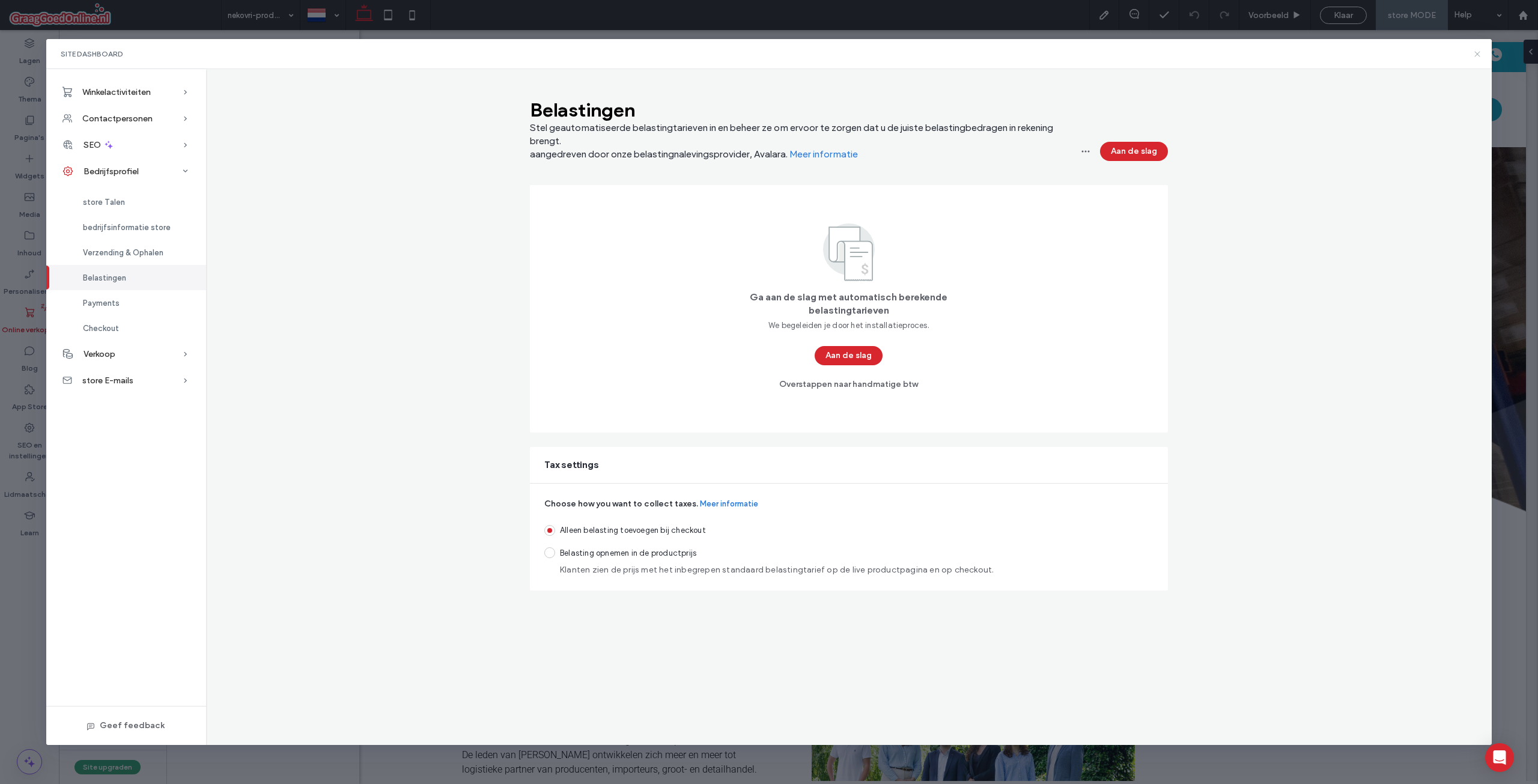
click at [1478, 52] on icon at bounding box center [1478, 54] width 10 height 10
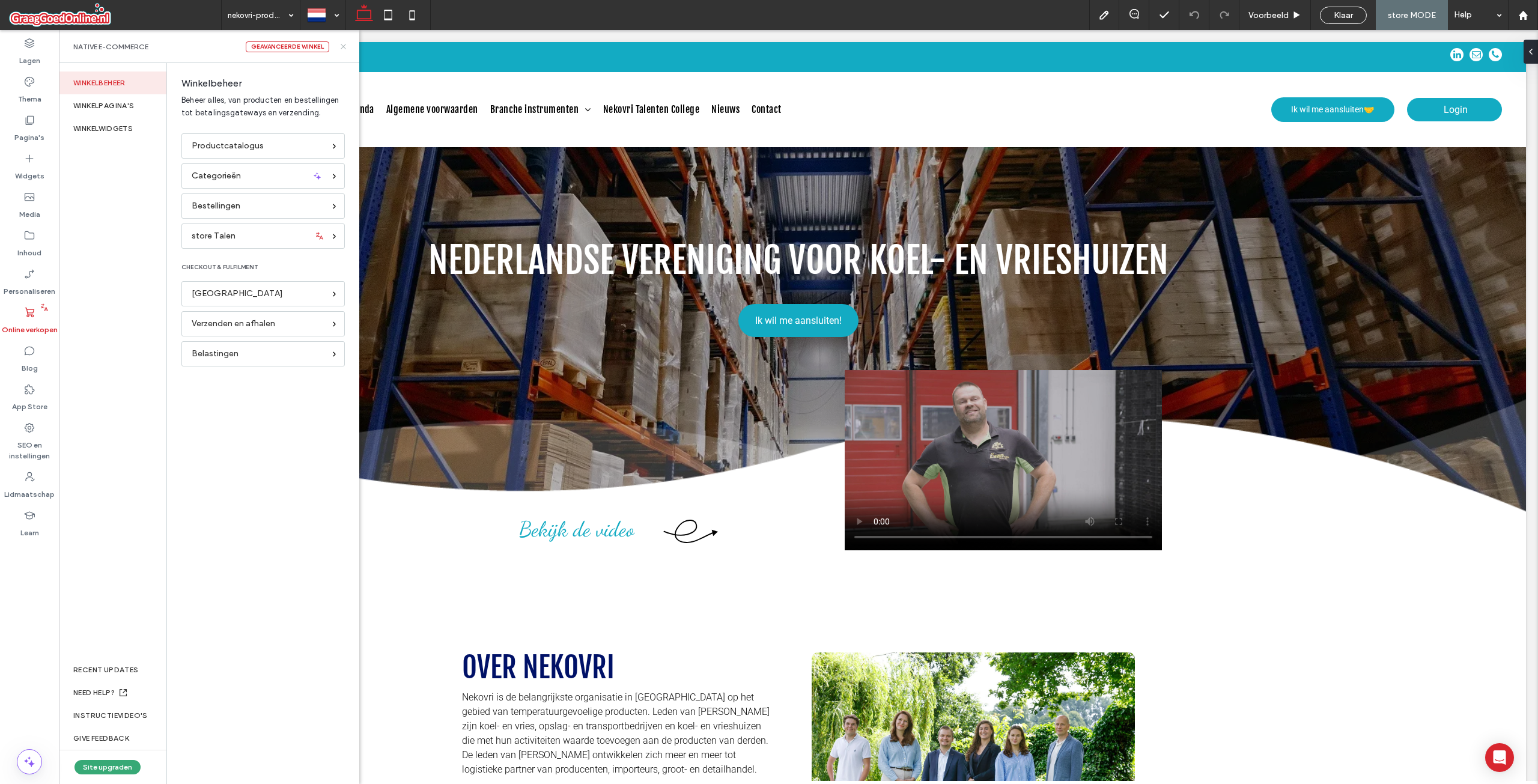
click at [347, 50] on icon at bounding box center [343, 46] width 9 height 9
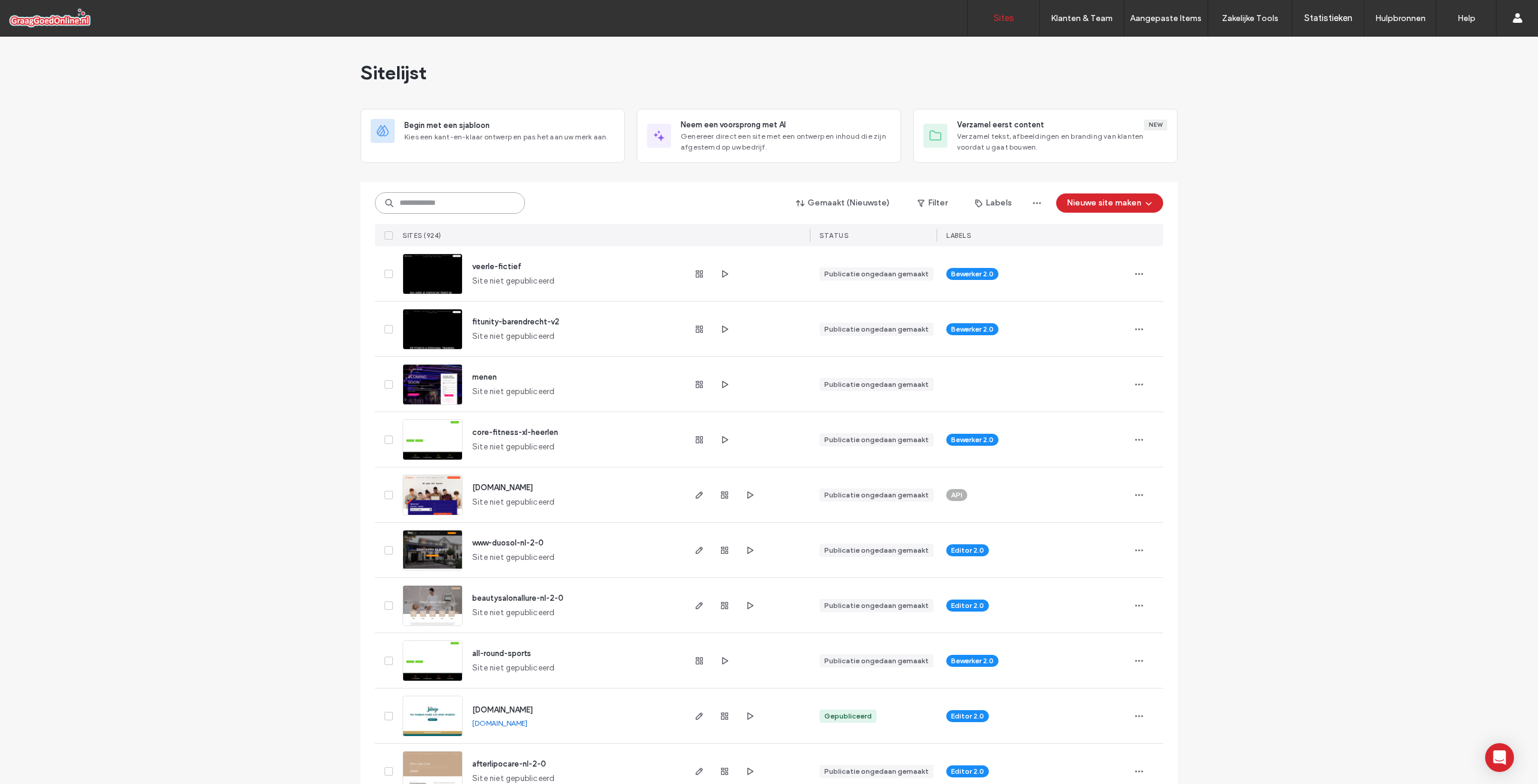
click at [468, 204] on input at bounding box center [450, 202] width 150 height 21
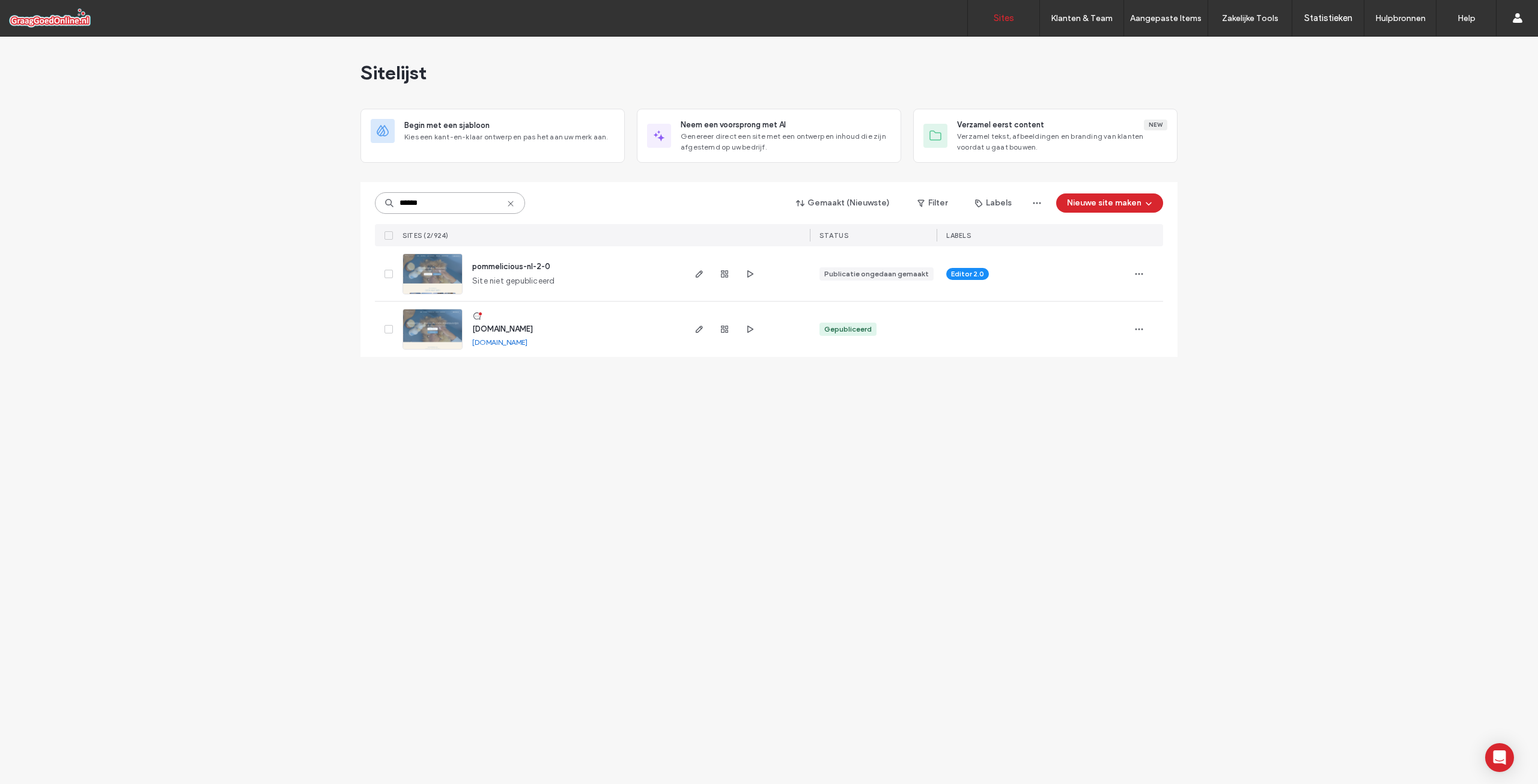
type input "******"
click at [500, 327] on span "[DOMAIN_NAME]" at bounding box center [503, 329] width 61 height 9
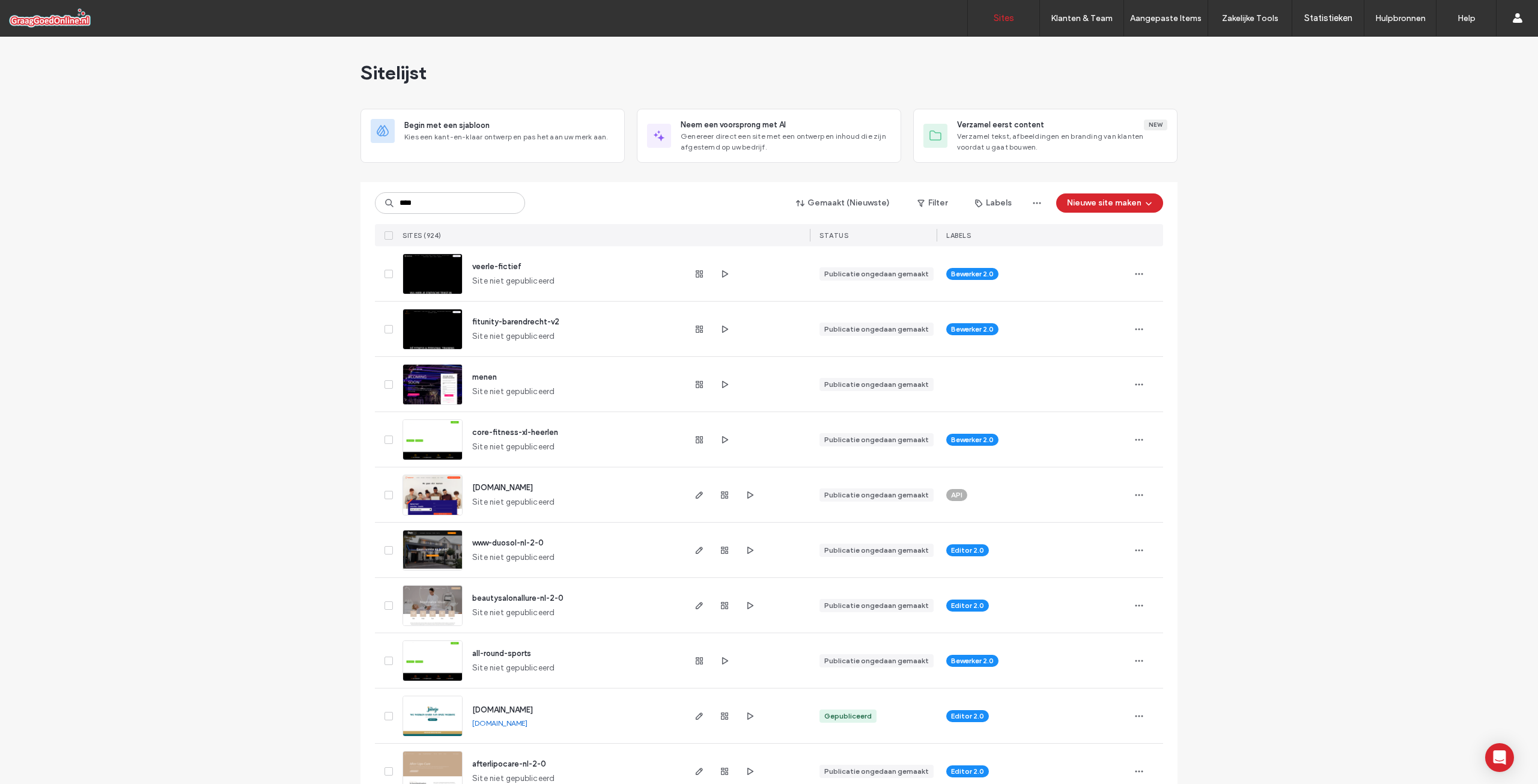
type input "****"
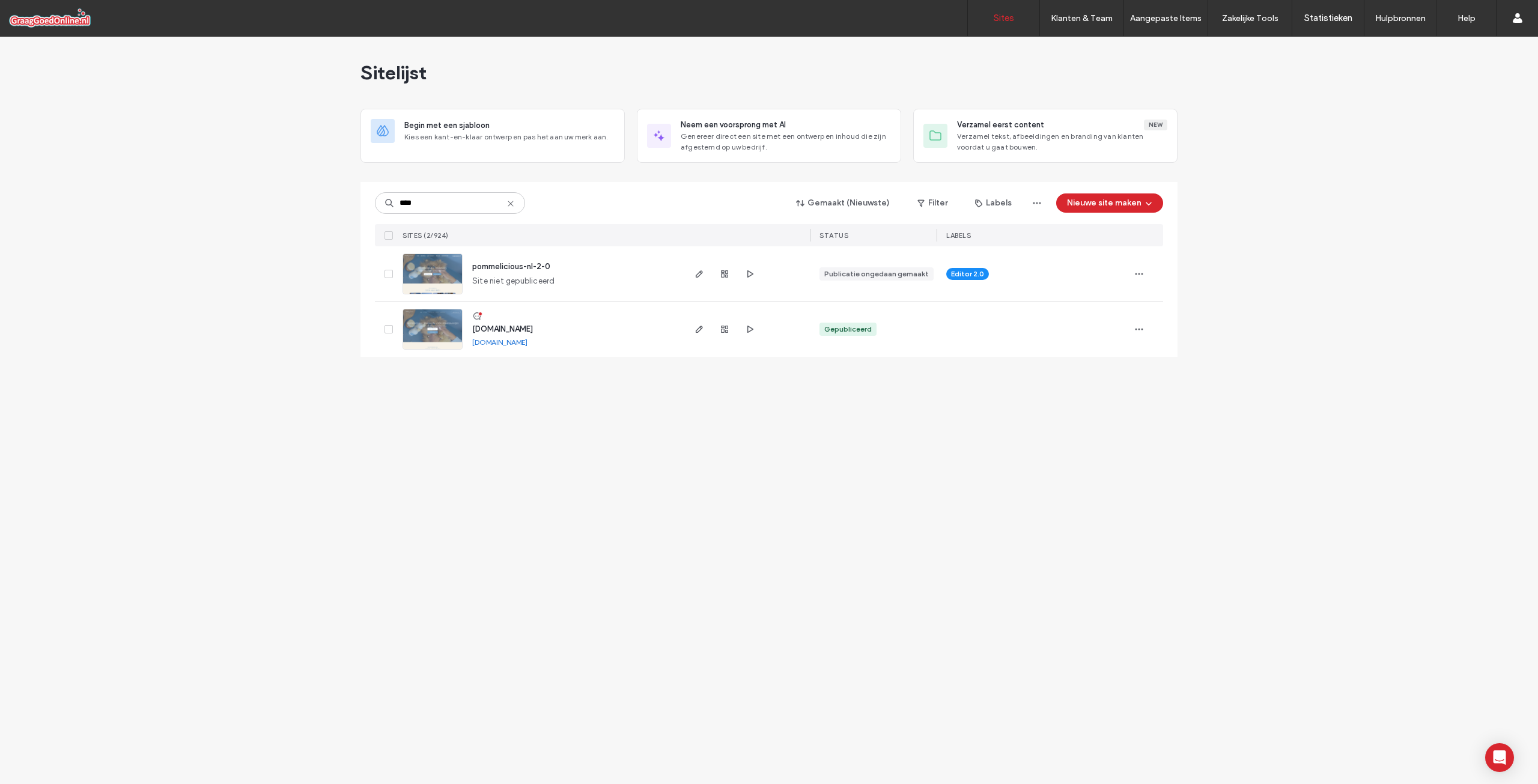
click at [510, 268] on span "pommelicious-nl-2-0" at bounding box center [511, 266] width 78 height 9
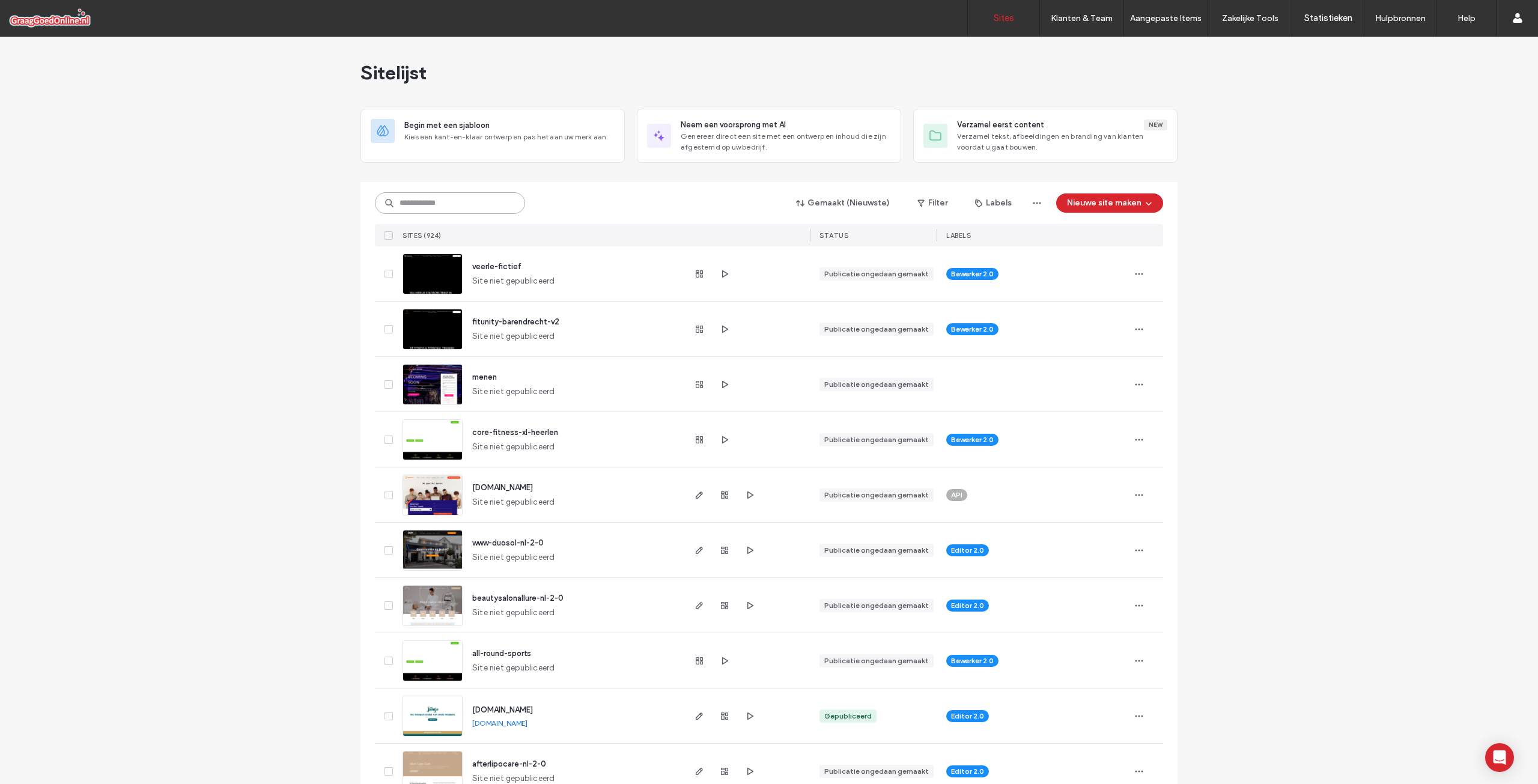
click at [480, 195] on input at bounding box center [450, 202] width 150 height 21
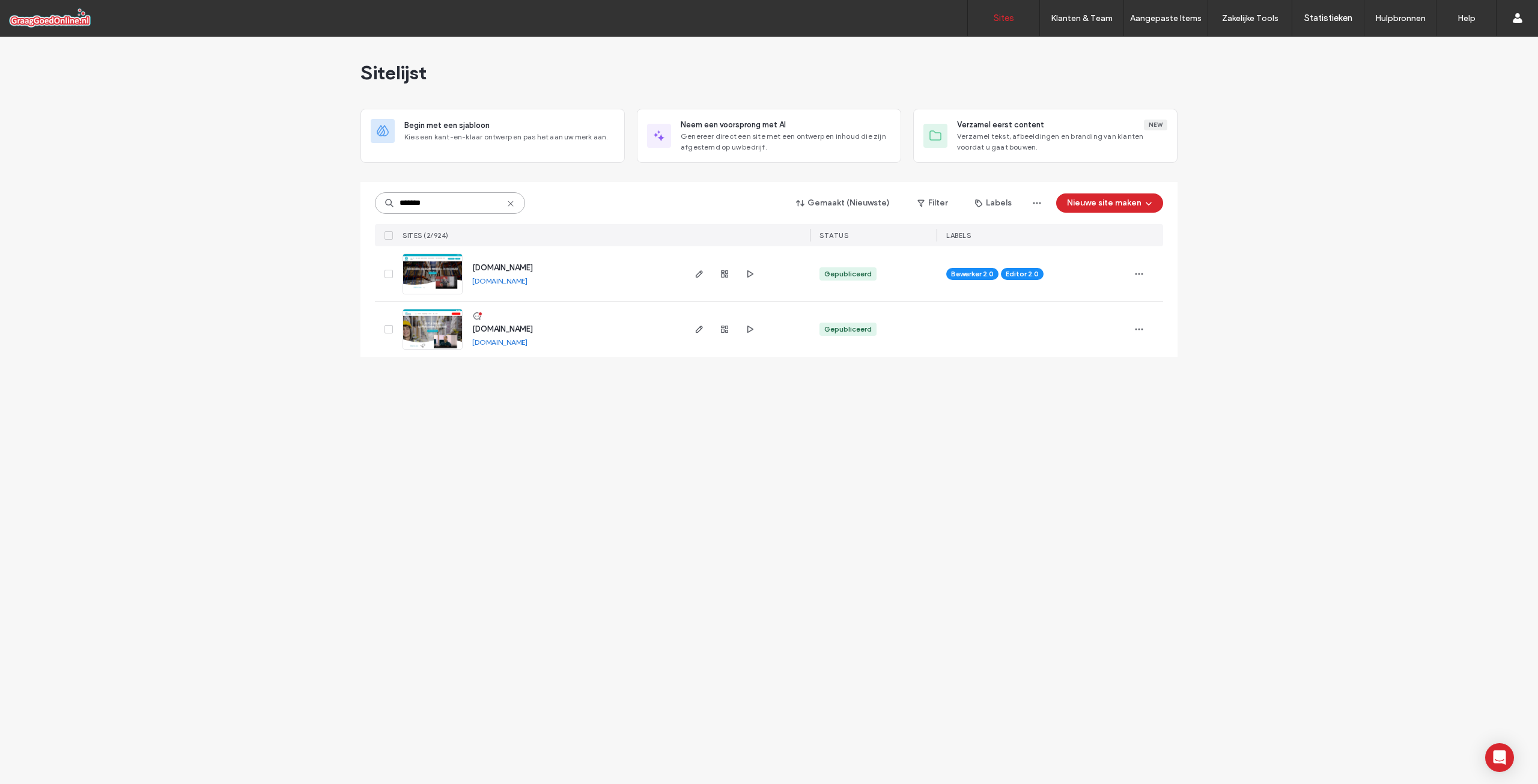
type input "*******"
click at [1145, 331] on span "button" at bounding box center [1139, 329] width 19 height 19
click at [533, 330] on span "[DOMAIN_NAME]" at bounding box center [503, 329] width 61 height 9
type input "****"
click at [727, 274] on icon "button" at bounding box center [725, 274] width 10 height 10
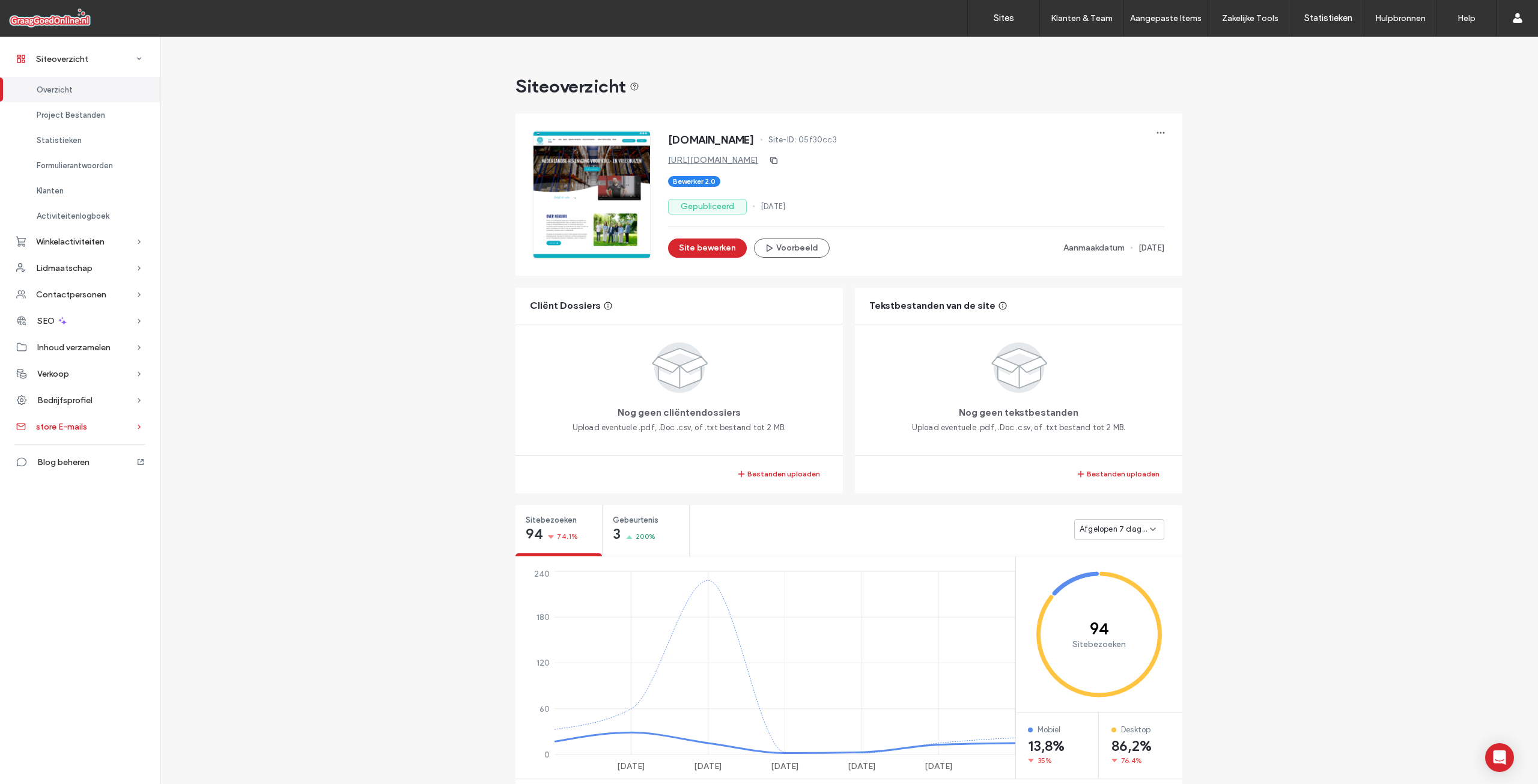
click at [120, 423] on div "store E-mails" at bounding box center [80, 426] width 159 height 26
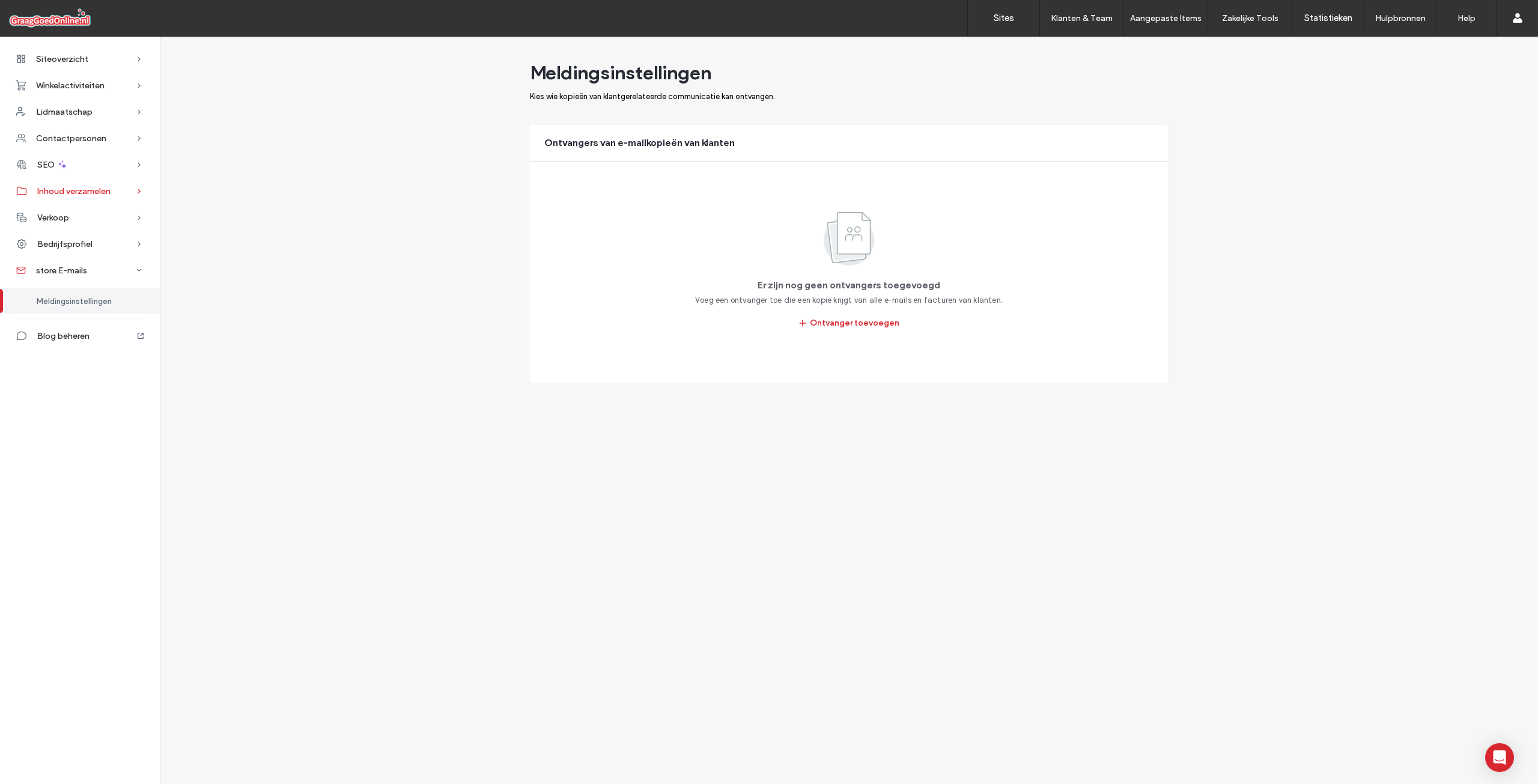
click at [99, 195] on span "Inhoud verzamelen" at bounding box center [74, 191] width 74 height 10
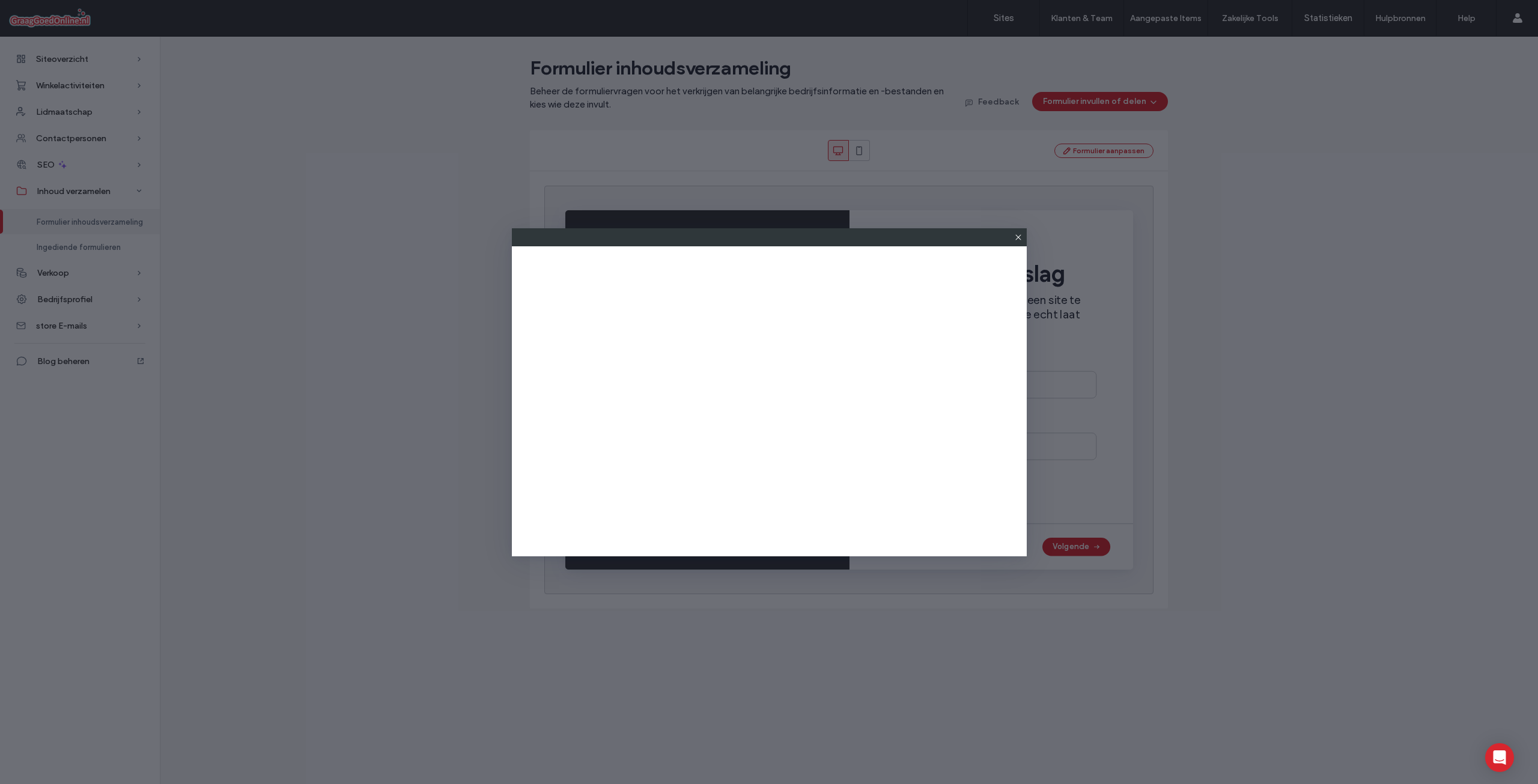
click at [1014, 235] on icon at bounding box center [1019, 237] width 10 height 10
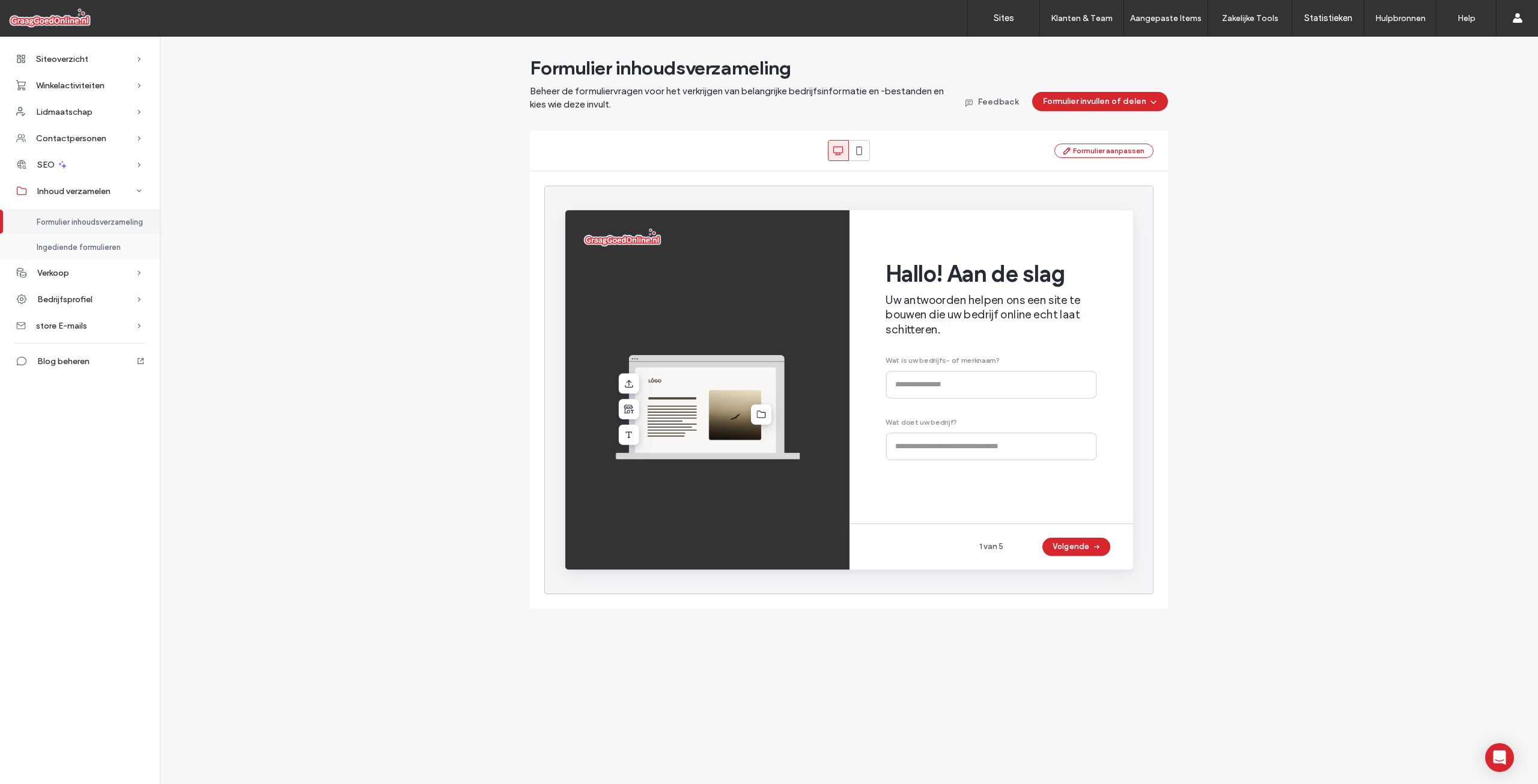
click at [112, 246] on span "Ingediende formulieren" at bounding box center [78, 247] width 84 height 9
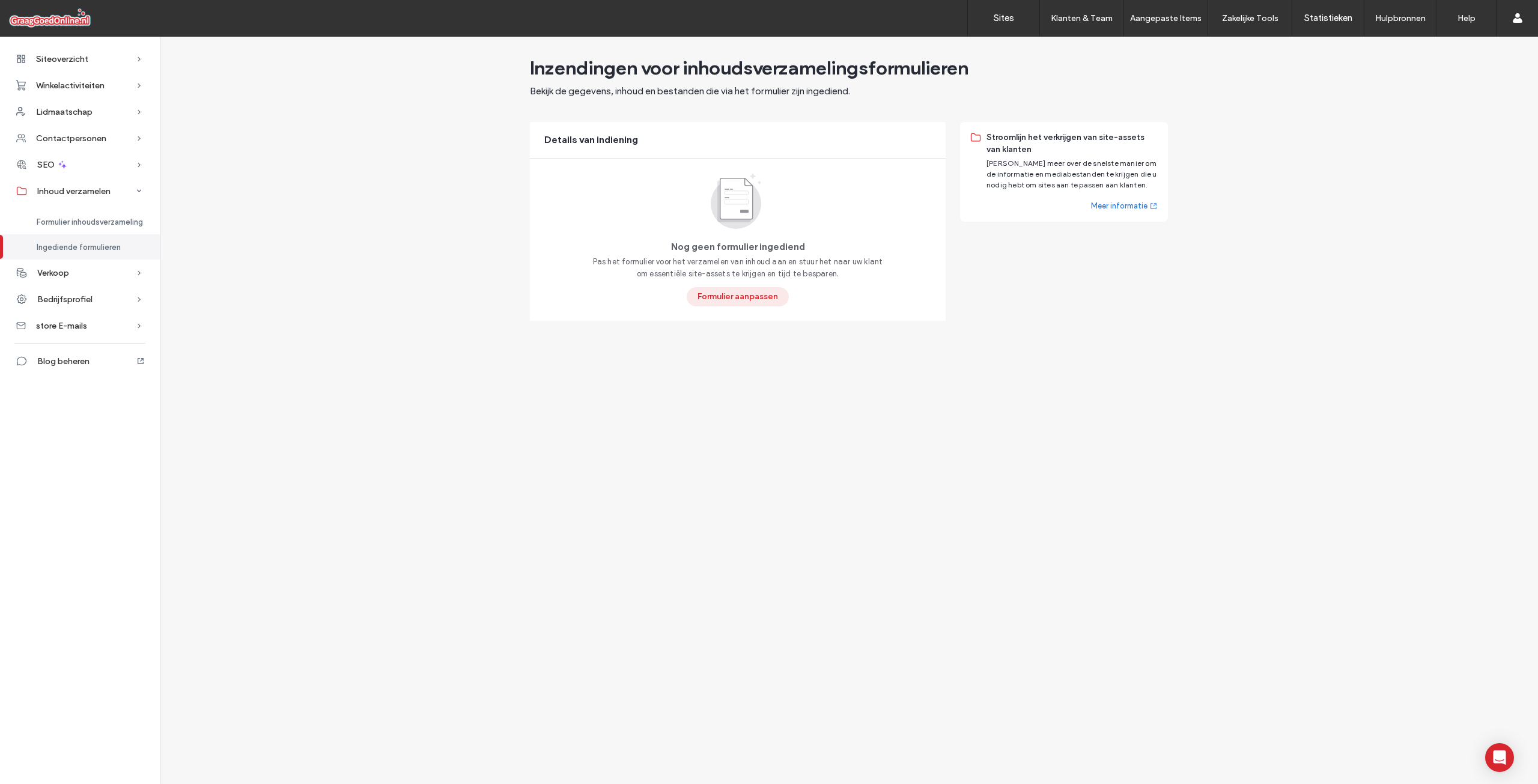
click at [736, 298] on button "Formulier aanpassen" at bounding box center [737, 297] width 102 height 19
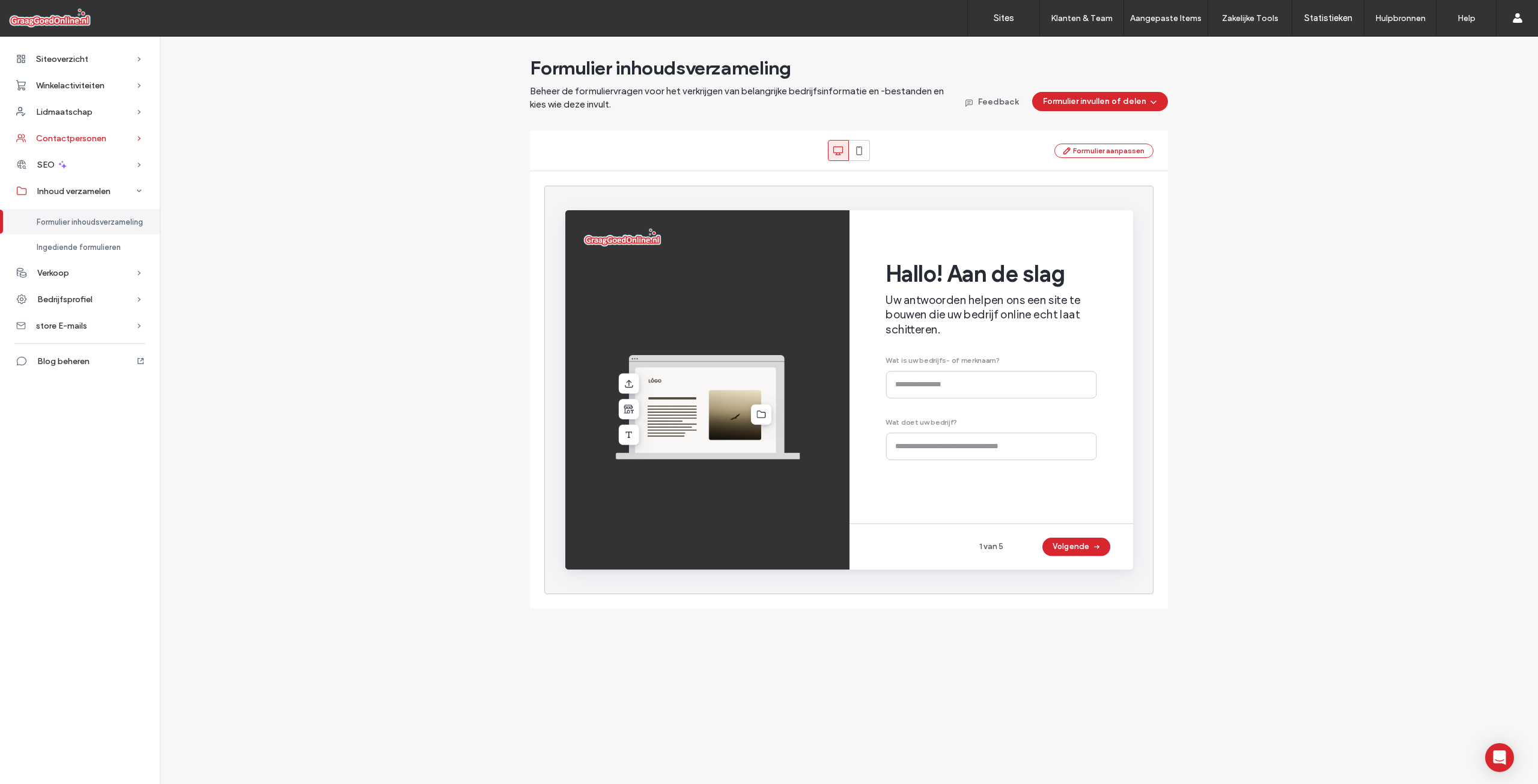
click at [79, 139] on span "Contactpersonen" at bounding box center [71, 138] width 70 height 10
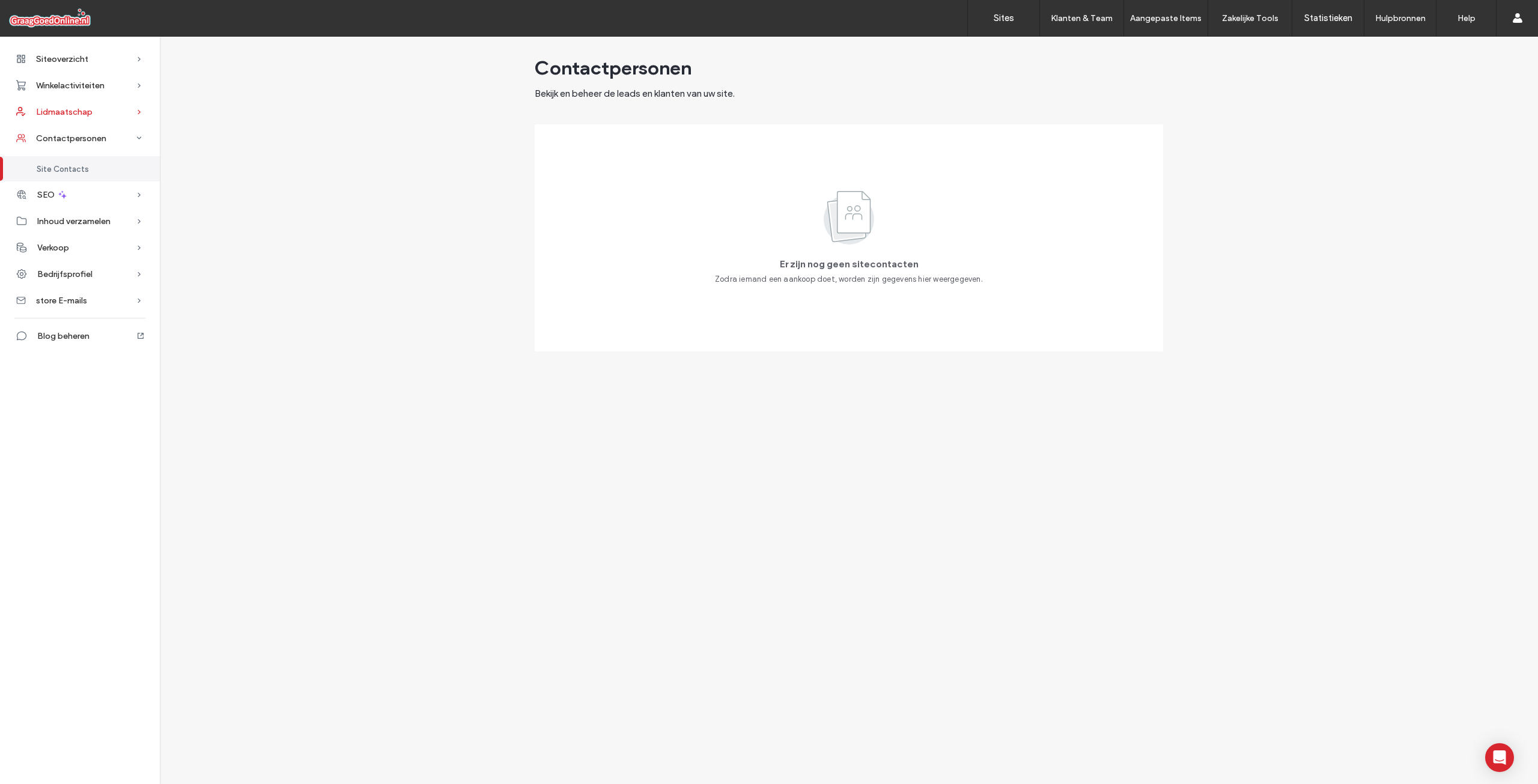
click at [53, 113] on span "Lidmaatschap" at bounding box center [64, 112] width 56 height 10
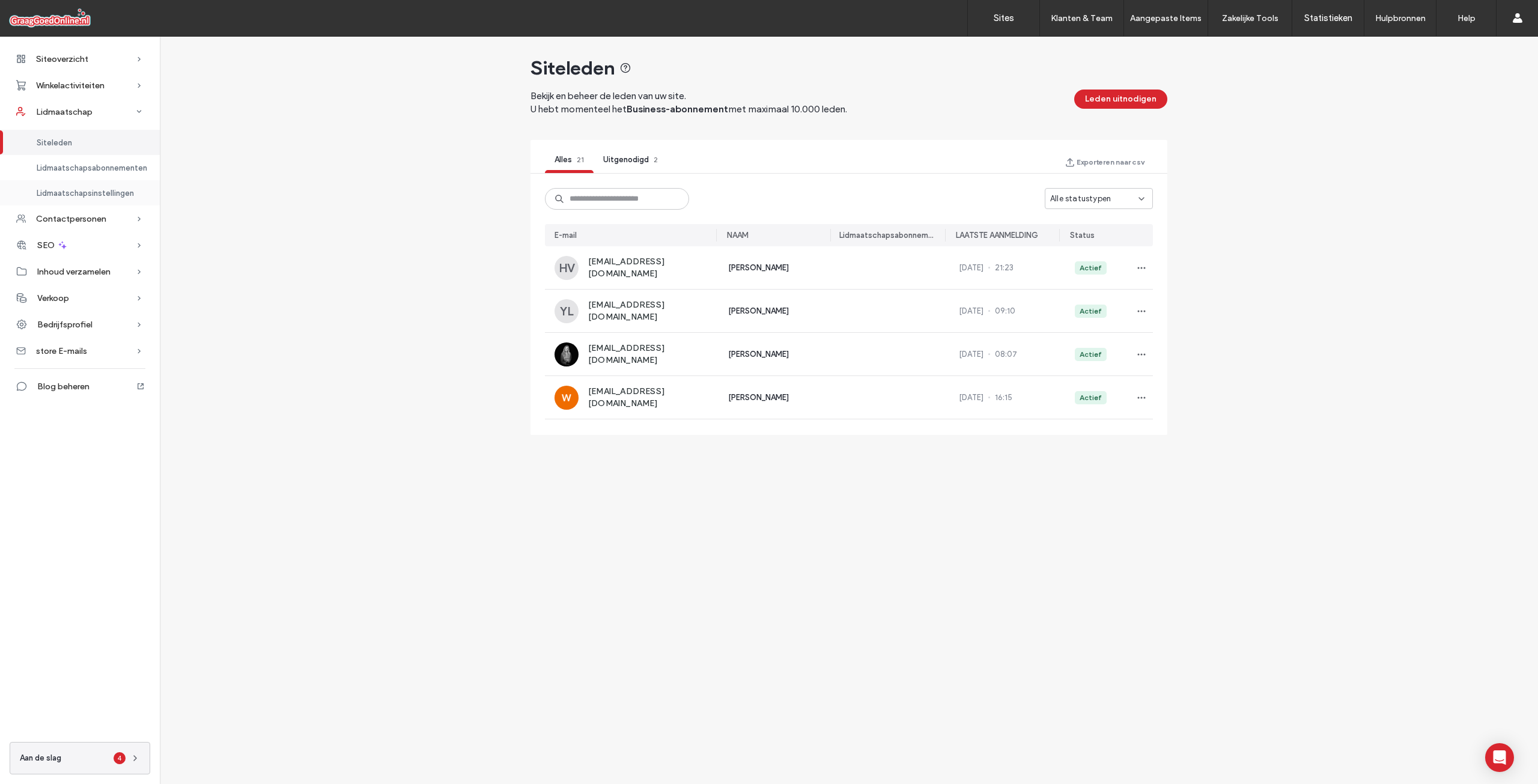
click at [78, 193] on span "Lidmaatschapsinstellingen" at bounding box center [85, 193] width 97 height 9
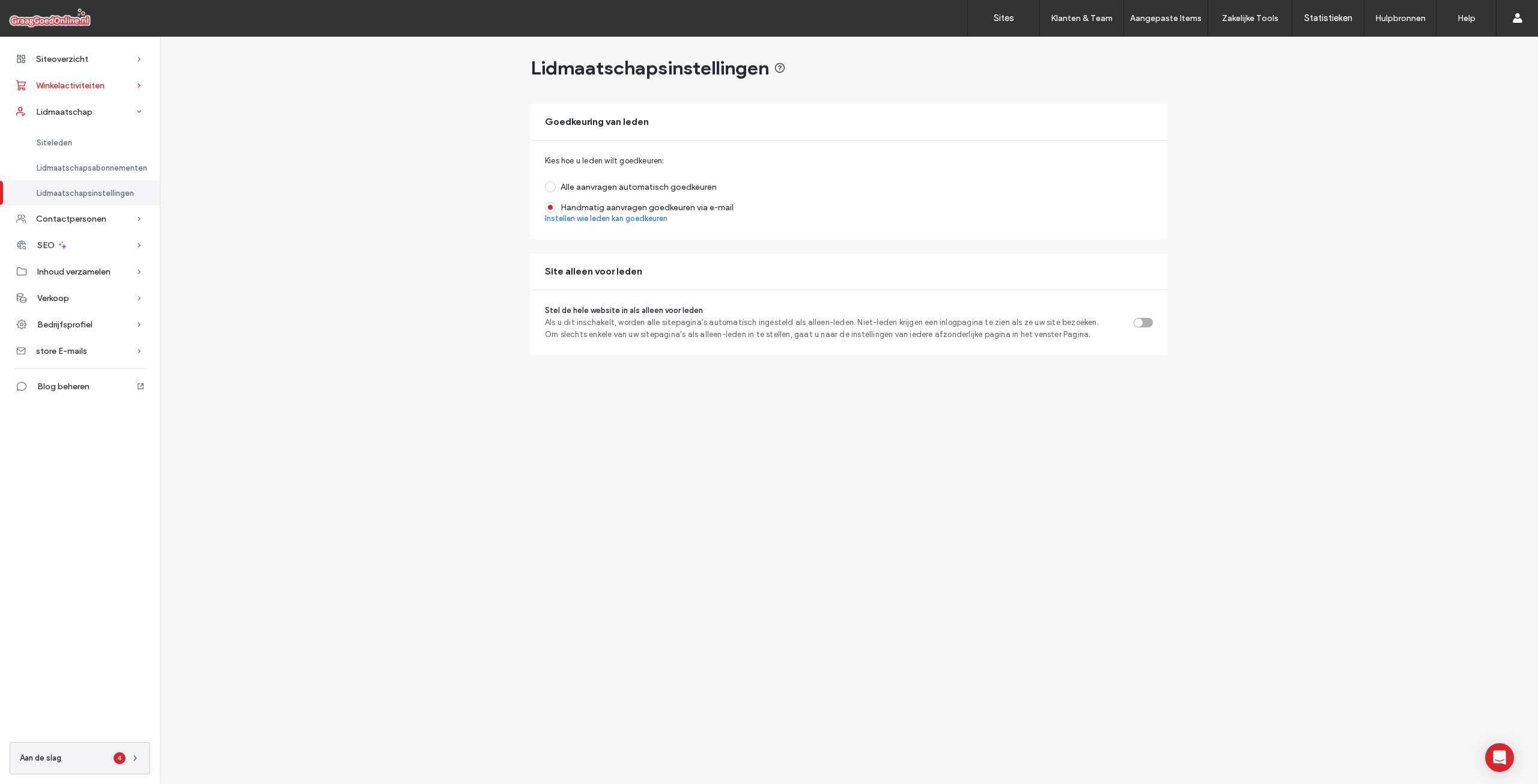
click at [86, 85] on span "Winkelactiviteiten" at bounding box center [70, 85] width 69 height 10
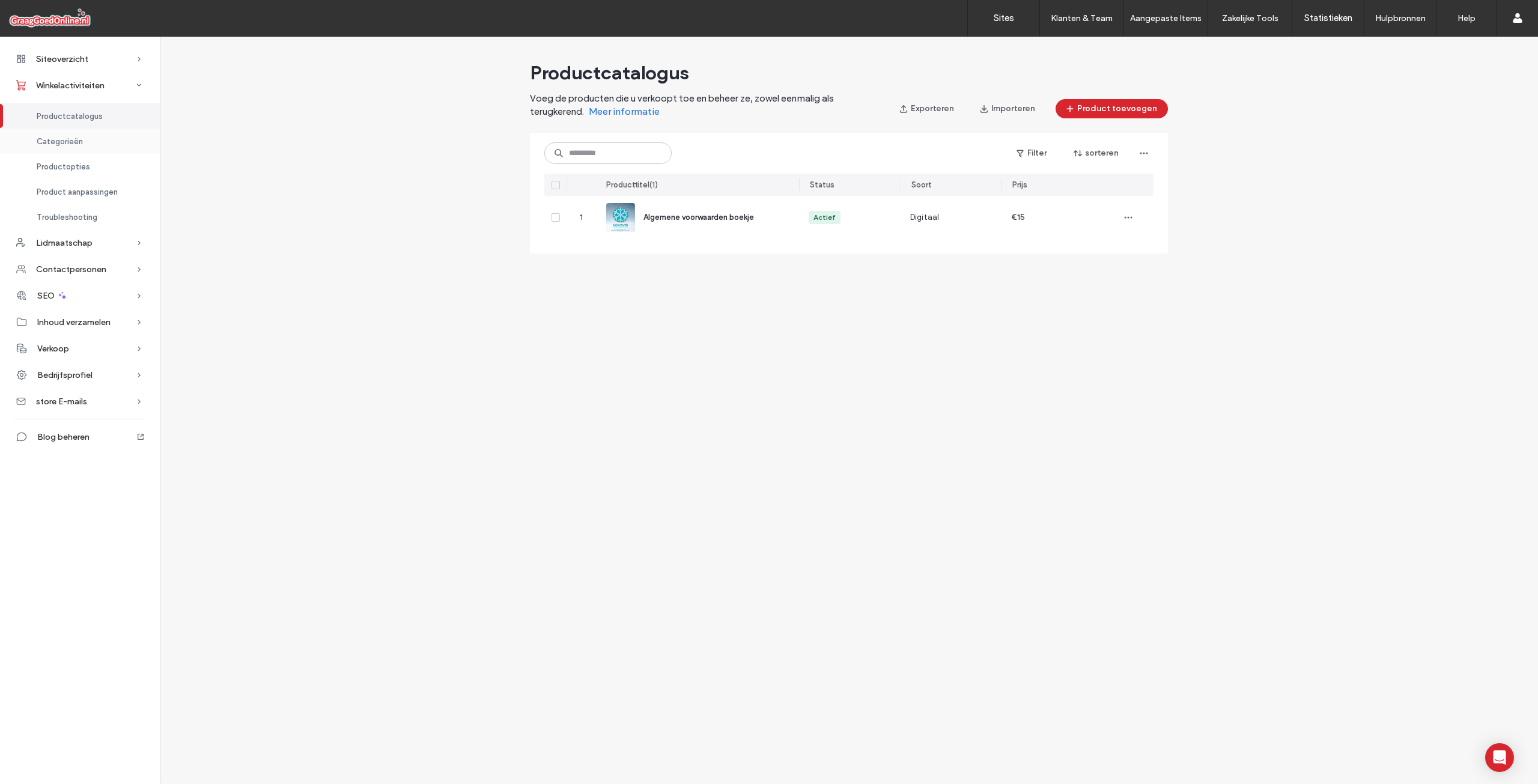
click at [79, 139] on span "Categorieën" at bounding box center [60, 141] width 46 height 9
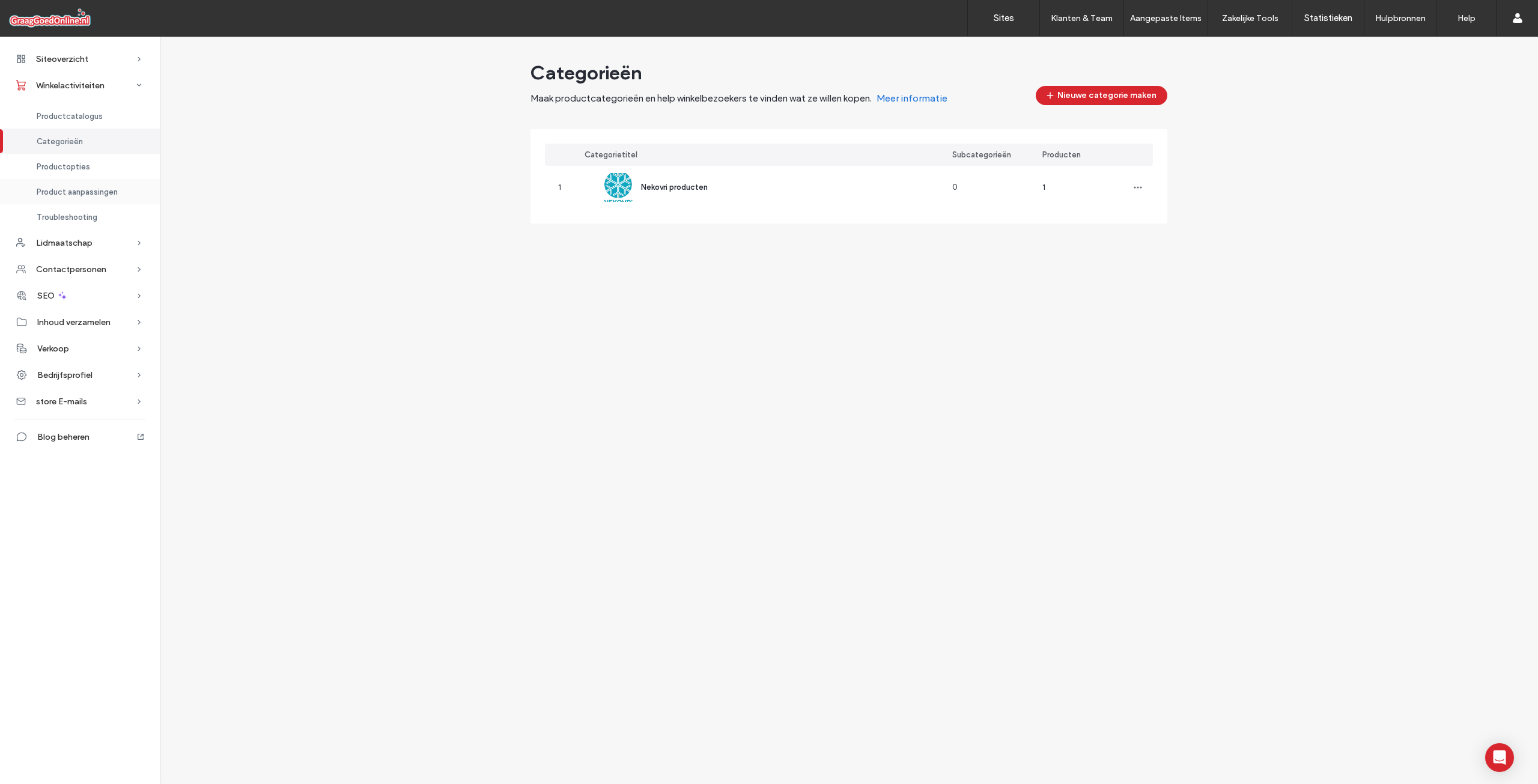
drag, startPoint x: 78, startPoint y: 159, endPoint x: 76, endPoint y: 180, distance: 21.1
click at [78, 160] on div "Productopties" at bounding box center [80, 166] width 159 height 25
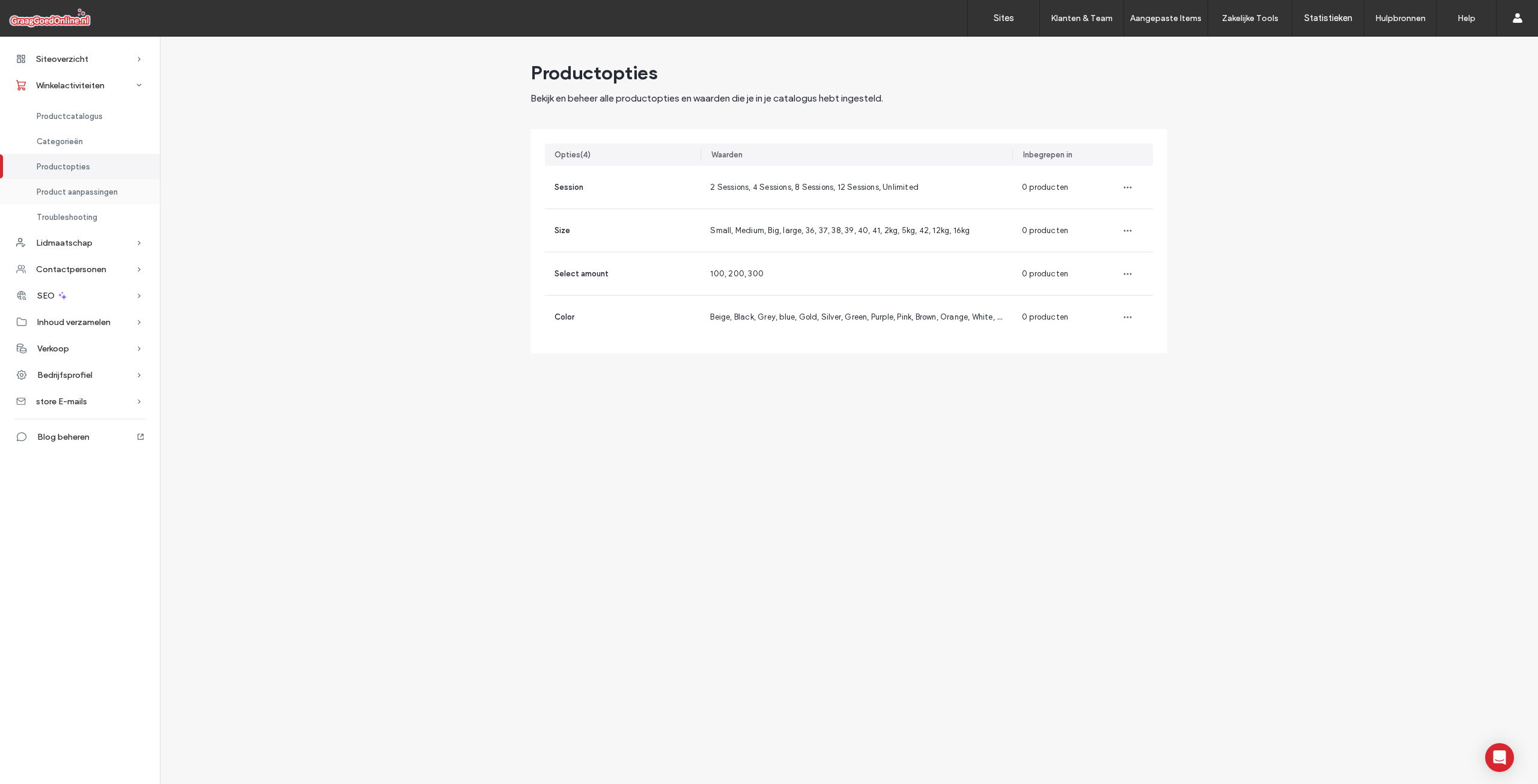
click at [76, 180] on div "Product aanpassingen" at bounding box center [80, 191] width 159 height 25
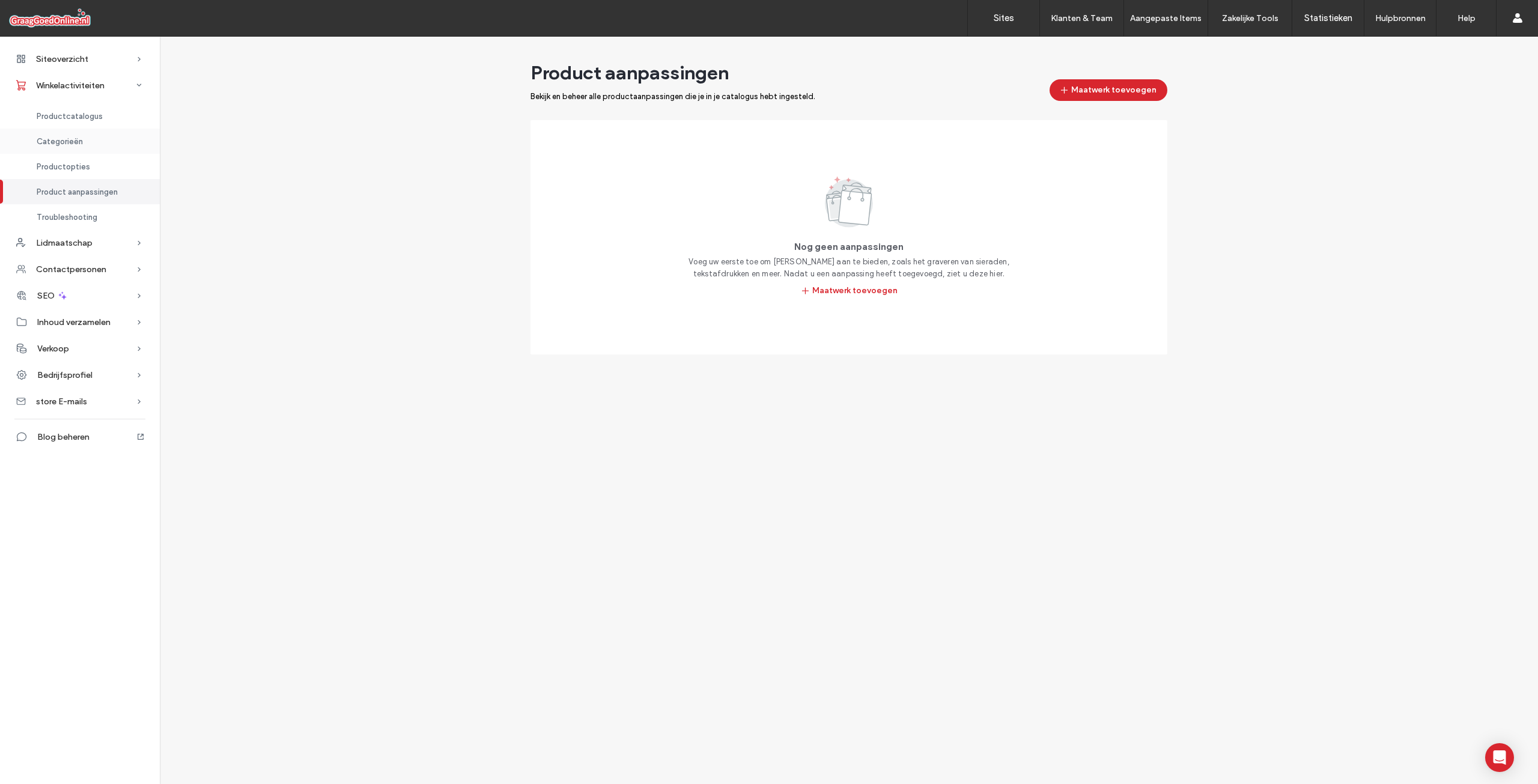
click at [69, 150] on div "Categorieën" at bounding box center [80, 141] width 159 height 25
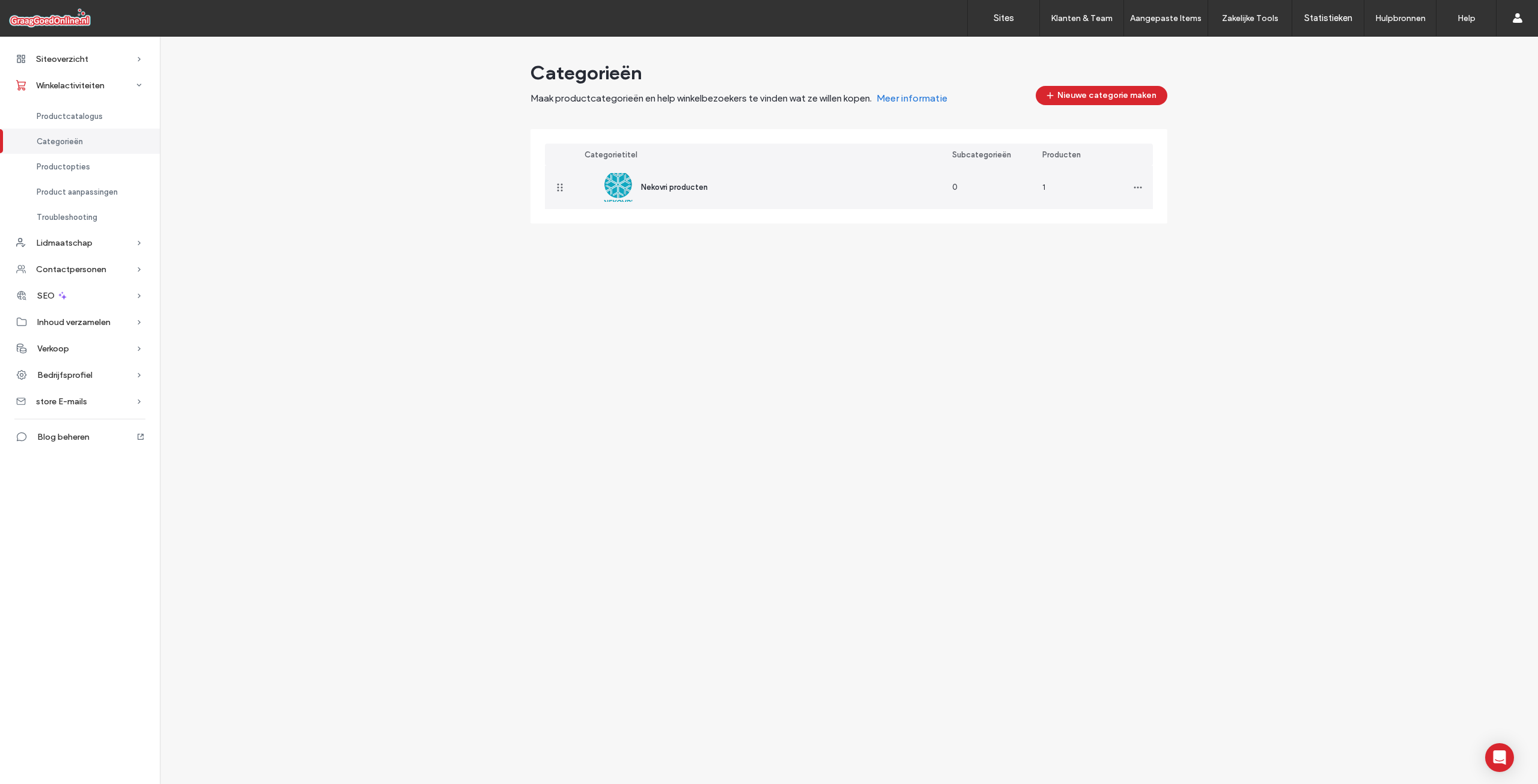
click at [628, 182] on img at bounding box center [619, 188] width 29 height 29
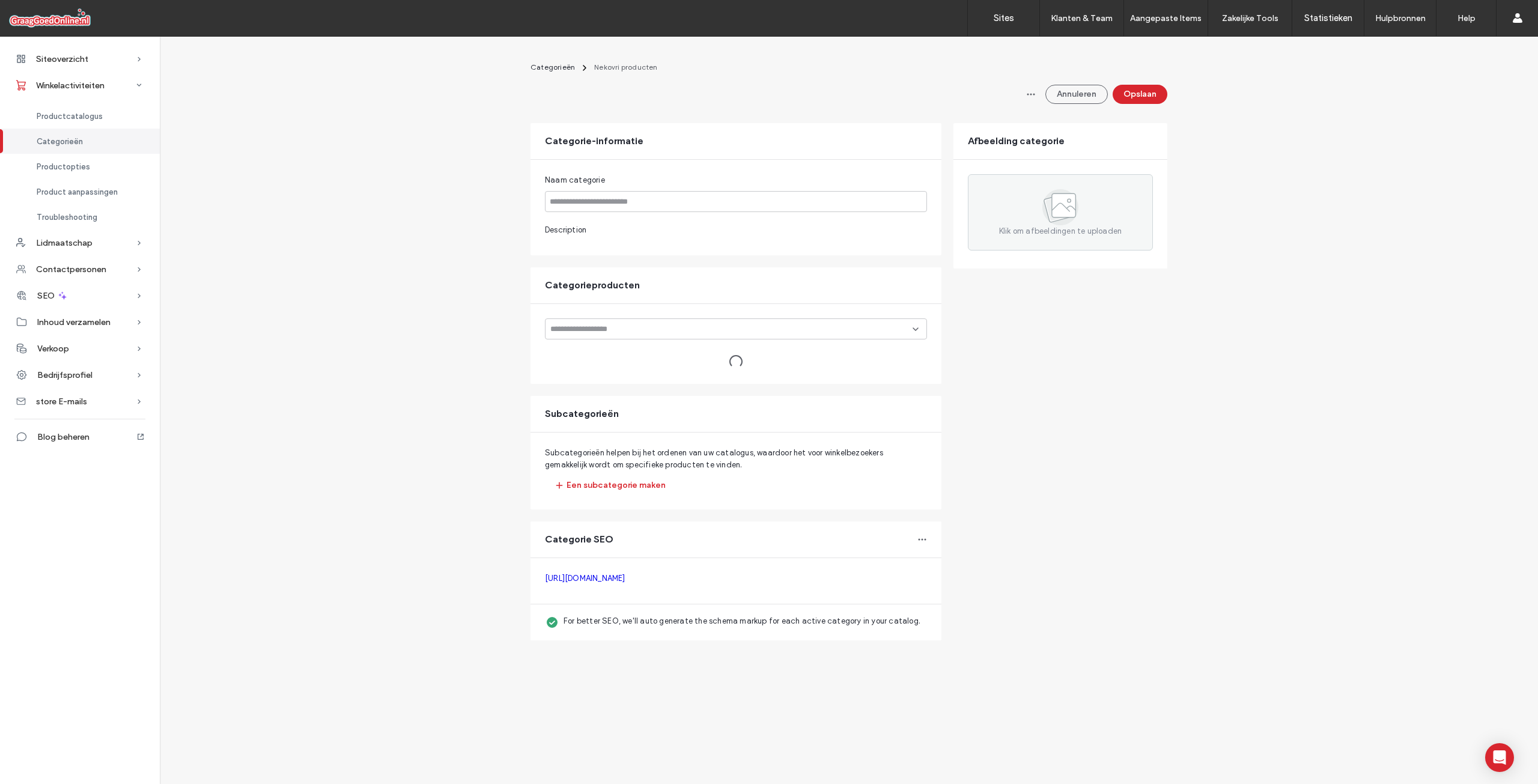
type input "**********"
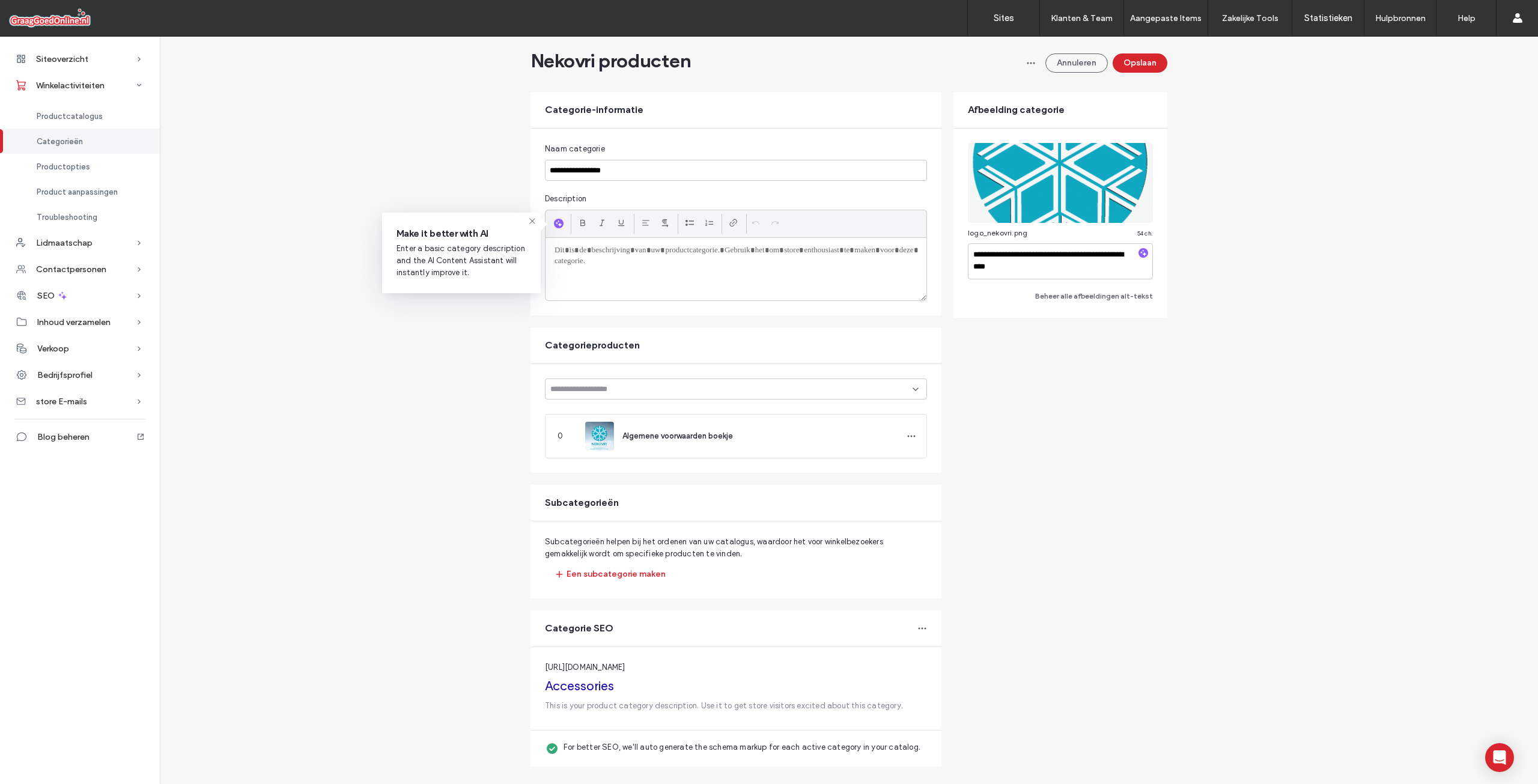
scroll to position [55, 0]
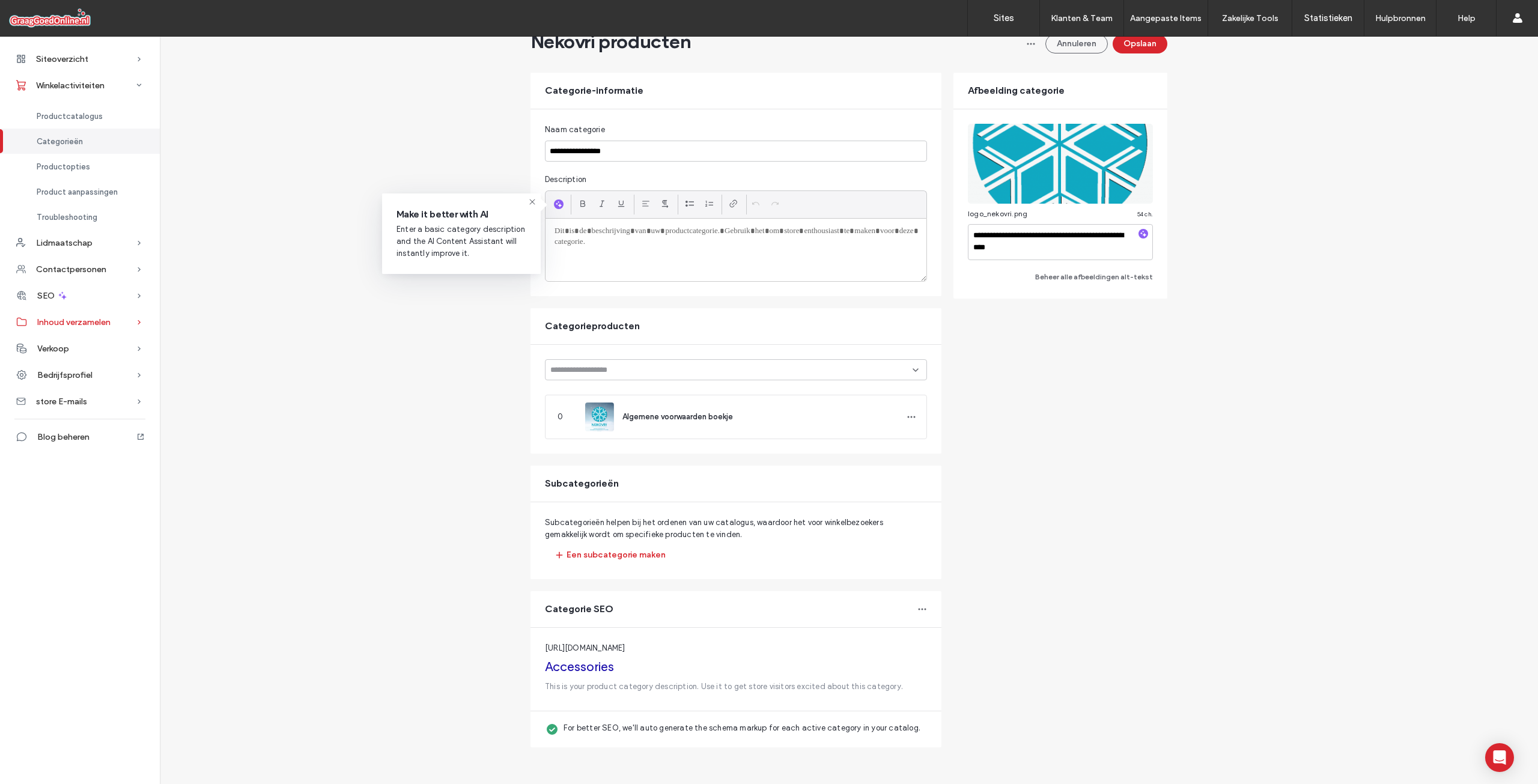
click at [101, 322] on span "Inhoud verzamelen" at bounding box center [74, 322] width 74 height 10
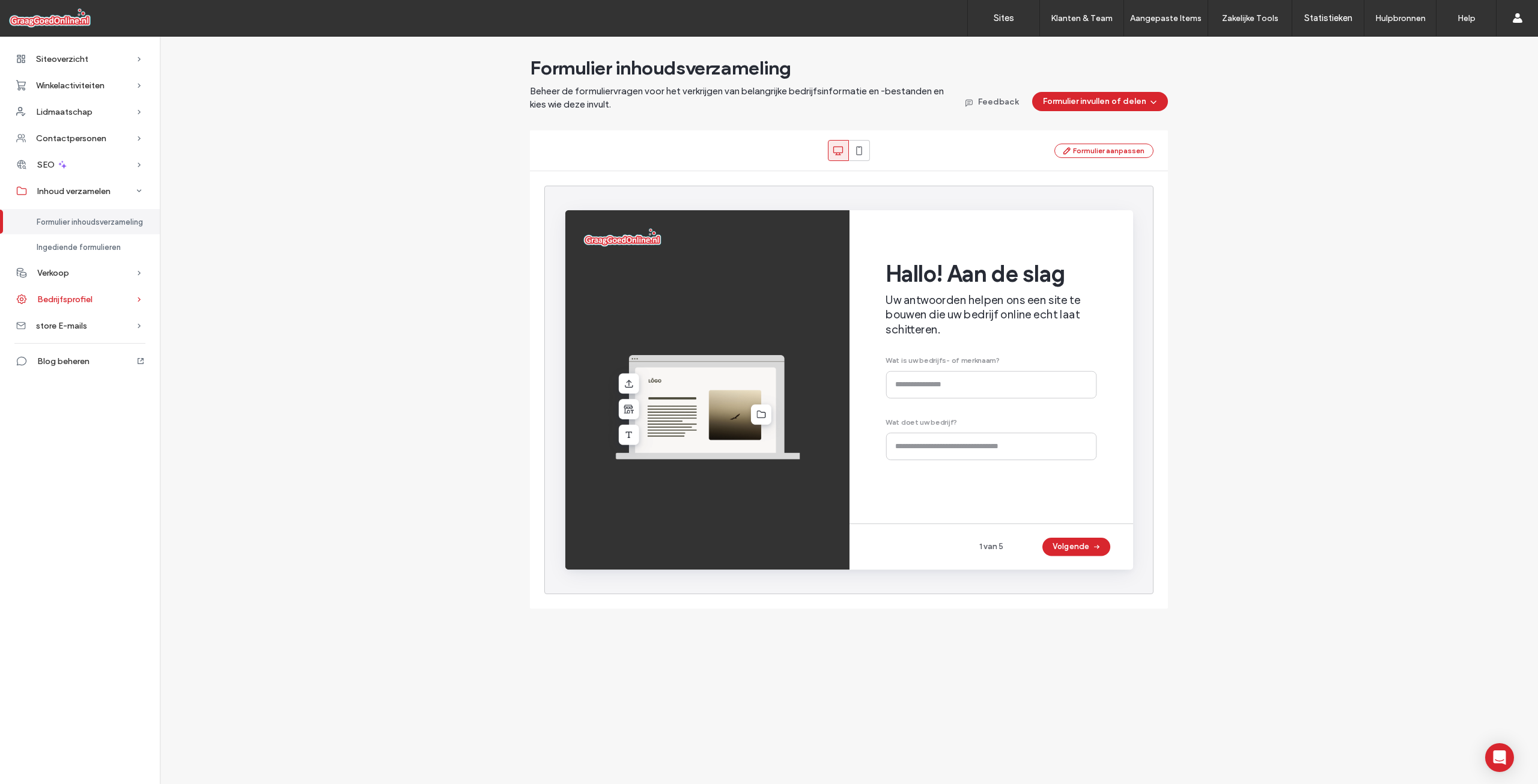
click at [97, 301] on div "Bedrijfsprofiel" at bounding box center [80, 299] width 159 height 26
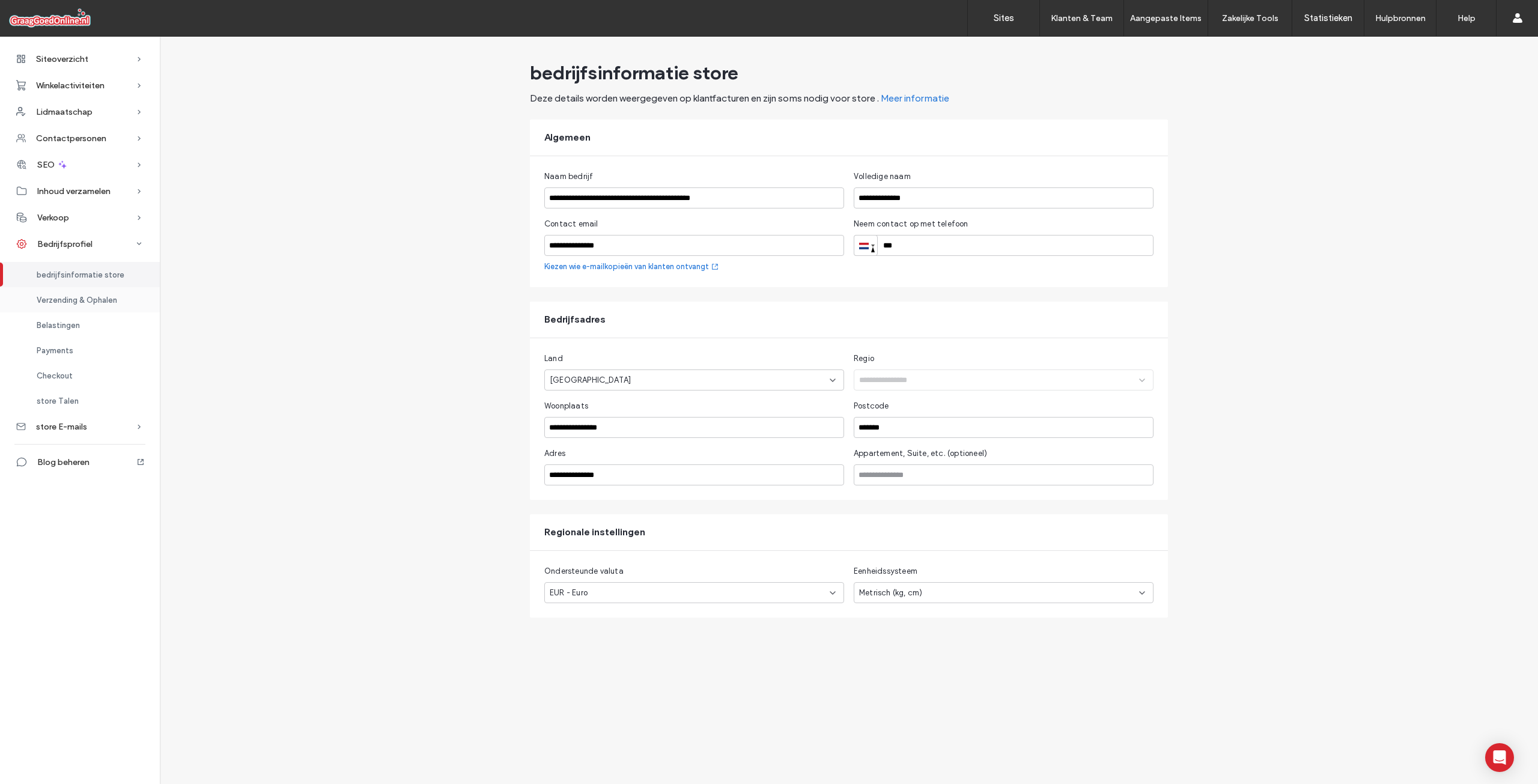
click at [114, 299] on span "Verzending & Ophalen" at bounding box center [77, 299] width 80 height 9
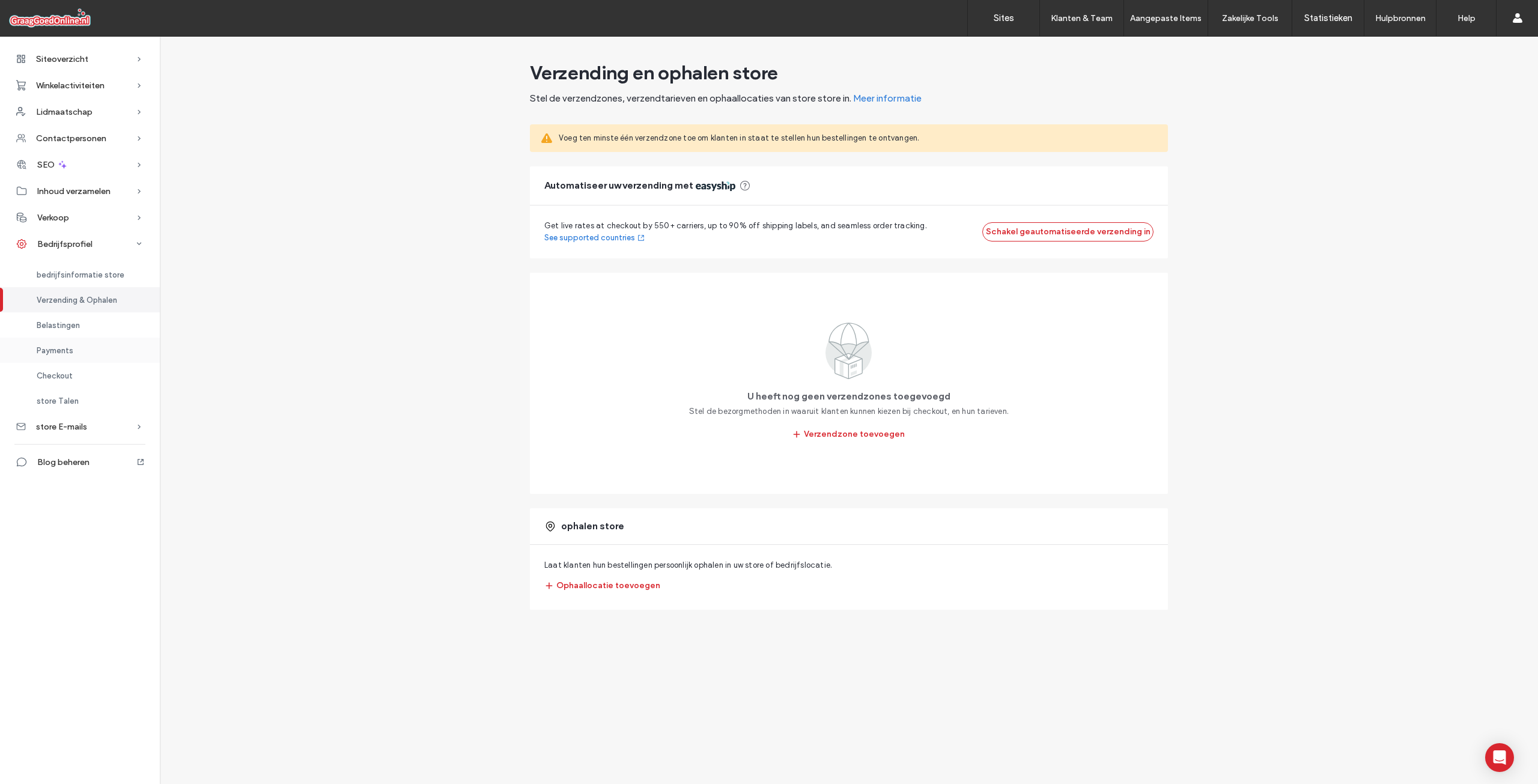
click at [61, 357] on div "Payments" at bounding box center [80, 350] width 159 height 25
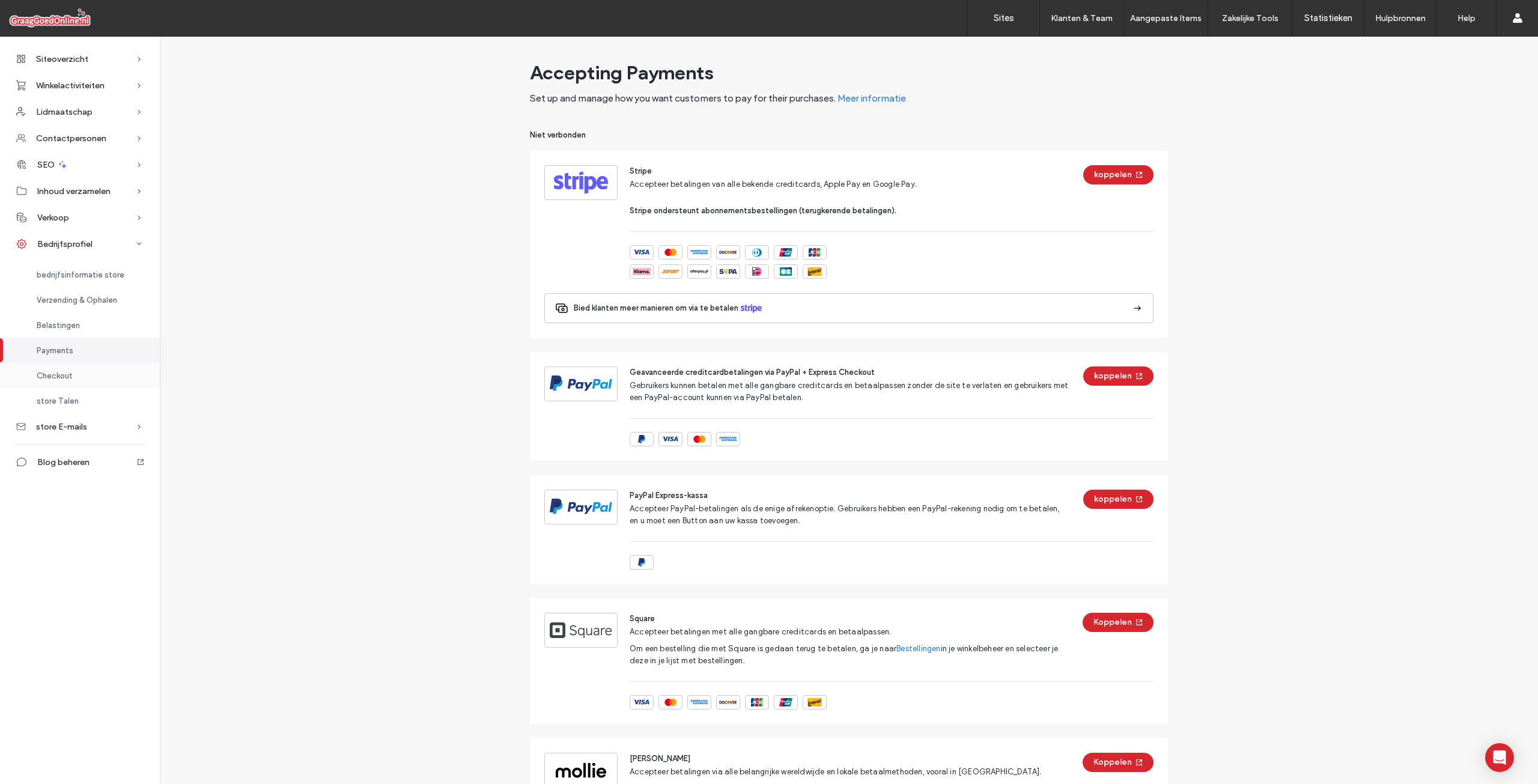
click at [58, 376] on span "Checkout" at bounding box center [55, 375] width 36 height 9
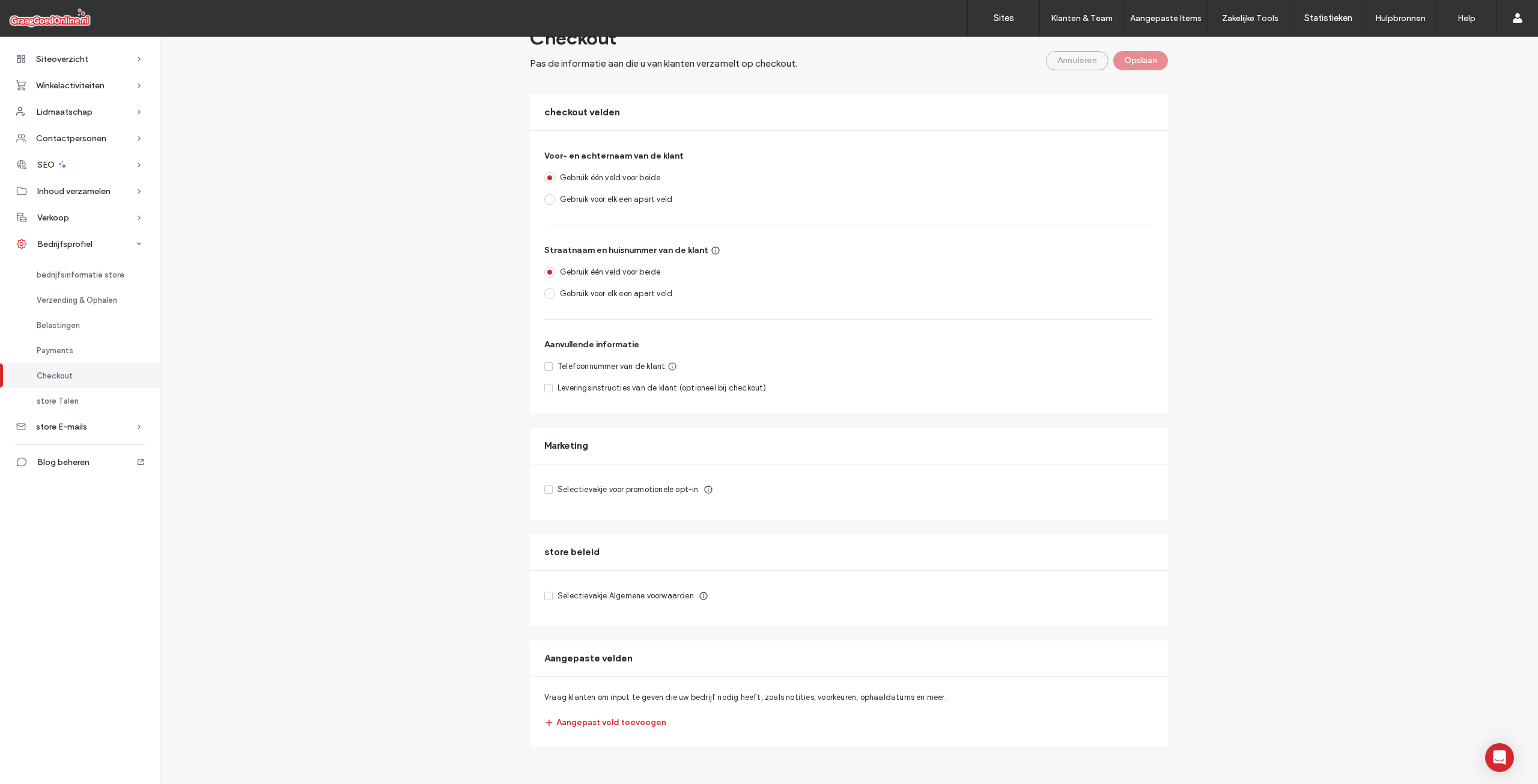
scroll to position [53, 0]
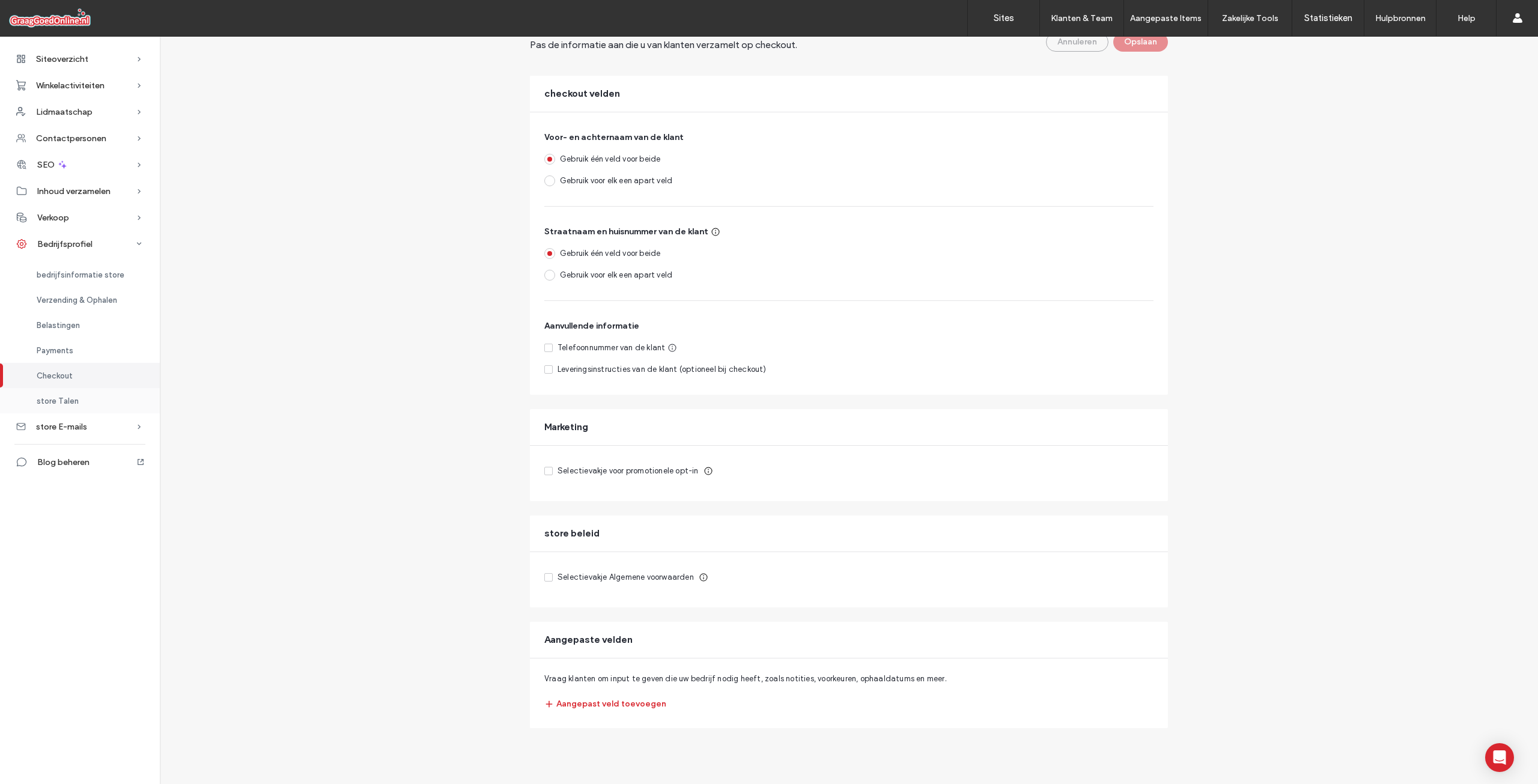
click at [52, 400] on span "store Talen" at bounding box center [58, 401] width 42 height 9
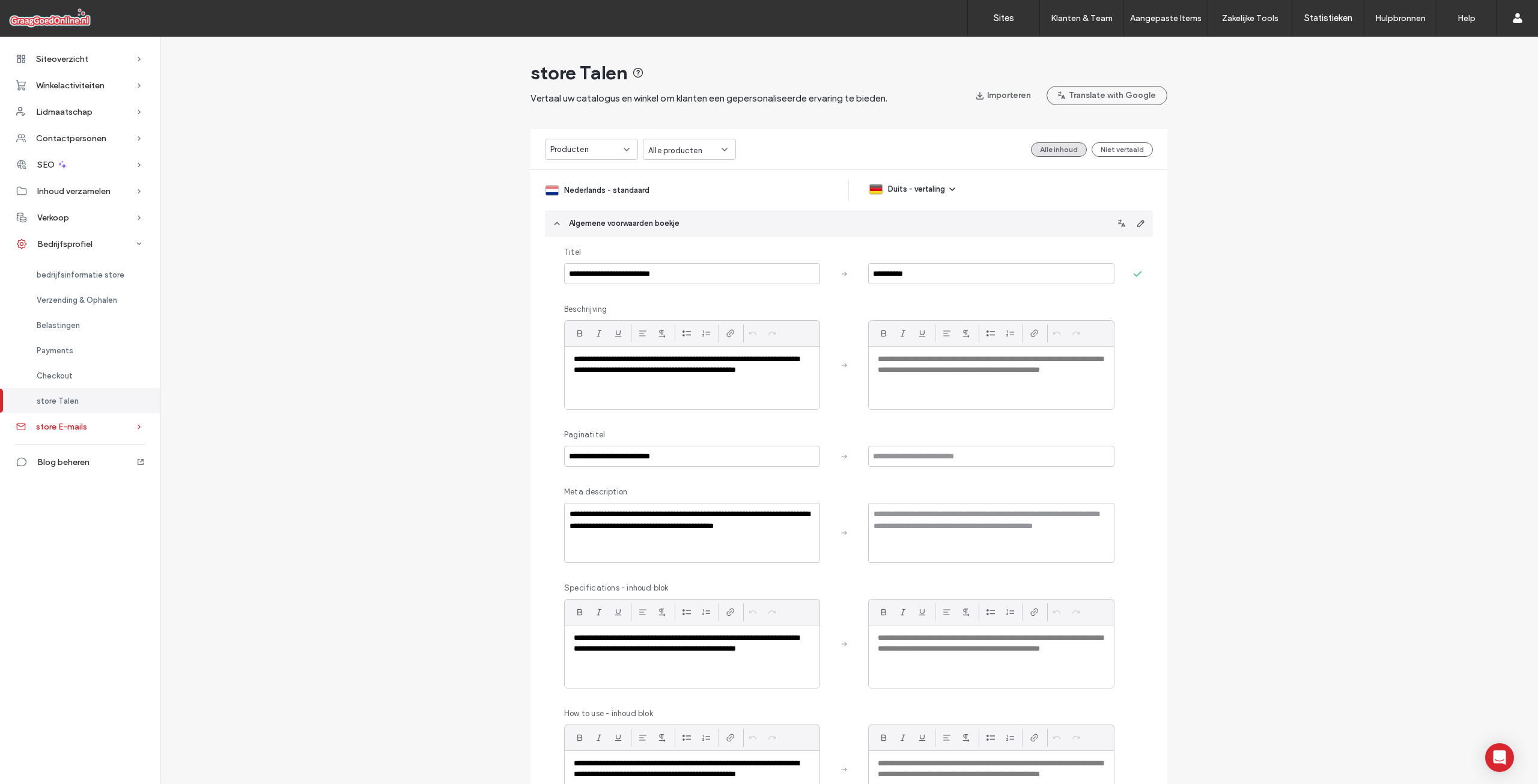
click at [134, 422] on icon at bounding box center [139, 426] width 12 height 12
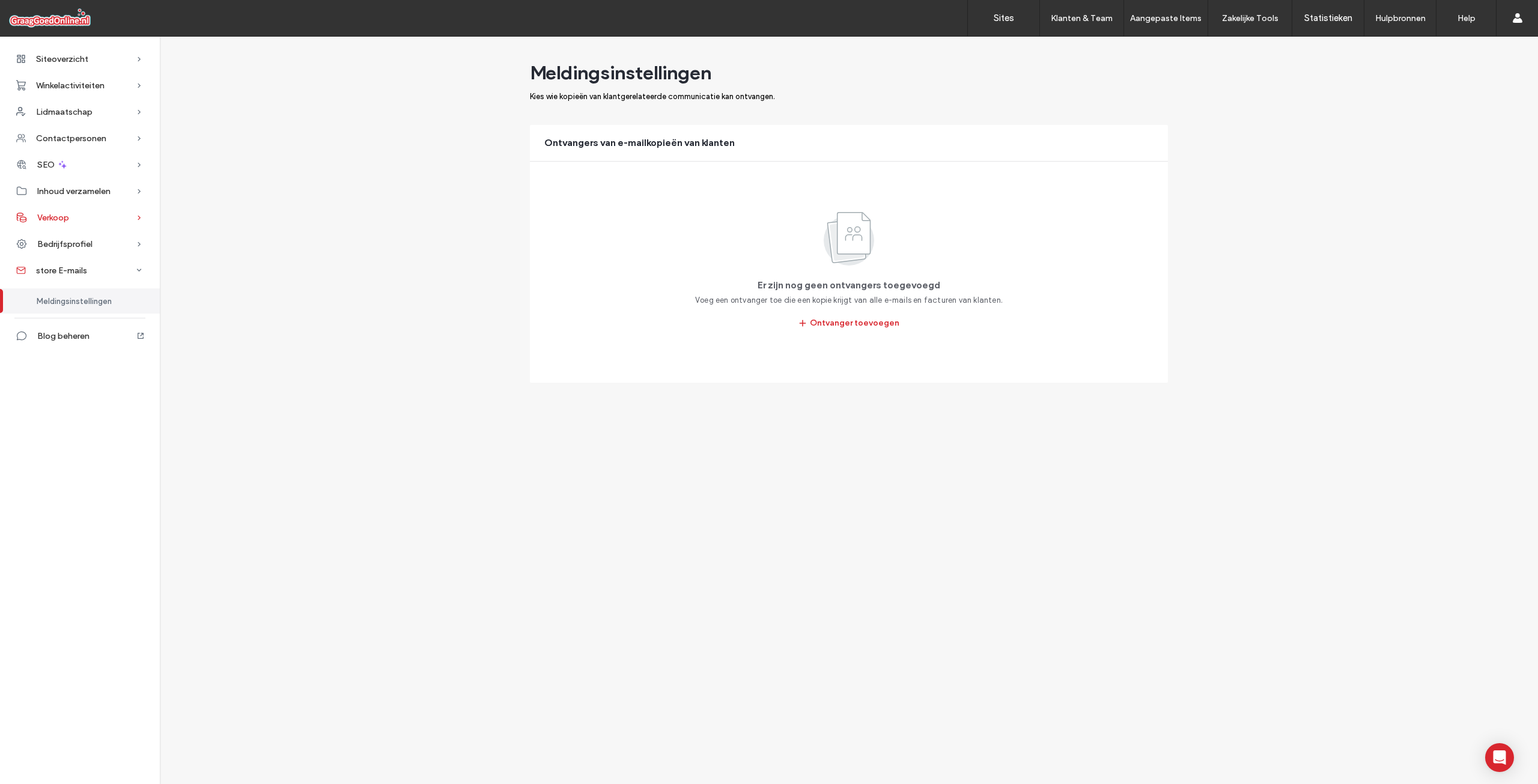
click at [106, 220] on div "Verkoop" at bounding box center [80, 218] width 159 height 26
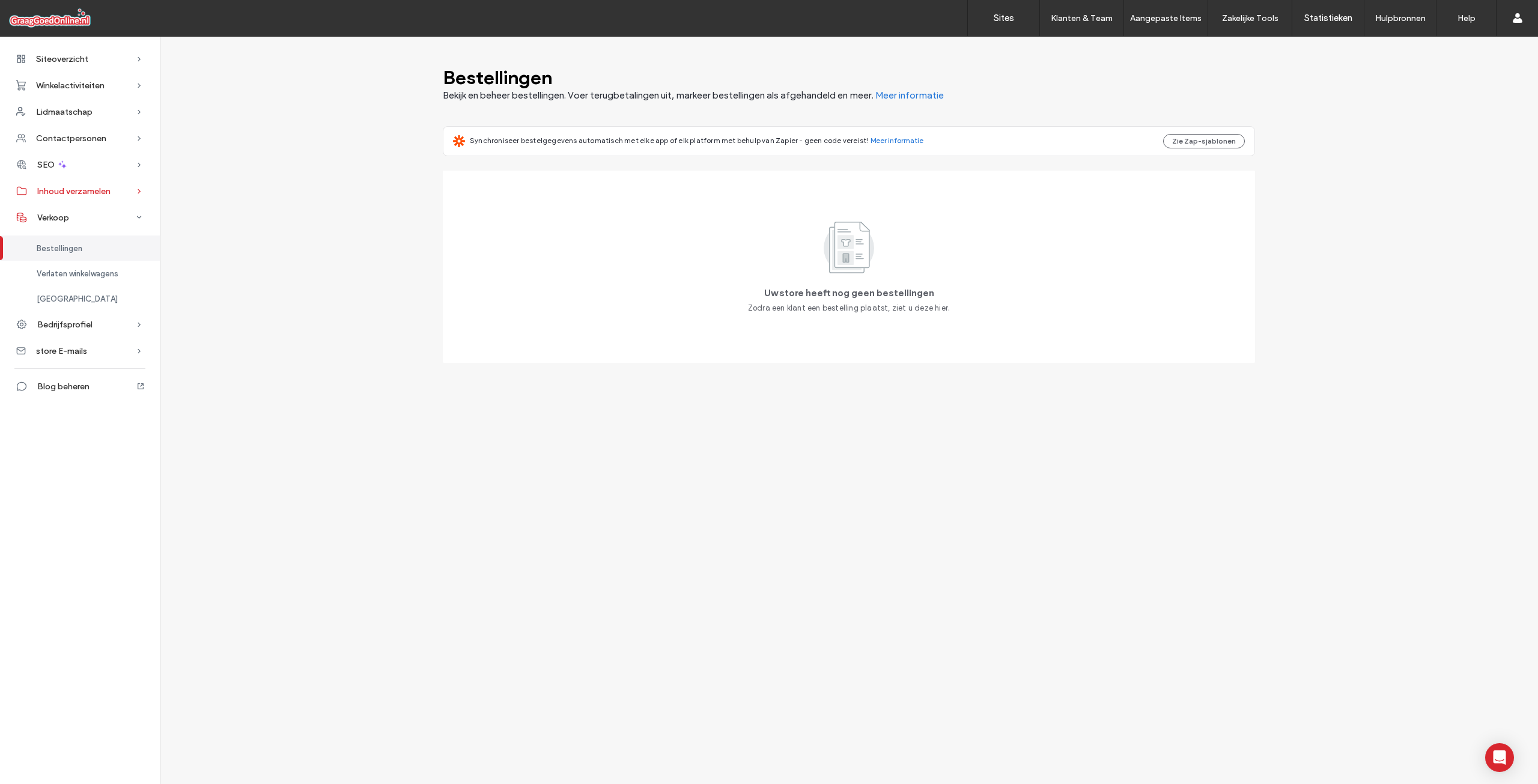
click at [120, 179] on div "Inhoud verzamelen" at bounding box center [80, 191] width 159 height 26
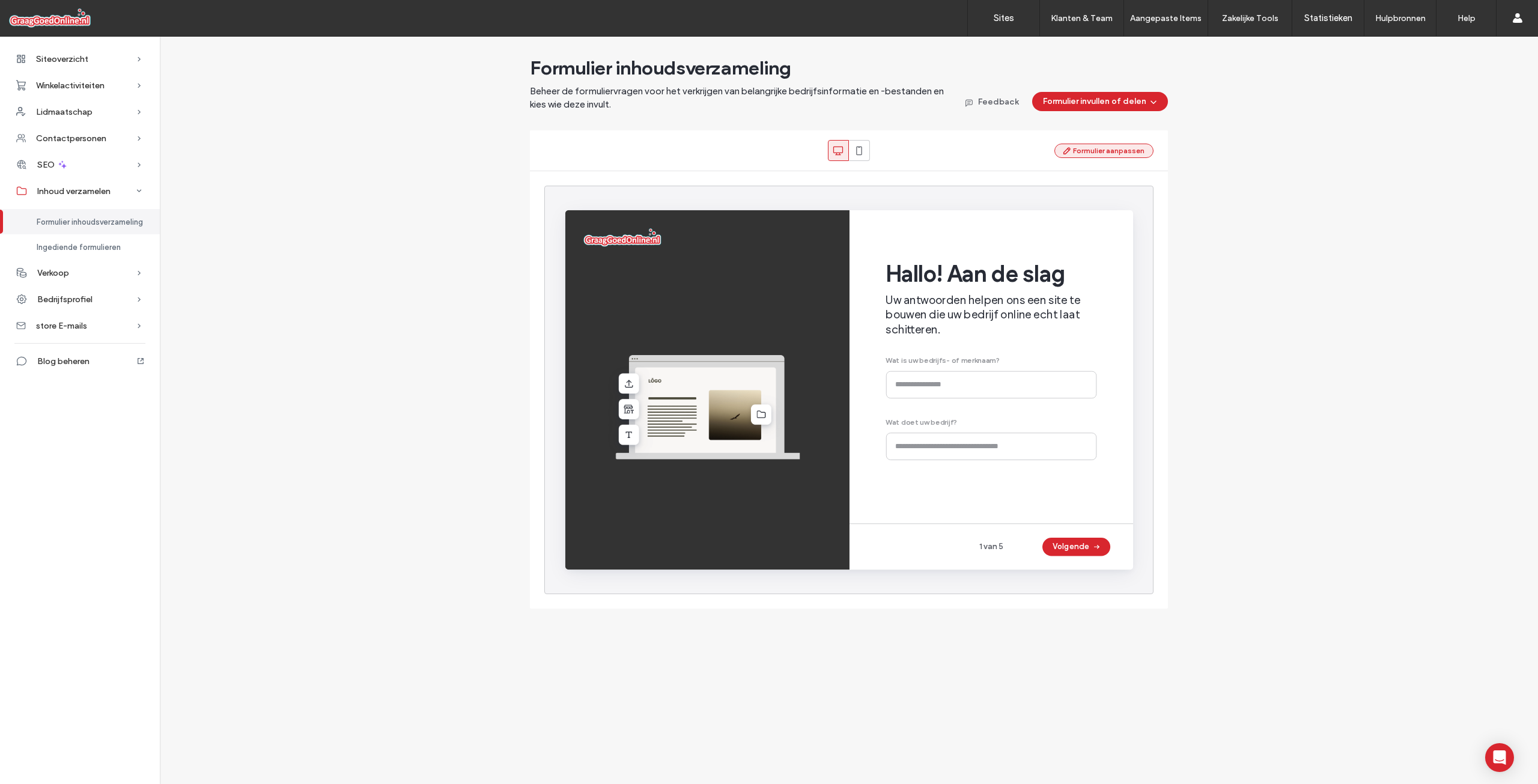
click at [1075, 146] on button "Formulier aanpassen" at bounding box center [1104, 150] width 99 height 15
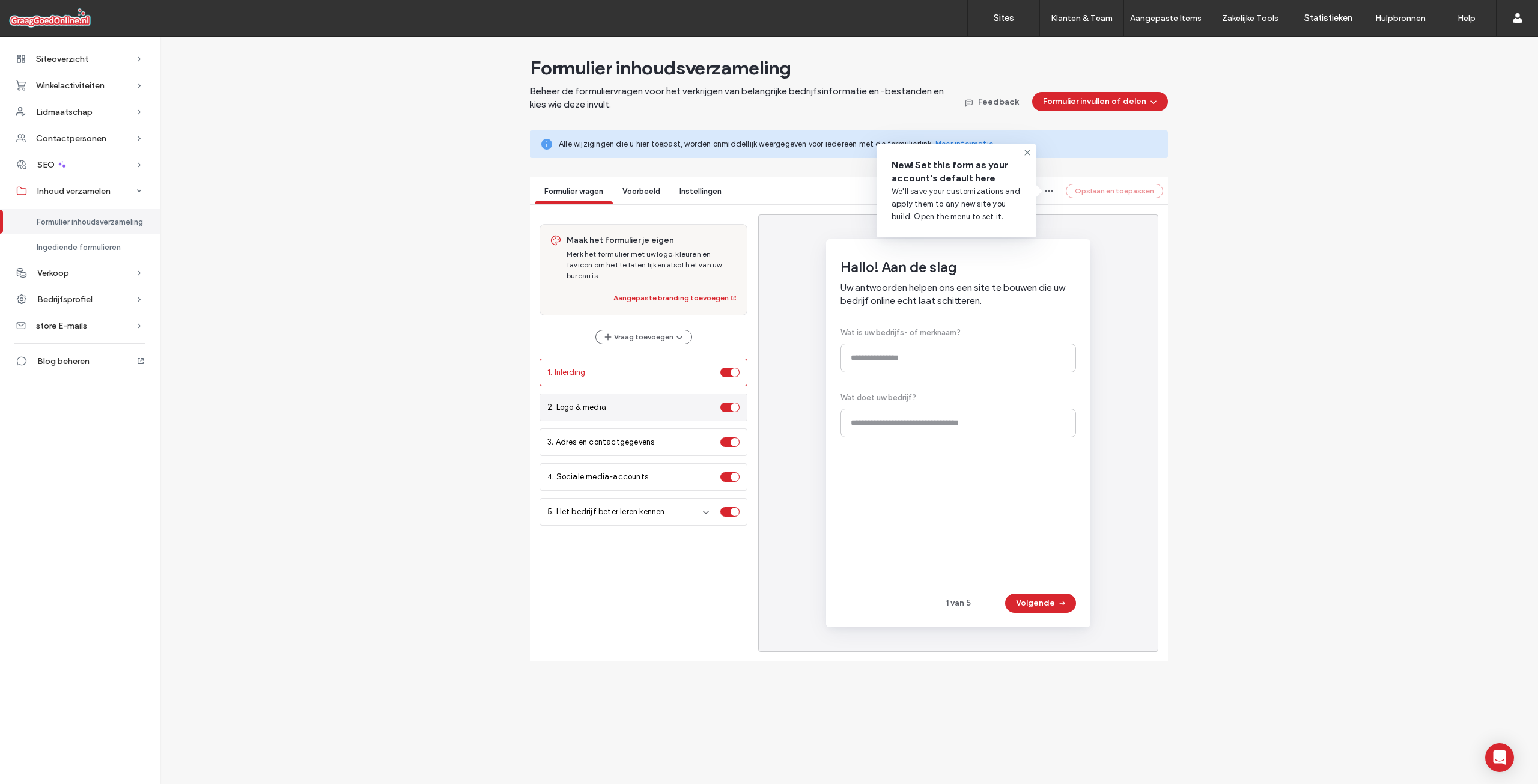
click at [620, 401] on div "2. Logo & media" at bounding box center [631, 407] width 169 height 12
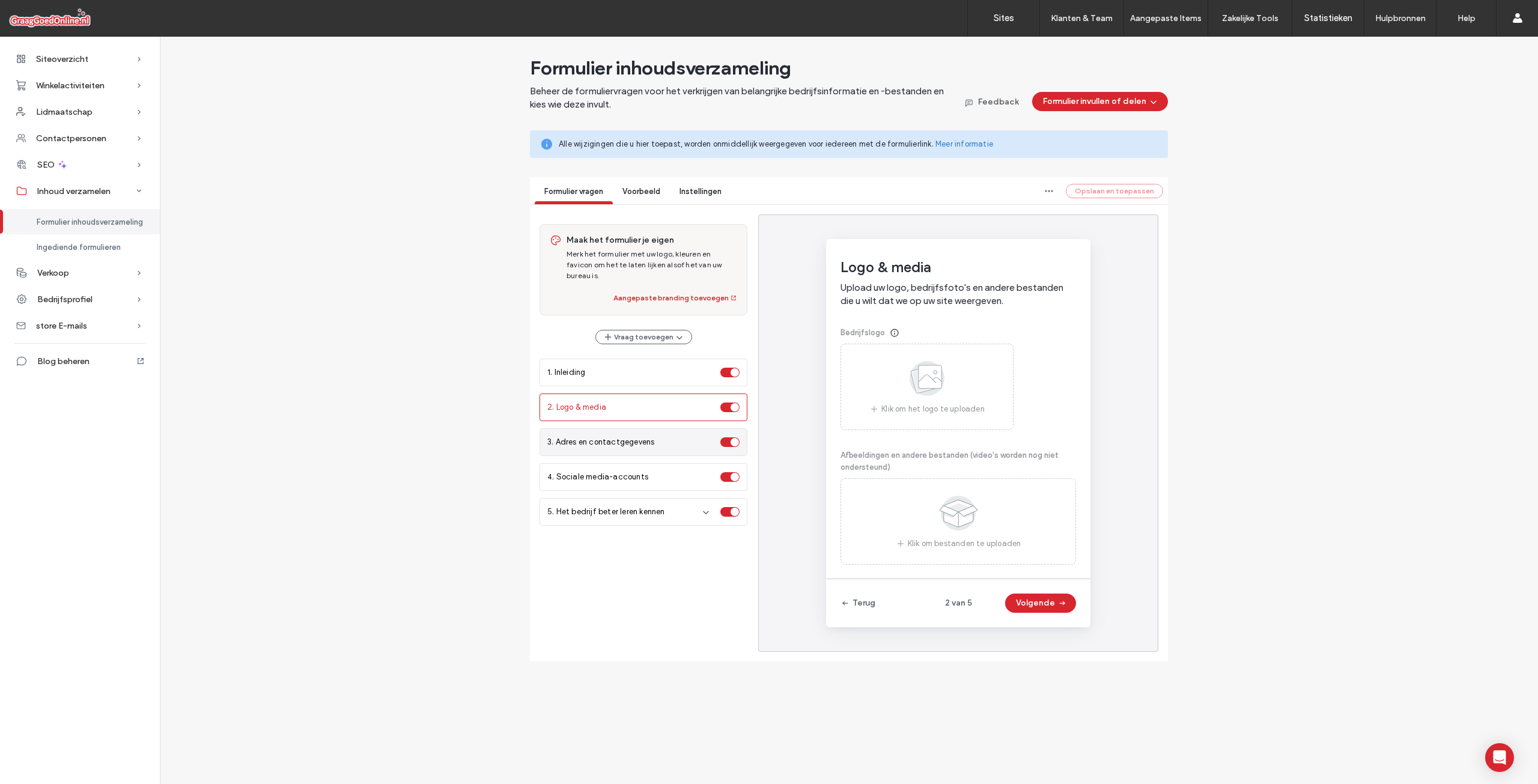
click at [610, 439] on div "3. Adres en contactgegevens" at bounding box center [643, 442] width 207 height 26
click at [612, 436] on span "3. Adres en contactgegevens" at bounding box center [600, 442] width 107 height 12
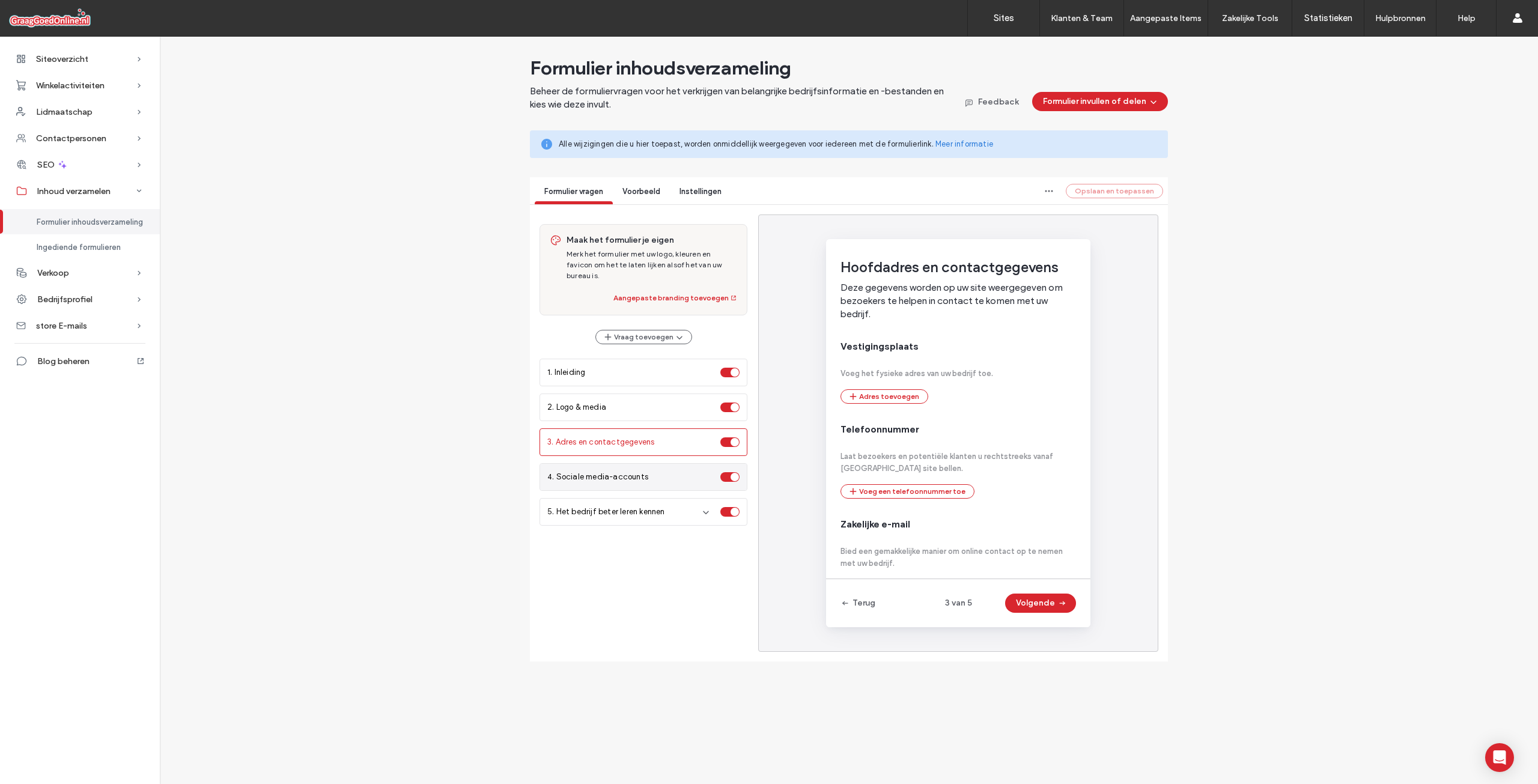
click at [612, 464] on div "4. Sociale media-accounts" at bounding box center [643, 477] width 207 height 26
click at [612, 471] on span "4. Sociale media-accounts" at bounding box center [598, 476] width 101 height 12
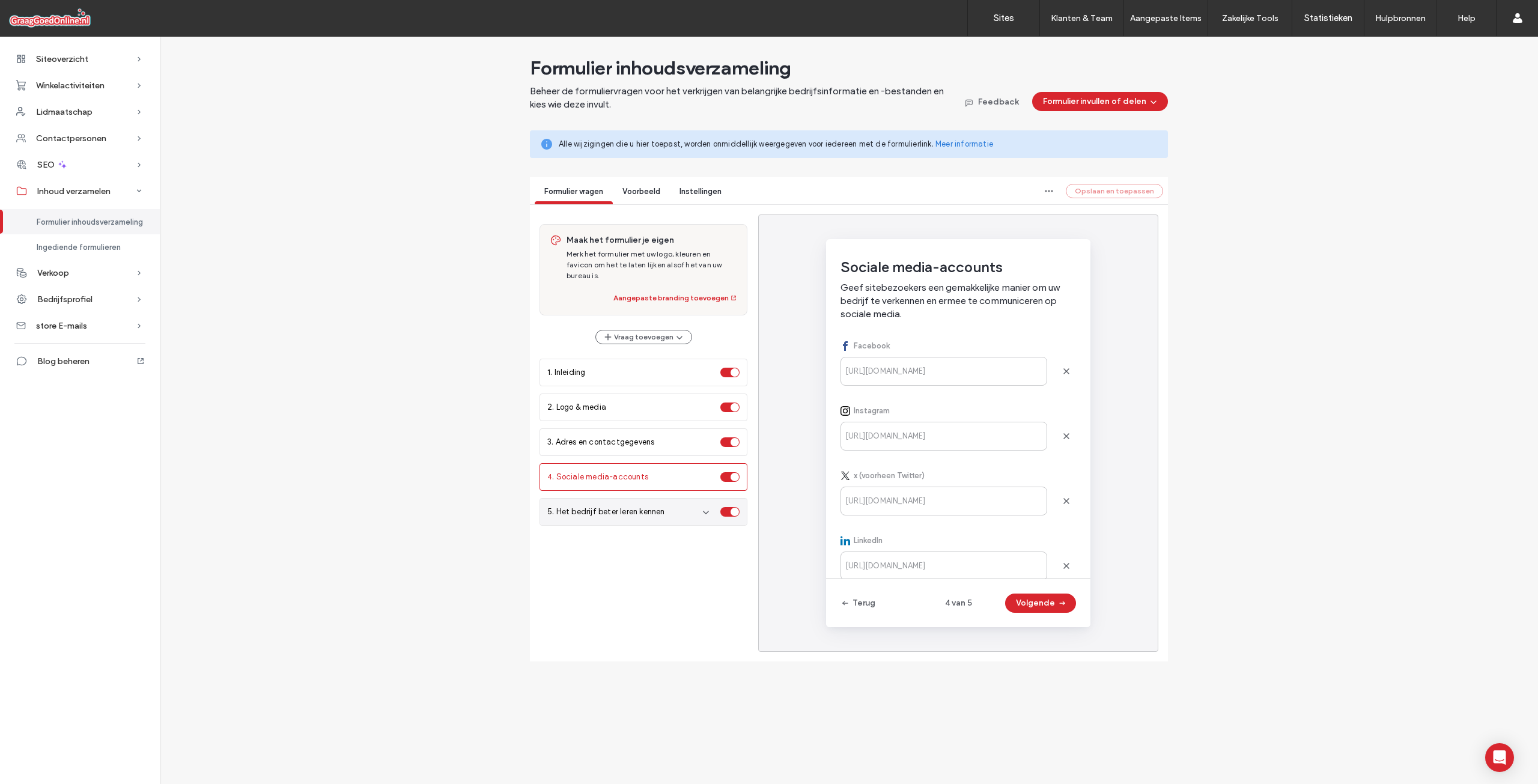
click at [607, 506] on span "5. Het bedrijf beter leren kennen" at bounding box center [606, 512] width 118 height 12
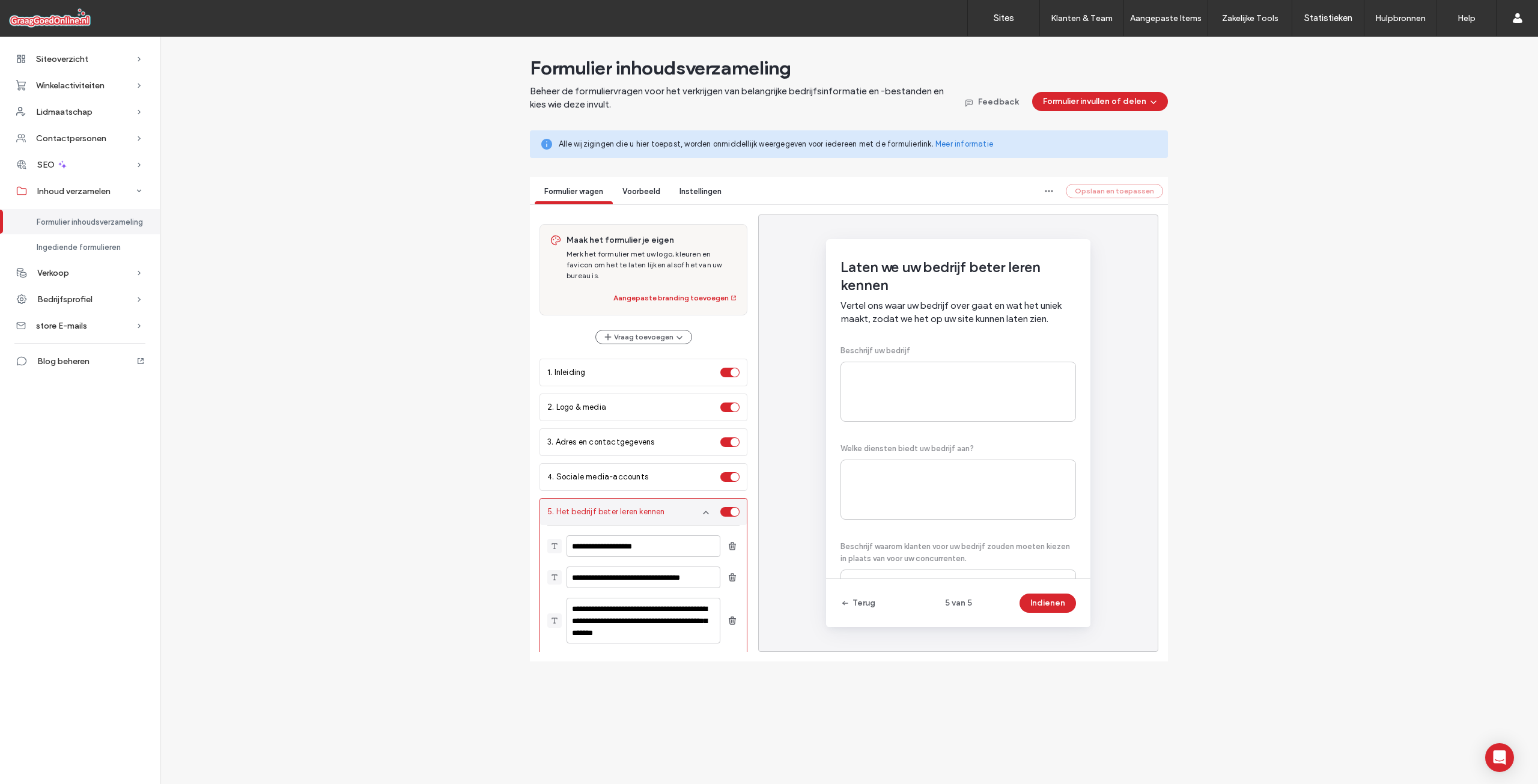
scroll to position [15, 0]
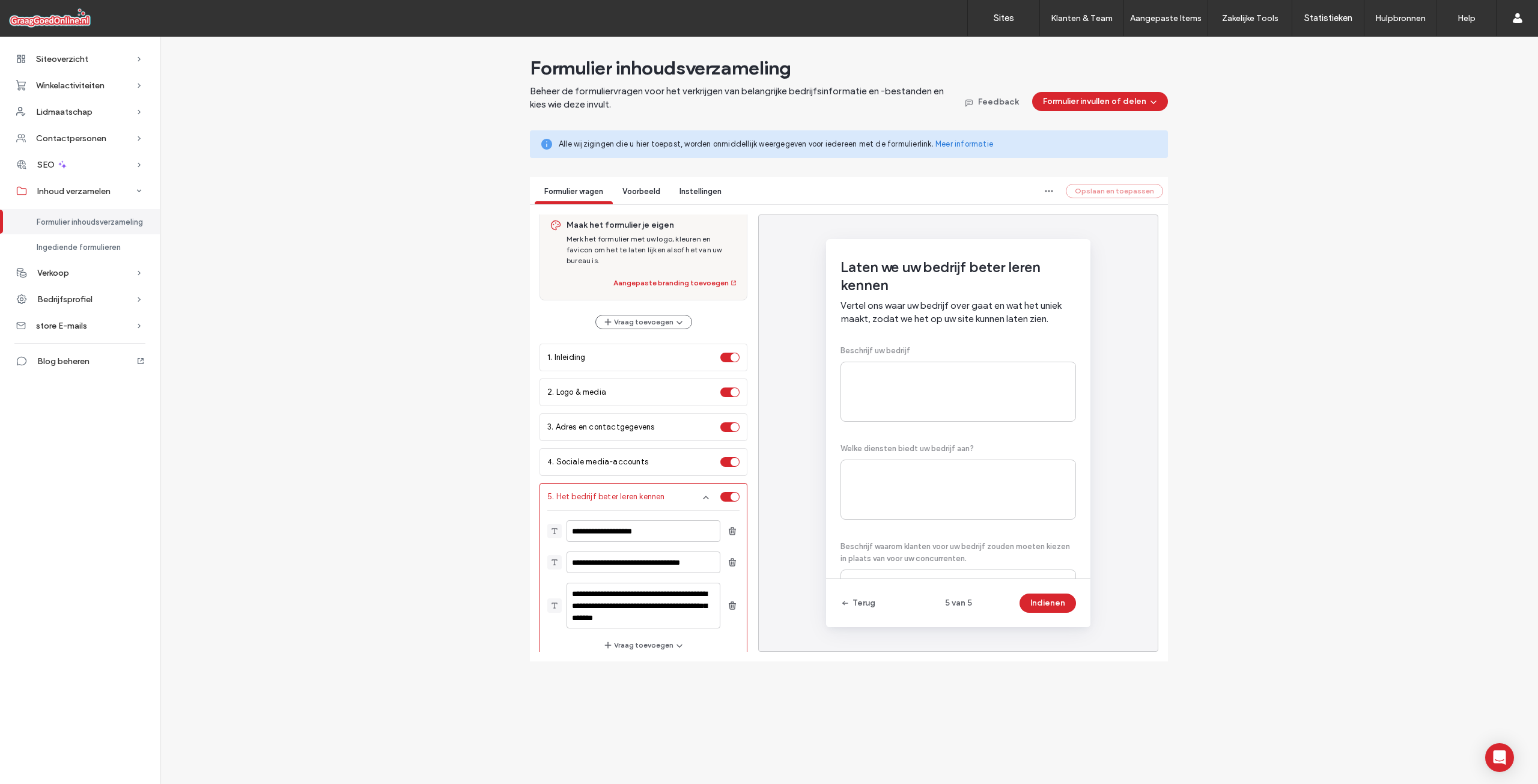
click at [701, 184] on div "Instellingen" at bounding box center [700, 193] width 61 height 22
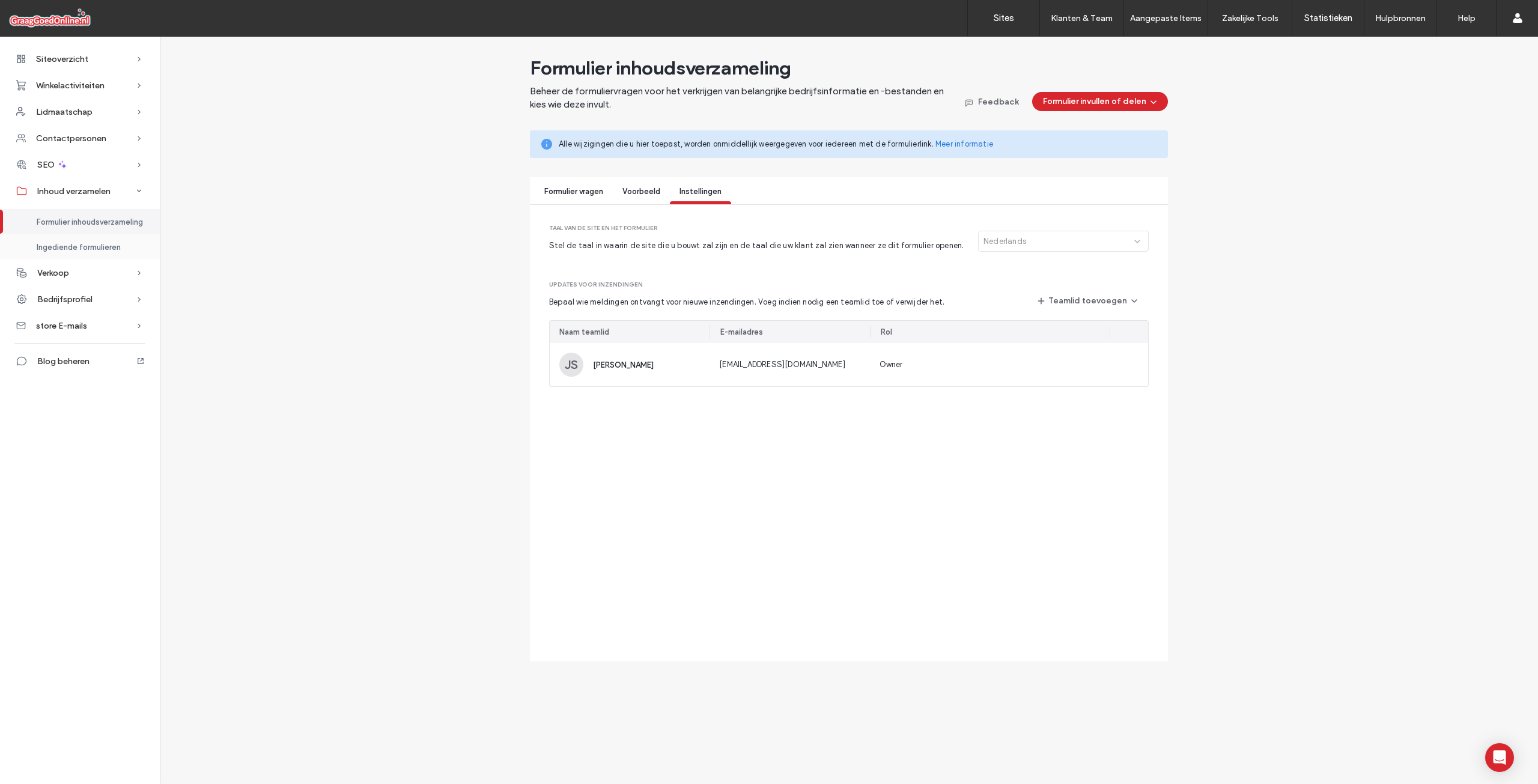
click at [81, 247] on span "Ingediende formulieren" at bounding box center [78, 247] width 84 height 9
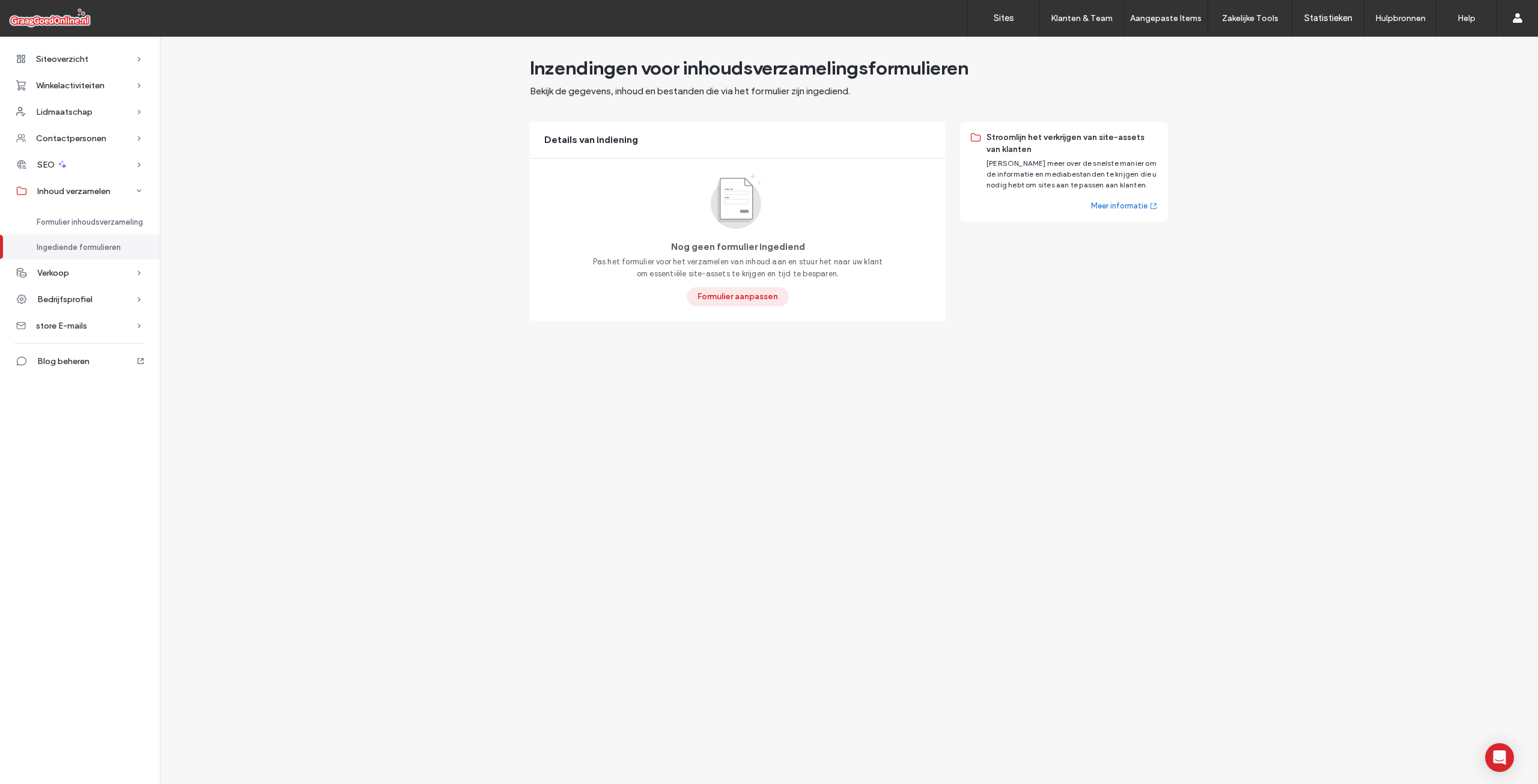
click at [727, 299] on button "Formulier aanpassen" at bounding box center [737, 297] width 102 height 19
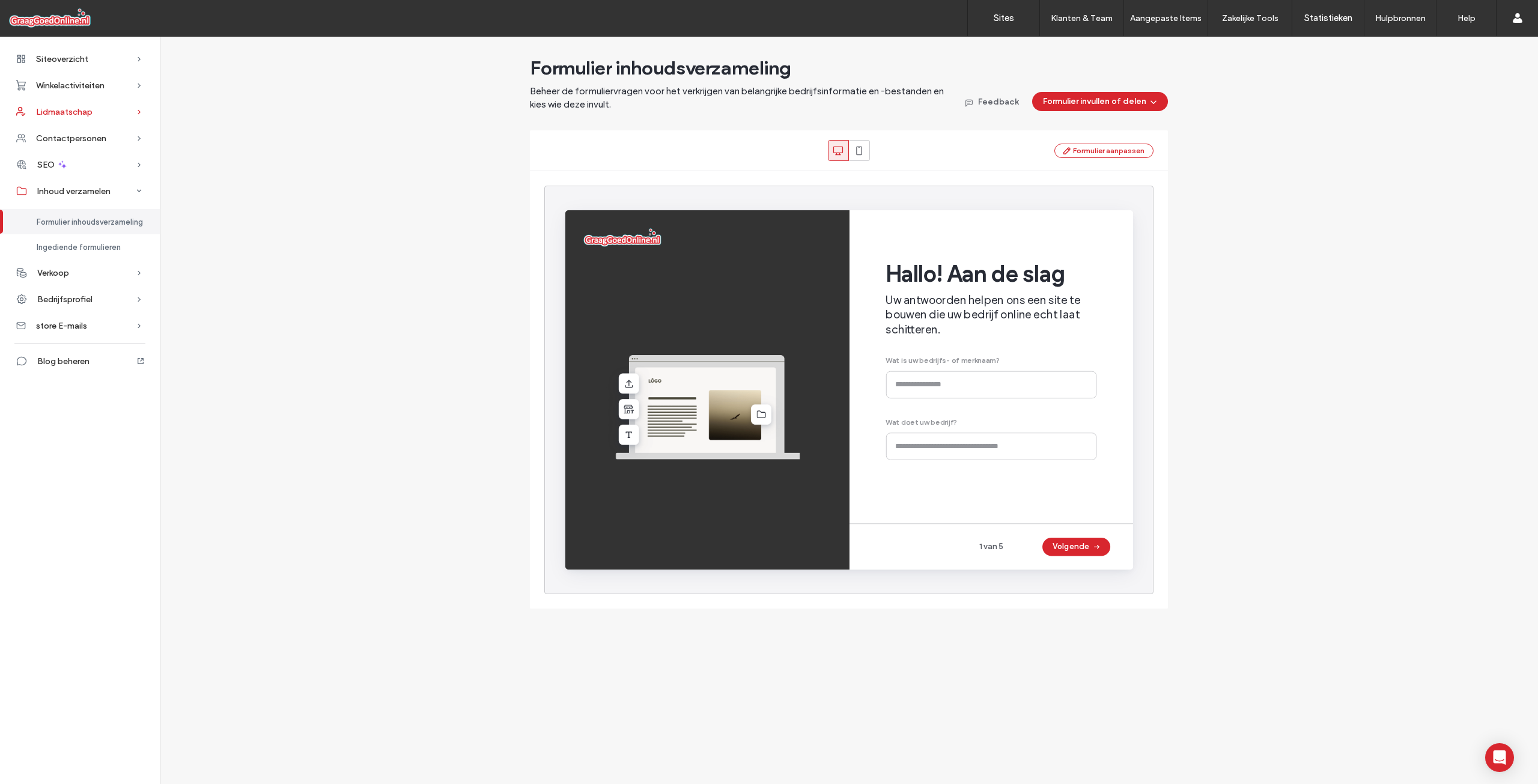
click at [91, 109] on span "Lidmaatschap" at bounding box center [64, 112] width 56 height 10
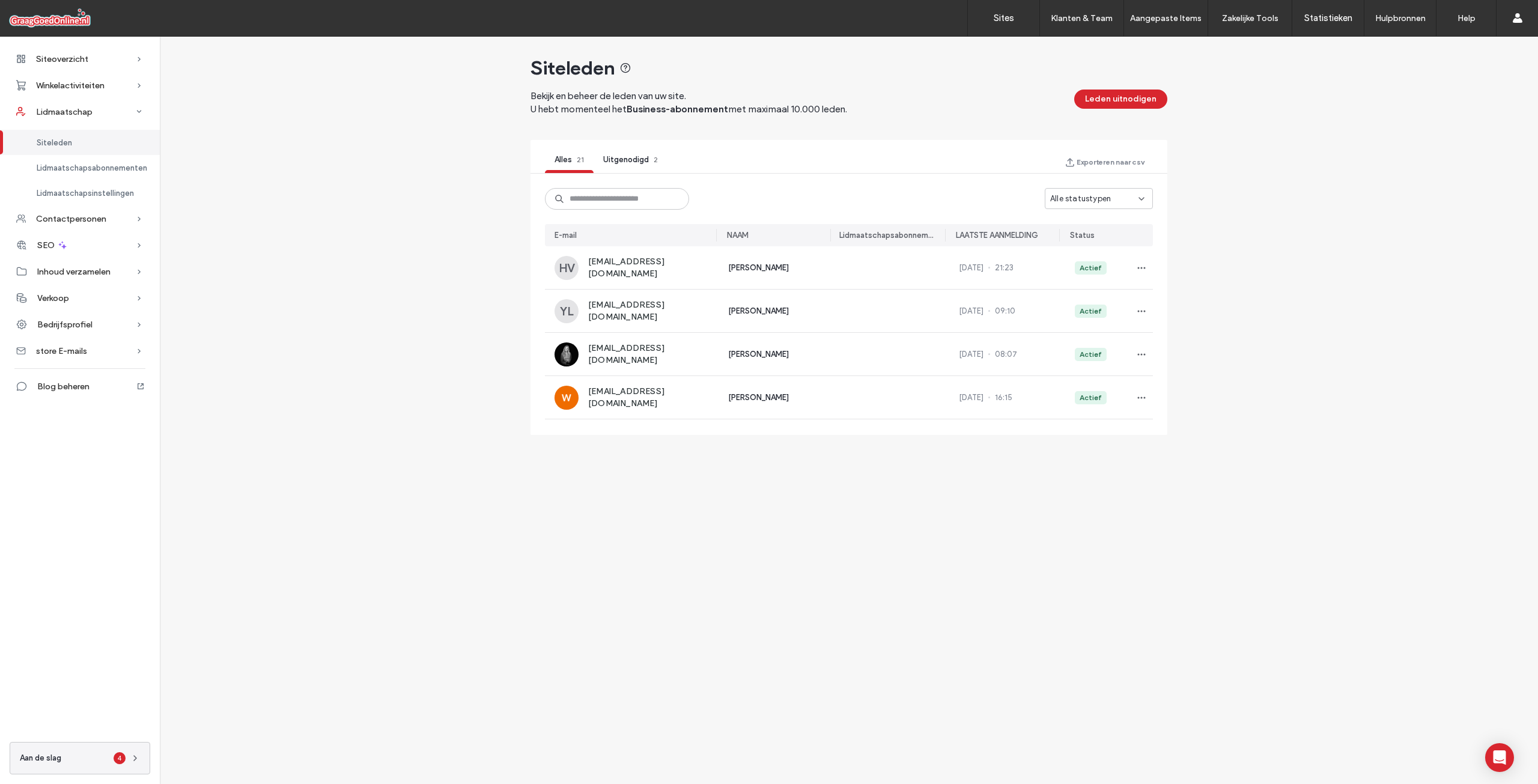
click at [95, 131] on div "Siteleden" at bounding box center [80, 142] width 159 height 25
click at [88, 164] on span "Lidmaatschapsabonnementen" at bounding box center [92, 168] width 110 height 9
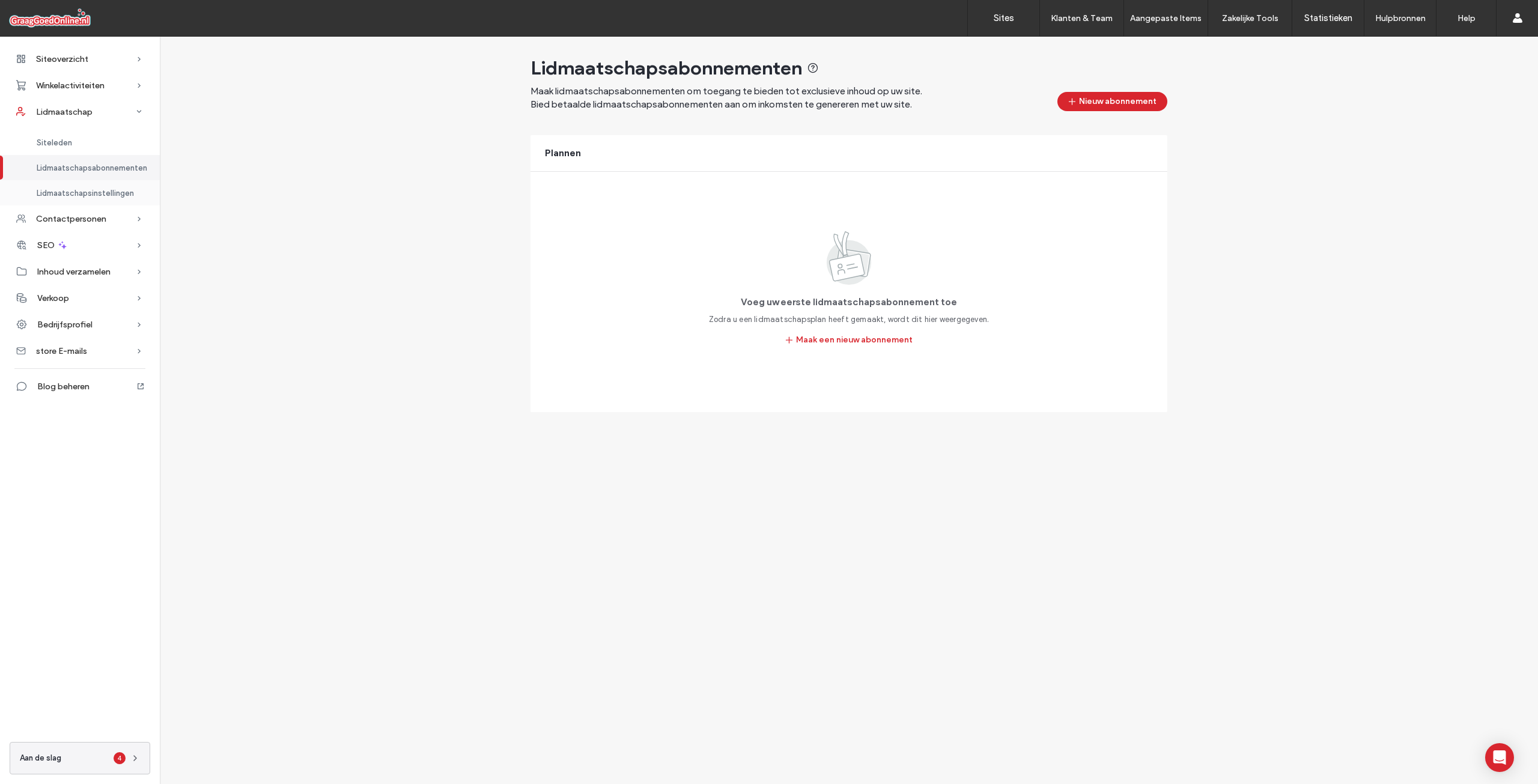
click at [91, 192] on span "Lidmaatschapsinstellingen" at bounding box center [85, 193] width 97 height 9
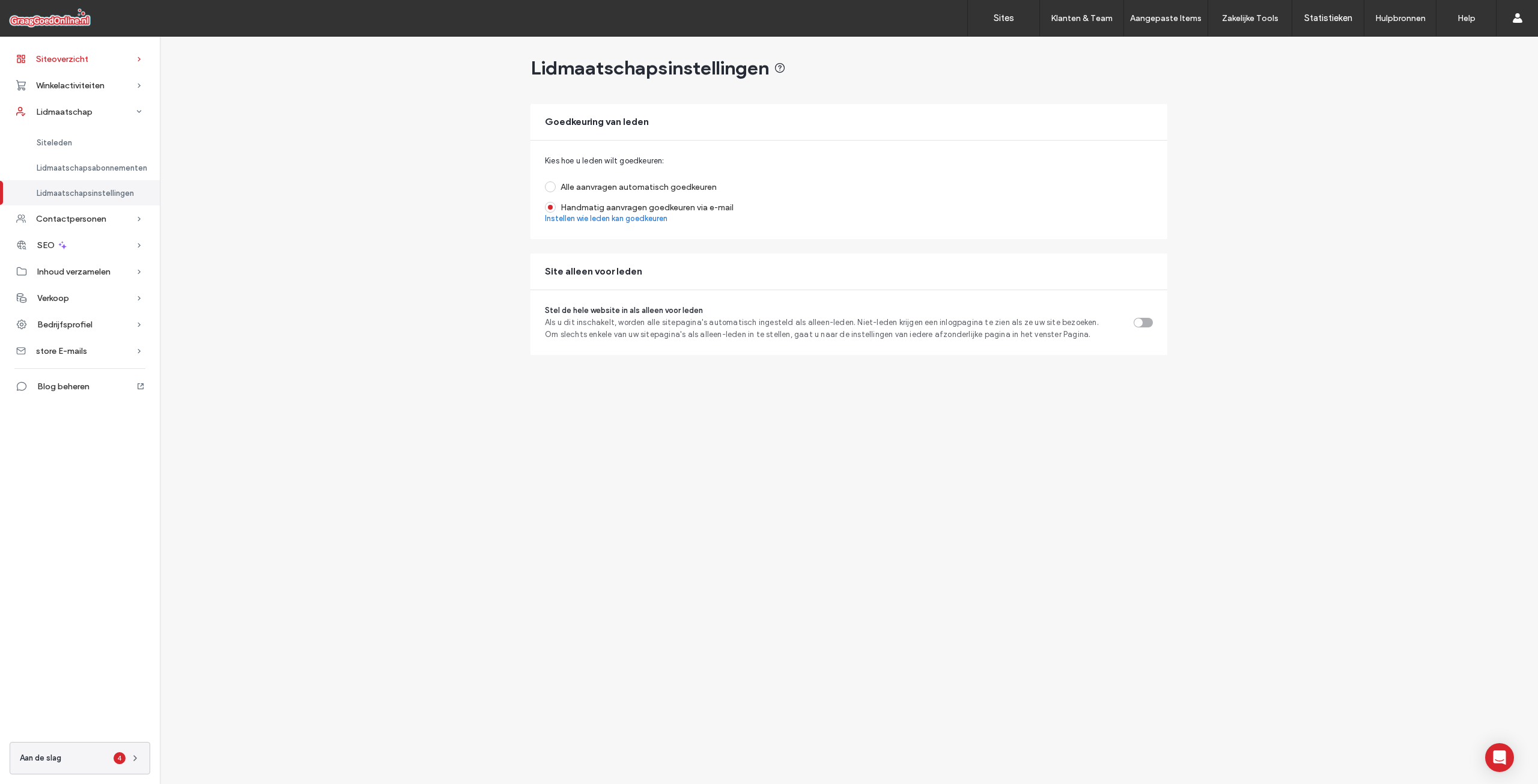
click at [92, 69] on div "Siteoverzicht" at bounding box center [80, 59] width 159 height 26
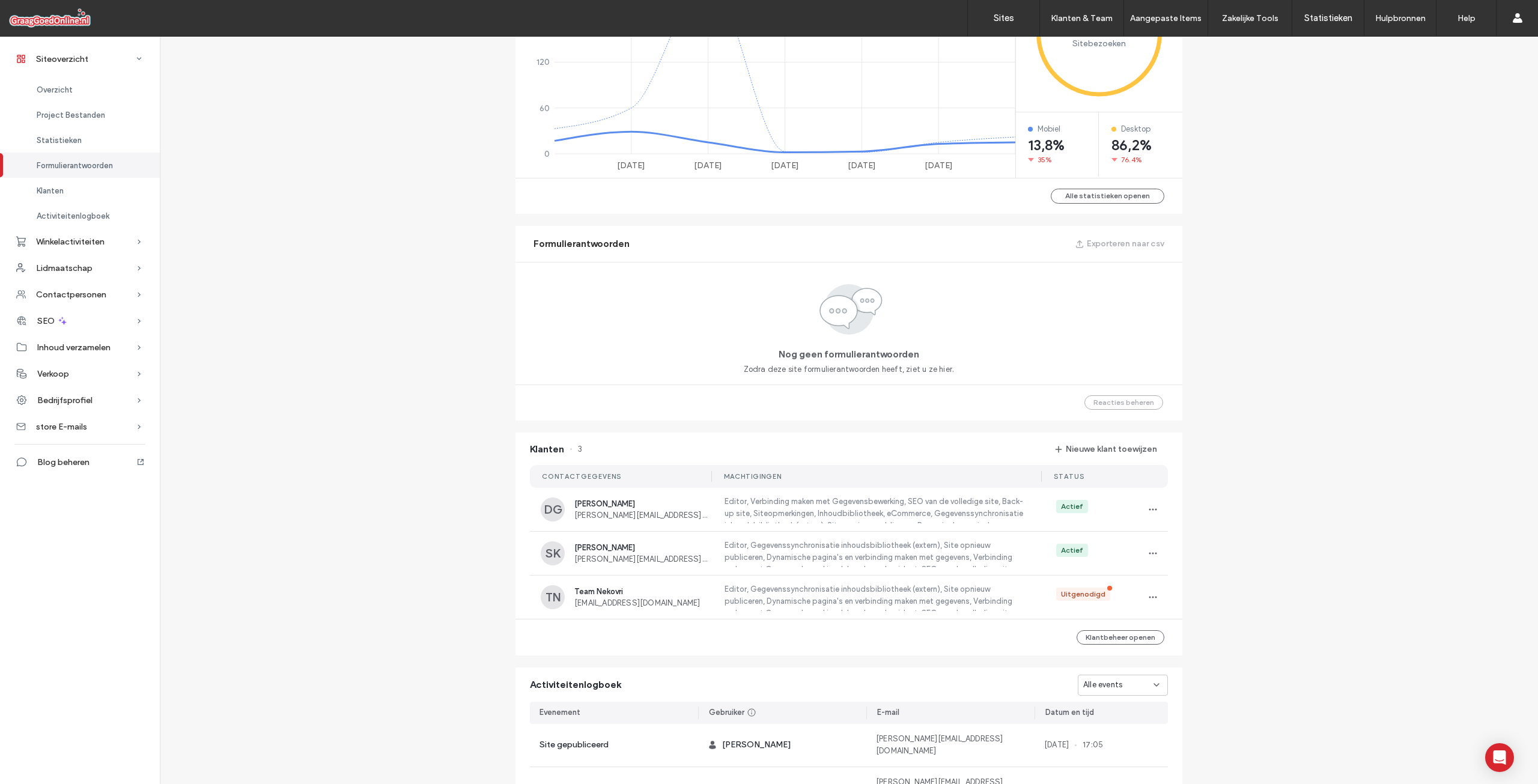
scroll to position [857, 0]
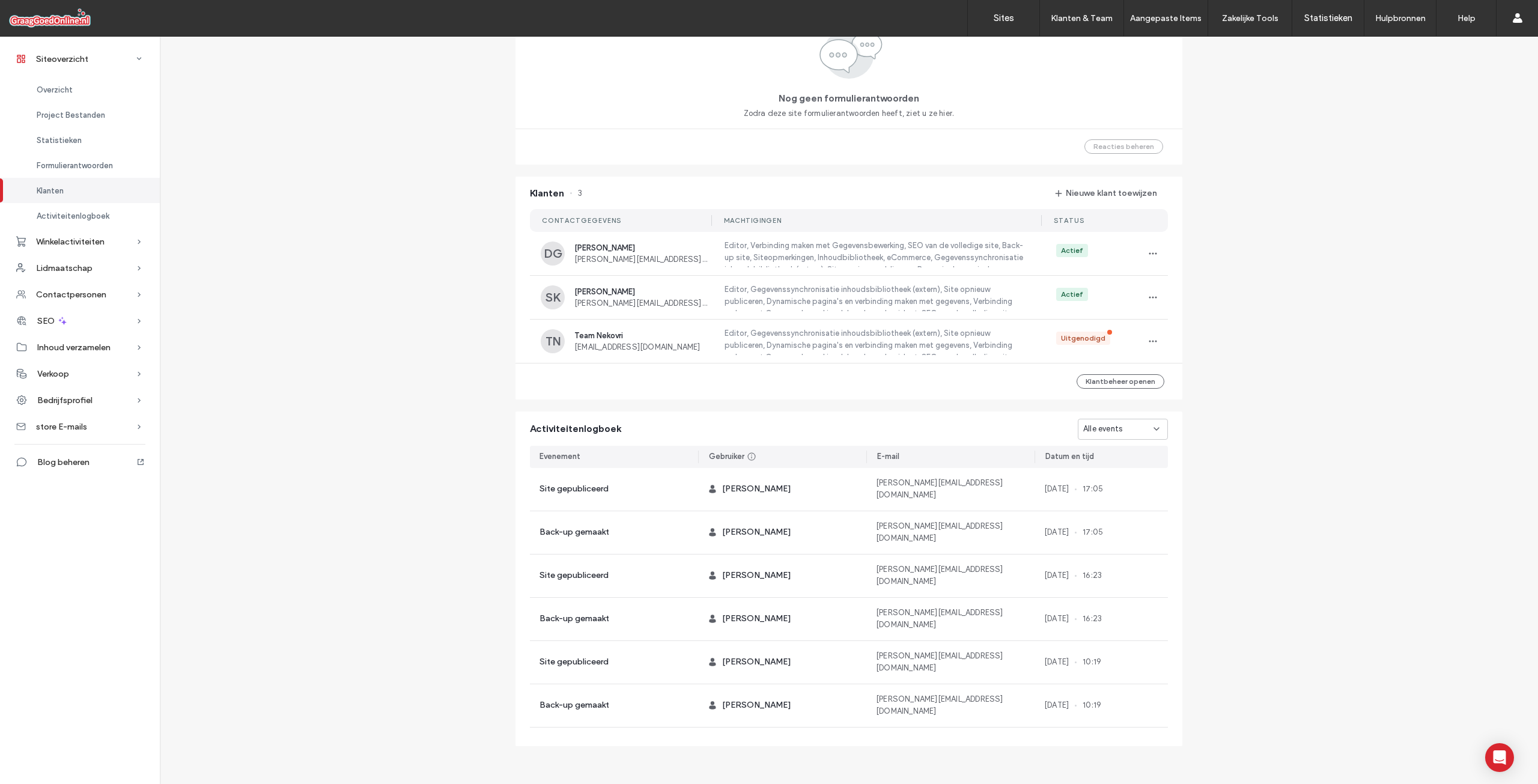
scroll to position [193, 0]
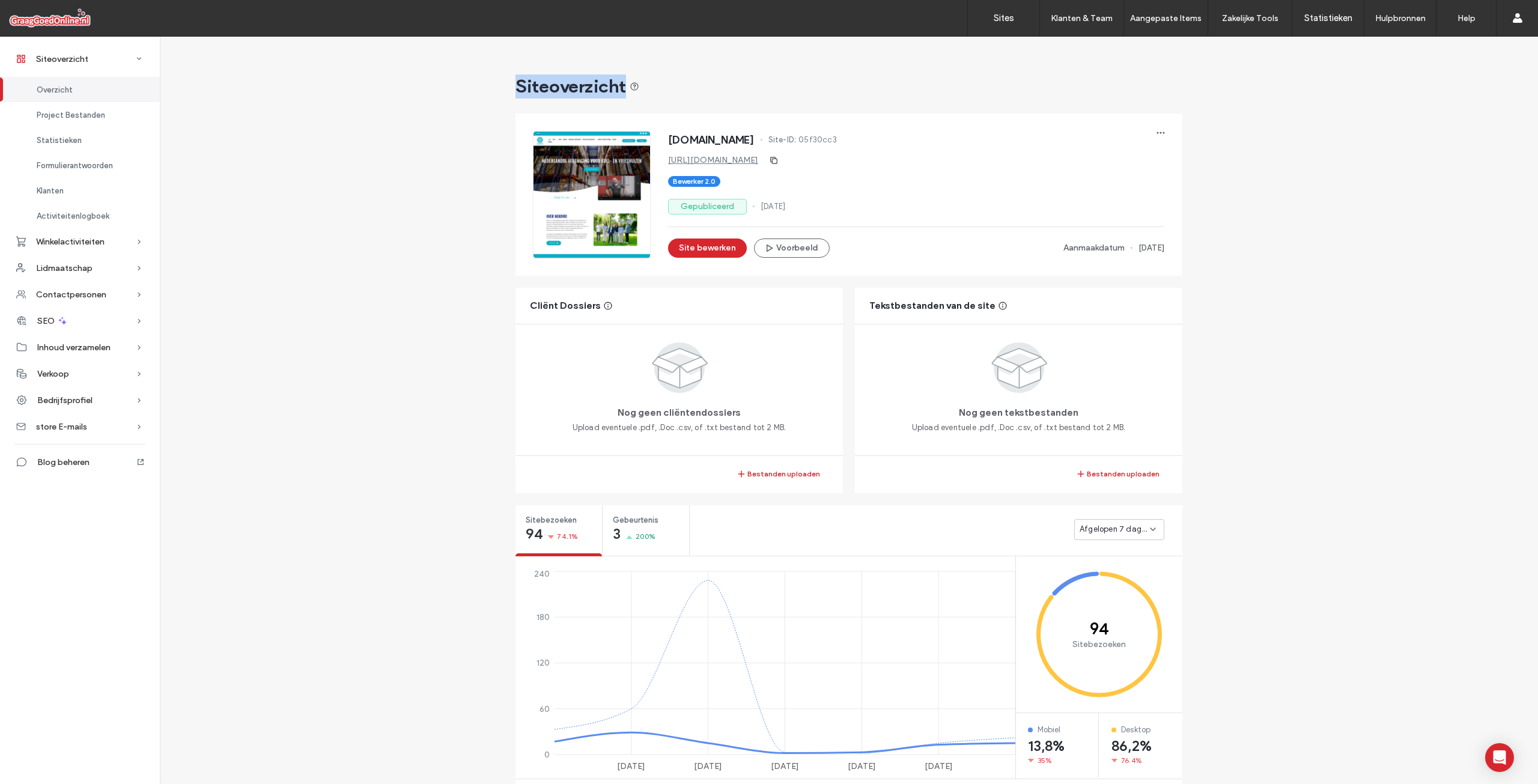
drag, startPoint x: 663, startPoint y: 84, endPoint x: 507, endPoint y: 79, distance: 156.1
drag, startPoint x: 510, startPoint y: 85, endPoint x: 623, endPoint y: 92, distance: 113.2
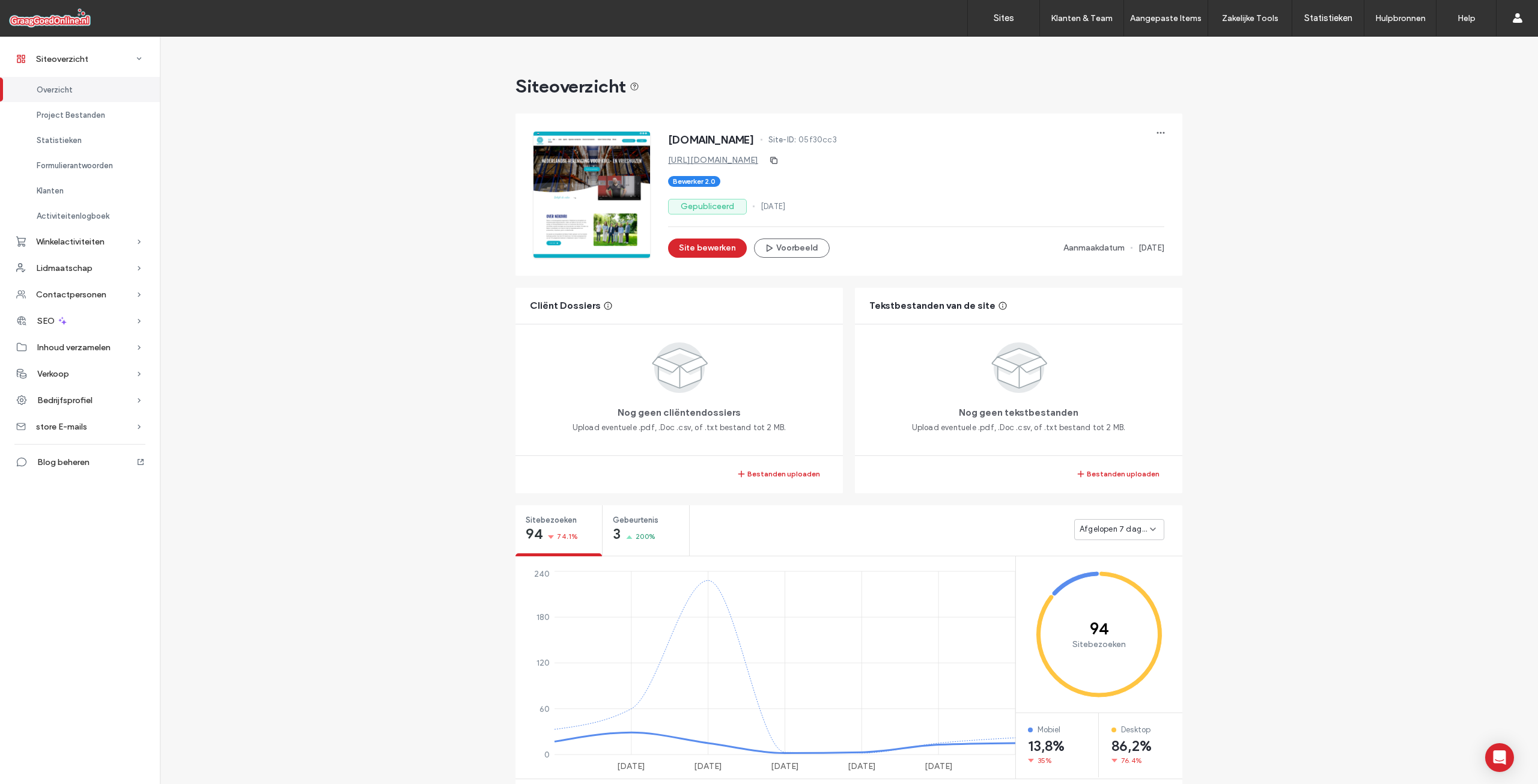
click at [74, 521] on div "Siteoverzicht Overzicht Project Bestanden Statistieken Formulierantwoorden Klan…" at bounding box center [80, 410] width 159 height 748
click at [711, 247] on button "Site bewerken" at bounding box center [707, 248] width 79 height 19
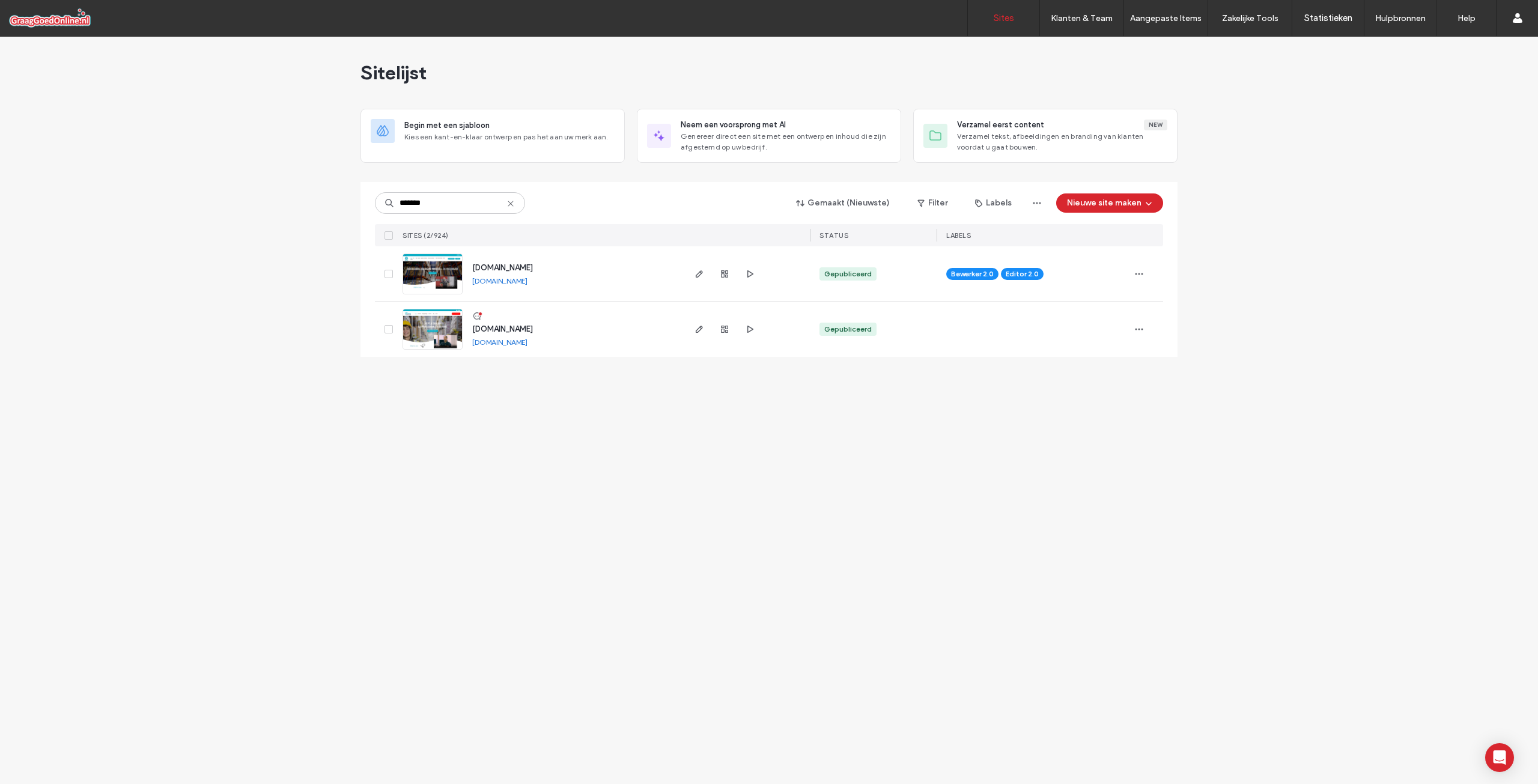
type input "*******"
click at [494, 271] on span "[DOMAIN_NAME]" at bounding box center [503, 268] width 61 height 9
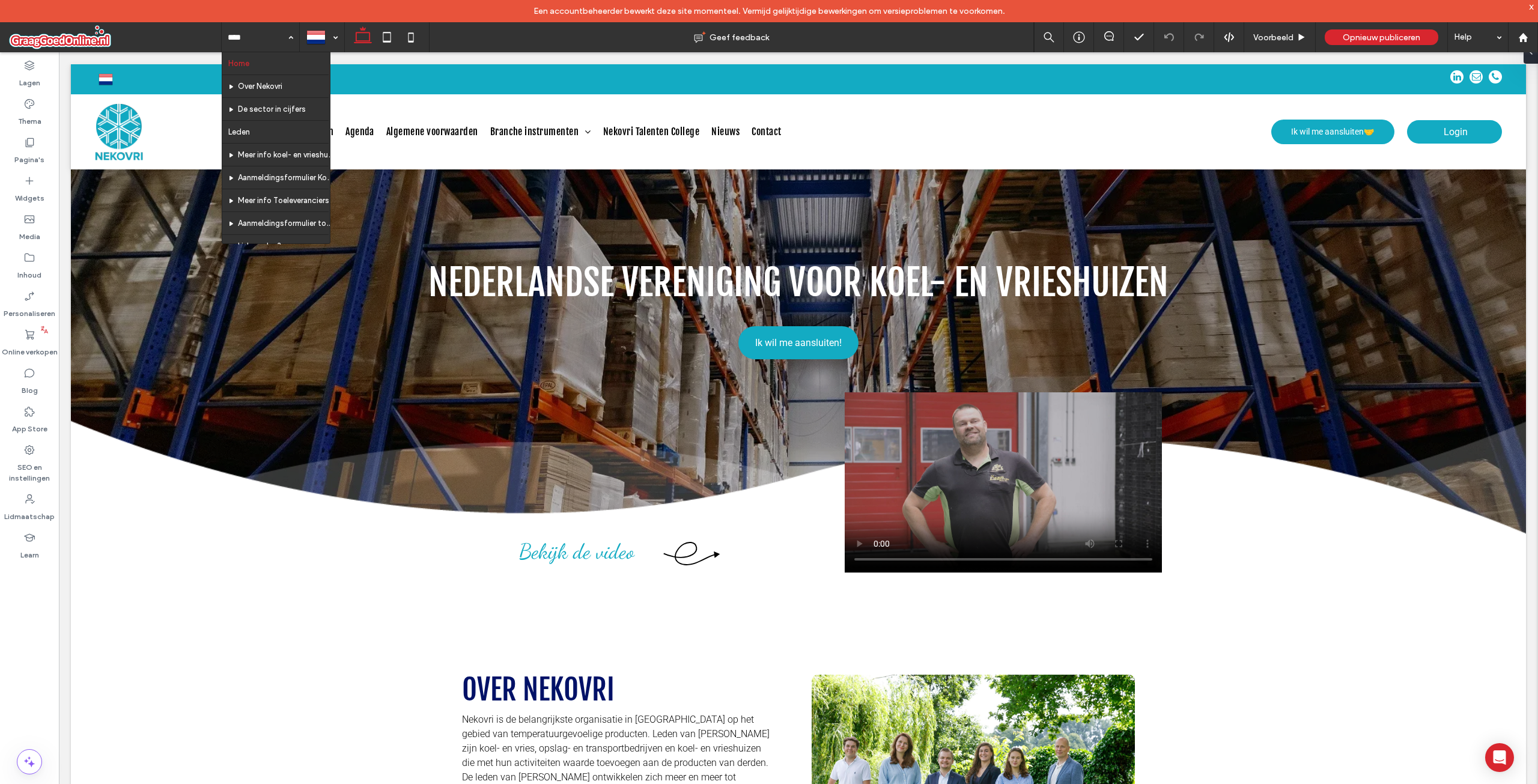
drag, startPoint x: 0, startPoint y: 0, endPoint x: 282, endPoint y: 233, distance: 365.8
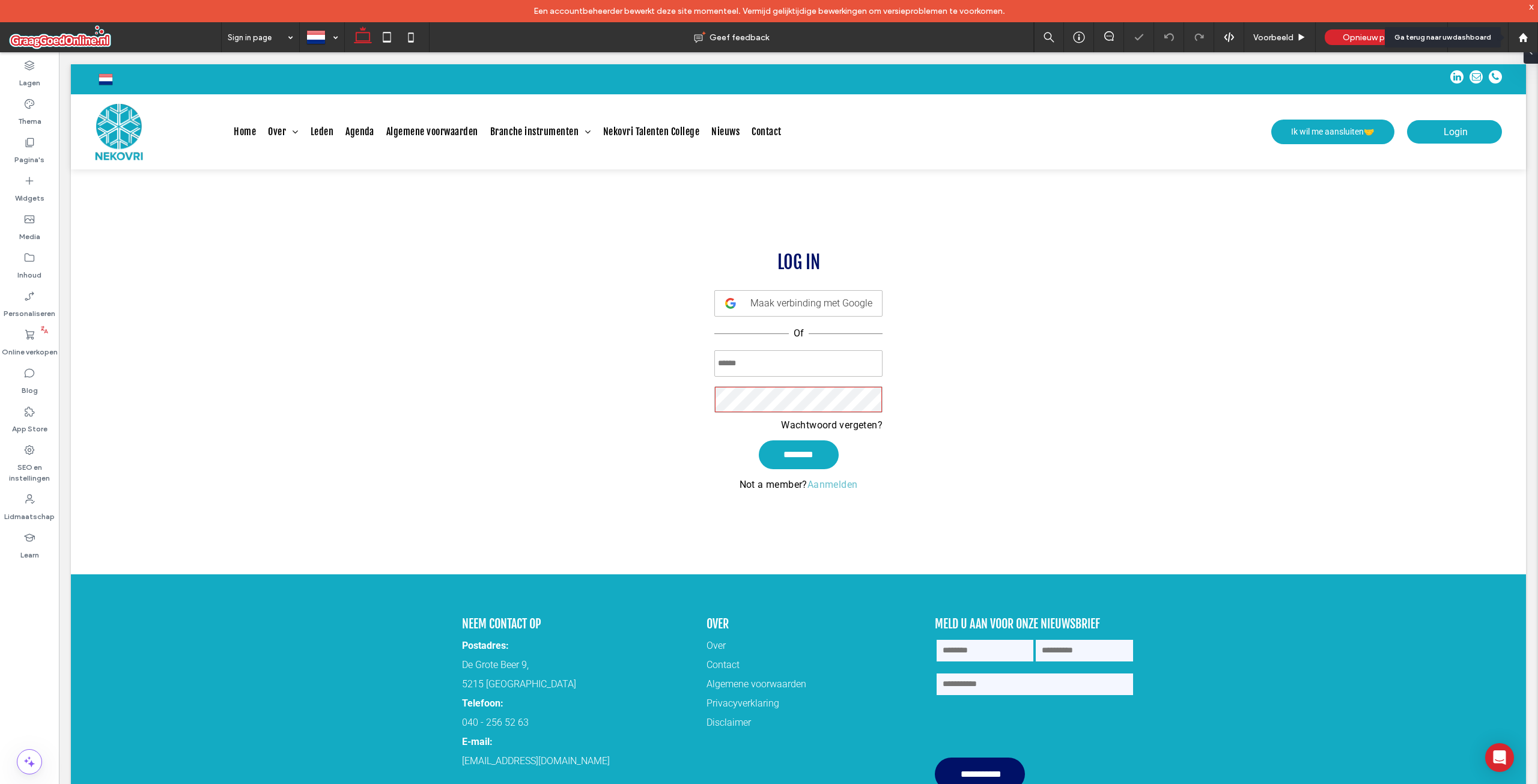
type input "**********"
click at [1464, 42] on div "Help" at bounding box center [1478, 37] width 60 height 30
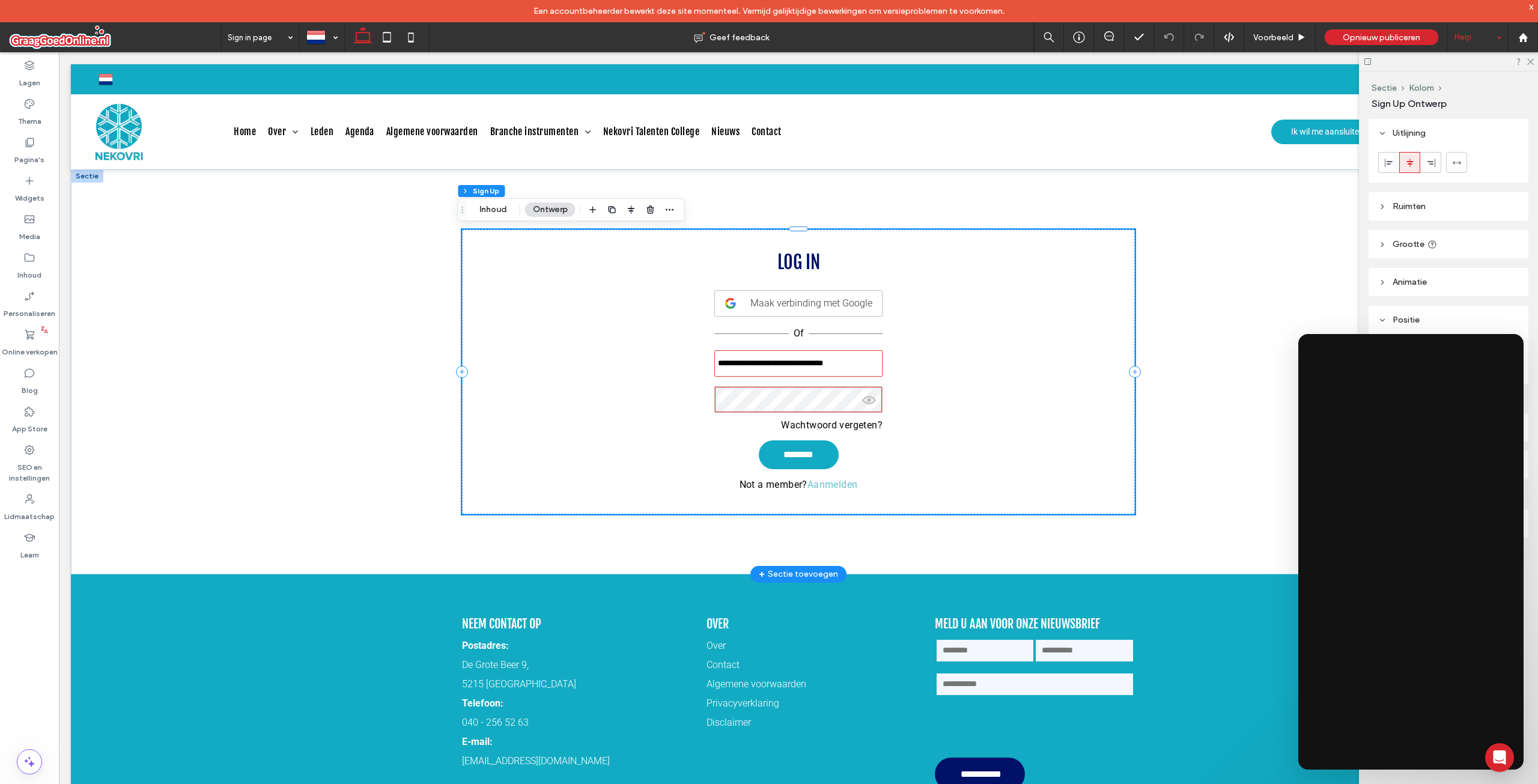
click at [775, 497] on div "**********" at bounding box center [798, 372] width 673 height 285
click at [820, 487] on link "Aanmelden" at bounding box center [833, 485] width 51 height 11
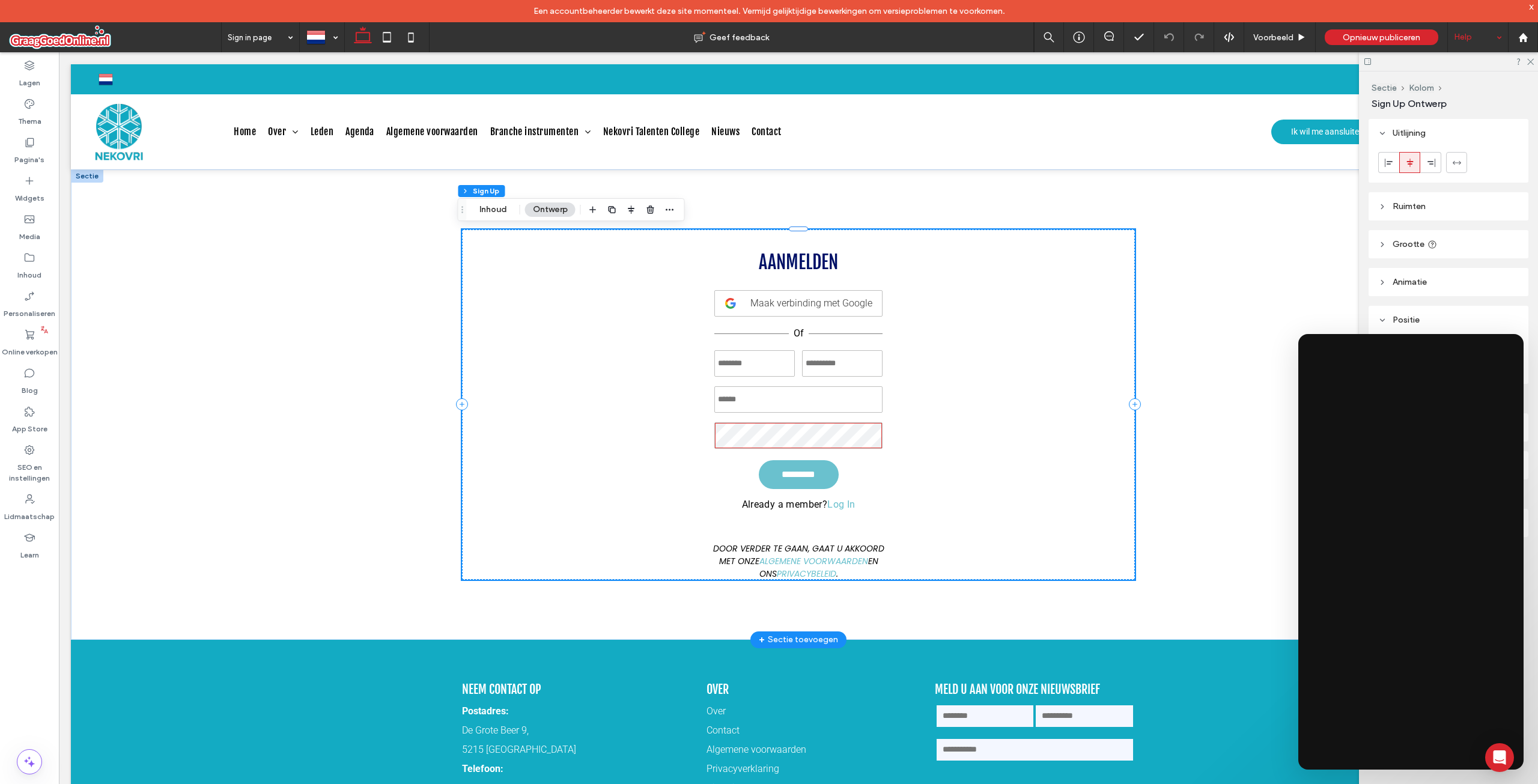
type input "**********"
click at [843, 504] on link "Log In" at bounding box center [841, 504] width 28 height 11
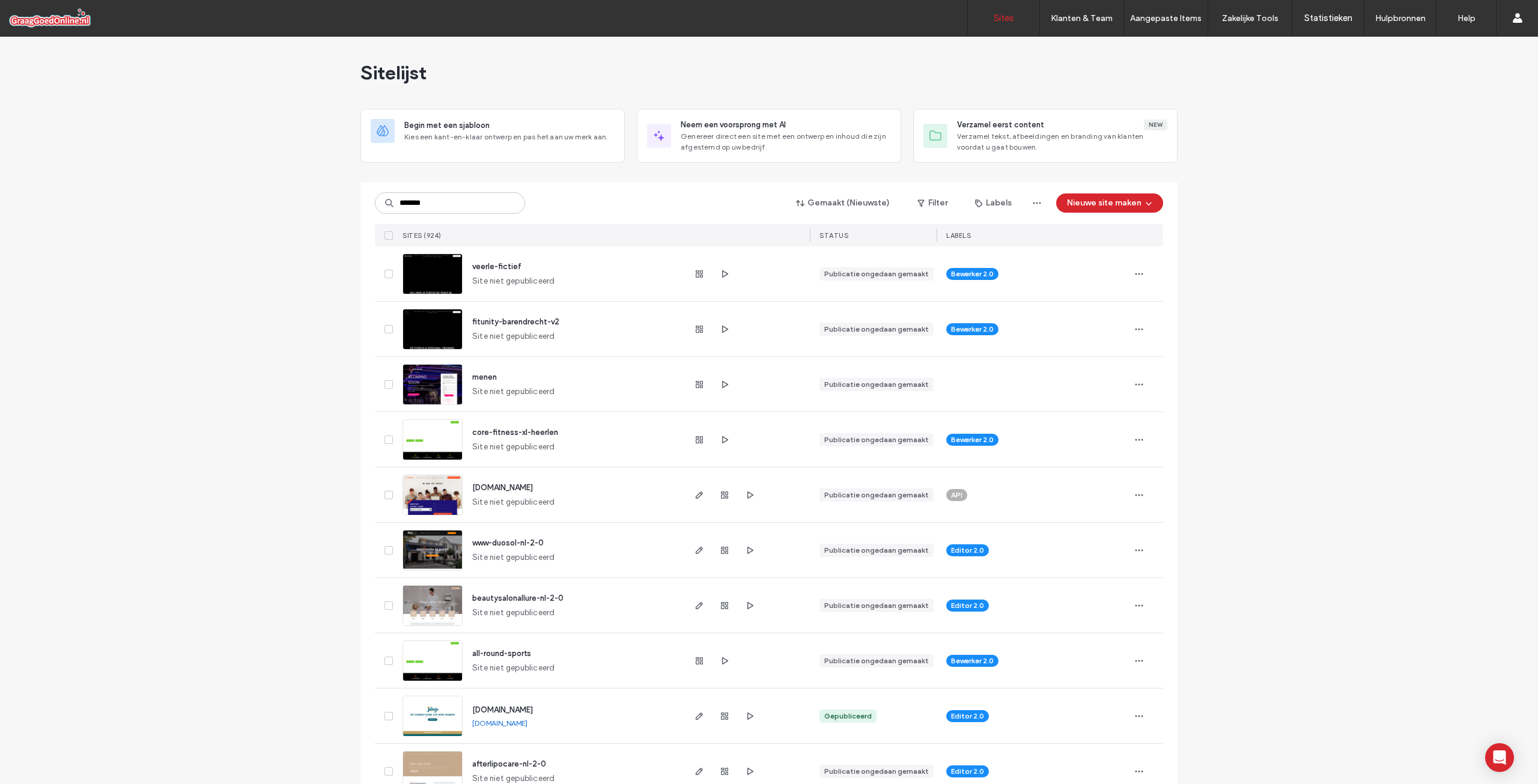
type input "*******"
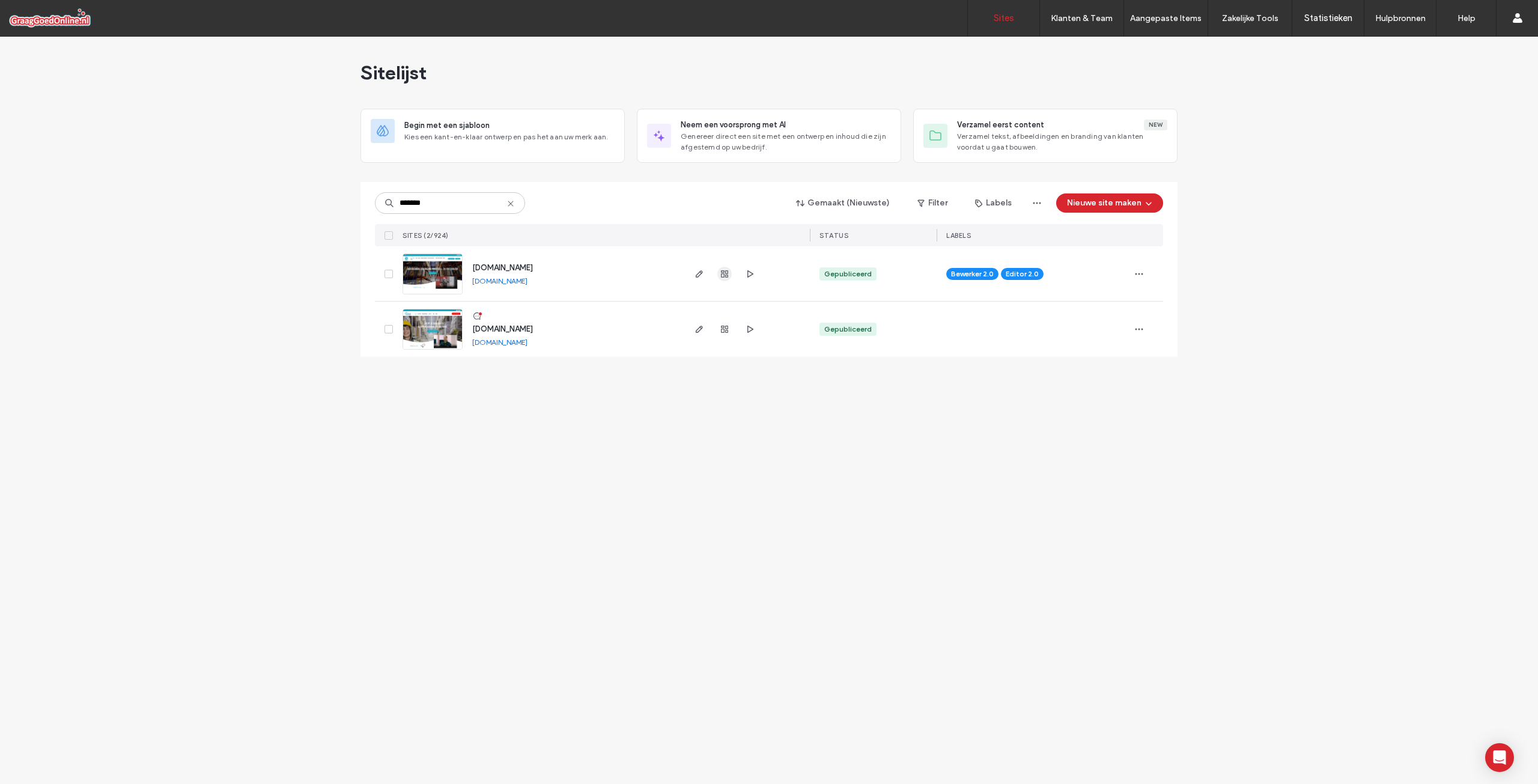
click at [722, 278] on icon "button" at bounding box center [725, 274] width 10 height 10
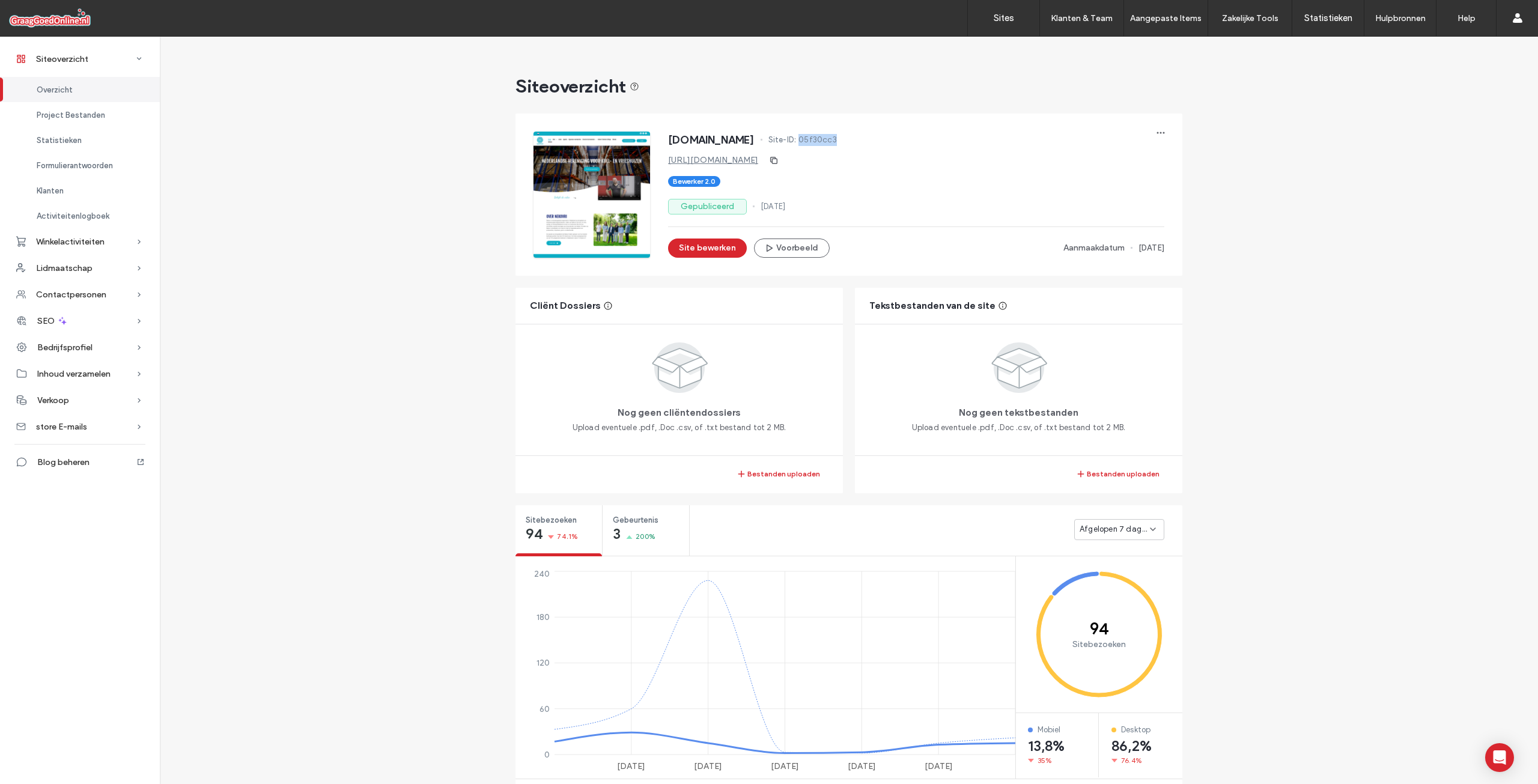
drag, startPoint x: 840, startPoint y: 142, endPoint x: 792, endPoint y: 146, distance: 48.2
click at [792, 146] on div "[DOMAIN_NAME] Site-ID: 05f30cc3" at bounding box center [916, 141] width 496 height 19
copy span "05f30cc3"
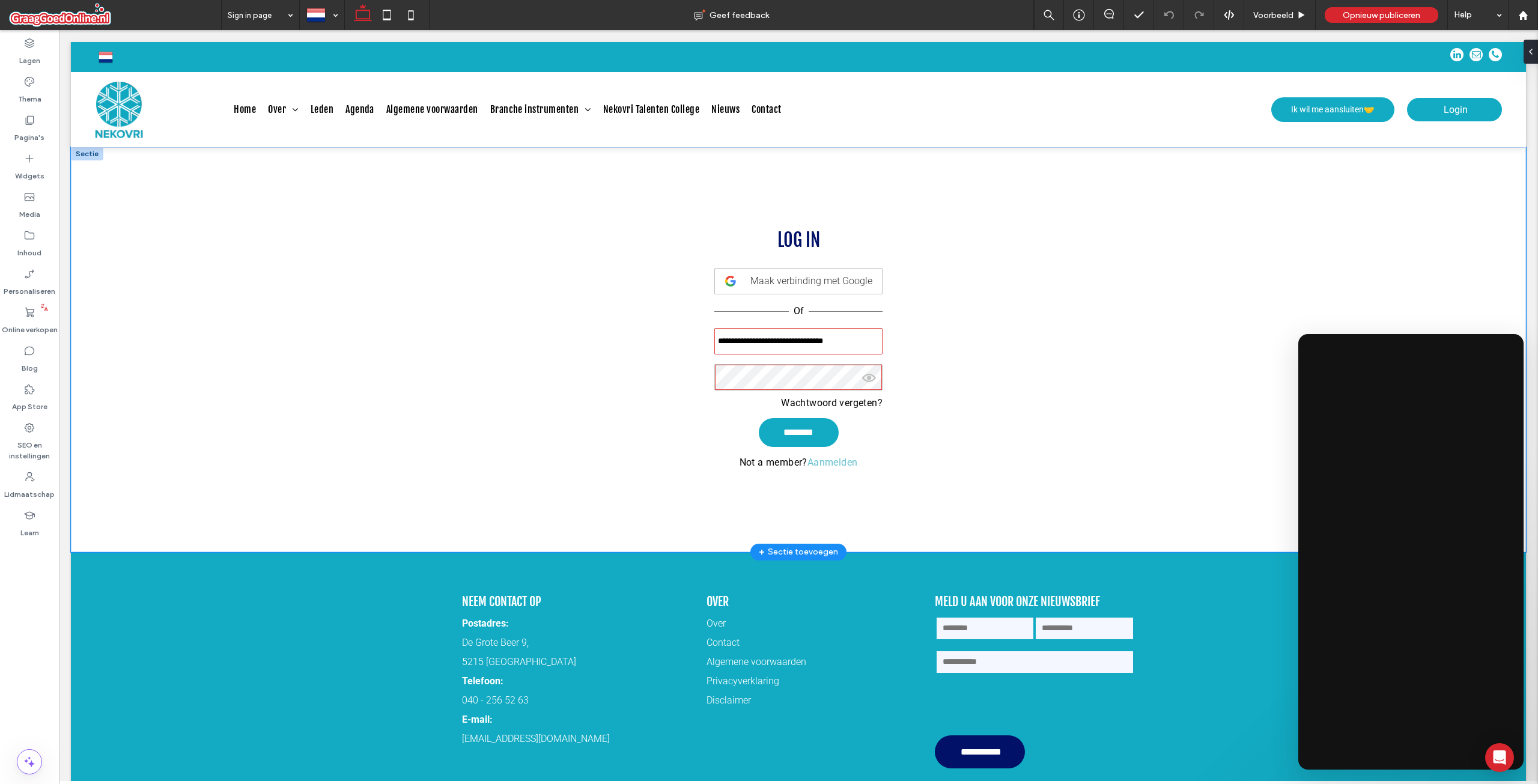
click at [1320, 319] on div "**********" at bounding box center [798, 349] width 1455 height 405
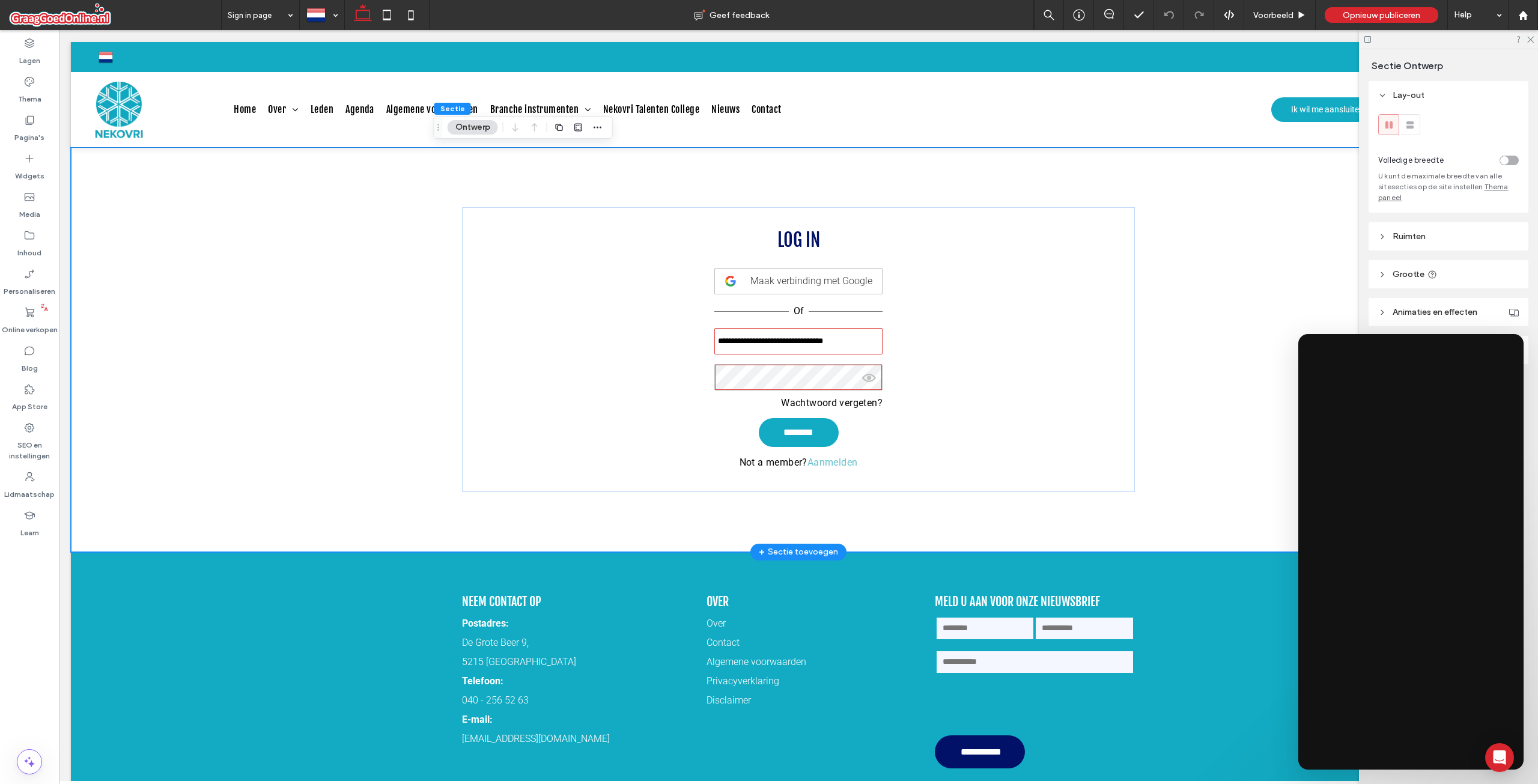
click at [1311, 268] on div "**********" at bounding box center [798, 349] width 1455 height 405
click at [1529, 37] on icon at bounding box center [1530, 38] width 8 height 8
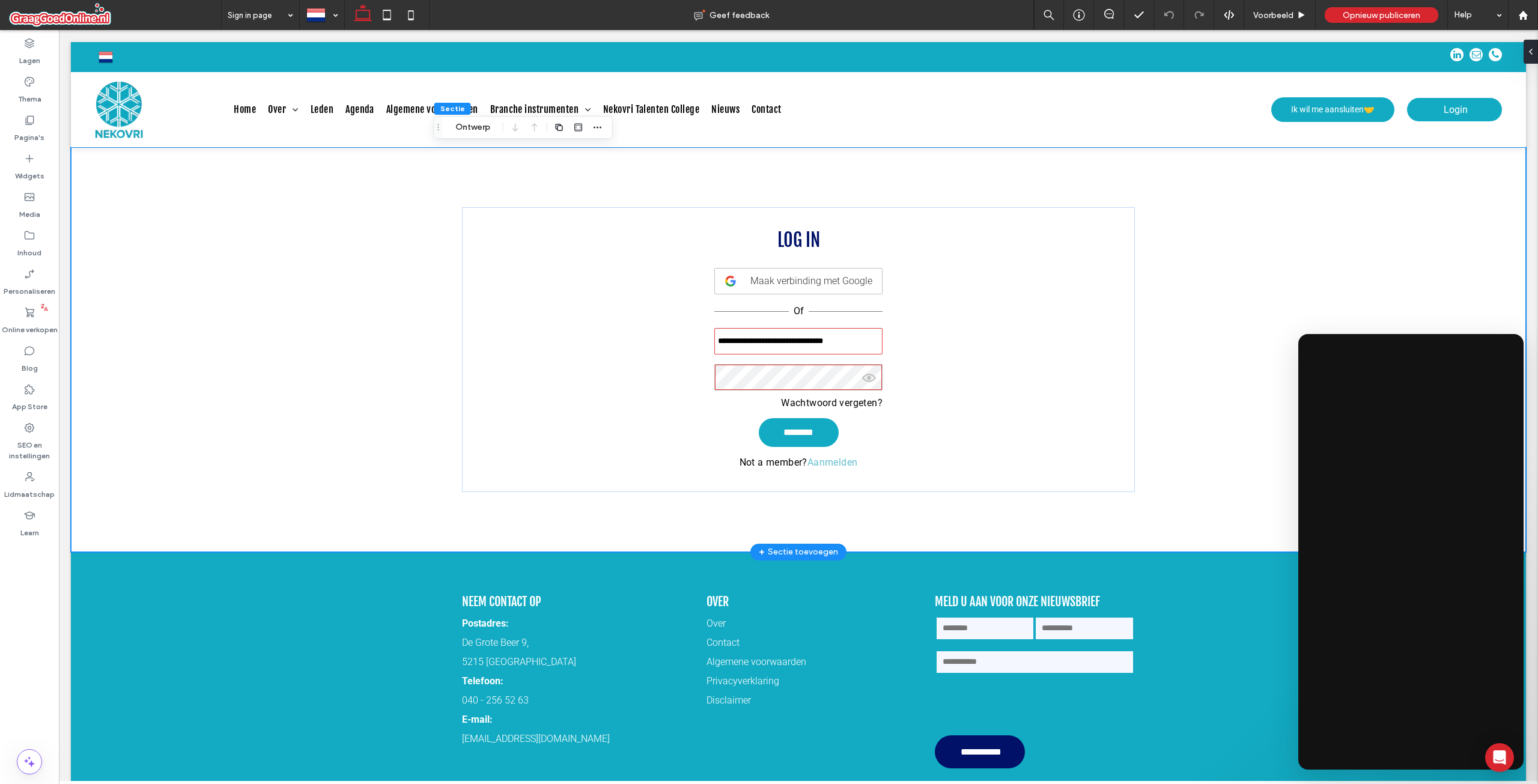
click at [1325, 284] on div "**********" at bounding box center [798, 349] width 1455 height 405
drag, startPoint x: 1582, startPoint y: 431, endPoint x: 1383, endPoint y: 191, distance: 311.8
click at [1383, 191] on div "**********" at bounding box center [798, 349] width 1455 height 405
click at [20, 171] on label "Widgets" at bounding box center [30, 173] width 29 height 17
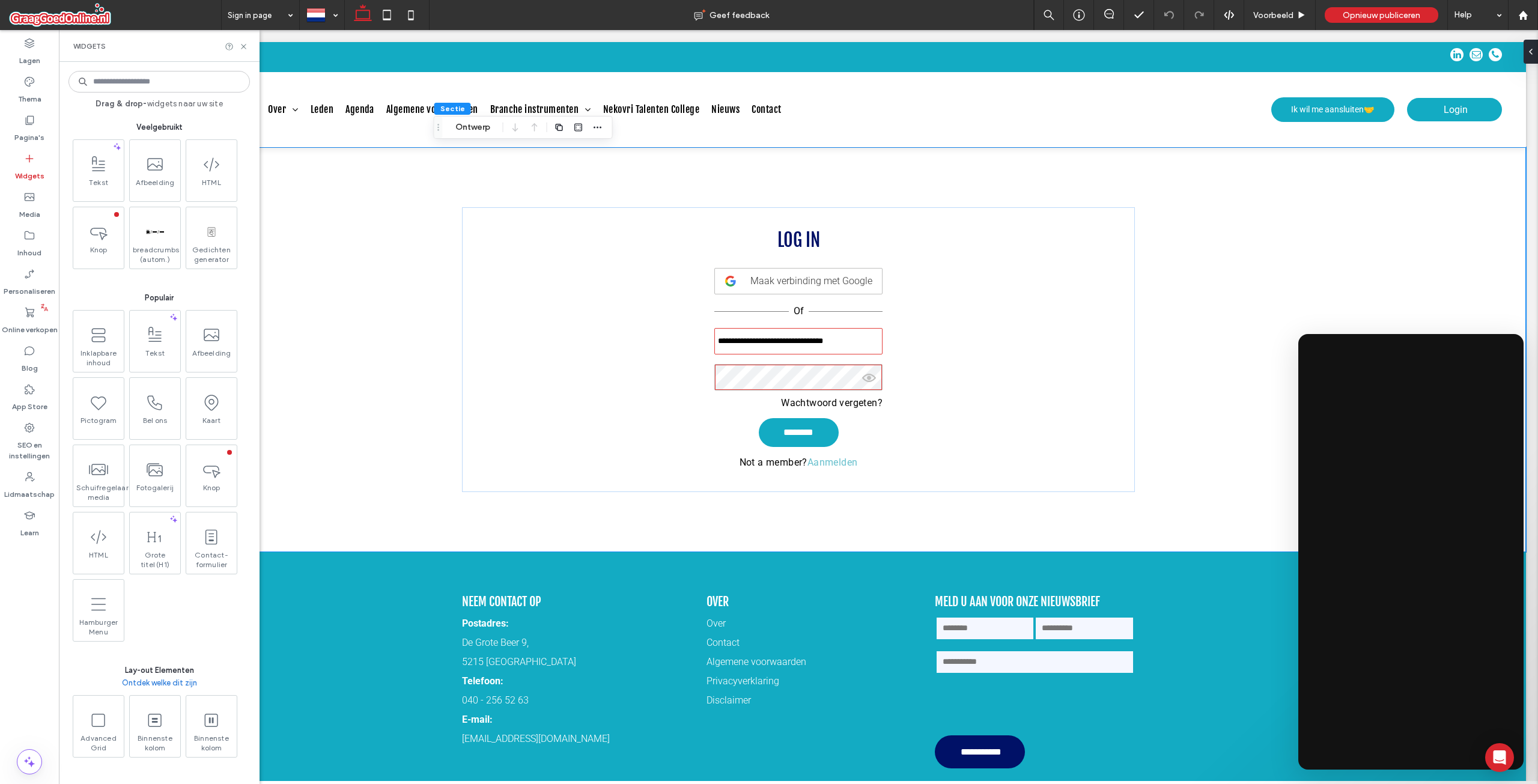
click at [127, 83] on input at bounding box center [159, 81] width 182 height 21
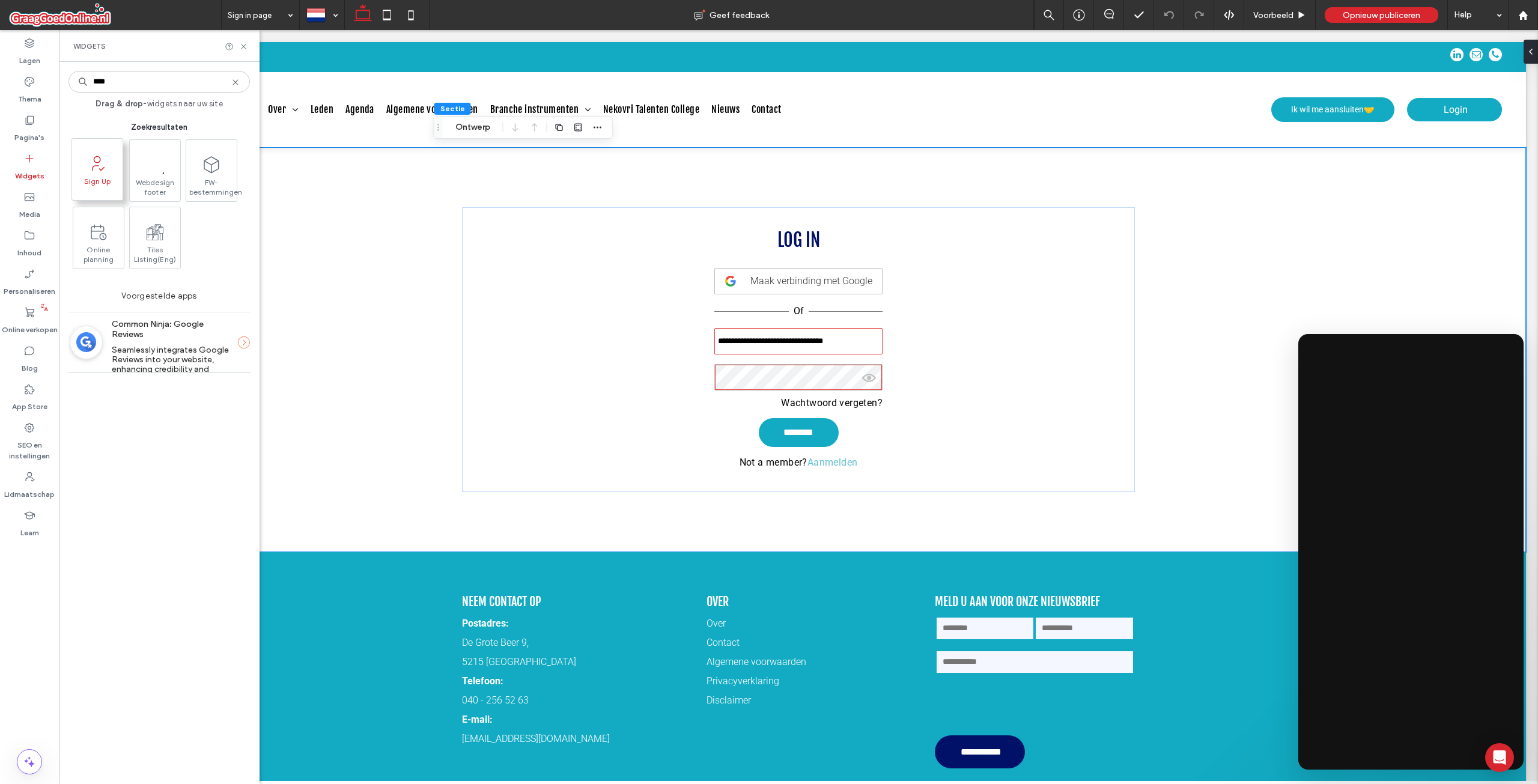
type input "****"
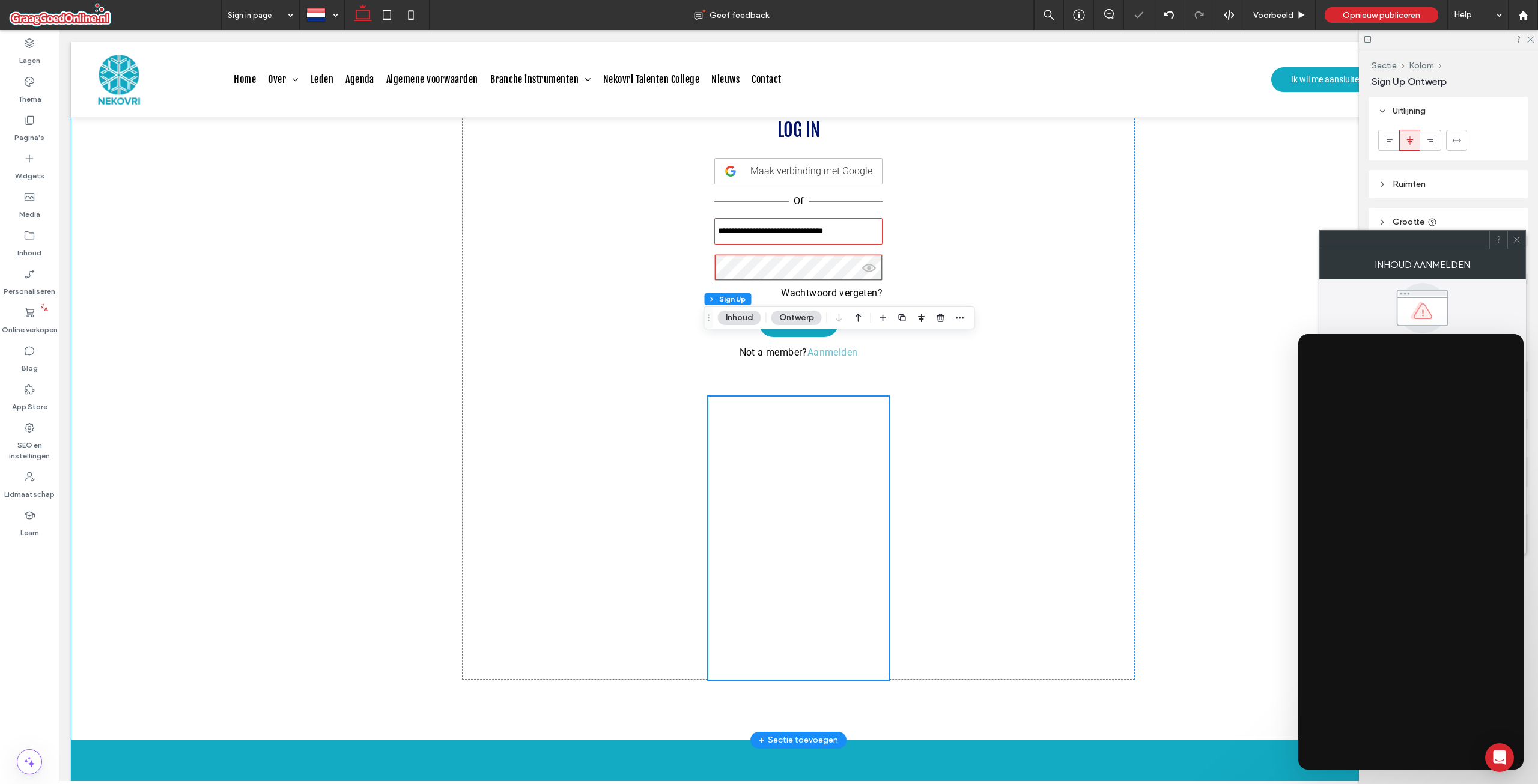
scroll to position [60, 0]
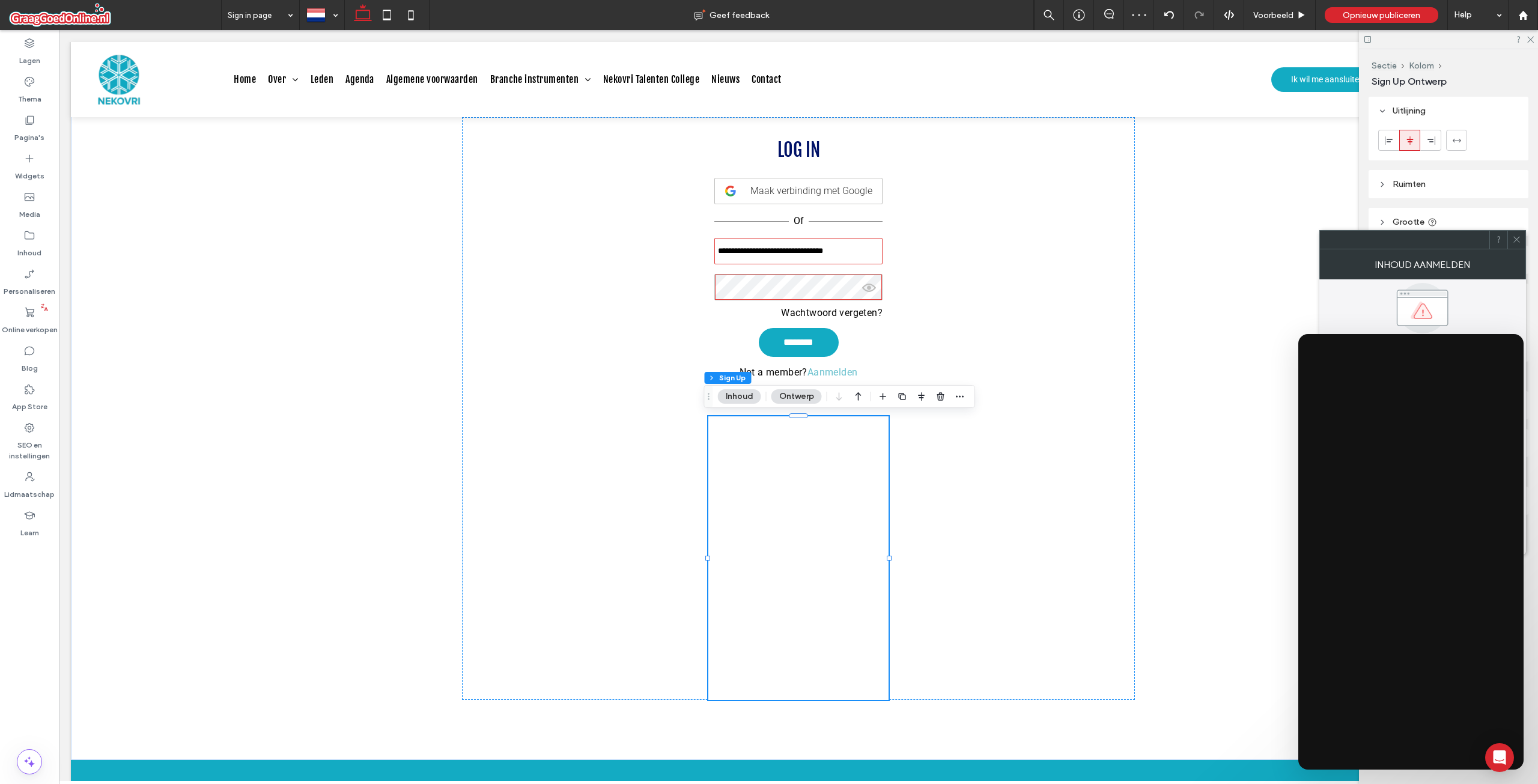
click at [1514, 242] on icon at bounding box center [1517, 239] width 9 height 9
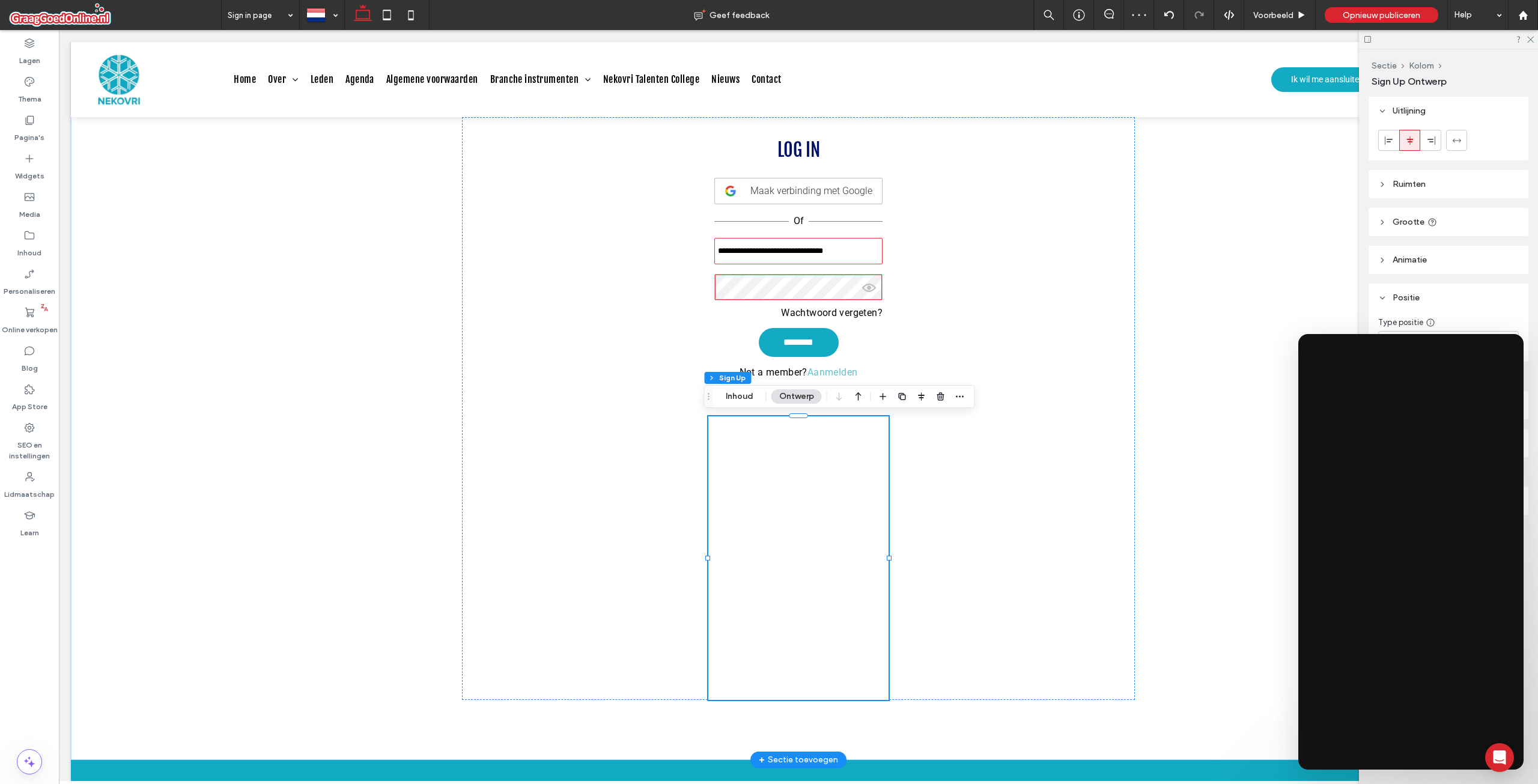
drag, startPoint x: 1538, startPoint y: 367, endPoint x: 1315, endPoint y: 325, distance: 226.9
click at [1315, 325] on div "**********" at bounding box center [798, 408] width 1455 height 703
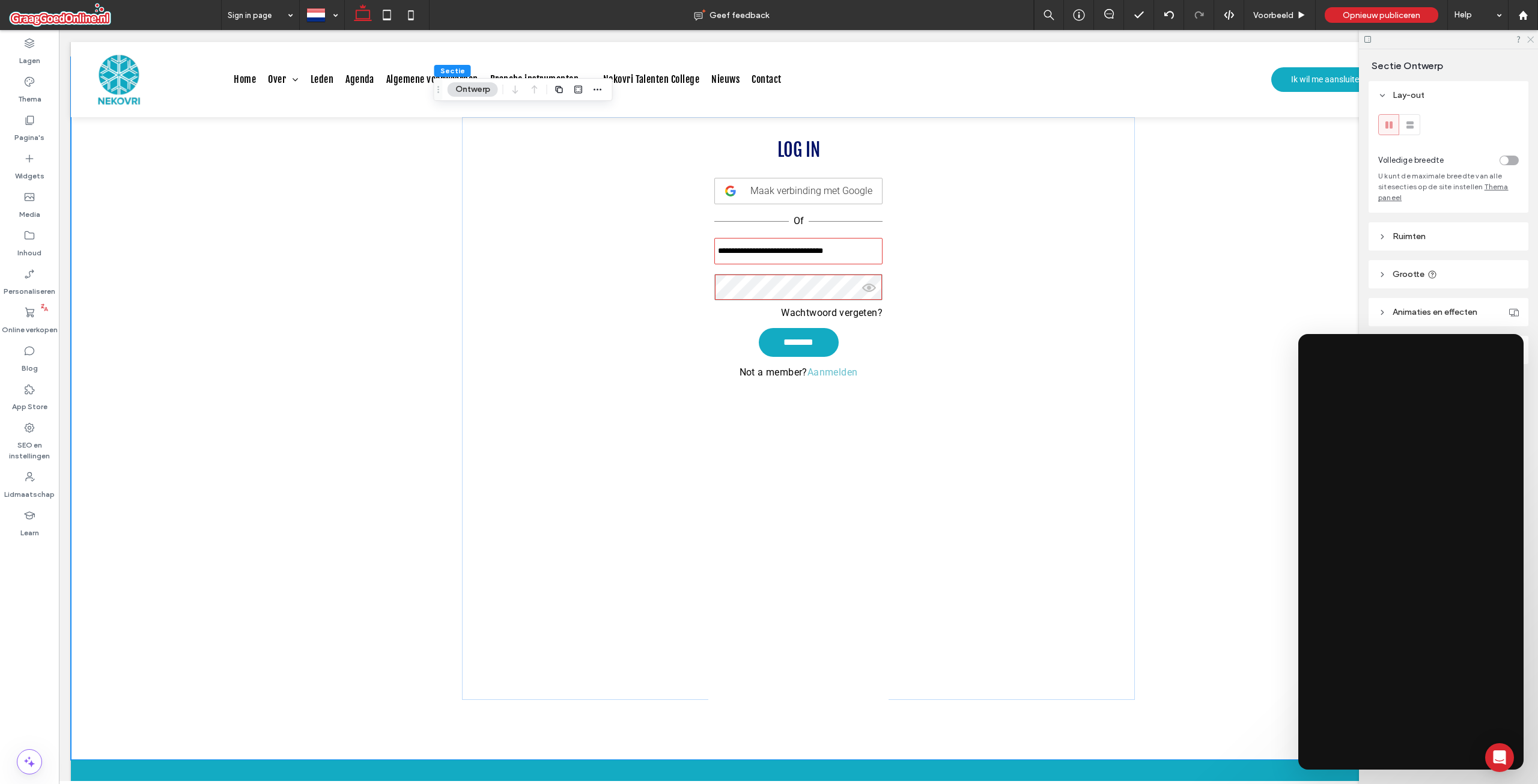
click at [1528, 38] on icon at bounding box center [1530, 38] width 8 height 8
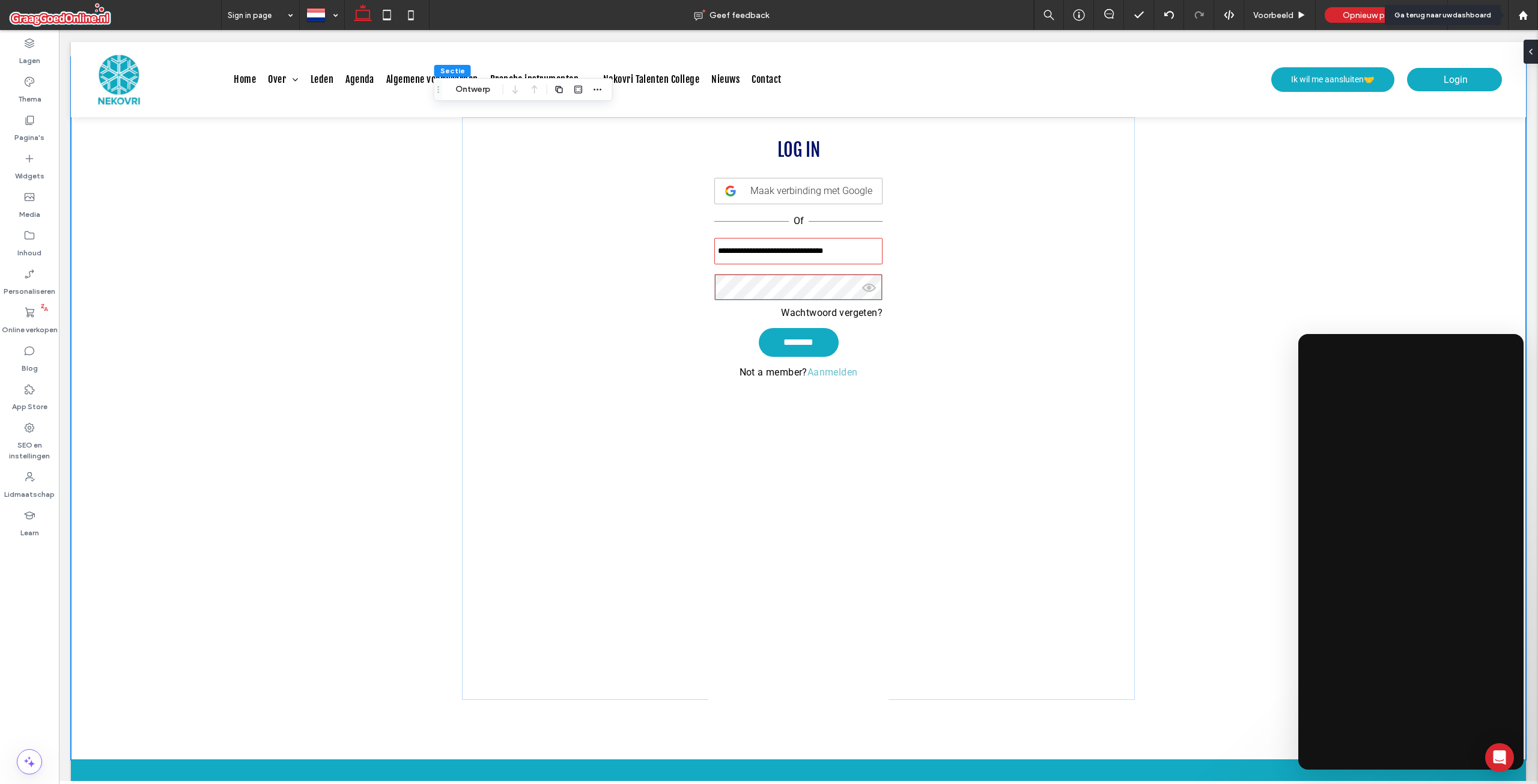
click at [1496, 17] on div "Help" at bounding box center [1478, 15] width 60 height 30
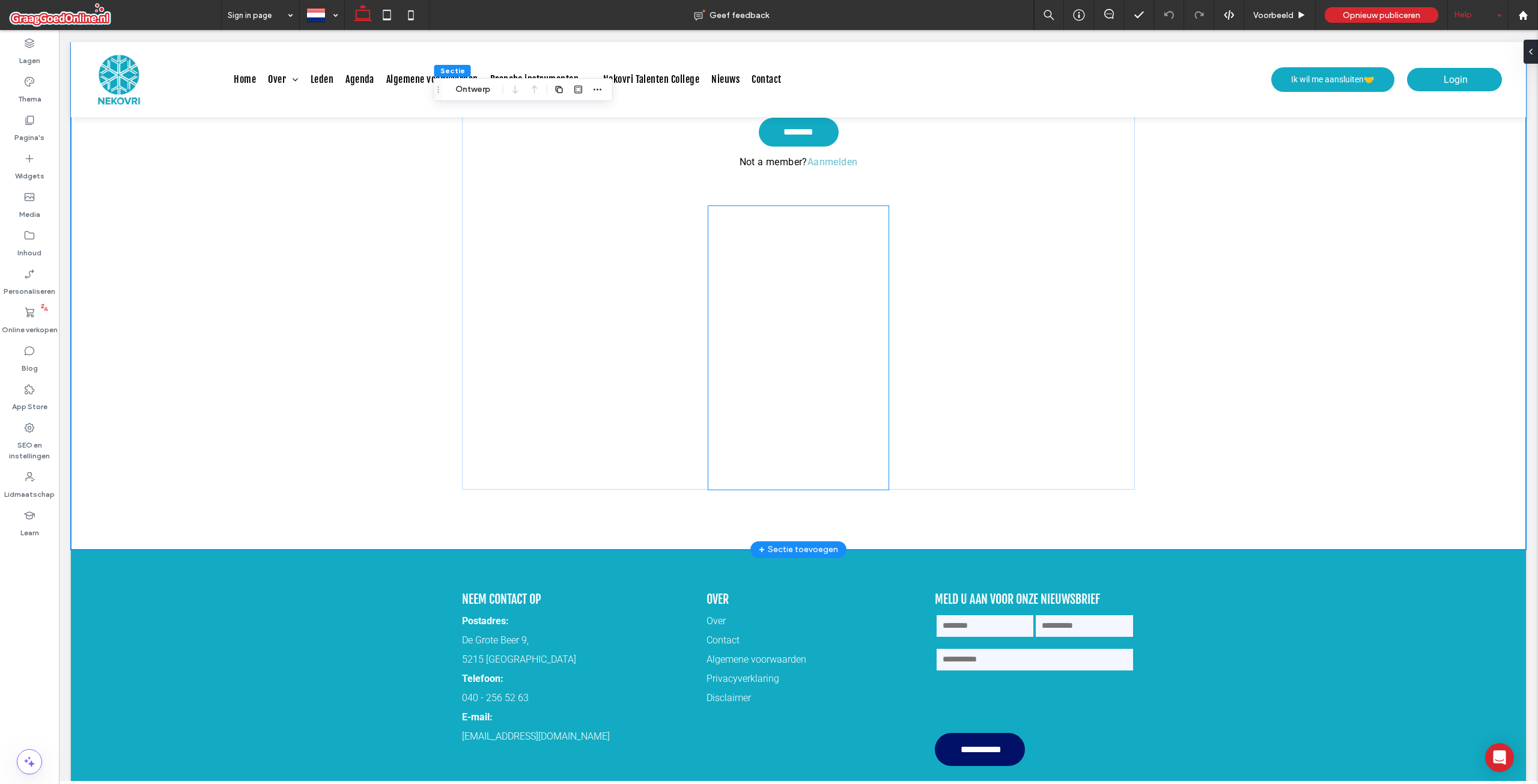
scroll to position [178, 0]
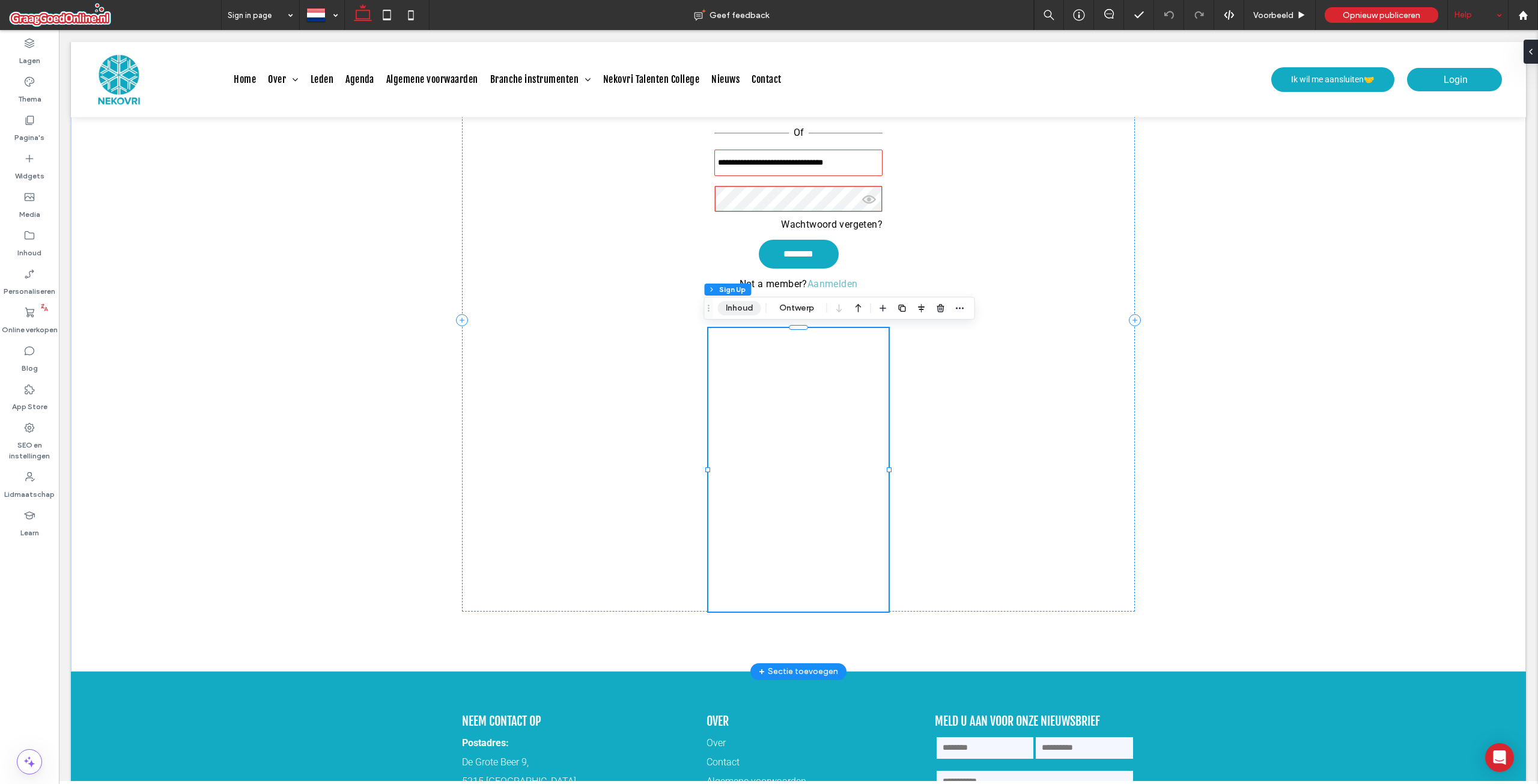
click at [738, 312] on button "Inhoud" at bounding box center [739, 308] width 43 height 15
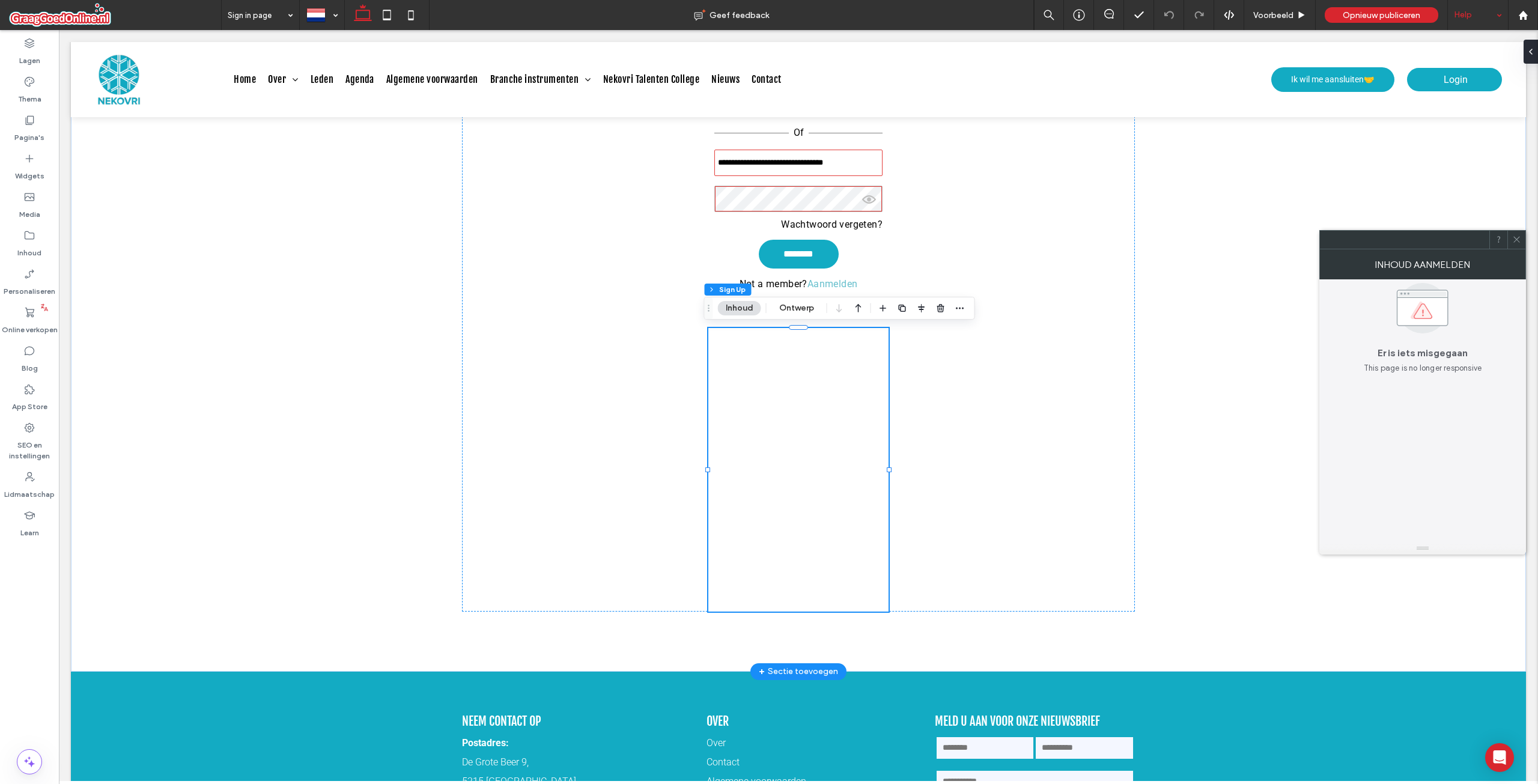
click at [1399, 393] on div "Er is iets misgegaan This page is no longer responsive" at bounding box center [1423, 408] width 187 height 257
drag, startPoint x: 1380, startPoint y: 351, endPoint x: 1420, endPoint y: 362, distance: 41.5
click at [1420, 362] on div "Er is iets misgegaan This page is no longer responsive" at bounding box center [1423, 326] width 187 height 95
click at [1455, 373] on span "This page is no longer responsive" at bounding box center [1423, 367] width 119 height 12
drag, startPoint x: 1483, startPoint y: 370, endPoint x: 1364, endPoint y: 349, distance: 120.8
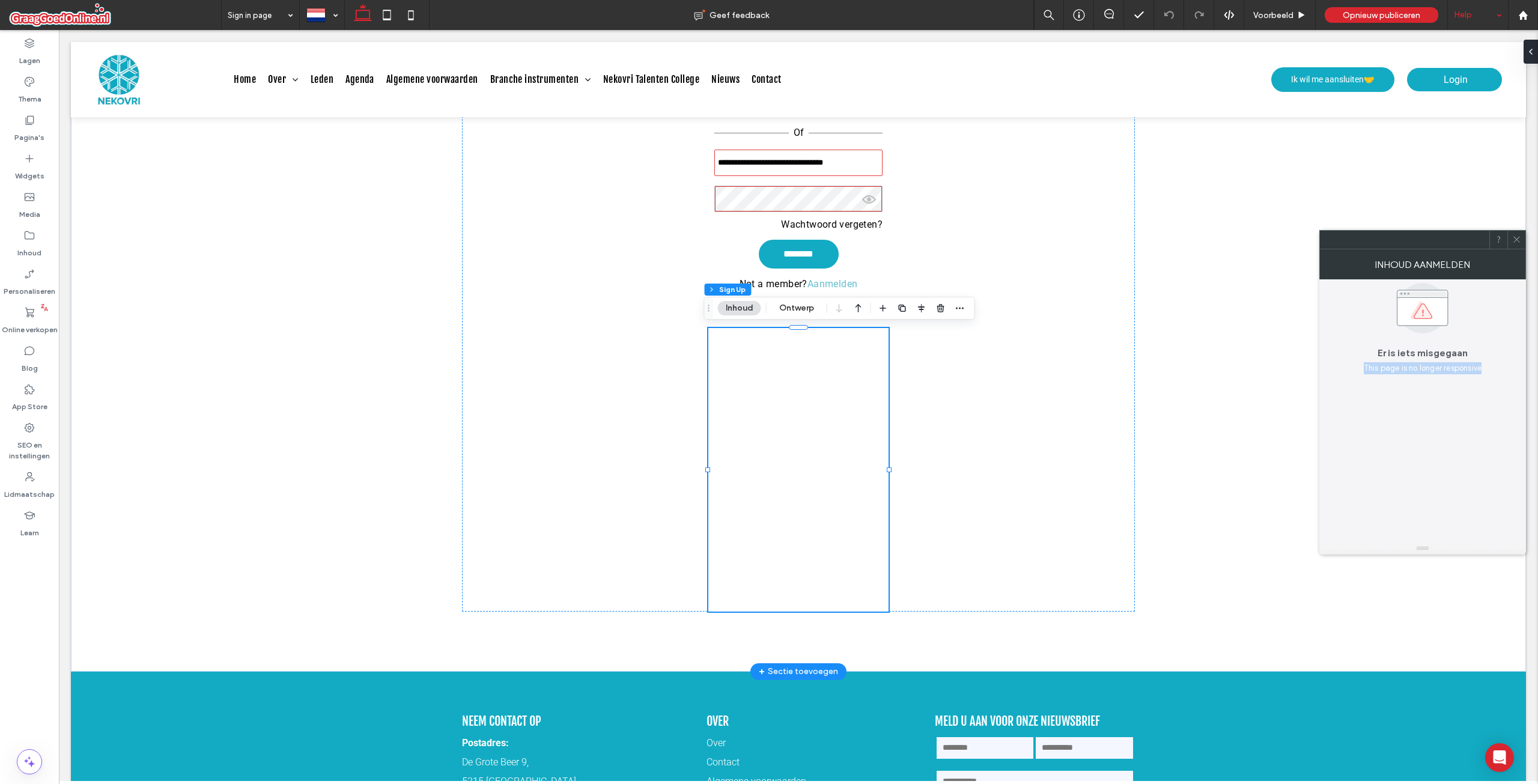
click at [1369, 349] on div "Er is iets misgegaan This page is no longer responsive" at bounding box center [1423, 326] width 187 height 95
click at [852, 392] on div "**********" at bounding box center [799, 469] width 180 height 284
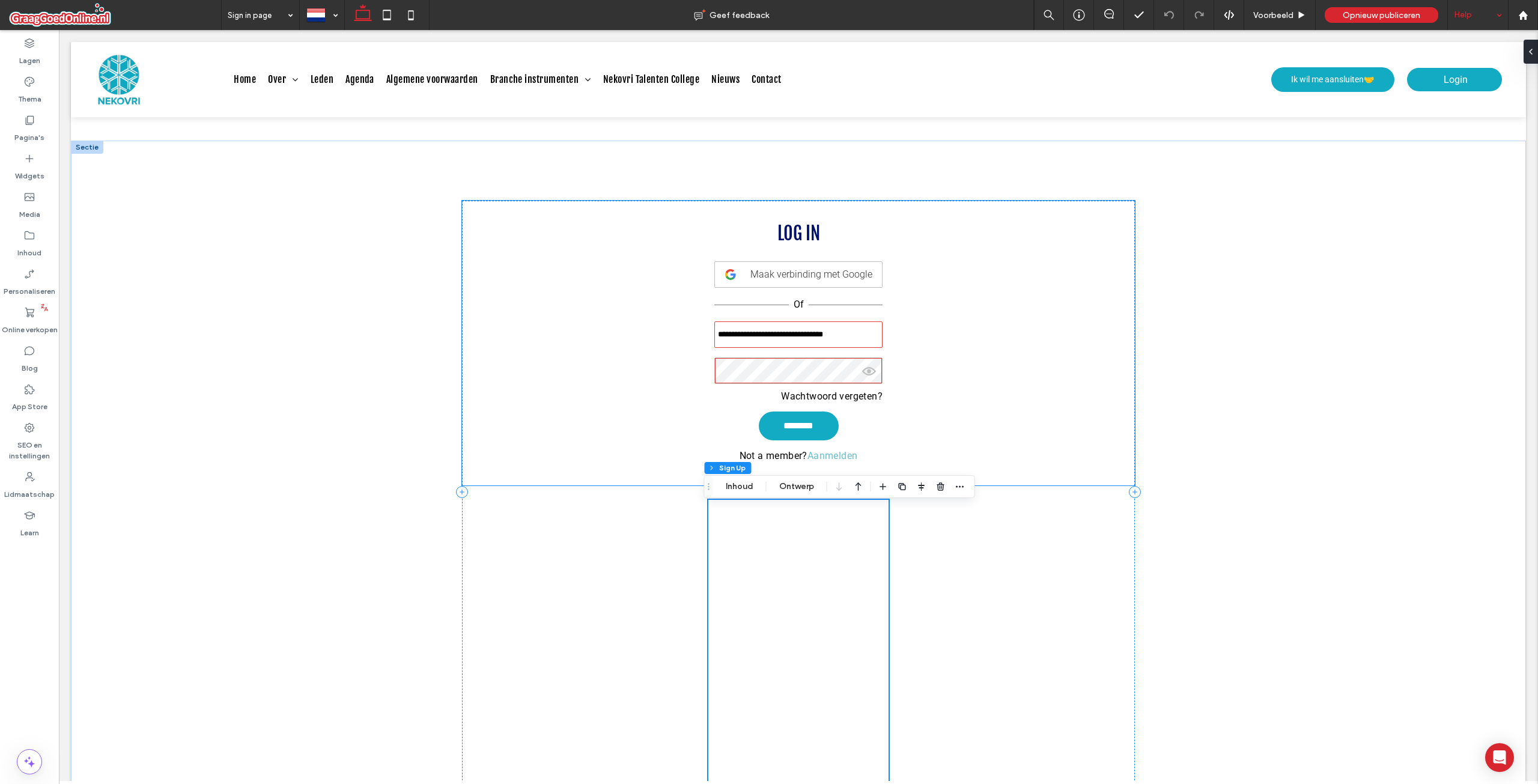
scroll to position [0, 0]
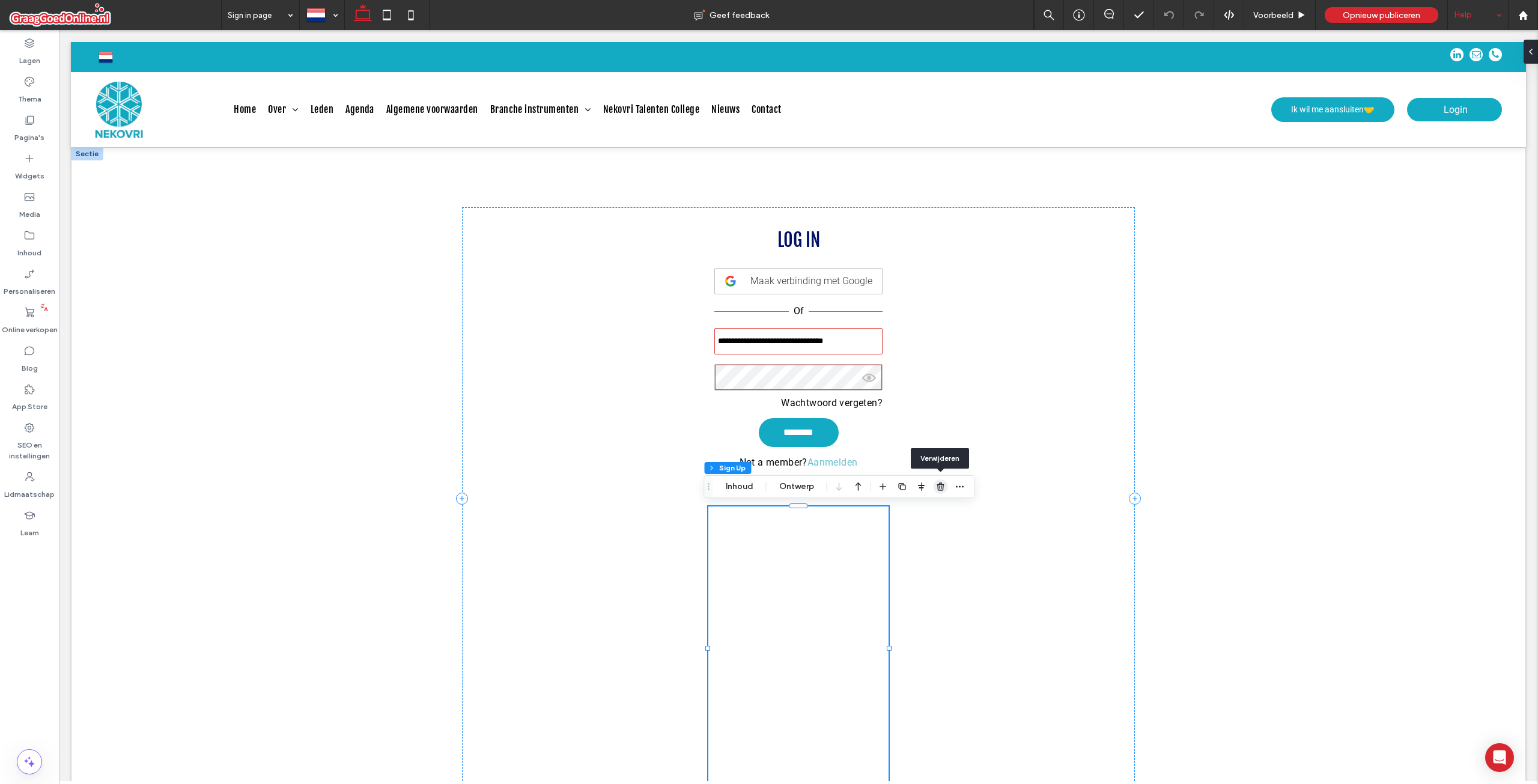
click at [942, 484] on use "button" at bounding box center [940, 486] width 7 height 8
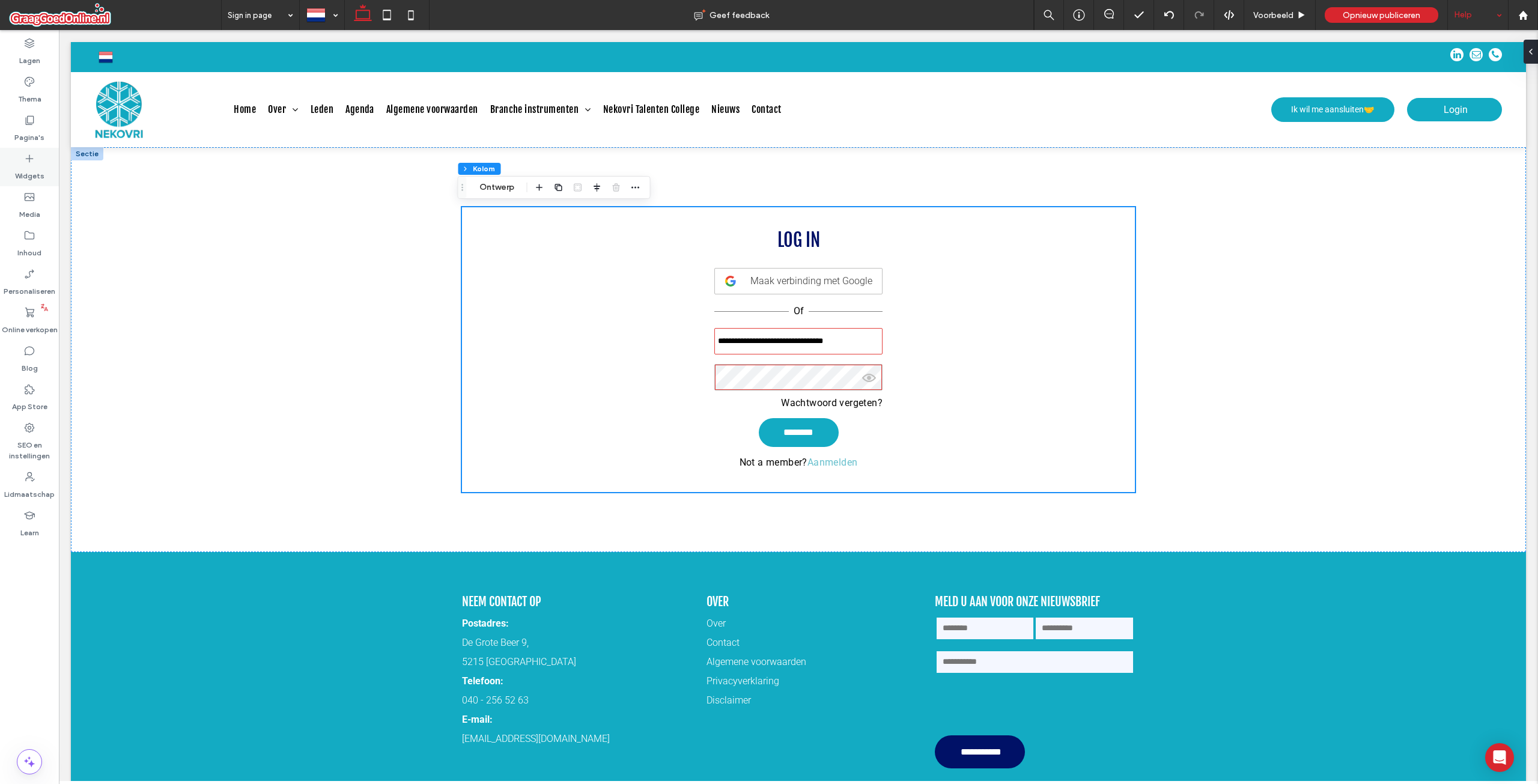
click at [26, 171] on label "Widgets" at bounding box center [30, 173] width 29 height 17
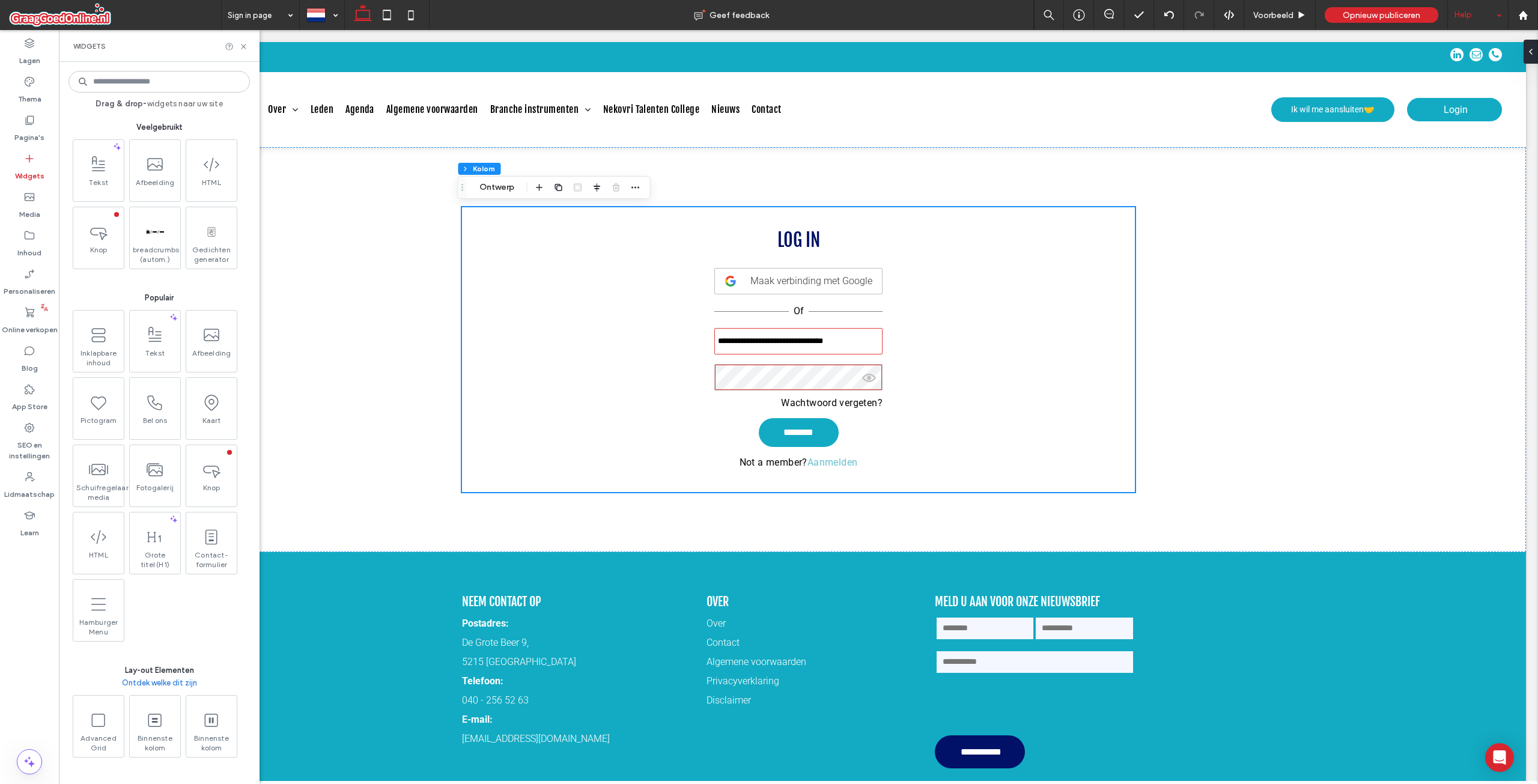
click at [164, 79] on input at bounding box center [159, 81] width 182 height 21
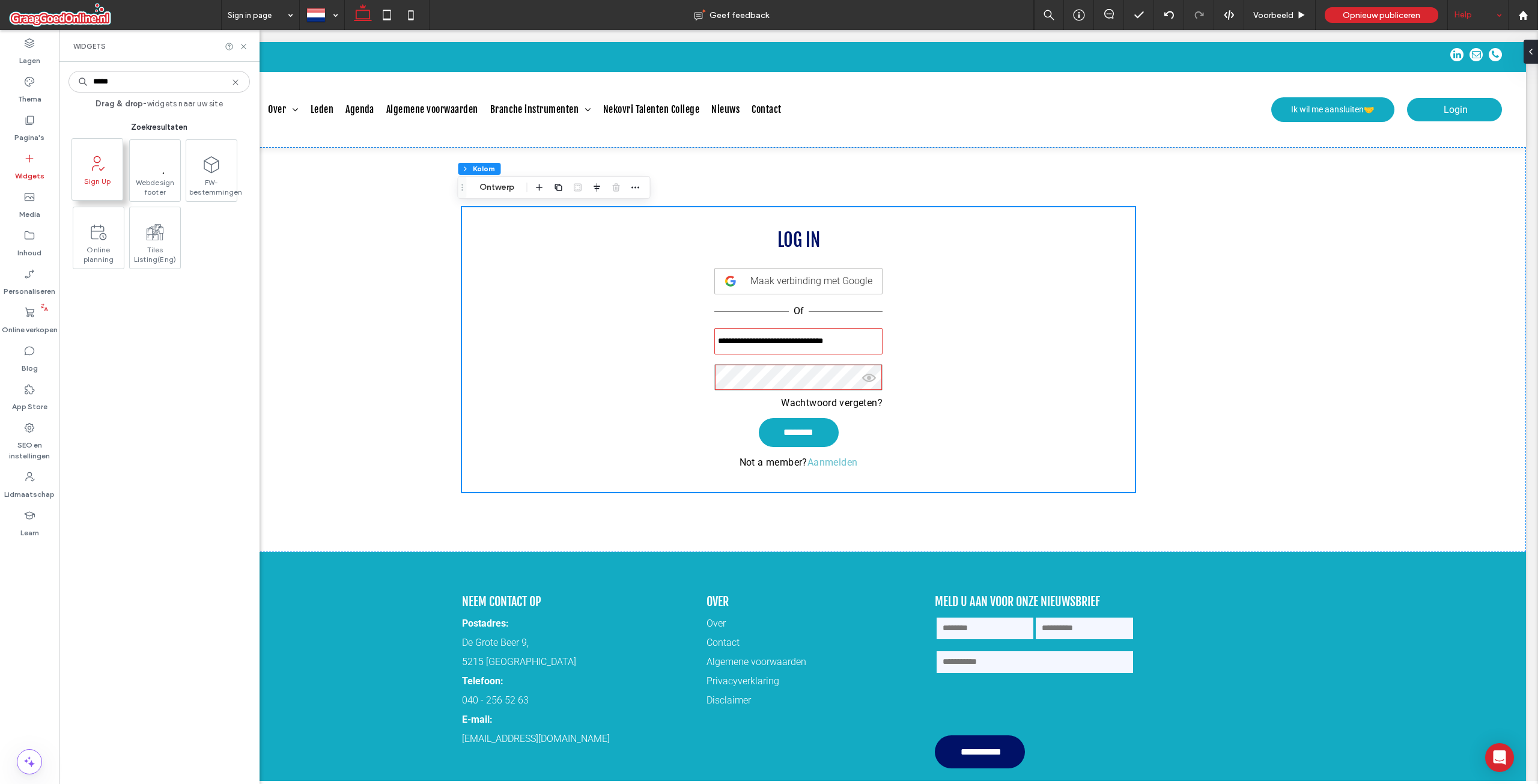
type input "****"
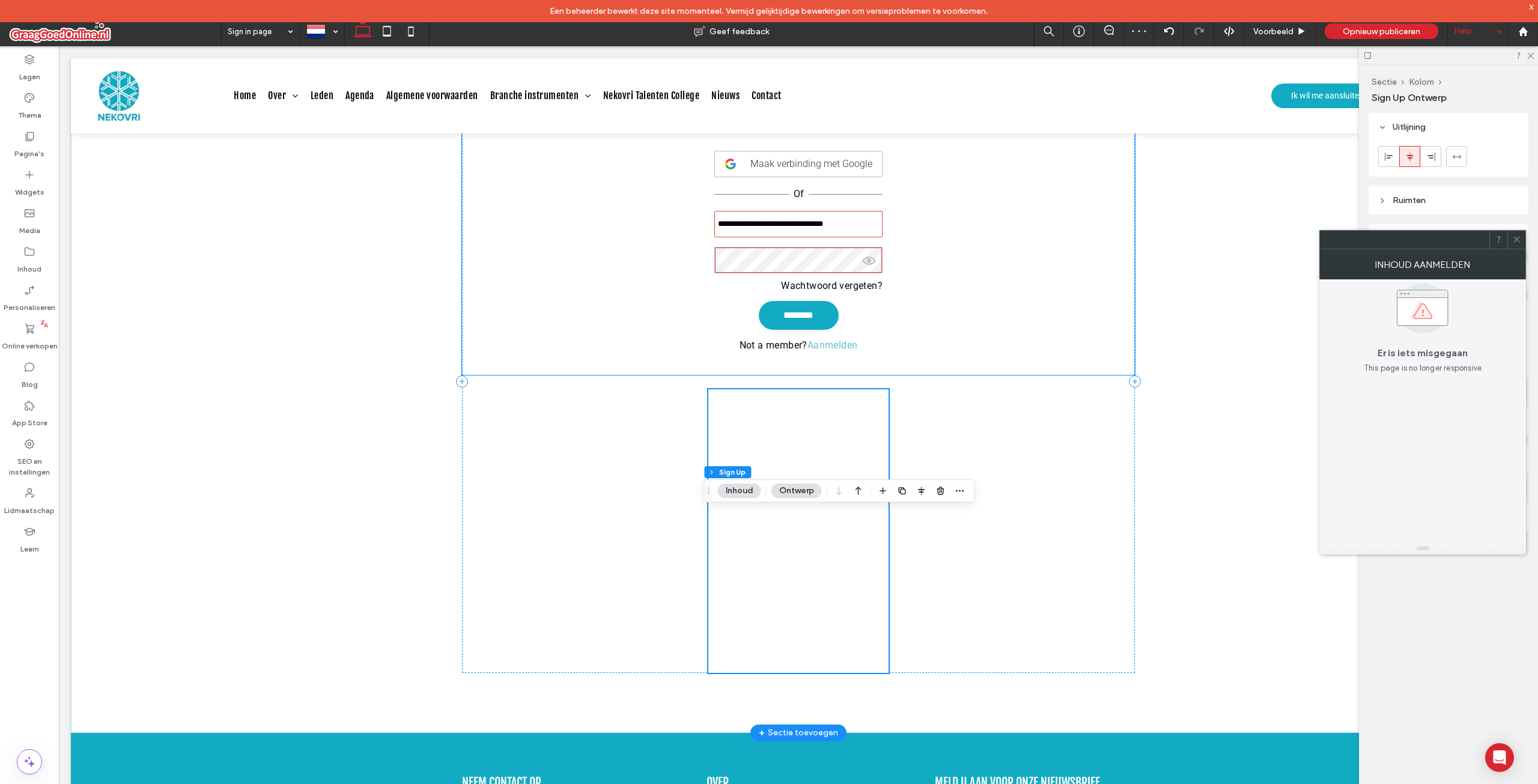
scroll to position [241, 0]
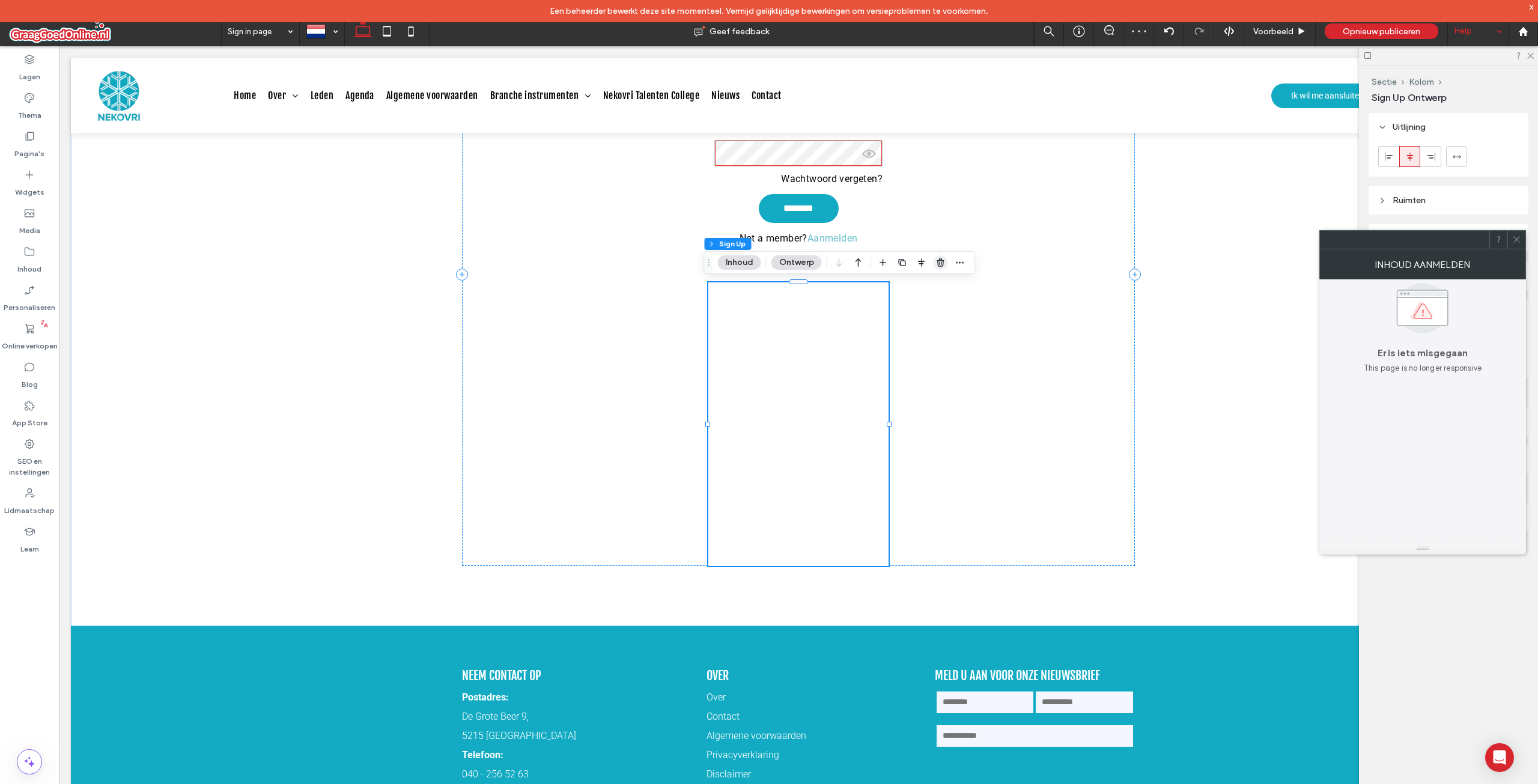
click at [938, 255] on span "button" at bounding box center [940, 262] width 15 height 15
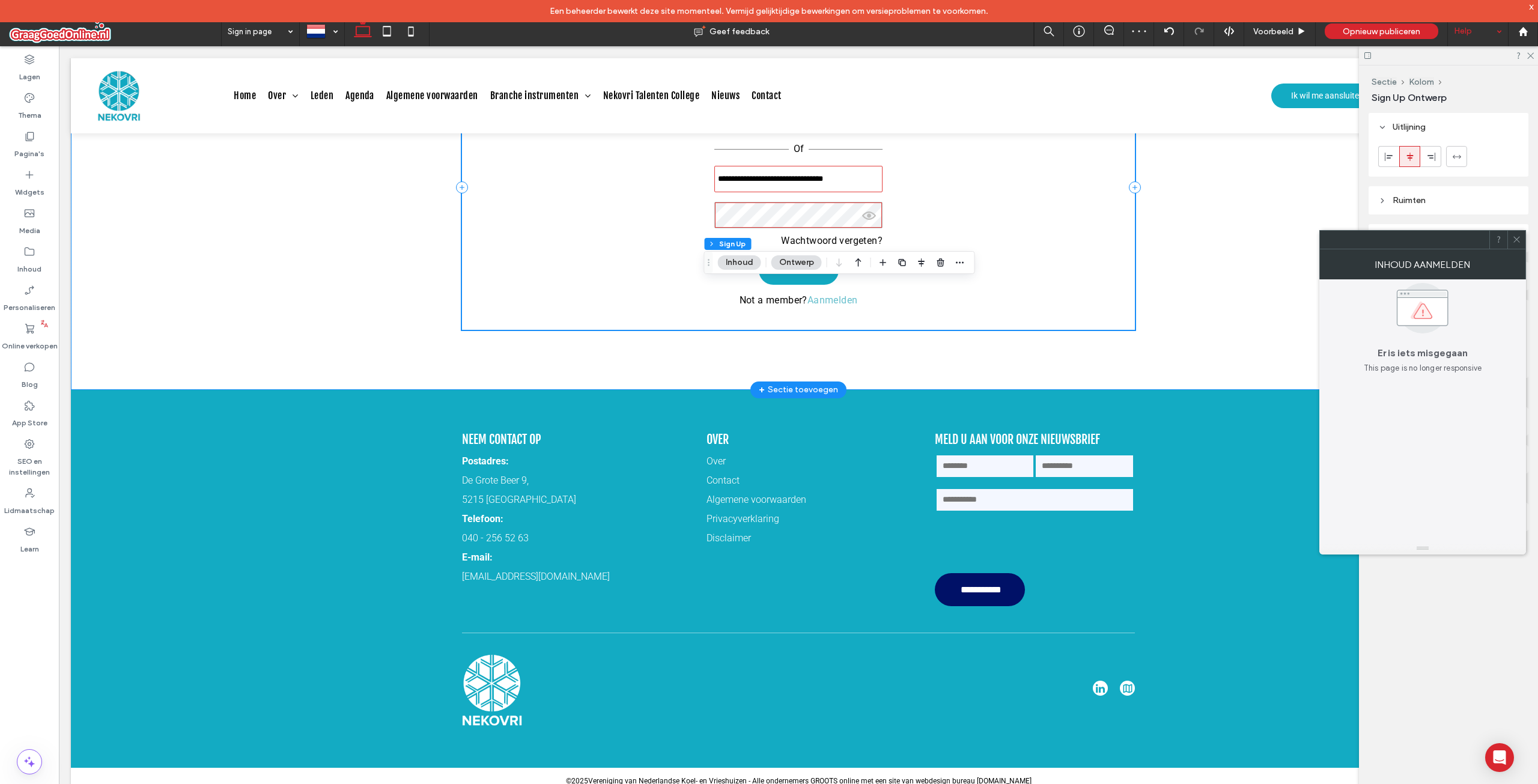
scroll to position [187, 0]
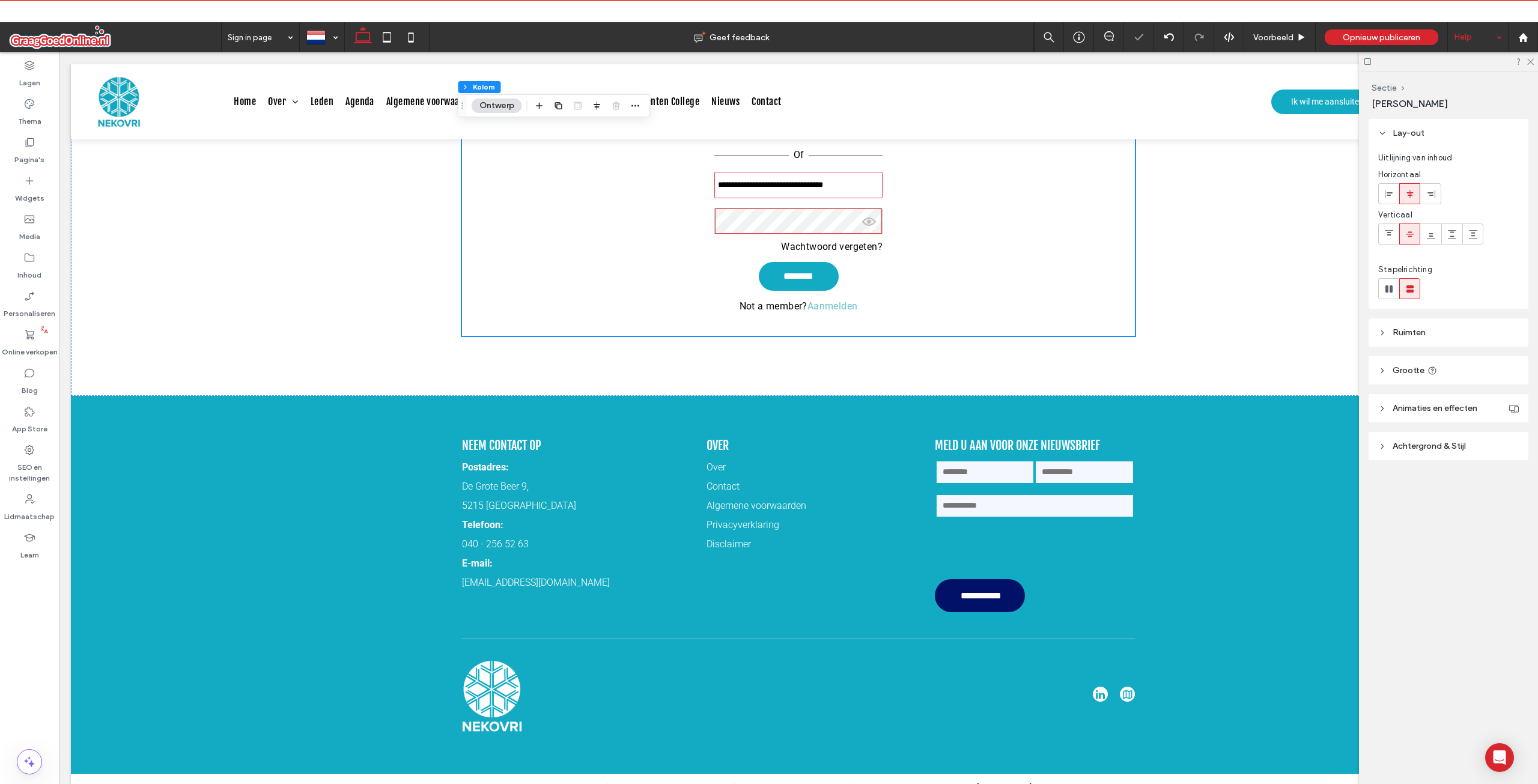
click at [1051, 8] on div "Sign in page Geef feedback Voorbeeld Opnieuw publiceren Help Design Panel Siteo…" at bounding box center [769, 392] width 1538 height 784
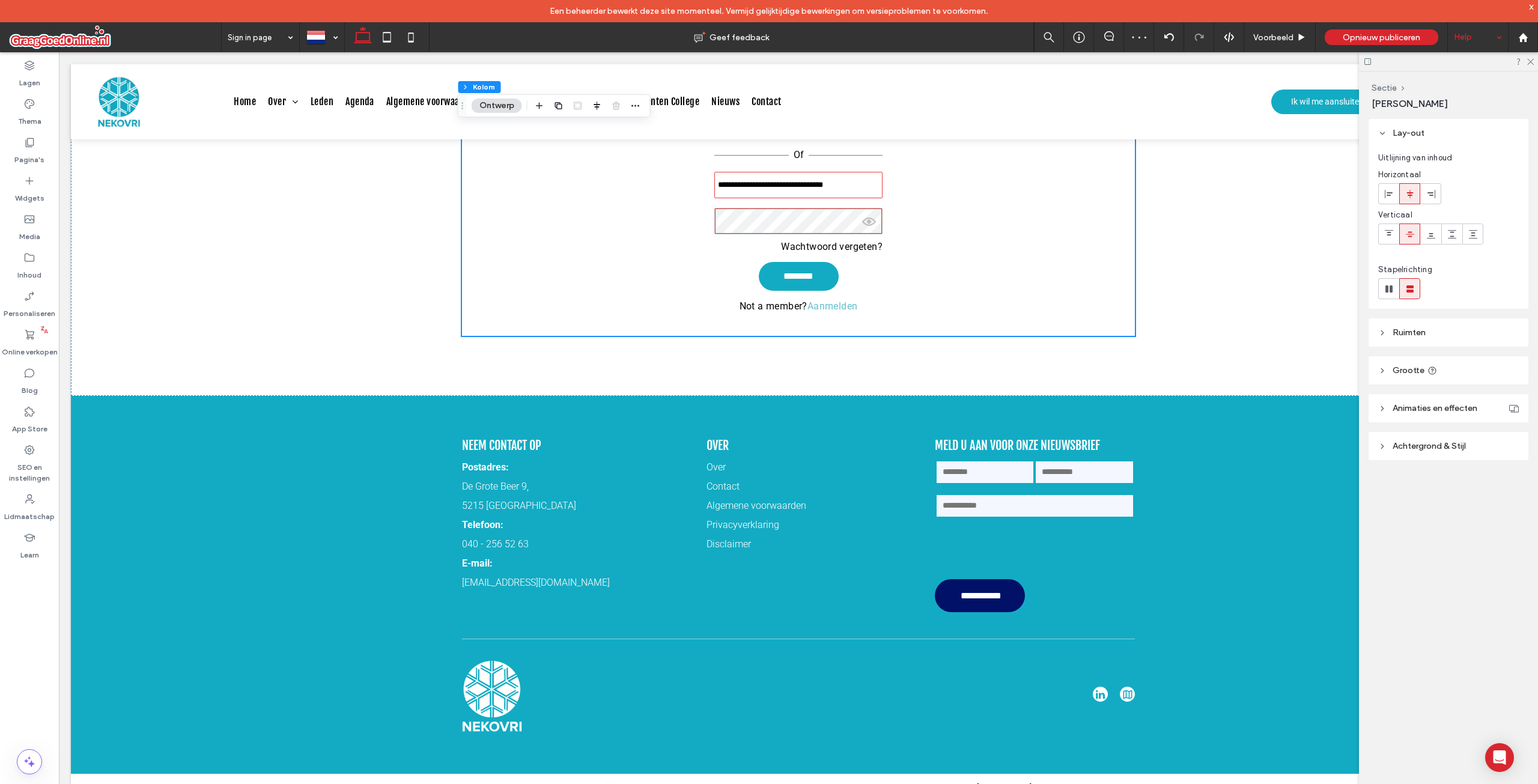
click at [1530, 7] on div "x" at bounding box center [1532, 6] width 6 height 10
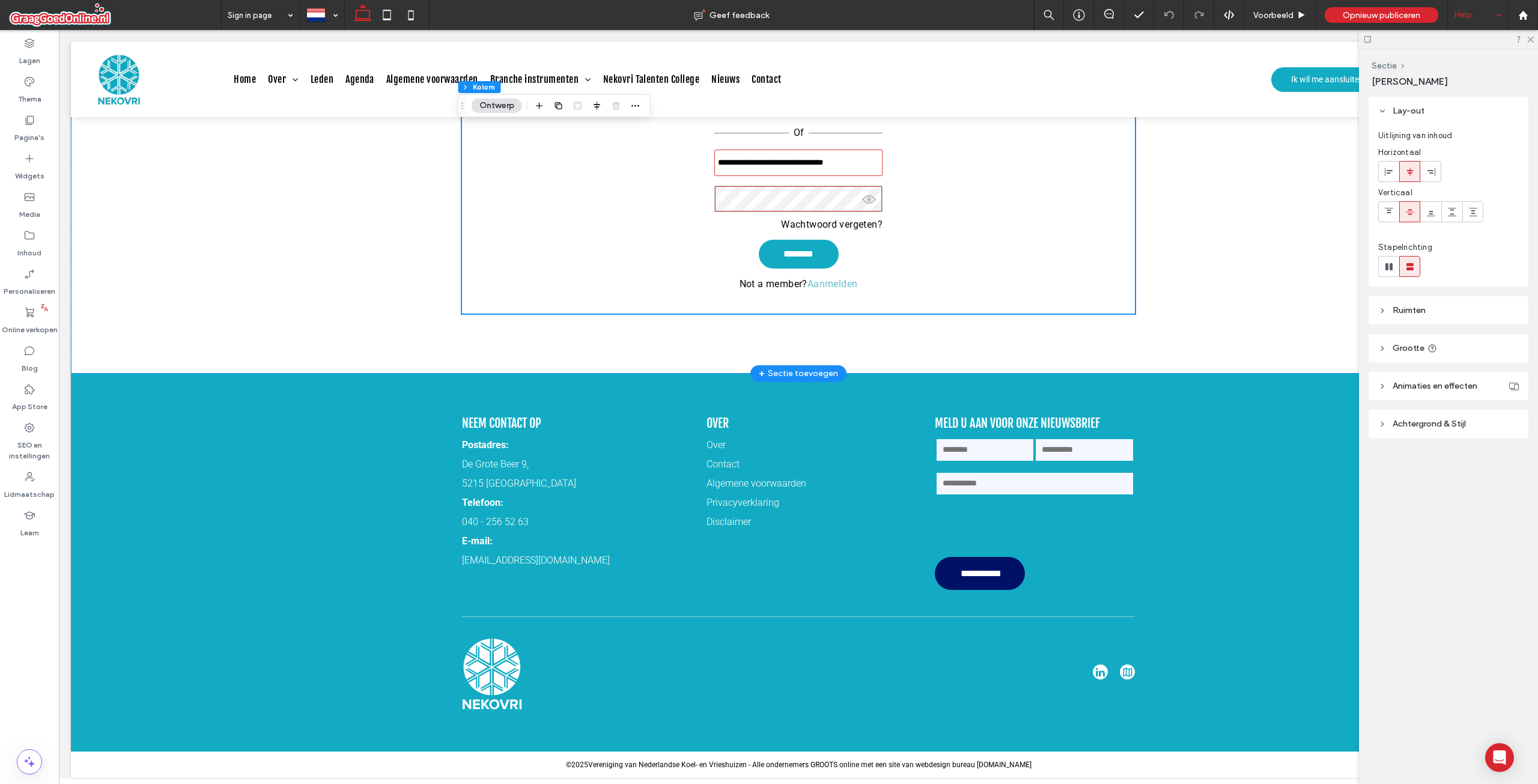
click at [759, 367] on span "+" at bounding box center [761, 373] width 6 height 13
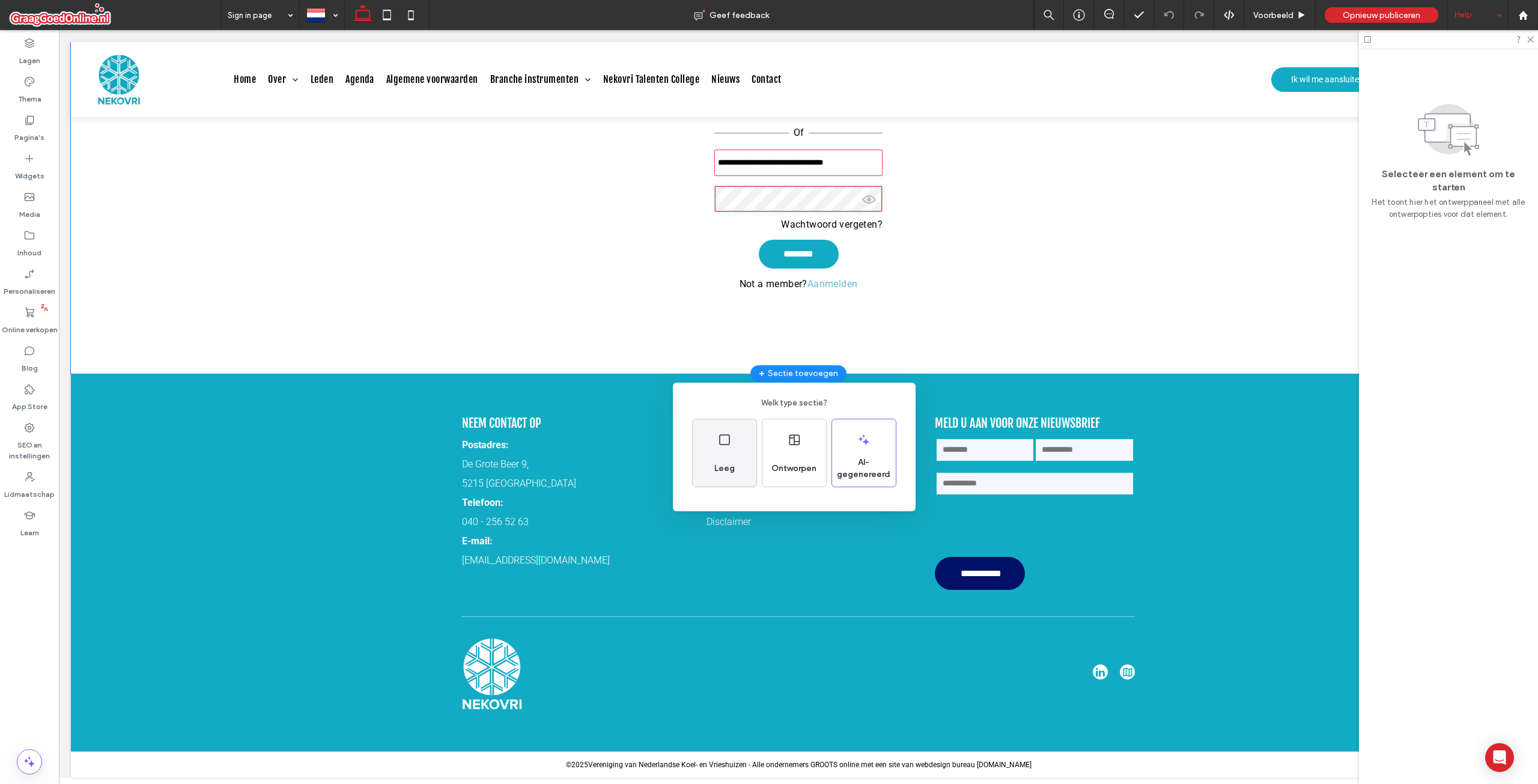
click at [747, 457] on div "Leeg" at bounding box center [725, 453] width 64 height 67
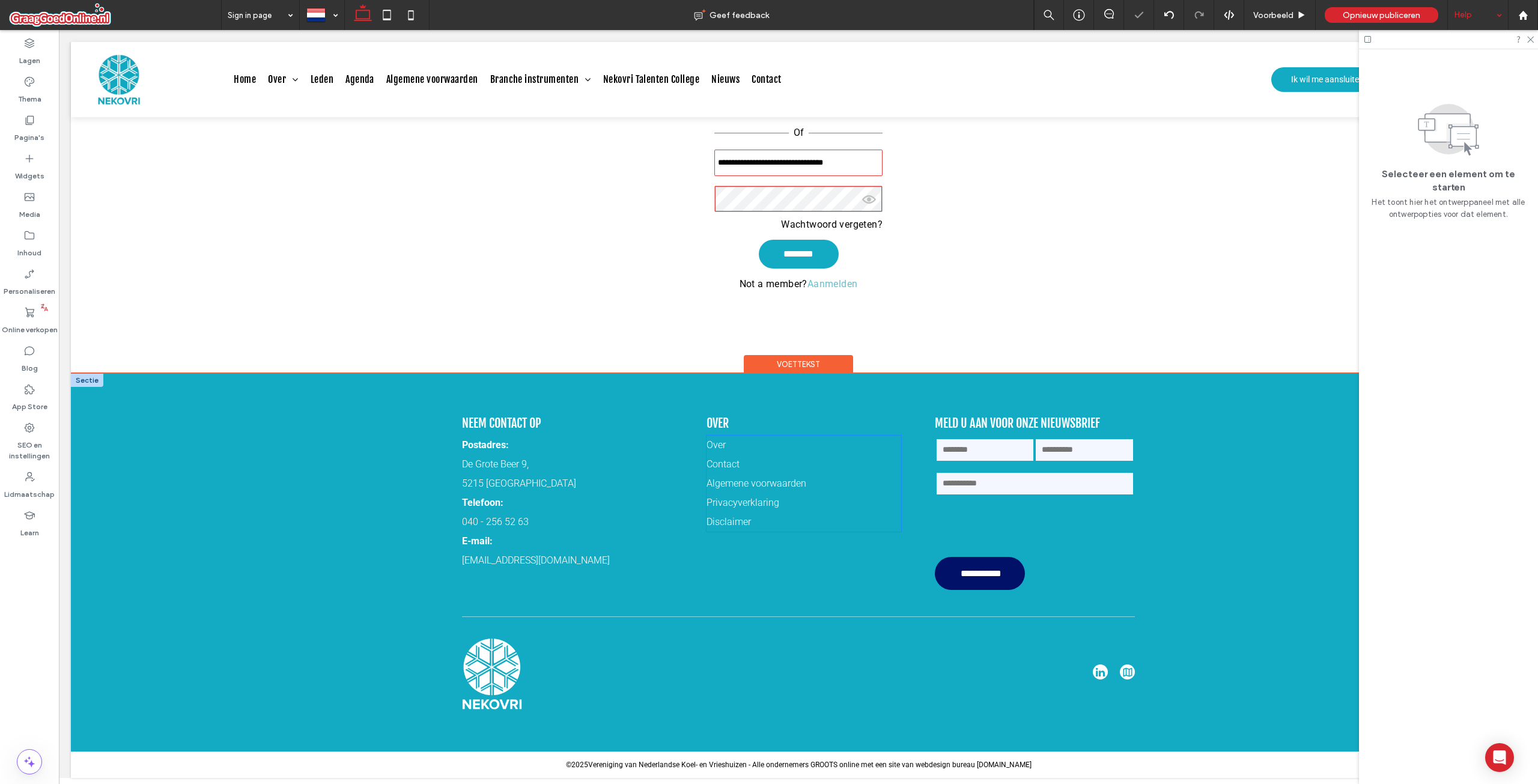
scroll to position [241, 0]
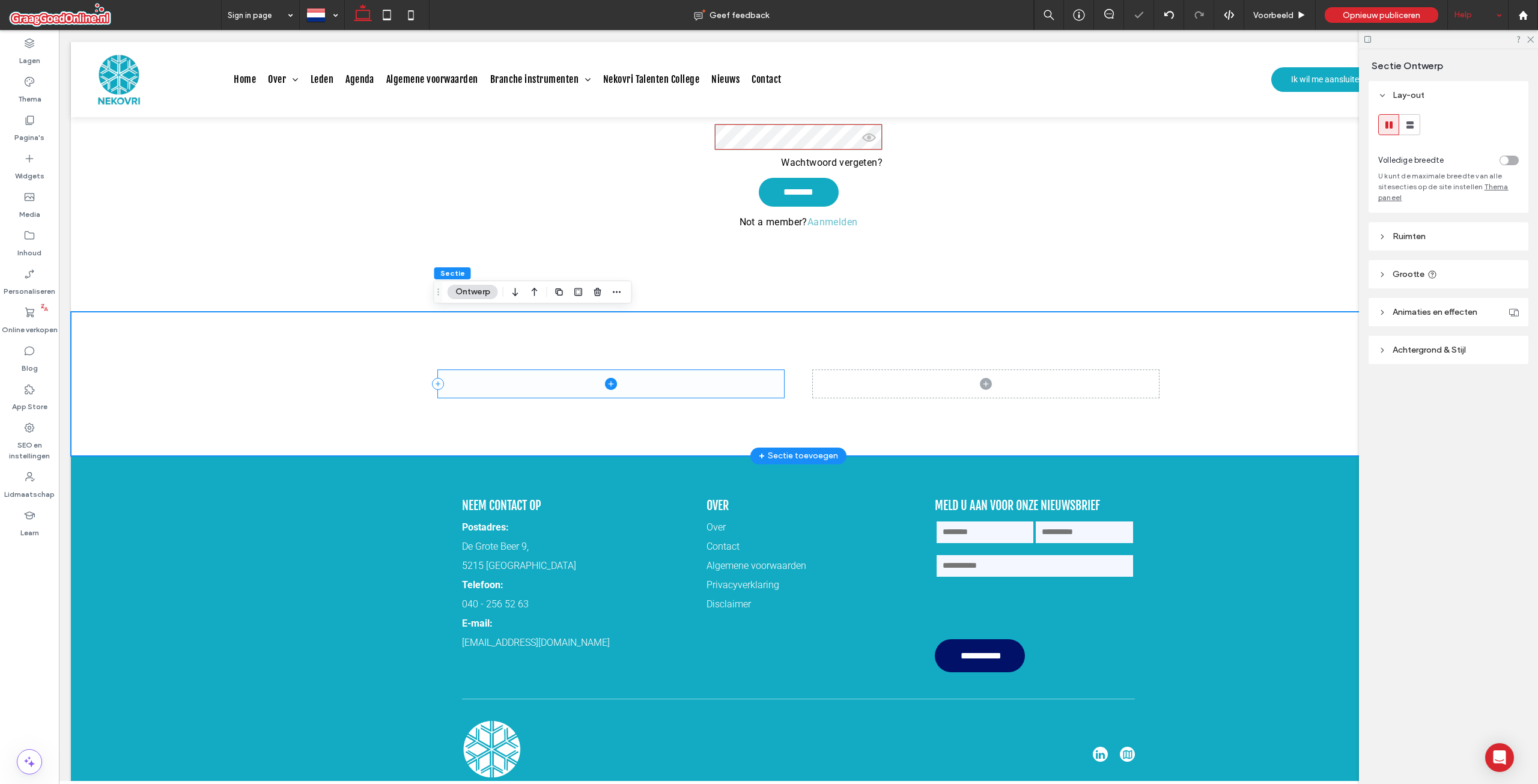
click at [733, 382] on span at bounding box center [611, 384] width 346 height 28
click at [52, 164] on div "Widgets" at bounding box center [29, 166] width 59 height 38
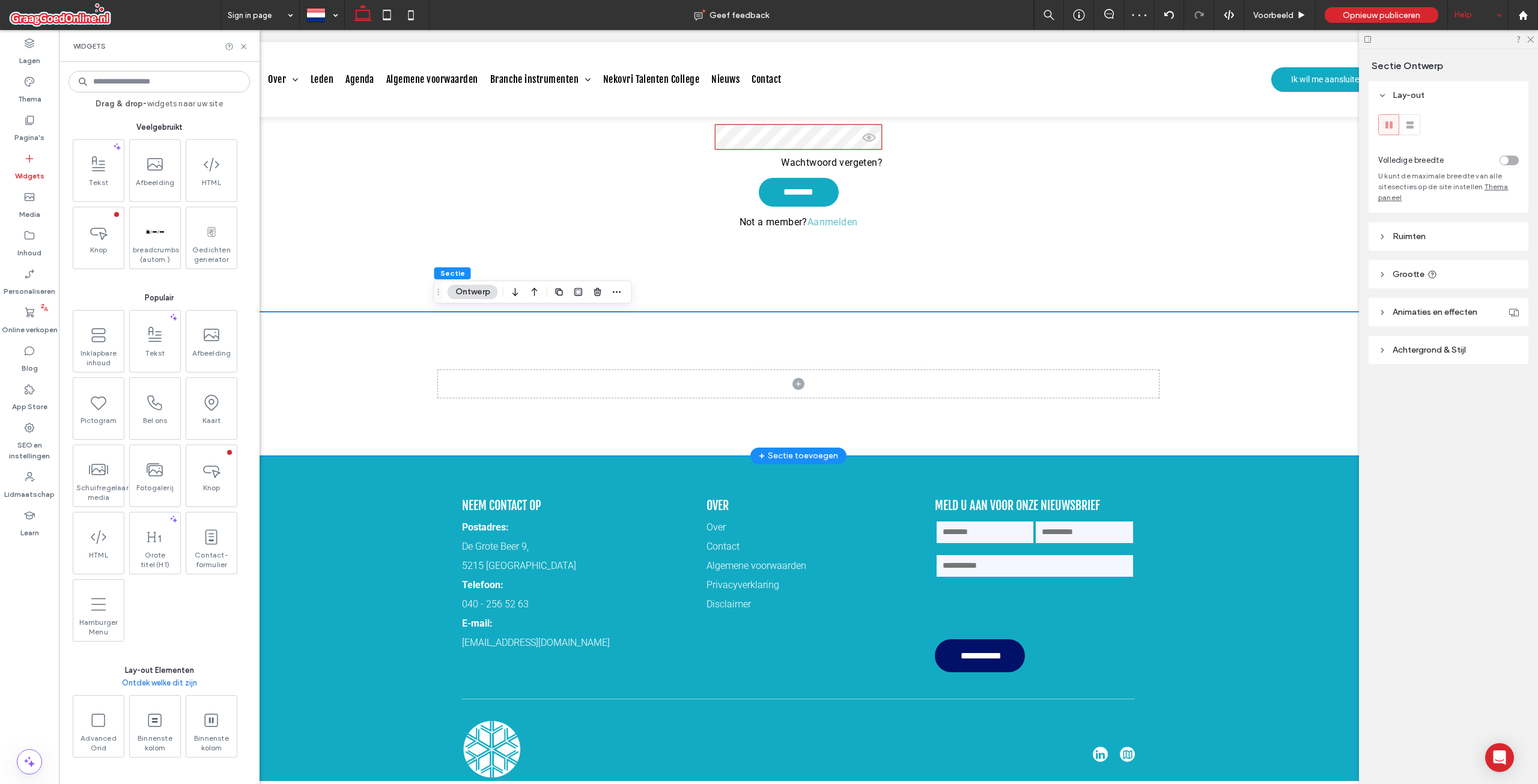
click at [155, 95] on div "Drag & drop- widgets naar uw site Veelgebruikt Tekst Afbeelding HTML Knop bread…" at bounding box center [159, 423] width 182 height 710
click at [160, 80] on input at bounding box center [159, 81] width 182 height 21
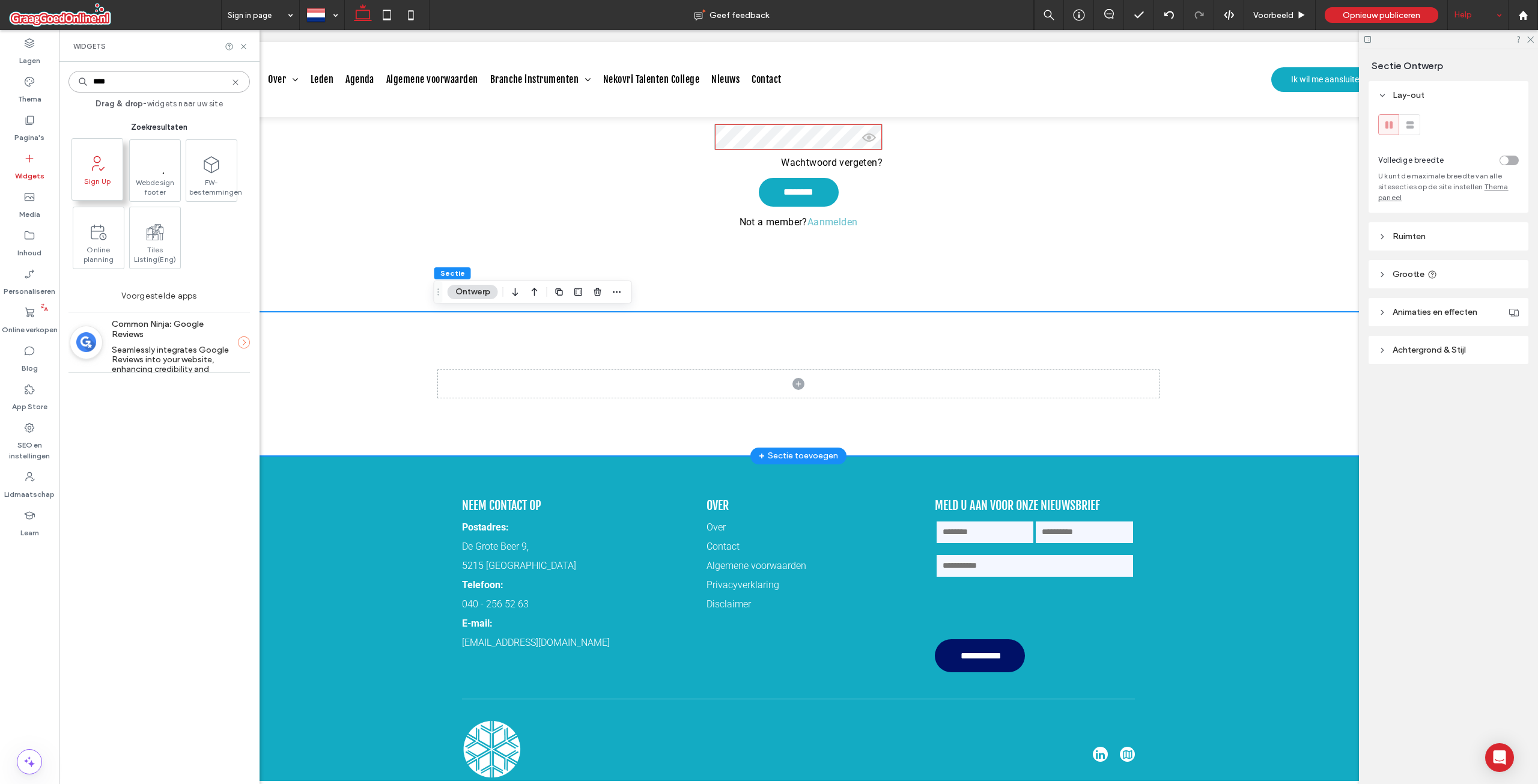
type input "****"
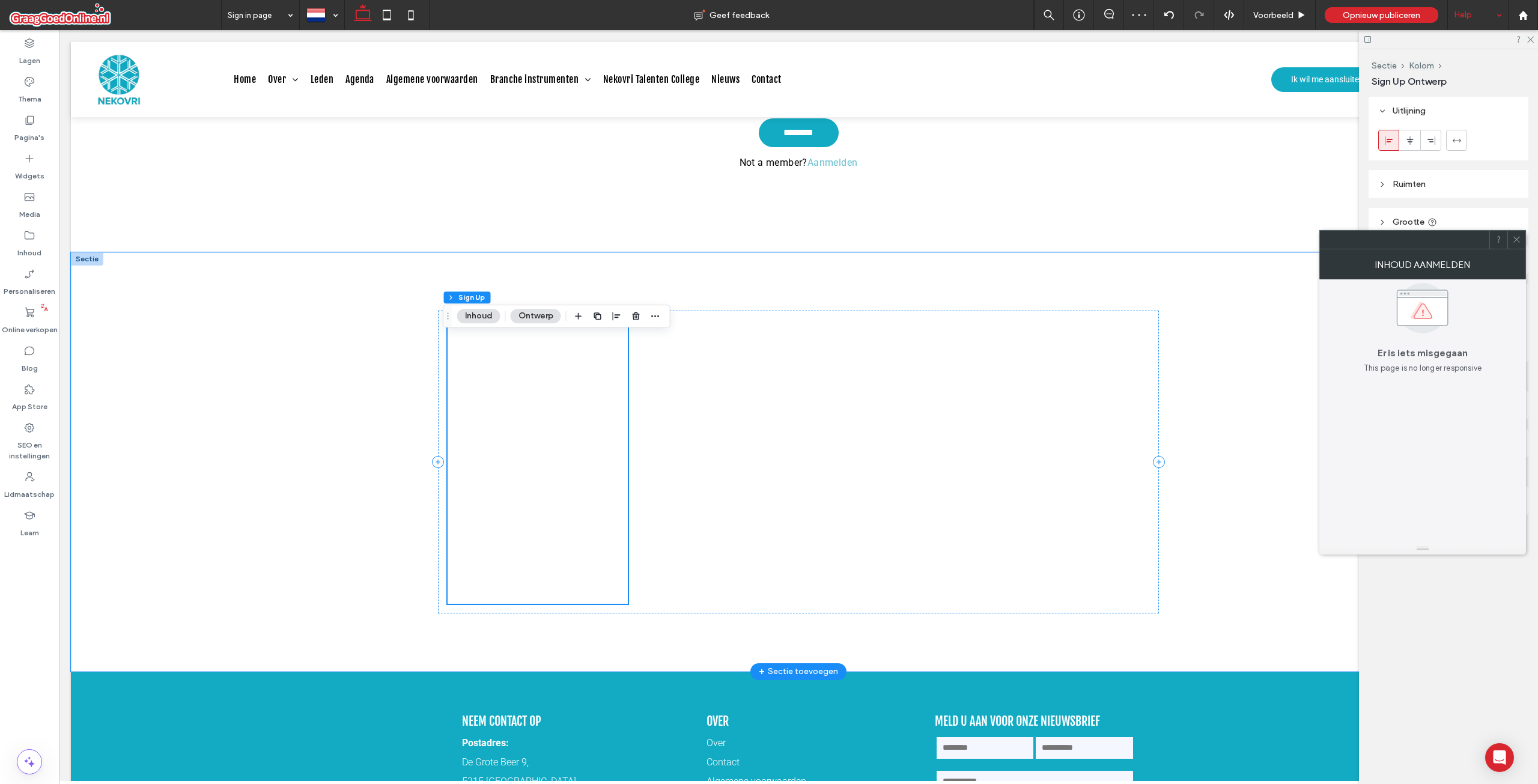
scroll to position [300, 0]
click at [562, 389] on div "**********" at bounding box center [538, 461] width 180 height 284
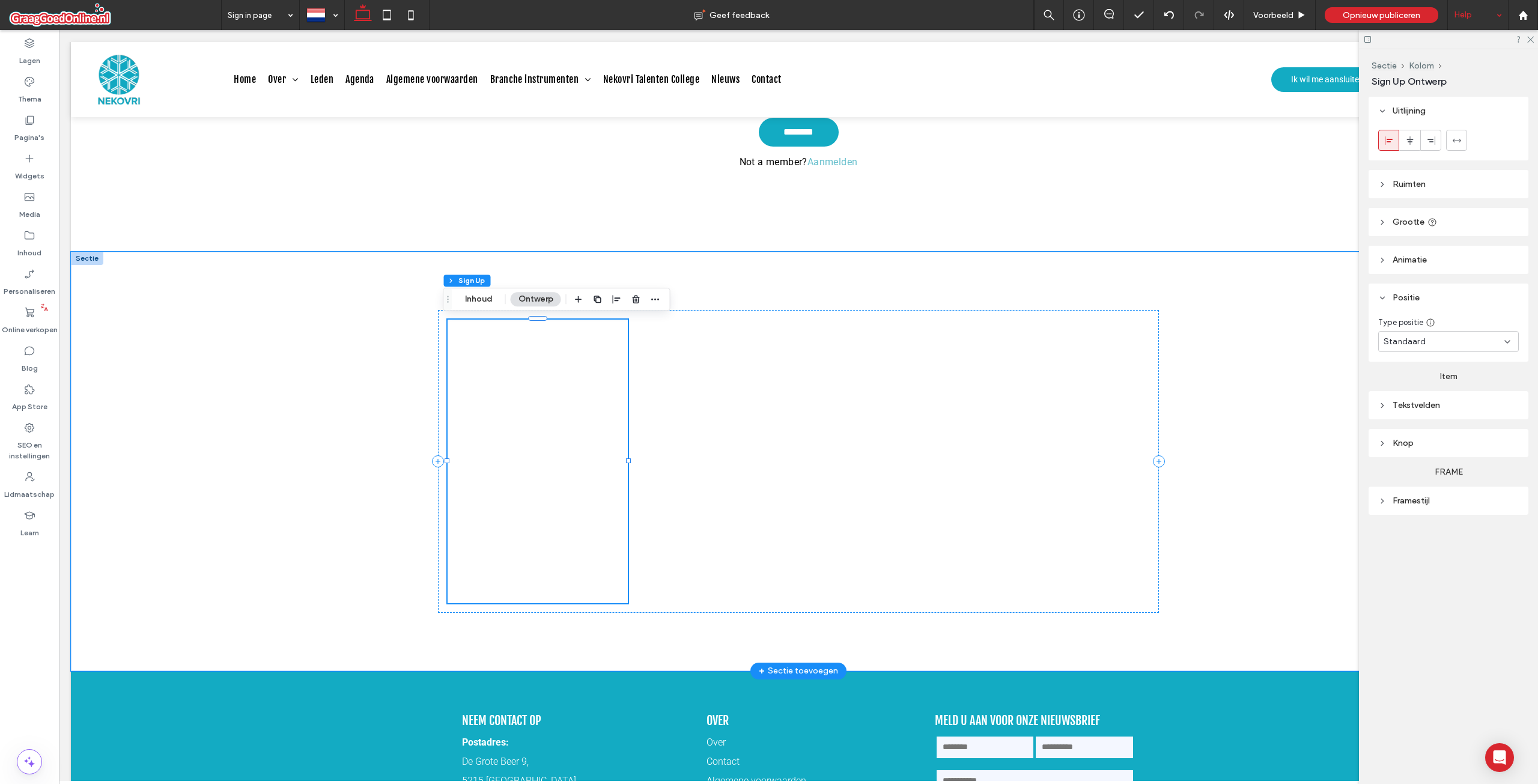
click at [564, 394] on div "**********" at bounding box center [538, 461] width 180 height 284
click at [639, 302] on icon "button" at bounding box center [637, 299] width 10 height 10
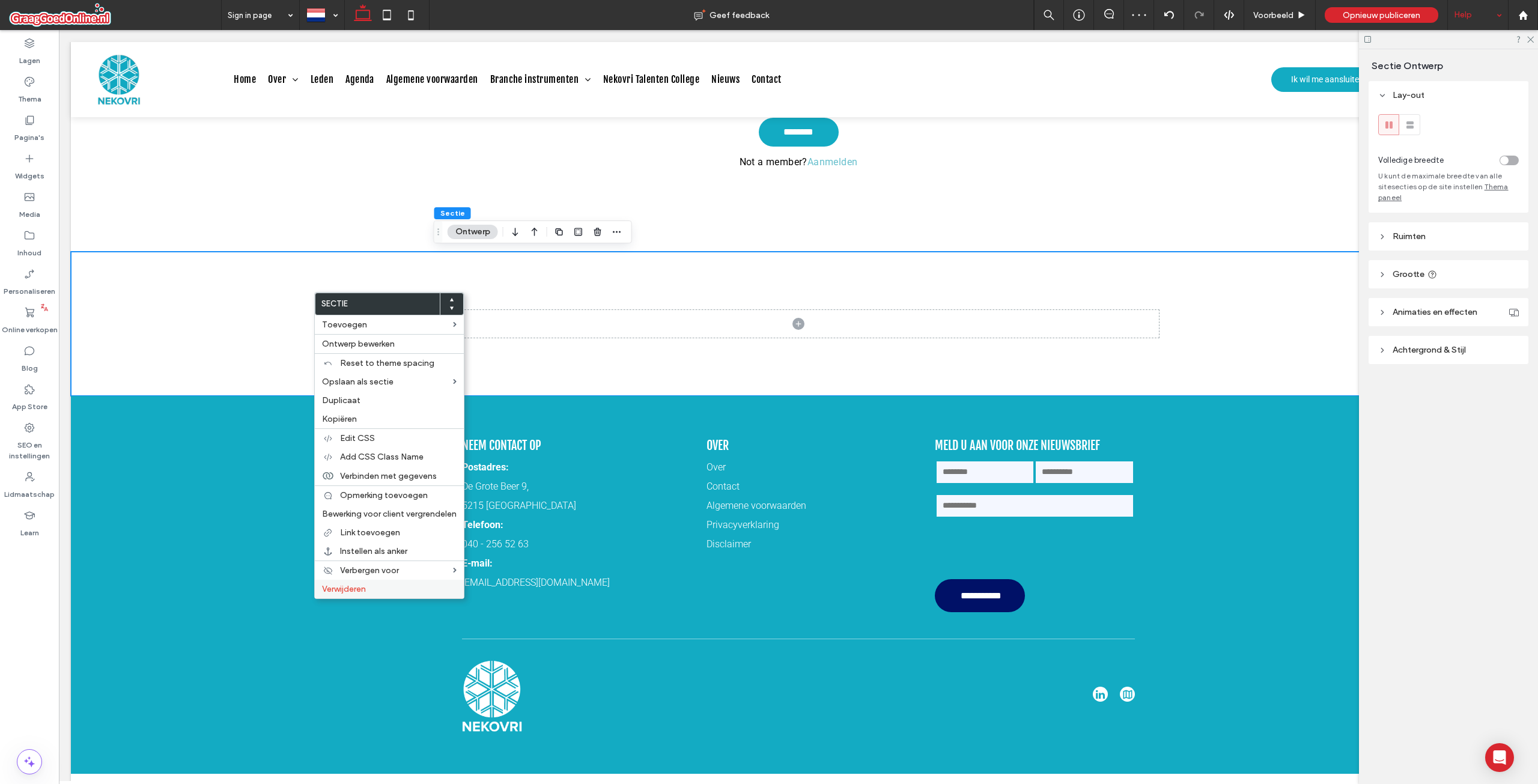
click at [397, 584] on label "Verwijderen" at bounding box center [389, 589] width 135 height 10
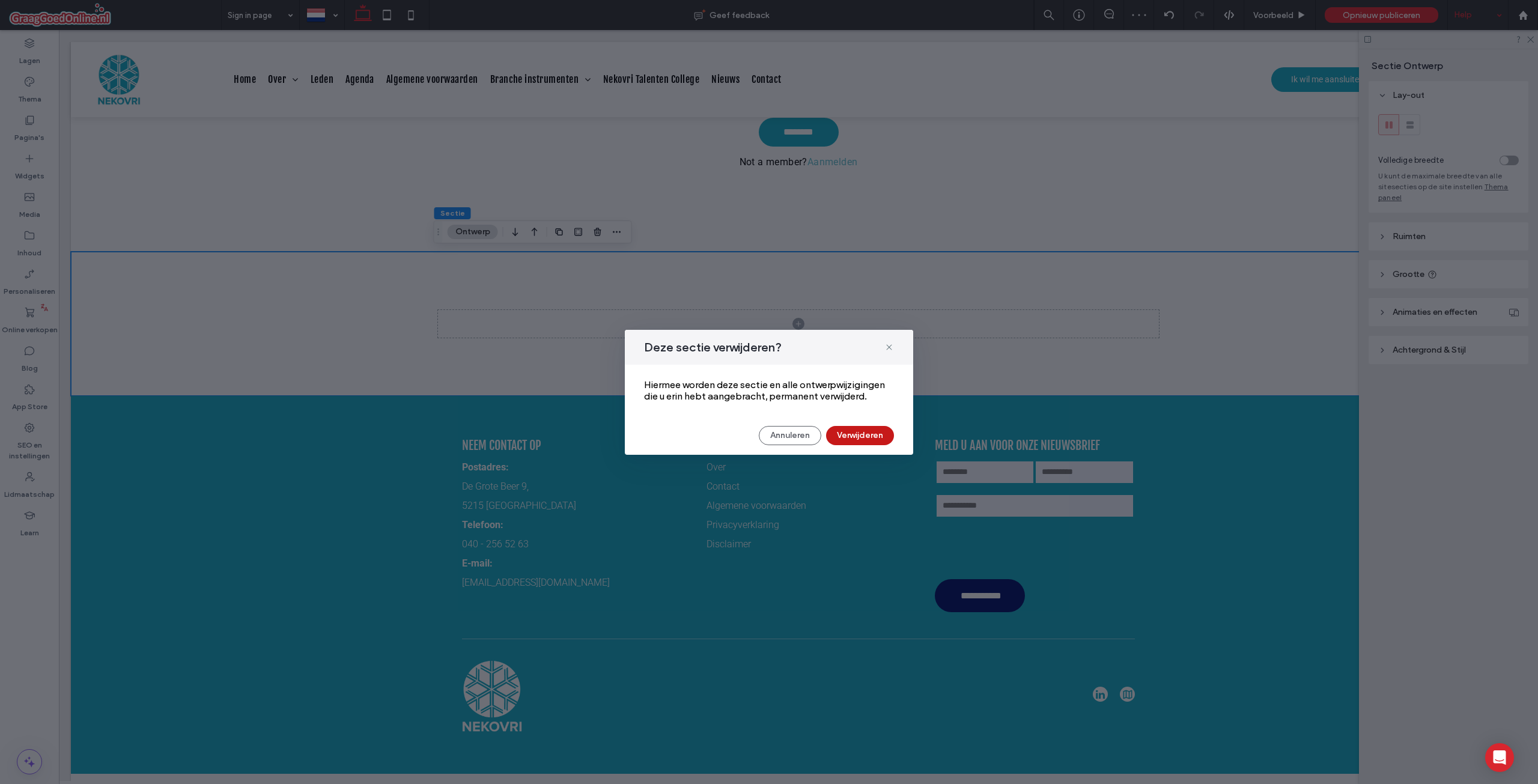
click at [860, 426] on button "Verwijderen" at bounding box center [860, 435] width 68 height 19
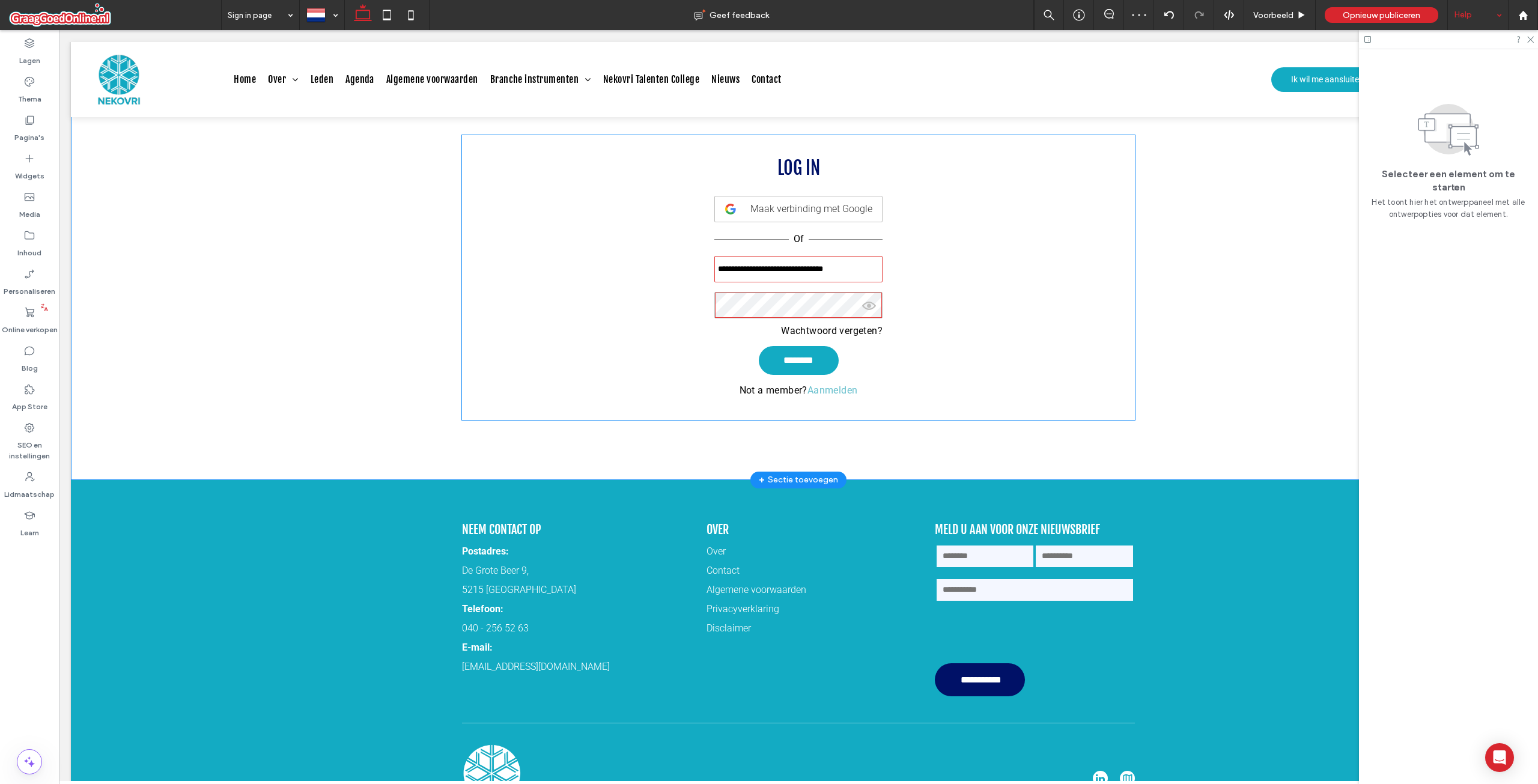
scroll to position [0, 0]
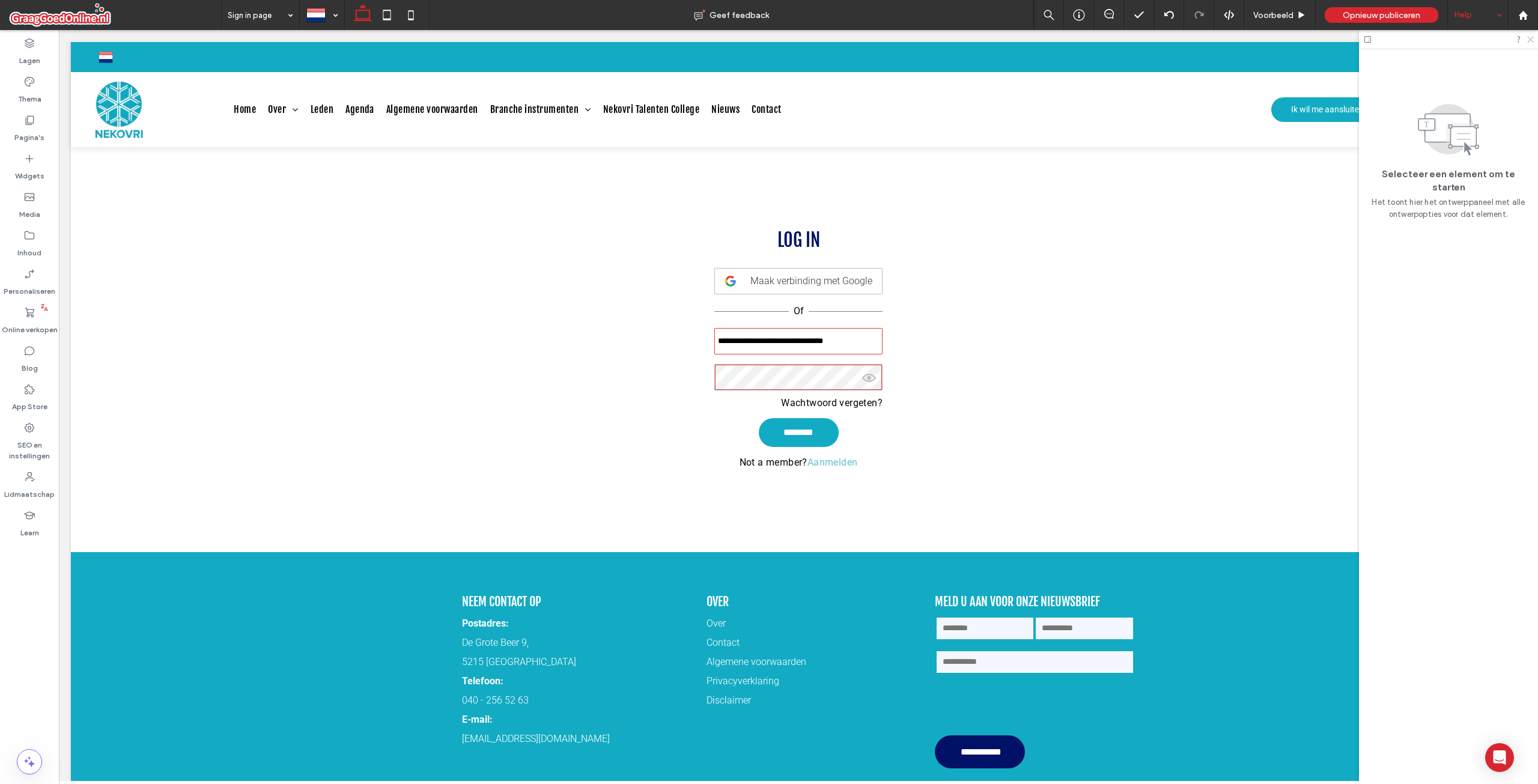
click at [1532, 39] on use at bounding box center [1531, 40] width 7 height 7
